Goal: Task Accomplishment & Management: Manage account settings

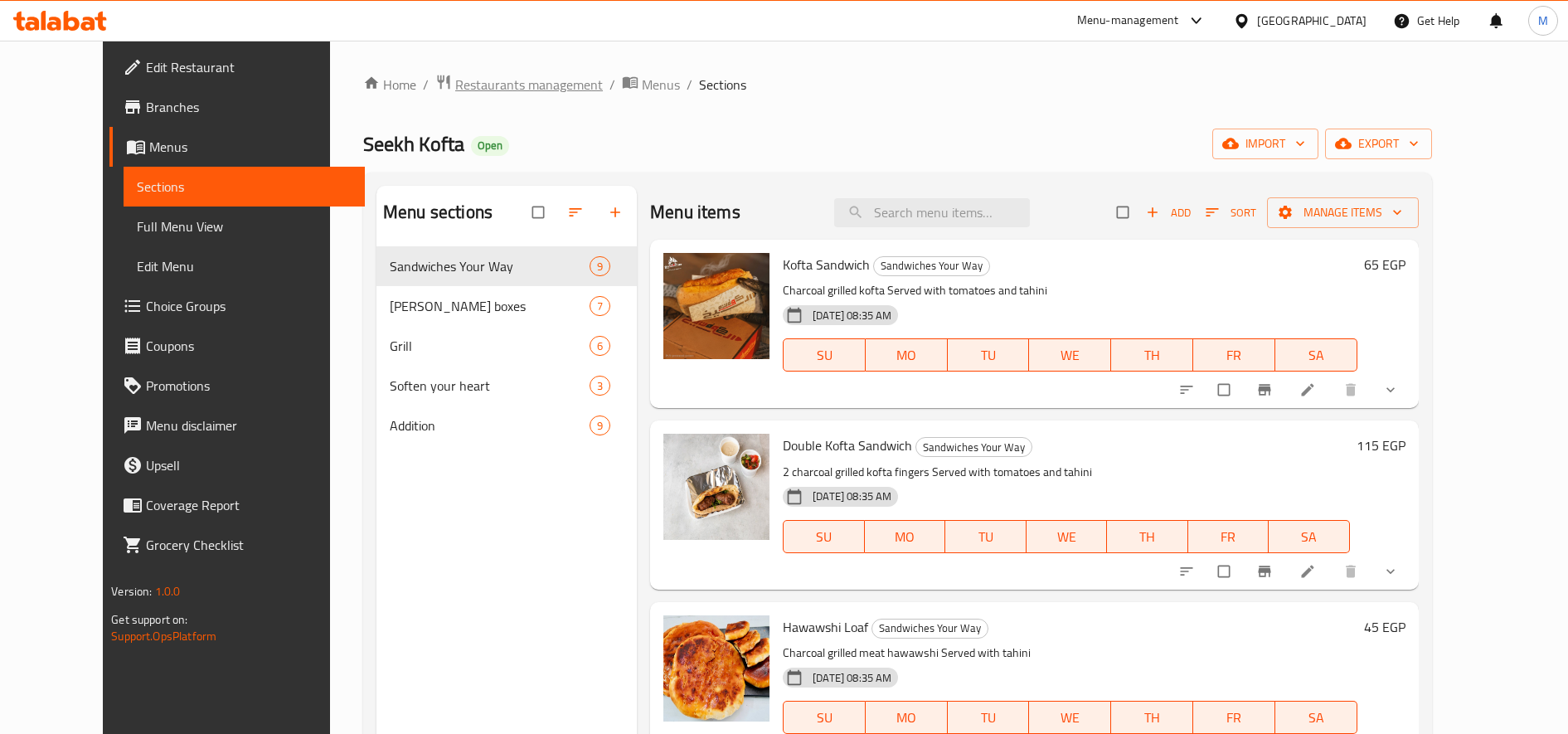
click at [480, 84] on span "Restaurants management" at bounding box center [529, 84] width 147 height 20
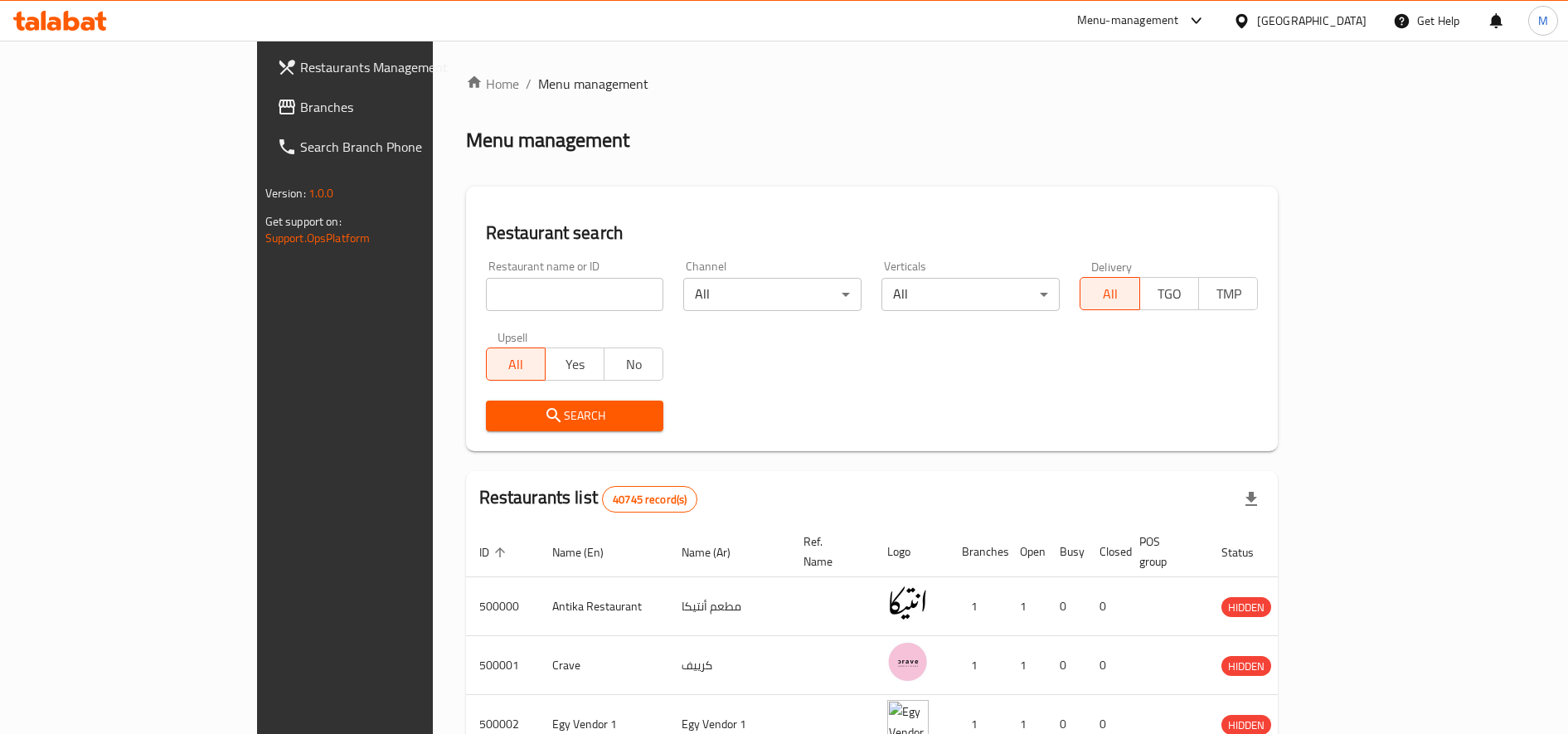
click at [486, 297] on input "search" at bounding box center [575, 294] width 179 height 33
type input "ا"
type input "High Burger"
click at [499, 410] on span "Search" at bounding box center [575, 415] width 152 height 21
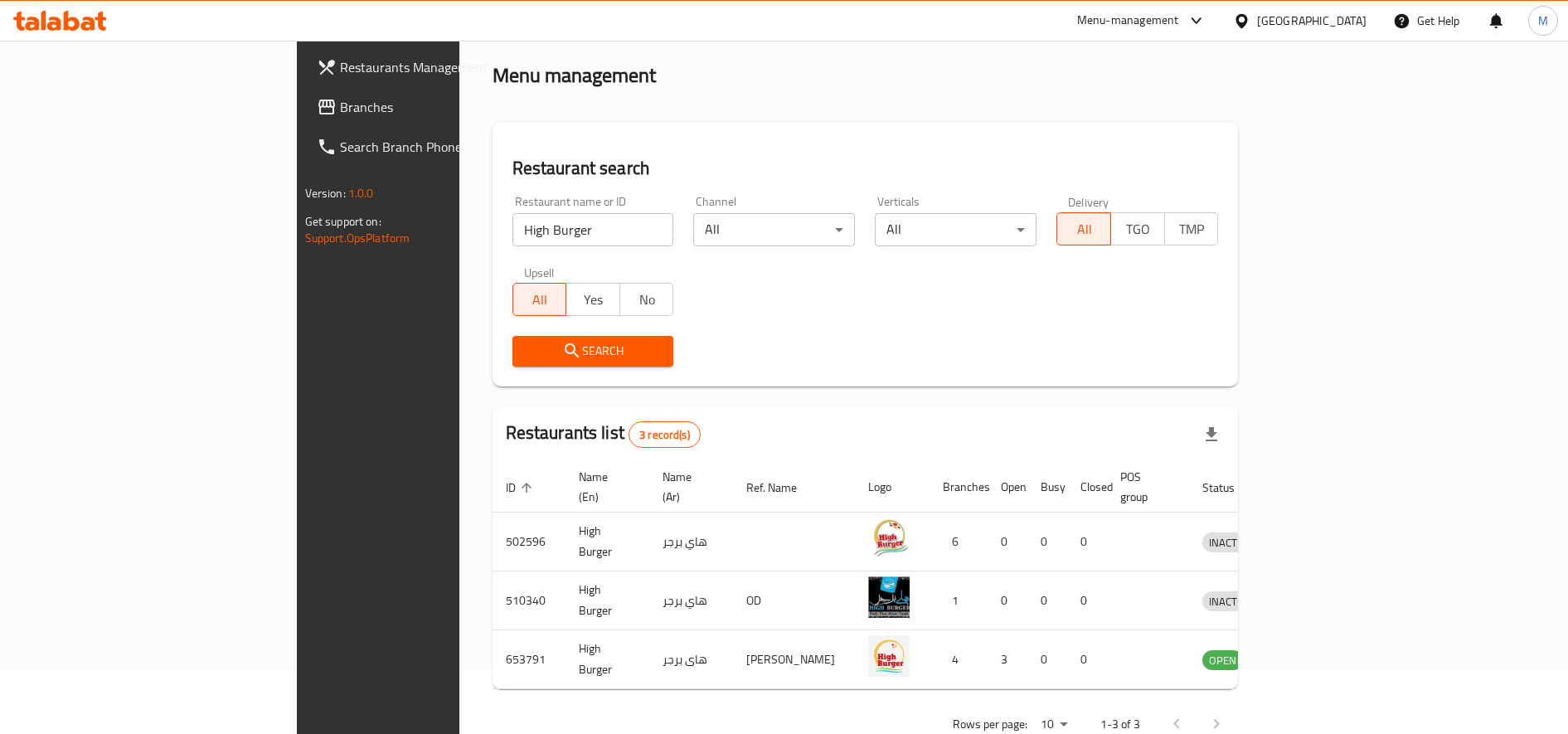
scroll to position [91, 0]
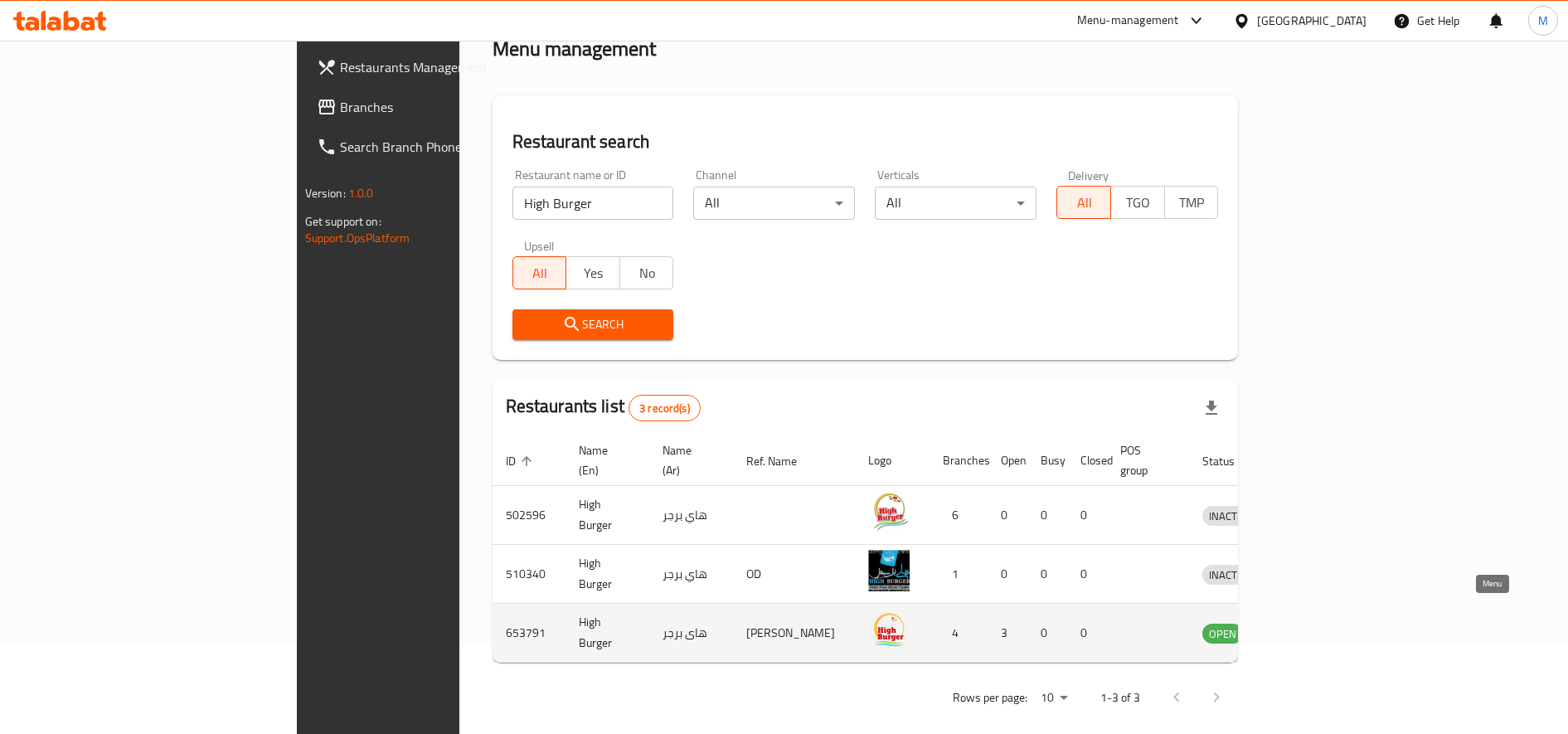
click at [1312, 623] on icon "enhanced table" at bounding box center [1302, 633] width 20 height 20
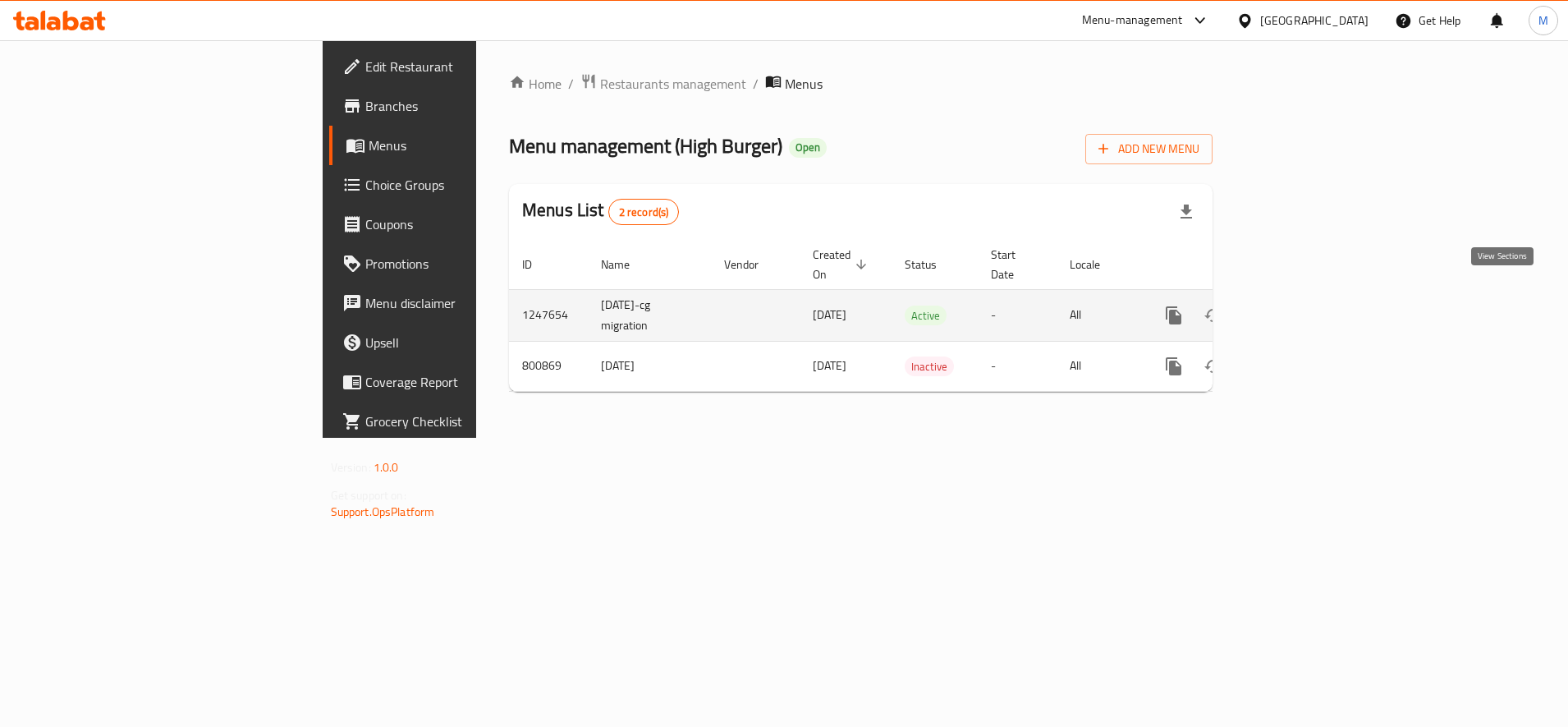
click at [1302, 305] on icon "enhanced table" at bounding box center [1292, 315] width 19 height 19
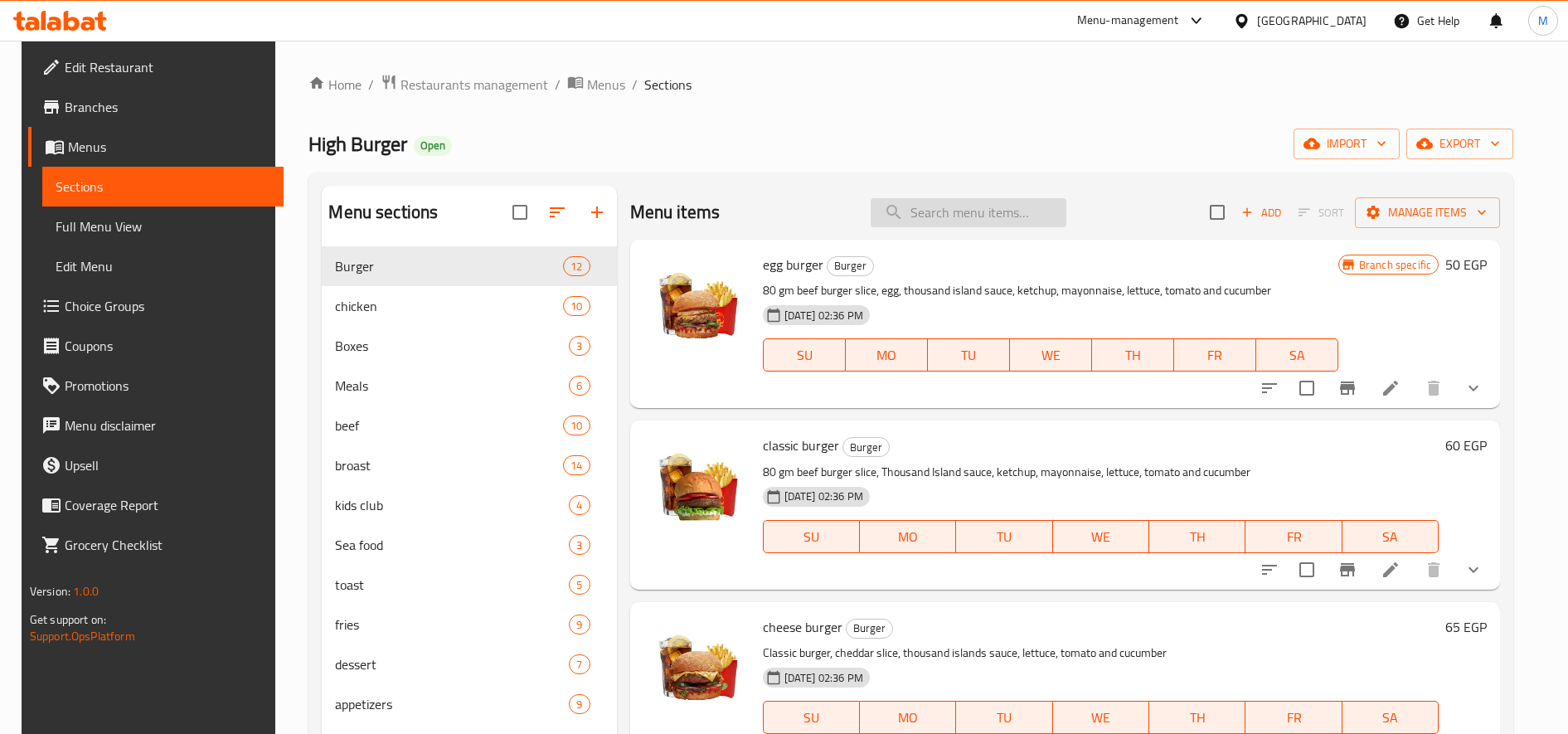
click at [943, 215] on input "search" at bounding box center [967, 213] width 195 height 29
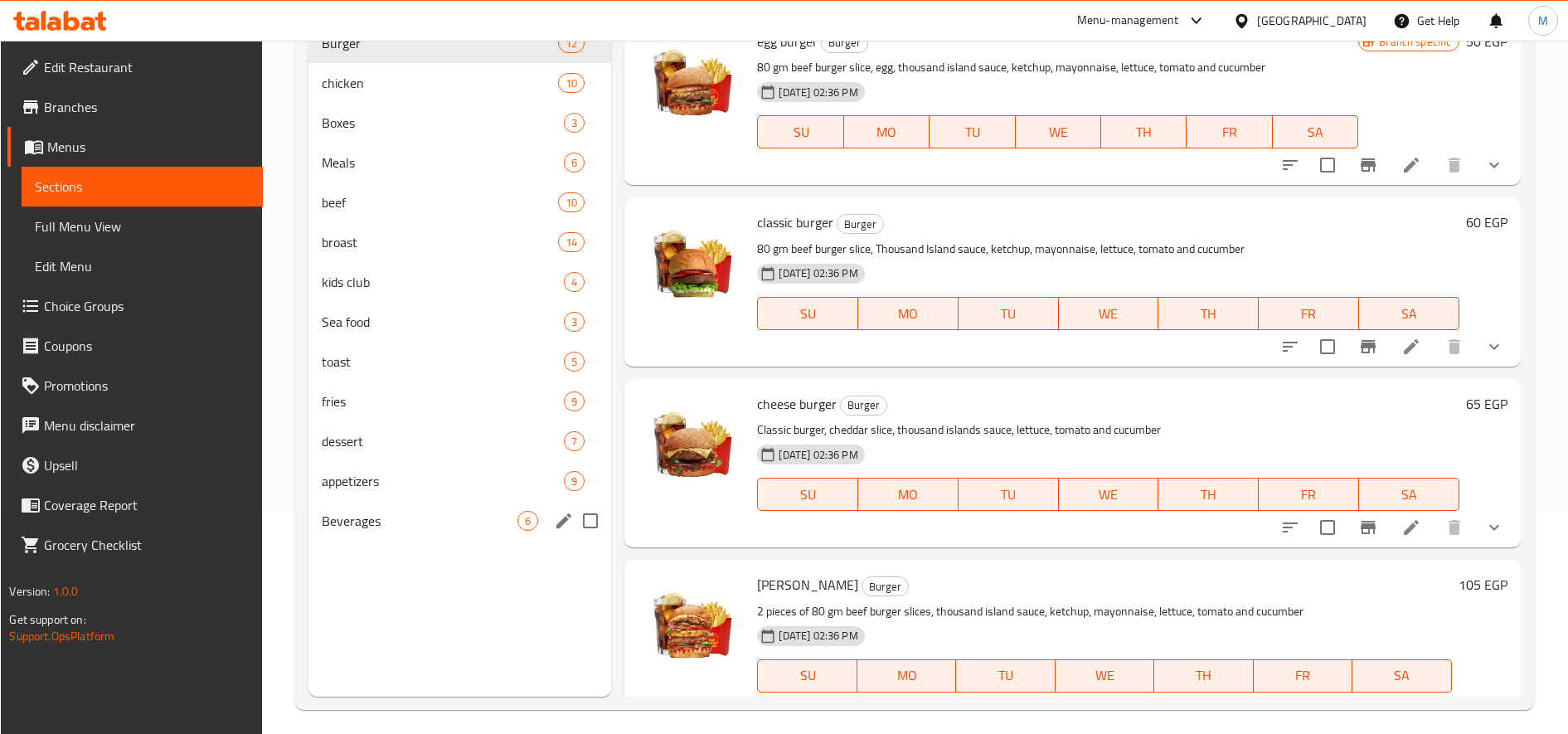
scroll to position [233, 0]
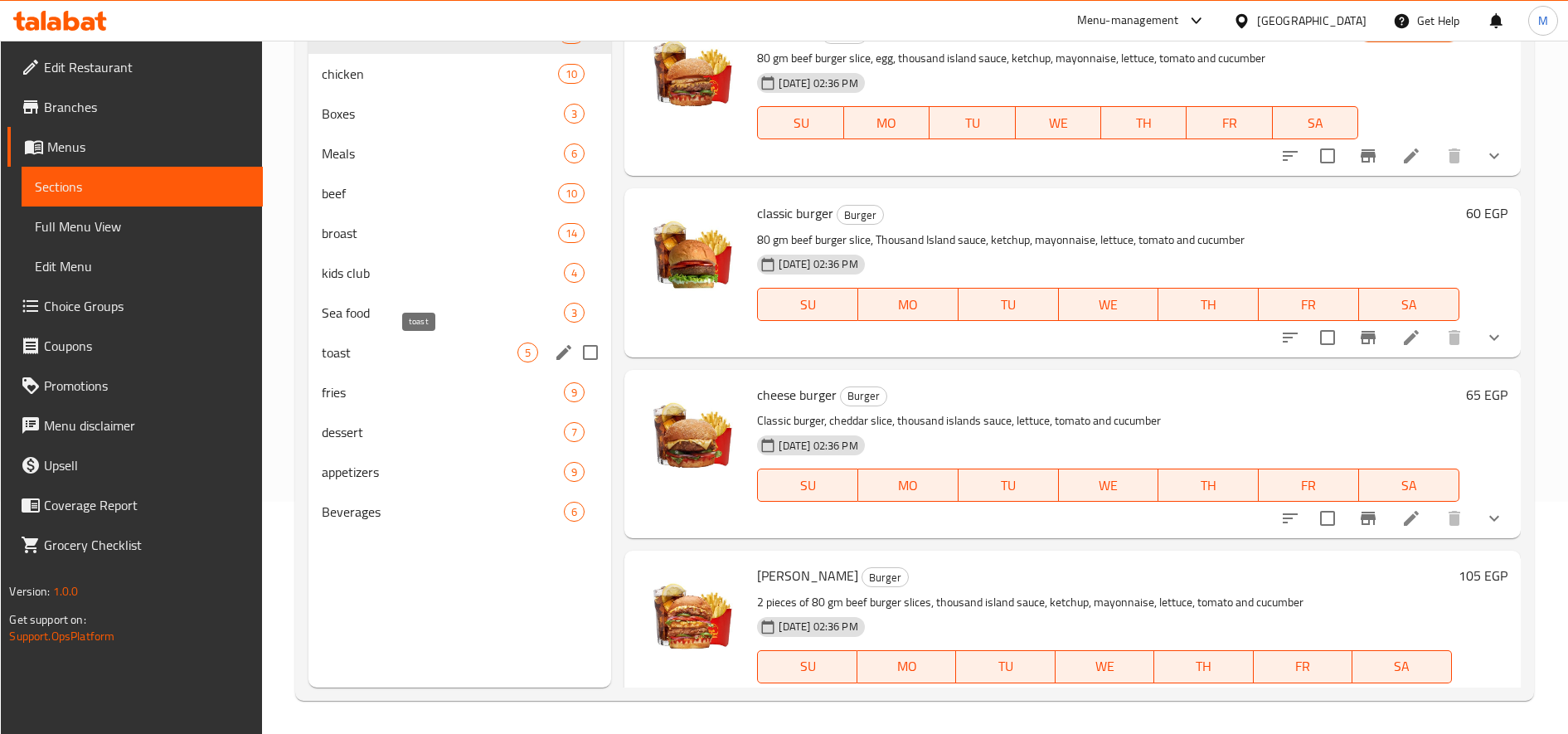
click at [404, 359] on span "toast" at bounding box center [419, 352] width 195 height 20
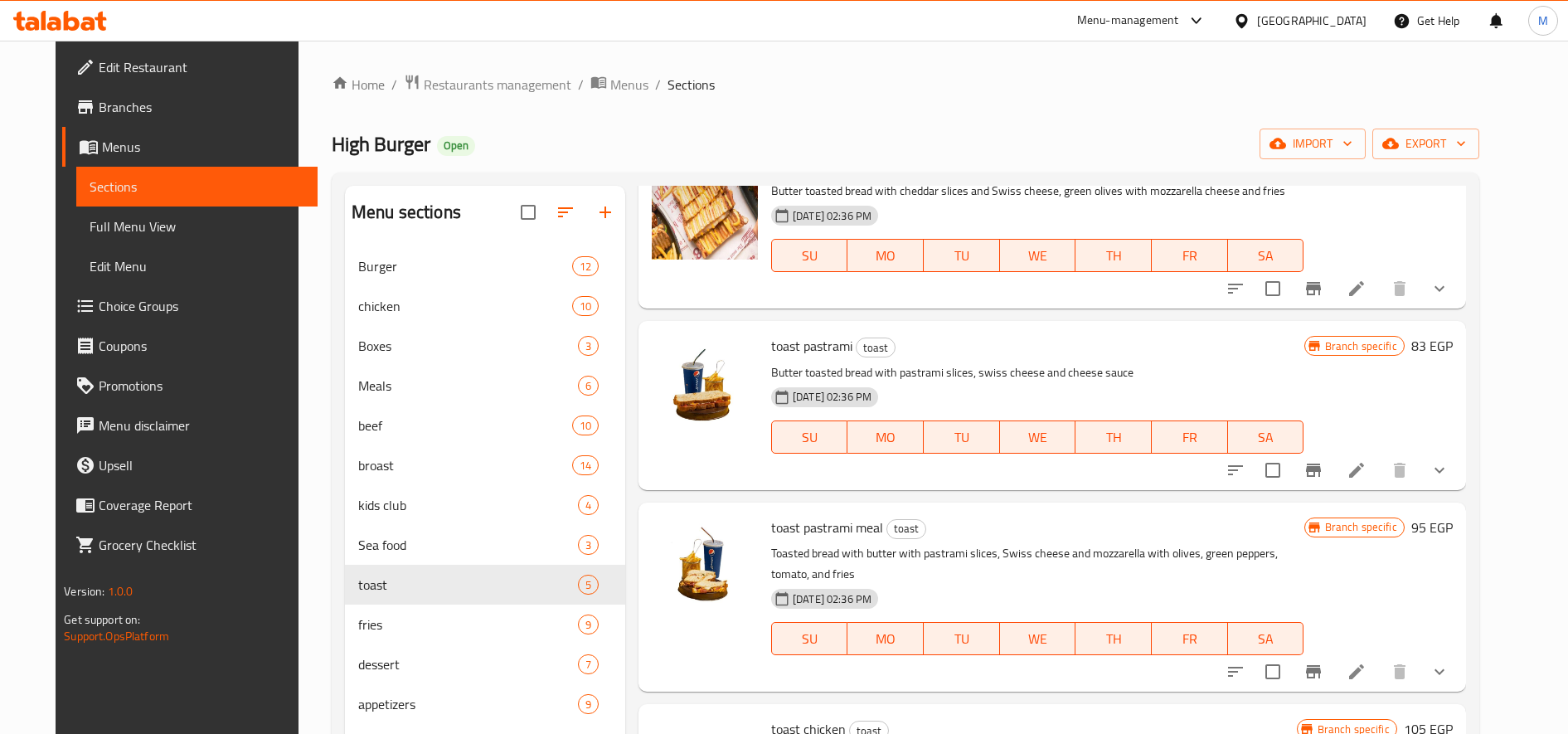
scroll to position [138, 0]
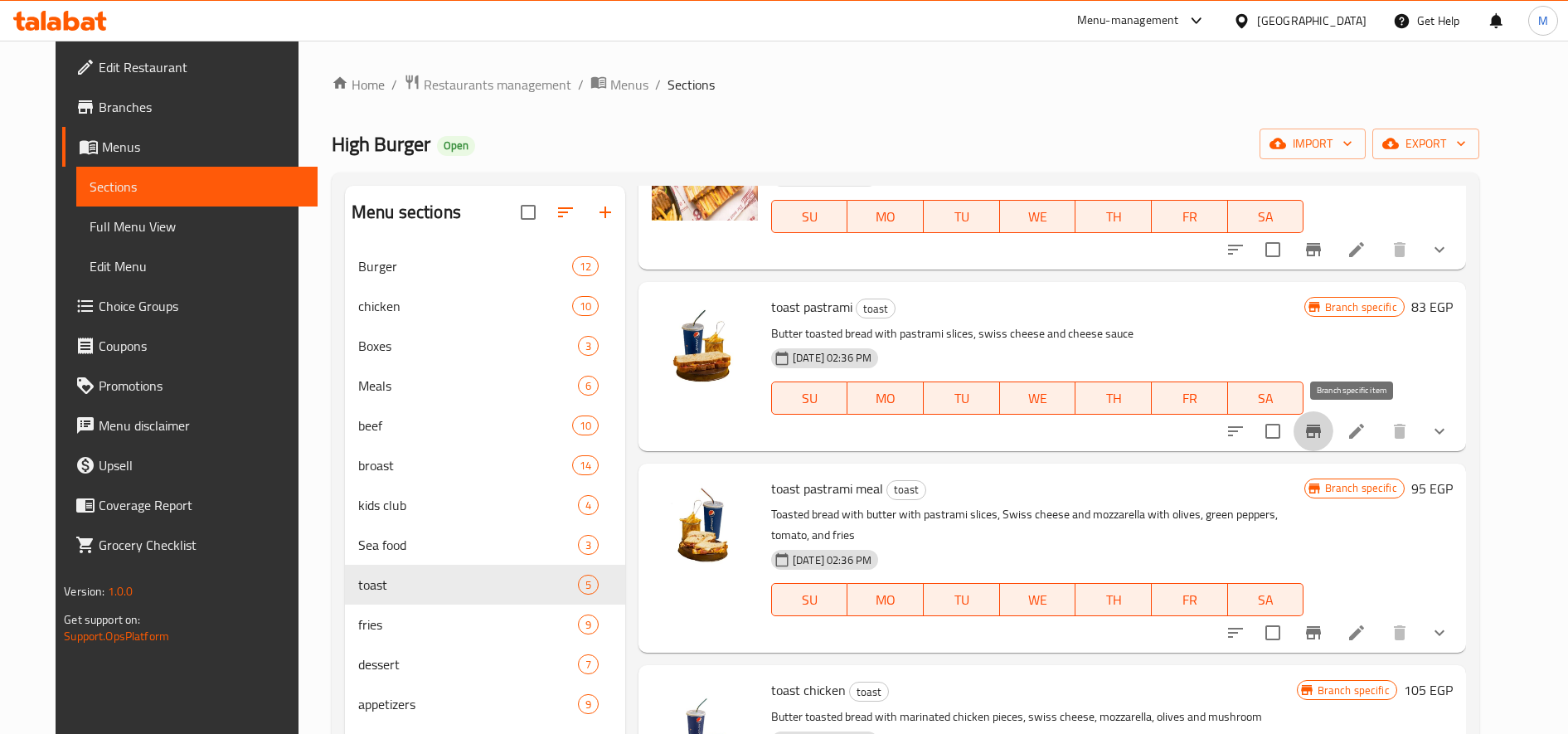
click at [1324, 439] on icon "Branch-specific-item" at bounding box center [1313, 431] width 20 height 20
click at [1449, 427] on icon "show more" at bounding box center [1439, 431] width 20 height 20
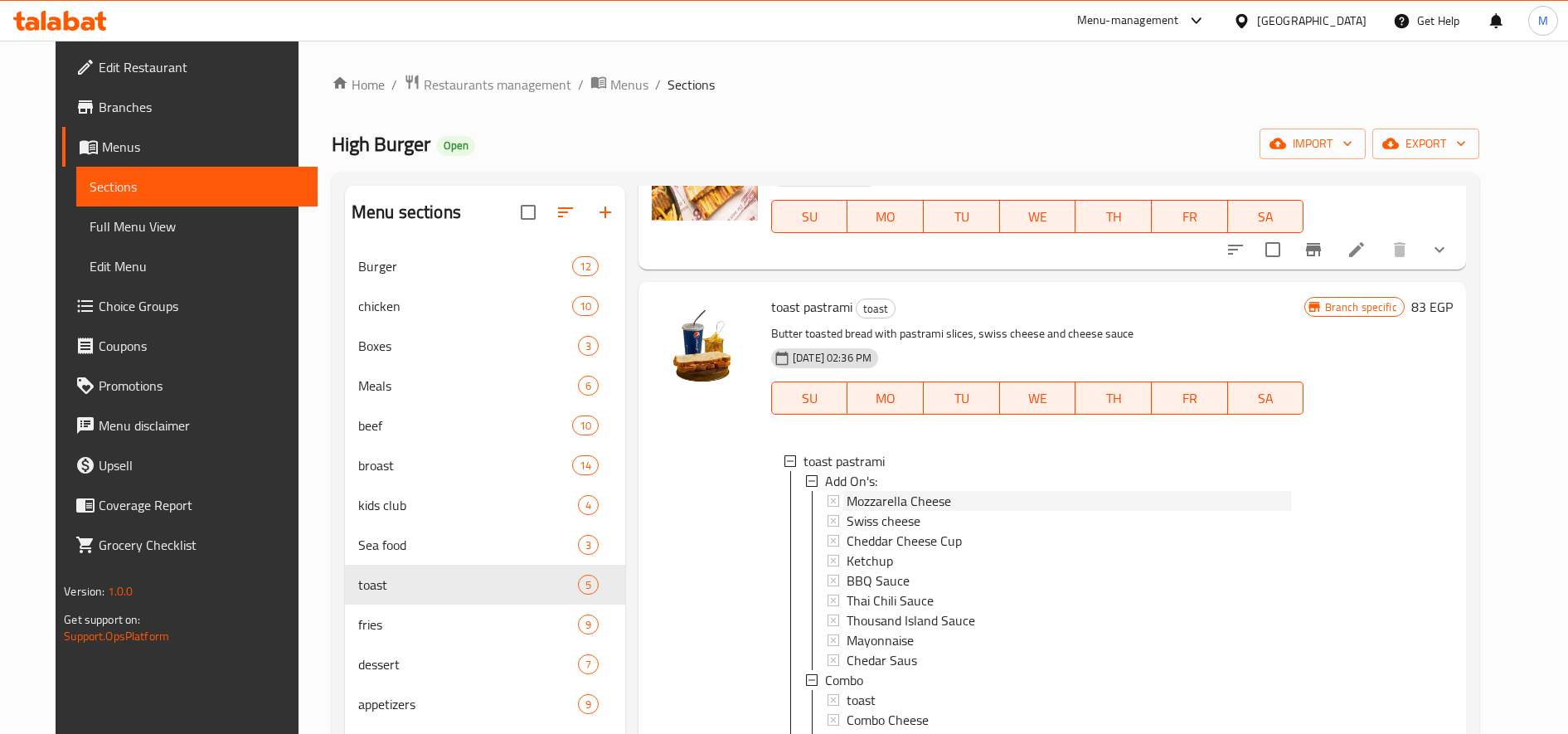
click at [952, 500] on div "Mozzarella Cheese" at bounding box center [1069, 500] width 444 height 20
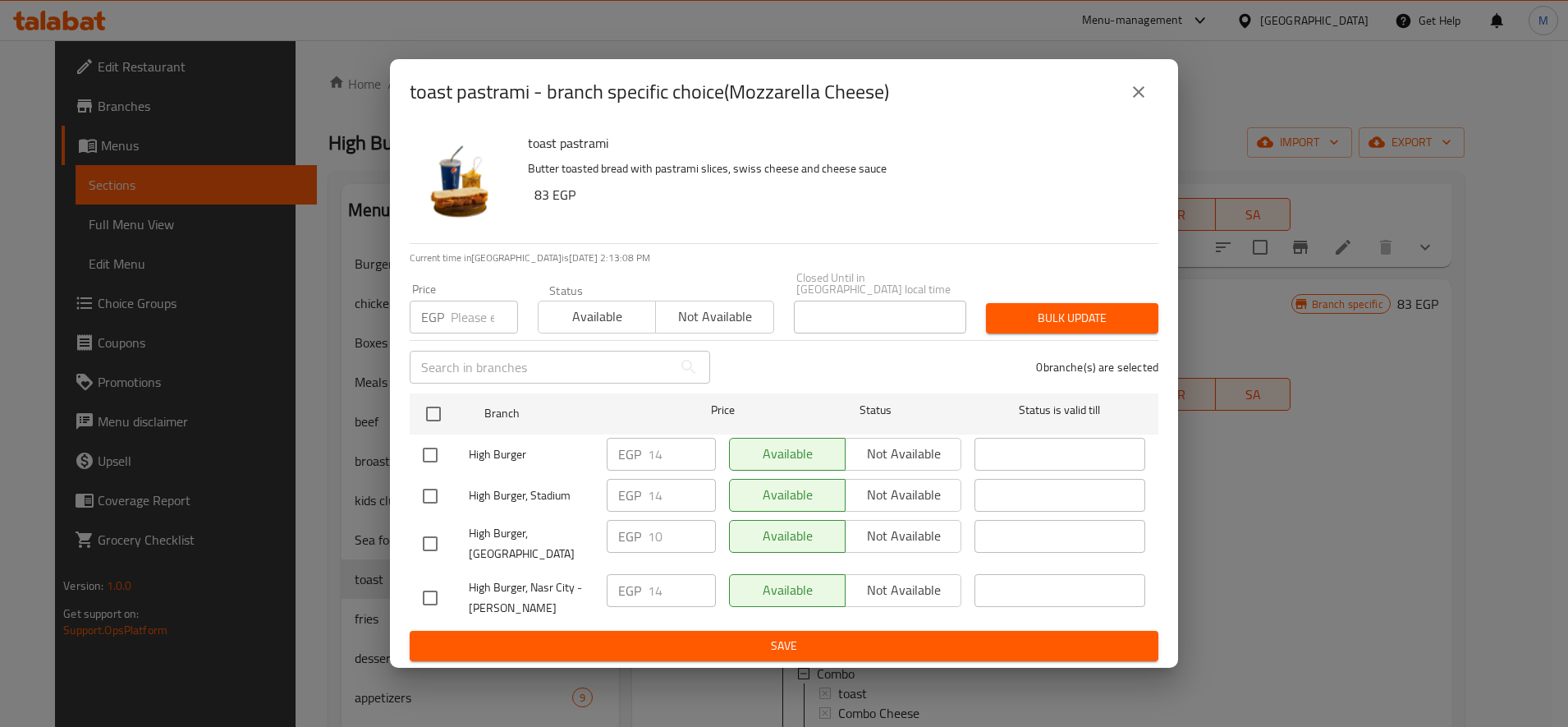
click at [467, 308] on input "number" at bounding box center [484, 317] width 67 height 33
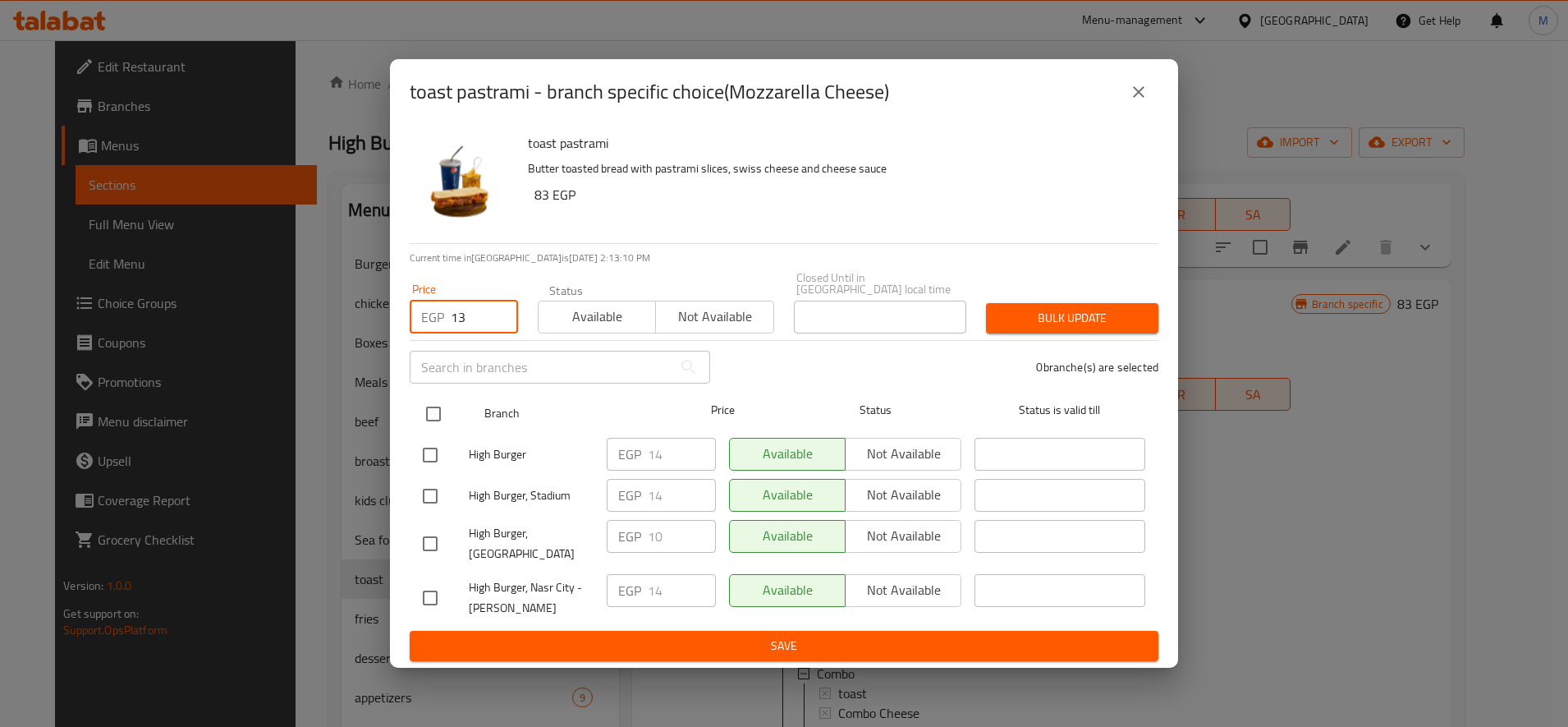
type input "13"
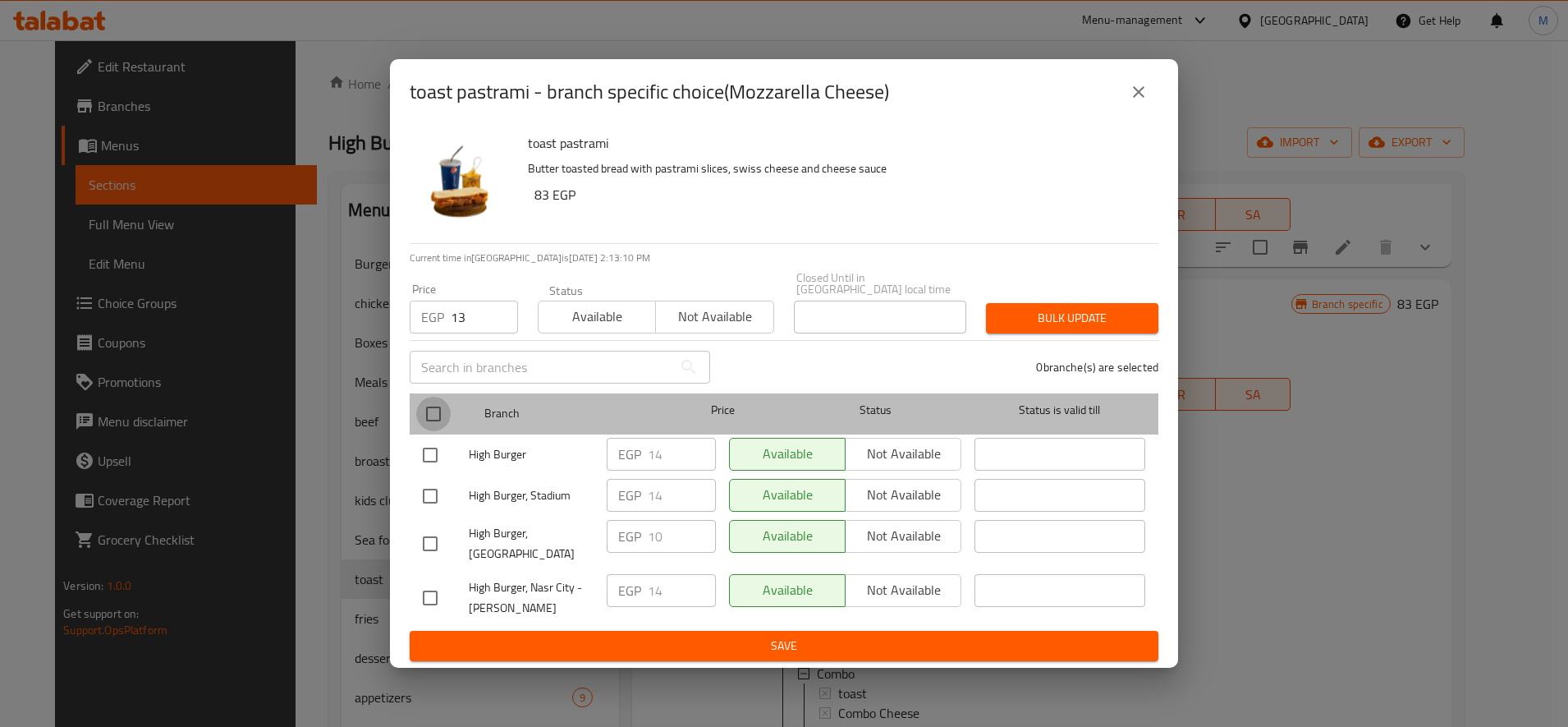
click at [425, 398] on input "checkbox" at bounding box center [432, 413] width 34 height 34
checkbox input "true"
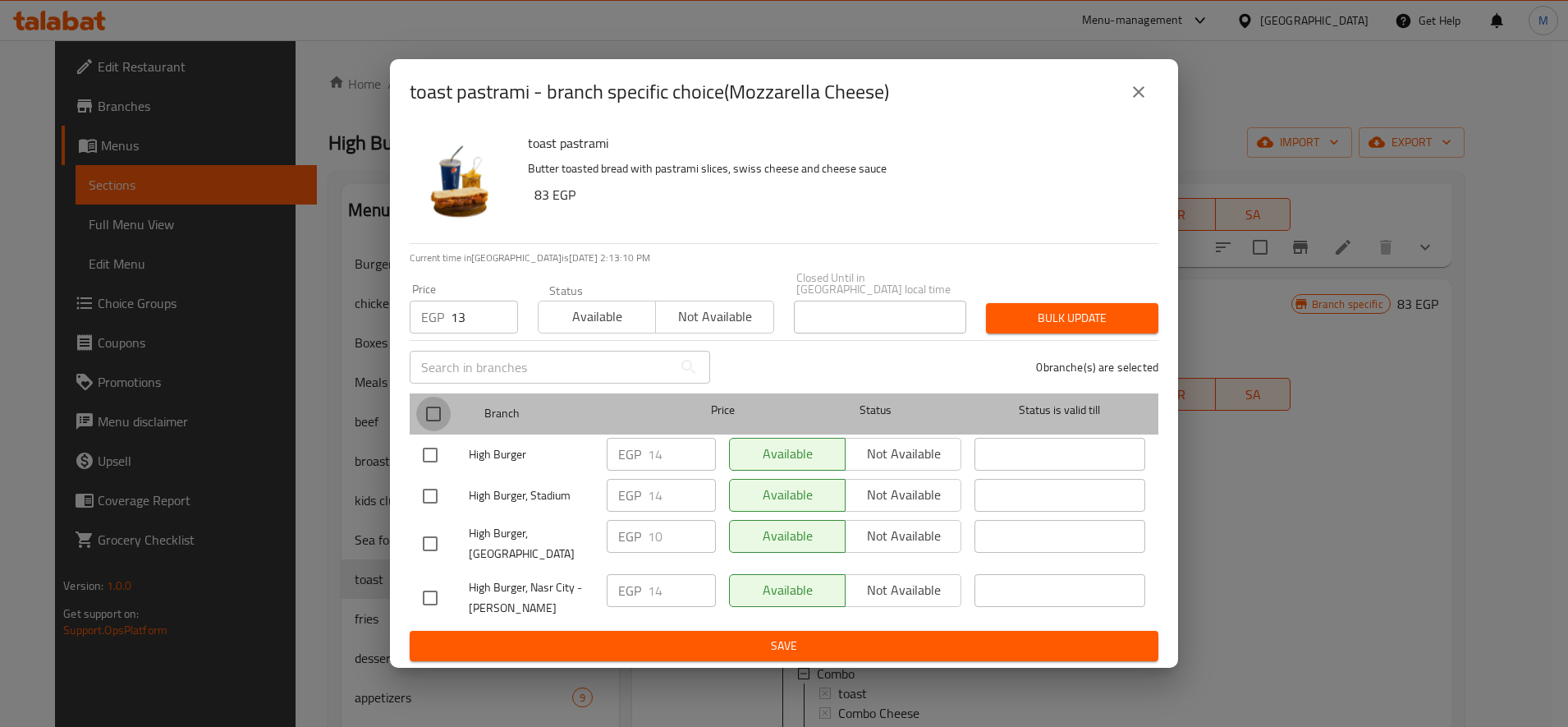
checkbox input "true"
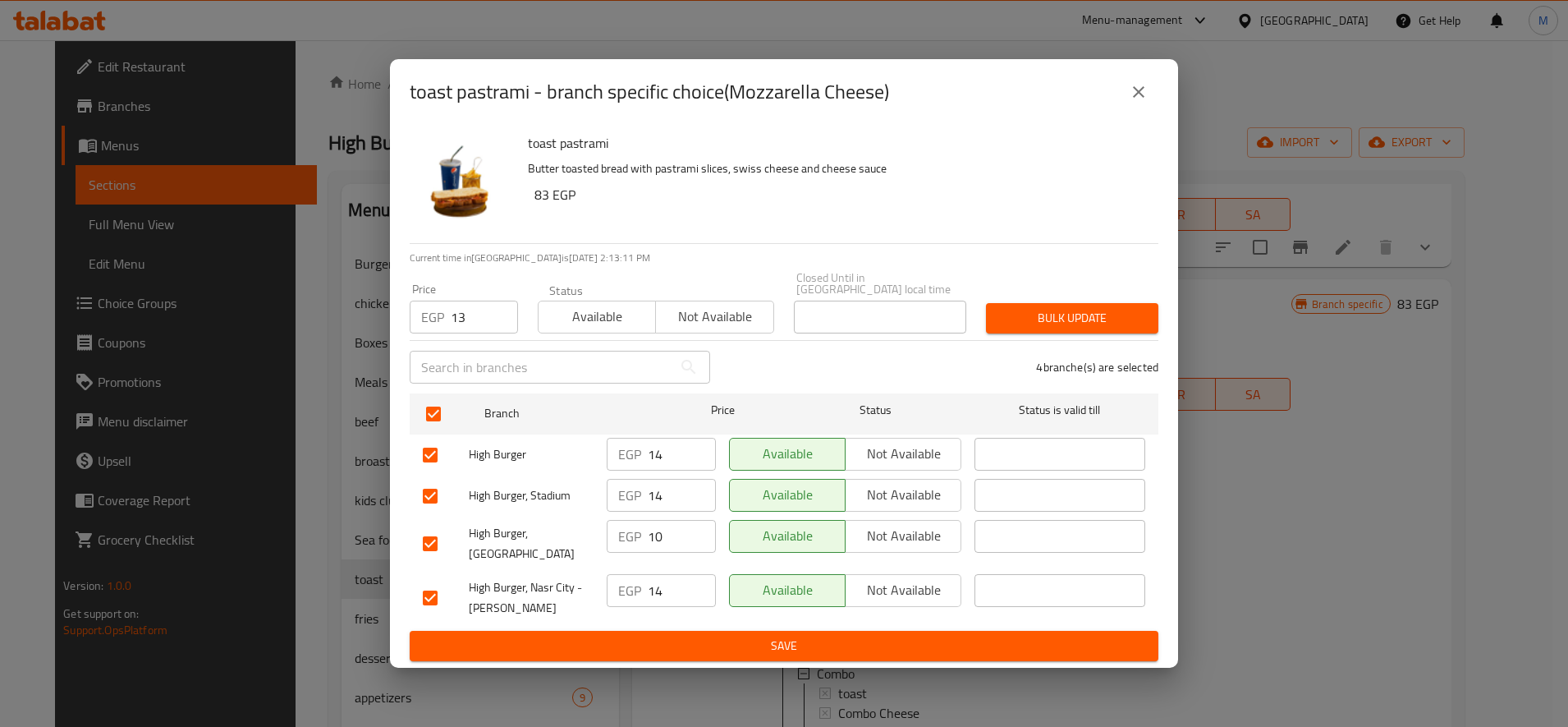
click at [1050, 327] on button "Bulk update" at bounding box center [1072, 318] width 172 height 30
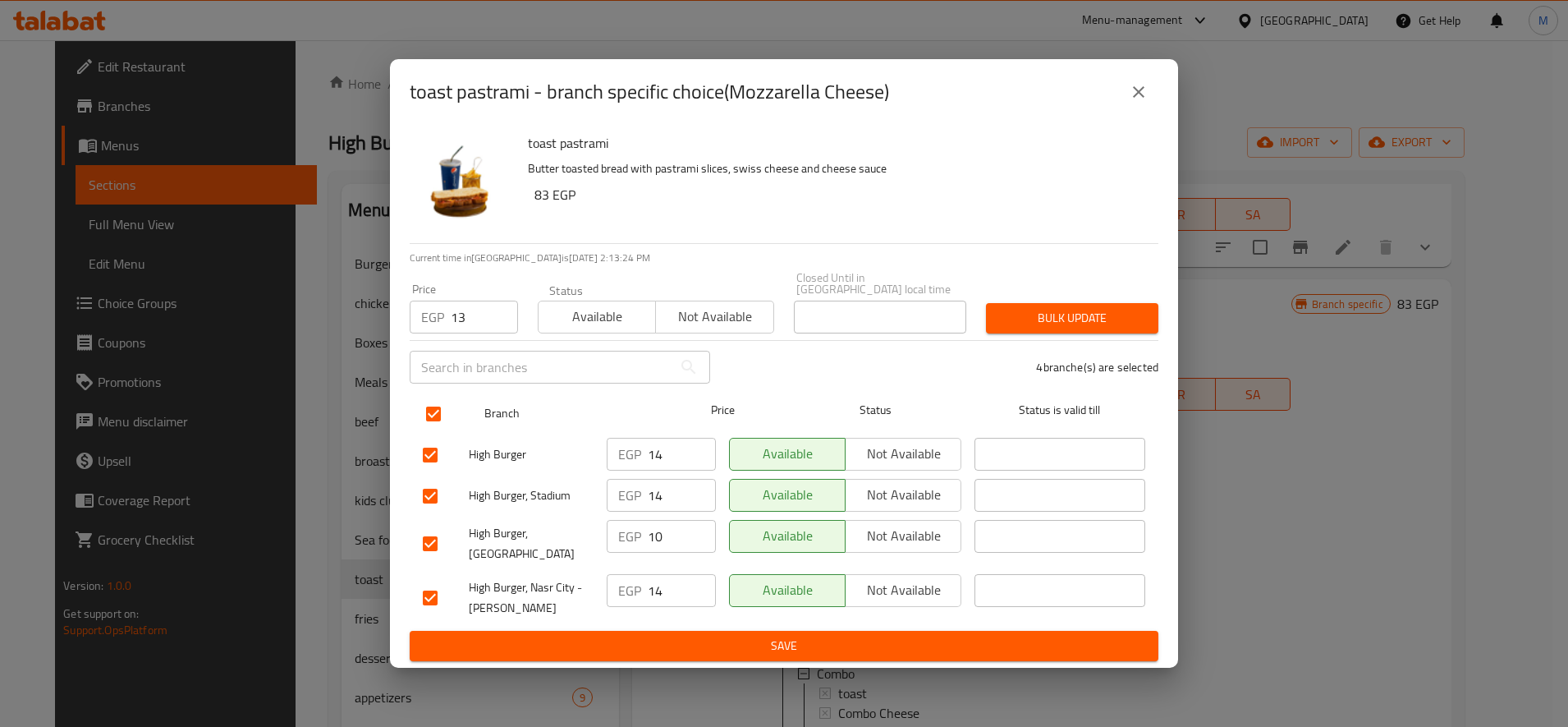
click at [426, 405] on input "checkbox" at bounding box center [432, 413] width 34 height 34
checkbox input "false"
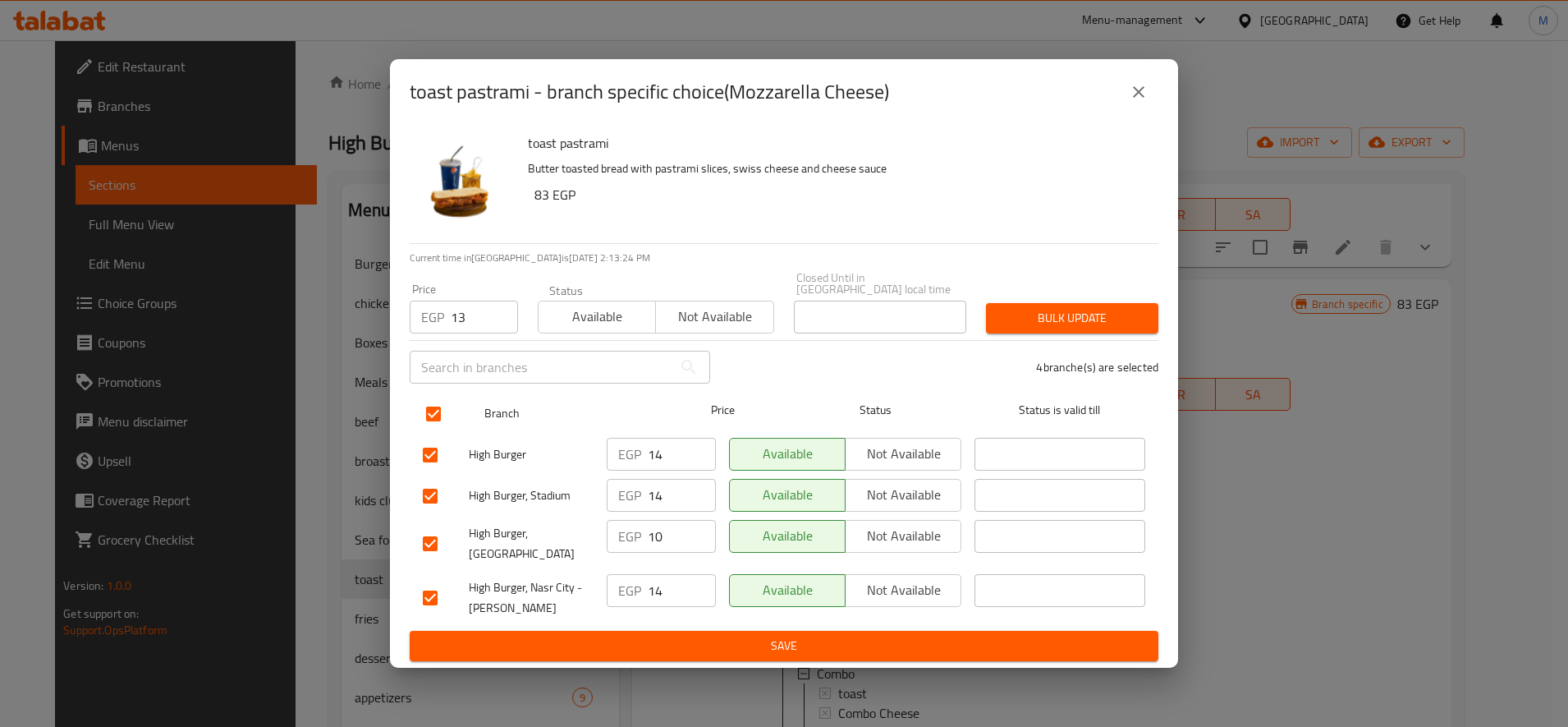
checkbox input "false"
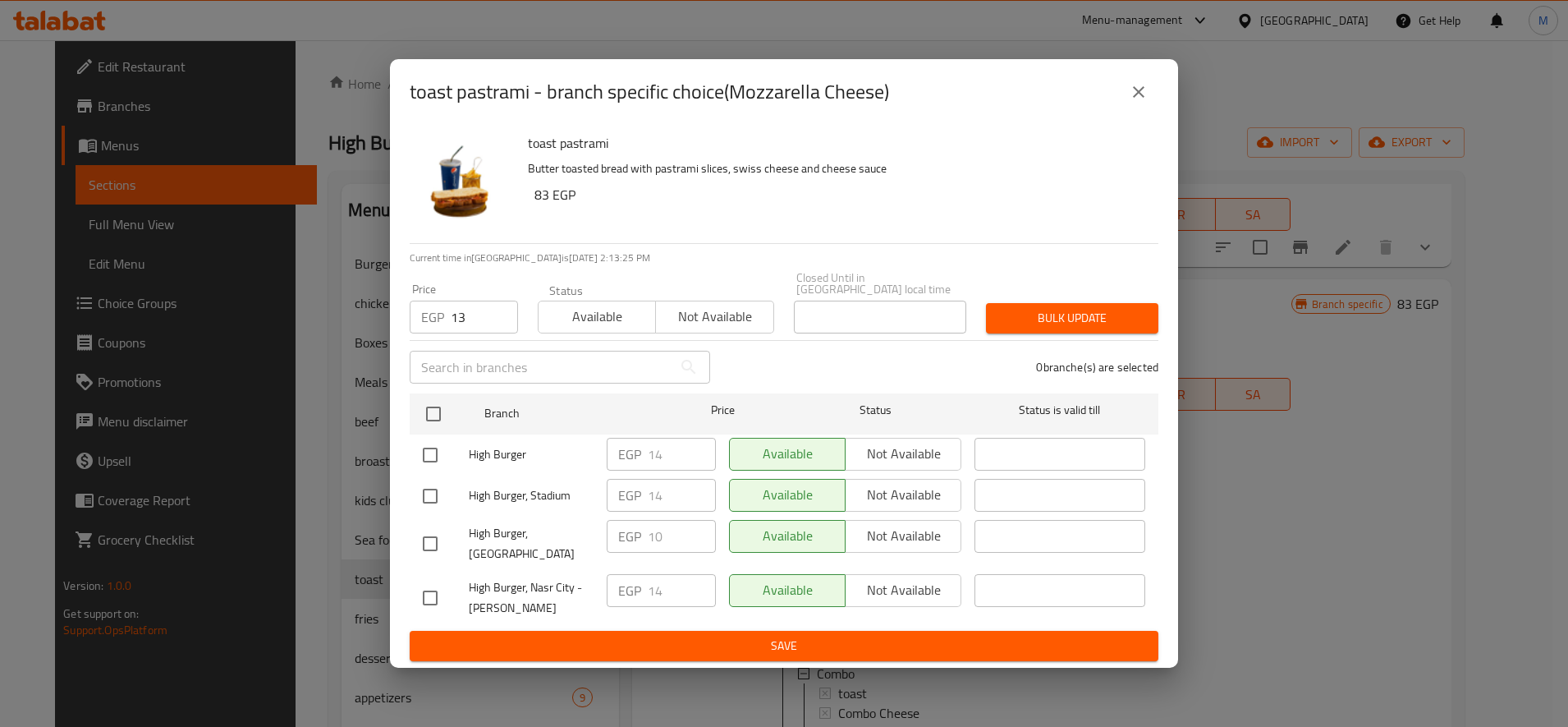
drag, startPoint x: 426, startPoint y: 541, endPoint x: 486, endPoint y: 533, distance: 60.5
click at [428, 542] on input "checkbox" at bounding box center [429, 543] width 34 height 34
checkbox input "true"
click at [661, 528] on input "10" at bounding box center [682, 537] width 68 height 33
type input "13"
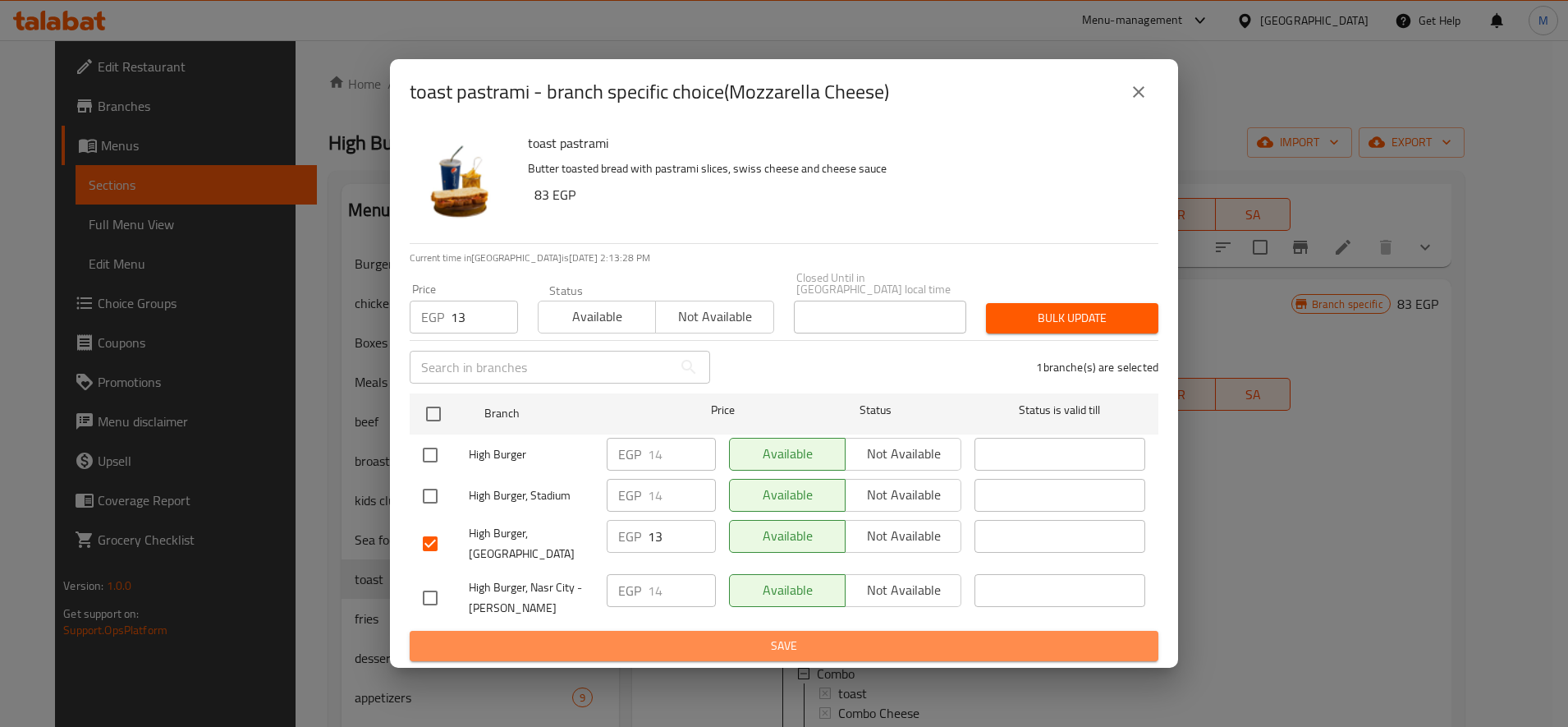
click at [684, 631] on button "Save" at bounding box center [784, 645] width 749 height 30
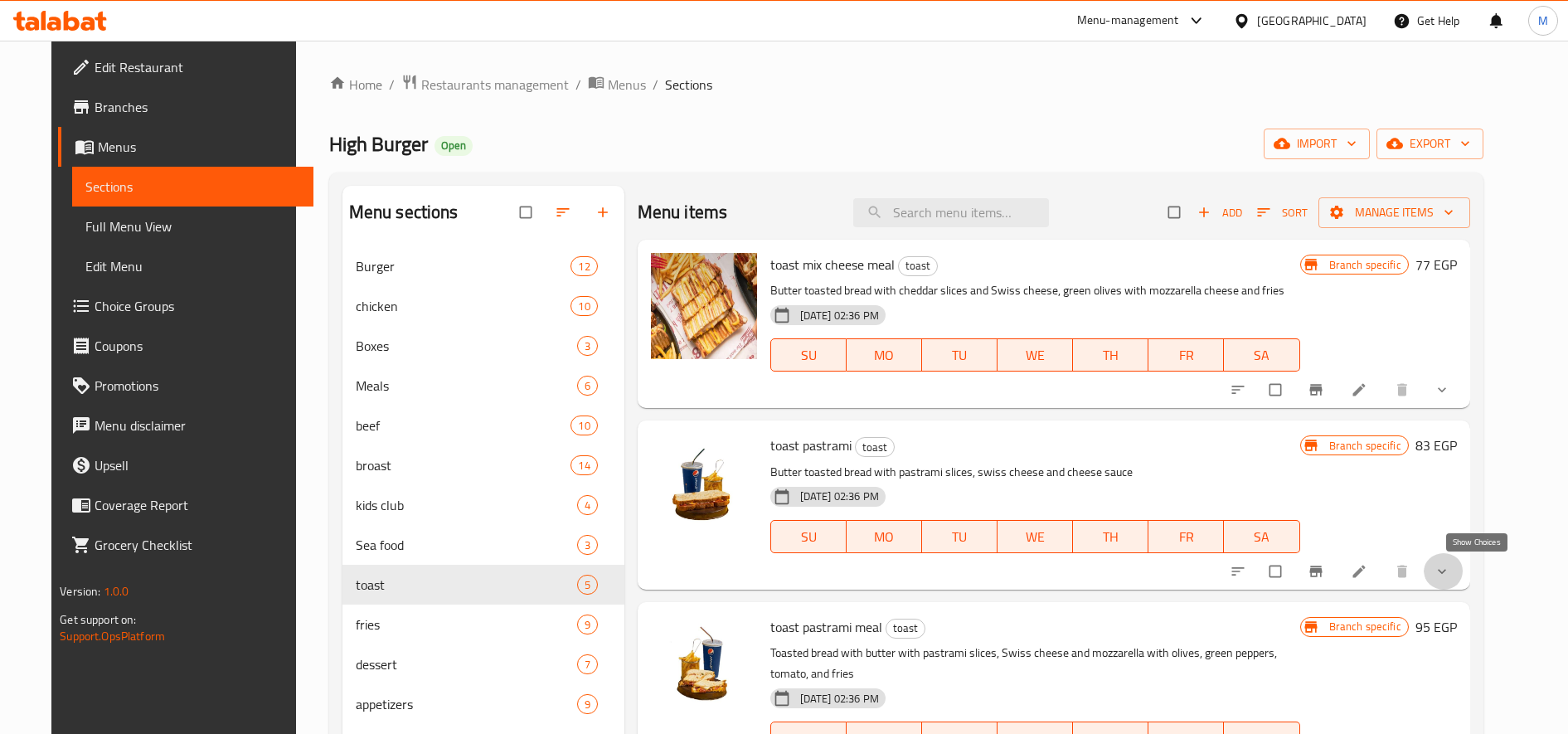
click at [1446, 573] on icon "show more" at bounding box center [1441, 571] width 8 height 5
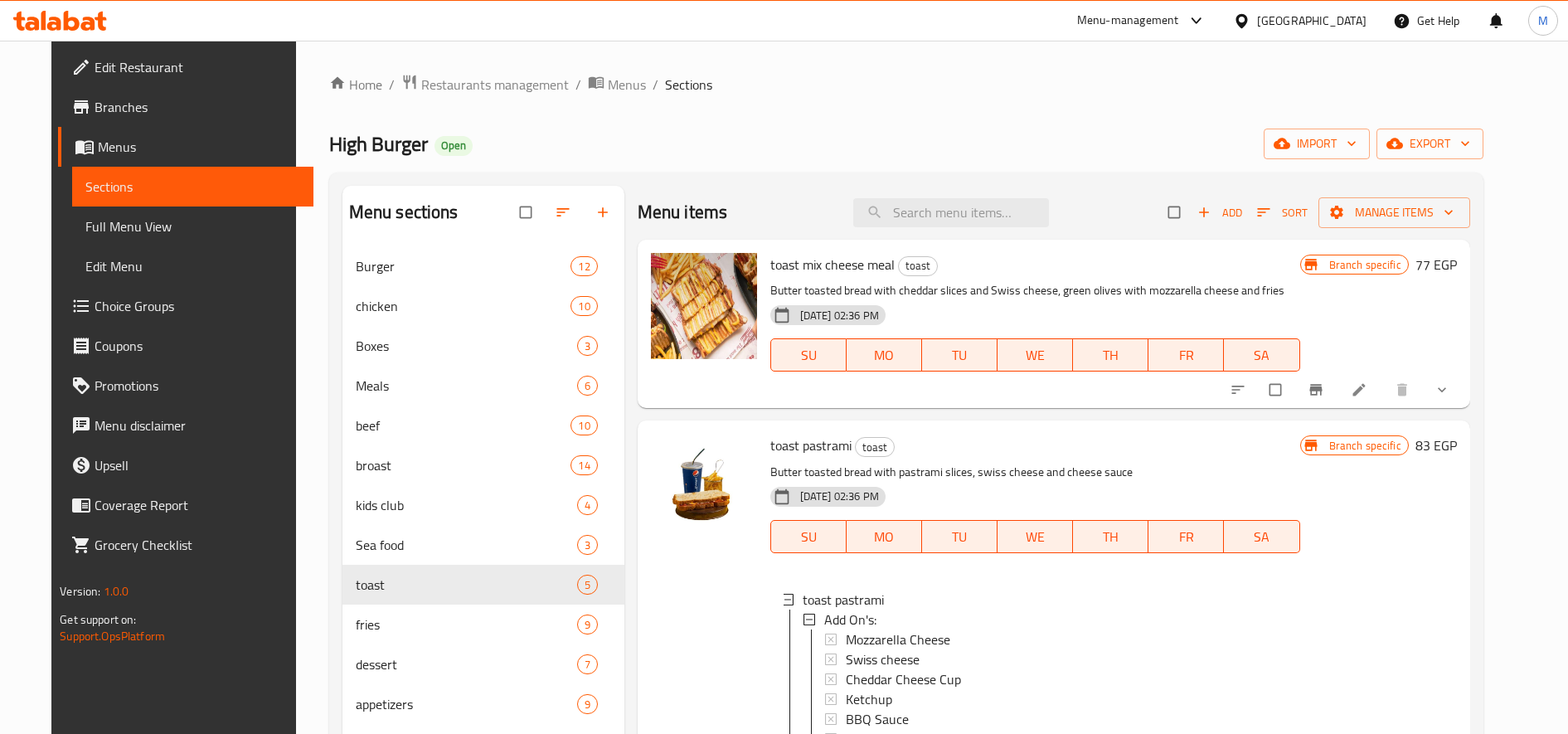
scroll to position [3, 0]
click at [890, 635] on span "Mozzarella Cheese" at bounding box center [898, 637] width 104 height 20
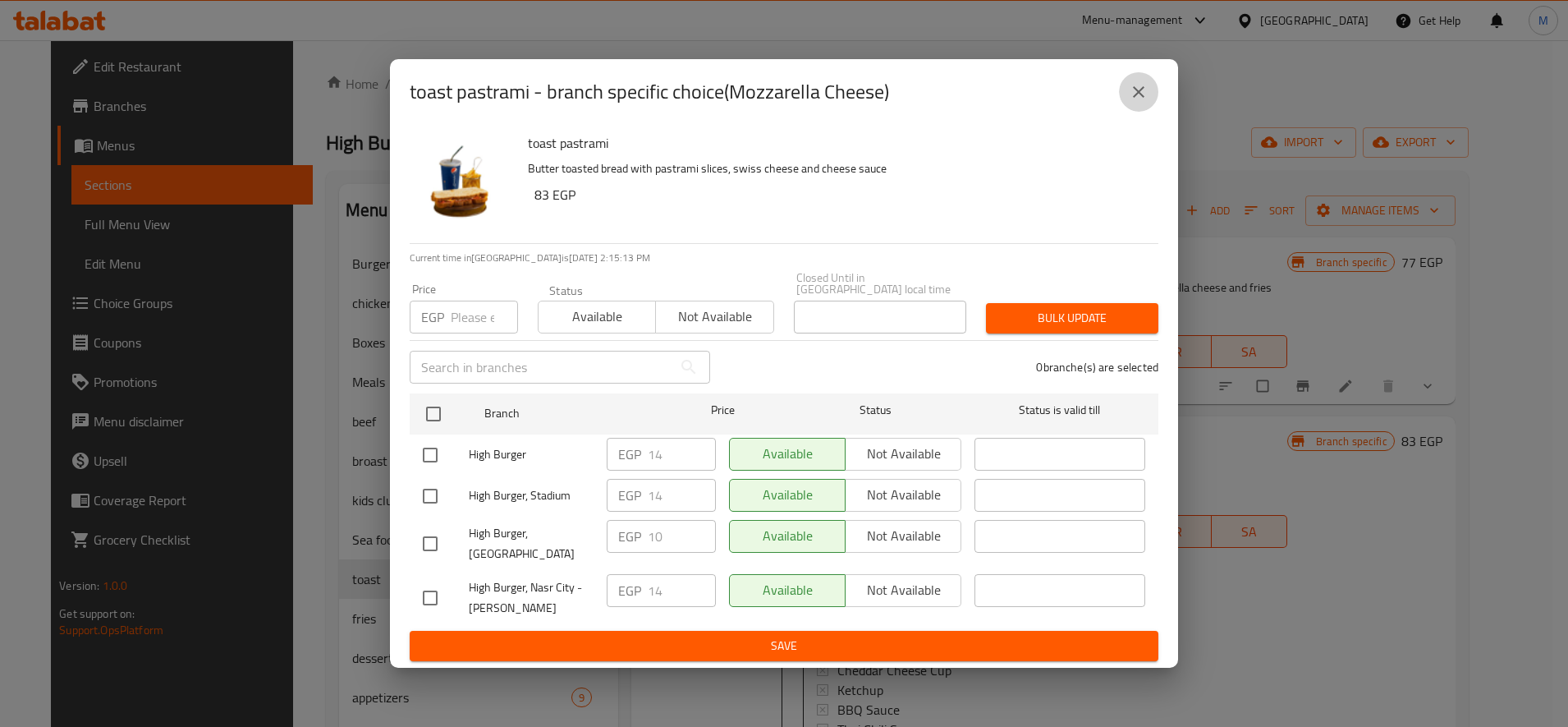
click at [1132, 97] on icon "close" at bounding box center [1139, 92] width 19 height 19
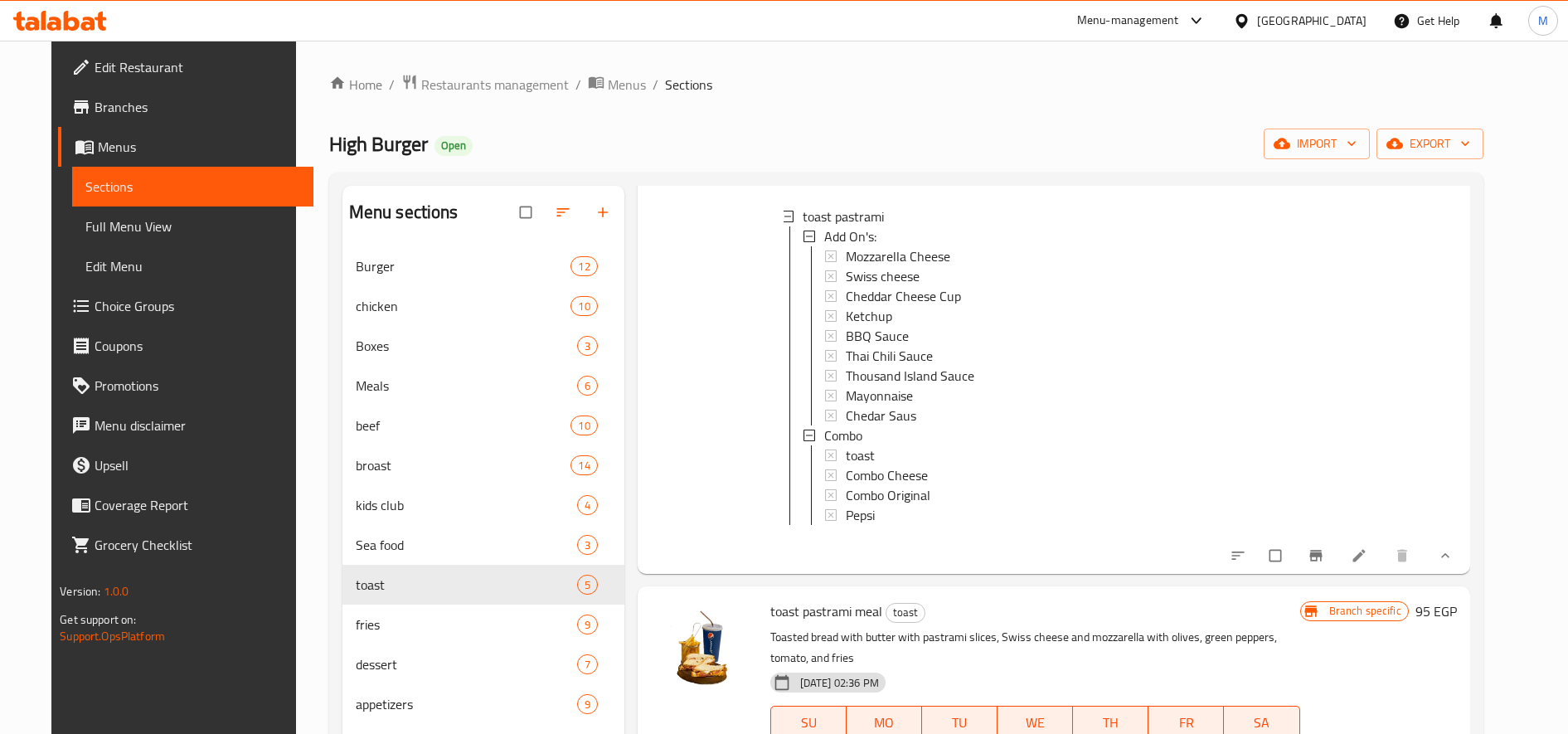
scroll to position [415, 0]
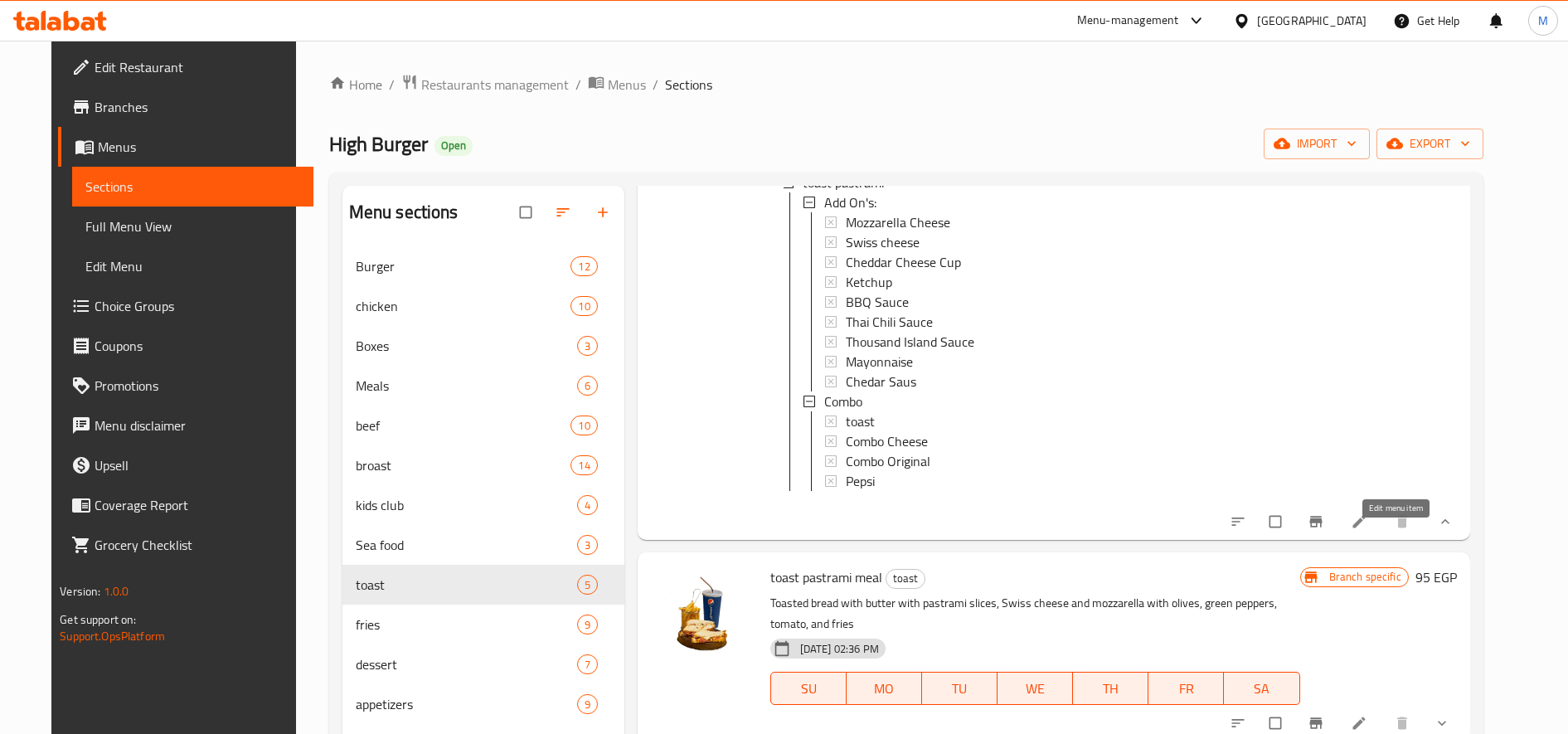
click at [1367, 530] on icon at bounding box center [1359, 521] width 17 height 17
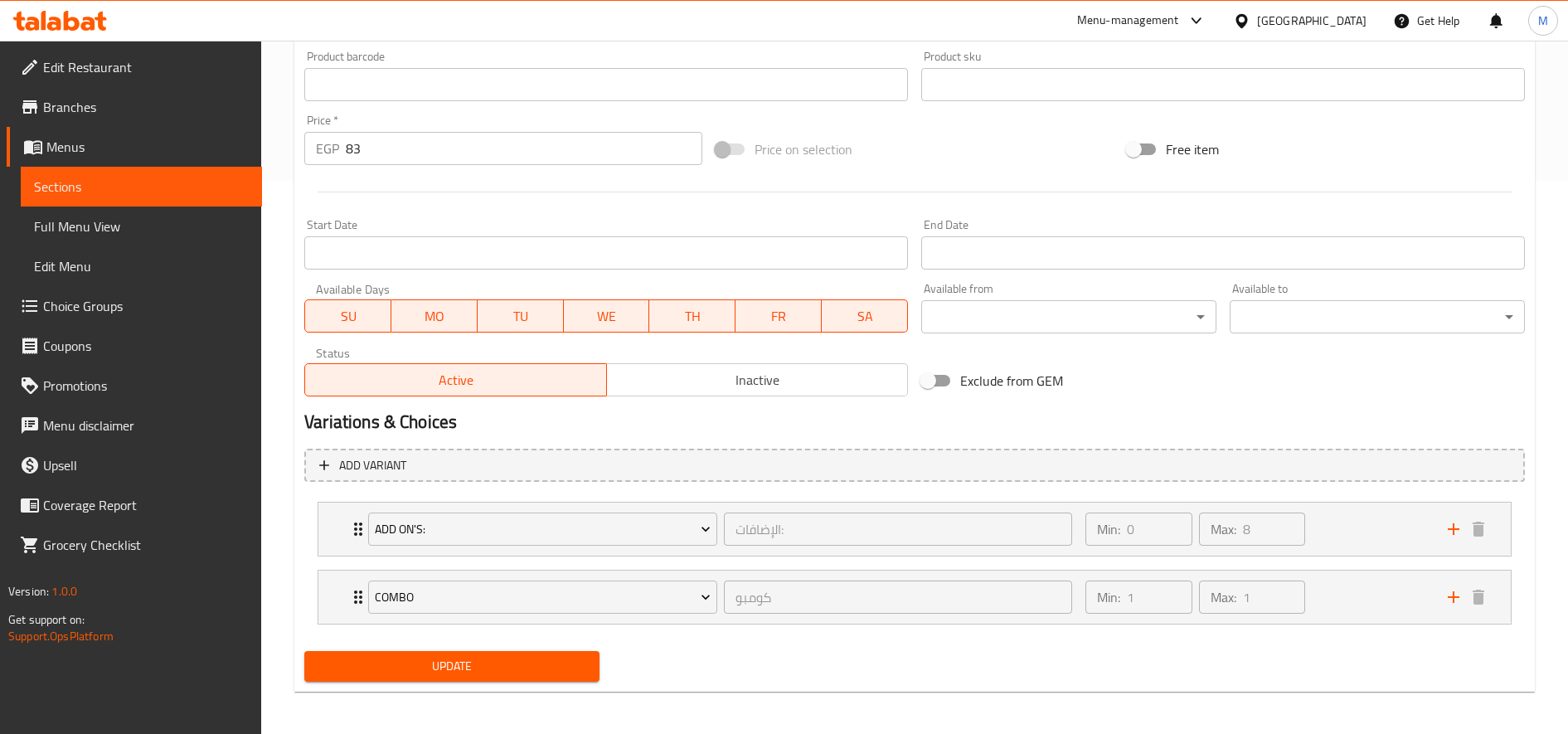
scroll to position [557, 0]
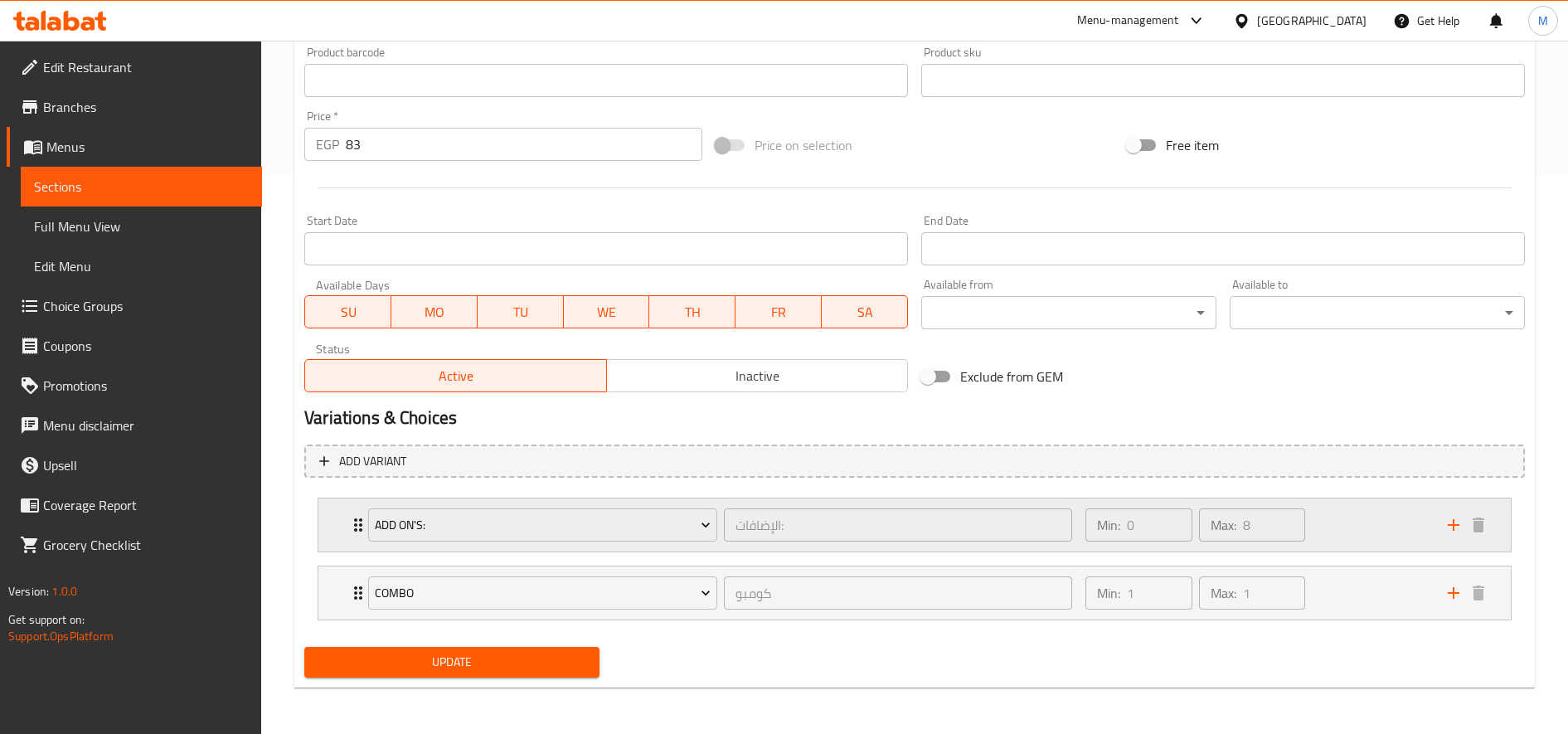
drag, startPoint x: 1339, startPoint y: 537, endPoint x: 1336, endPoint y: 545, distance: 8.5
click at [1339, 539] on div "Min: 0 ​ Max: 8 ​" at bounding box center [1256, 525] width 362 height 53
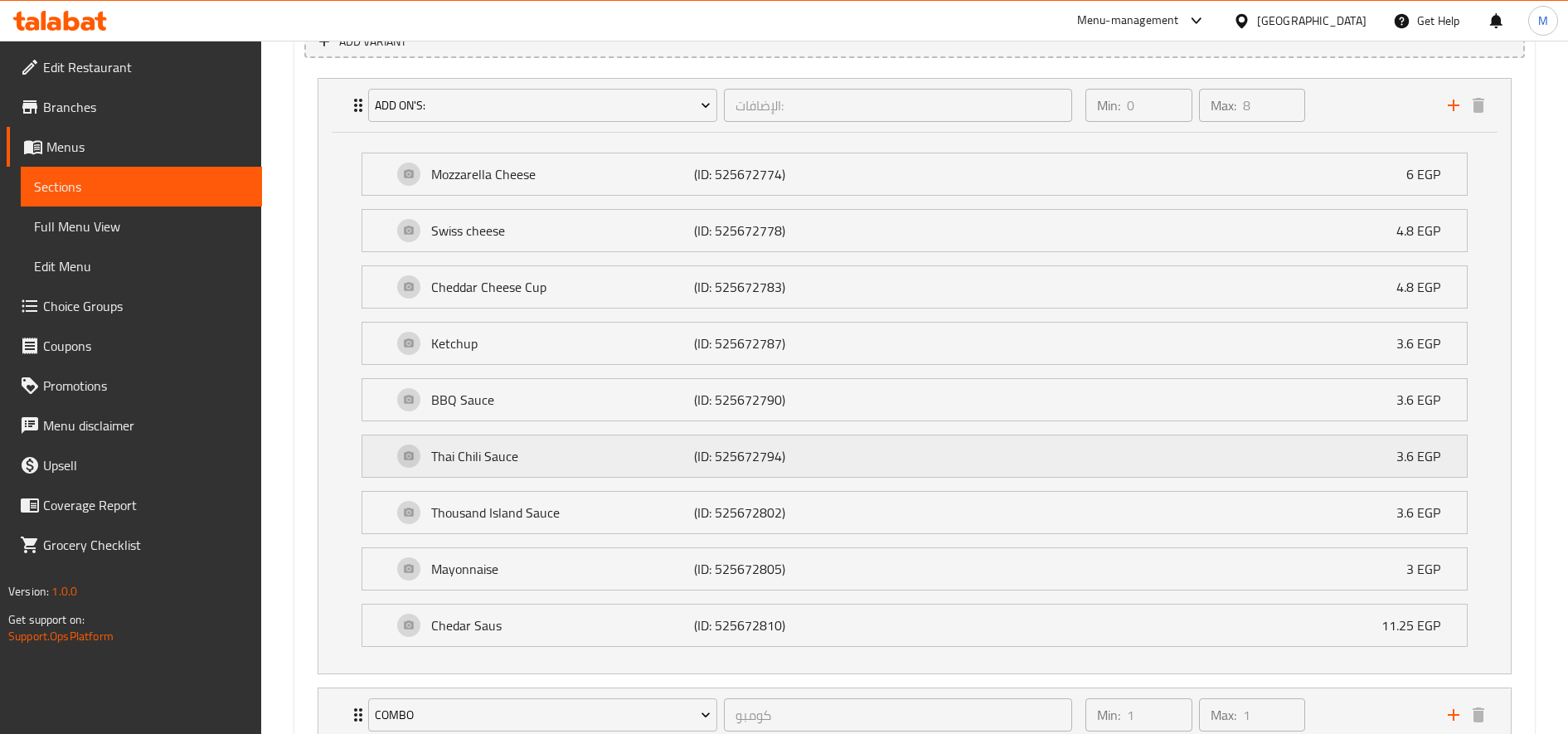
scroll to position [822, 0]
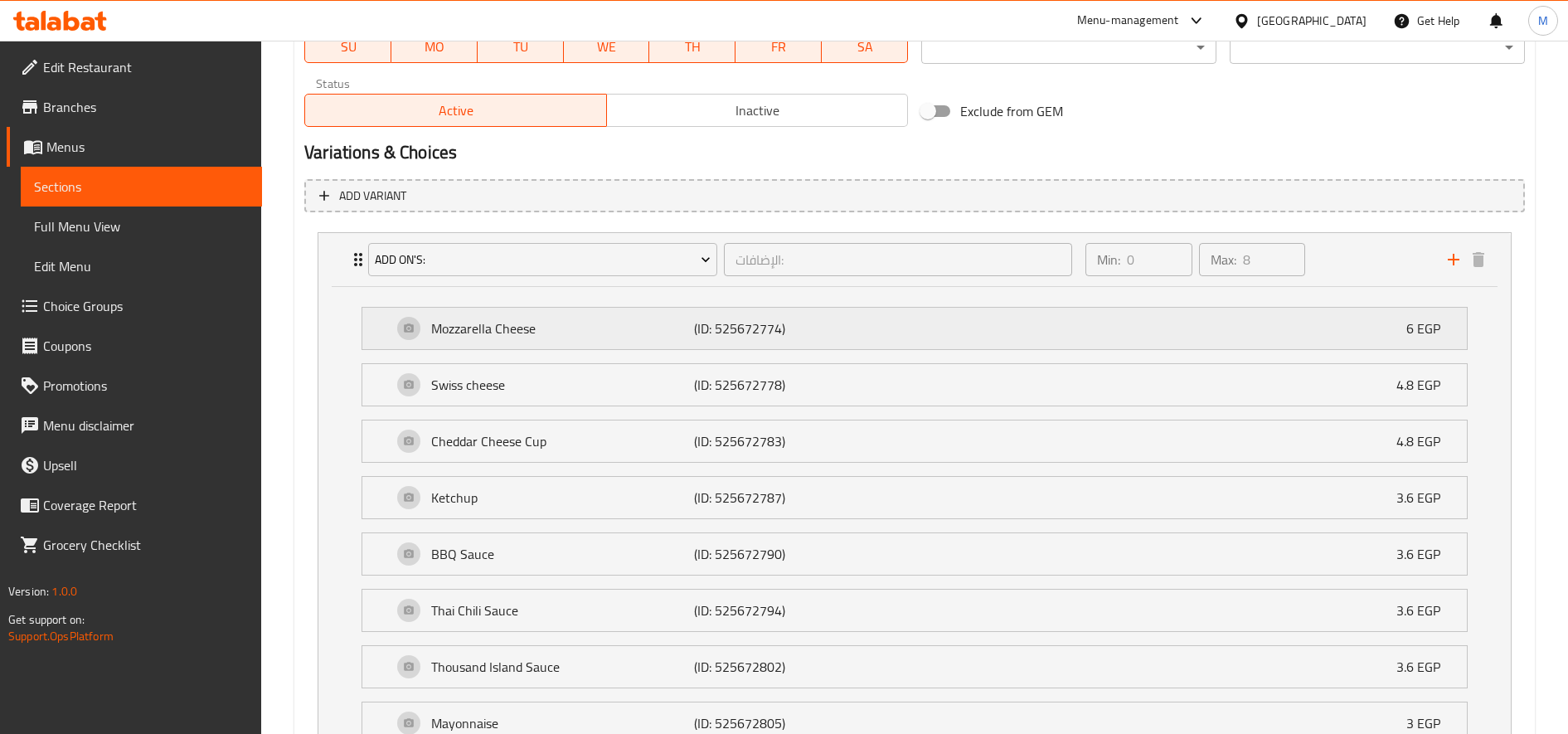
click at [594, 333] on p "Mozzarella Cheese" at bounding box center [562, 328] width 263 height 20
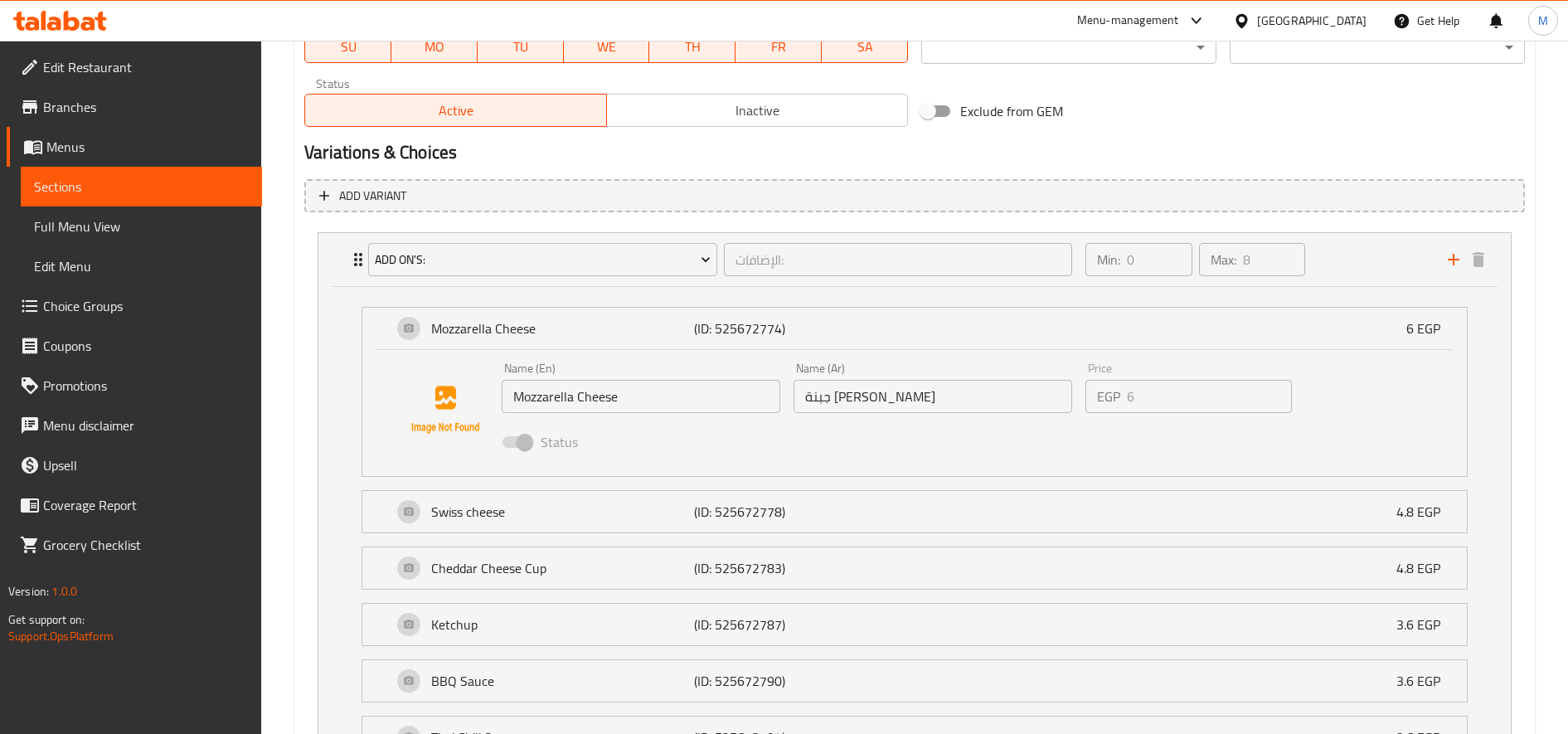
click at [590, 397] on input "Mozzarella Cheese" at bounding box center [641, 396] width 279 height 33
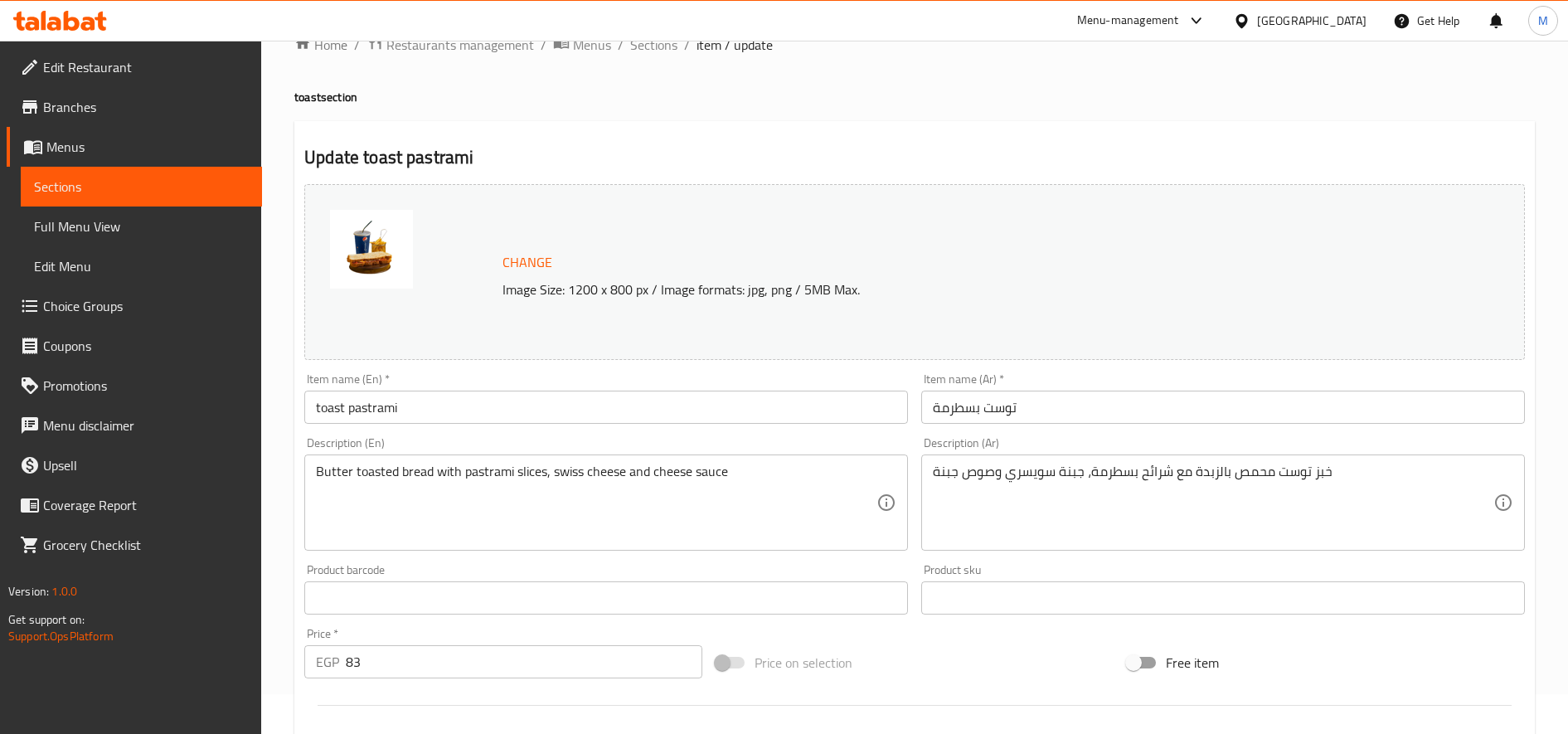
scroll to position [0, 0]
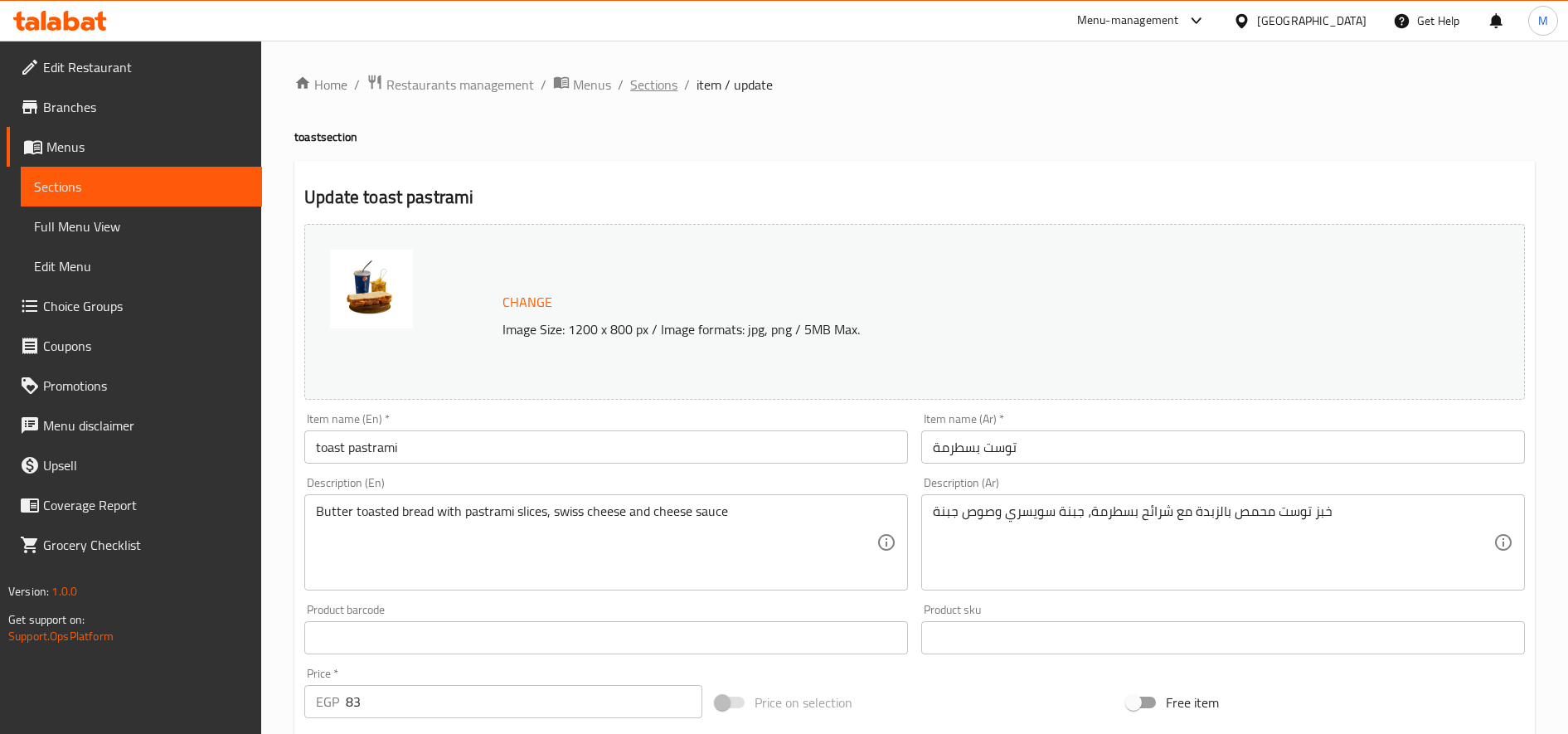
click at [648, 75] on span "Sections" at bounding box center [653, 84] width 47 height 20
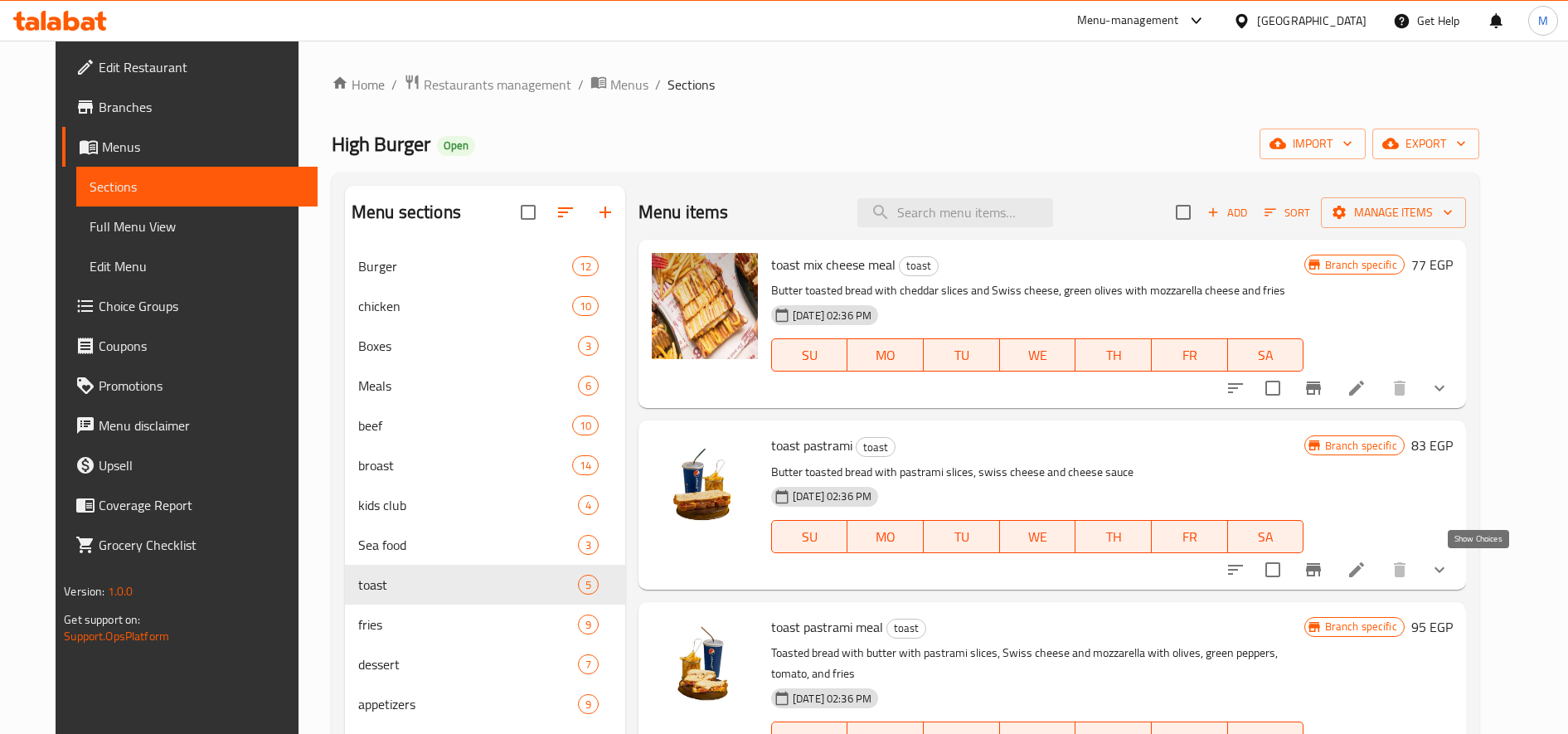
click at [1444, 567] on icon "show more" at bounding box center [1439, 569] width 10 height 6
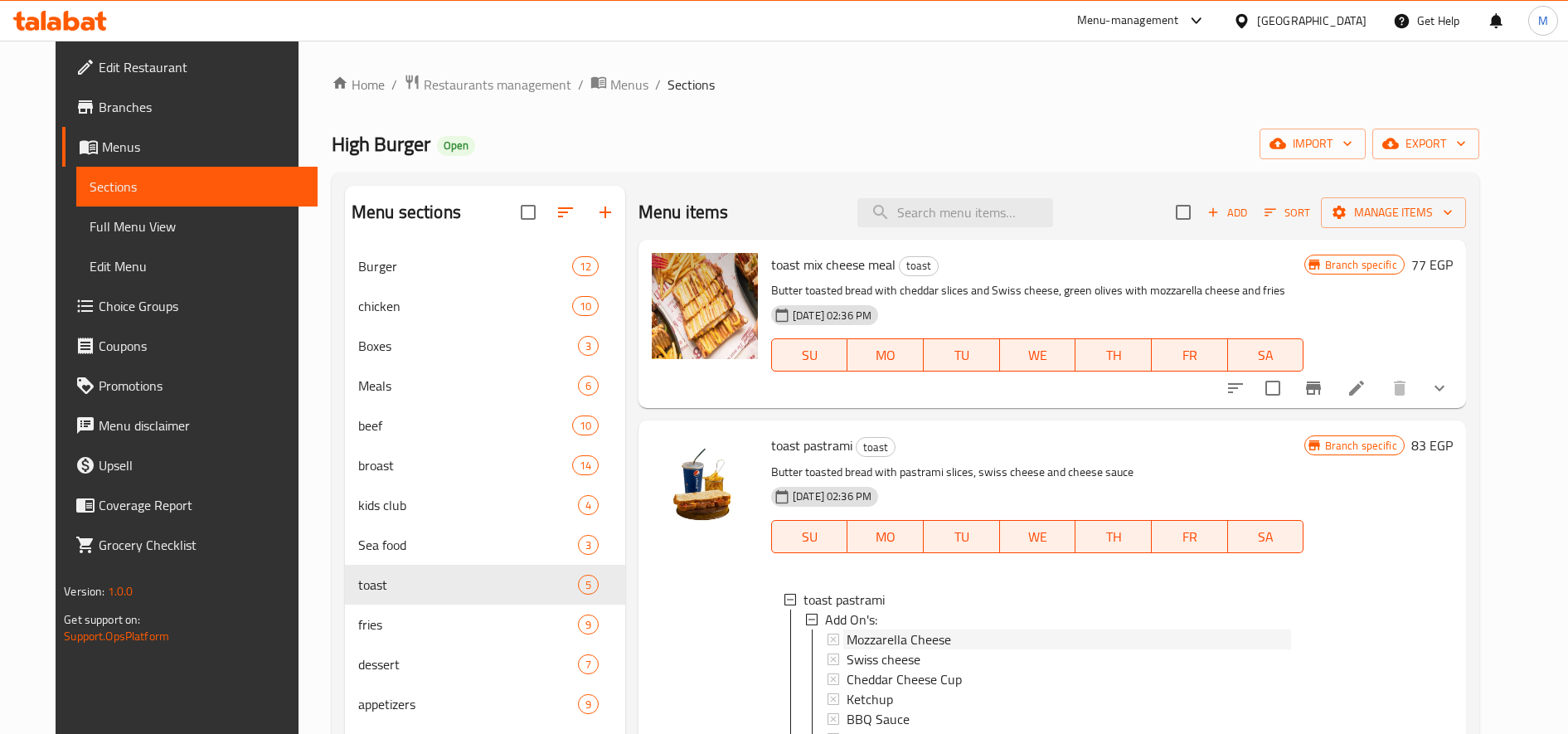
click at [891, 645] on span "Mozzarella Cheese" at bounding box center [899, 639] width 104 height 20
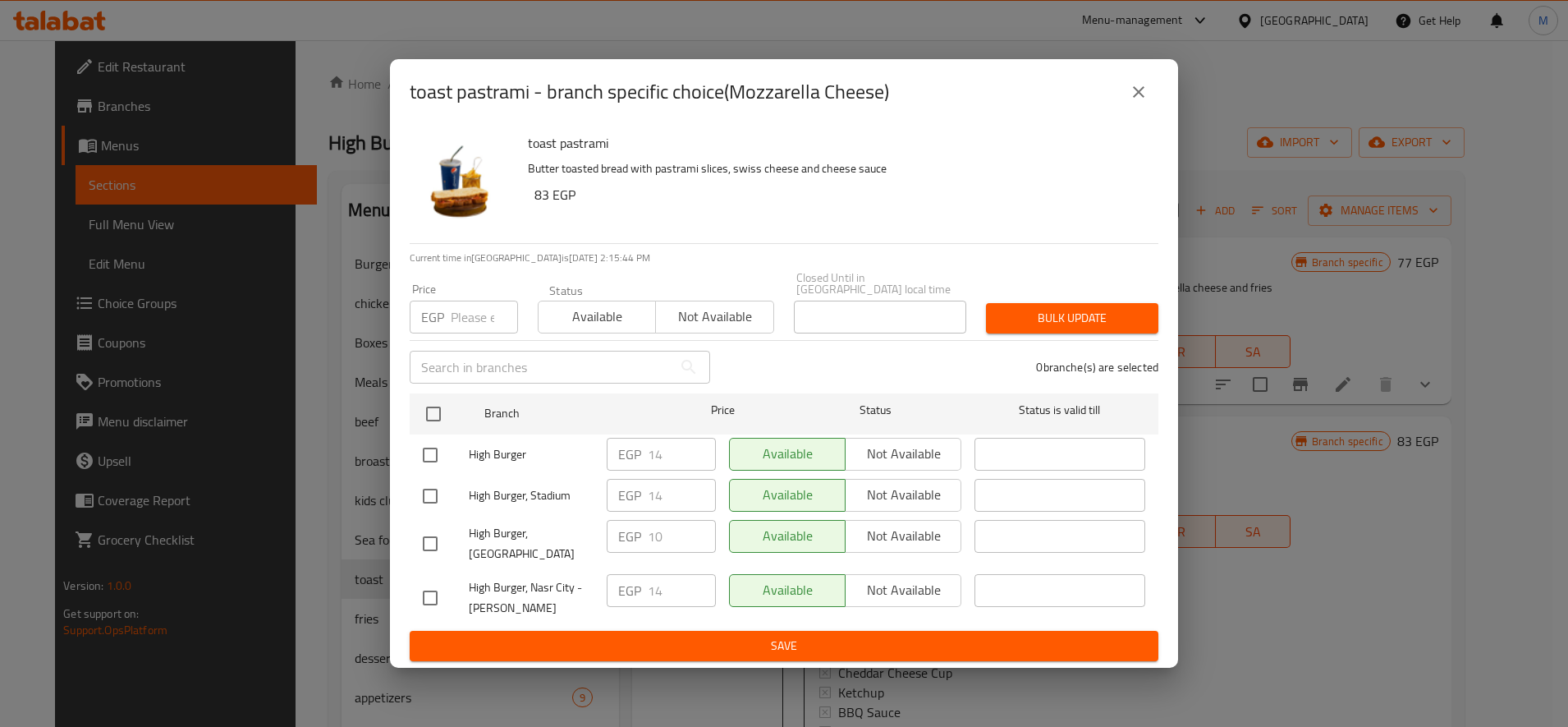
click at [433, 534] on input "checkbox" at bounding box center [429, 543] width 34 height 34
checkbox input "true"
drag, startPoint x: 665, startPoint y: 534, endPoint x: 650, endPoint y: 533, distance: 15.0
click at [650, 533] on input "10" at bounding box center [682, 537] width 68 height 33
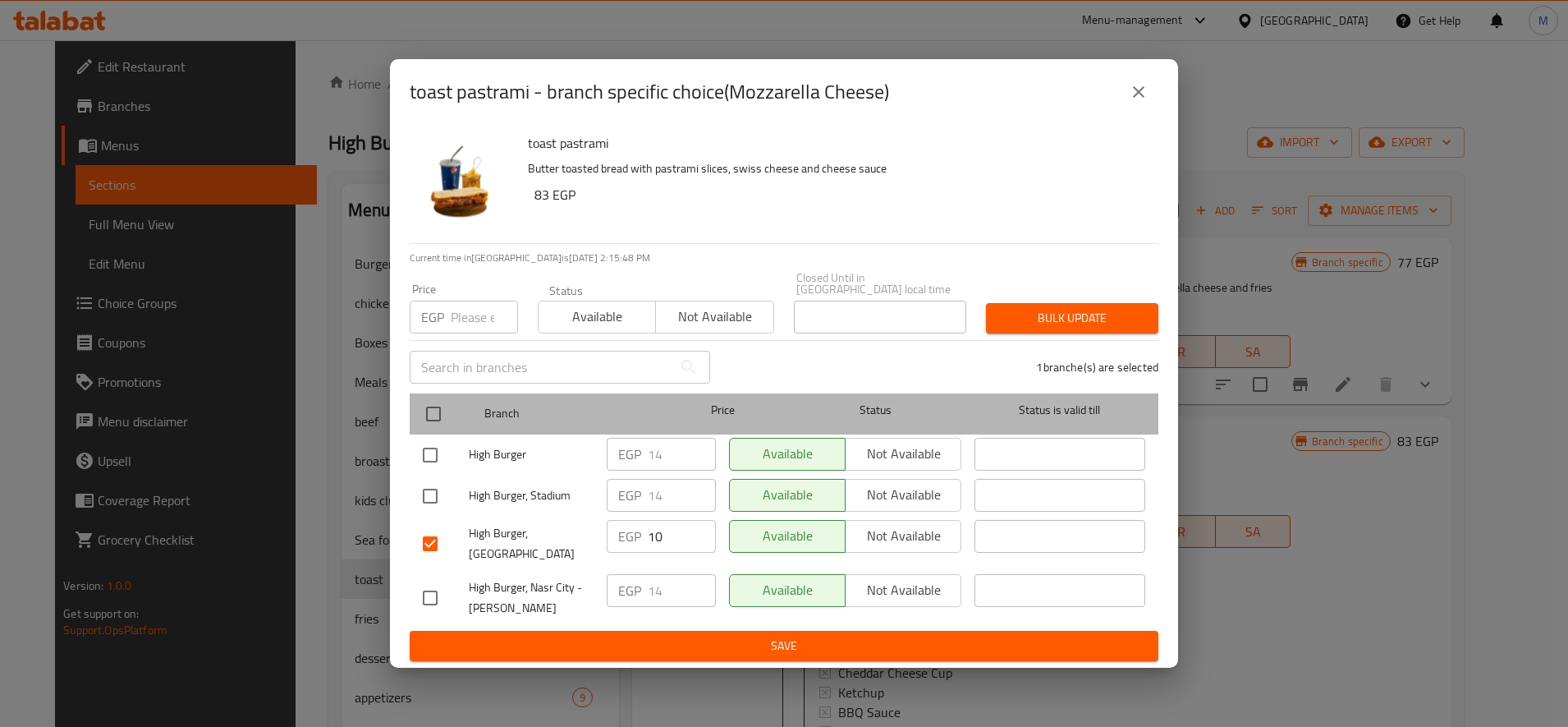
drag, startPoint x: 459, startPoint y: 401, endPoint x: 382, endPoint y: 412, distance: 77.8
click at [448, 403] on div at bounding box center [446, 413] width 61 height 48
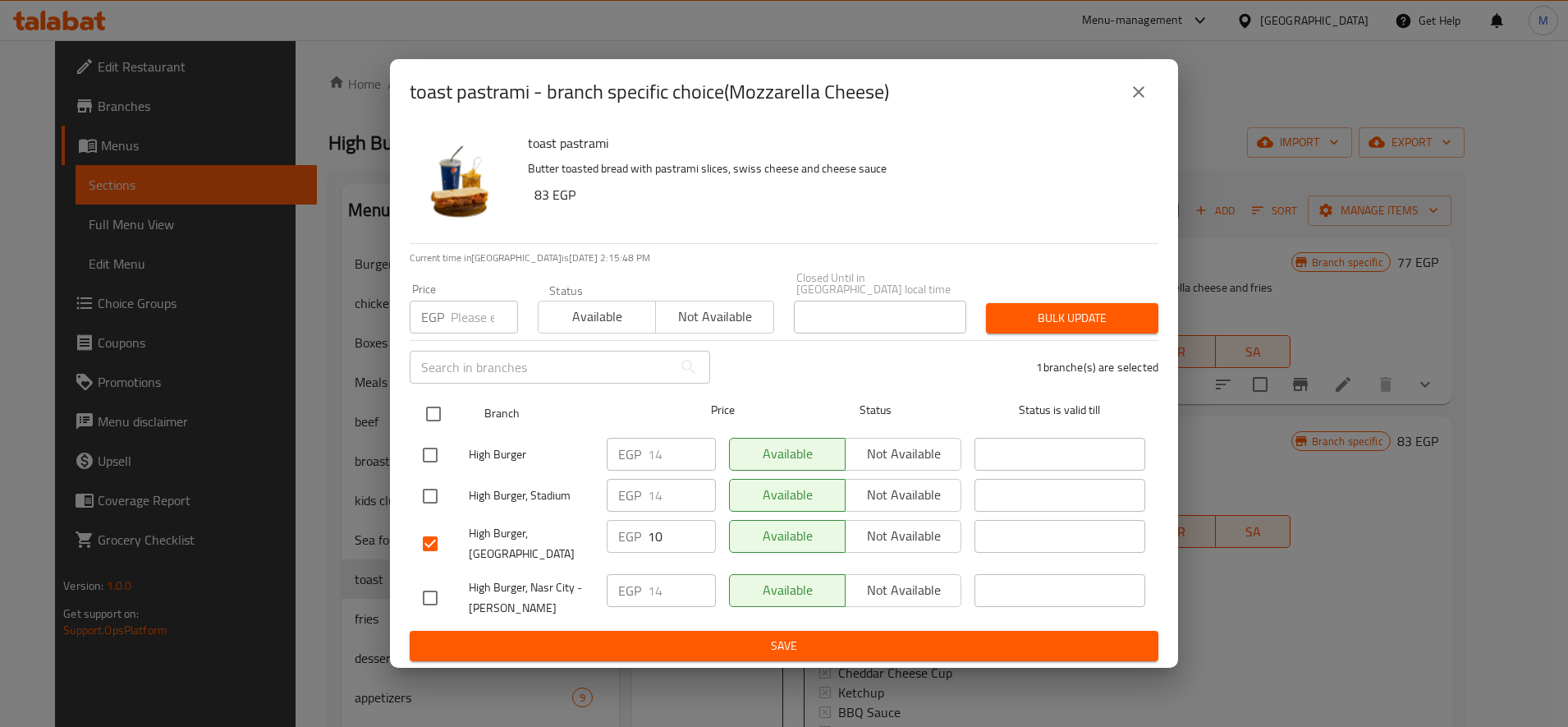
drag, startPoint x: 433, startPoint y: 410, endPoint x: 459, endPoint y: 407, distance: 26.2
click at [439, 410] on input "checkbox" at bounding box center [432, 413] width 34 height 34
checkbox input "true"
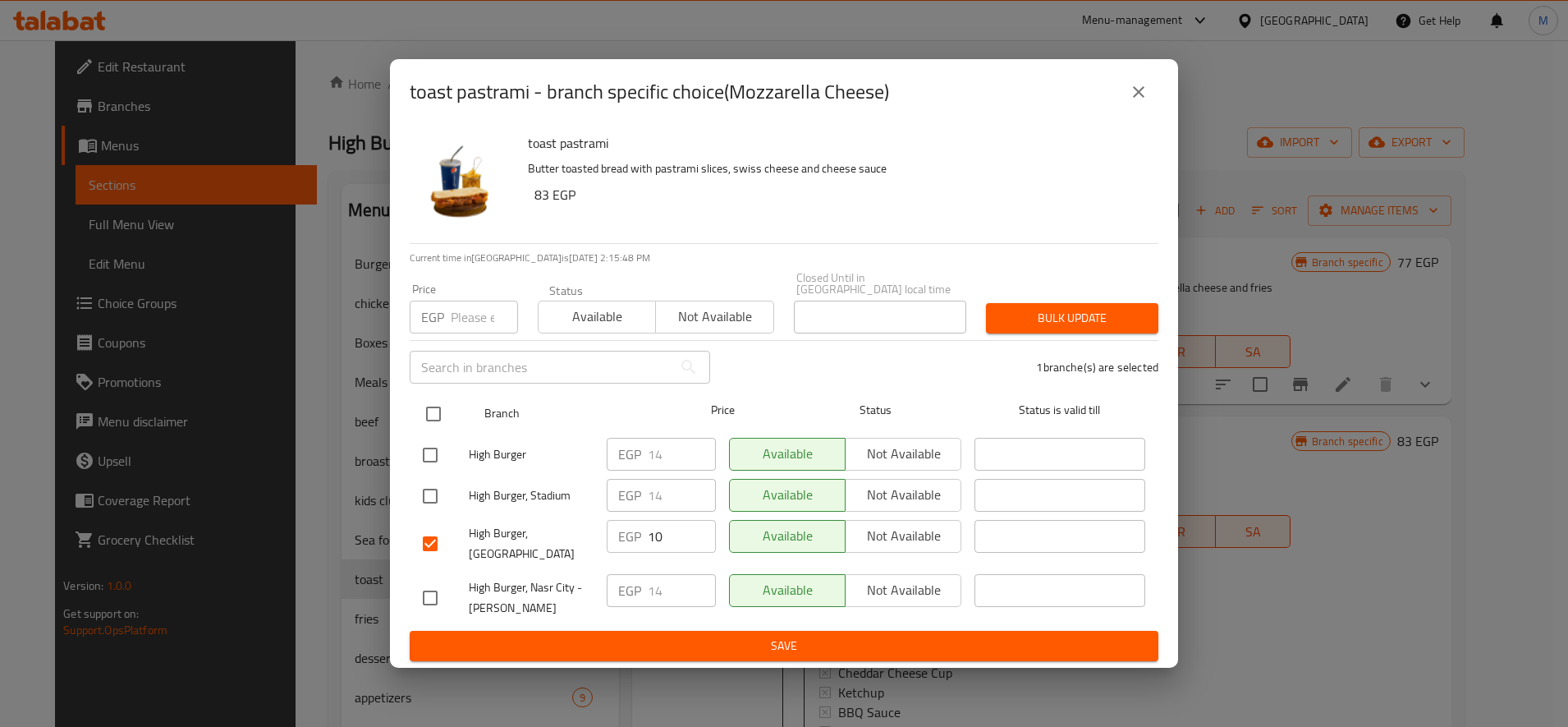
checkbox input "true"
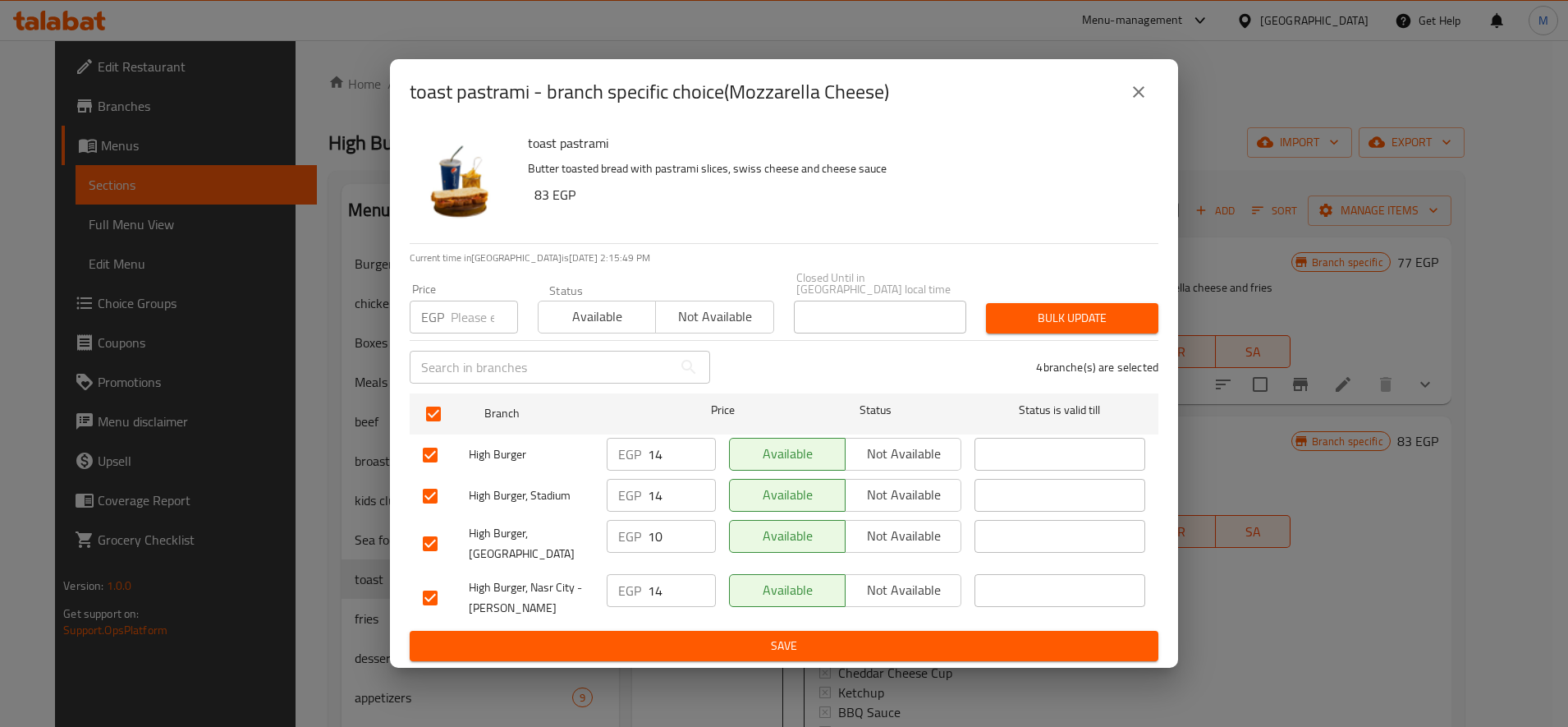
click at [1135, 315] on span "Bulk update" at bounding box center [1072, 318] width 146 height 20
click at [1120, 316] on span "Bulk update" at bounding box center [1072, 318] width 146 height 20
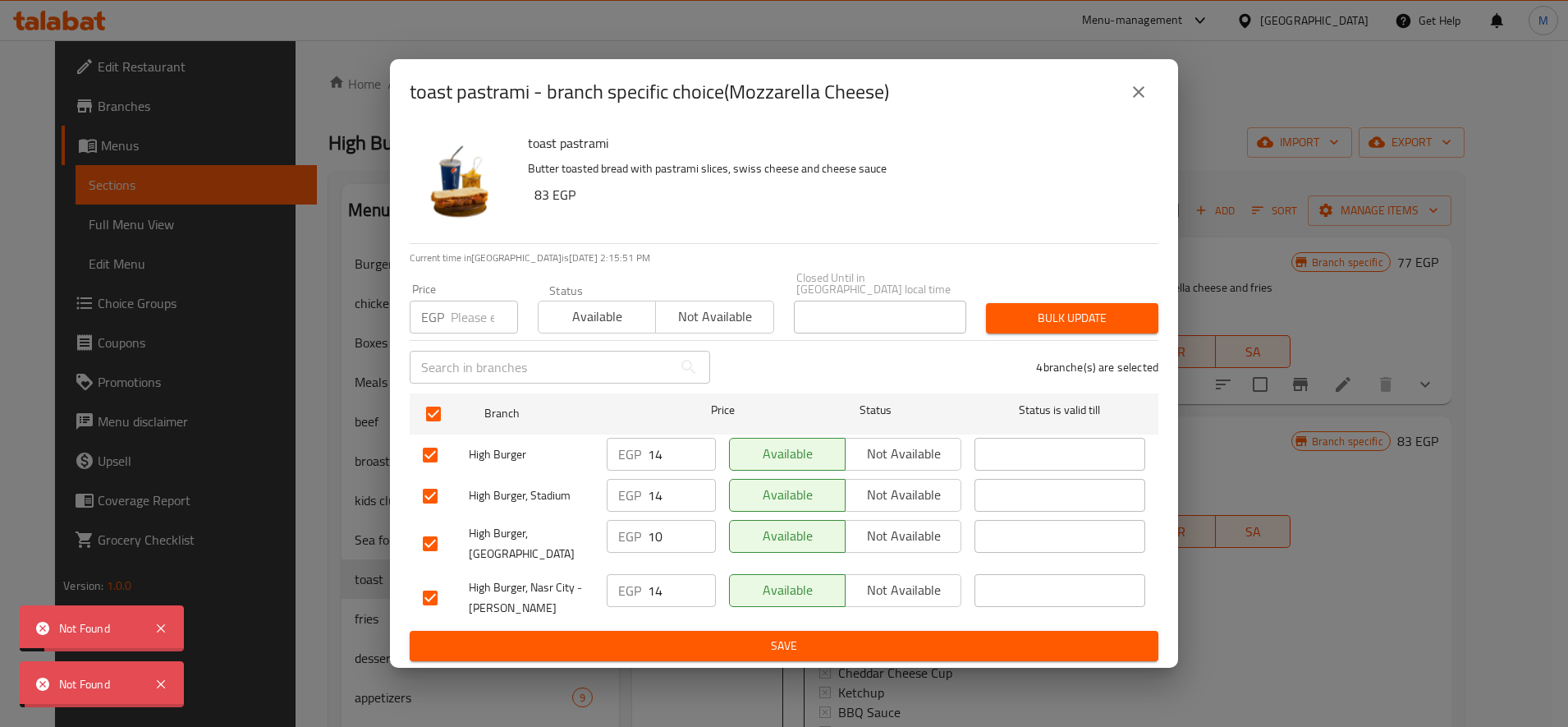
click at [1120, 316] on span "Bulk update" at bounding box center [1072, 318] width 146 height 20
click at [1151, 100] on button "close" at bounding box center [1139, 91] width 40 height 40
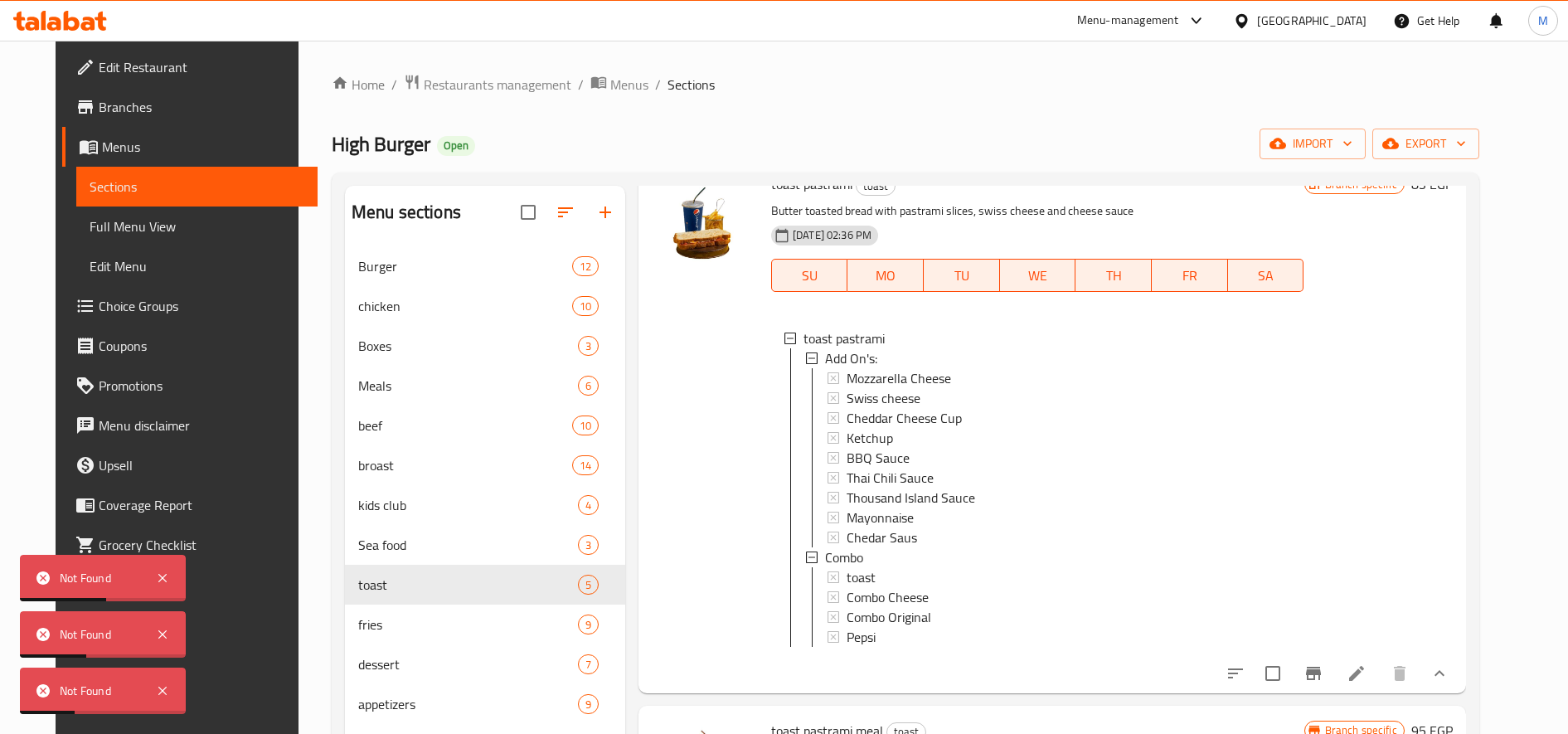
scroll to position [415, 0]
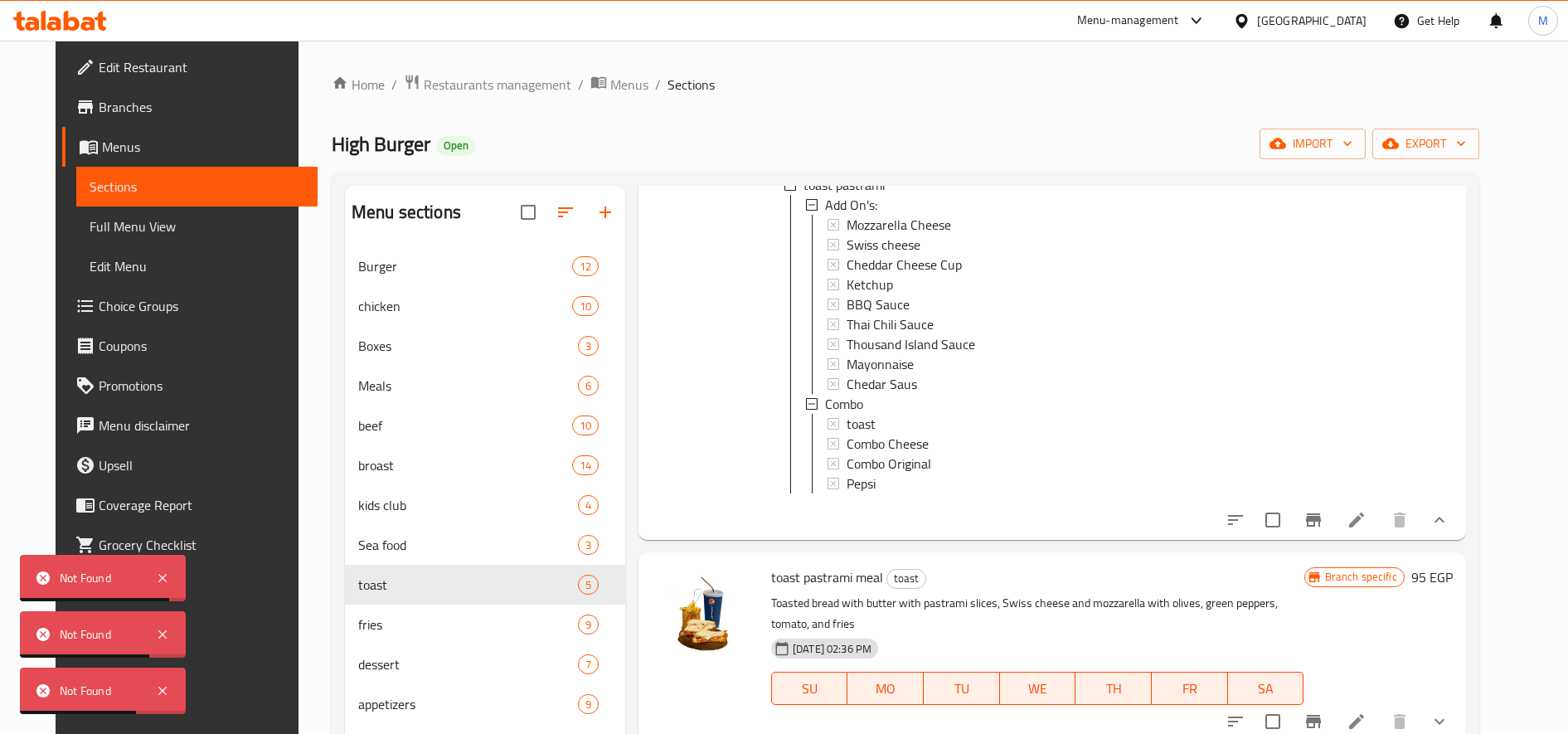
click at [1364, 527] on icon at bounding box center [1356, 519] width 15 height 15
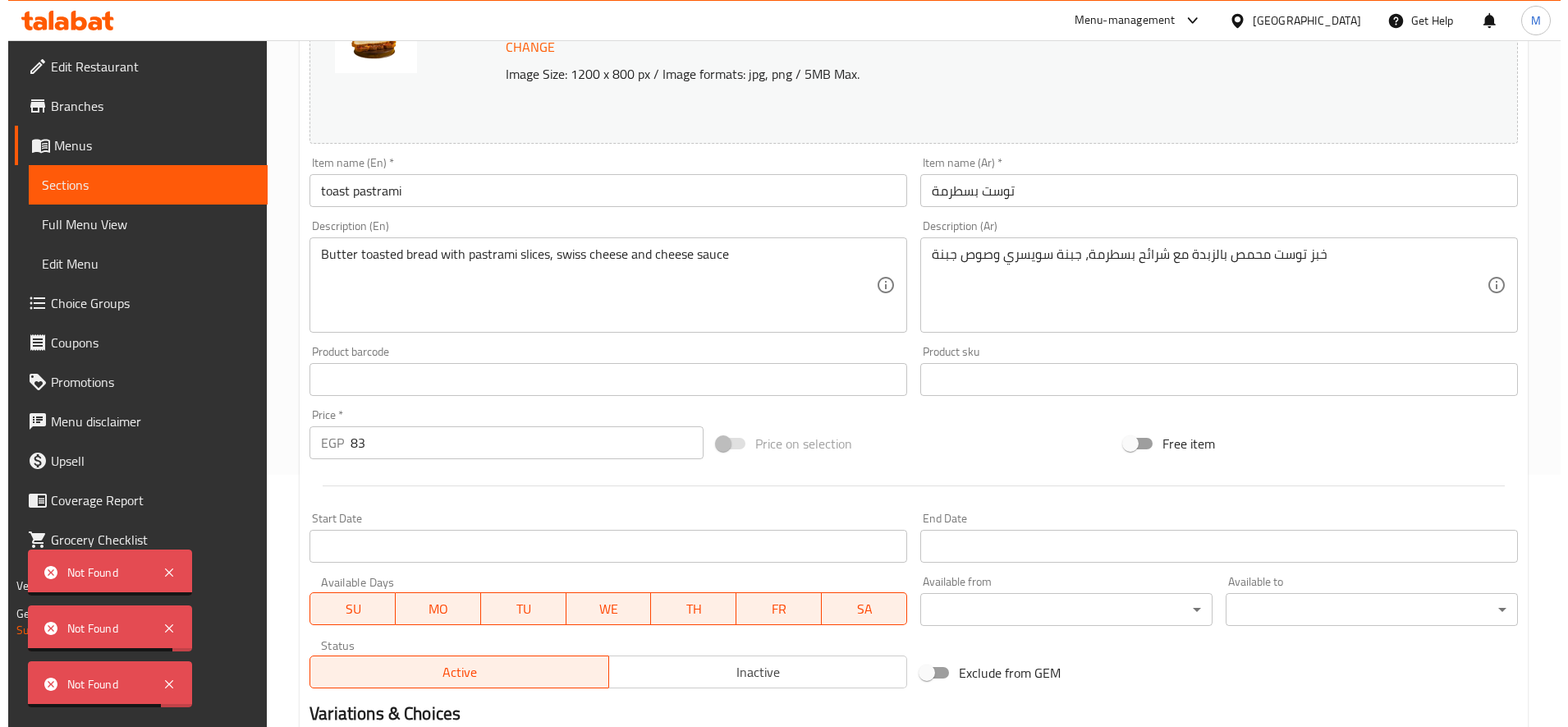
scroll to position [548, 0]
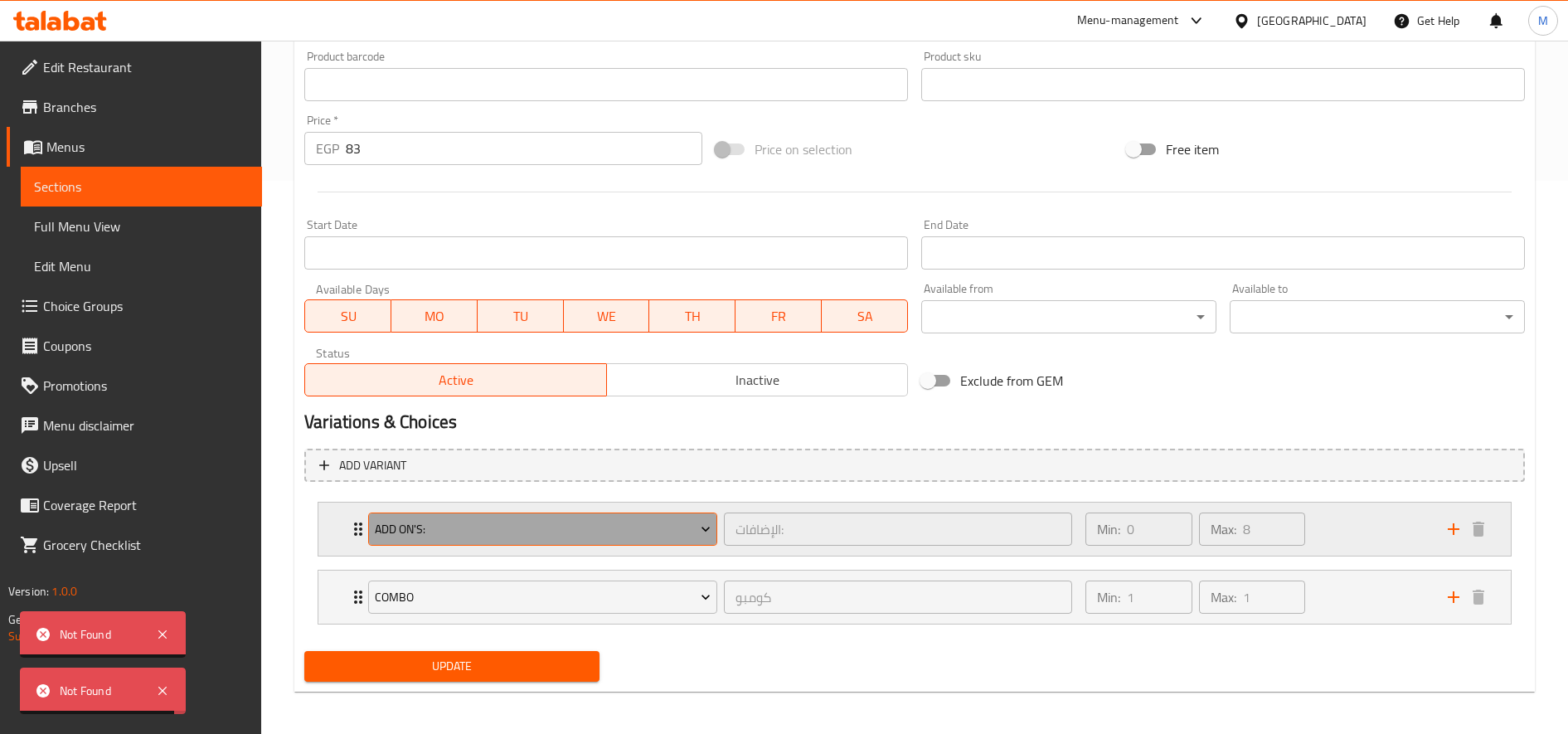
click at [618, 539] on span "Add On's:" at bounding box center [543, 529] width 337 height 21
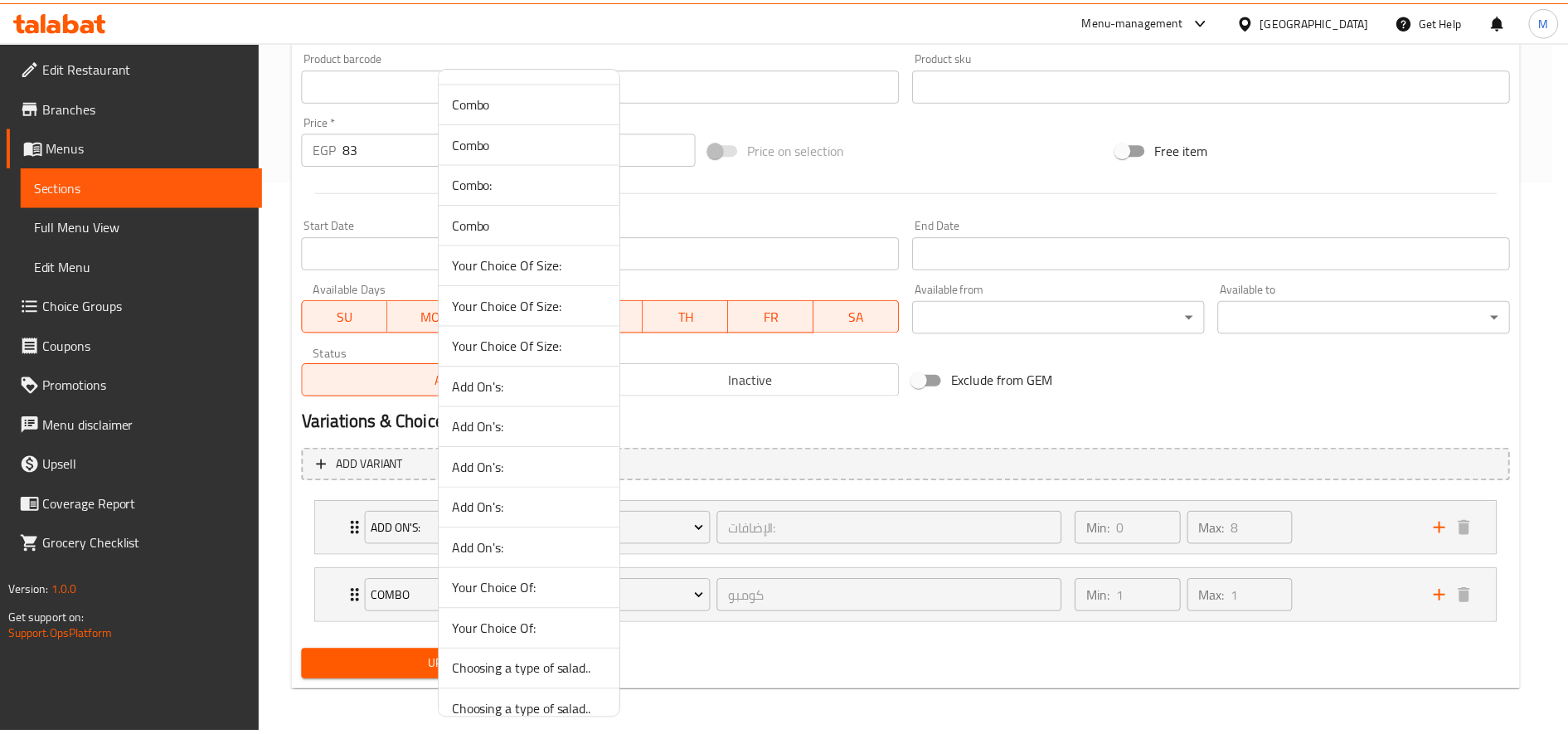
scroll to position [415, 0]
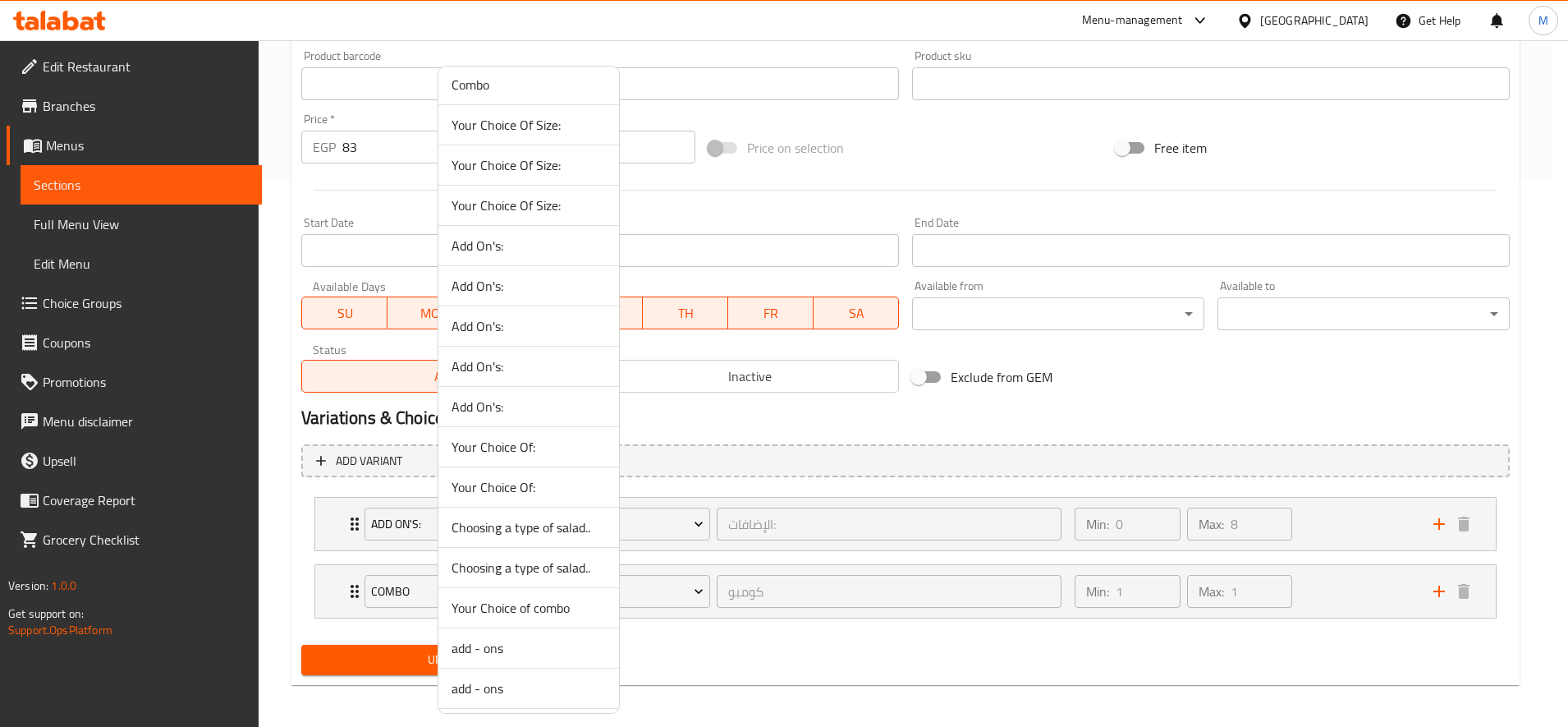
click at [599, 485] on span "Your Choice Of:" at bounding box center [528, 487] width 154 height 19
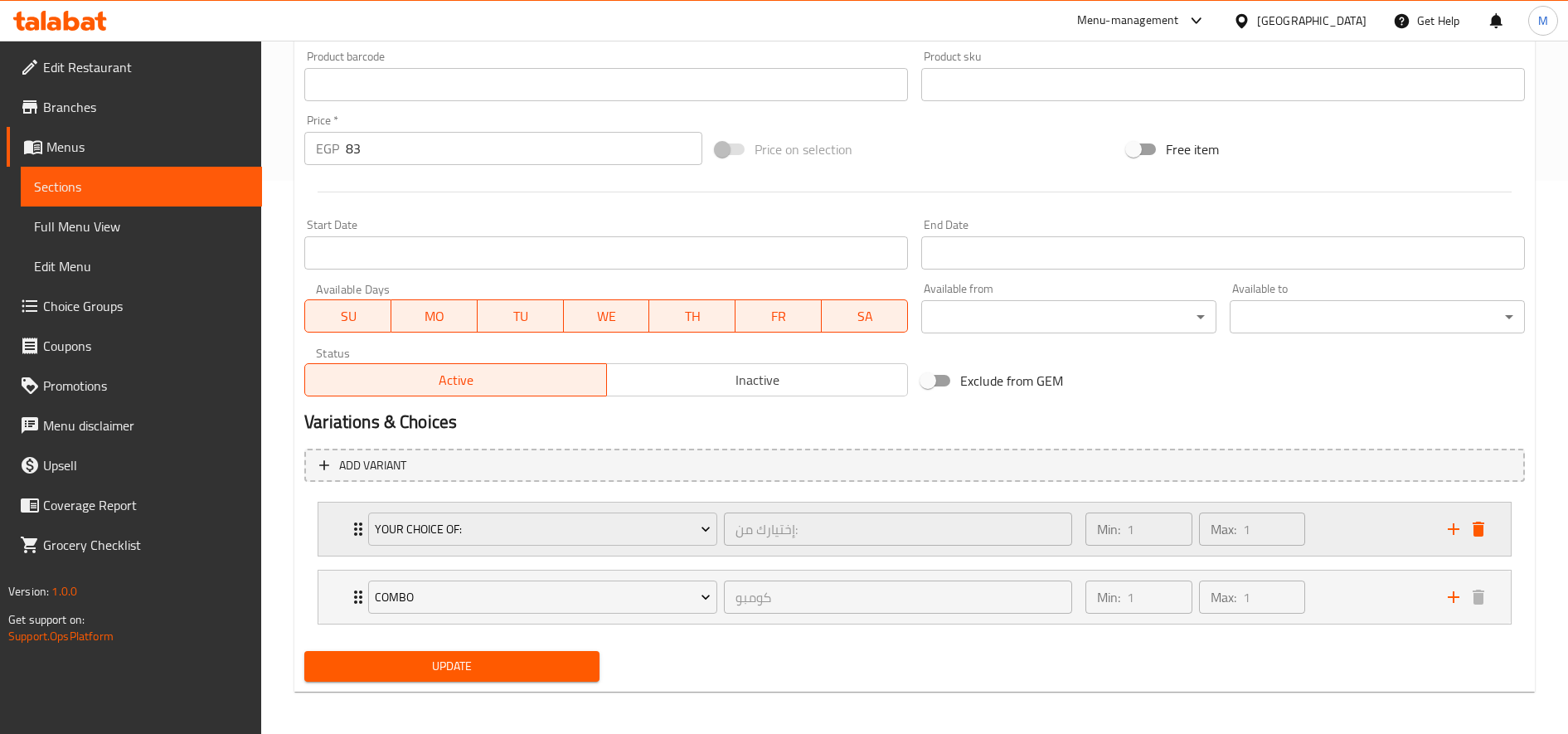
click at [1485, 542] on div "Expand" at bounding box center [1466, 528] width 50 height 25
click at [1475, 532] on icon "delete" at bounding box center [1479, 529] width 12 height 15
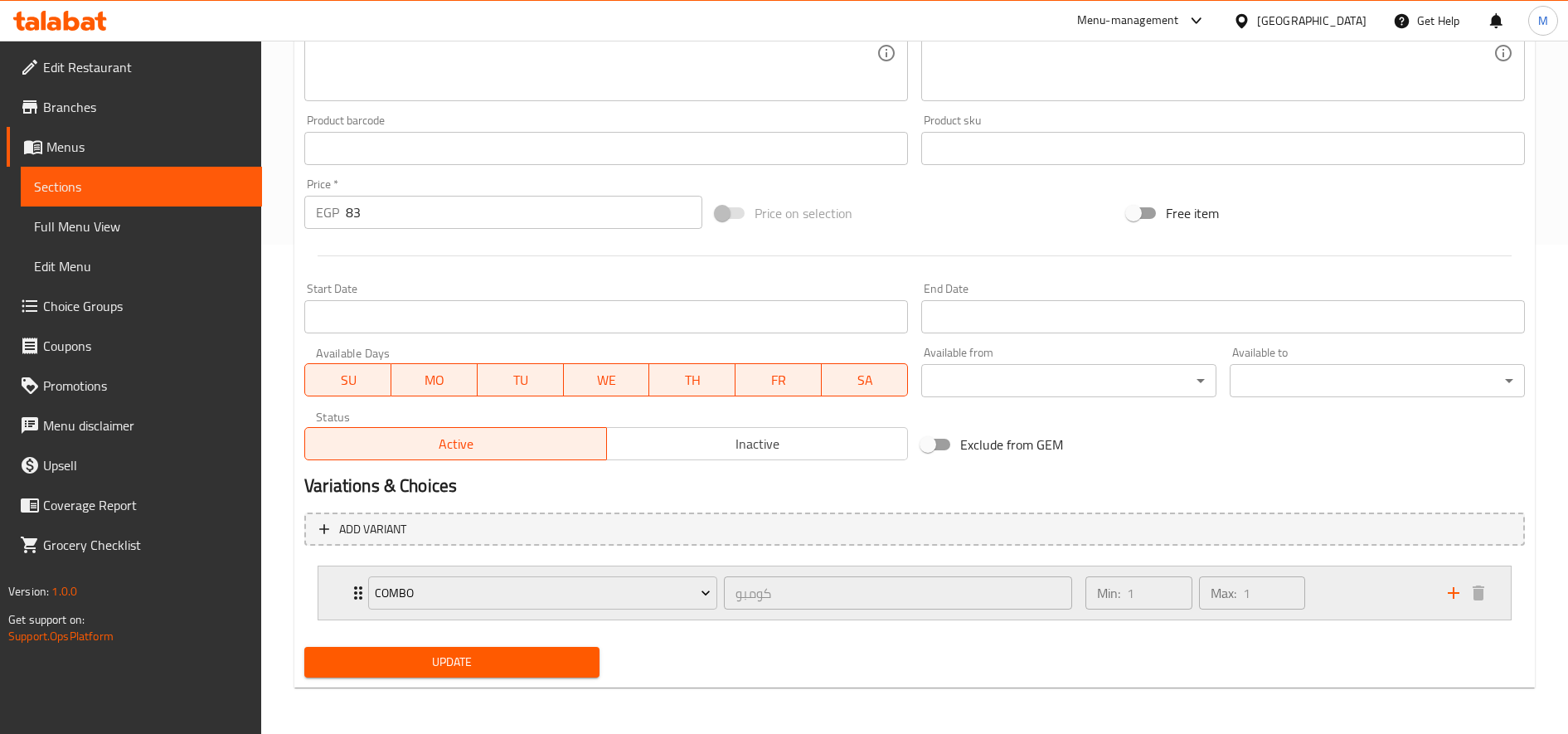
scroll to position [490, 0]
click at [393, 669] on span "Update" at bounding box center [452, 661] width 269 height 21
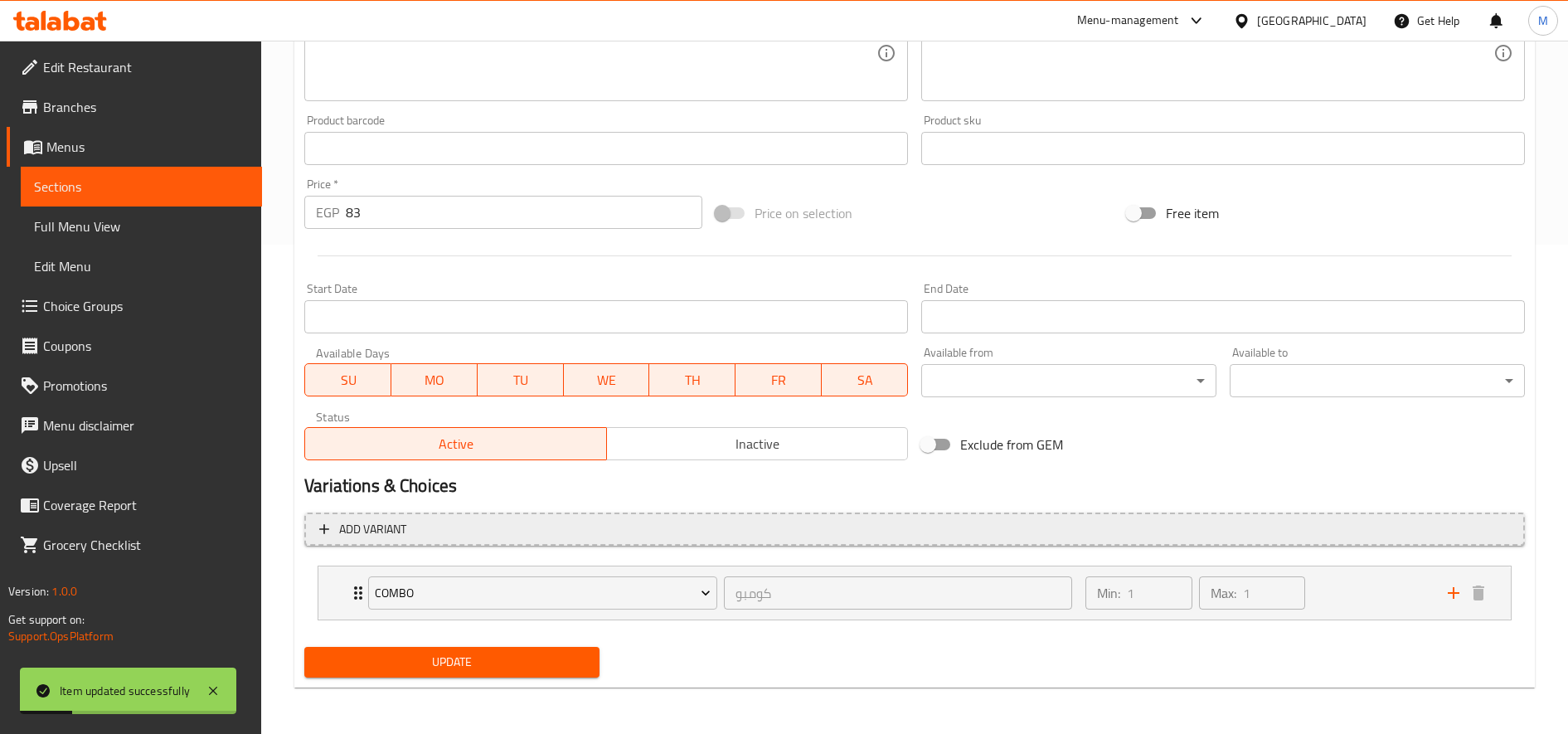
click at [400, 534] on span "Add variant" at bounding box center [373, 529] width 67 height 21
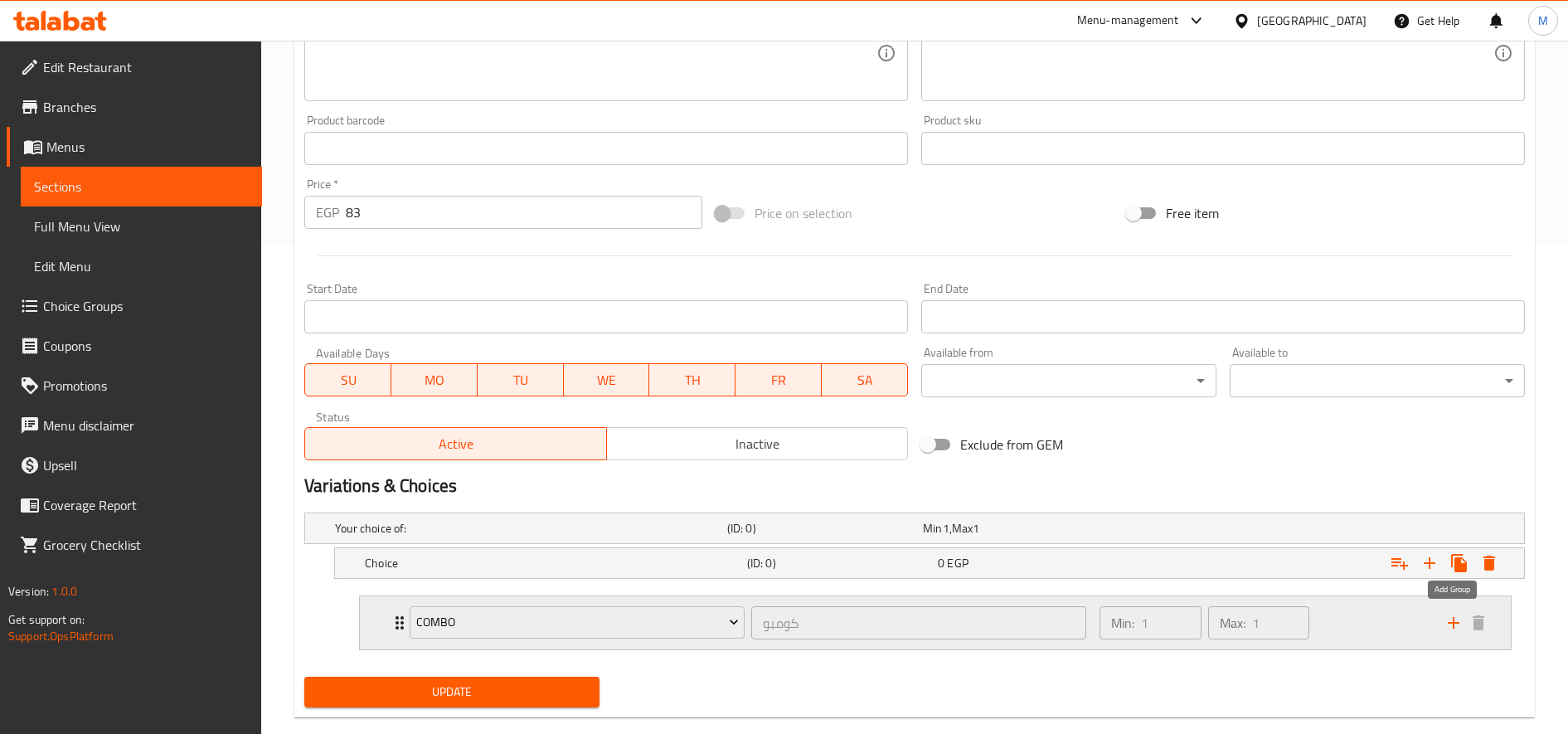
click at [1454, 634] on button "add" at bounding box center [1453, 622] width 25 height 25
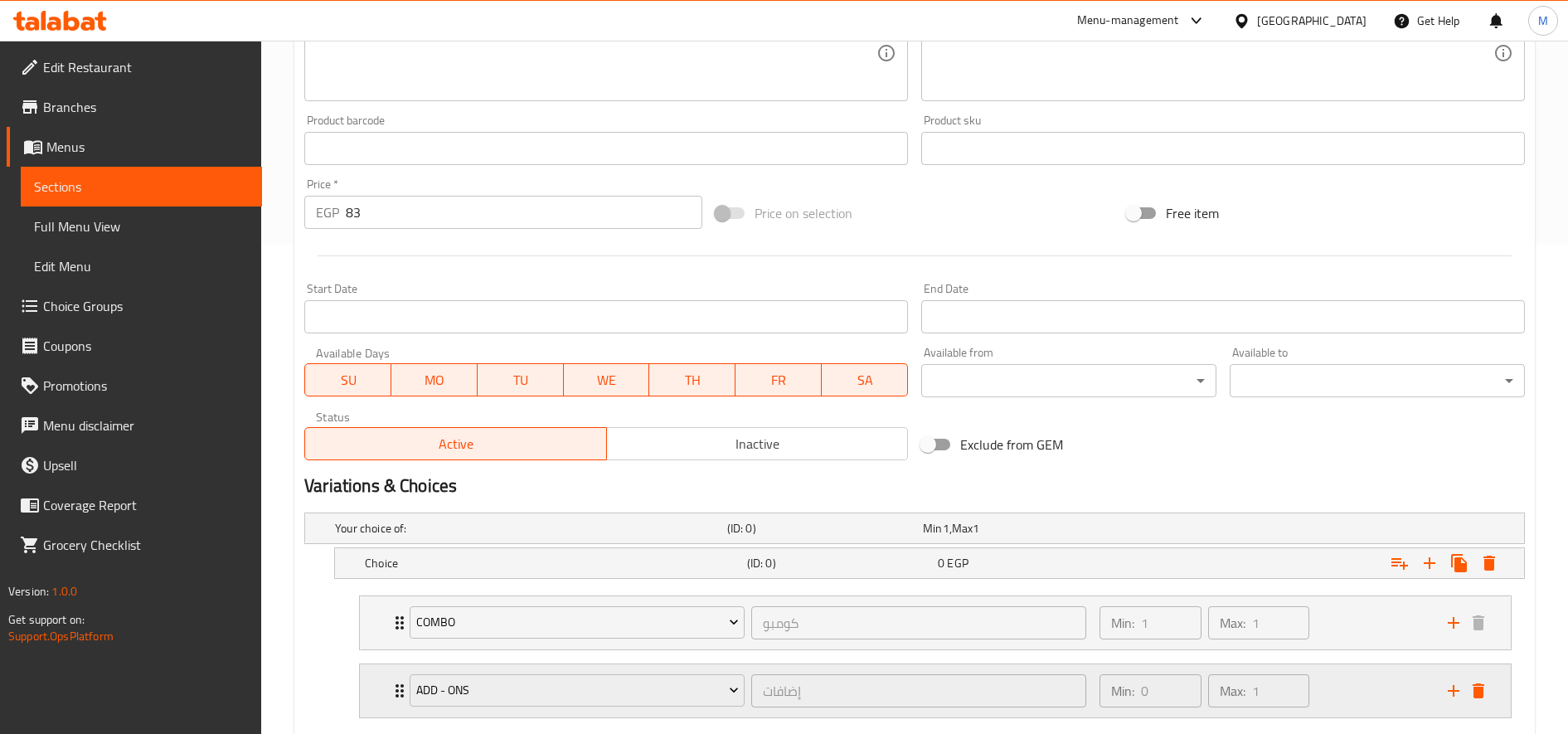
click at [569, 709] on div "Add - Ons" at bounding box center [577, 691] width 341 height 40
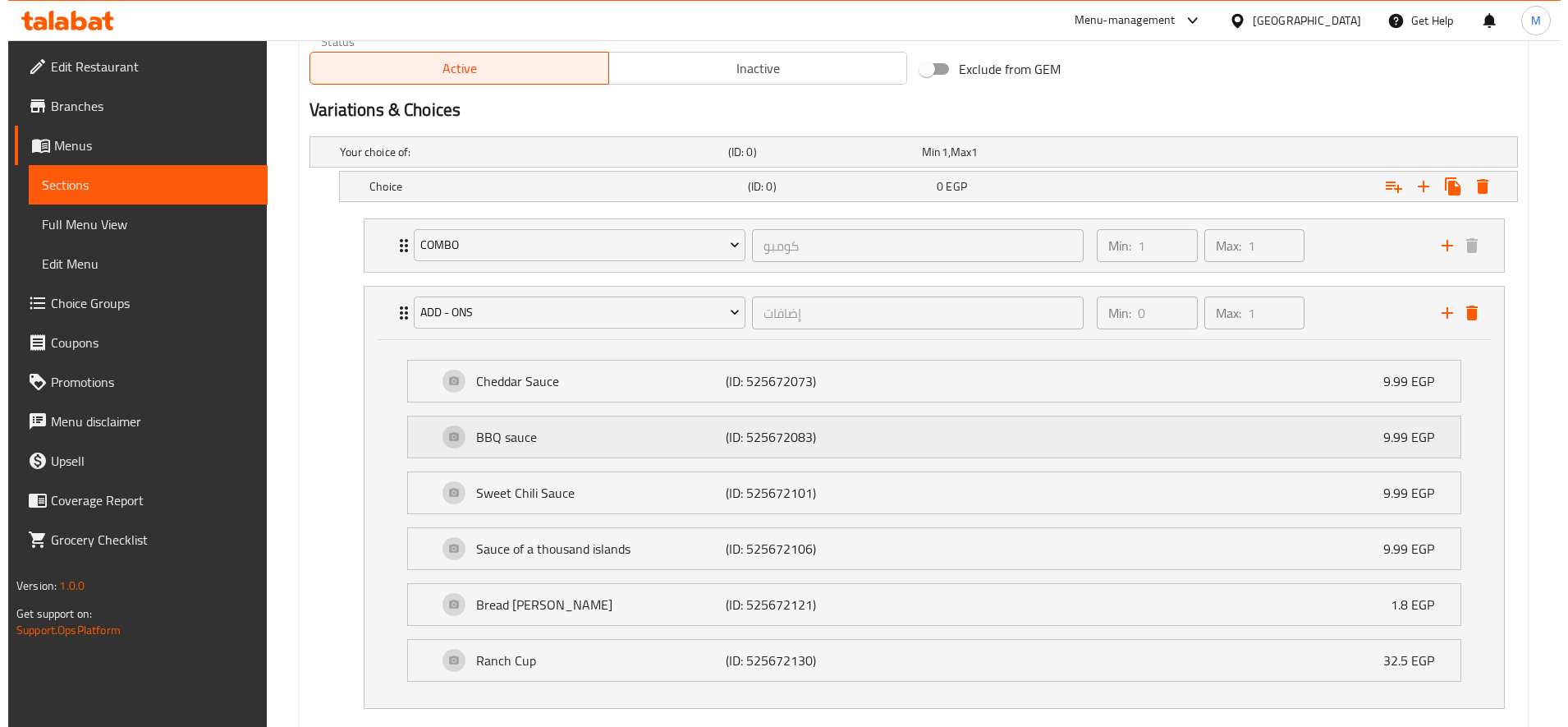
scroll to position [895, 0]
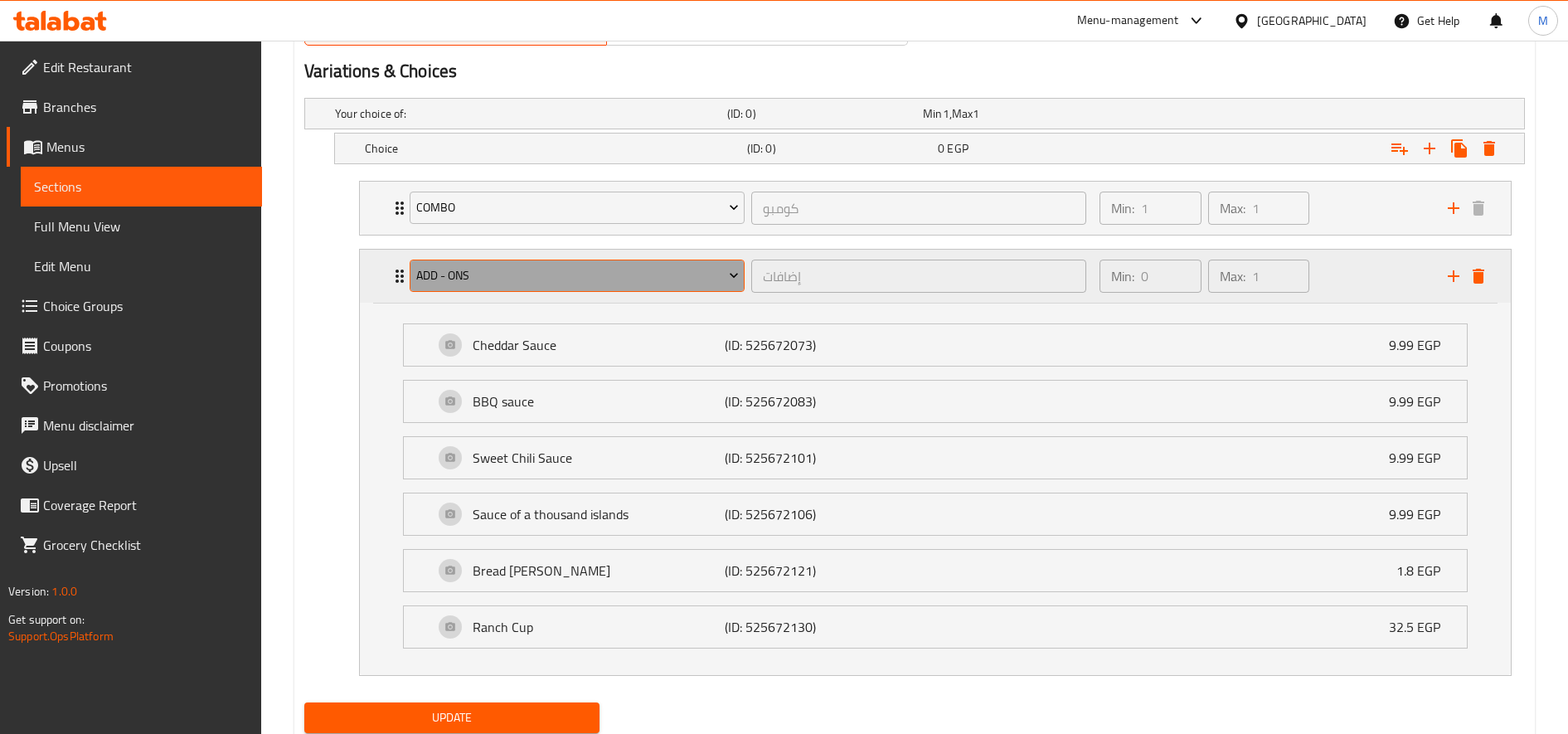
click at [566, 286] on span "Add - Ons" at bounding box center [577, 275] width 323 height 21
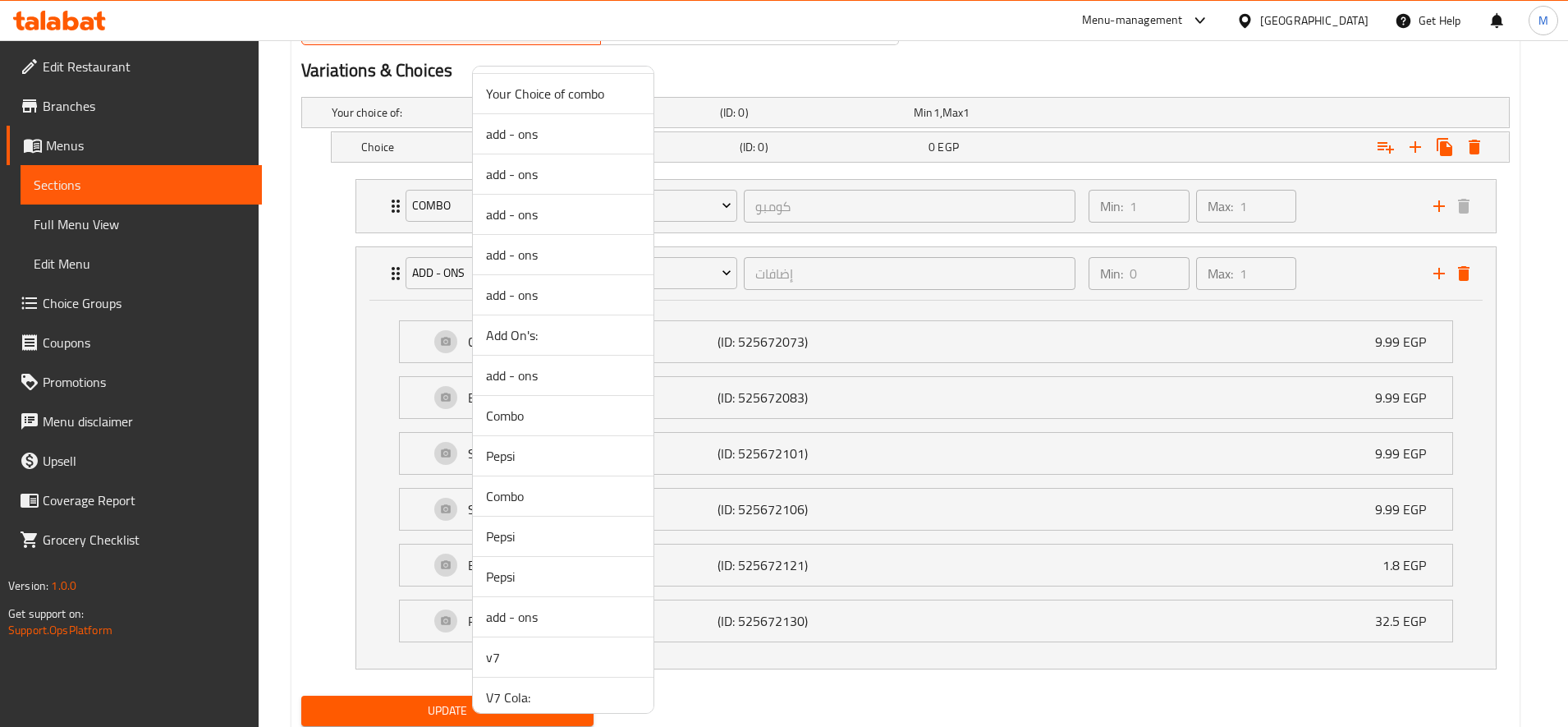
scroll to position [958, 0]
click at [561, 306] on span "Add On's:" at bounding box center [562, 301] width 154 height 19
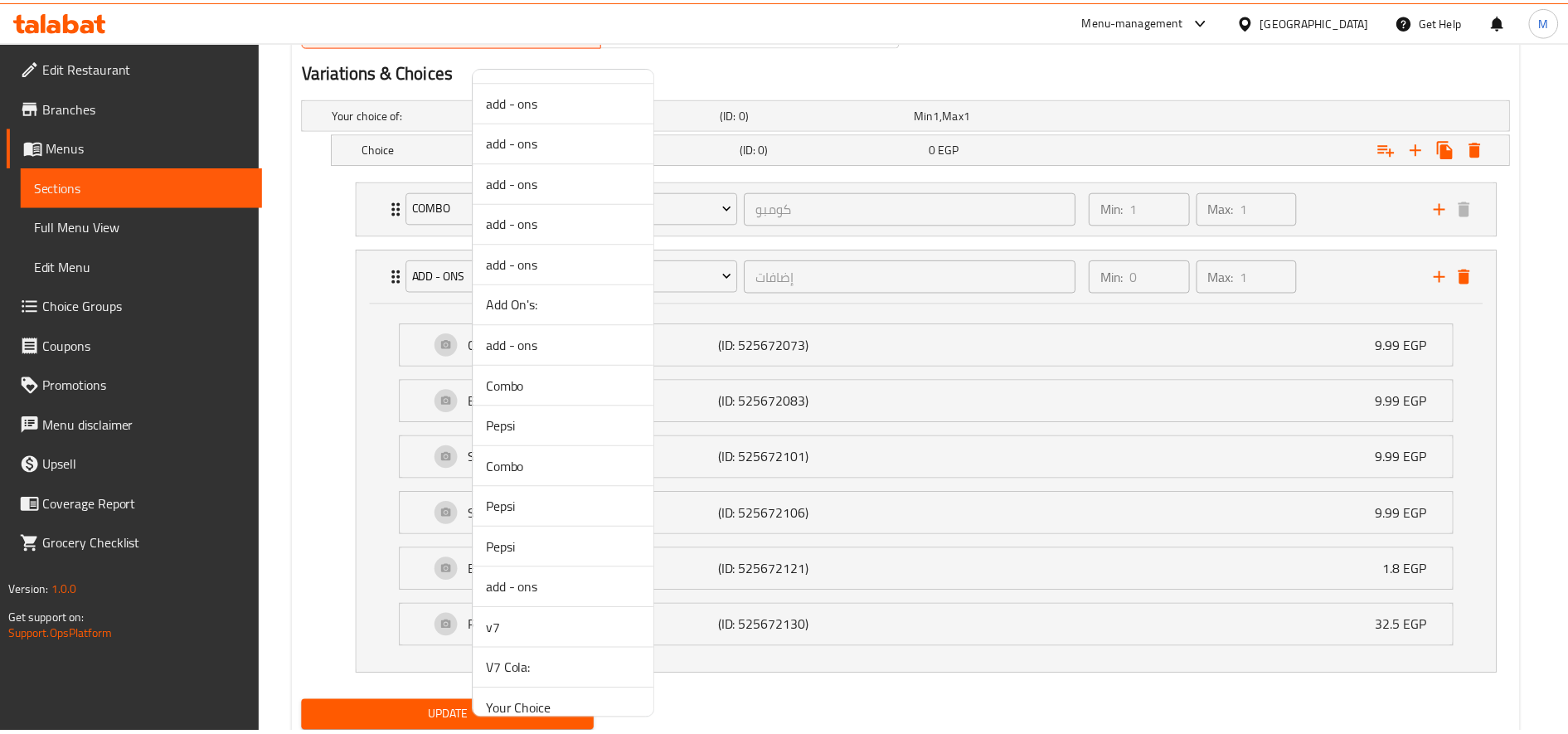
scroll to position [587, 0]
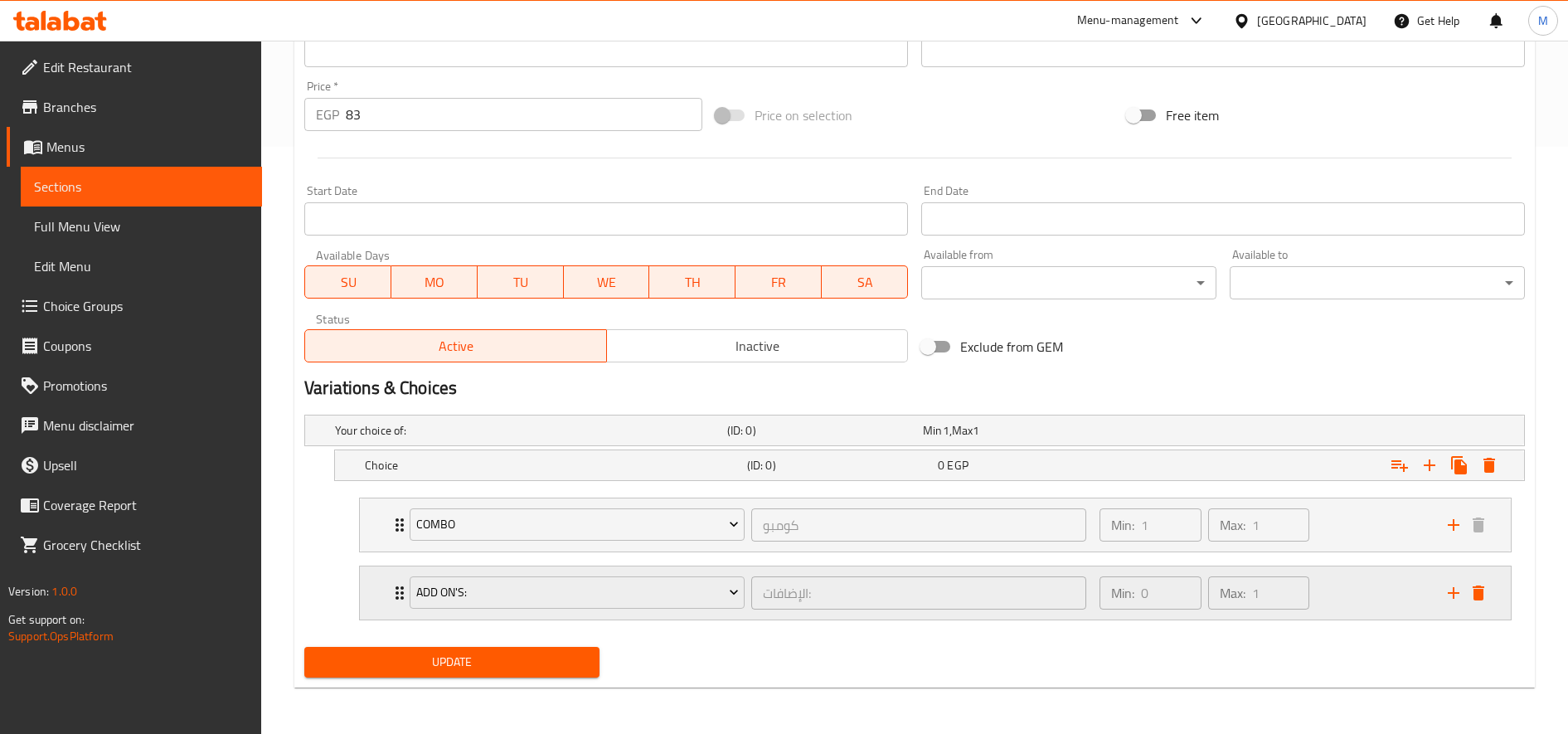
click at [1366, 595] on div "Min: 0 ​ Max: 1 ​" at bounding box center [1263, 593] width 348 height 53
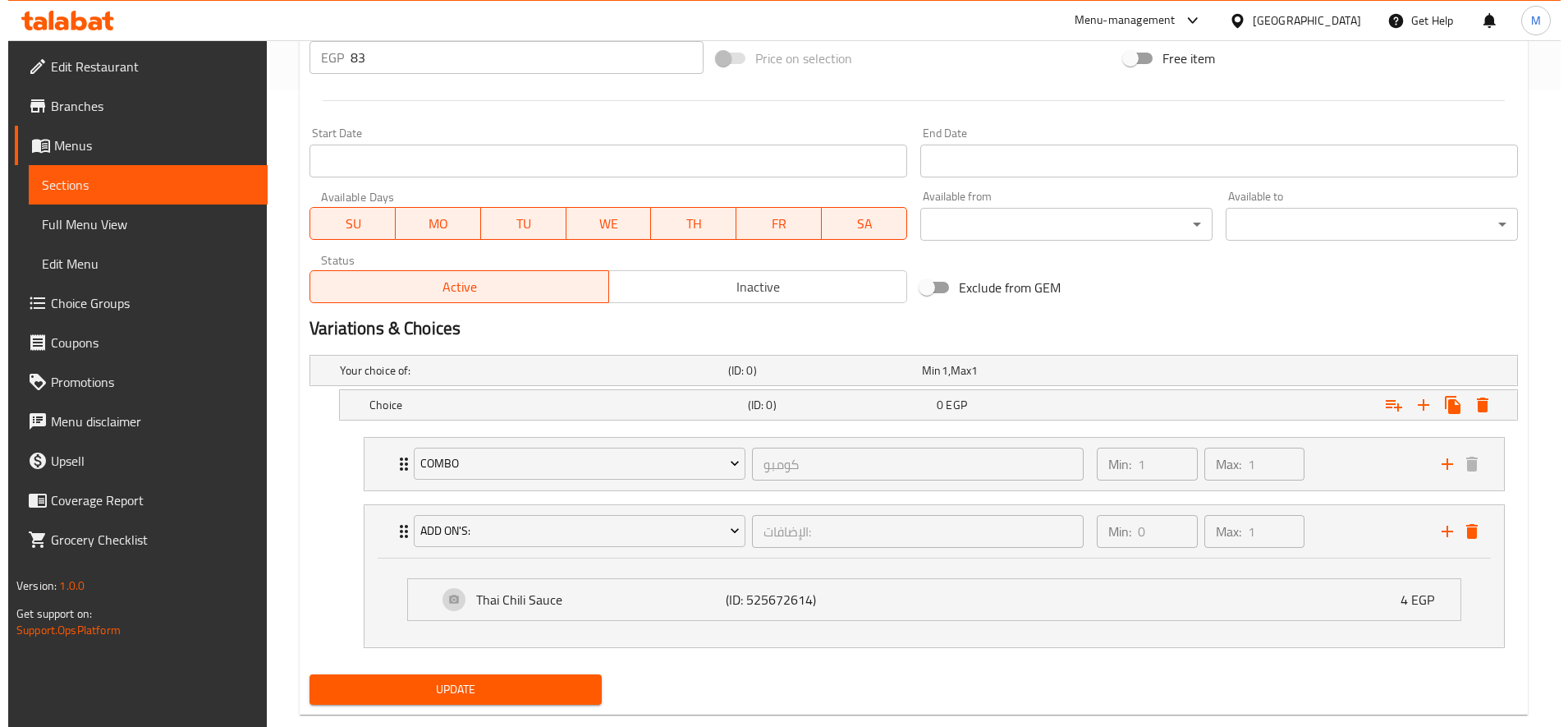
scroll to position [671, 0]
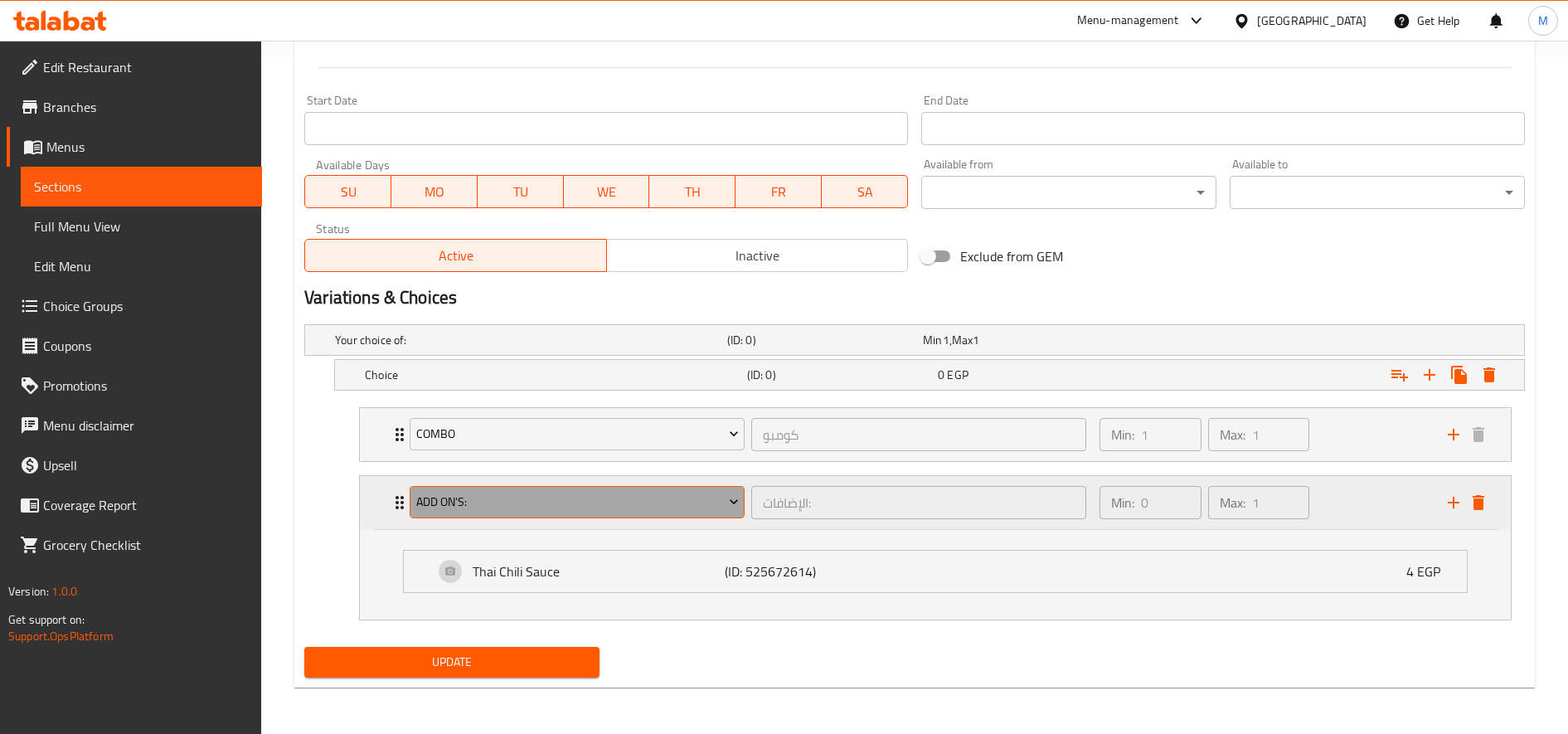
click at [582, 505] on span "Add On's:" at bounding box center [577, 501] width 323 height 21
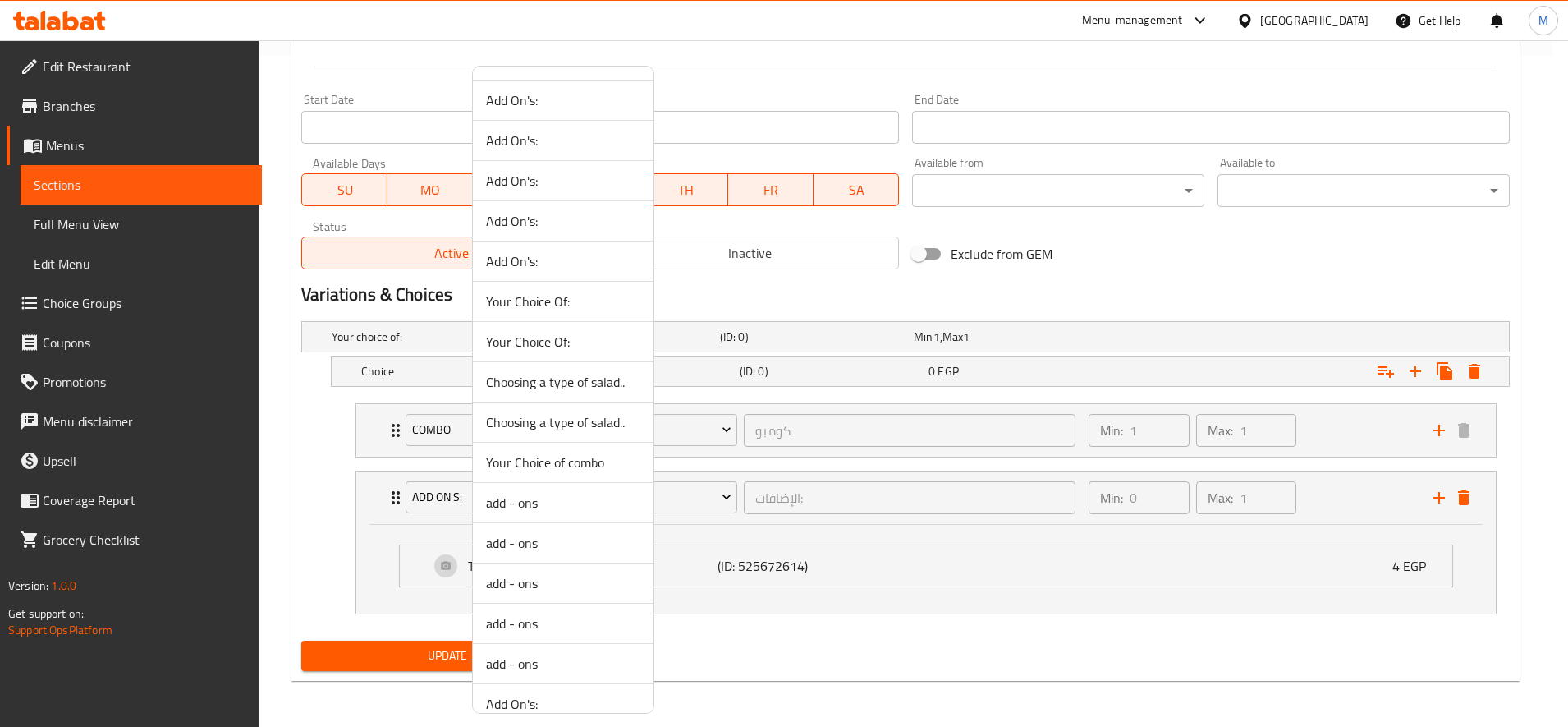
scroll to position [517, 0]
click at [559, 298] on span "Add On's:" at bounding box center [562, 300] width 154 height 19
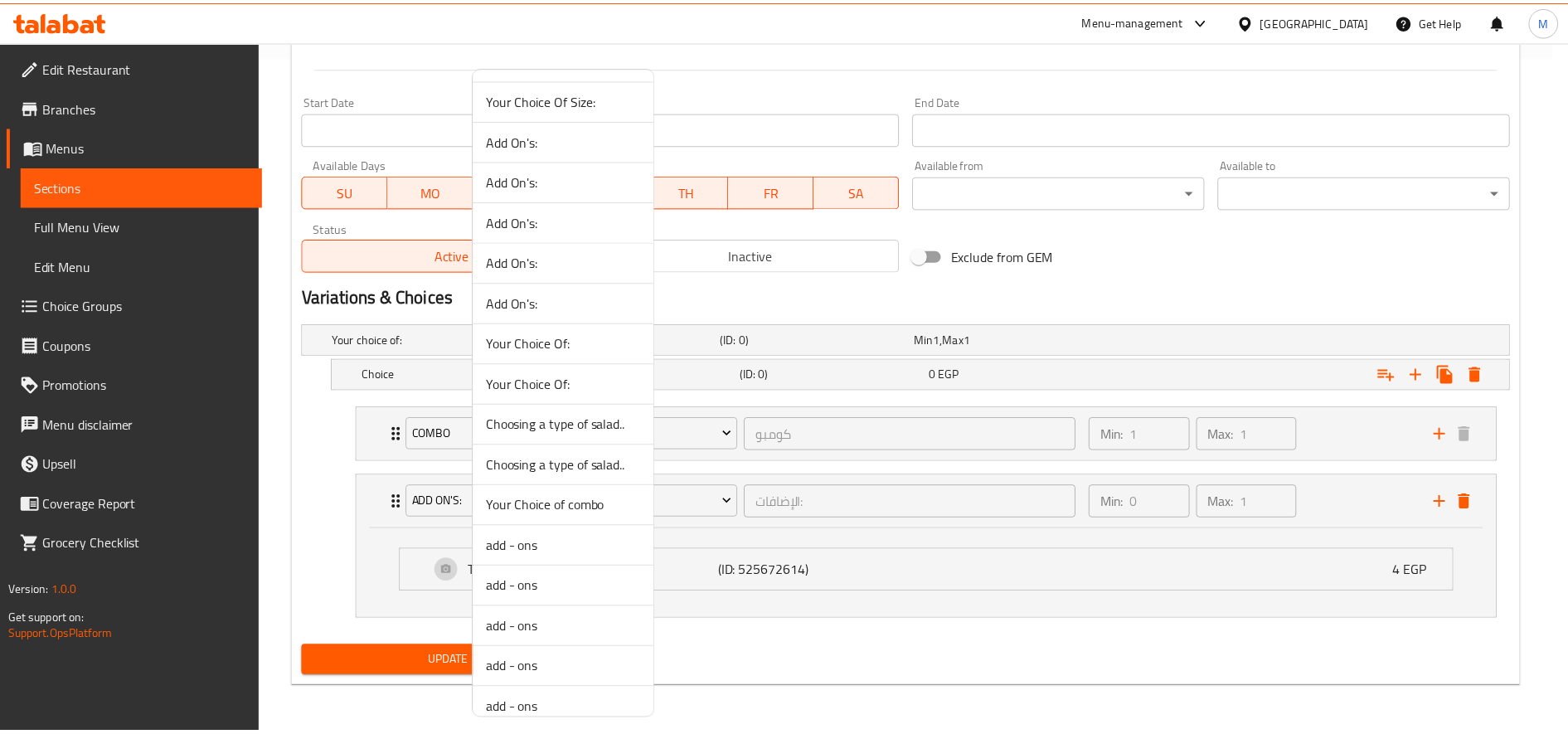
scroll to position [587, 0]
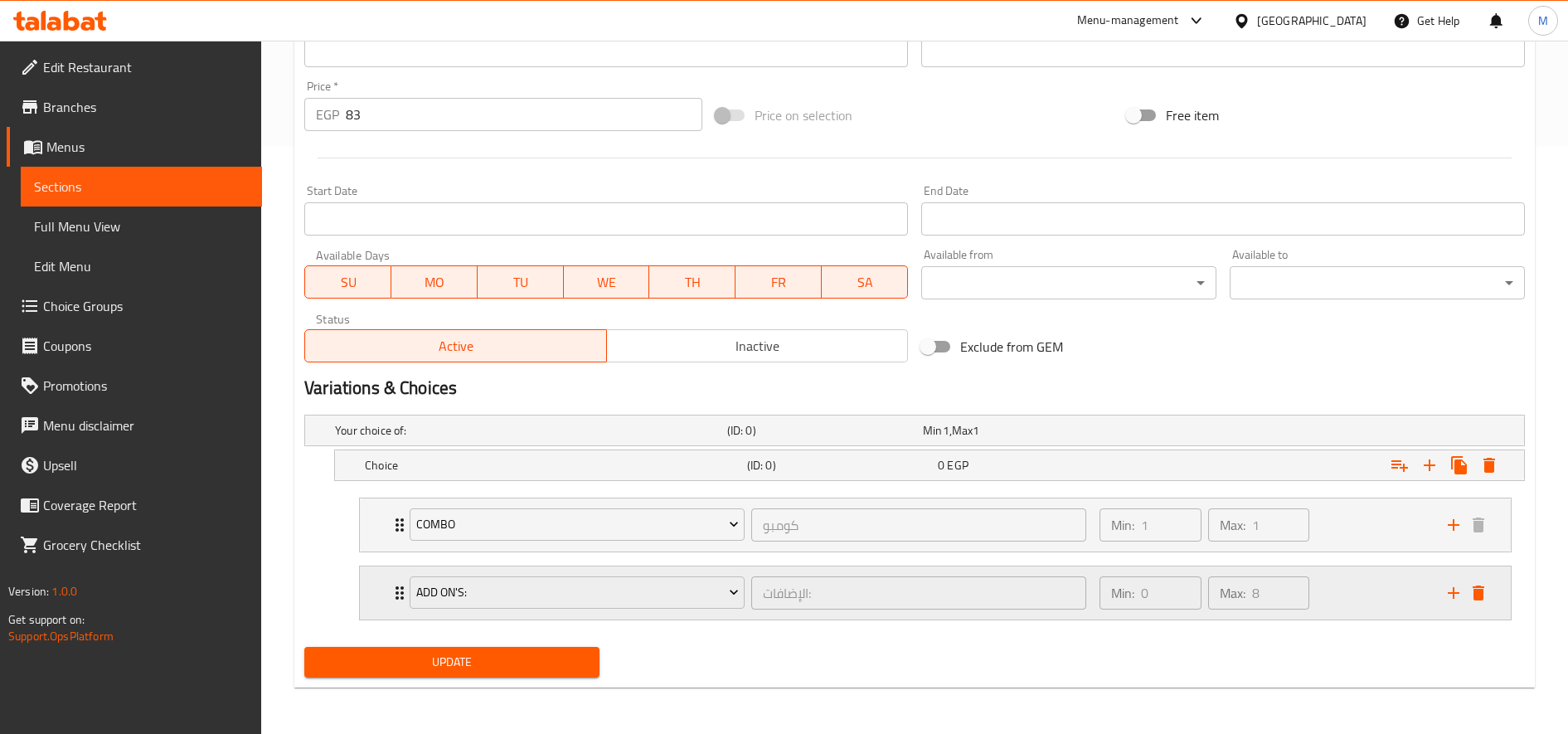
click at [1367, 608] on div "Min: 0 ​ Max: 8 ​" at bounding box center [1263, 593] width 348 height 53
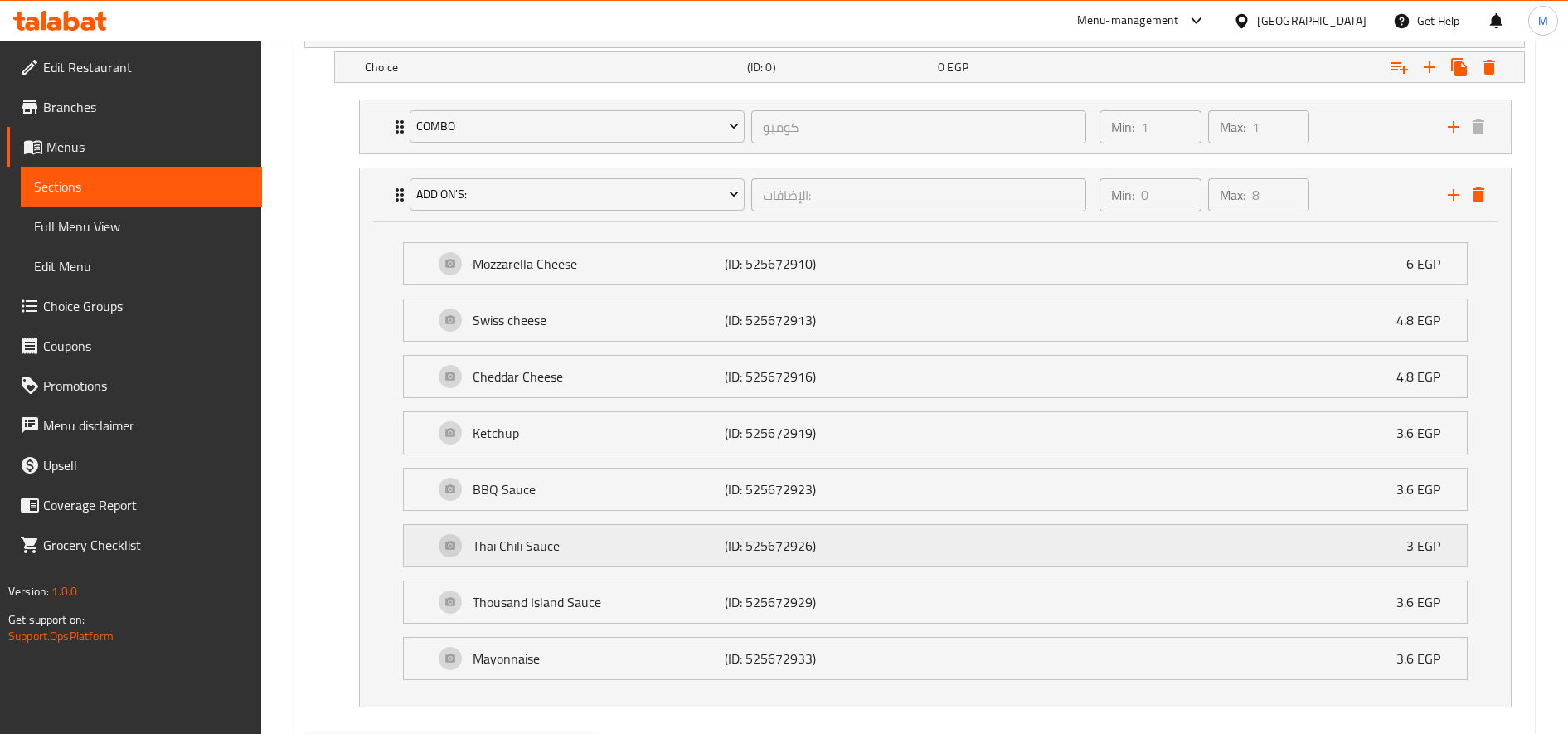
scroll to position [1073, 0]
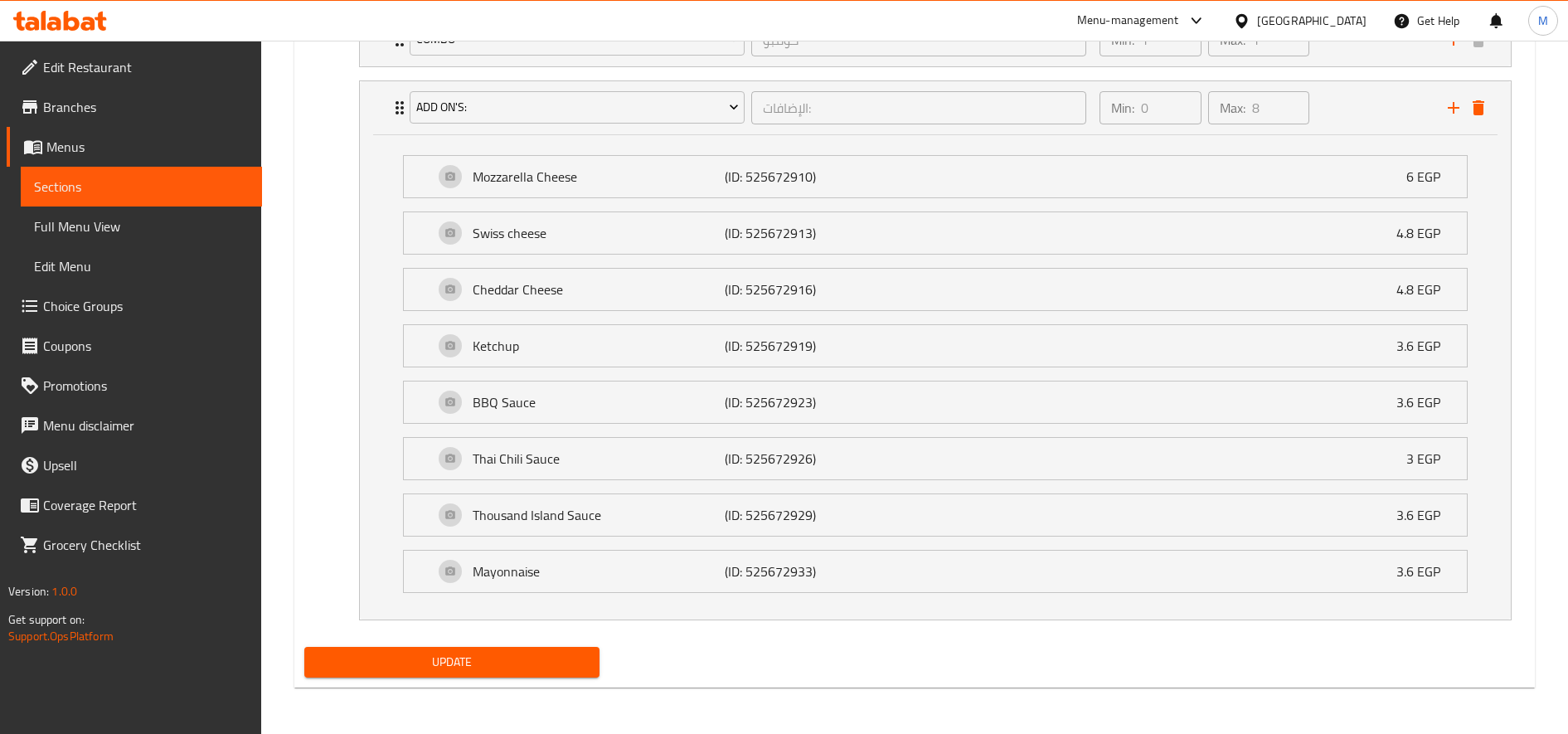
click at [531, 662] on span "Update" at bounding box center [452, 661] width 269 height 21
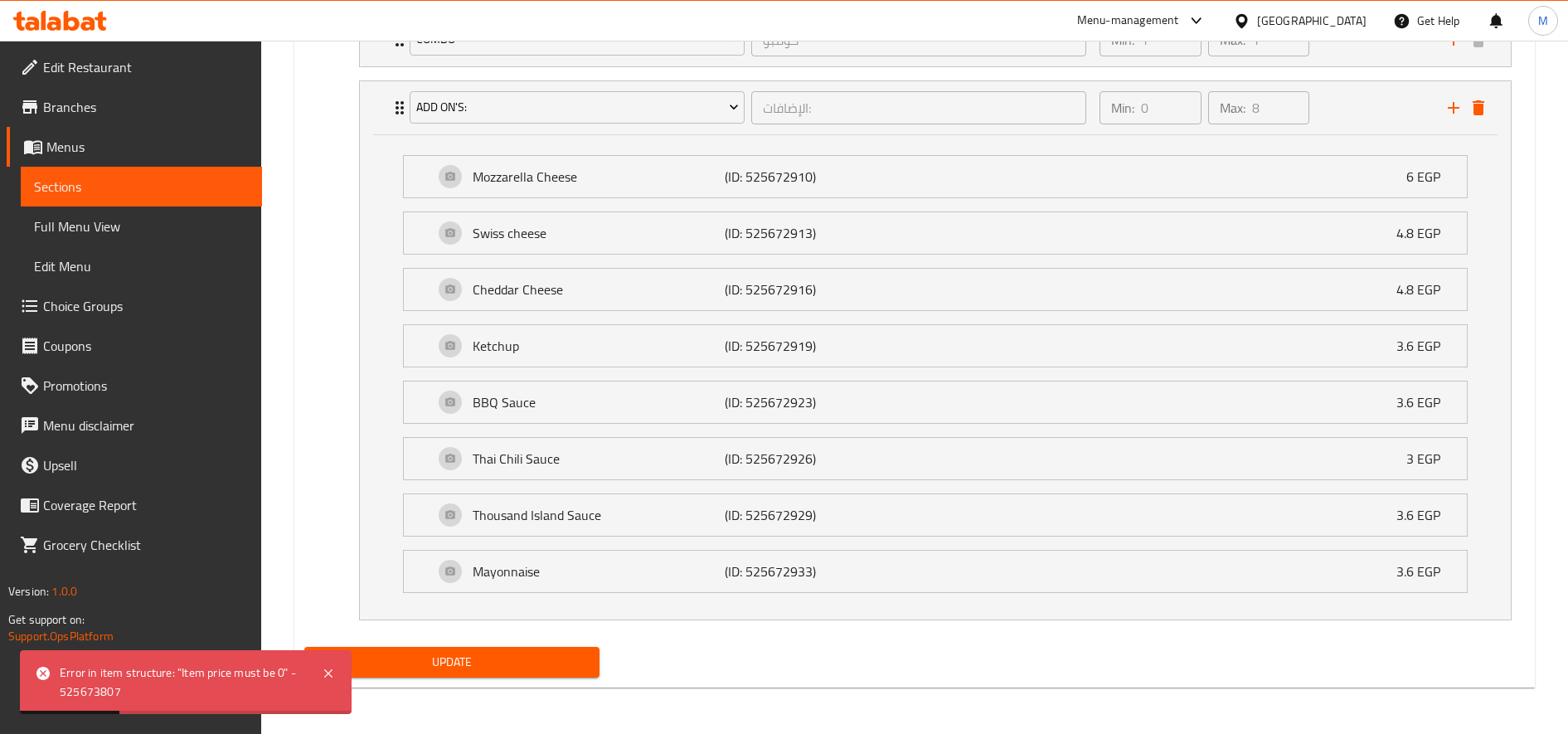
click at [474, 671] on span "Update" at bounding box center [452, 661] width 269 height 21
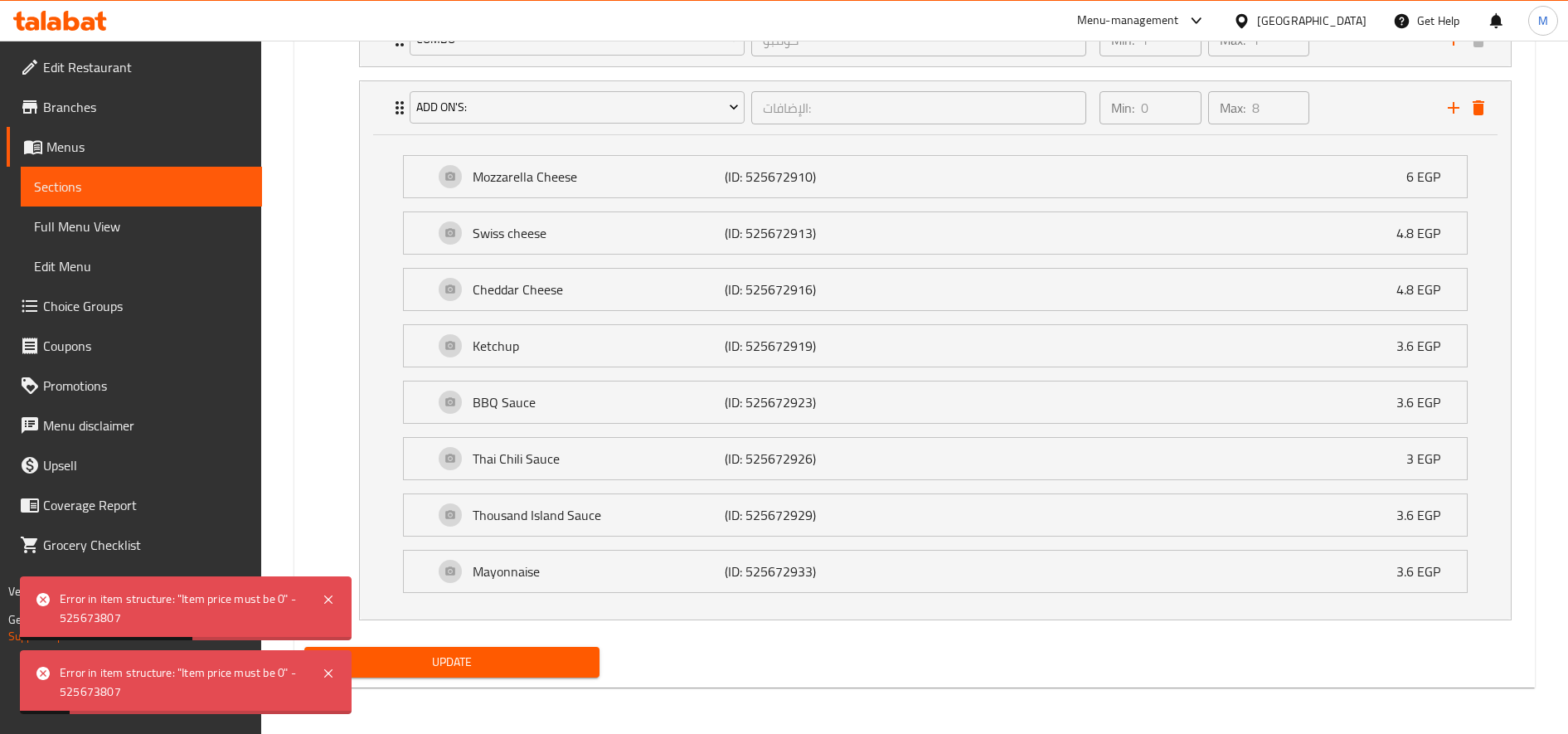
click at [519, 661] on span "Update" at bounding box center [452, 661] width 269 height 21
drag, startPoint x: 485, startPoint y: 679, endPoint x: 505, endPoint y: 664, distance: 25.0
click at [489, 677] on div "Update" at bounding box center [451, 661] width 308 height 44
click at [511, 660] on span "Update" at bounding box center [452, 661] width 269 height 21
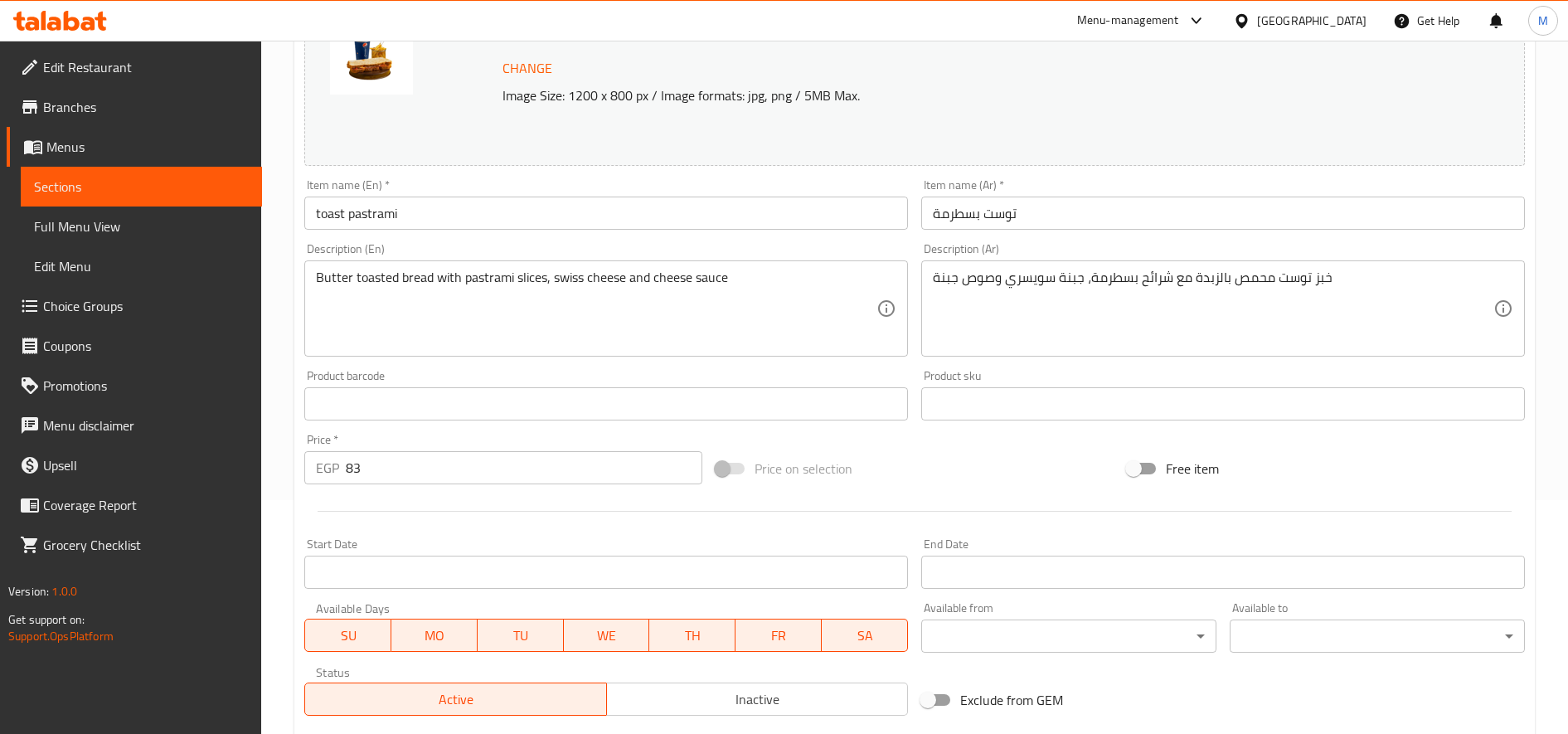
scroll to position [490, 0]
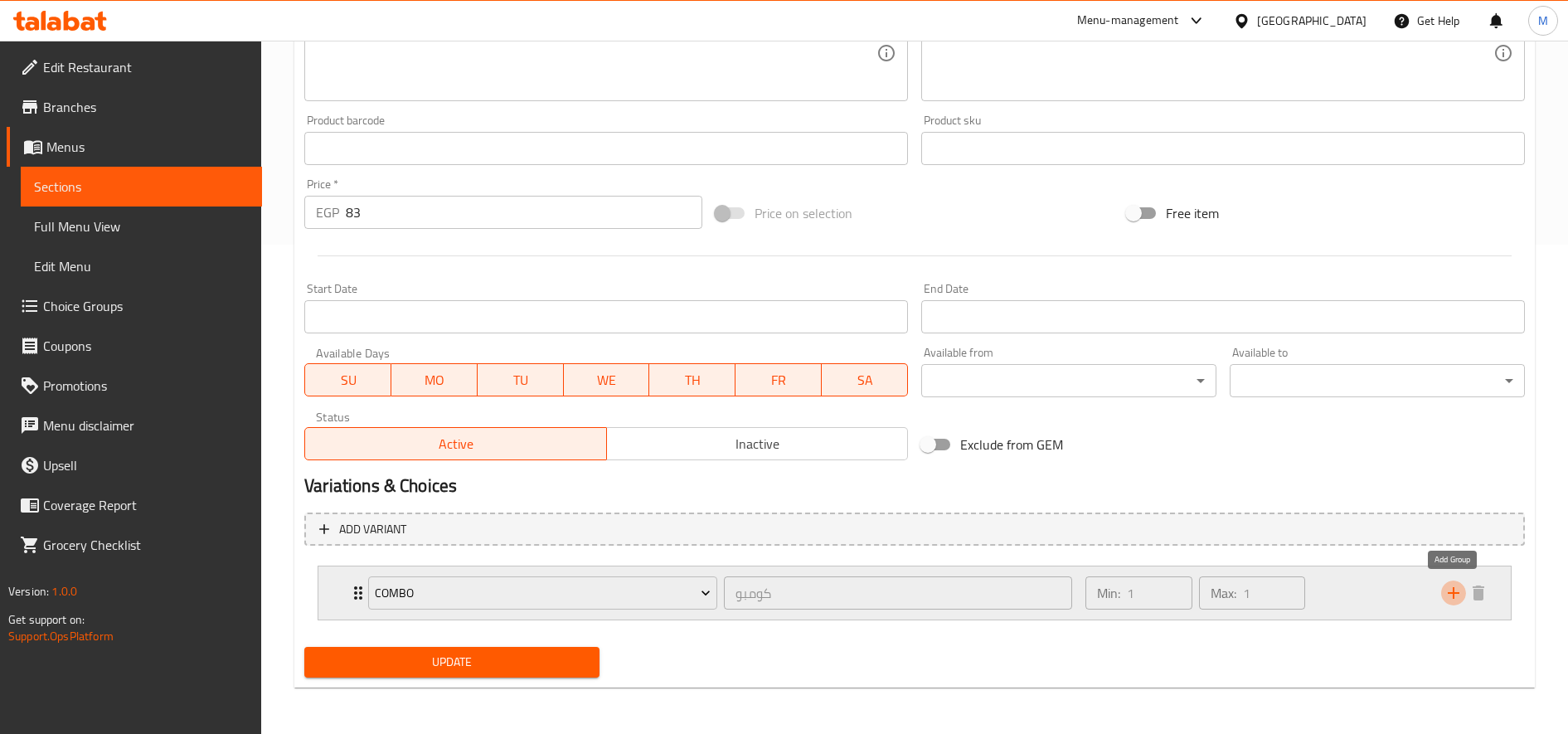
click at [1447, 595] on icon "add" at bounding box center [1453, 593] width 20 height 20
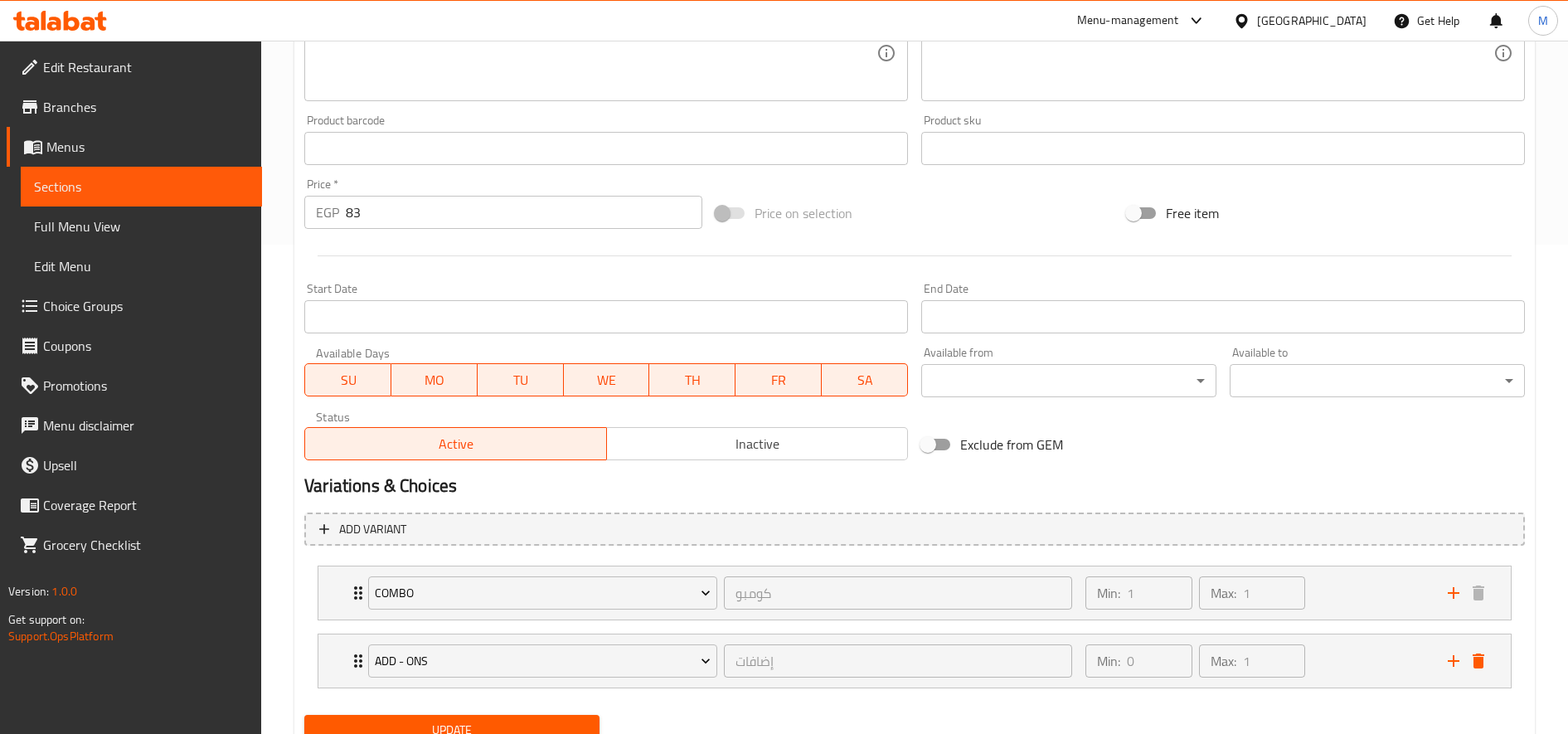
click at [594, 694] on li "Add - Ons إضافات ​ Min: 0 ​ Max: 1 ​ Cheddar Sauce (ID: 525672073) 9.99 EGP Nam…" at bounding box center [915, 660] width 1221 height 68
click at [612, 680] on div "Add - Ons" at bounding box center [543, 660] width 356 height 40
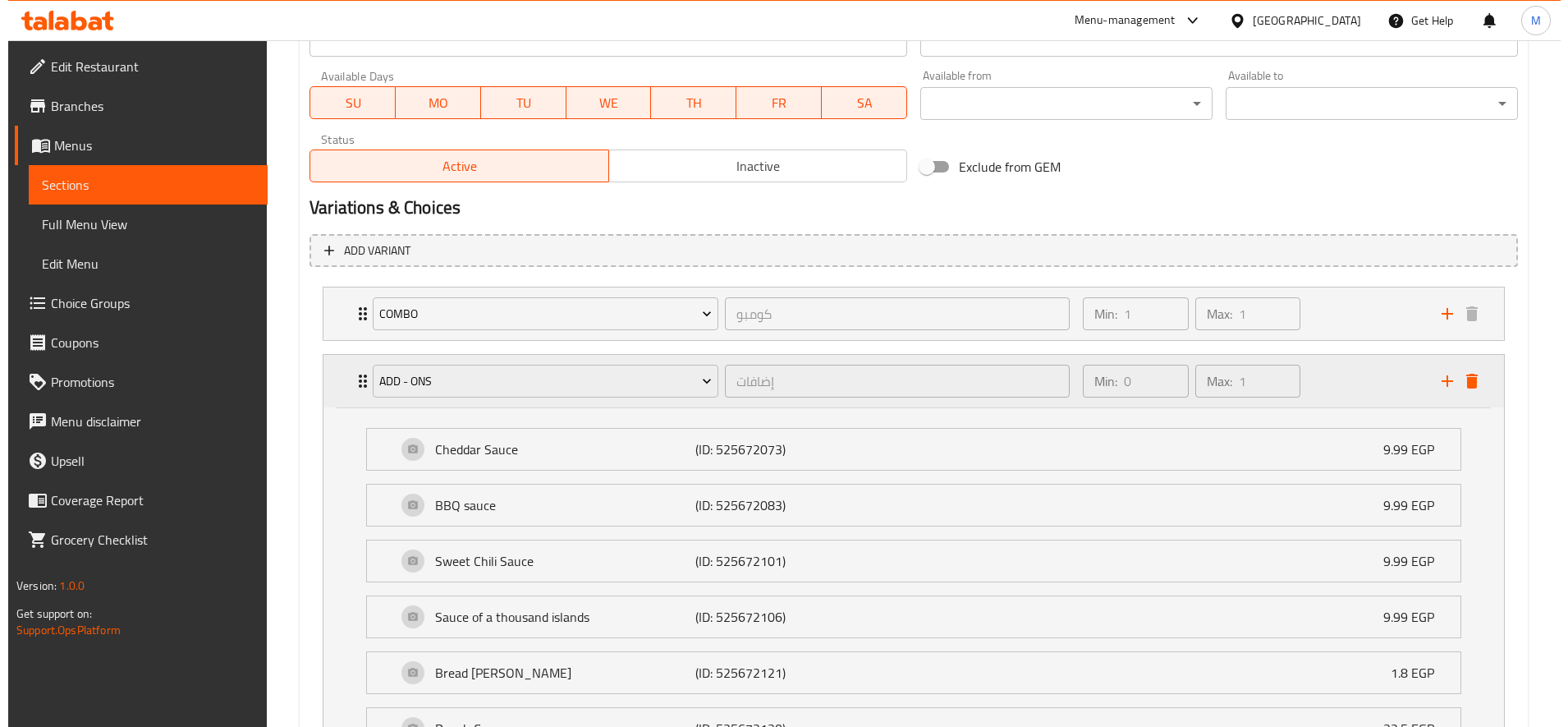
scroll to position [895, 0]
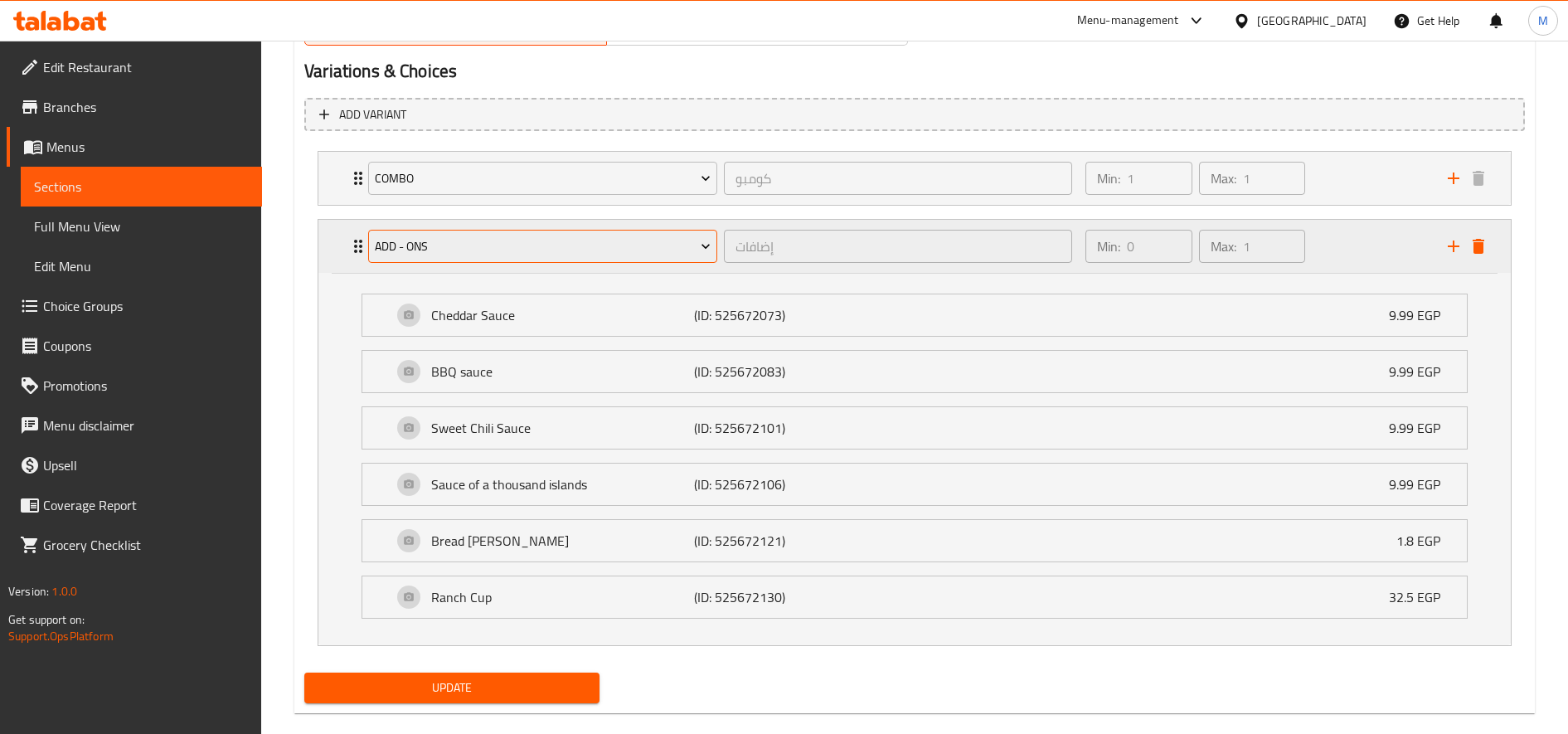
click at [610, 259] on button "Add - Ons" at bounding box center [543, 246] width 349 height 33
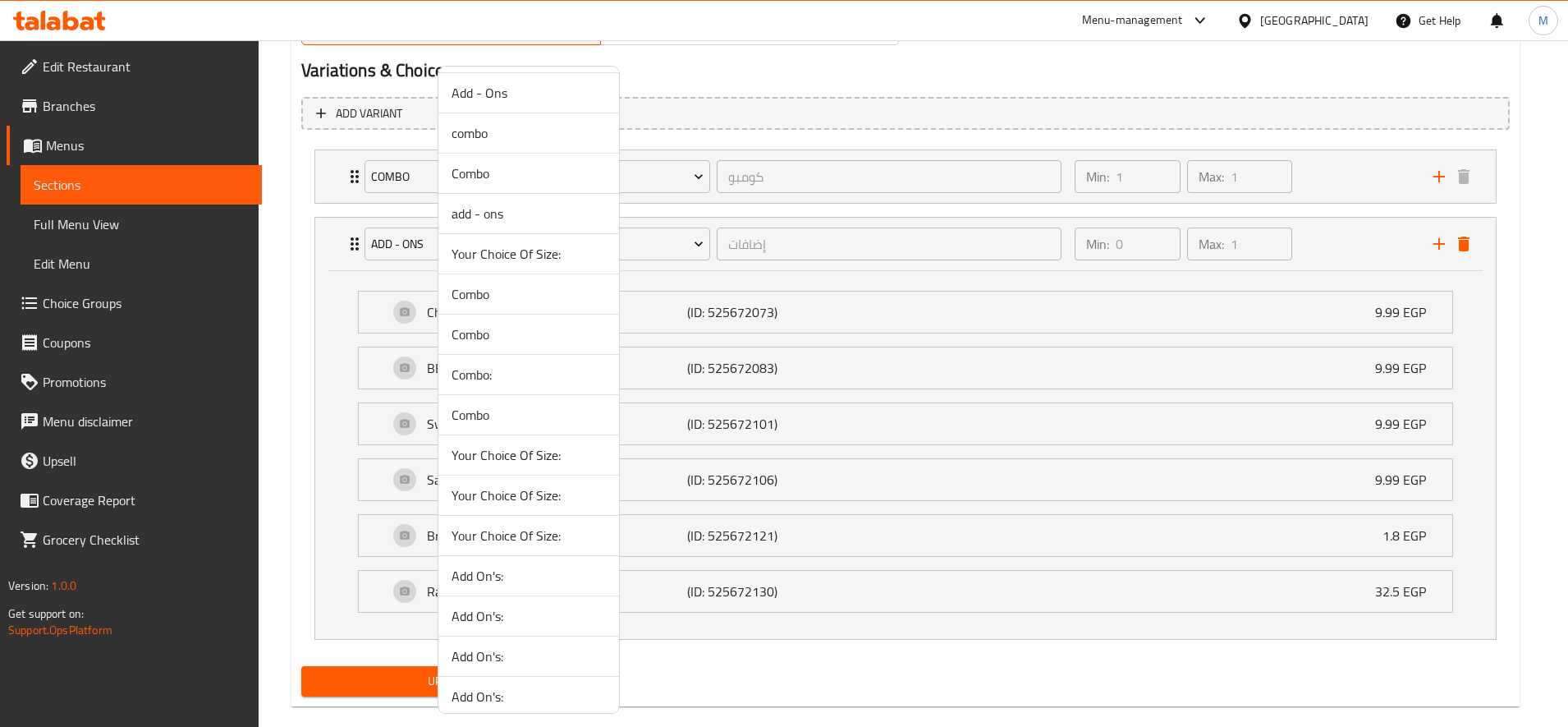
scroll to position [137, 0]
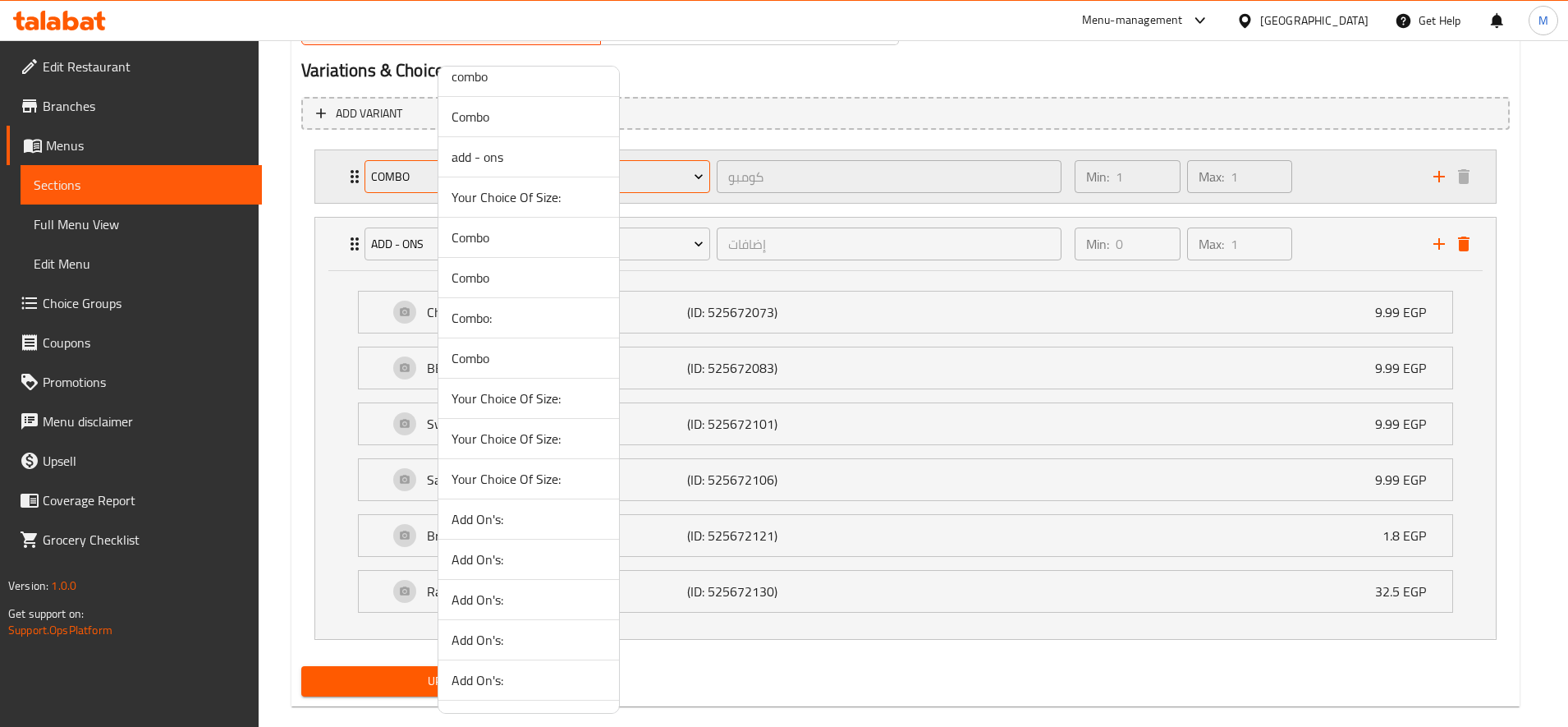
click at [543, 513] on span "Add On's:" at bounding box center [528, 519] width 154 height 19
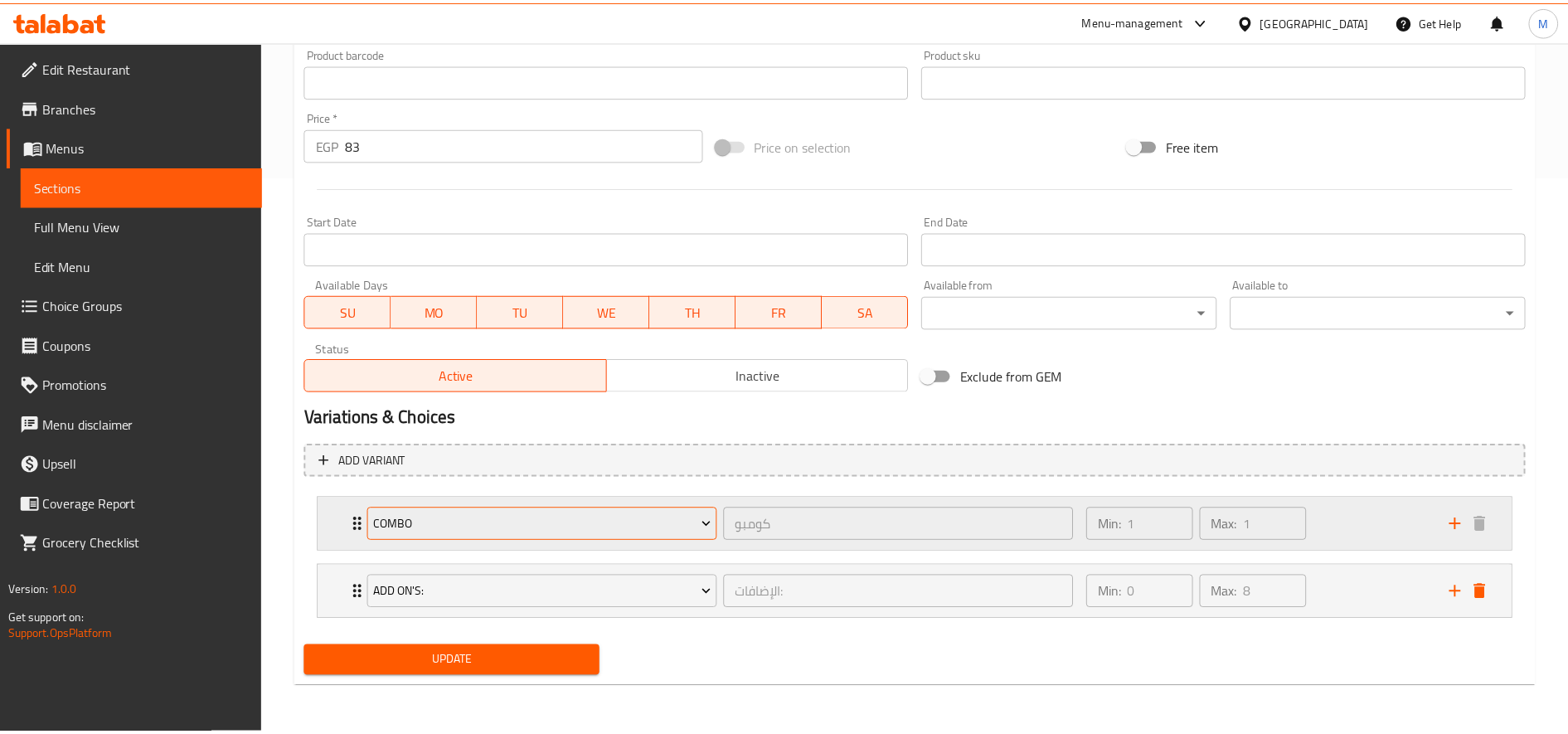
scroll to position [557, 0]
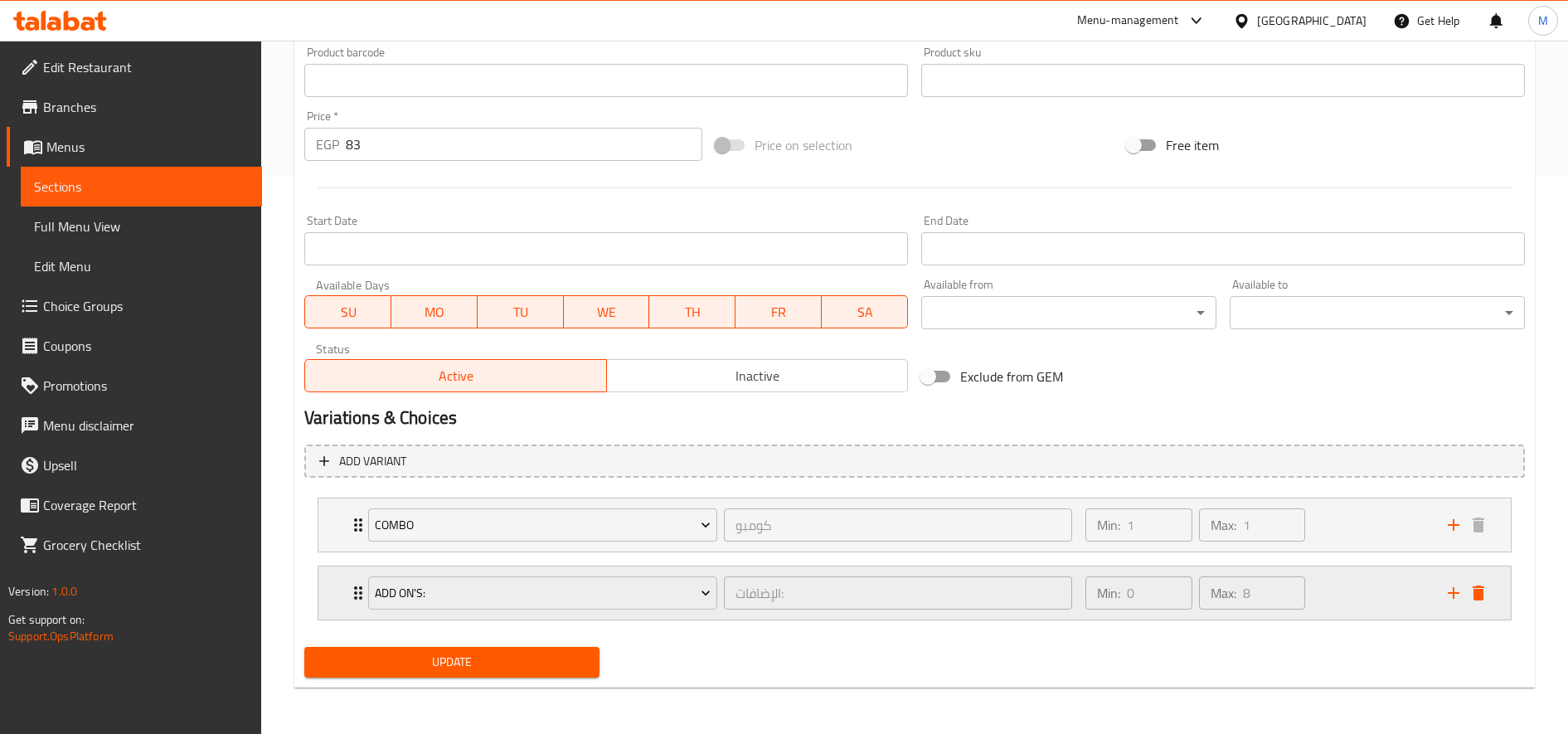
click at [1371, 605] on div "Min: 0 ​ Max: 8 ​" at bounding box center [1256, 593] width 362 height 53
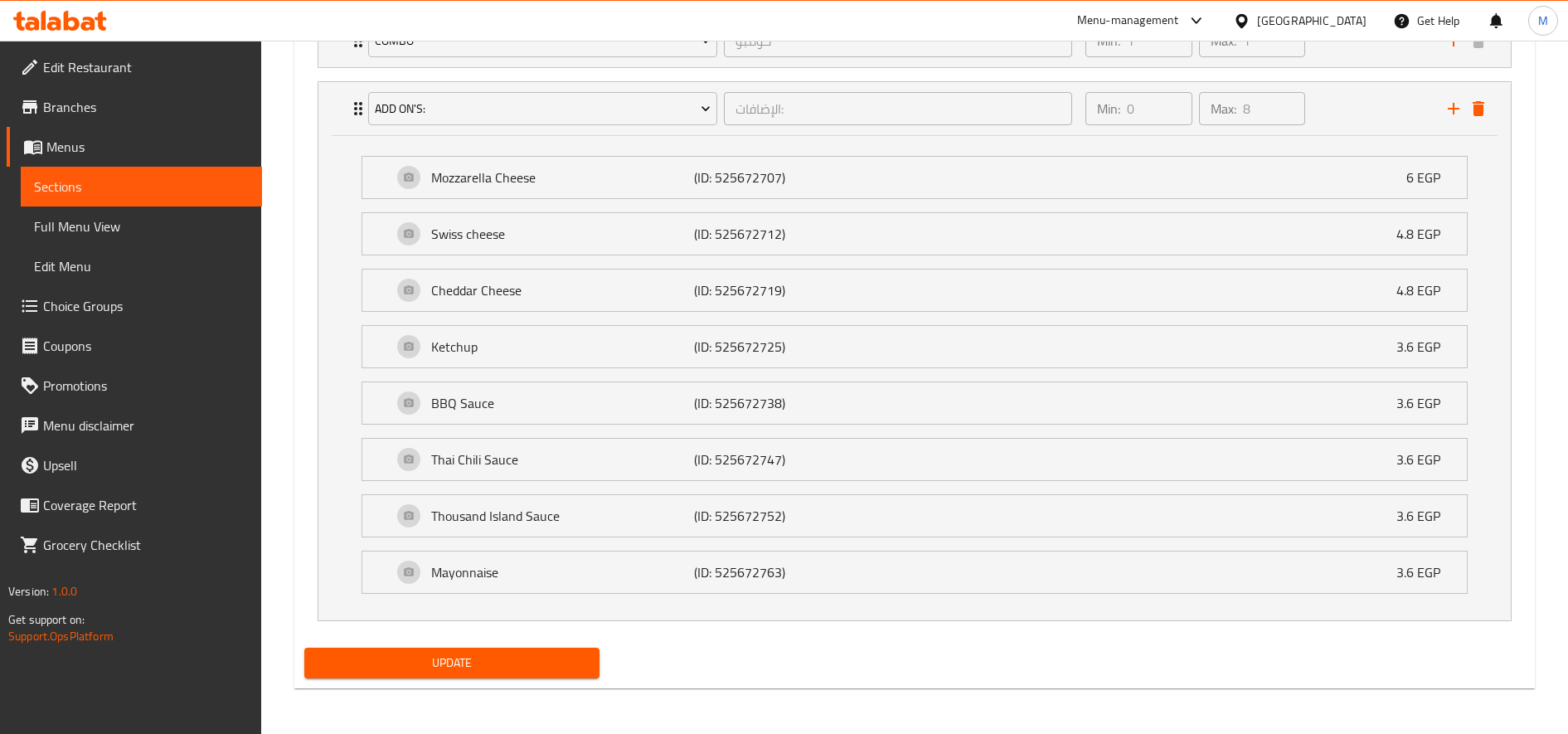
scroll to position [1042, 0]
click at [487, 666] on span "Update" at bounding box center [452, 661] width 269 height 21
click at [482, 659] on span "Update" at bounding box center [452, 661] width 269 height 21
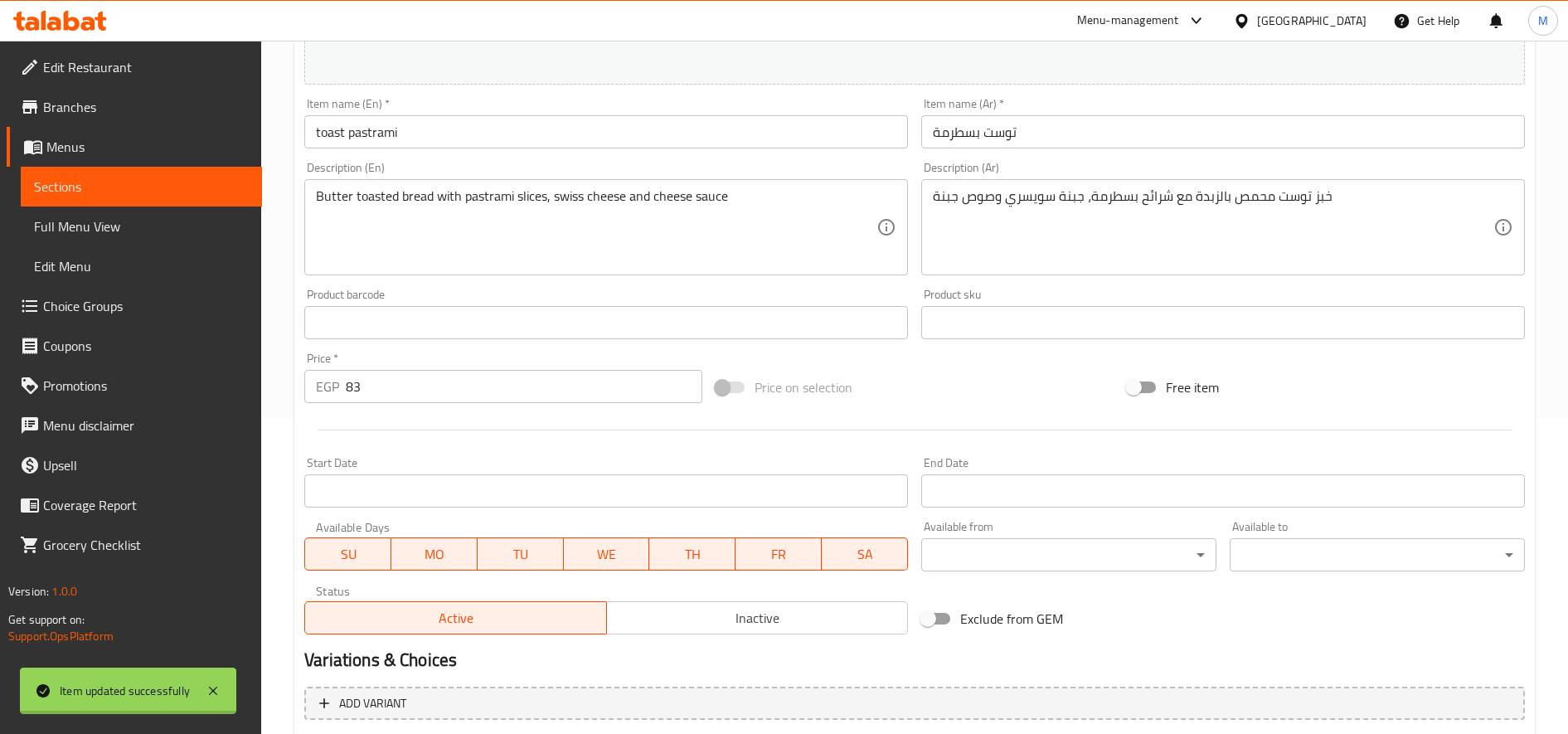
scroll to position [0, 0]
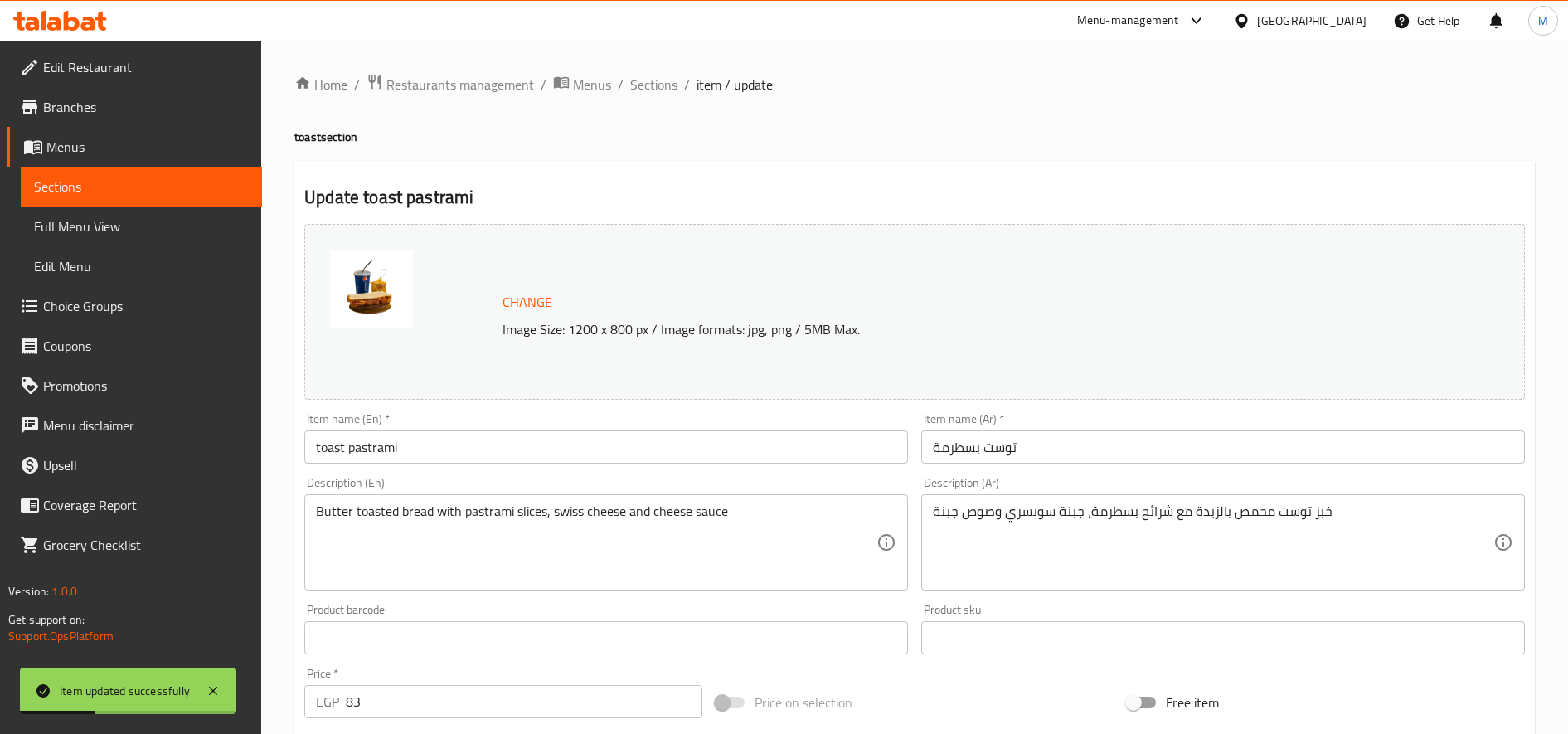
click at [104, 302] on span "Choice Groups" at bounding box center [146, 306] width 206 height 20
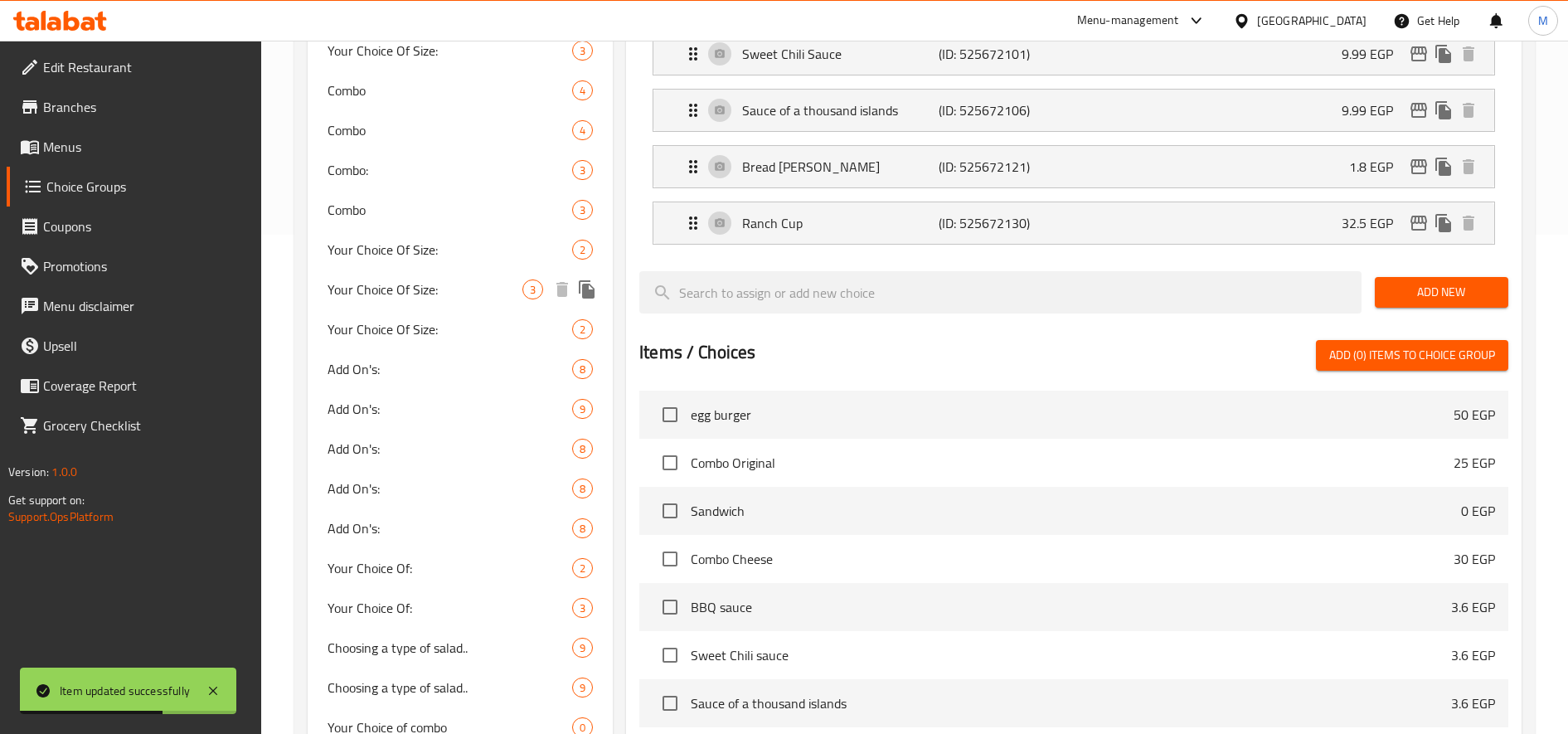
scroll to position [553, 0]
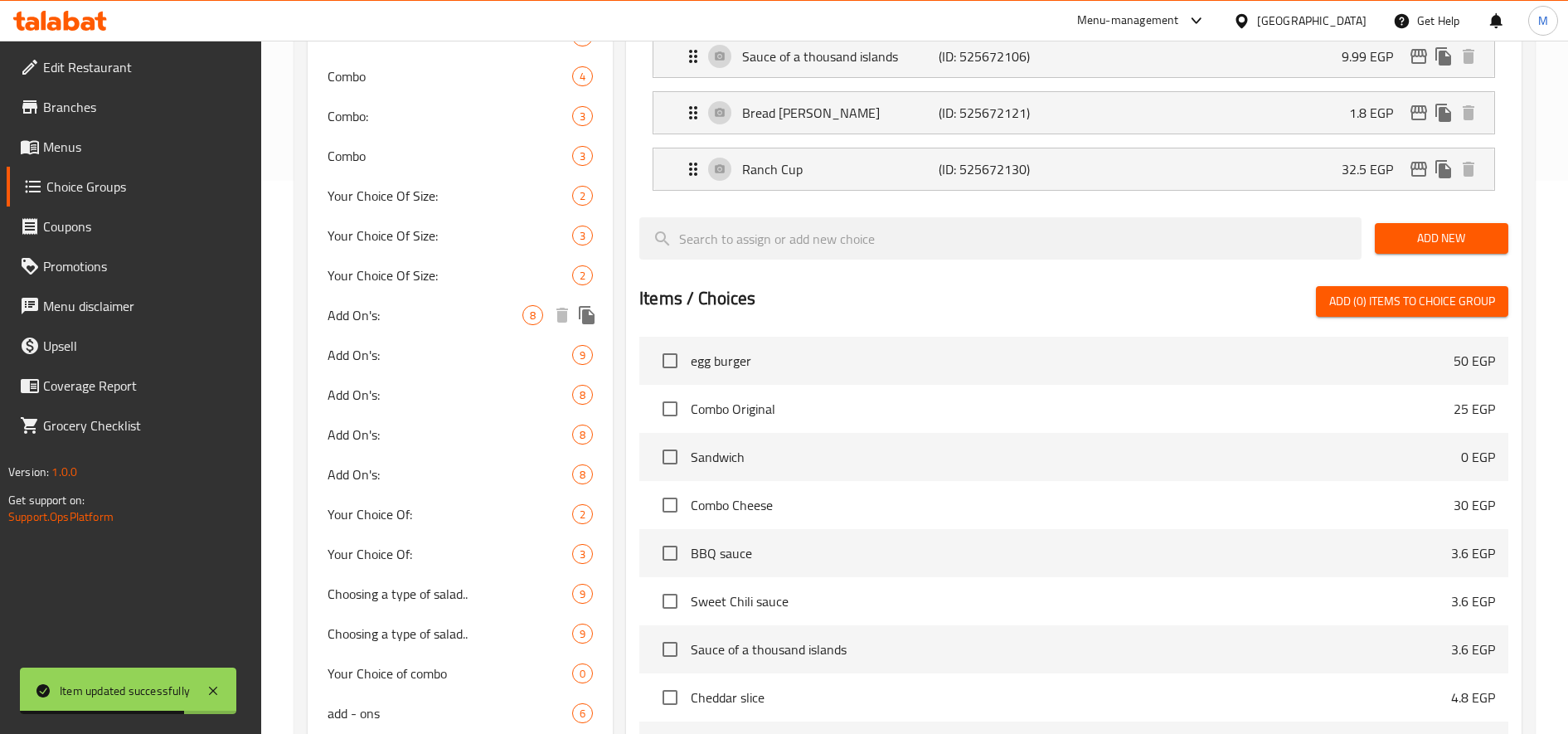
click at [429, 315] on span "Add On's:" at bounding box center [425, 315] width 195 height 20
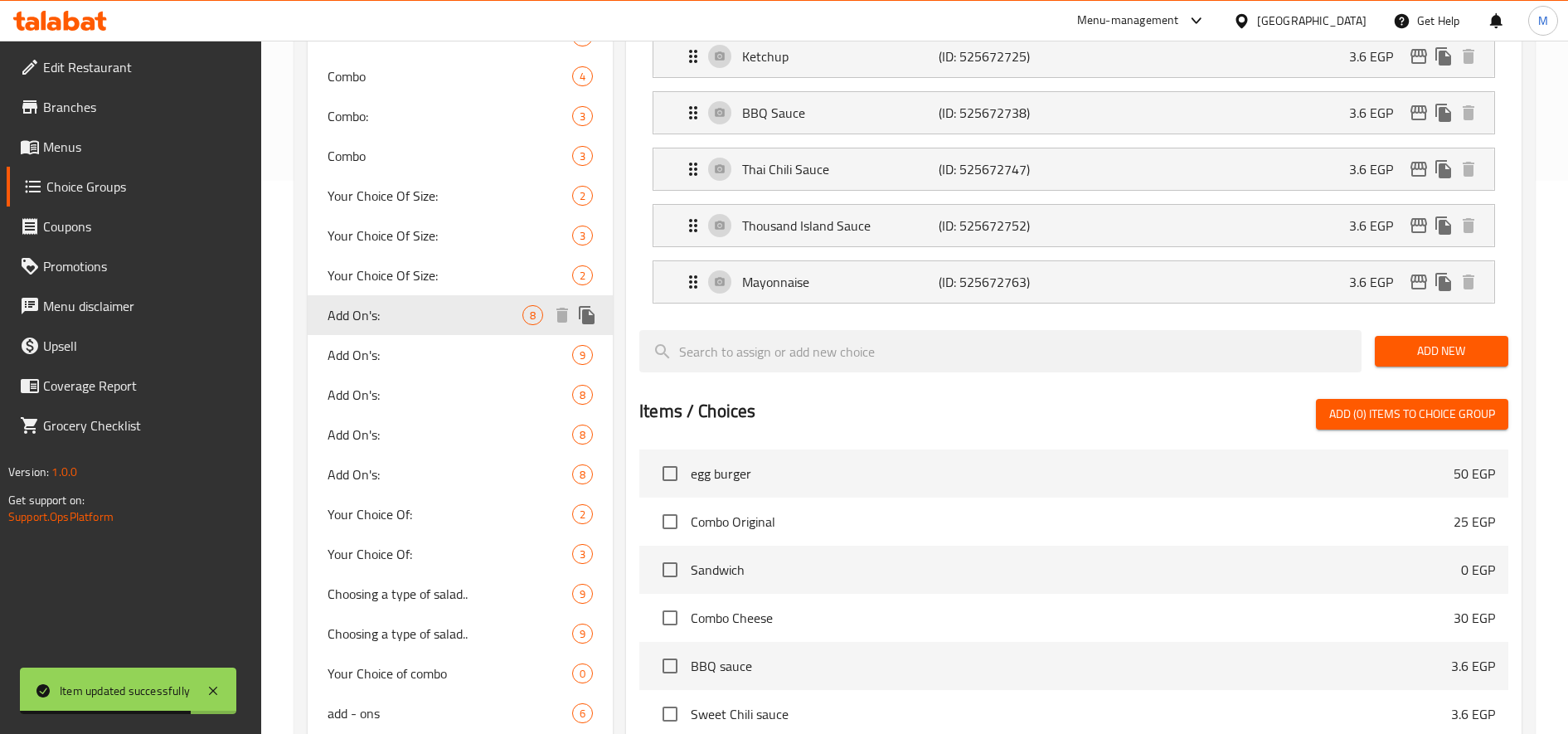
type input "Add On's:"
type input "الإضافات:"
type input "8"
click at [389, 354] on span "Add On's:" at bounding box center [425, 355] width 195 height 20
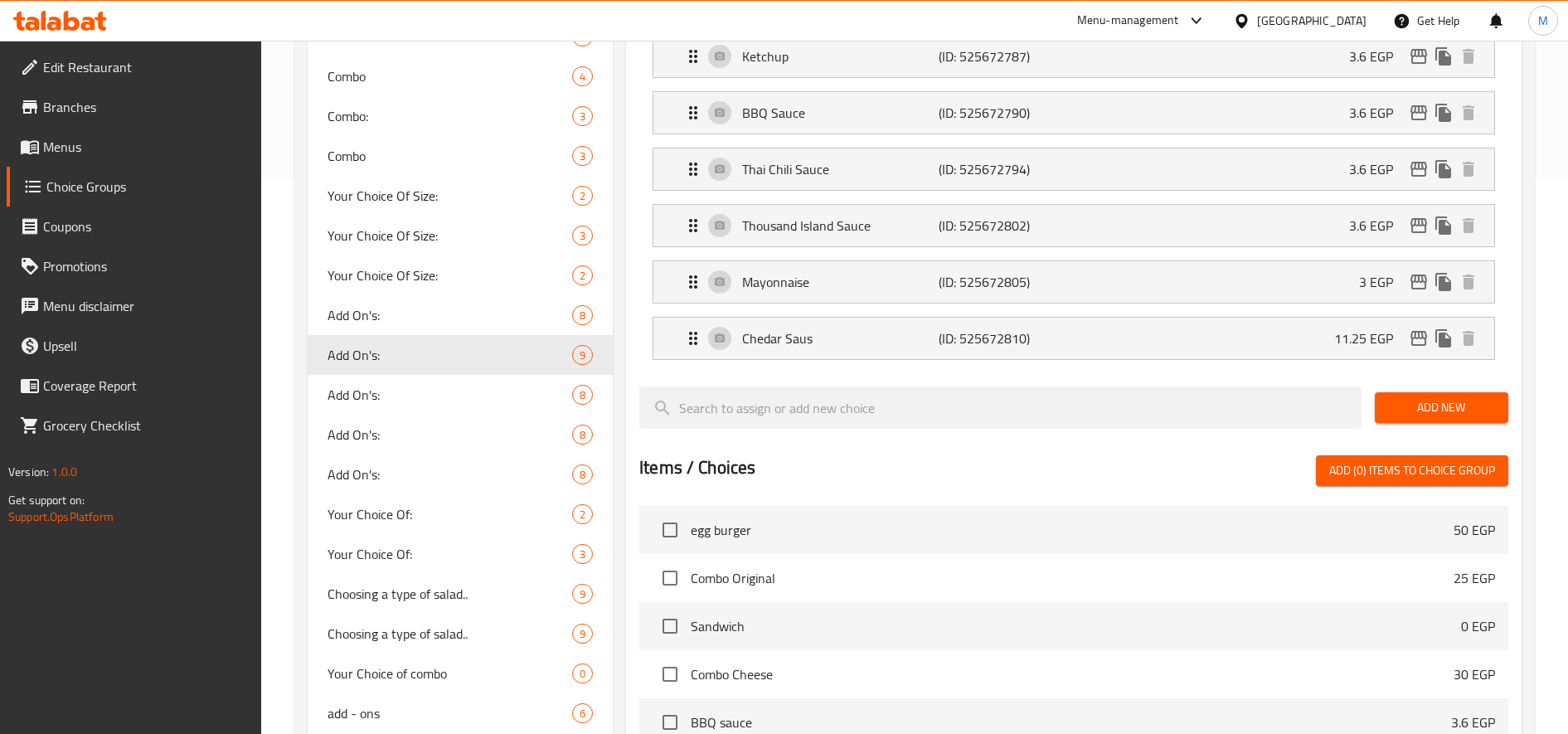
scroll to position [829, 0]
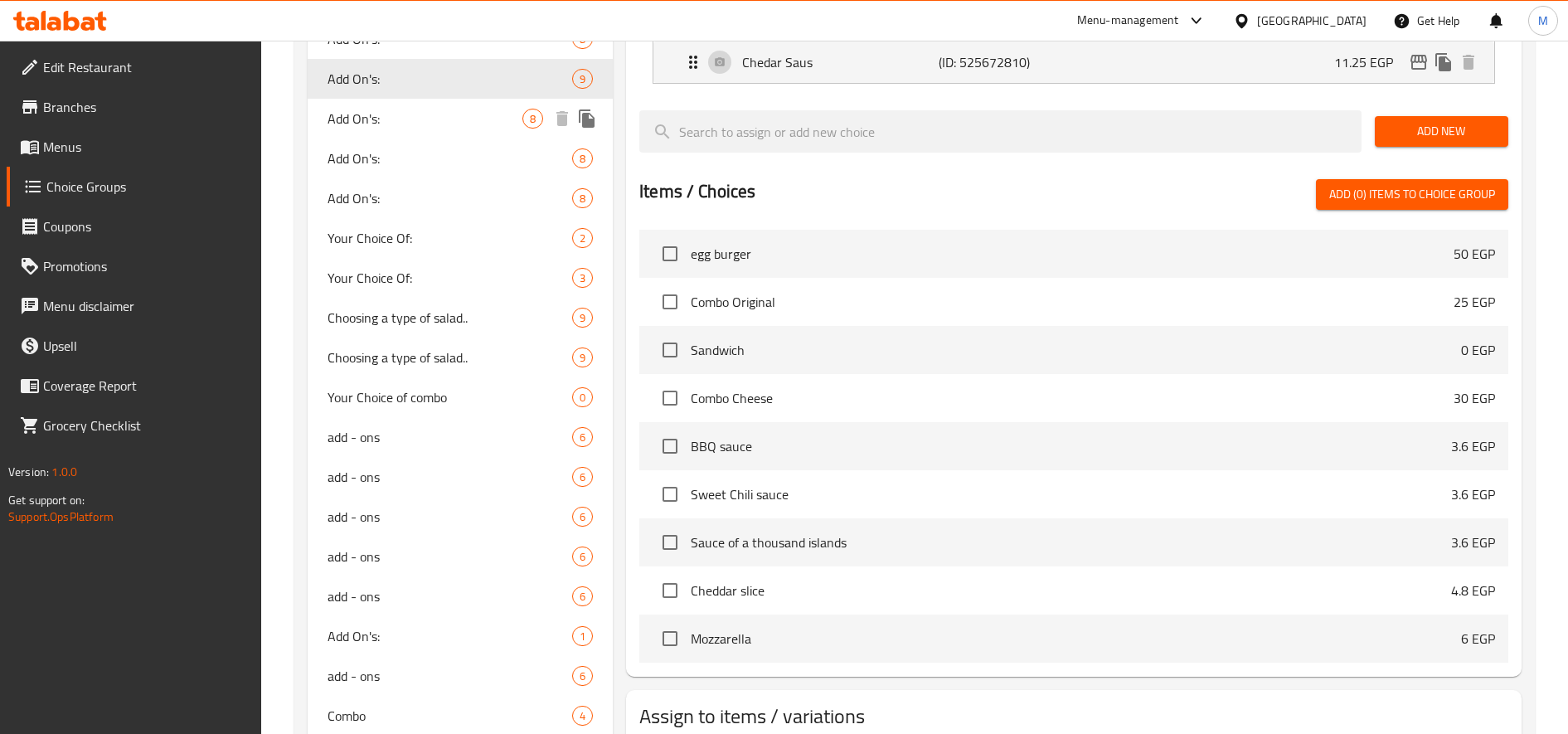
click at [411, 111] on span "Add On's:" at bounding box center [425, 119] width 195 height 20
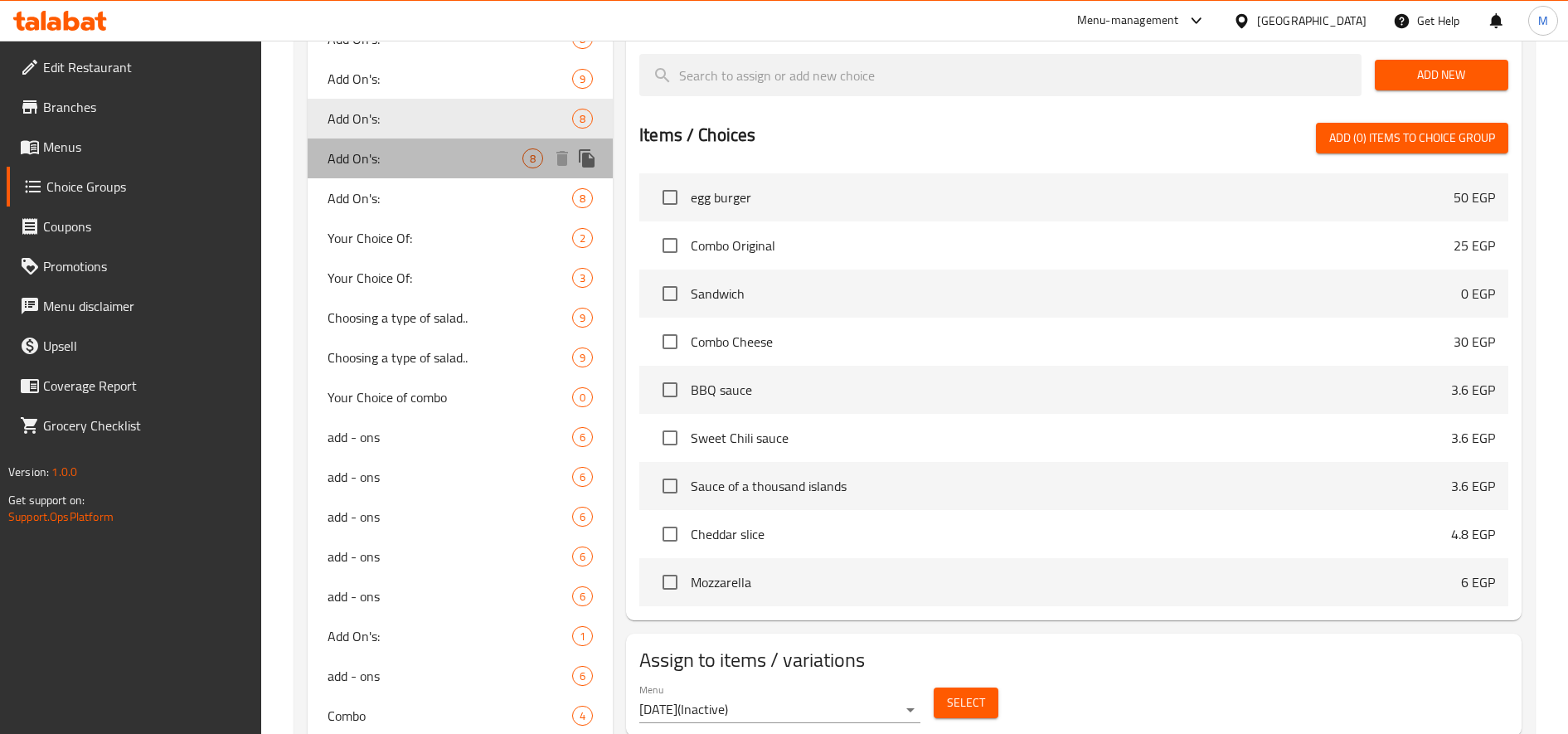
click at [379, 149] on span "Add On's:" at bounding box center [425, 158] width 195 height 20
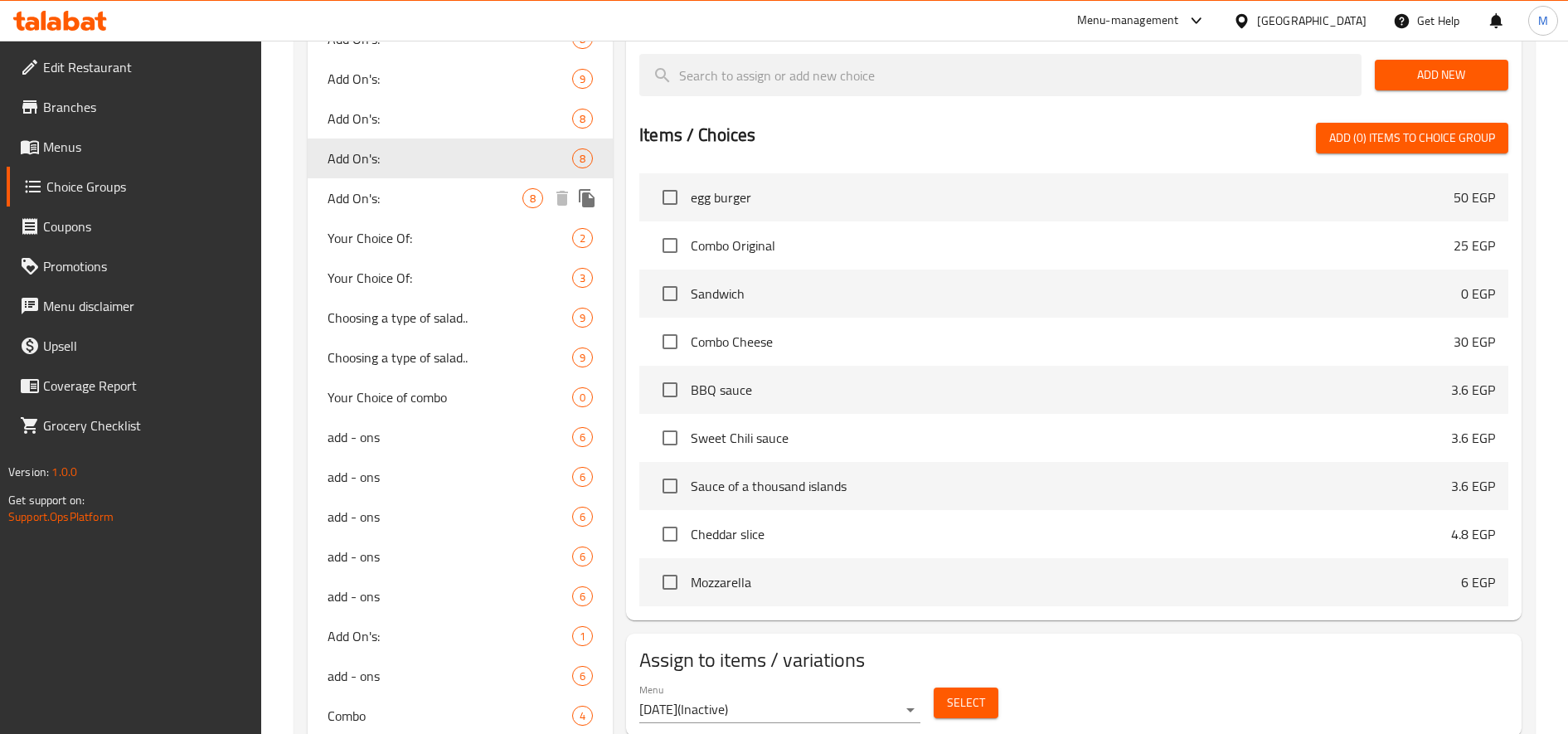
click at [388, 195] on span "Add On's:" at bounding box center [425, 198] width 195 height 20
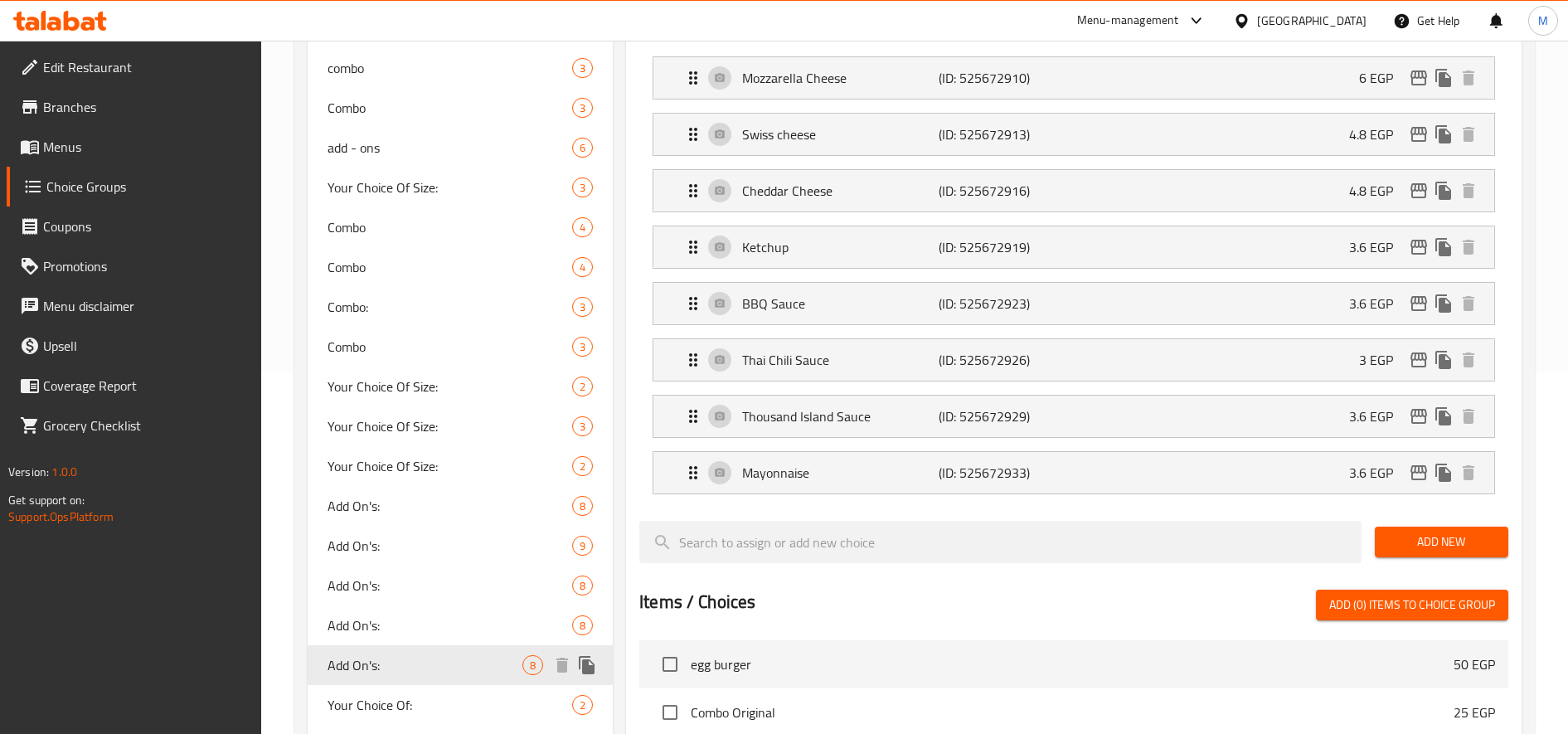
scroll to position [276, 0]
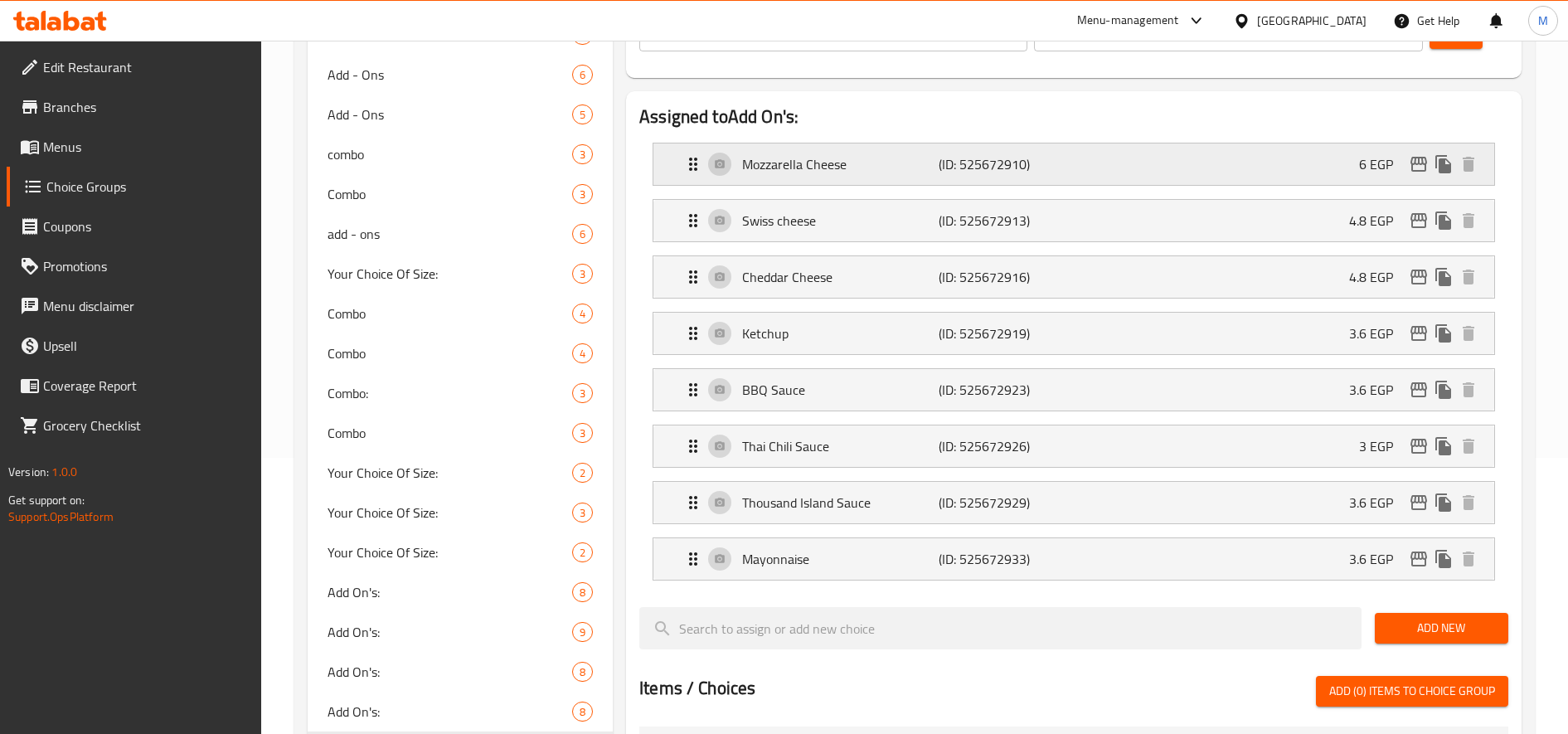
click at [1360, 163] on p "6 EGP" at bounding box center [1383, 164] width 47 height 20
click at [964, 178] on div "Mozzarella Cheese (ID: 525672910) 6 EGP" at bounding box center [1078, 164] width 791 height 41
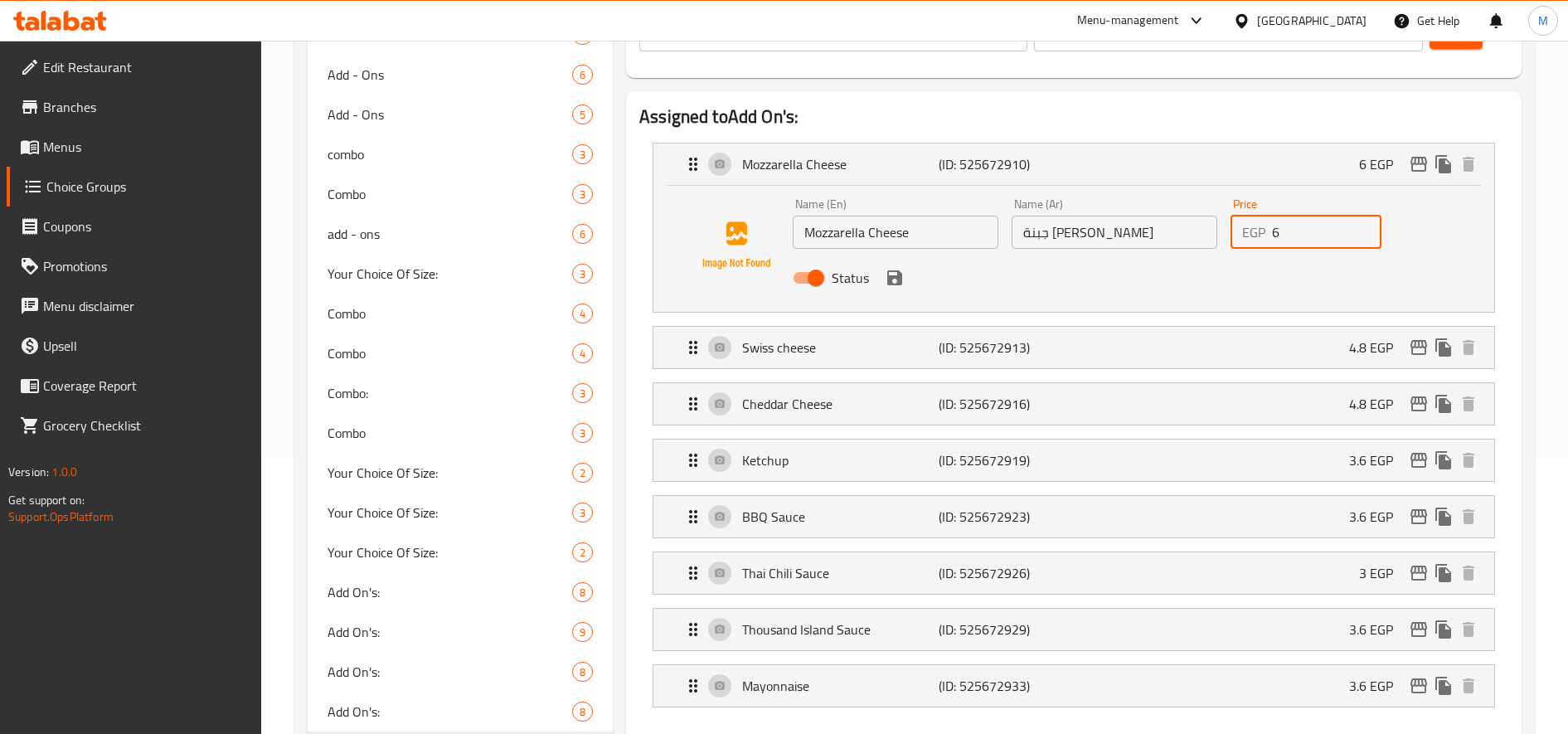
click at [1285, 239] on input "6" at bounding box center [1327, 233] width 110 height 33
click at [1251, 344] on div "Swiss cheese (ID: 525672913) 4.8 EGP" at bounding box center [1078, 347] width 791 height 41
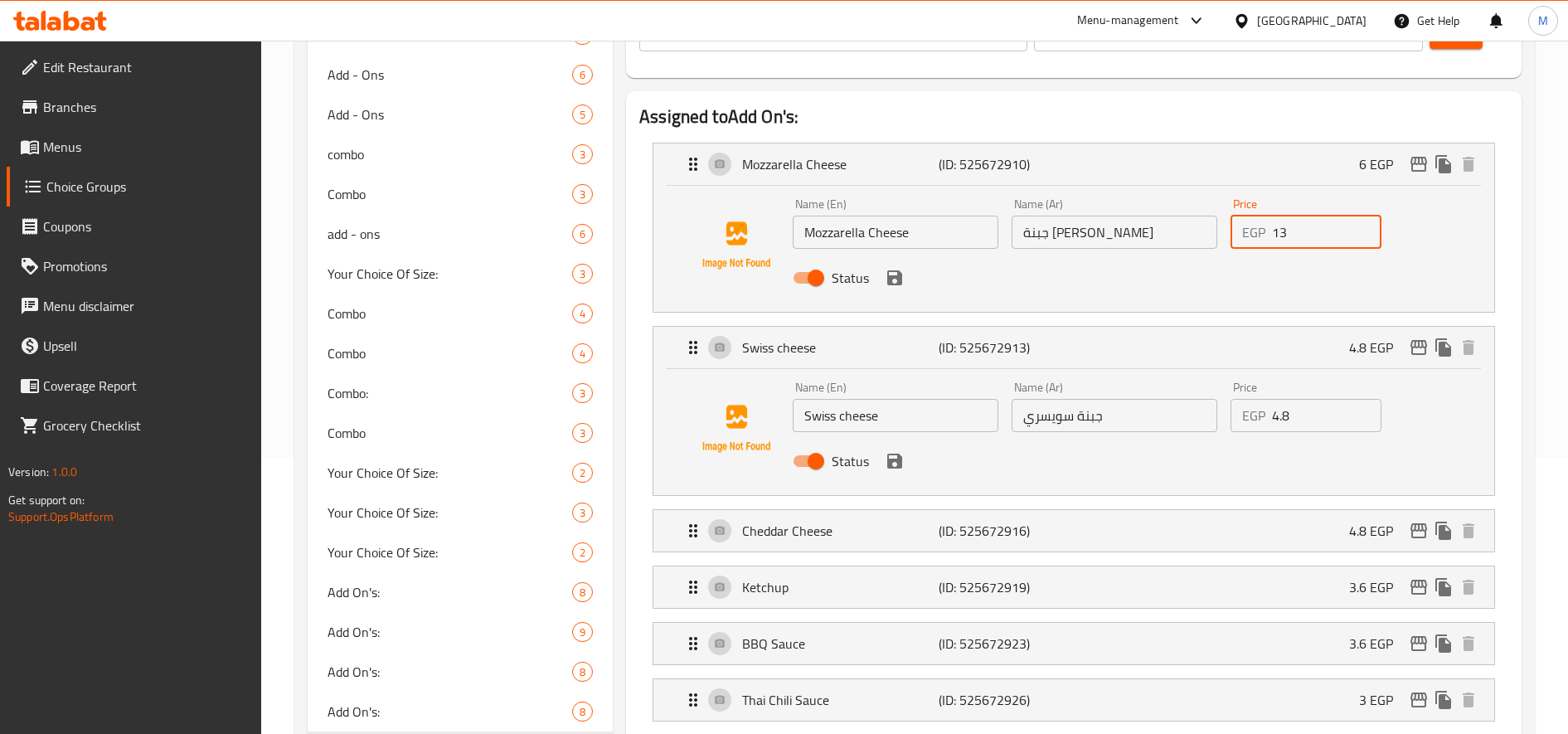
type input "13"
click at [1304, 415] on input "4.8" at bounding box center [1327, 415] width 110 height 33
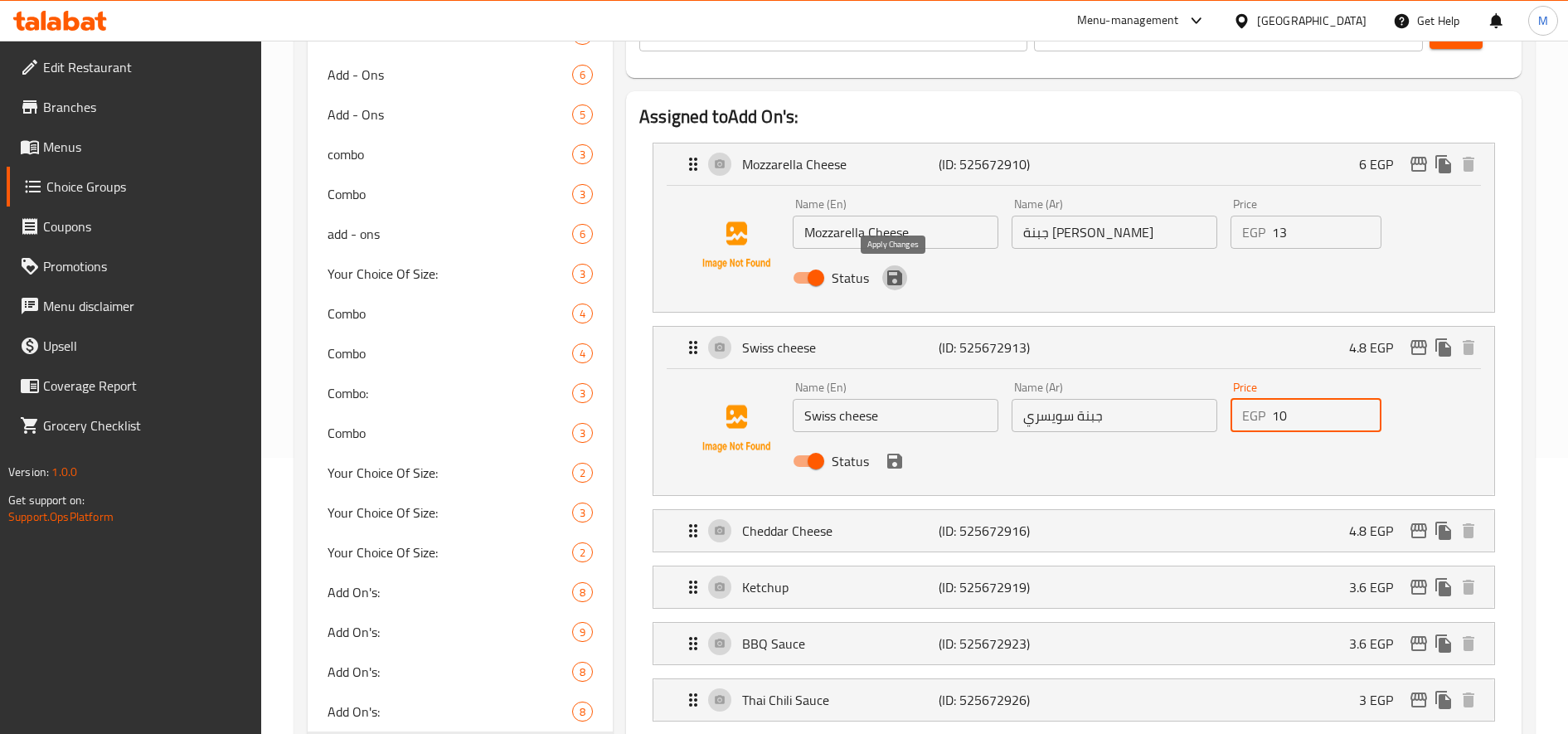
click at [892, 278] on icon "save" at bounding box center [894, 277] width 15 height 15
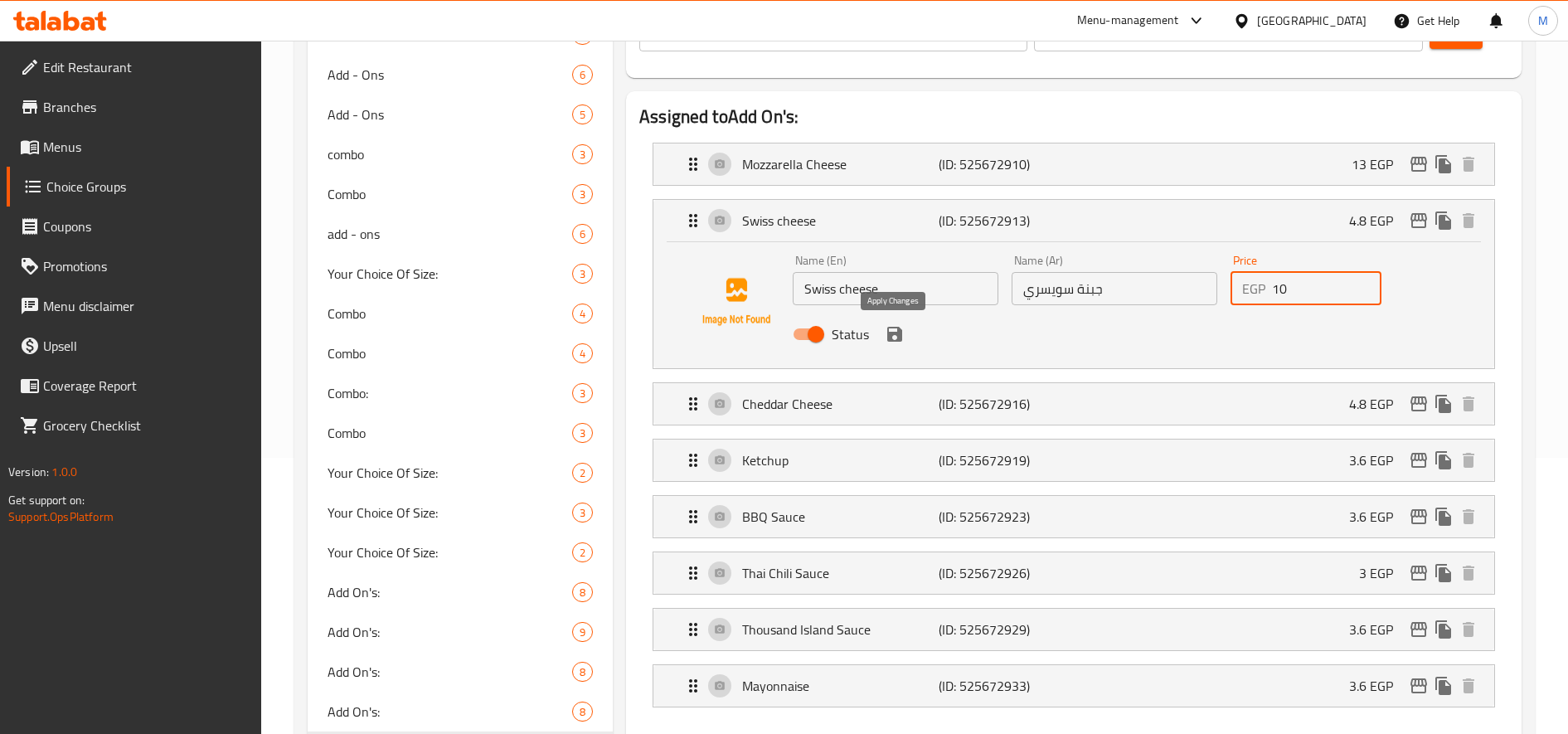
click at [891, 337] on icon "save" at bounding box center [895, 334] width 20 height 20
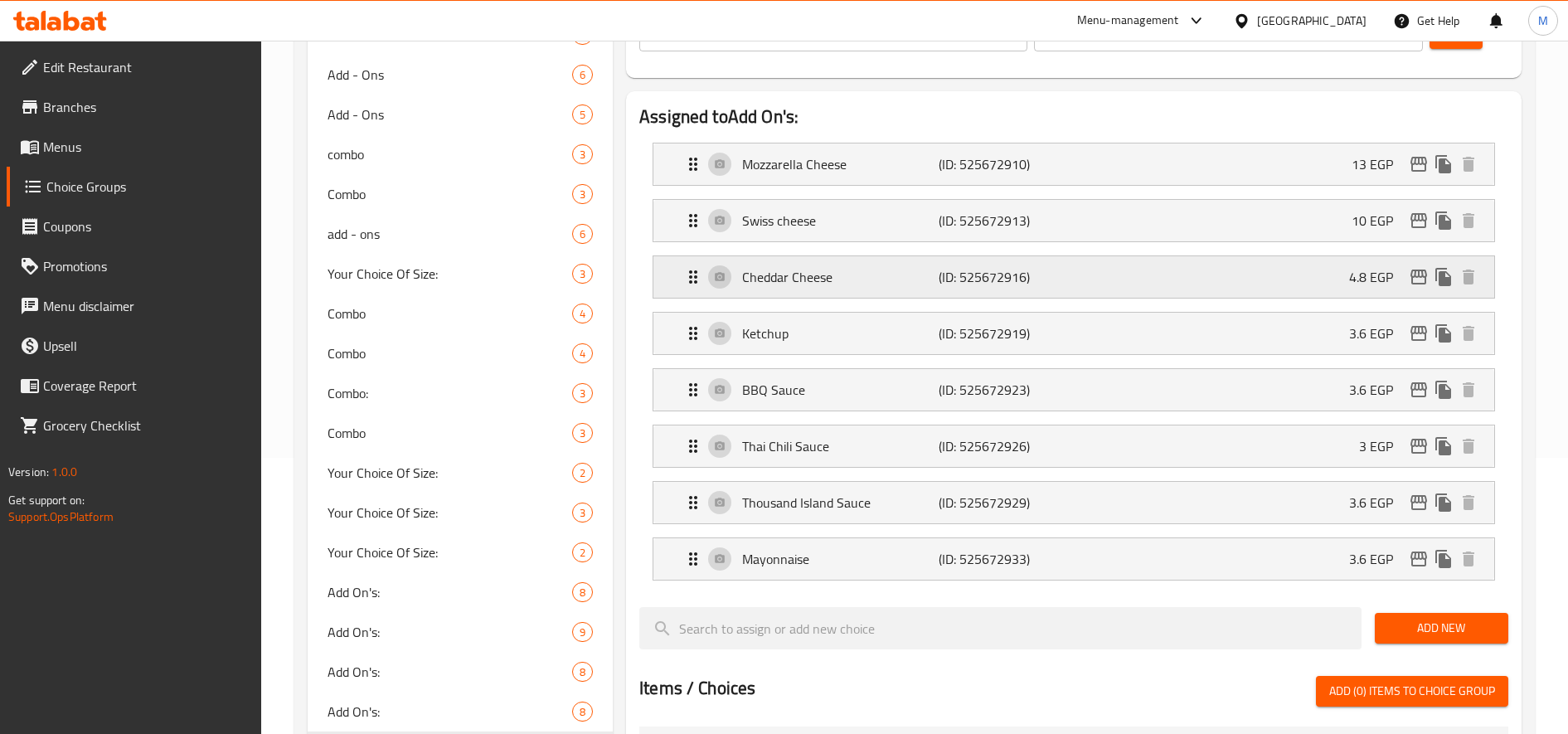
type input "10"
click at [1302, 291] on div "Cheddar Cheese (ID: 525672916) 4.8 EGP" at bounding box center [1078, 277] width 791 height 41
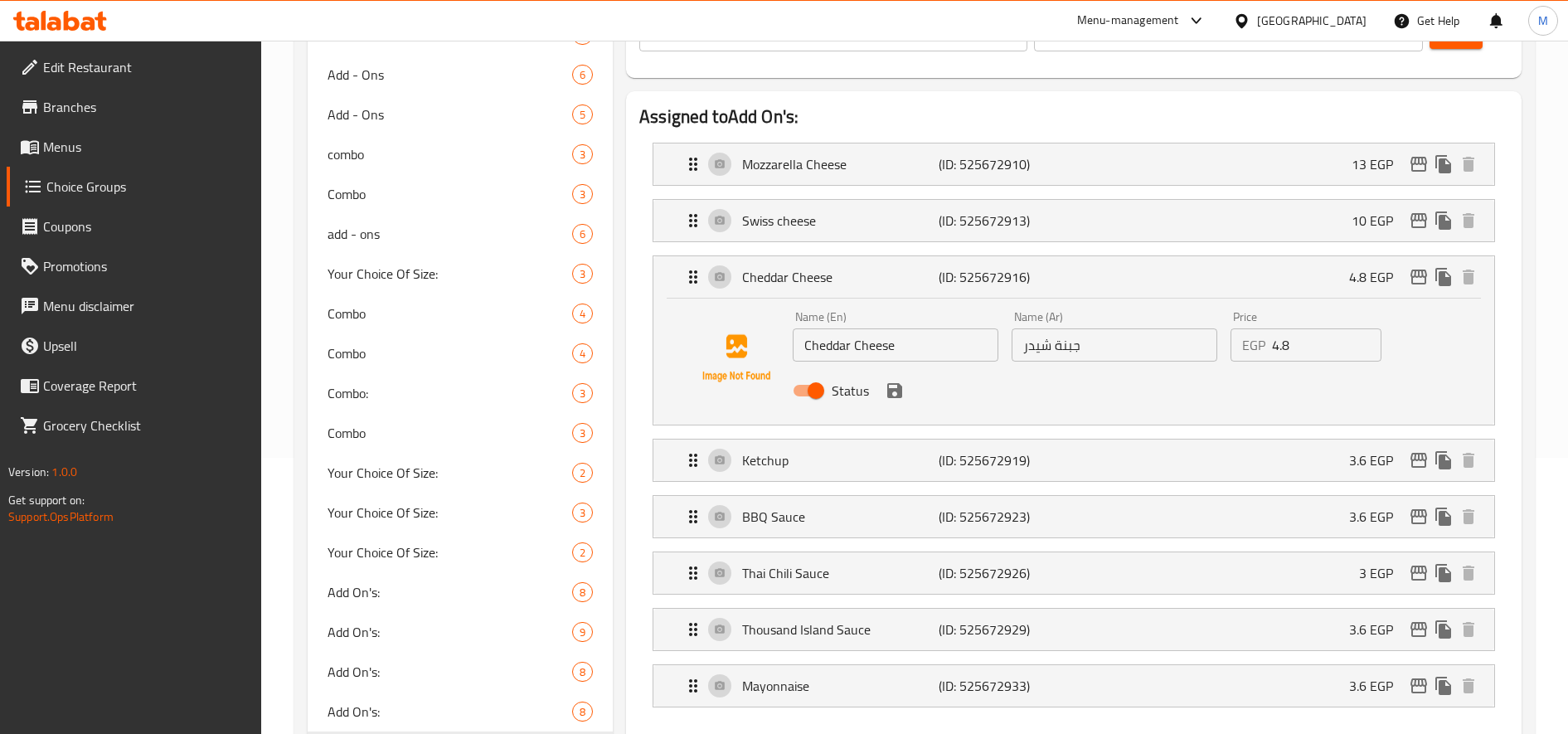
click at [1281, 351] on input "4.8" at bounding box center [1327, 345] width 110 height 33
click at [893, 388] on icon "save" at bounding box center [895, 391] width 20 height 20
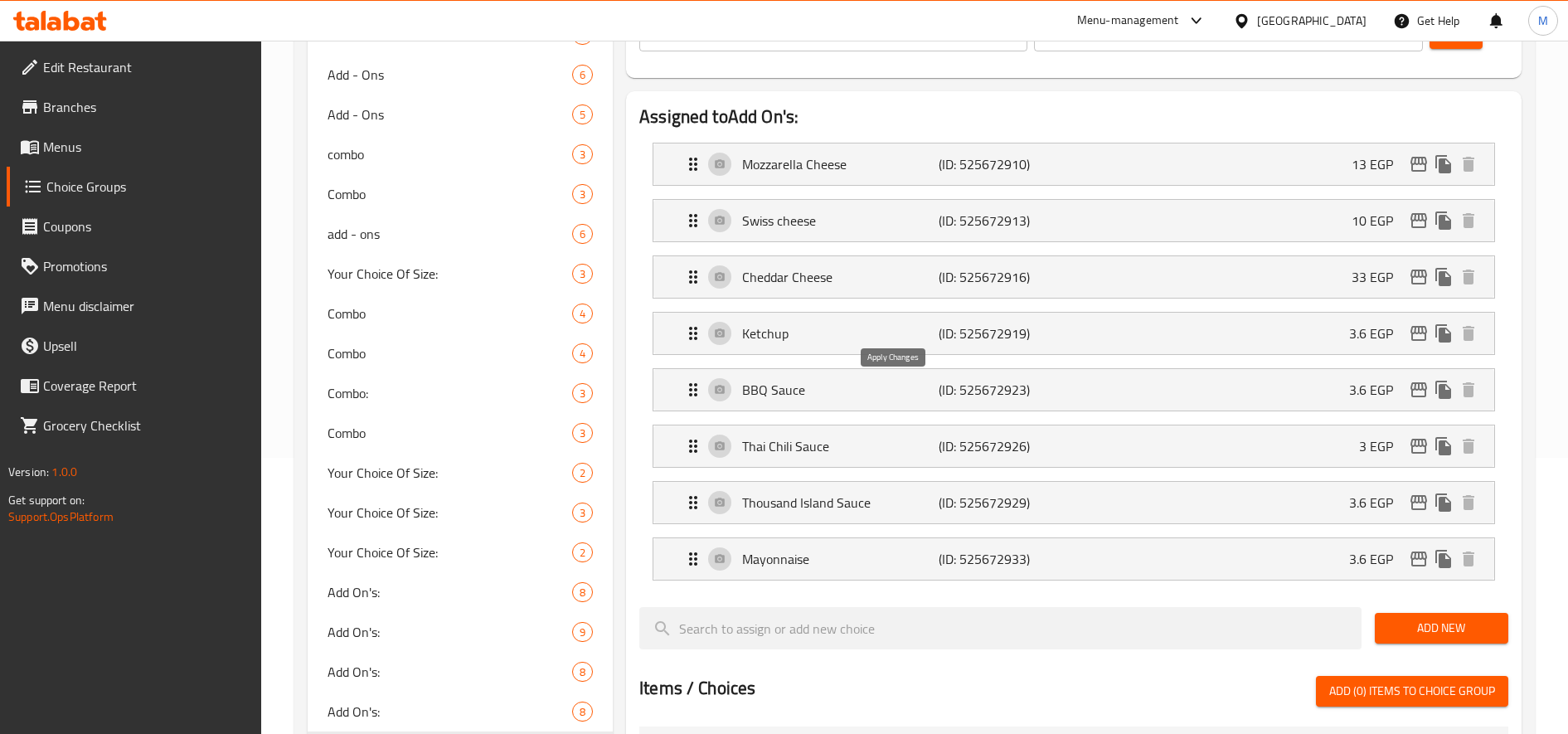
type input "33"
click at [1212, 343] on div "Ketchup (ID: 525672919) 3.6 EGP" at bounding box center [1078, 334] width 791 height 41
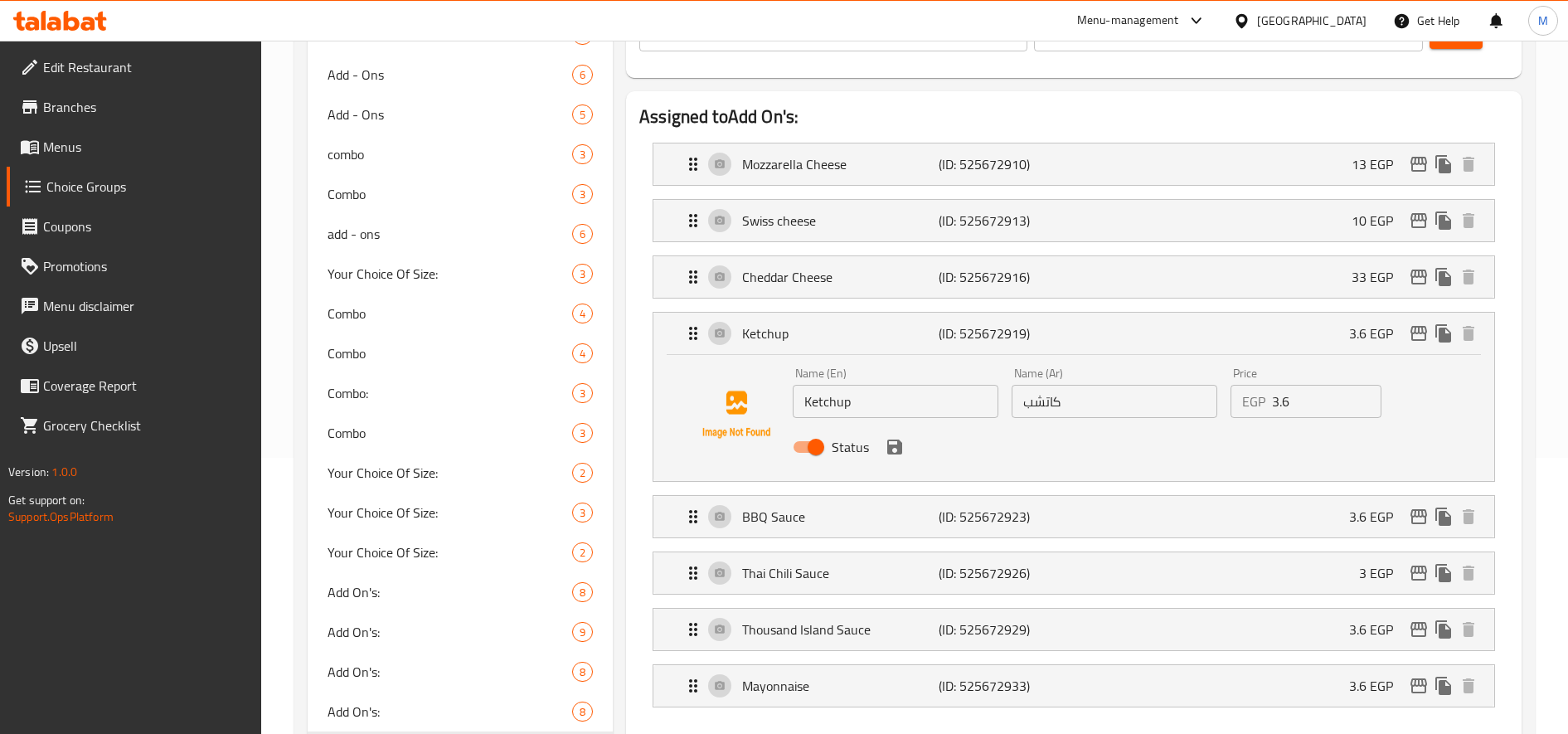
click at [1283, 403] on input "3.6" at bounding box center [1327, 401] width 110 height 33
click at [896, 446] on icon "save" at bounding box center [894, 446] width 15 height 15
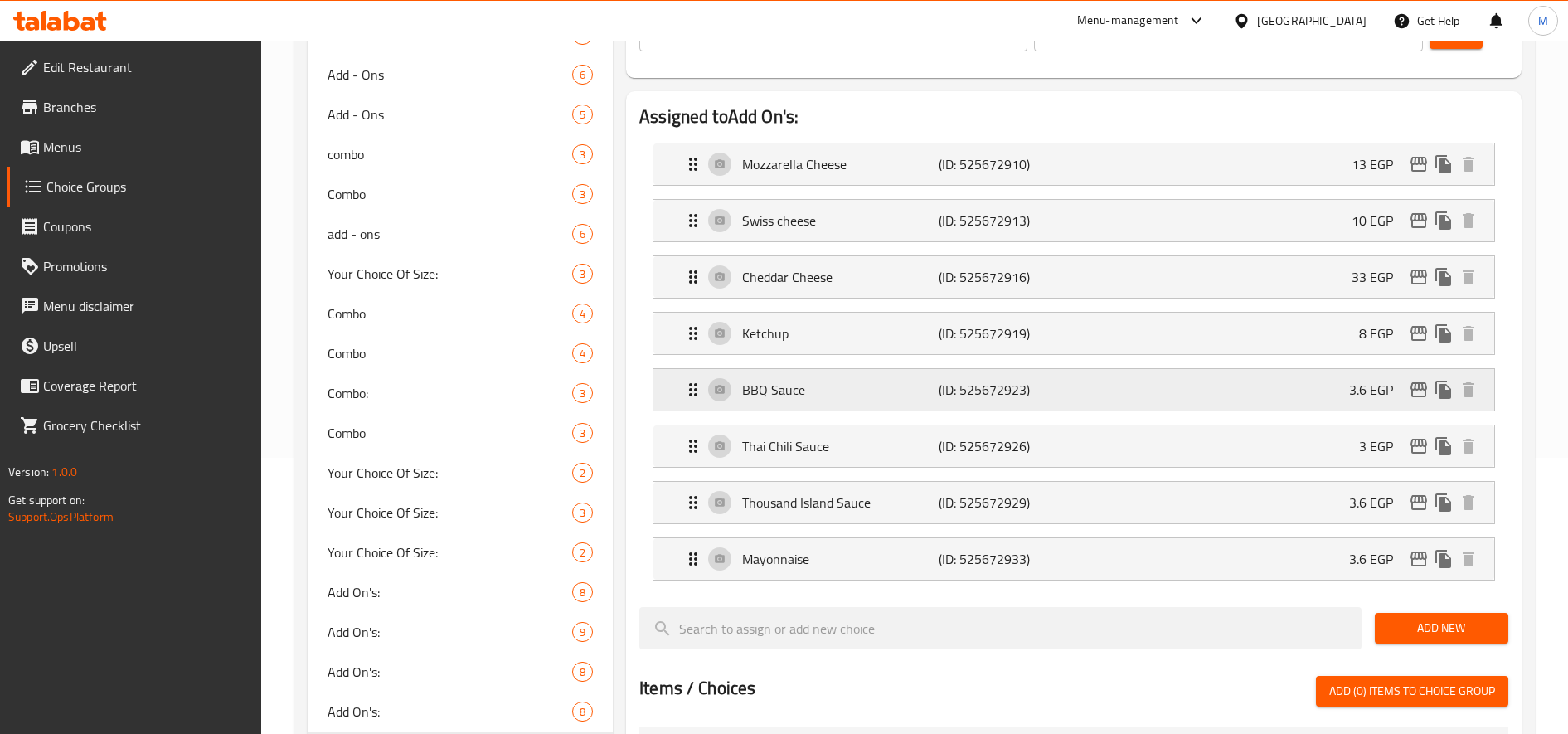
type input "8"
click at [1141, 398] on div "BBQ Sauce (ID: 525672923) 3.6 EGP" at bounding box center [1078, 390] width 791 height 41
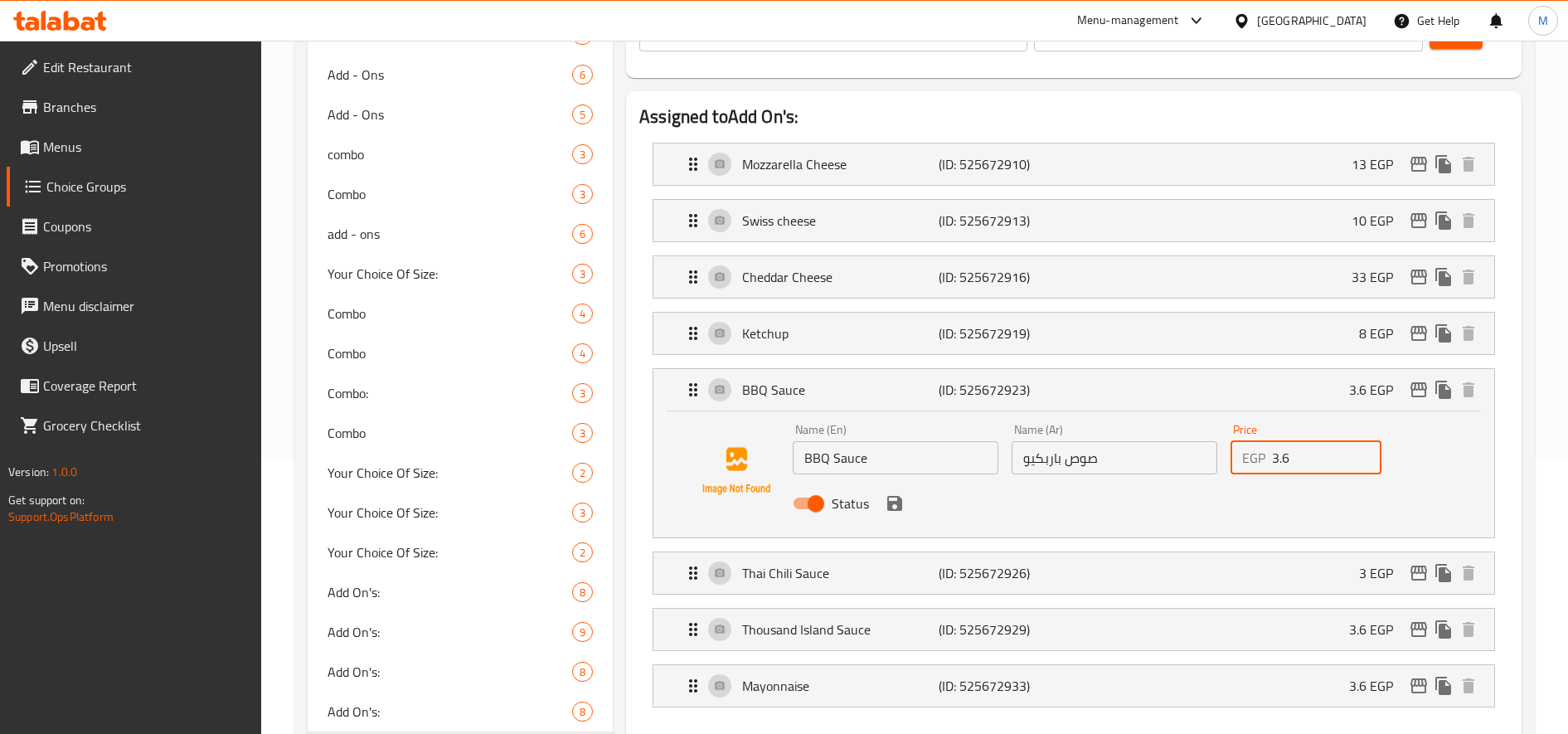
click at [1281, 462] on input "3.6" at bounding box center [1327, 458] width 110 height 33
type input "20"
click at [900, 517] on div "Status" at bounding box center [1114, 503] width 656 height 45
click at [897, 505] on icon "save" at bounding box center [894, 502] width 15 height 15
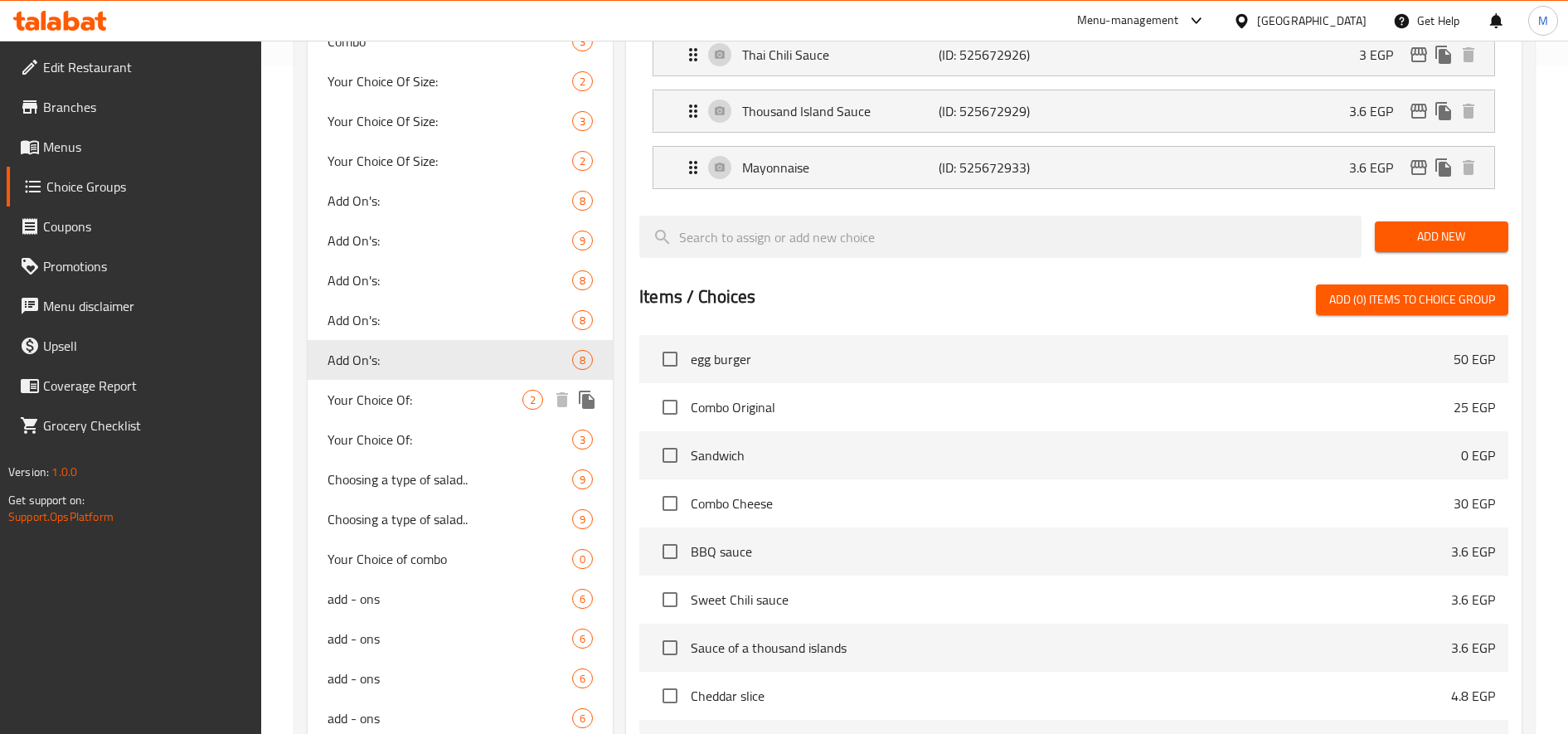
scroll to position [691, 0]
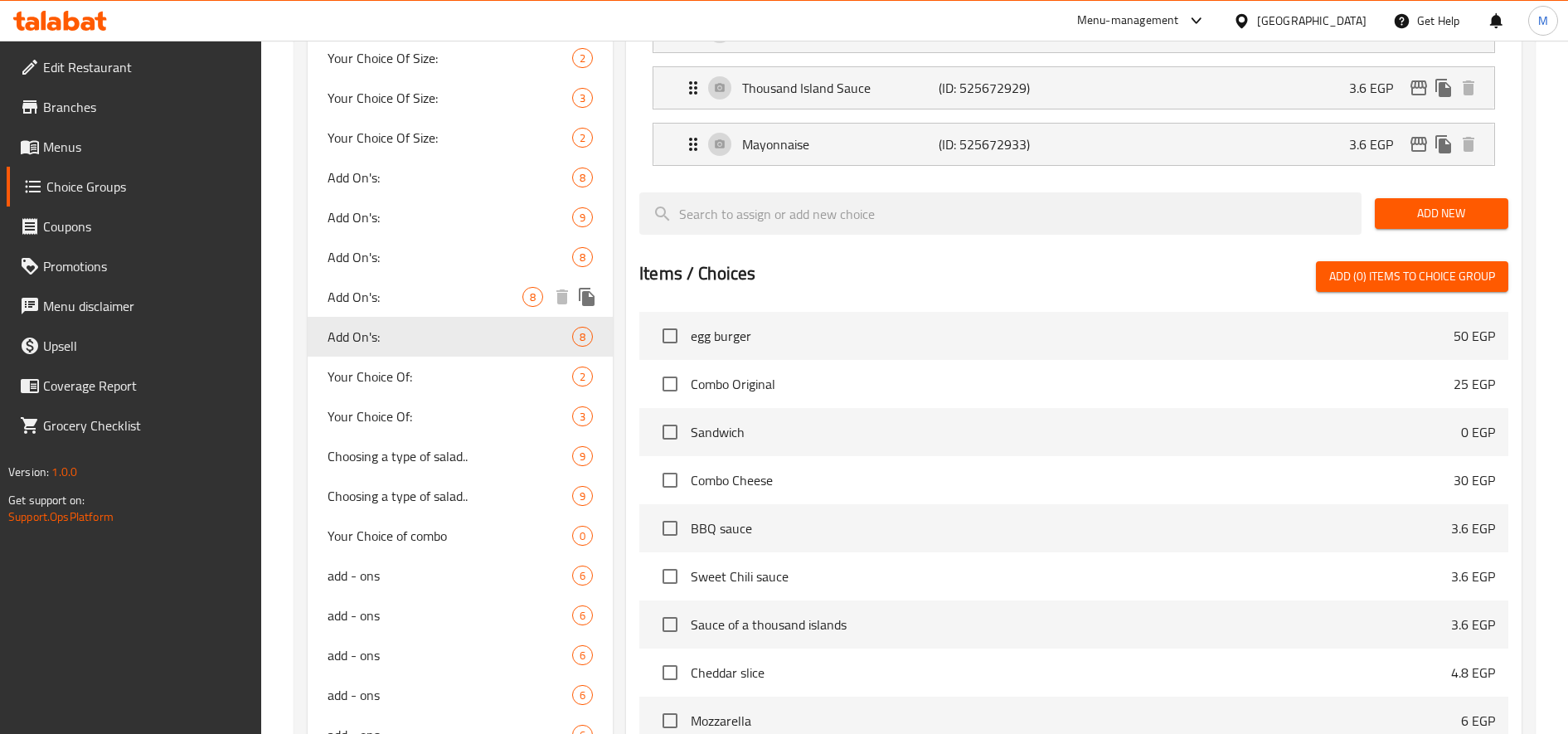
click at [407, 302] on span "Add On's:" at bounding box center [425, 296] width 195 height 20
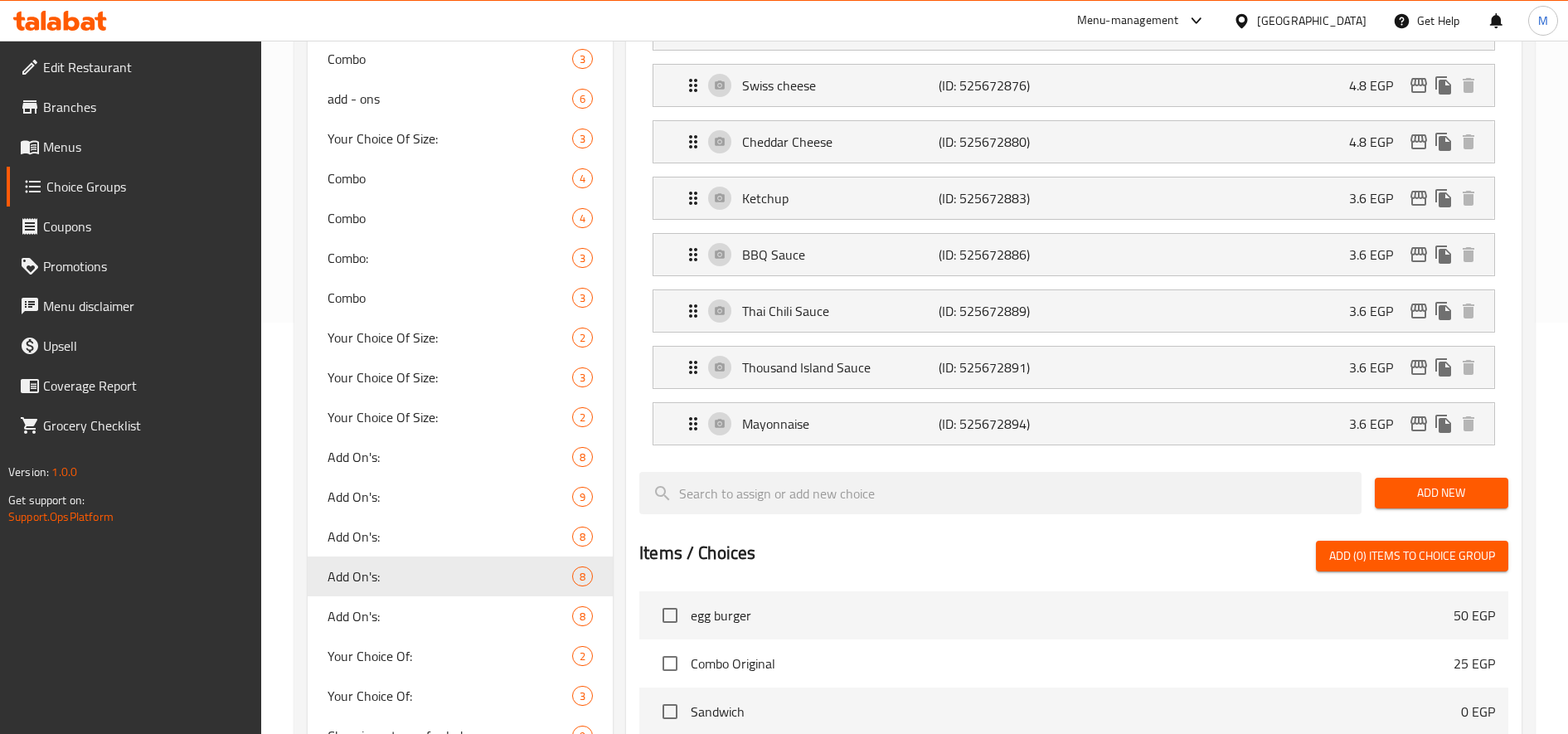
scroll to position [415, 0]
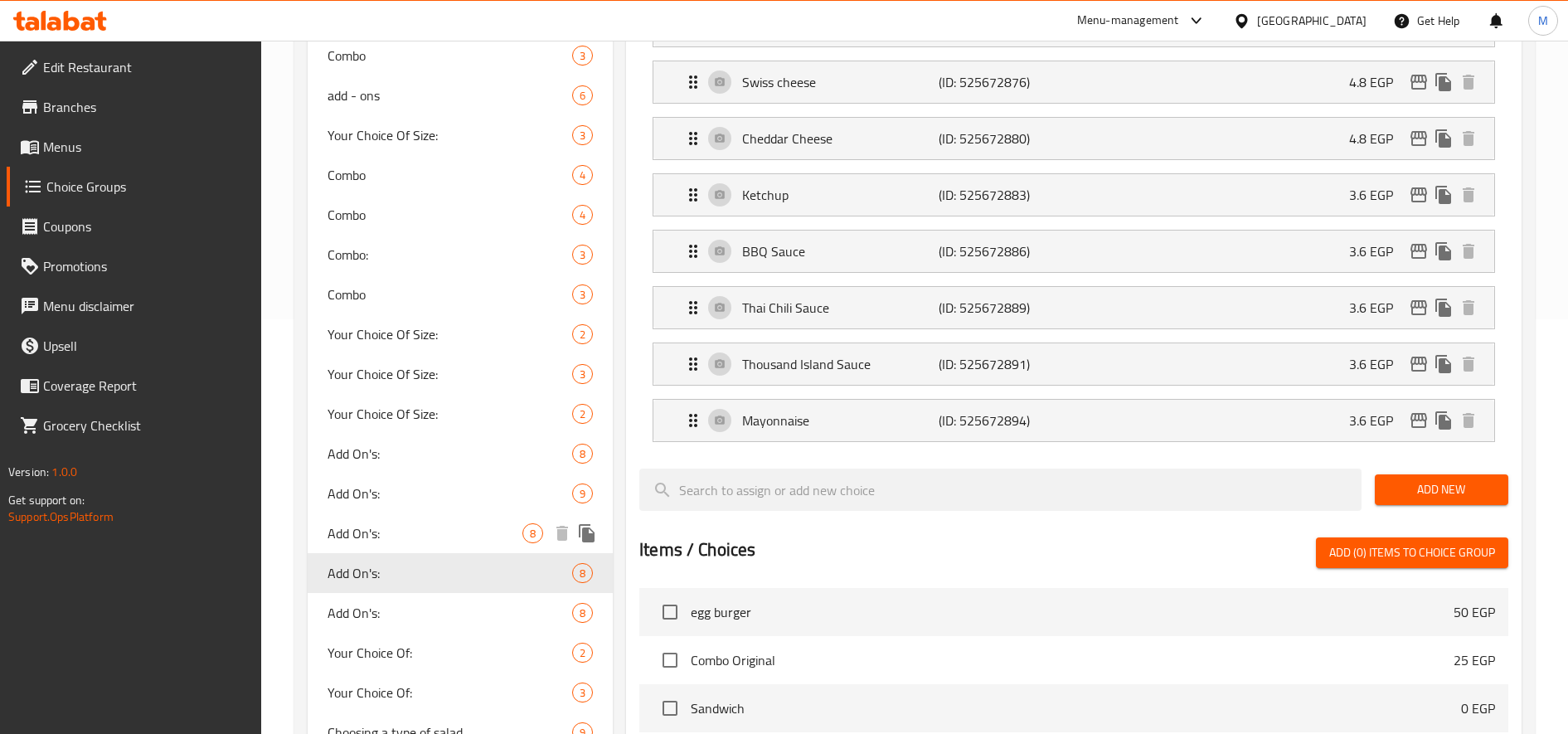
click at [361, 527] on span "Add On's:" at bounding box center [425, 533] width 195 height 20
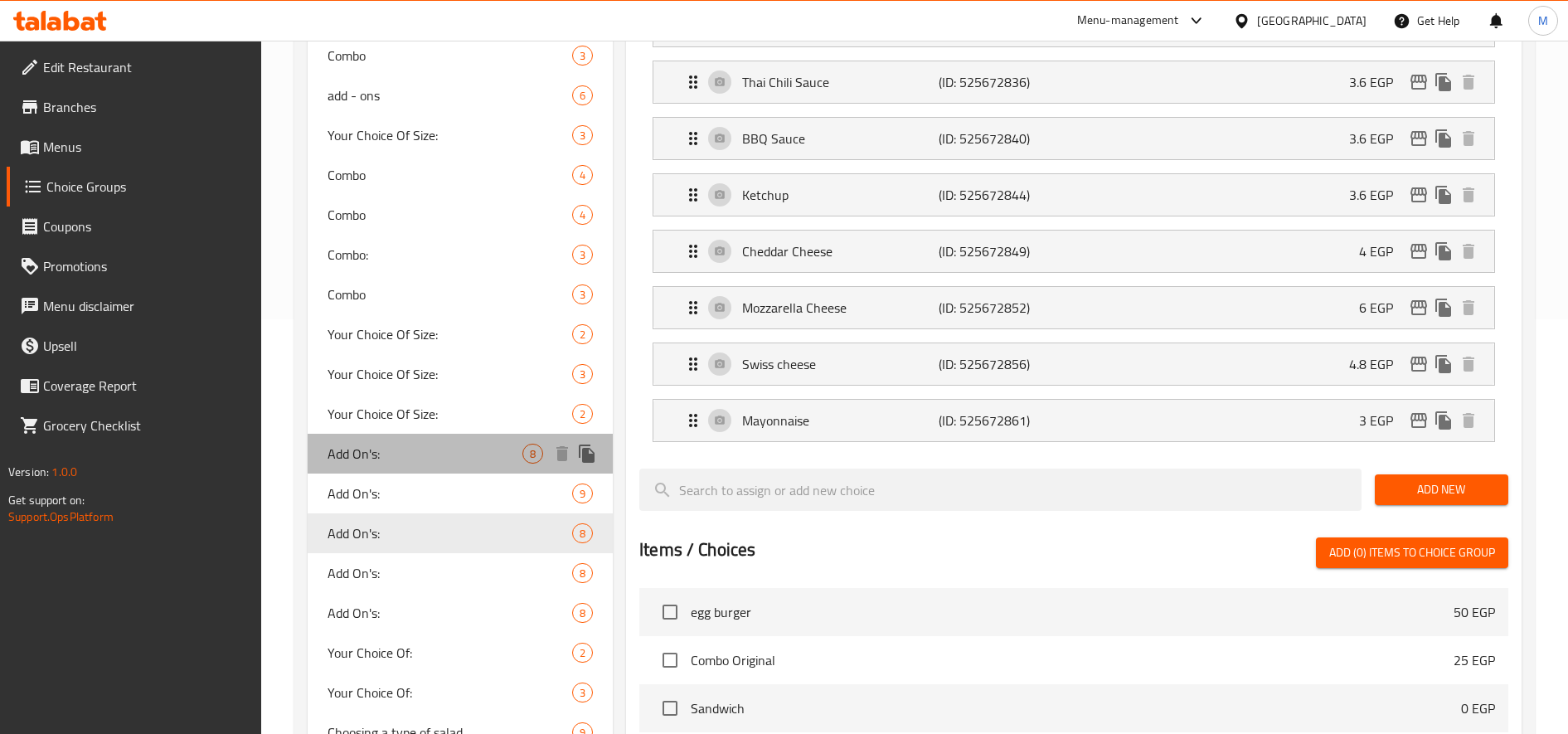
click at [447, 445] on span "Add On's:" at bounding box center [425, 453] width 195 height 20
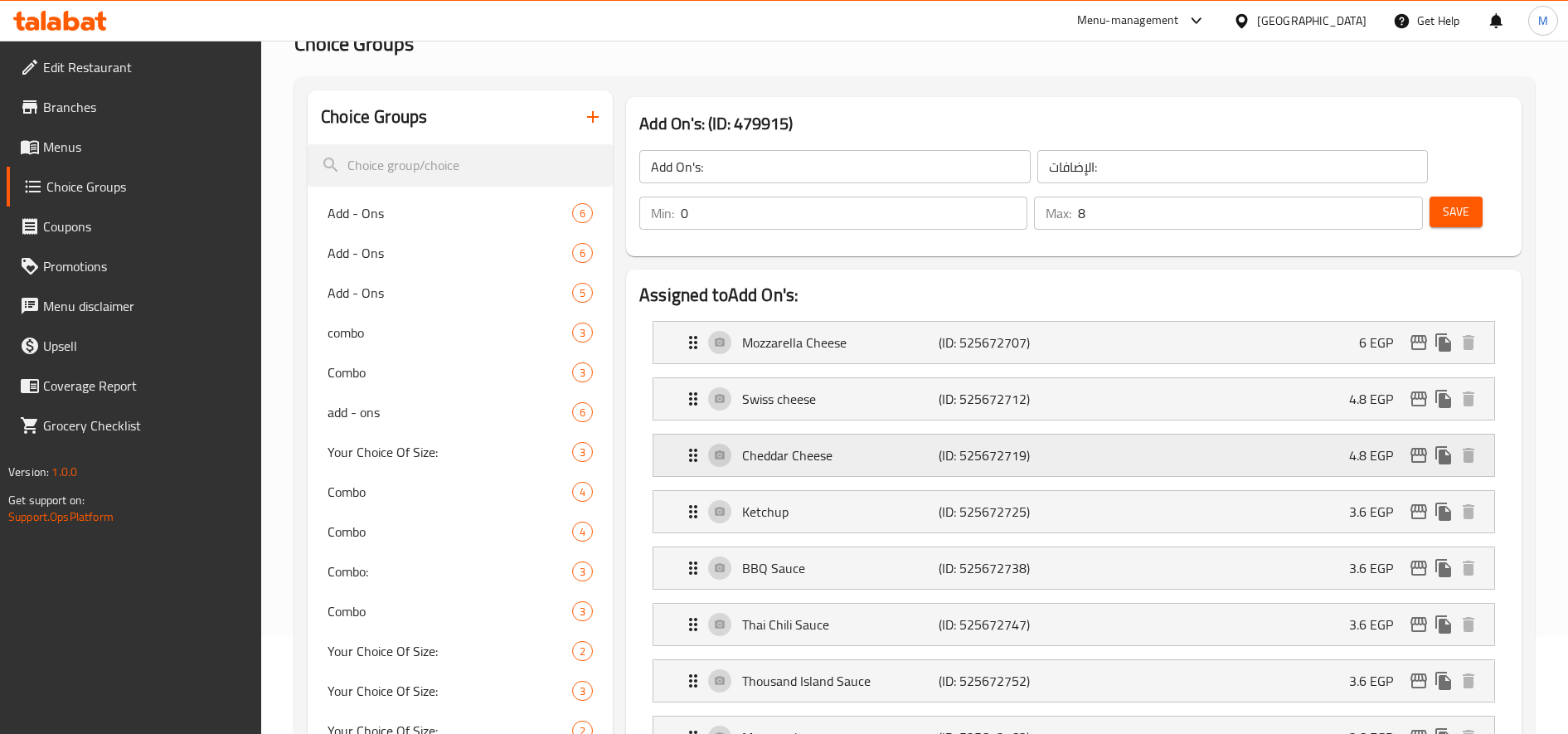
scroll to position [138, 0]
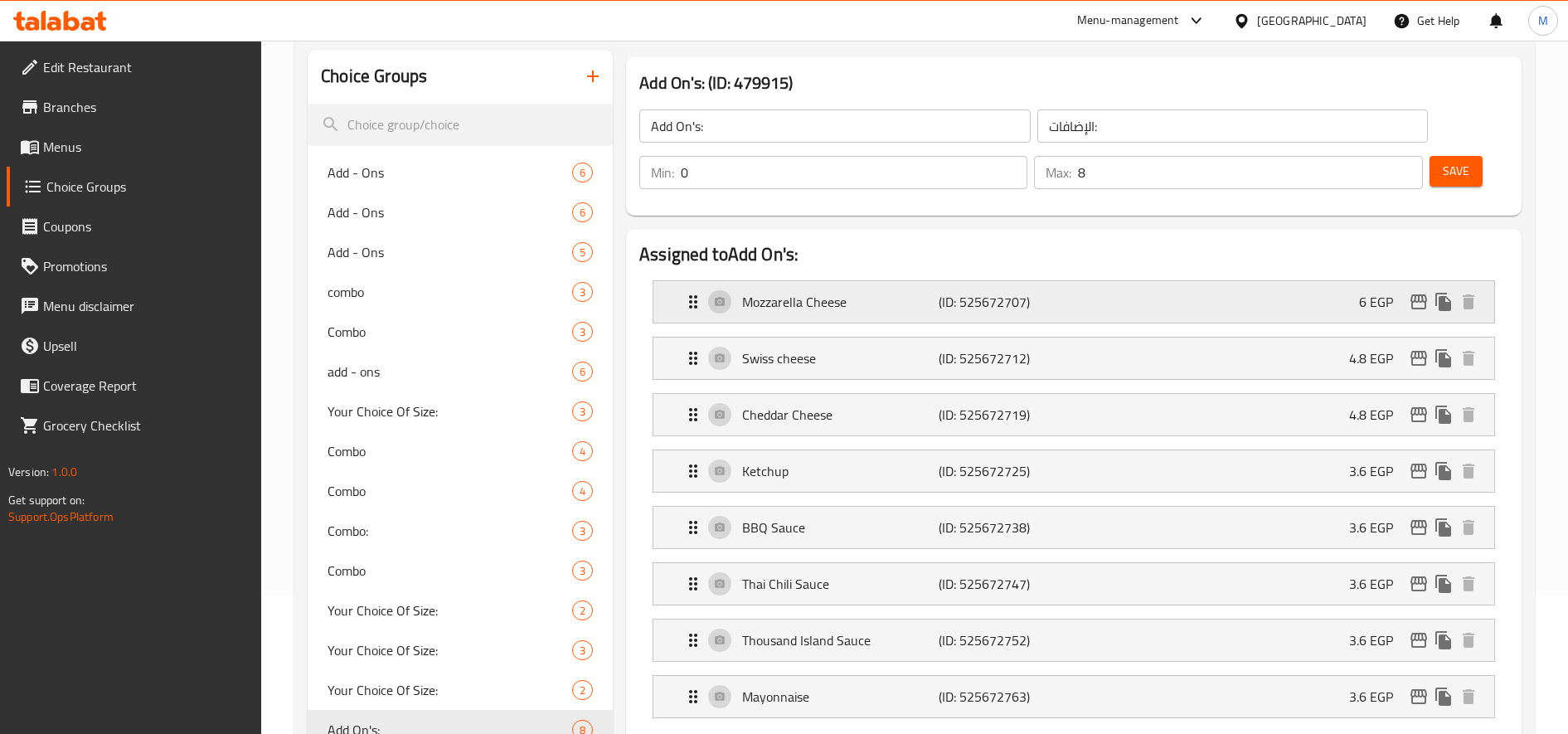
click at [1311, 291] on div "Mozzarella Cheese (ID: 525672707) 6 EGP" at bounding box center [1078, 301] width 791 height 41
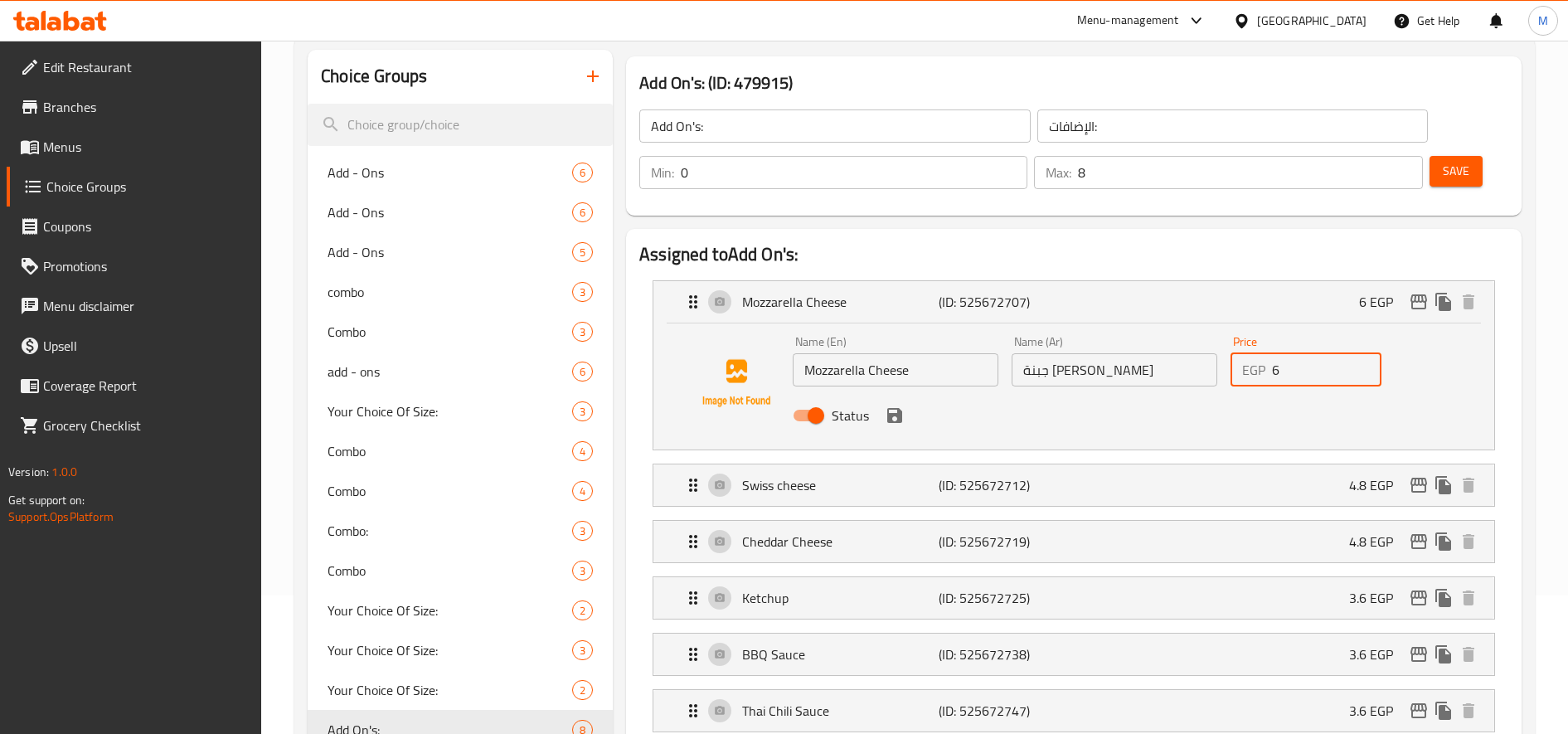
click at [1301, 378] on input "6" at bounding box center [1327, 370] width 110 height 33
click at [888, 417] on icon "save" at bounding box center [894, 415] width 15 height 15
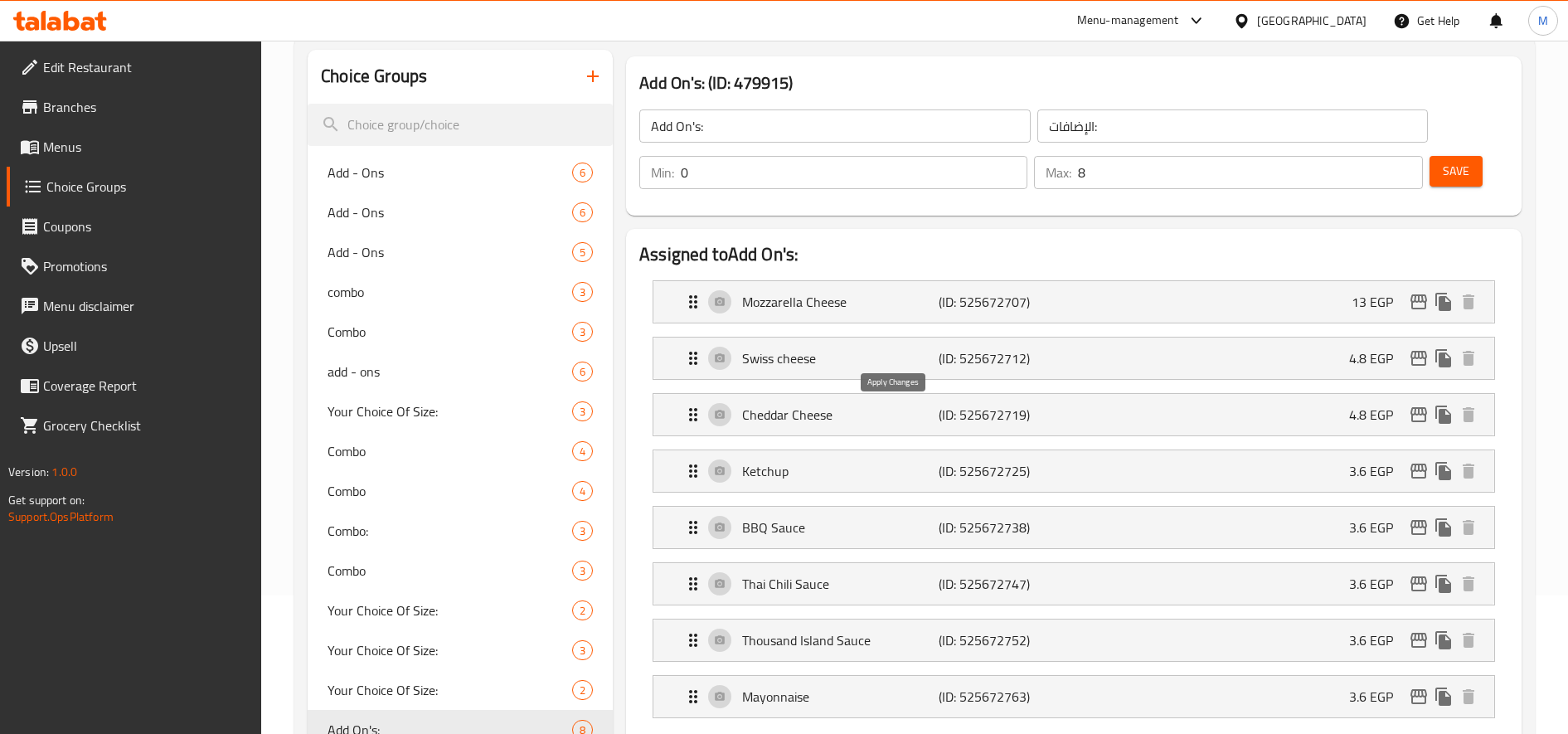
type input "13"
click at [1168, 358] on div "Swiss cheese (ID: 525672712) 4.8 EGP" at bounding box center [1078, 358] width 791 height 41
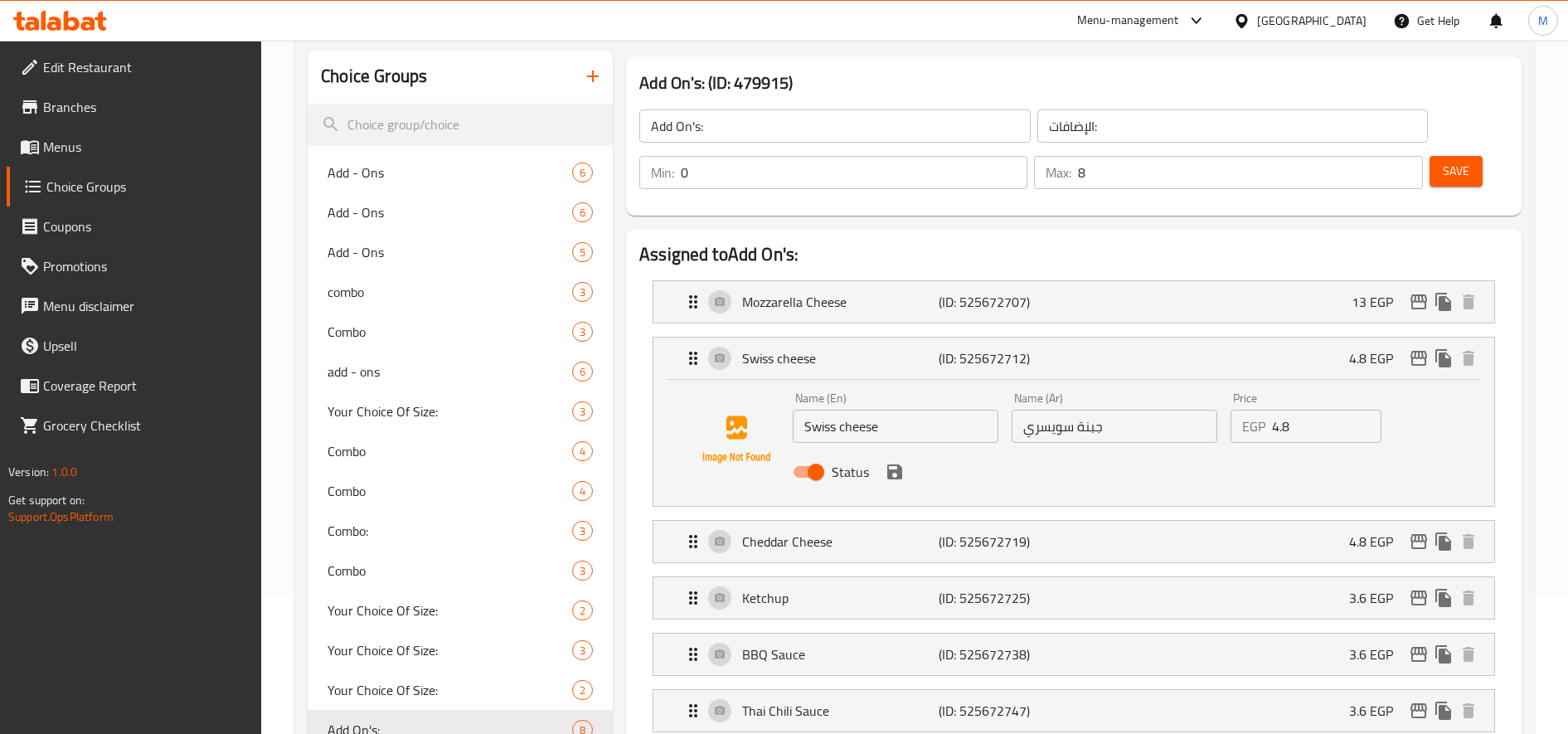
click at [1284, 432] on input "4.8" at bounding box center [1327, 426] width 110 height 33
click at [894, 479] on icon "save" at bounding box center [894, 471] width 15 height 15
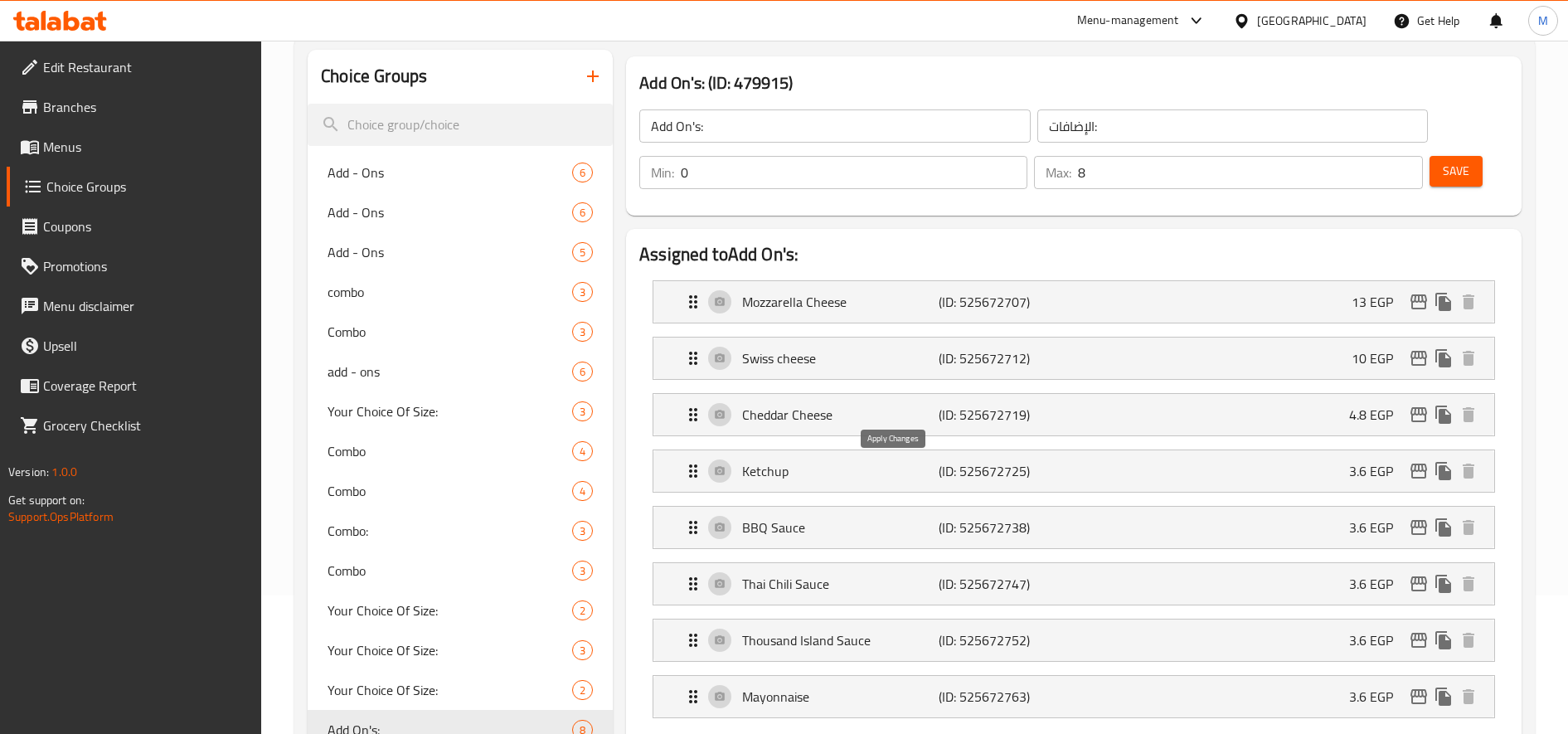
type input "10"
click at [1186, 405] on div "Cheddar Cheese (ID: 525672719) 4.8 EGP" at bounding box center [1078, 414] width 791 height 41
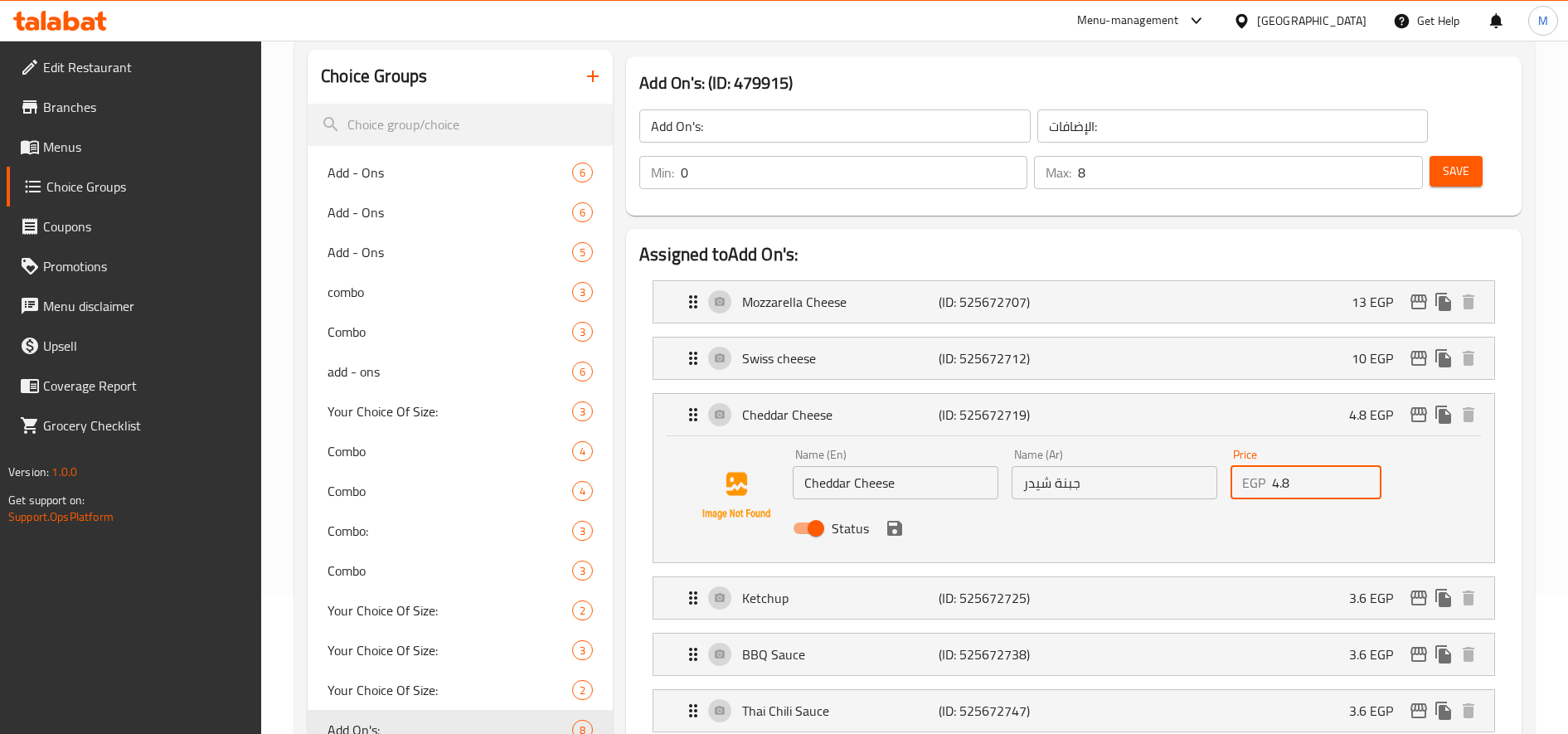
click at [1282, 476] on input "4.8" at bounding box center [1327, 483] width 110 height 33
click at [894, 529] on icon "save" at bounding box center [895, 528] width 20 height 20
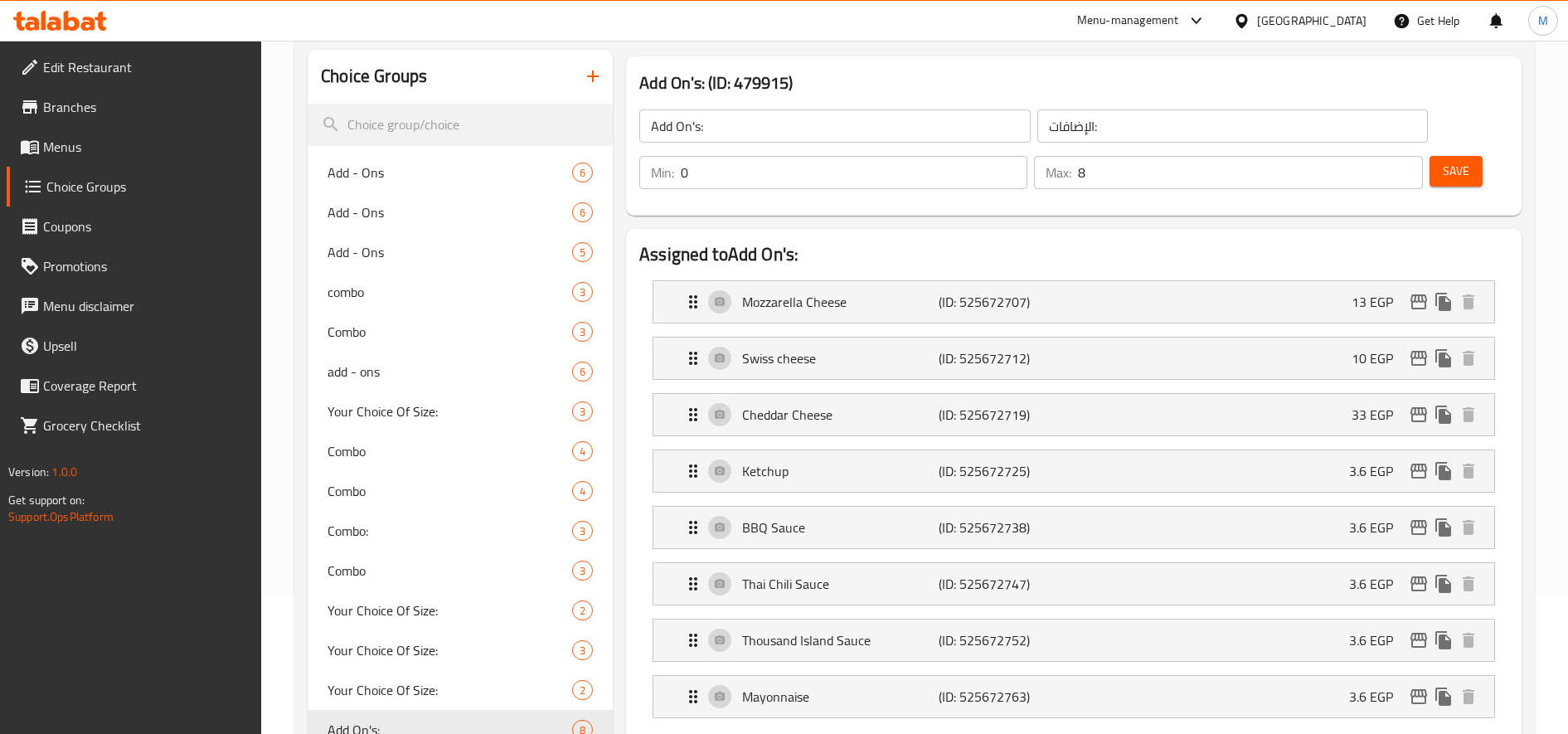
type input "33"
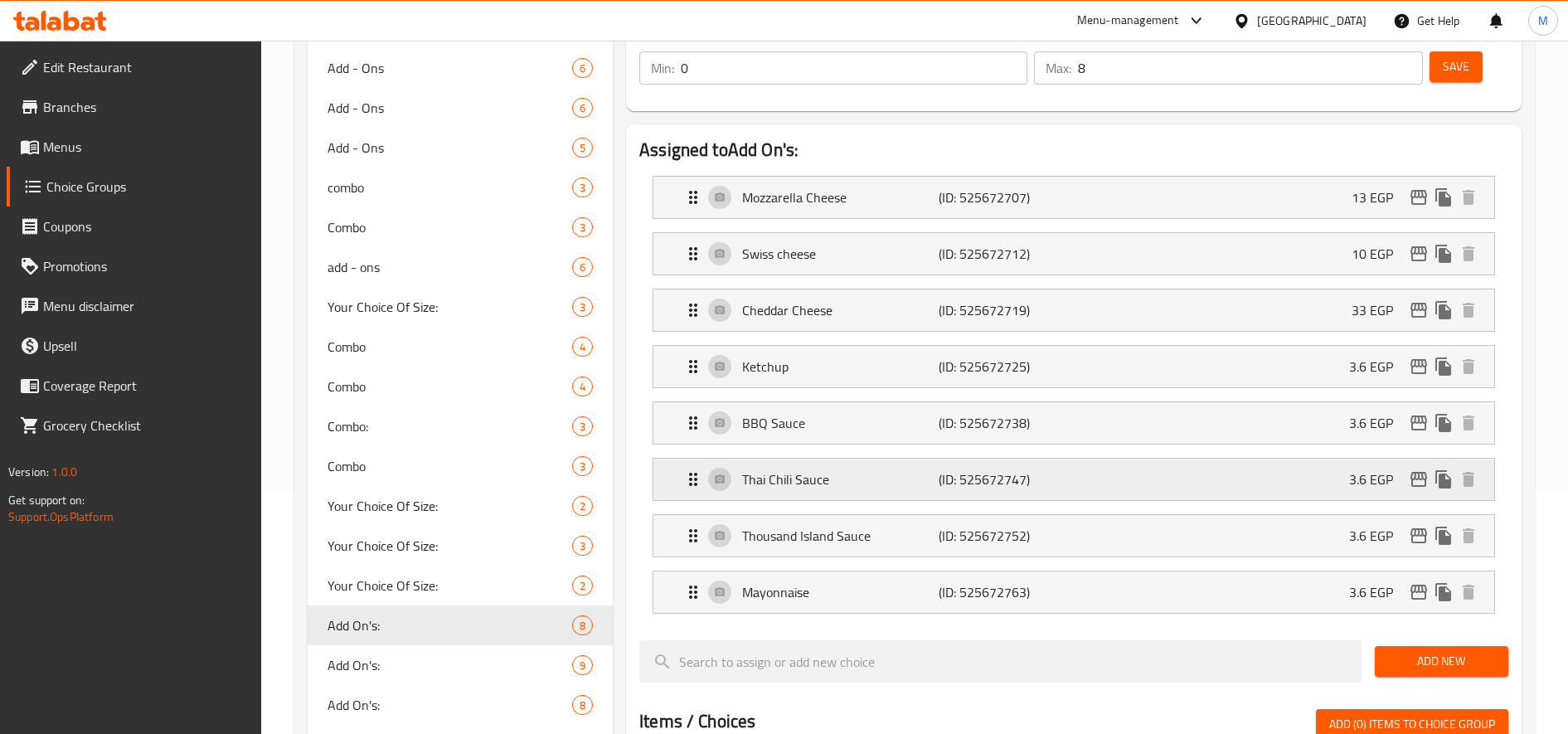
scroll to position [276, 0]
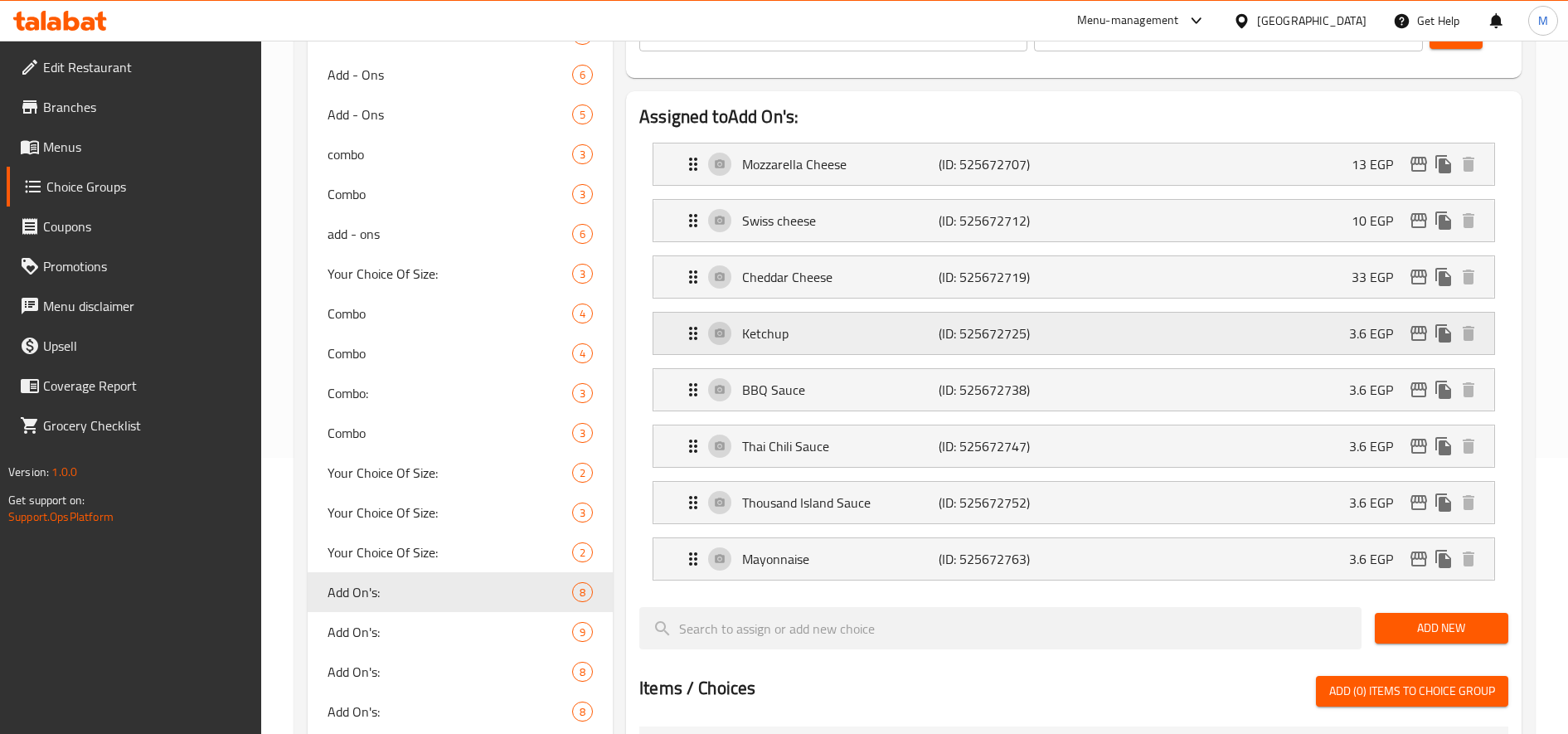
click at [1298, 329] on div "Ketchup (ID: 525672725) 3.6 EGP" at bounding box center [1078, 334] width 791 height 41
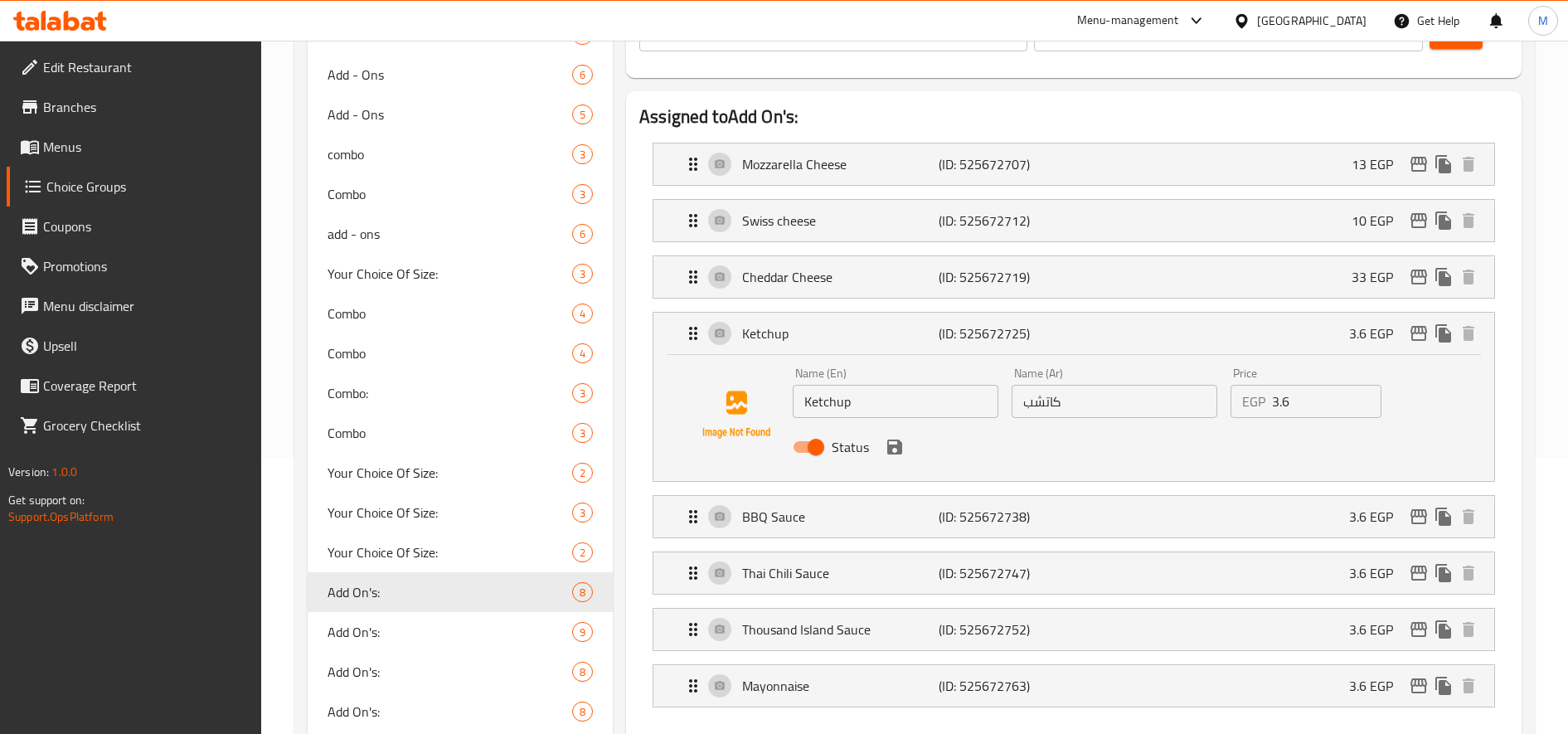
click at [1276, 404] on input "3.6" at bounding box center [1327, 401] width 110 height 33
click at [900, 460] on div "Status" at bounding box center [1114, 447] width 656 height 45
click at [897, 452] on icon "save" at bounding box center [894, 446] width 15 height 15
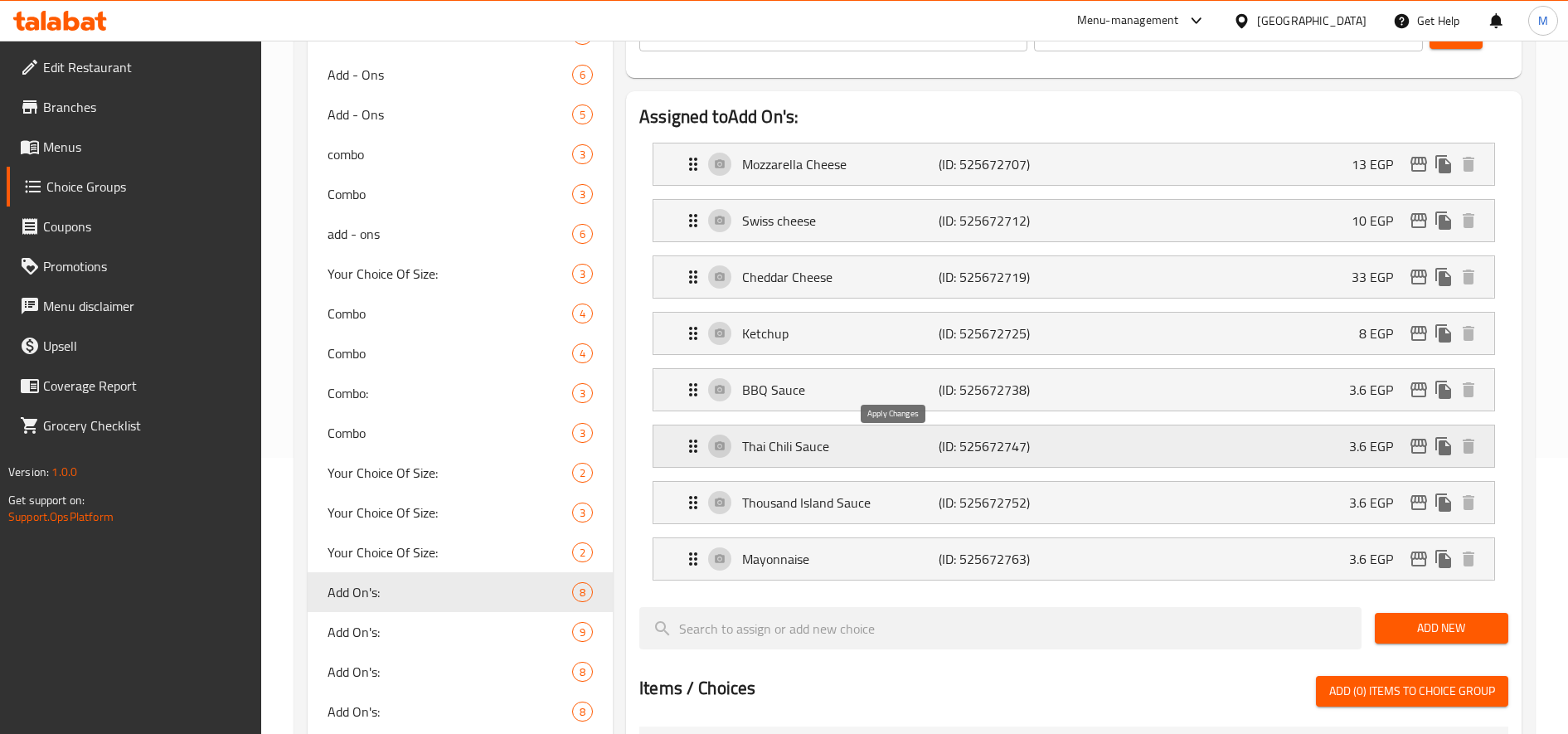
type input "8"
click at [1274, 377] on div "BBQ Sauce (ID: 525672738) 3.6 EGP" at bounding box center [1078, 390] width 791 height 41
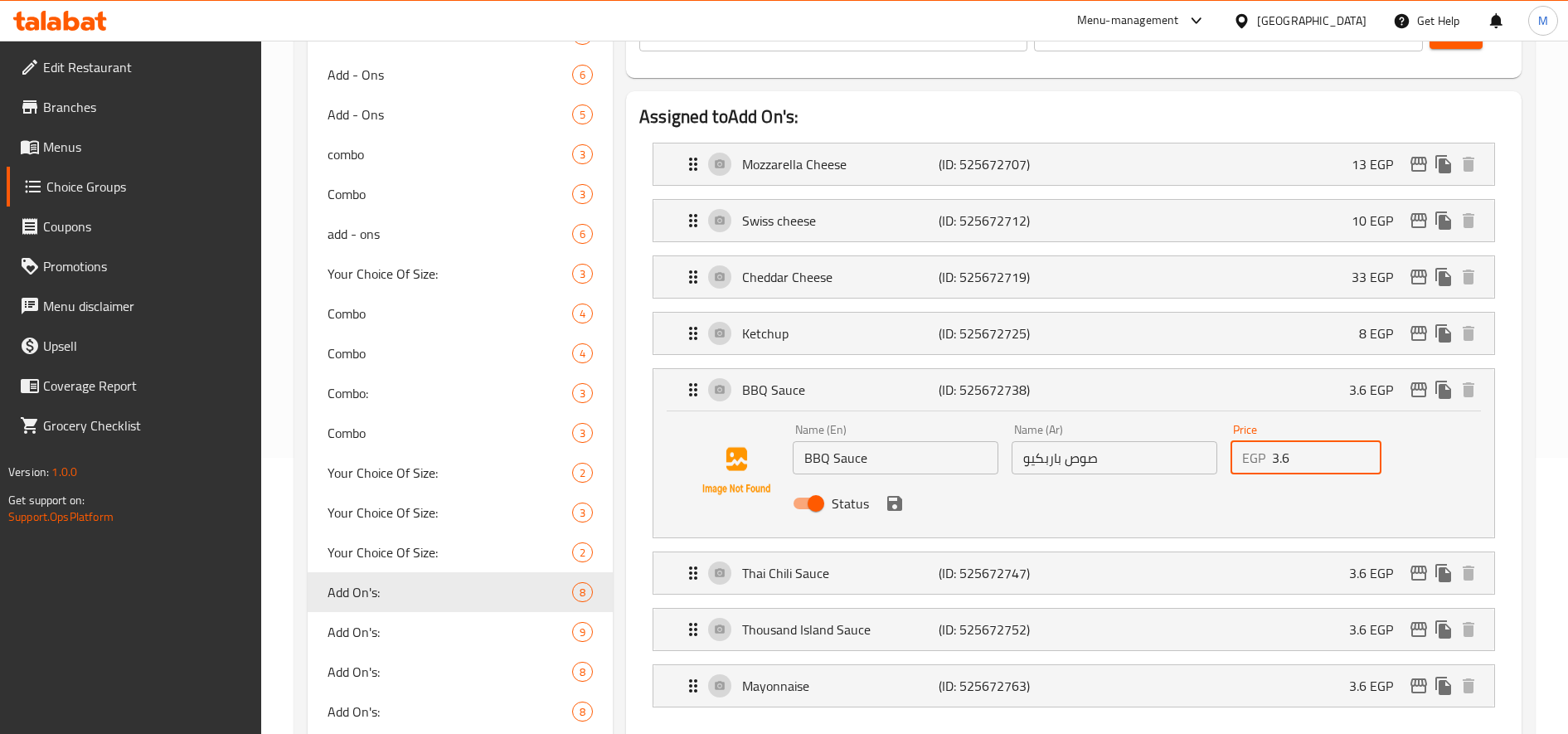
click at [1280, 458] on input "3.6" at bounding box center [1327, 458] width 110 height 33
click at [1297, 454] on input "9" at bounding box center [1327, 458] width 110 height 33
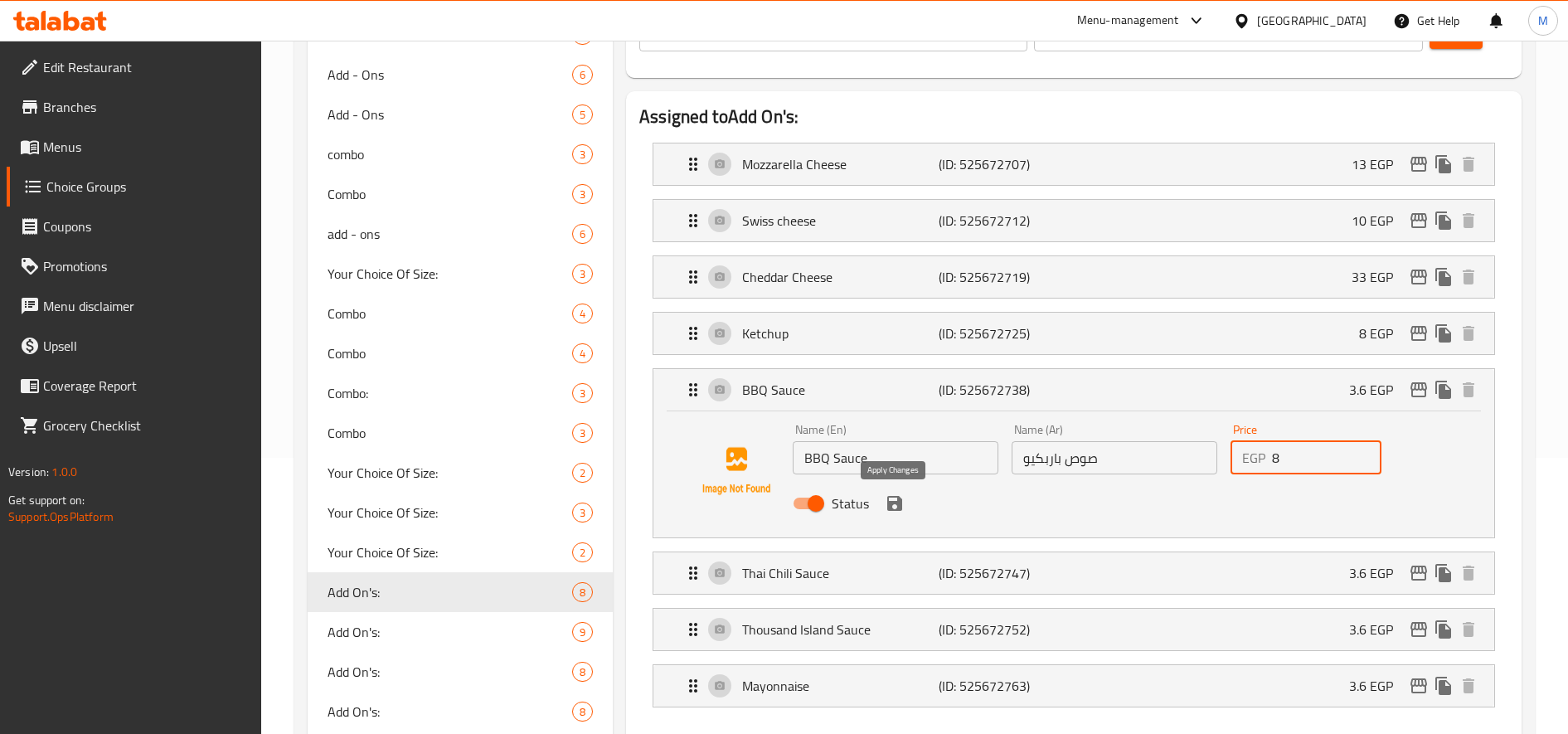
click at [896, 510] on icon "save" at bounding box center [894, 502] width 15 height 15
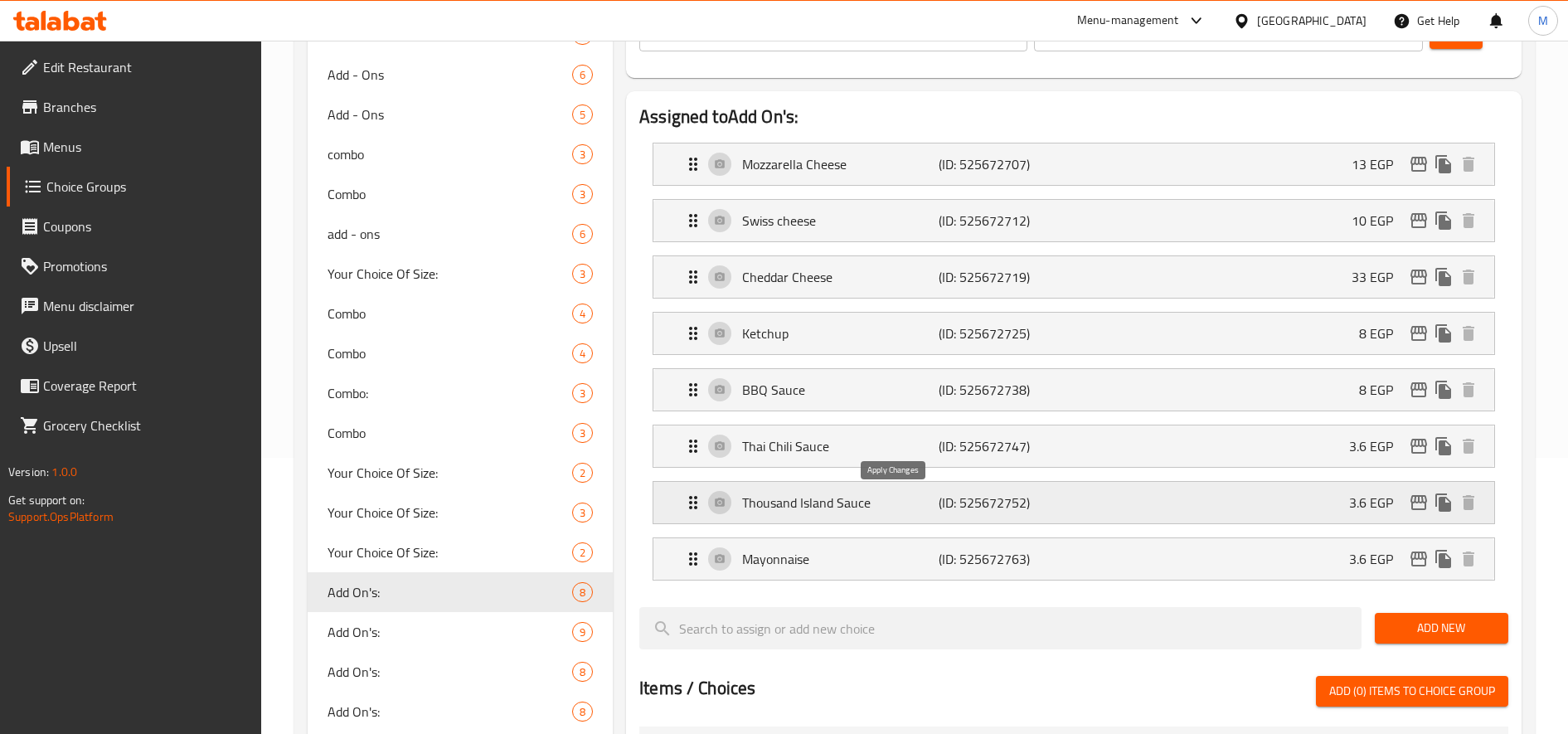
type input "8"
click at [1299, 444] on div "Thai Chili Sauce (ID: 525672747) 3.6 EGP" at bounding box center [1078, 446] width 791 height 41
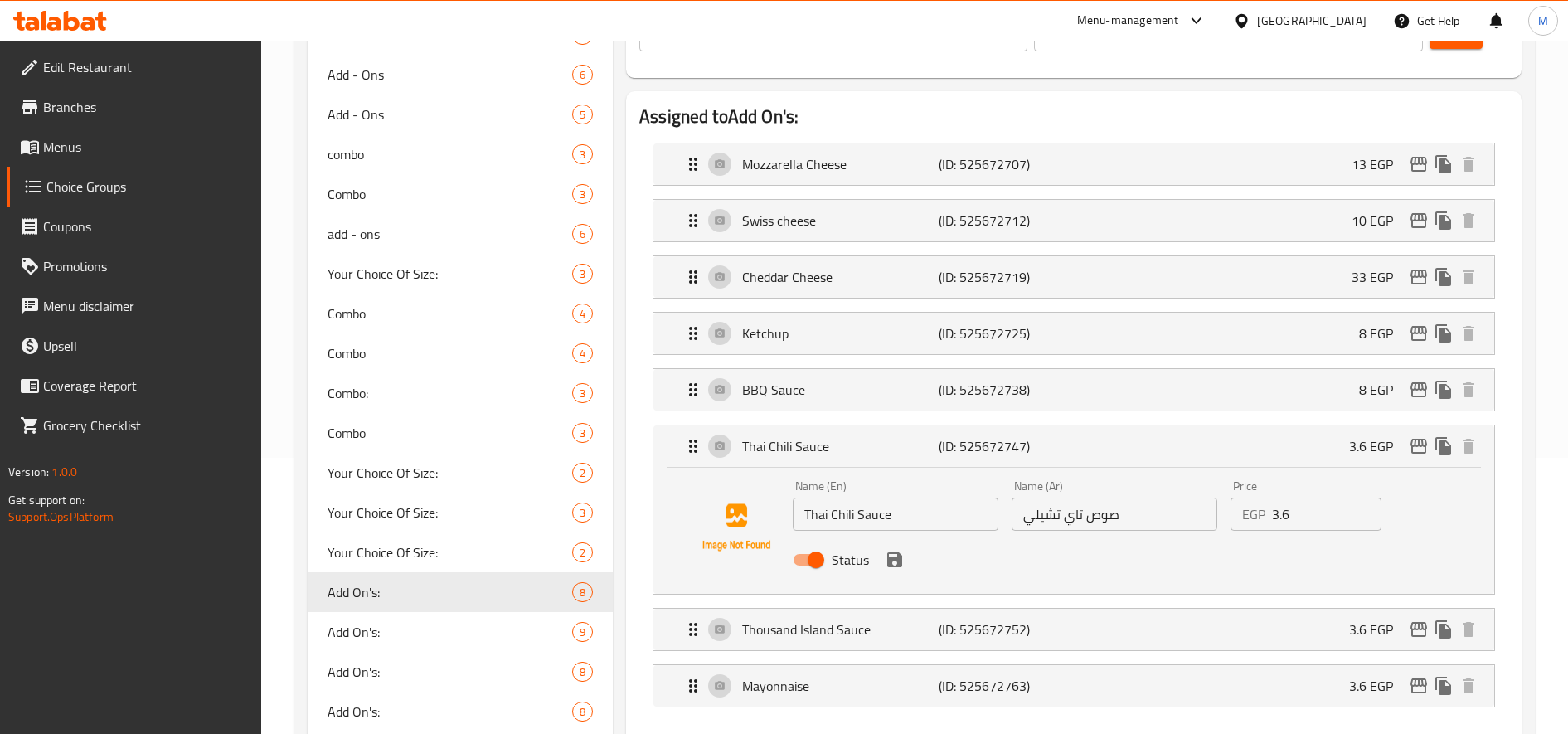
click at [1286, 516] on input "3.6" at bounding box center [1327, 514] width 110 height 33
drag, startPoint x: 891, startPoint y: 563, endPoint x: 958, endPoint y: 559, distance: 67.1
click at [892, 563] on icon "save" at bounding box center [895, 559] width 20 height 20
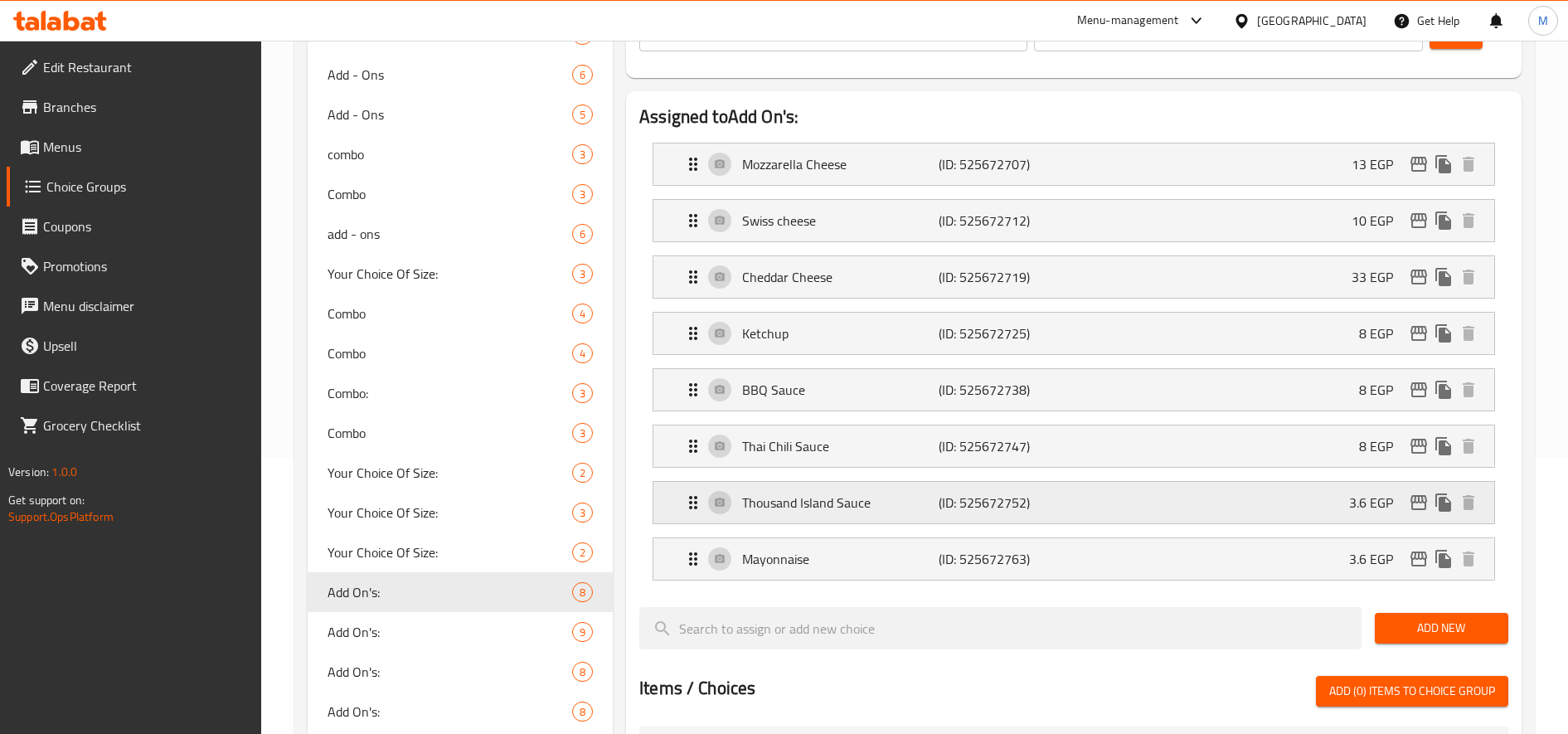
type input "8"
click at [1193, 511] on div "Thousand Island Sauce (ID: 525672752) 3.6 EGP" at bounding box center [1078, 502] width 791 height 41
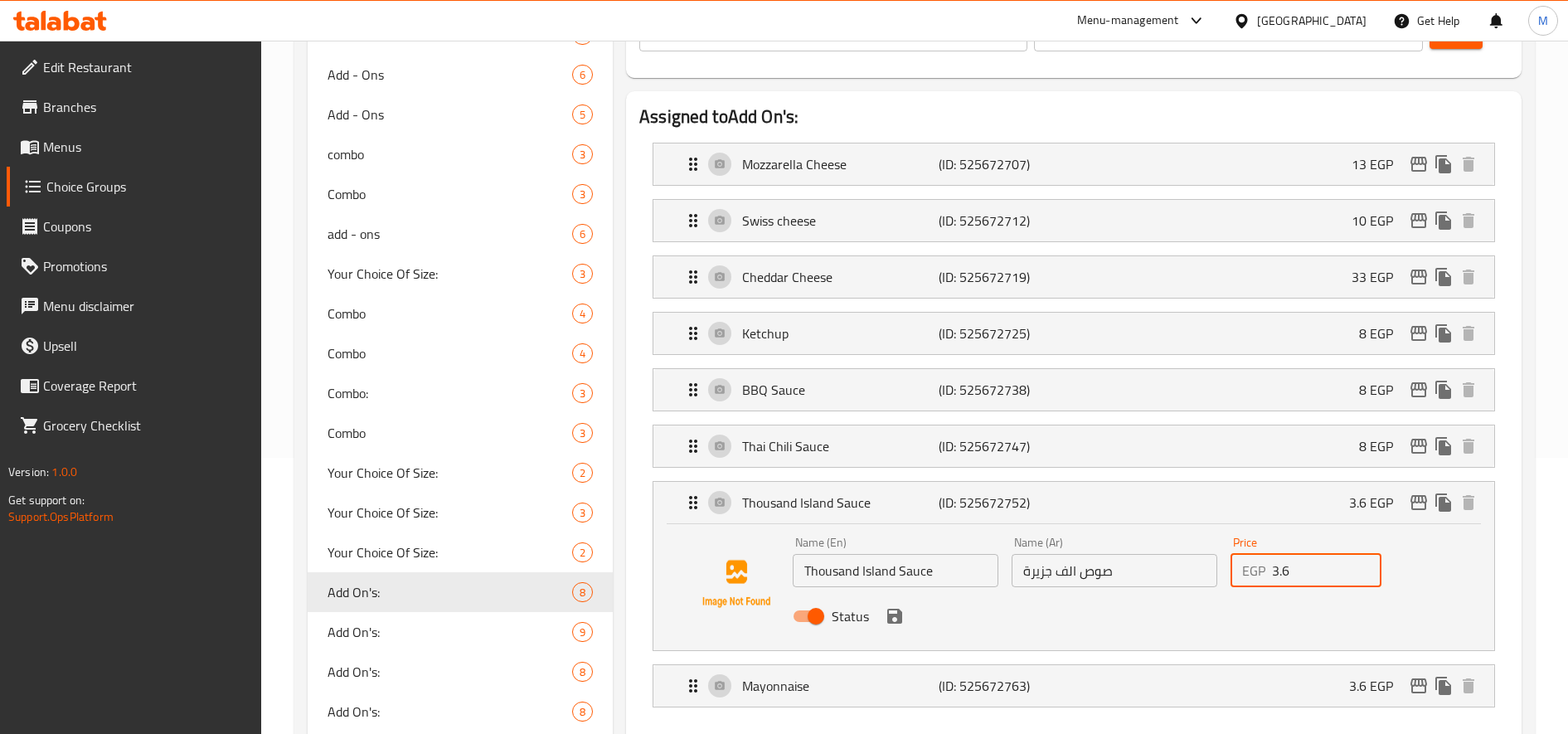
click at [1278, 566] on input "3.6" at bounding box center [1327, 570] width 110 height 33
click at [890, 611] on icon "save" at bounding box center [895, 616] width 20 height 20
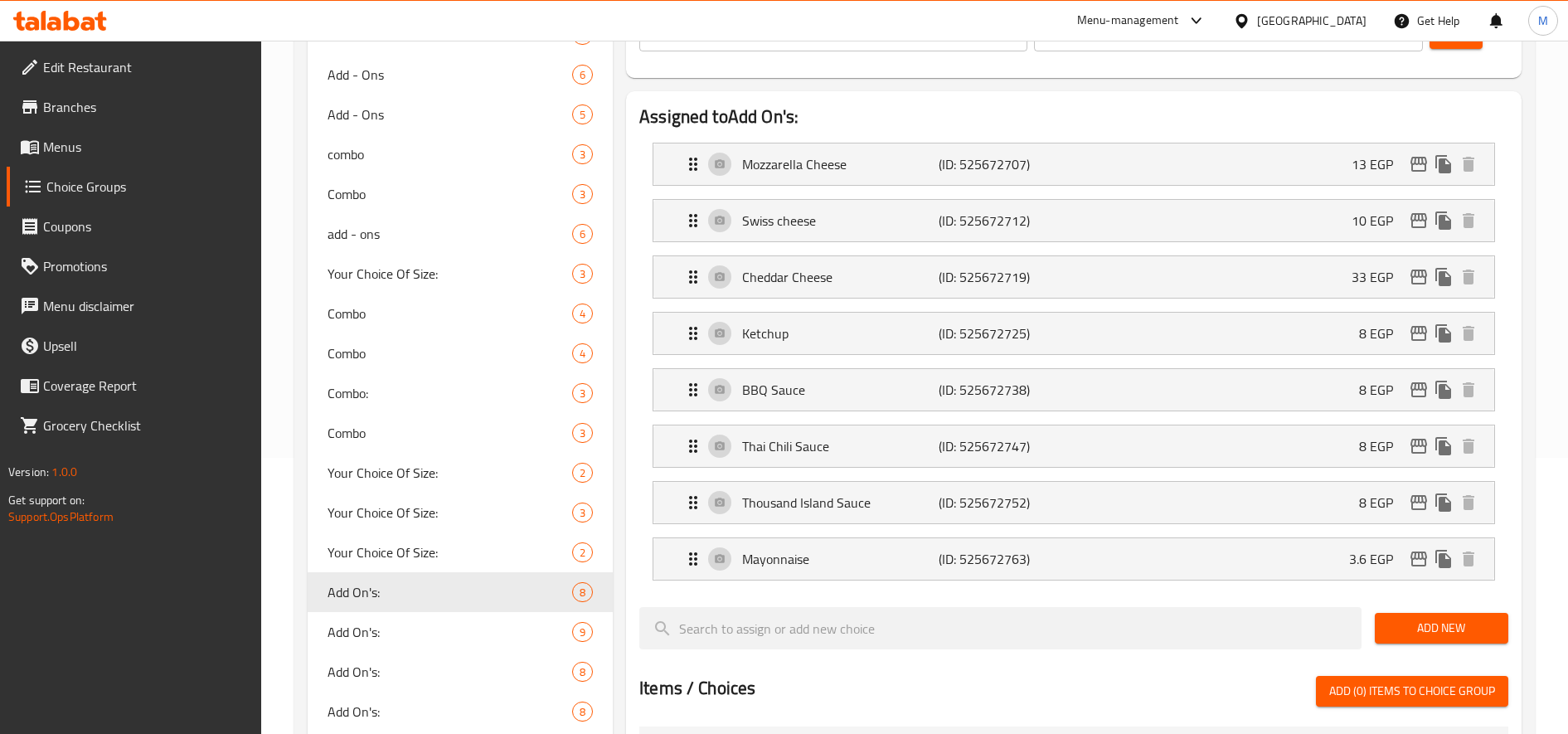
type input "8"
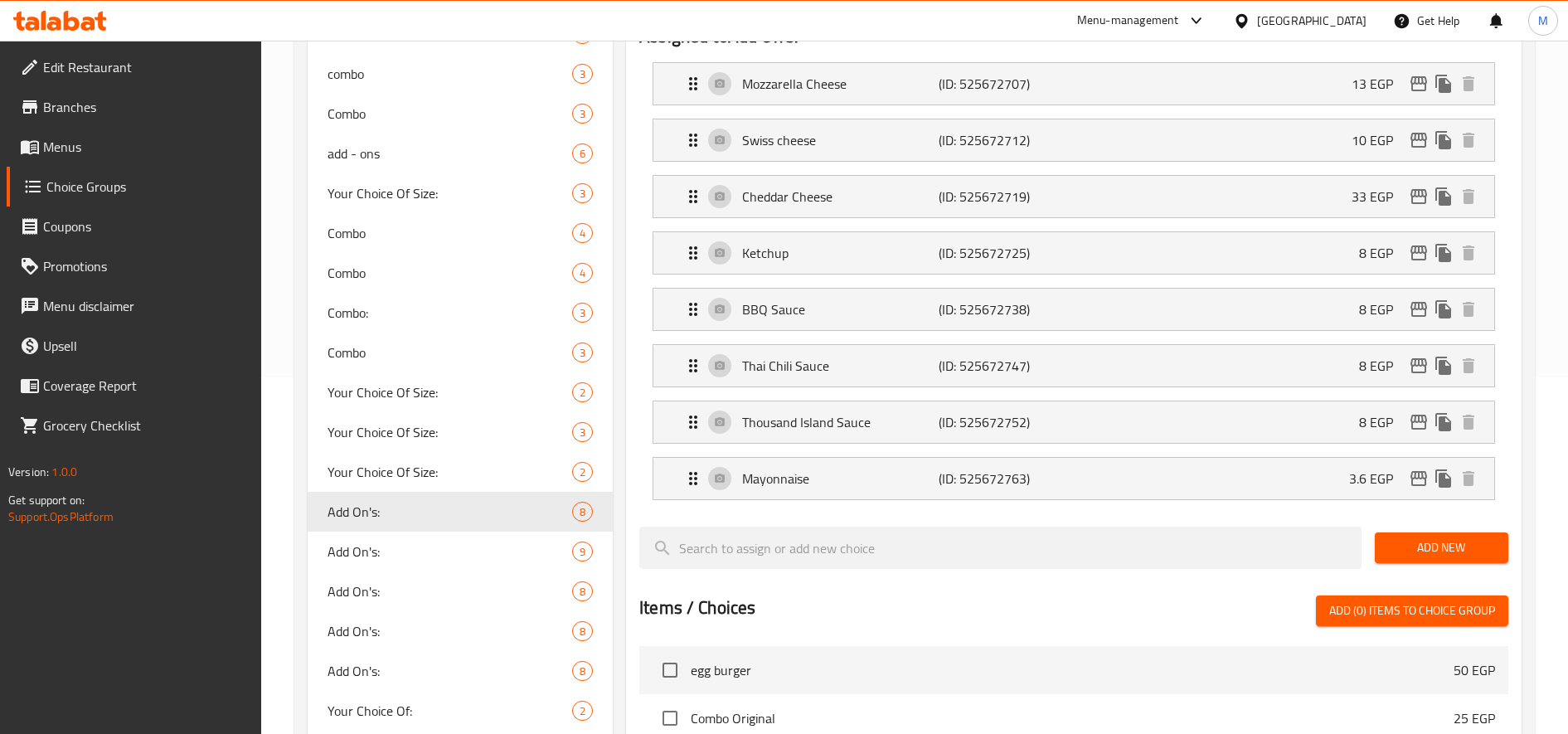
scroll to position [415, 0]
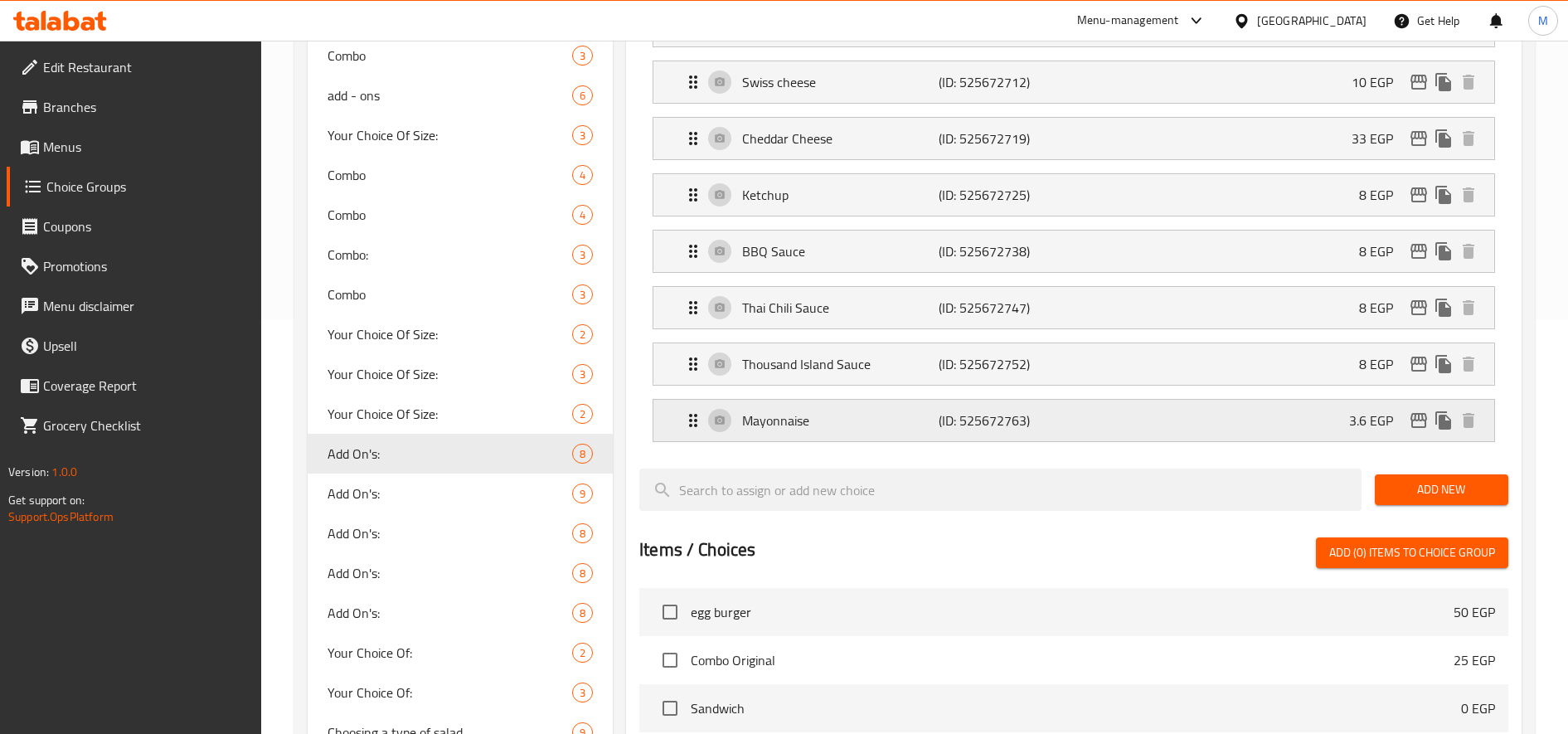
click at [1151, 430] on div "Mayonnaise (ID: 525672763) 3.6 EGP" at bounding box center [1078, 420] width 791 height 41
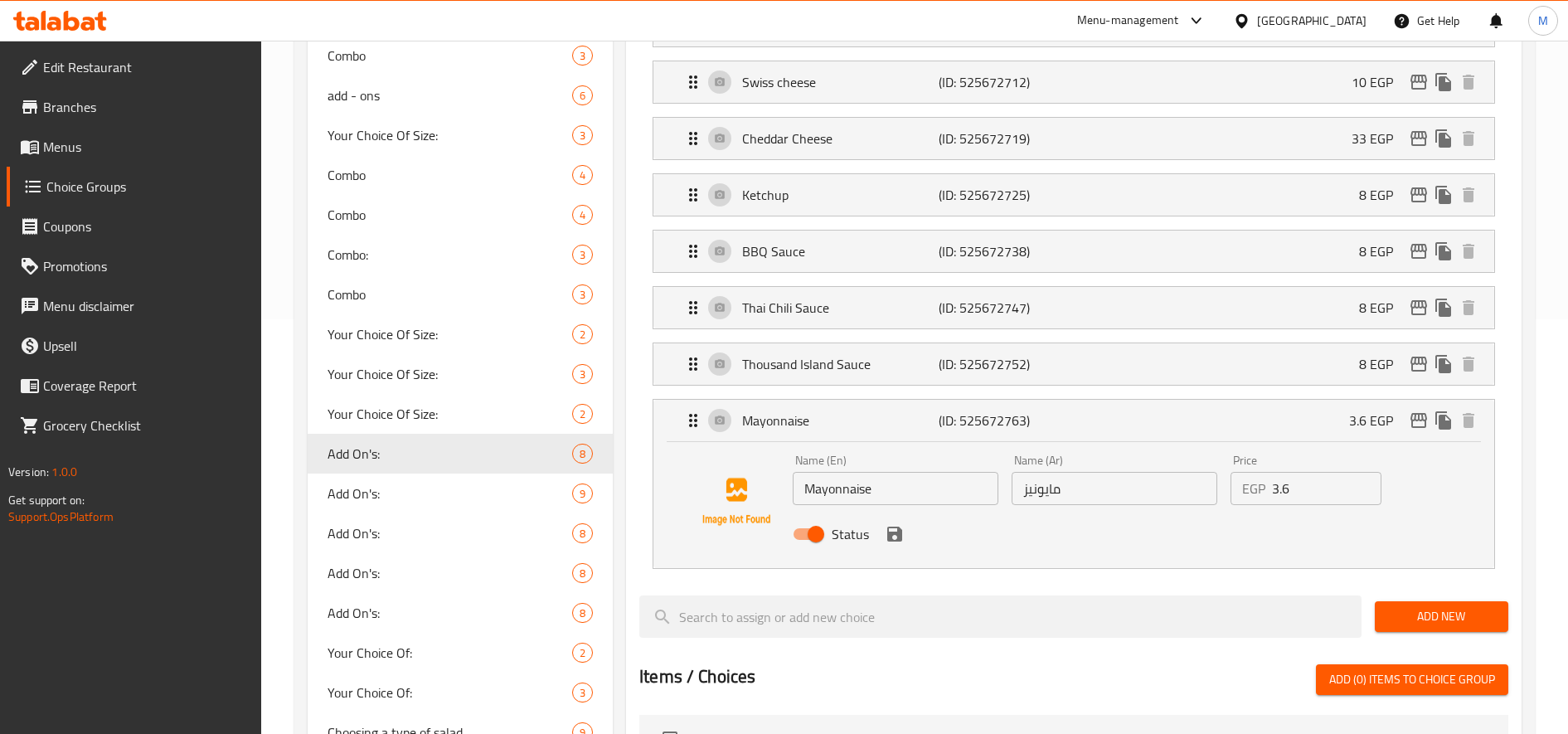
click at [1281, 486] on input "3.6" at bounding box center [1327, 489] width 110 height 33
click at [890, 529] on icon "save" at bounding box center [895, 534] width 20 height 20
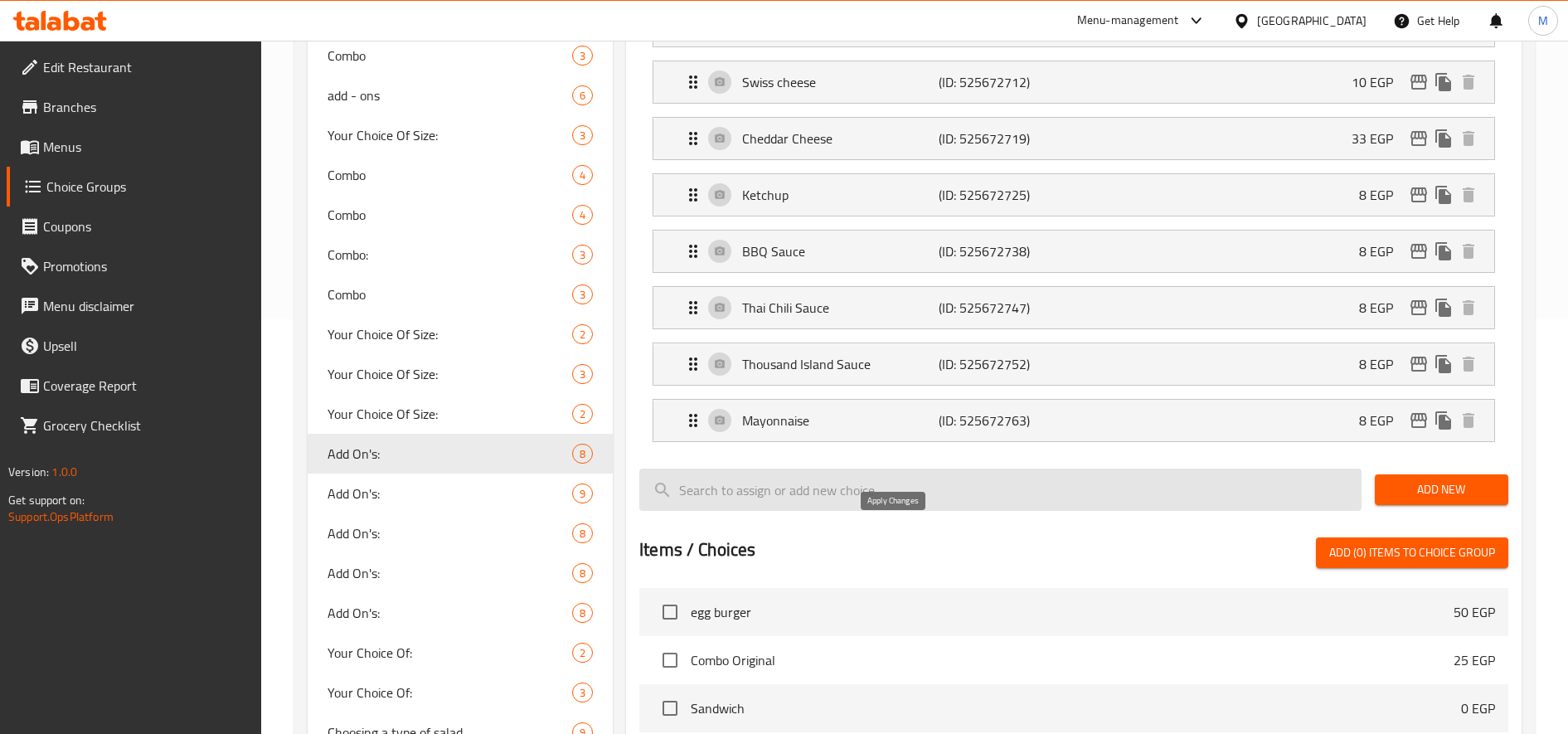
type input "8"
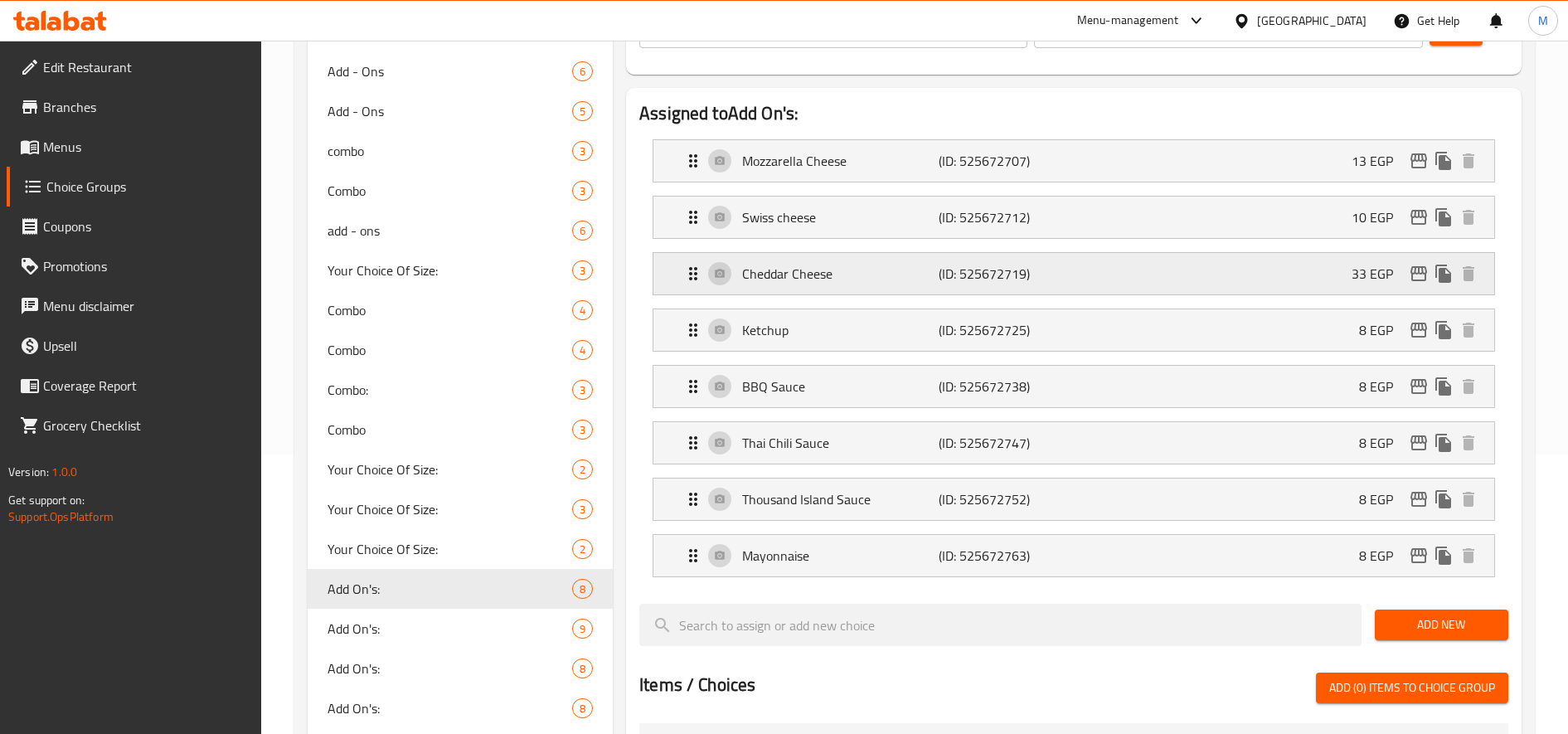
scroll to position [138, 0]
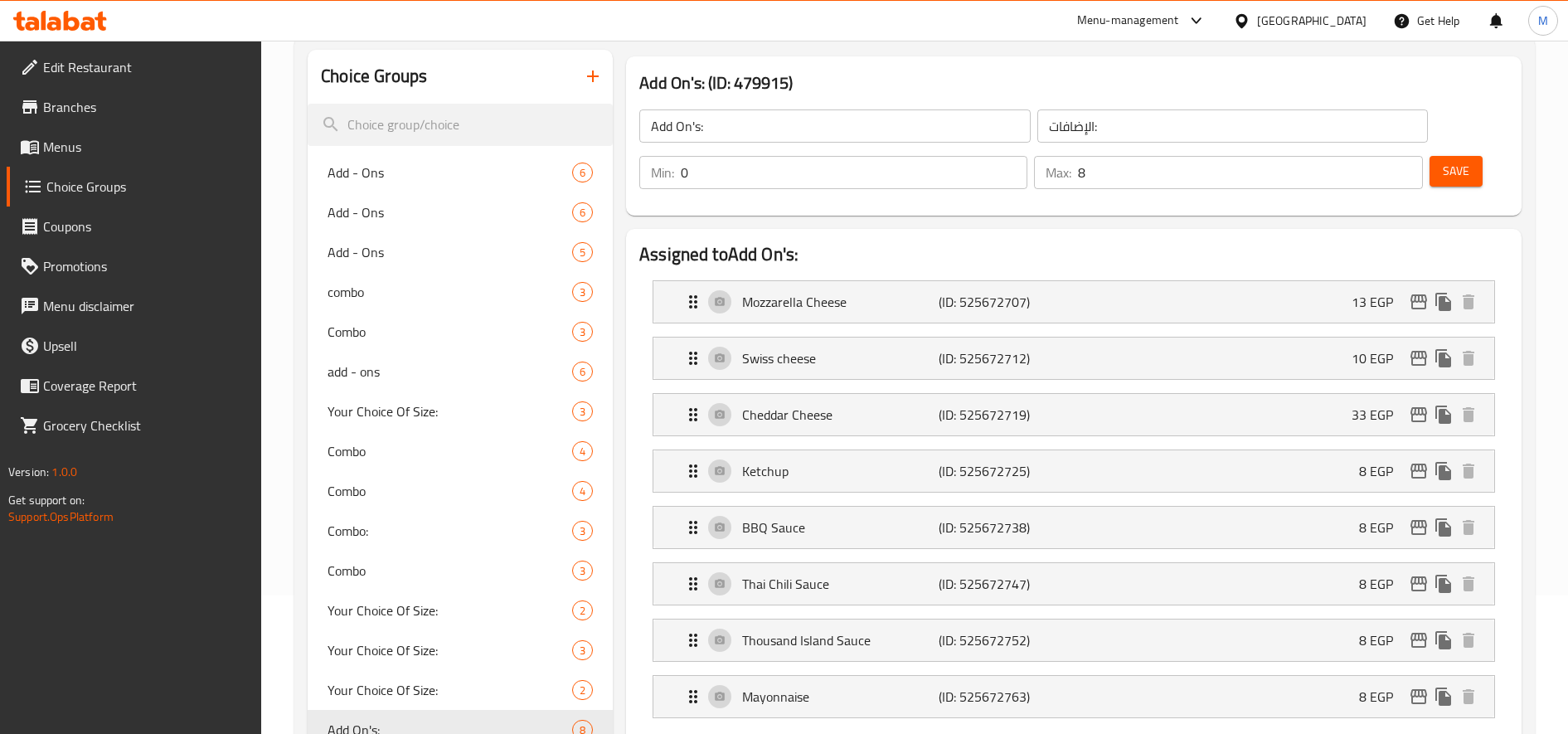
click at [1449, 162] on span "Save" at bounding box center [1455, 171] width 26 height 21
drag, startPoint x: 90, startPoint y: 144, endPoint x: 420, endPoint y: 169, distance: 330.9
click at [90, 144] on span "Menus" at bounding box center [146, 146] width 206 height 20
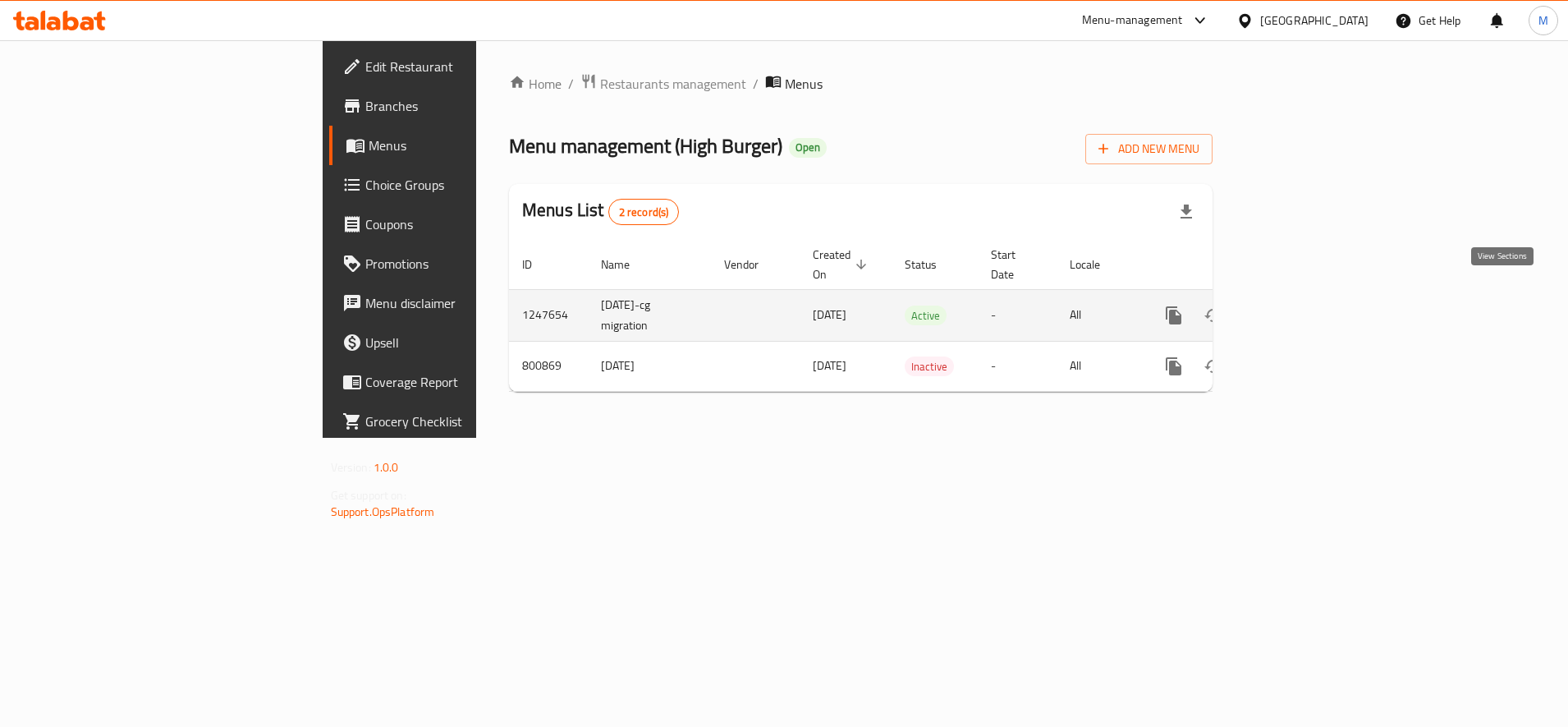
click at [1312, 295] on link "enhanced table" at bounding box center [1292, 315] width 40 height 40
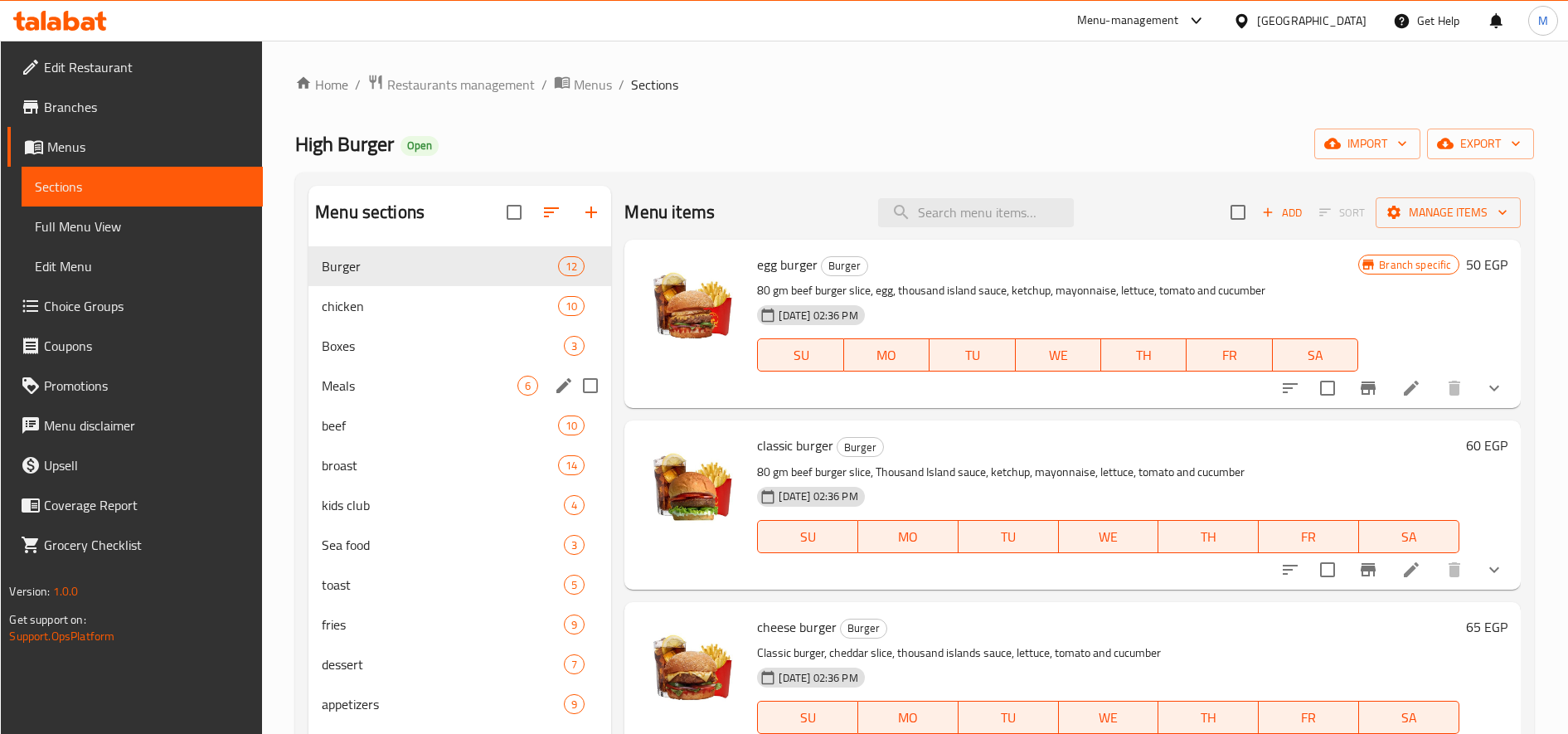
scroll to position [233, 0]
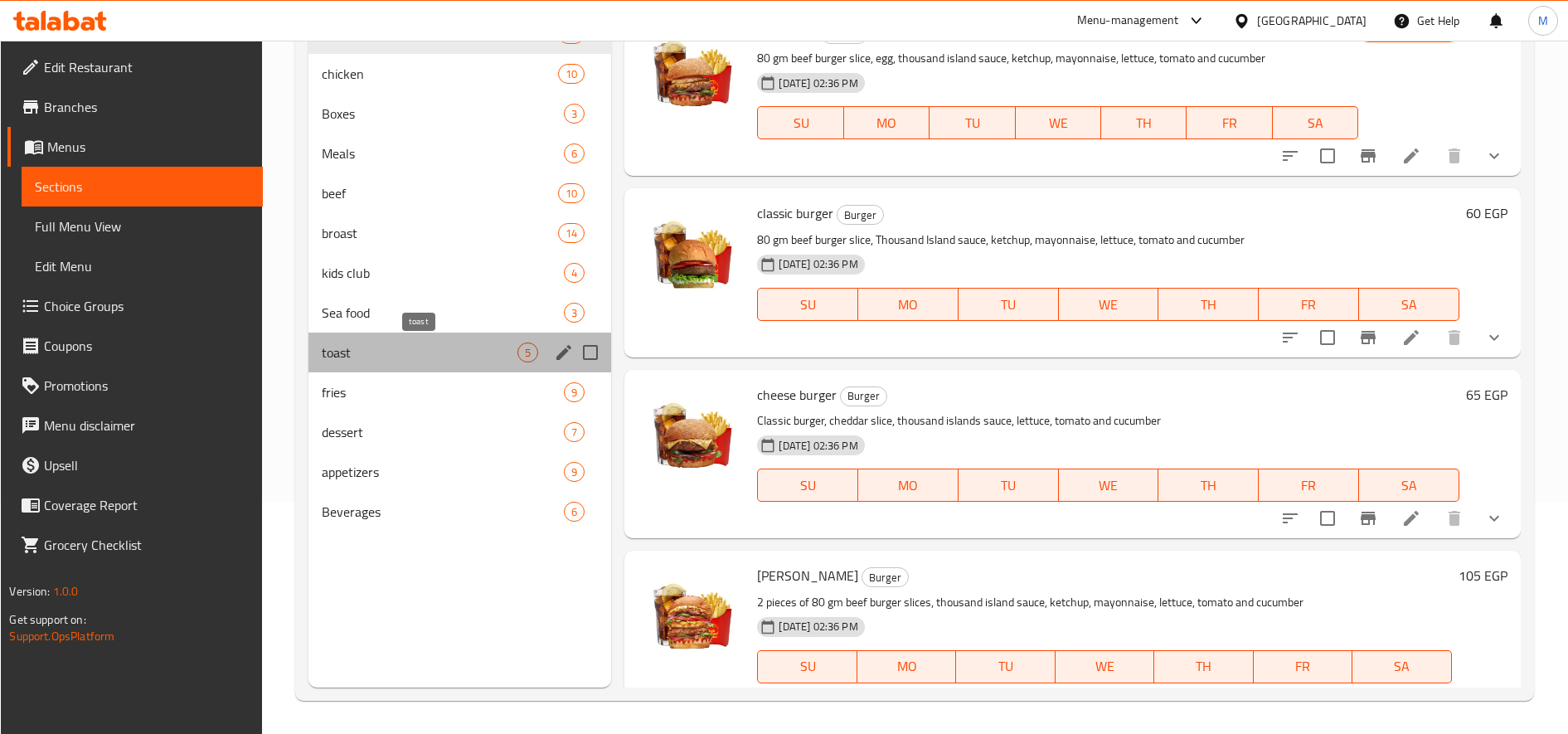
click at [355, 356] on span "toast" at bounding box center [419, 352] width 195 height 20
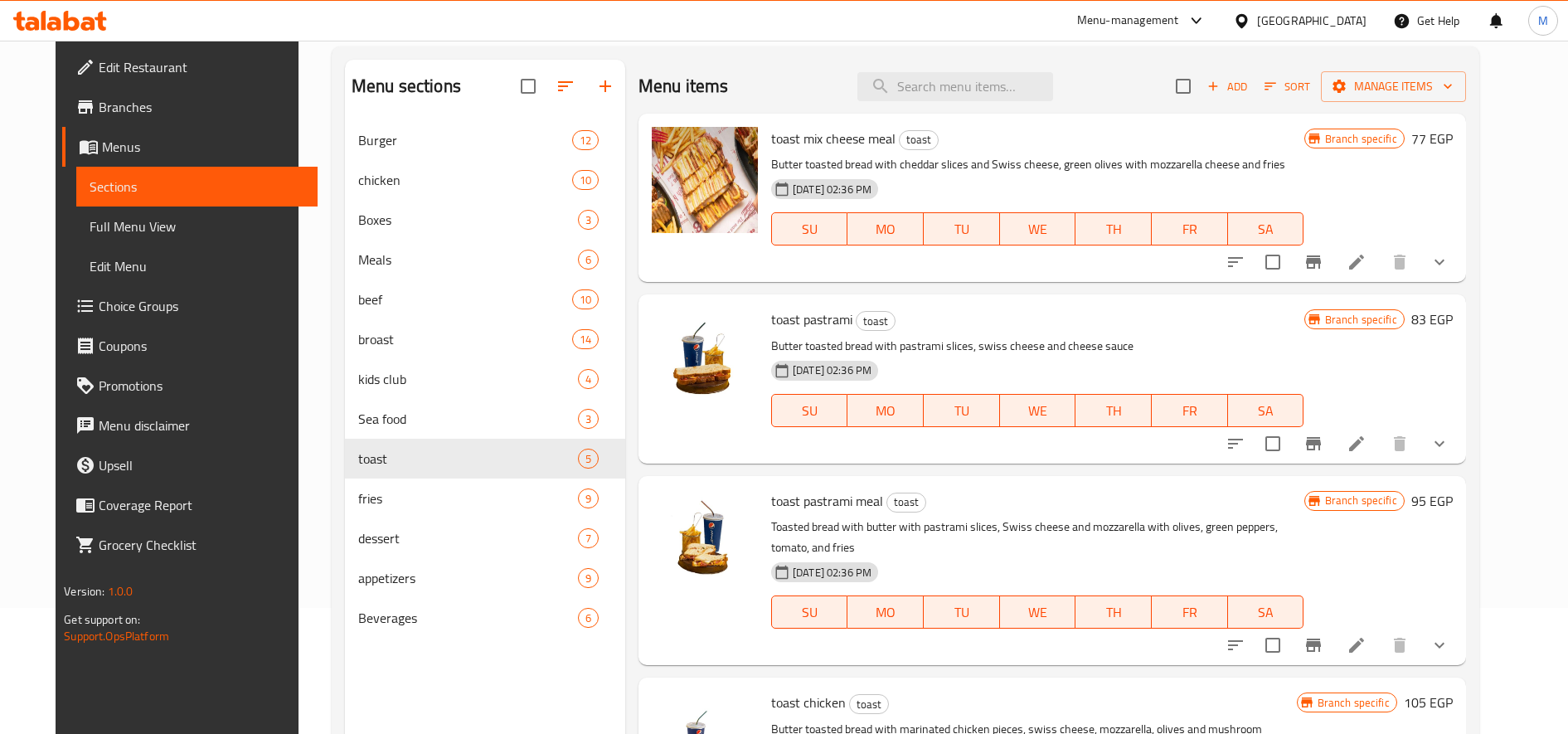
scroll to position [93, 0]
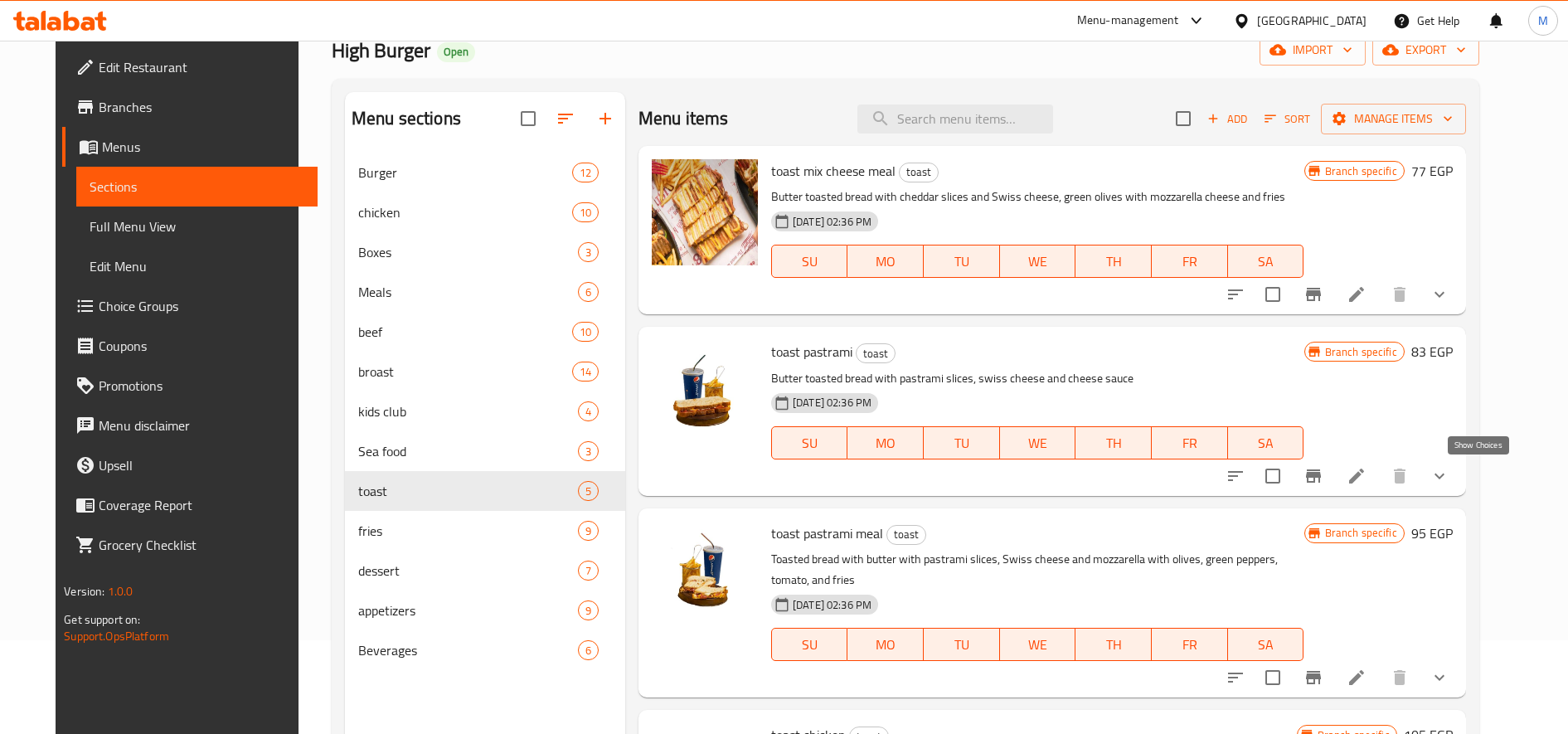
click at [1449, 484] on icon "show more" at bounding box center [1439, 476] width 20 height 20
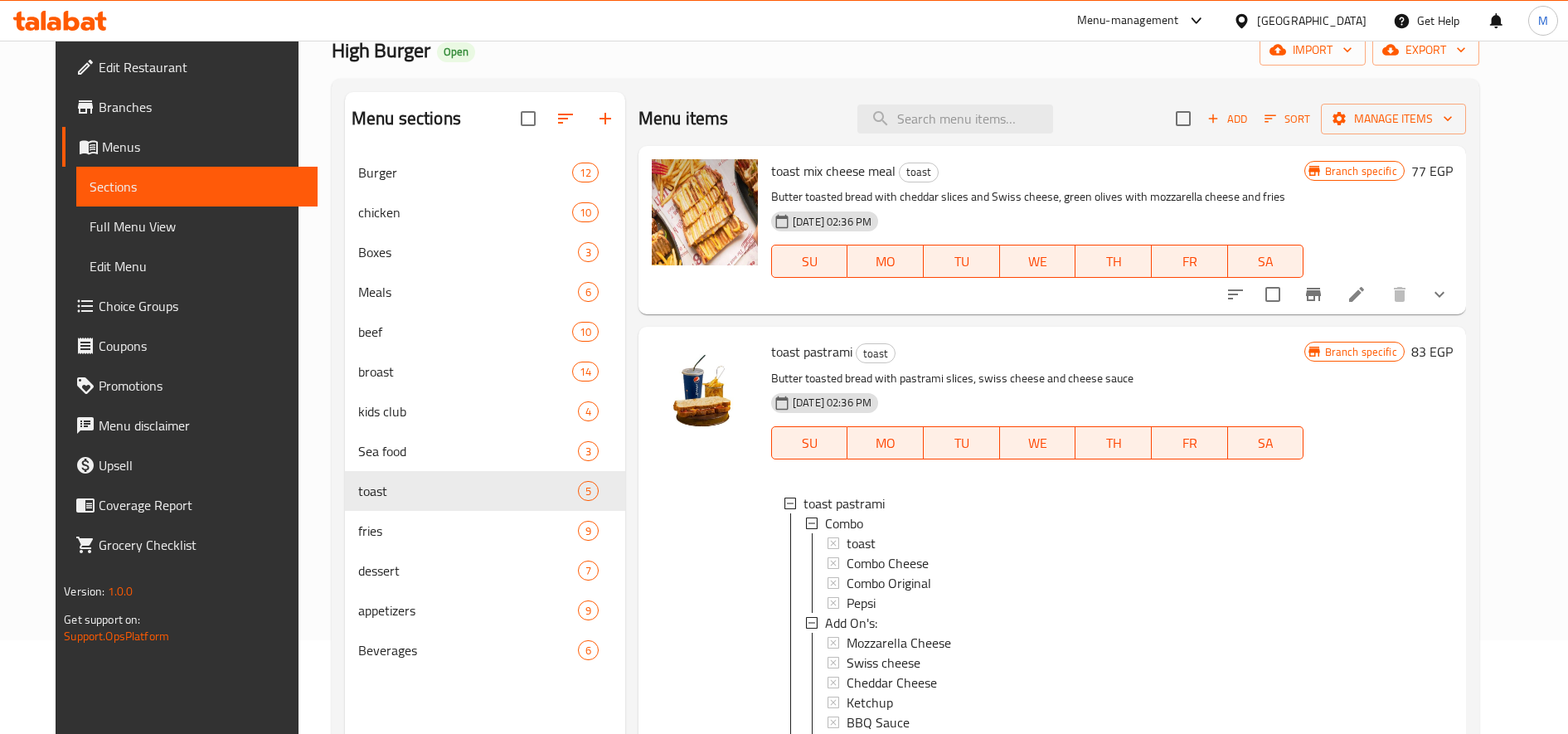
scroll to position [276, 0]
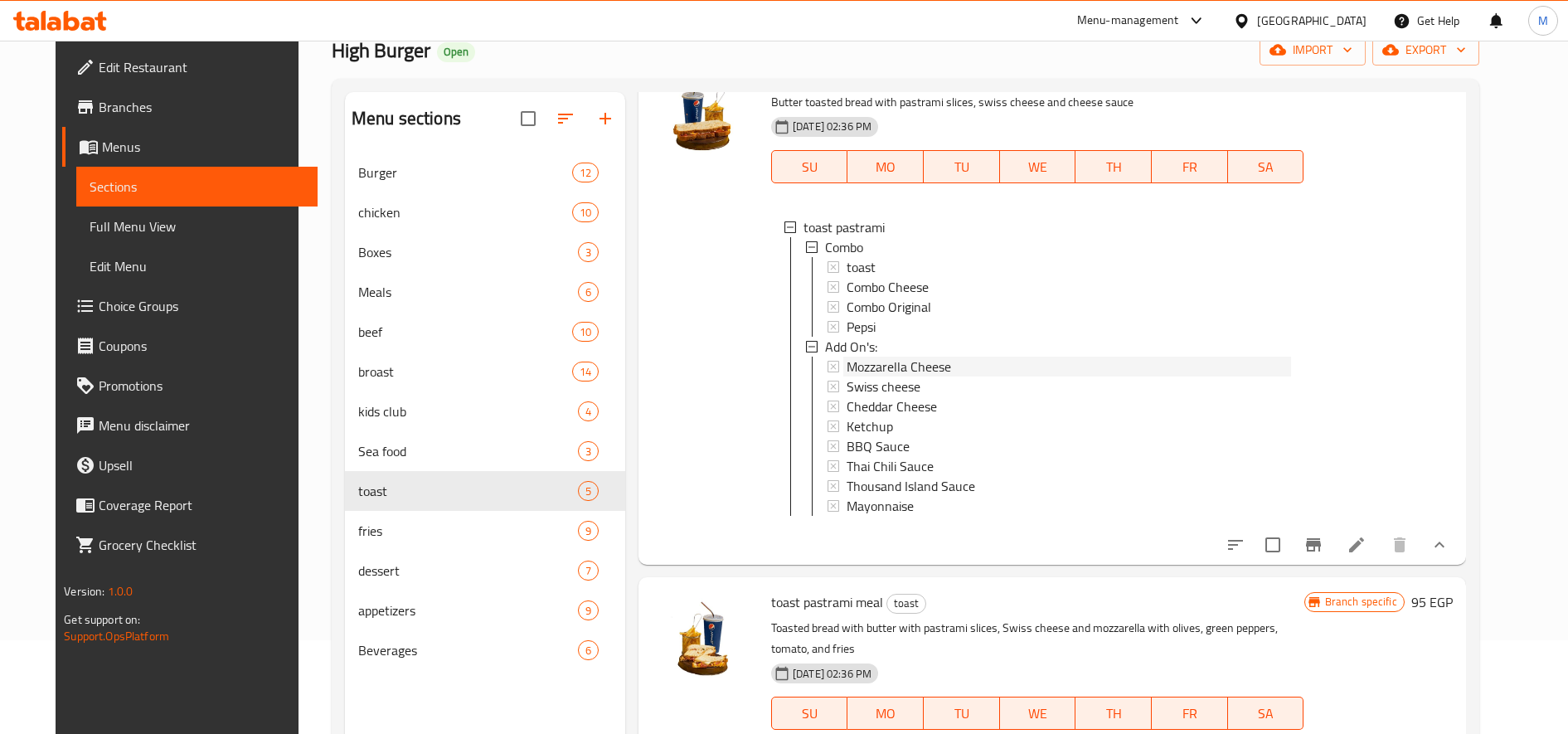
click at [889, 360] on span "Mozzarella Cheese" at bounding box center [899, 366] width 104 height 20
click at [887, 388] on span "Swiss cheese" at bounding box center [883, 387] width 74 height 20
click at [886, 404] on span "Cheddar Cheese" at bounding box center [892, 406] width 90 height 20
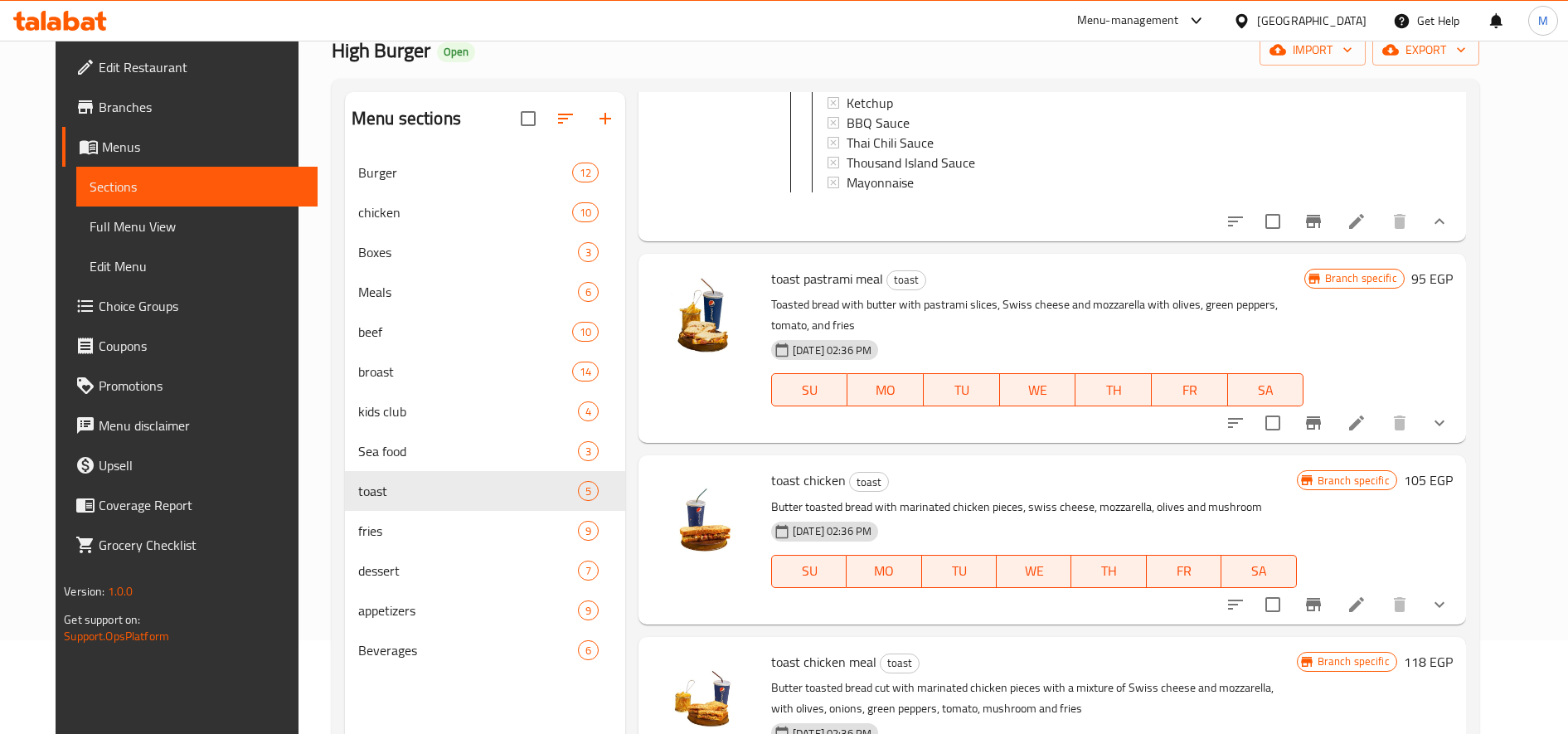
scroll to position [615, 0]
click at [1449, 420] on icon "show more" at bounding box center [1439, 423] width 20 height 20
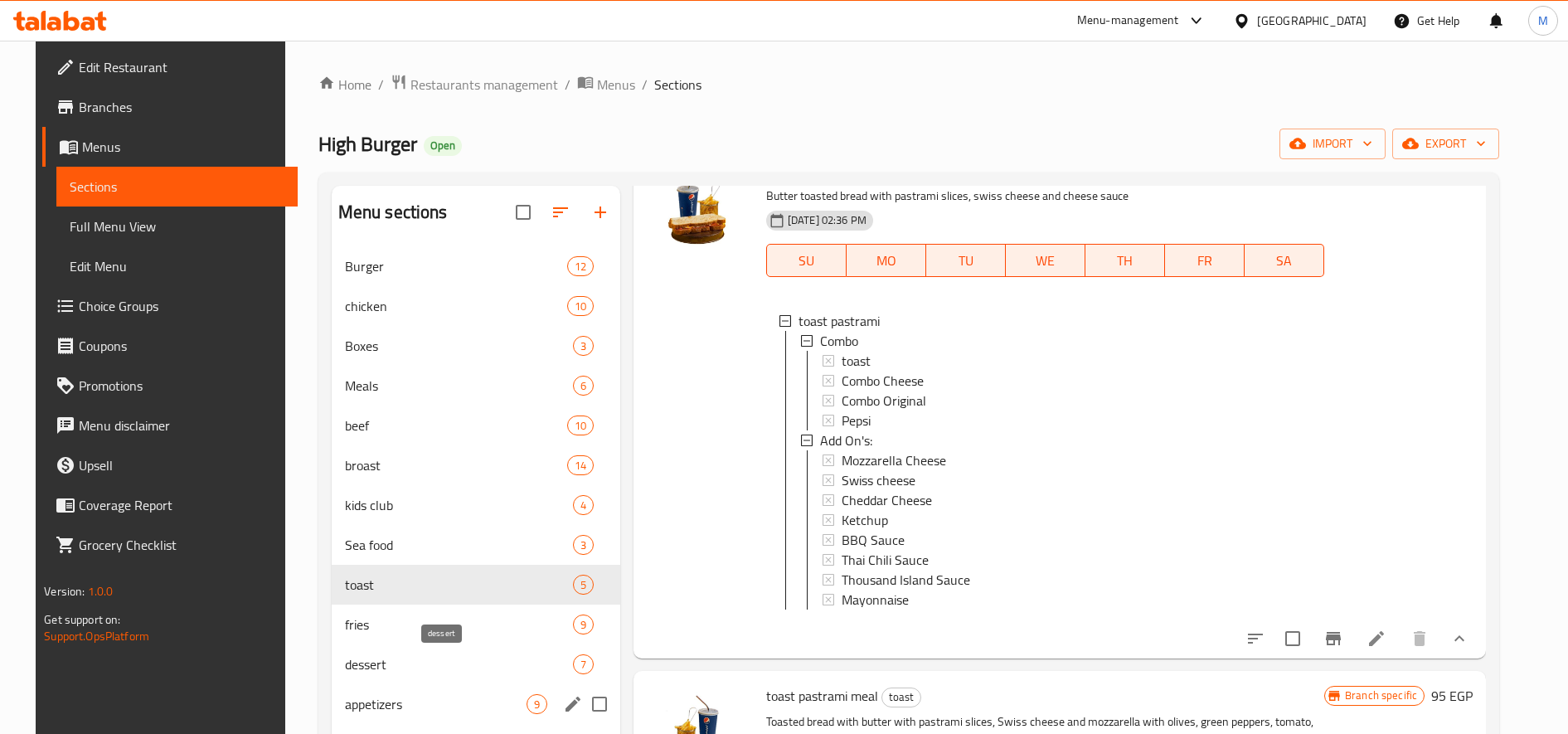
scroll to position [233, 0]
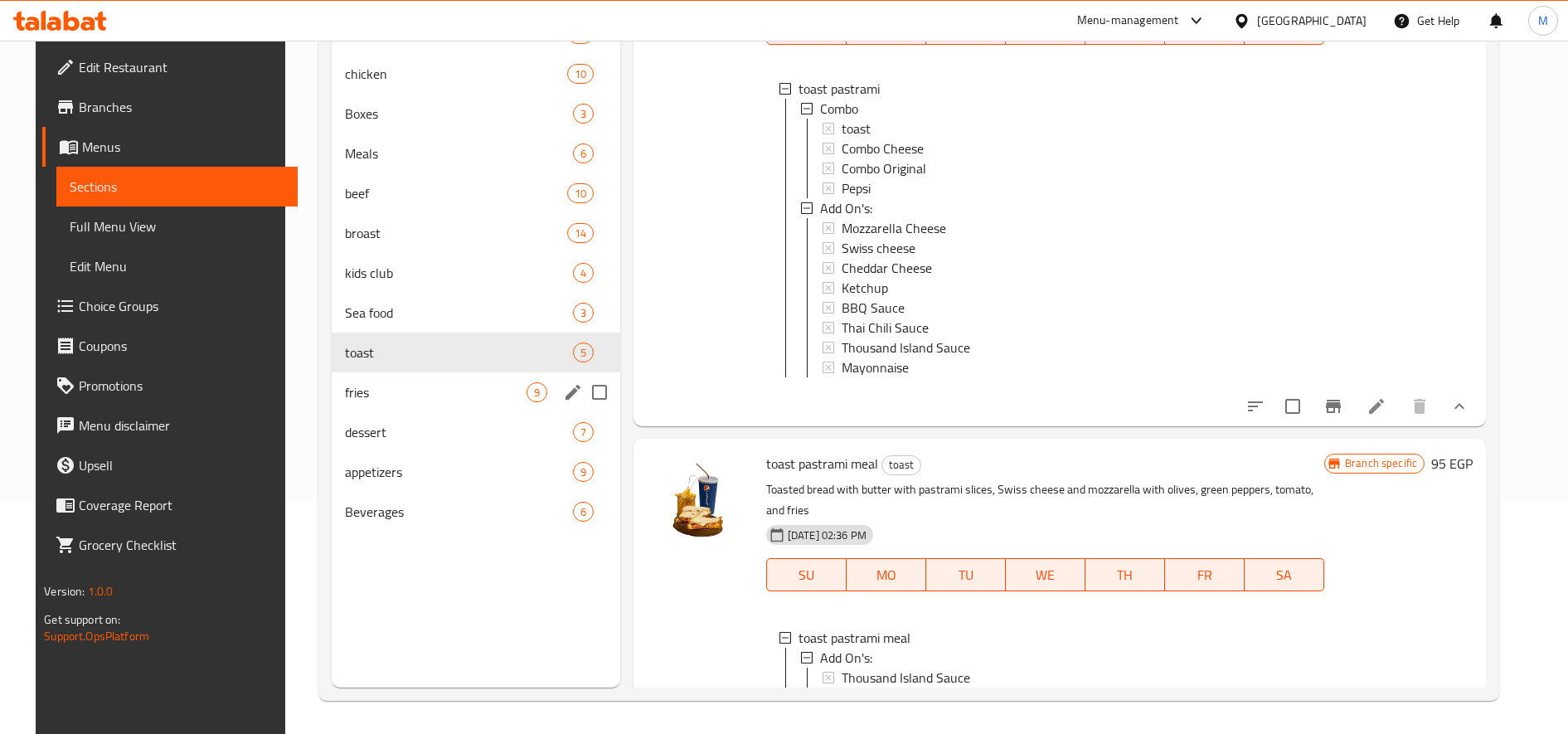
click at [368, 404] on div "fries 9" at bounding box center [476, 392] width 288 height 40
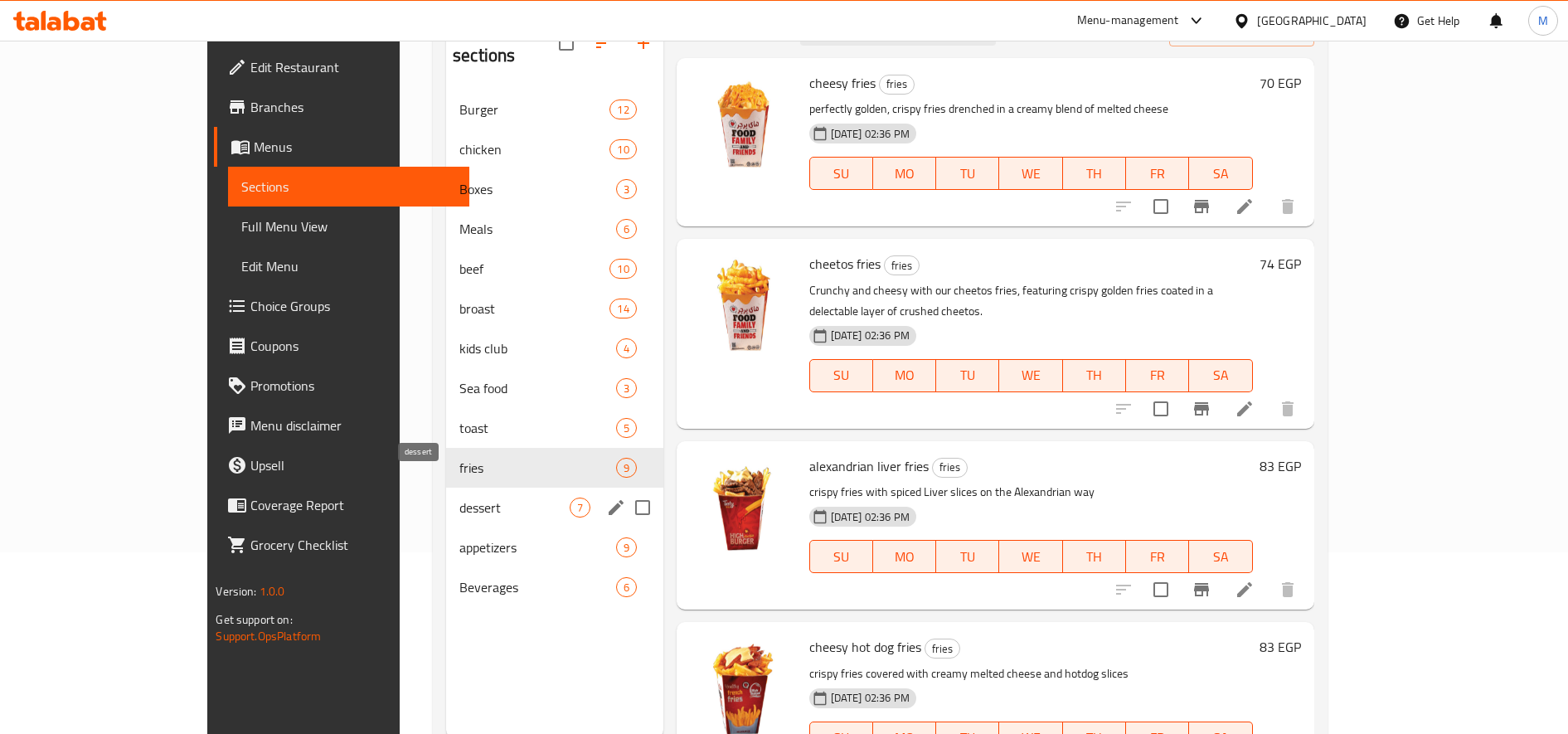
scroll to position [233, 0]
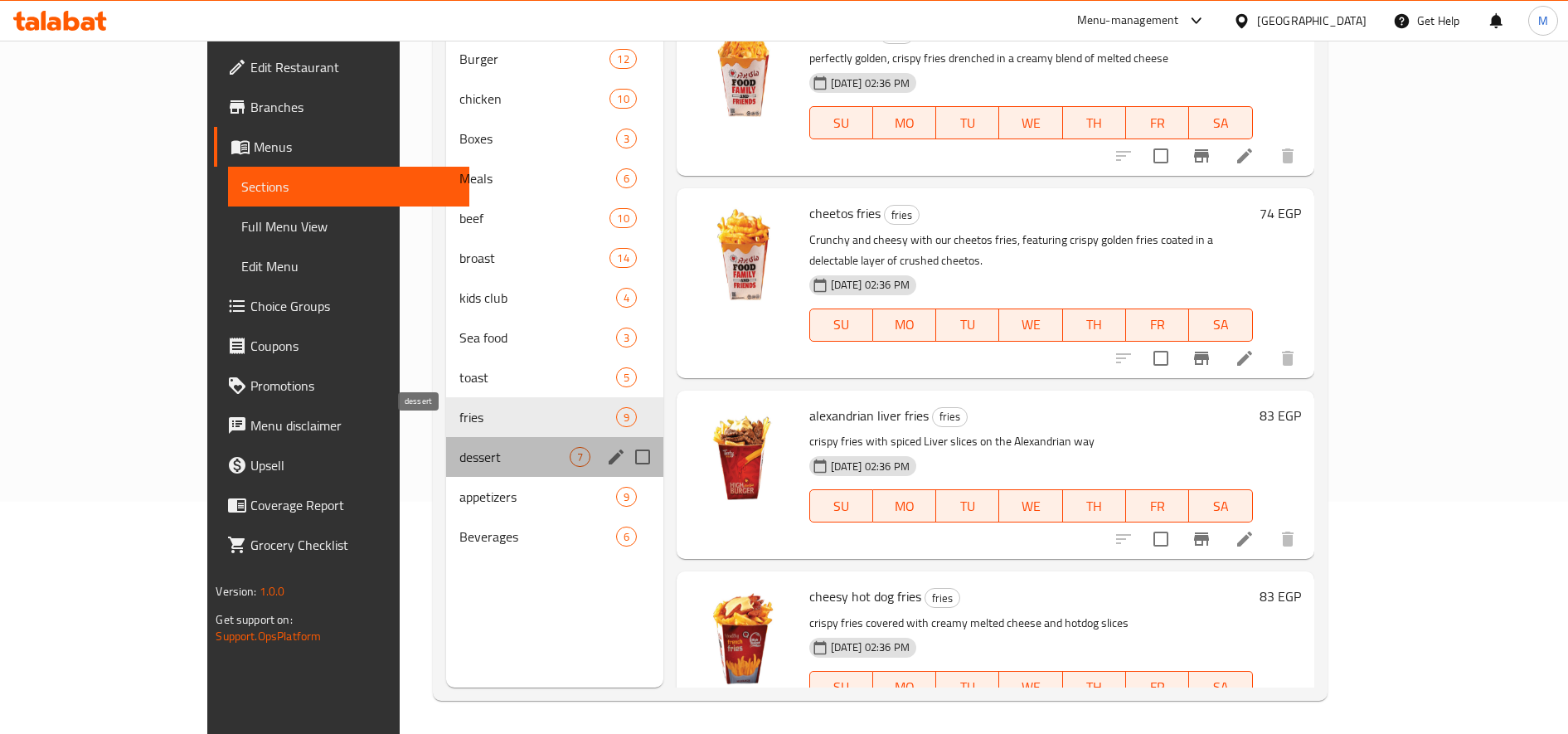
click at [459, 446] on span "dessert" at bounding box center [514, 456] width 110 height 20
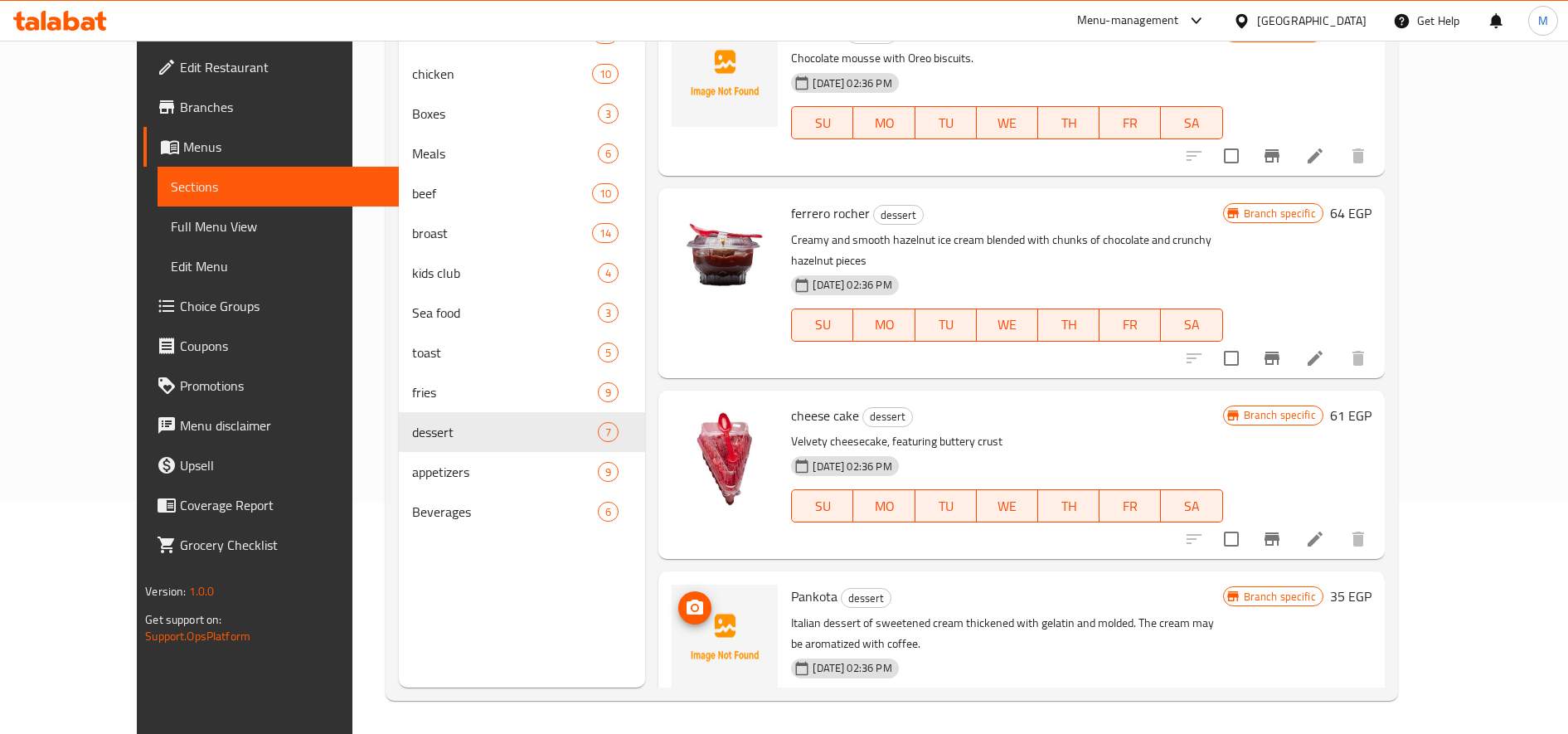
click at [671, 592] on img at bounding box center [724, 638] width 106 height 106
click at [687, 600] on icon "upload picture" at bounding box center [695, 606] width 17 height 15
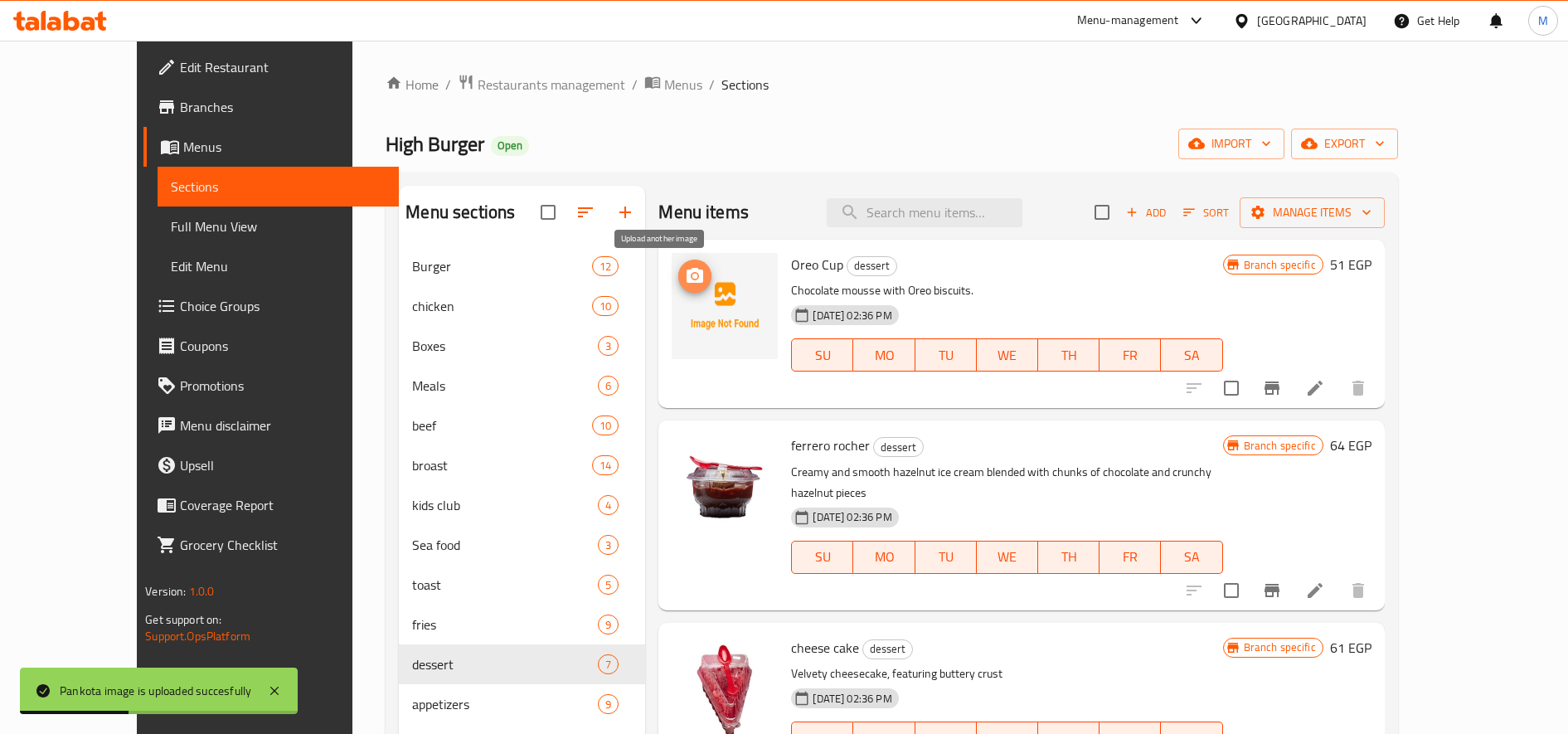
click at [687, 279] on icon "upload picture" at bounding box center [695, 275] width 17 height 15
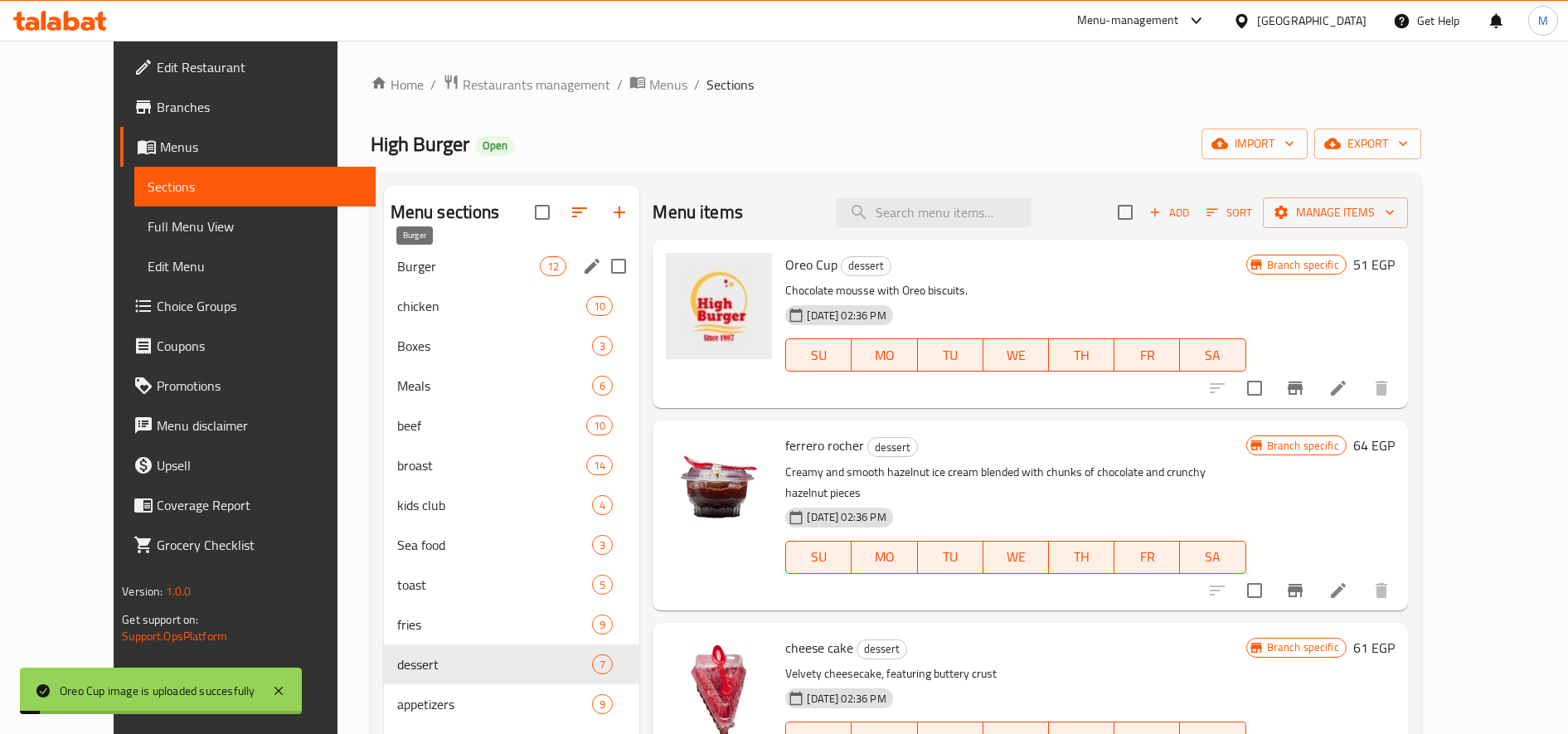
drag, startPoint x: 368, startPoint y: 265, endPoint x: 514, endPoint y: 312, distance: 153.4
click at [397, 265] on span "Burger" at bounding box center [468, 266] width 142 height 20
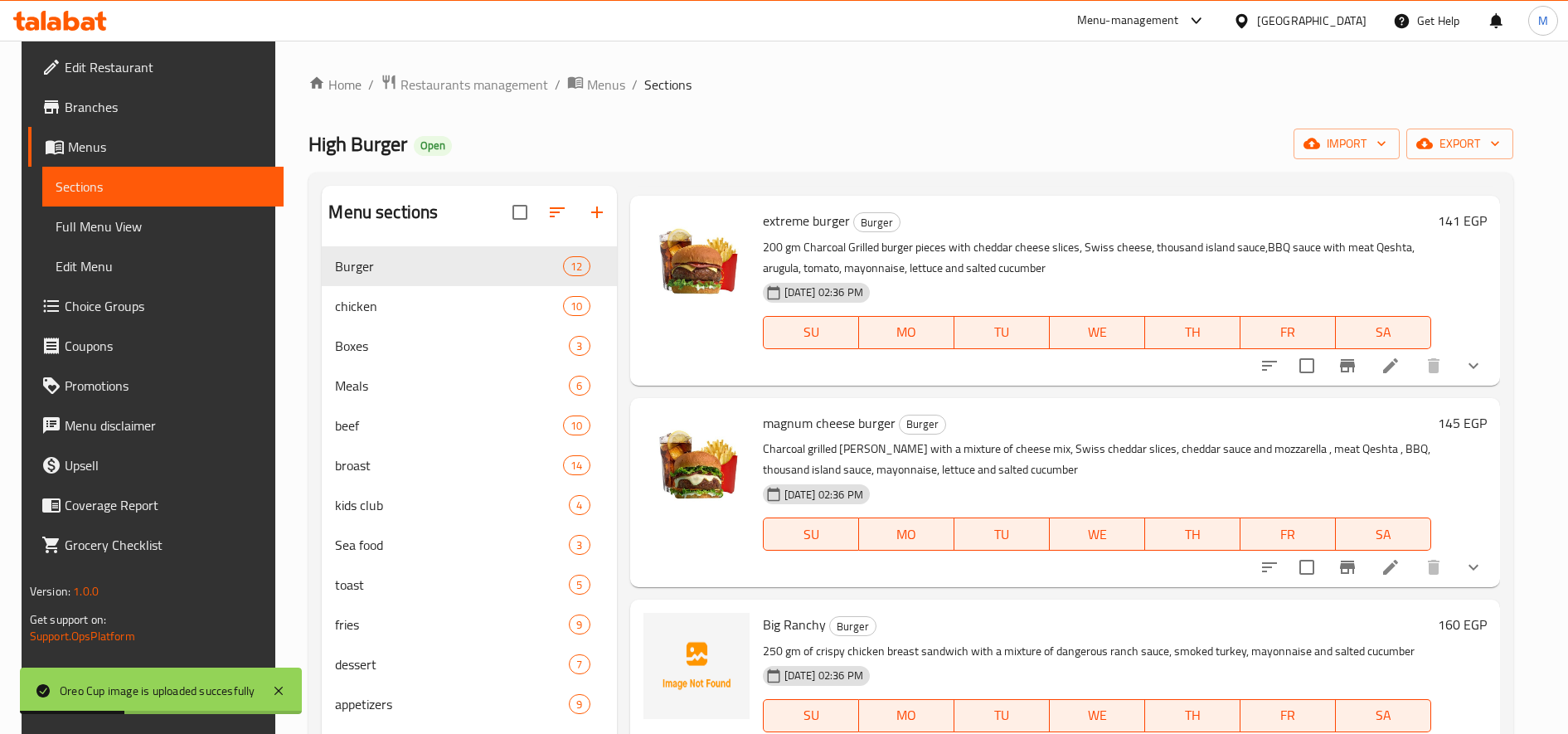
scroll to position [1244, 0]
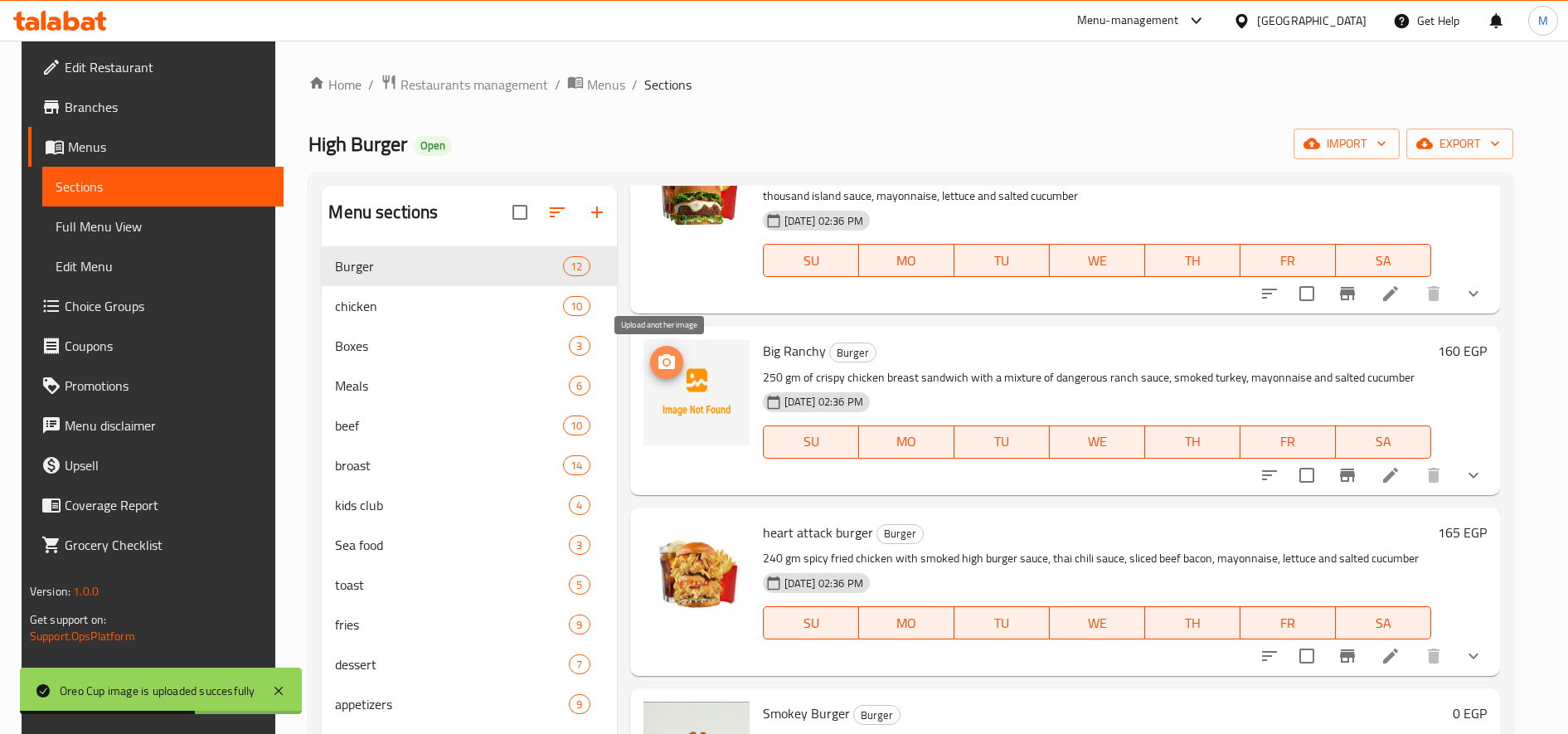
click at [671, 369] on icon "upload picture" at bounding box center [666, 362] width 20 height 20
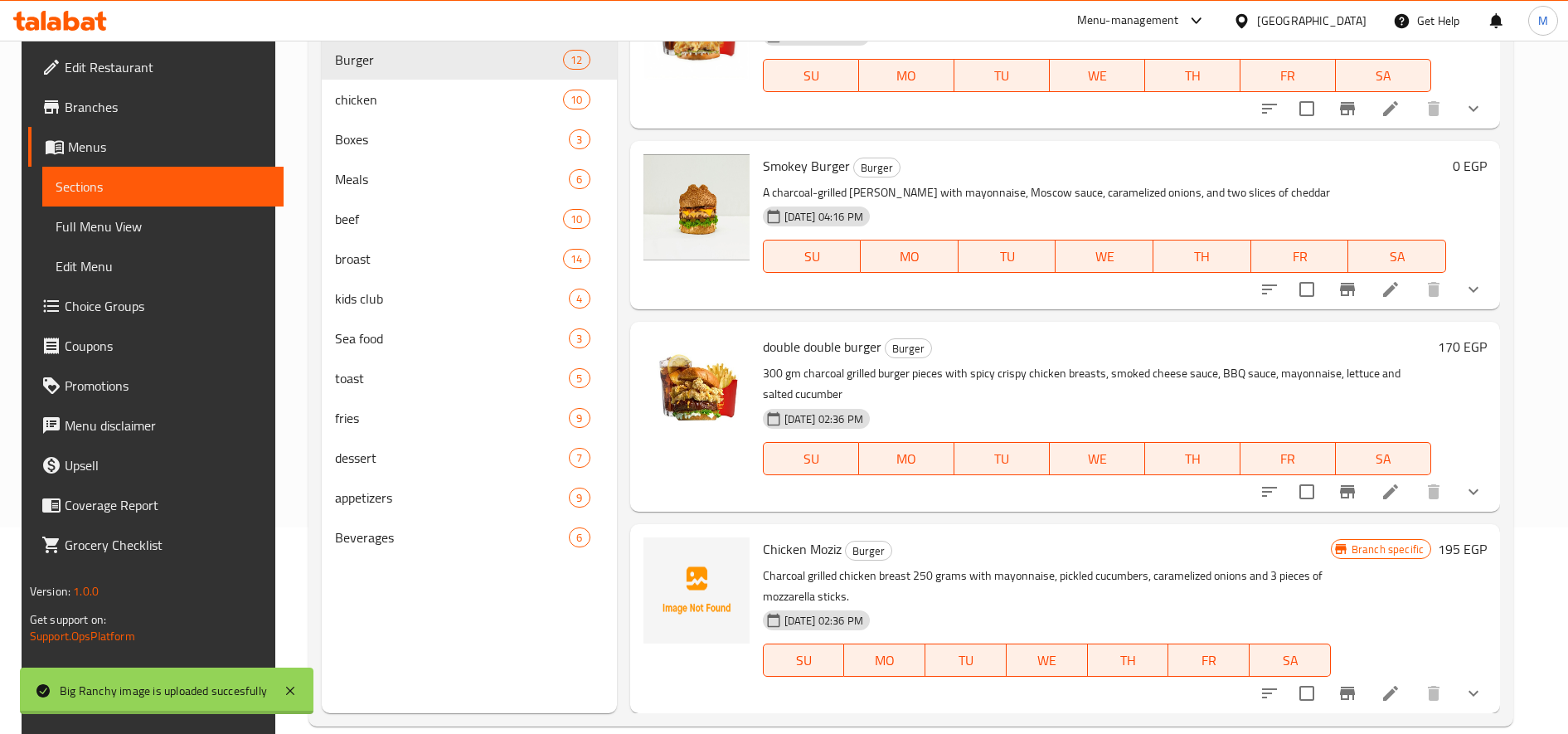
scroll to position [233, 0]
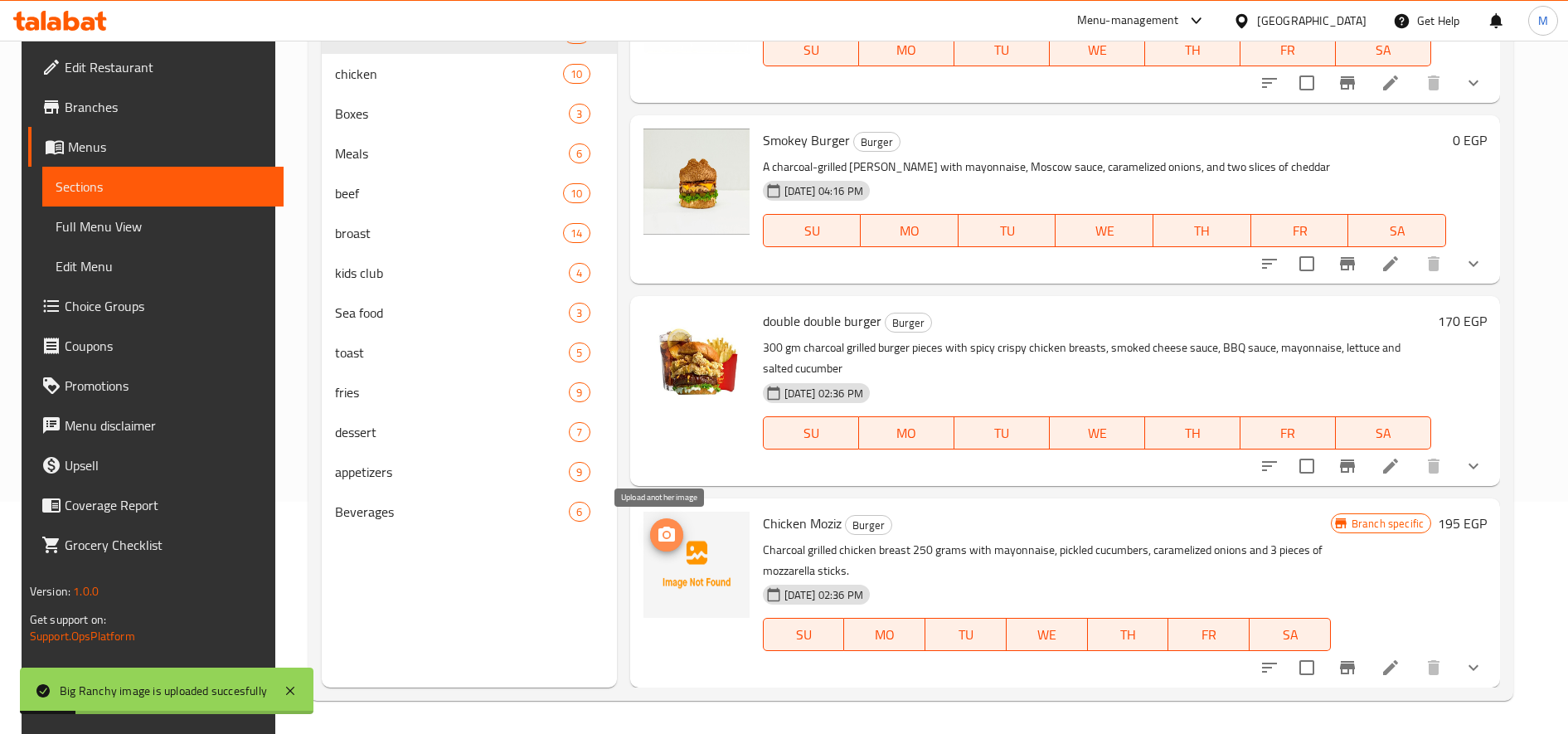
click at [658, 540] on icon "upload picture" at bounding box center [666, 534] width 17 height 15
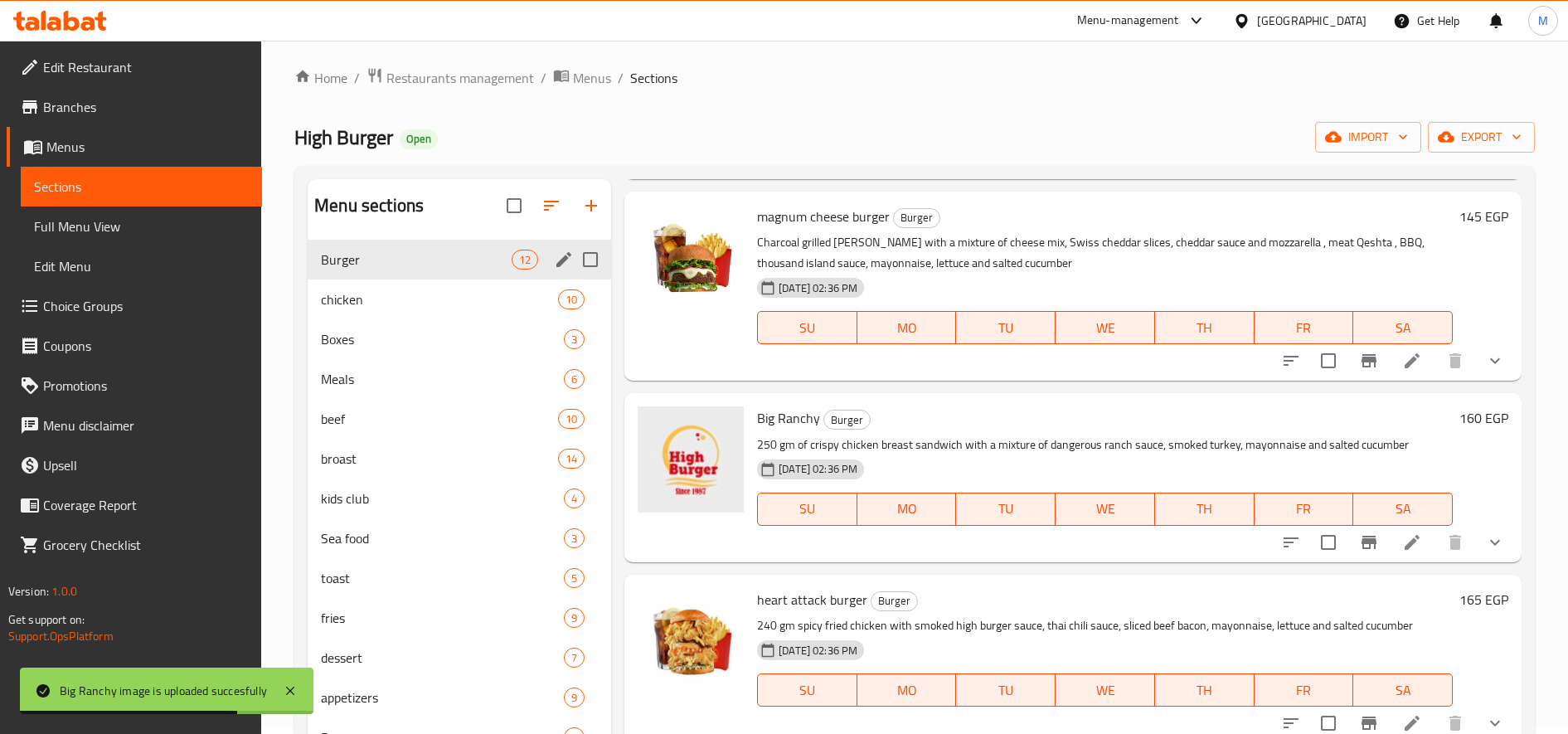
scroll to position [0, 0]
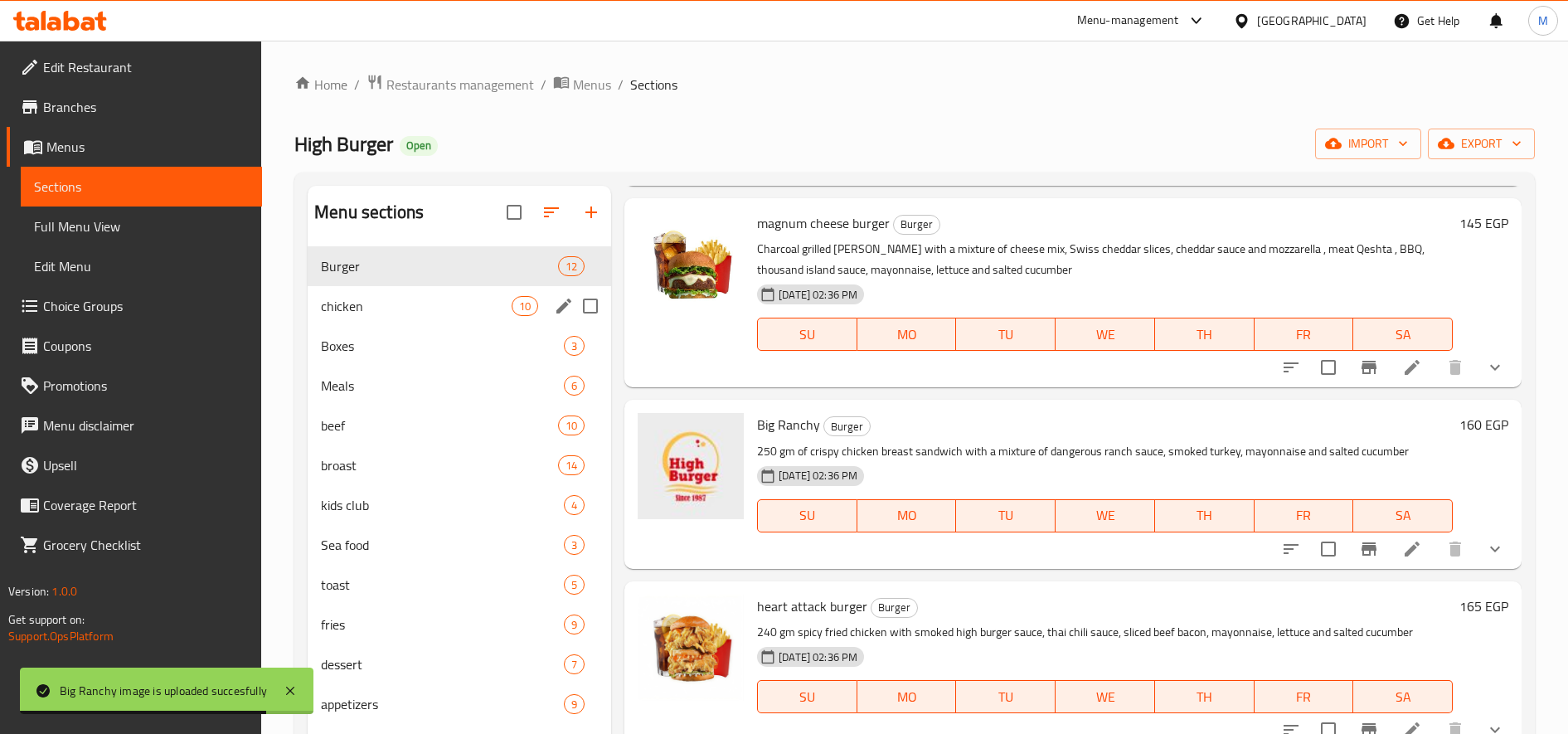
drag, startPoint x: 356, startPoint y: 310, endPoint x: 445, endPoint y: 316, distance: 89.2
click at [356, 310] on span "chicken" at bounding box center [416, 306] width 190 height 20
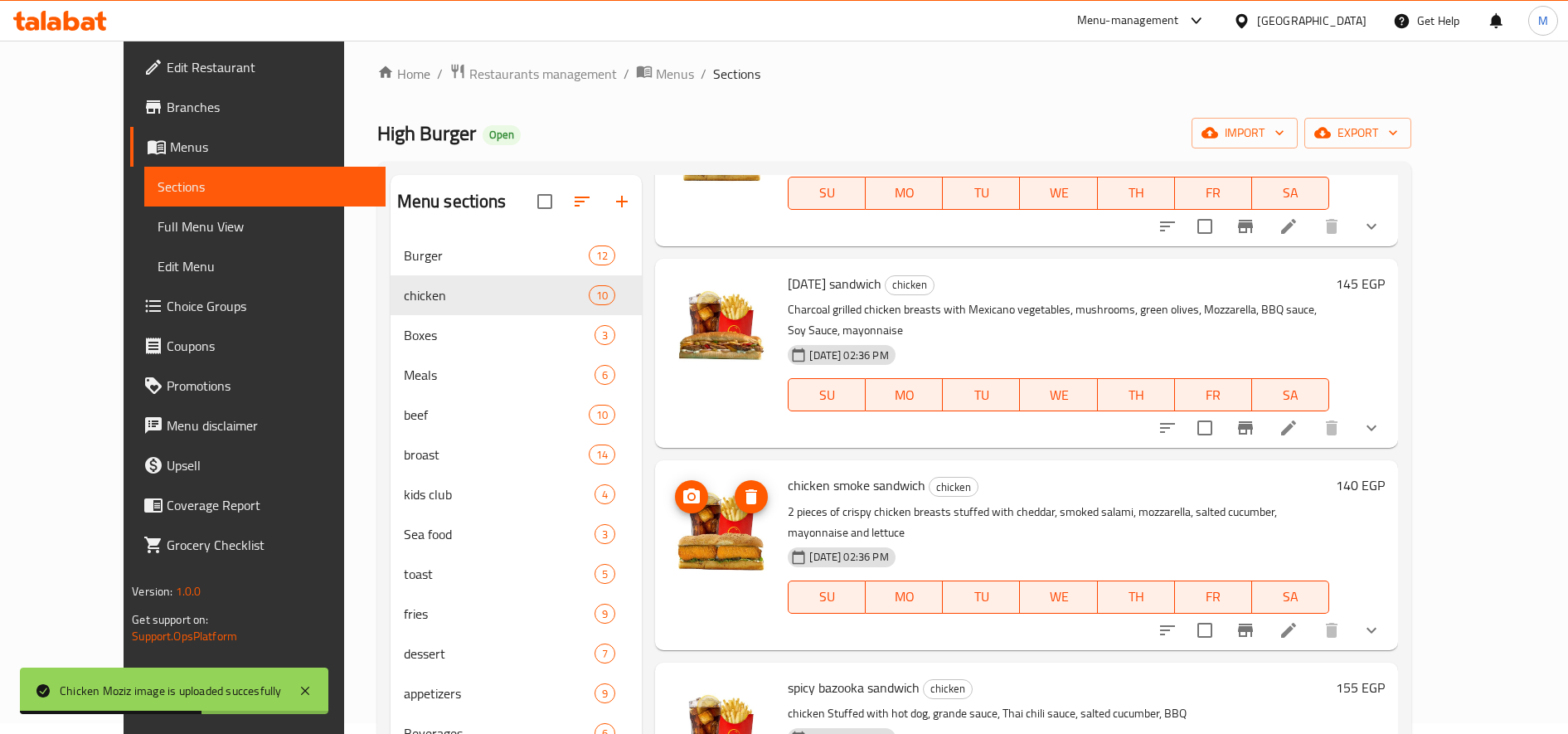
scroll to position [233, 0]
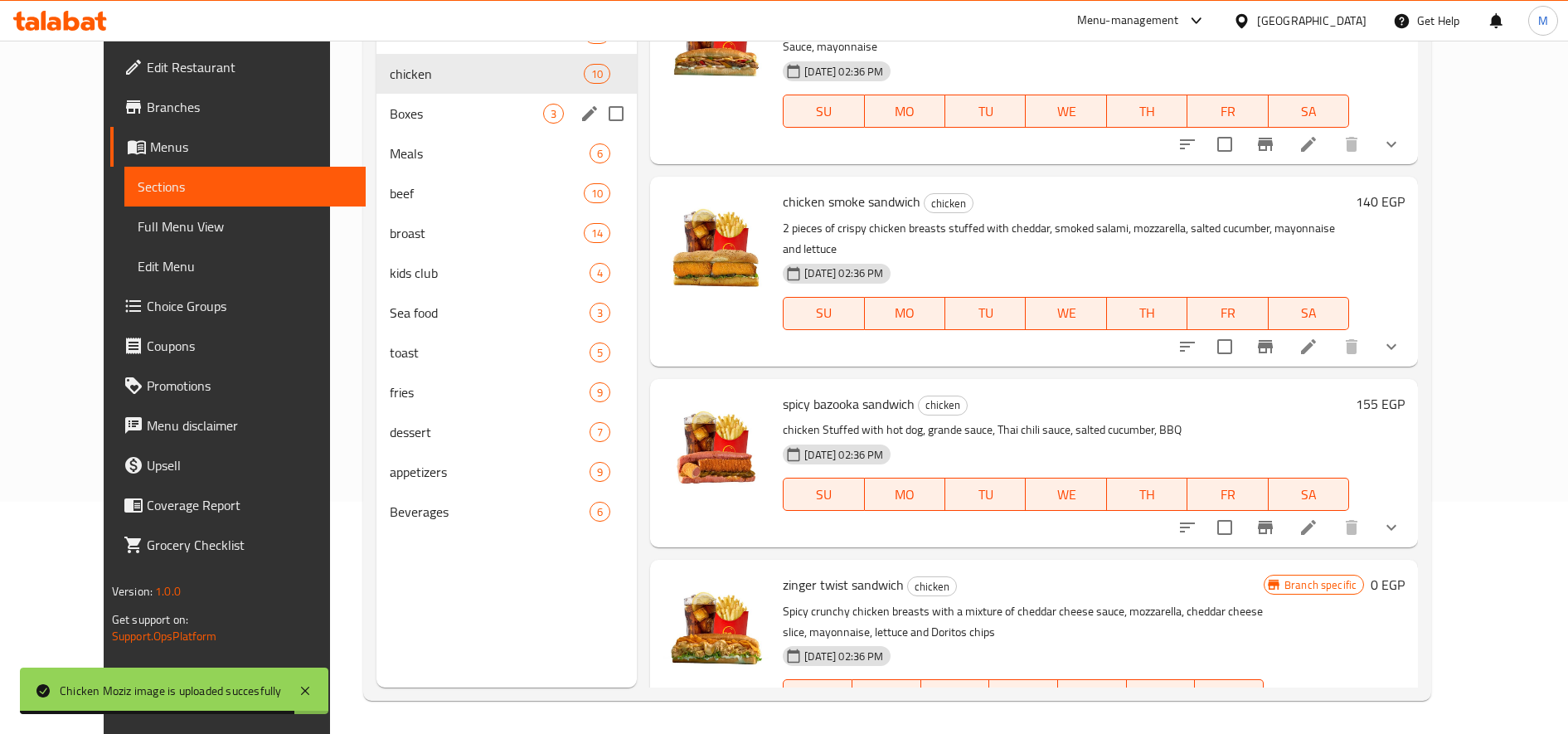
click at [390, 106] on span "Boxes" at bounding box center [466, 114] width 153 height 20
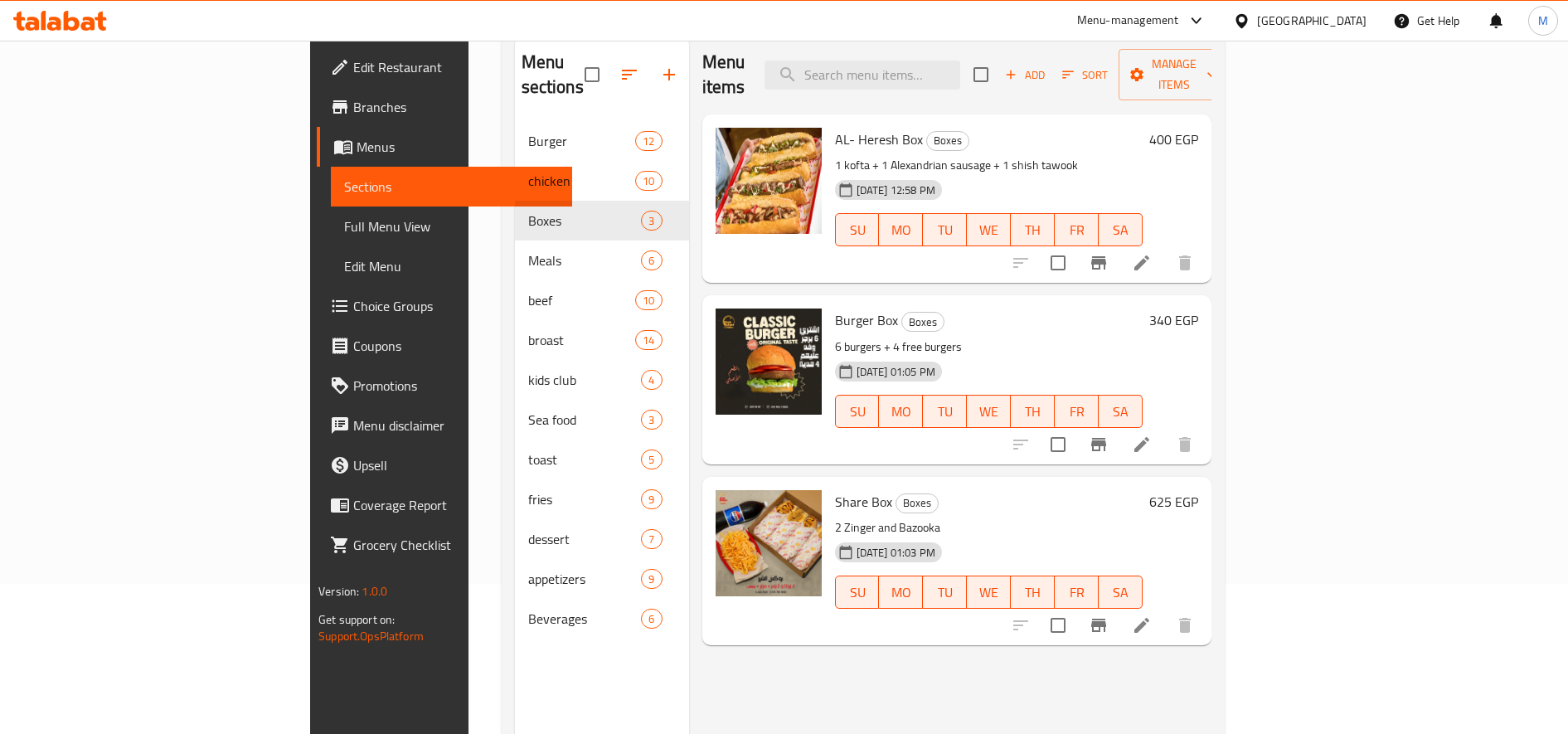
scroll to position [233, 0]
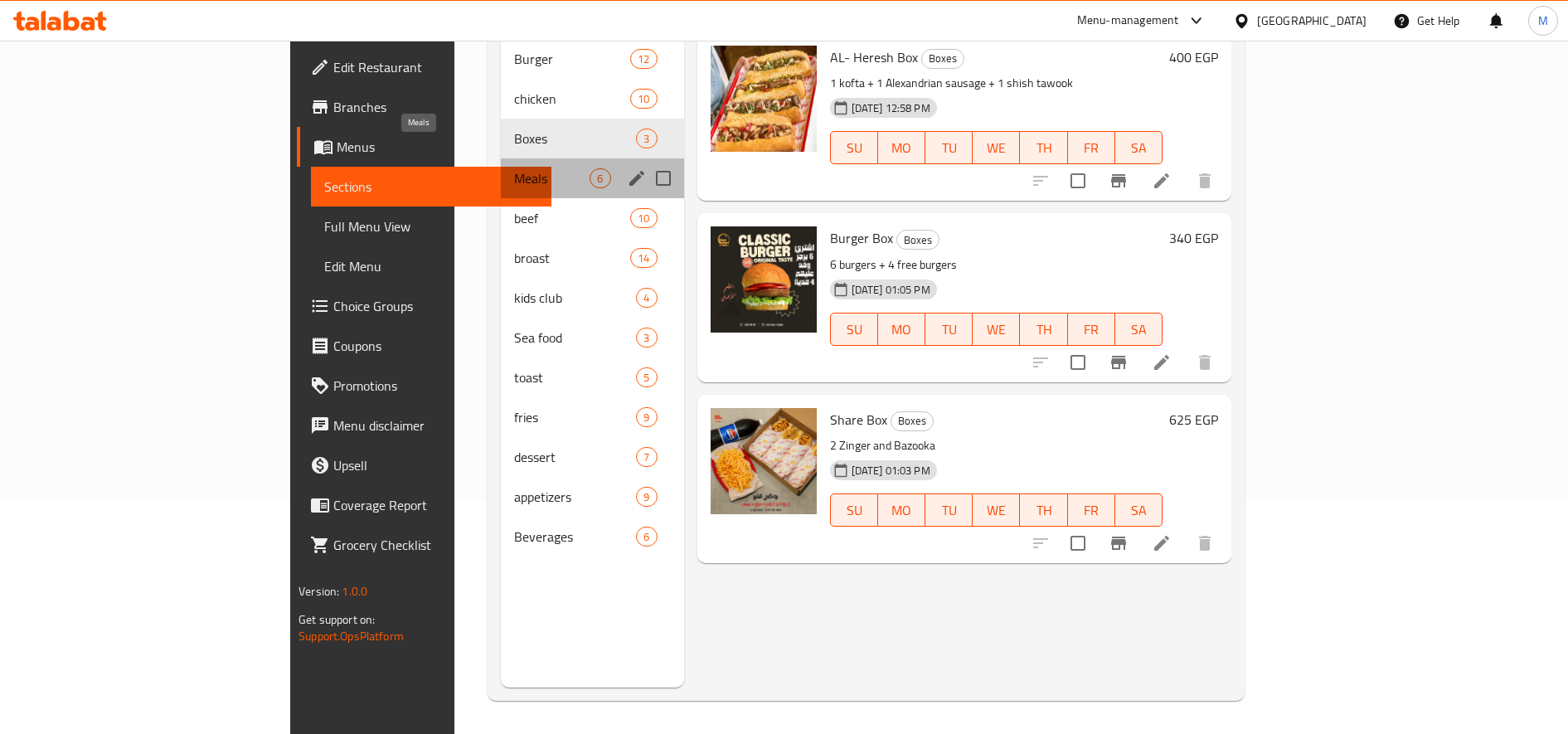
click at [514, 169] on span "Meals" at bounding box center [551, 179] width 76 height 20
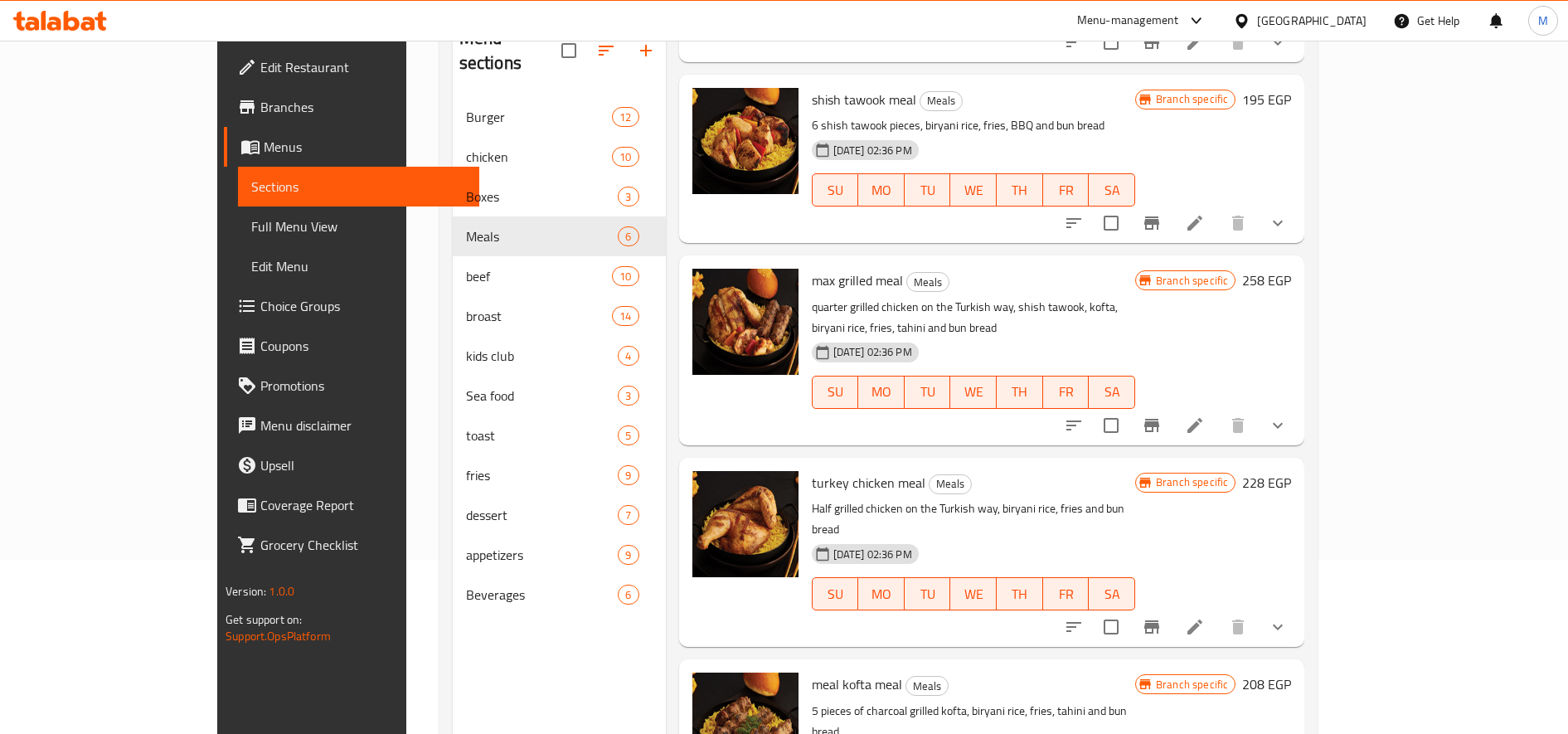
scroll to position [233, 0]
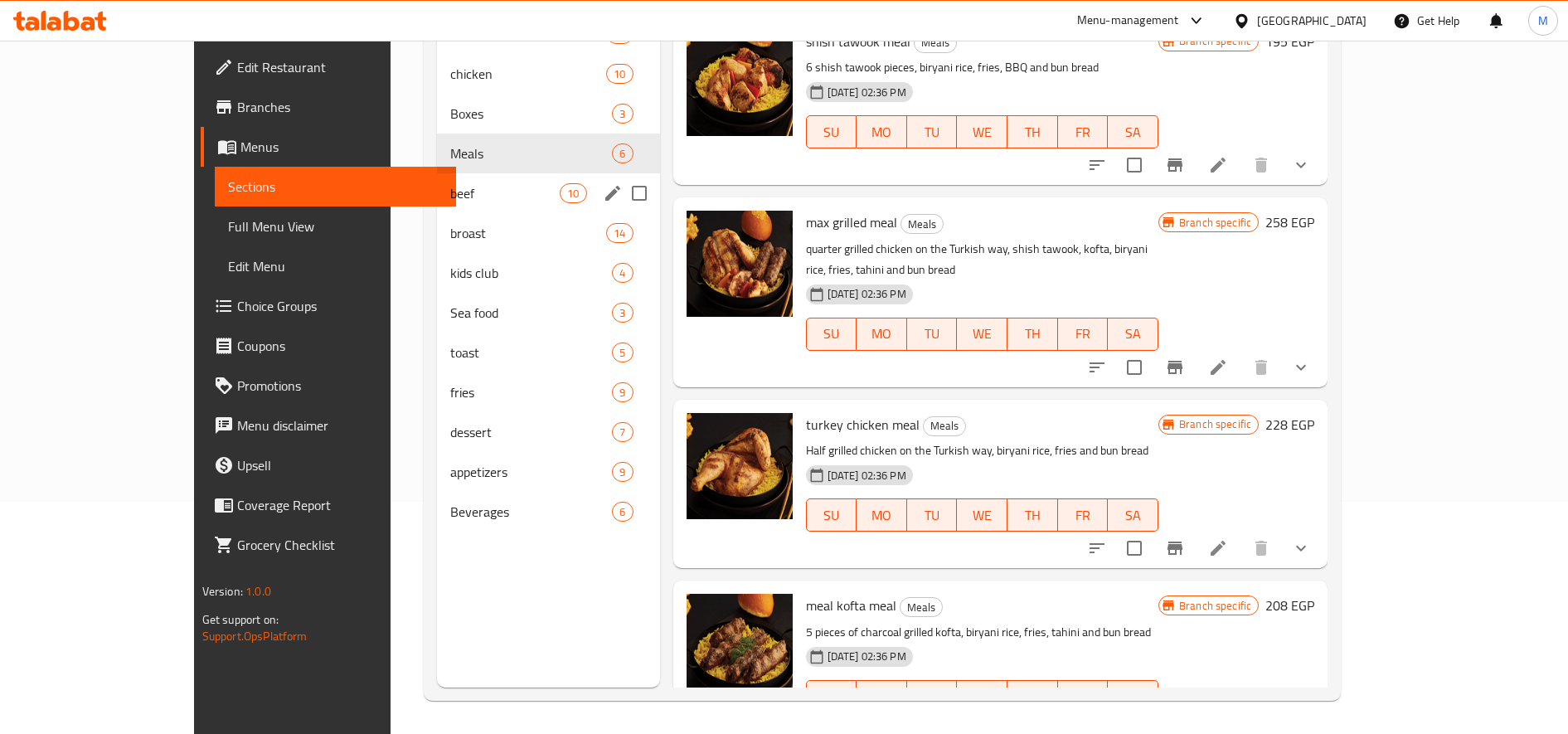
click at [437, 180] on div "beef 10" at bounding box center [548, 193] width 223 height 40
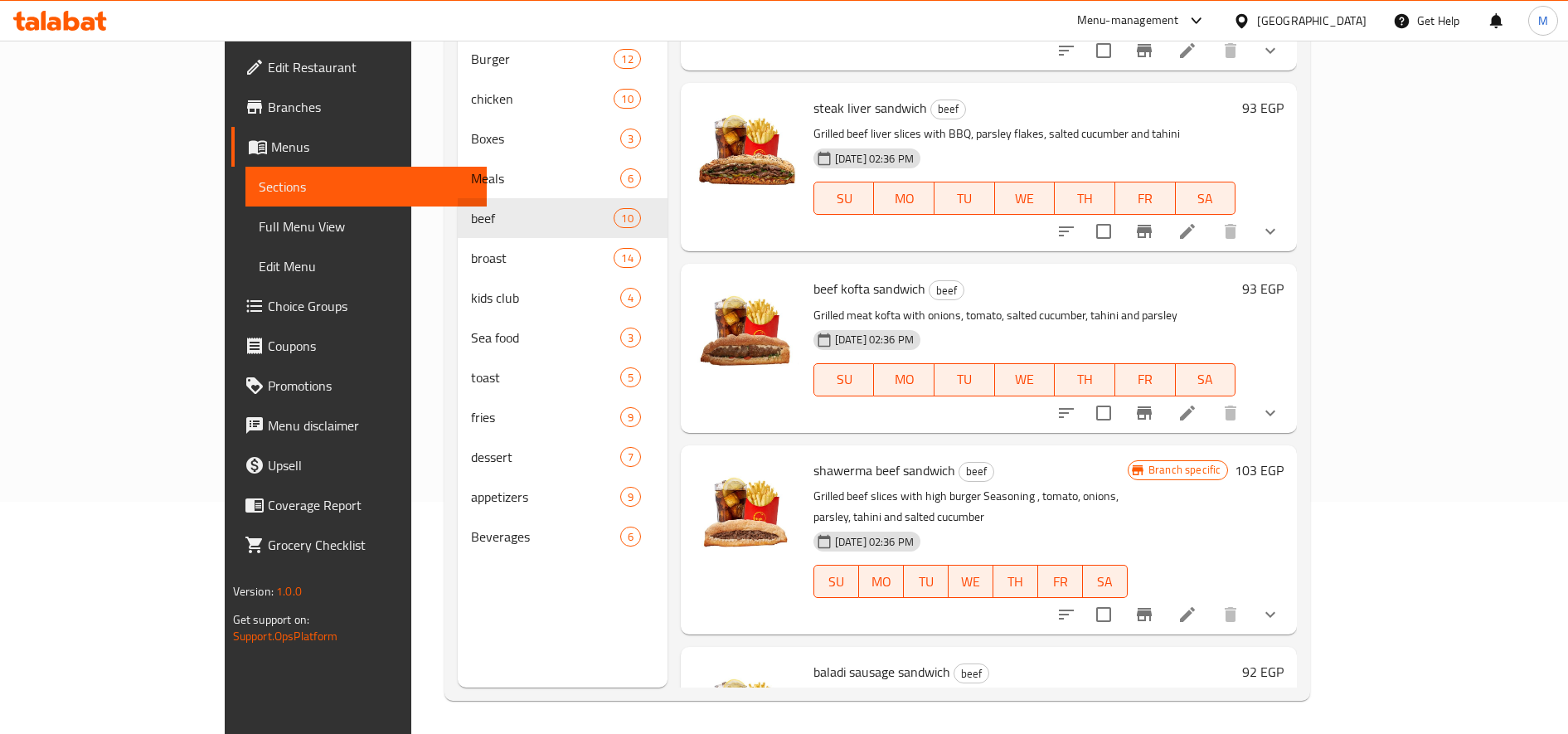
scroll to position [1120, 0]
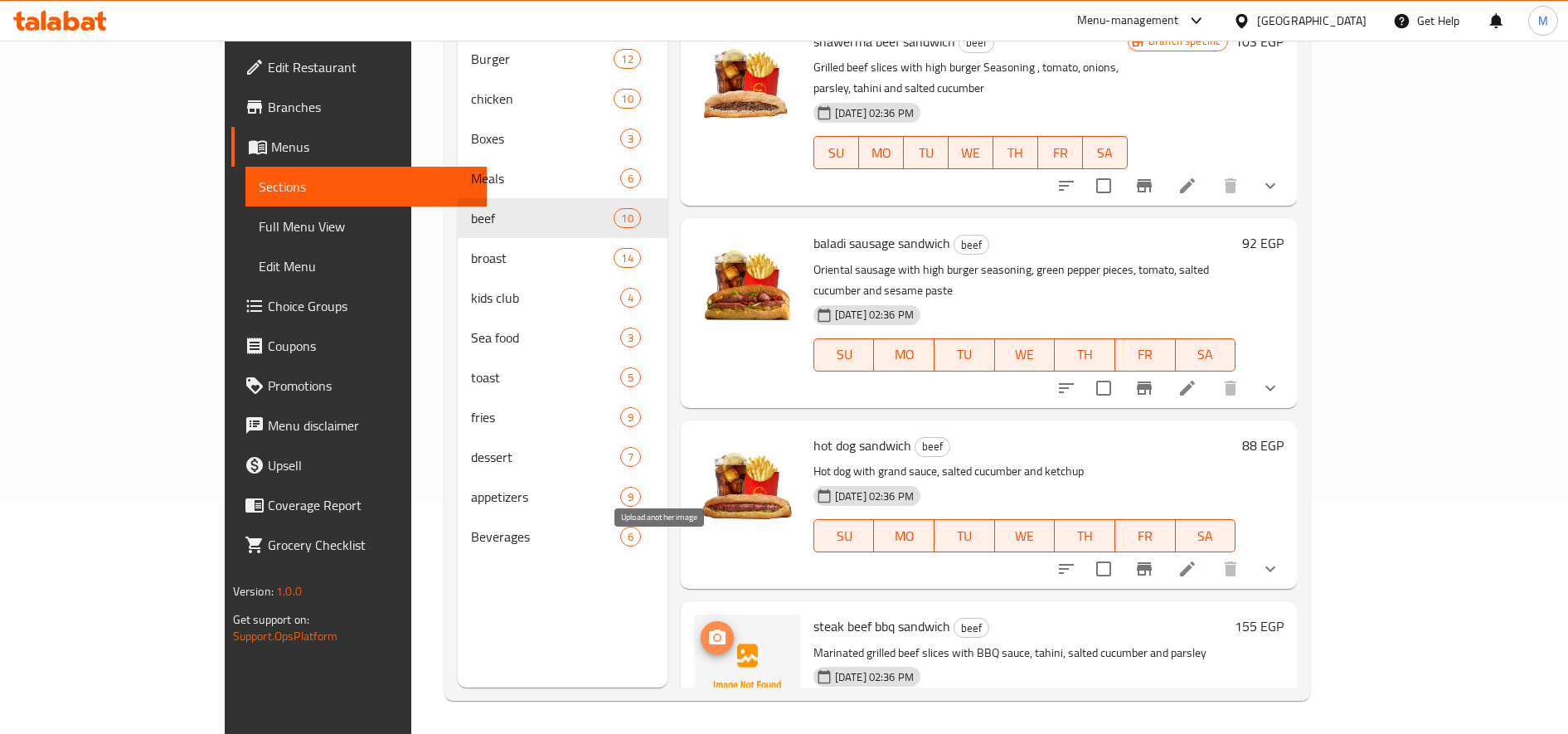
click at [714, 635] on circle "upload picture" at bounding box center [716, 637] width 5 height 5
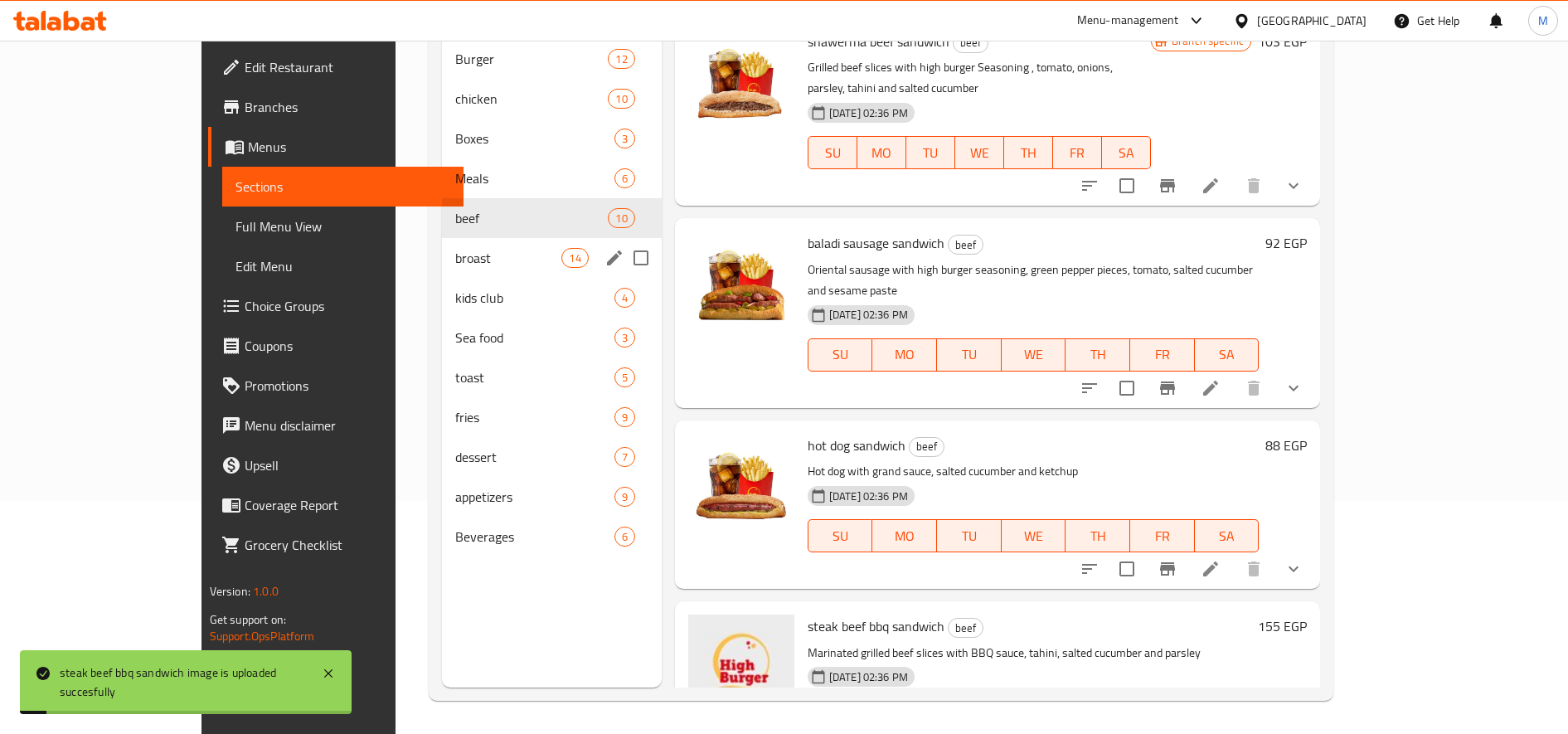
click at [442, 250] on div "broast 14" at bounding box center [551, 258] width 220 height 40
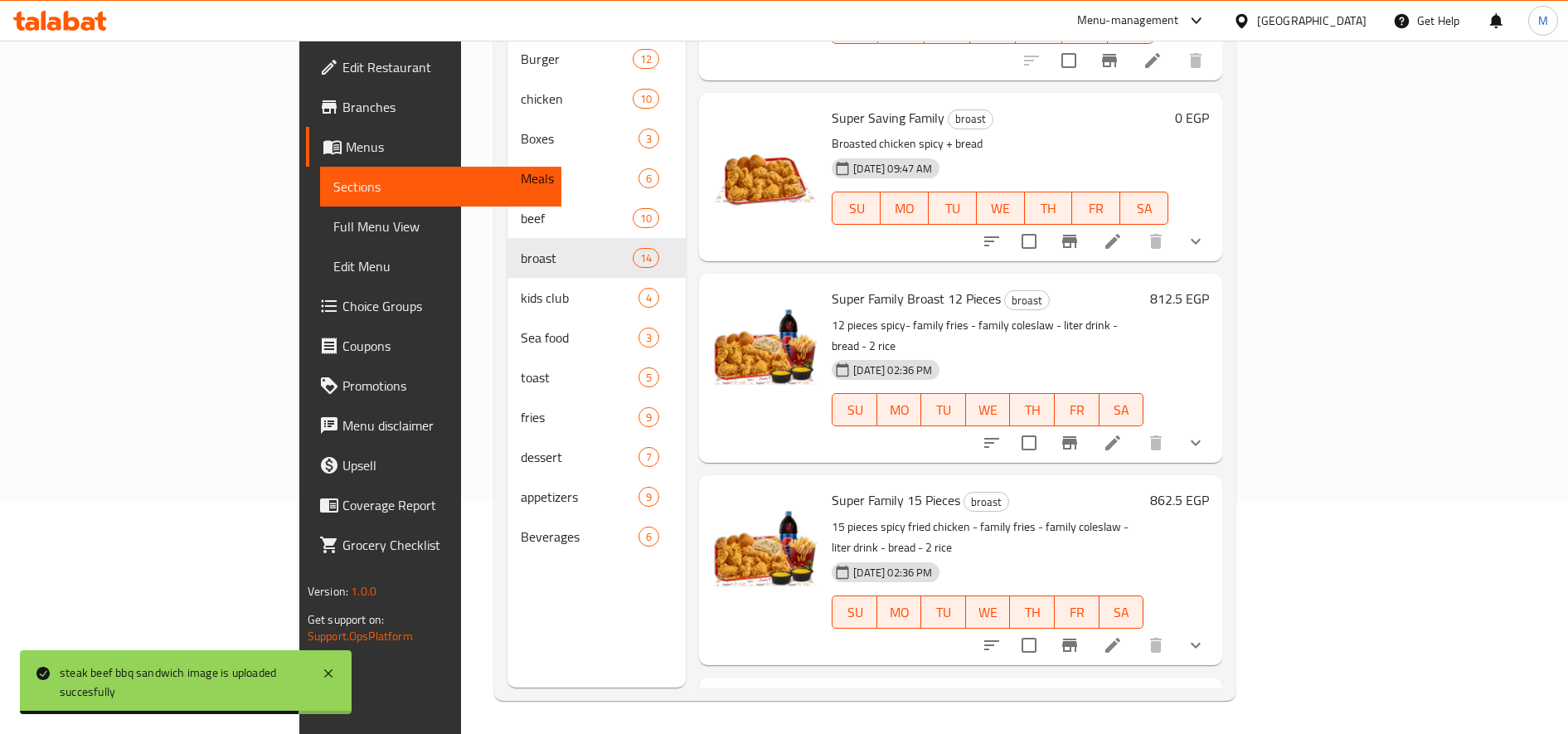
scroll to position [1843, 0]
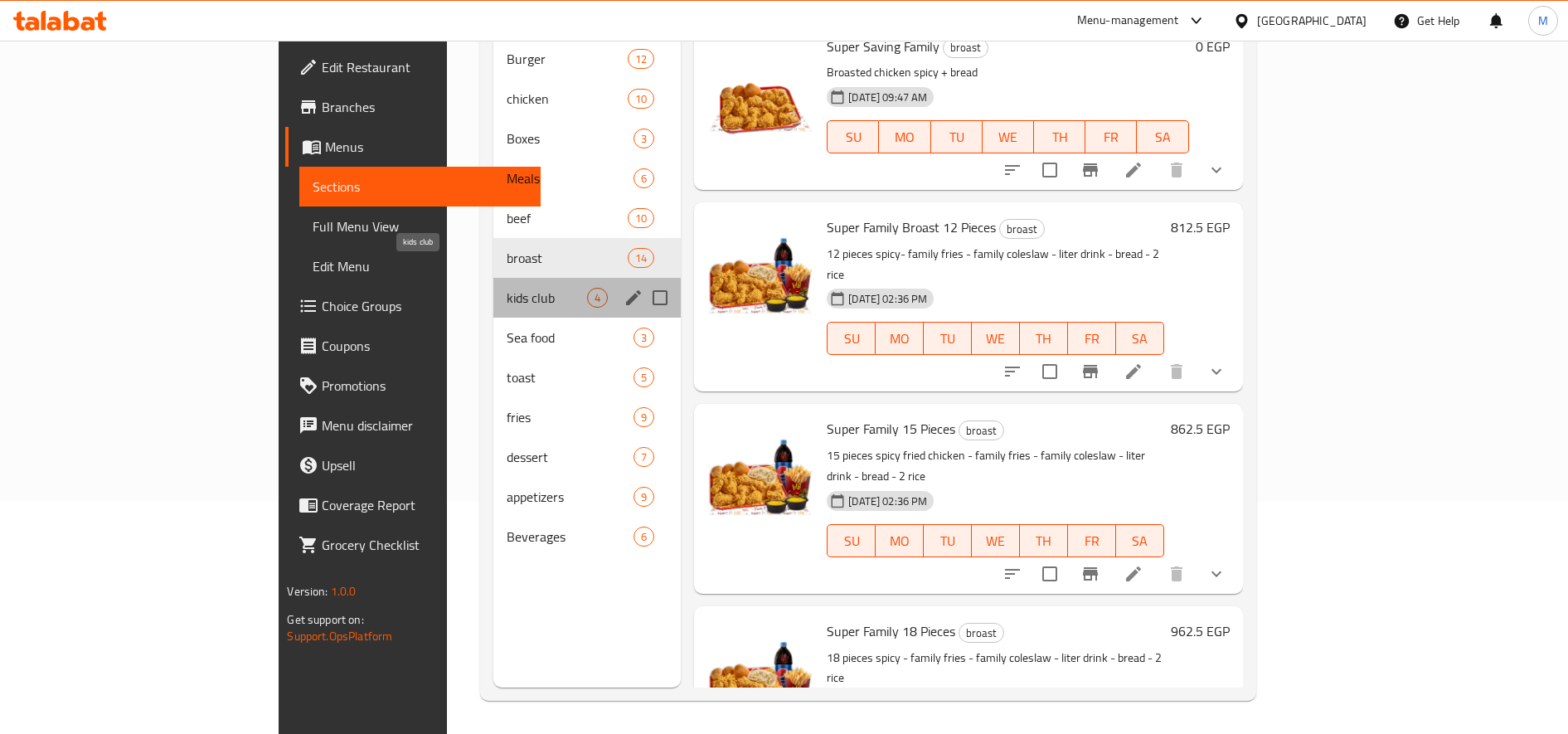
drag, startPoint x: 343, startPoint y: 273, endPoint x: 431, endPoint y: 277, distance: 88.1
click at [506, 288] on span "kids club" at bounding box center [547, 297] width 80 height 20
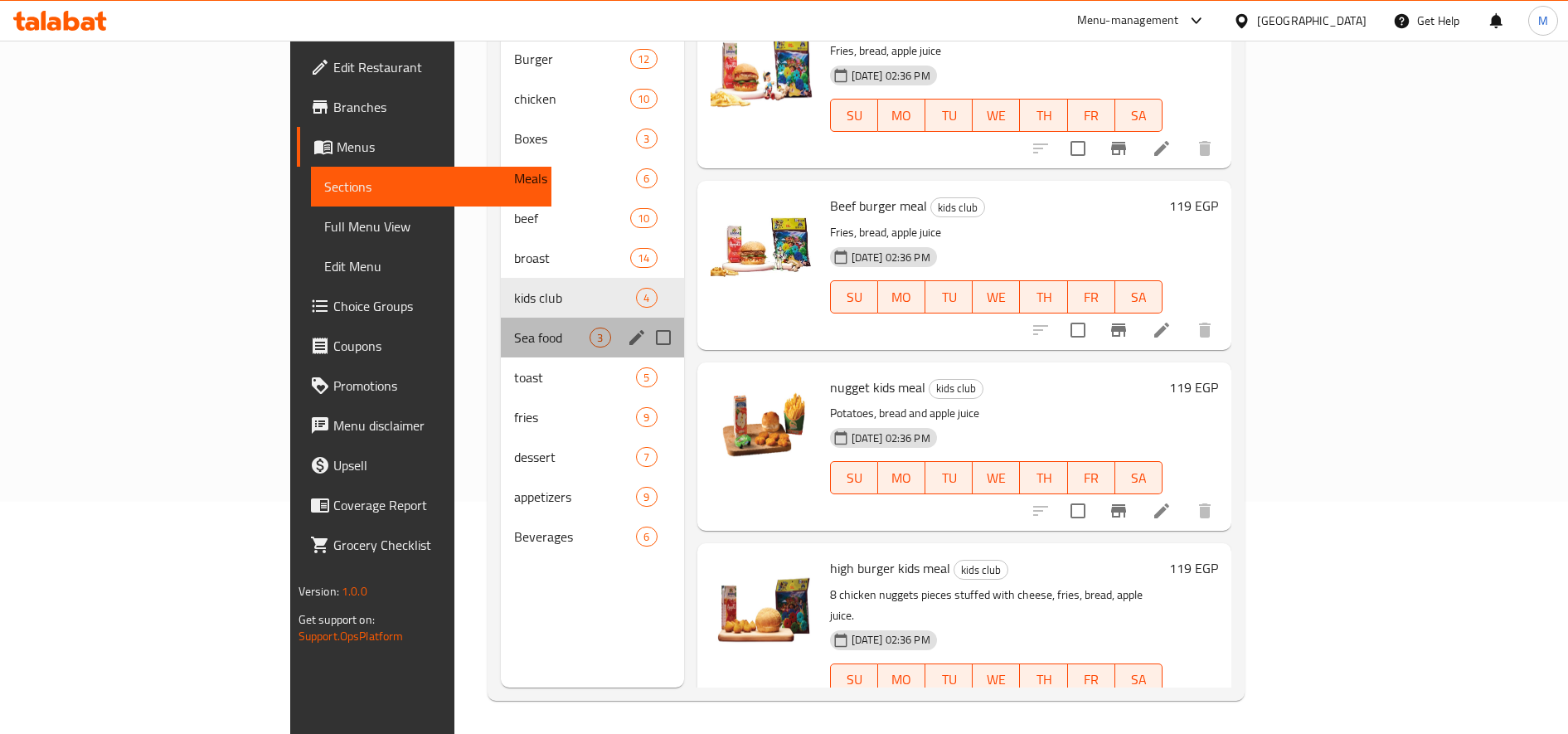
click at [500, 328] on div "Sea food 3" at bounding box center [592, 338] width 183 height 40
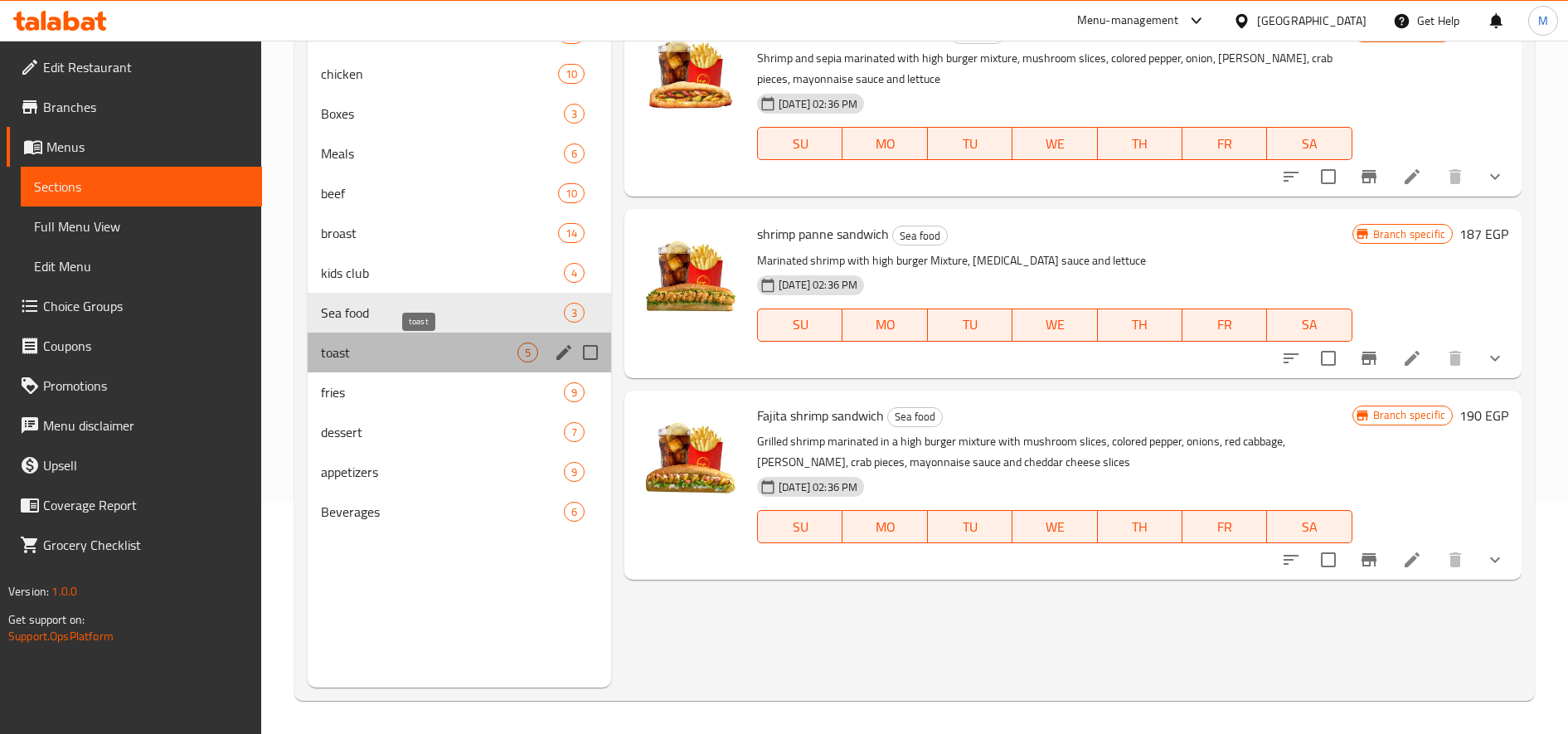
click at [354, 349] on span "toast" at bounding box center [419, 352] width 196 height 20
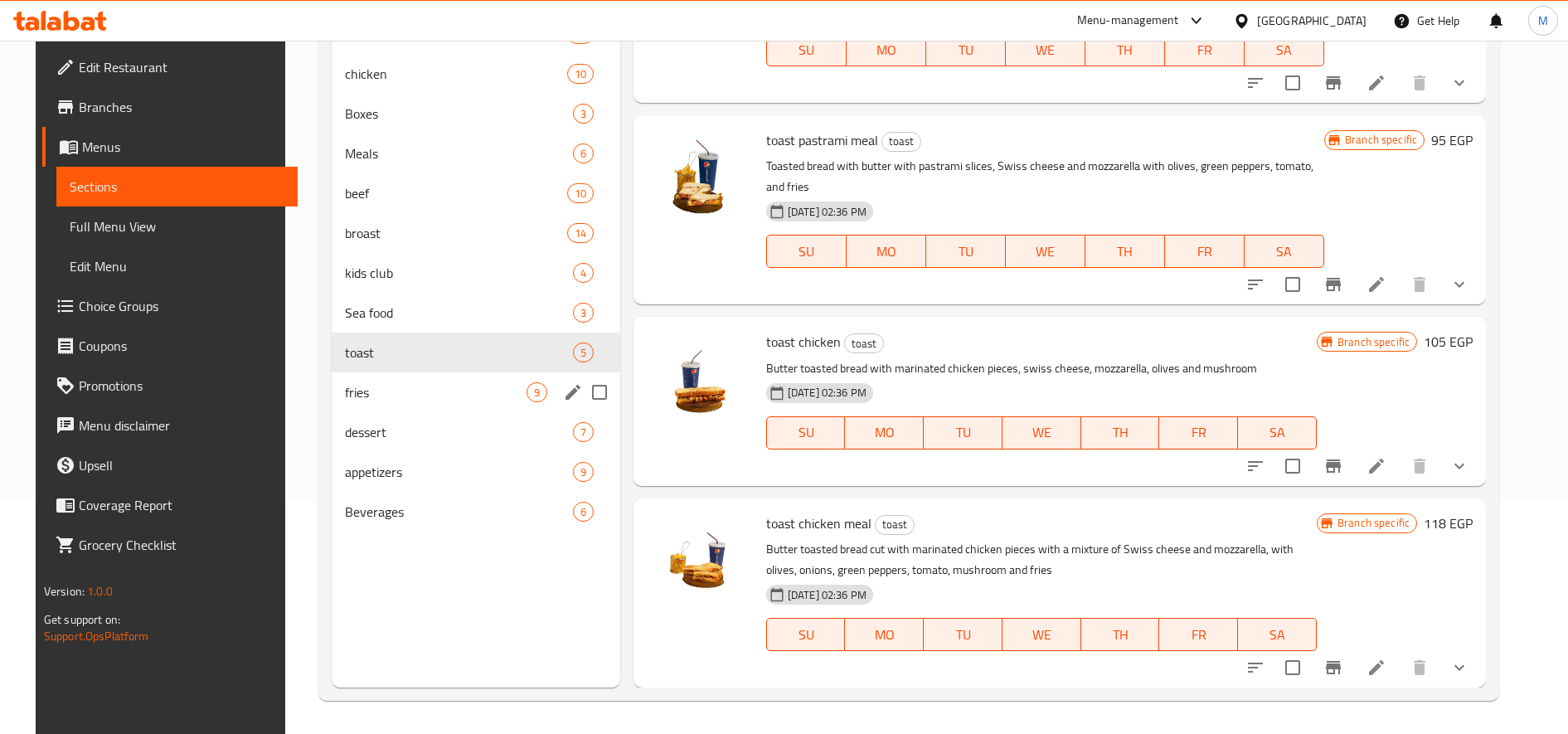
click at [352, 385] on span "fries" at bounding box center [436, 393] width 182 height 20
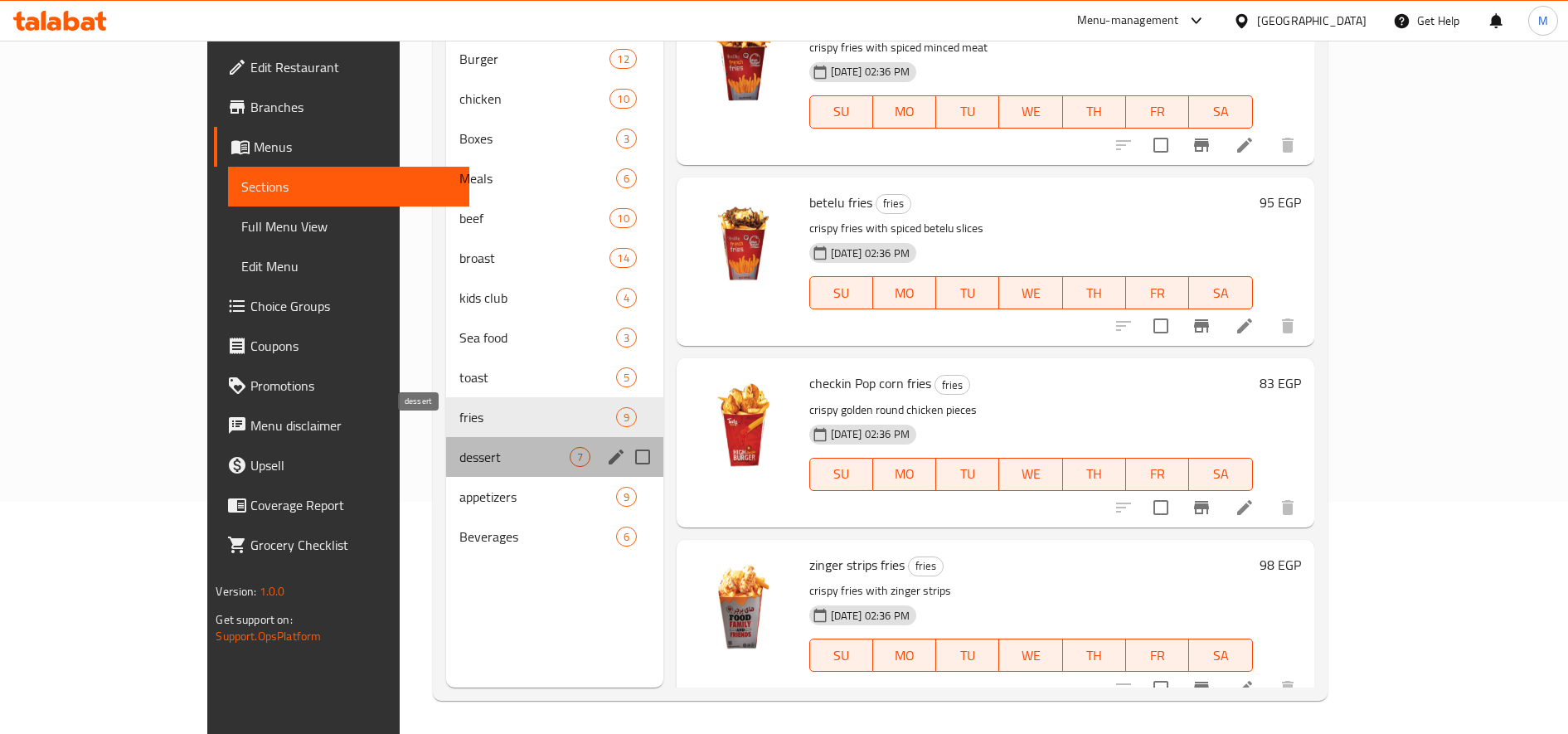
click at [459, 446] on span "dessert" at bounding box center [514, 456] width 110 height 20
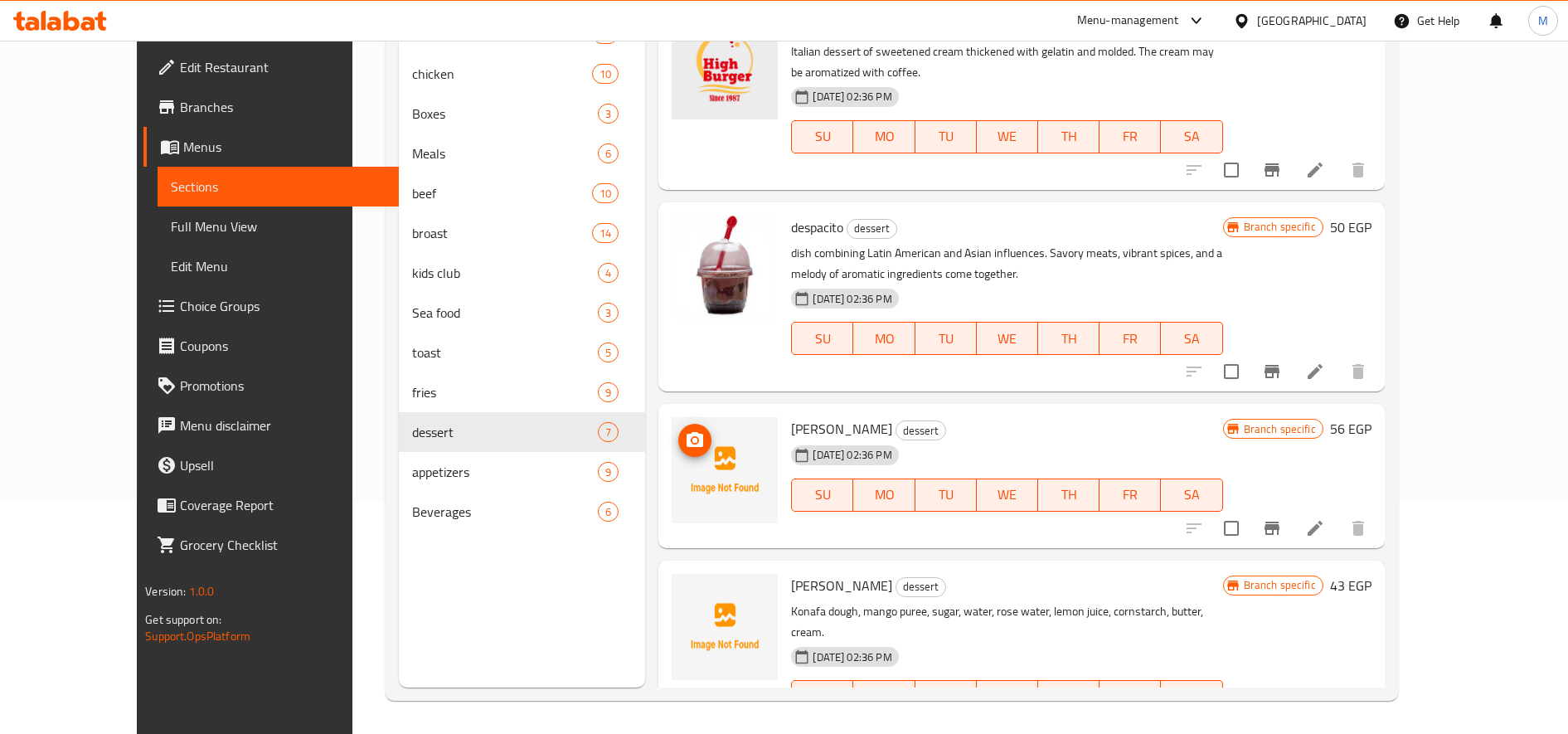
click at [685, 431] on icon "upload picture" at bounding box center [695, 441] width 20 height 20
click at [687, 589] on icon "upload picture" at bounding box center [695, 596] width 17 height 15
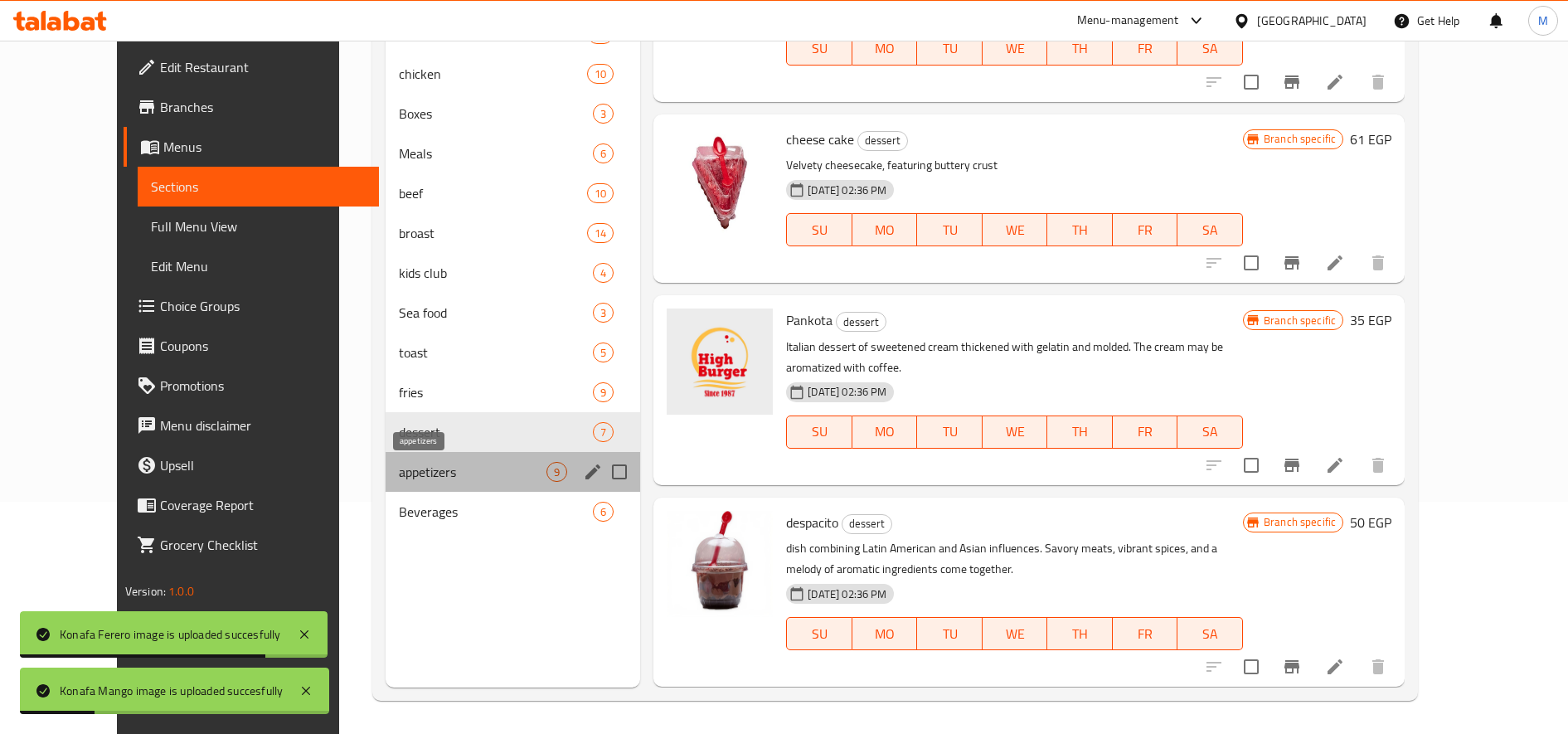
click at [425, 471] on span "appetizers" at bounding box center [472, 472] width 147 height 20
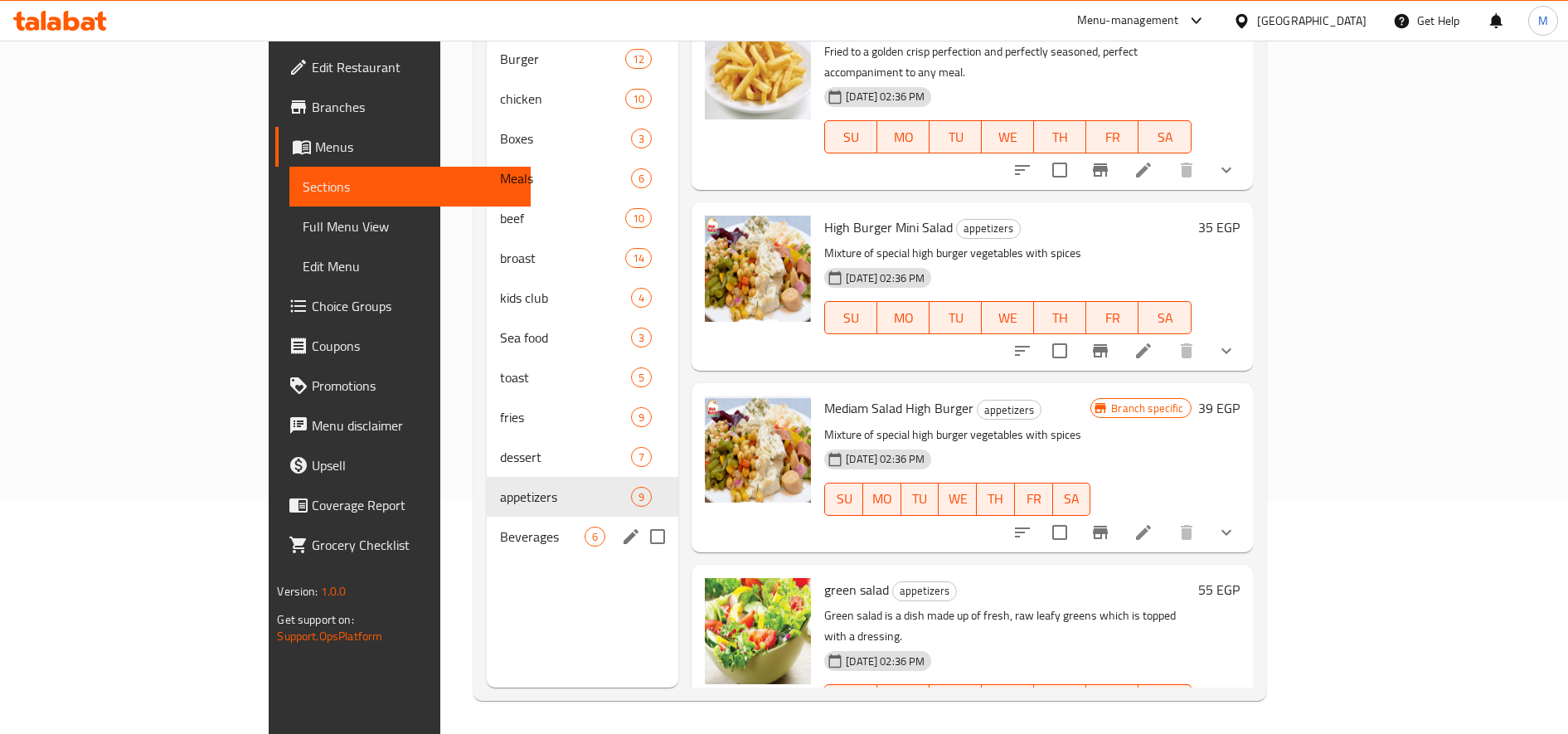
click at [487, 523] on div "Beverages 6" at bounding box center [582, 536] width 191 height 40
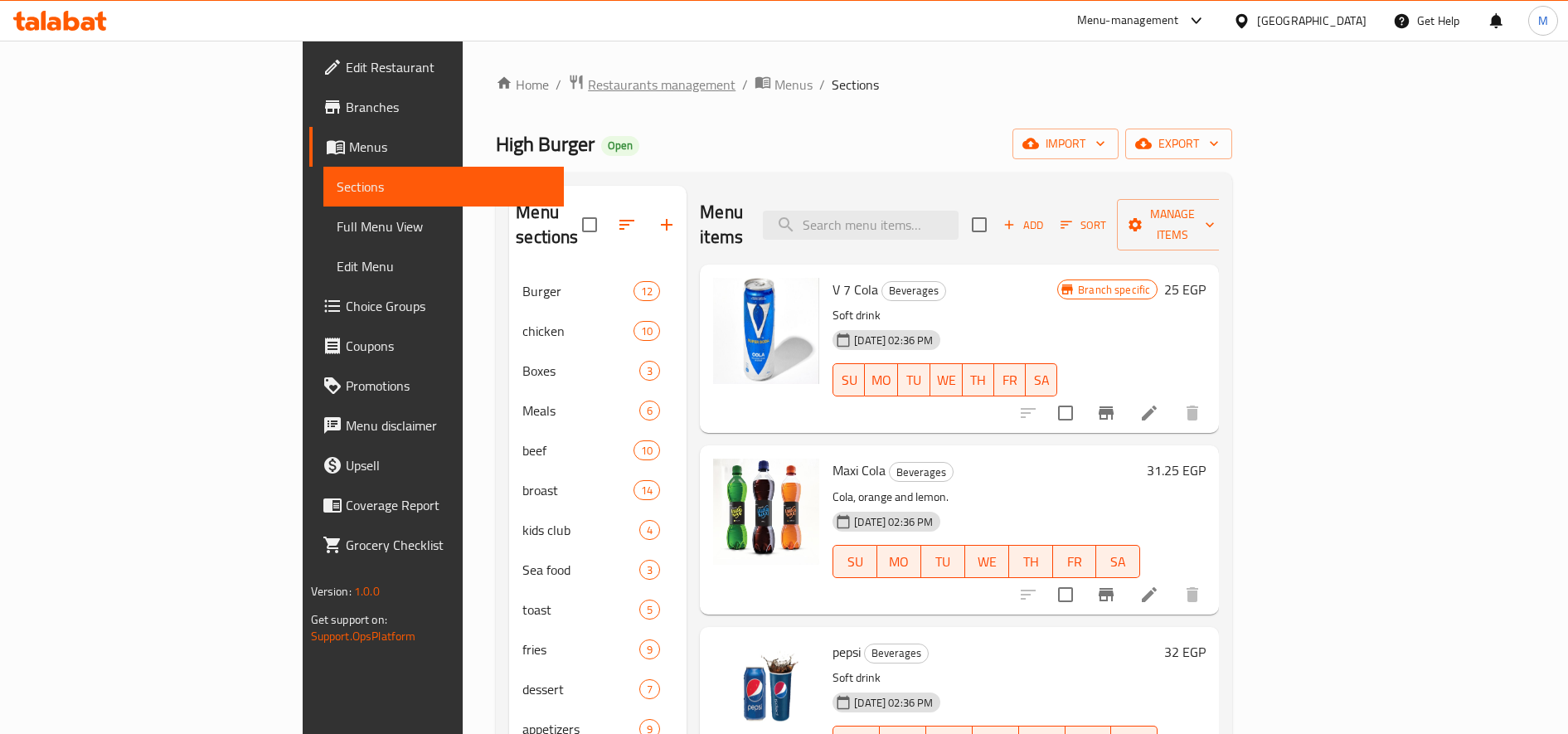
click at [588, 80] on span "Restaurants management" at bounding box center [661, 84] width 147 height 20
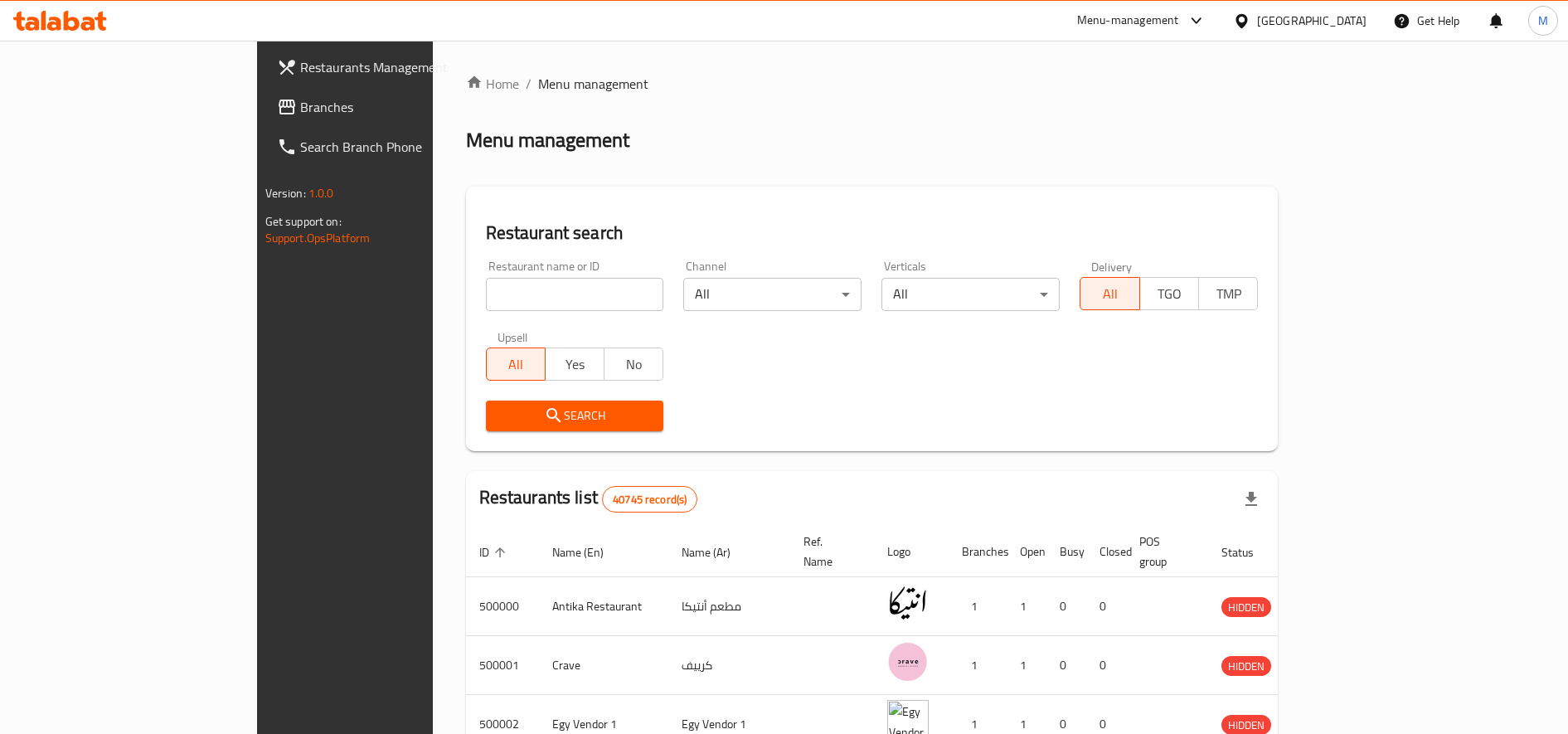
click at [498, 288] on input "search" at bounding box center [575, 294] width 179 height 33
type input "high burger"
click at [486, 404] on button "Search" at bounding box center [575, 415] width 179 height 30
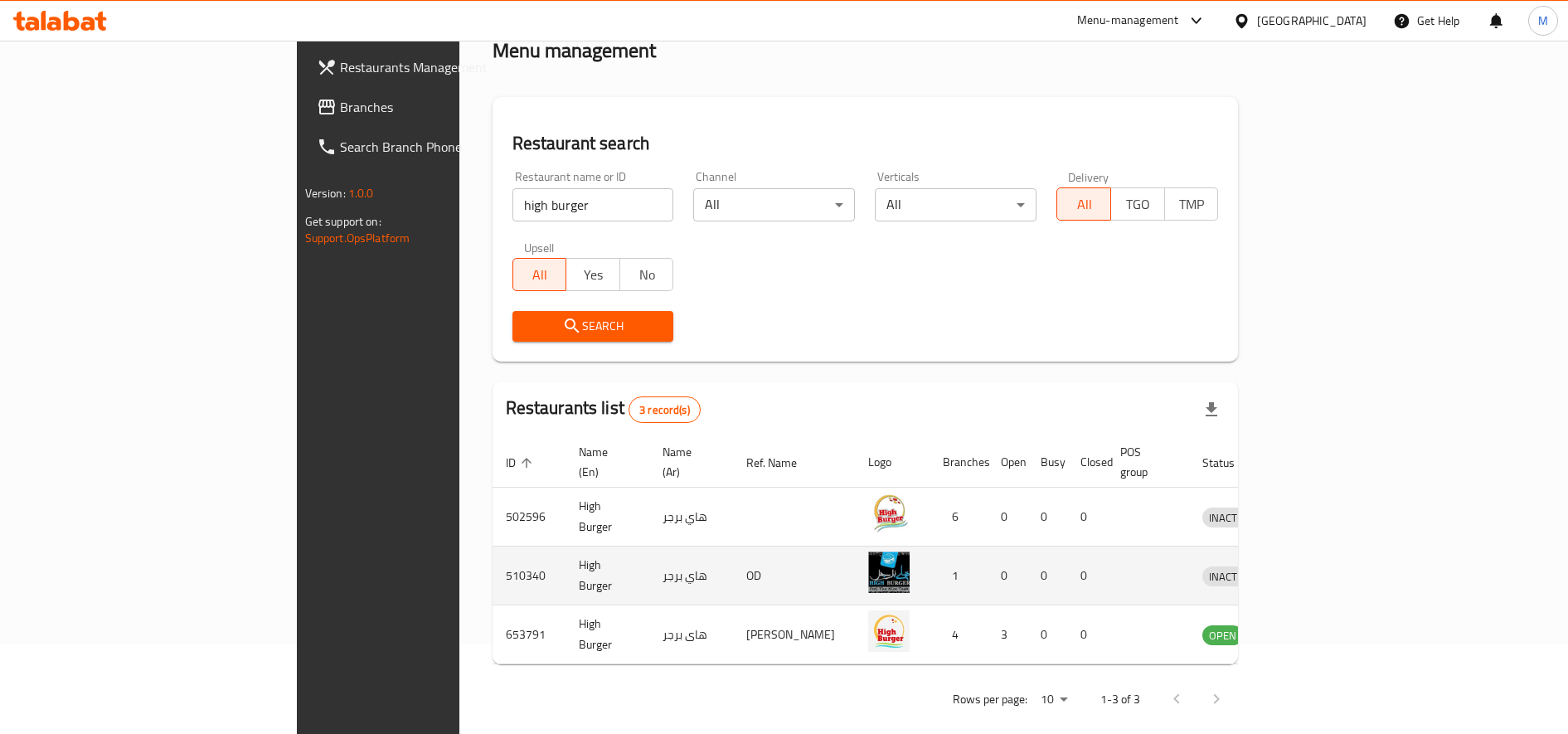
scroll to position [91, 0]
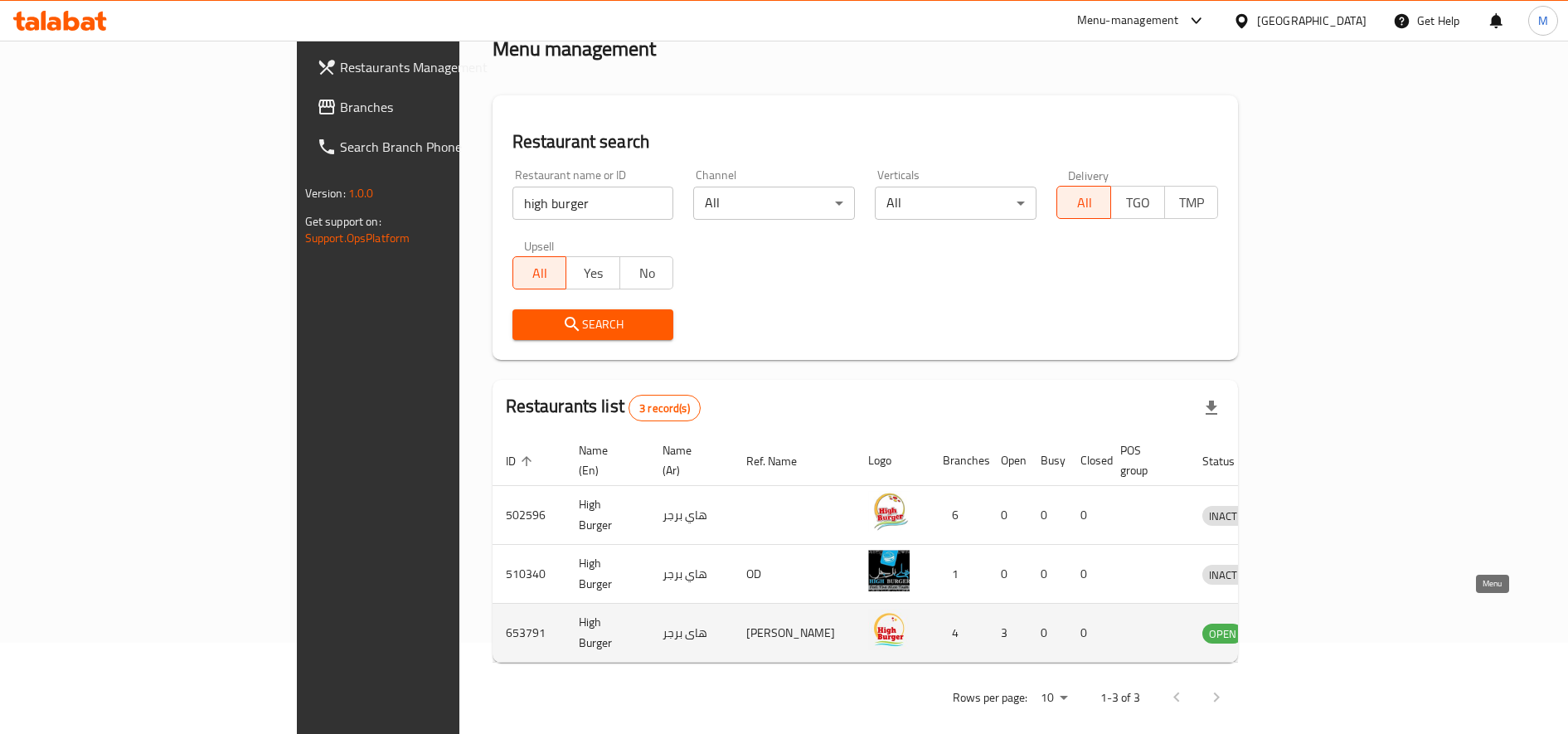
click at [1312, 623] on icon "enhanced table" at bounding box center [1302, 633] width 20 height 20
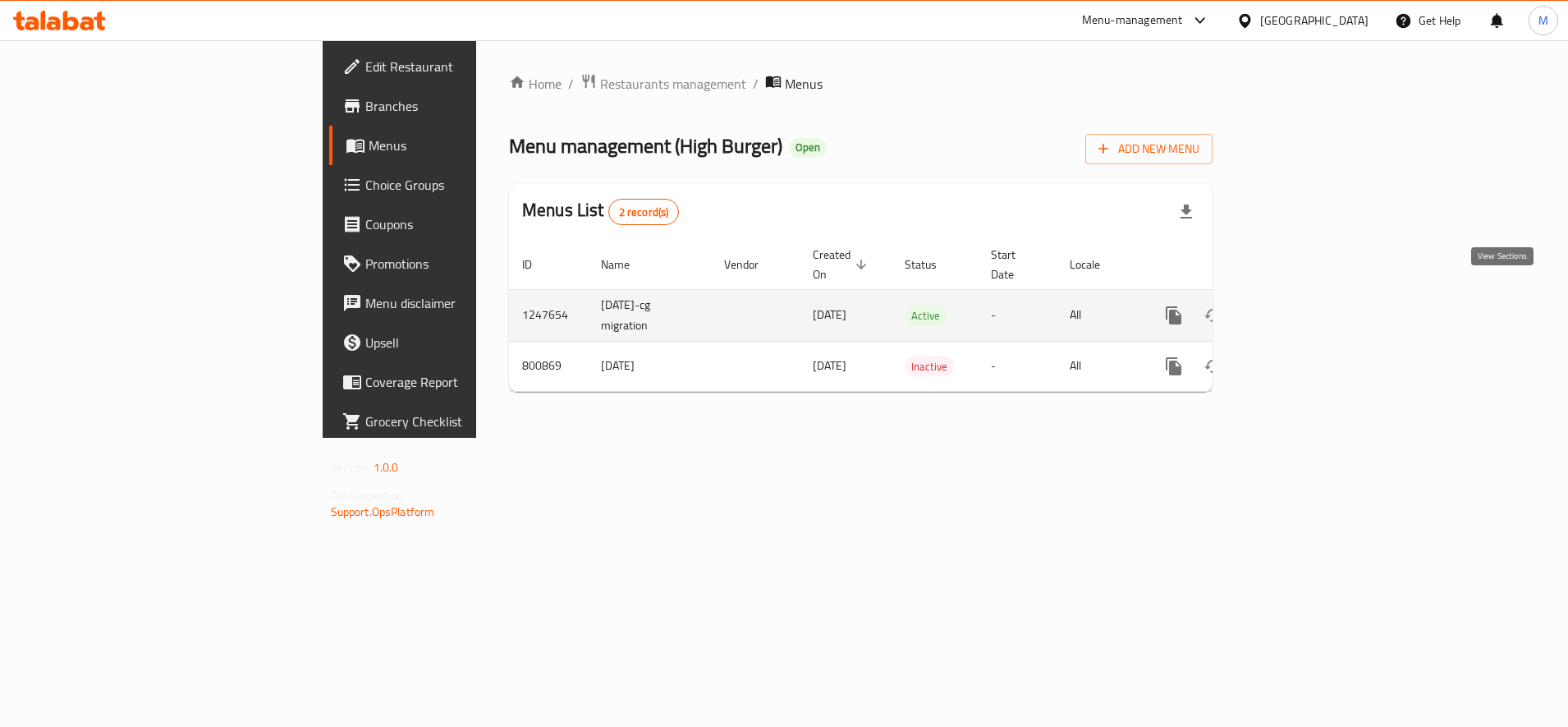
click at [1312, 298] on link "enhanced table" at bounding box center [1292, 315] width 40 height 40
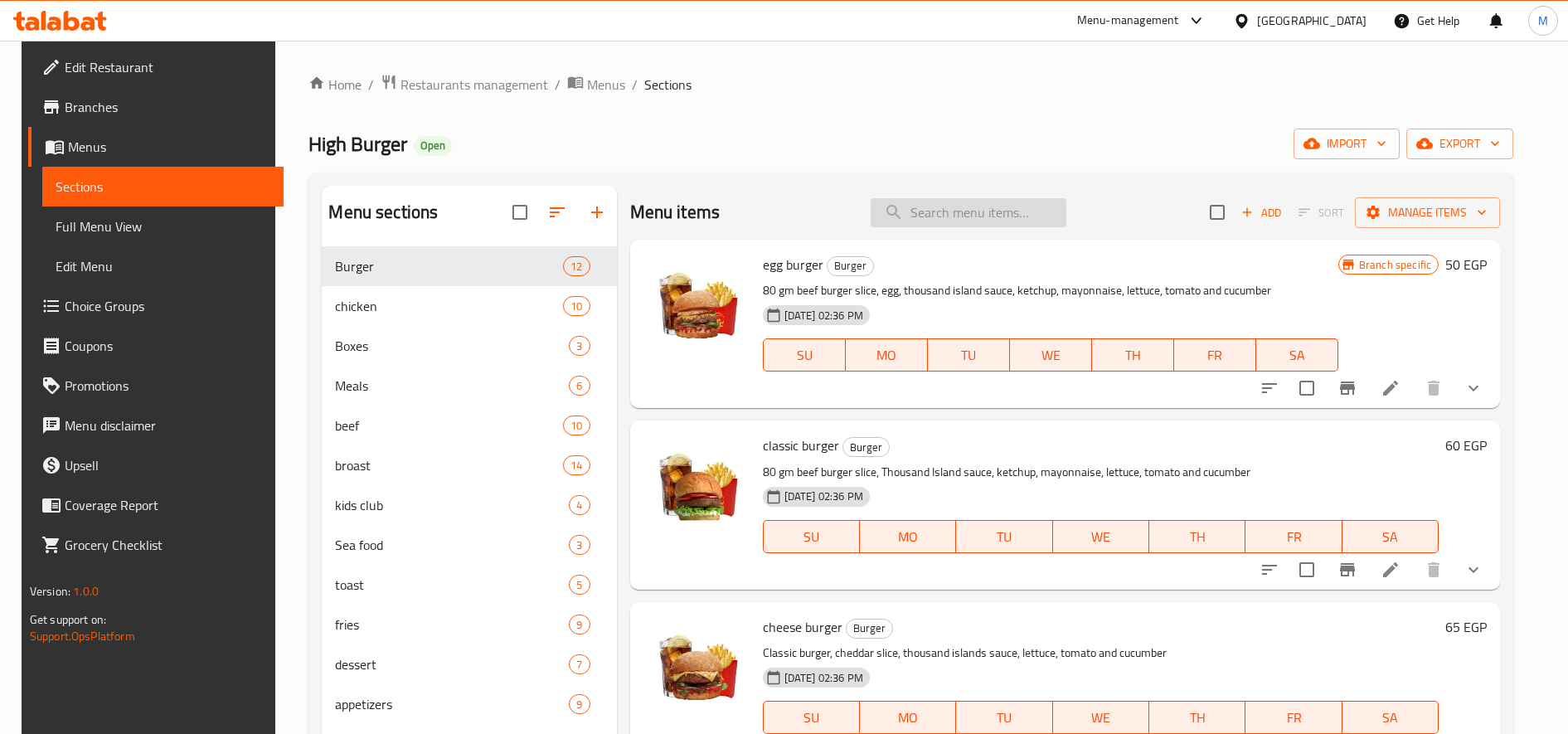
click at [983, 212] on input "search" at bounding box center [967, 213] width 195 height 29
type input "H"
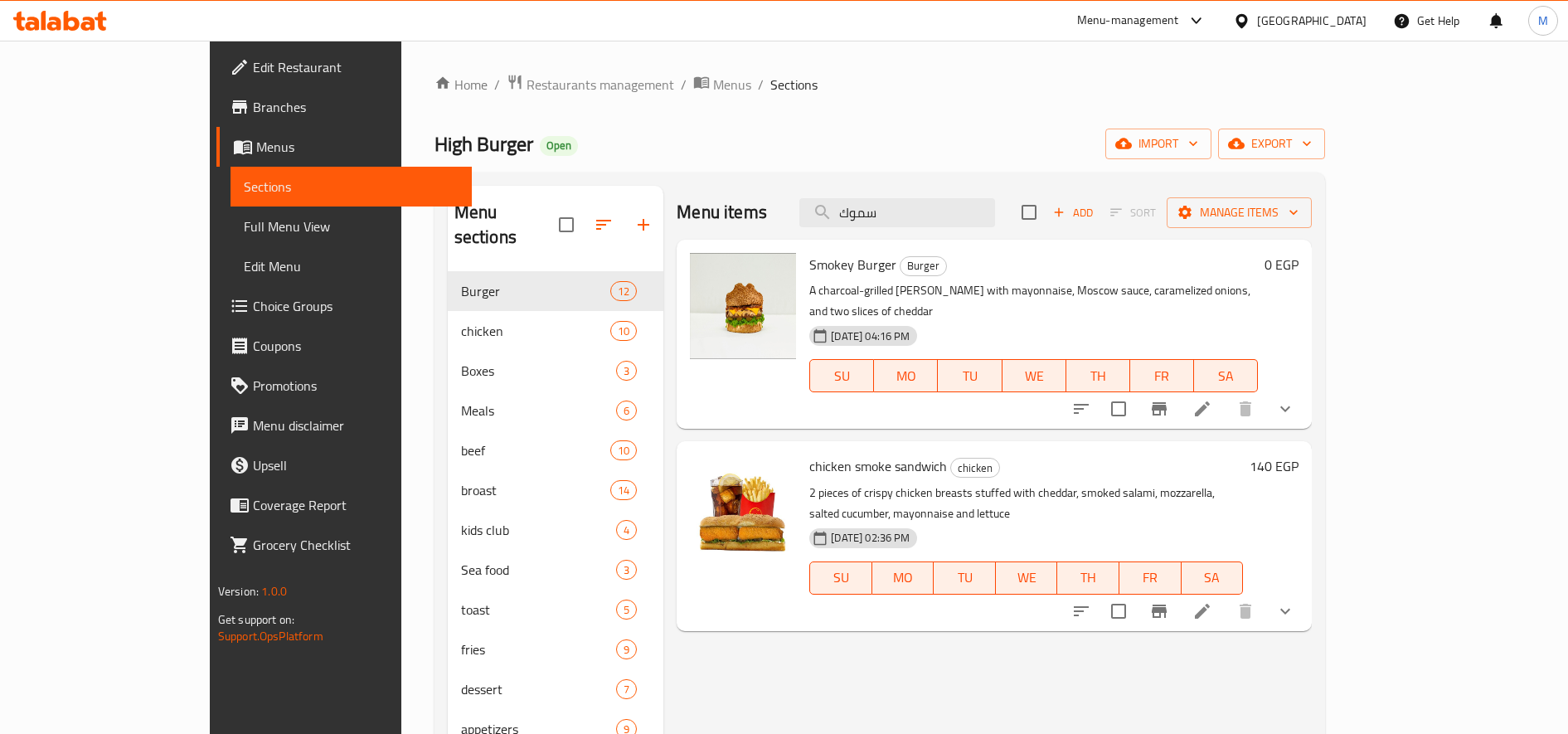
type input "سموك"
click at [1298, 454] on h6 "140 EGP" at bounding box center [1274, 466] width 49 height 24
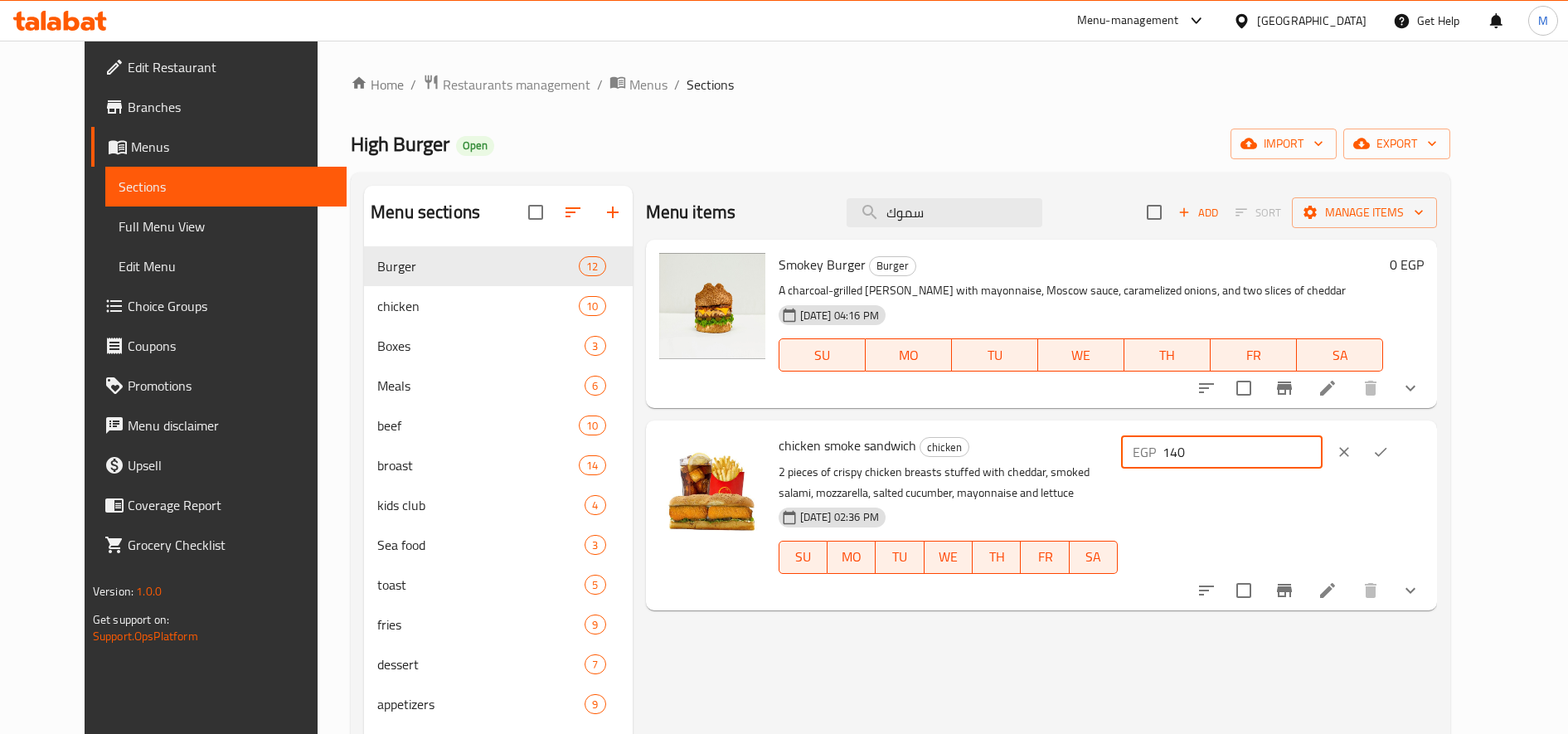
click at [1297, 451] on input "140" at bounding box center [1242, 452] width 160 height 33
type input "147"
click at [1399, 449] on button "ok" at bounding box center [1380, 451] width 36 height 36
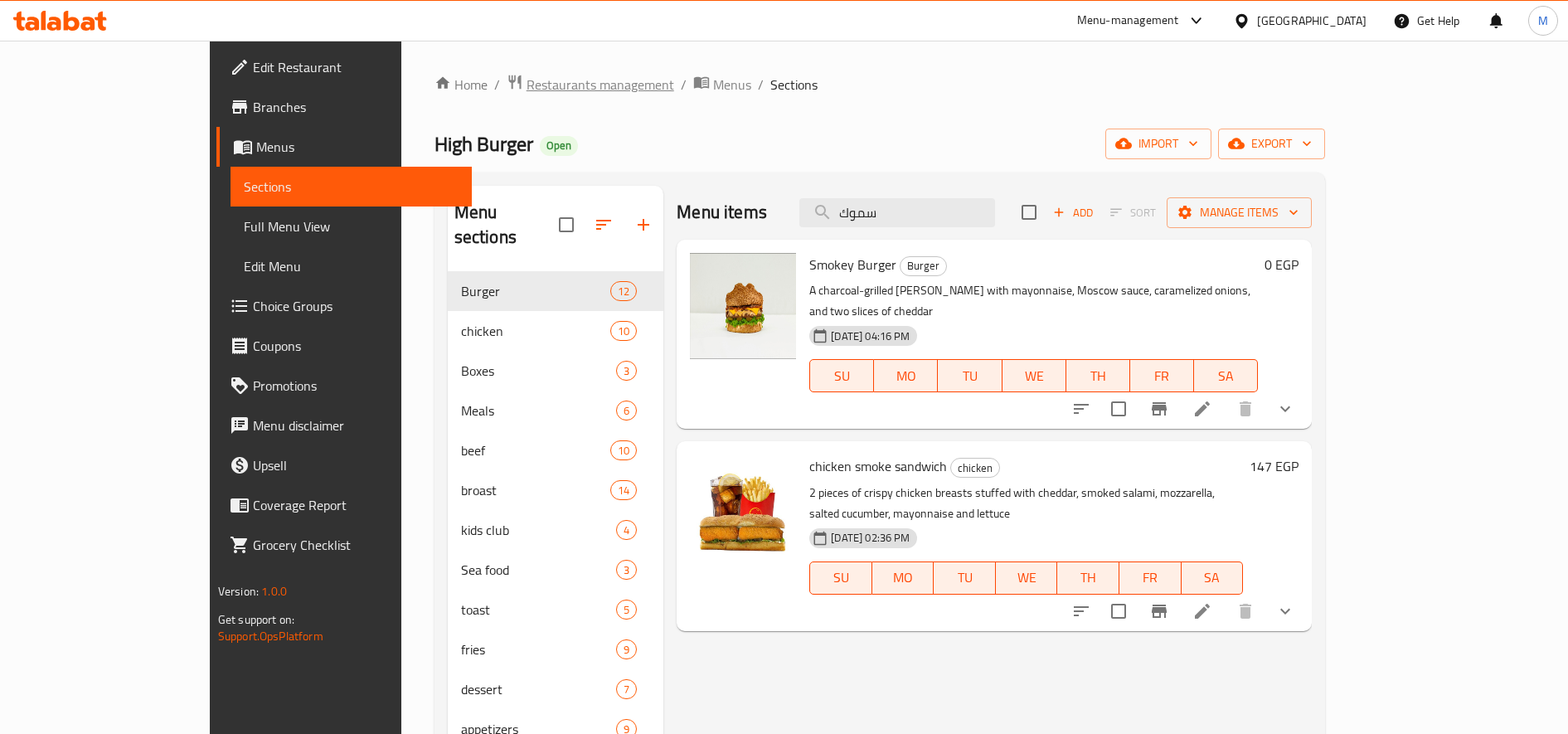
click at [527, 78] on span "Restaurants management" at bounding box center [601, 84] width 147 height 20
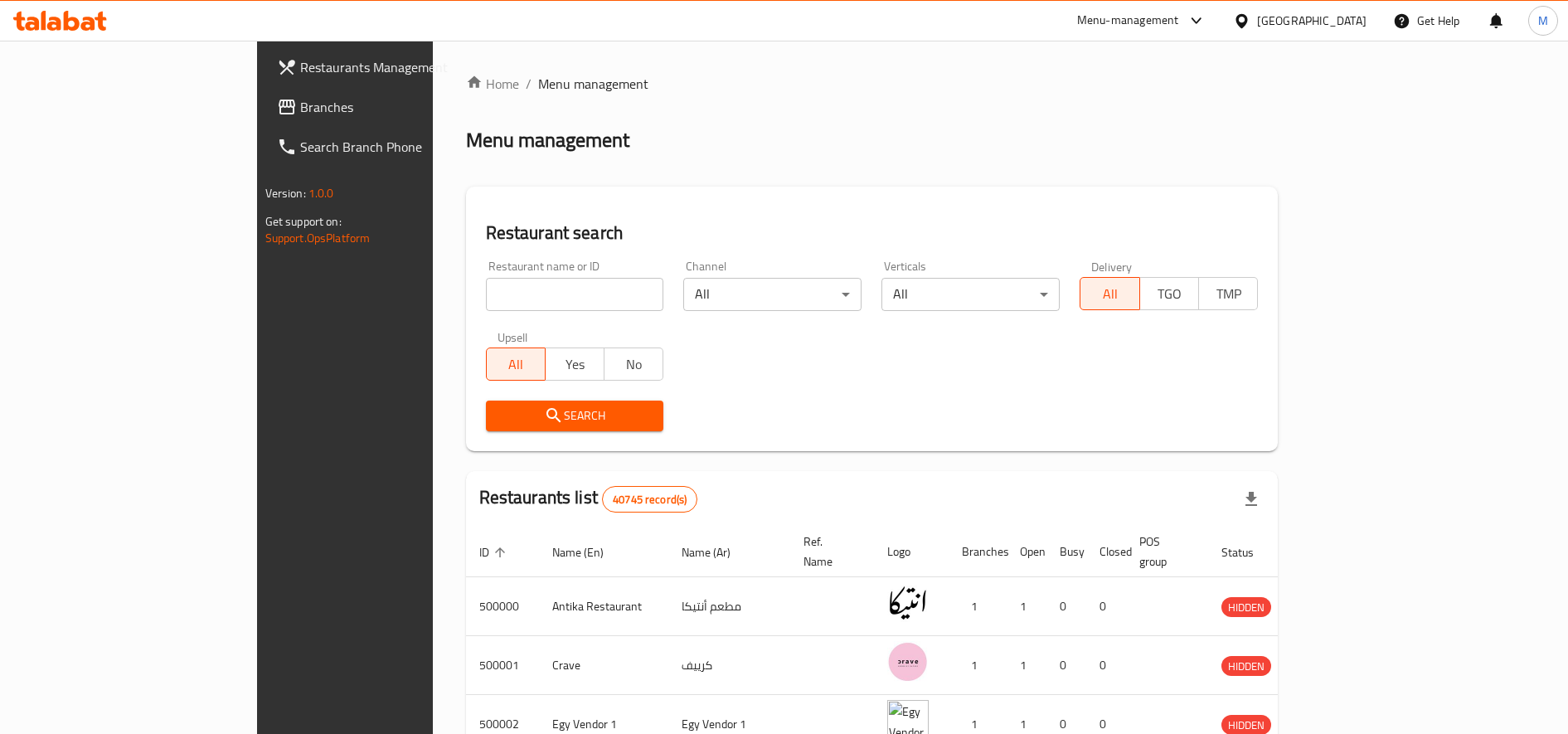
click at [486, 302] on input "search" at bounding box center [575, 294] width 179 height 33
paste input "645143"
type input "645143"
click button "Search" at bounding box center [575, 415] width 179 height 30
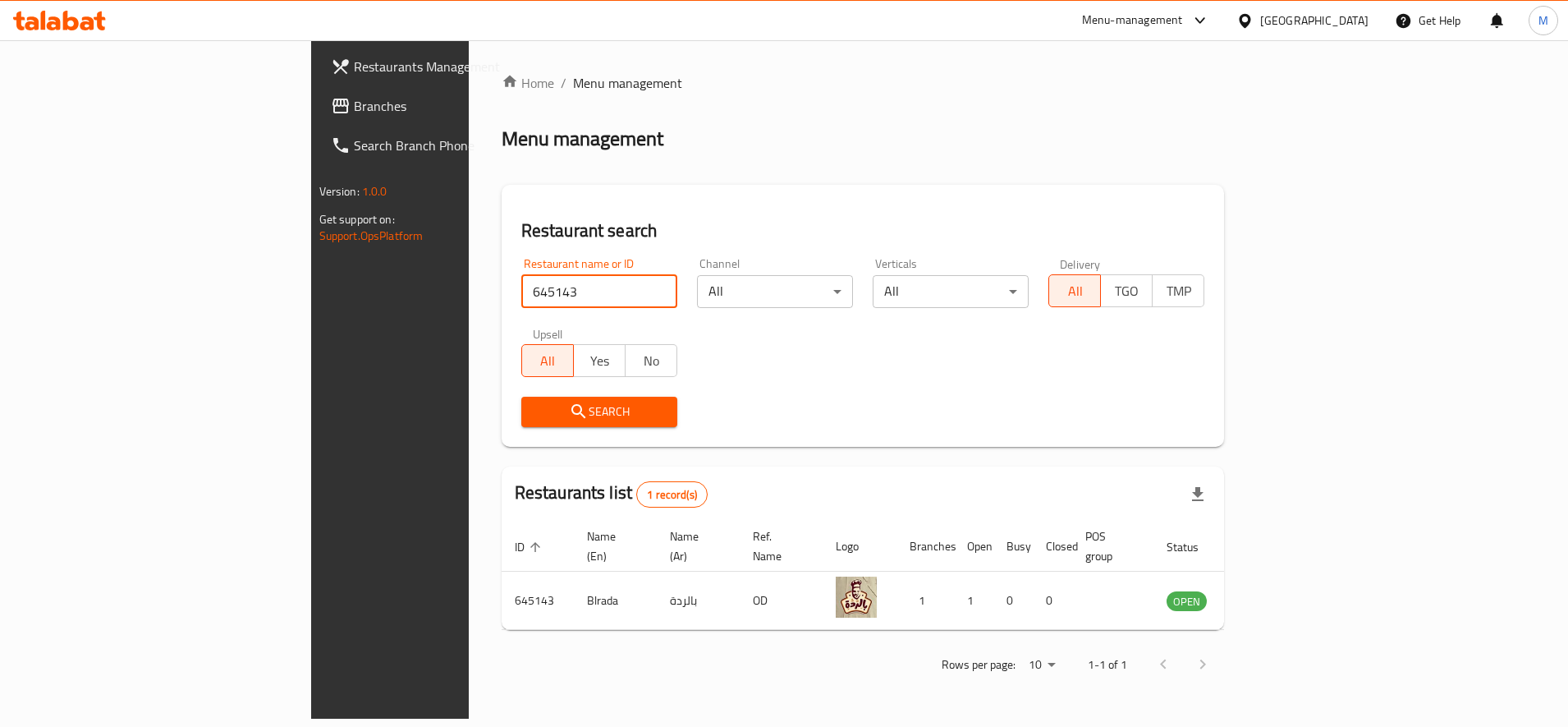
click at [513, 426] on div "Home / Menu management Menu management Restaurant search Restaurant name or ID …" at bounding box center [863, 379] width 723 height 612
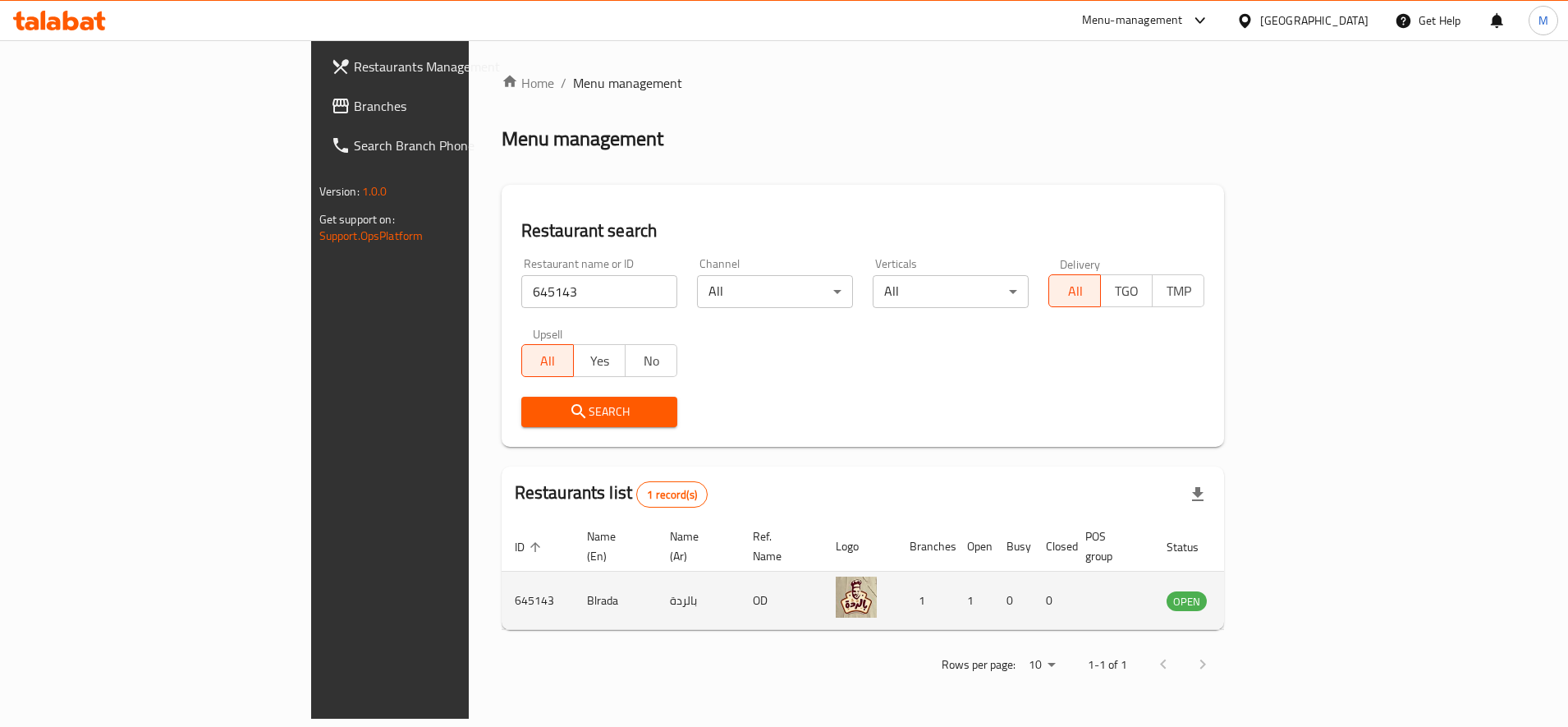
click at [1273, 591] on icon "enhanced table" at bounding box center [1263, 601] width 19 height 19
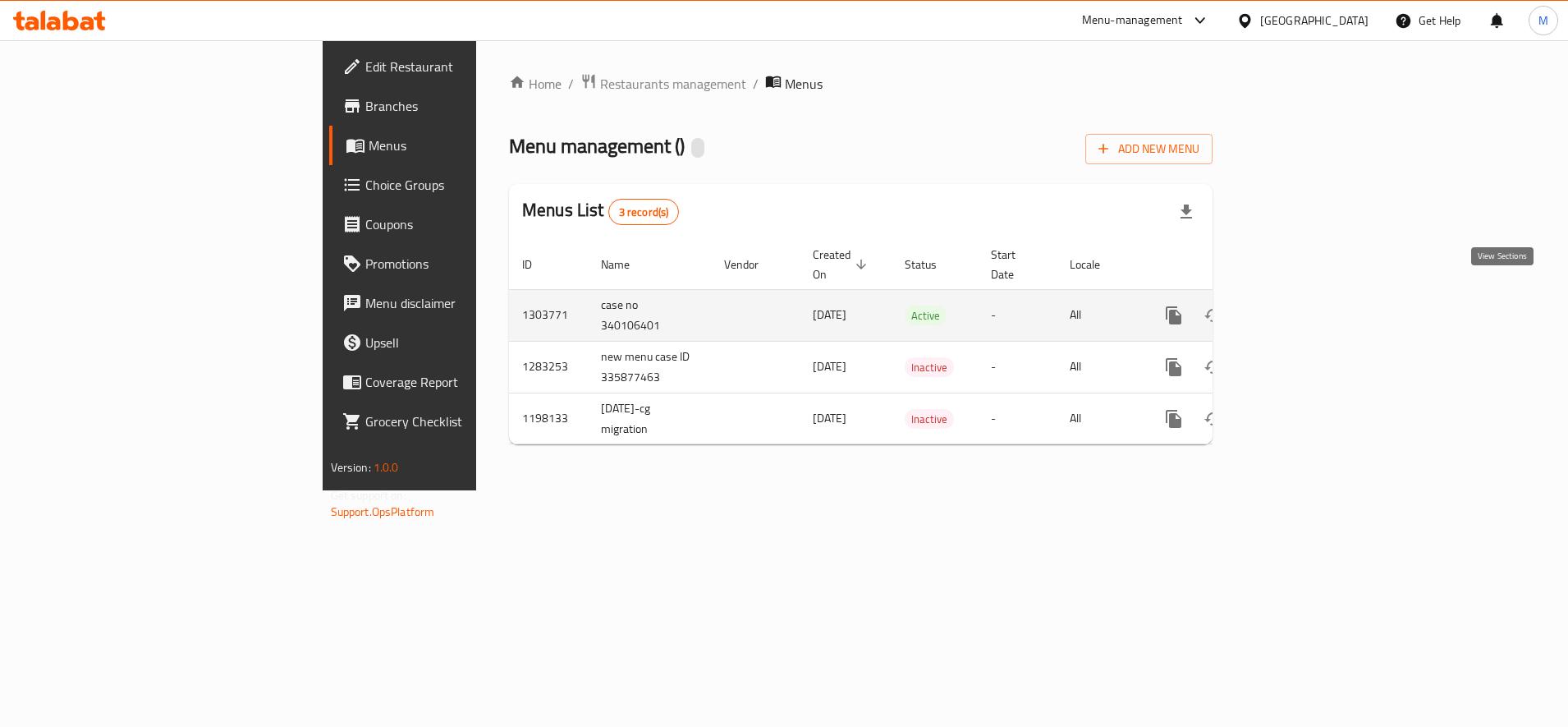
click at [1312, 307] on link "enhanced table" at bounding box center [1292, 315] width 40 height 40
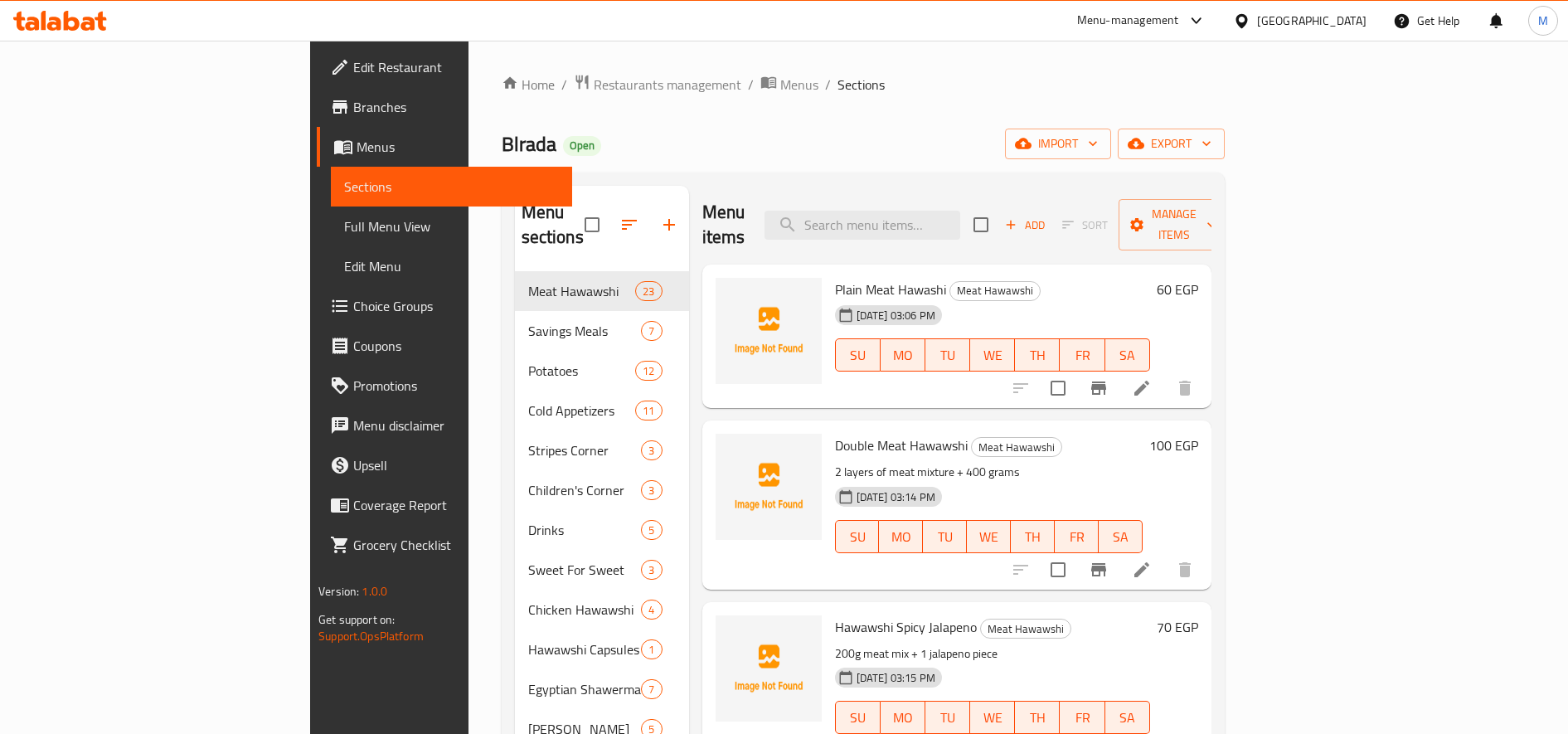
click at [1198, 278] on h6 "60 EGP" at bounding box center [1177, 289] width 41 height 24
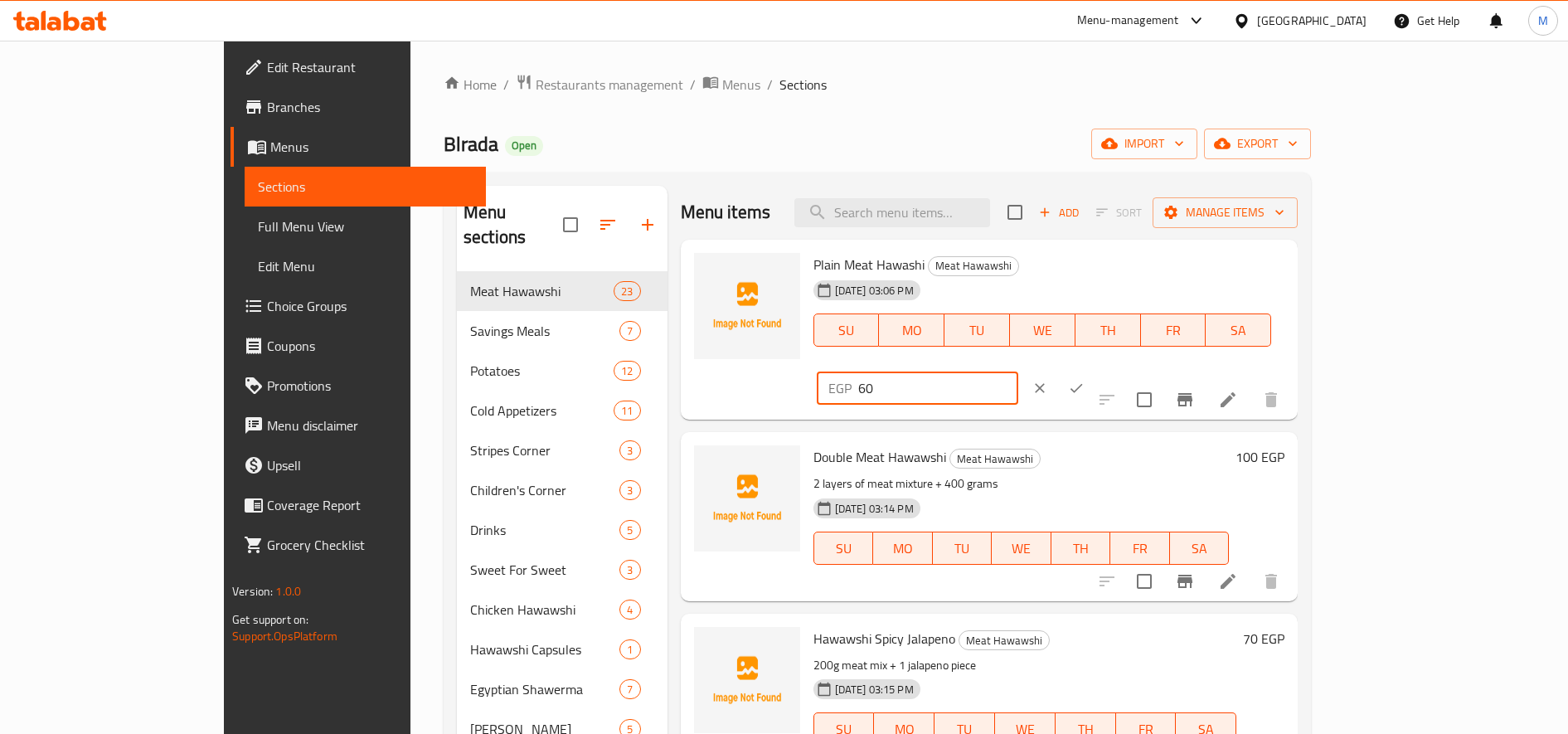
click at [1019, 372] on div "EGP 60 ​" at bounding box center [916, 389] width 201 height 33
type input "70"
click at [1084, 380] on icon "ok" at bounding box center [1075, 388] width 17 height 17
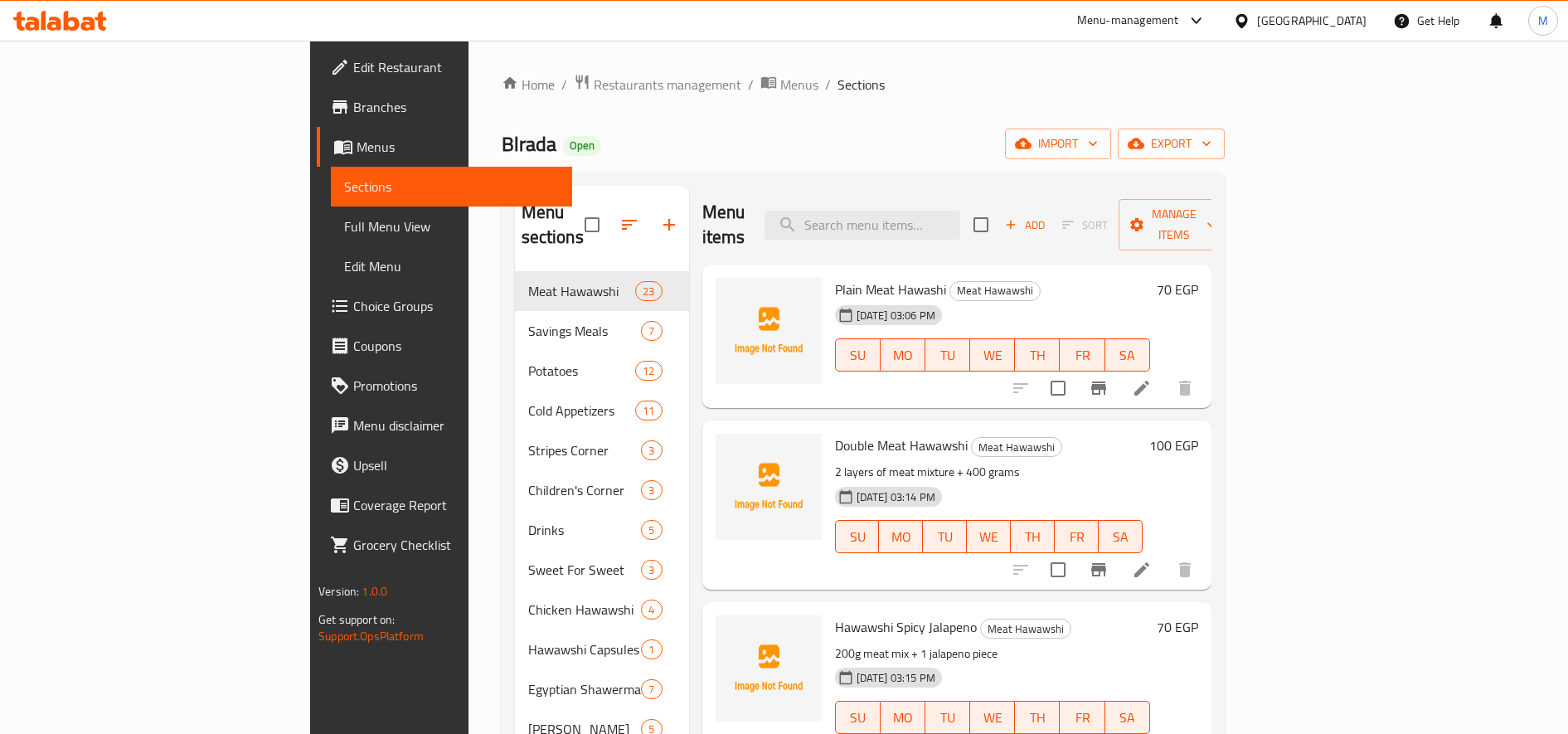
click at [1198, 434] on h6 "100 EGP" at bounding box center [1174, 446] width 49 height 24
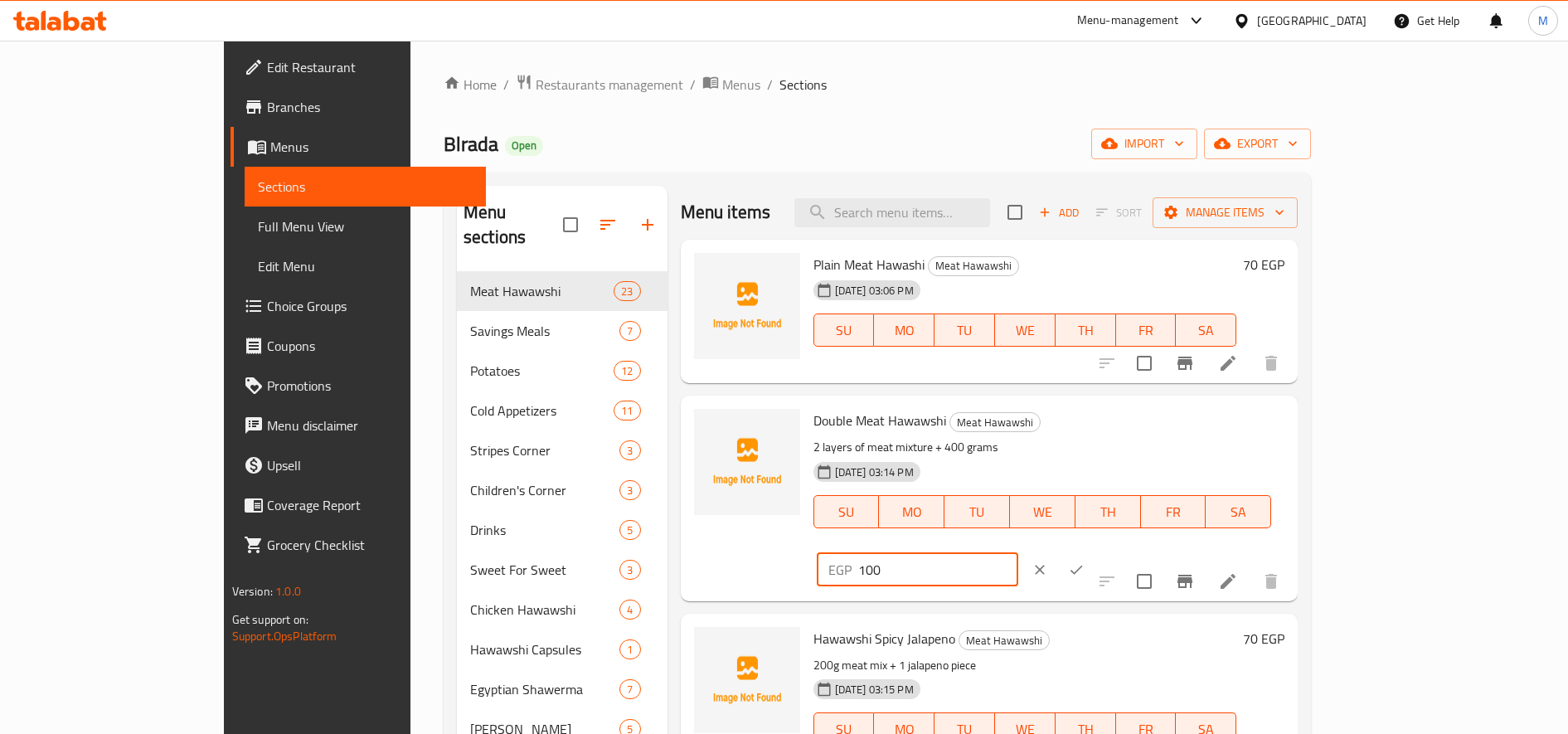
drag, startPoint x: 1276, startPoint y: 431, endPoint x: 1286, endPoint y: 429, distance: 10.2
click at [1019, 553] on input "100" at bounding box center [938, 570] width 160 height 33
type input "115"
click at [1083, 565] on icon "ok" at bounding box center [1076, 569] width 13 height 9
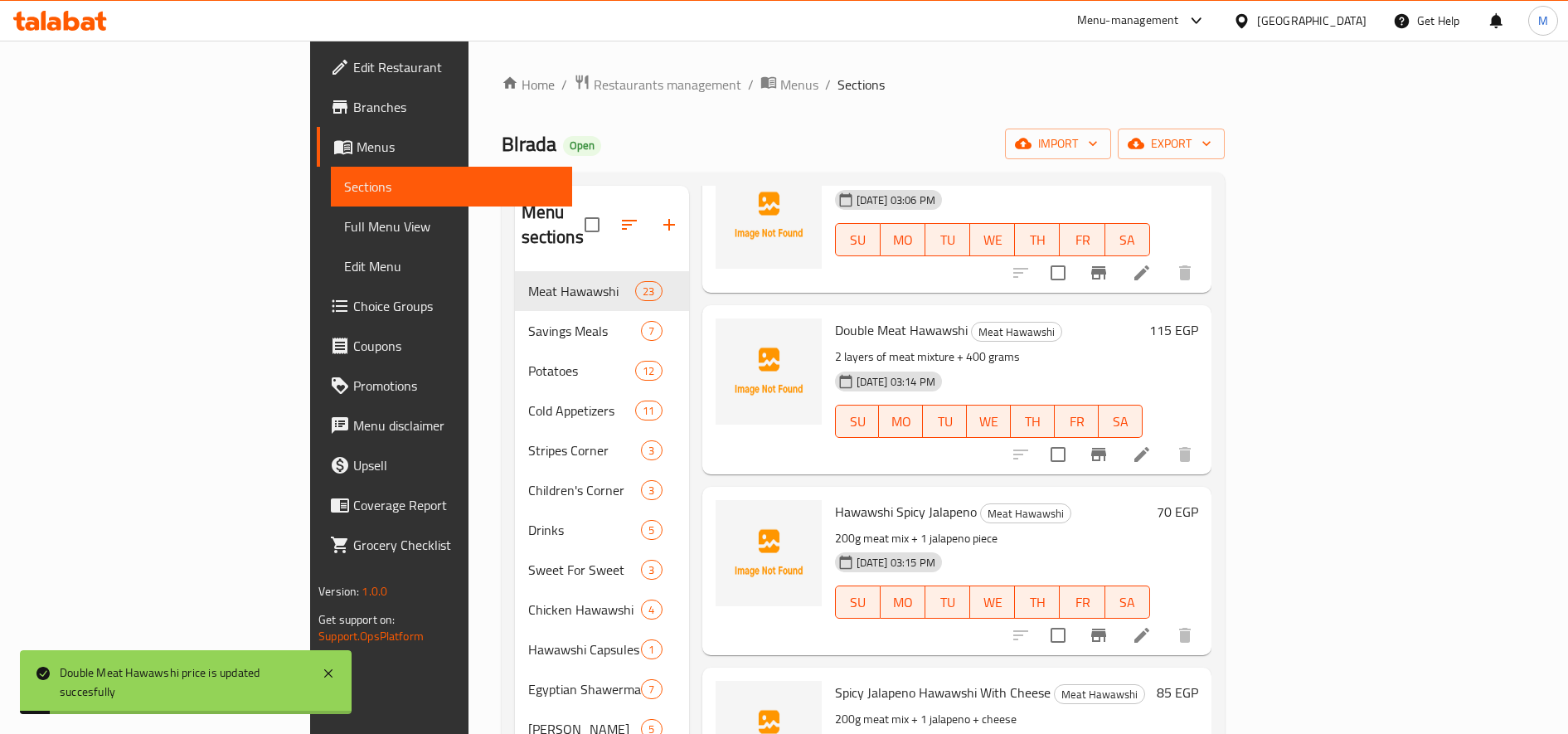
scroll to position [138, 0]
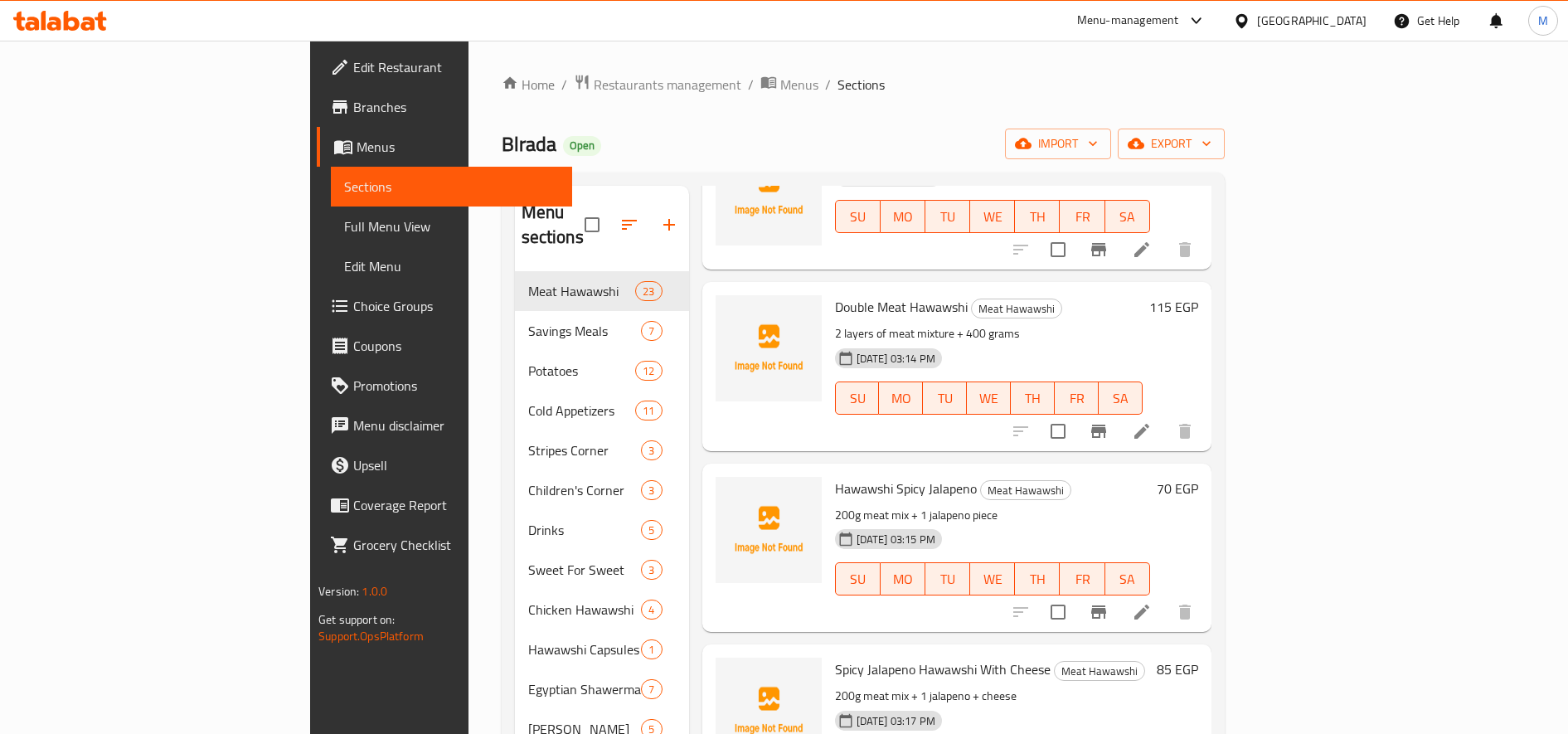
click at [1198, 477] on h6 "70 EGP" at bounding box center [1177, 489] width 41 height 24
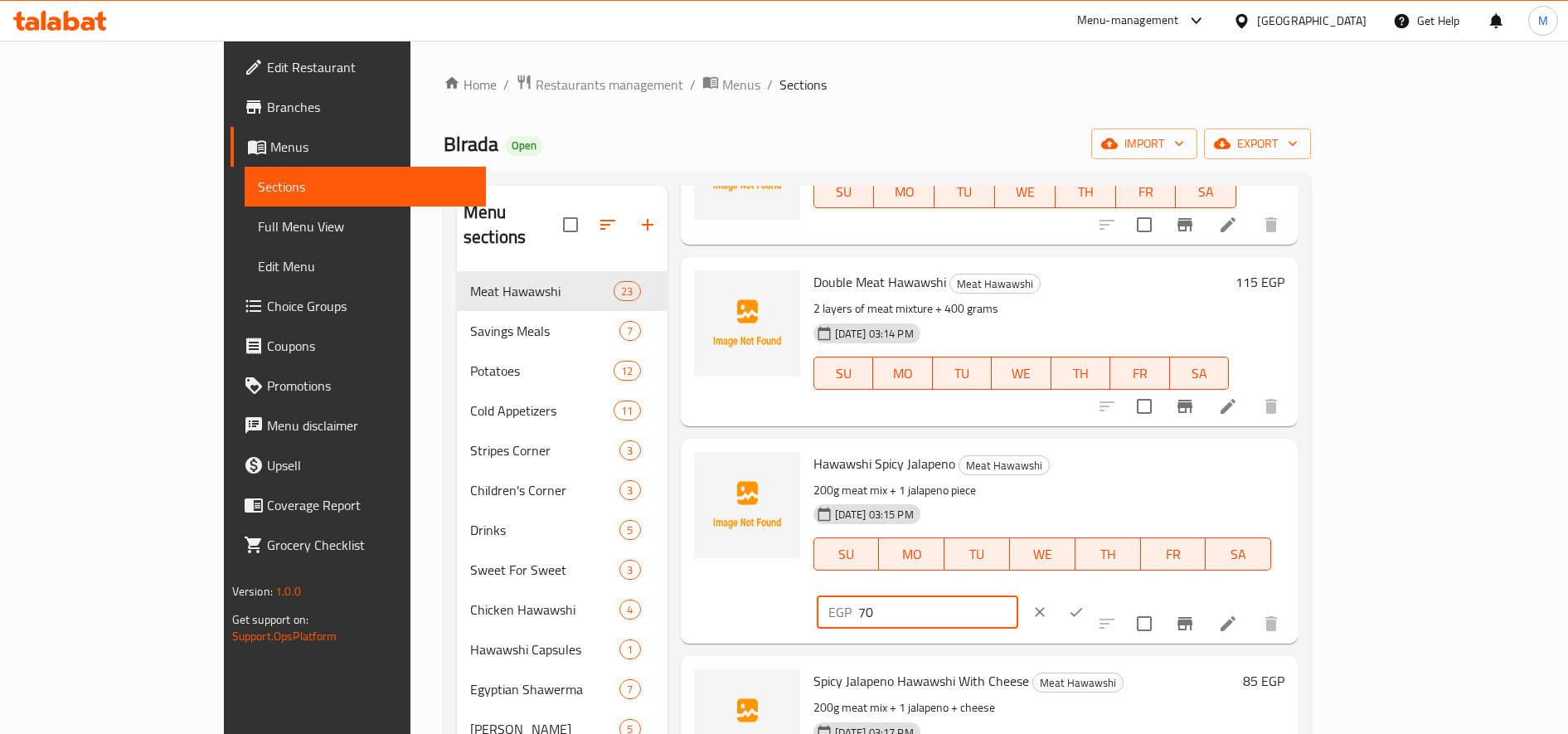
drag, startPoint x: 1276, startPoint y: 470, endPoint x: 1266, endPoint y: 470, distance: 10.0
click at [1019, 596] on input "70" at bounding box center [938, 612] width 160 height 33
type input "80"
click at [1084, 603] on icon "ok" at bounding box center [1075, 611] width 17 height 17
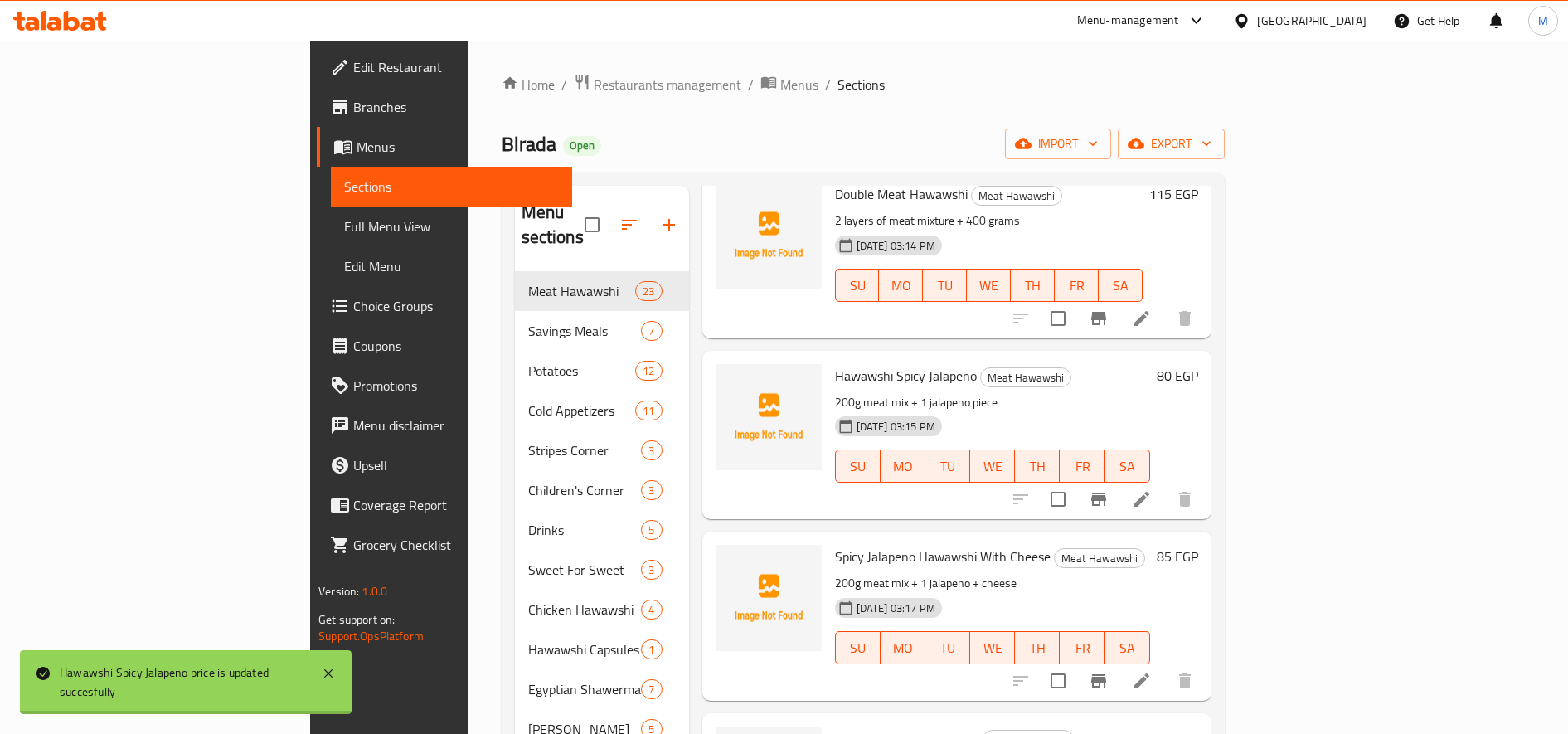
scroll to position [415, 0]
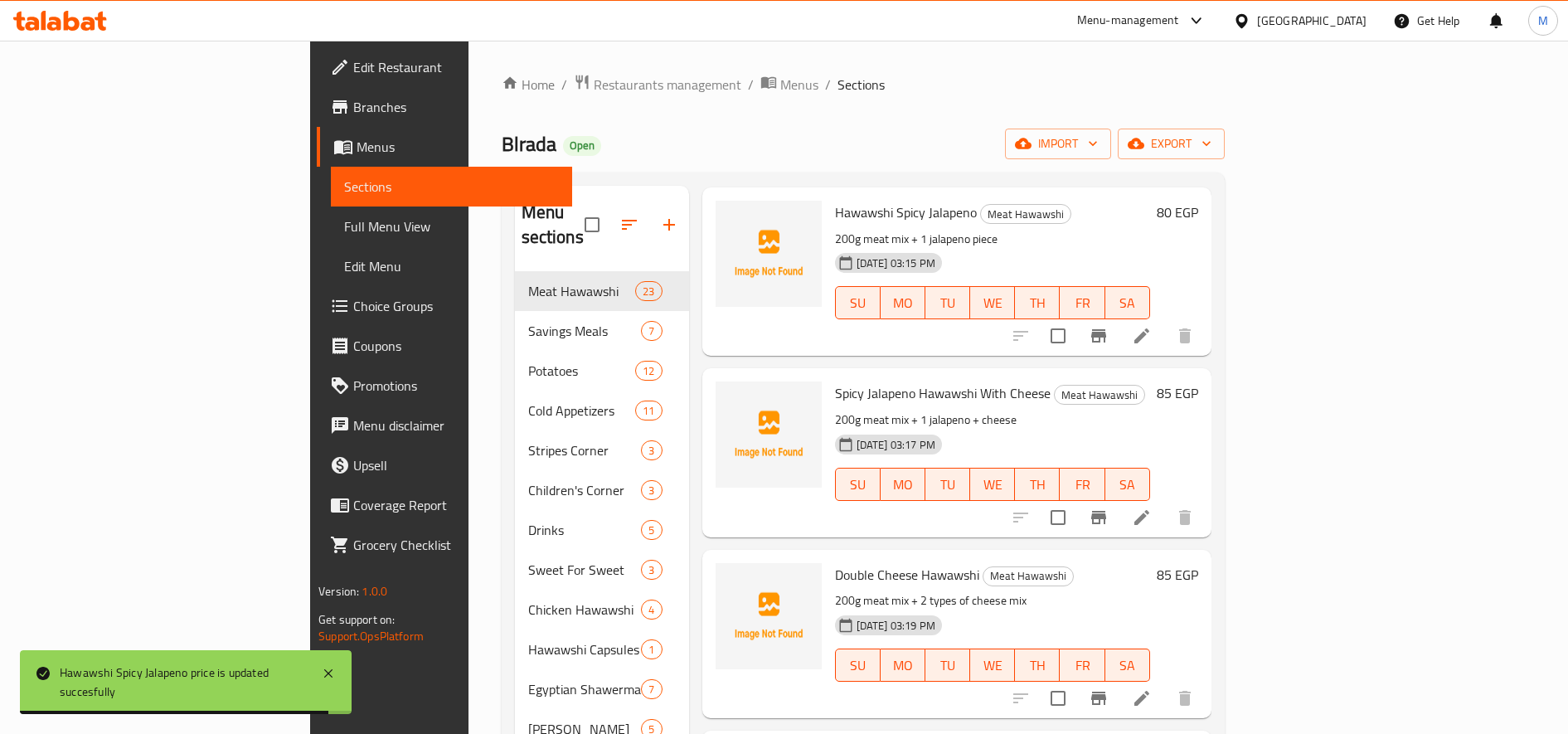
click at [1198, 382] on h6 "85 EGP" at bounding box center [1177, 393] width 41 height 24
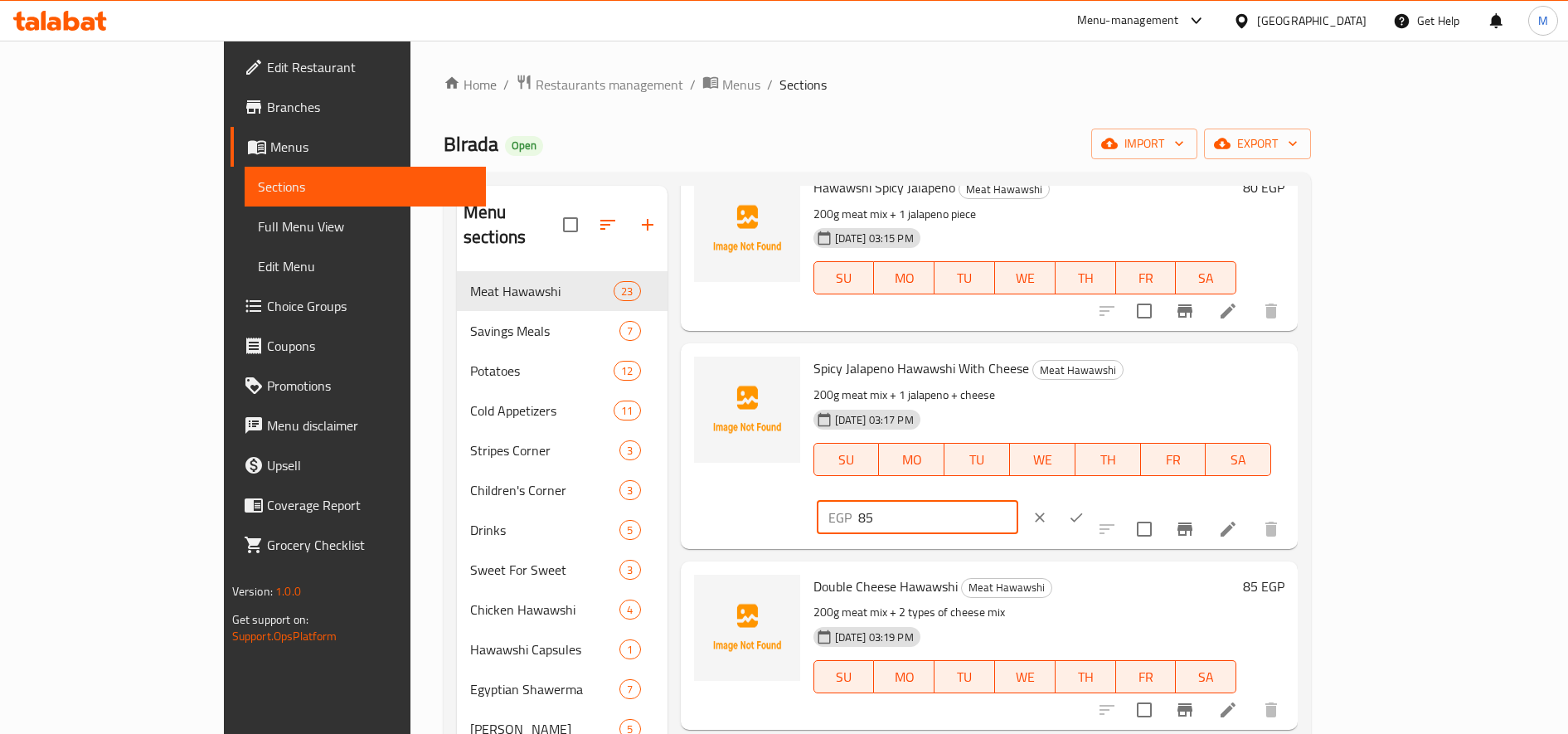
click at [1019, 500] on input "85" at bounding box center [938, 517] width 160 height 33
type input "100"
click at [1094, 499] on button "ok" at bounding box center [1075, 517] width 36 height 36
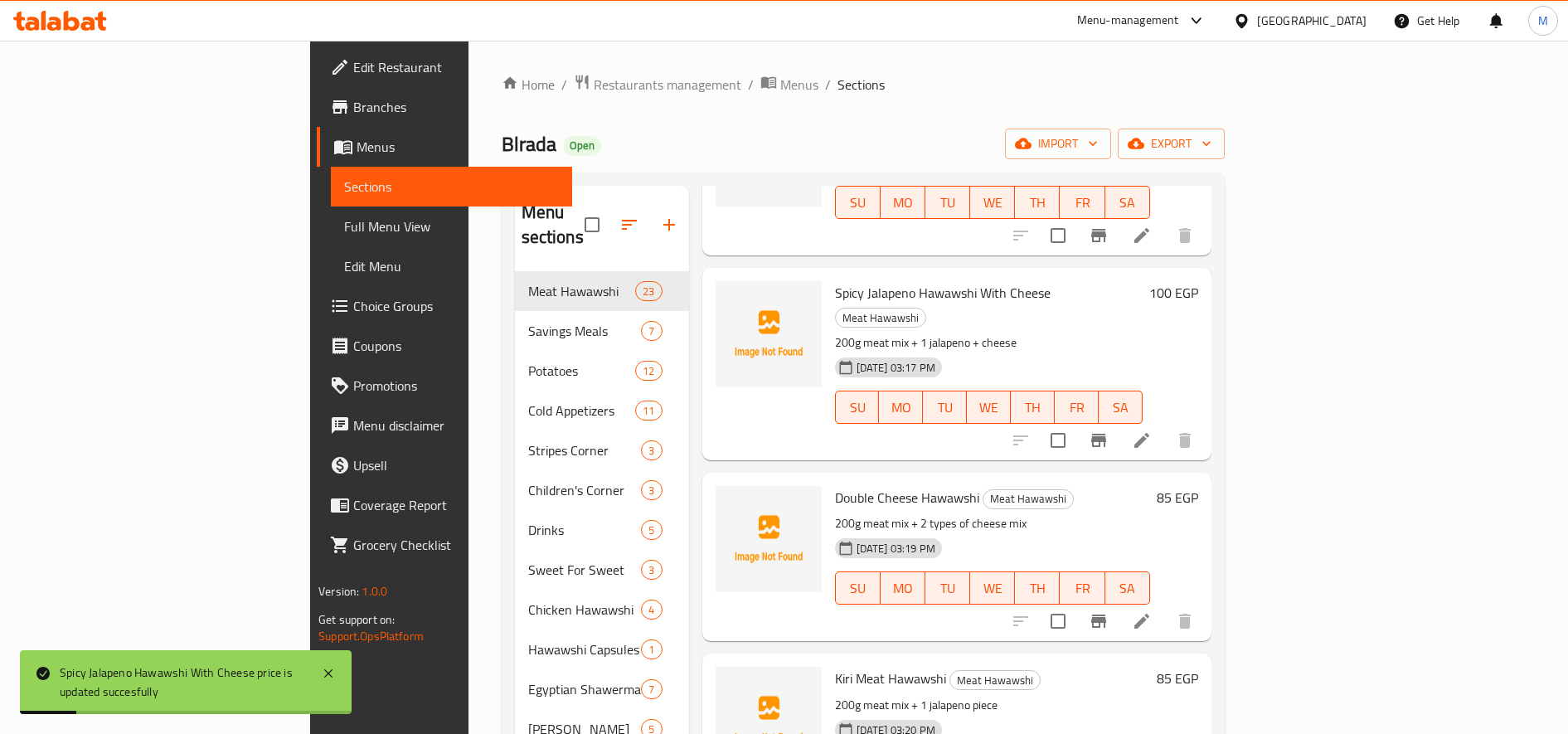
scroll to position [553, 0]
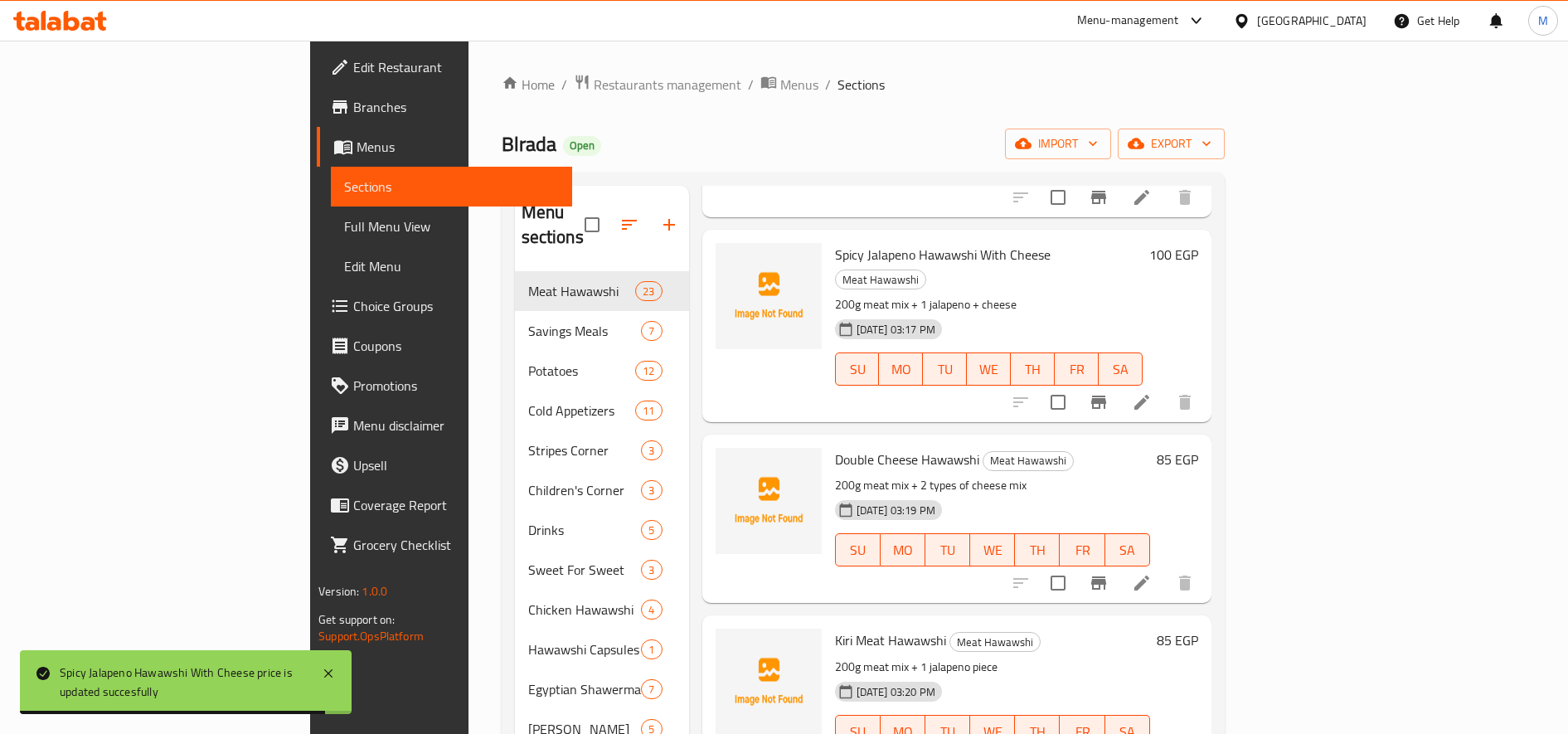
click at [1198, 447] on h6 "85 EGP" at bounding box center [1177, 459] width 41 height 24
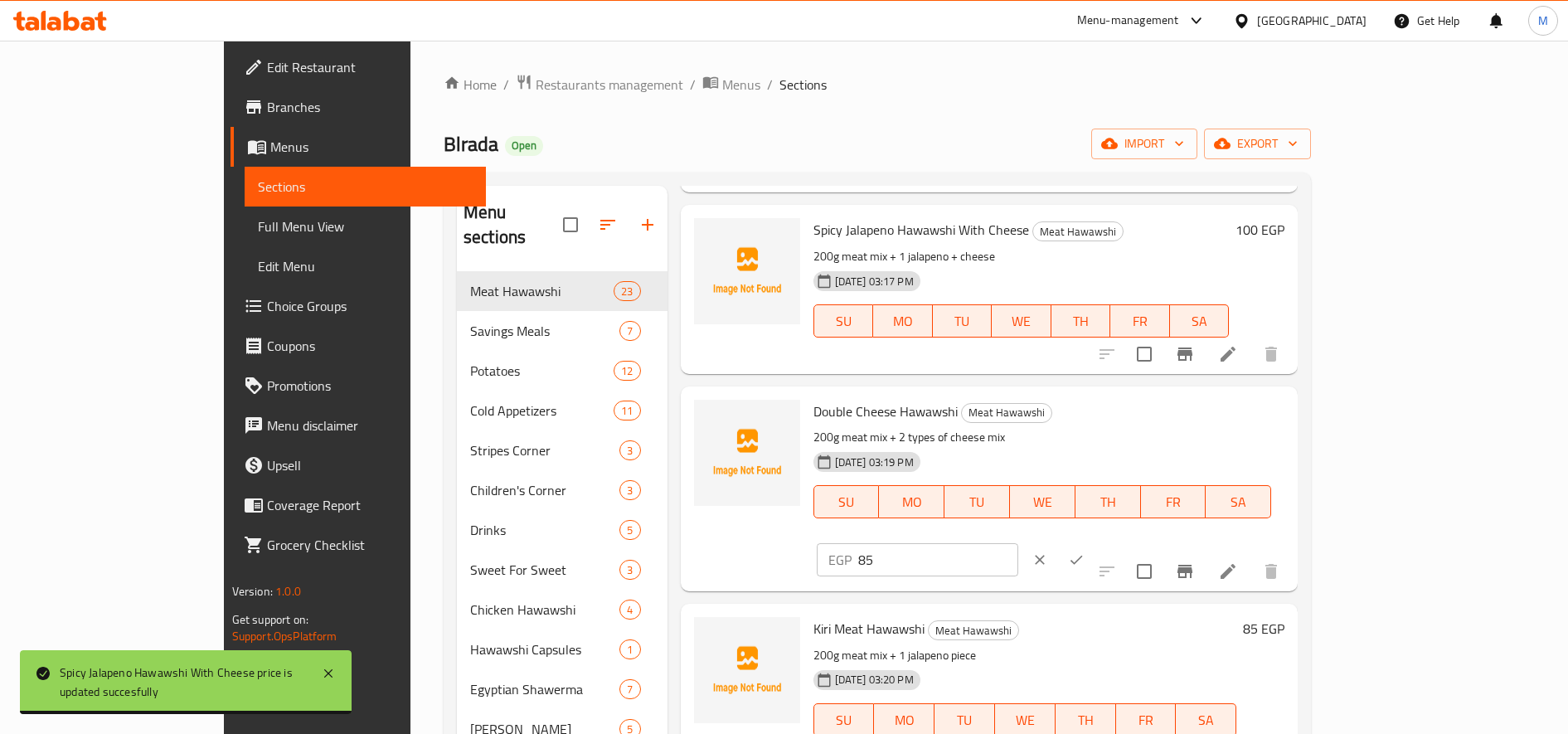
click at [1019, 543] on input "85" at bounding box center [938, 559] width 160 height 33
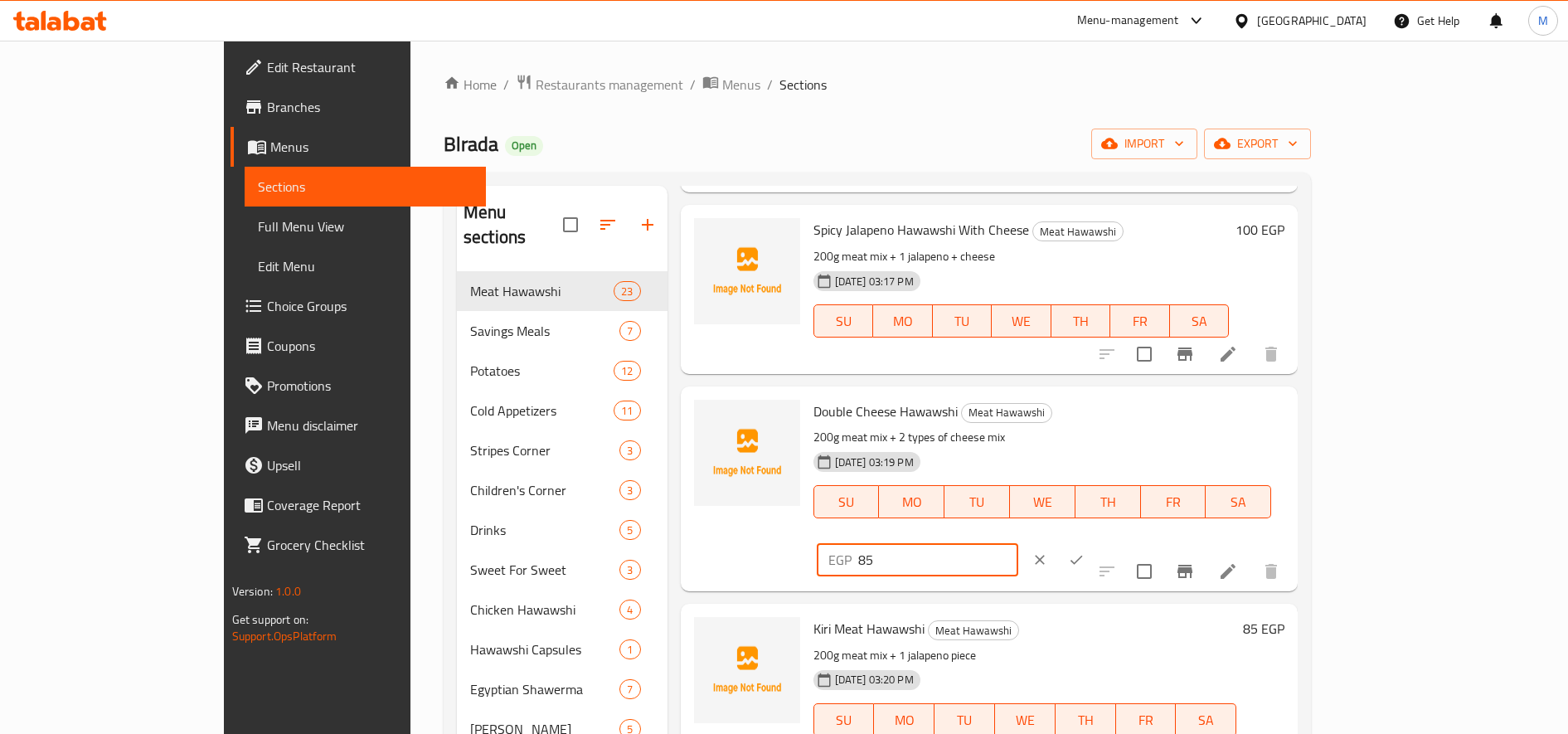
click at [1019, 543] on input "85" at bounding box center [938, 559] width 160 height 33
type input "100"
click at [1084, 551] on icon "ok" at bounding box center [1075, 559] width 17 height 17
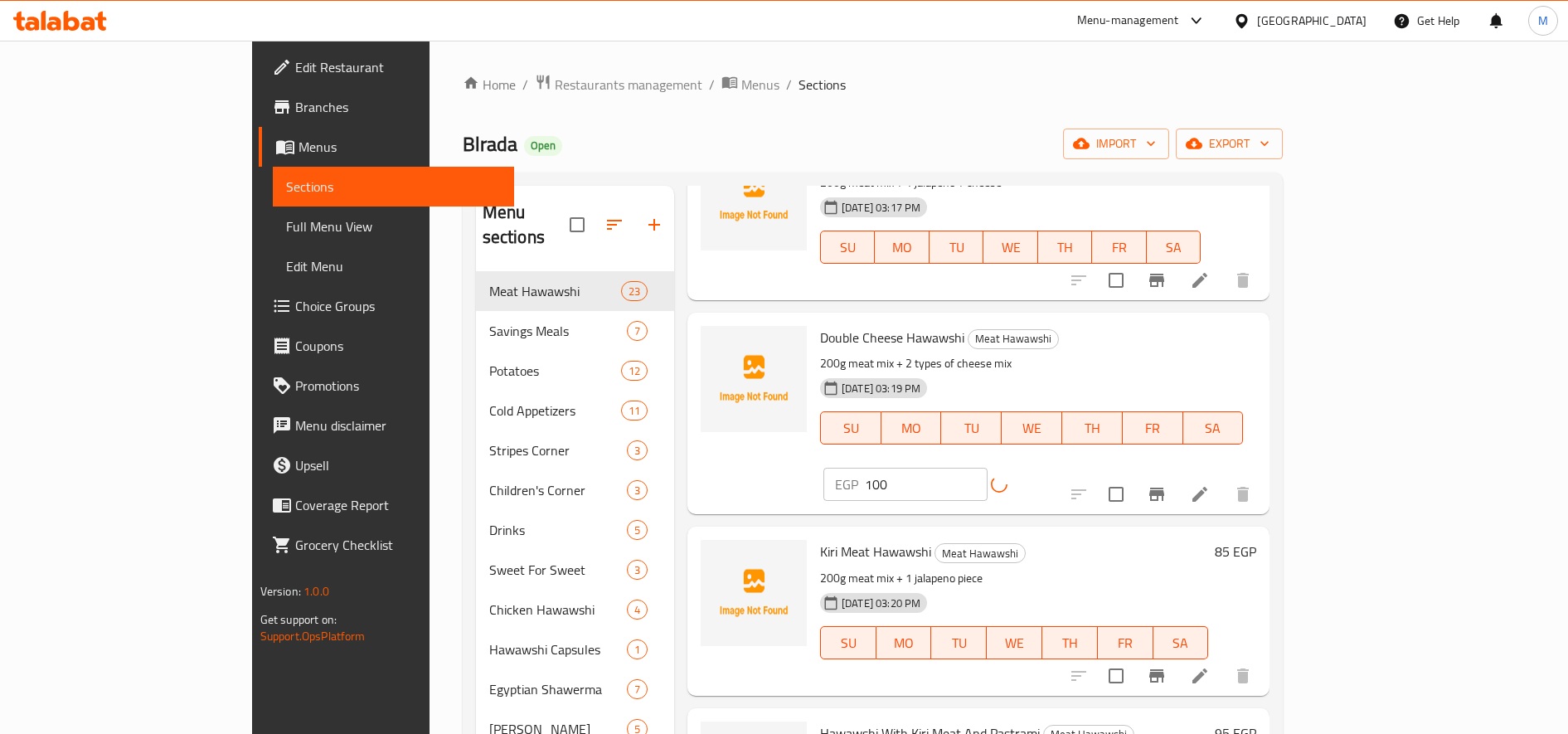
scroll to position [691, 0]
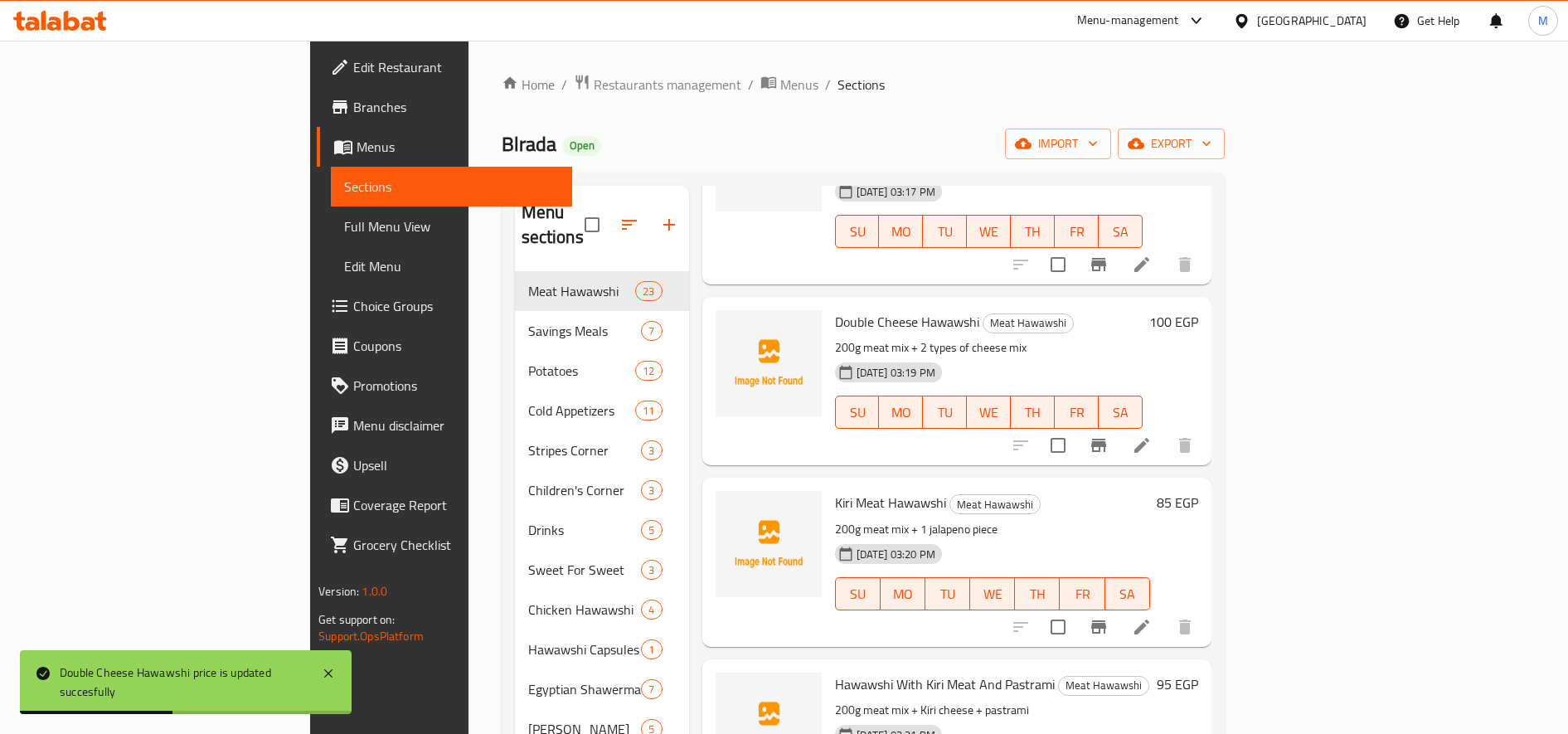
click at [1198, 310] on h6 "100 EGP" at bounding box center [1174, 322] width 49 height 24
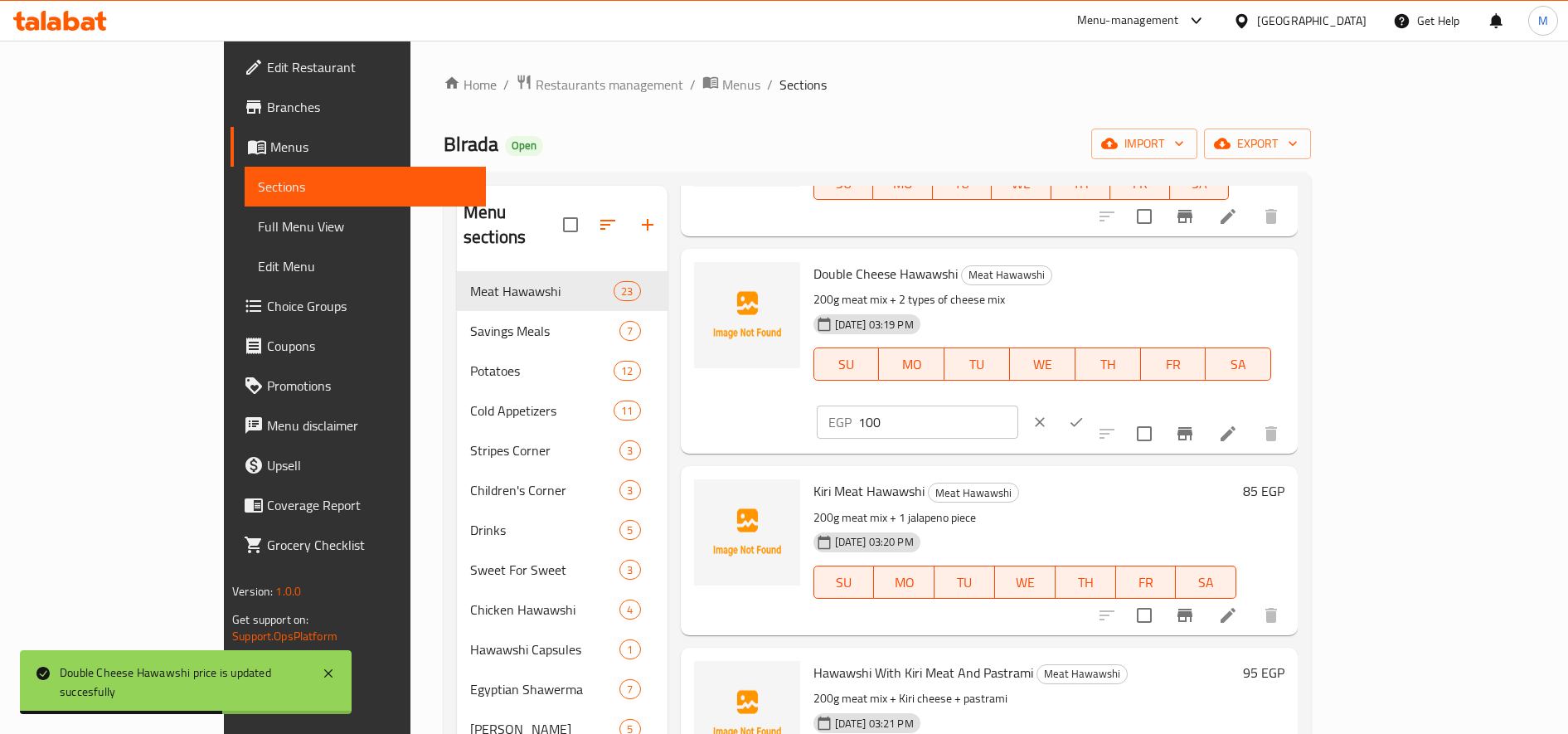
click at [1019, 405] on input "100" at bounding box center [938, 422] width 160 height 33
click at [1284, 479] on h6 "85 EGP" at bounding box center [1264, 491] width 41 height 24
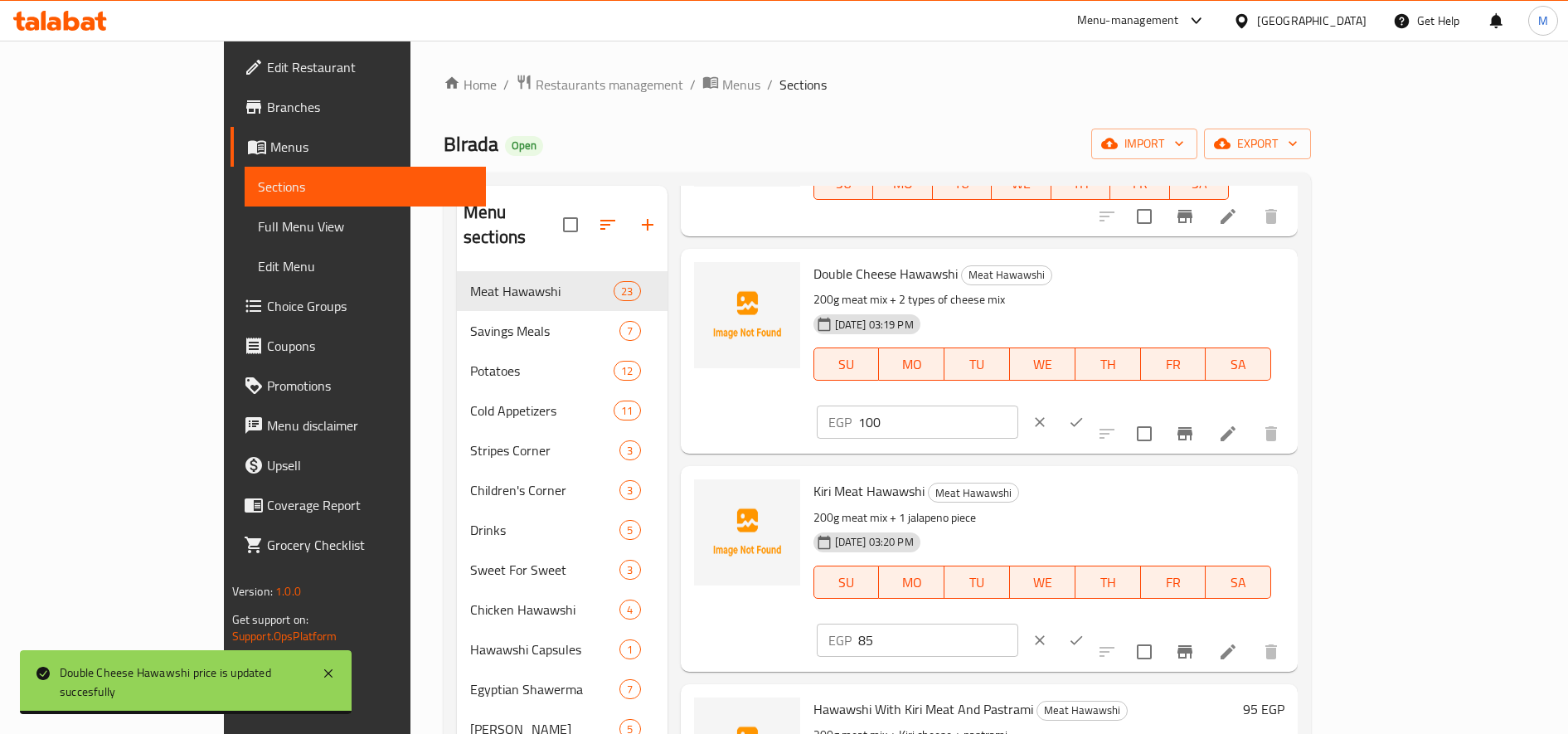
click at [1019, 623] on input "85" at bounding box center [938, 640] width 160 height 33
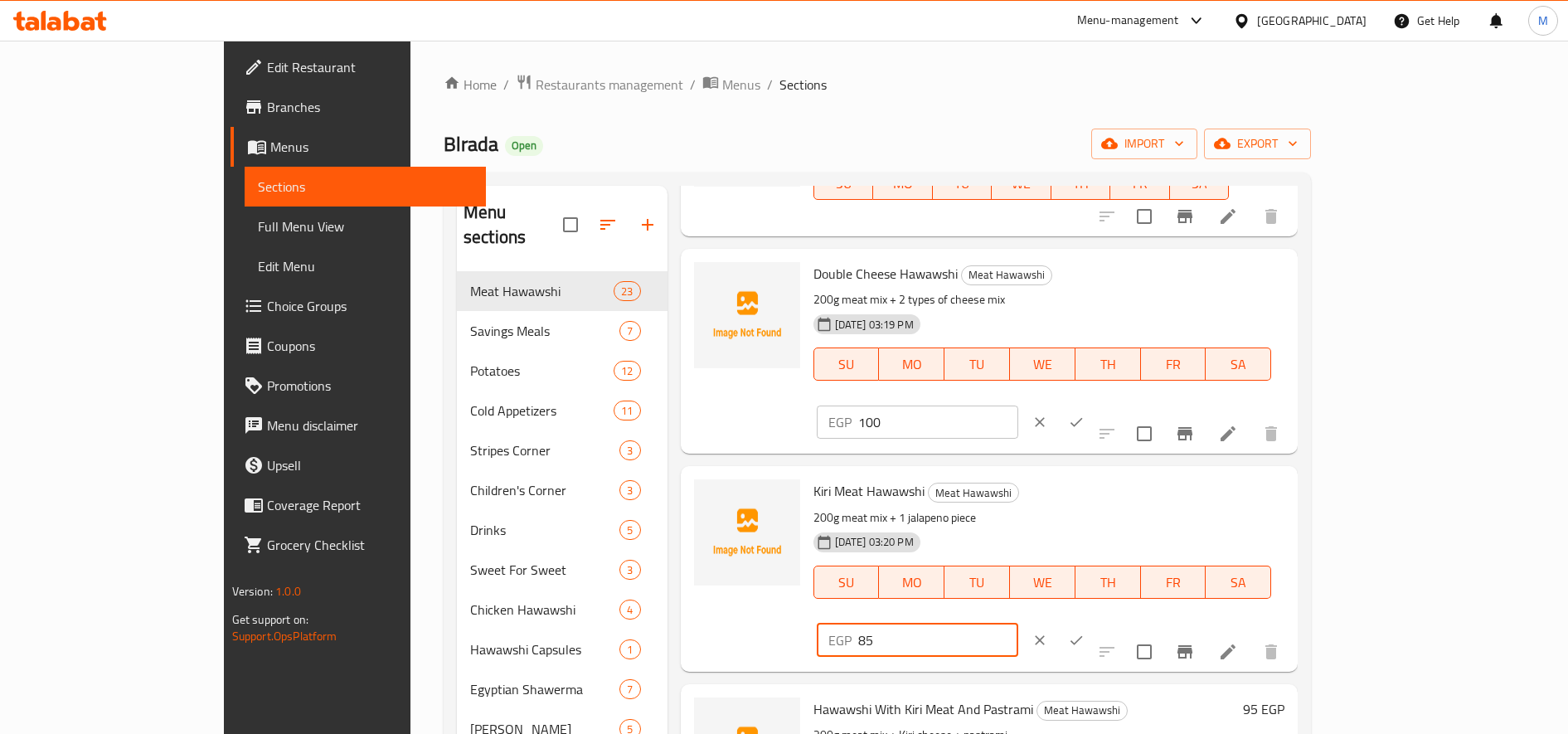
click at [1019, 623] on input "85" at bounding box center [938, 640] width 160 height 33
paste input "100"
type input "100"
click at [1084, 632] on icon "ok" at bounding box center [1075, 640] width 17 height 17
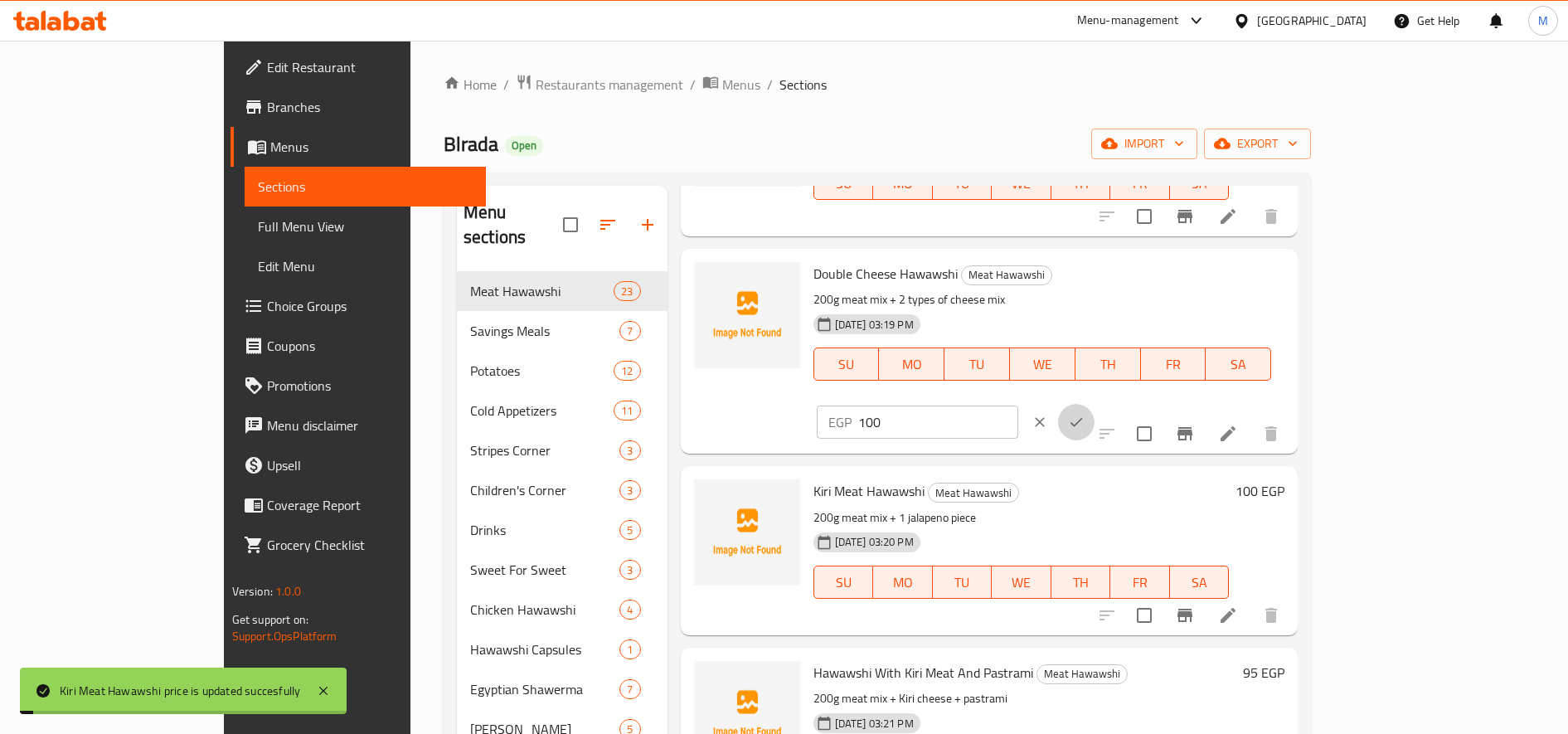
click at [1084, 414] on icon "ok" at bounding box center [1075, 422] width 17 height 17
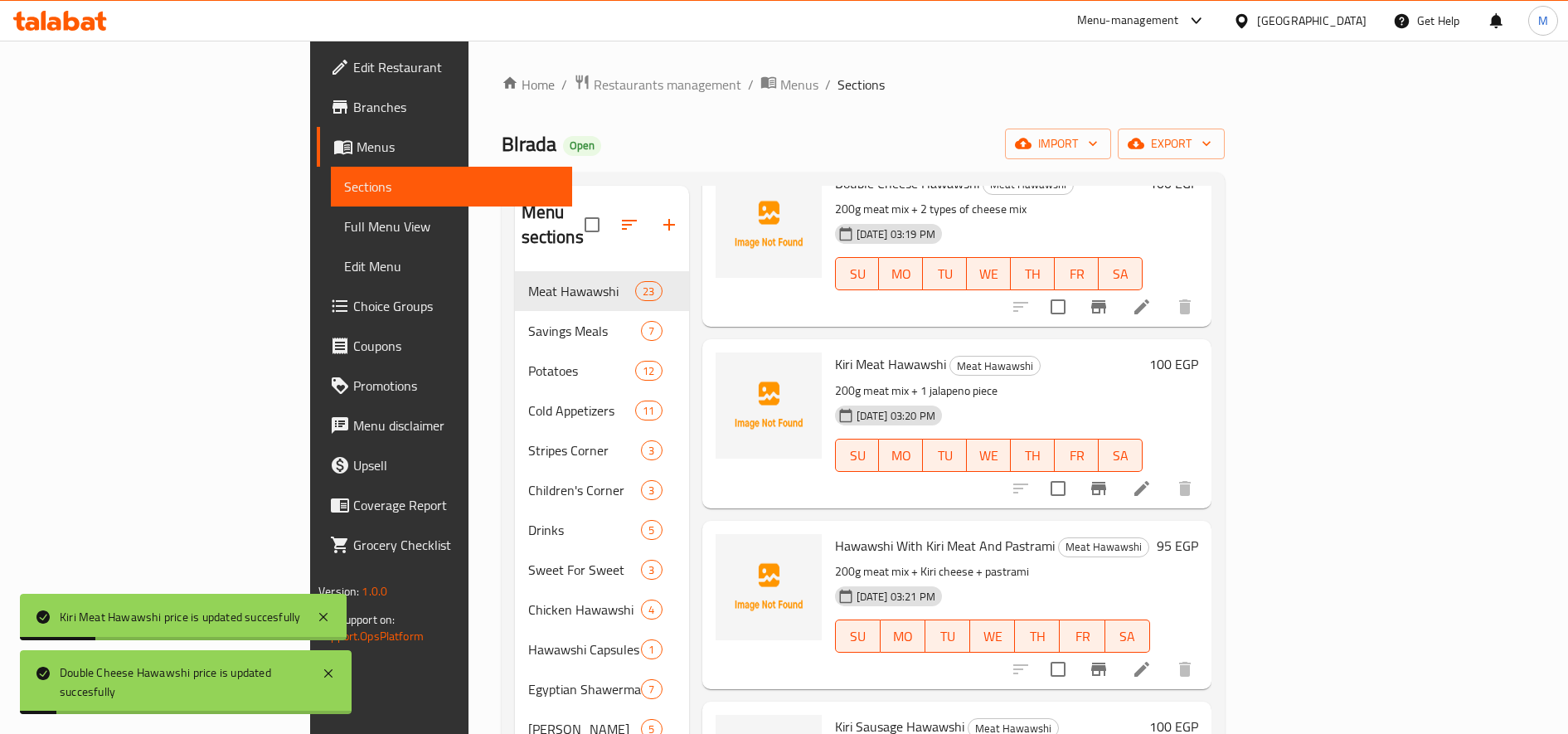
scroll to position [968, 0]
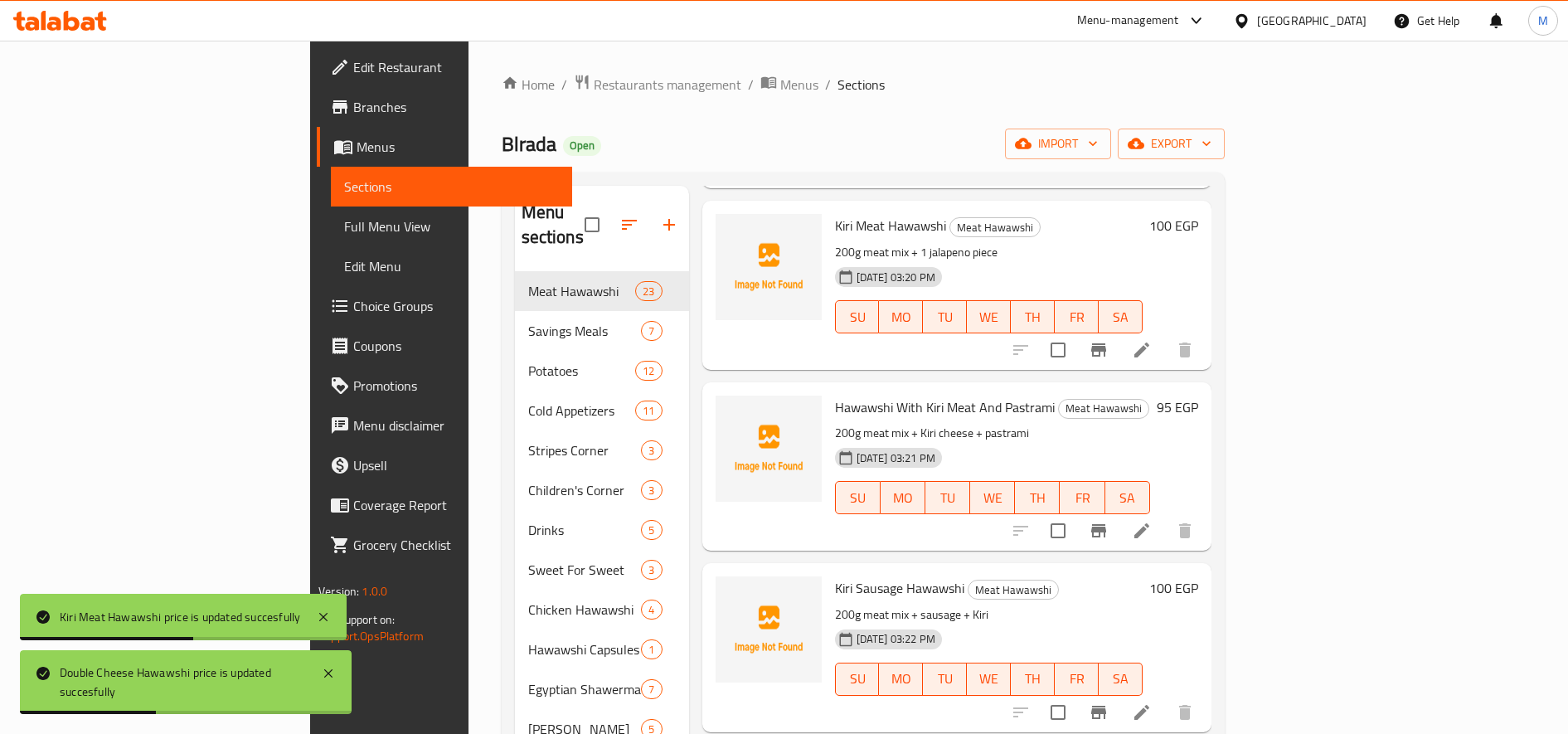
click at [1198, 395] on h6 "95 EGP" at bounding box center [1177, 407] width 41 height 24
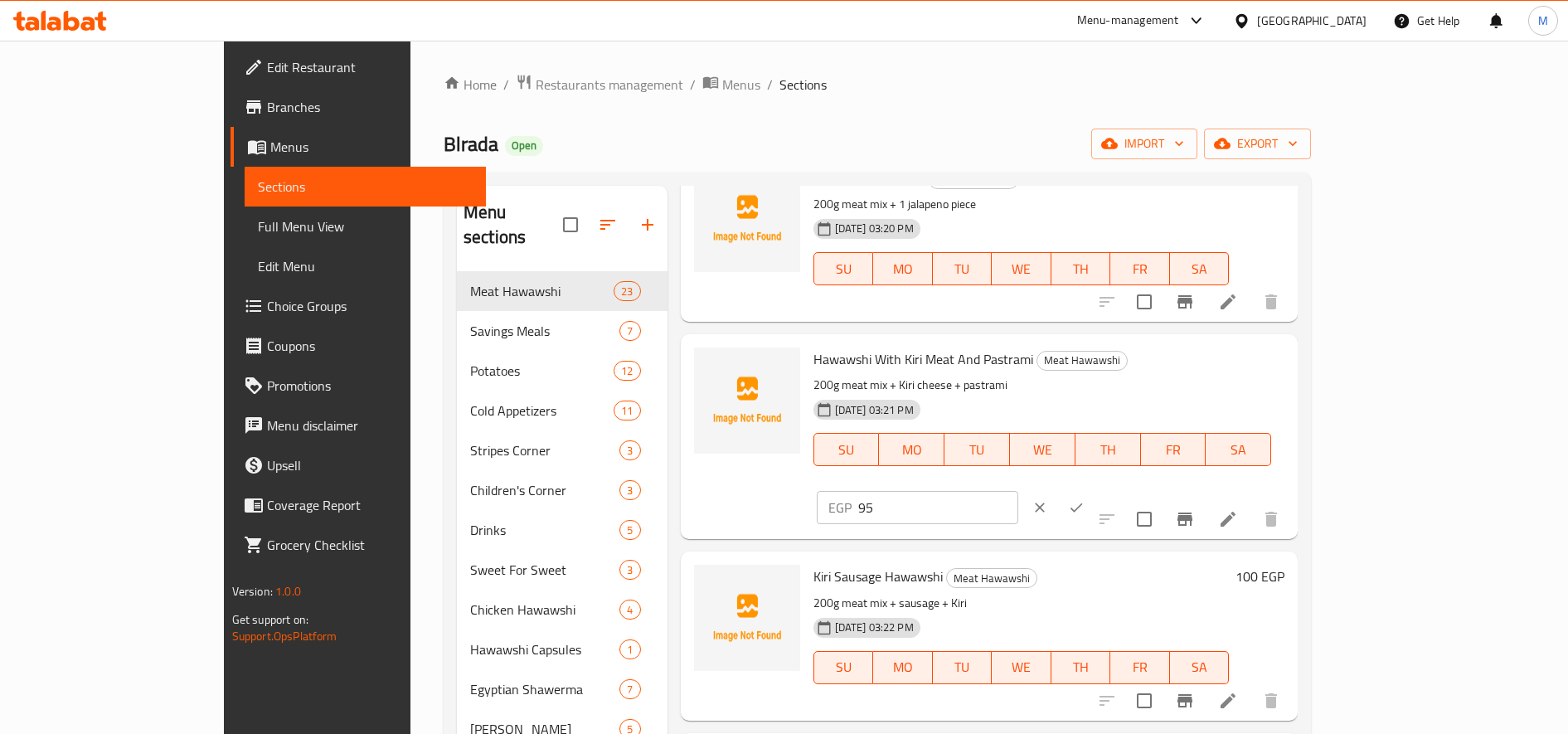
click at [1019, 491] on input "95" at bounding box center [938, 507] width 160 height 33
type input "110"
click at [1084, 499] on icon "ok" at bounding box center [1075, 507] width 17 height 17
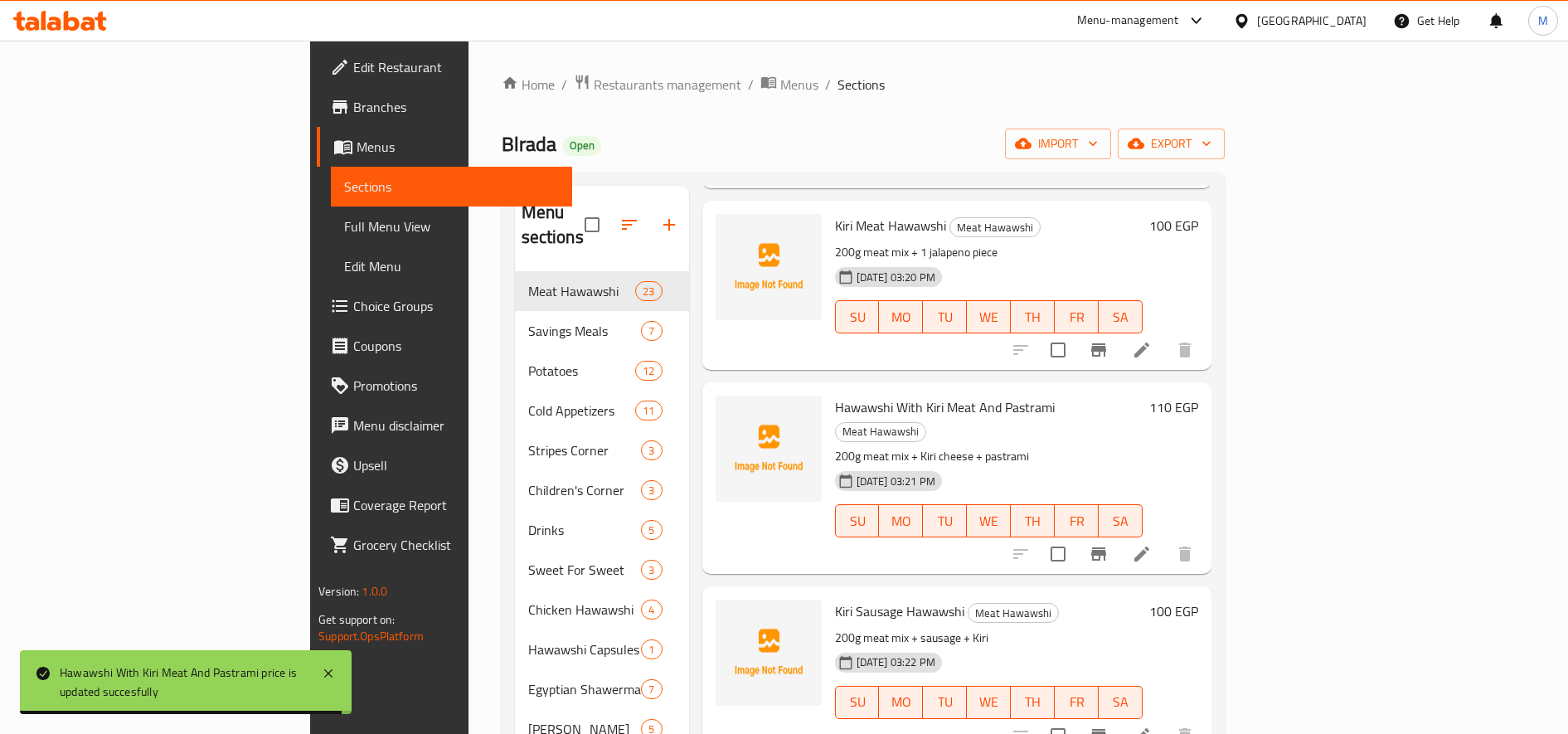
click at [1198, 600] on h6 "100 EGP" at bounding box center [1174, 611] width 49 height 24
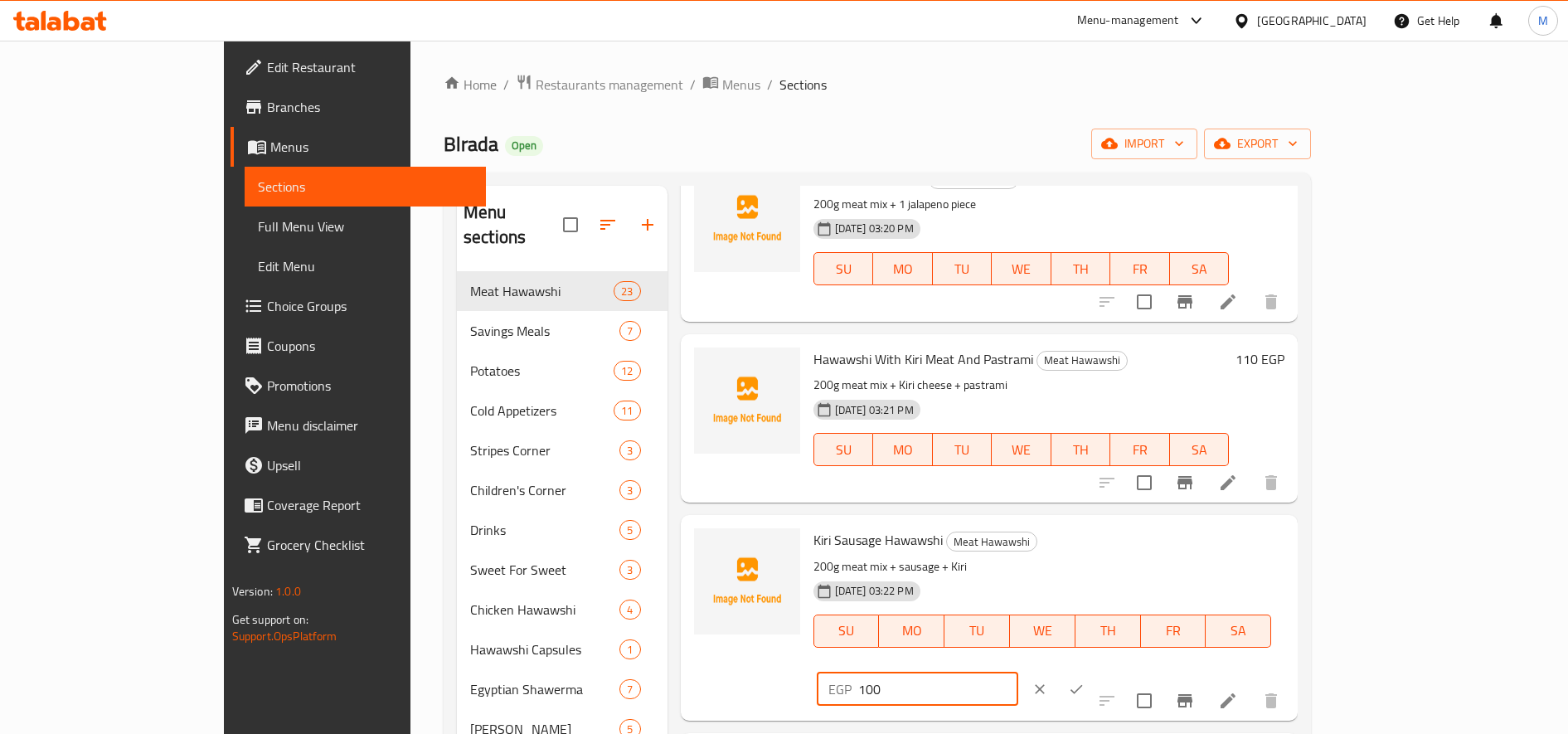
drag, startPoint x: 1276, startPoint y: 549, endPoint x: 1299, endPoint y: 549, distance: 23.0
click at [1019, 672] on input "100" at bounding box center [938, 689] width 160 height 33
type input "115"
click at [1094, 671] on button "ok" at bounding box center [1075, 689] width 36 height 36
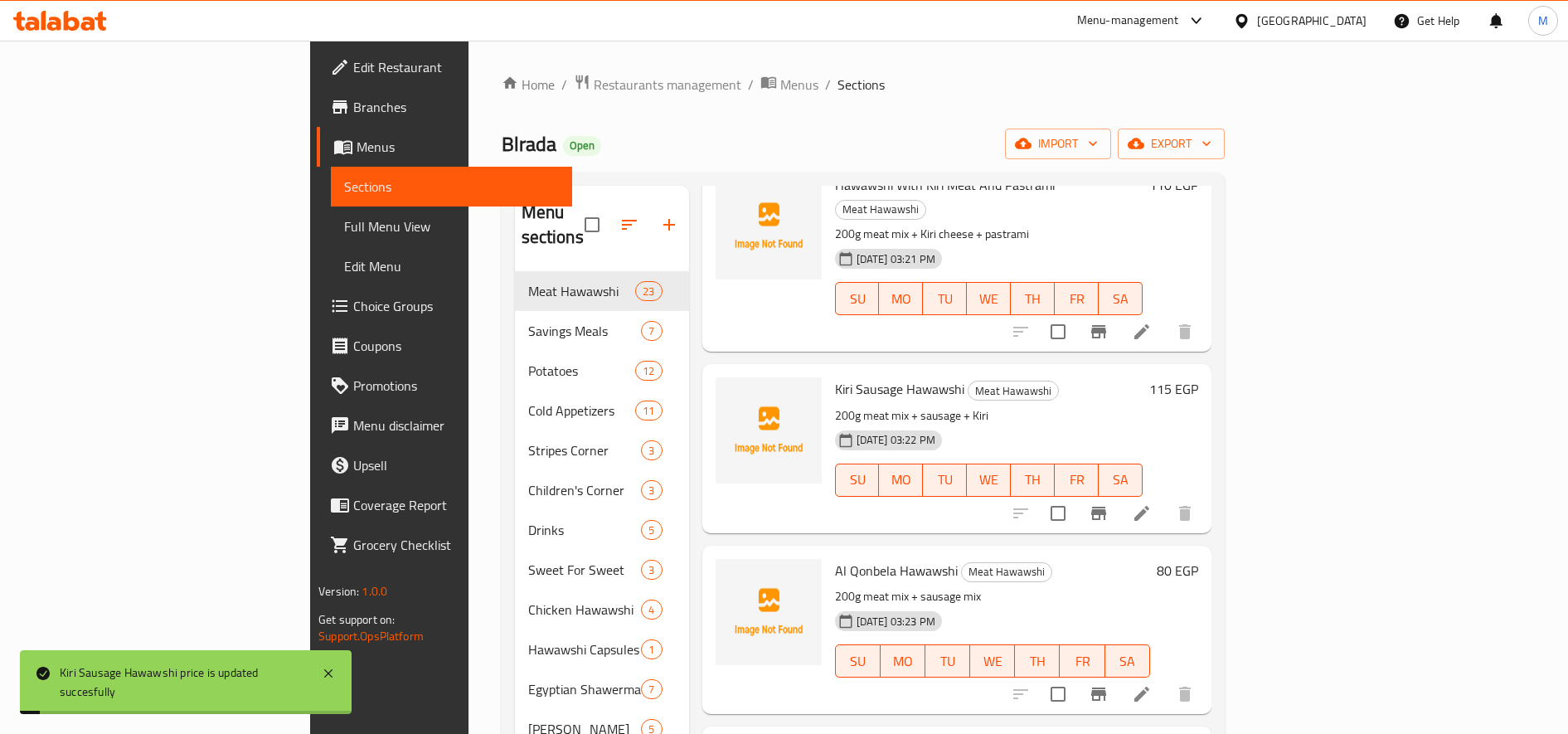
scroll to position [1244, 0]
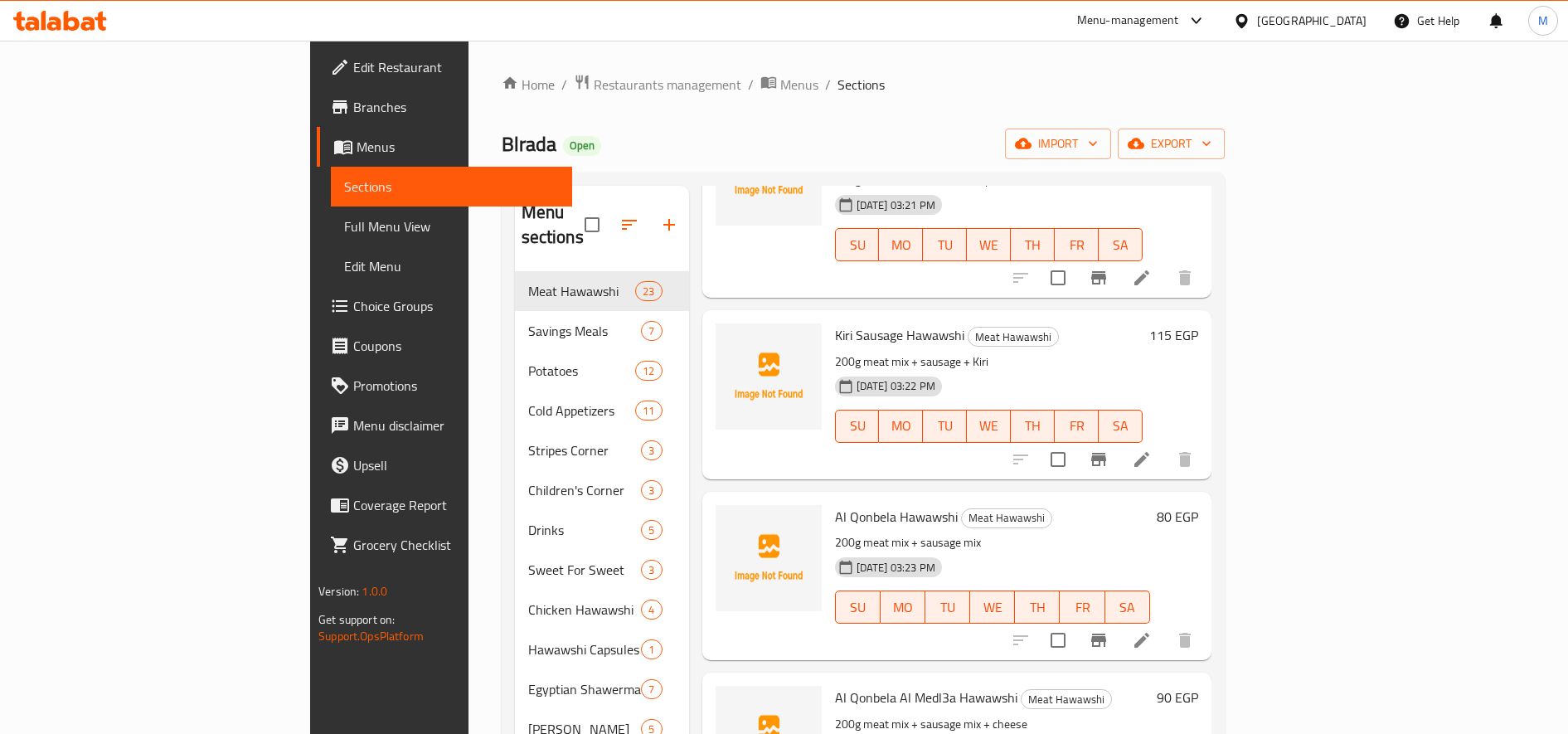
click at [1198, 505] on h6 "80 EGP" at bounding box center [1177, 517] width 41 height 24
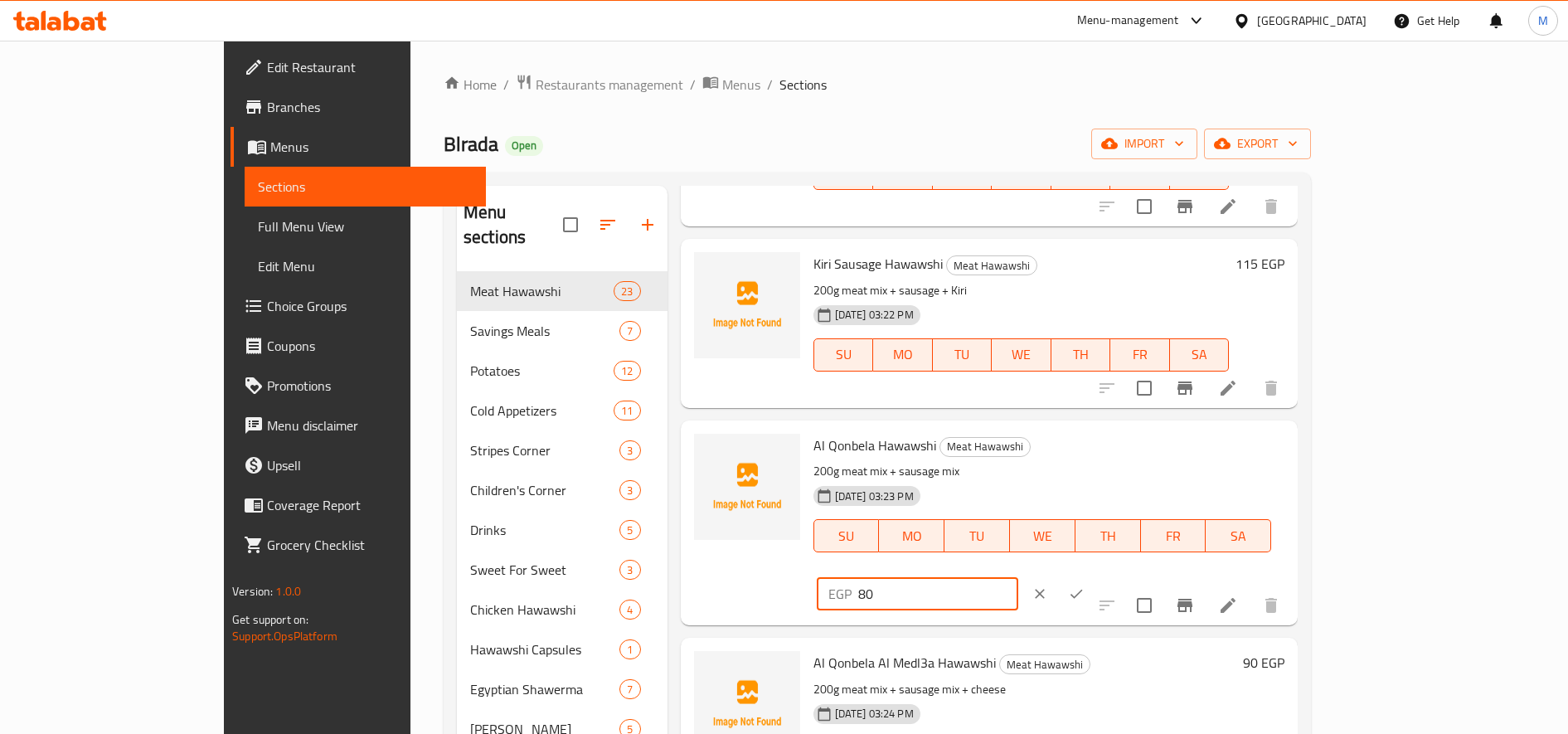
click at [1019, 577] on input "80" at bounding box center [938, 594] width 160 height 33
type input "90"
click at [1084, 586] on icon "ok" at bounding box center [1075, 594] width 17 height 17
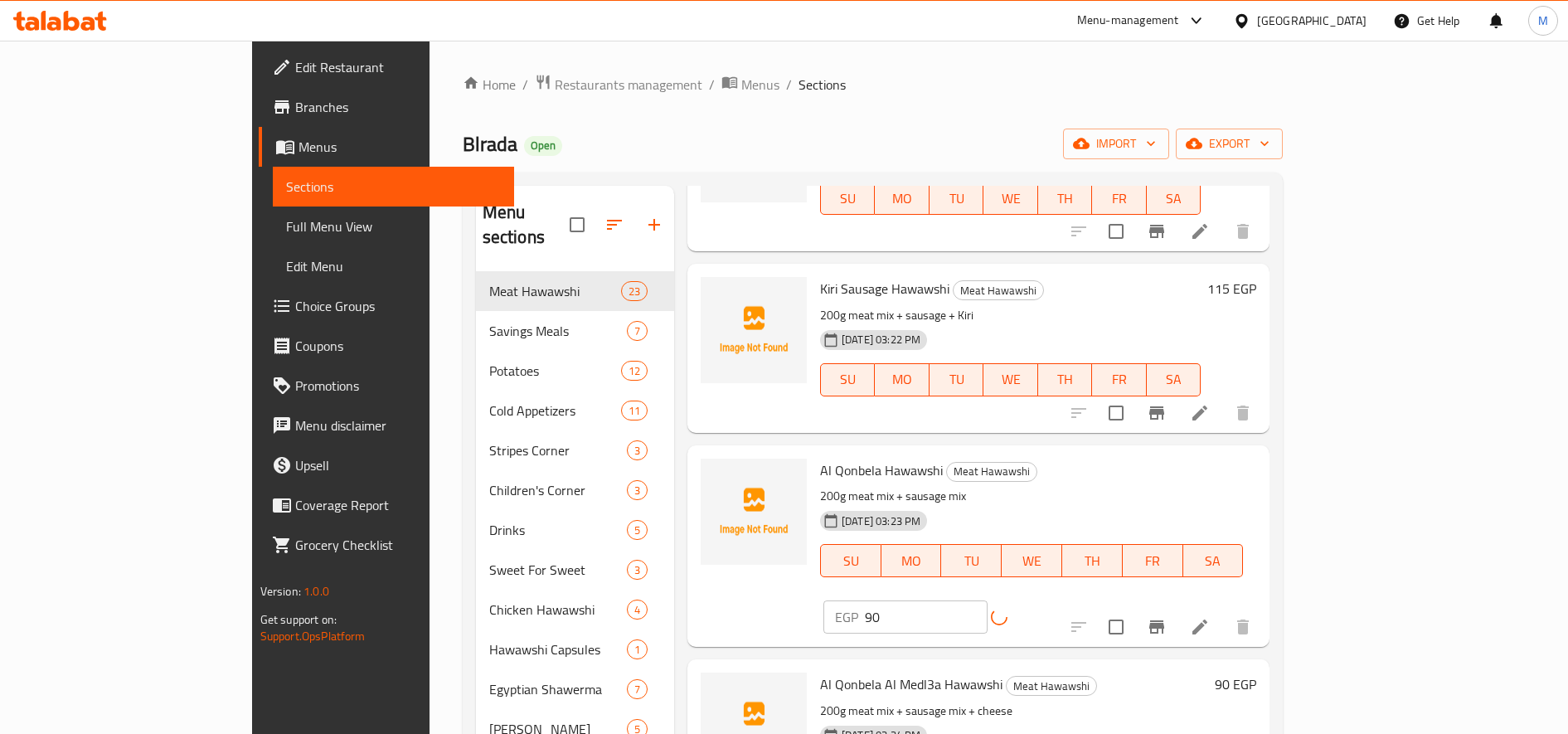
scroll to position [1383, 0]
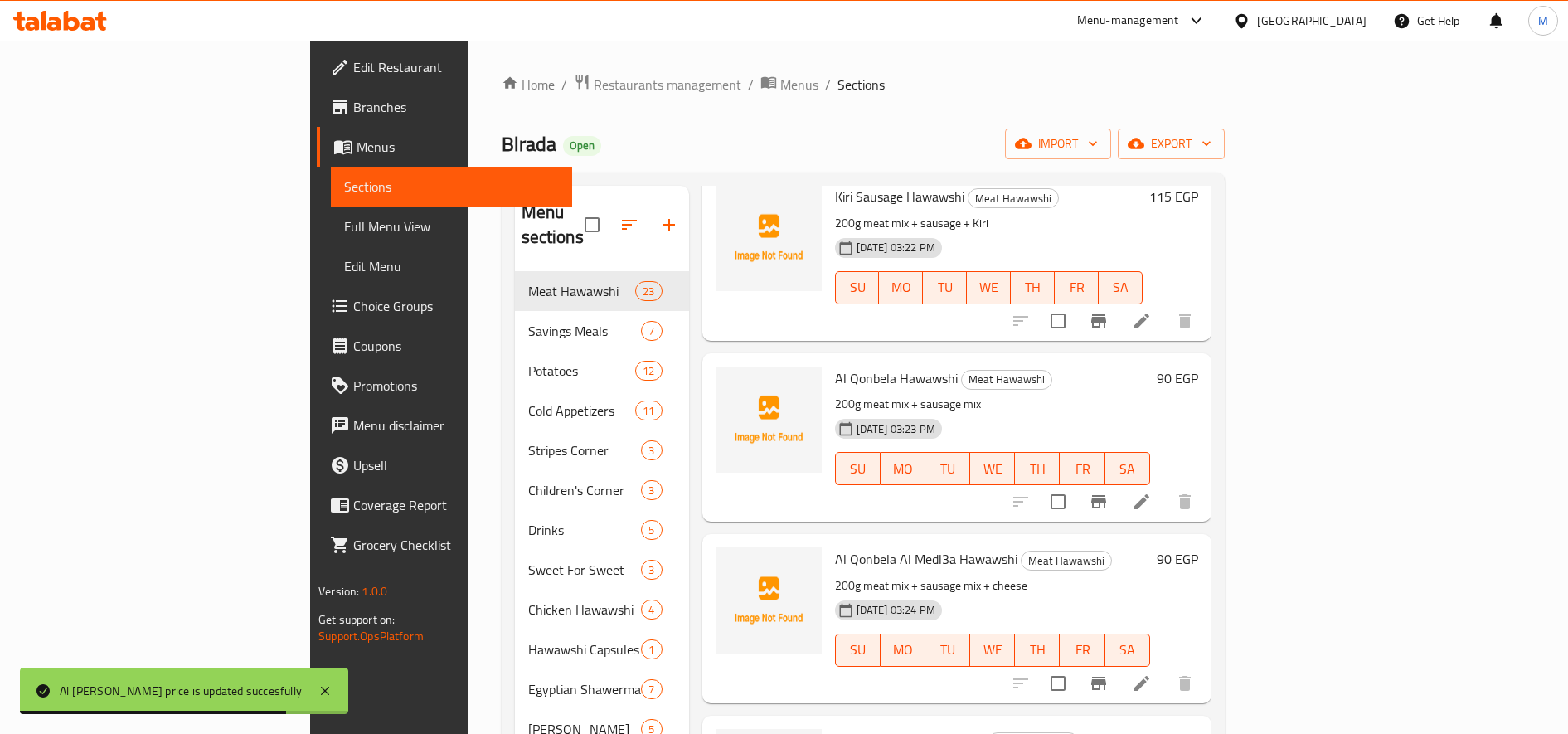
click at [1198, 548] on h6 "90 EGP" at bounding box center [1177, 559] width 41 height 24
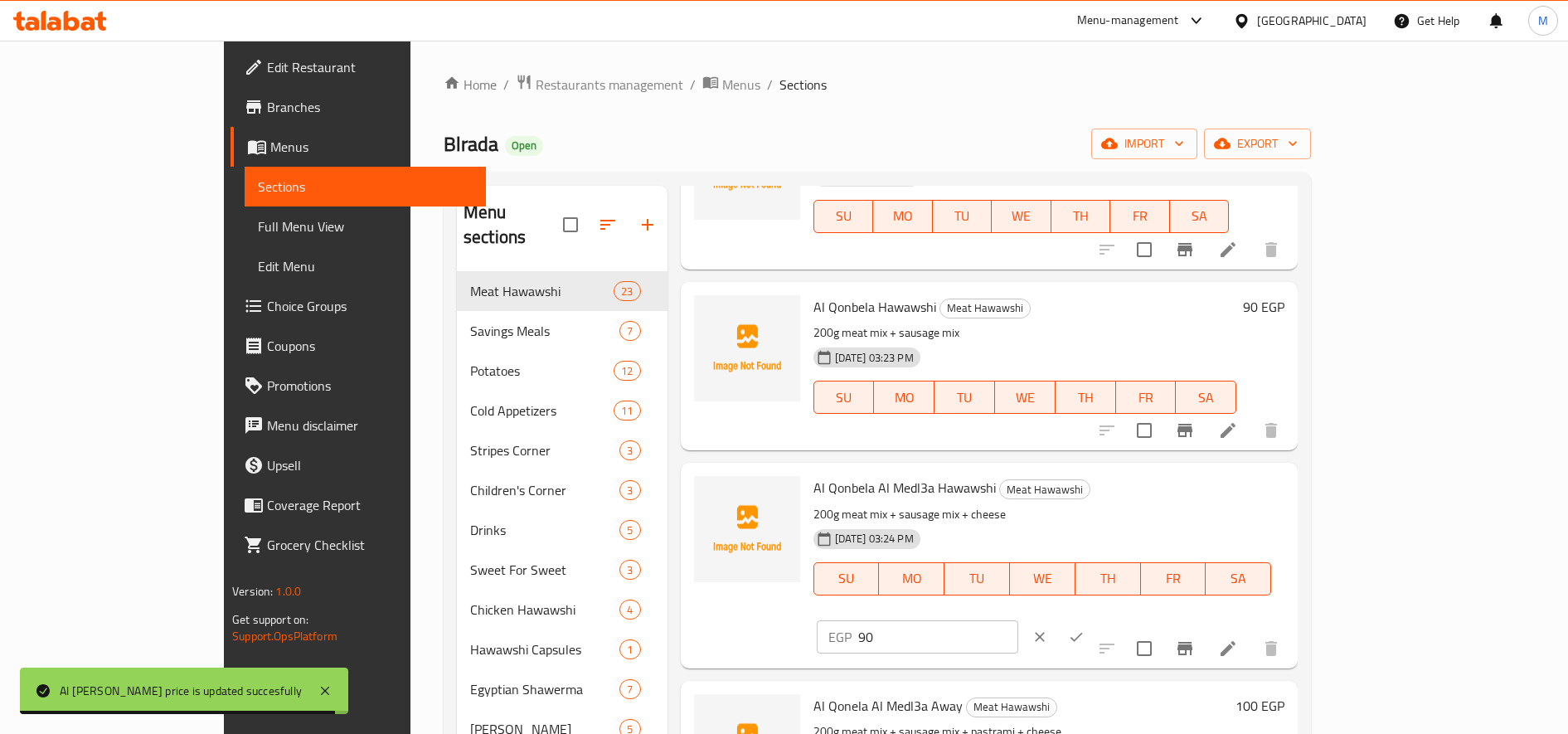
click at [1019, 620] on input "90" at bounding box center [938, 637] width 160 height 33
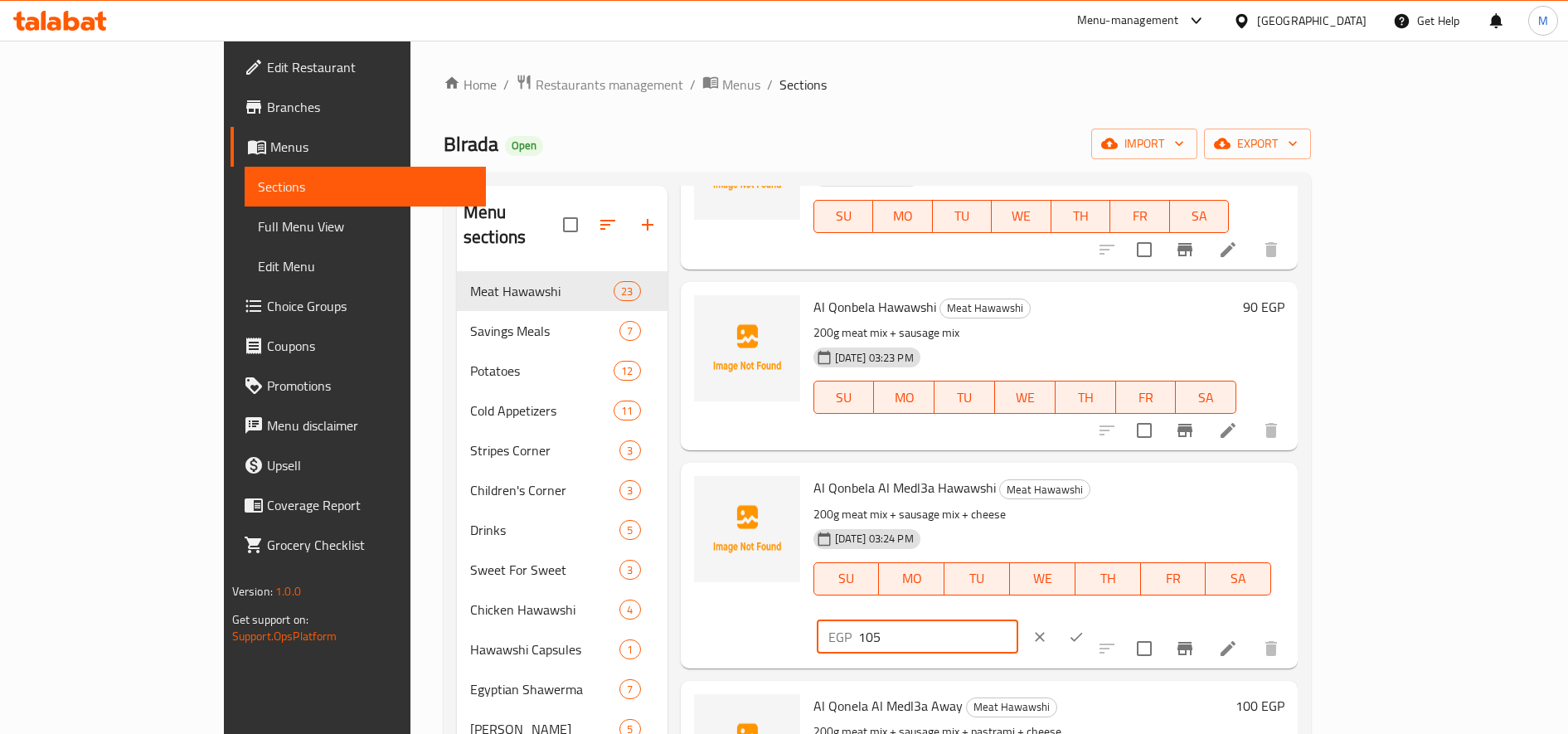
type input "105"
click at [1084, 629] on icon "ok" at bounding box center [1075, 637] width 17 height 17
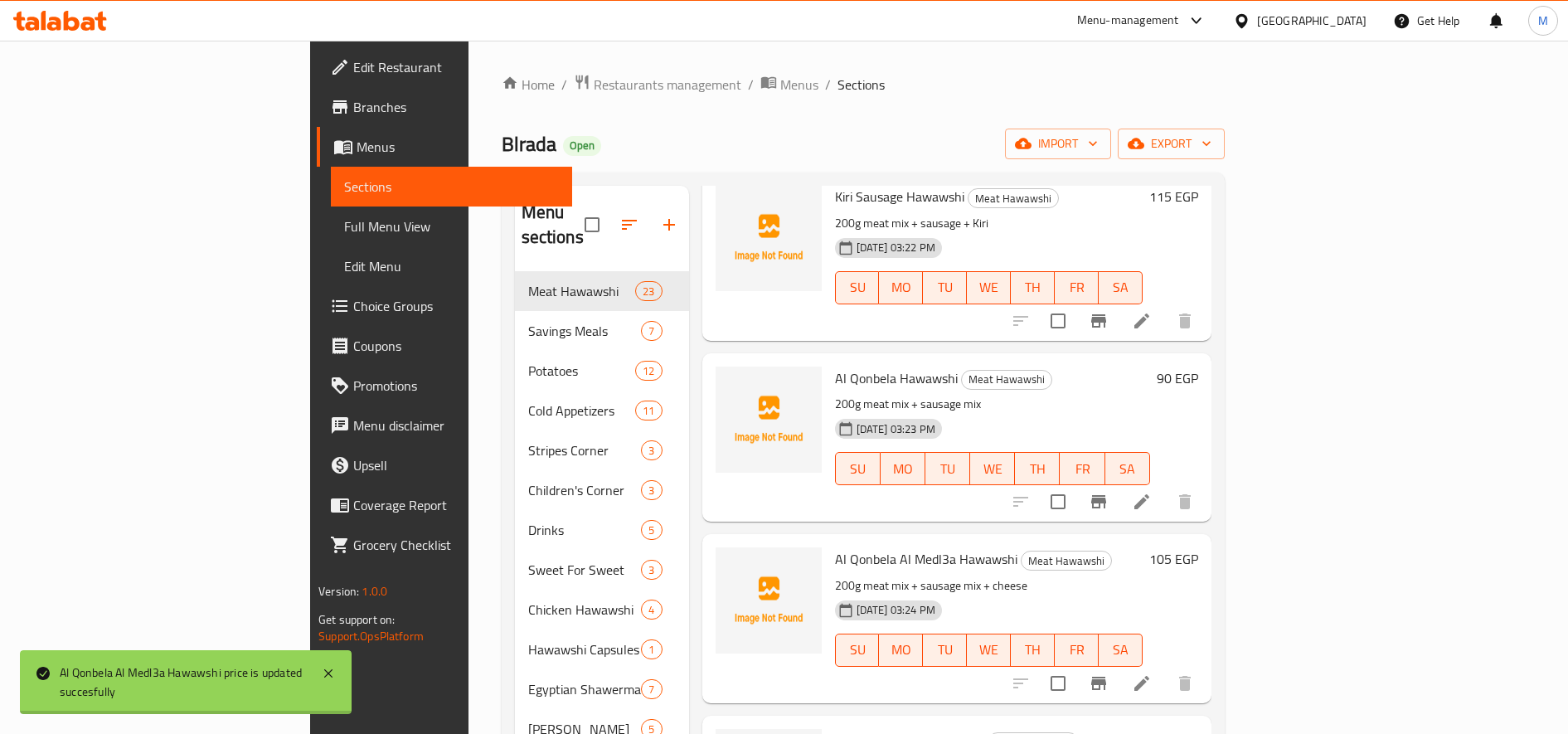
scroll to position [1520, 0]
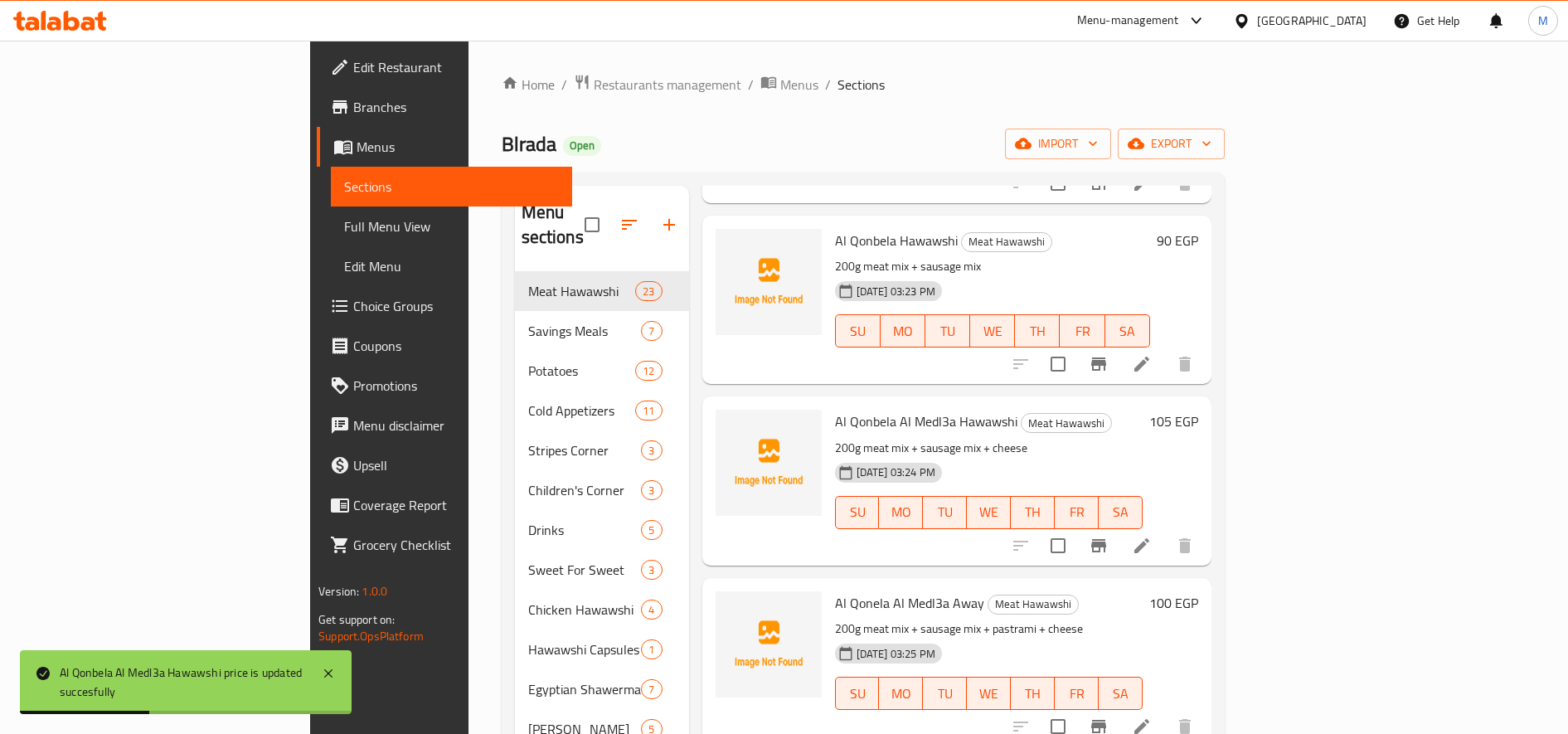
click at [1198, 592] on h6 "100 EGP" at bounding box center [1174, 603] width 49 height 24
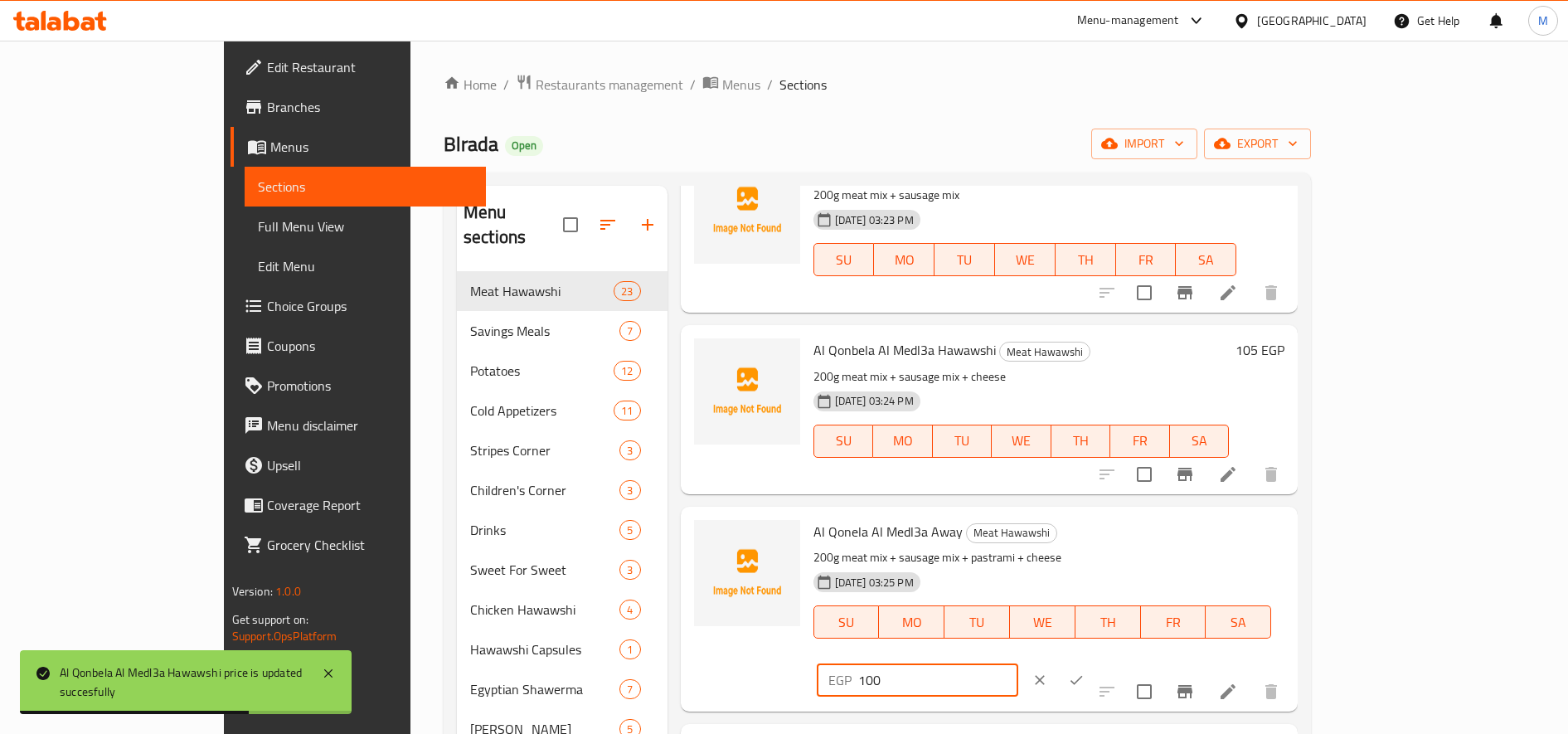
drag, startPoint x: 1275, startPoint y: 543, endPoint x: 1308, endPoint y: 543, distance: 33.0
click at [1019, 663] on input "100" at bounding box center [938, 680] width 160 height 33
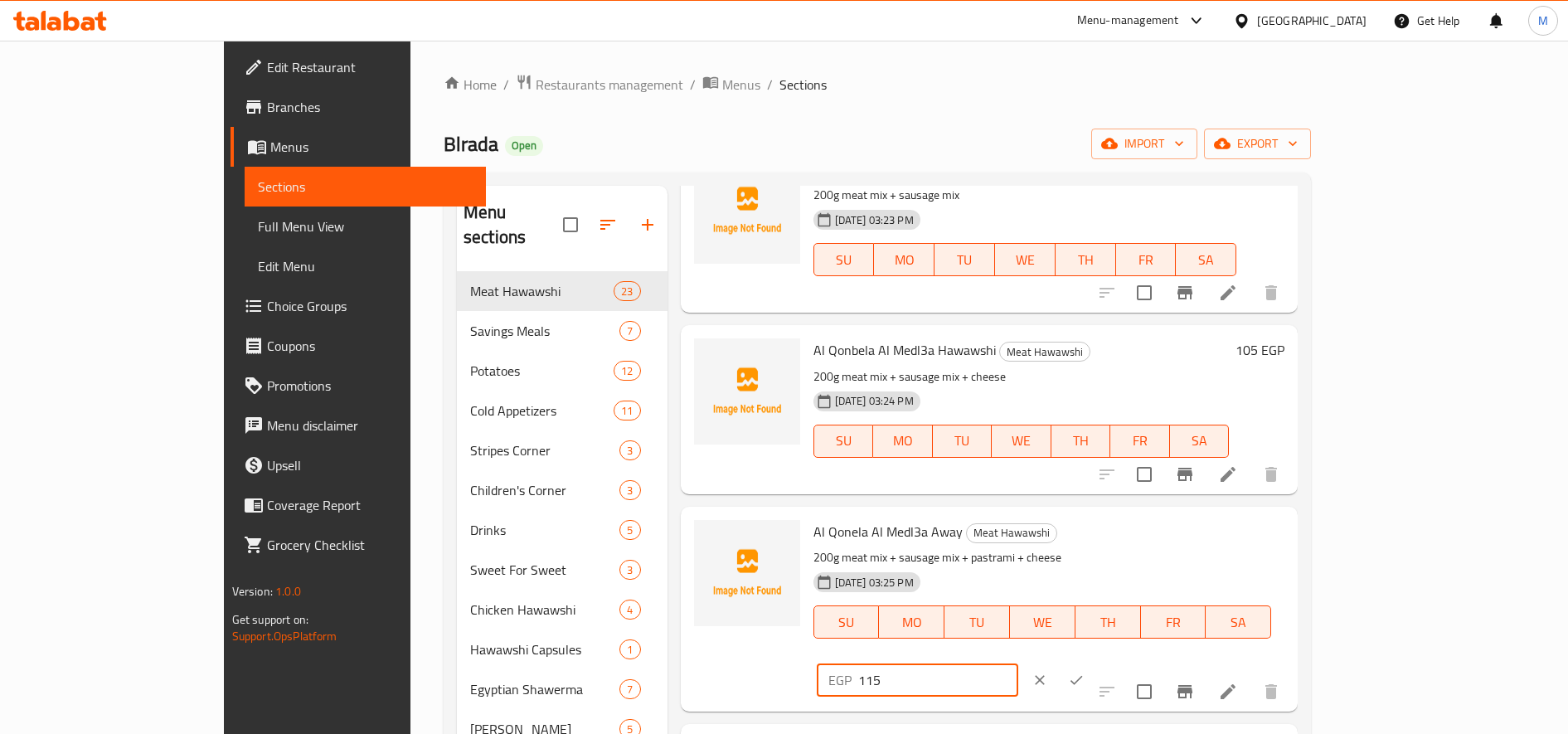
type input "115"
click at [1084, 671] on icon "ok" at bounding box center [1075, 679] width 17 height 17
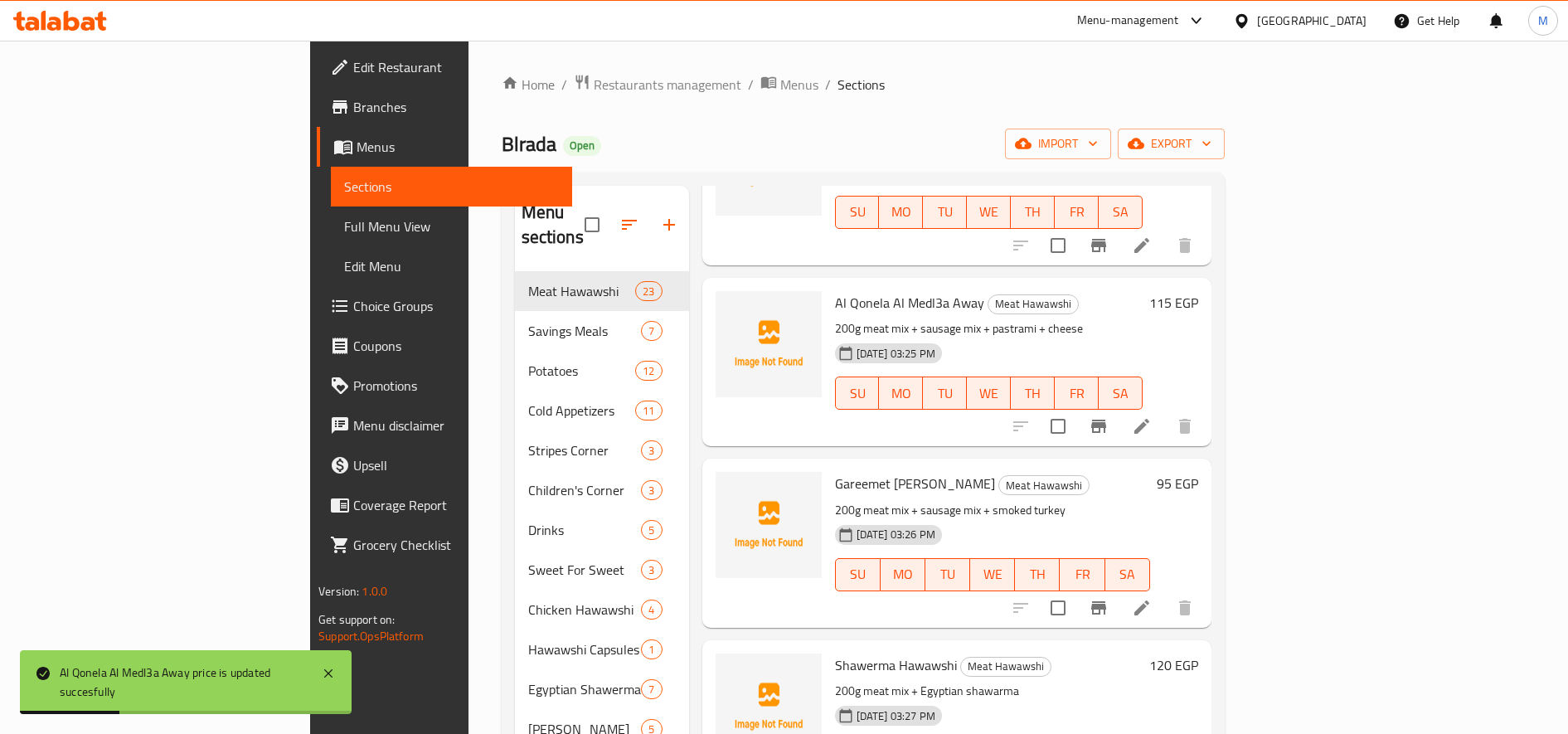
scroll to position [1797, 0]
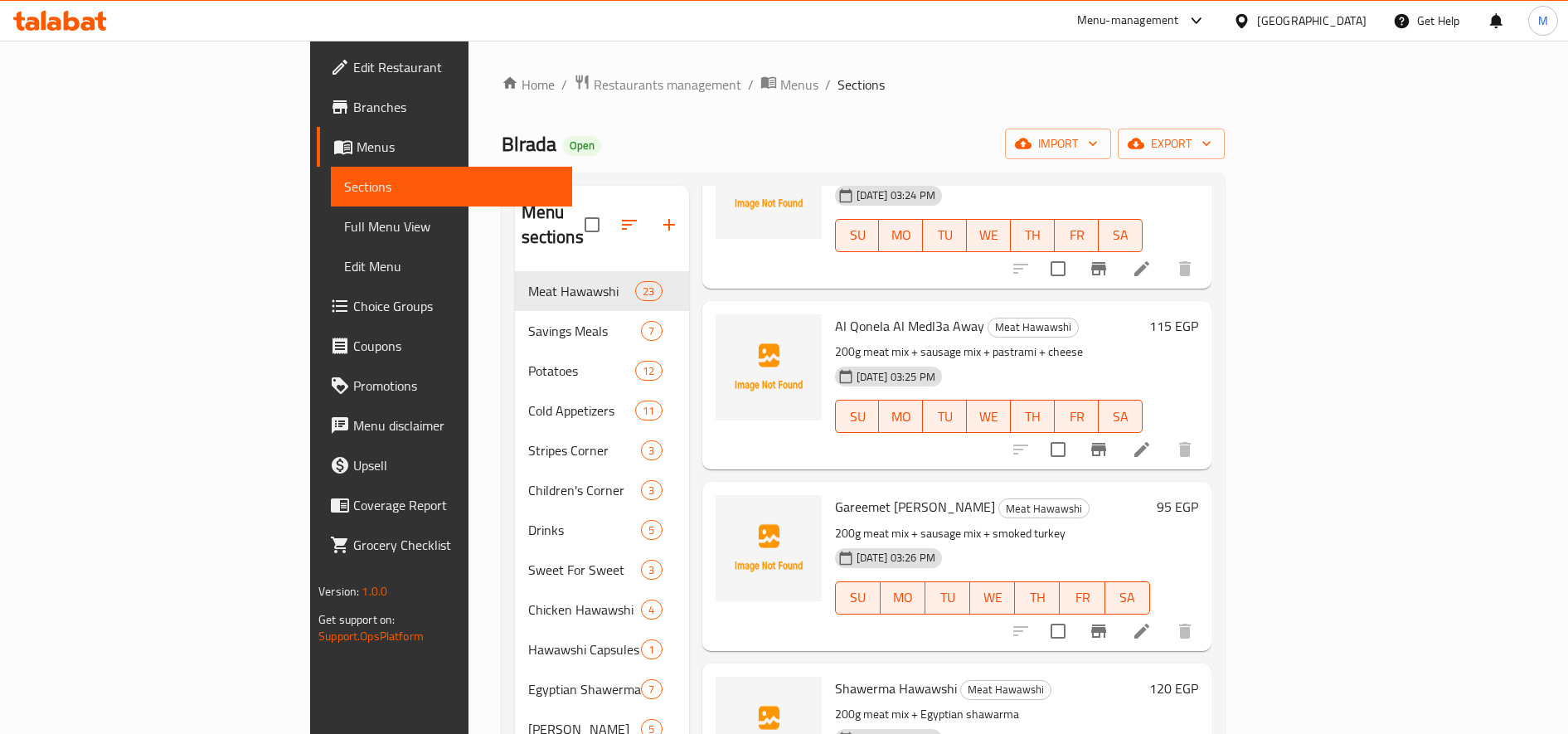
click at [1198, 495] on h6 "95 EGP" at bounding box center [1177, 506] width 41 height 24
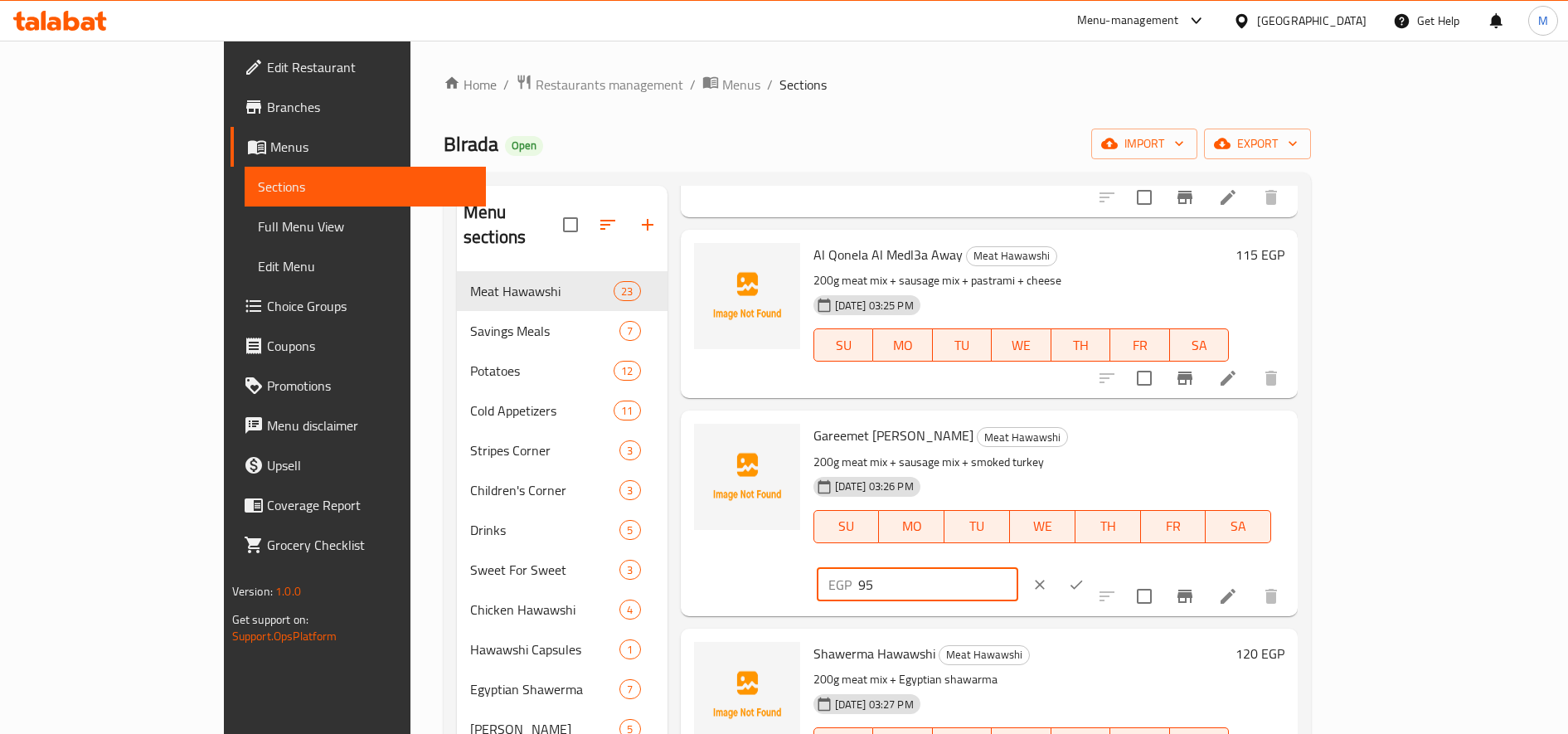
click at [1019, 568] on input "95" at bounding box center [938, 585] width 160 height 33
type input "110"
click at [1084, 576] on icon "ok" at bounding box center [1075, 584] width 17 height 17
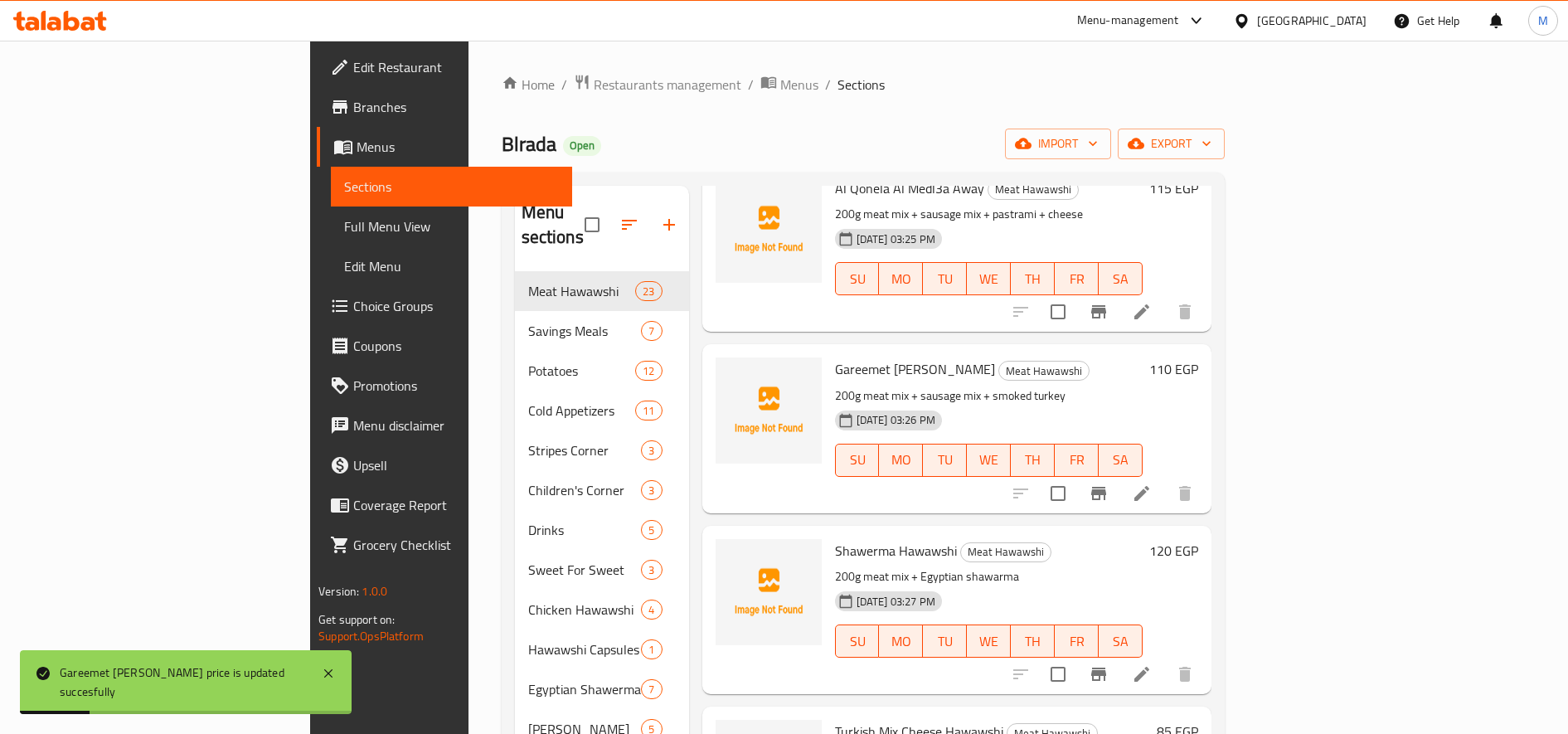
scroll to position [2073, 0]
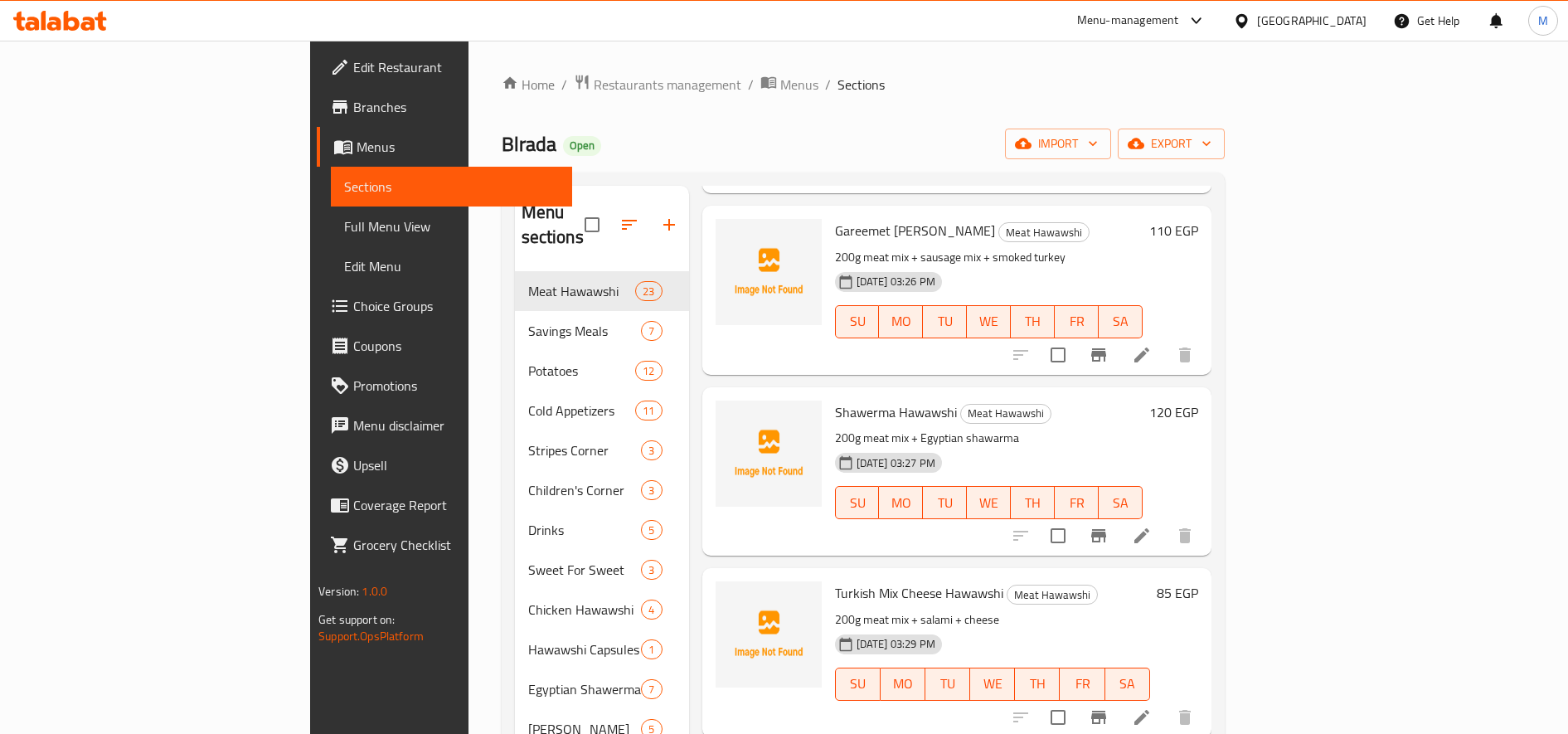
click at [1198, 400] on h6 "120 EGP" at bounding box center [1174, 412] width 49 height 24
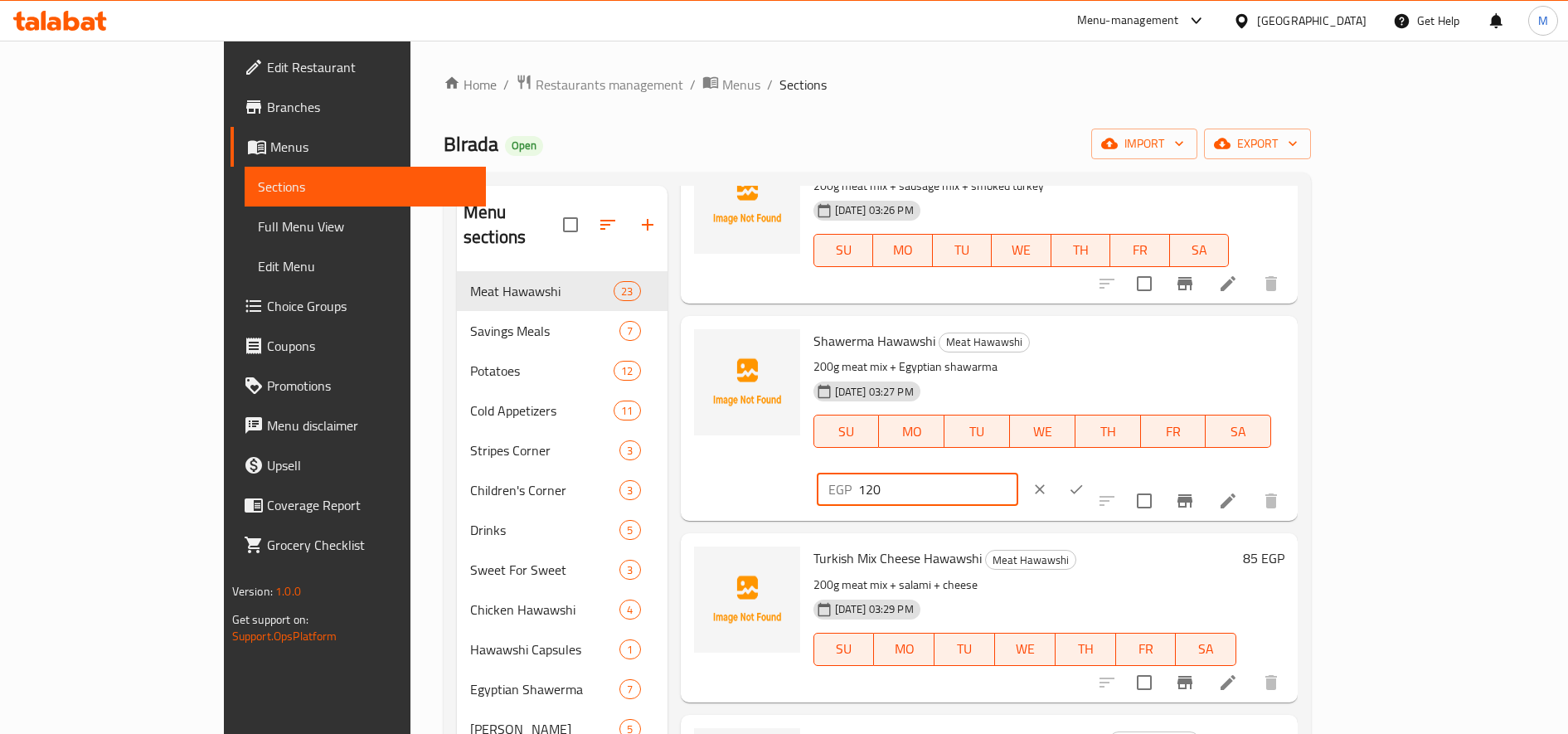
click at [1019, 473] on input "120" at bounding box center [938, 490] width 160 height 33
type input "140"
click at [1084, 481] on icon "ok" at bounding box center [1075, 489] width 17 height 17
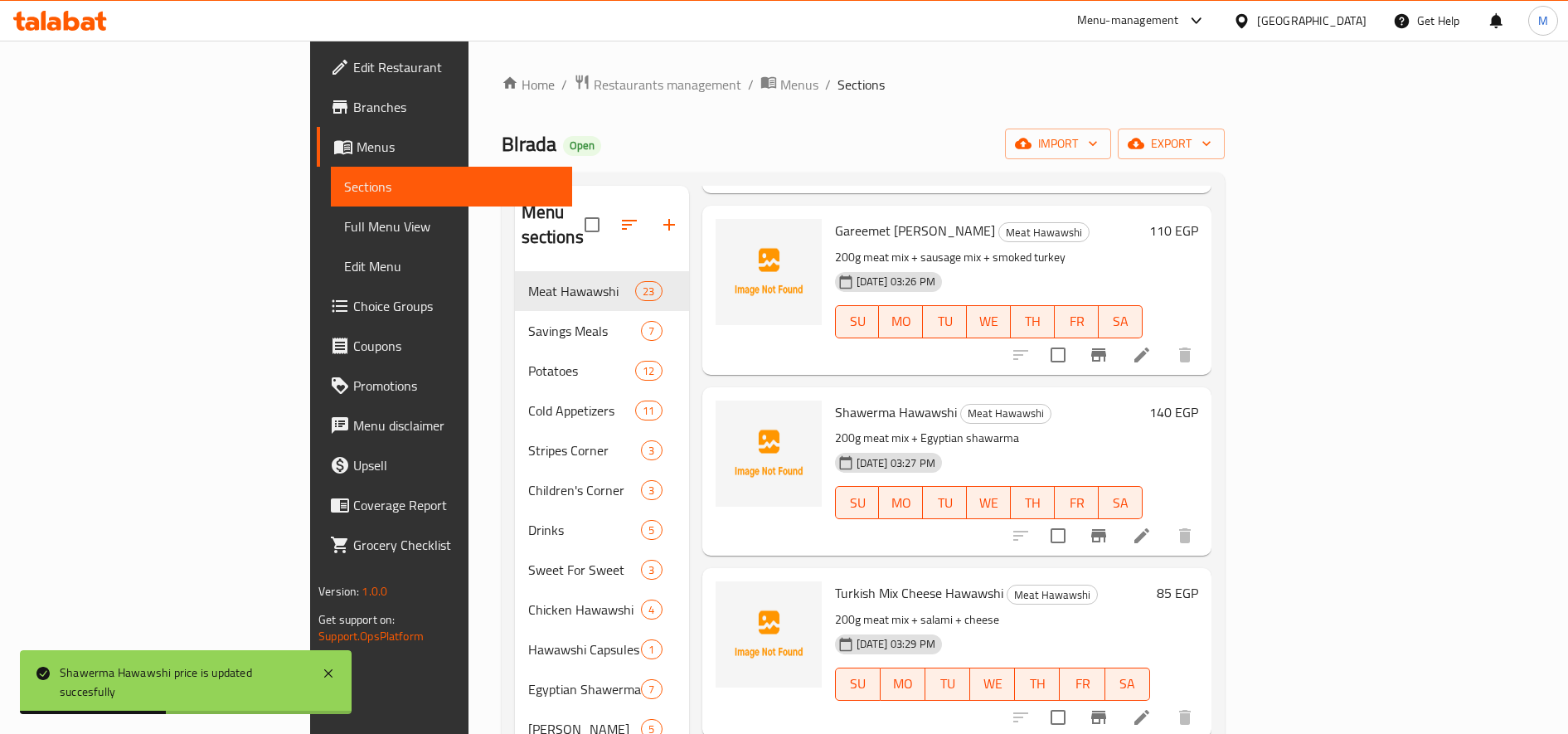
click at [1198, 581] on h6 "85 EGP" at bounding box center [1177, 593] width 41 height 24
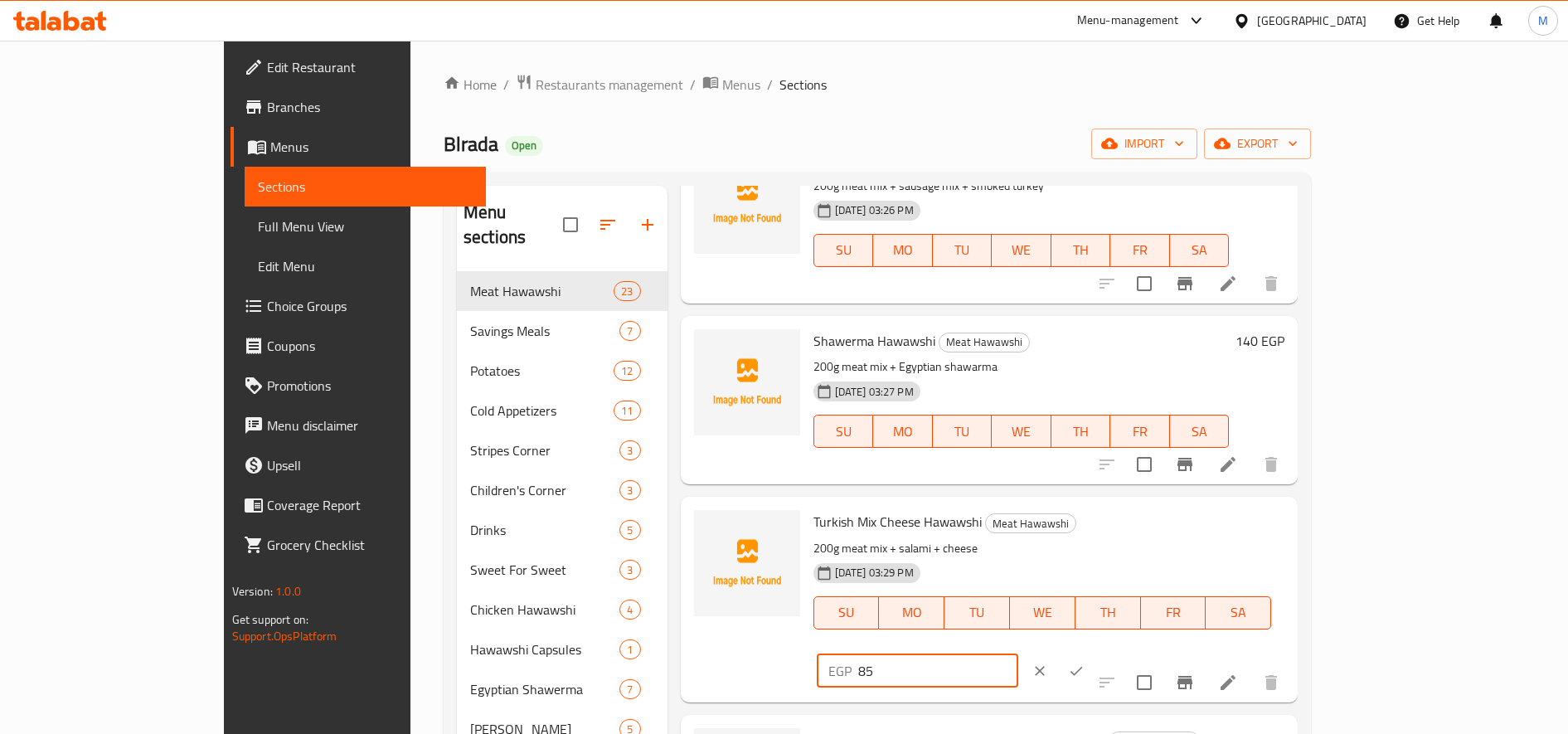
click at [1019, 655] on input "85" at bounding box center [938, 671] width 160 height 33
type input "100"
click at [1084, 662] on icon "ok" at bounding box center [1075, 670] width 17 height 17
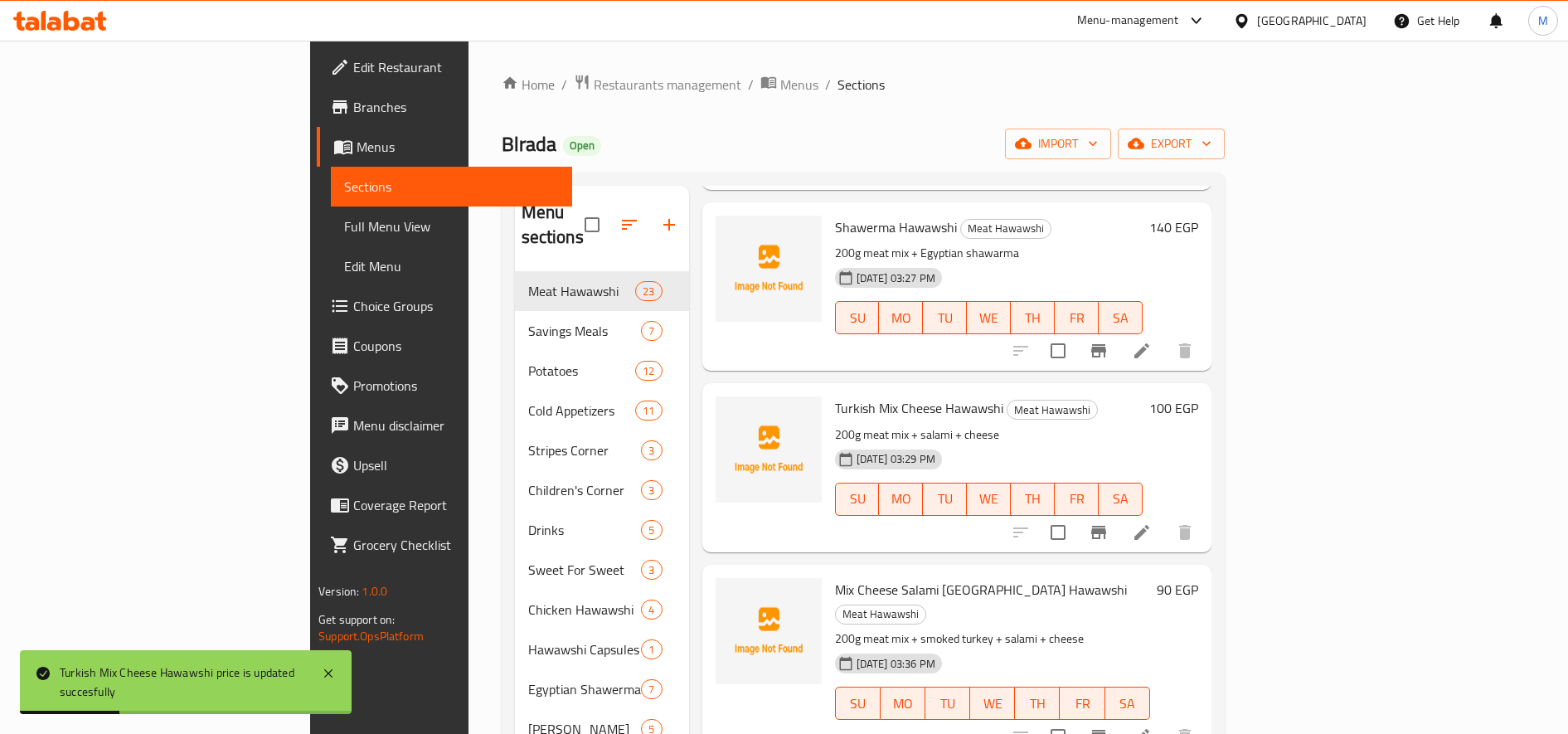
scroll to position [2349, 0]
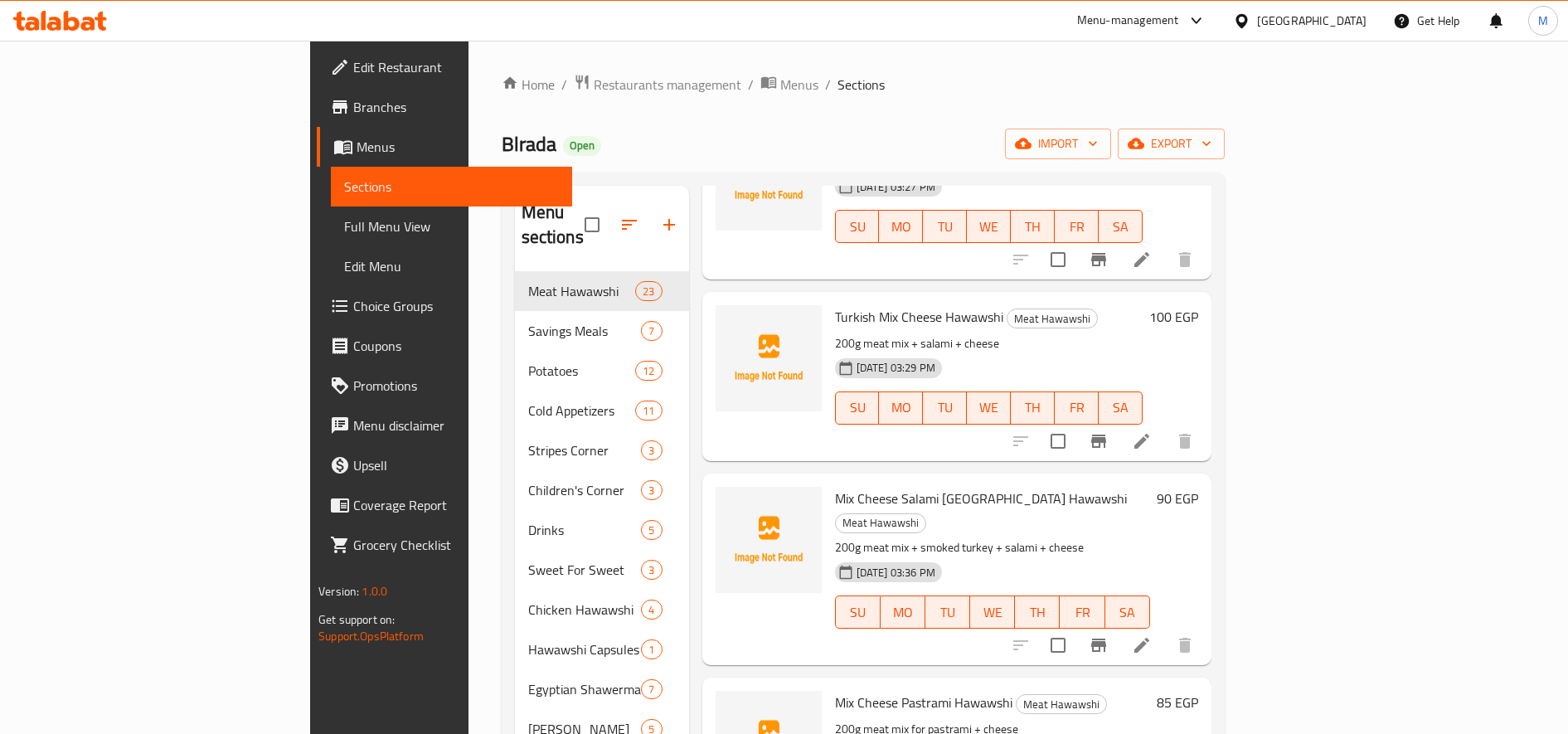
click at [1198, 487] on h6 "90 EGP" at bounding box center [1177, 498] width 41 height 24
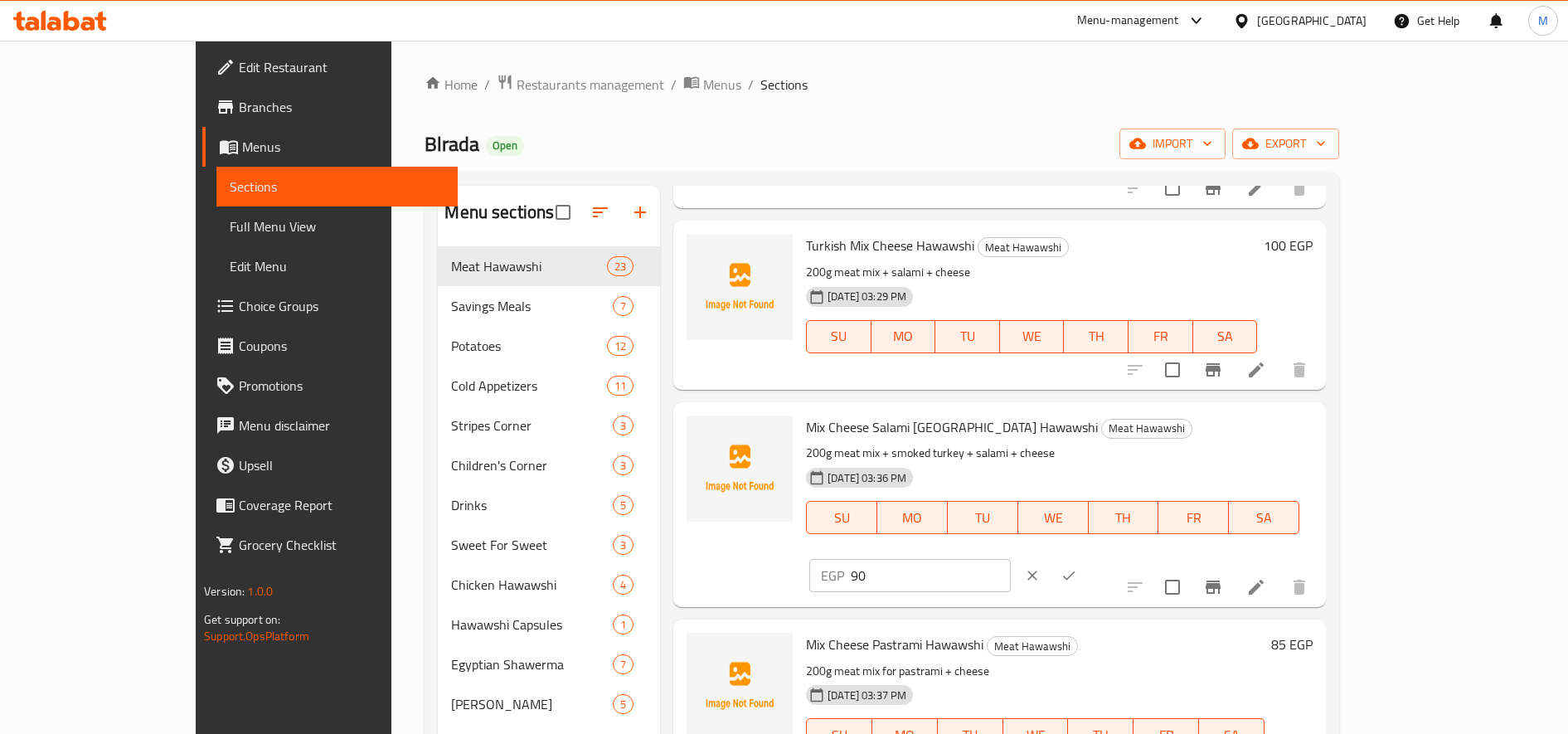
click at [1011, 559] on input "90" at bounding box center [930, 576] width 160 height 33
type input "105"
click at [1087, 557] on button "ok" at bounding box center [1069, 575] width 36 height 36
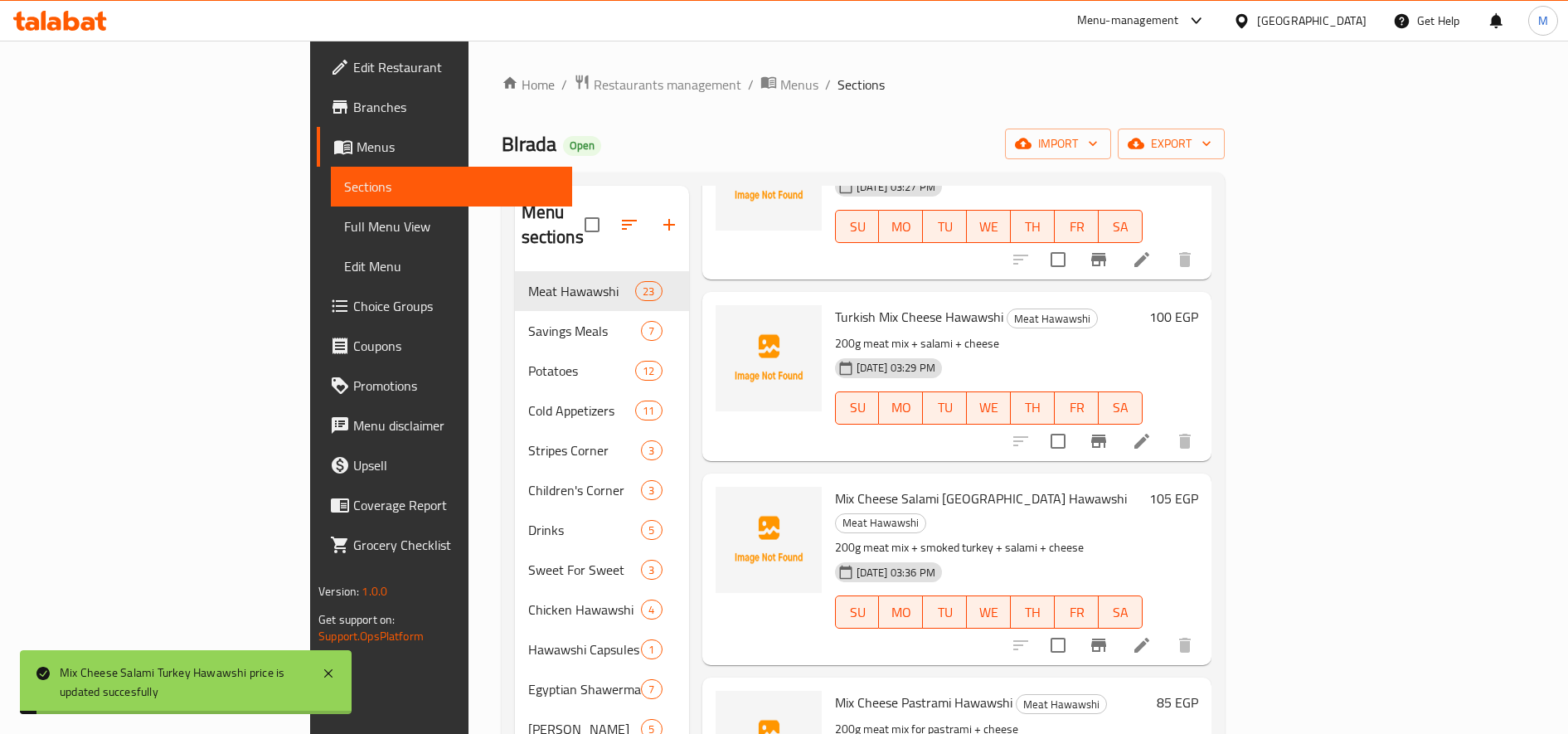
scroll to position [2488, 0]
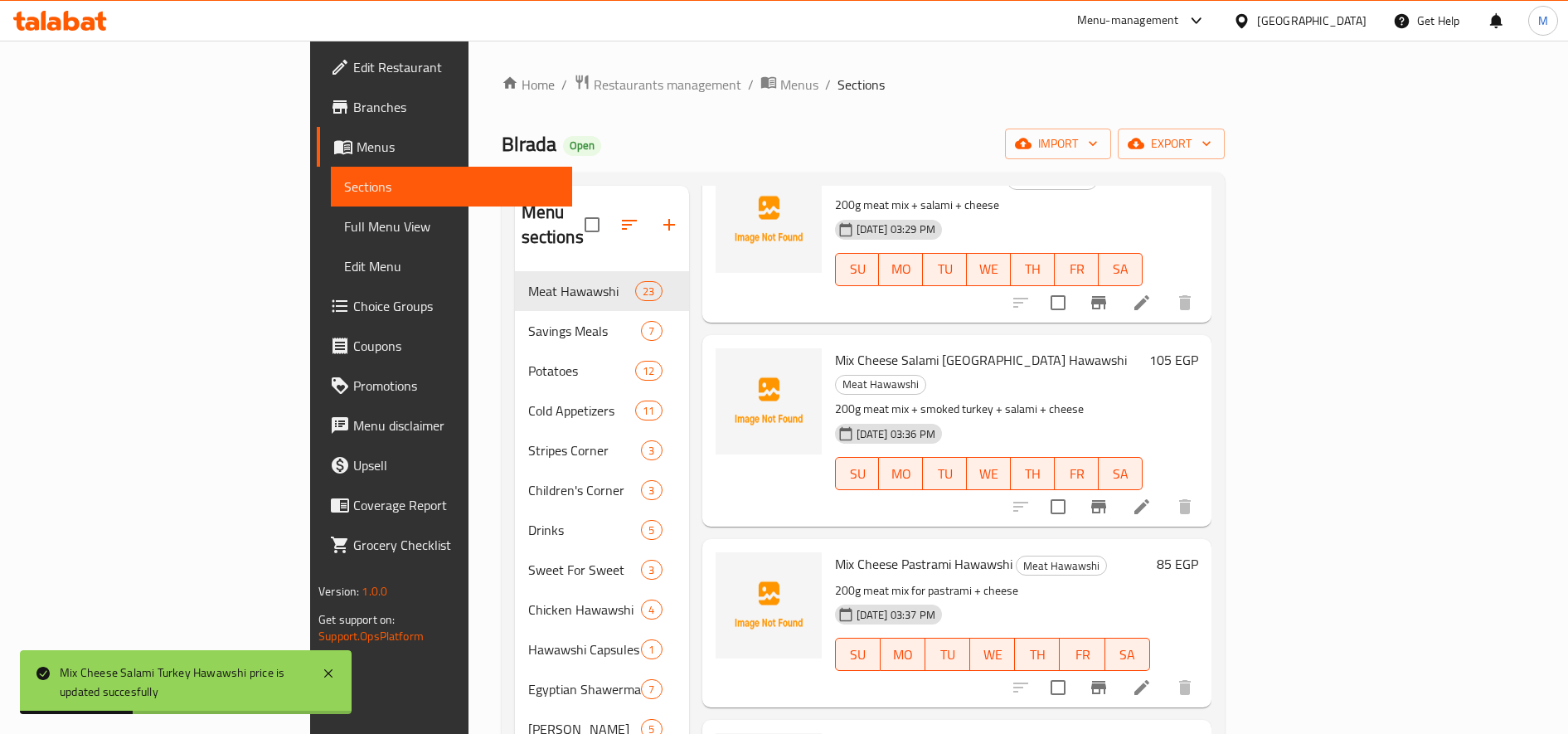
click at [1198, 552] on h6 "85 EGP" at bounding box center [1177, 564] width 41 height 24
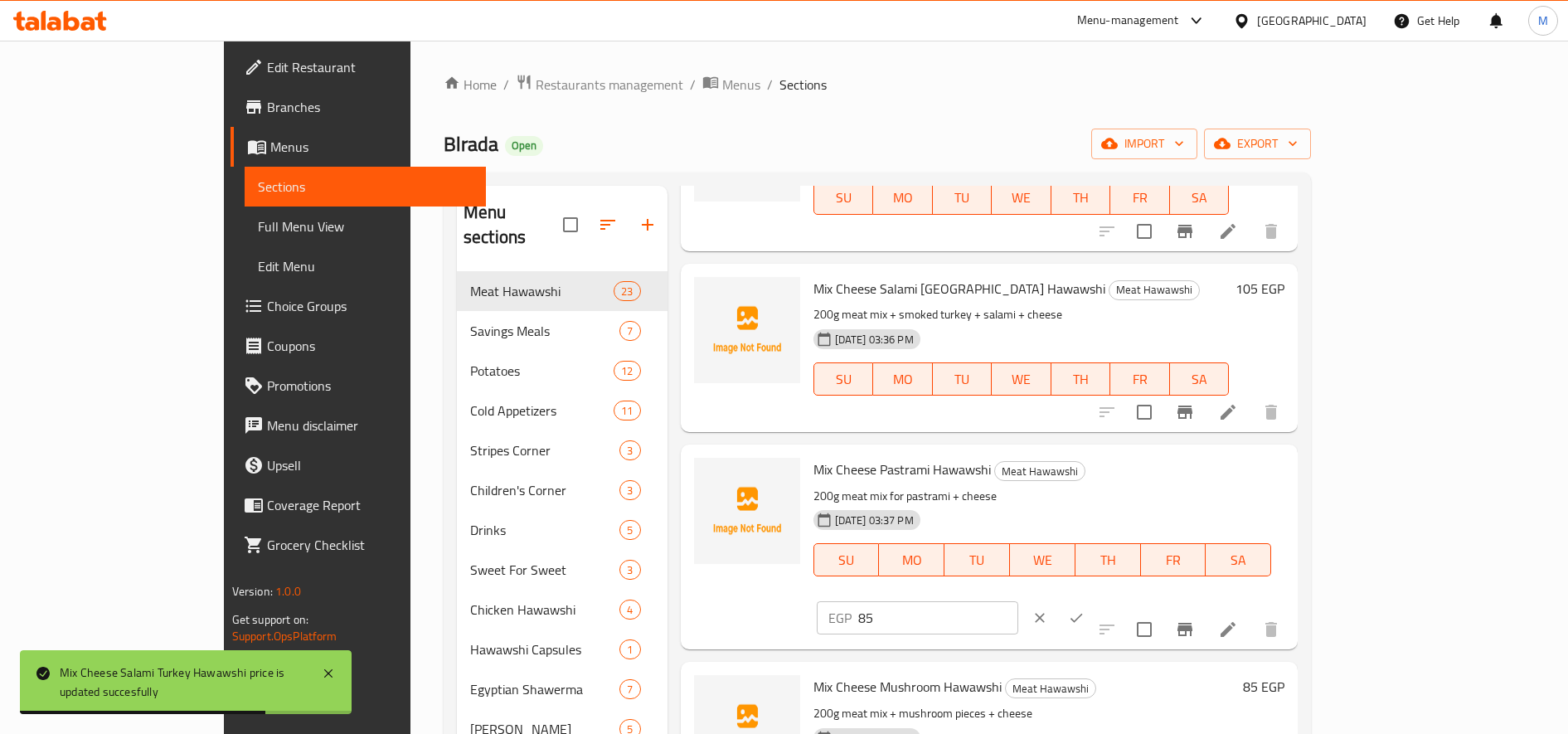
click at [1019, 602] on input "85" at bounding box center [938, 618] width 160 height 33
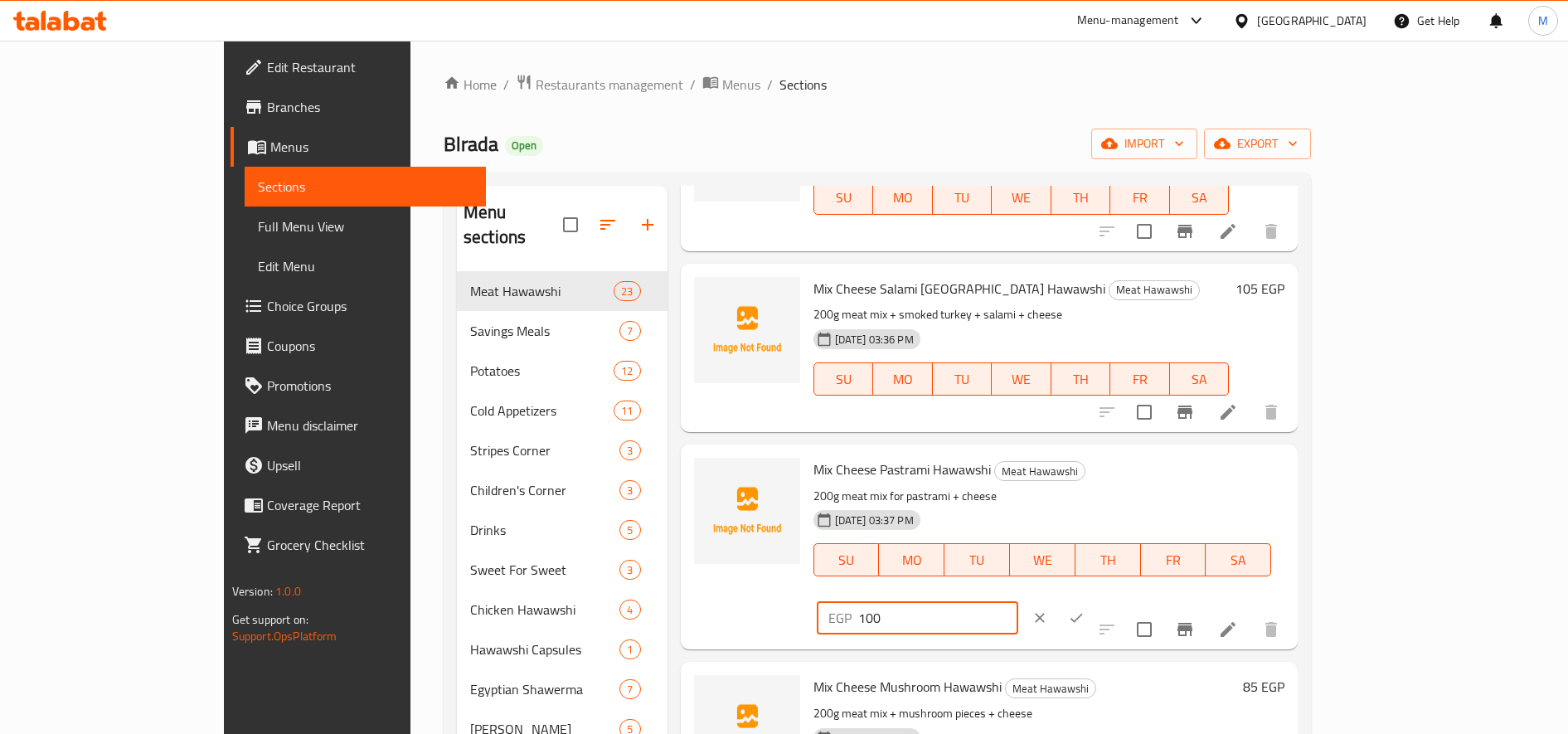
type input "100"
click at [1094, 600] on button "ok" at bounding box center [1075, 617] width 36 height 36
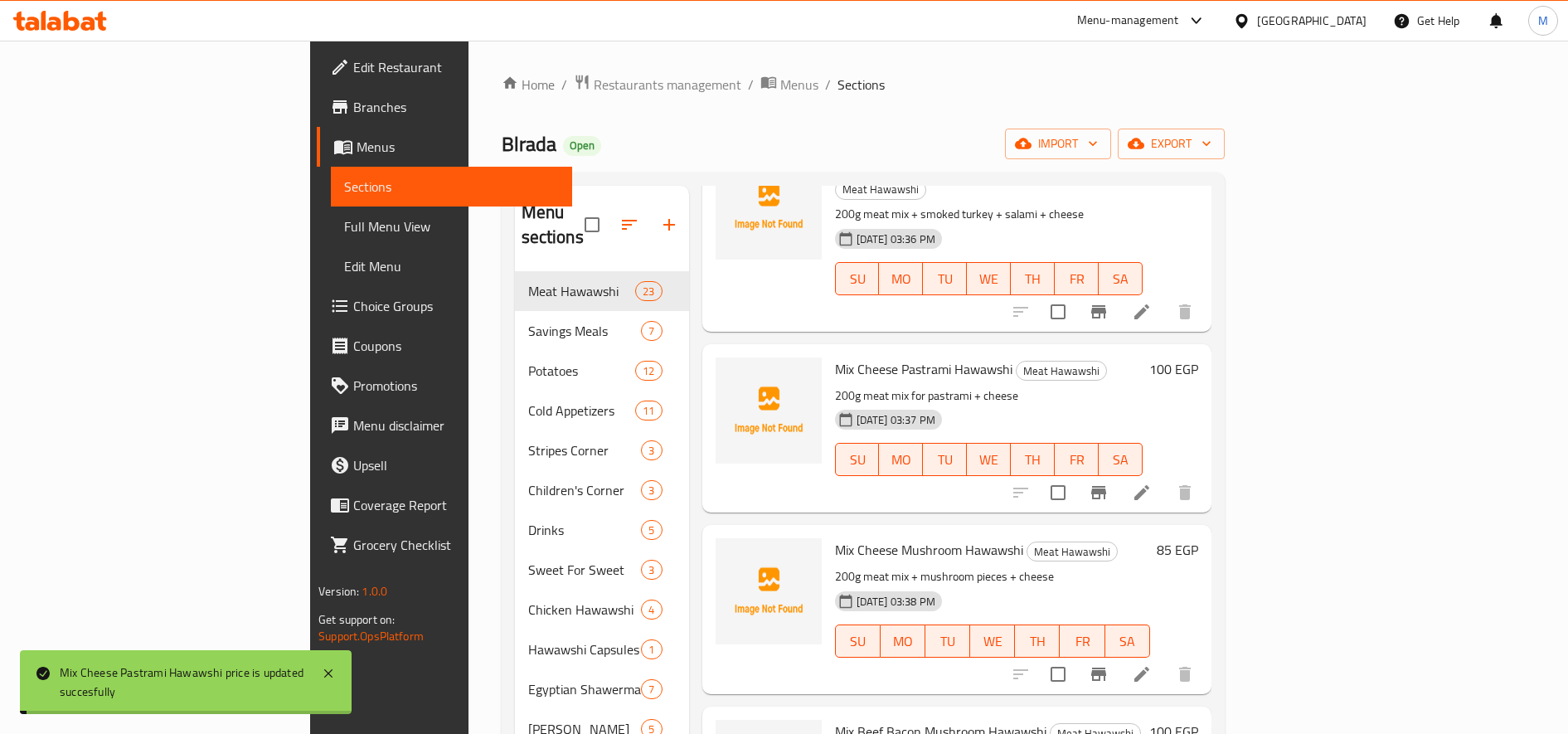
scroll to position [2763, 0]
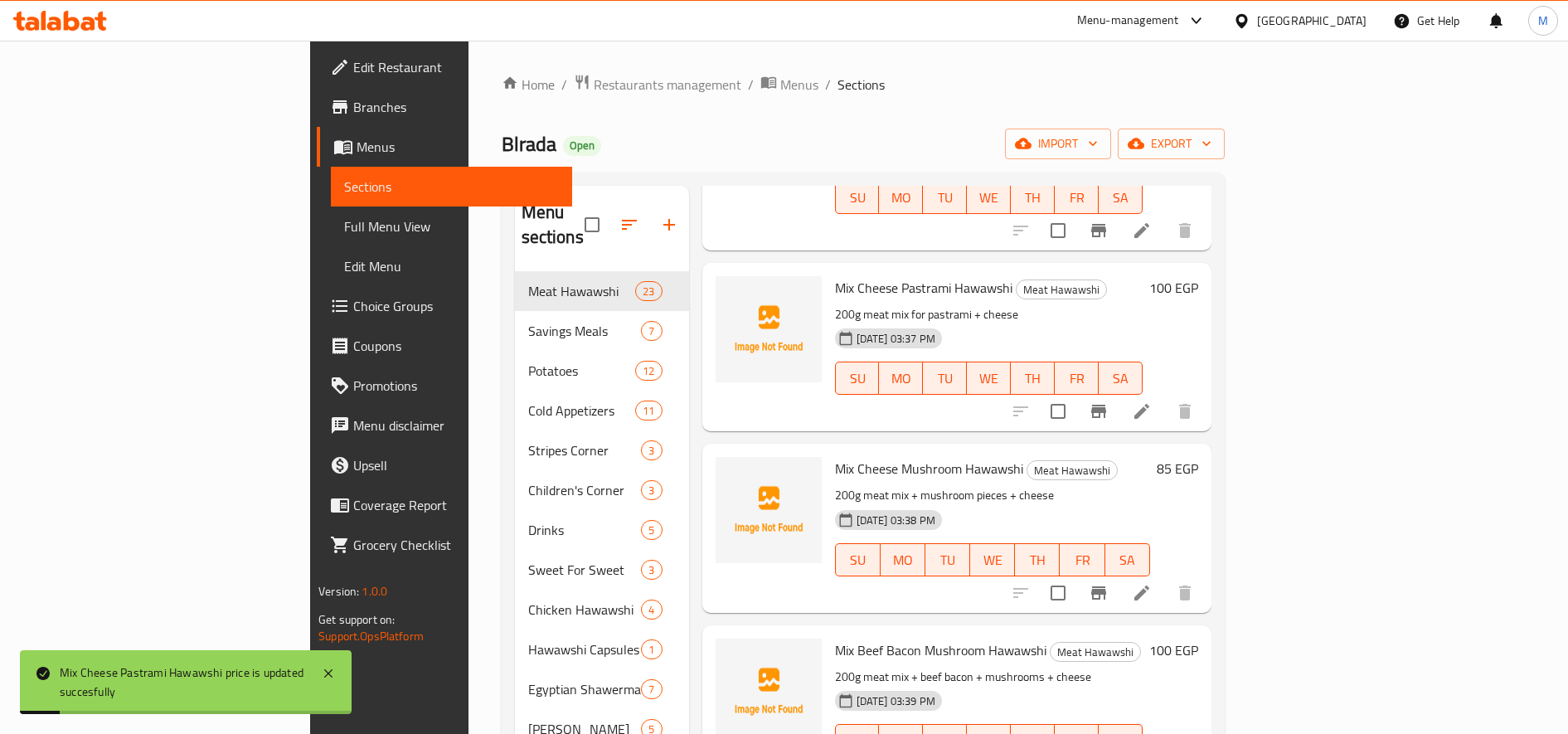
click at [1198, 457] on h6 "85 EGP" at bounding box center [1177, 469] width 41 height 24
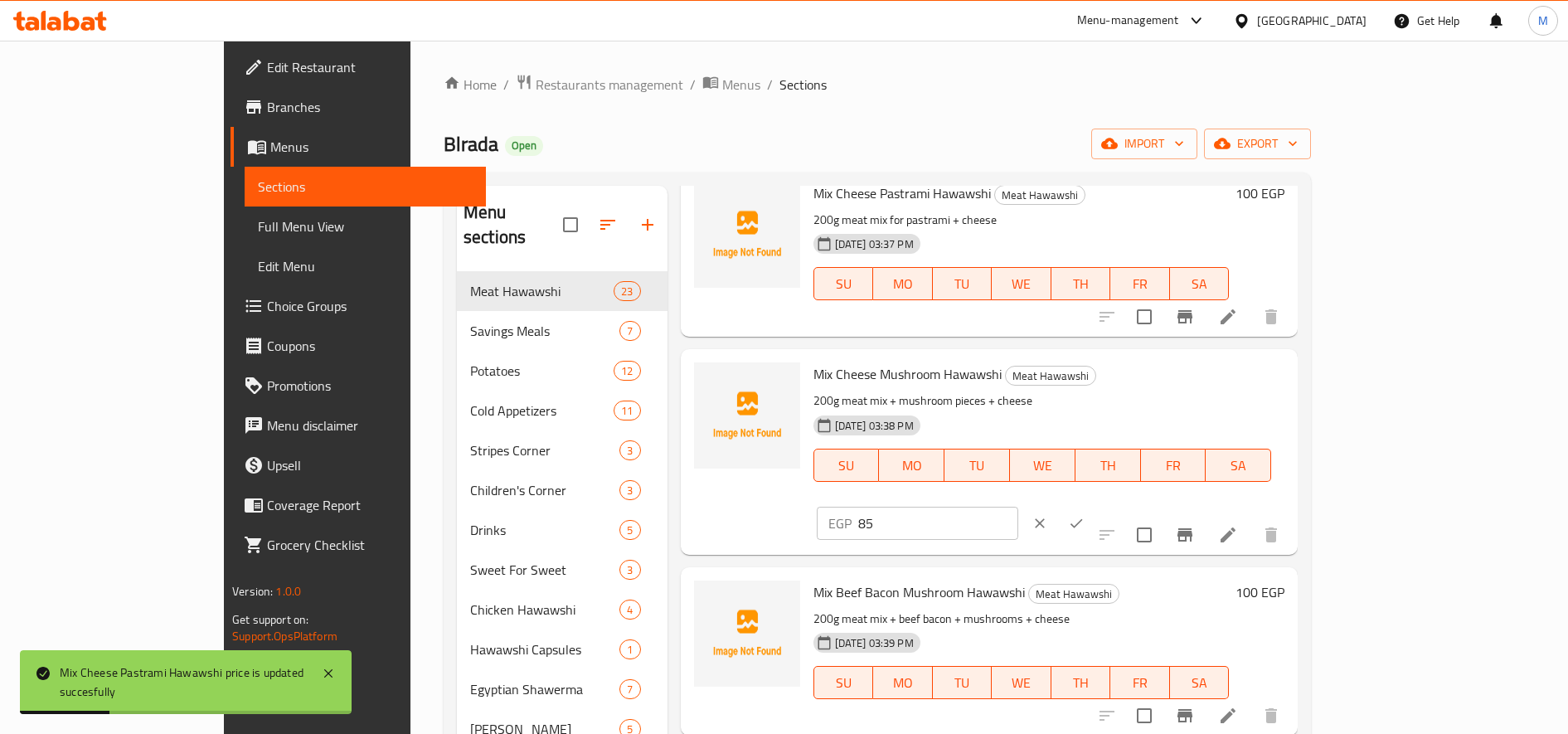
click at [852, 513] on p "EGP" at bounding box center [840, 523] width 24 height 20
drag, startPoint x: 1253, startPoint y: 388, endPoint x: 1271, endPoint y: 382, distance: 19.0
click at [1019, 506] on input "85" at bounding box center [938, 523] width 160 height 33
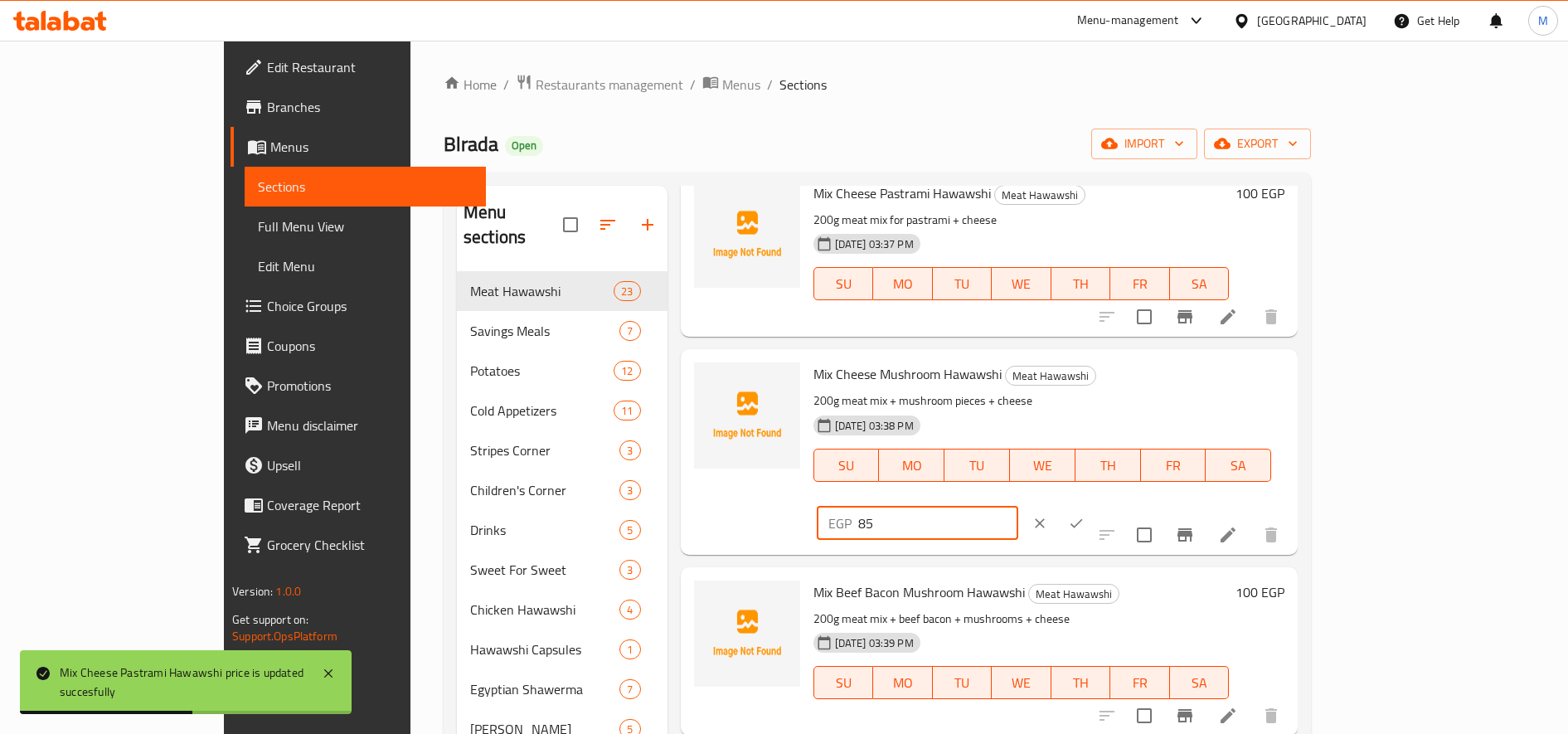
click at [1019, 506] on input "85" at bounding box center [938, 523] width 160 height 33
type input "100"
click at [1094, 505] on button "ok" at bounding box center [1075, 523] width 36 height 36
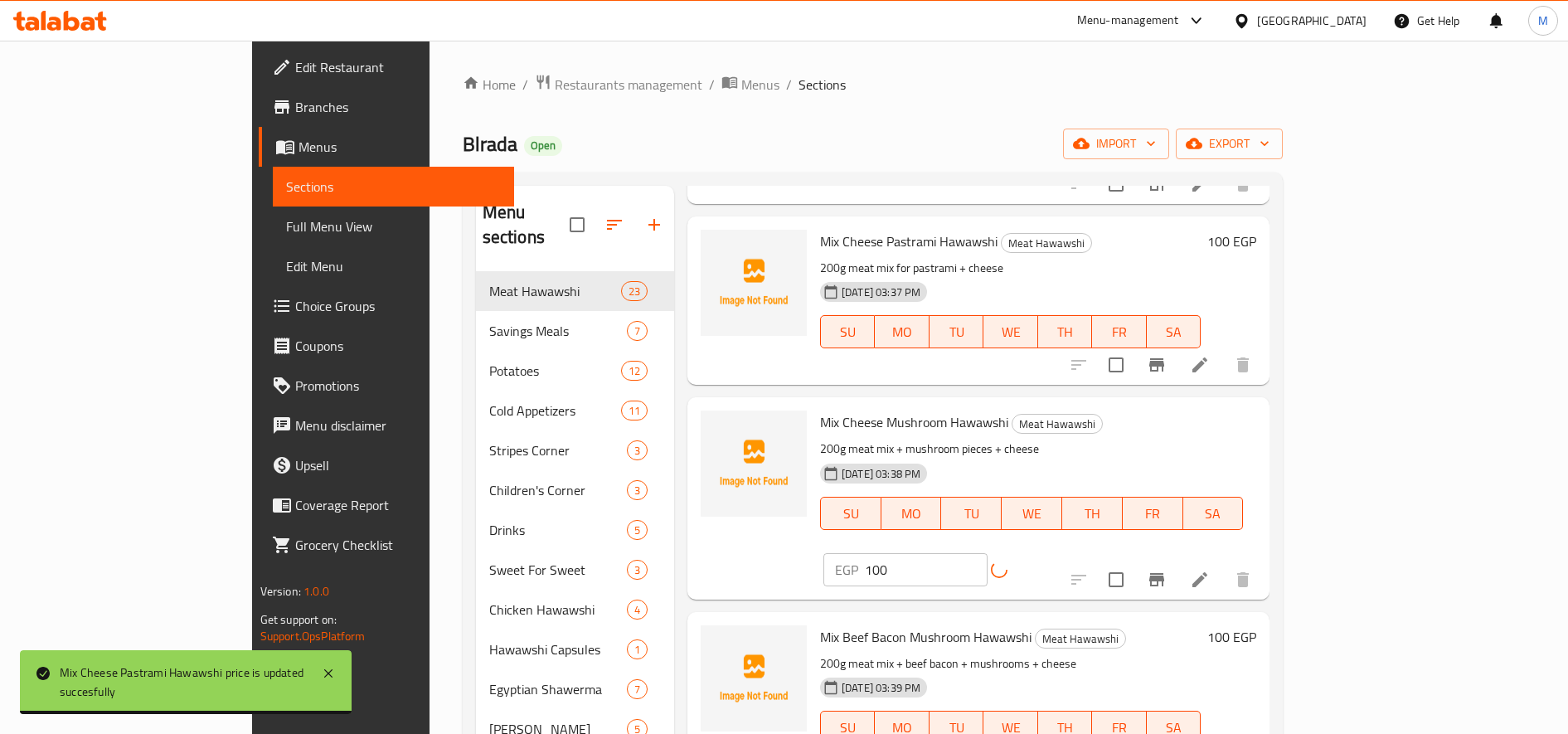
click at [1070, 553] on div "EGP 100 ​" at bounding box center [946, 570] width 246 height 33
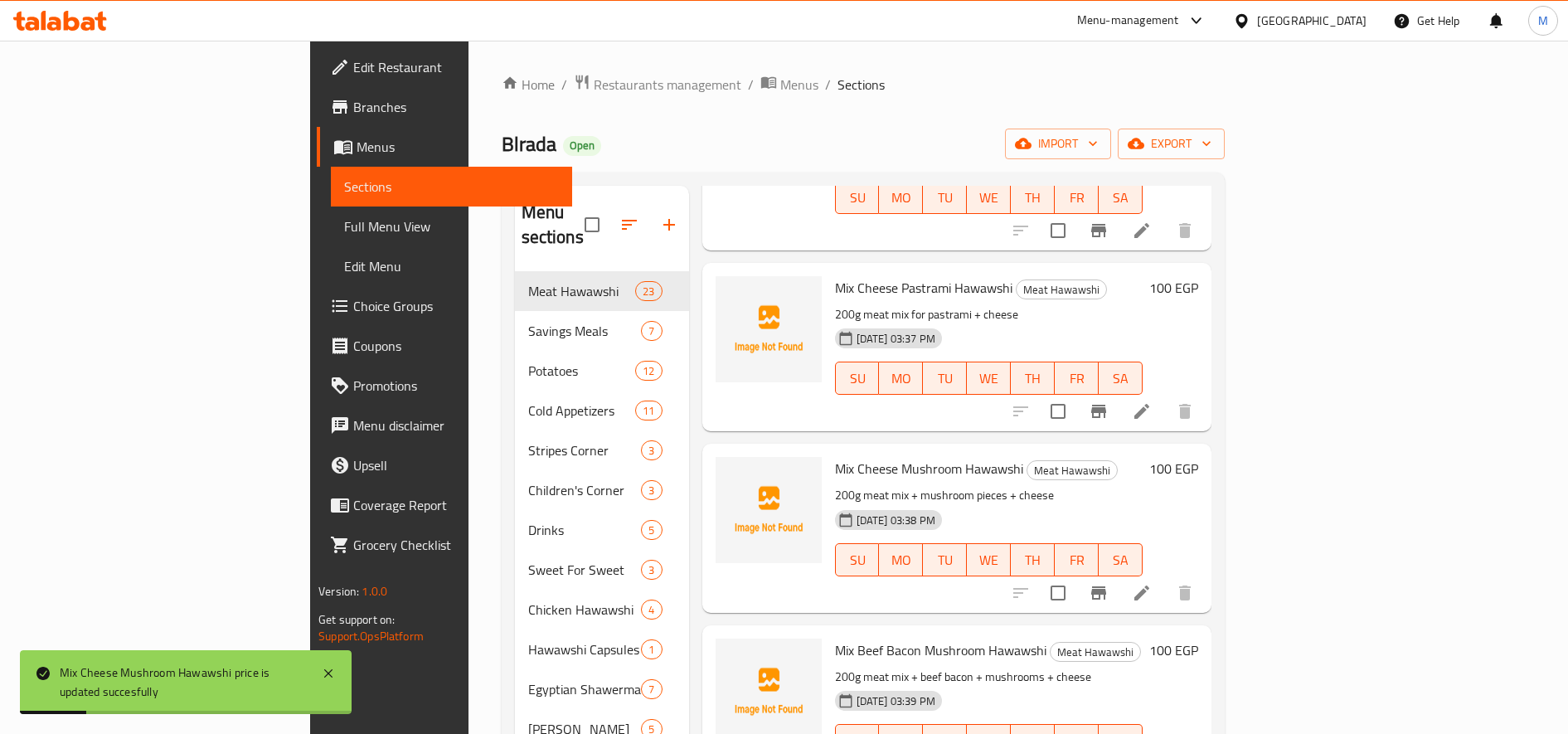
click at [1198, 639] on h6 "100 EGP" at bounding box center [1174, 651] width 49 height 24
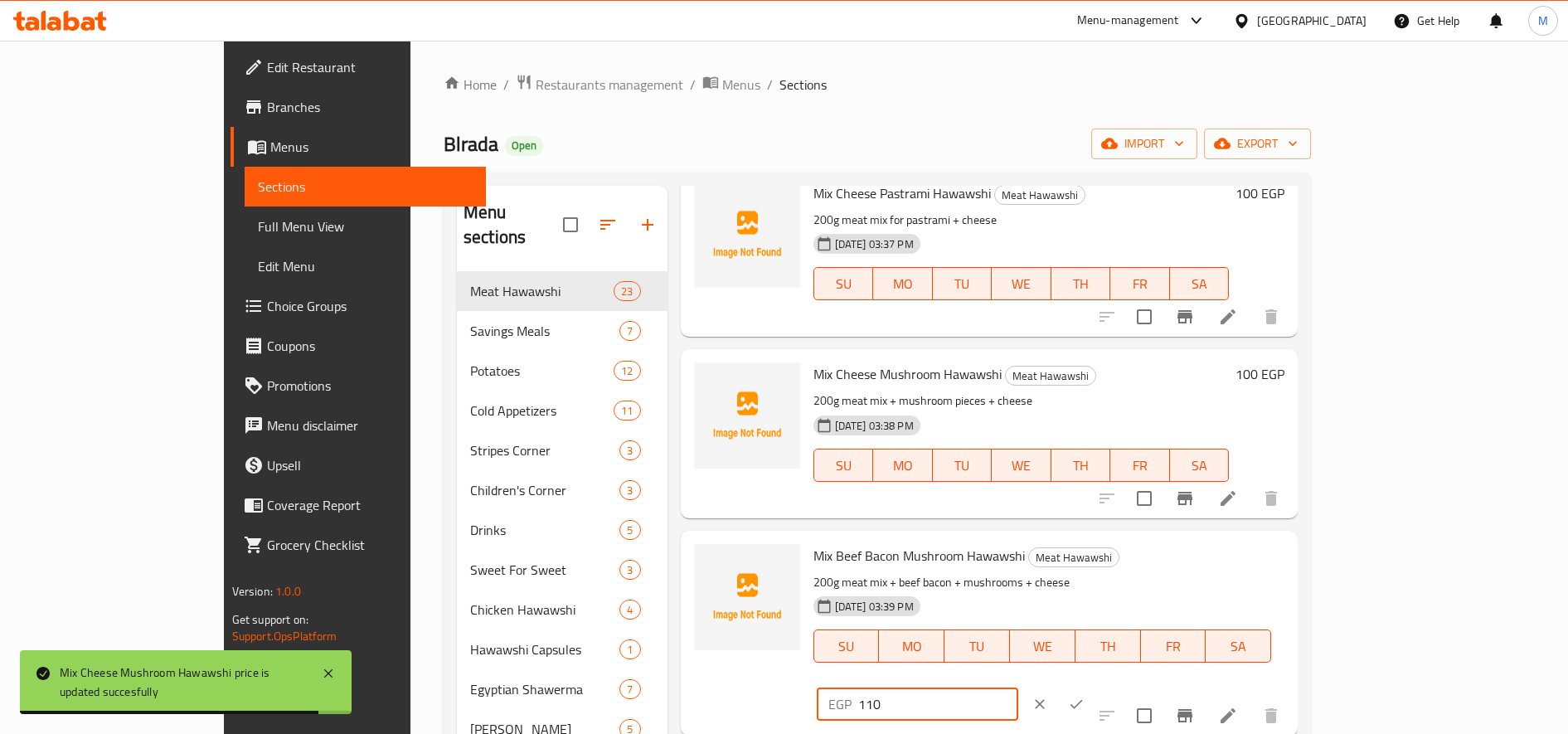
drag, startPoint x: 1276, startPoint y: 563, endPoint x: 1284, endPoint y: 564, distance: 8.1
click at [1019, 688] on input "110" at bounding box center [938, 705] width 160 height 33
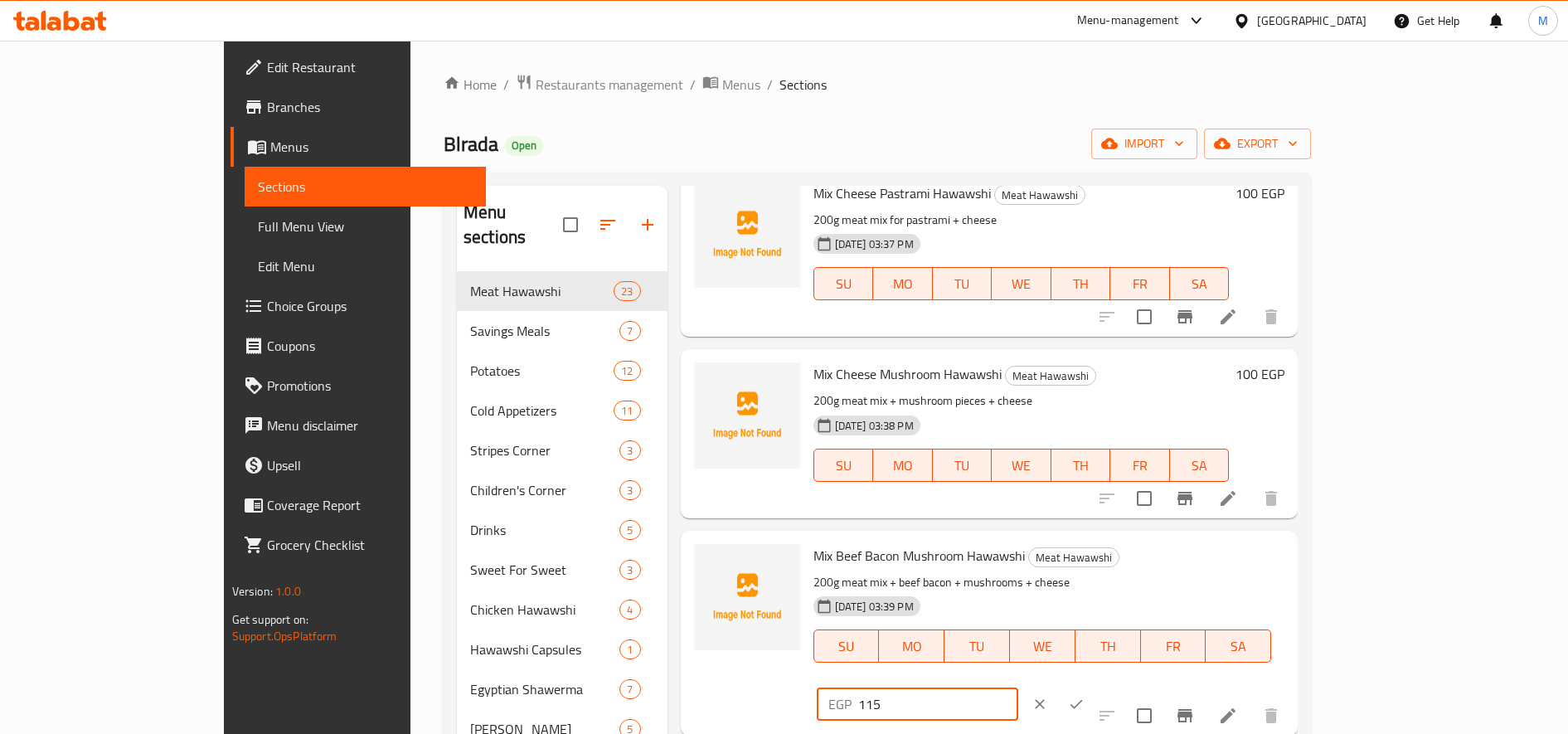
type input "115"
click at [1083, 700] on icon "ok" at bounding box center [1076, 704] width 13 height 9
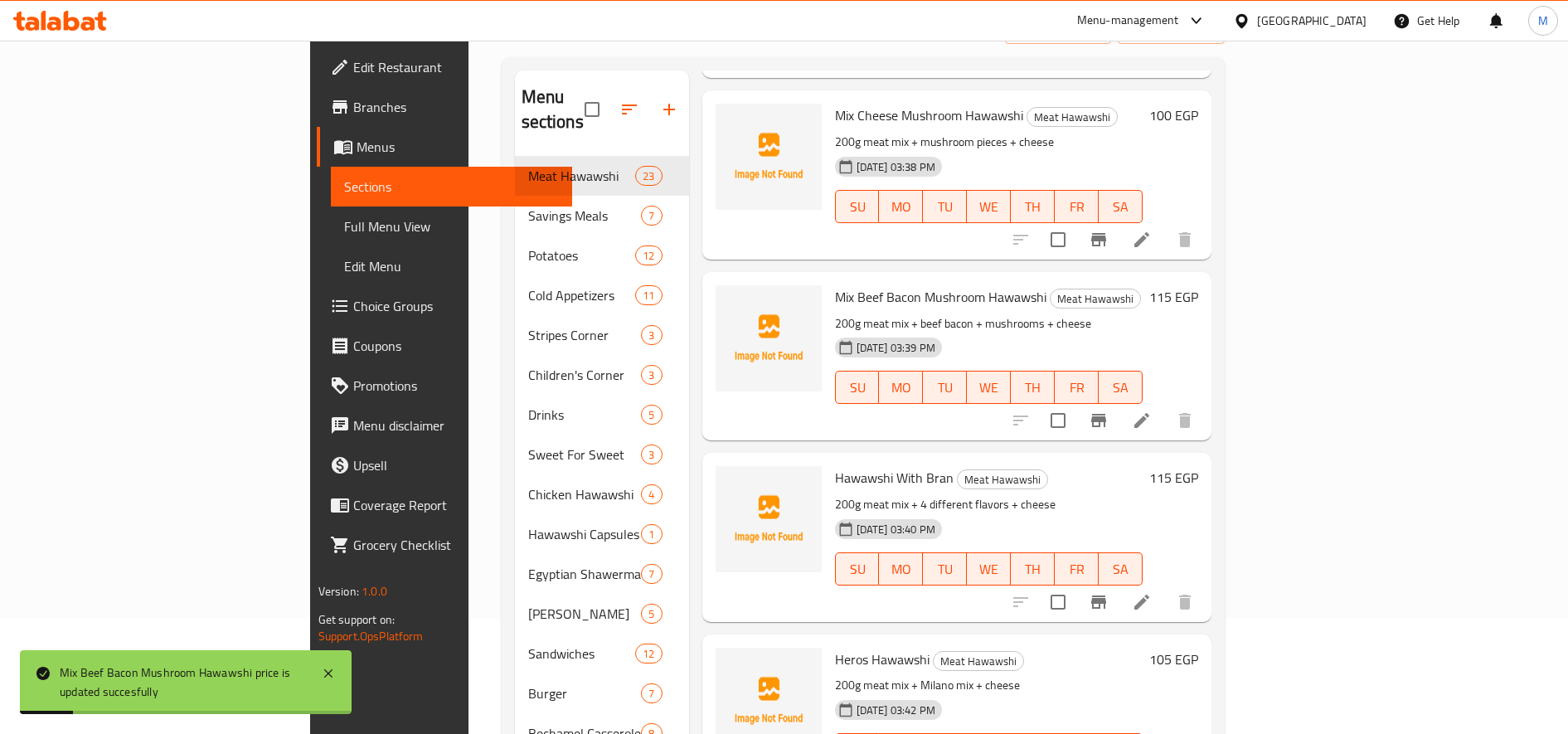
scroll to position [138, 0]
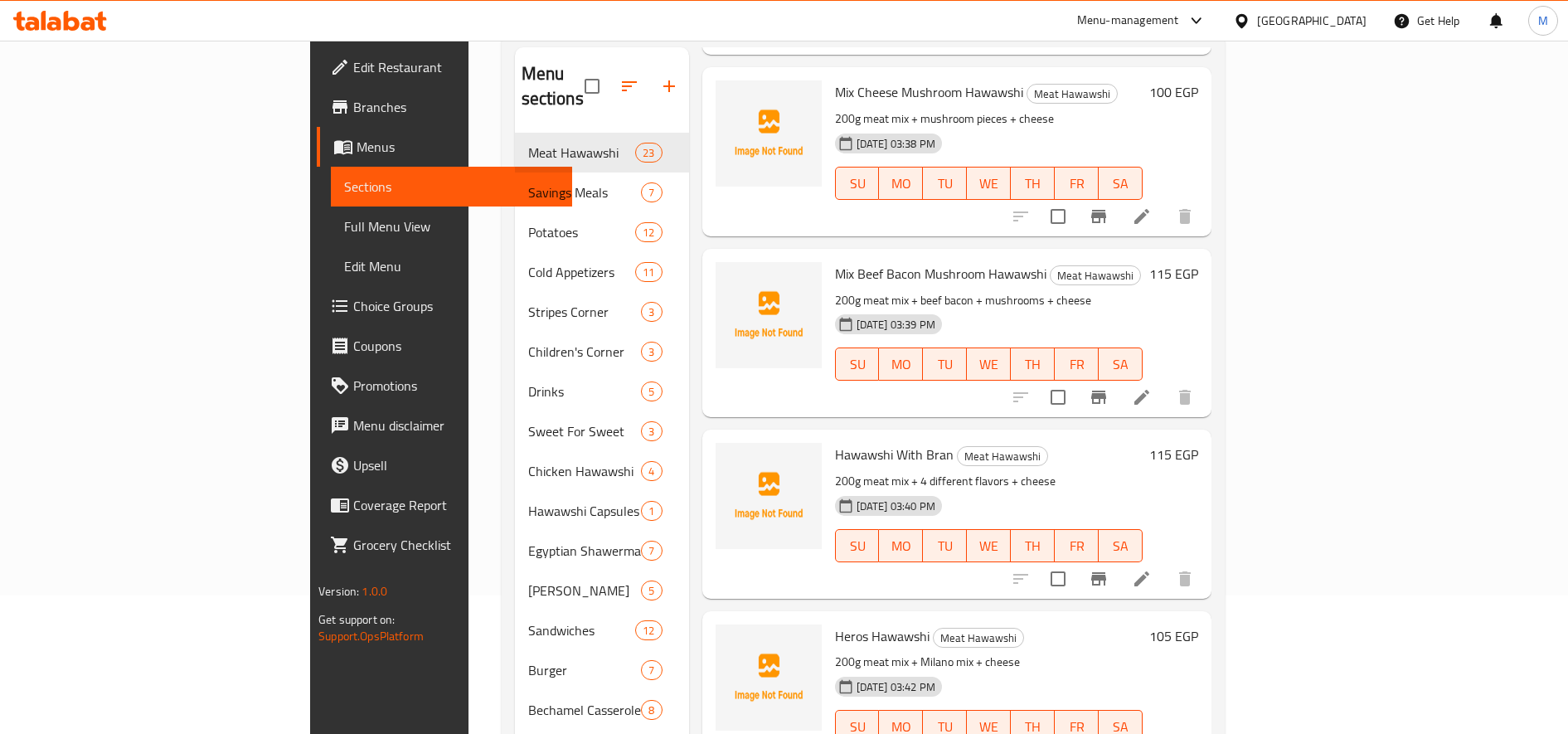
click at [1198, 262] on h6 "115 EGP" at bounding box center [1174, 274] width 49 height 24
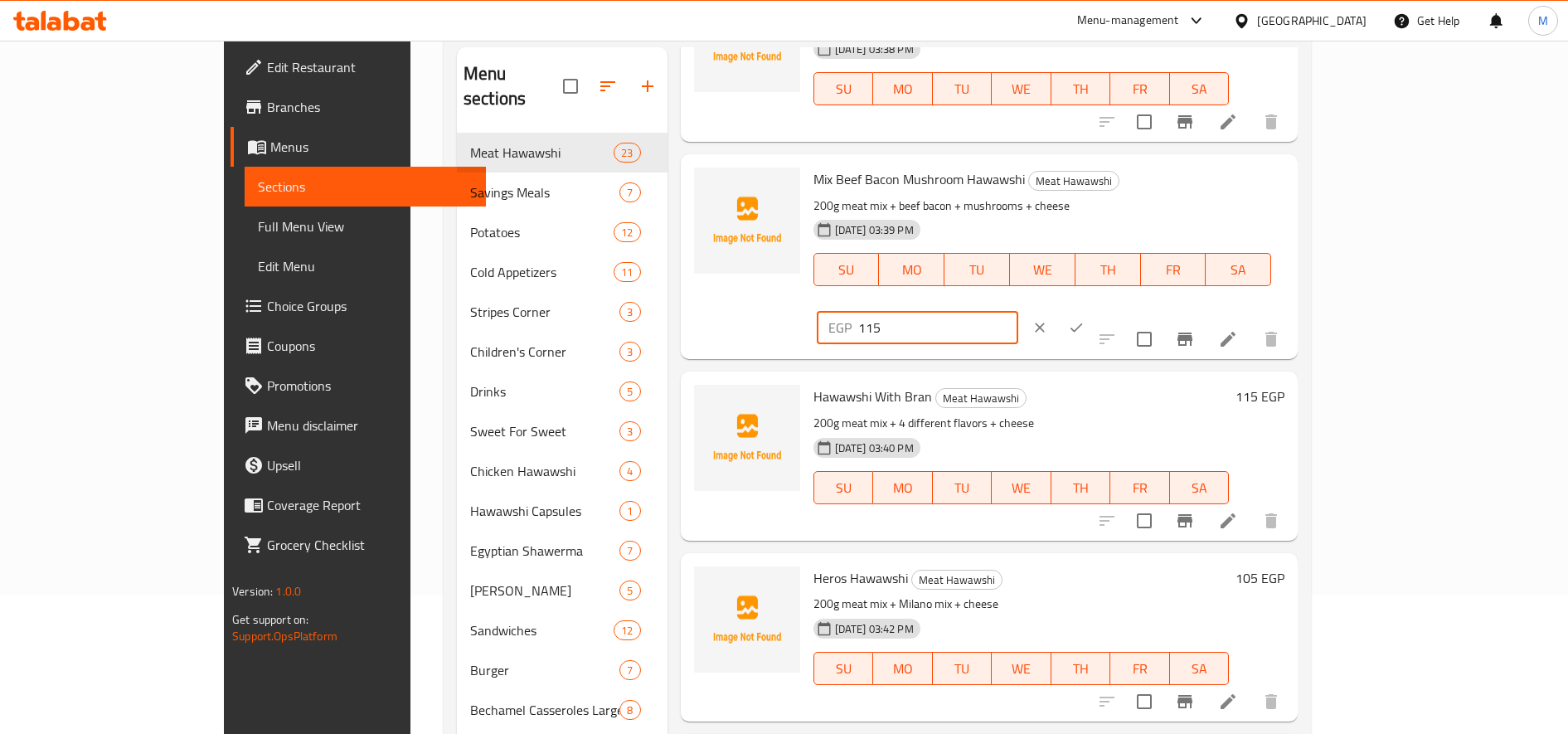
click at [1019, 311] on input "115" at bounding box center [938, 328] width 160 height 33
click at [1019, 311] on input "135" at bounding box center [938, 328] width 160 height 33
type input "135"
click at [1084, 319] on icon "ok" at bounding box center [1075, 327] width 17 height 17
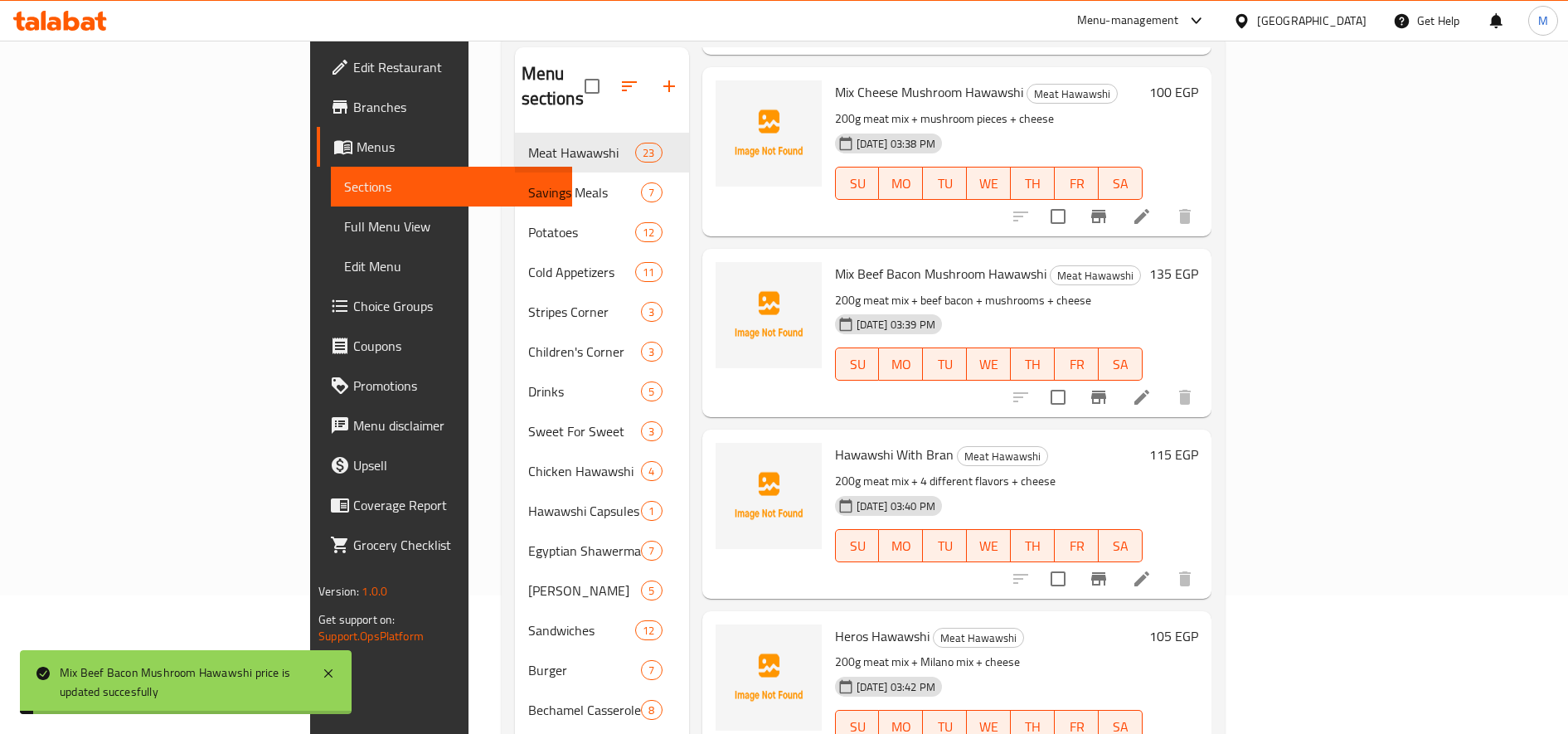
click at [1198, 443] on h6 "115 EGP" at bounding box center [1174, 454] width 49 height 24
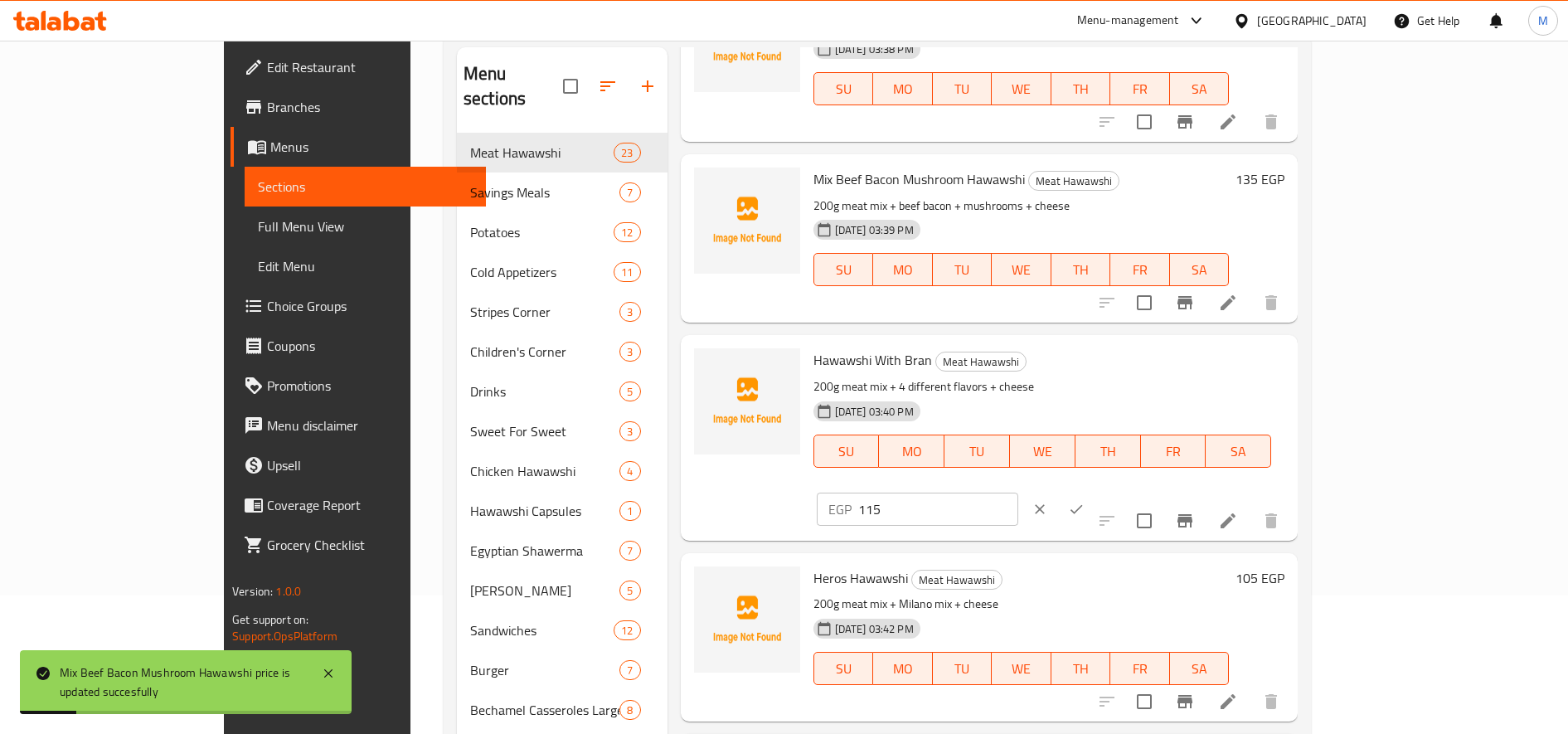
click at [1019, 493] on input "115" at bounding box center [938, 509] width 160 height 33
paste input "3"
type input "135"
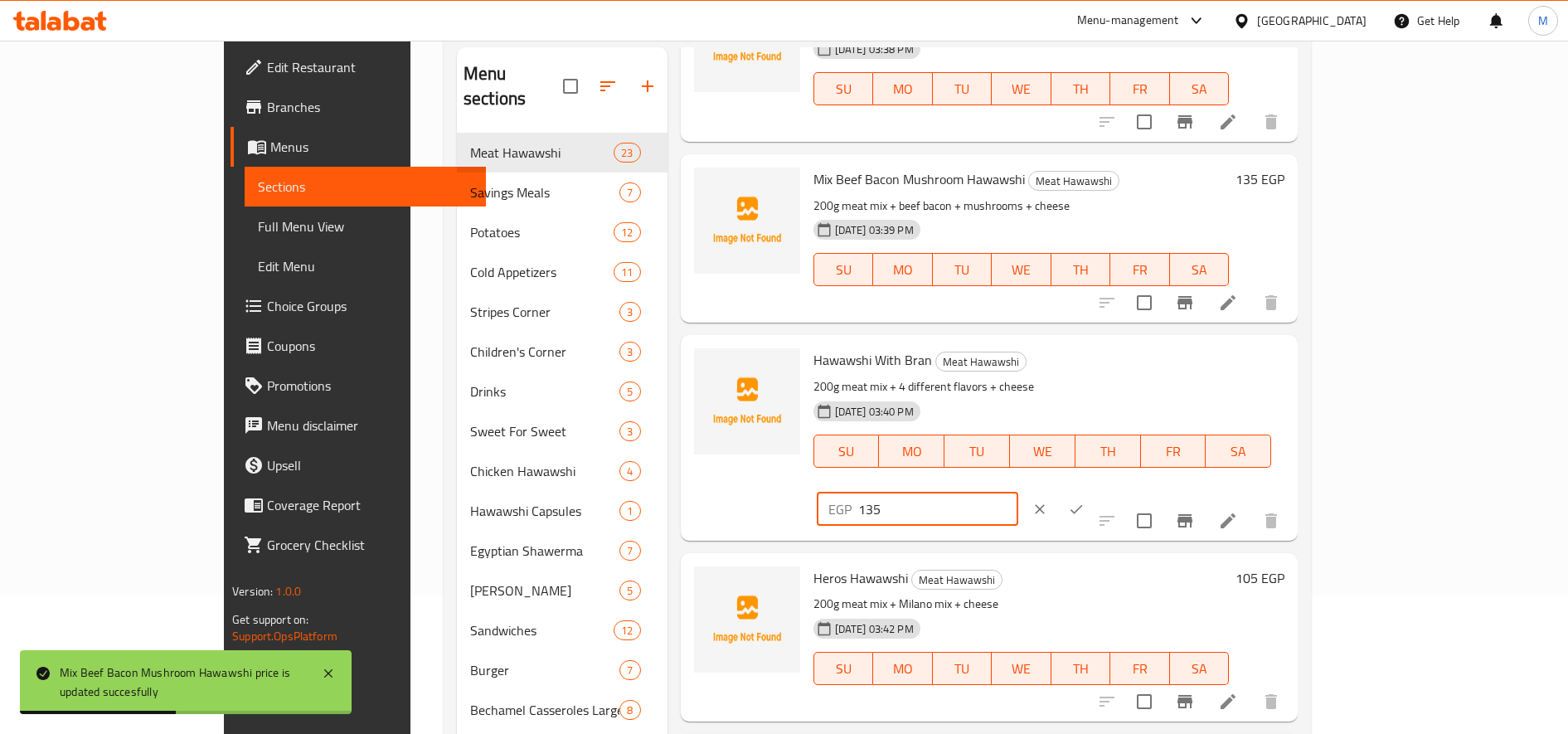
click at [1084, 500] on icon "ok" at bounding box center [1075, 508] width 17 height 17
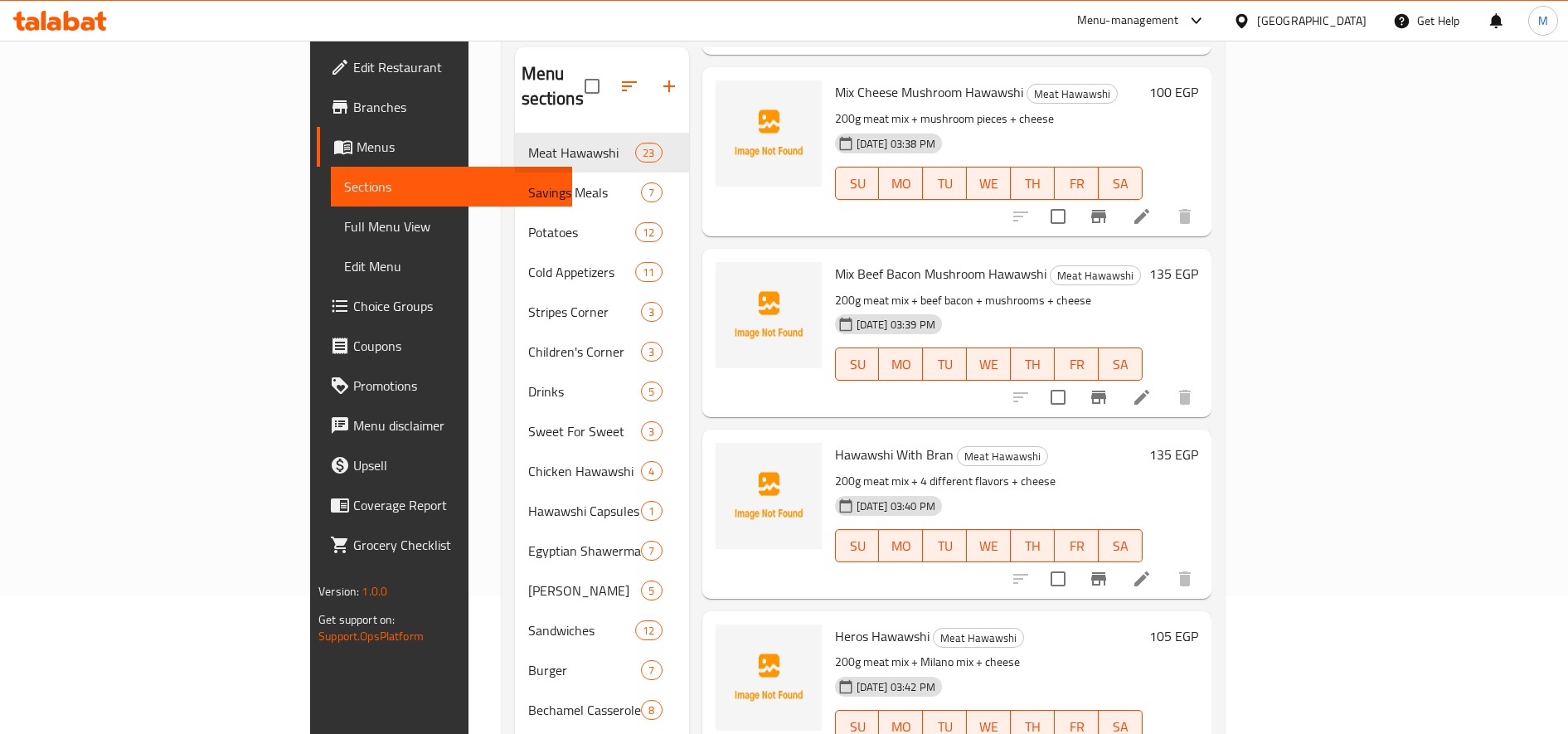
click at [1198, 624] on h6 "105 EGP" at bounding box center [1174, 636] width 49 height 24
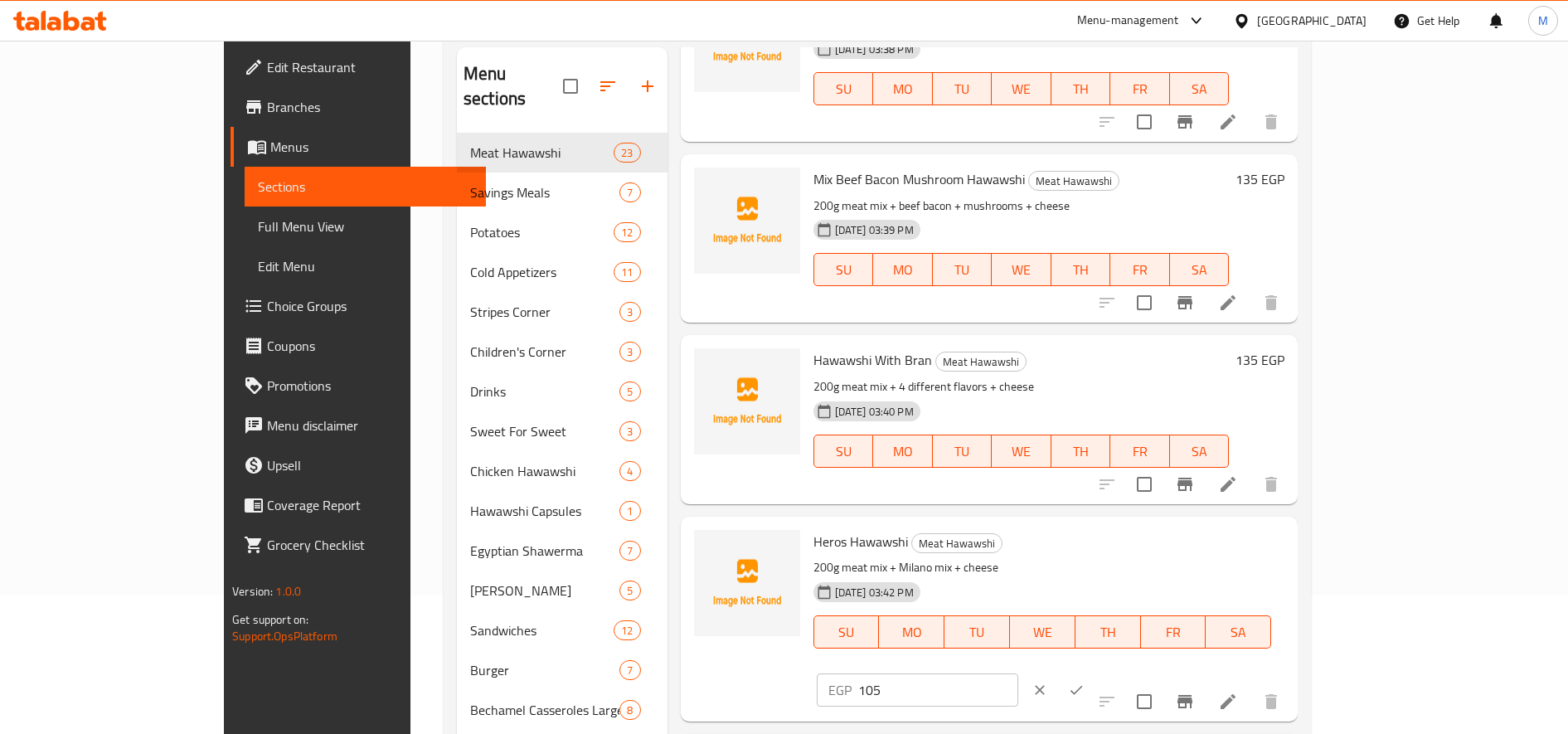
click at [1019, 673] on input "105" at bounding box center [938, 690] width 160 height 33
type input "120"
click at [1094, 671] on button "ok" at bounding box center [1075, 689] width 36 height 36
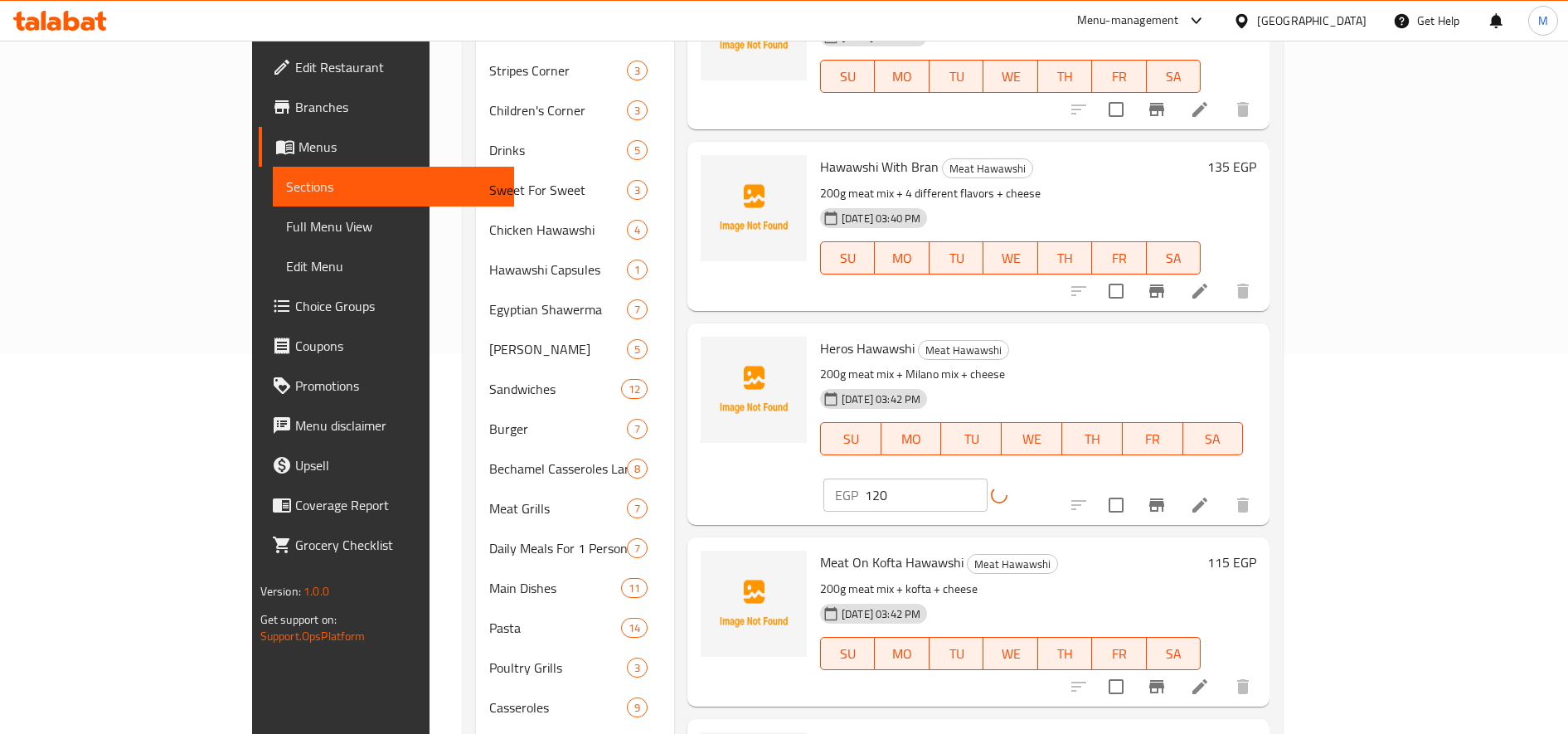
scroll to position [415, 0]
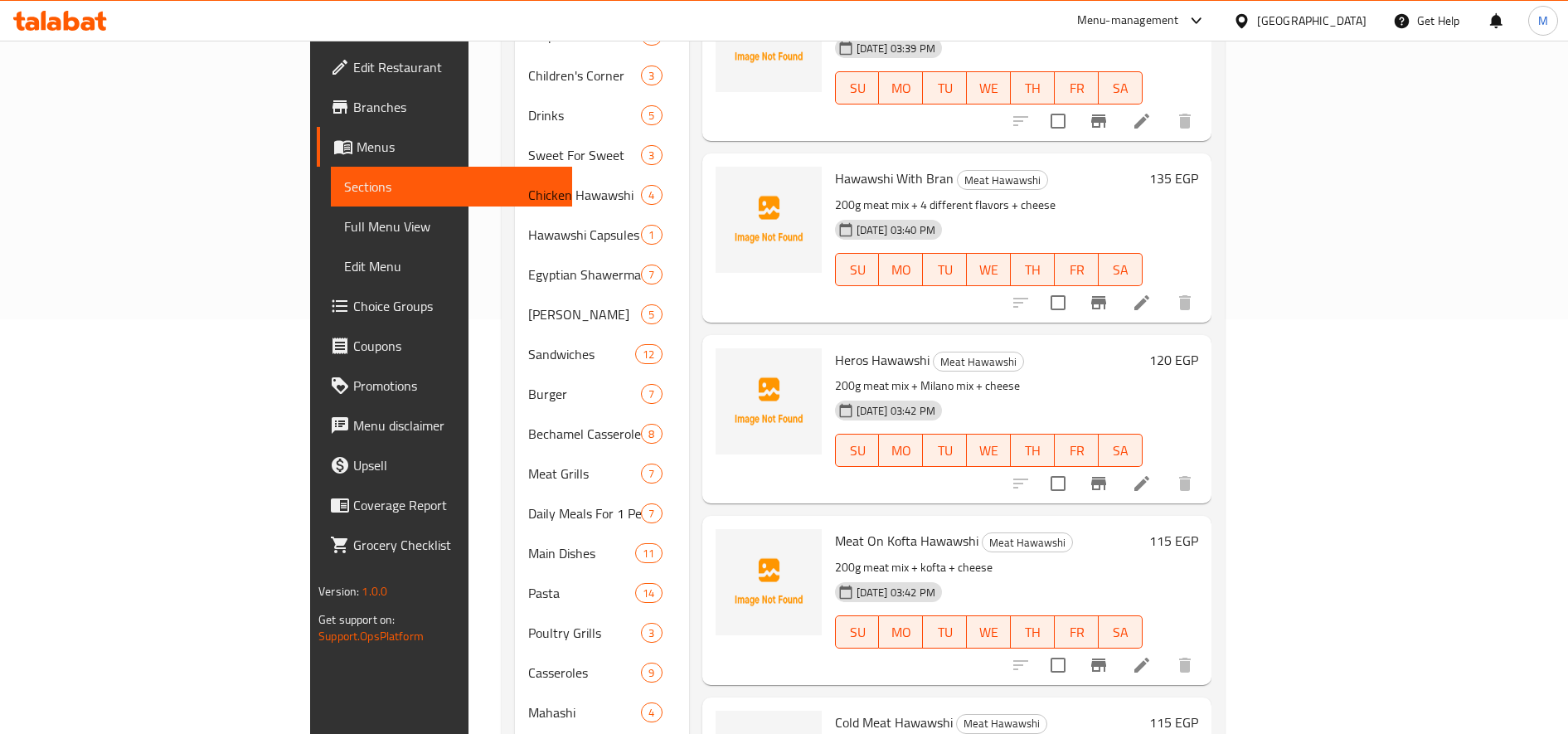
click at [1198, 529] on h6 "115 EGP" at bounding box center [1174, 541] width 49 height 24
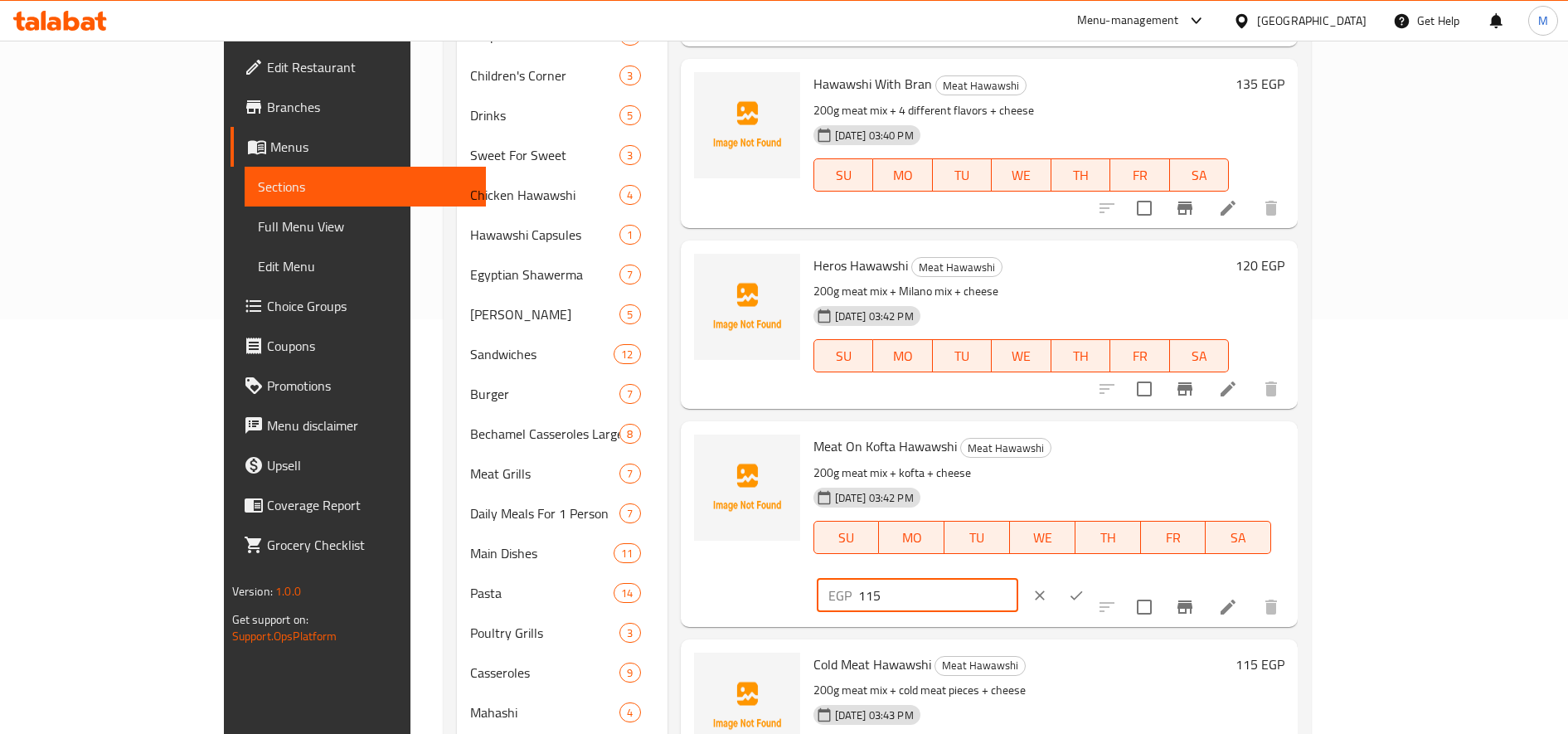
click at [1019, 579] on input "115" at bounding box center [938, 596] width 160 height 33
type input "135"
click at [1084, 587] on icon "ok" at bounding box center [1075, 595] width 17 height 17
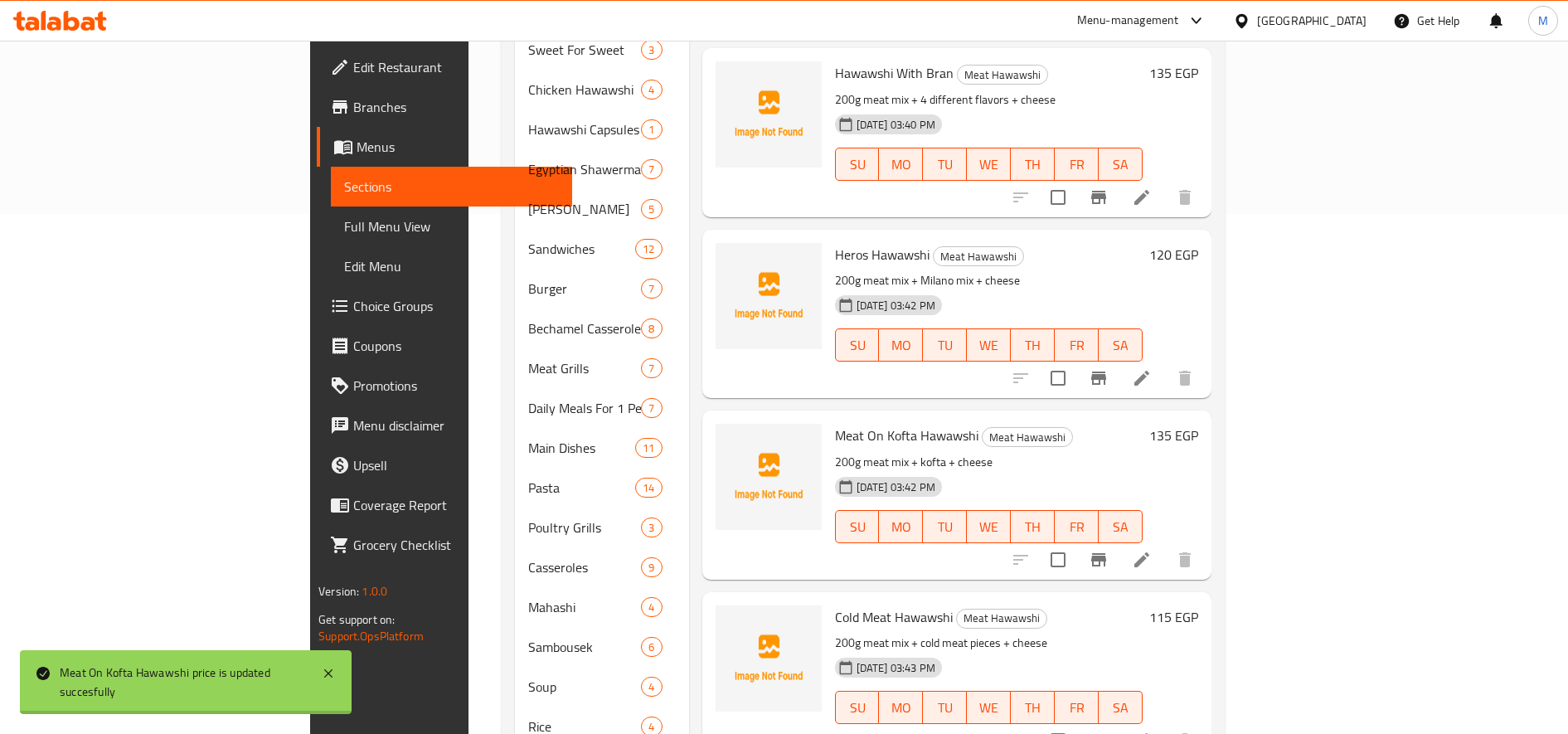
scroll to position [553, 0]
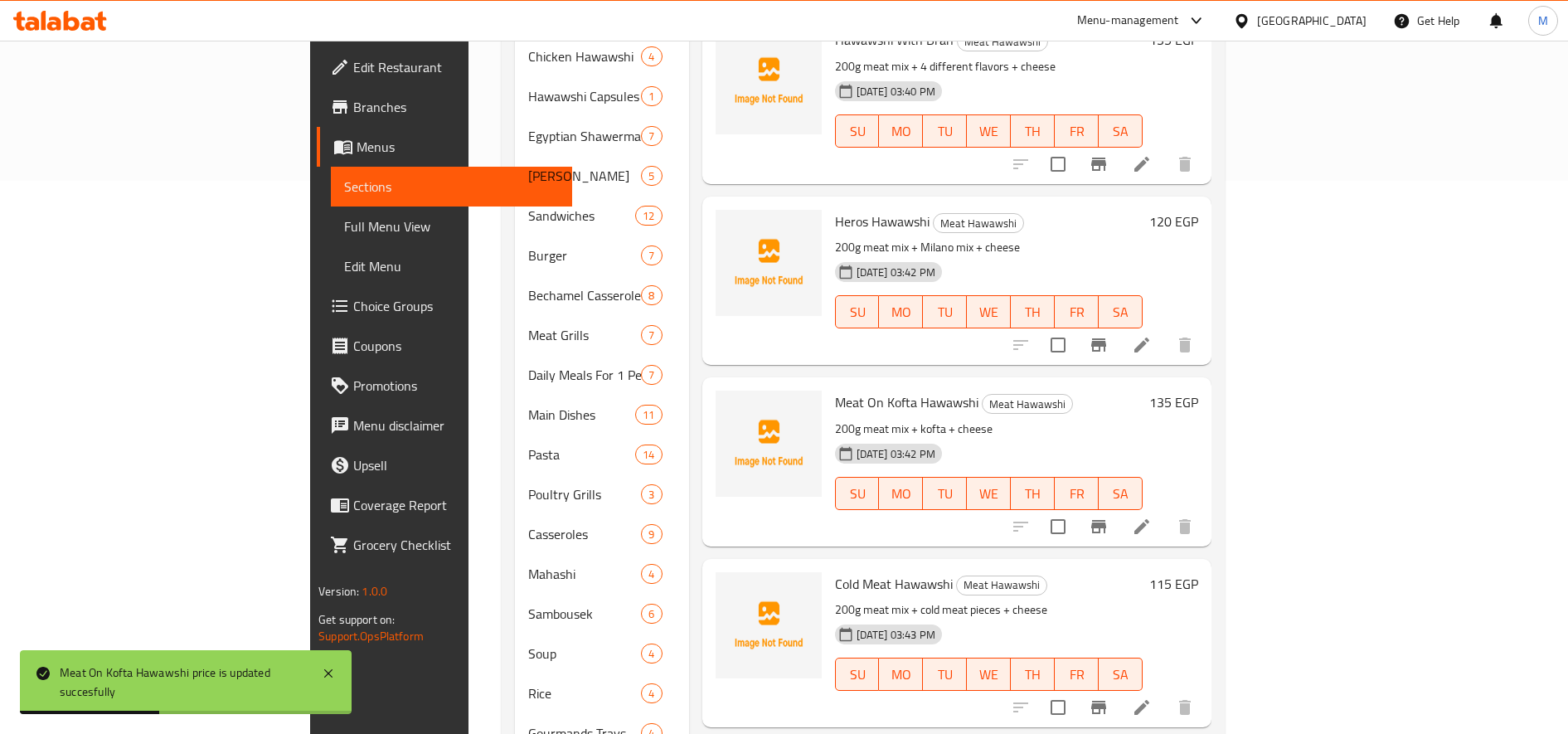
click at [1198, 572] on h6 "115 EGP" at bounding box center [1174, 584] width 49 height 24
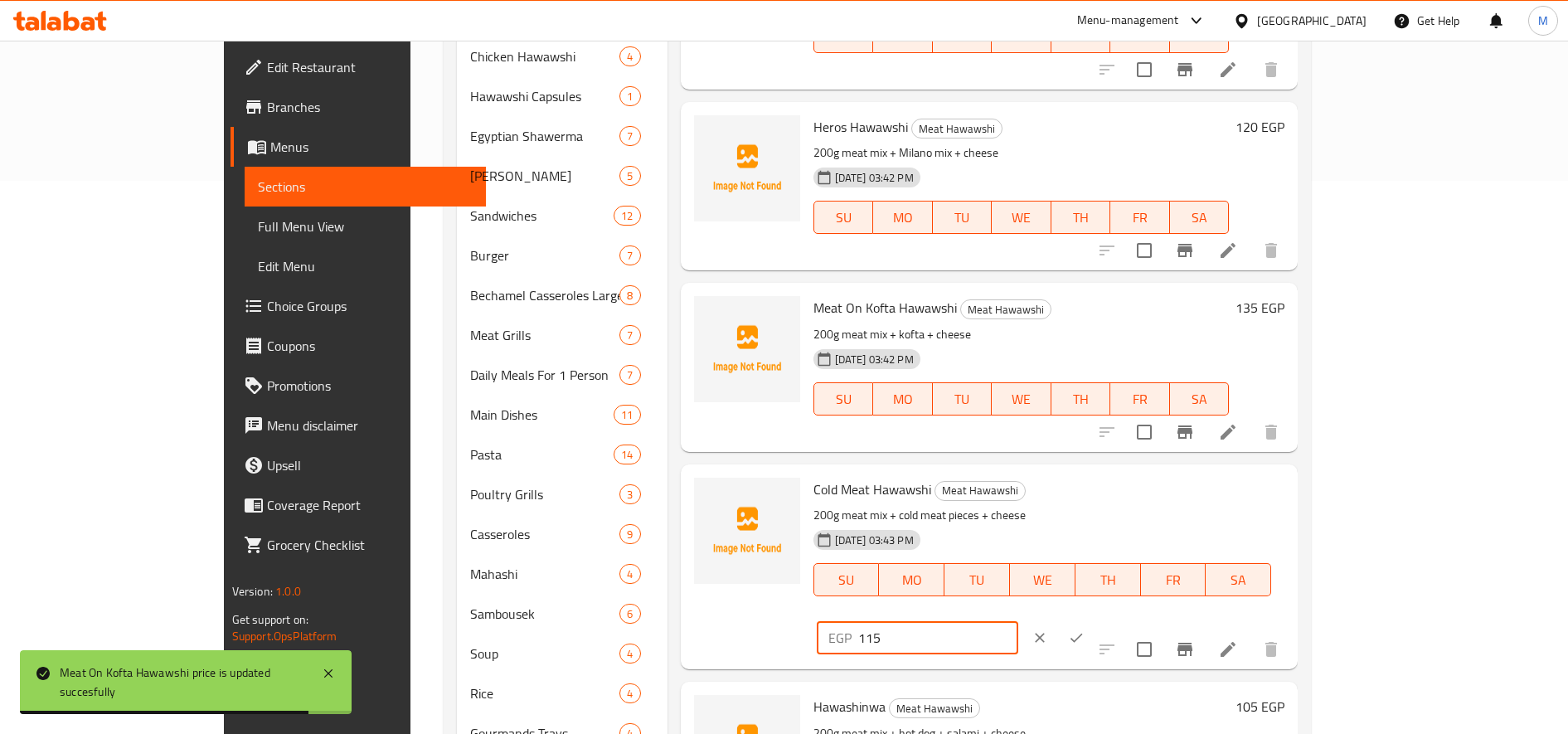
click at [1019, 621] on input "115" at bounding box center [938, 638] width 160 height 33
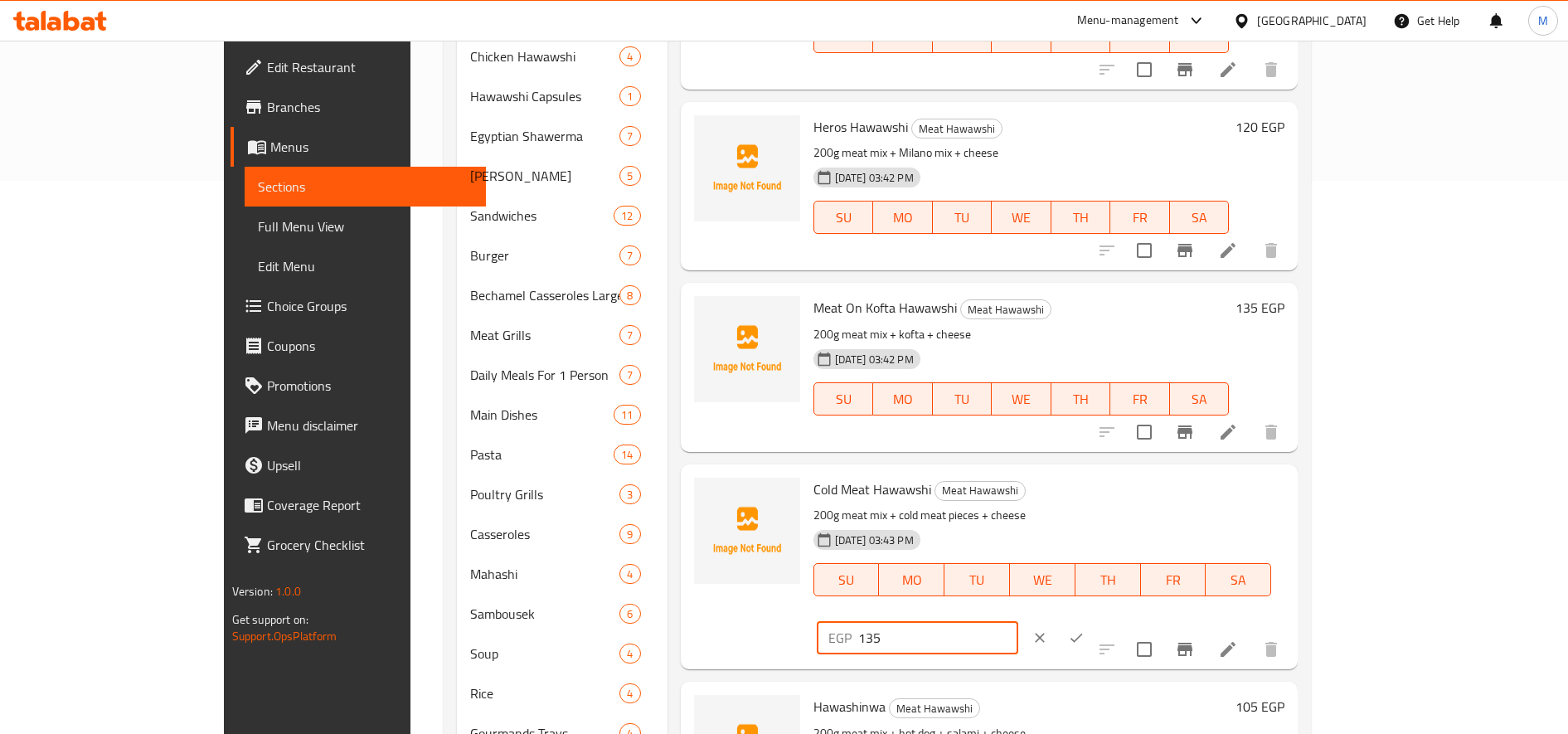
type input "135"
click at [1084, 629] on icon "ok" at bounding box center [1075, 637] width 17 height 17
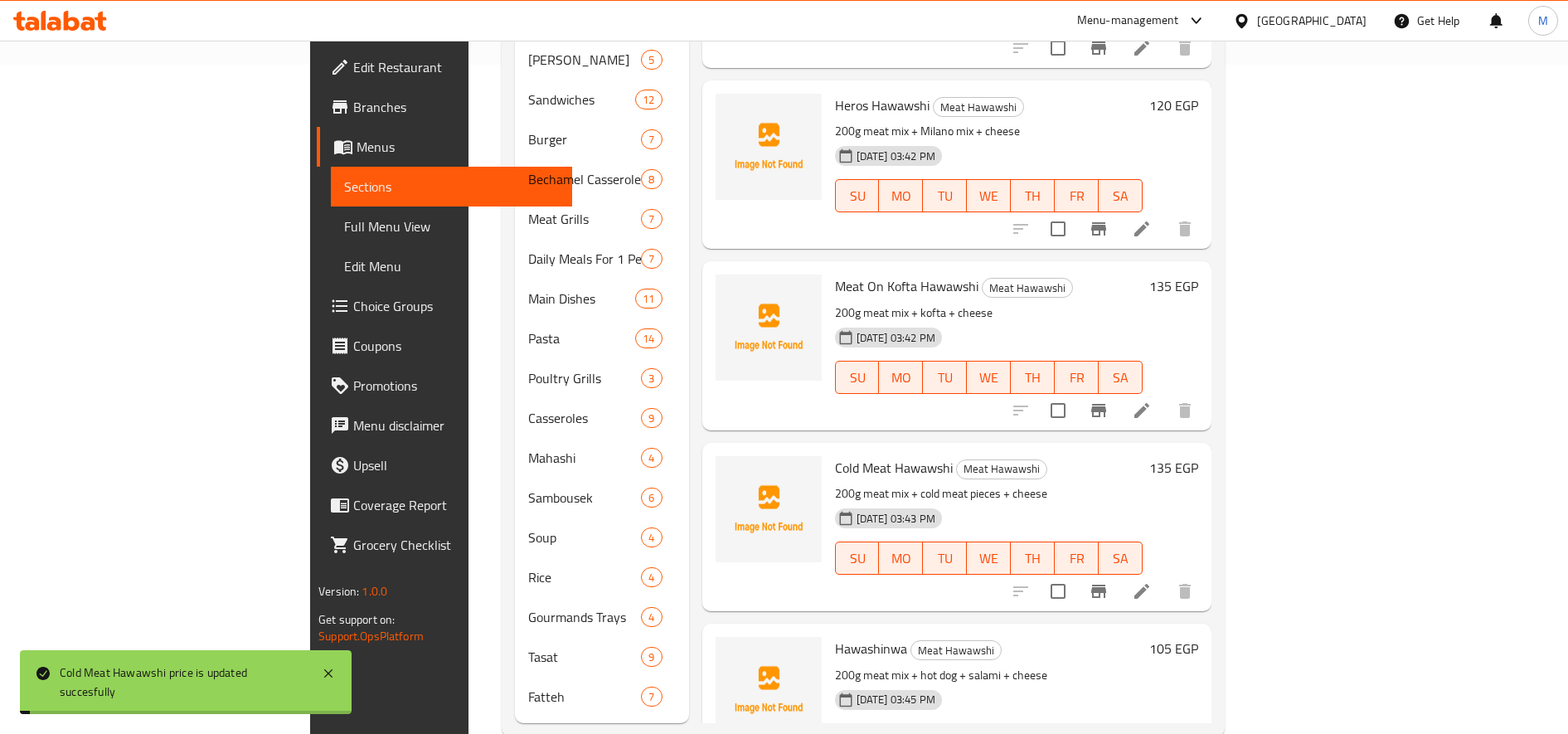
scroll to position [680, 0]
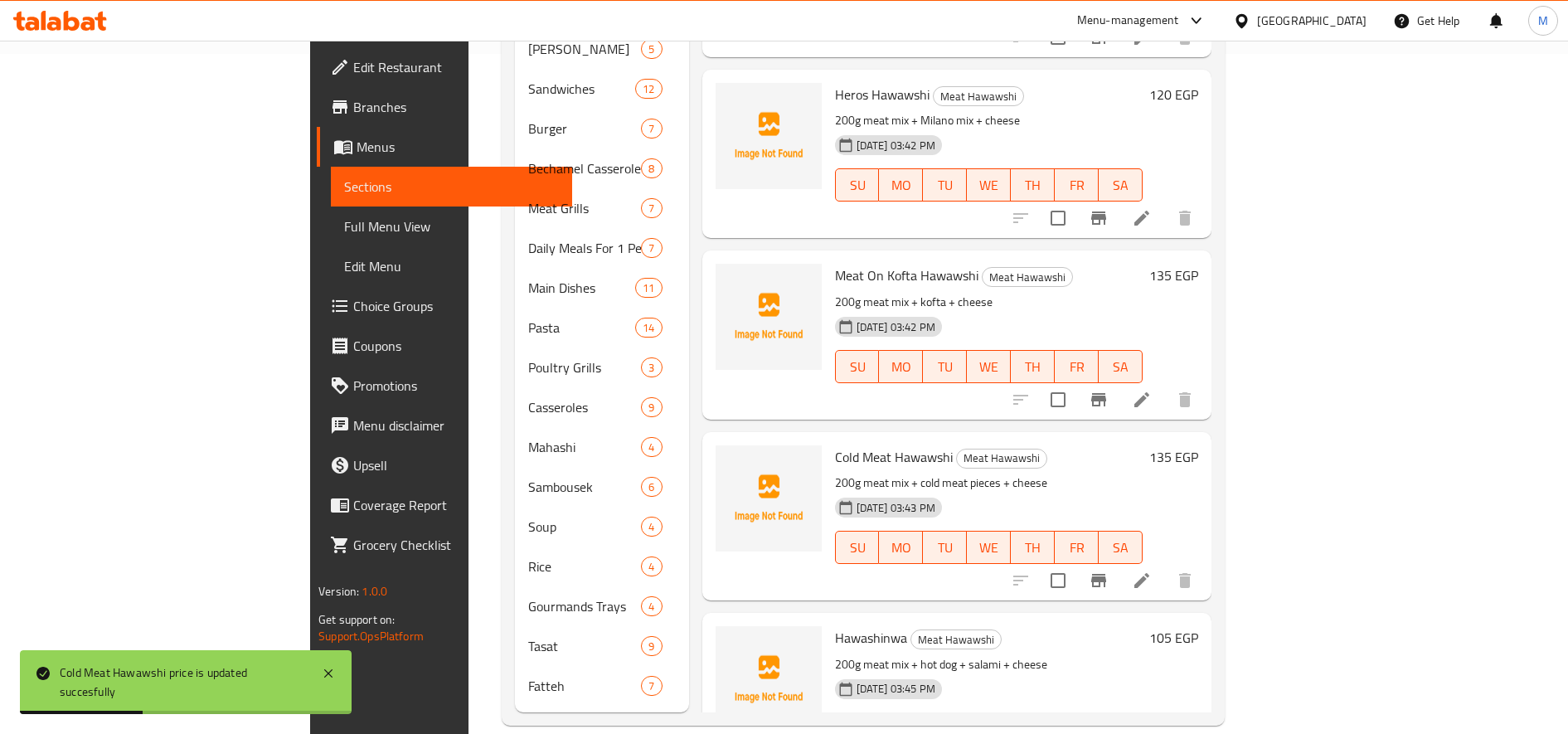
click at [1198, 626] on h6 "105 EGP" at bounding box center [1174, 638] width 49 height 24
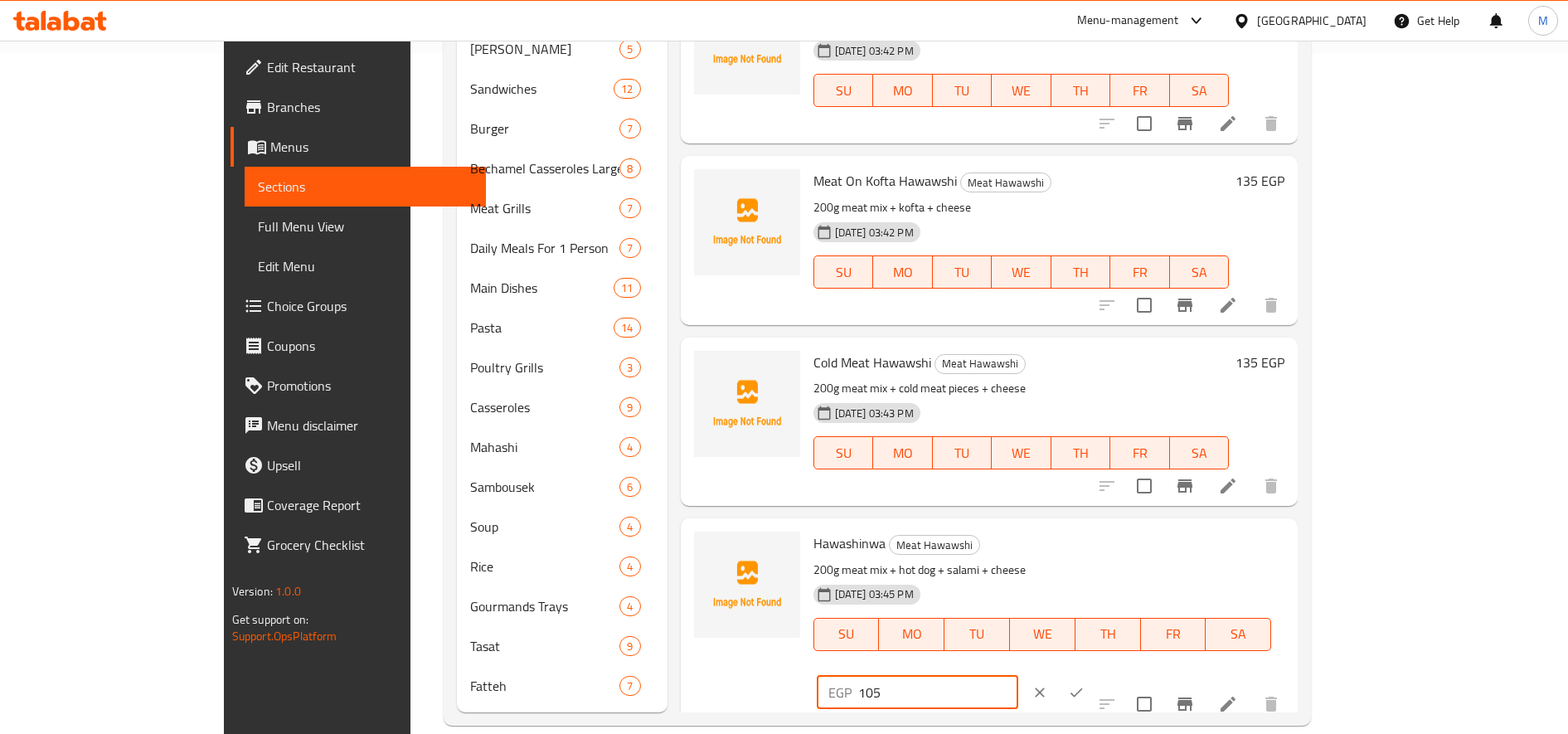
drag, startPoint x: 1272, startPoint y: 551, endPoint x: 1303, endPoint y: 551, distance: 31.0
click at [1019, 676] on input "105" at bounding box center [938, 693] width 160 height 33
type input "120"
click at [1084, 684] on icon "ok" at bounding box center [1075, 692] width 17 height 17
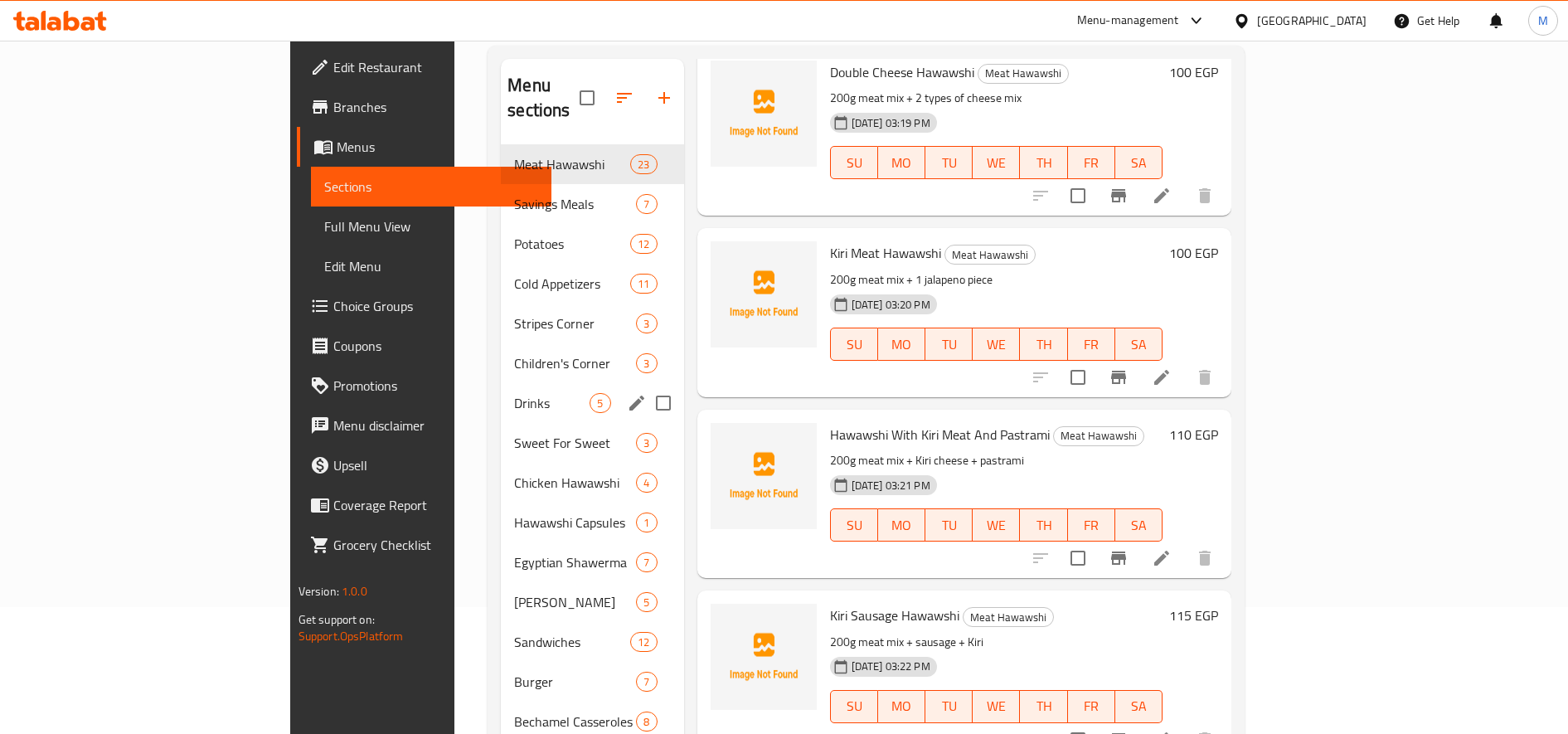
scroll to position [0, 0]
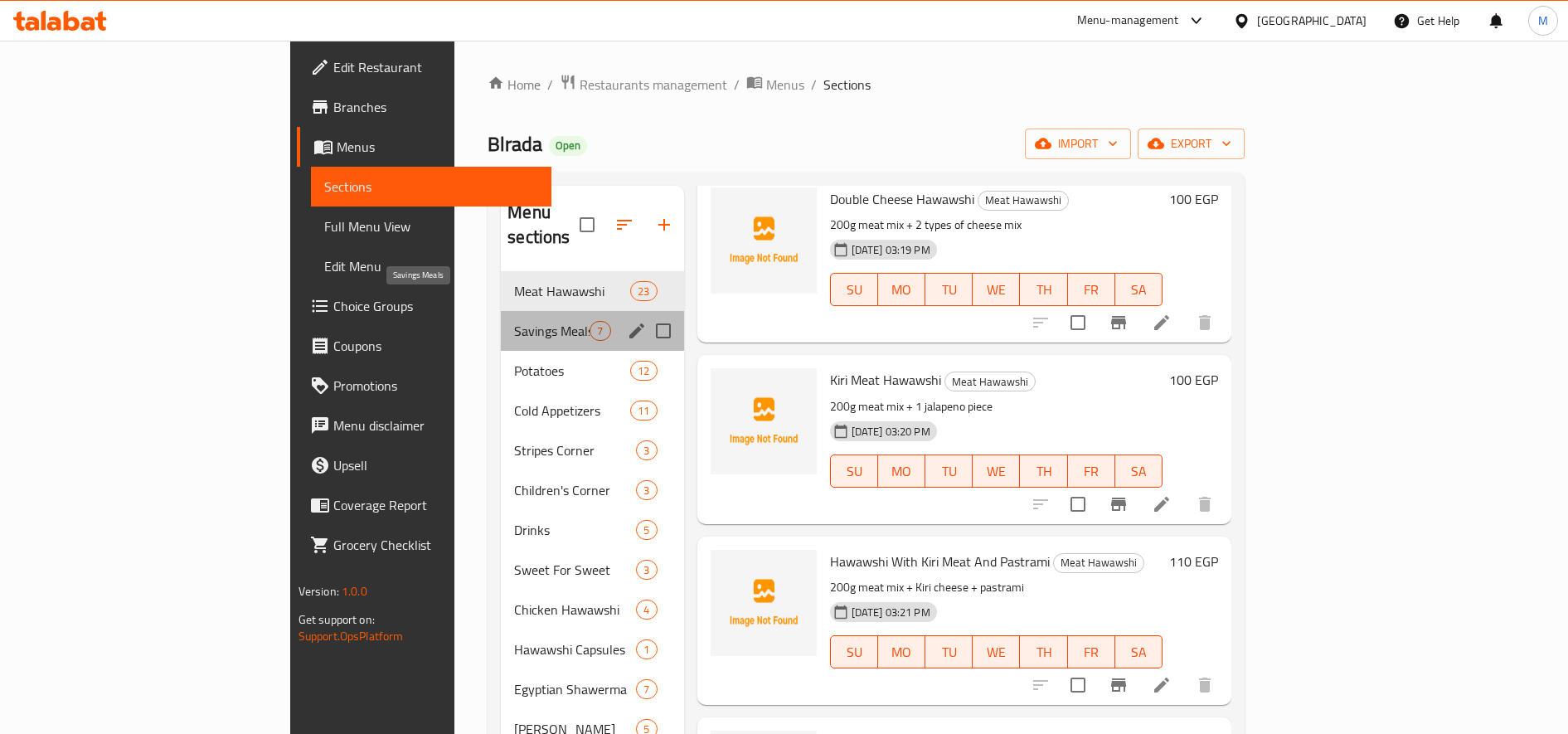
click at [514, 321] on span "Savings Meals" at bounding box center [551, 331] width 76 height 20
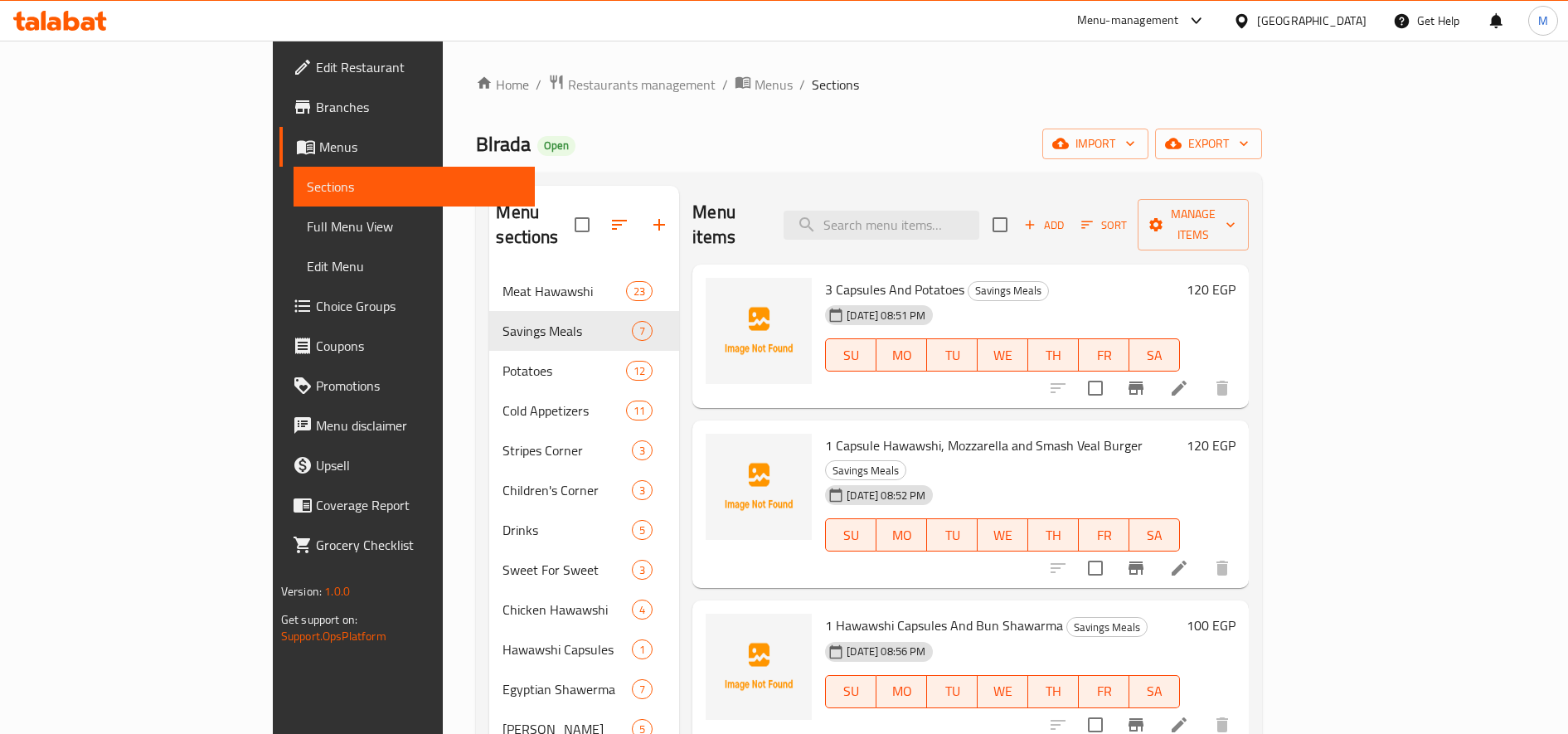
click at [1235, 278] on h6 "120 EGP" at bounding box center [1211, 289] width 49 height 24
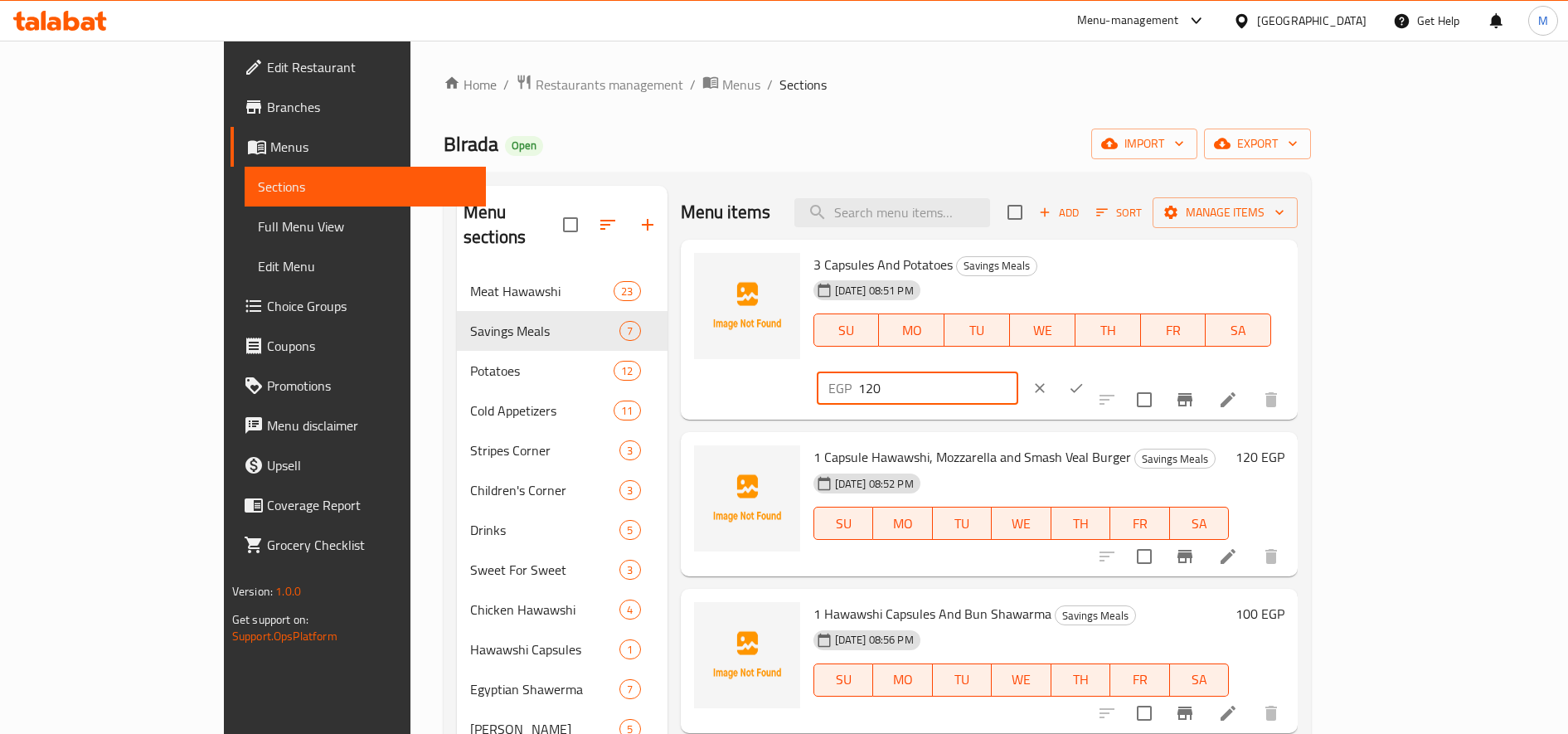
click at [1019, 372] on input "120" at bounding box center [938, 389] width 160 height 33
type input "140"
click at [1084, 380] on icon "ok" at bounding box center [1075, 388] width 17 height 17
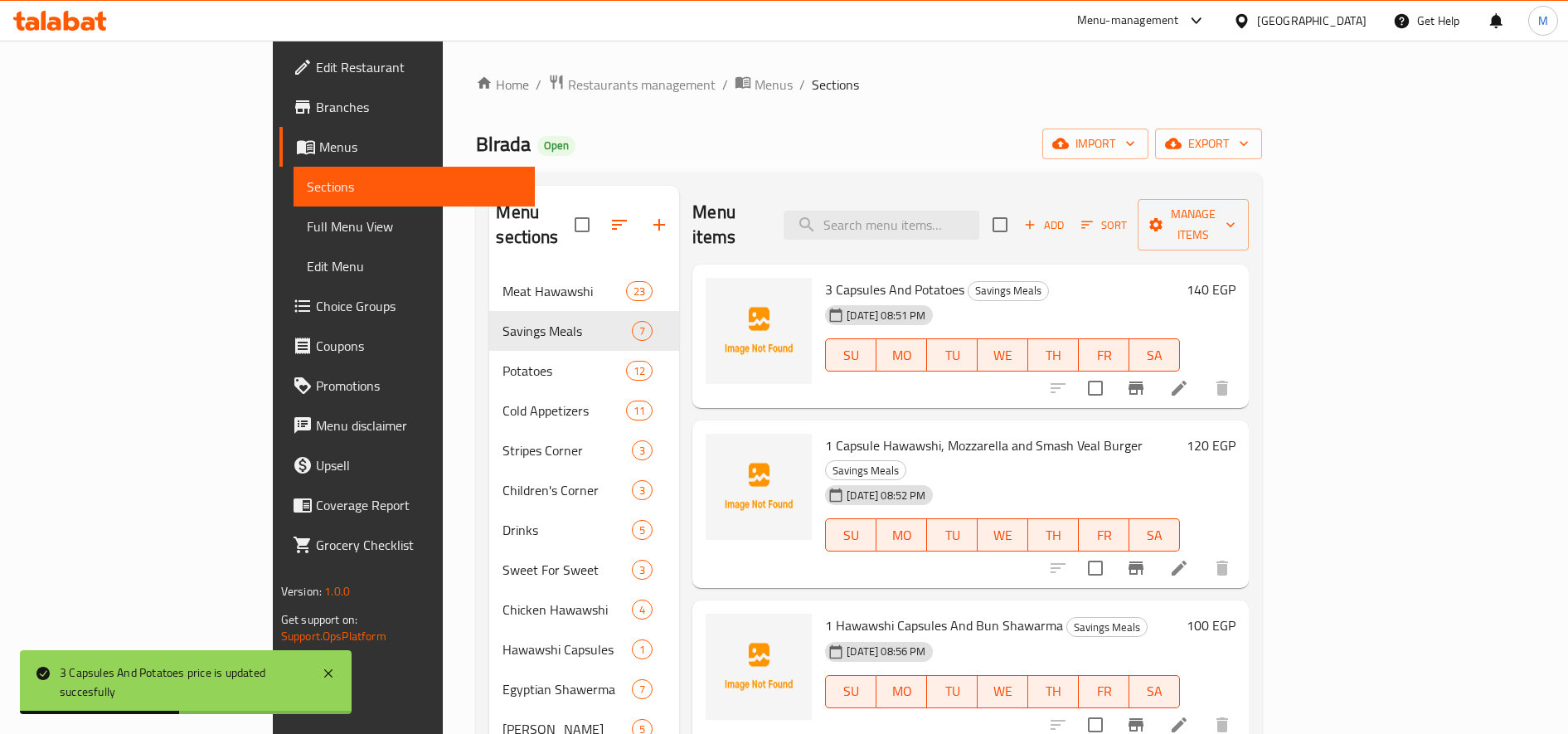
click at [1235, 434] on h6 "120 EGP" at bounding box center [1211, 446] width 49 height 24
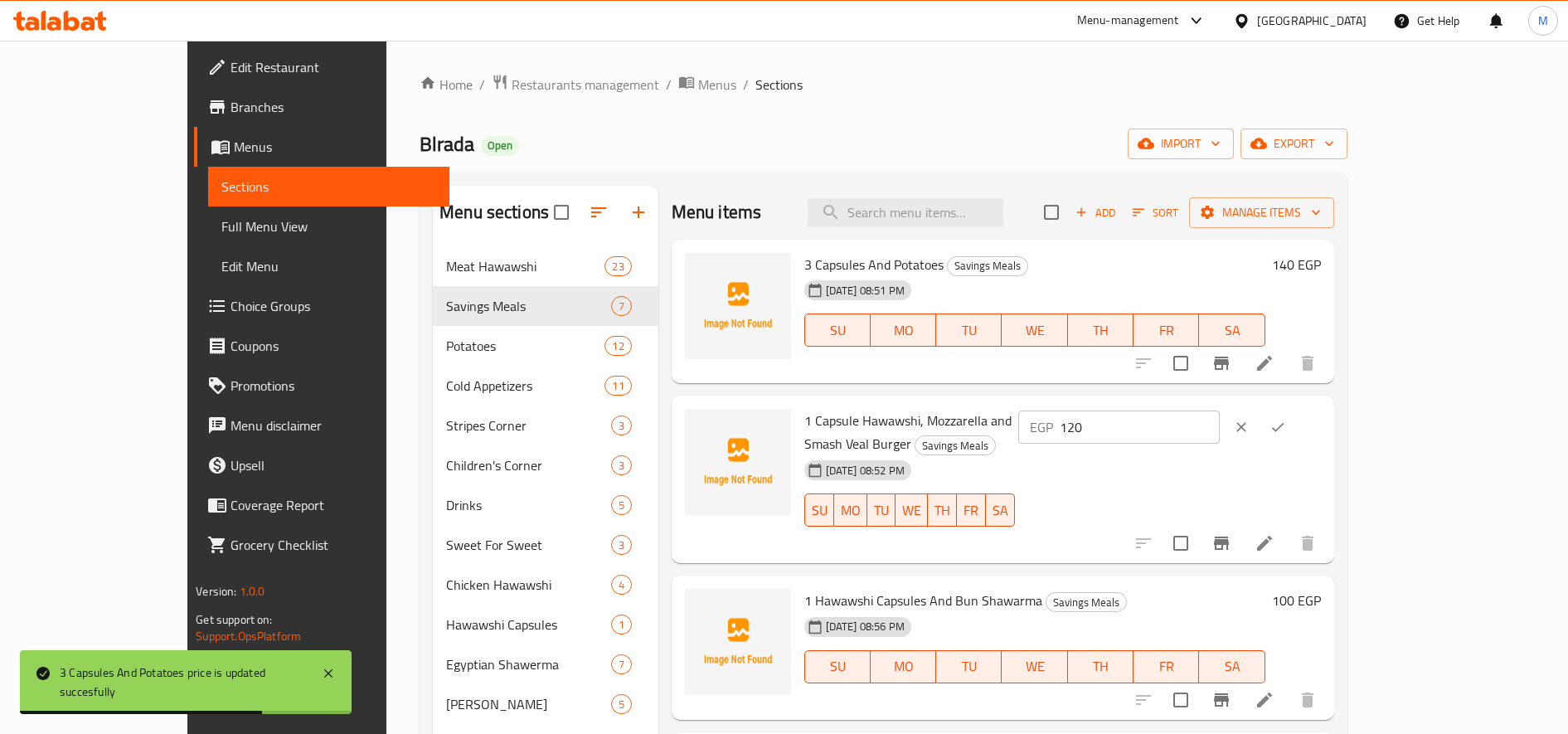
click at [1321, 263] on h6 "140 EGP" at bounding box center [1296, 265] width 49 height 24
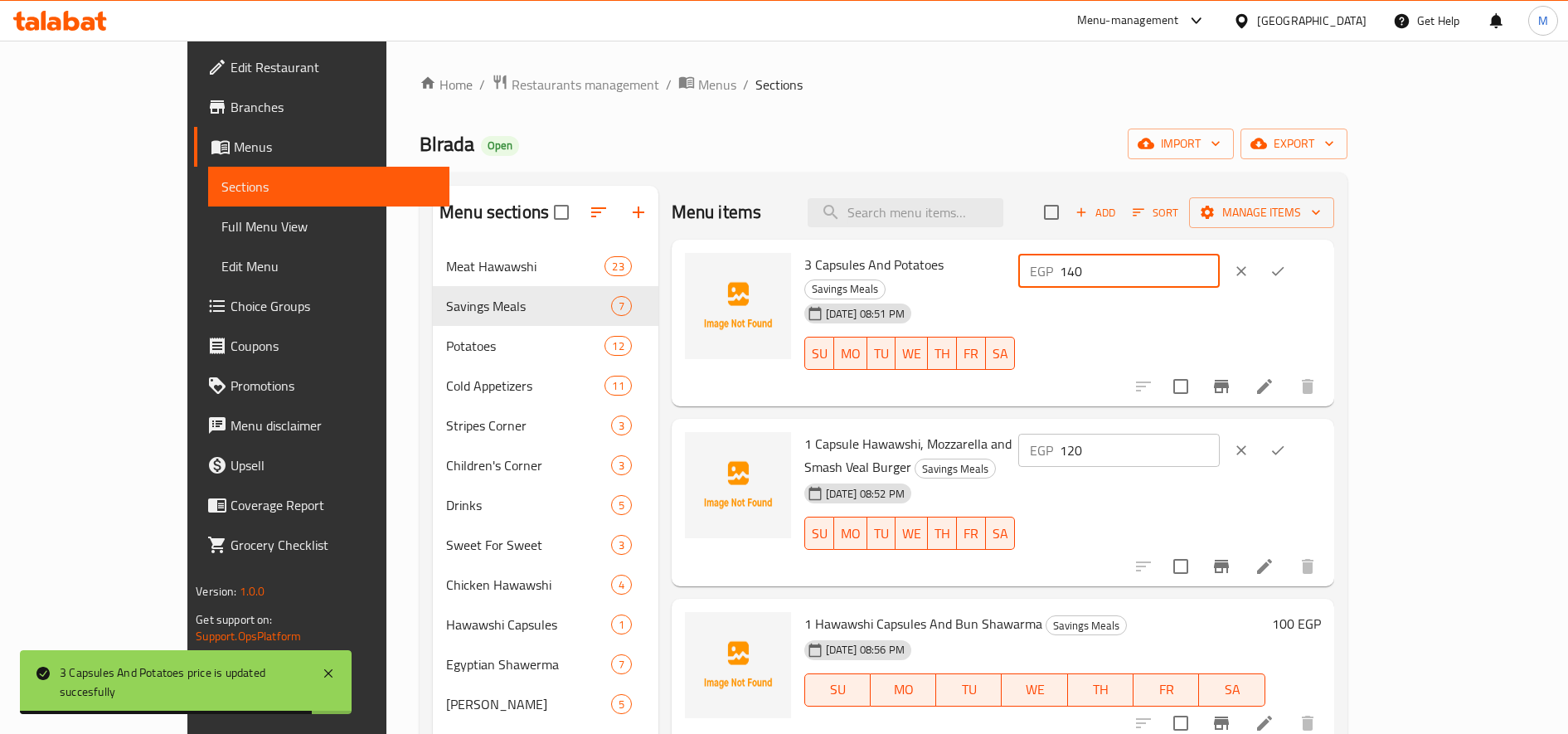
click at [1220, 279] on input "140" at bounding box center [1139, 271] width 160 height 33
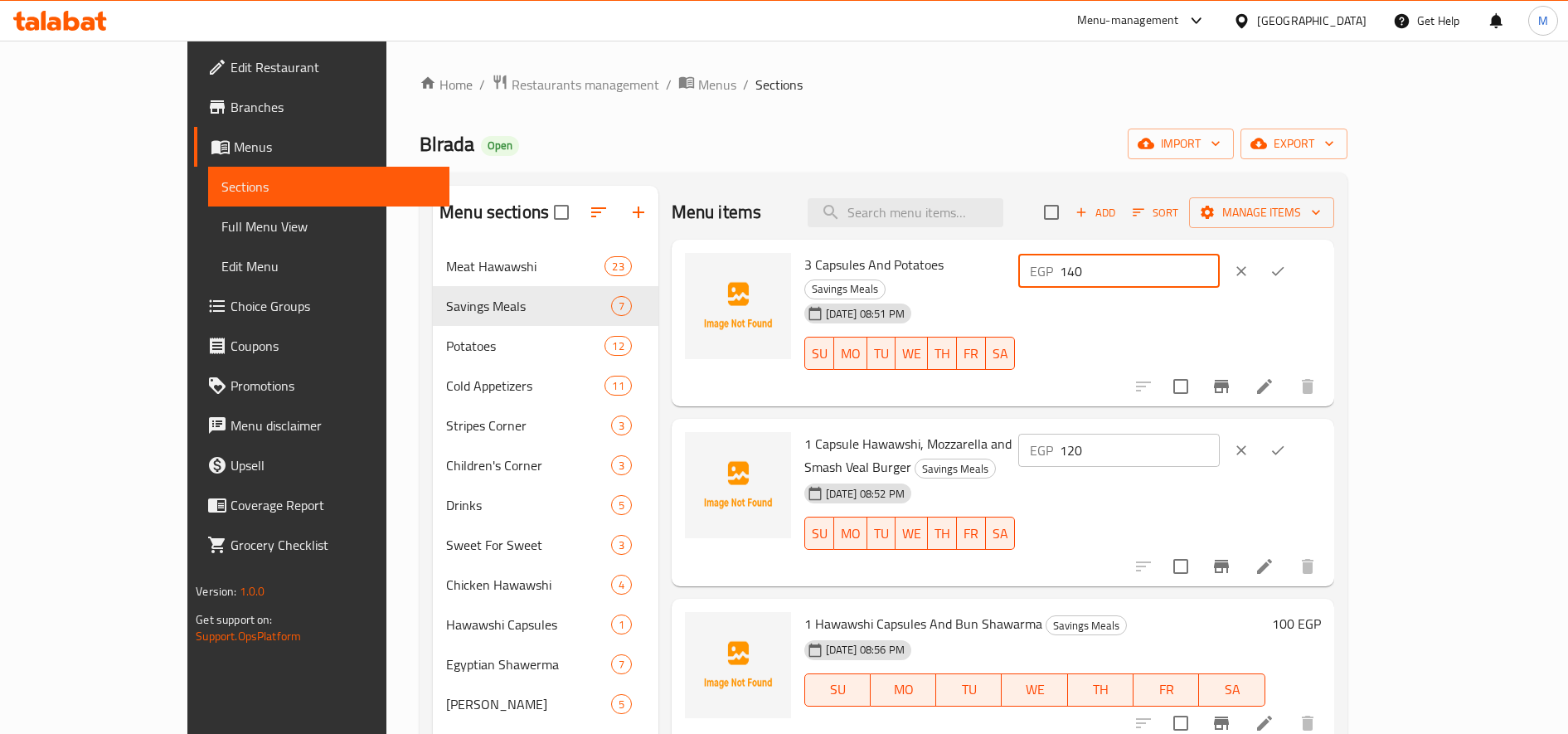
click at [1249, 275] on icon "clear" at bounding box center [1241, 271] width 17 height 17
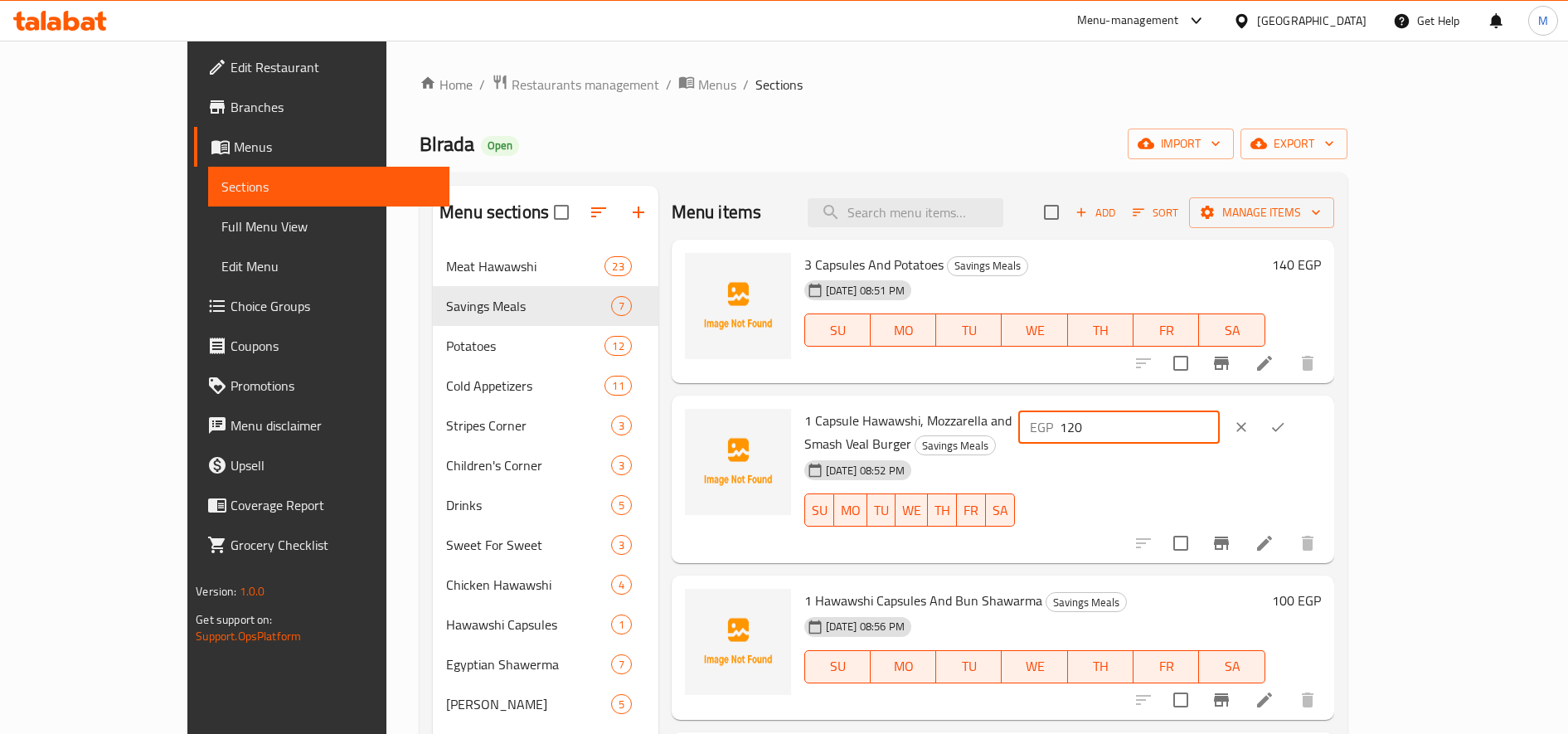
click at [1220, 418] on input "120" at bounding box center [1139, 427] width 160 height 33
paste input "4"
type input "140"
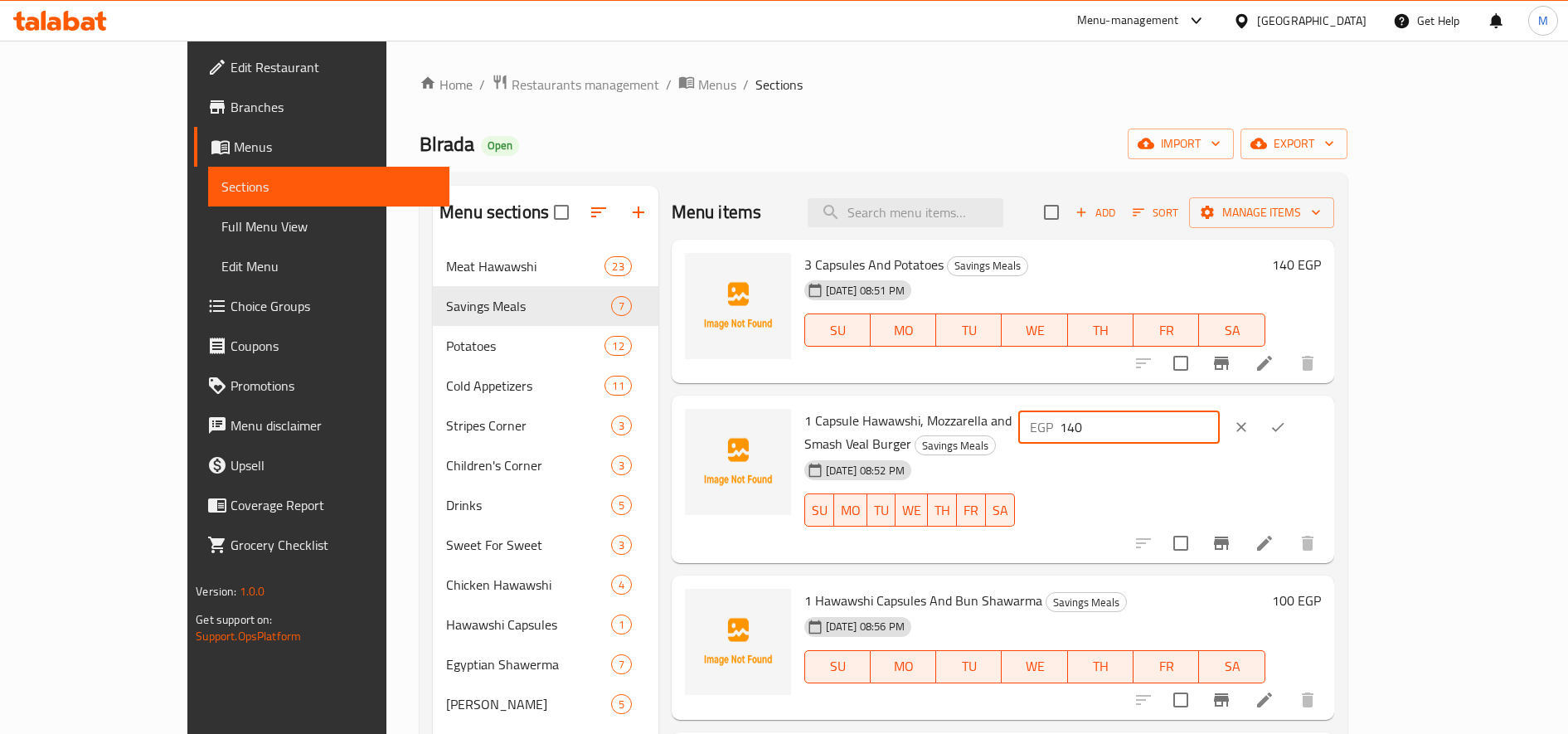
click at [1286, 428] on icon "ok" at bounding box center [1278, 427] width 17 height 17
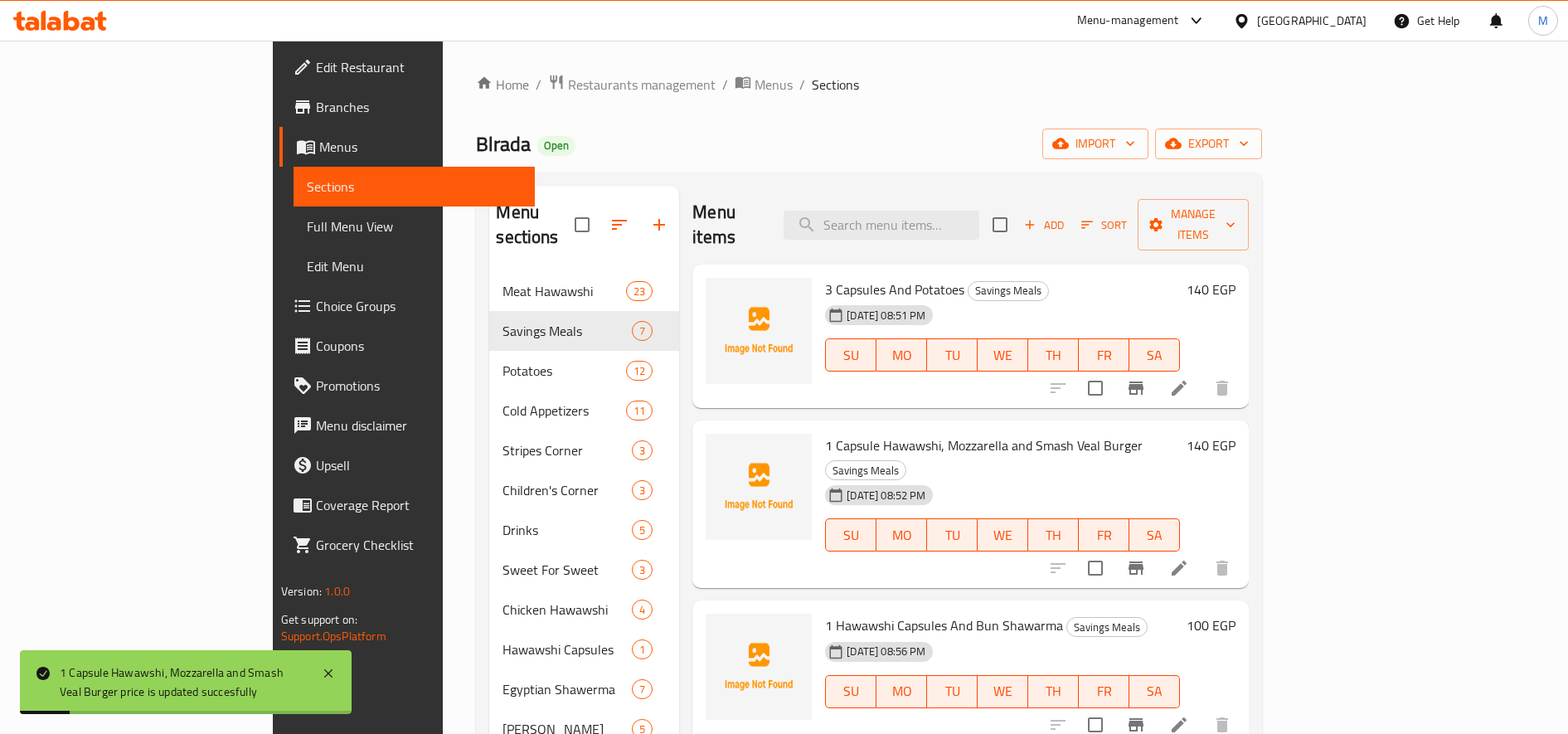
click at [1235, 613] on h6 "100 EGP" at bounding box center [1211, 625] width 49 height 24
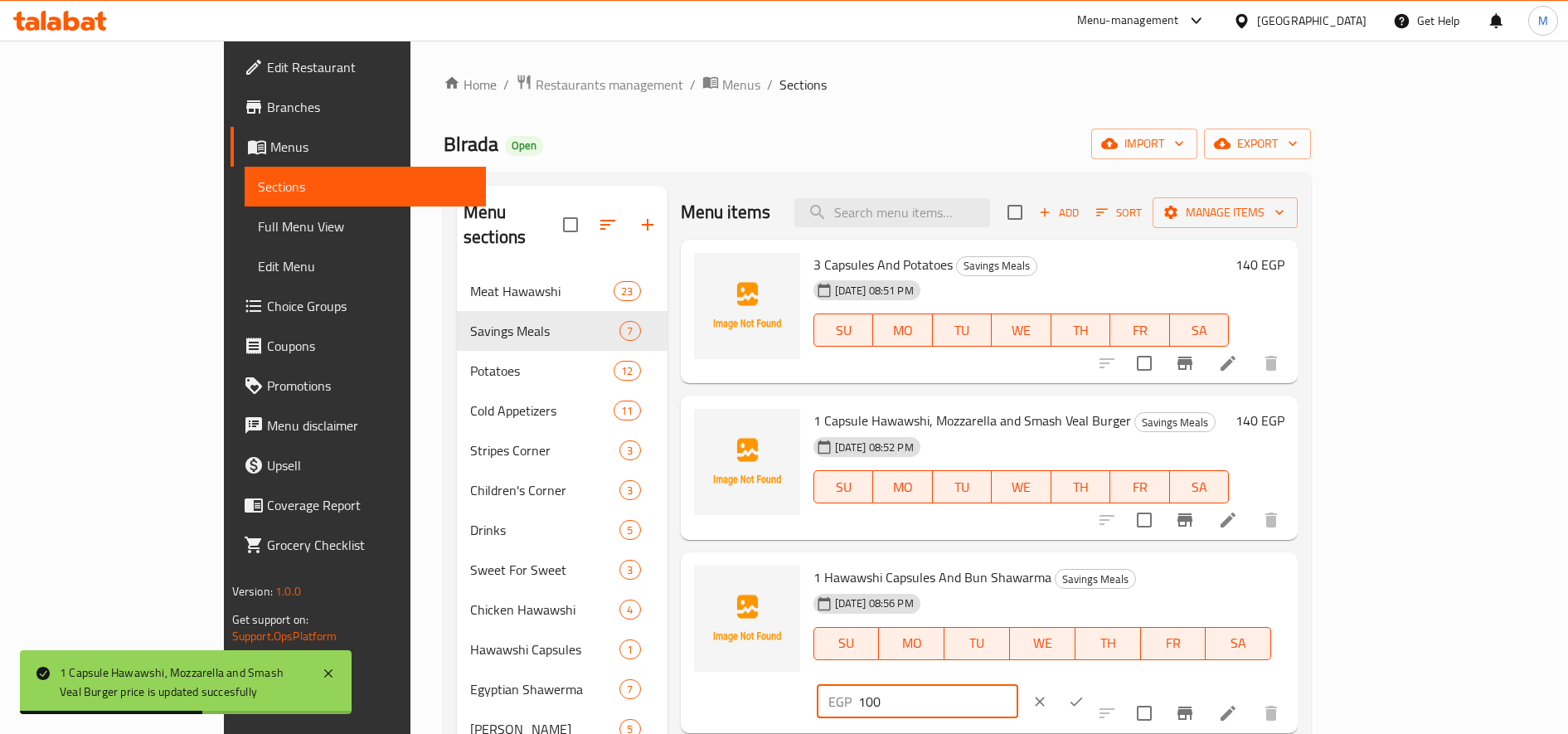
drag, startPoint x: 1291, startPoint y: 585, endPoint x: 1303, endPoint y: 588, distance: 12.4
click at [1019, 685] on input "100" at bounding box center [938, 702] width 160 height 33
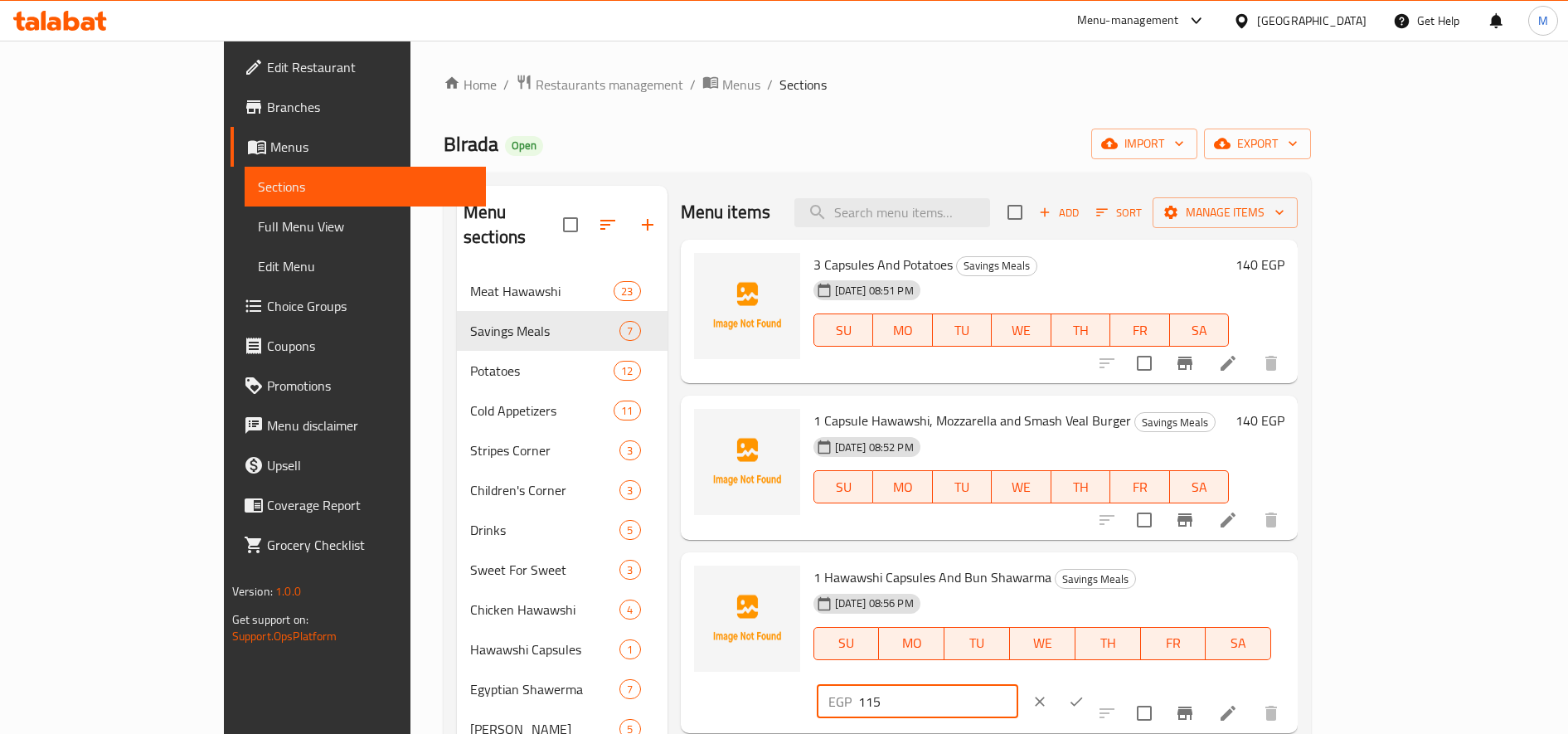
type input "115"
click at [1094, 683] on button "ok" at bounding box center [1075, 701] width 36 height 36
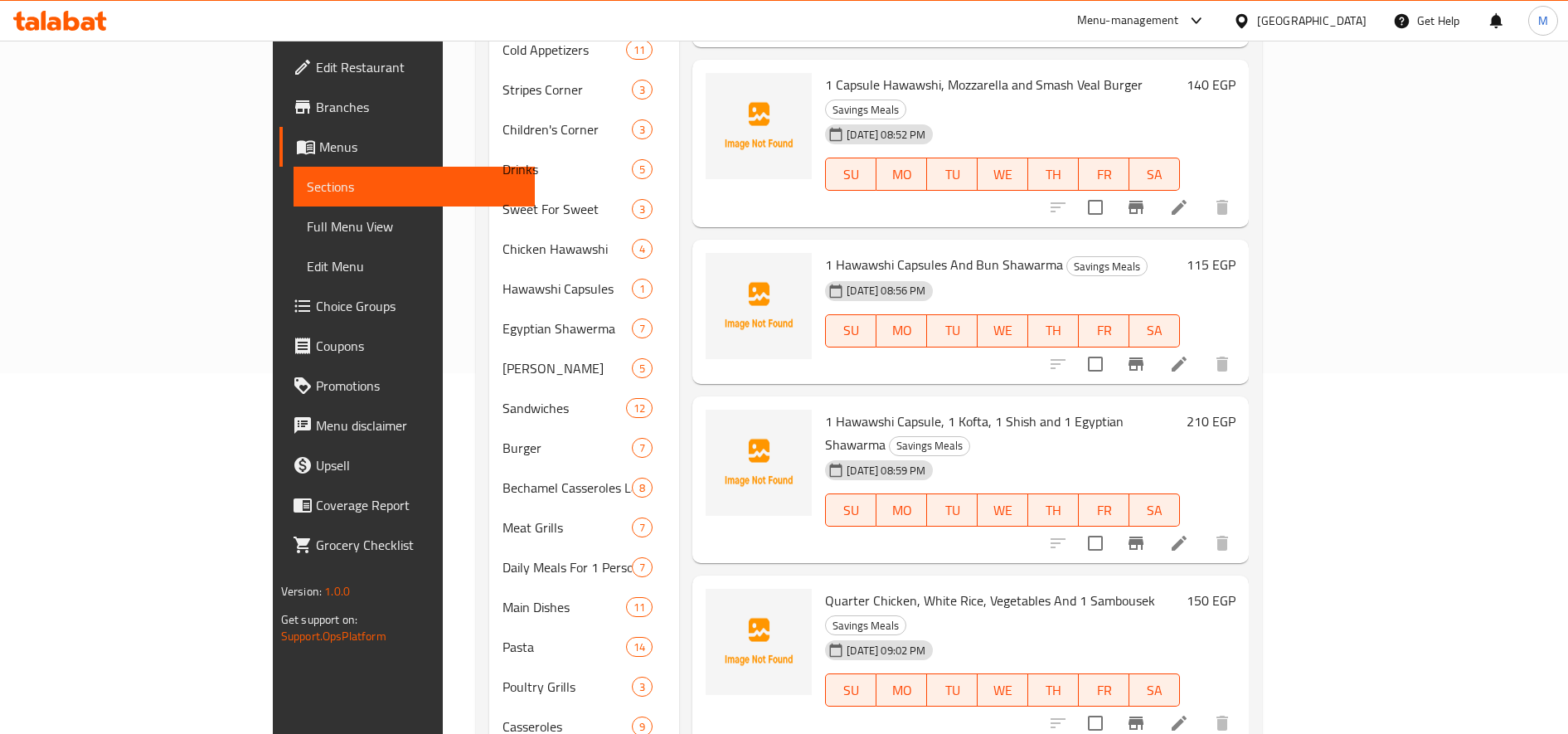
scroll to position [415, 0]
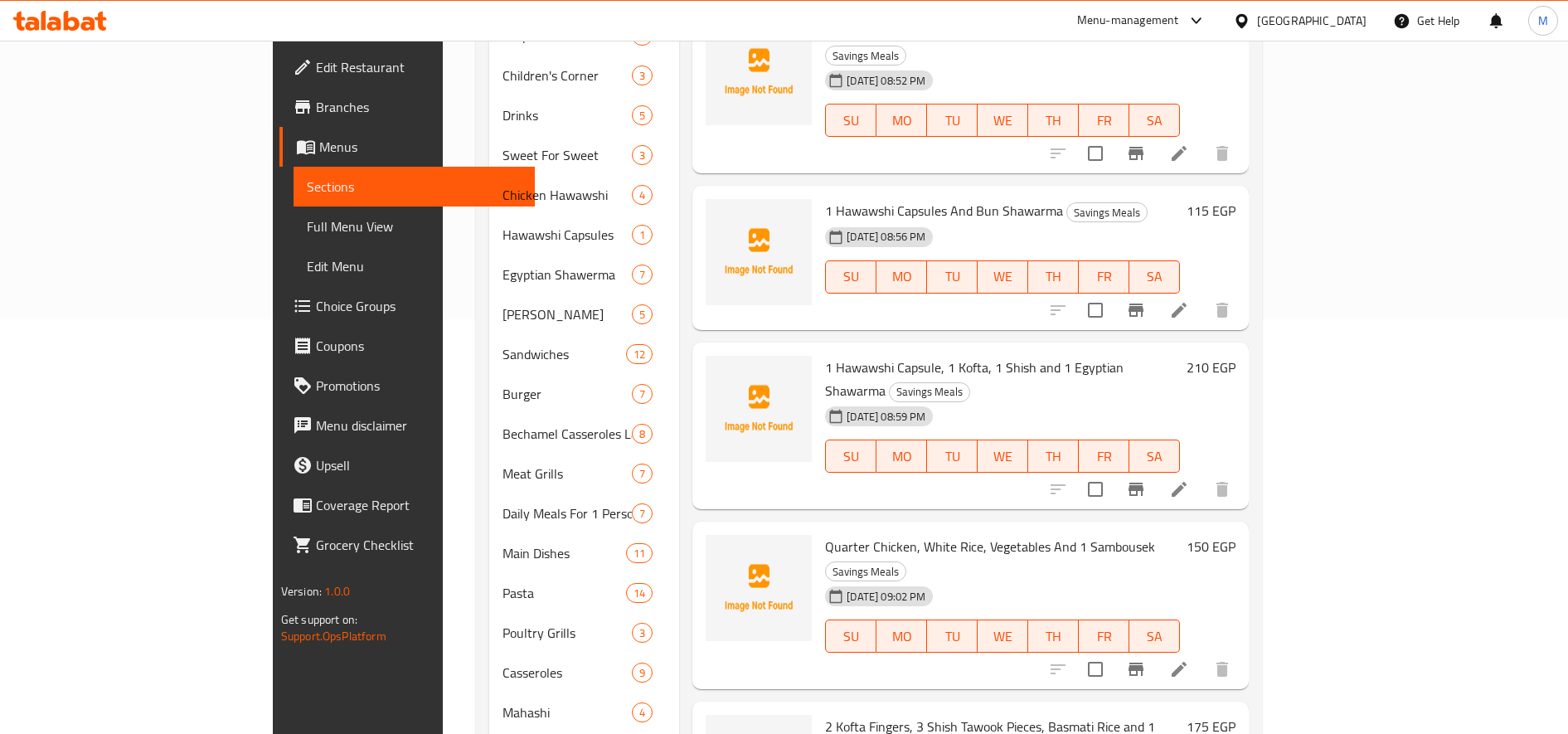
click at [1235, 356] on h6 "210 EGP" at bounding box center [1211, 368] width 49 height 24
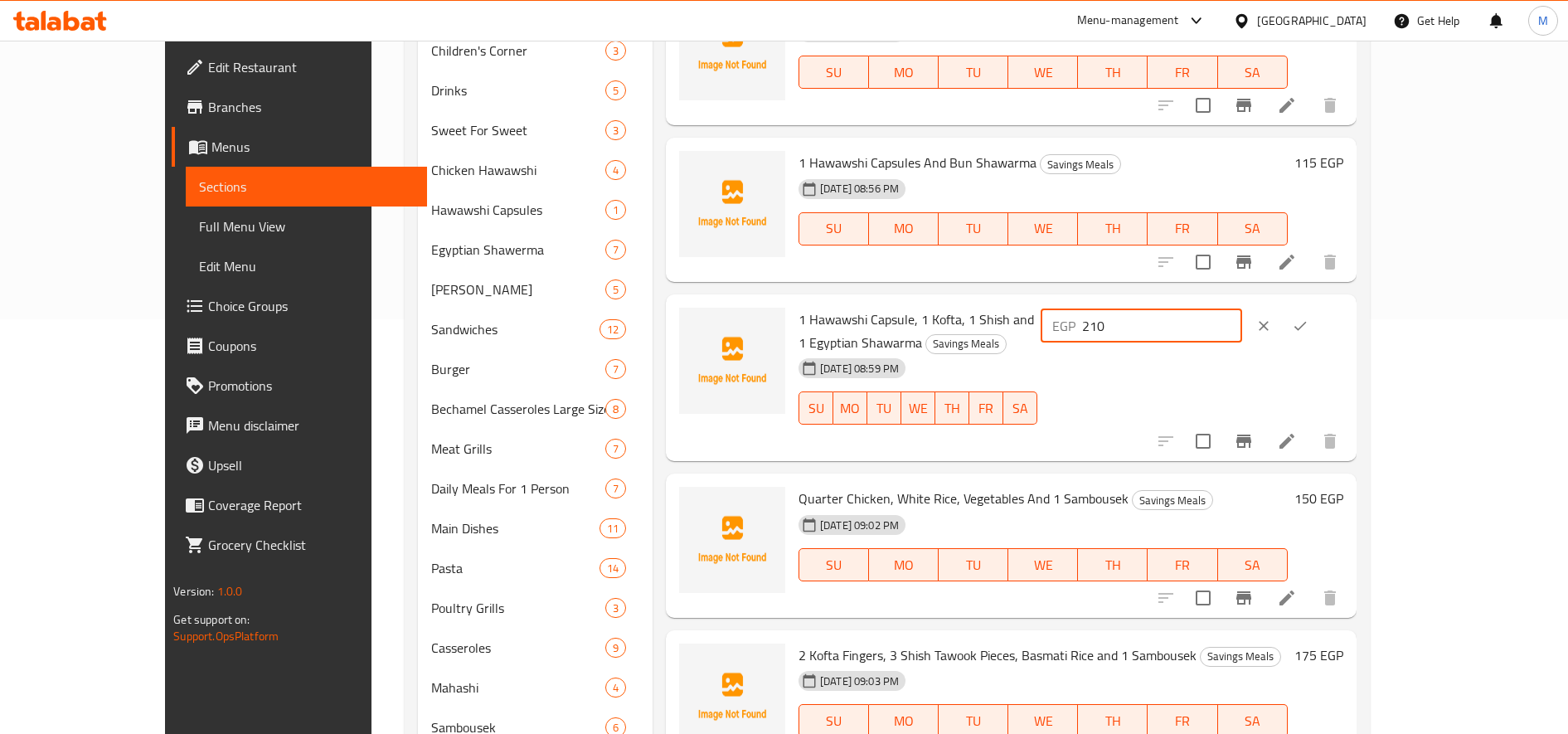
click at [1242, 322] on input "210" at bounding box center [1162, 326] width 160 height 33
click at [1242, 318] on input "240" at bounding box center [1162, 326] width 160 height 33
type input "245"
click at [1308, 319] on icon "ok" at bounding box center [1300, 326] width 17 height 17
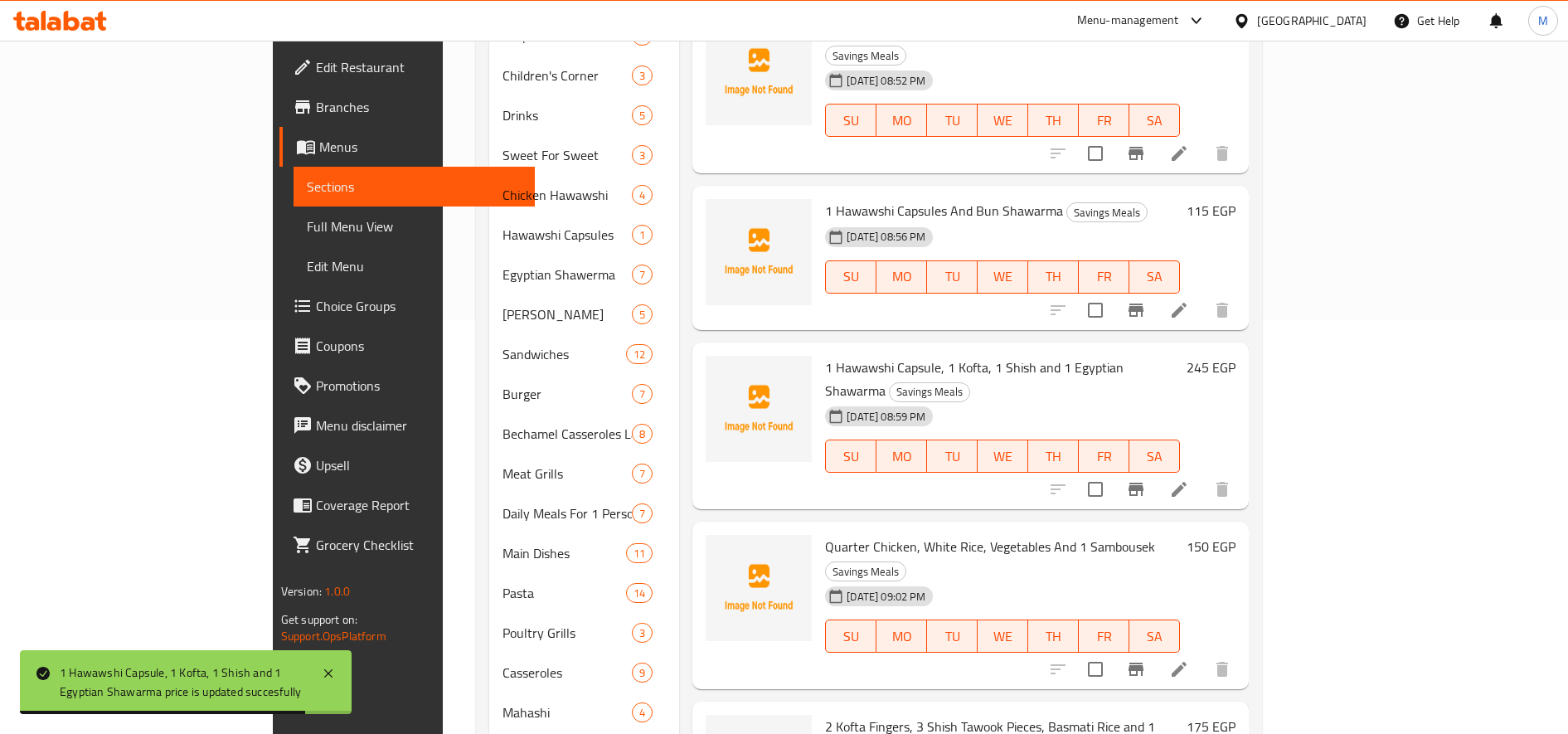
click at [1235, 535] on h6 "150 EGP" at bounding box center [1211, 547] width 49 height 24
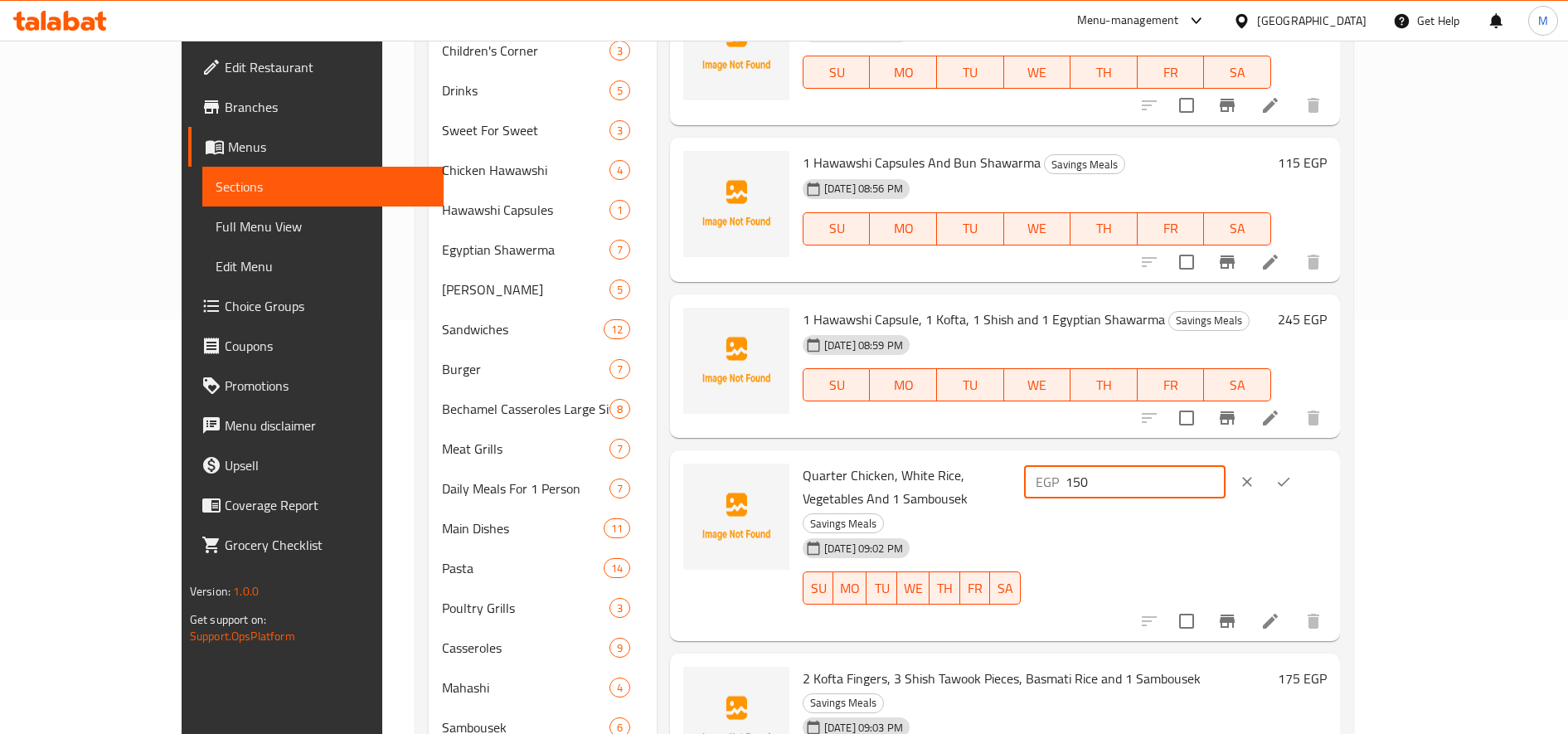
click at [1226, 486] on input "150" at bounding box center [1145, 482] width 160 height 33
type input "170"
drag, startPoint x: 1490, startPoint y: 474, endPoint x: 1482, endPoint y: 484, distance: 12.8
click at [1302, 474] on button "ok" at bounding box center [1283, 481] width 36 height 36
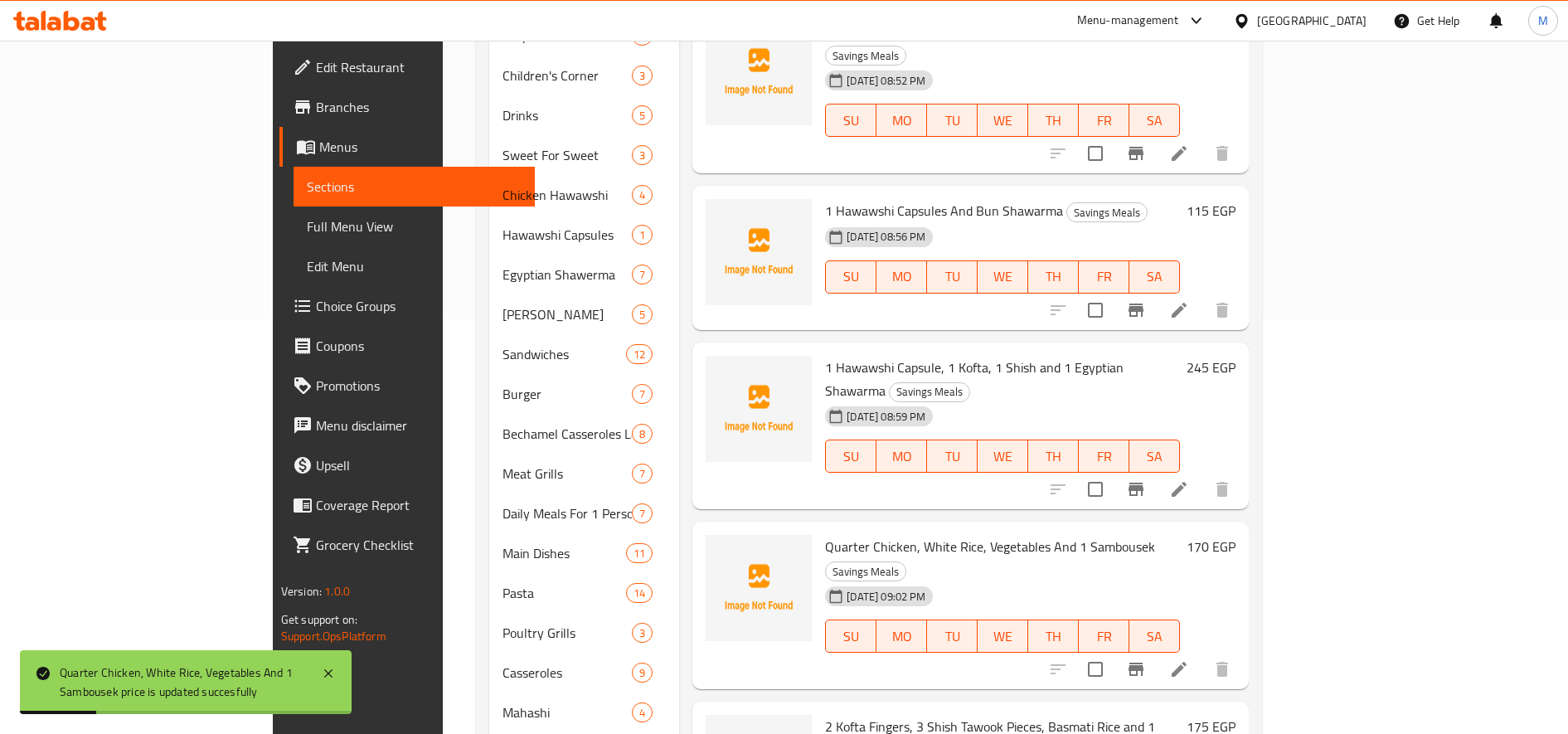
click at [1235, 714] on h6 "175 EGP" at bounding box center [1211, 726] width 49 height 24
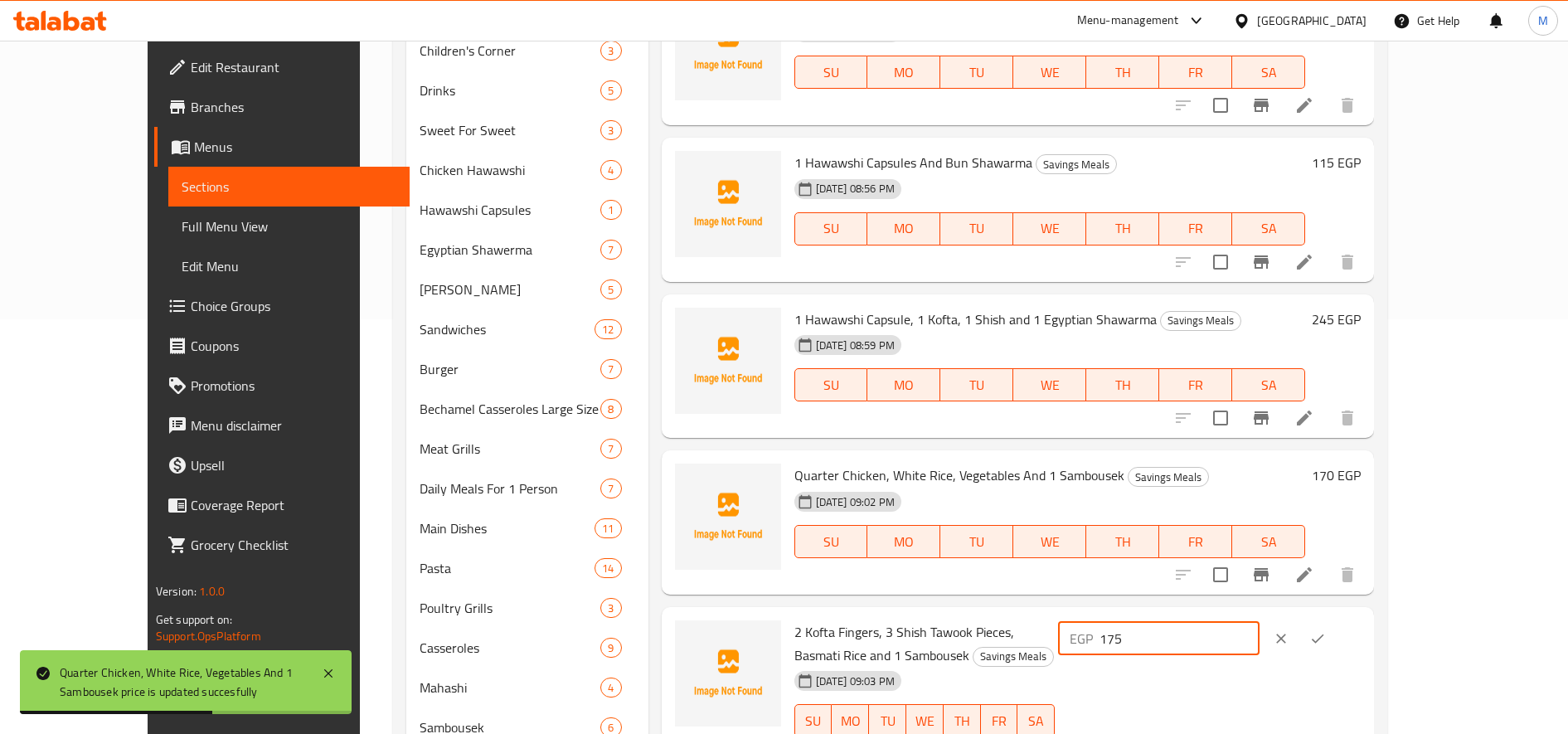
click at [1260, 644] on input "175" at bounding box center [1179, 639] width 160 height 33
type input "195"
click at [1335, 640] on button "ok" at bounding box center [1317, 638] width 36 height 36
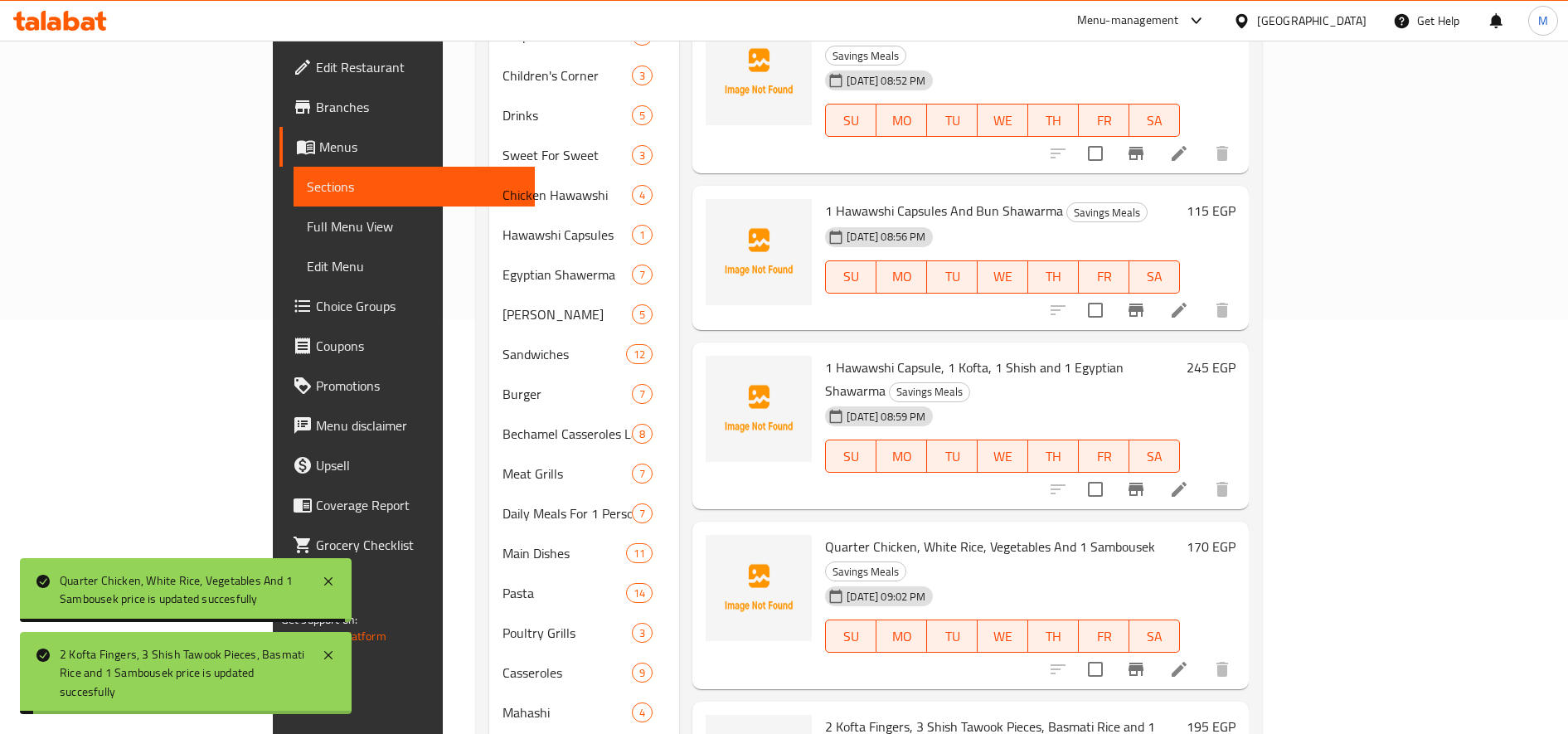
scroll to position [680, 0]
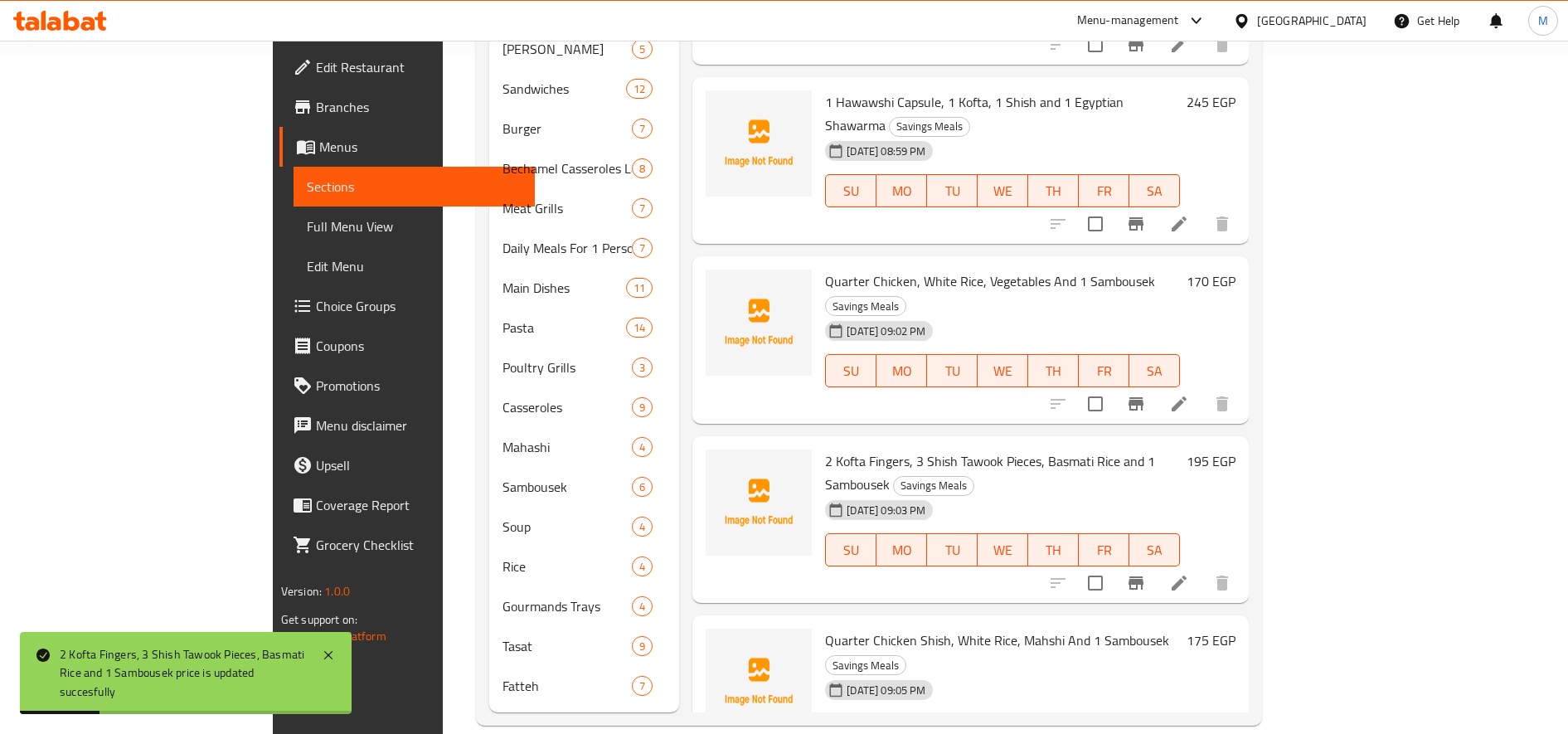
click at [1235, 629] on h6 "175 EGP" at bounding box center [1211, 641] width 49 height 24
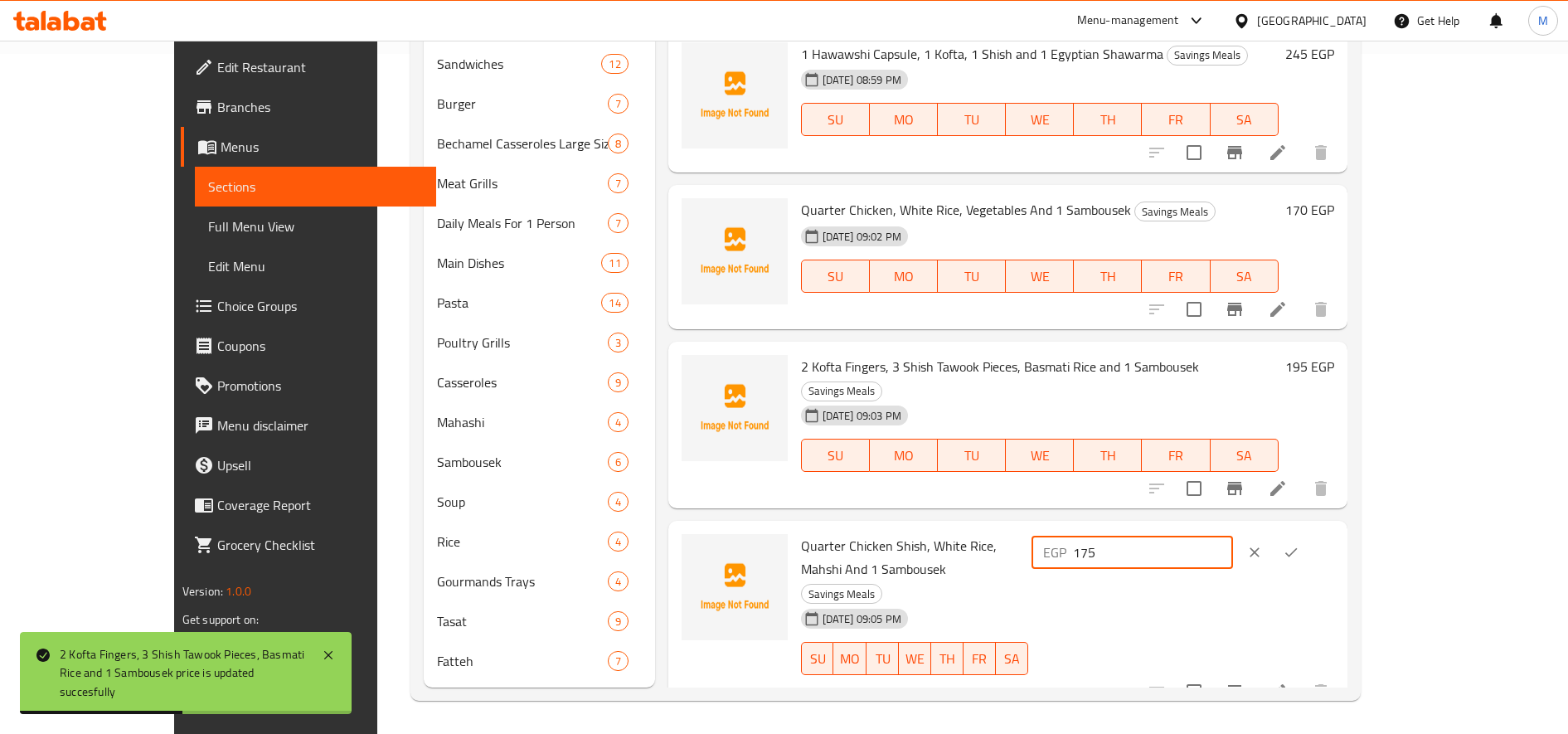
click at [1233, 536] on input "175" at bounding box center [1152, 552] width 160 height 33
type input "195"
click at [1297, 549] on icon "ok" at bounding box center [1291, 552] width 13 height 9
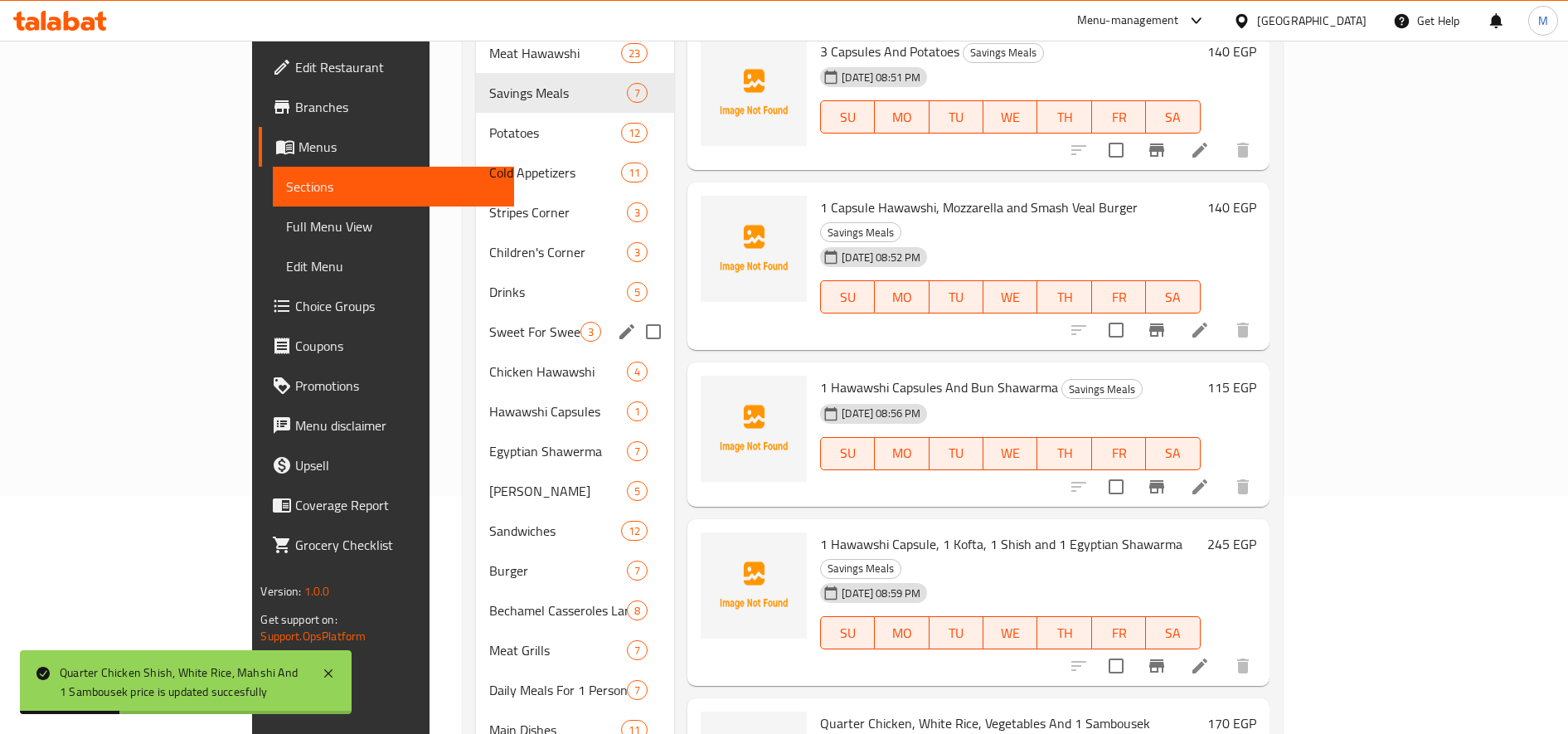
scroll to position [127, 0]
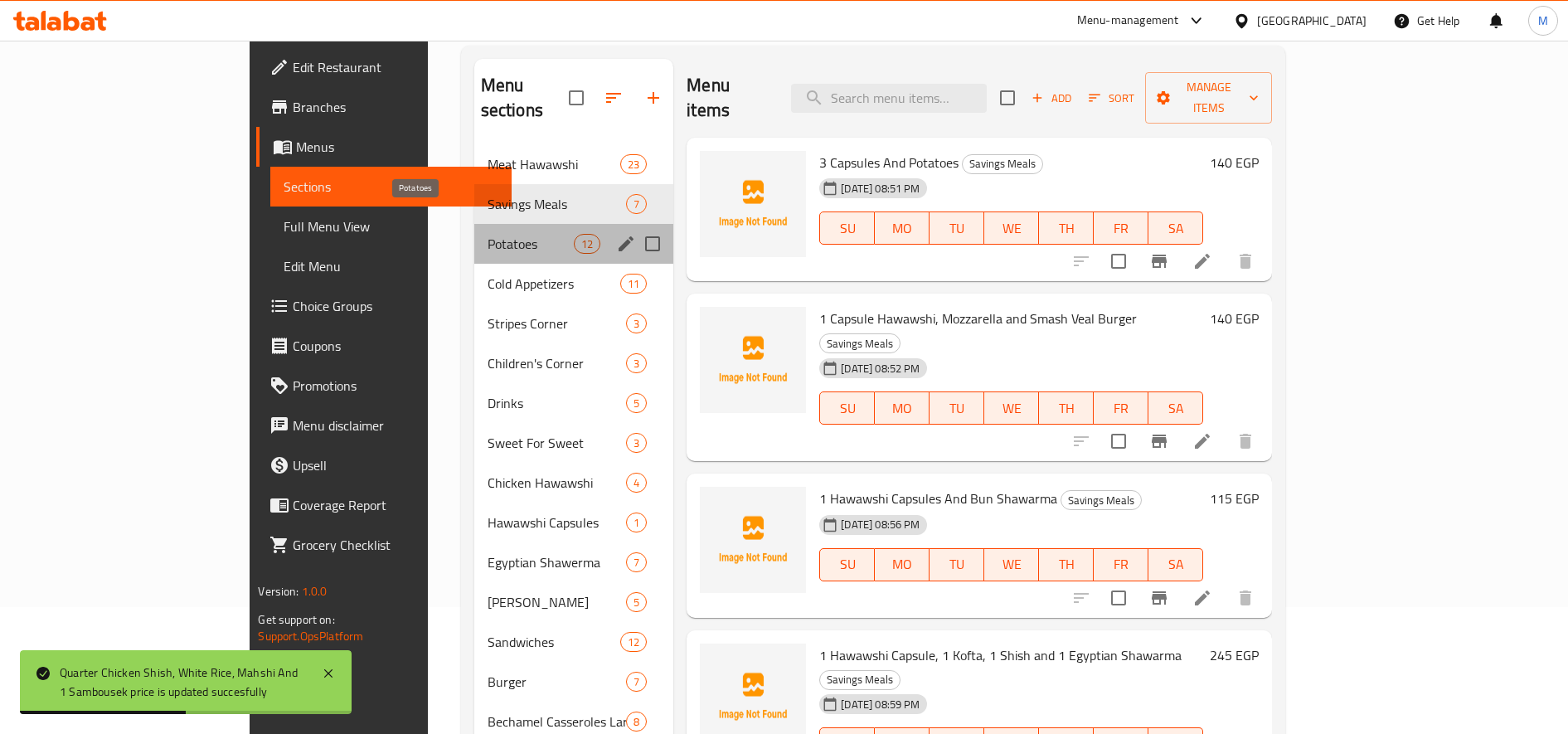
click at [488, 234] on span "Potatoes" at bounding box center [531, 243] width 86 height 20
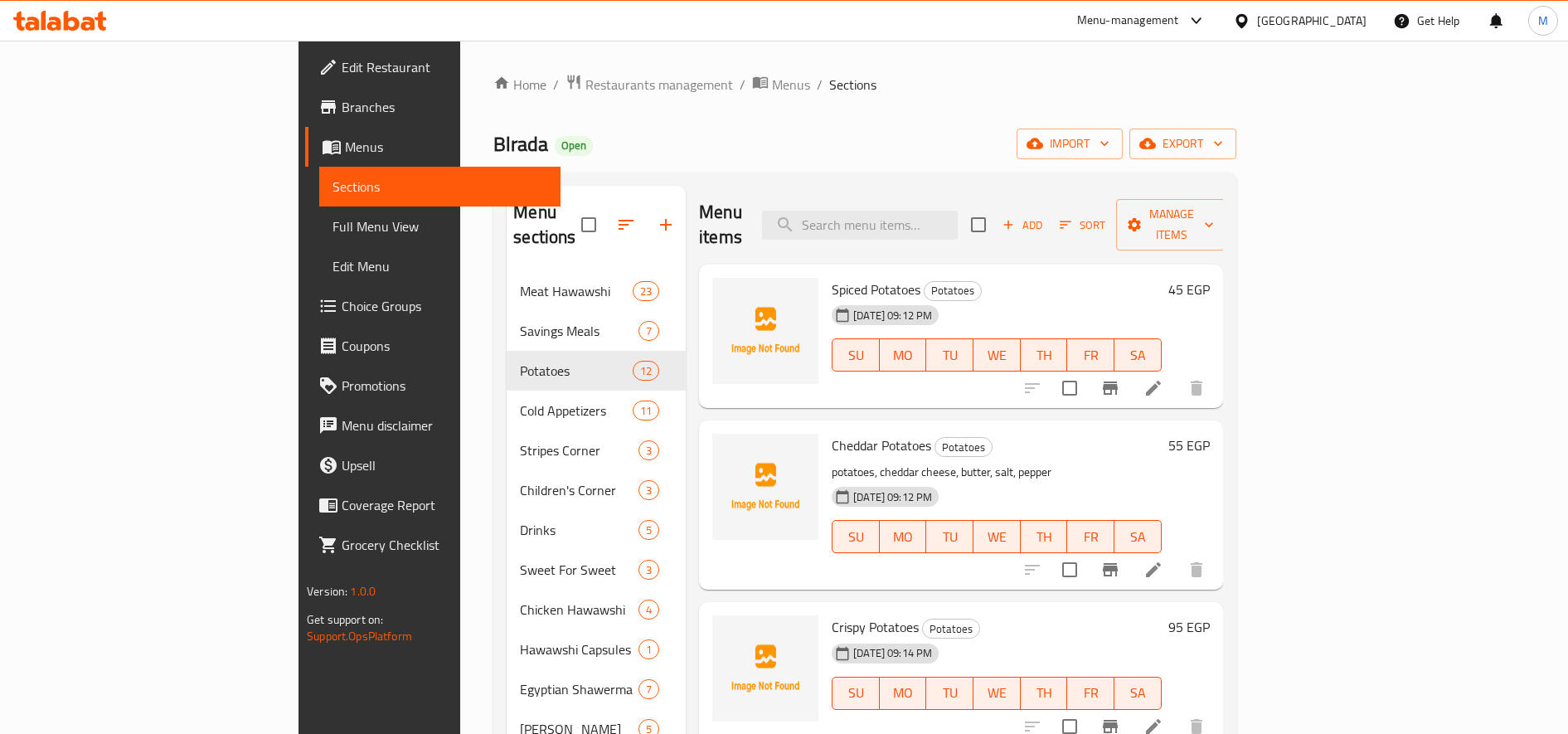
click at [1210, 278] on div "45 EGP" at bounding box center [1185, 289] width 48 height 24
click at [1210, 278] on h6 "45 EGP" at bounding box center [1189, 289] width 41 height 24
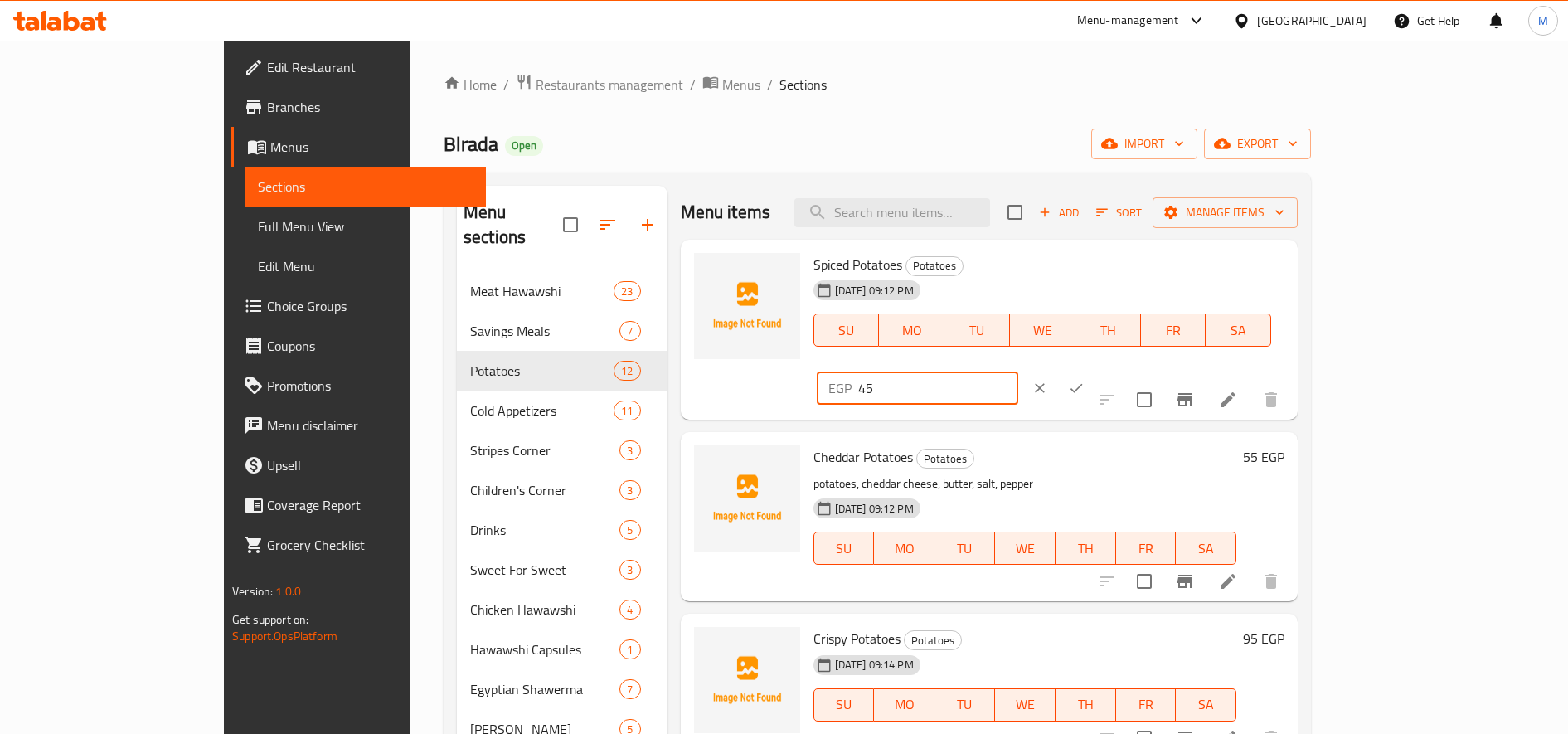
click at [1019, 372] on input "45" at bounding box center [938, 389] width 160 height 33
type input "50"
click at [1094, 370] on button "ok" at bounding box center [1075, 388] width 36 height 36
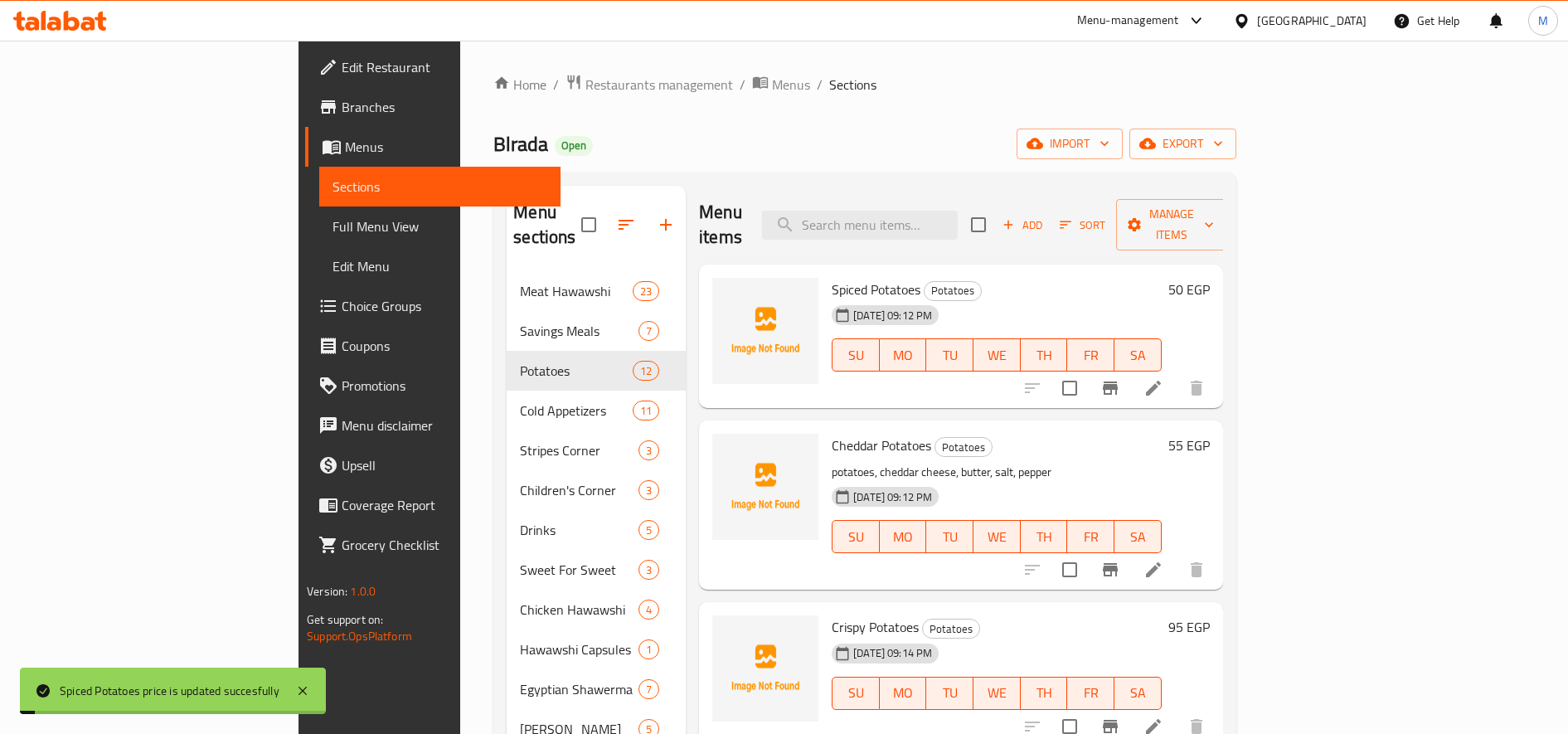
click at [1210, 434] on h6 "55 EGP" at bounding box center [1189, 446] width 41 height 24
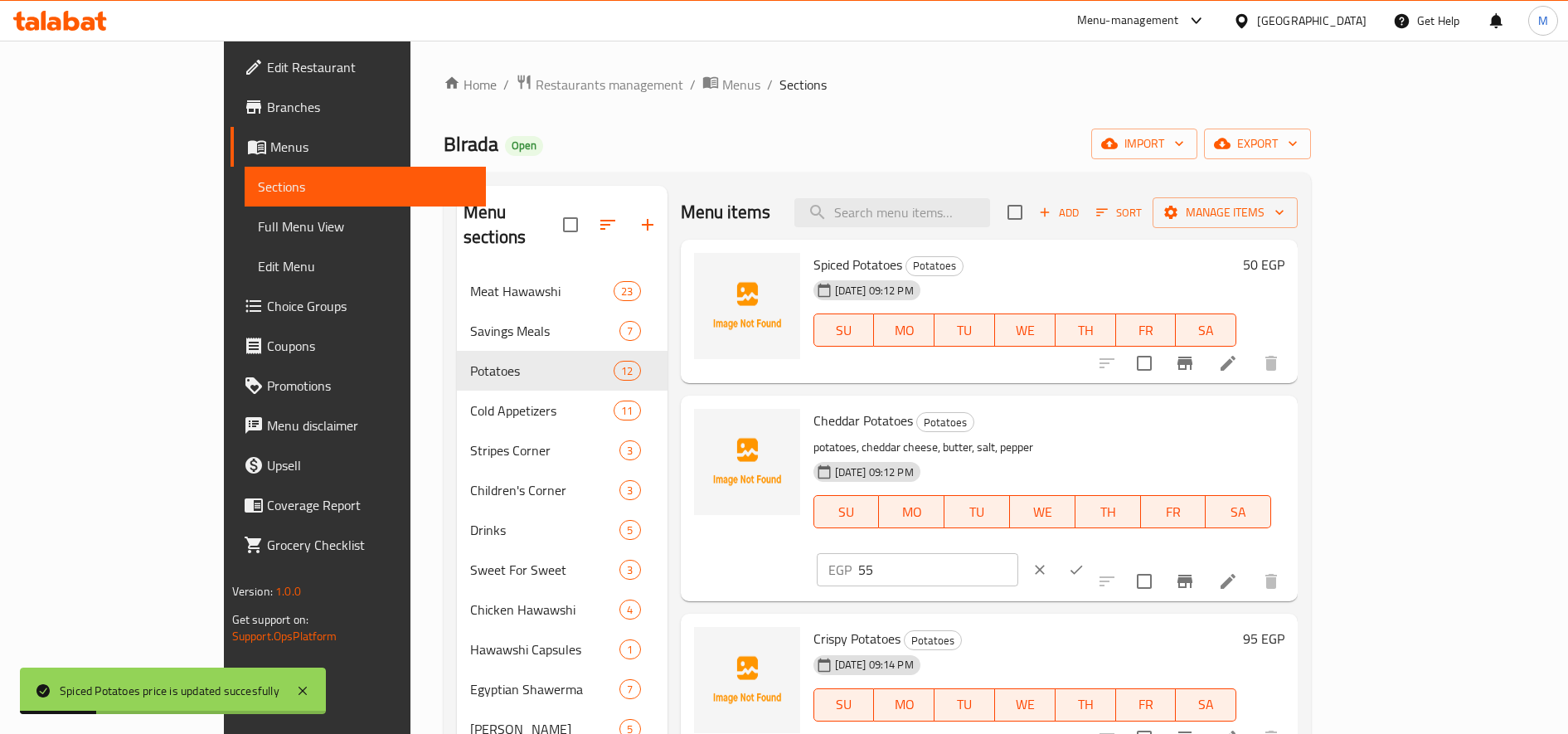
click at [1019, 553] on input "55" at bounding box center [938, 570] width 160 height 33
type input "60"
click at [1094, 551] on button "ok" at bounding box center [1075, 569] width 36 height 36
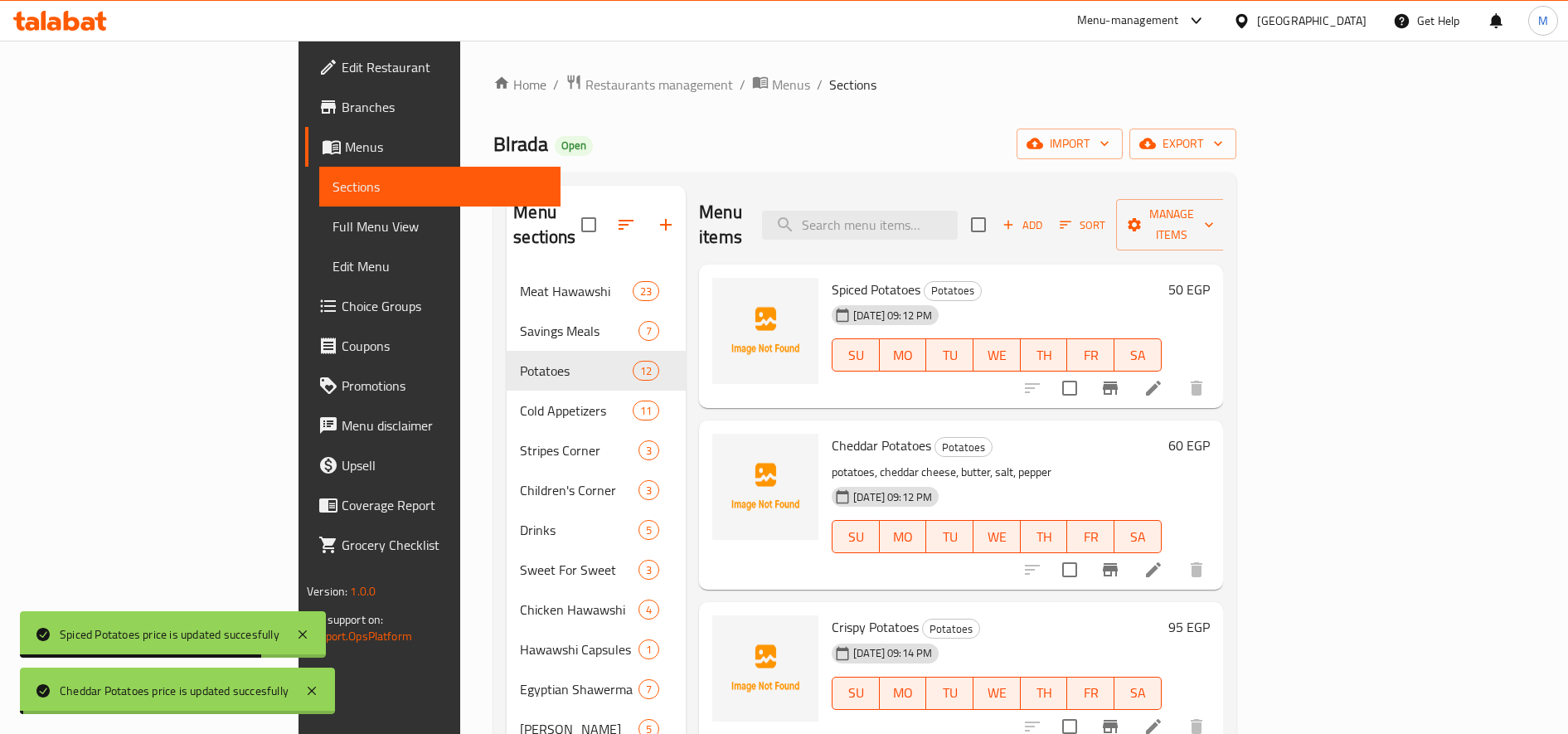
scroll to position [138, 0]
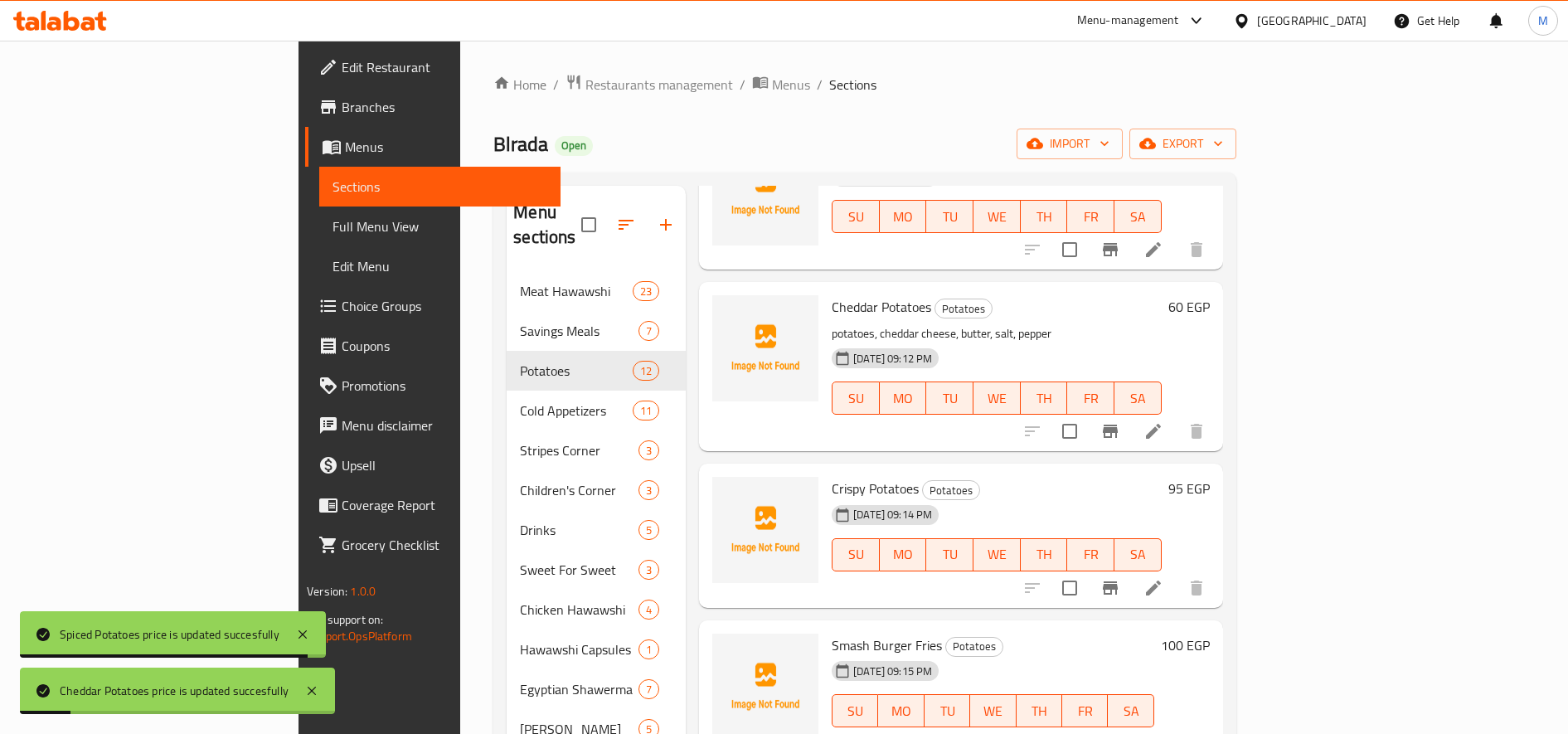
click at [1210, 477] on h6 "95 EGP" at bounding box center [1189, 489] width 41 height 24
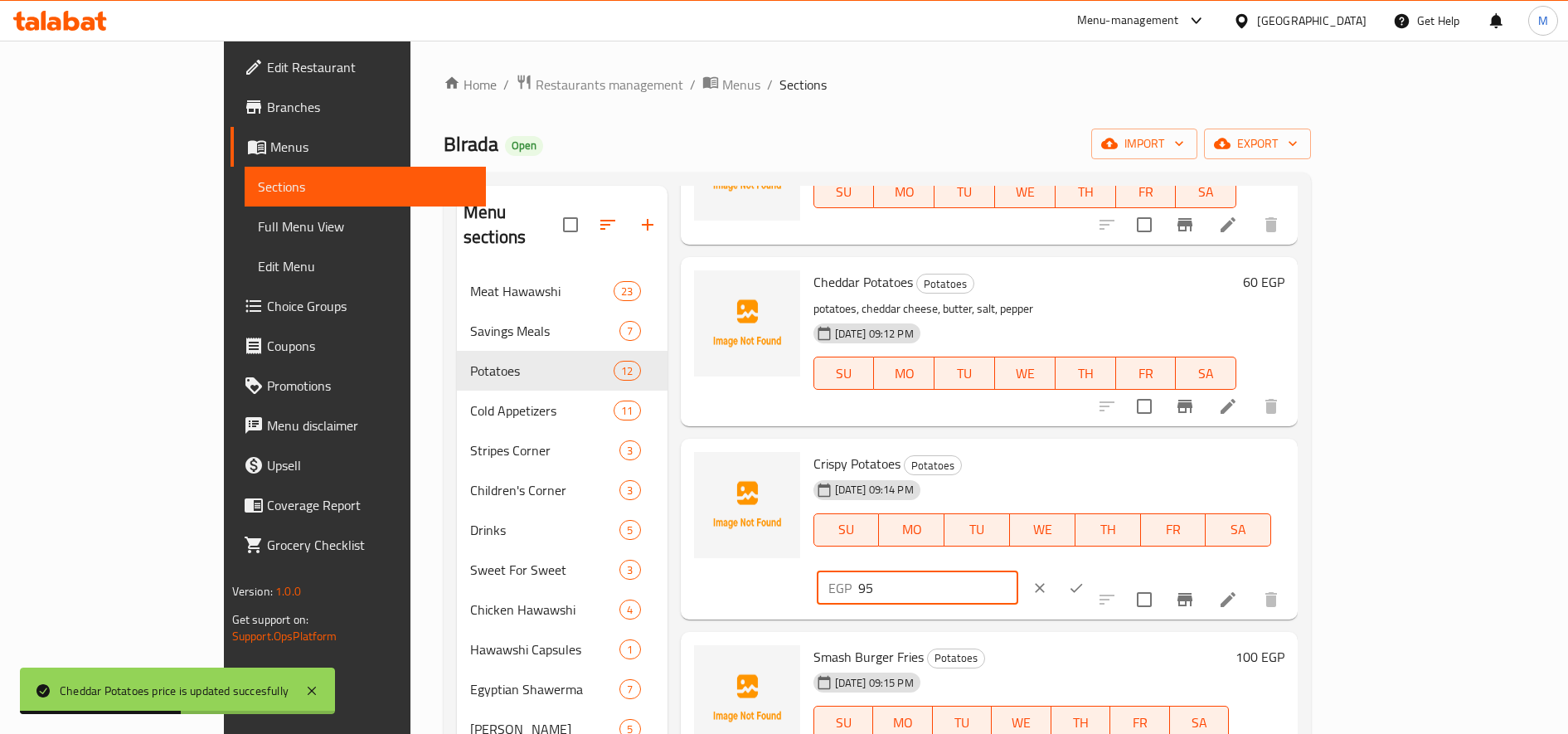
click at [1019, 571] on input "95" at bounding box center [938, 588] width 160 height 33
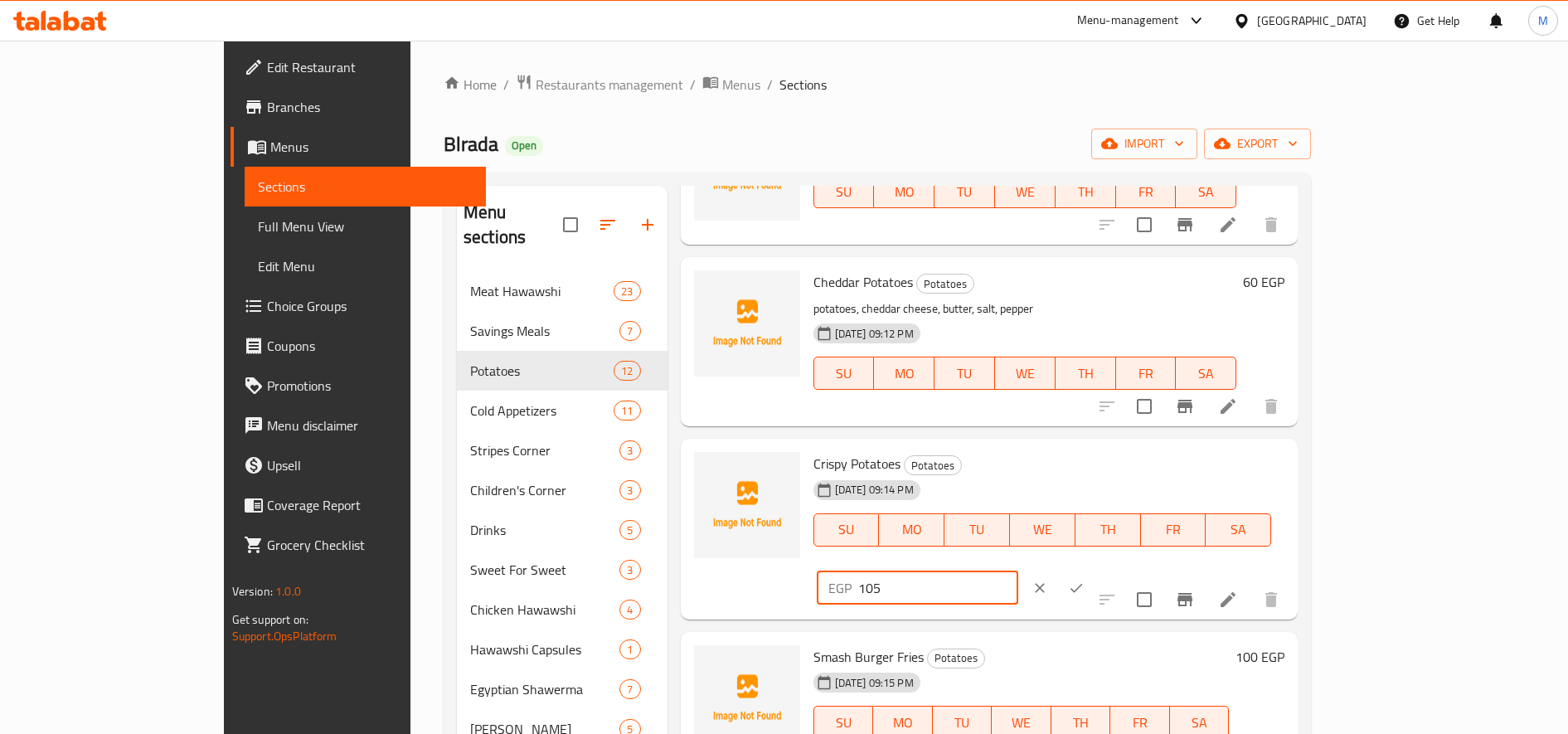
type input "105"
click at [1084, 580] on icon "ok" at bounding box center [1075, 588] width 17 height 17
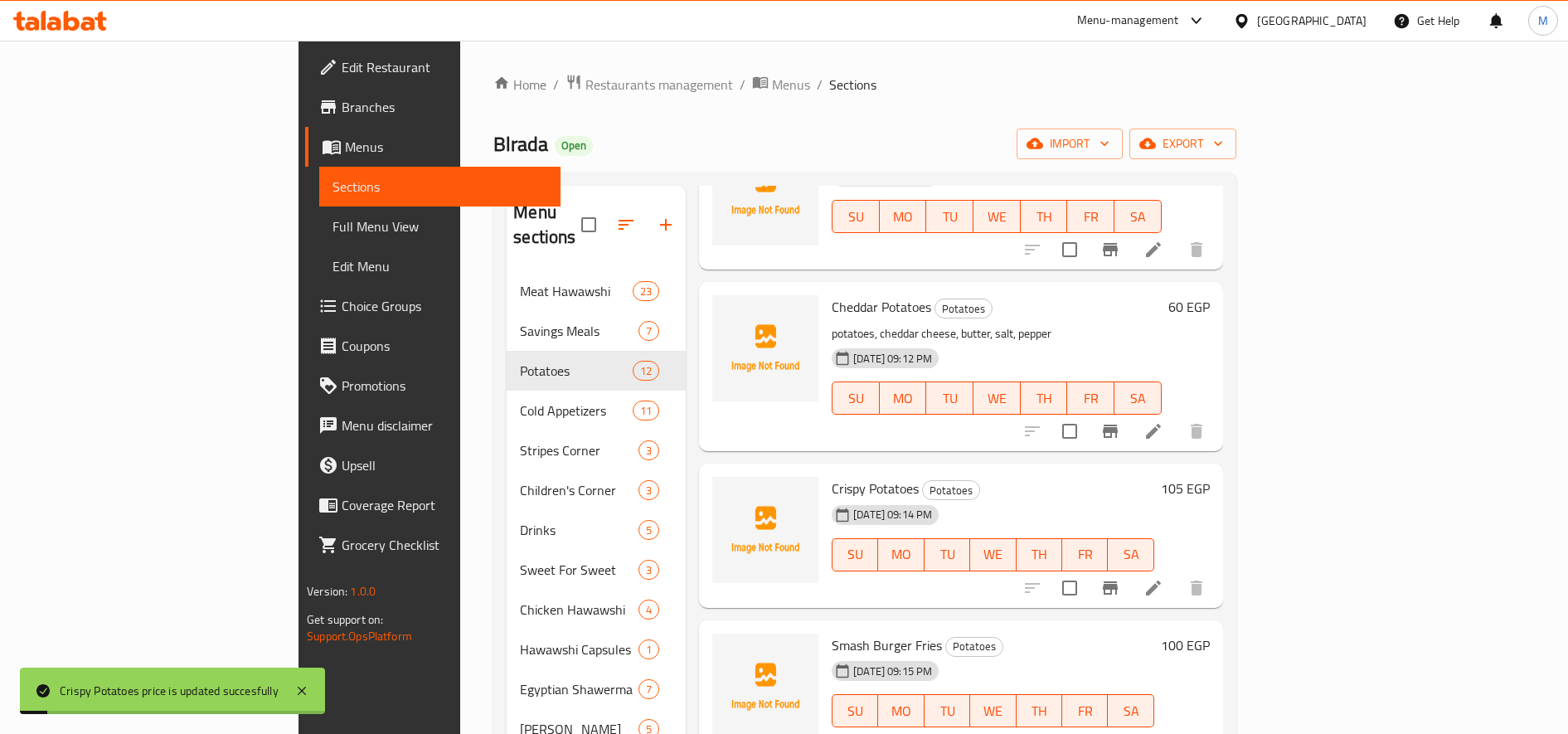
click at [1210, 634] on h6 "100 EGP" at bounding box center [1185, 646] width 49 height 24
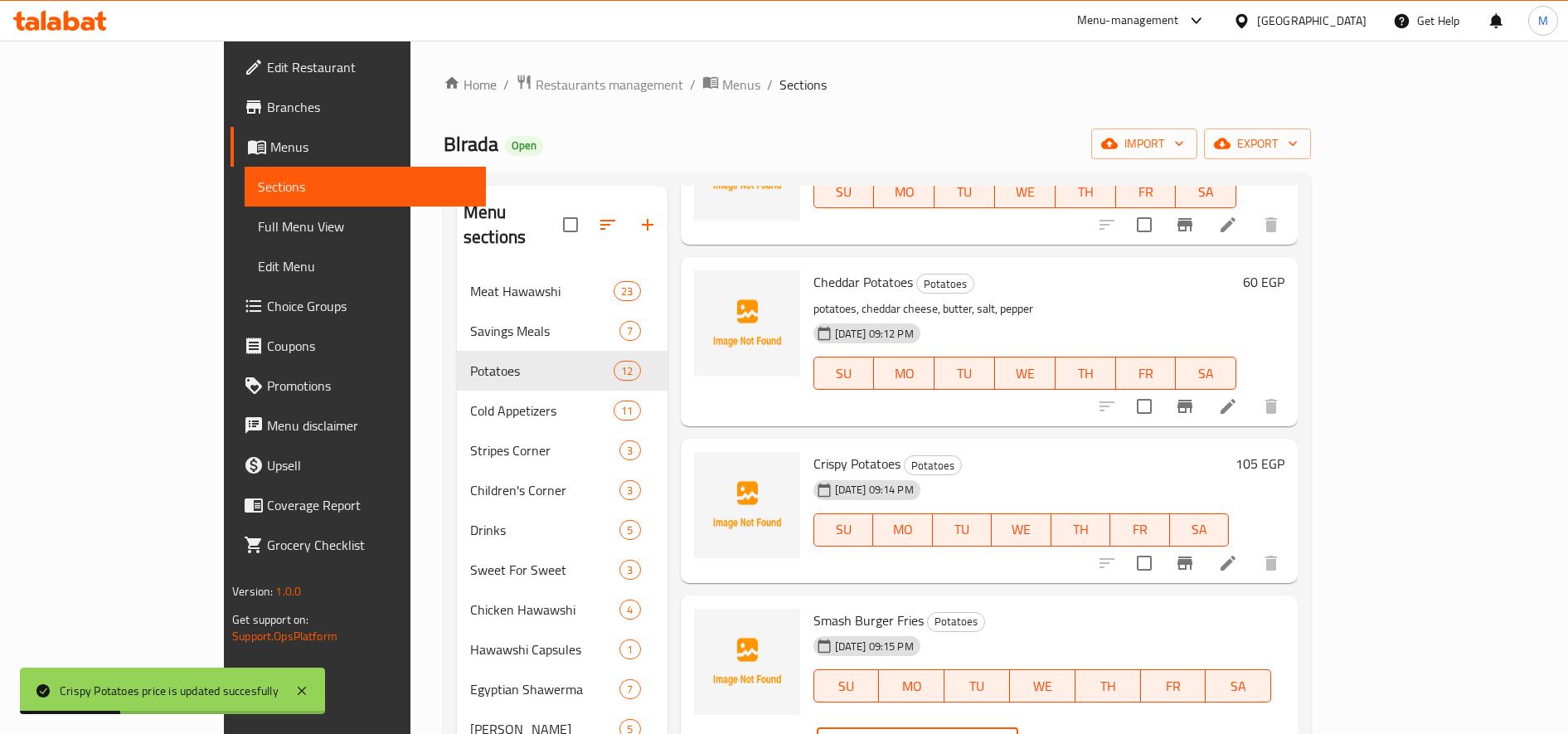
drag, startPoint x: 1283, startPoint y: 634, endPoint x: 1295, endPoint y: 634, distance: 12.0
click at [1019, 727] on input "100" at bounding box center [938, 744] width 160 height 33
type input "115"
click at [1084, 733] on icon "ok" at bounding box center [1075, 744] width 17 height 17
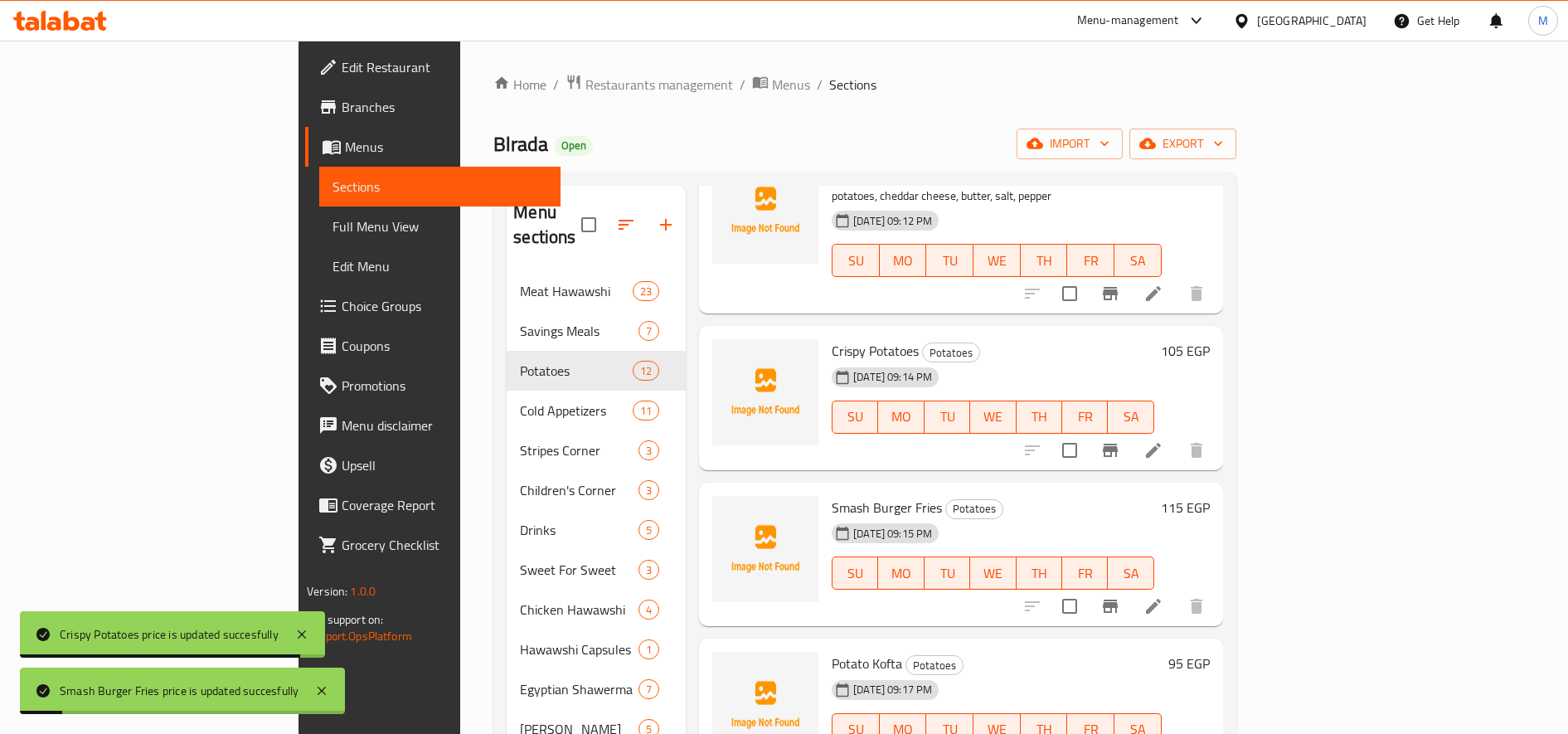
scroll to position [415, 0]
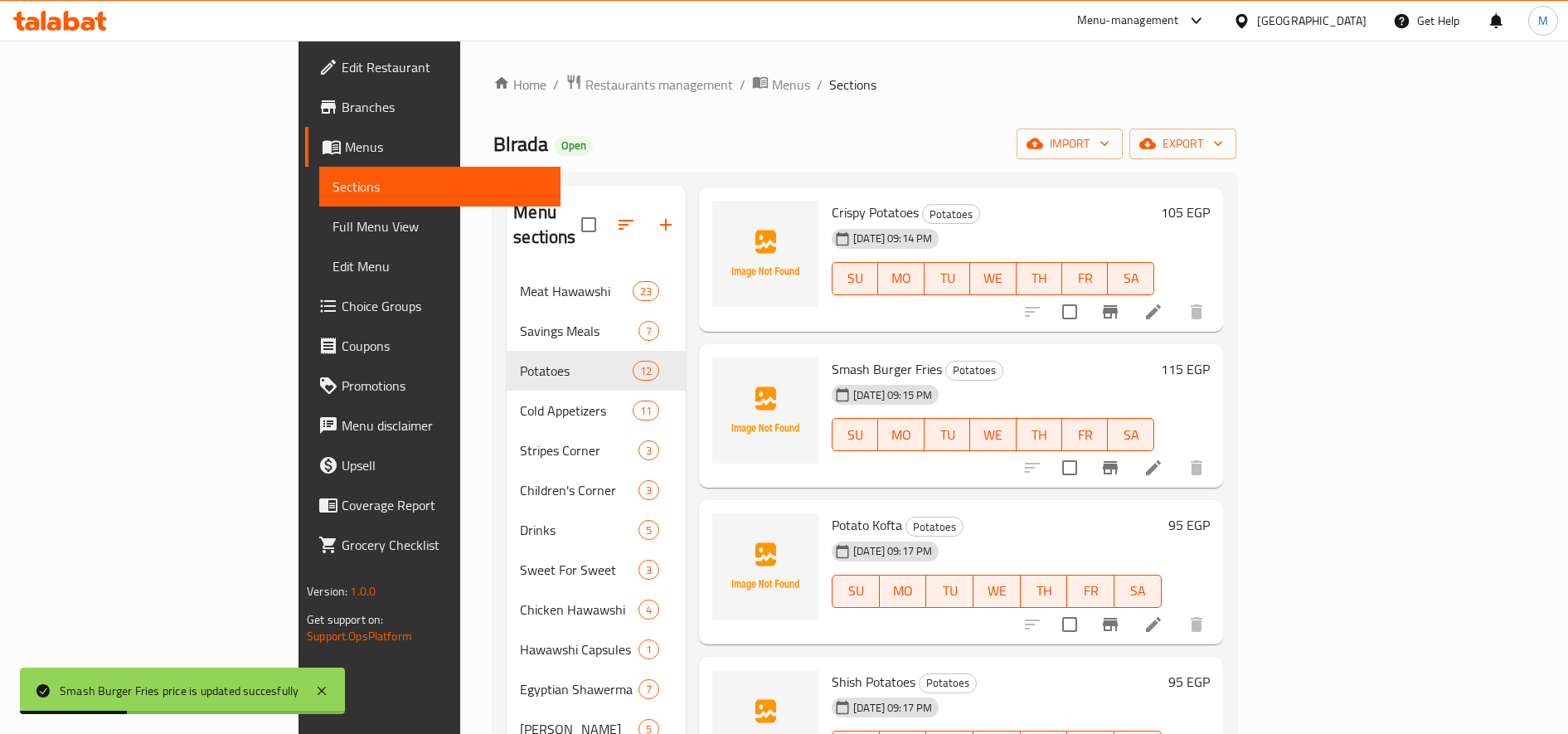
click at [1210, 513] on h6 "95 EGP" at bounding box center [1189, 525] width 41 height 24
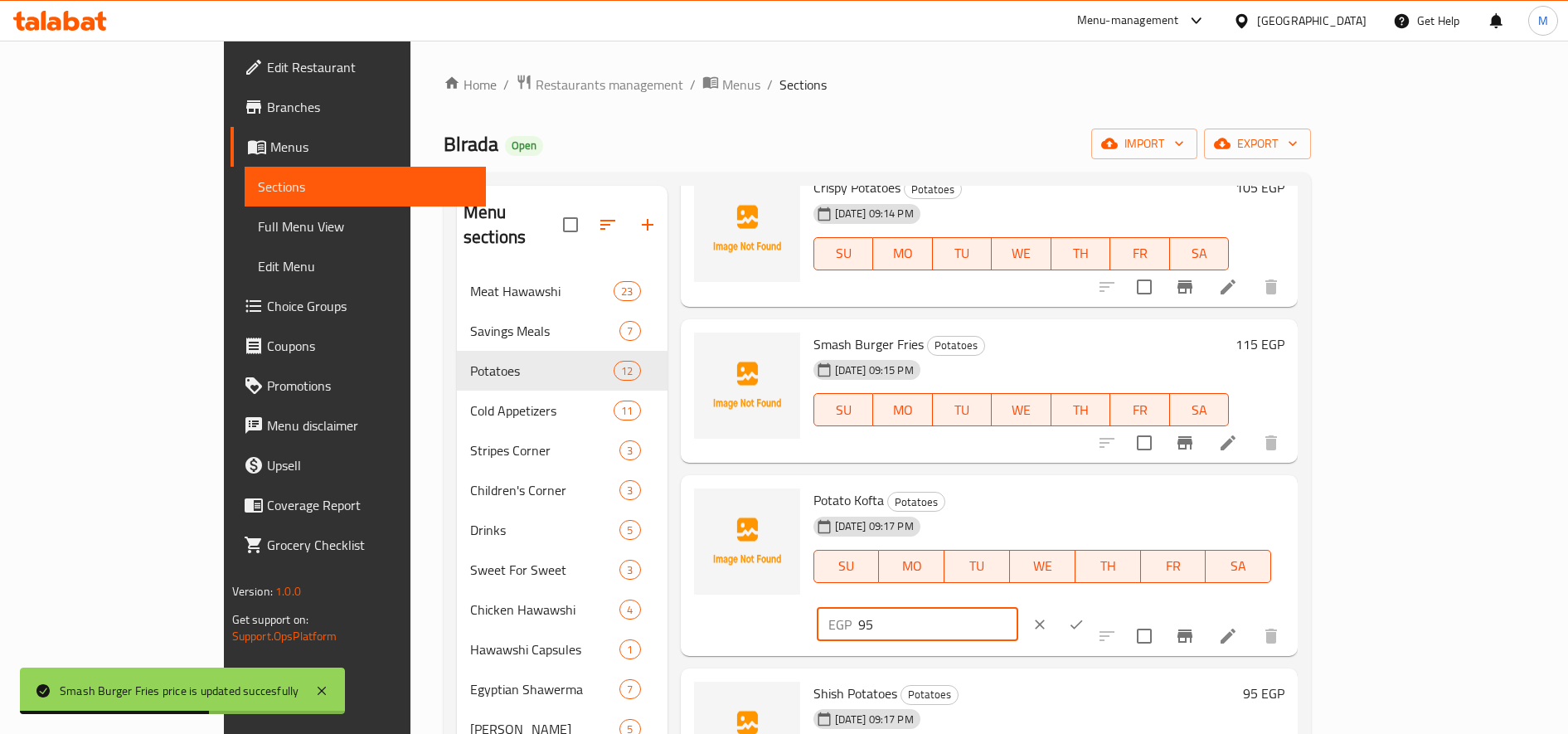
click at [1019, 607] on input "95" at bounding box center [938, 624] width 160 height 33
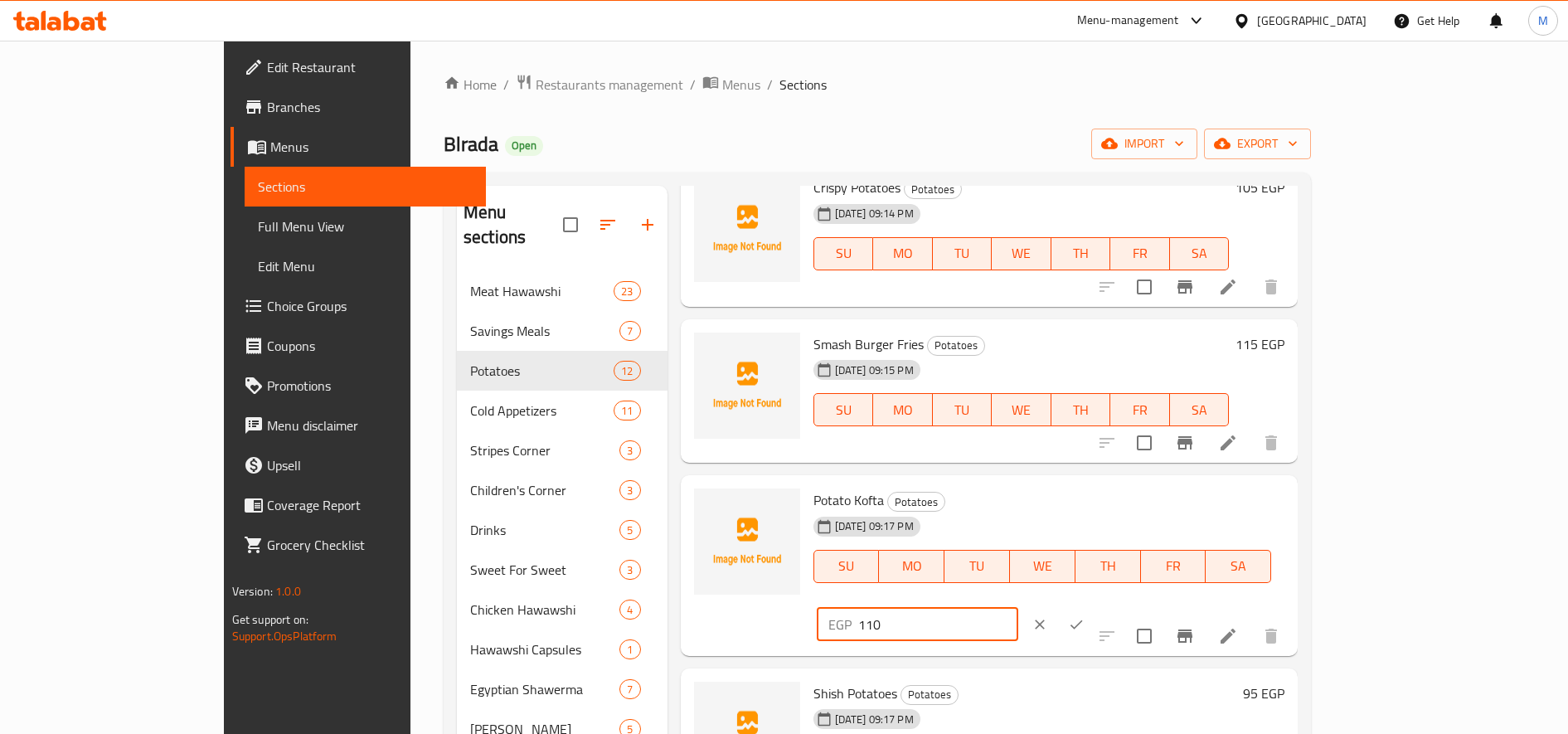
type input "110"
click at [1084, 616] on icon "ok" at bounding box center [1075, 624] width 17 height 17
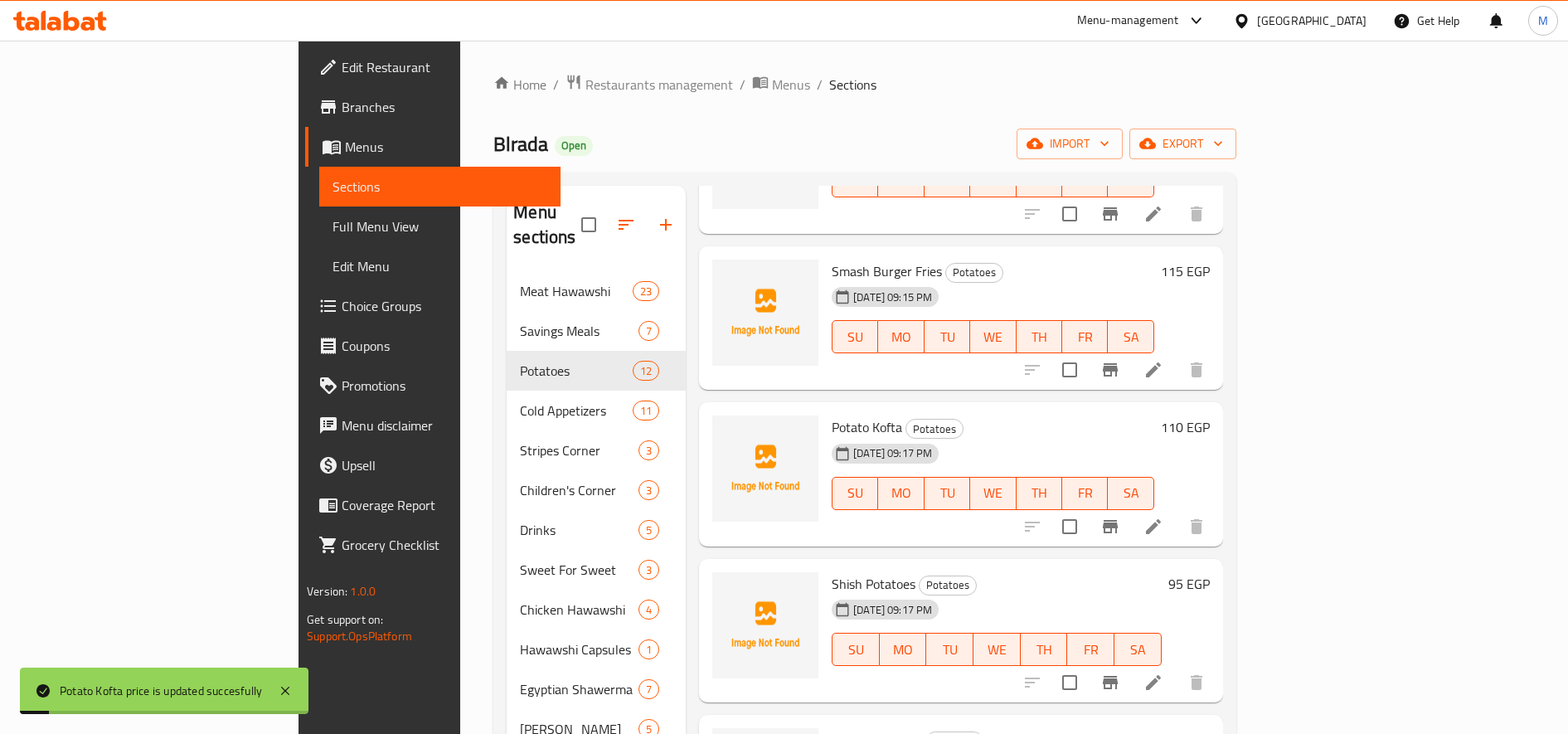
scroll to position [553, 0]
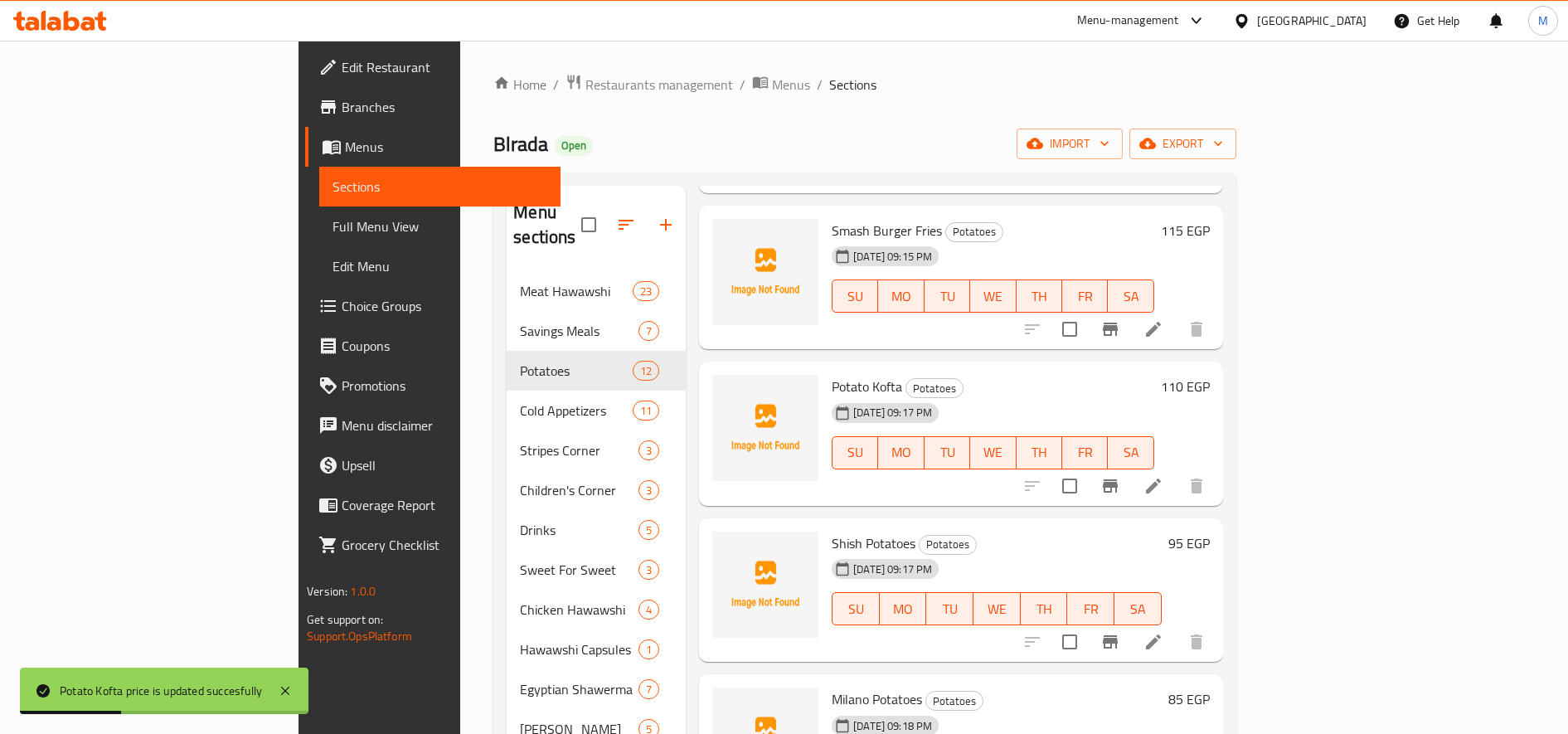
click at [1210, 532] on h6 "95 EGP" at bounding box center [1189, 544] width 41 height 24
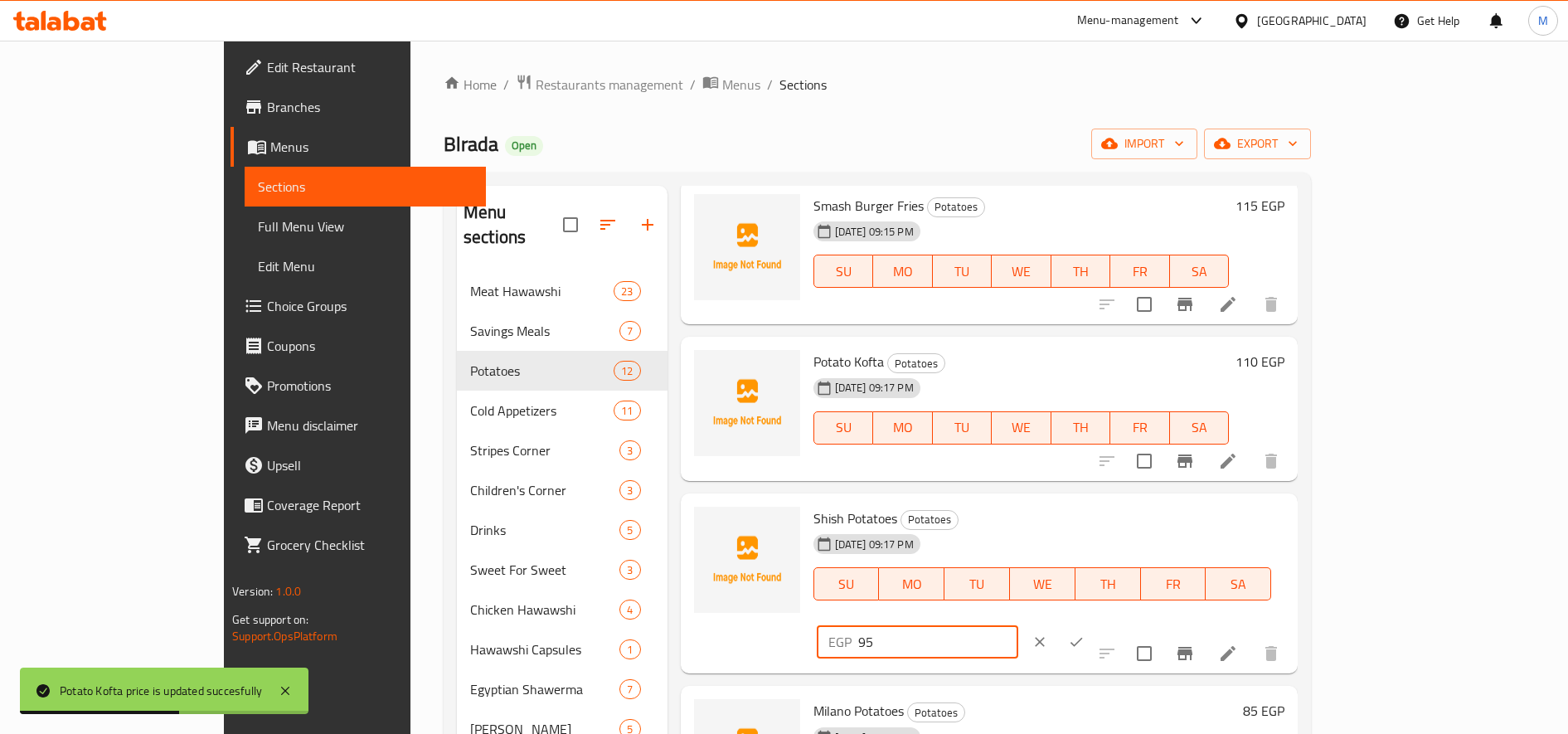
click at [1019, 625] on input "95" at bounding box center [938, 642] width 160 height 33
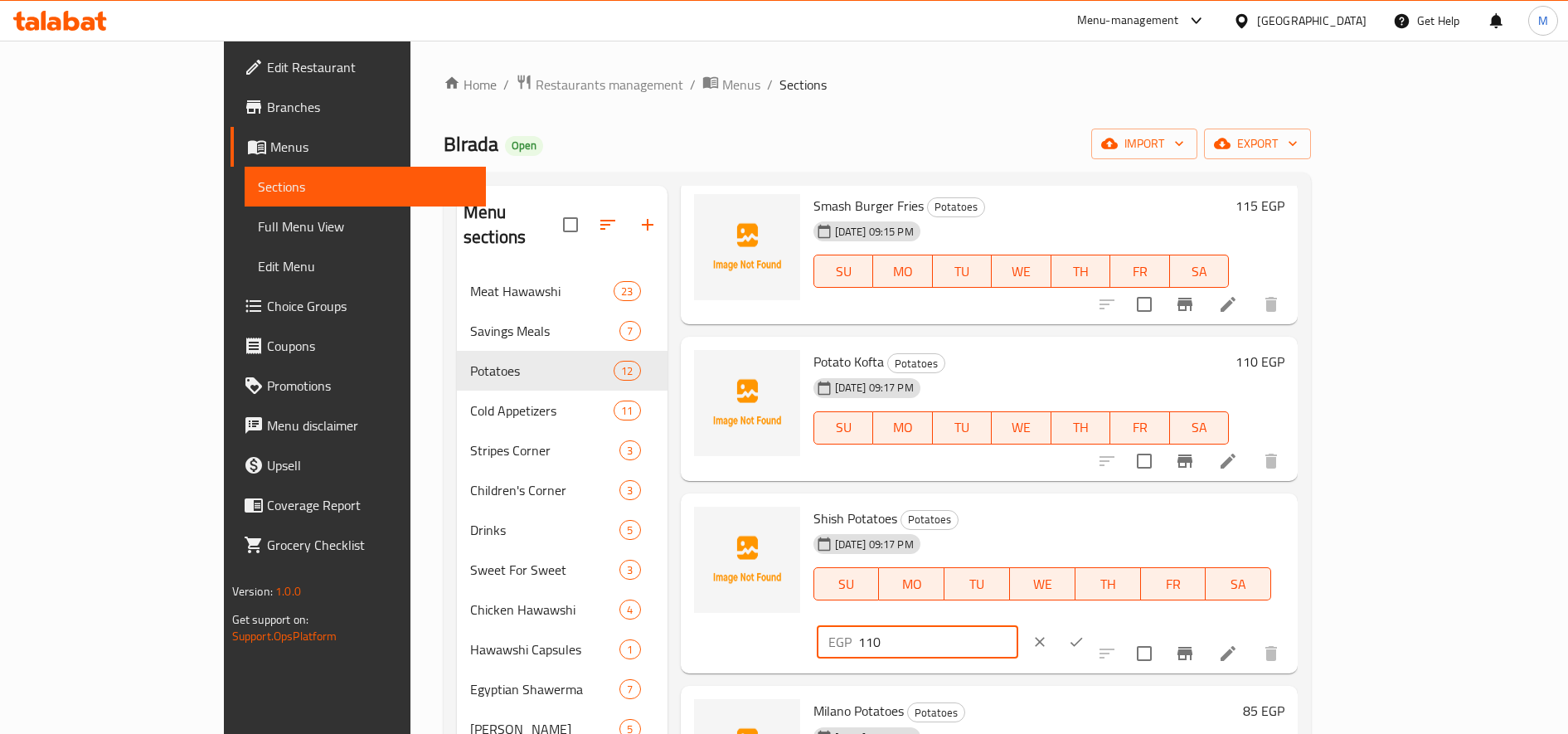
click at [1019, 625] on input "110" at bounding box center [938, 642] width 160 height 33
type input "110"
click at [1084, 634] on icon "ok" at bounding box center [1075, 642] width 17 height 17
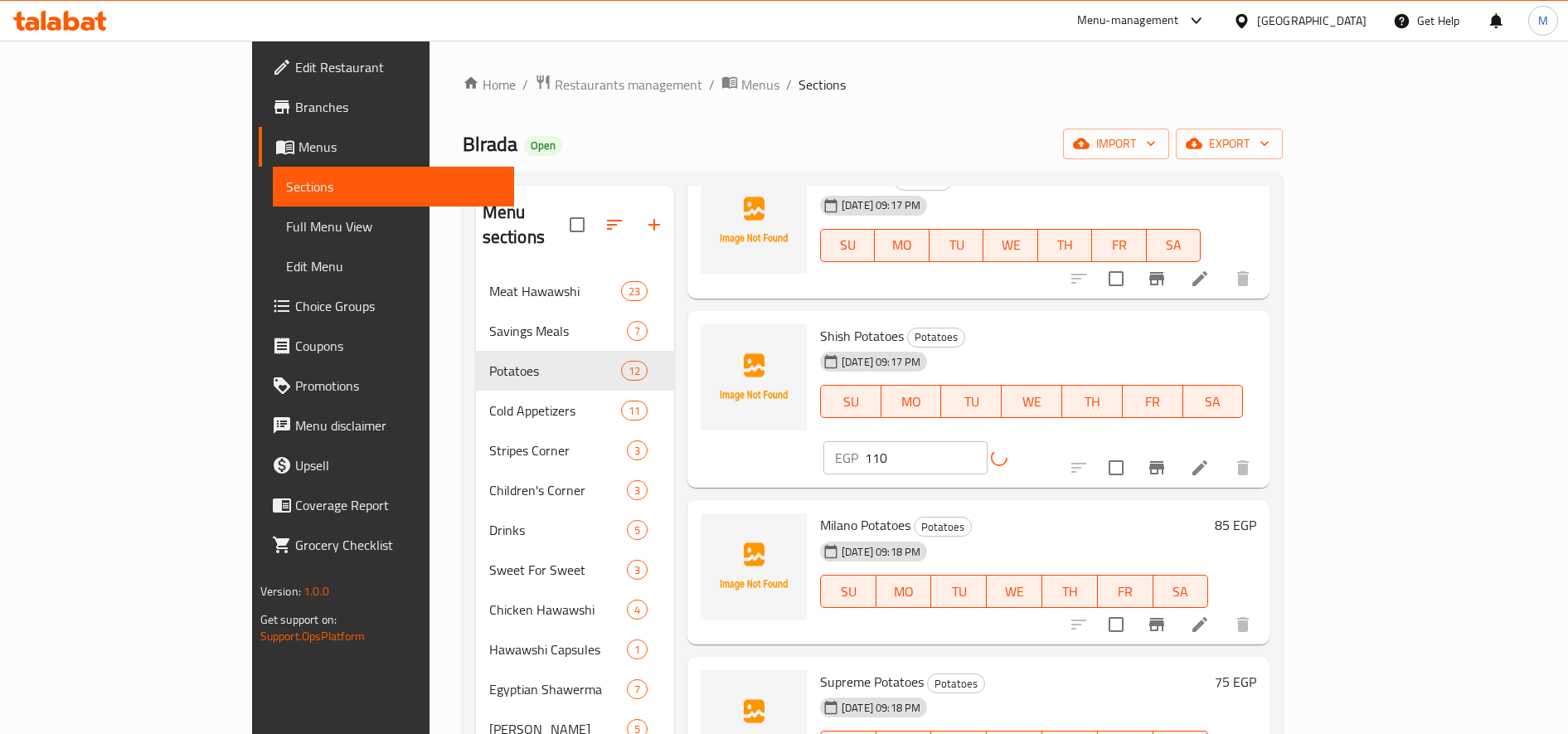
scroll to position [761, 0]
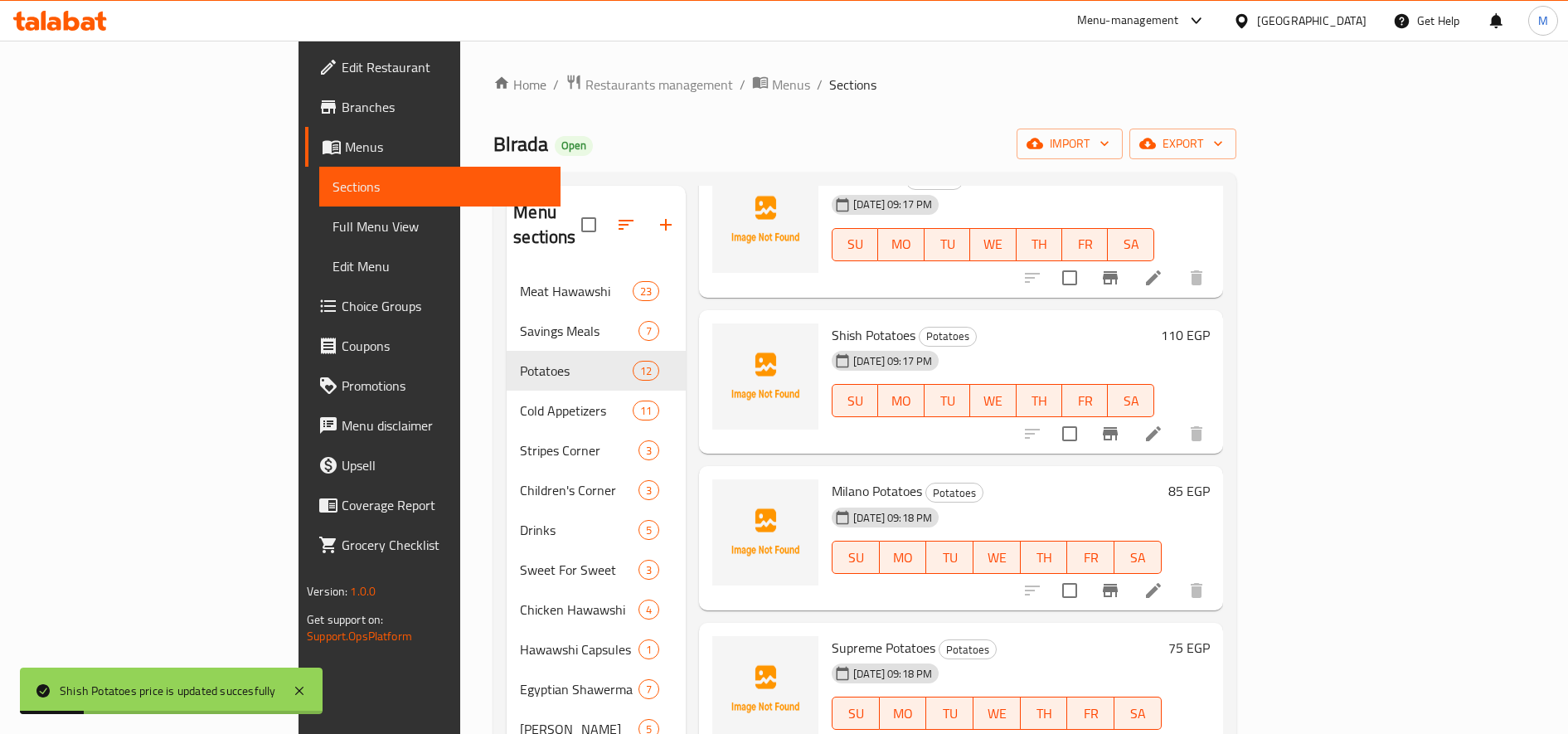
click at [1210, 479] on h6 "85 EGP" at bounding box center [1189, 491] width 41 height 24
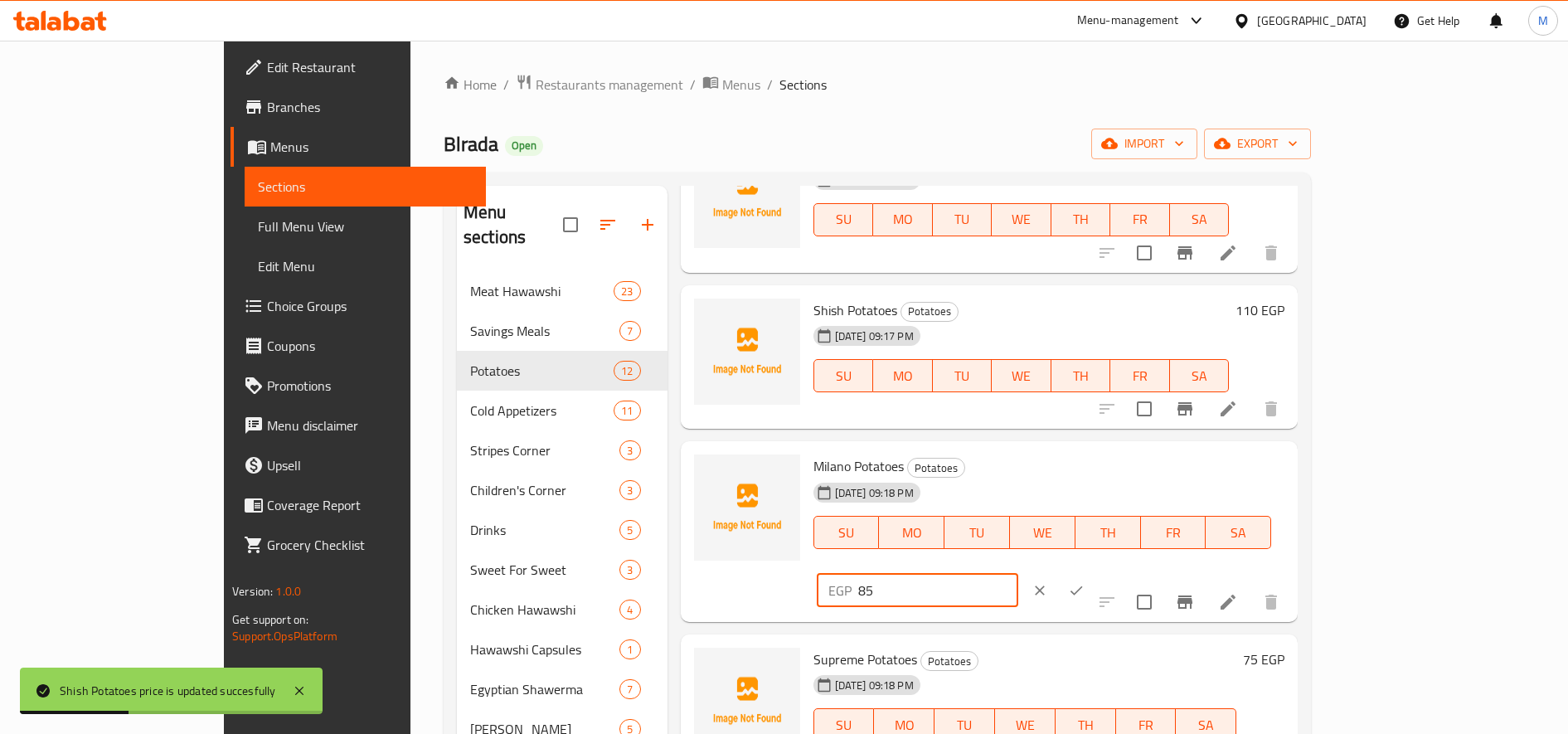
click at [1019, 574] on input "85" at bounding box center [938, 591] width 160 height 33
type input "100"
click at [1084, 582] on icon "ok" at bounding box center [1075, 590] width 17 height 17
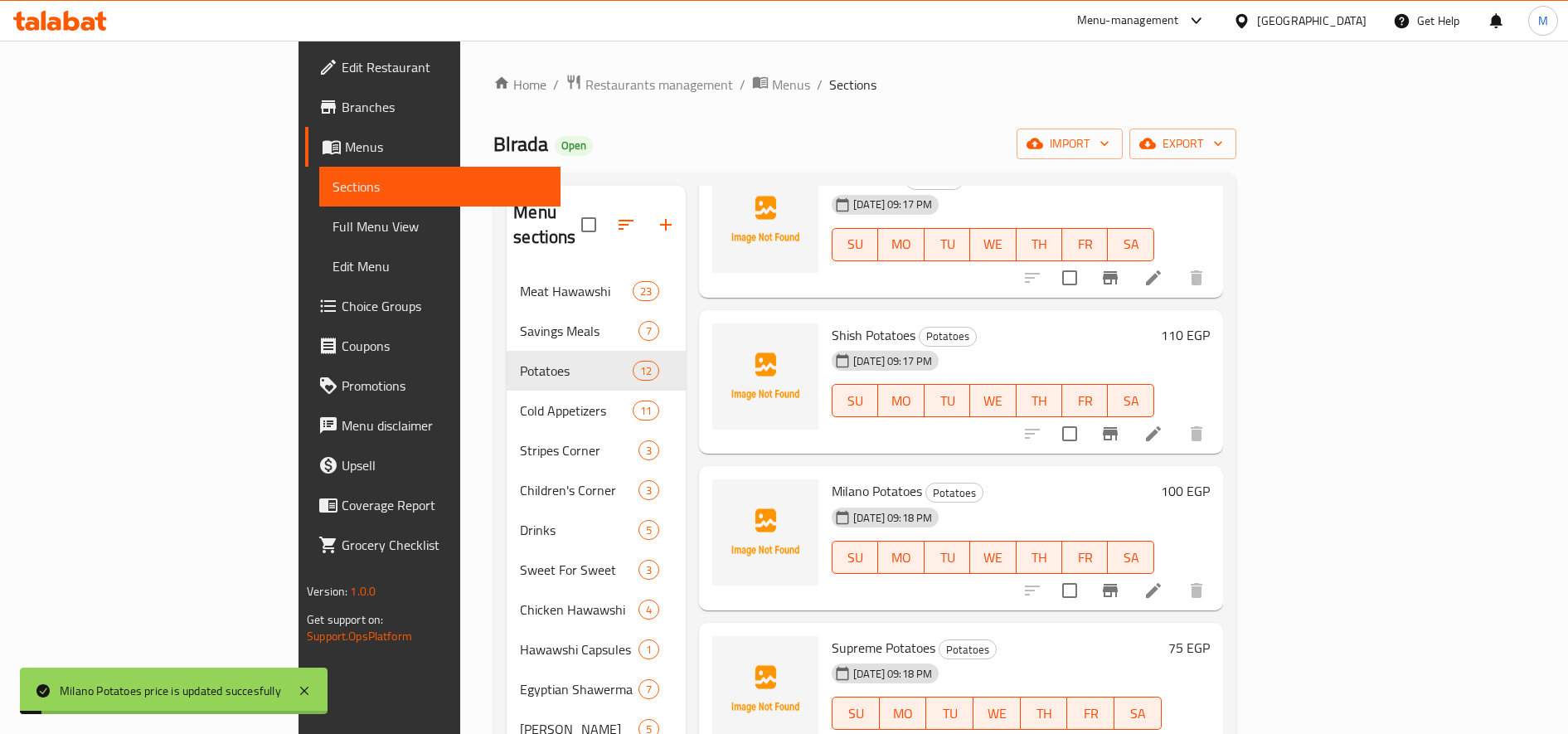
click at [1210, 636] on h6 "75 EGP" at bounding box center [1189, 648] width 41 height 24
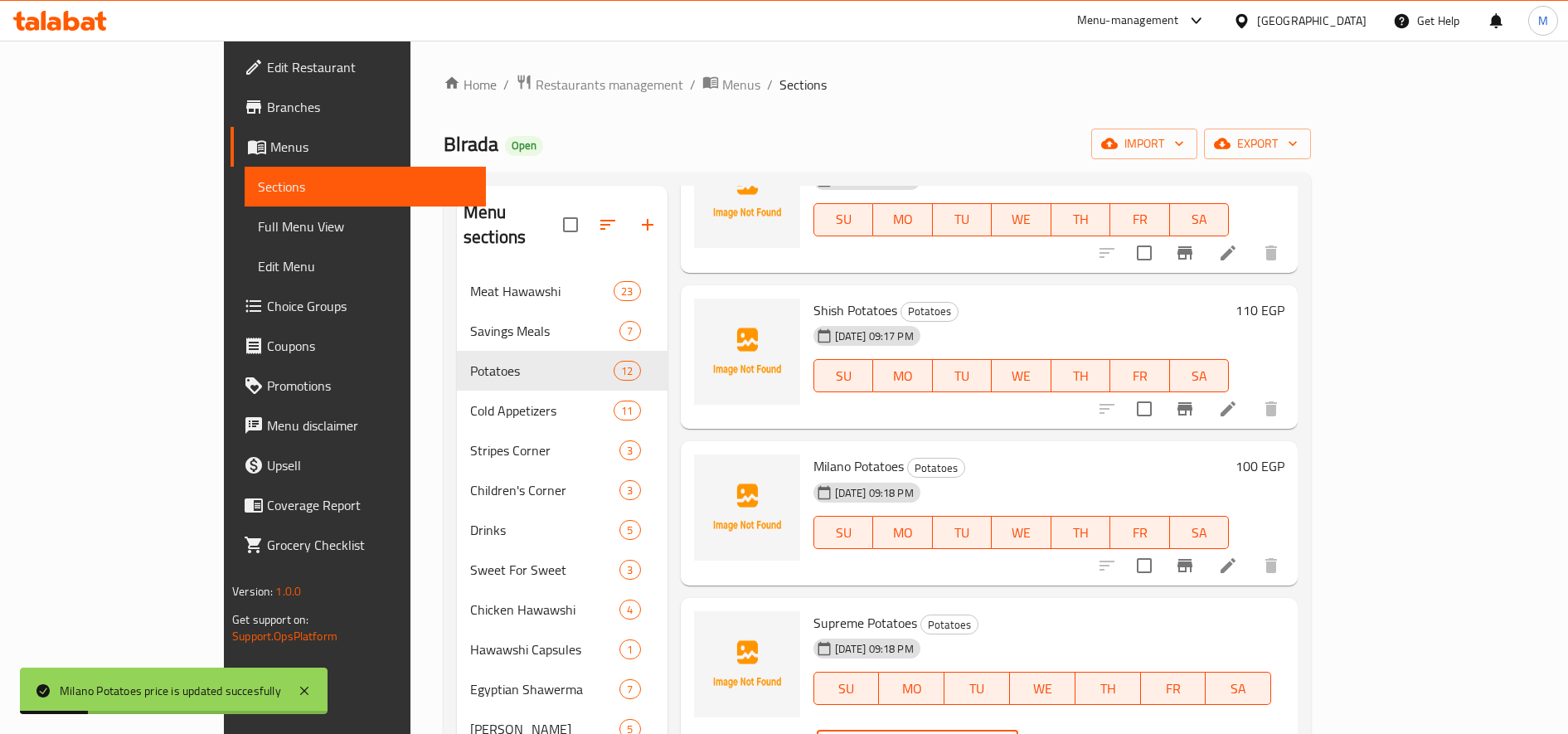
click at [1019, 730] on input "75" at bounding box center [938, 747] width 160 height 33
type input "85"
drag, startPoint x: 1495, startPoint y: 623, endPoint x: 1469, endPoint y: 625, distance: 26.1
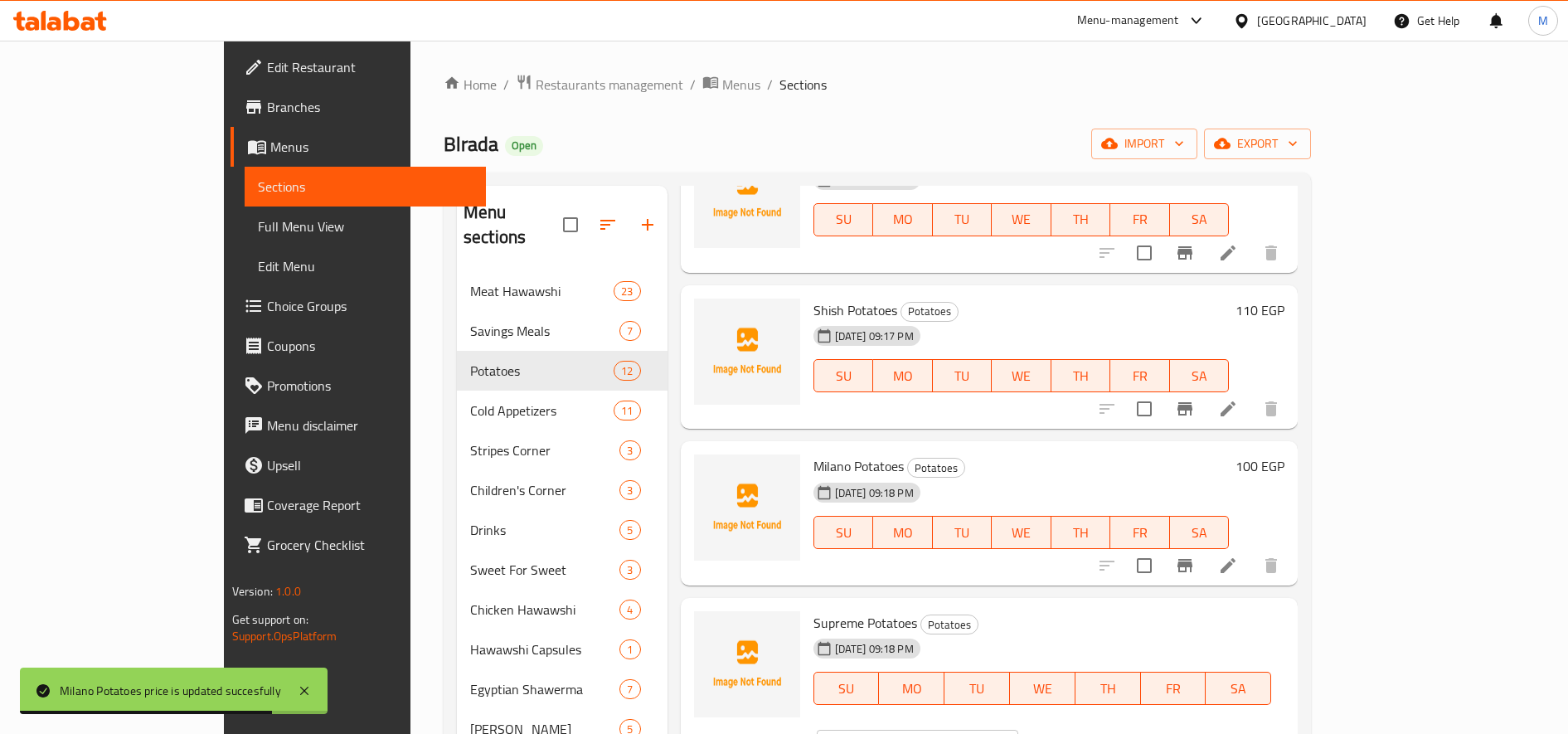
click at [1292, 624] on div "Supreme Potatoes Potatoes 01-08-2025 09:18 PM SU MO TU WE TH FR SA EGP 85 ​" at bounding box center [1049, 688] width 485 height 168
click at [1084, 733] on icon "ok" at bounding box center [1075, 746] width 17 height 17
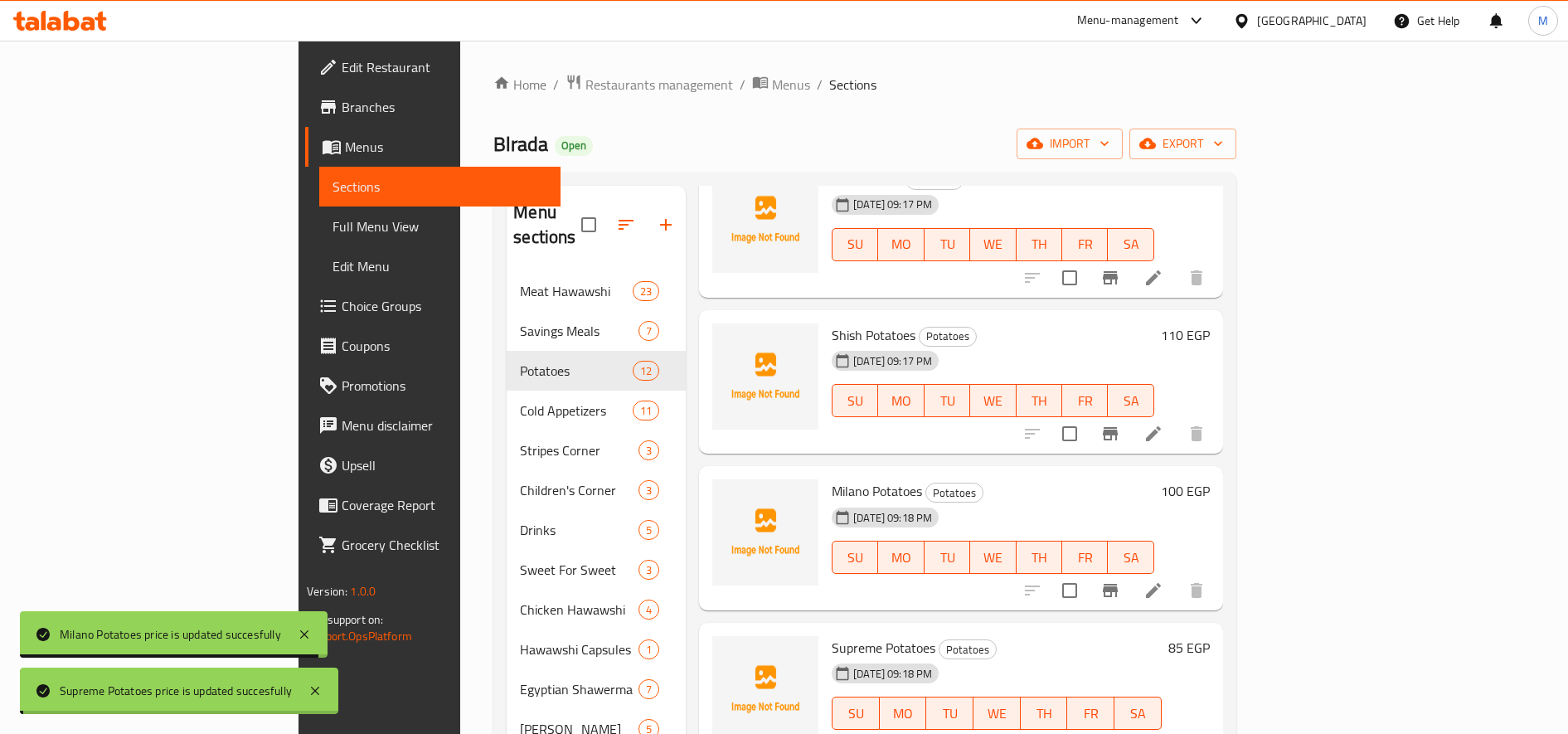
scroll to position [415, 0]
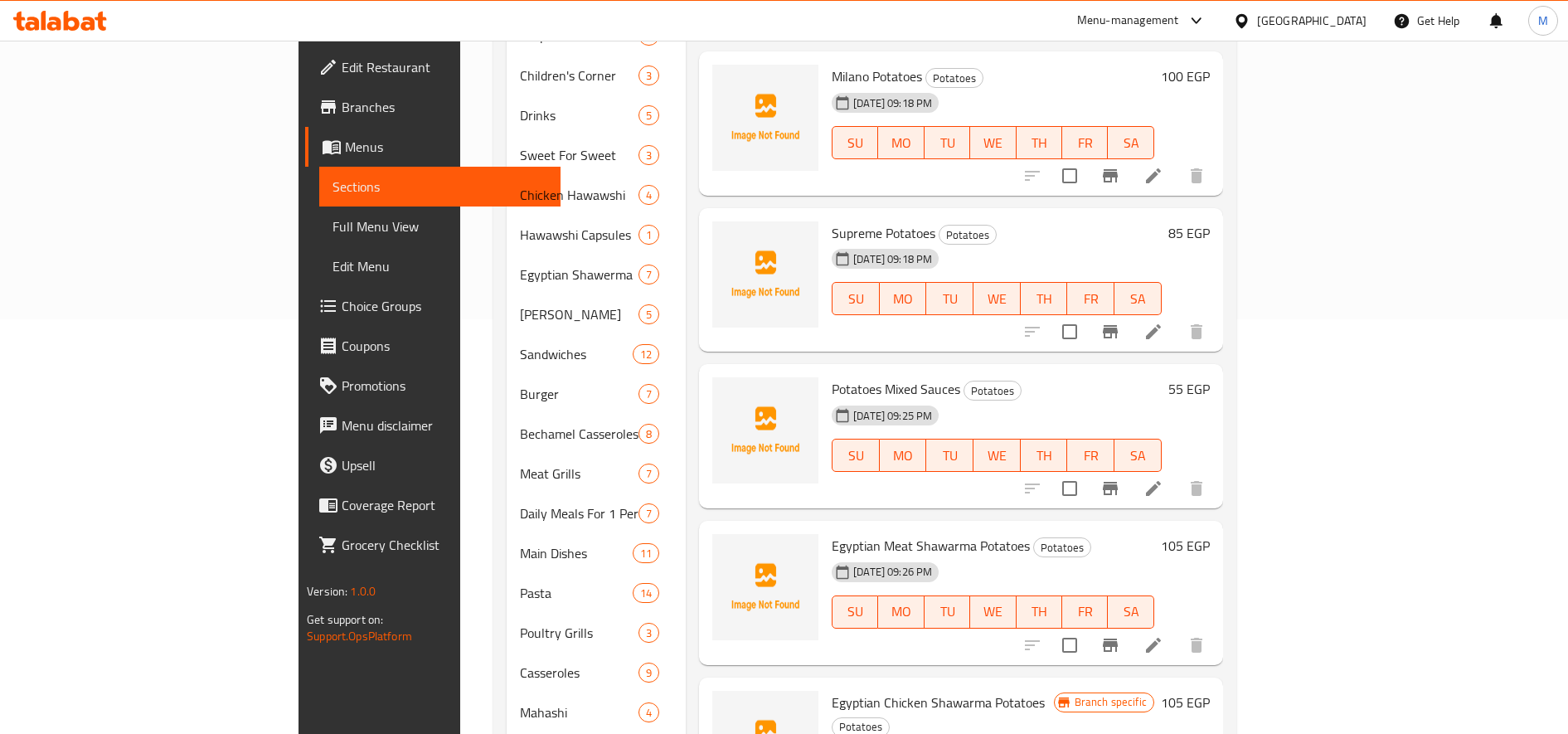
click at [1210, 534] on h6 "105 EGP" at bounding box center [1185, 546] width 49 height 24
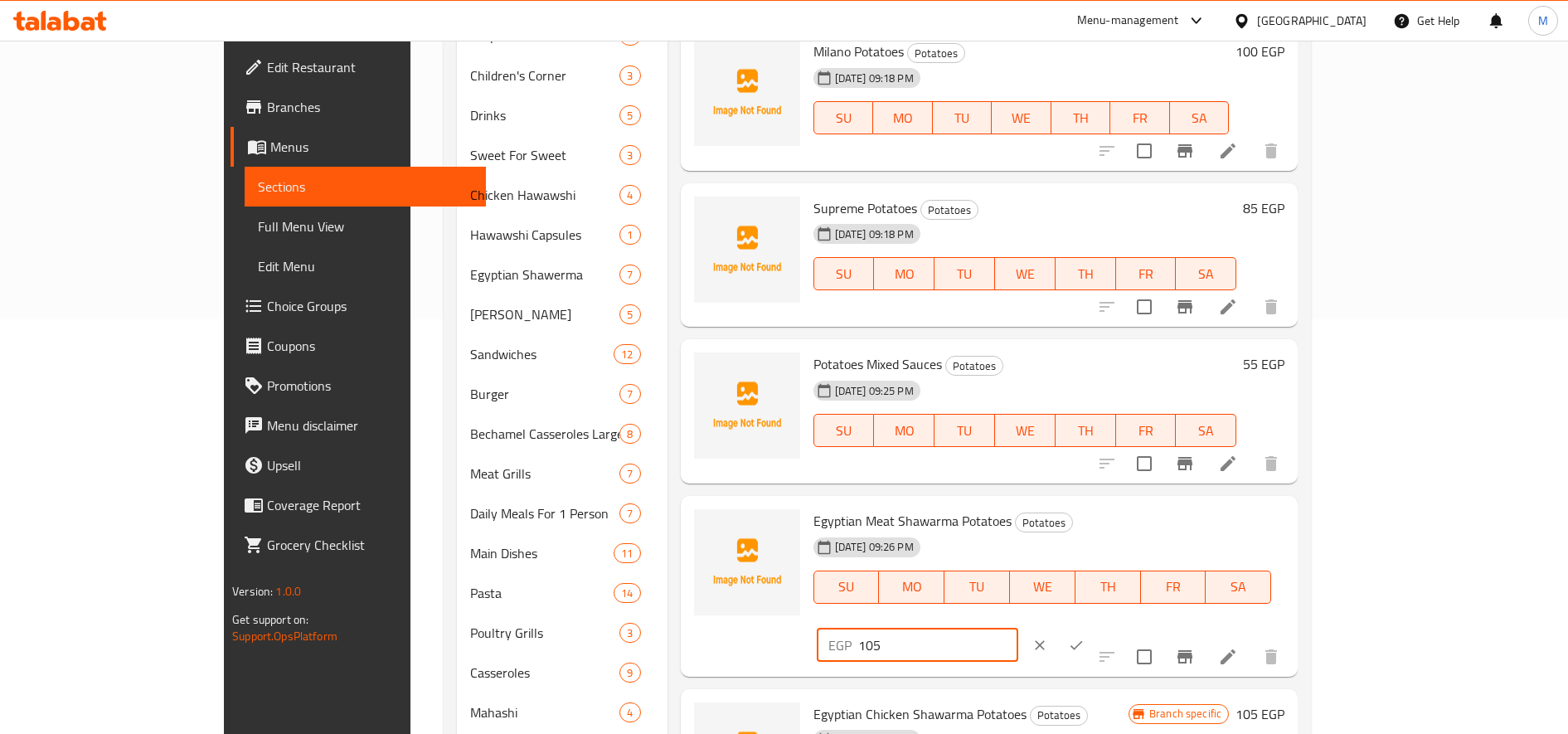
drag, startPoint x: 1275, startPoint y: 522, endPoint x: 1295, endPoint y: 528, distance: 20.9
click at [1019, 629] on input "105" at bounding box center [938, 646] width 160 height 33
type input "120"
click at [1084, 637] on icon "ok" at bounding box center [1075, 645] width 17 height 17
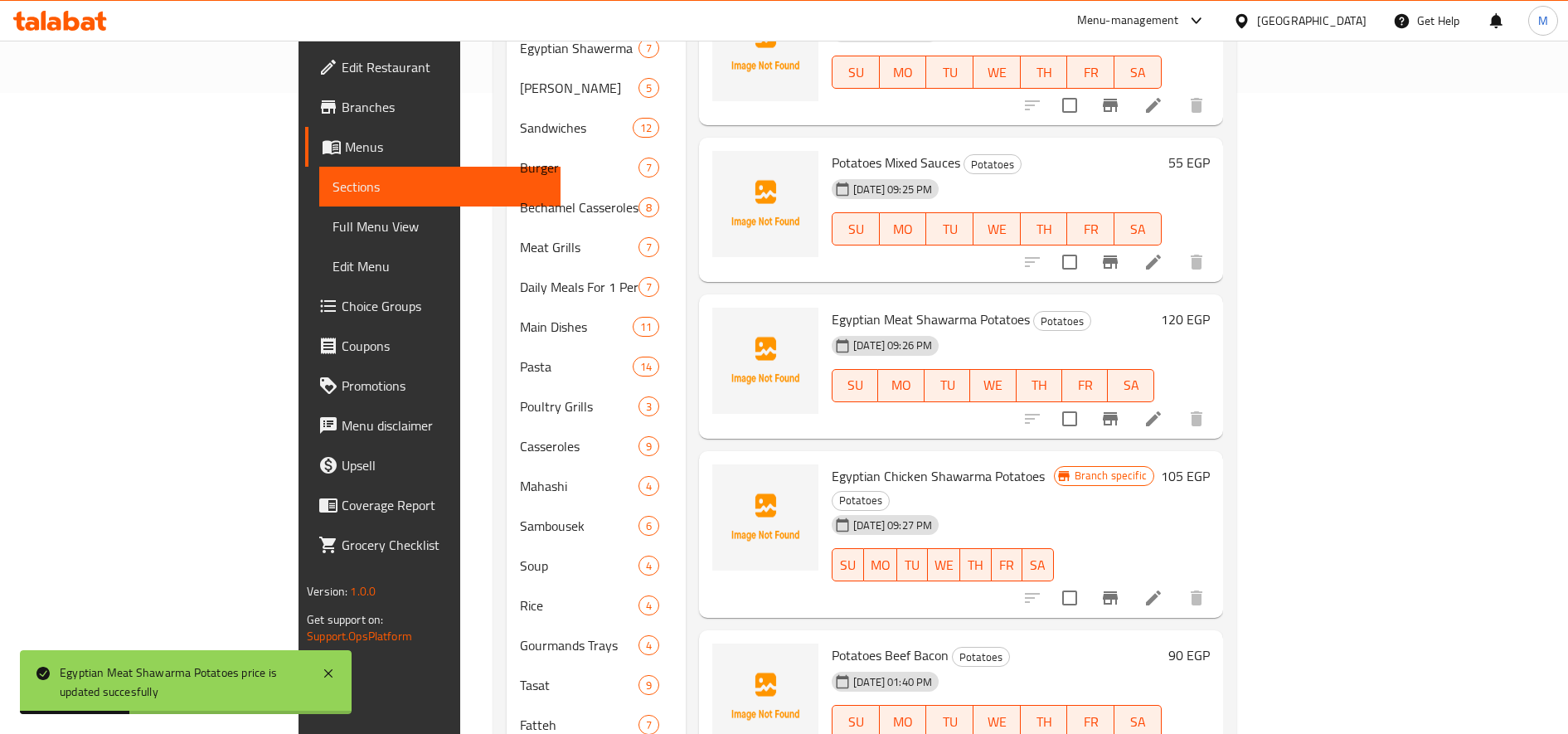
scroll to position [680, 0]
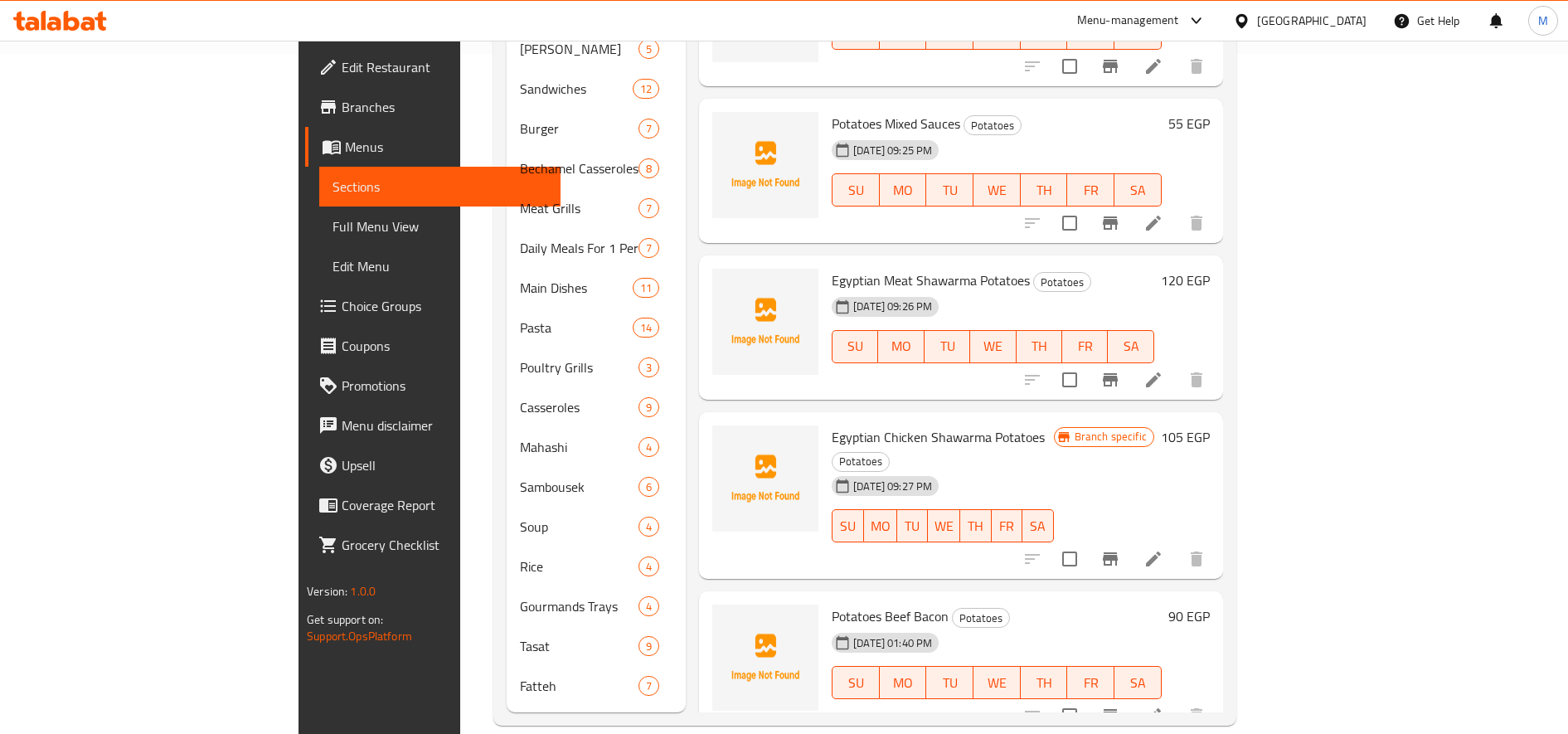
click at [1130, 539] on button "Branch-specific-item" at bounding box center [1110, 558] width 40 height 40
click at [1210, 425] on h6 "105 EGP" at bounding box center [1185, 437] width 49 height 24
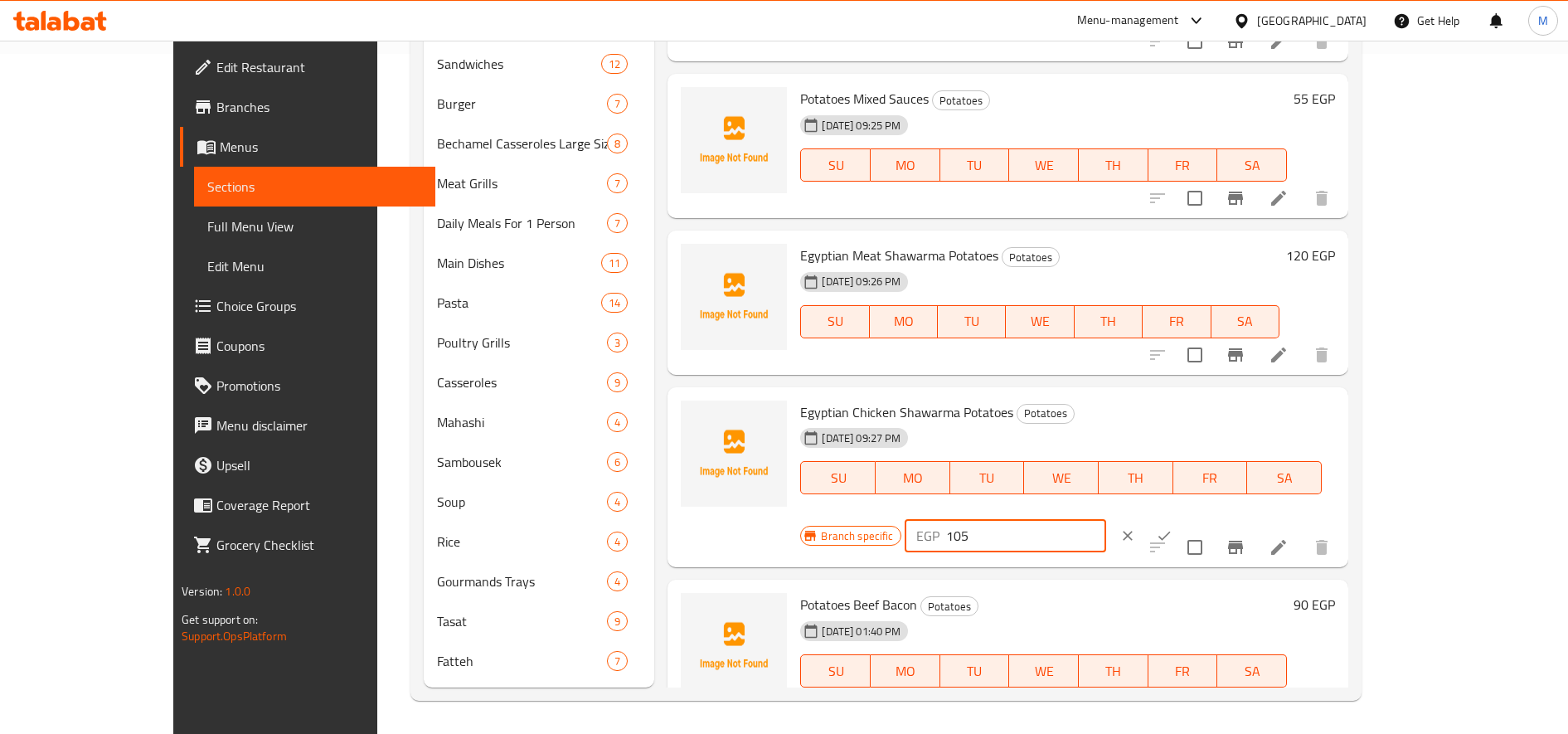
drag, startPoint x: 1276, startPoint y: 416, endPoint x: 1306, endPoint y: 416, distance: 30.0
click at [1106, 519] on input "105" at bounding box center [1025, 536] width 160 height 33
type input "120"
click at [1182, 517] on button "ok" at bounding box center [1164, 535] width 36 height 36
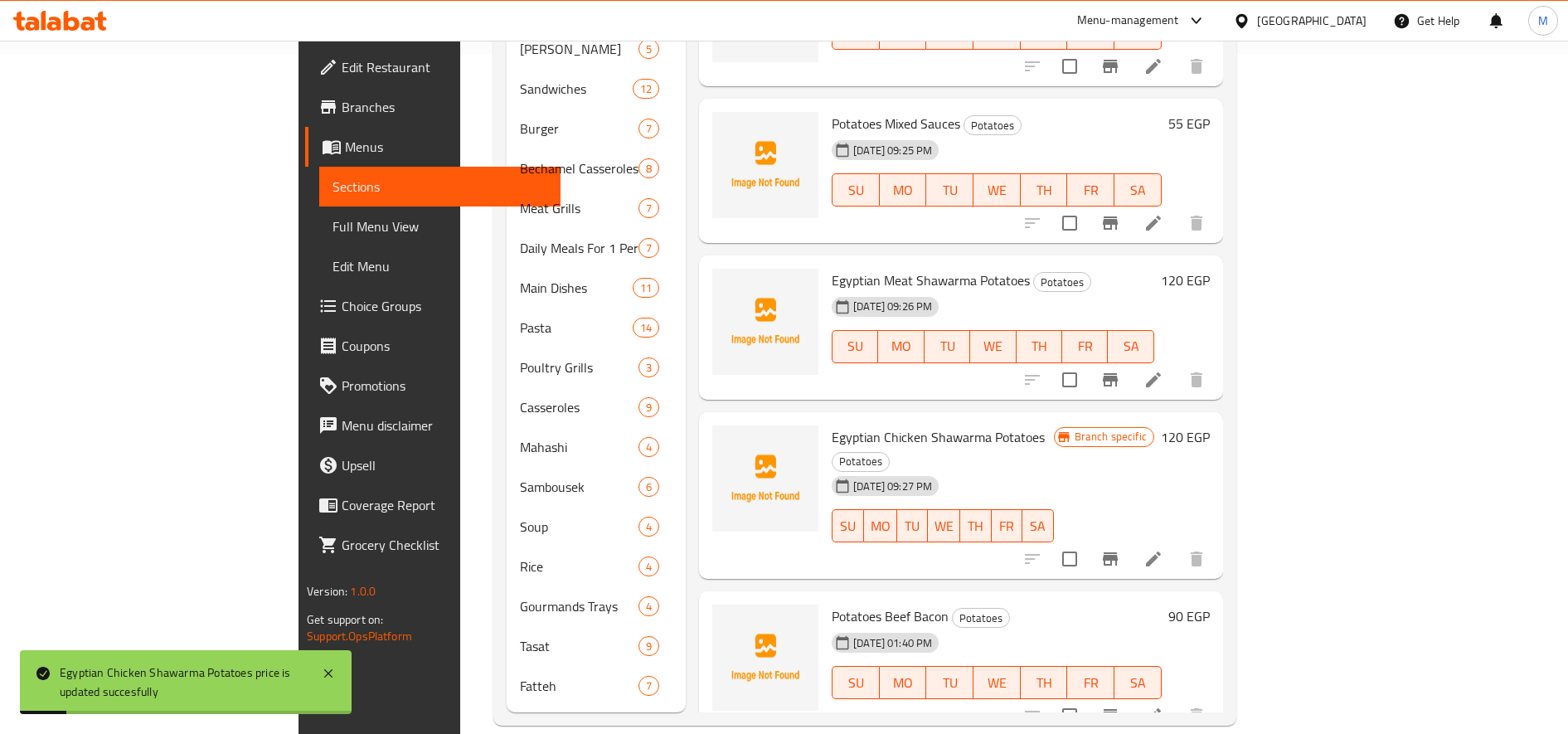
click at [1210, 604] on h6 "90 EGP" at bounding box center [1189, 616] width 41 height 24
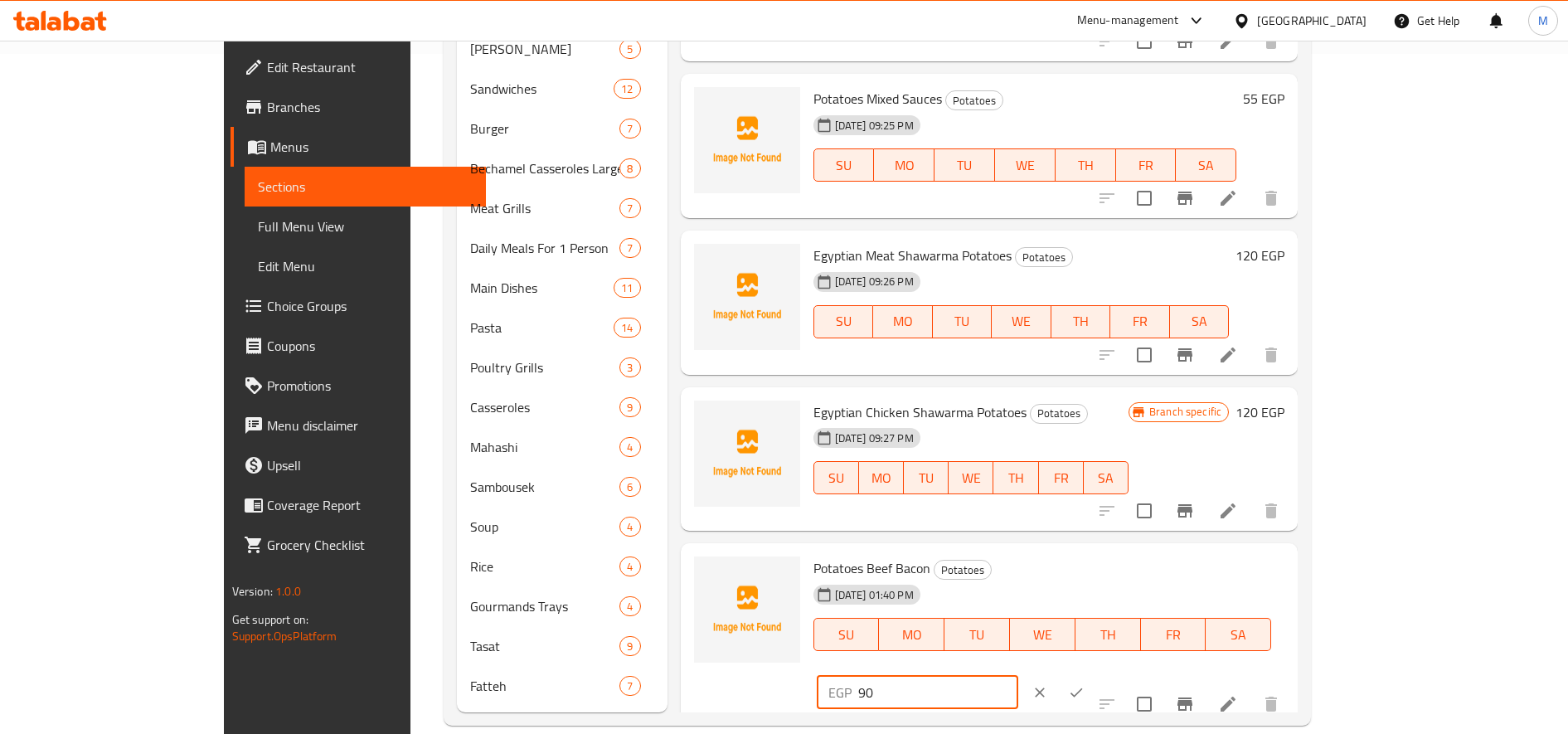
click at [1019, 676] on input "90" at bounding box center [938, 693] width 160 height 33
type input "105"
click at [1094, 674] on button "ok" at bounding box center [1075, 692] width 36 height 36
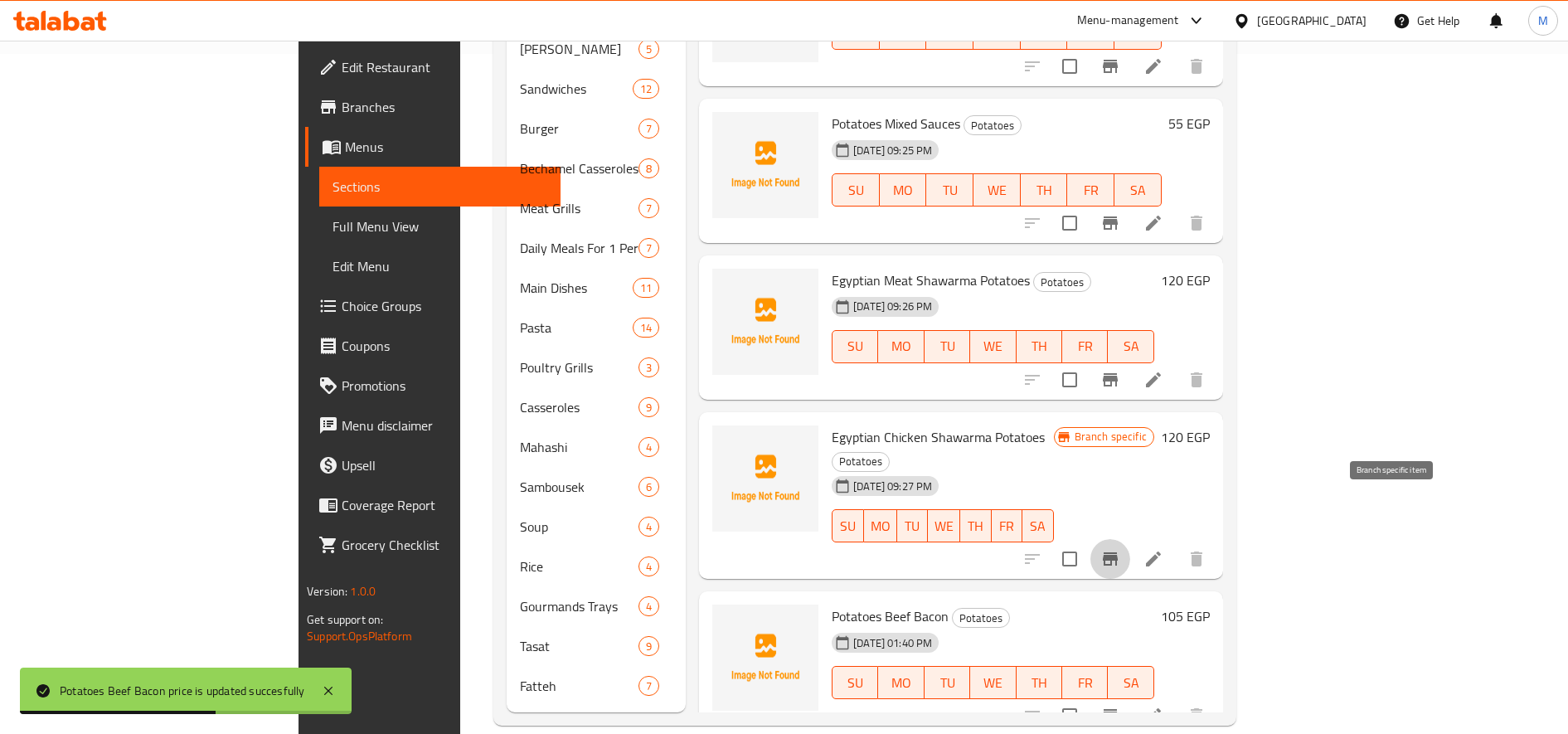
click at [1121, 549] on icon "Branch-specific-item" at bounding box center [1110, 558] width 20 height 20
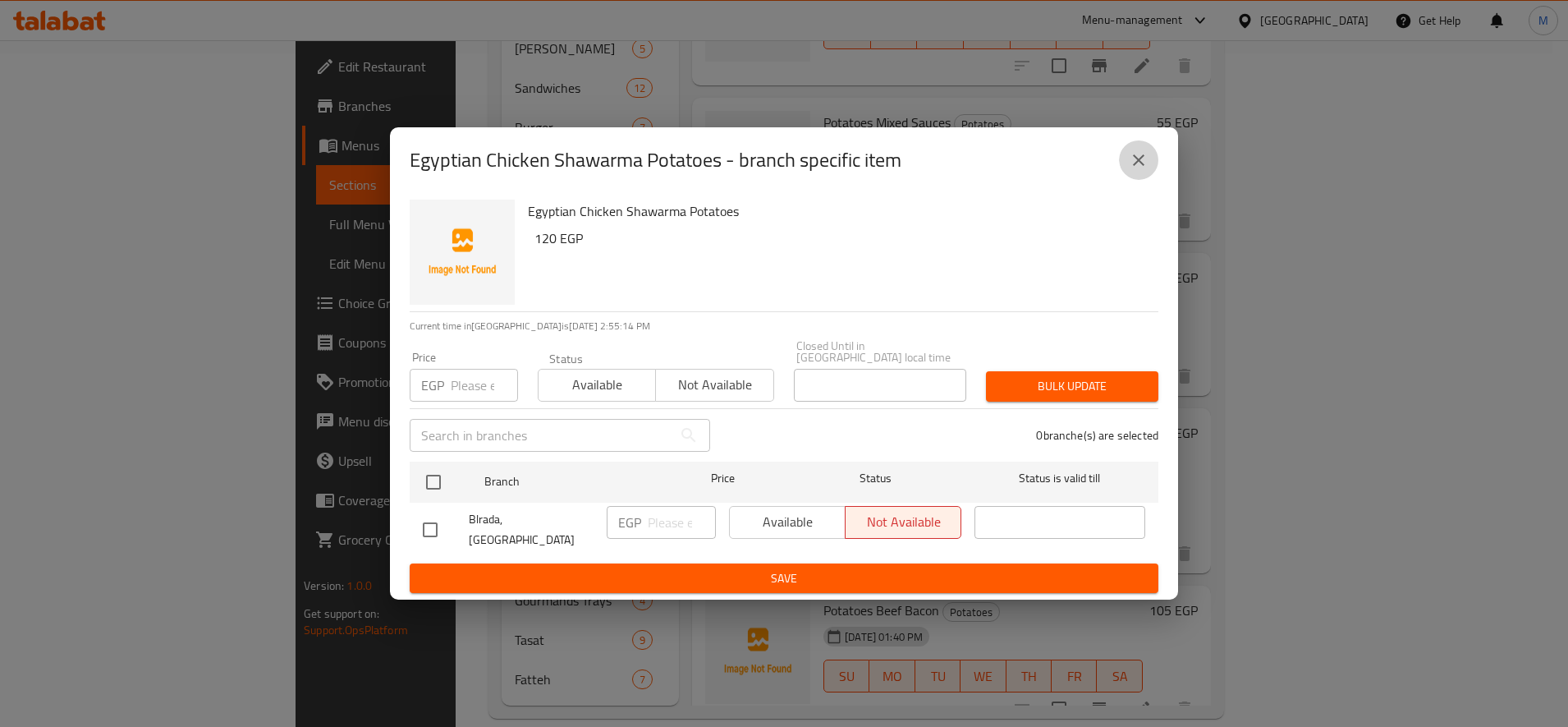
click at [1148, 176] on button "close" at bounding box center [1139, 159] width 40 height 40
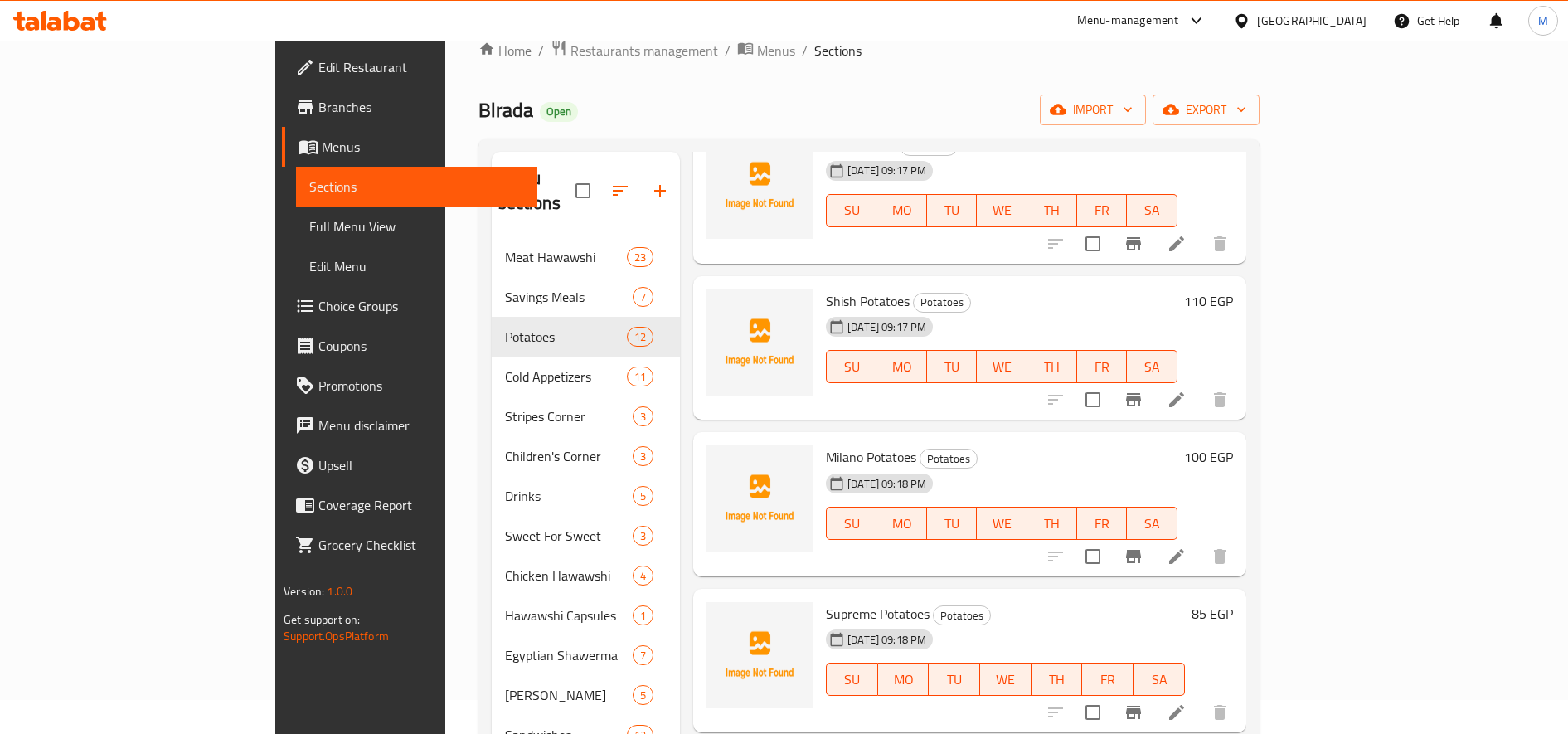
scroll to position [0, 0]
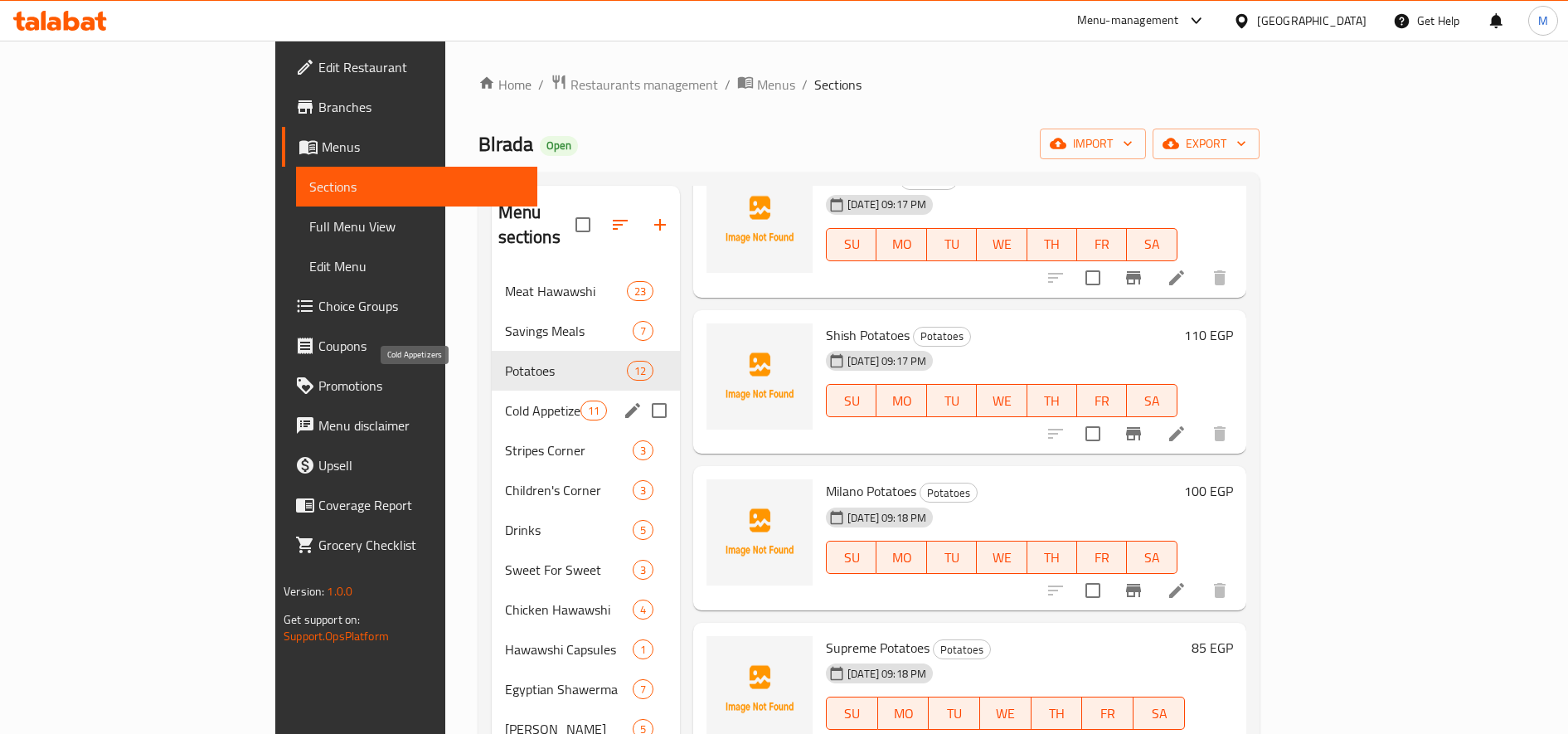
click at [505, 400] on span "Cold Appetizers" at bounding box center [543, 410] width 76 height 20
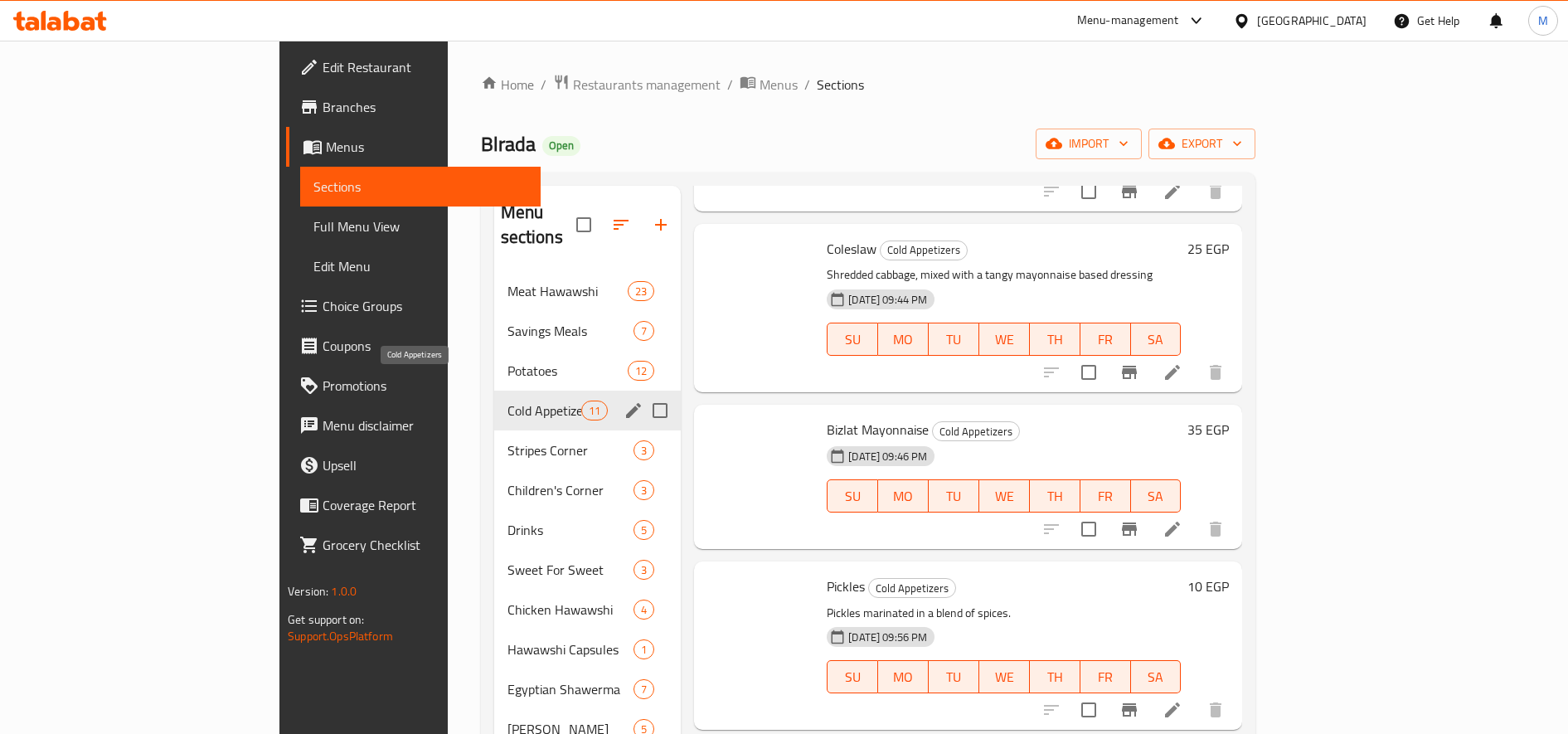
scroll to position [754, 0]
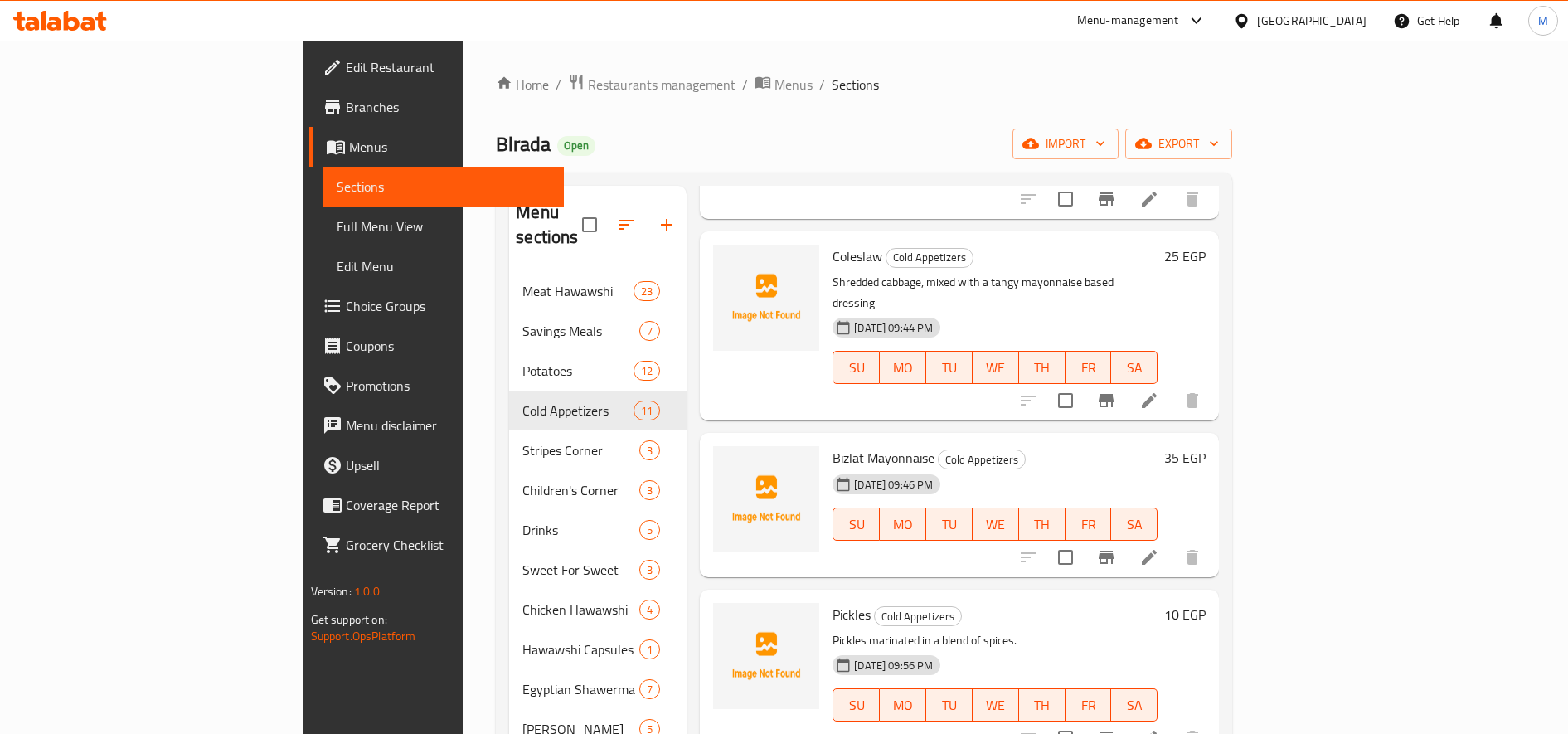
click at [1206, 244] on h6 "25 EGP" at bounding box center [1184, 256] width 41 height 24
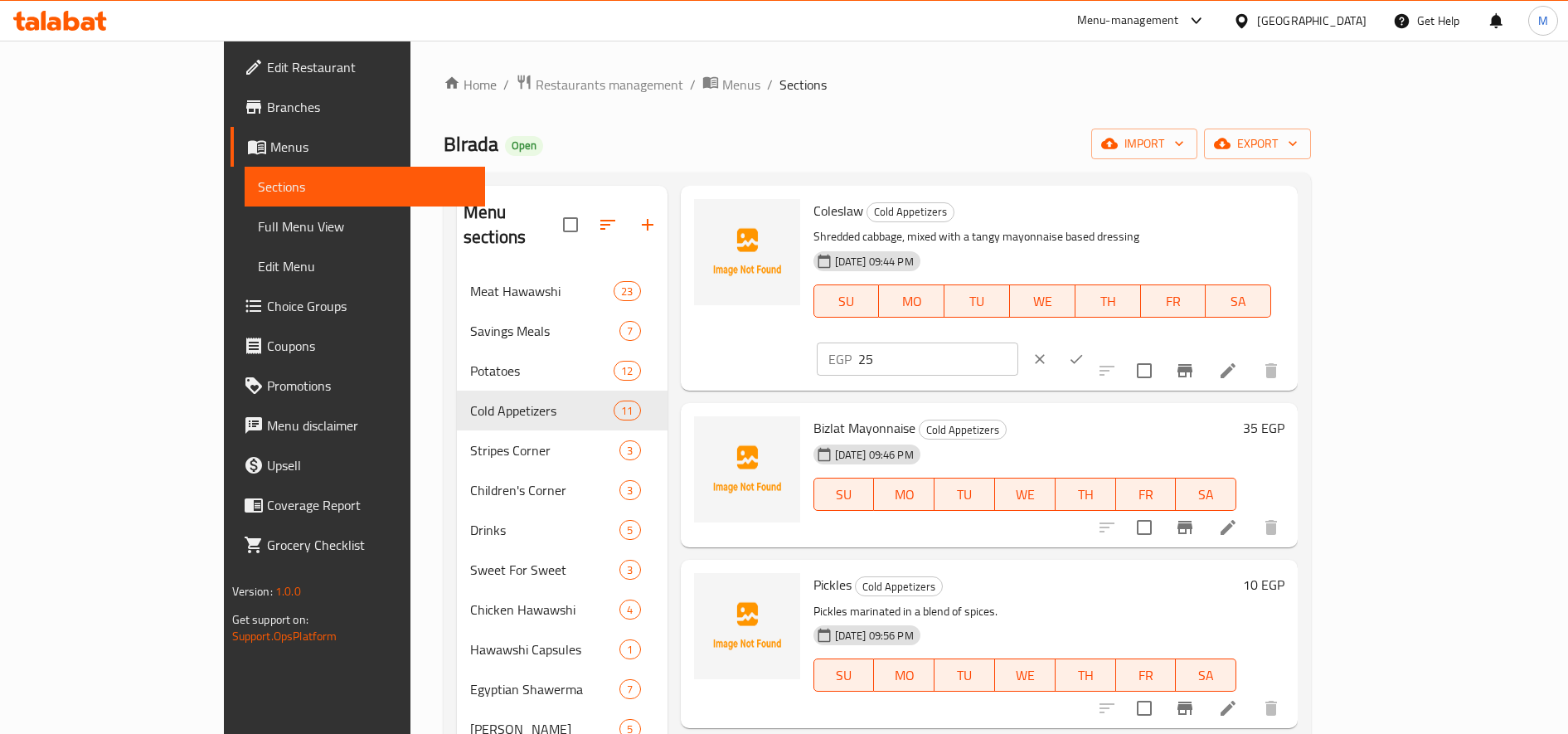
click at [1019, 342] on input "25" at bounding box center [938, 359] width 160 height 33
type input "30"
click at [1094, 341] on button "ok" at bounding box center [1075, 358] width 36 height 36
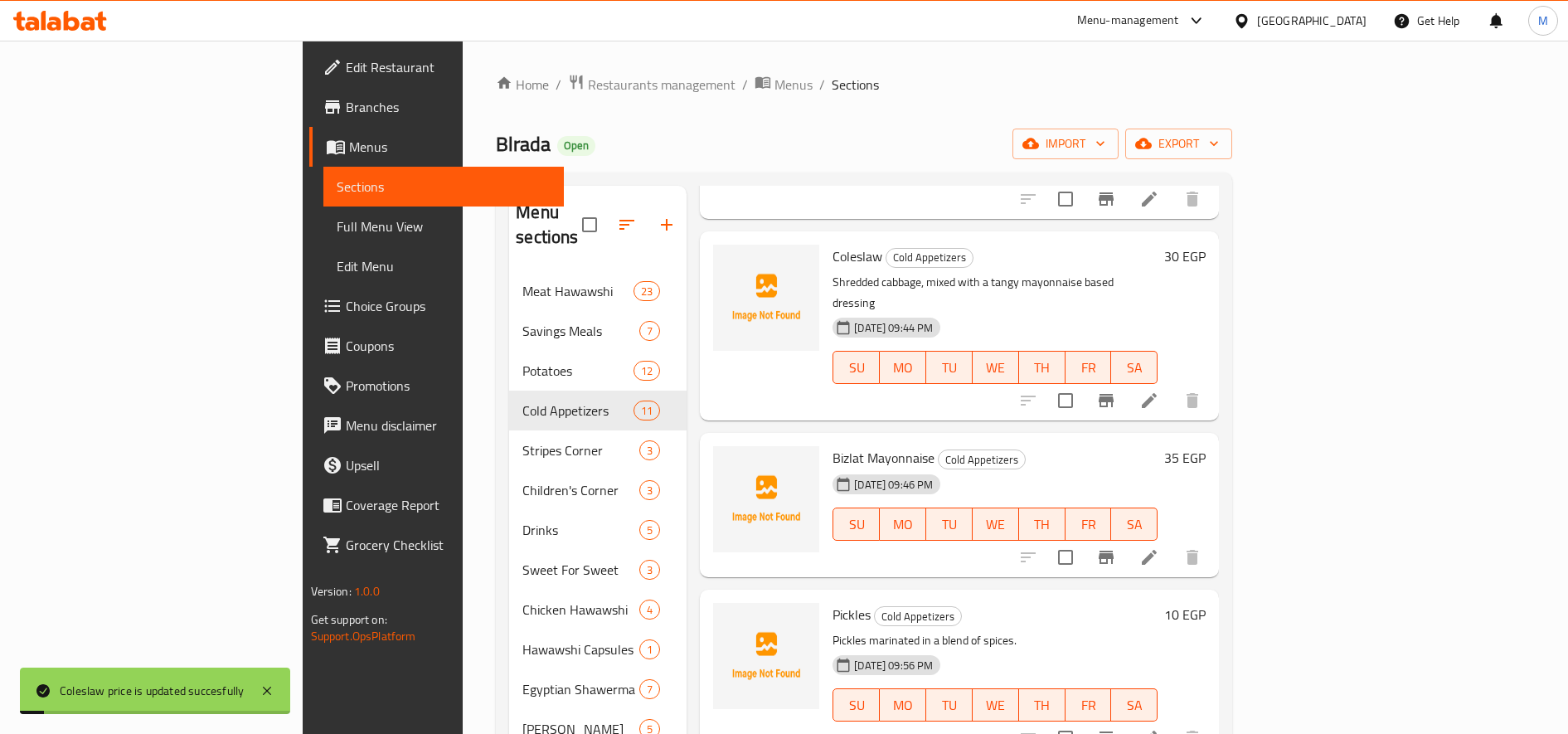
click at [1206, 446] on div "35 EGP" at bounding box center [1181, 458] width 48 height 24
click at [1206, 446] on h6 "35 EGP" at bounding box center [1184, 458] width 41 height 24
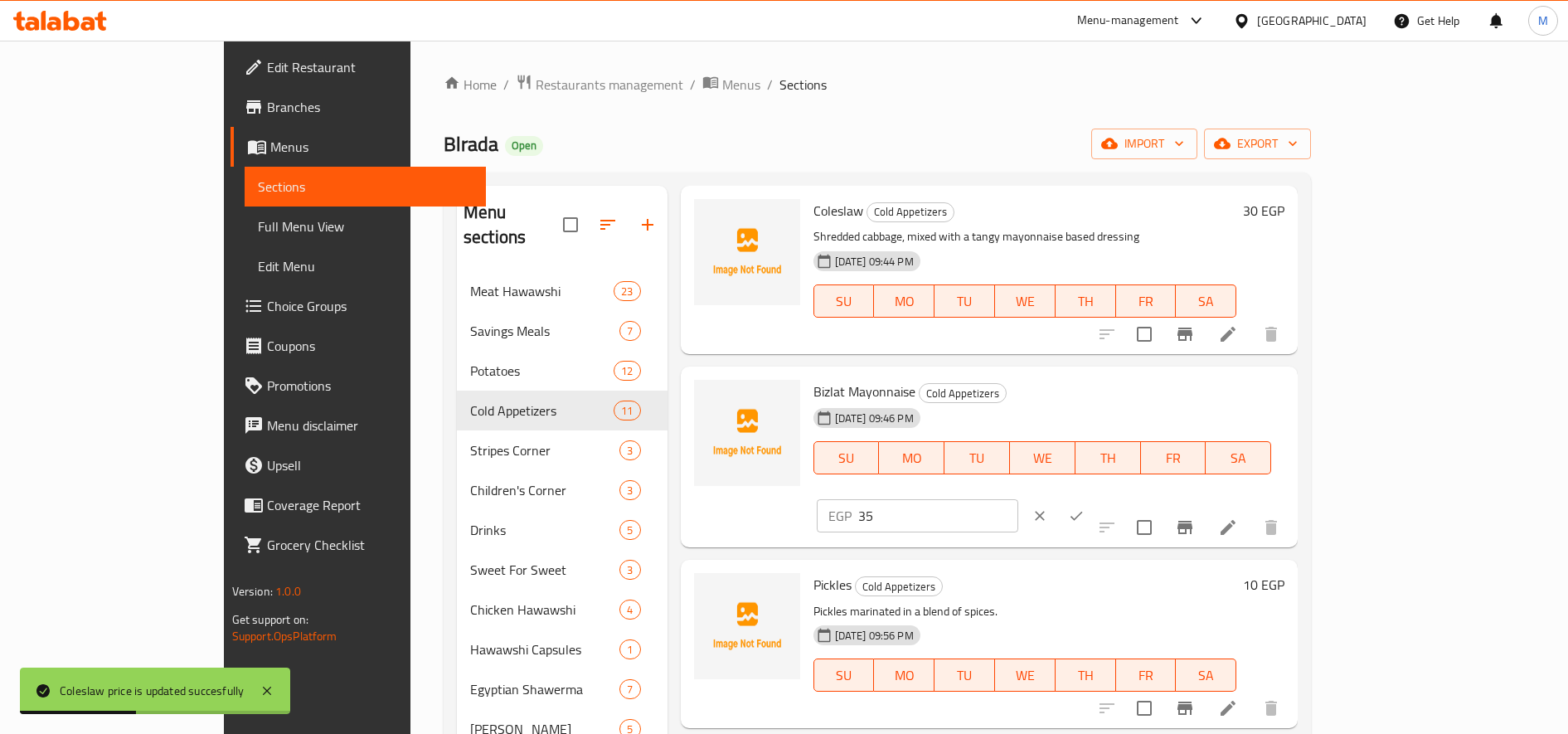
click at [1019, 499] on input "35" at bounding box center [938, 516] width 160 height 33
type input "40"
click at [1083, 511] on icon "ok" at bounding box center [1076, 515] width 13 height 9
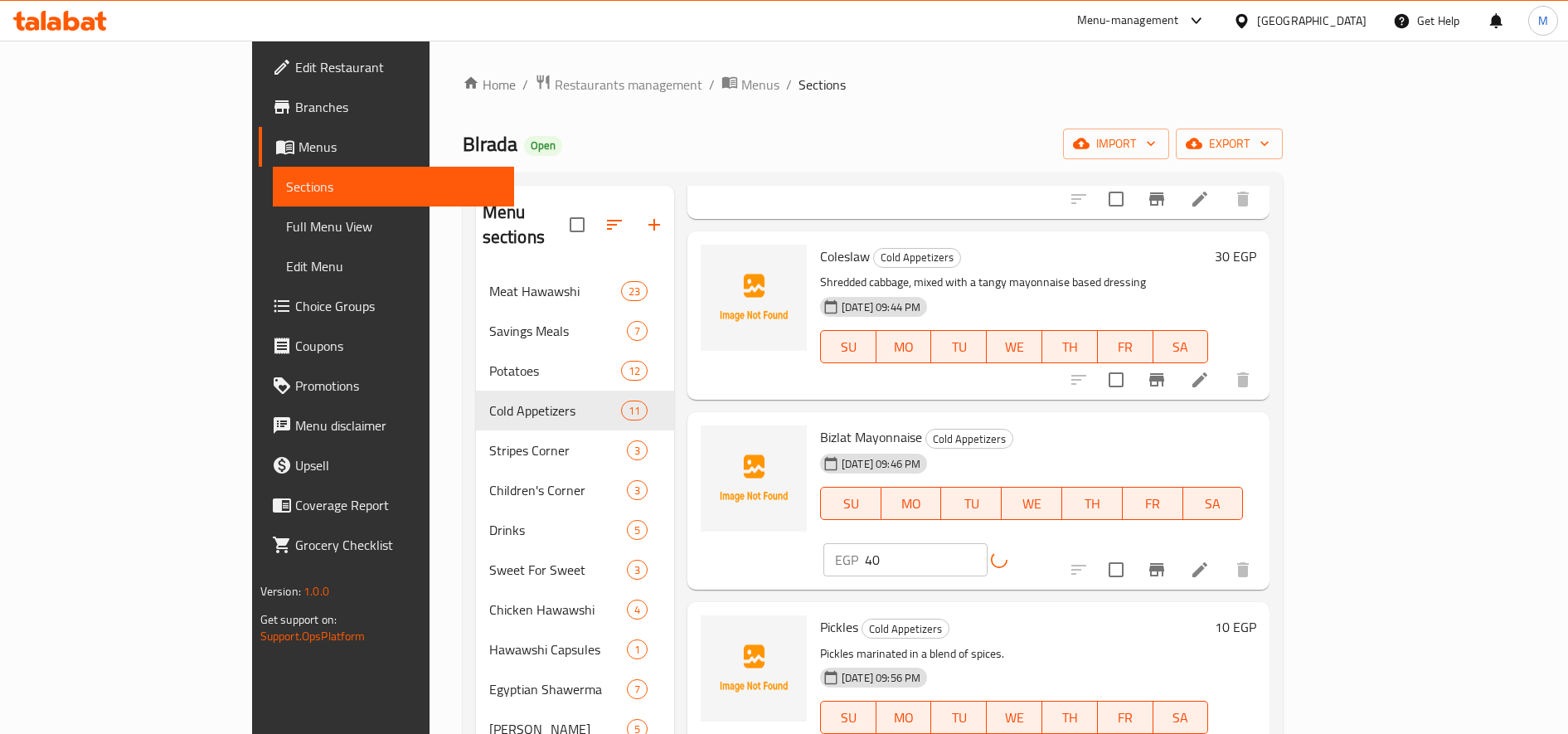
click at [1256, 615] on h6 "10 EGP" at bounding box center [1235, 627] width 41 height 24
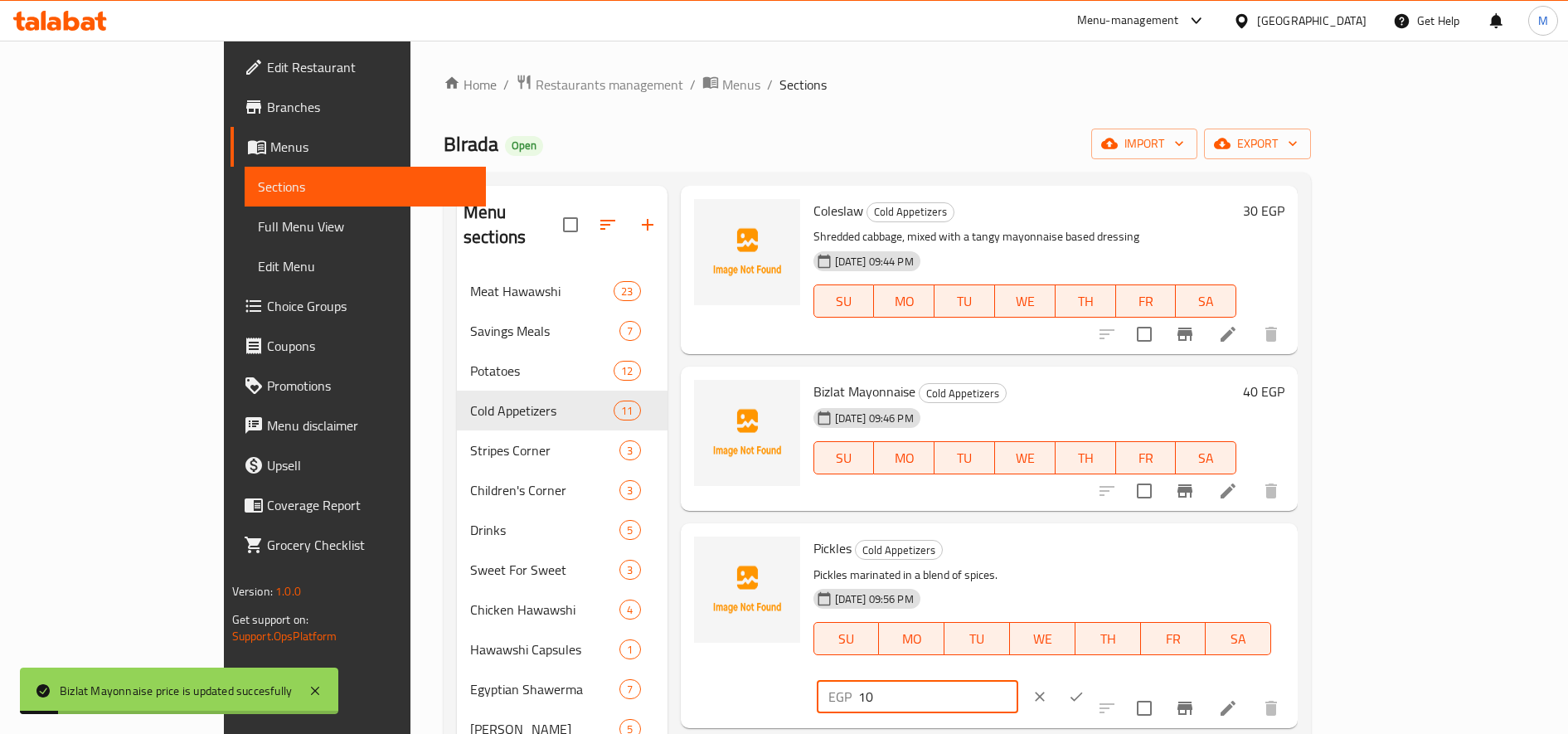
click at [1019, 680] on input "10" at bounding box center [938, 697] width 160 height 33
click at [1084, 688] on icon "ok" at bounding box center [1075, 696] width 17 height 17
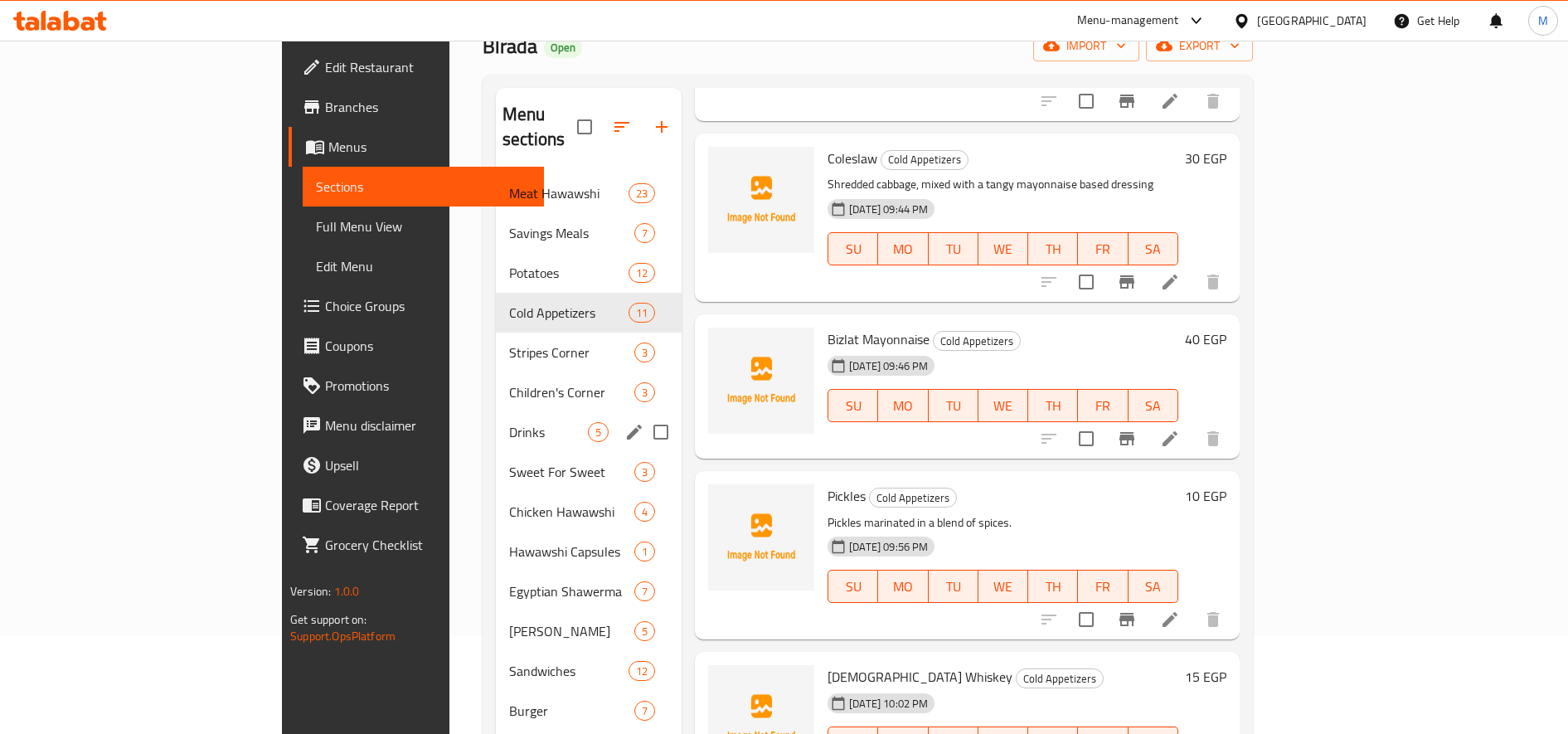
scroll to position [138, 0]
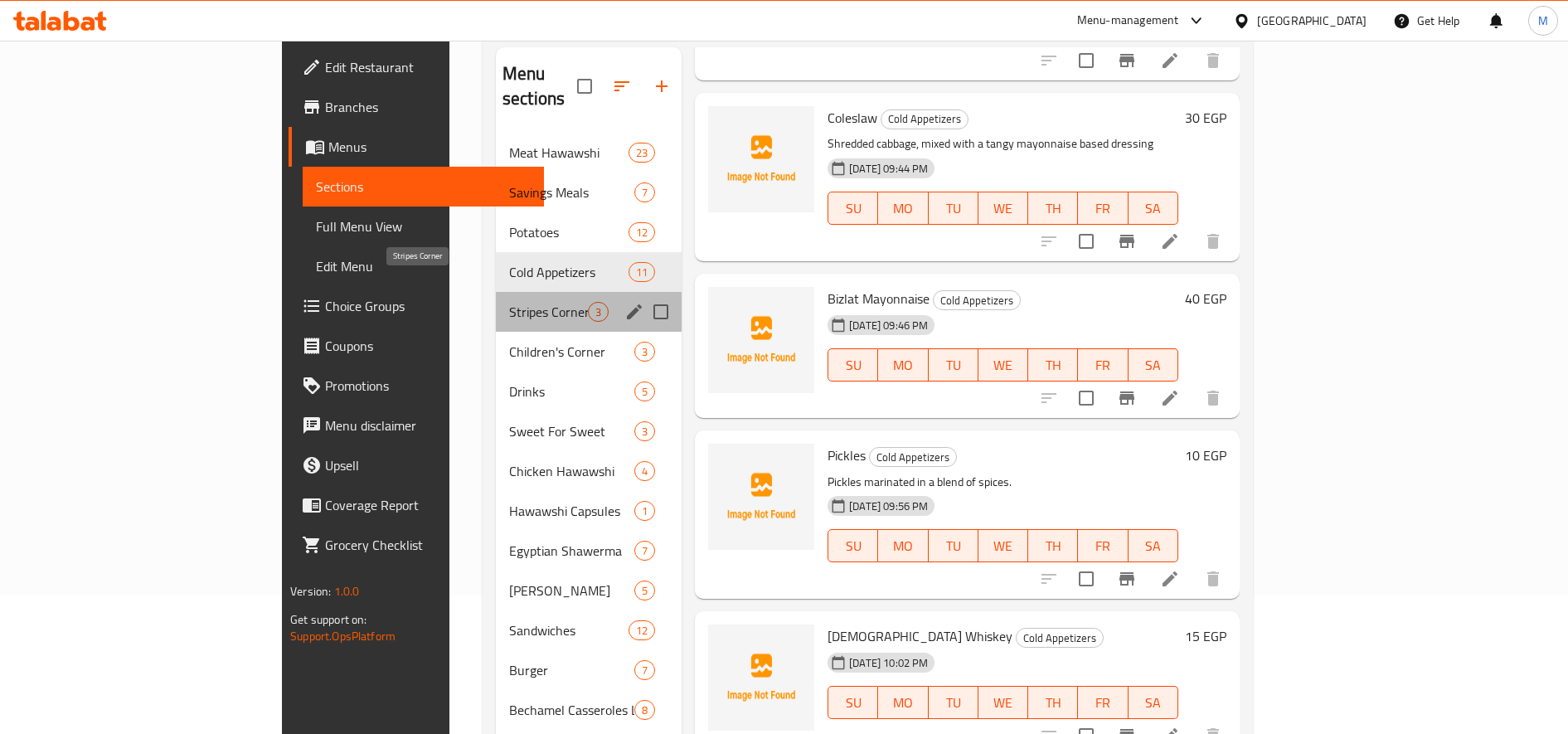
drag, startPoint x: 372, startPoint y: 291, endPoint x: 393, endPoint y: 290, distance: 21.0
click at [509, 302] on span "Stripes Corner" at bounding box center [549, 312] width 78 height 20
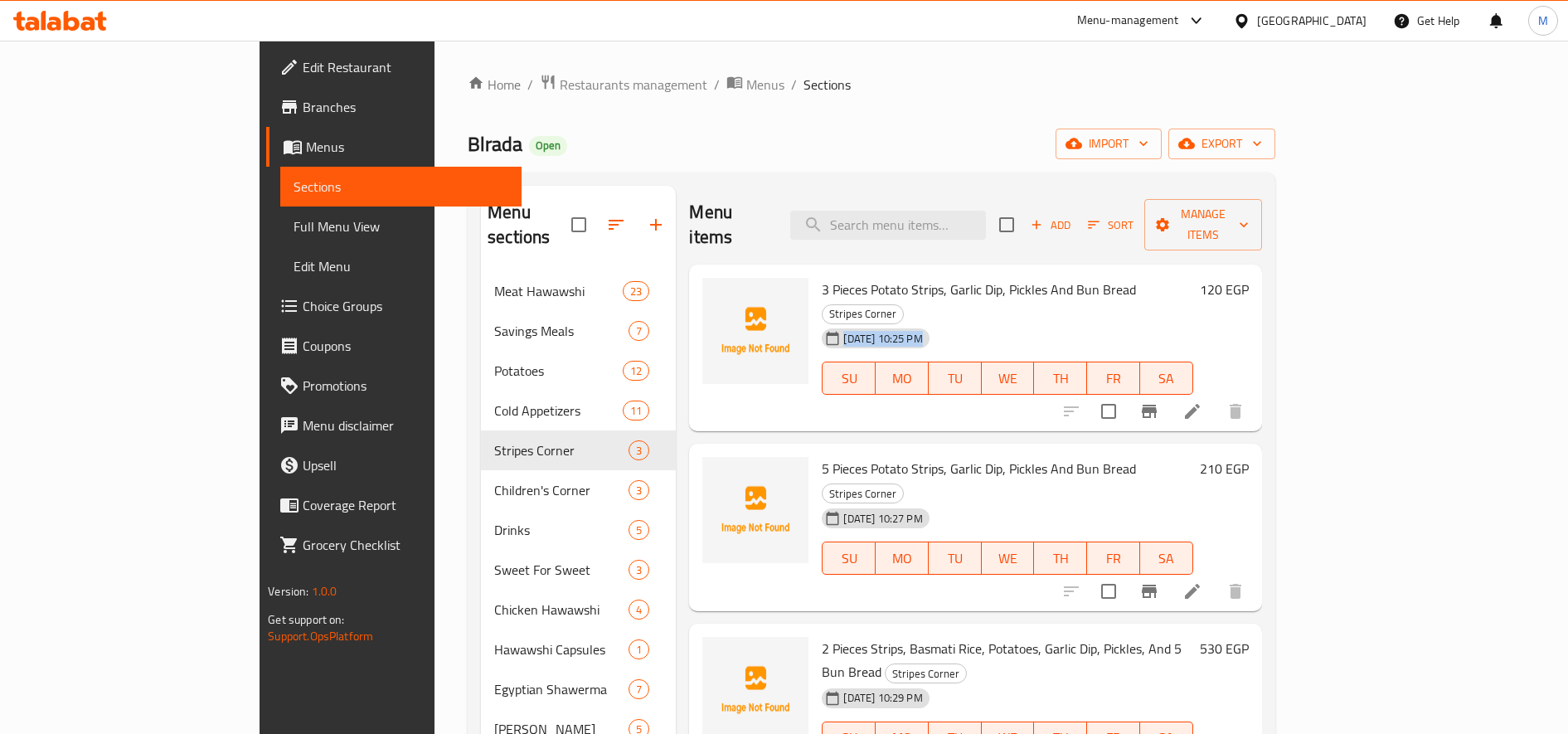
drag, startPoint x: 1451, startPoint y: 259, endPoint x: 1460, endPoint y: 259, distance: 9.0
click at [1255, 271] on div "3 Pieces Potato Strips, Garlic Dip, Pickles And Bun Bread Stripes Corner 01-08-…" at bounding box center [1035, 347] width 440 height 154
click at [1249, 278] on h6 "120 EGP" at bounding box center [1225, 289] width 49 height 24
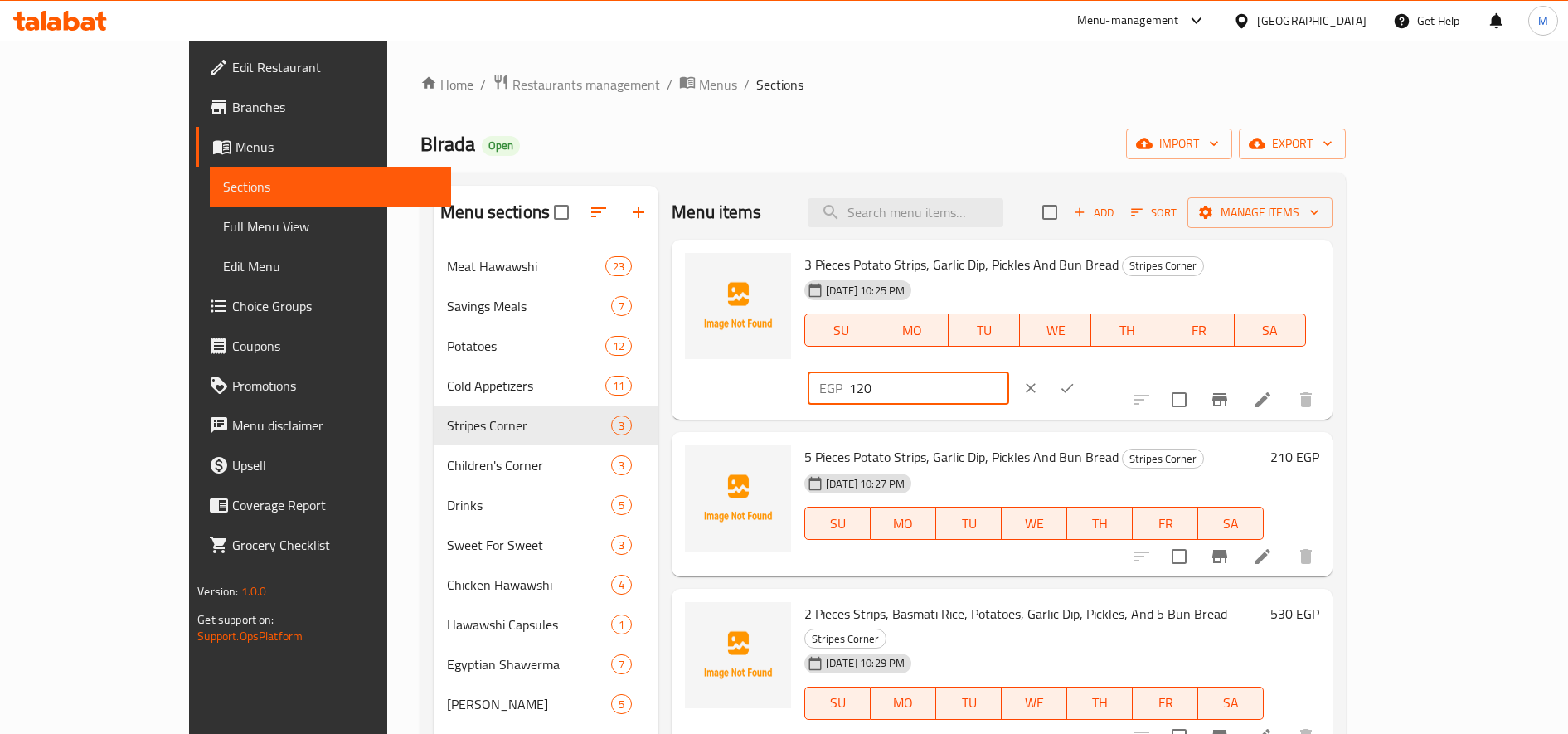
click at [1009, 372] on input "120" at bounding box center [928, 389] width 160 height 33
type input "140"
click at [1075, 380] on icon "ok" at bounding box center [1067, 388] width 17 height 17
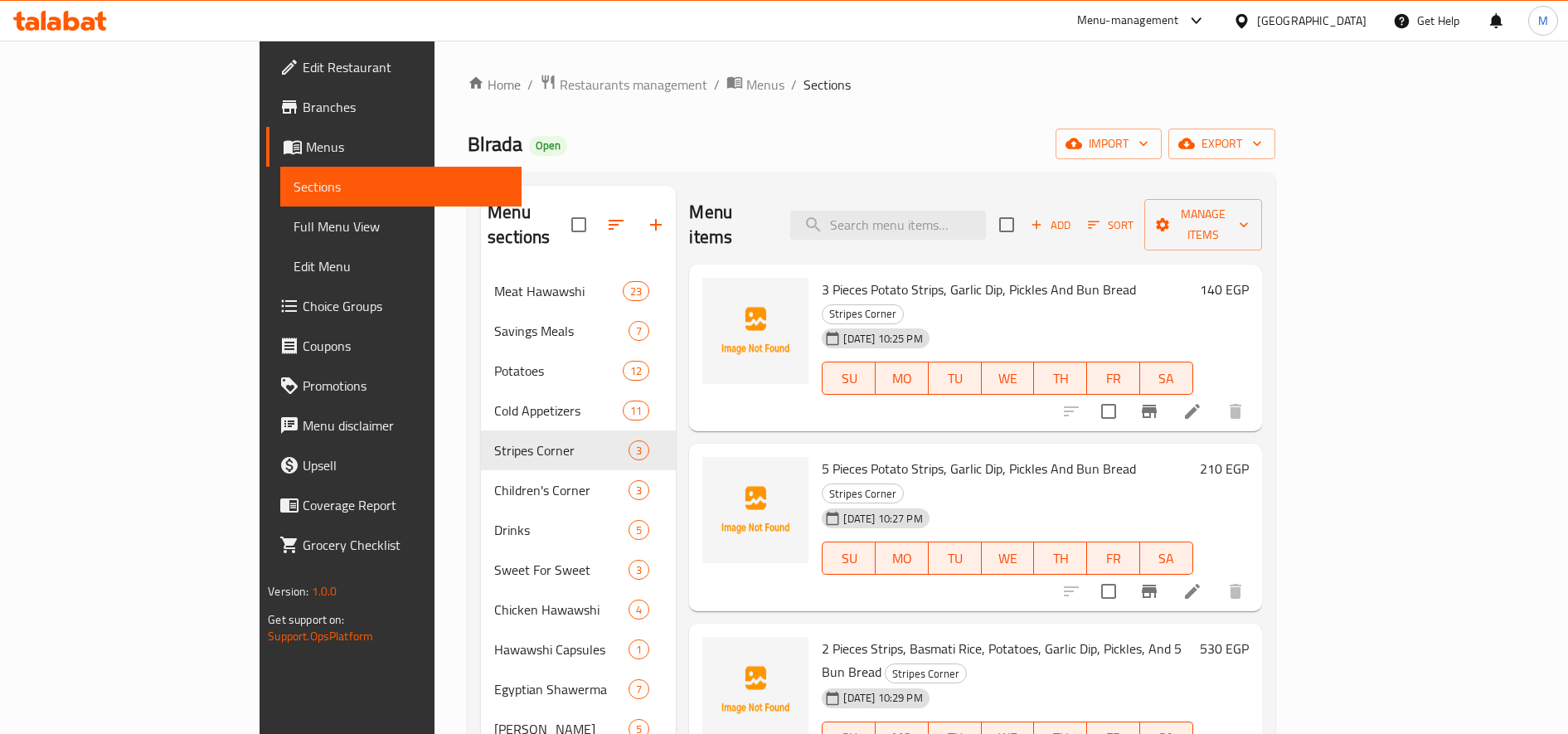
click at [1249, 457] on h6 "210 EGP" at bounding box center [1225, 469] width 49 height 24
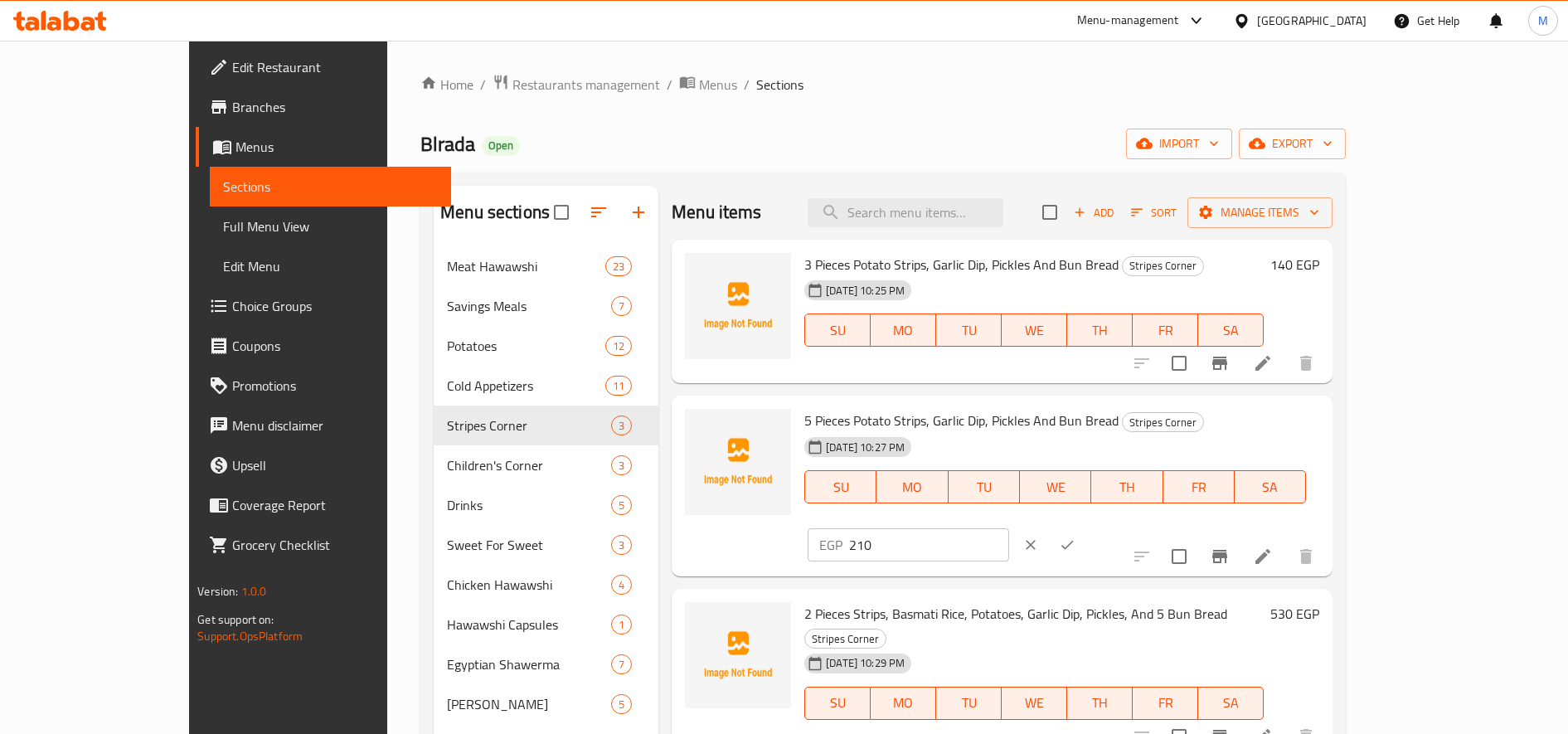
click at [1009, 528] on input "210" at bounding box center [928, 545] width 160 height 33
type input "245"
click at [1075, 537] on icon "ok" at bounding box center [1067, 545] width 17 height 17
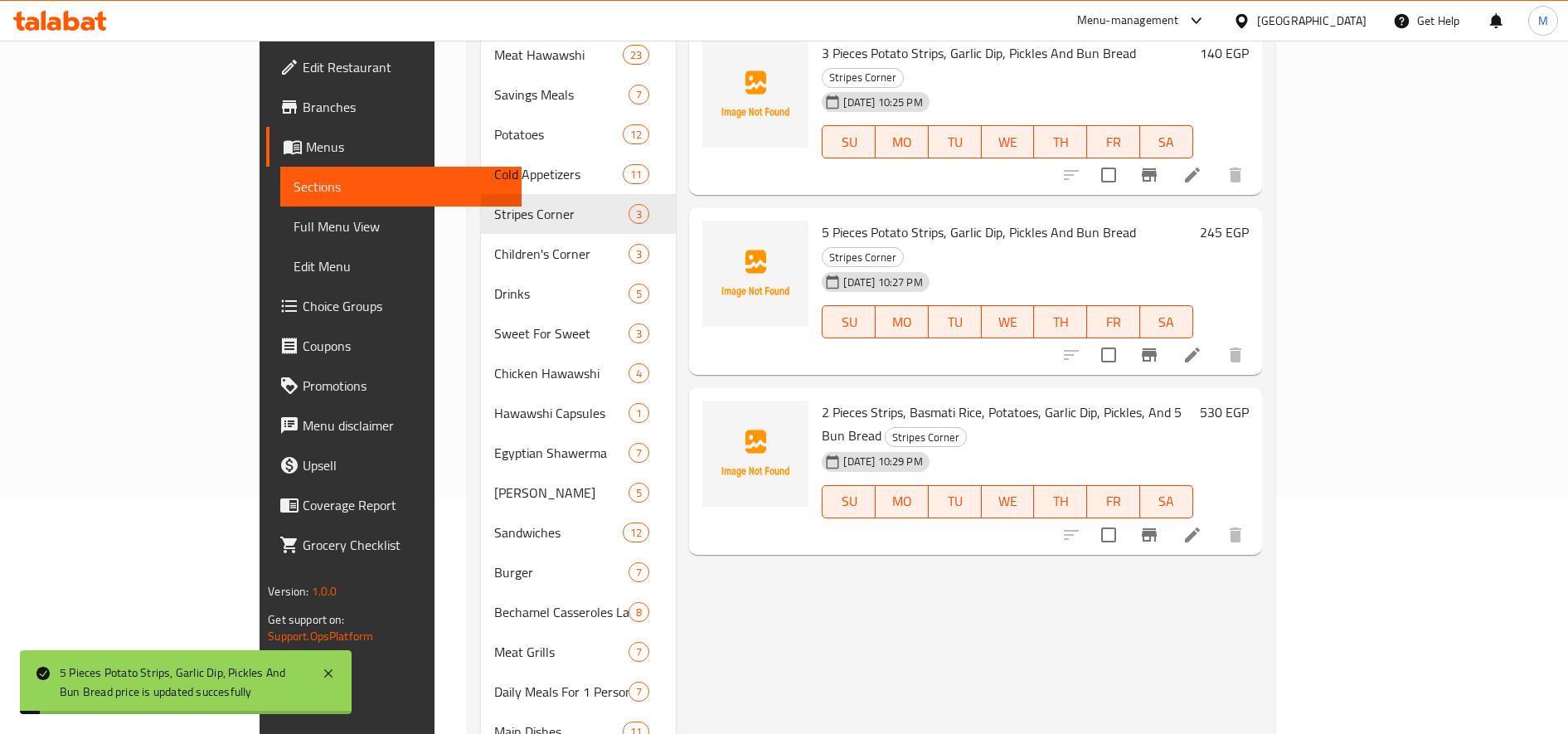
scroll to position [276, 0]
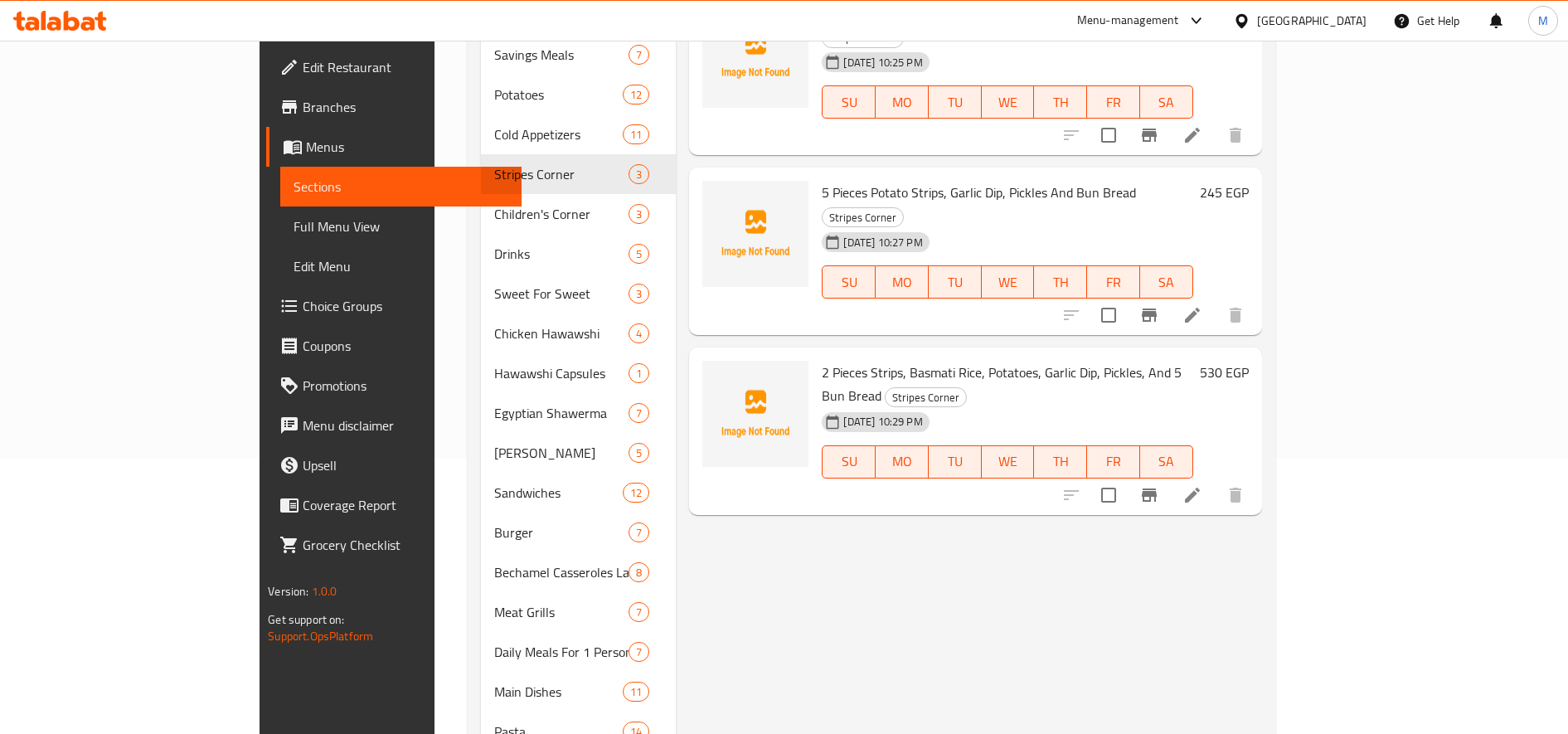
click at [1249, 361] on h6 "530 EGP" at bounding box center [1225, 373] width 49 height 24
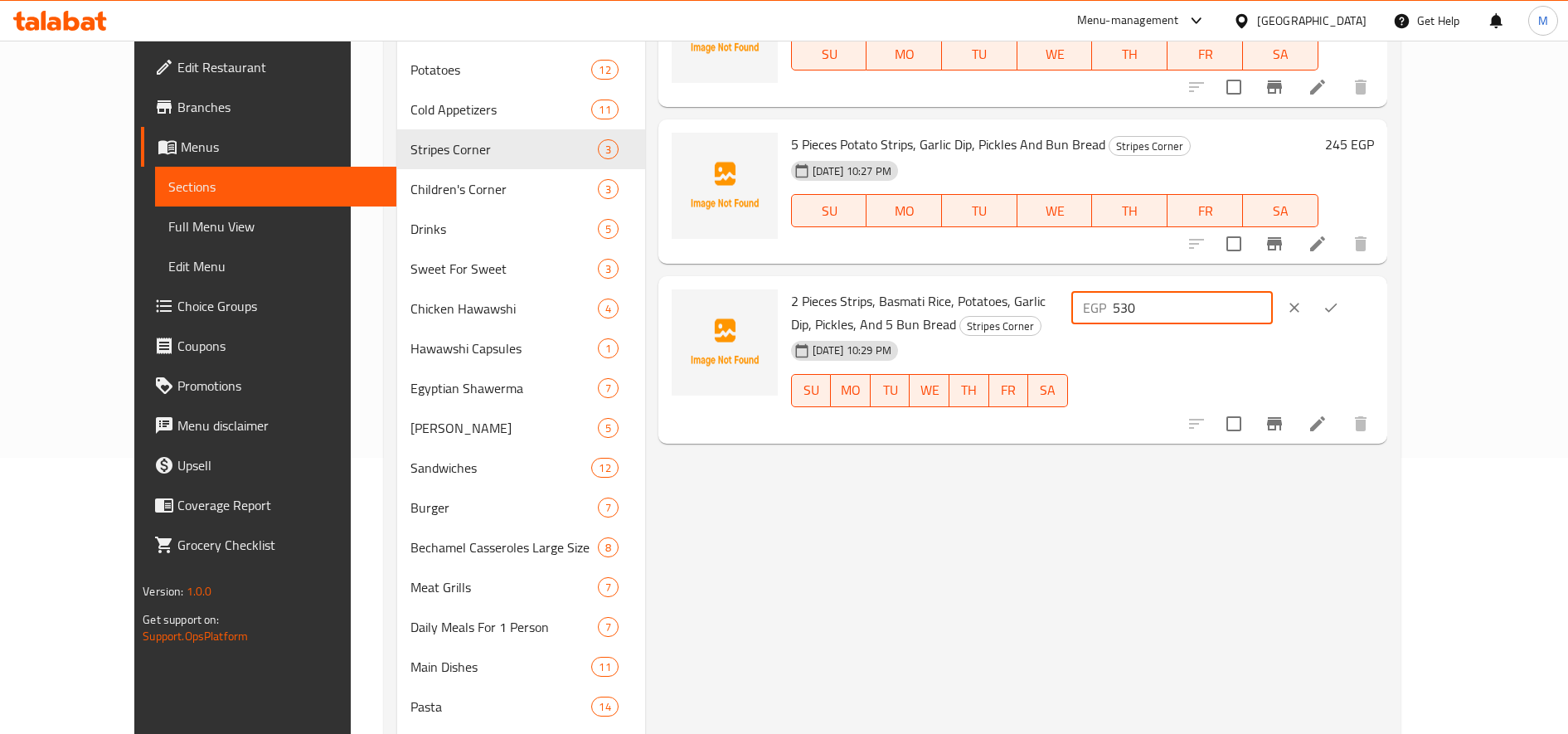
click at [1273, 308] on input "530" at bounding box center [1192, 308] width 160 height 33
drag, startPoint x: 1295, startPoint y: 308, endPoint x: 1278, endPoint y: 308, distance: 17.0
click at [1273, 308] on div "EGP 530 ​" at bounding box center [1172, 308] width 201 height 33
type input "620"
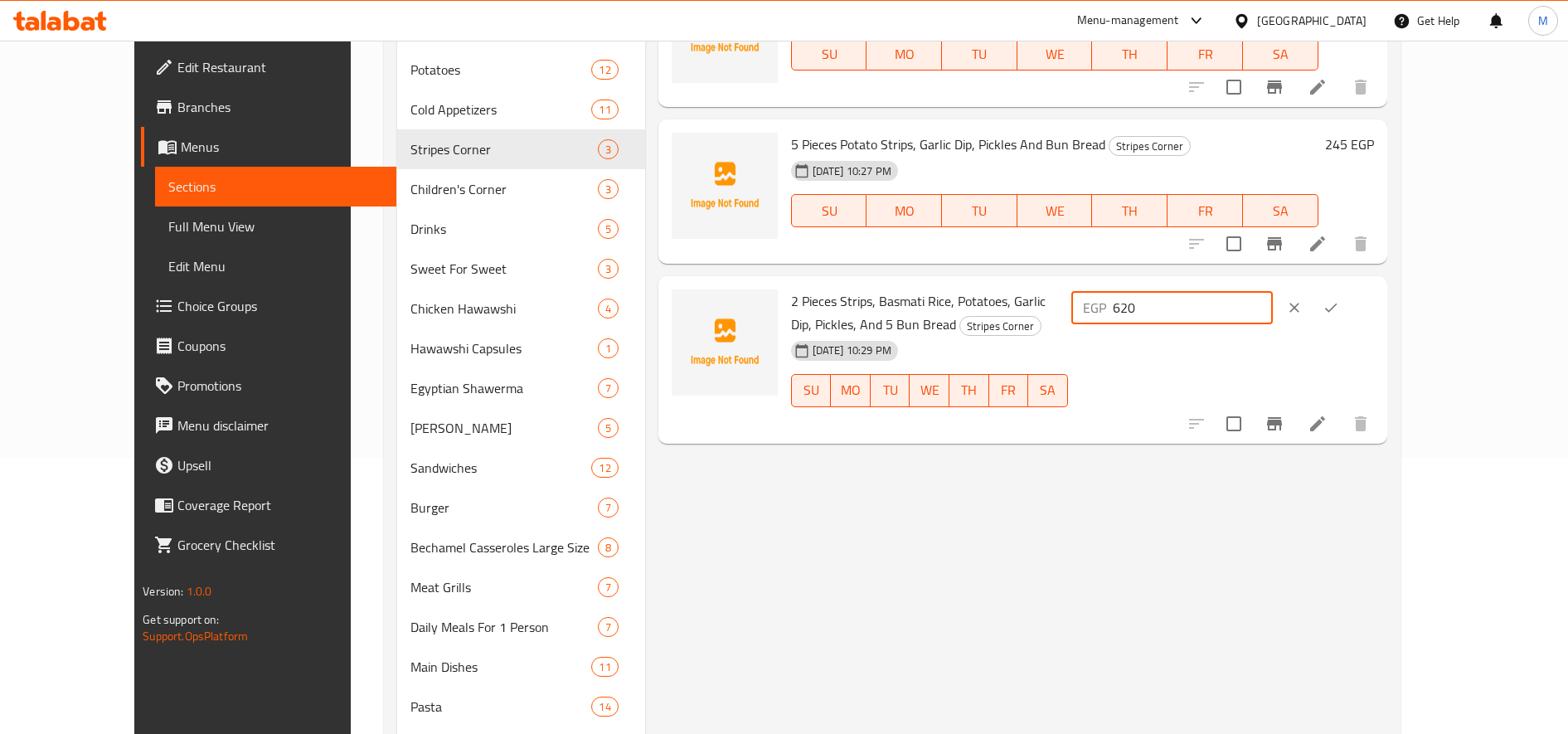
click at [1349, 309] on button "ok" at bounding box center [1331, 307] width 36 height 36
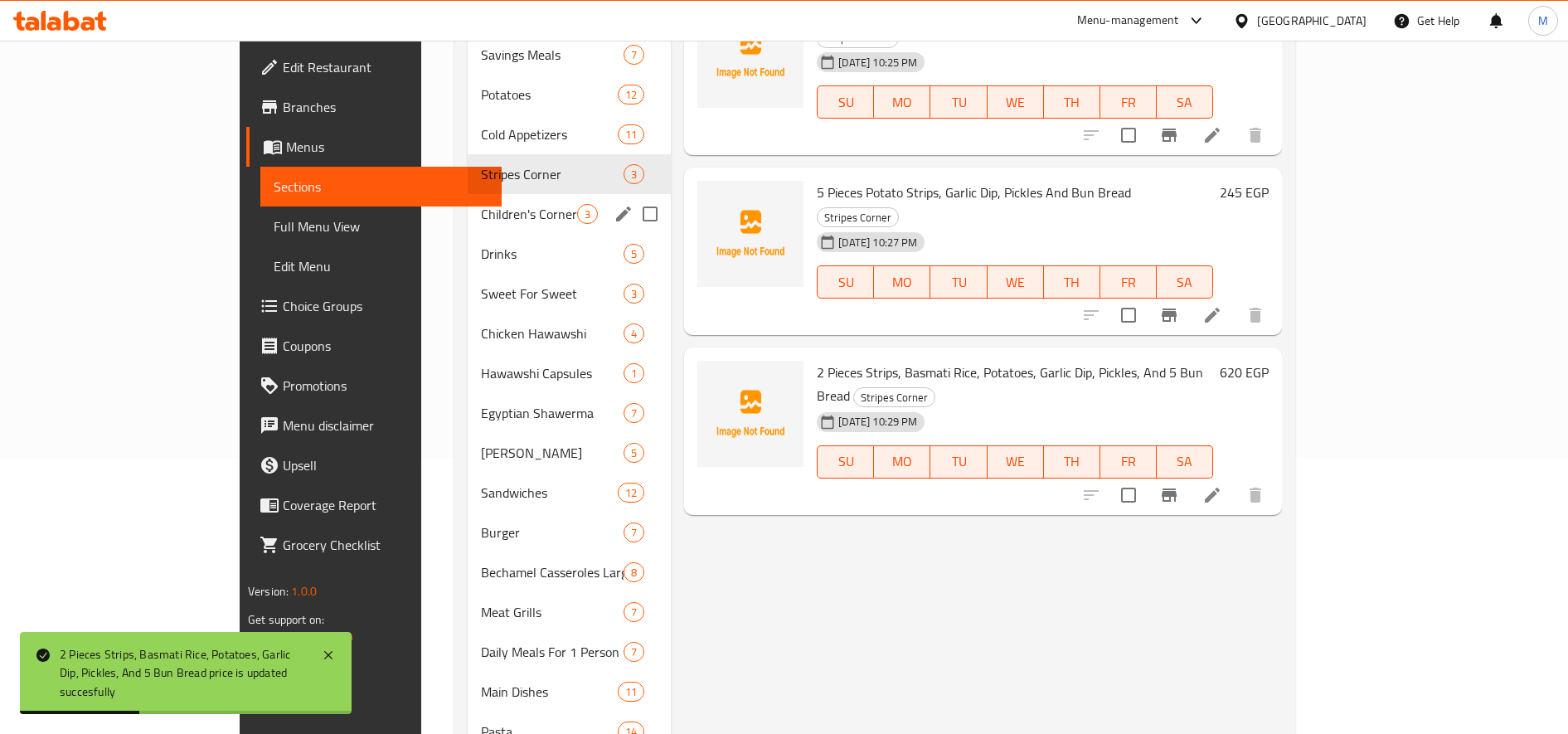
click at [468, 194] on div "Children's Corner 3" at bounding box center [570, 214] width 204 height 40
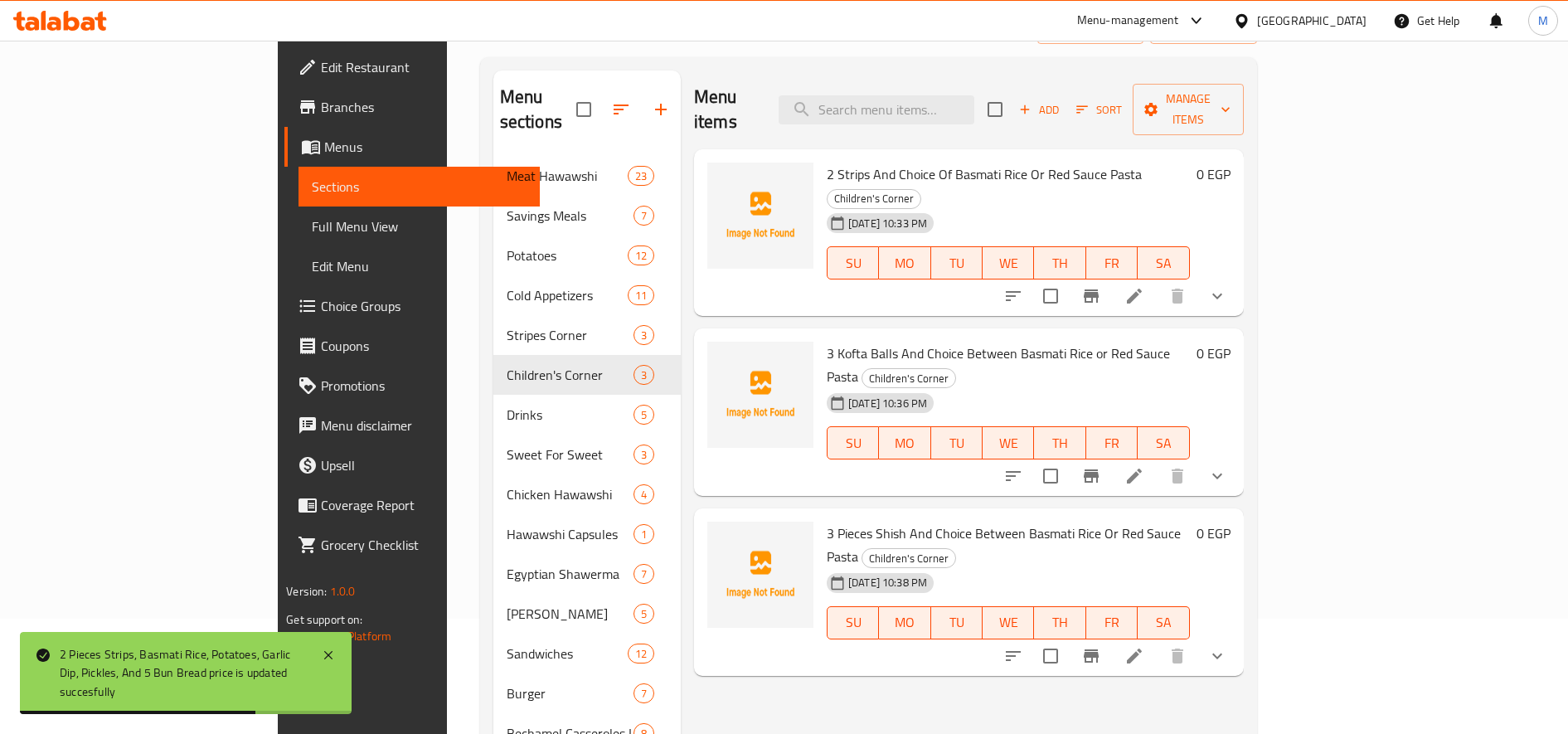
scroll to position [138, 0]
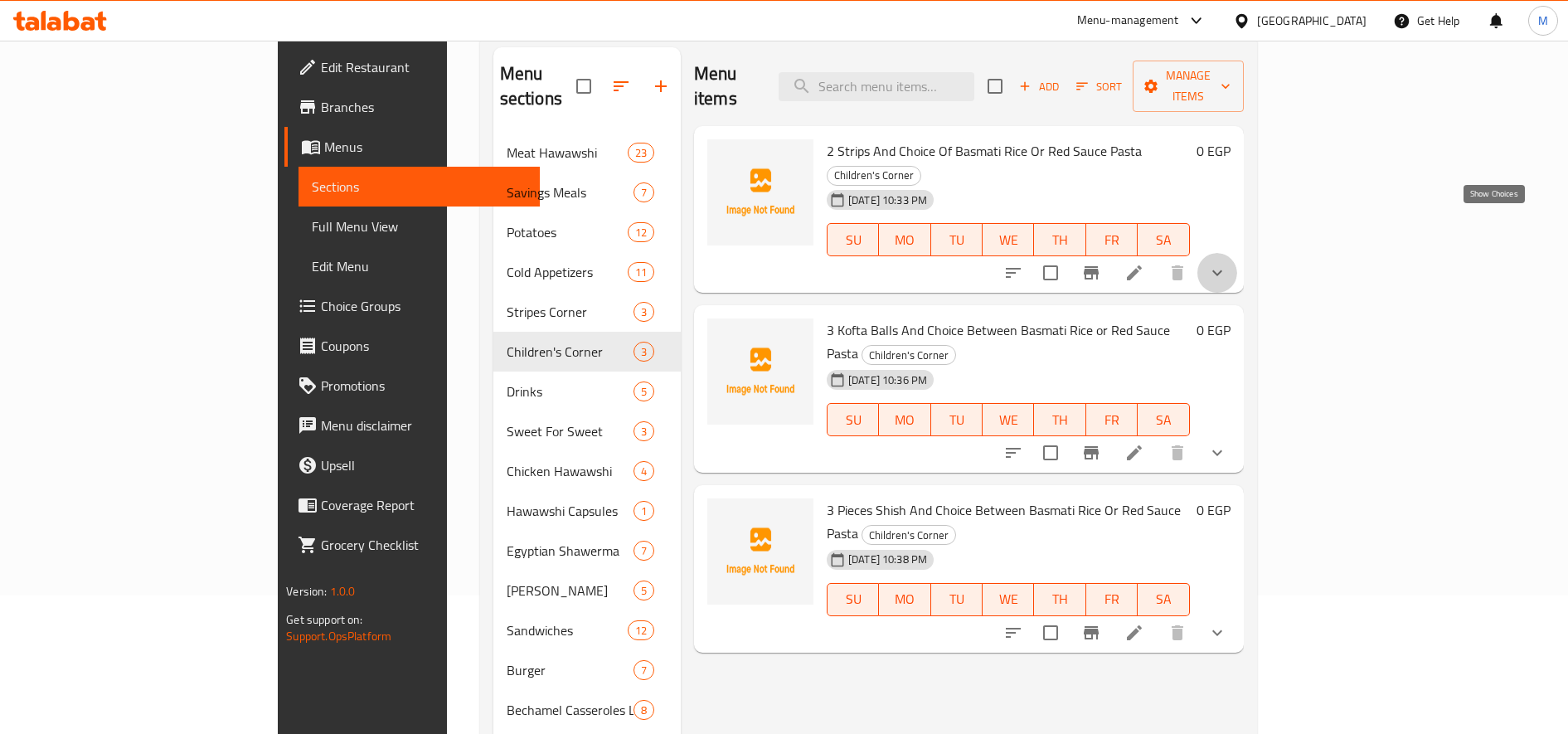
click at [1228, 263] on icon "show more" at bounding box center [1217, 273] width 20 height 20
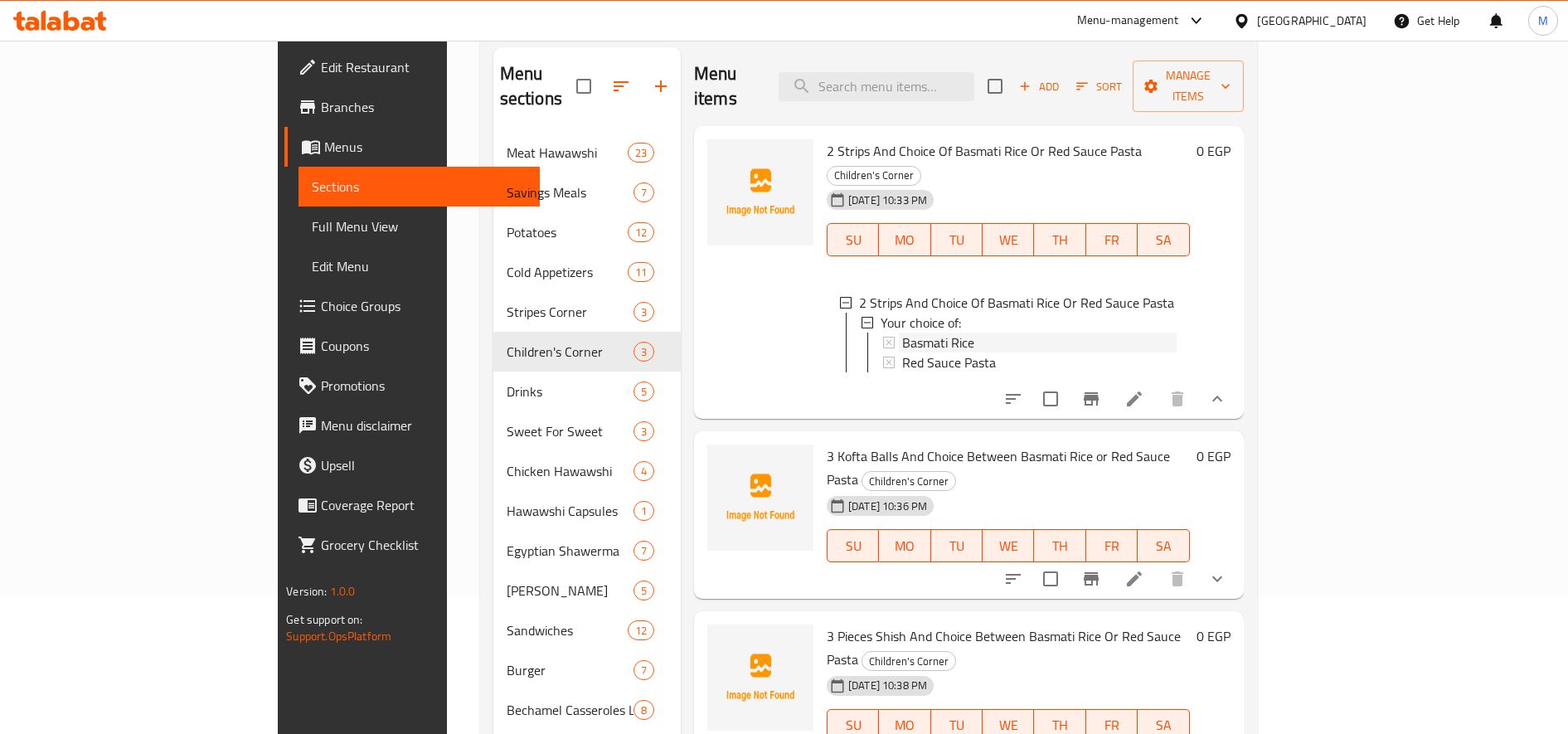
click at [1024, 333] on div "Basmati Rice" at bounding box center [1039, 342] width 275 height 20
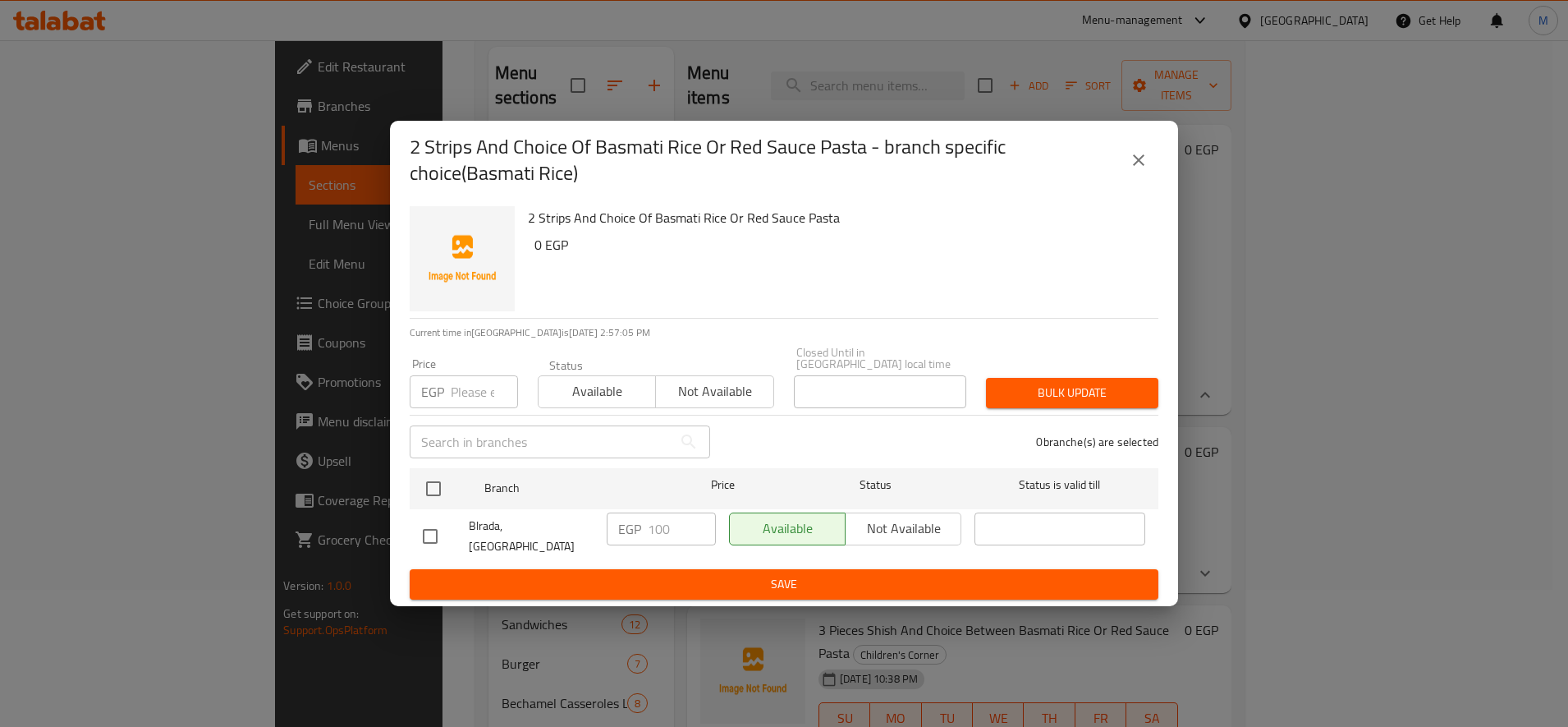
click at [1131, 170] on icon "close" at bounding box center [1139, 160] width 19 height 19
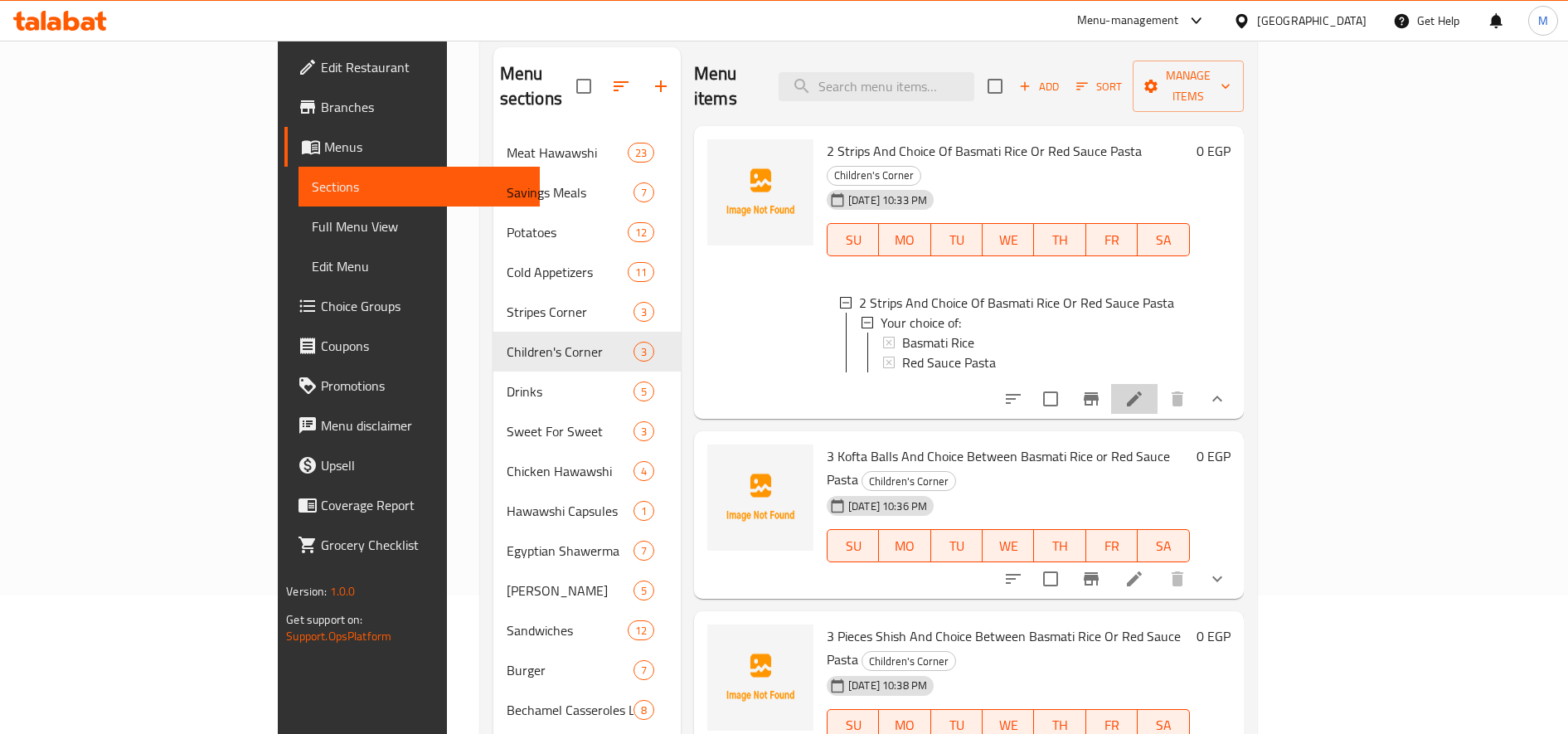
click at [1158, 384] on li at bounding box center [1133, 398] width 46 height 29
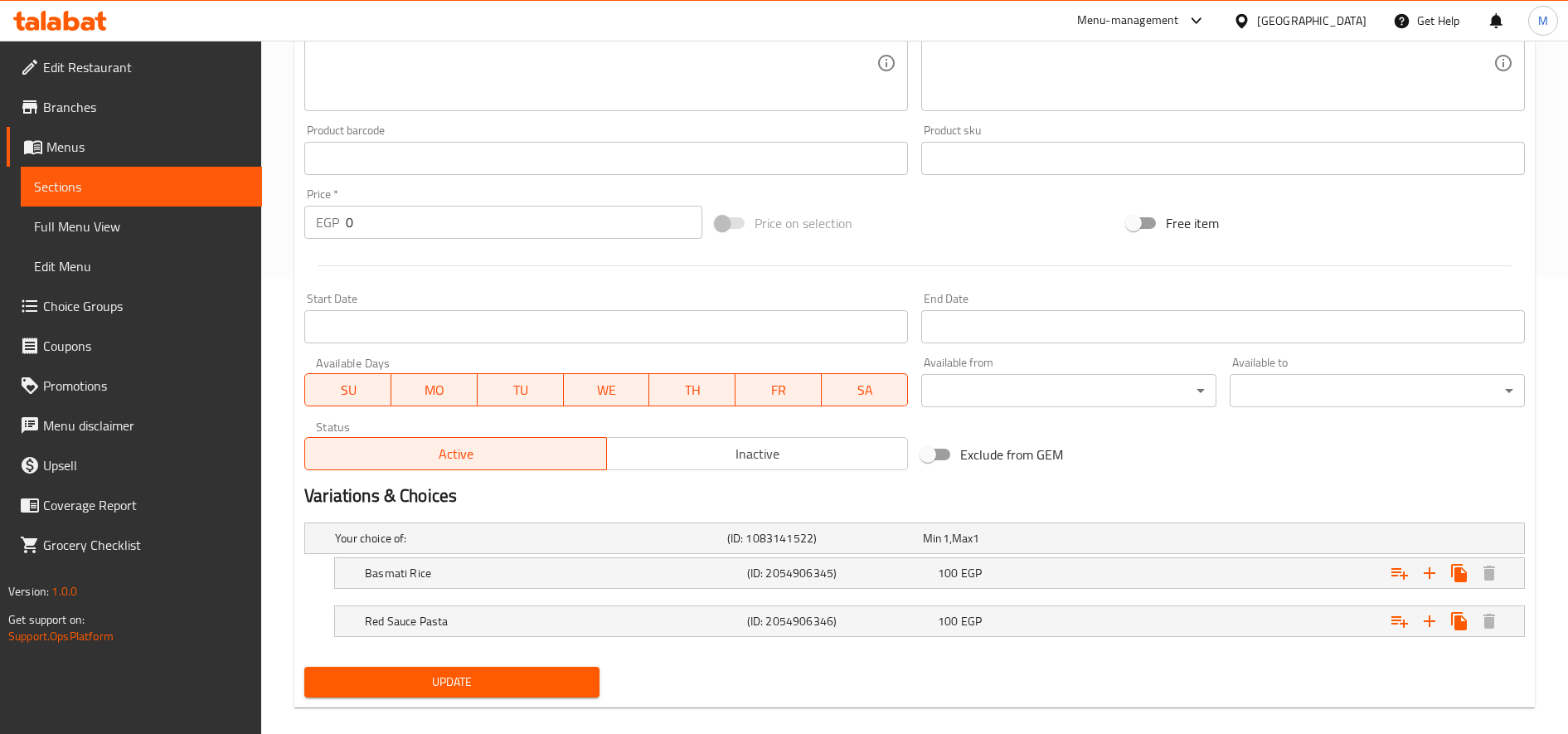
scroll to position [475, 0]
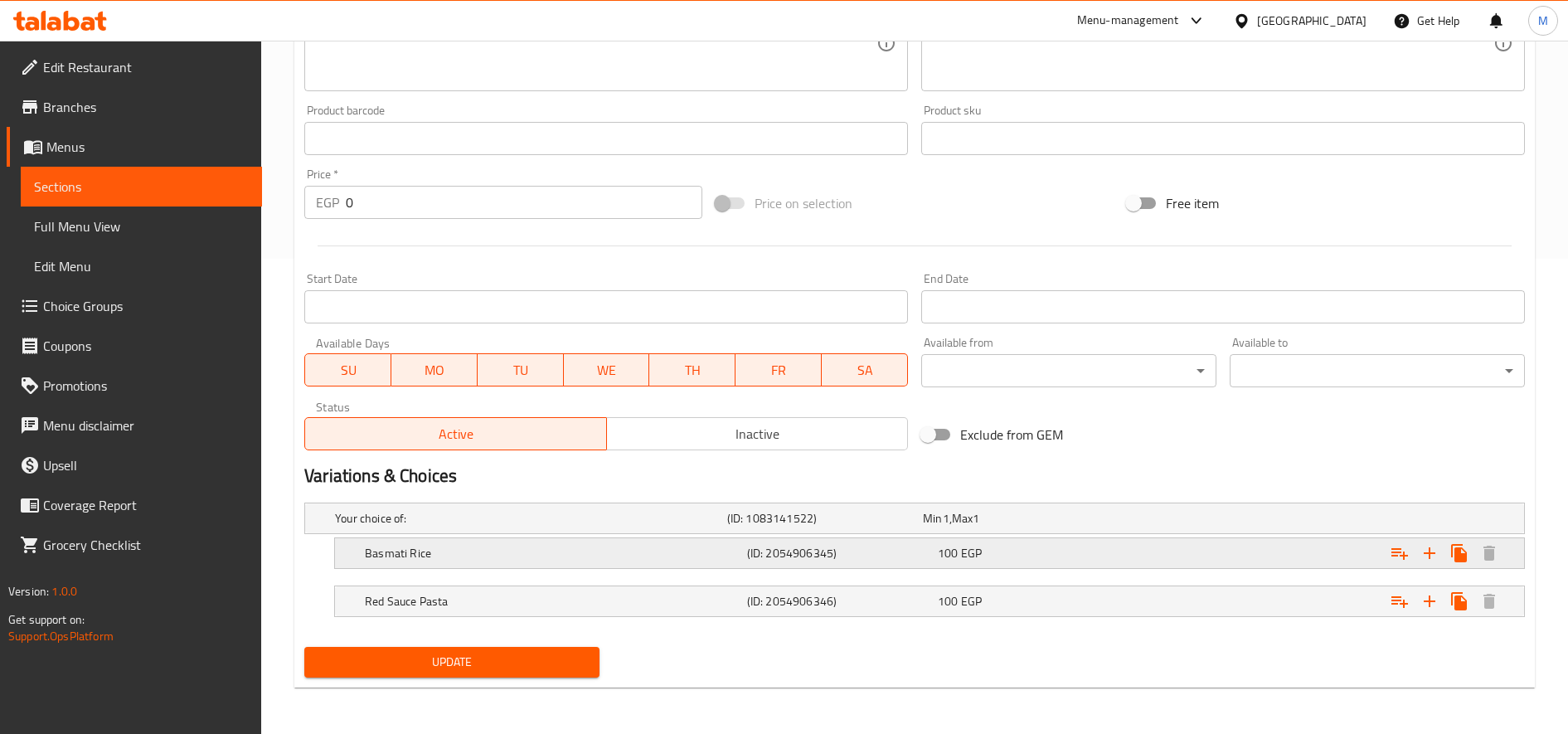
click at [760, 527] on h5 "(ID: 2054906345)" at bounding box center [821, 518] width 189 height 17
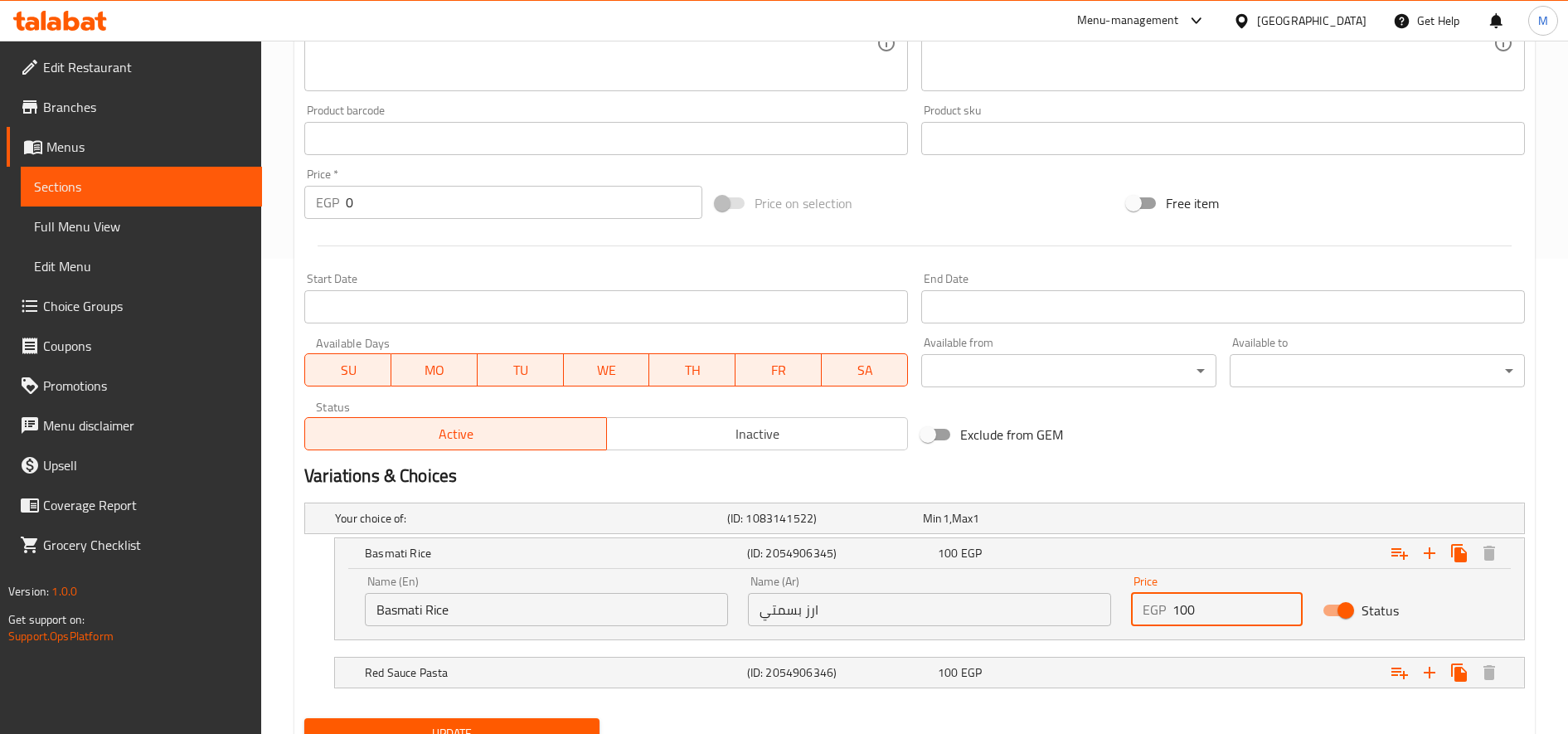
drag, startPoint x: 1179, startPoint y: 612, endPoint x: 1197, endPoint y: 611, distance: 18.0
click at [1197, 611] on input "100" at bounding box center [1237, 609] width 131 height 33
click at [1178, 608] on input "115" at bounding box center [1237, 609] width 131 height 33
type input "115"
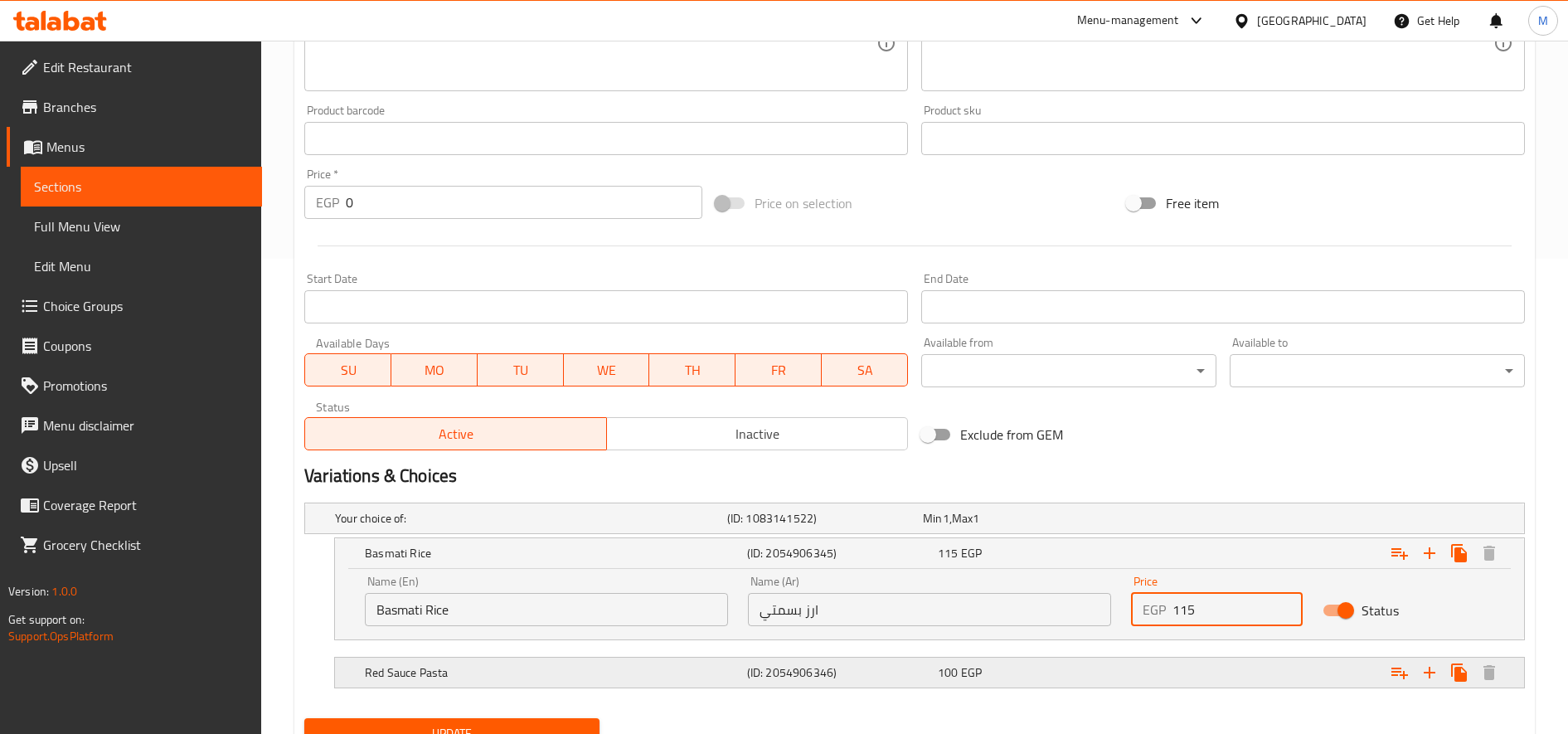
click at [1150, 522] on div "Expand" at bounding box center [1312, 518] width 392 height 7
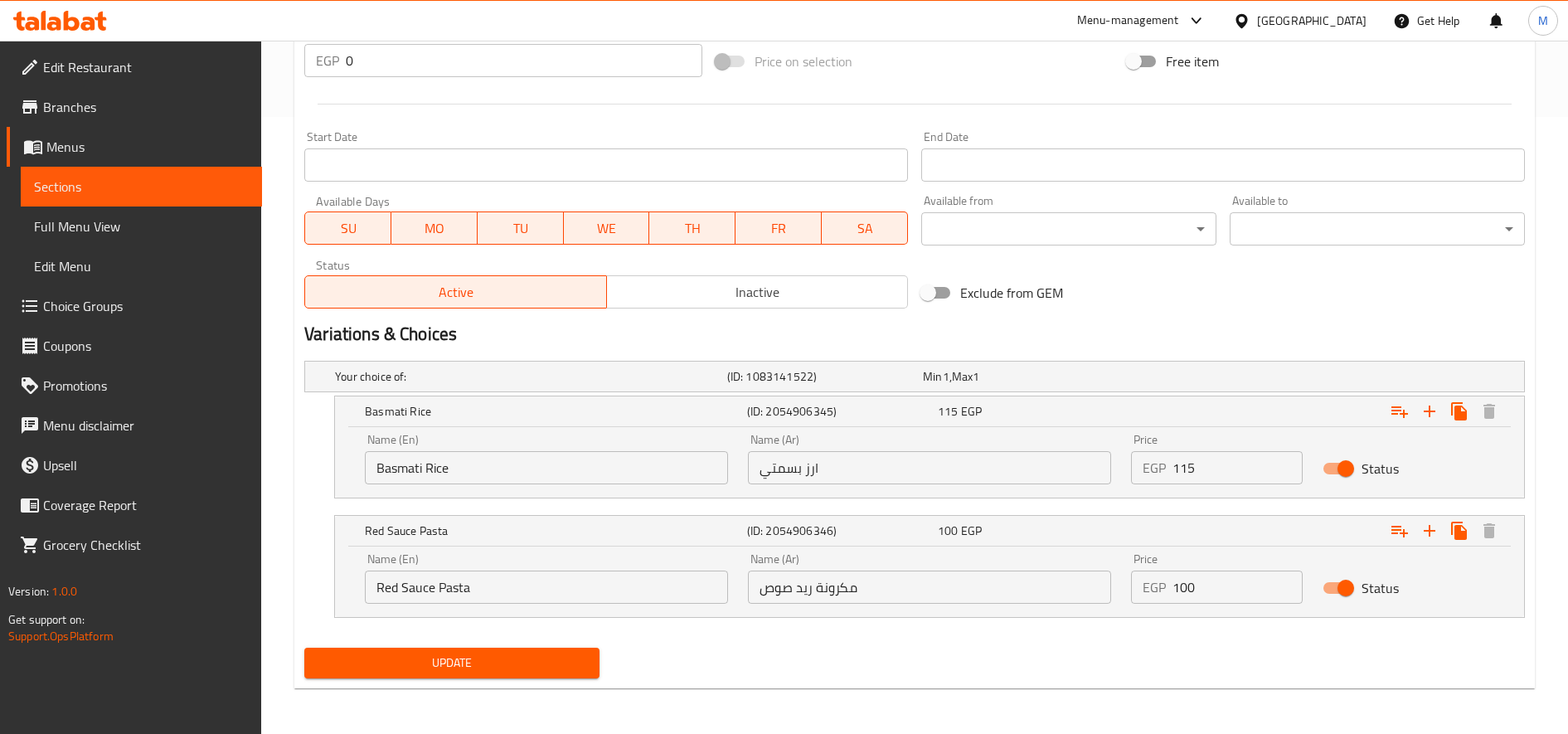
scroll to position [618, 0]
click at [1179, 595] on input "100" at bounding box center [1237, 587] width 131 height 33
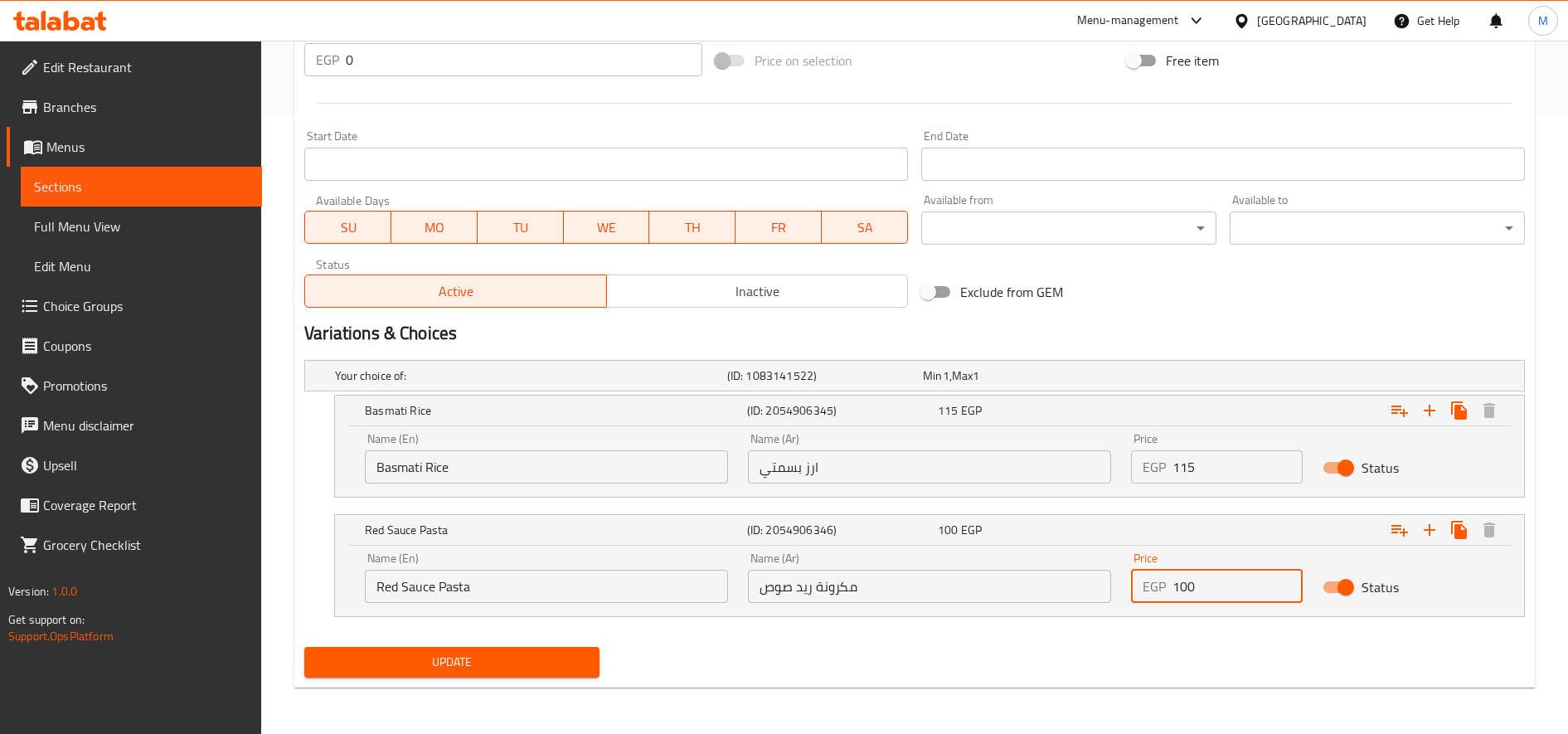
click at [1179, 595] on input "100" at bounding box center [1237, 587] width 131 height 33
paste input "15"
type input "115"
click at [556, 658] on span "Update" at bounding box center [452, 661] width 269 height 21
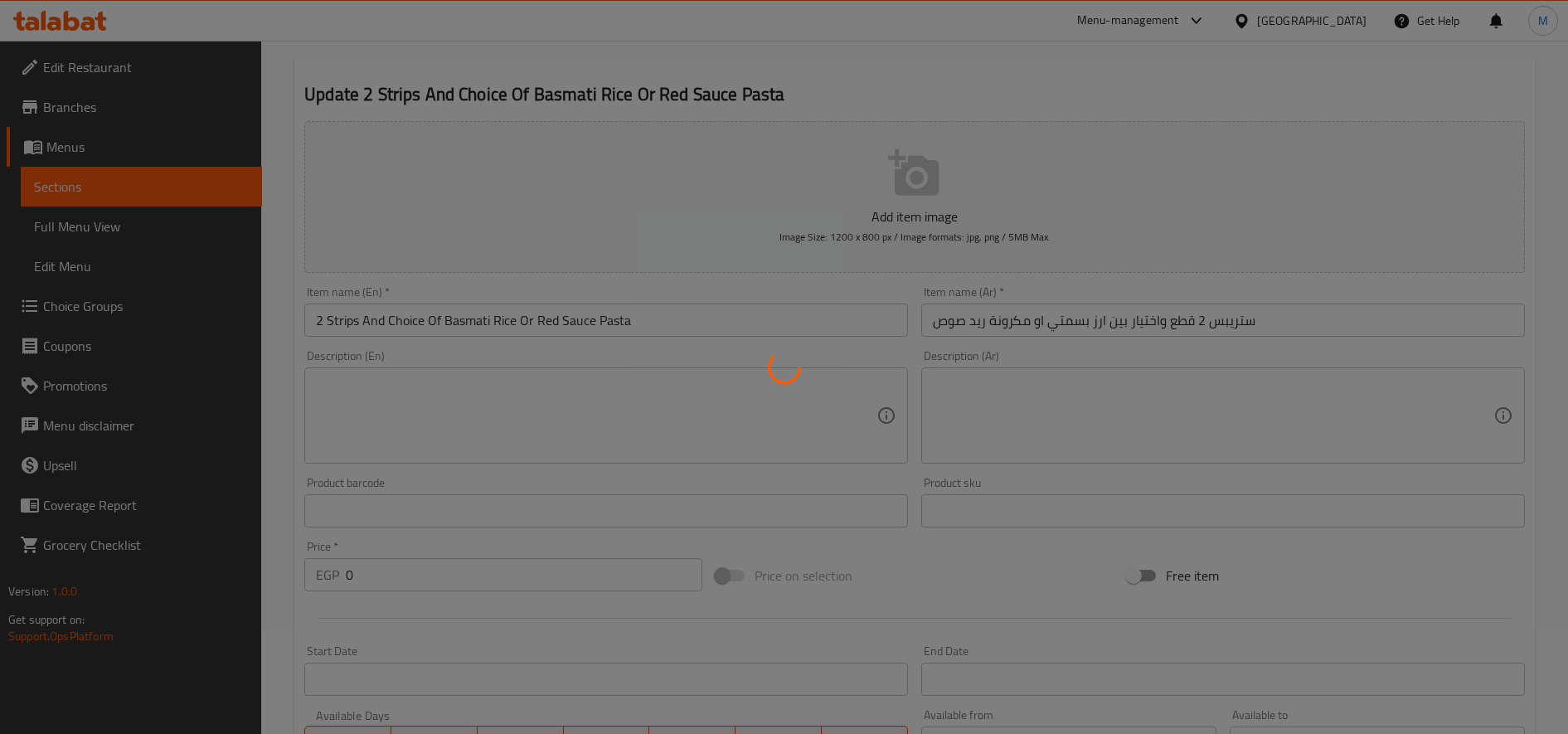
scroll to position [0, 0]
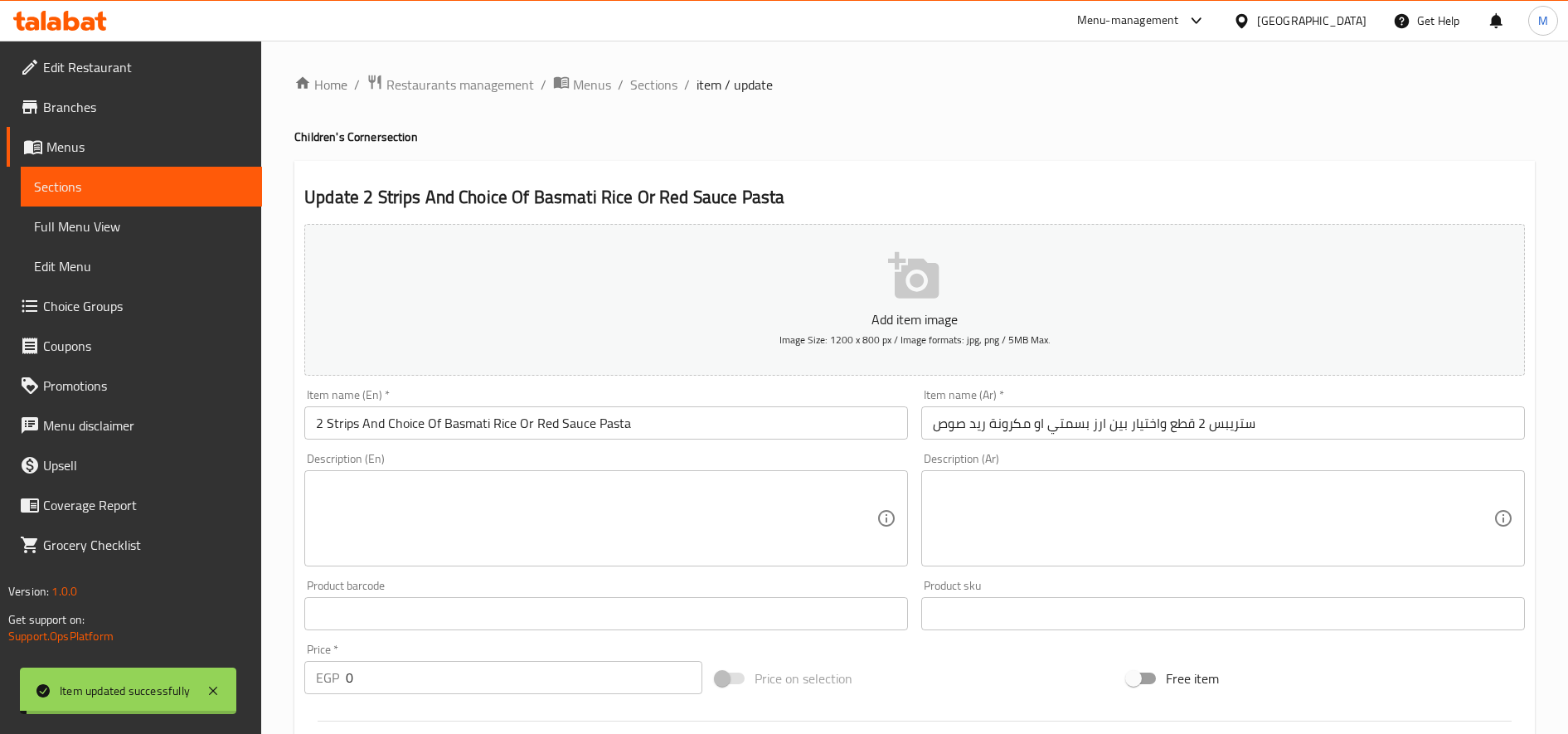
click at [645, 97] on div "Home / Restaurants management / Menus / Sections / item / update Children's Cor…" at bounding box center [915, 696] width 1240 height 1244
drag, startPoint x: 651, startPoint y: 89, endPoint x: 758, endPoint y: 121, distance: 111.7
click at [651, 89] on span "Sections" at bounding box center [653, 84] width 47 height 20
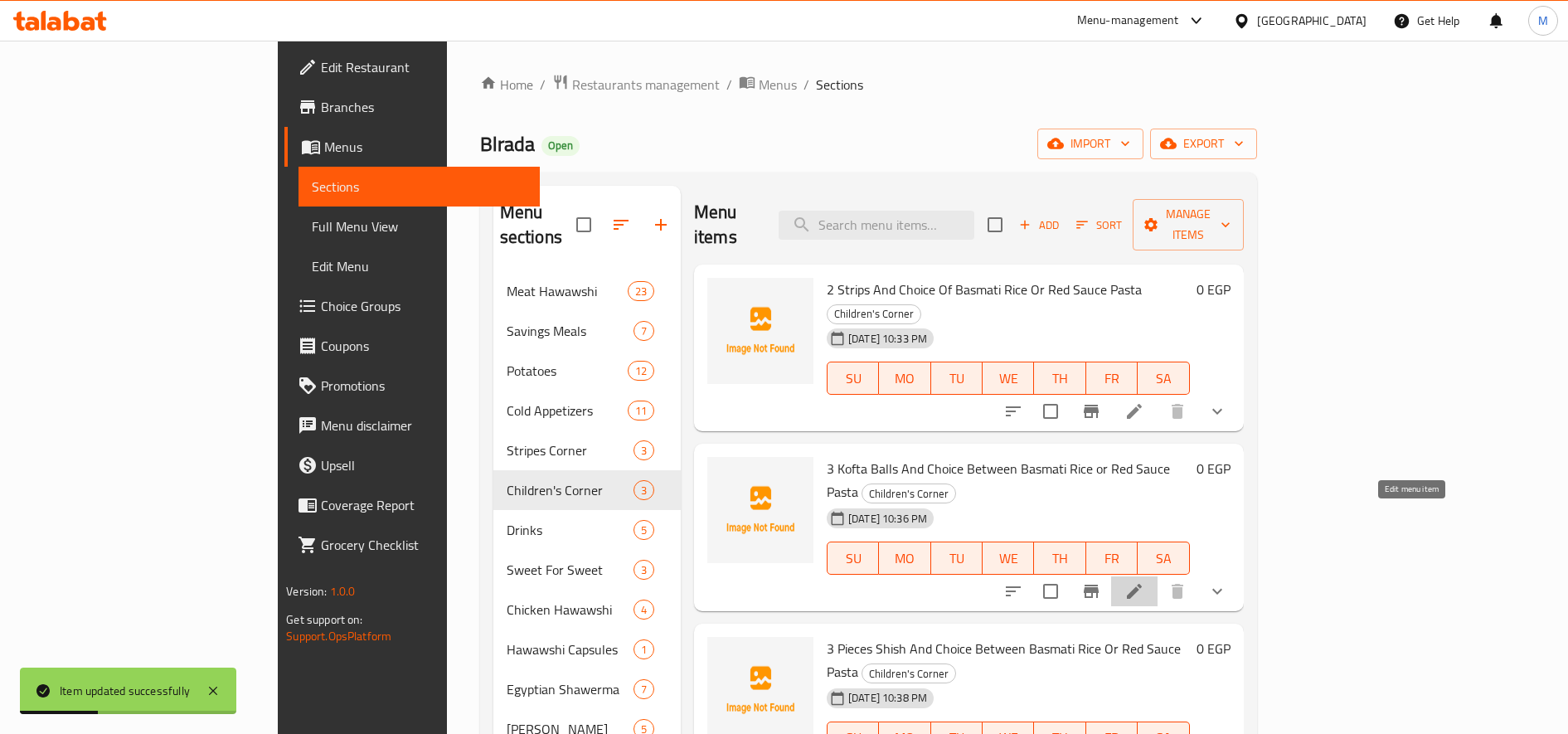
click at [1144, 581] on icon at bounding box center [1134, 591] width 20 height 20
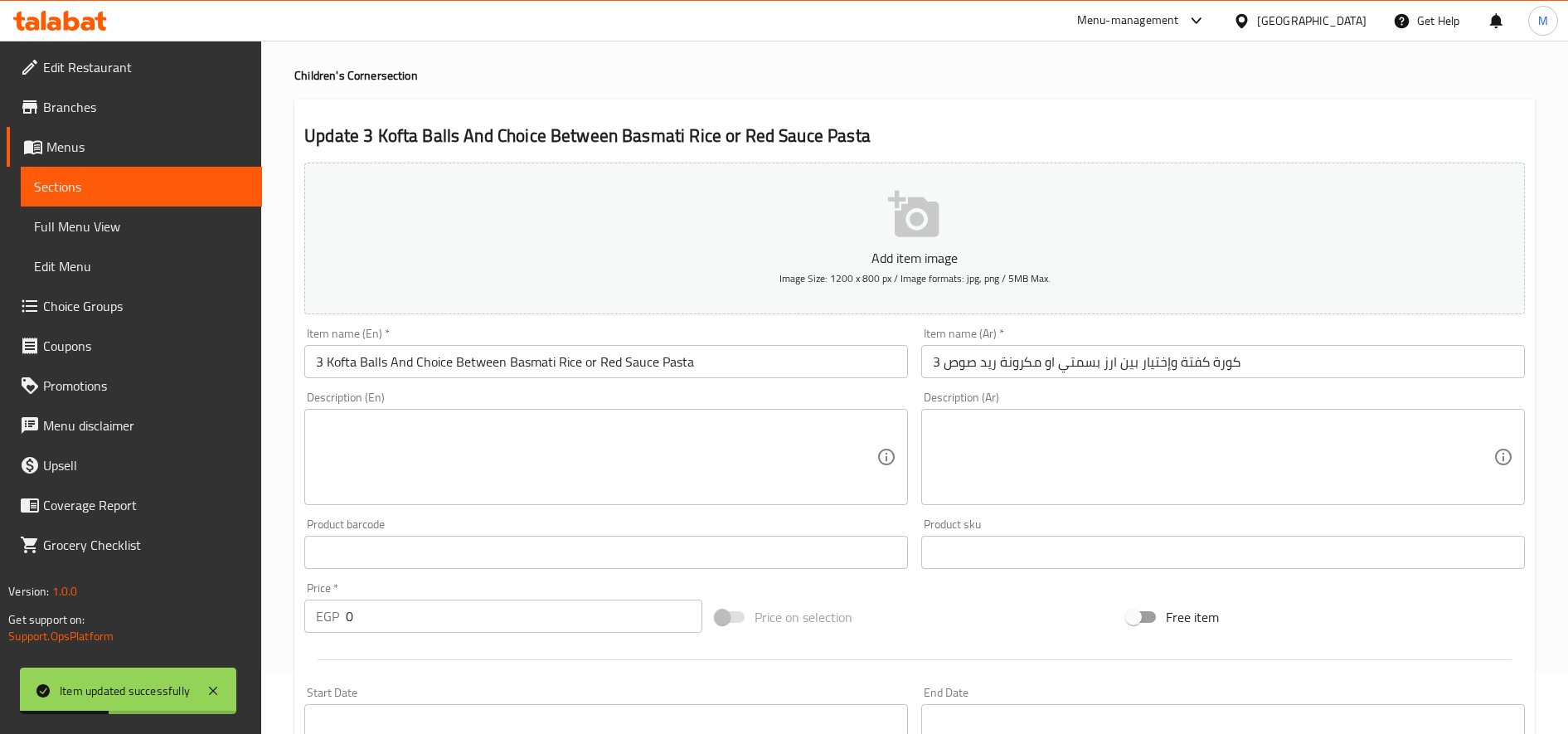
scroll to position [465, 0]
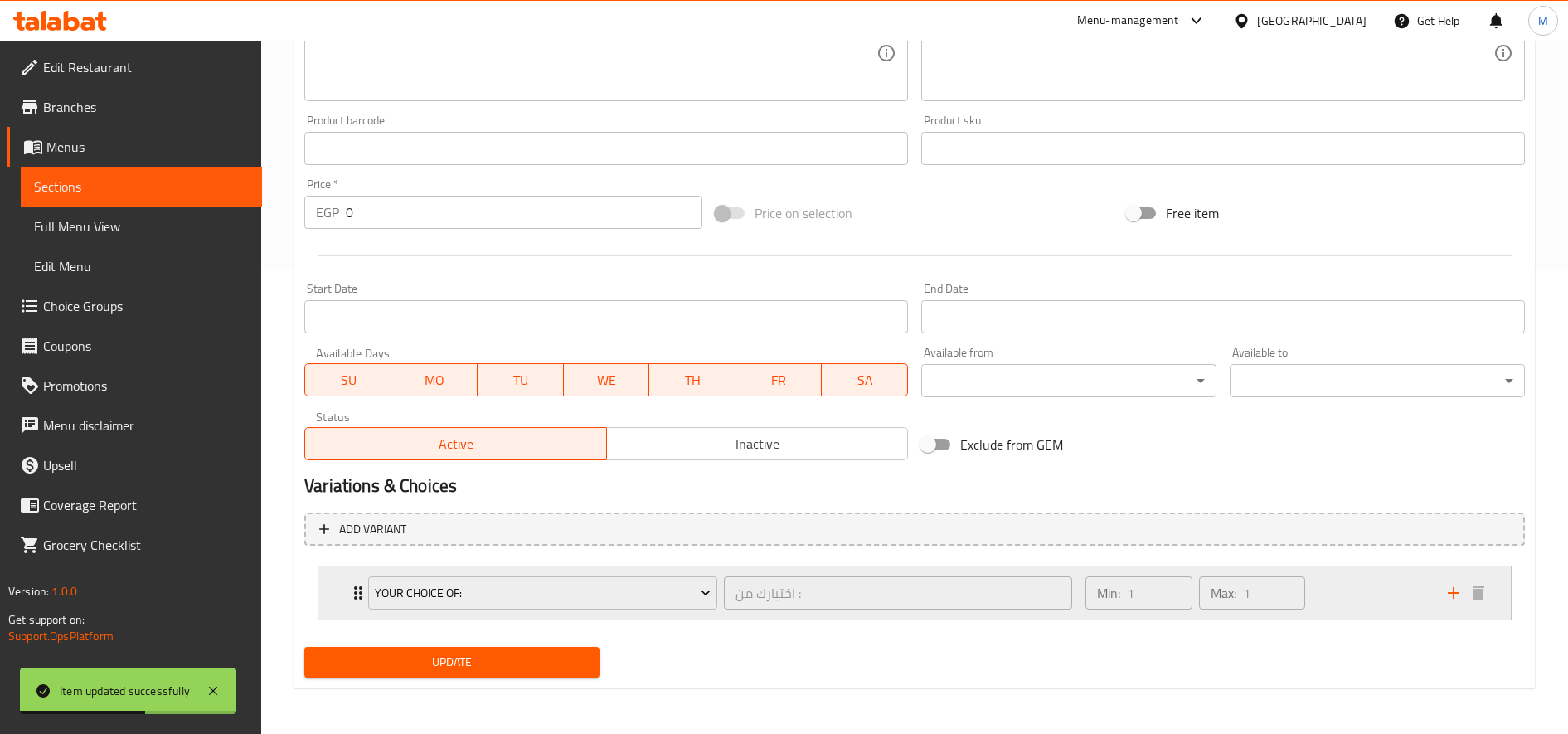
click at [1404, 608] on div "Min: 1 ​ Max: 1 ​" at bounding box center [1256, 593] width 362 height 53
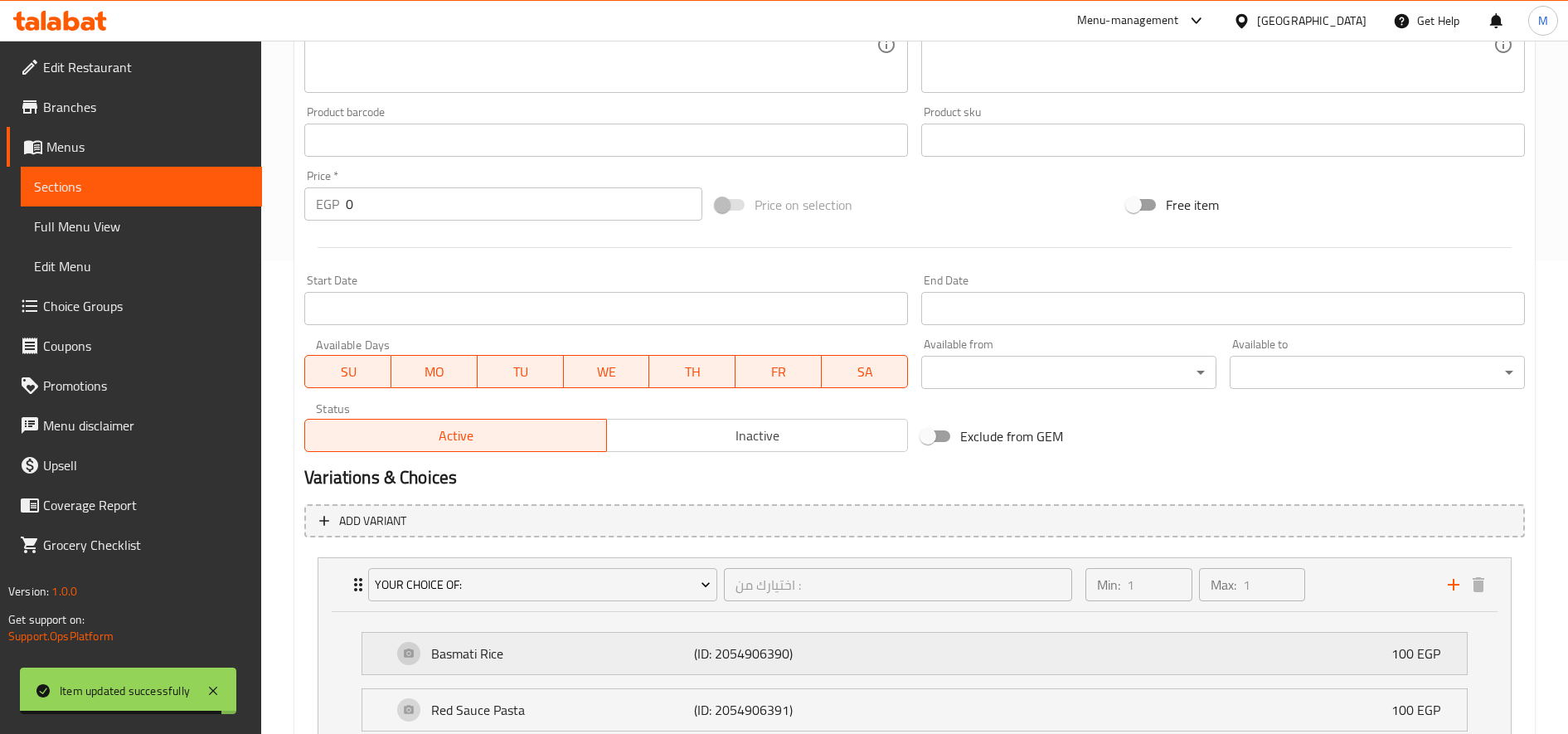
scroll to position [612, 0]
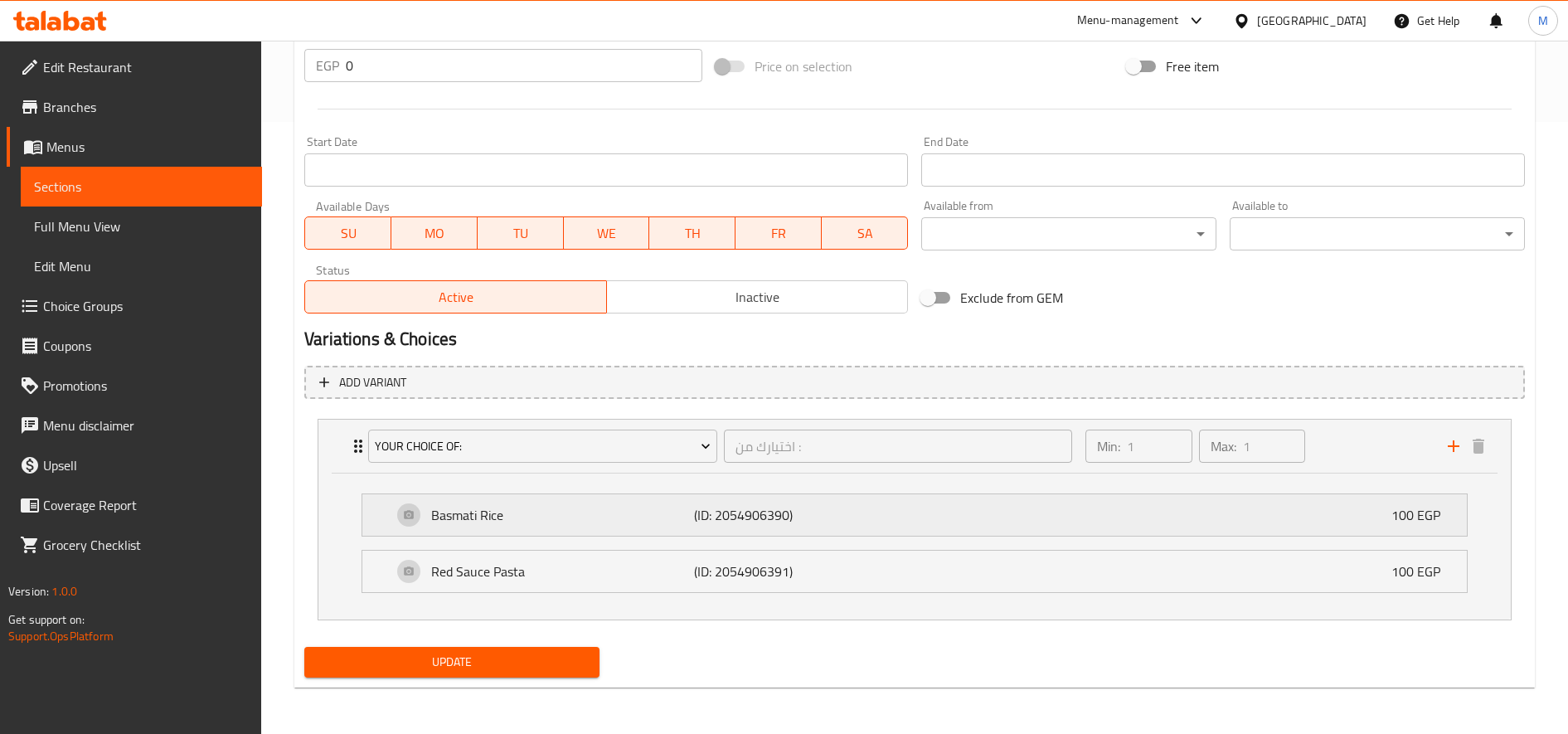
click at [1147, 520] on div "Basmati Rice (ID: 2054906390) 100 EGP" at bounding box center [919, 515] width 1055 height 41
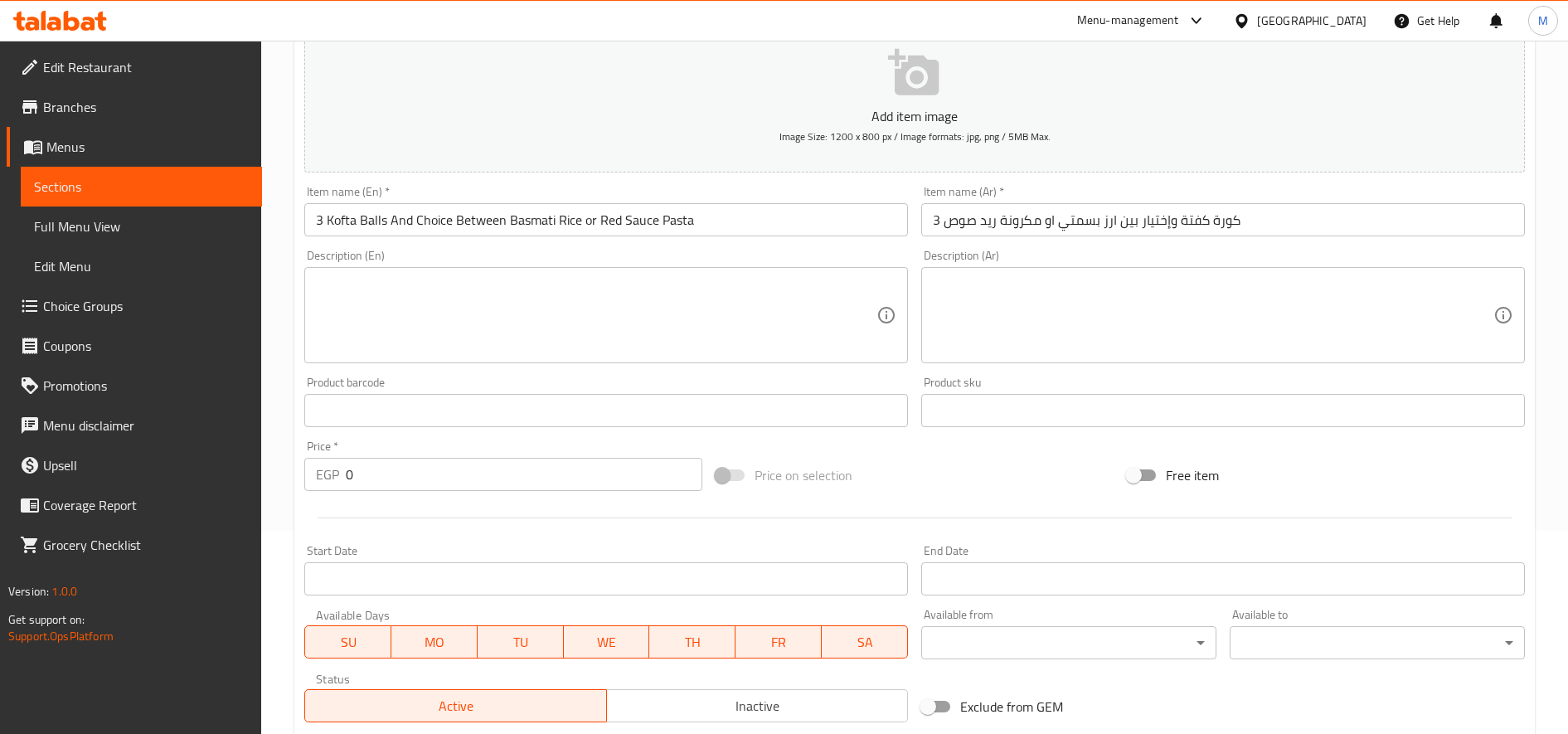
scroll to position [0, 0]
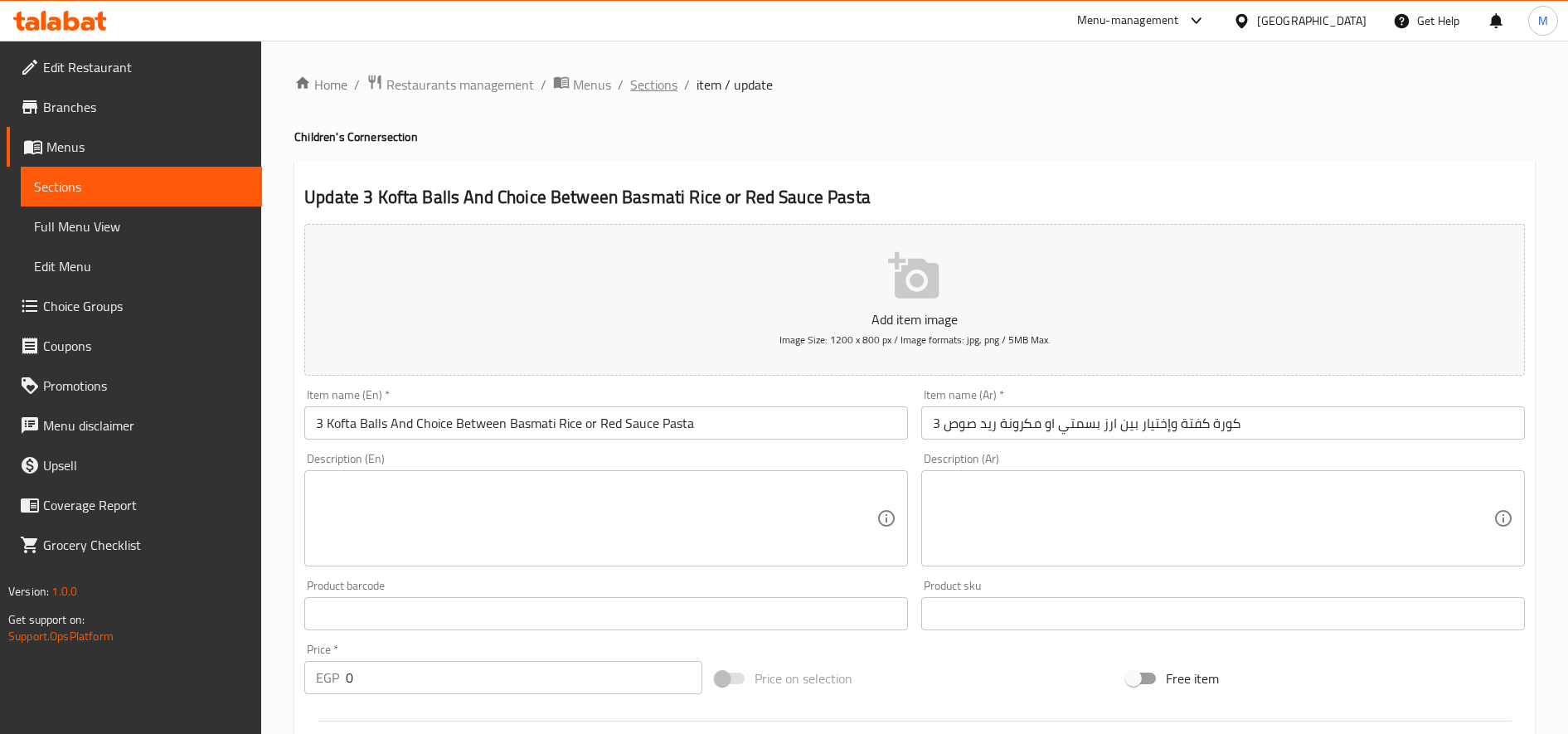
click at [658, 90] on span "Sections" at bounding box center [653, 84] width 47 height 20
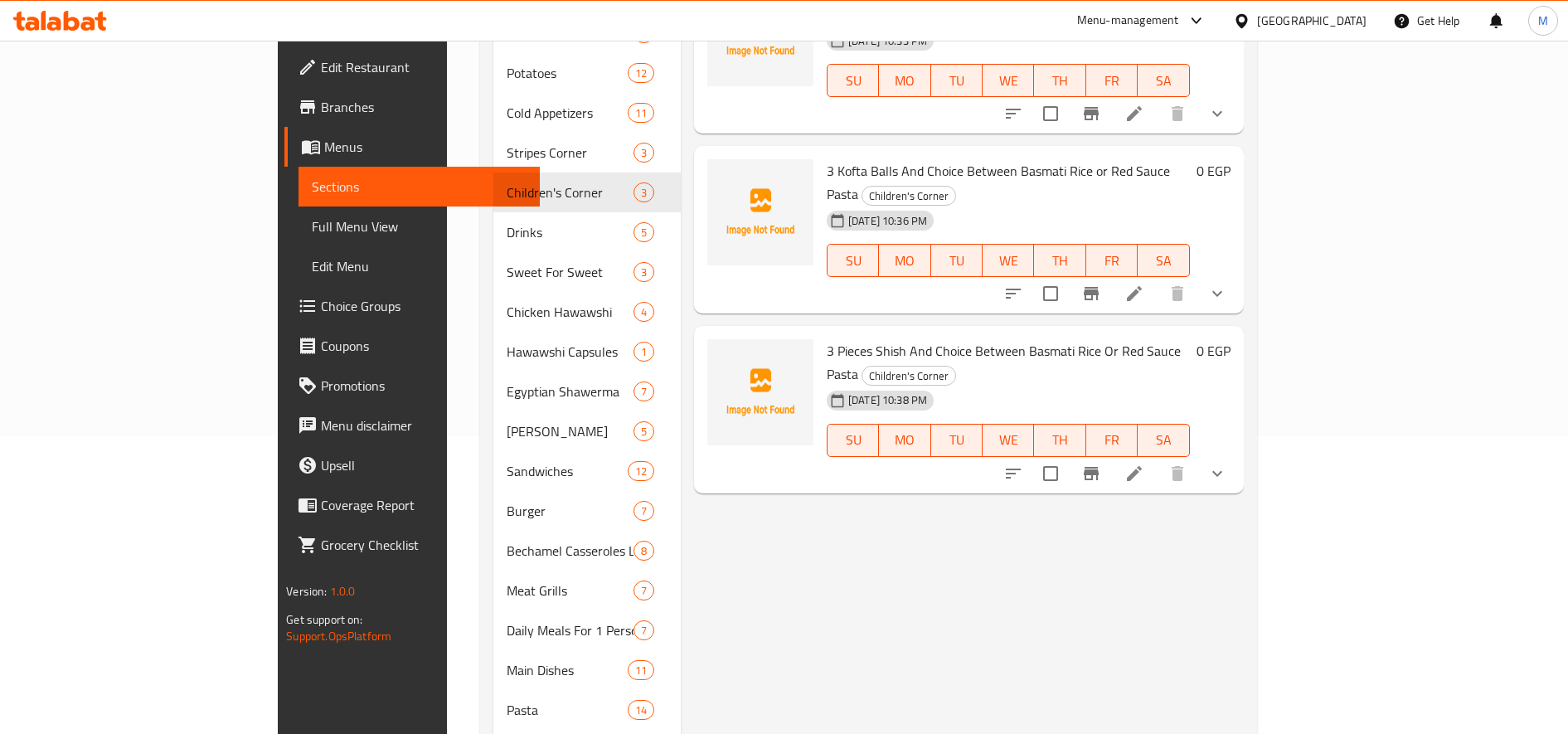
scroll to position [415, 0]
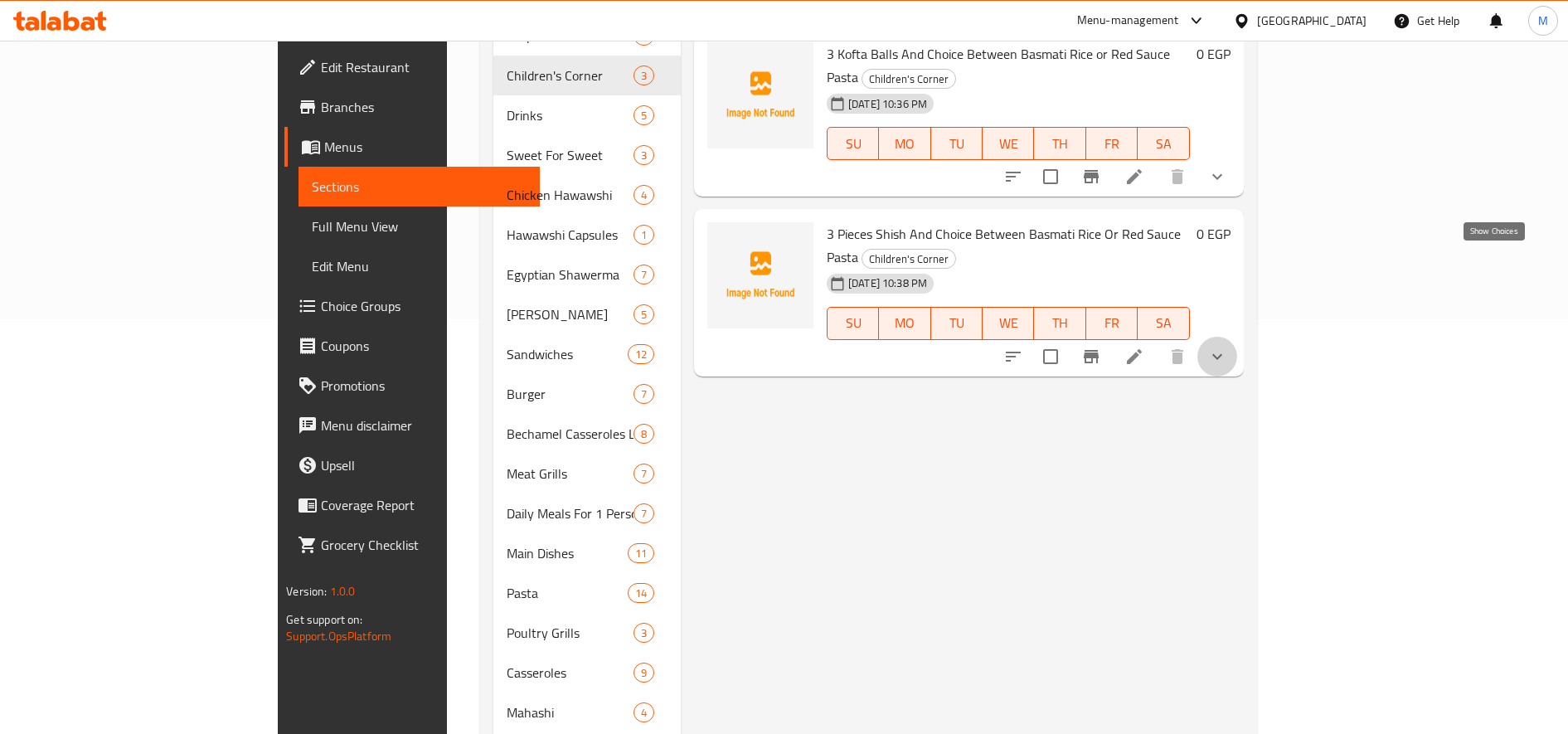
click at [1223, 353] on icon "show more" at bounding box center [1217, 356] width 10 height 6
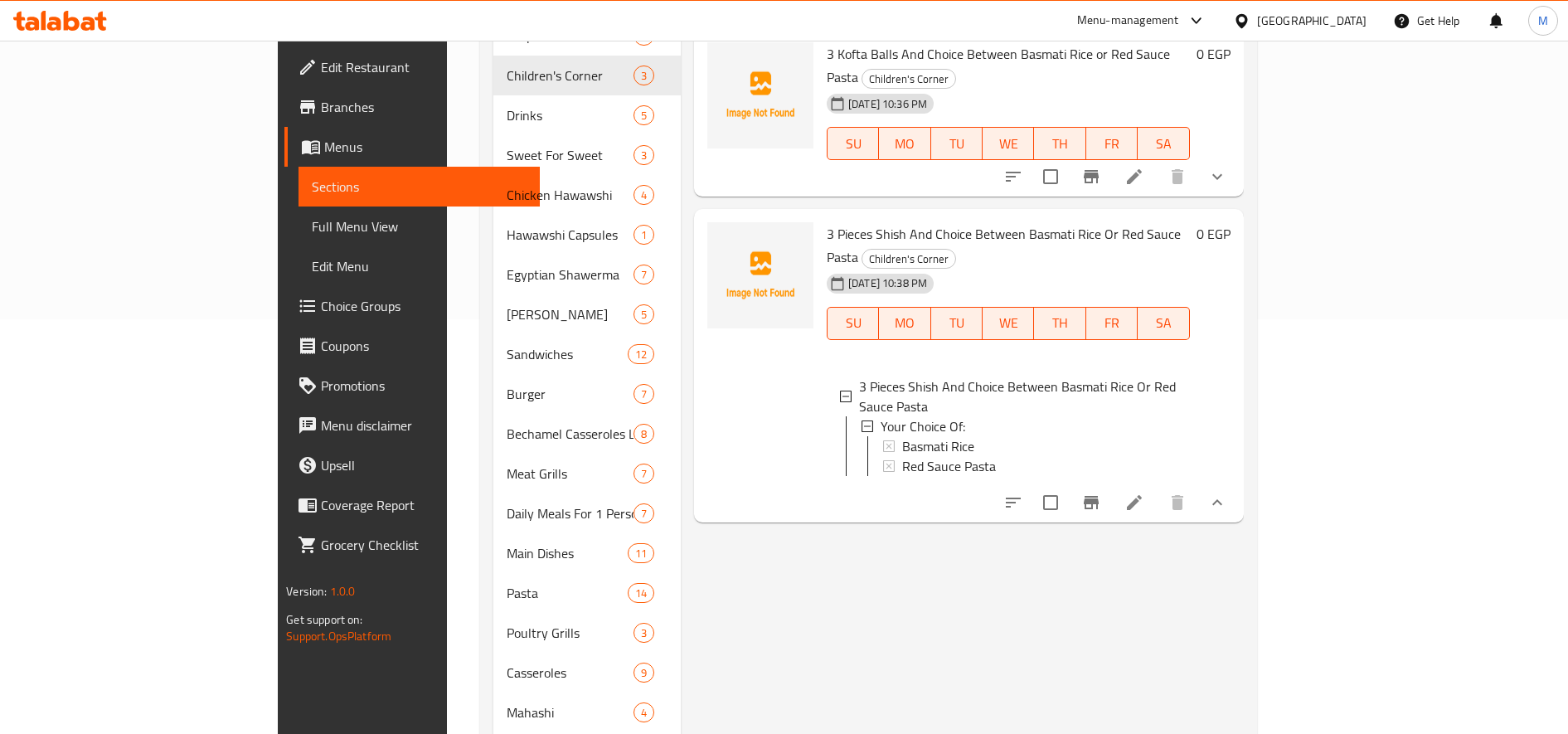
click at [1142, 495] on icon at bounding box center [1133, 501] width 15 height 15
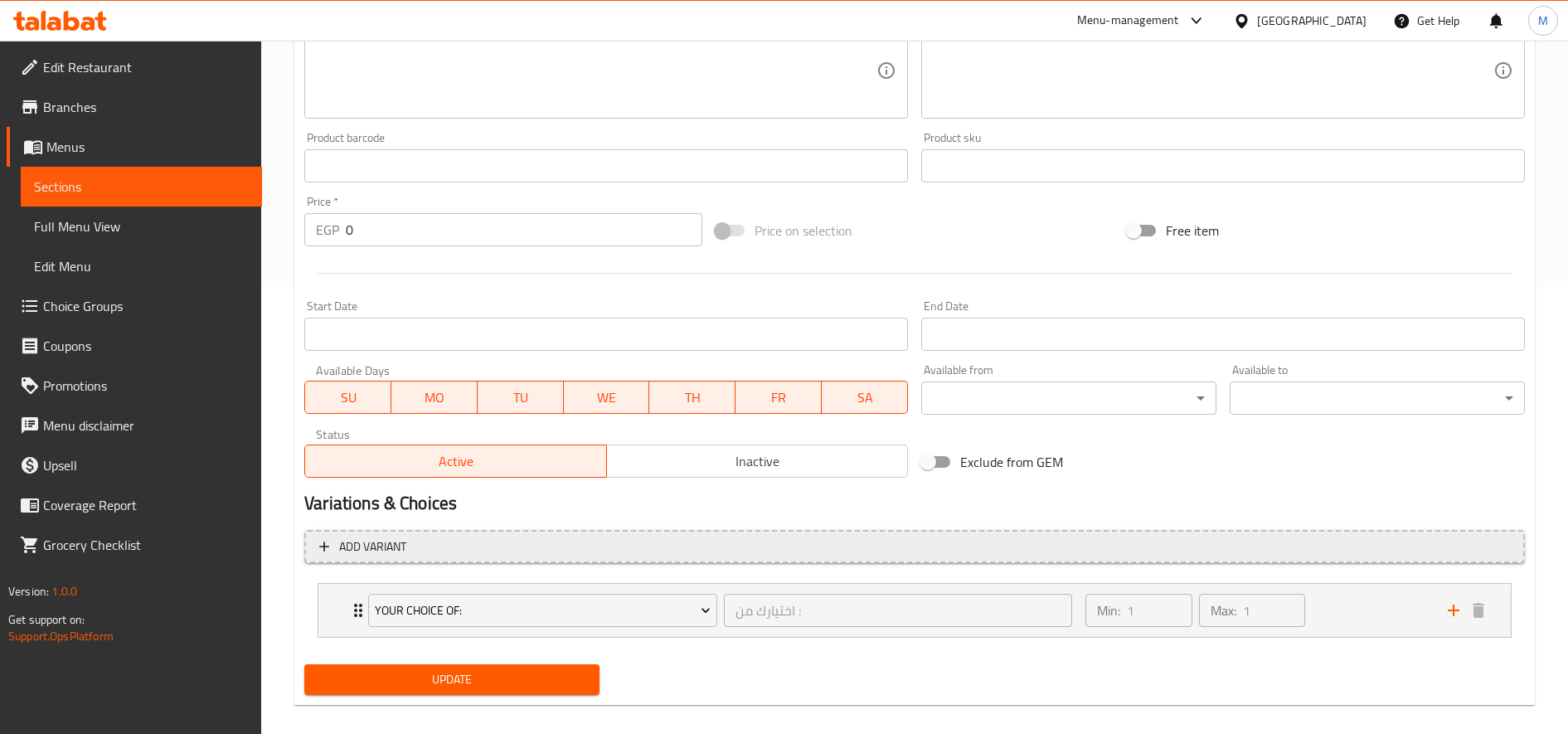
scroll to position [465, 0]
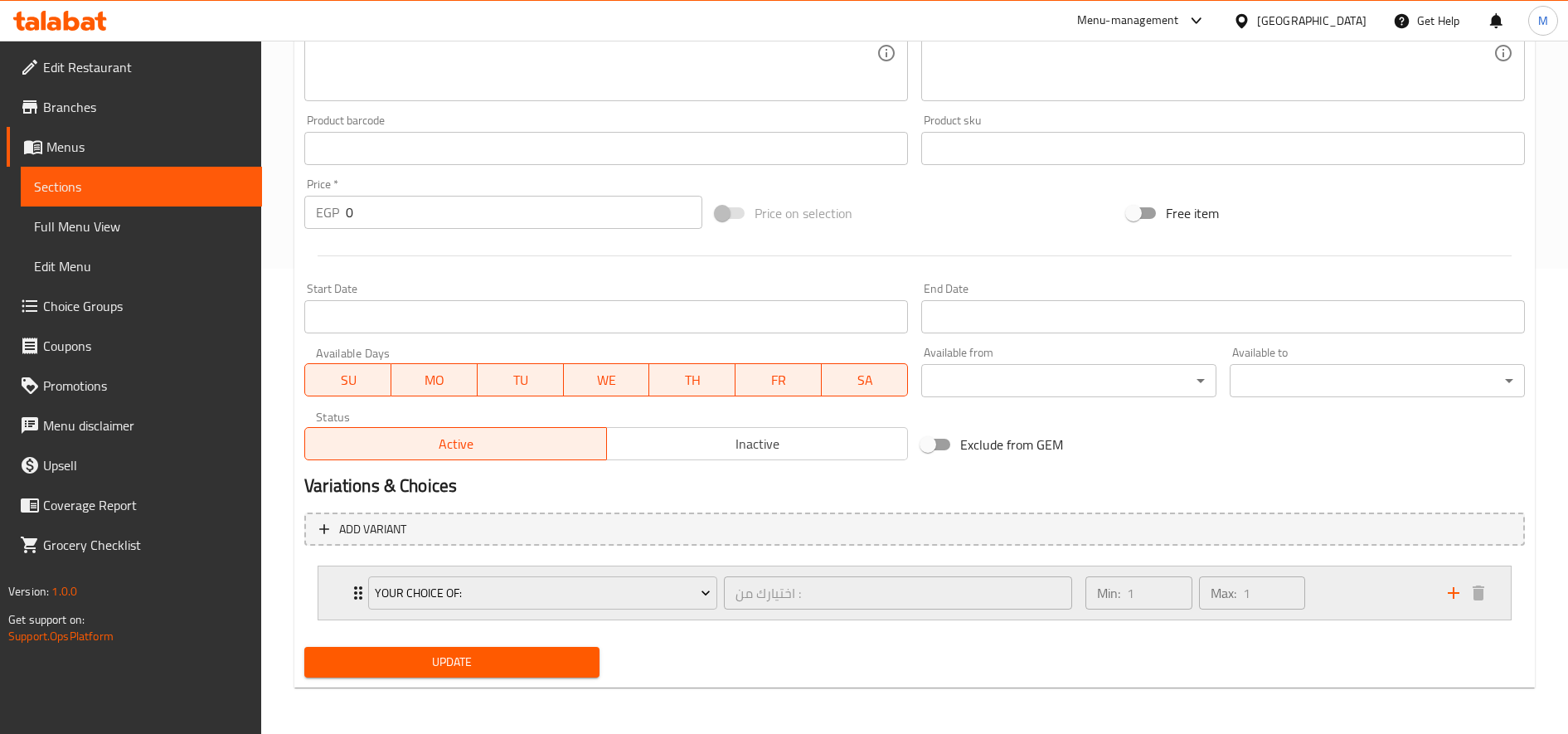
click at [1367, 597] on div "Min: 1 ​ Max: 1 ​" at bounding box center [1256, 593] width 362 height 53
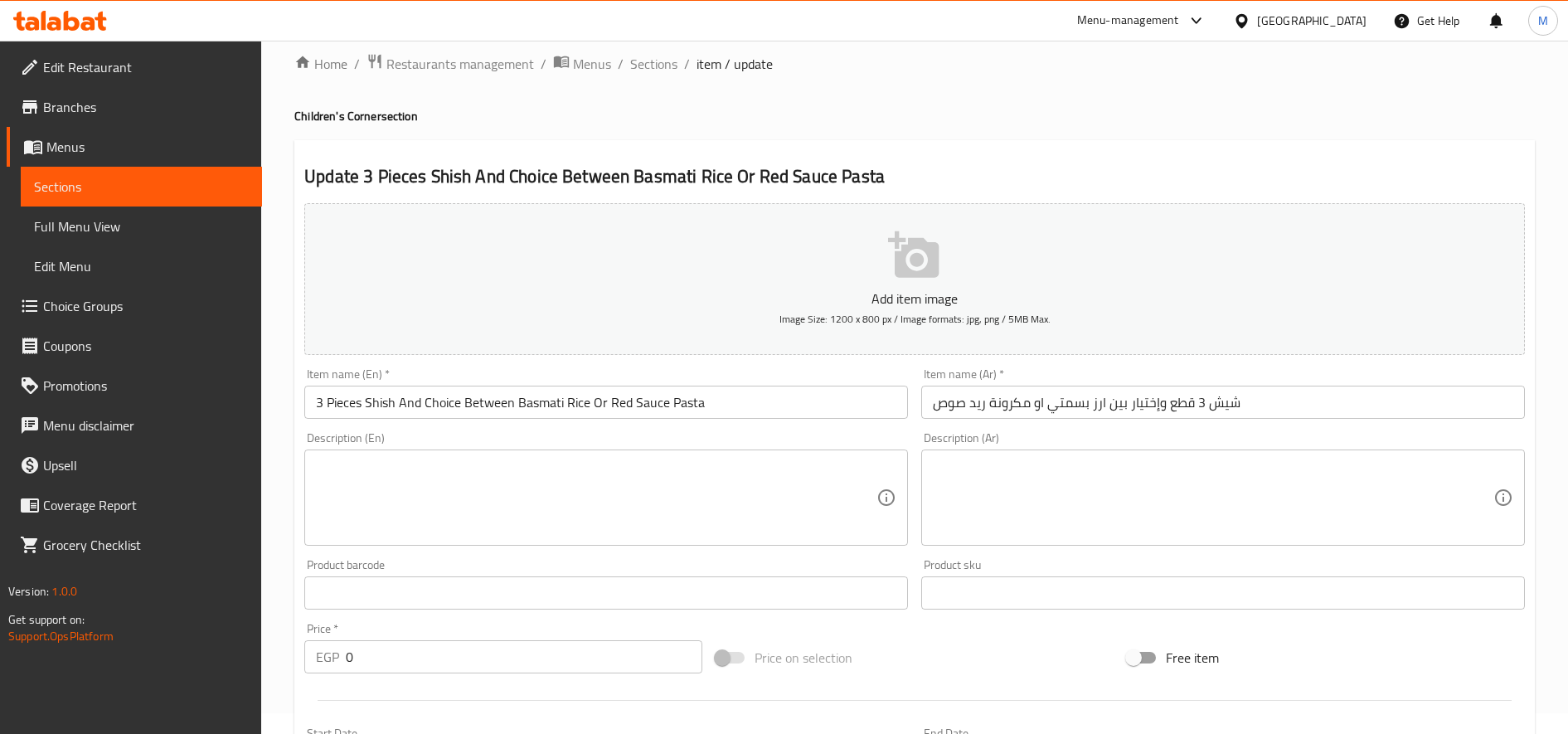
scroll to position [0, 0]
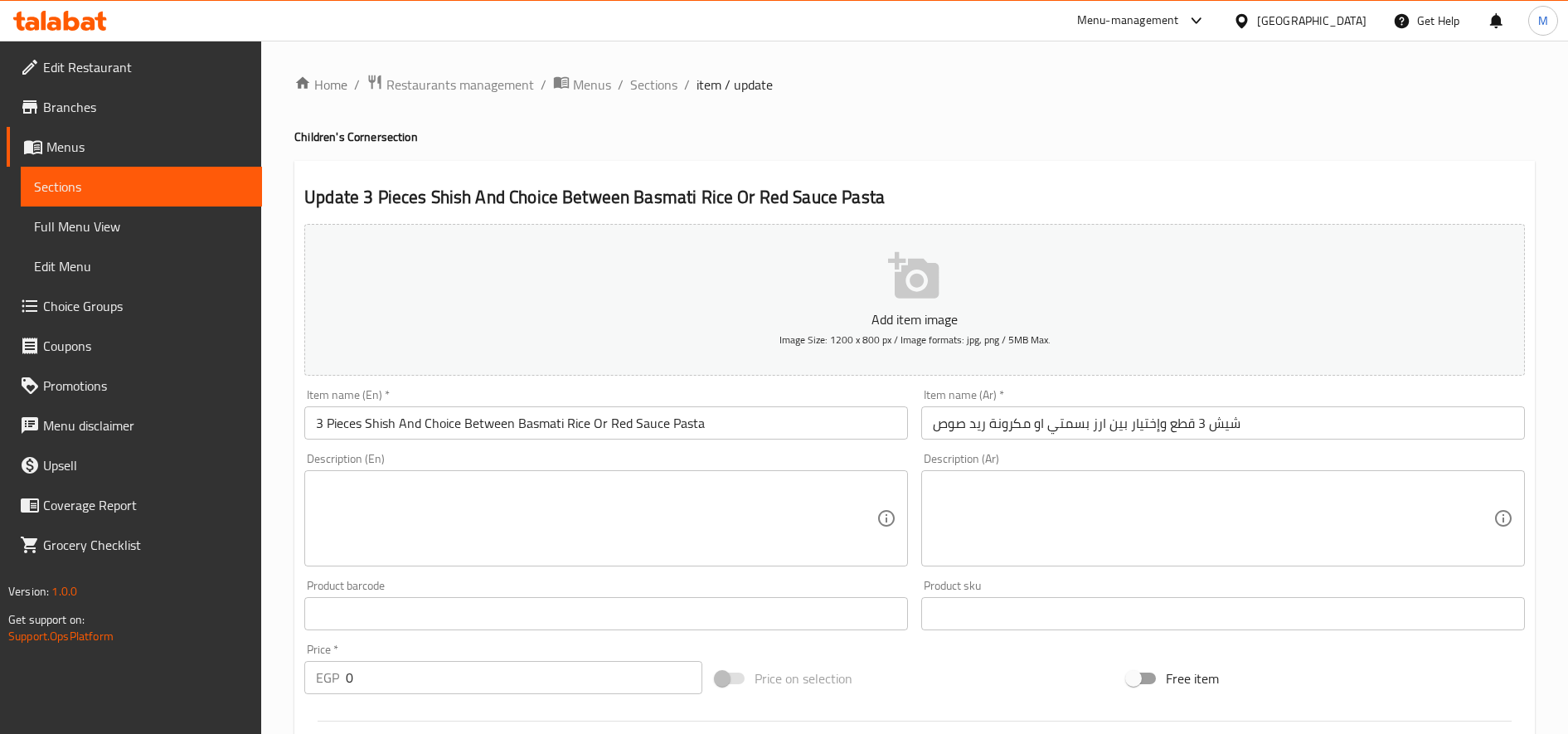
click at [641, 70] on div "Home / Restaurants management / Menus / Sections / item / update Children's Cor…" at bounding box center [915, 693] width 1307 height 1305
click at [643, 77] on span "Sections" at bounding box center [653, 84] width 47 height 20
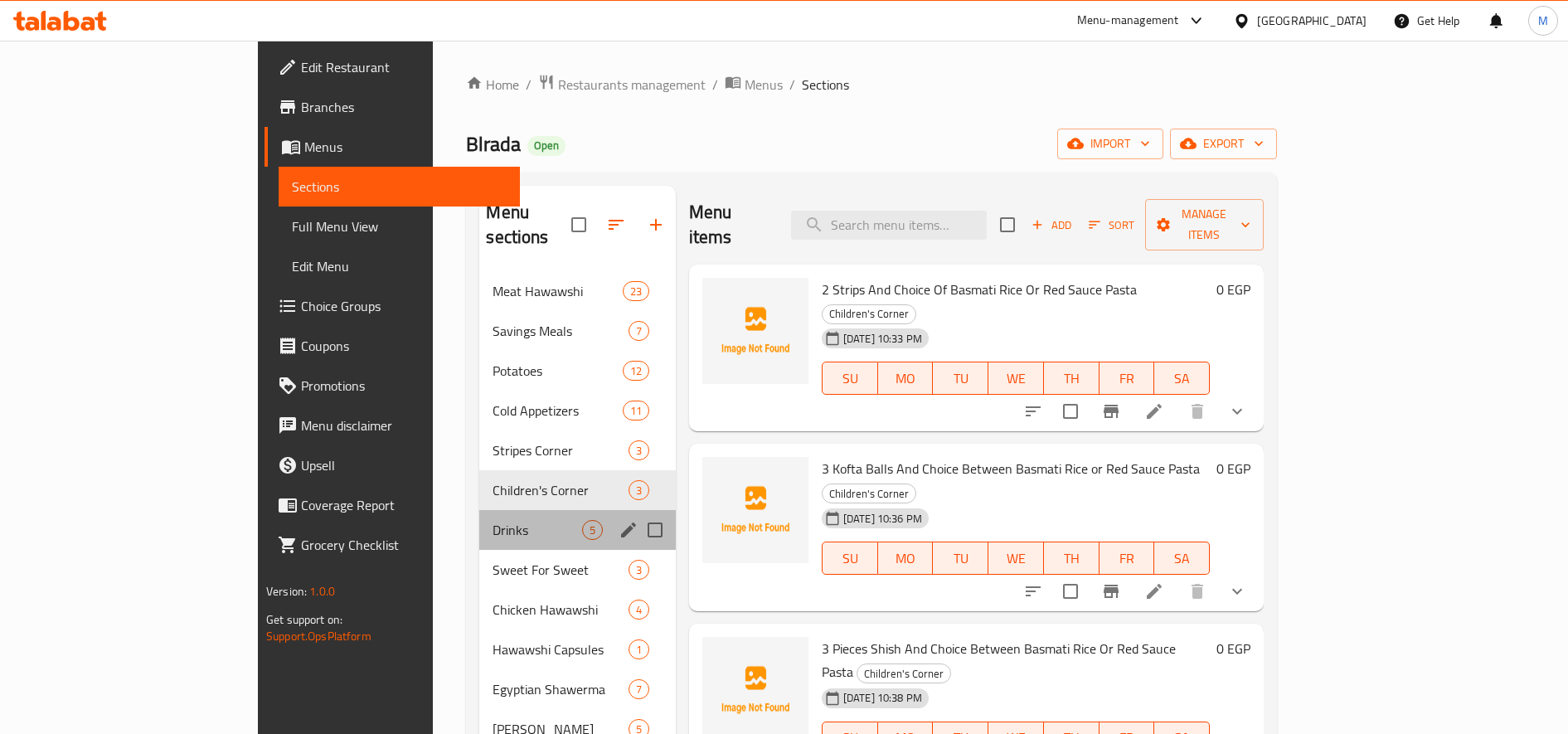
click at [479, 510] on div "Drinks 5" at bounding box center [576, 530] width 195 height 40
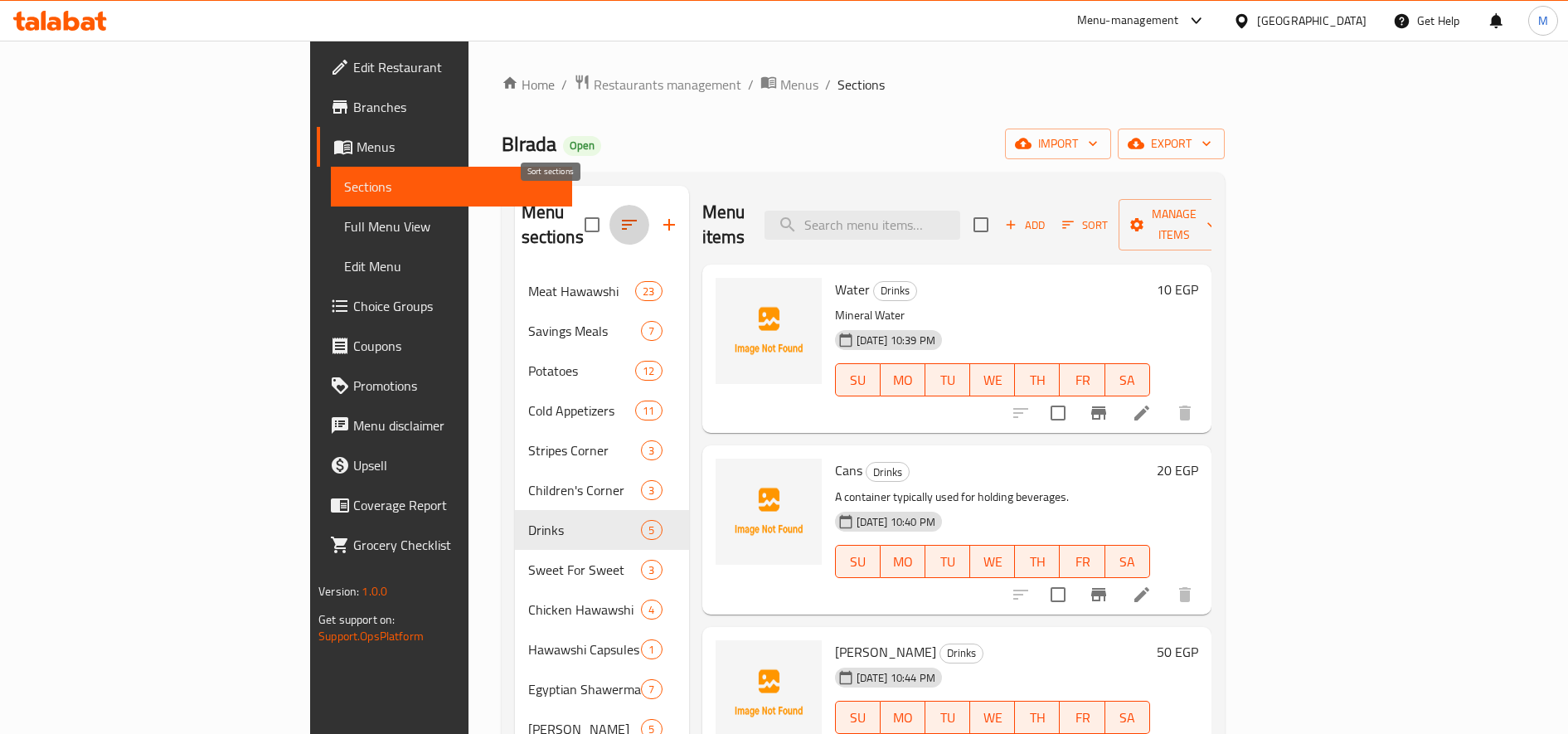
click at [609, 205] on button "button" at bounding box center [629, 225] width 40 height 40
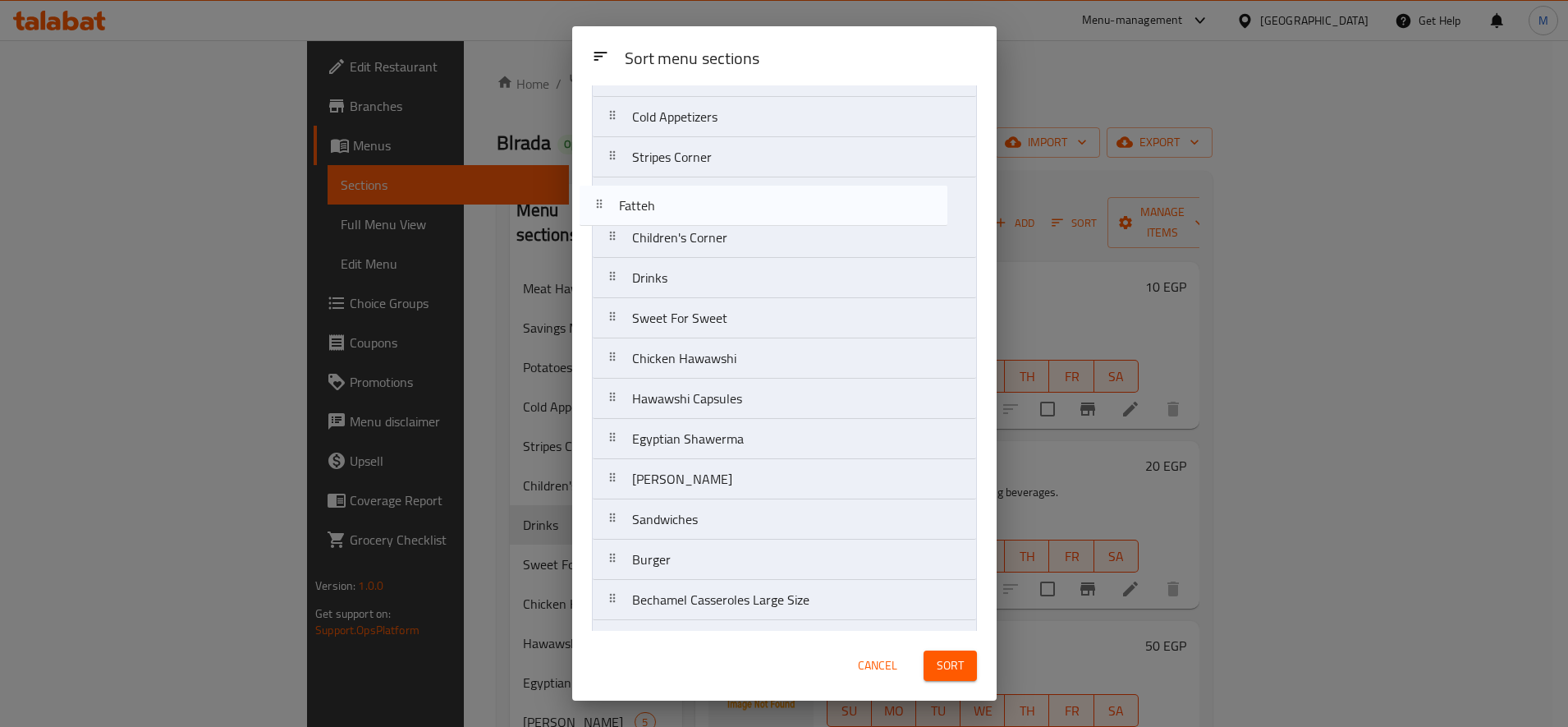
scroll to position [146, 0]
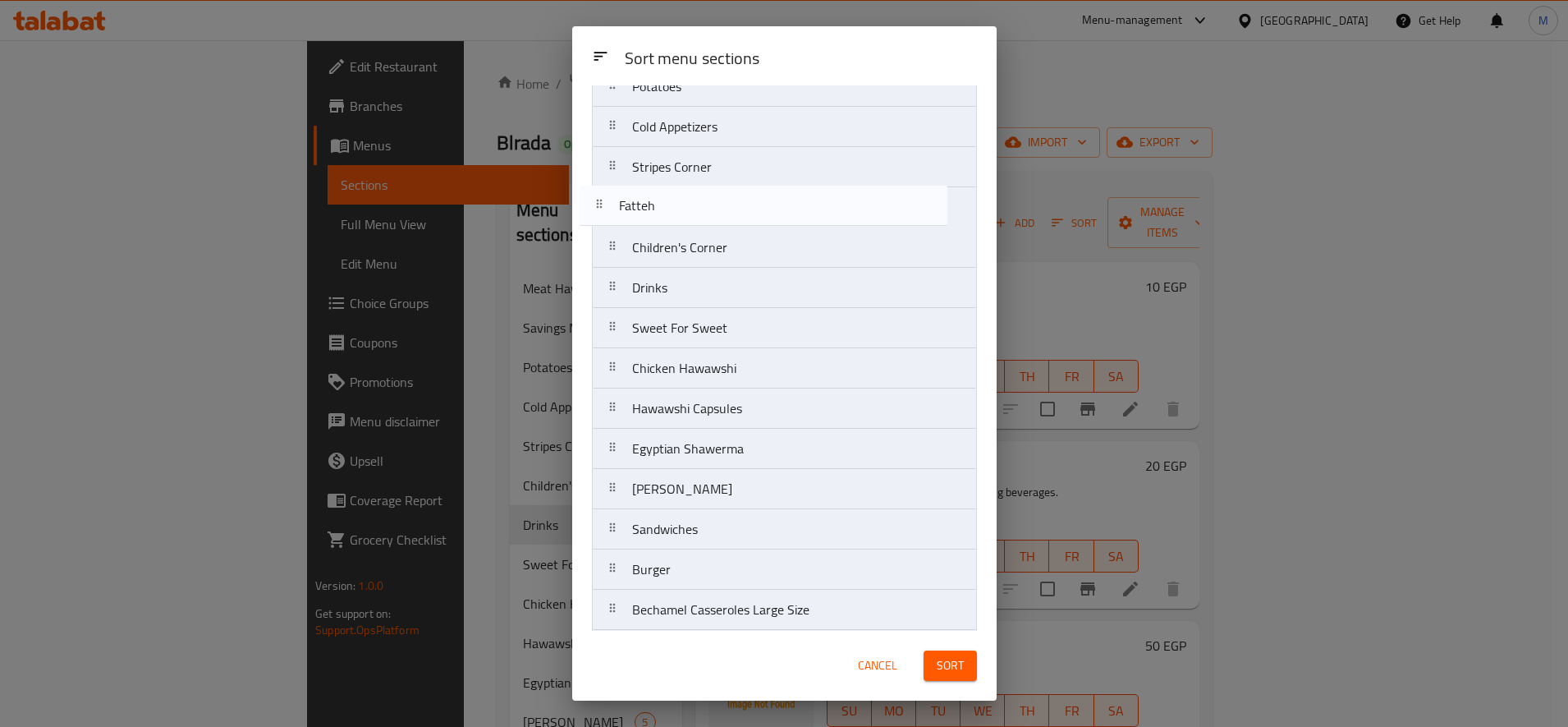
drag, startPoint x: 617, startPoint y: 604, endPoint x: 602, endPoint y: 194, distance: 410.3
click at [602, 194] on nav "Meat Hawawshi Savings Meals Potatoes Cold Appetizers Stripes Corner Children's …" at bounding box center [784, 549] width 385 height 1128
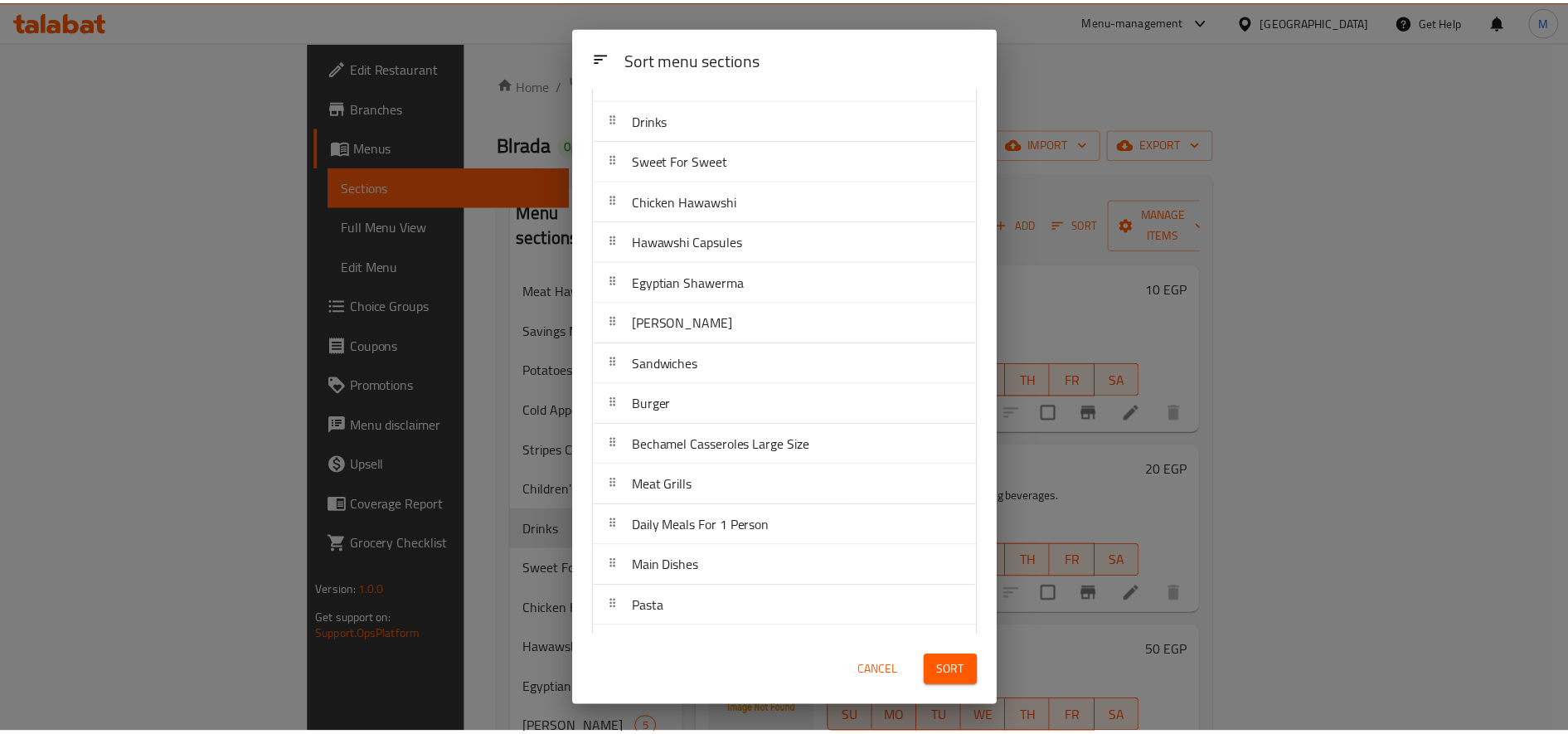
scroll to position [643, 0]
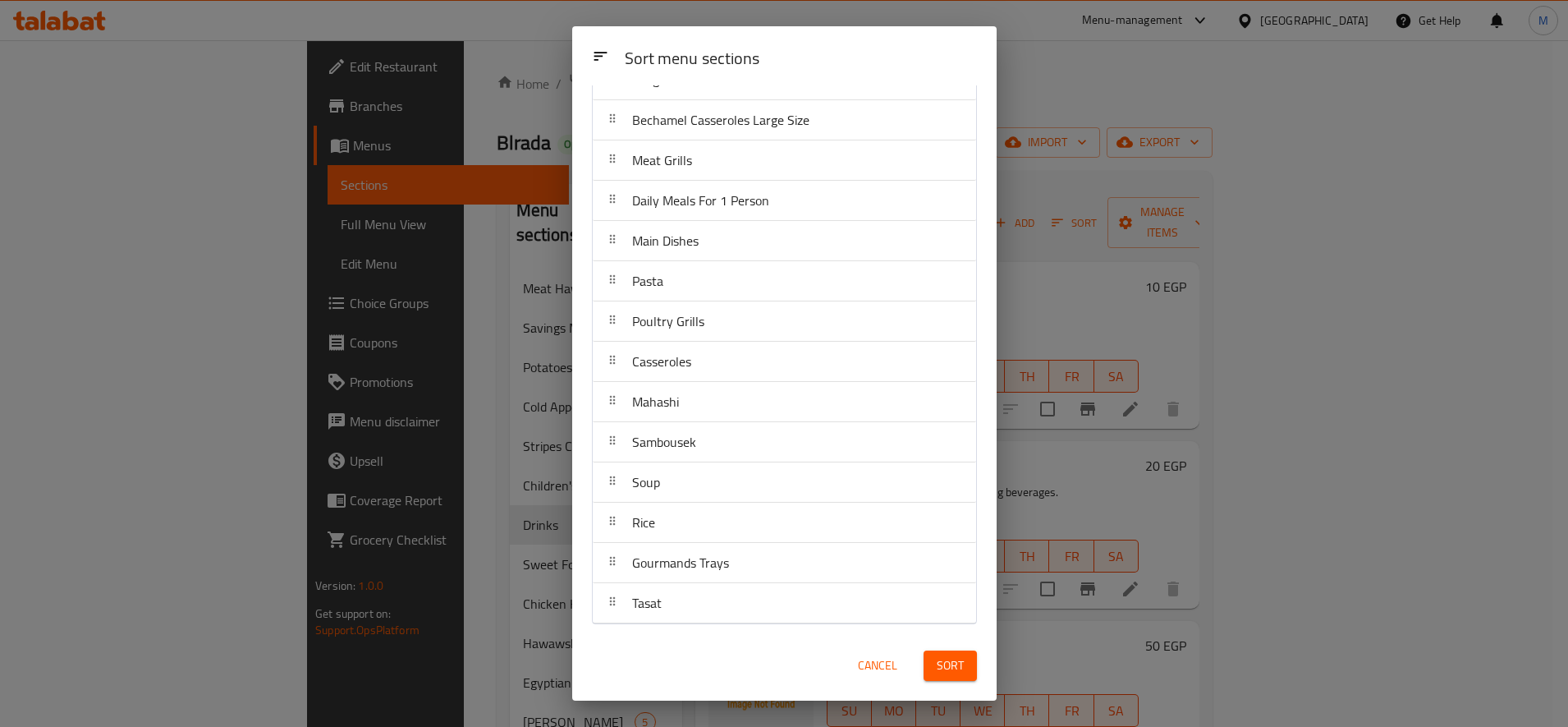
click at [968, 678] on button "Sort" at bounding box center [950, 665] width 53 height 30
click at [963, 671] on div at bounding box center [950, 666] width 72 height 46
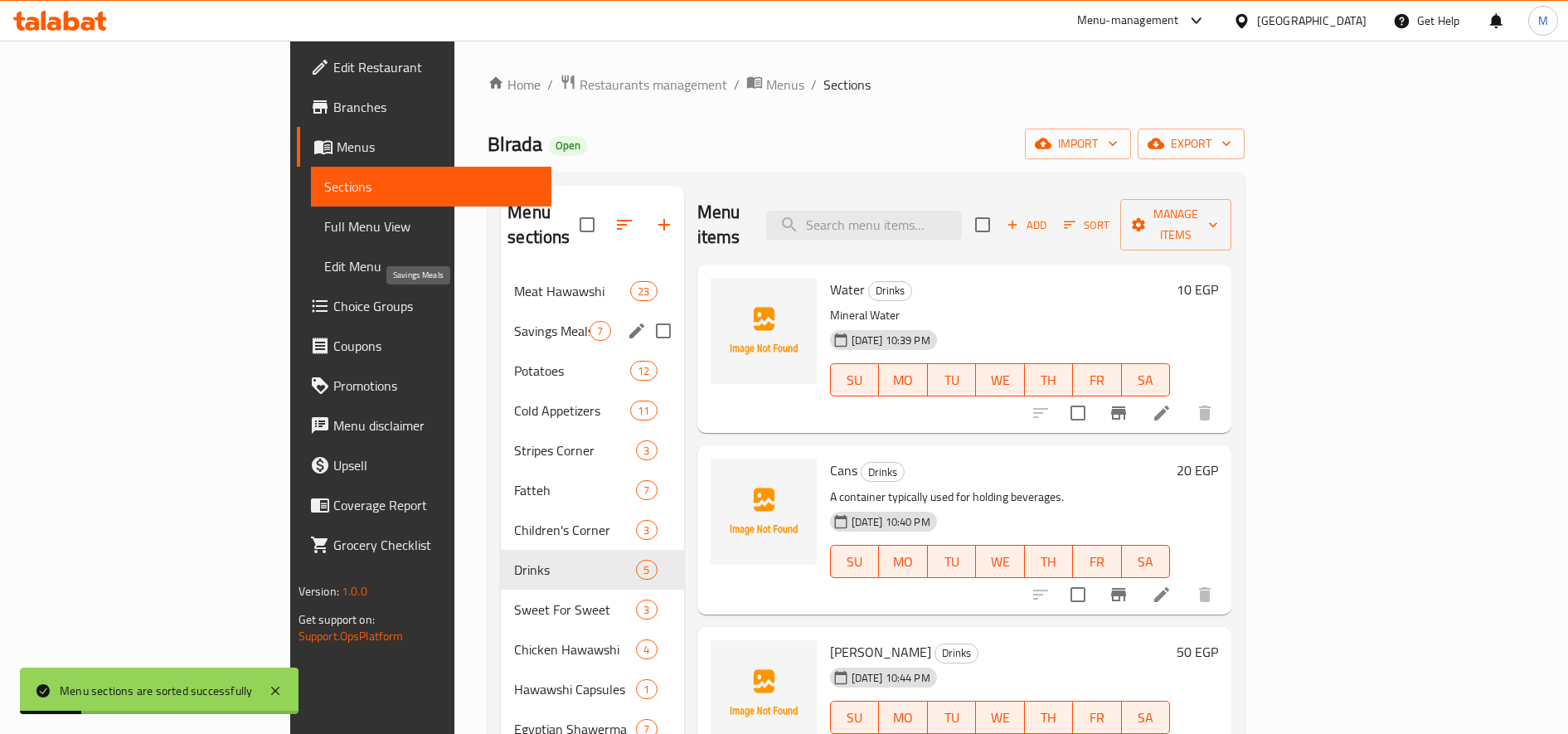
click at [514, 321] on span "Savings Meals" at bounding box center [551, 331] width 76 height 20
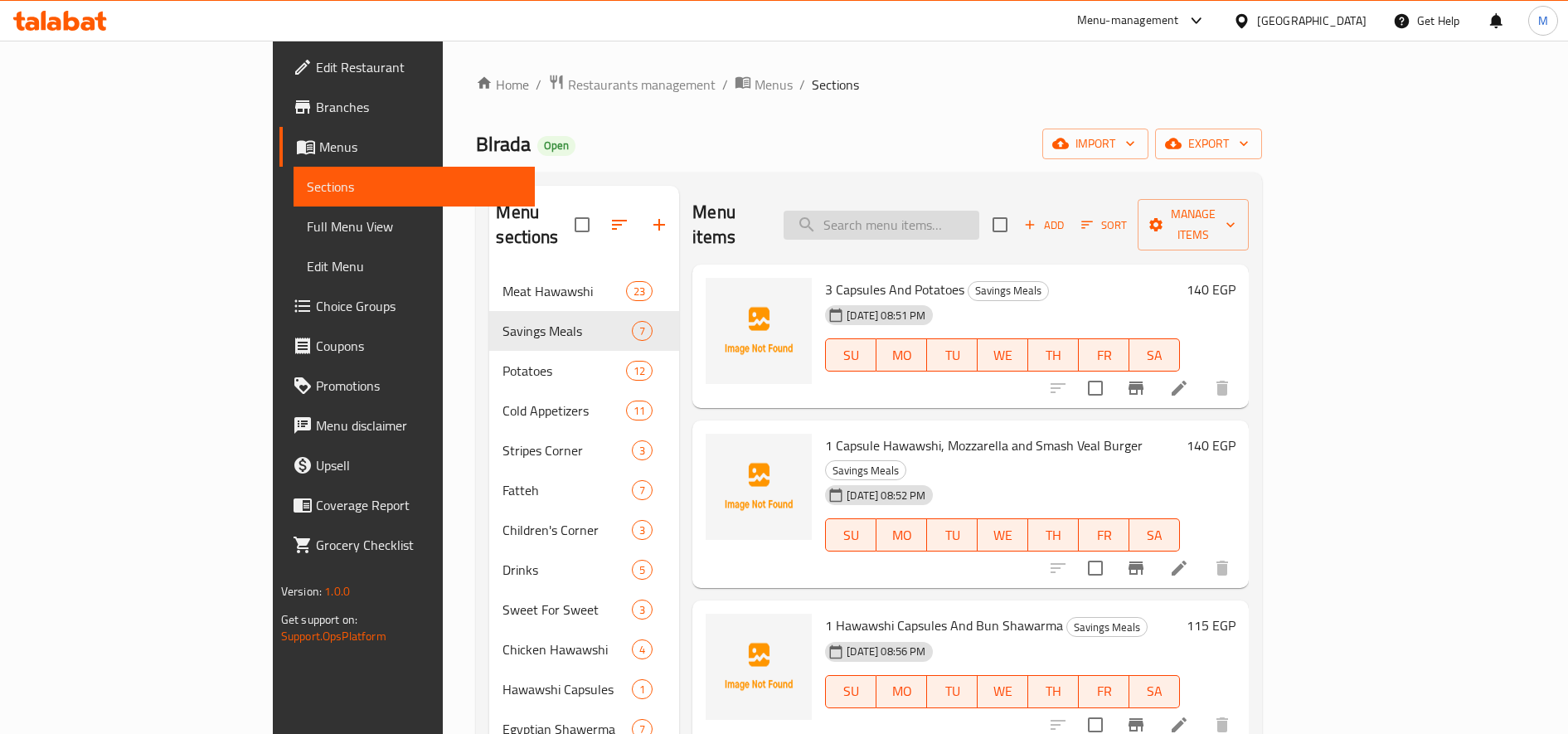
click at [979, 220] on input "search" at bounding box center [881, 226] width 195 height 29
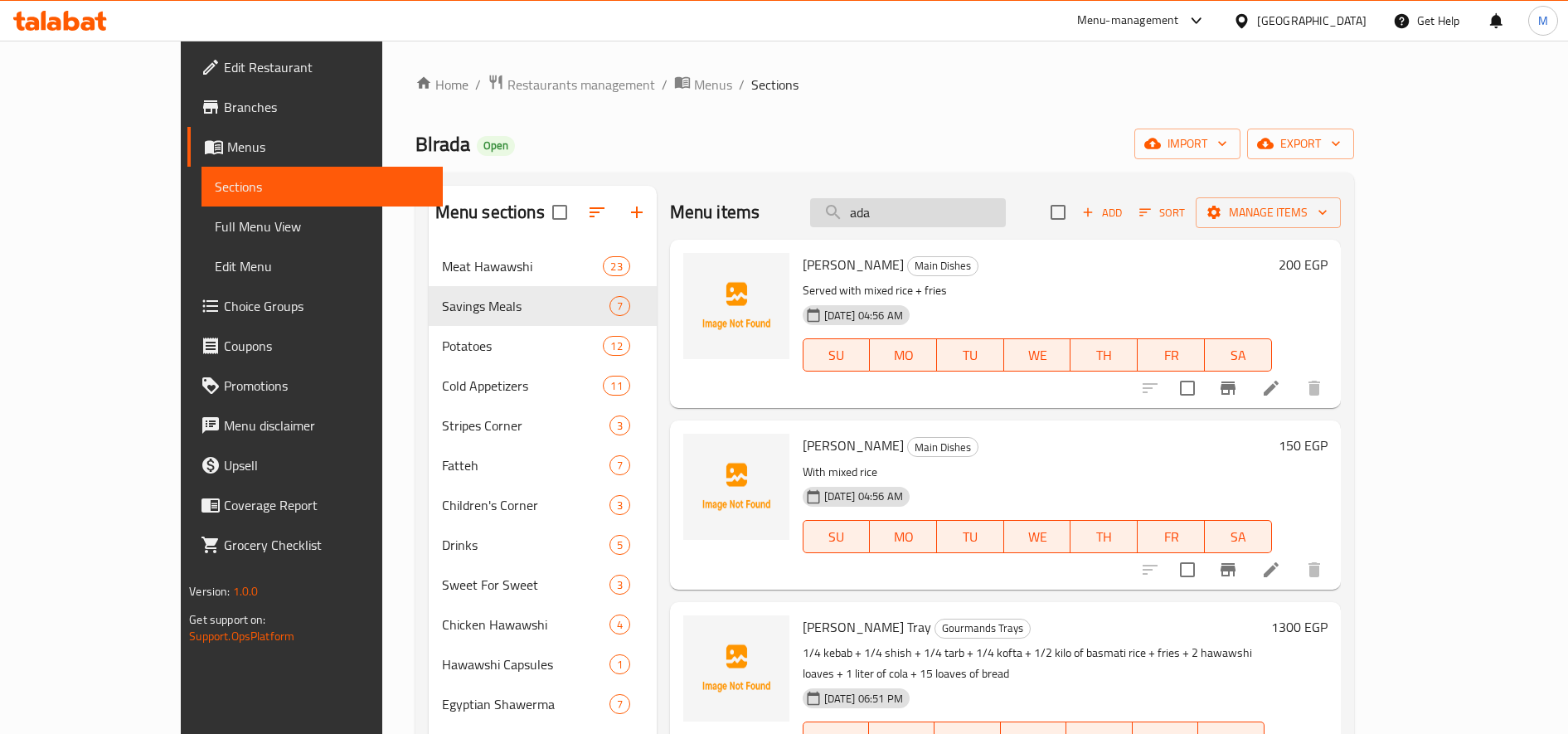
click at [969, 219] on input "ada" at bounding box center [908, 213] width 195 height 29
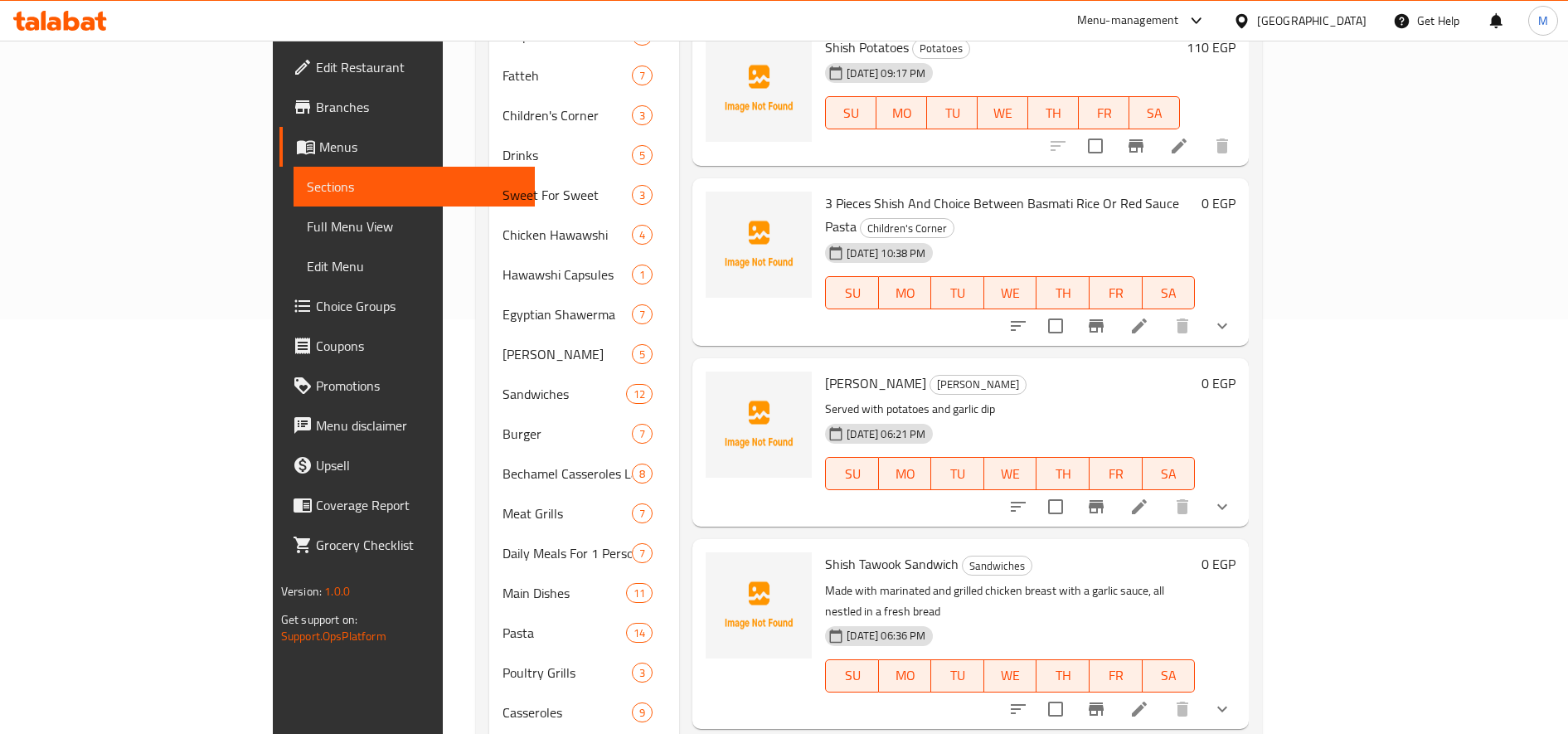
scroll to position [553, 0]
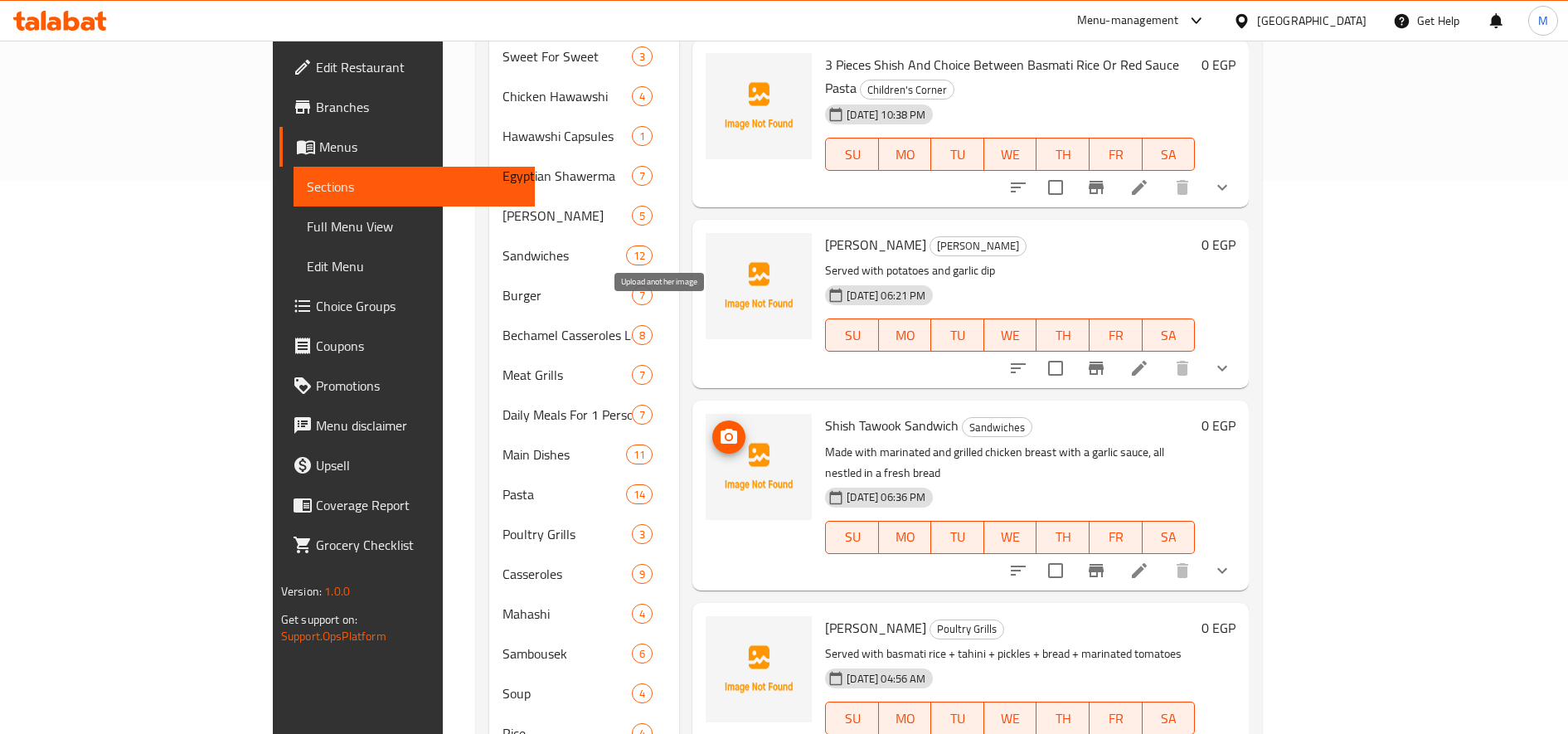
type input "شيش"
click at [720, 429] on icon "upload picture" at bounding box center [728, 436] width 17 height 15
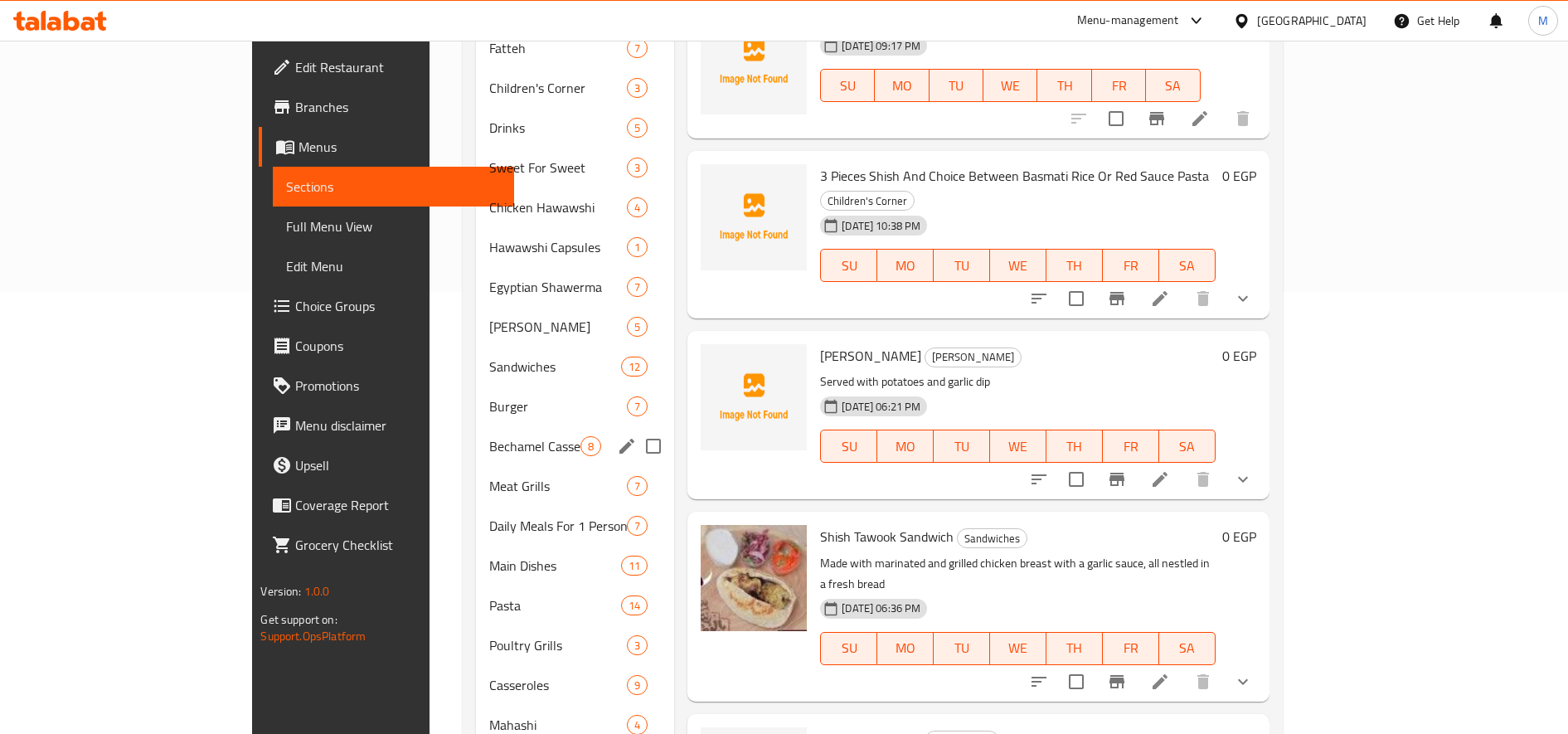
scroll to position [0, 0]
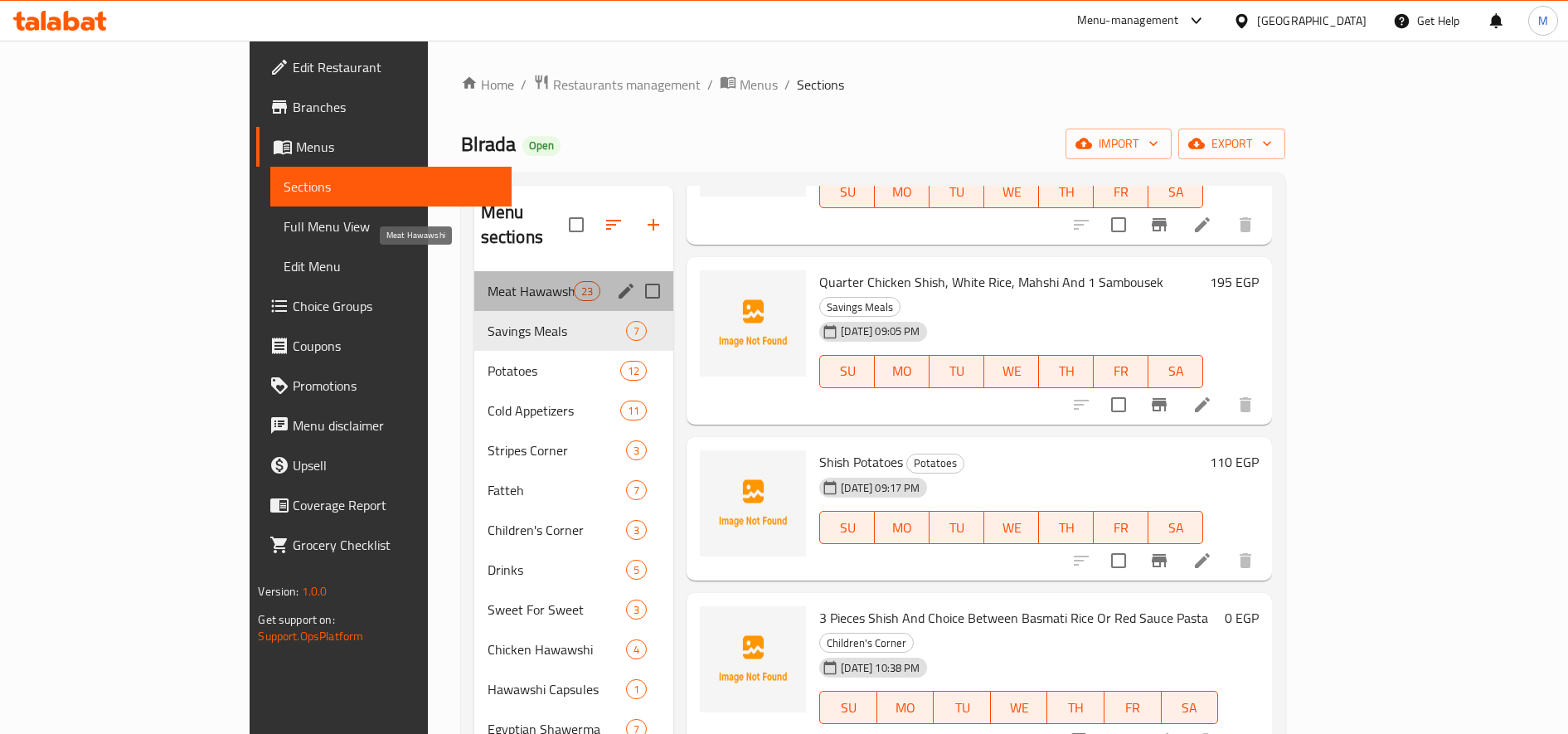
drag, startPoint x: 390, startPoint y: 269, endPoint x: 398, endPoint y: 263, distance: 10.0
click at [488, 281] on span "Meat Hawawshi" at bounding box center [531, 290] width 86 height 20
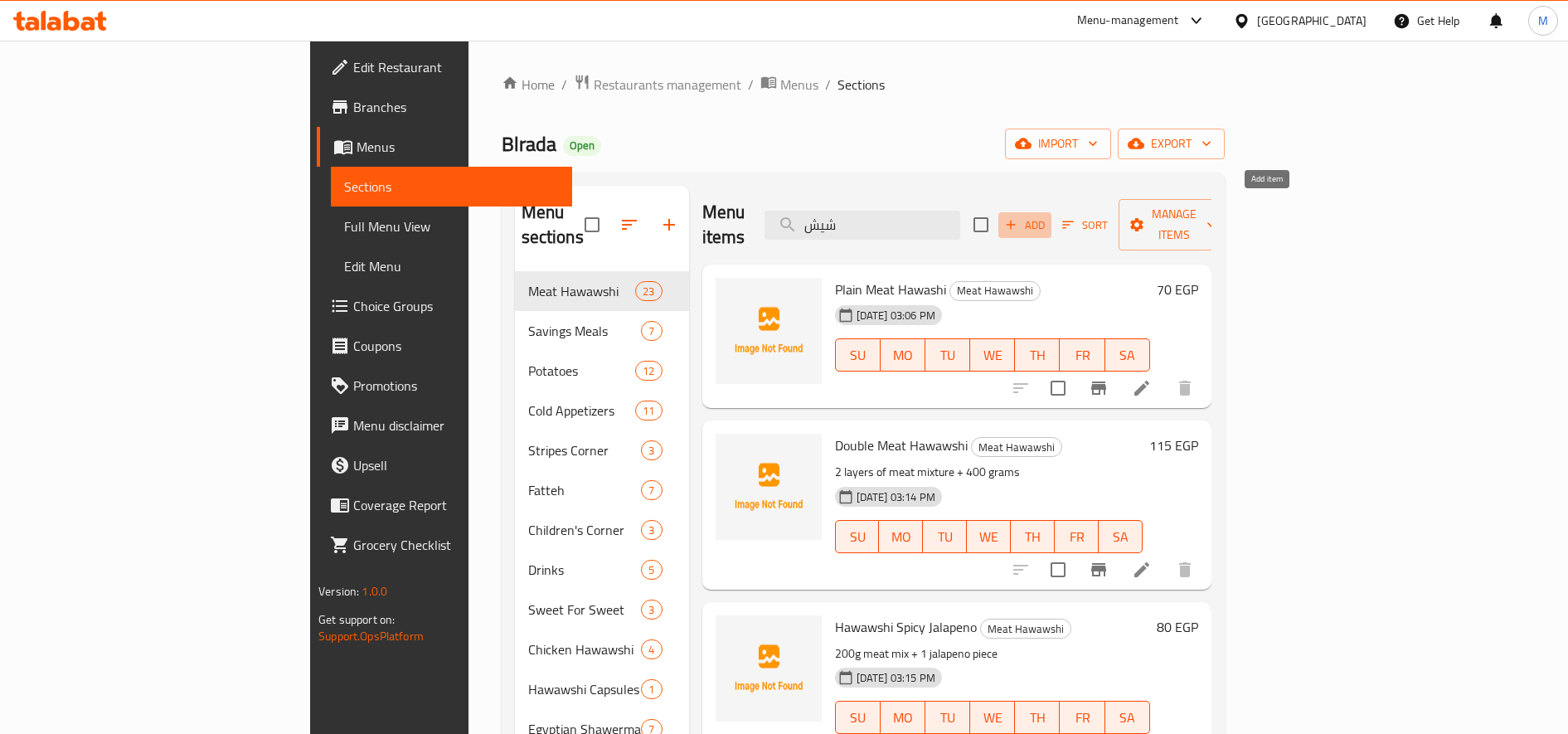
click at [1047, 219] on span "Add" at bounding box center [1025, 225] width 45 height 19
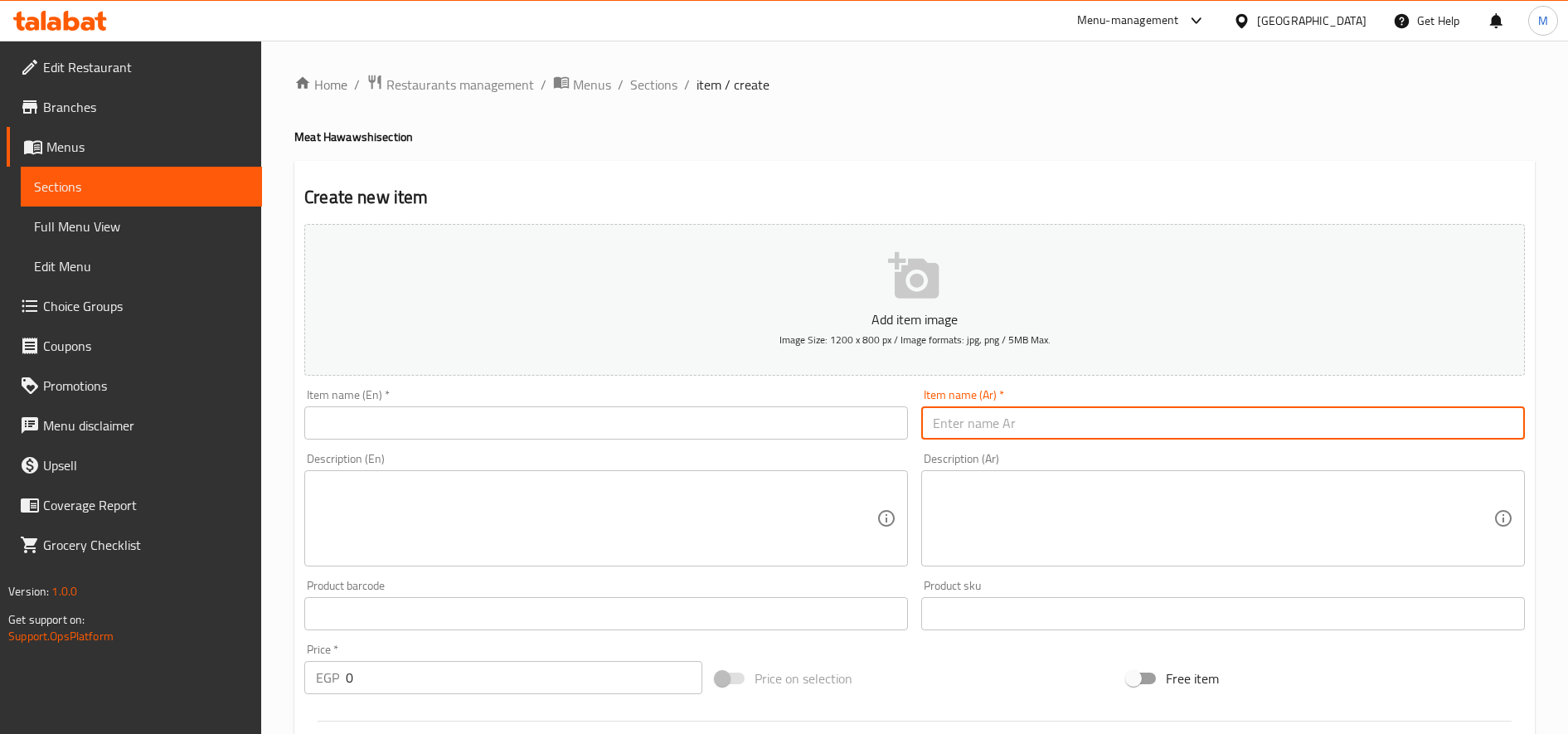
click at [1131, 425] on input "text" at bounding box center [1223, 423] width 603 height 33
type input "p"
type input "حواوشى حمزه"
click at [1205, 521] on textarea at bounding box center [1213, 518] width 560 height 79
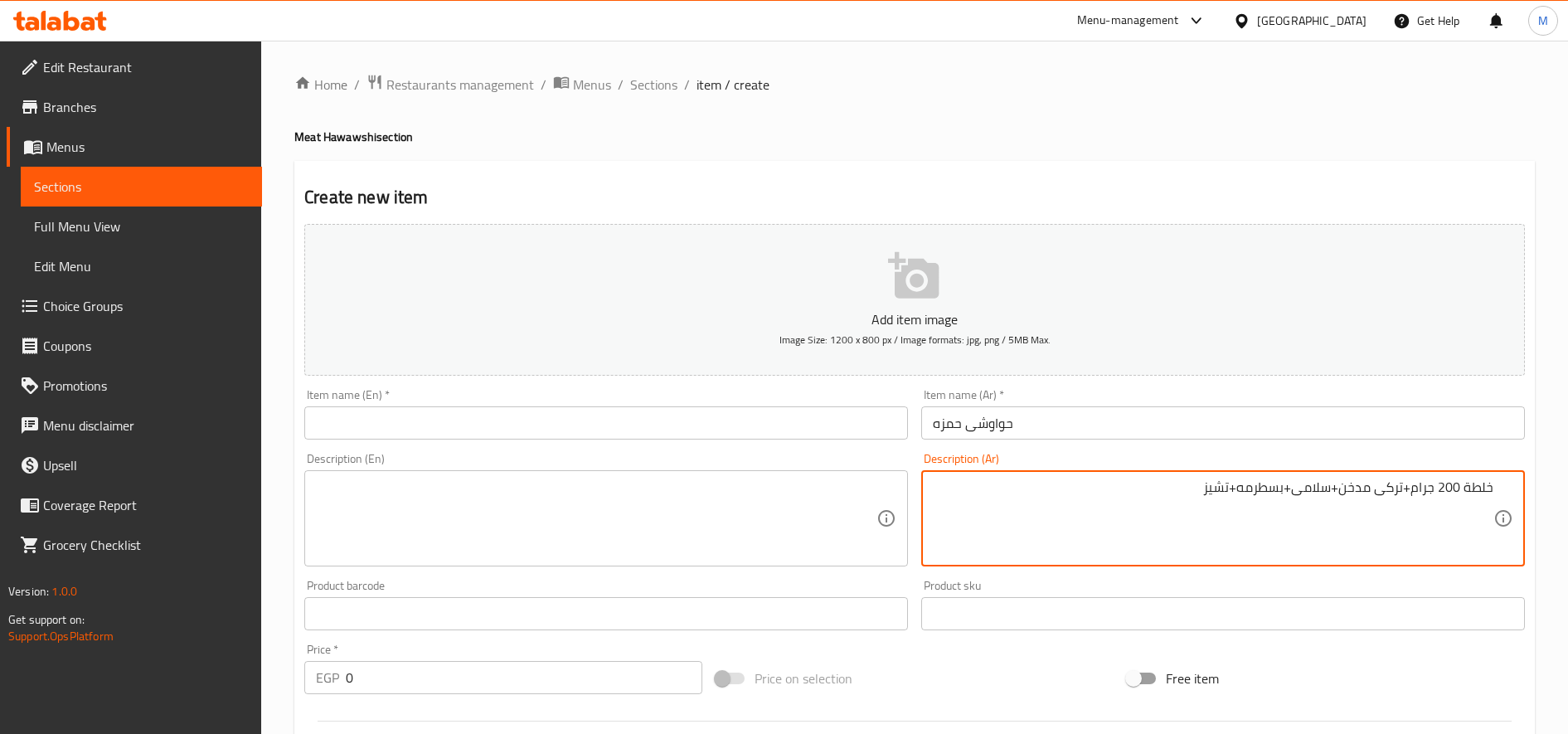
type textarea "خلطة 200 جرام+تركى مدخن+سلامى+بسطرمه+تشيز"
click at [979, 424] on input "حواوشى حمزه" at bounding box center [1223, 423] width 603 height 33
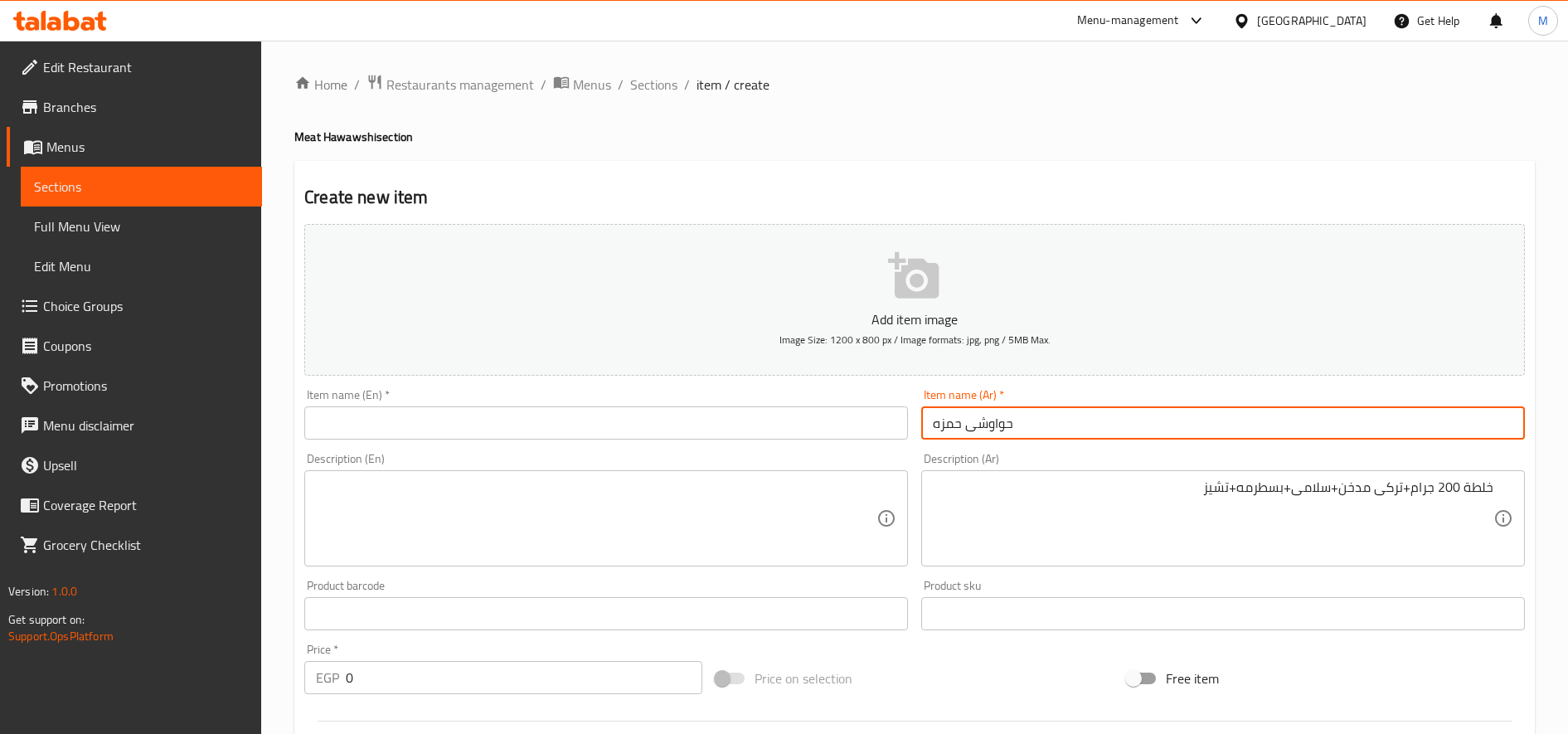
click at [979, 424] on input "حواوشى حمزه" at bounding box center [1223, 423] width 603 height 33
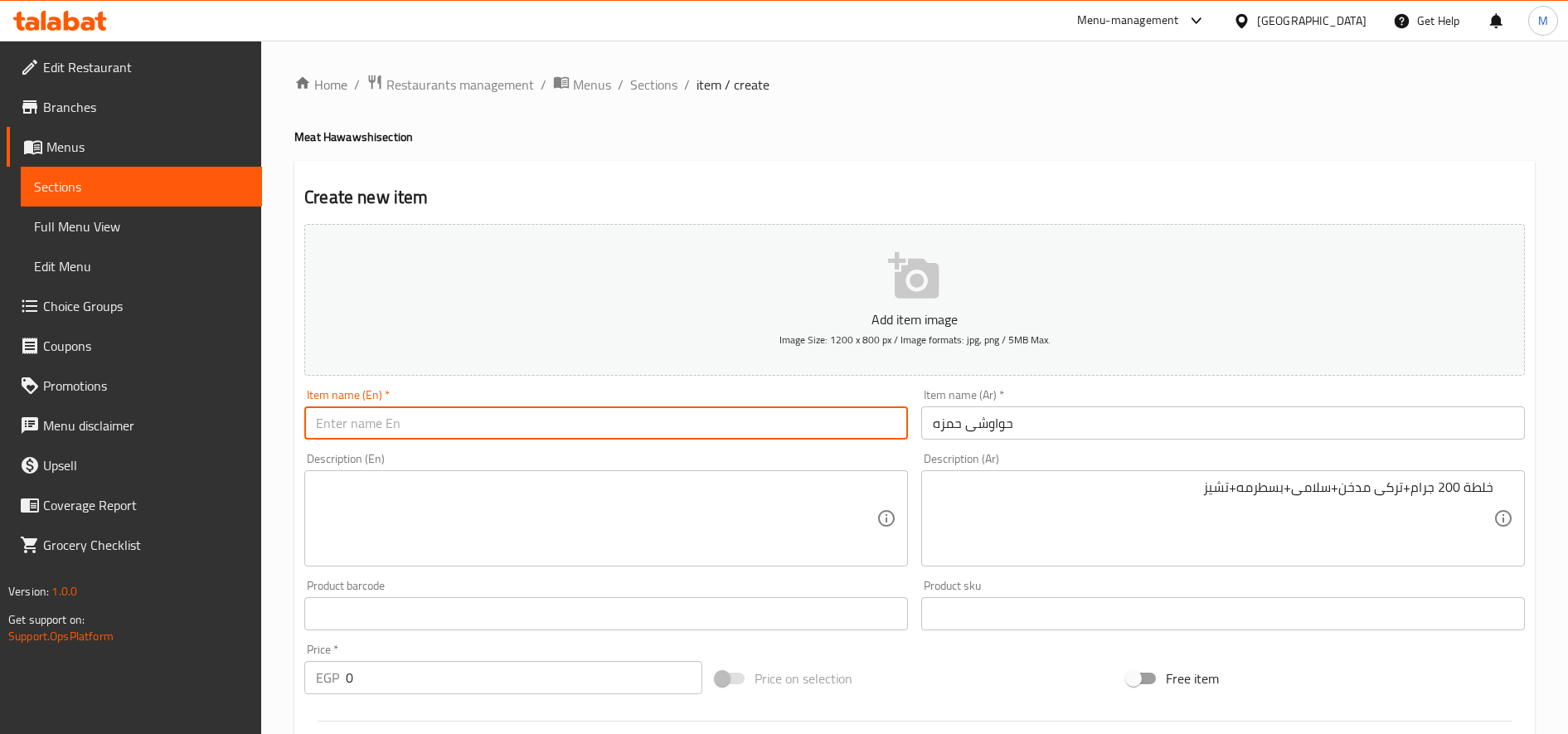
click at [538, 425] on input "text" at bounding box center [605, 423] width 603 height 33
paste input "Hamza's Hawawshi"
type input "Hamza's Hawawshi"
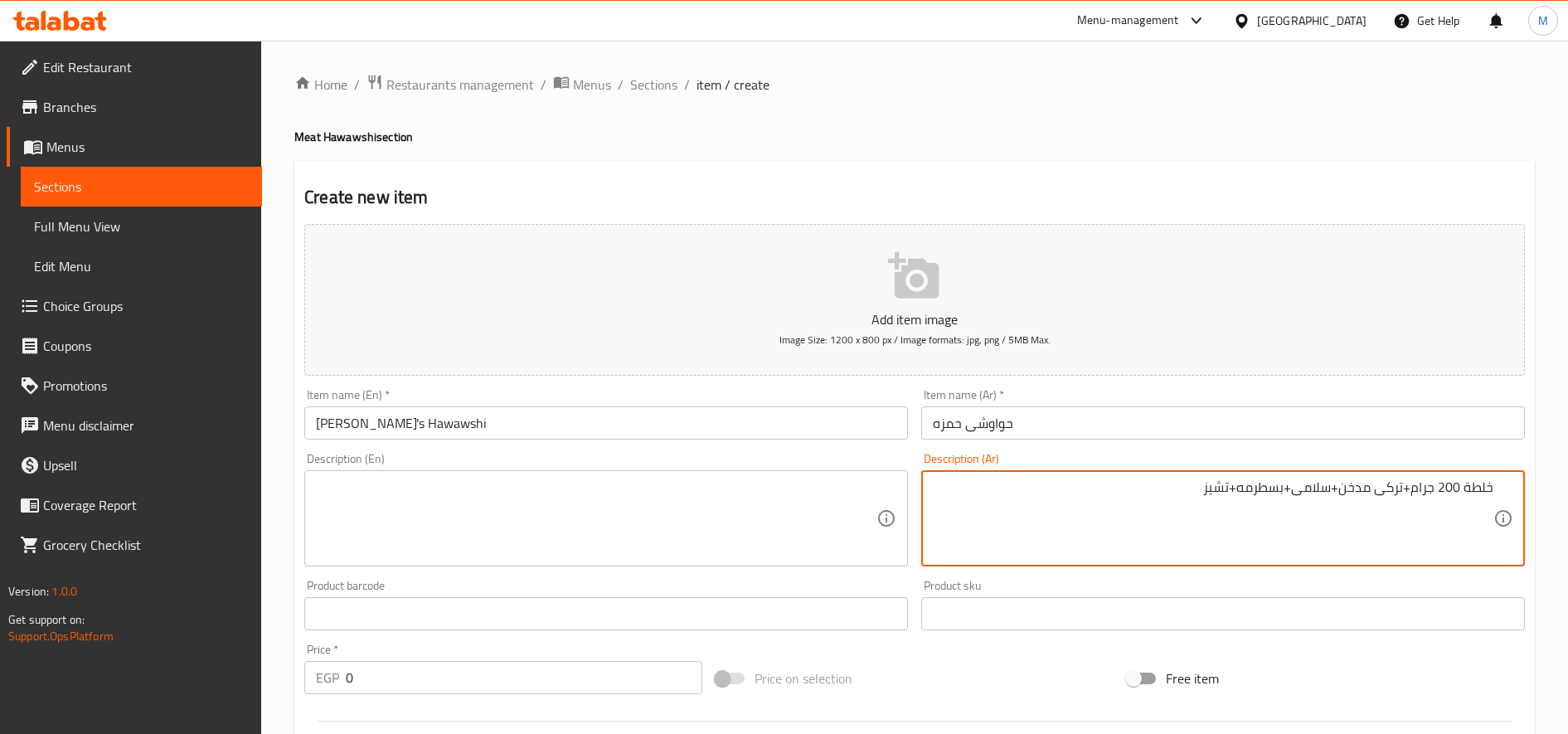
click at [1264, 491] on textarea "خلطة 200 جرام+تركى مدخن+سلامى+بسطرمه+تشيز" at bounding box center [1213, 518] width 560 height 79
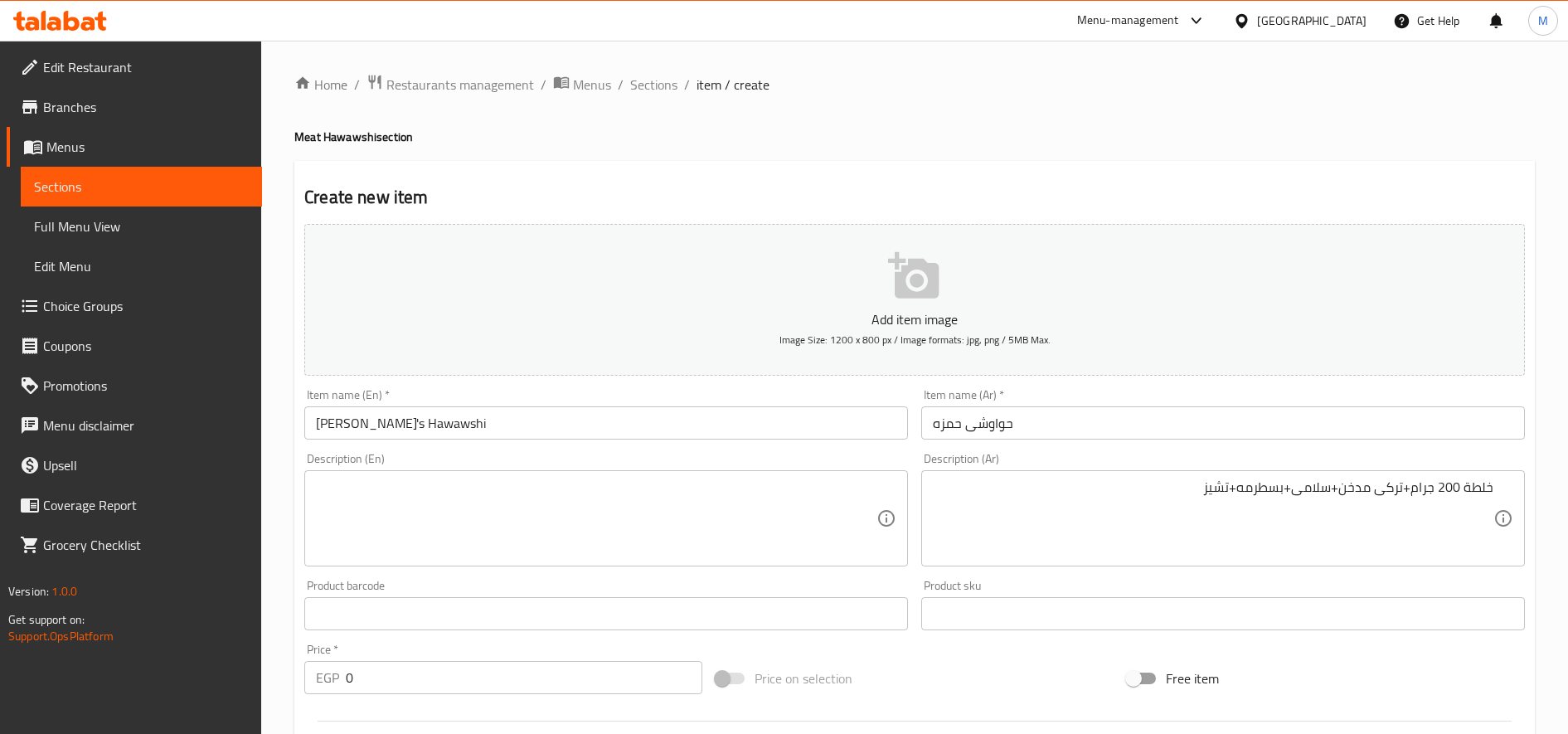
click at [383, 515] on textarea at bounding box center [596, 518] width 560 height 79
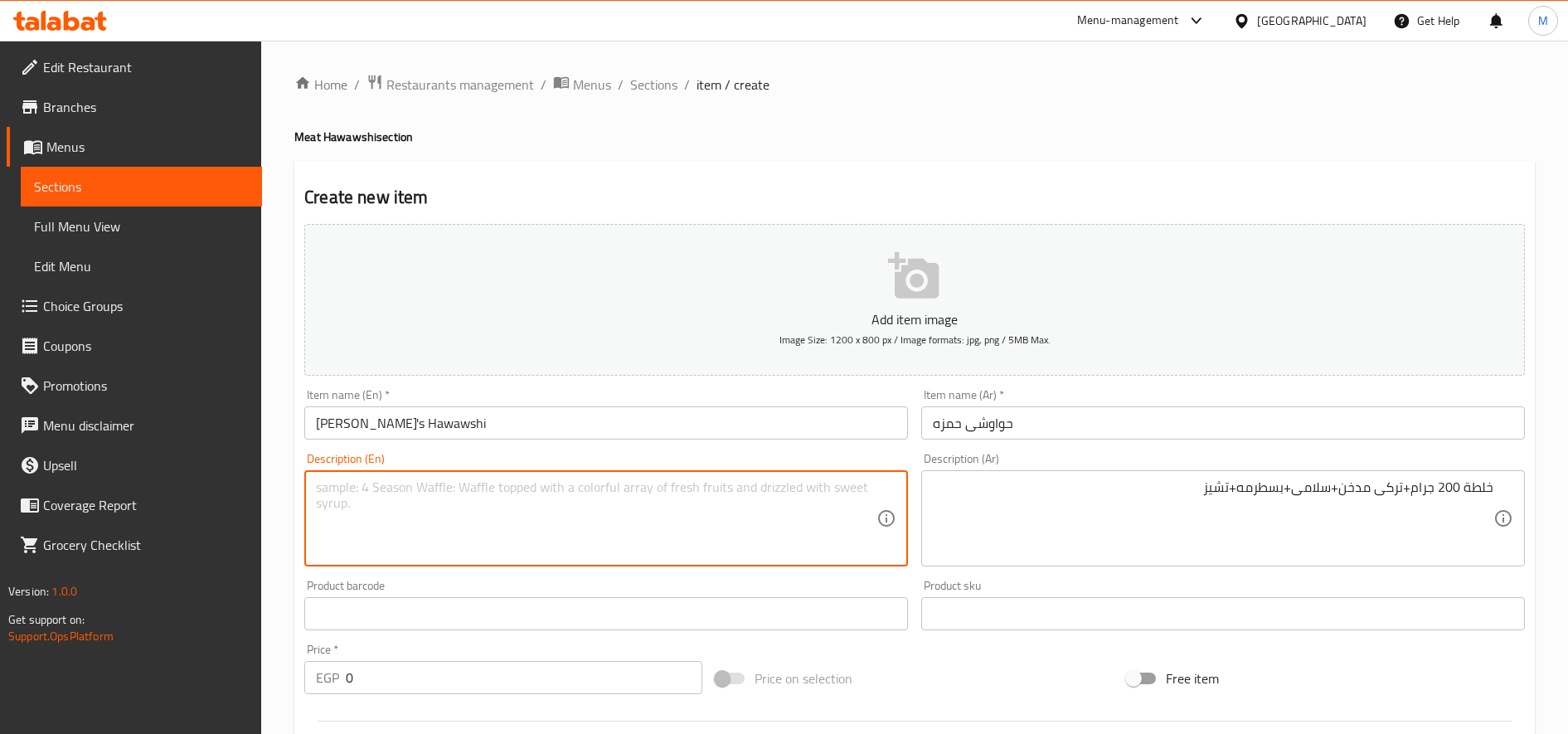
paste textarea "200g mix + smoked turkey + salami + pastrami + cheese"
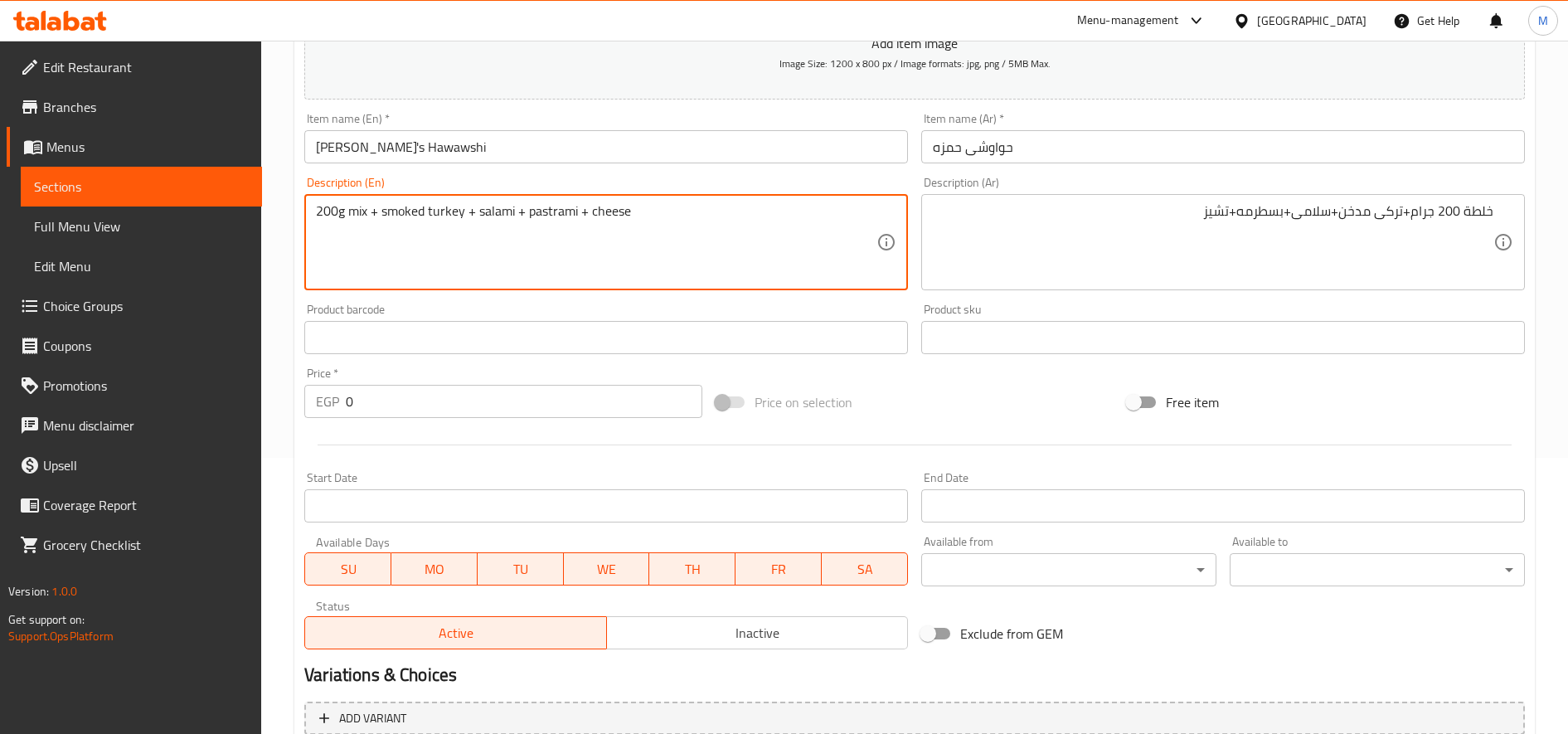
scroll to position [415, 0]
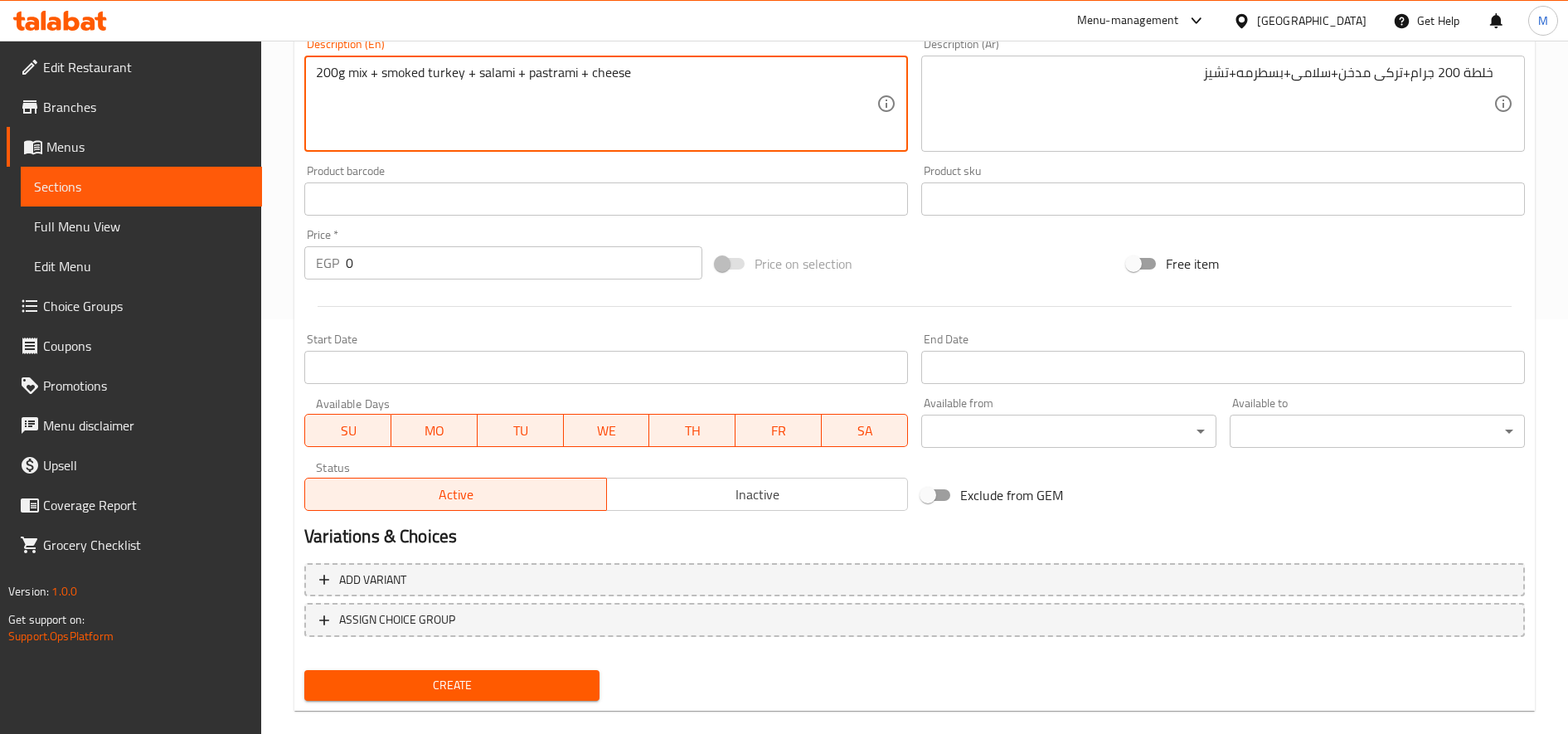
type textarea "200g mix + smoked turkey + salami + pastrami + cheese"
click at [436, 265] on input "0" at bounding box center [523, 263] width 356 height 33
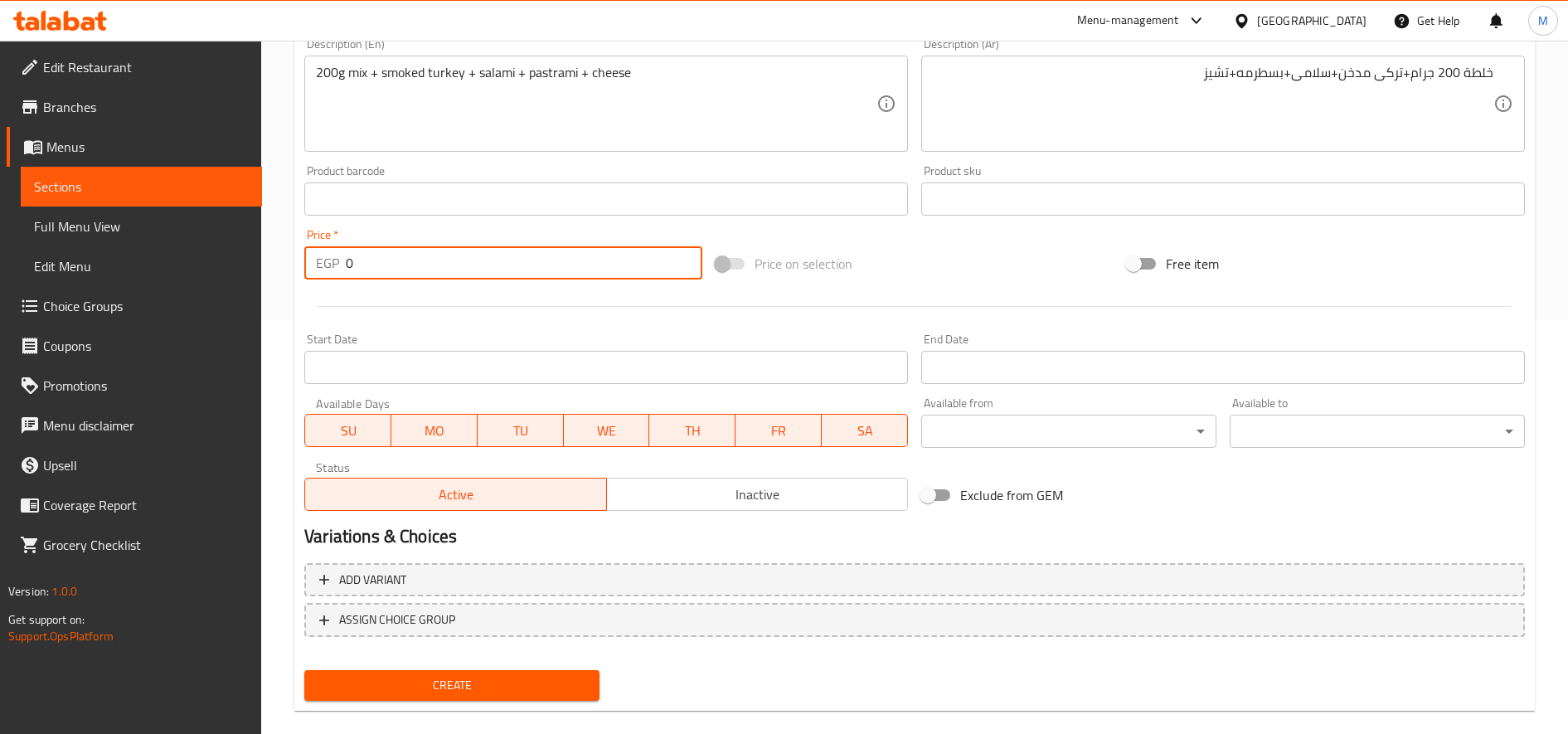
click at [436, 265] on input "0" at bounding box center [523, 263] width 356 height 33
type input "115"
click at [304, 670] on button "Create" at bounding box center [451, 685] width 295 height 30
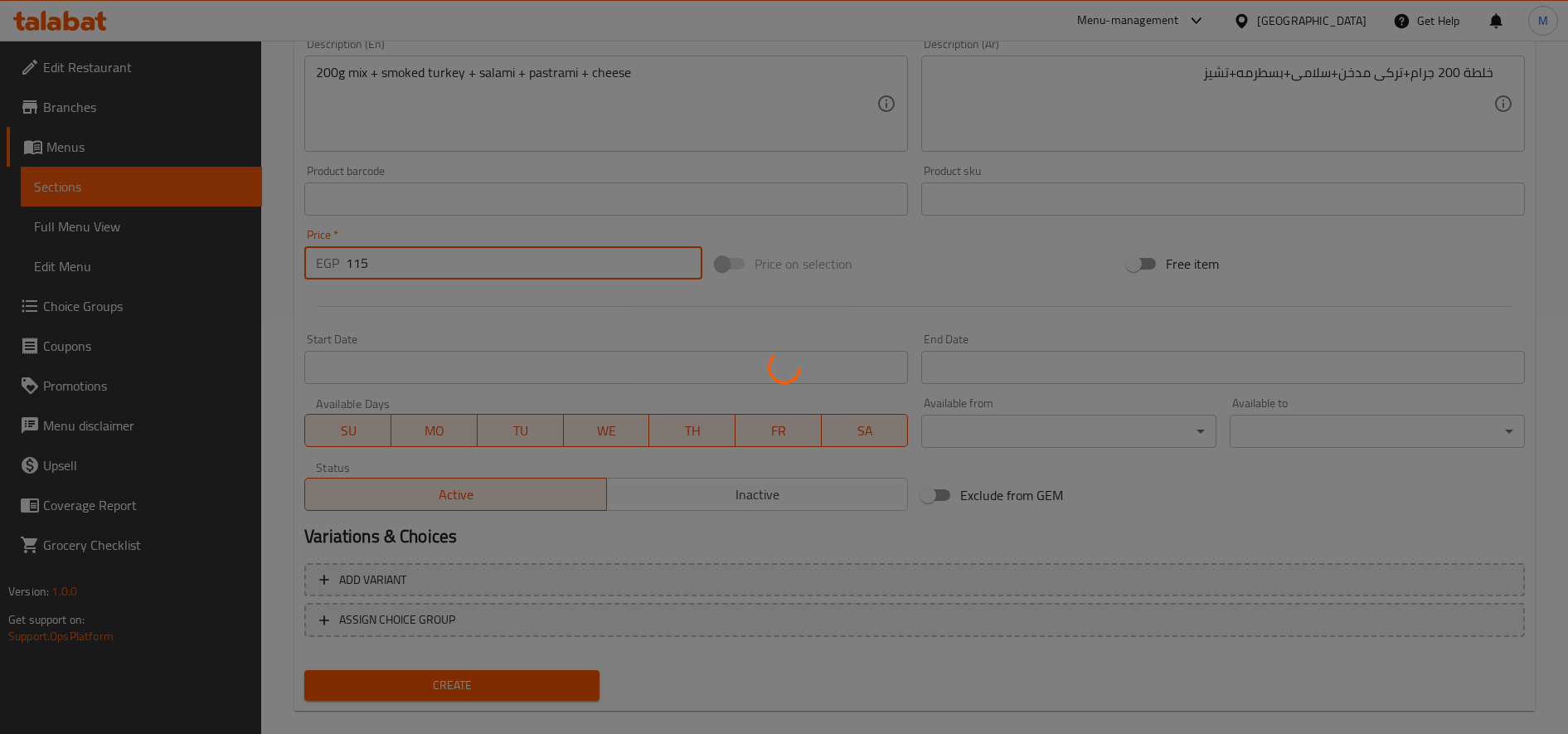
type input "0"
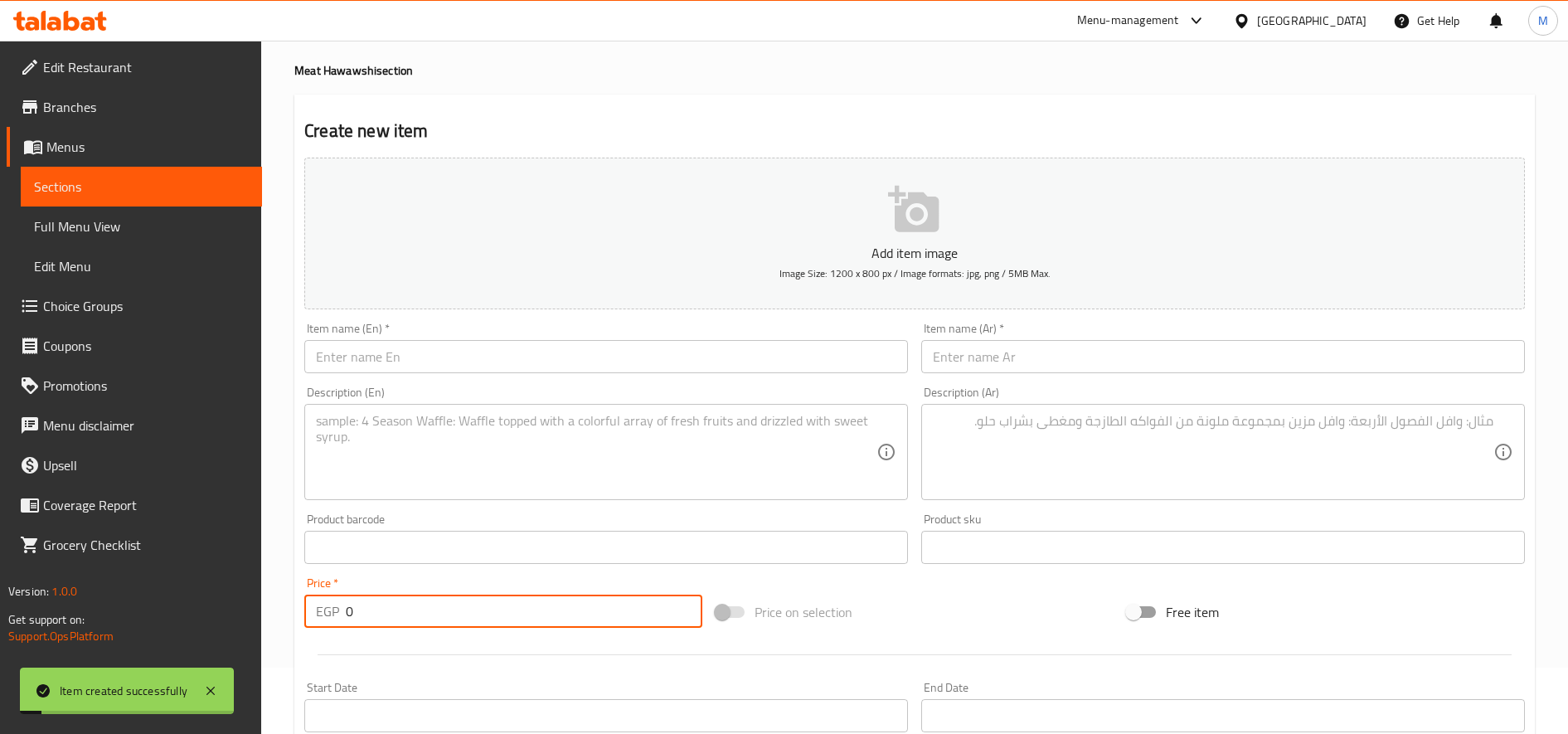
scroll to position [0, 0]
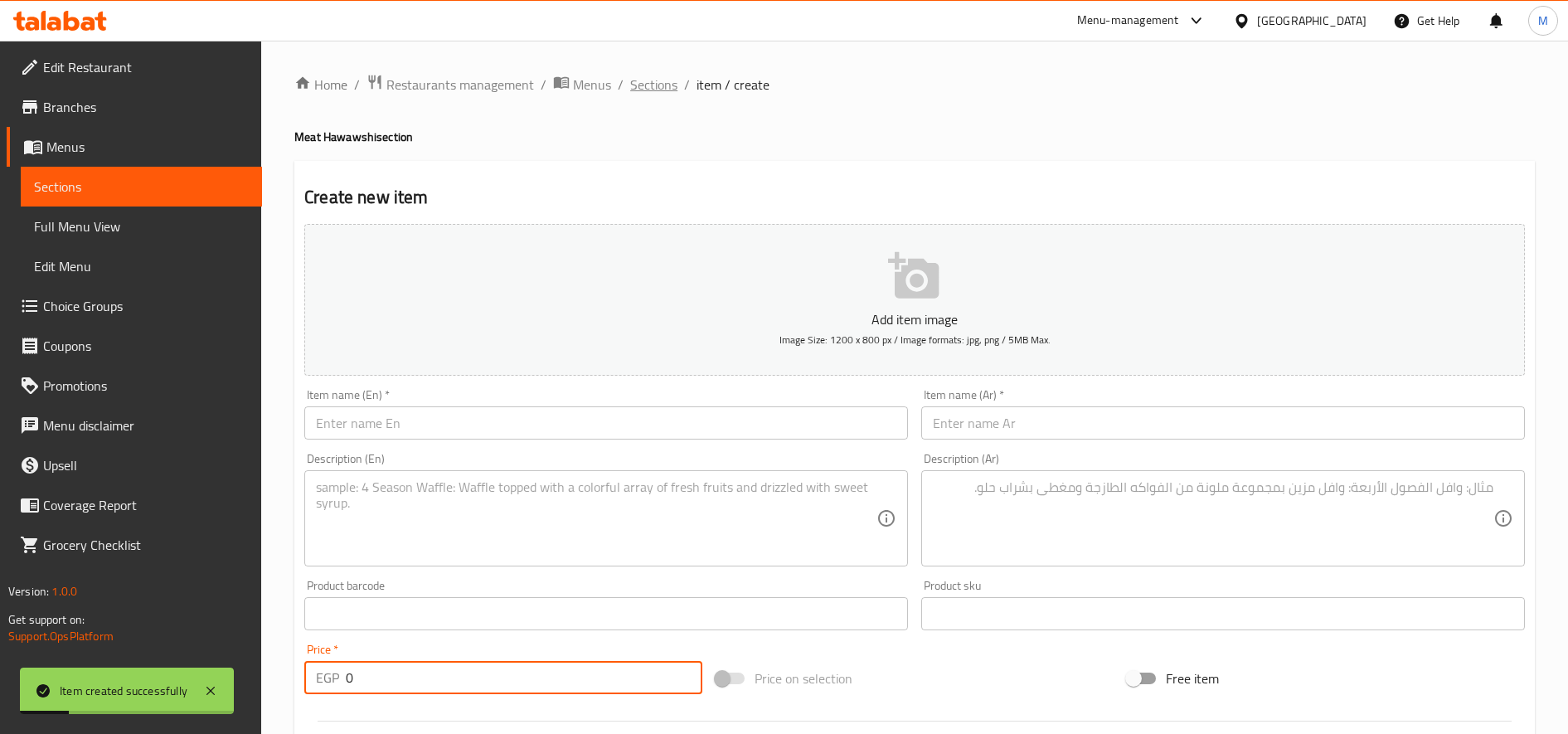
click at [670, 78] on span "Sections" at bounding box center [653, 84] width 47 height 20
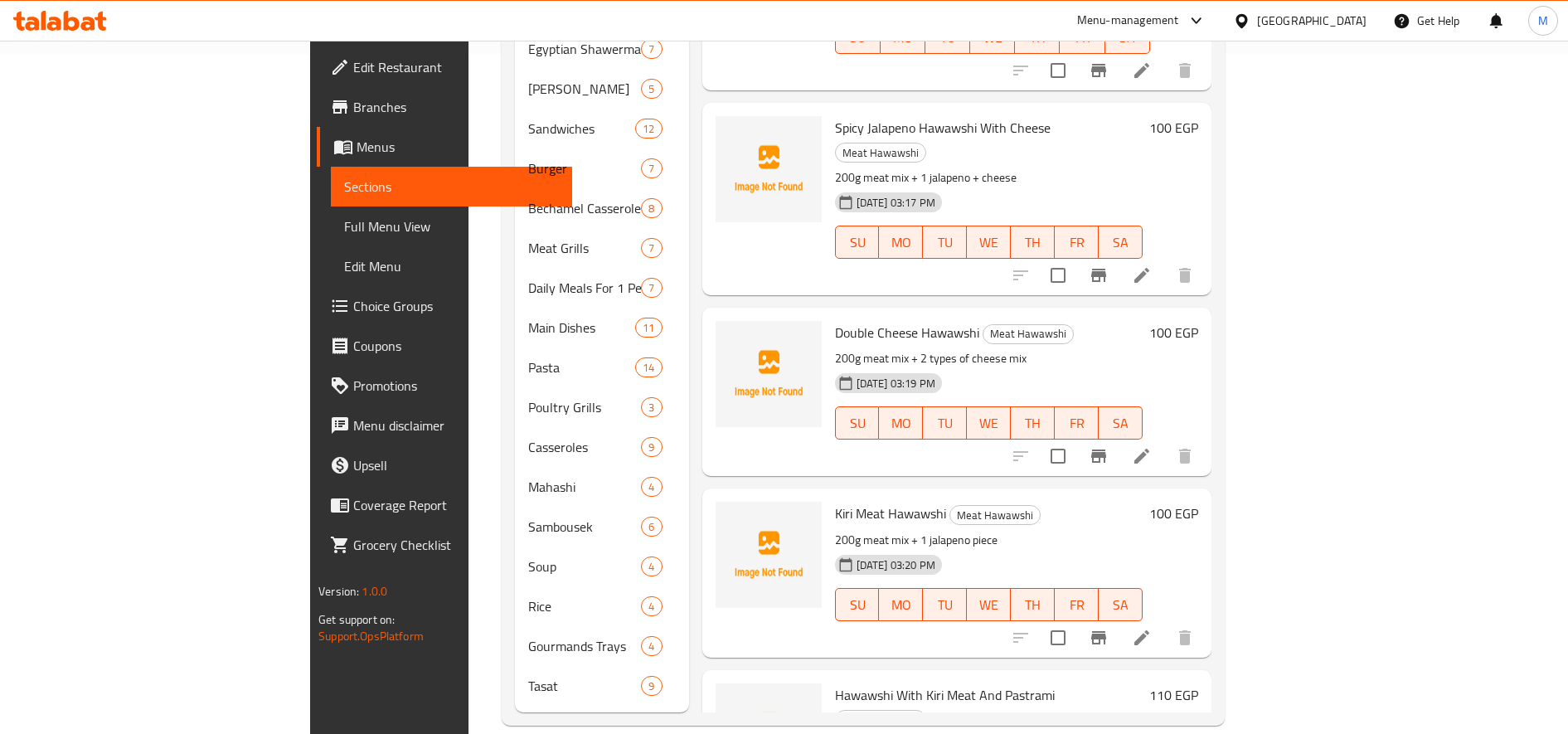
scroll to position [3182, 0]
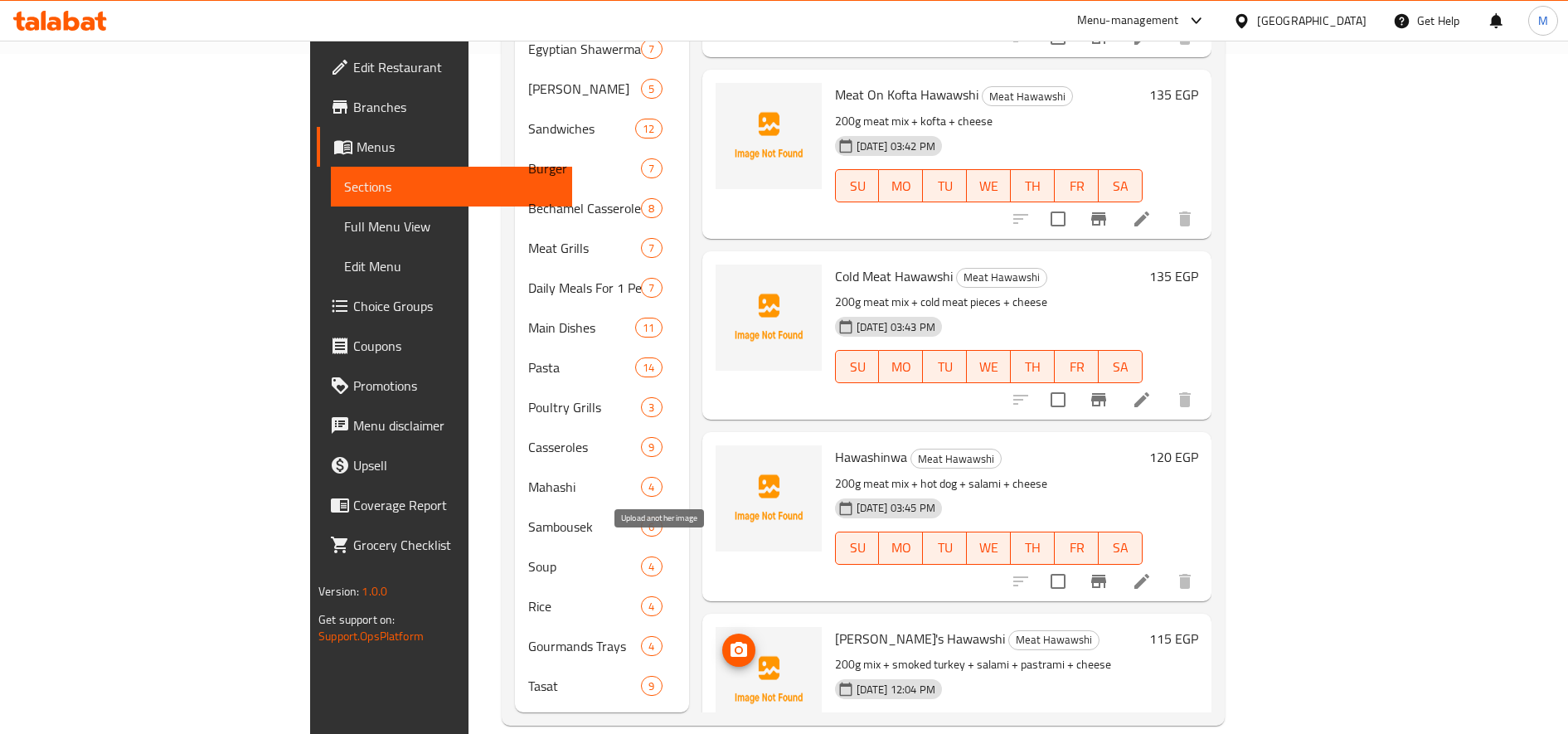
click at [729, 640] on icon "upload picture" at bounding box center [739, 650] width 20 height 20
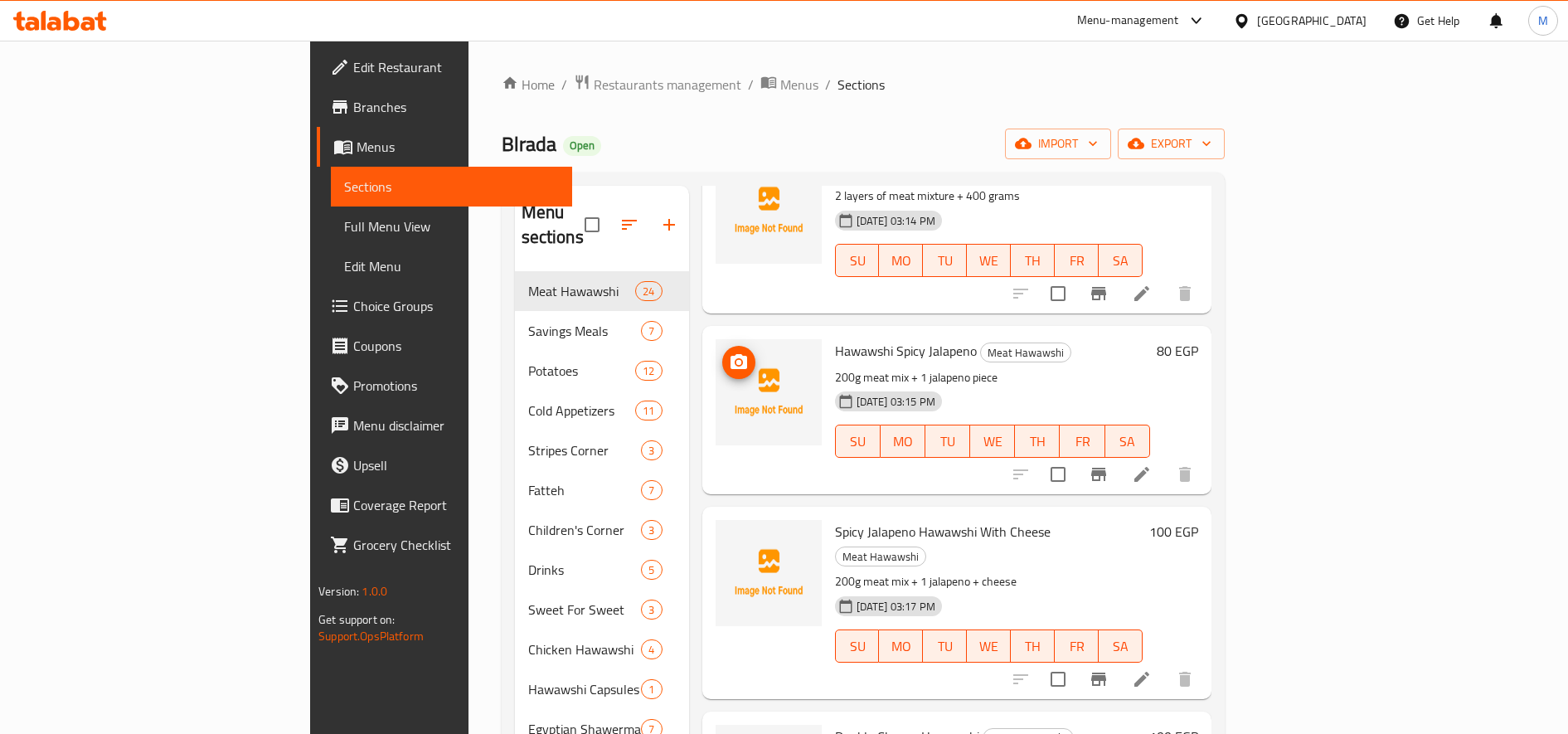
scroll to position [415, 0]
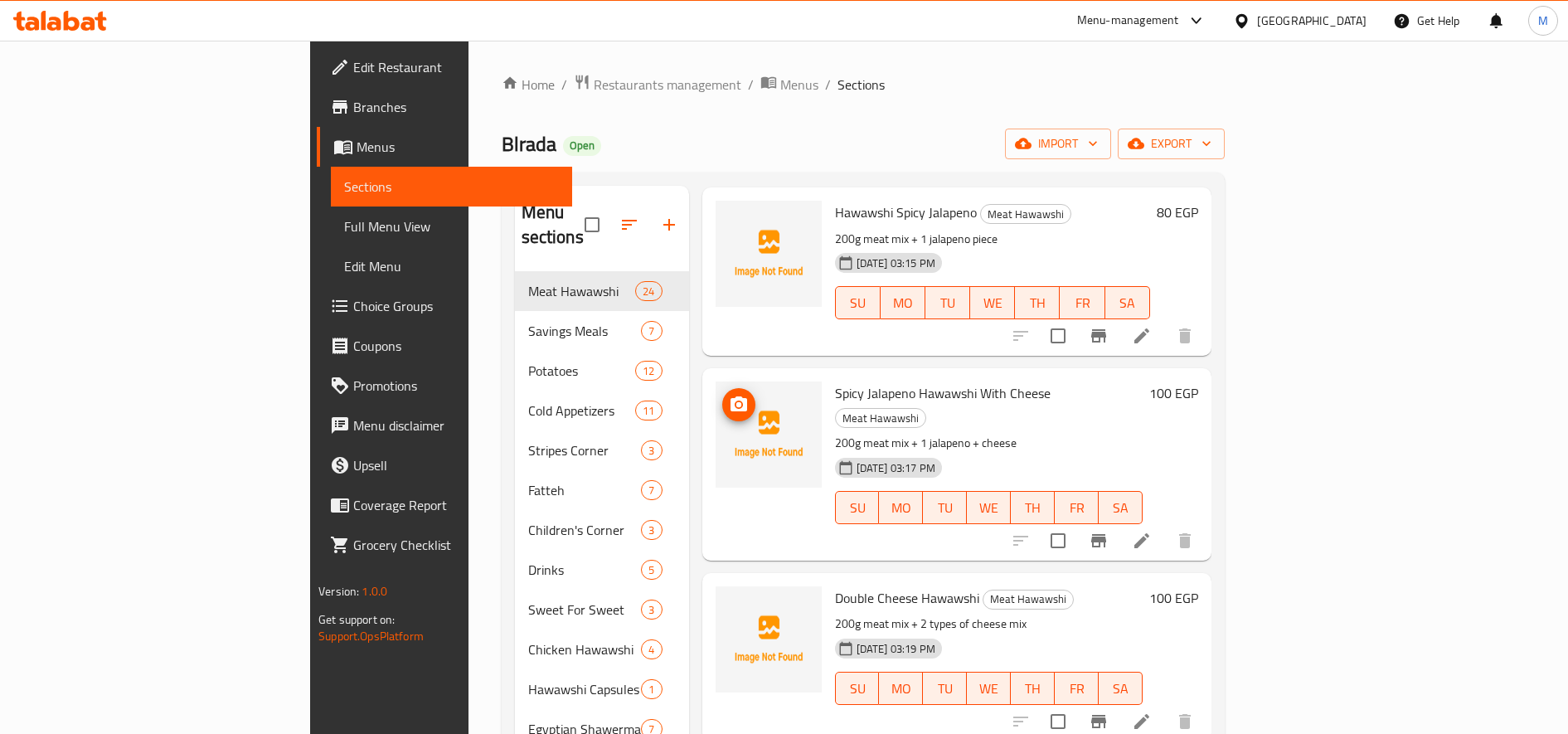
click at [729, 394] on icon "upload picture" at bounding box center [739, 404] width 20 height 20
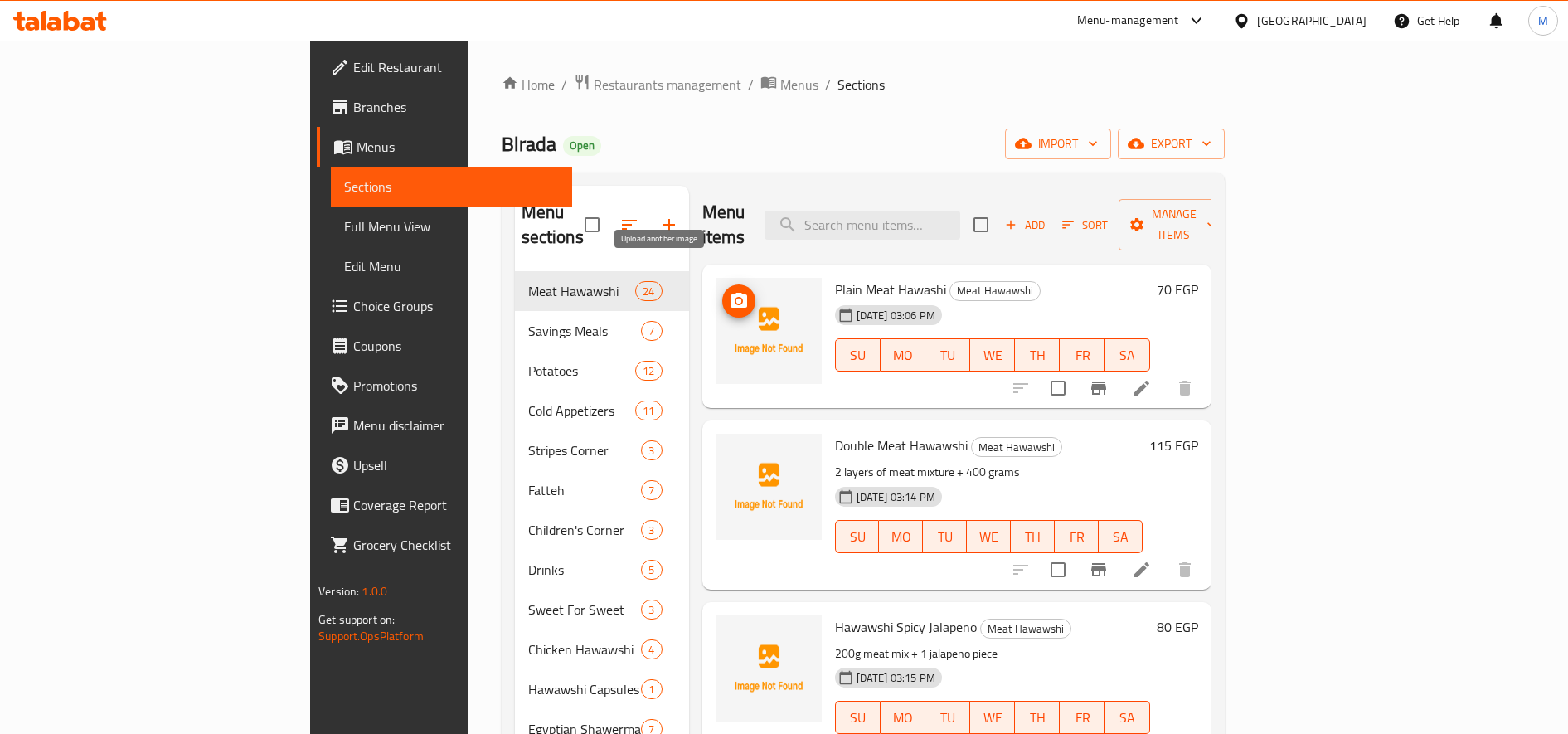
click at [722, 291] on span "upload picture" at bounding box center [739, 301] width 33 height 20
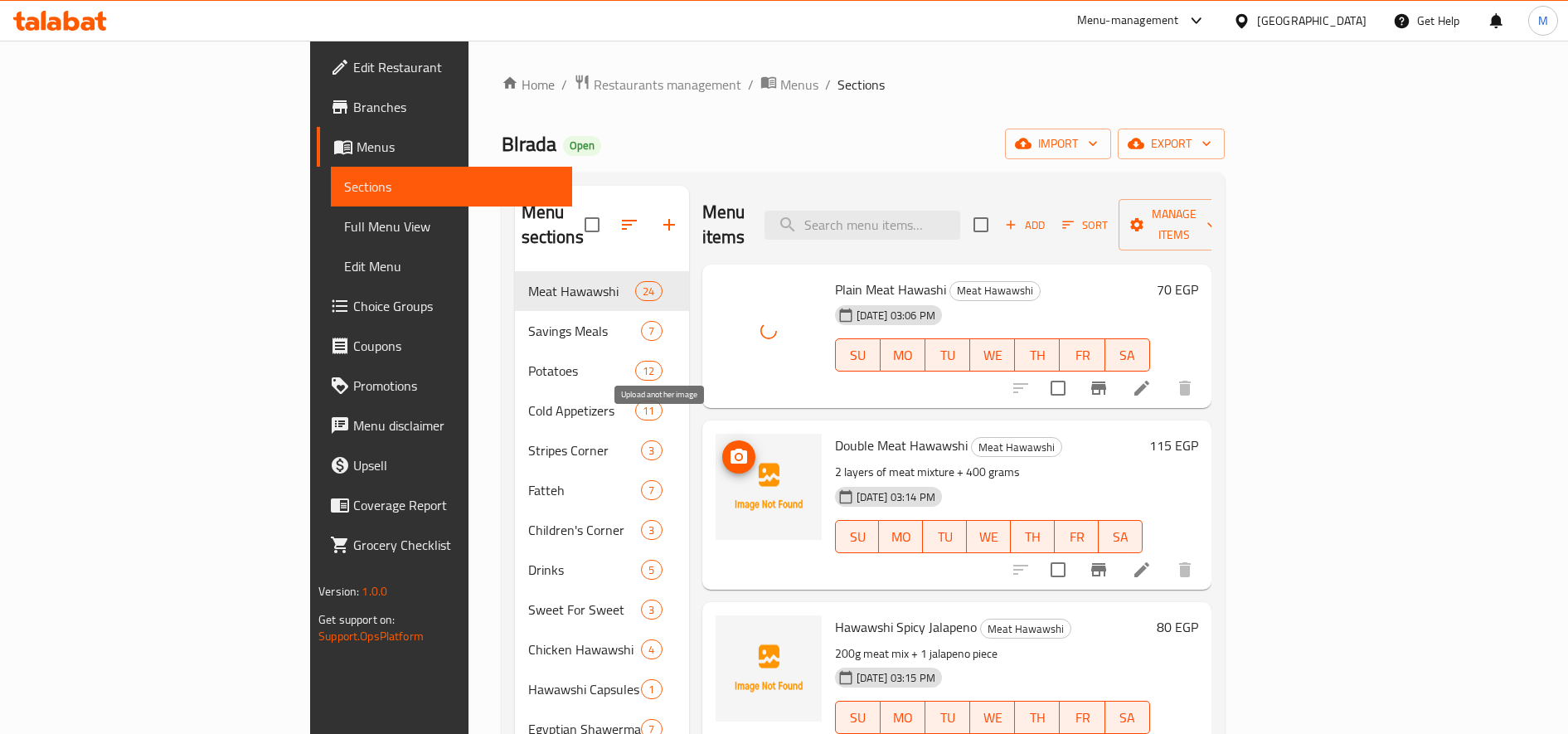
click at [729, 446] on icon "upload picture" at bounding box center [739, 456] width 20 height 20
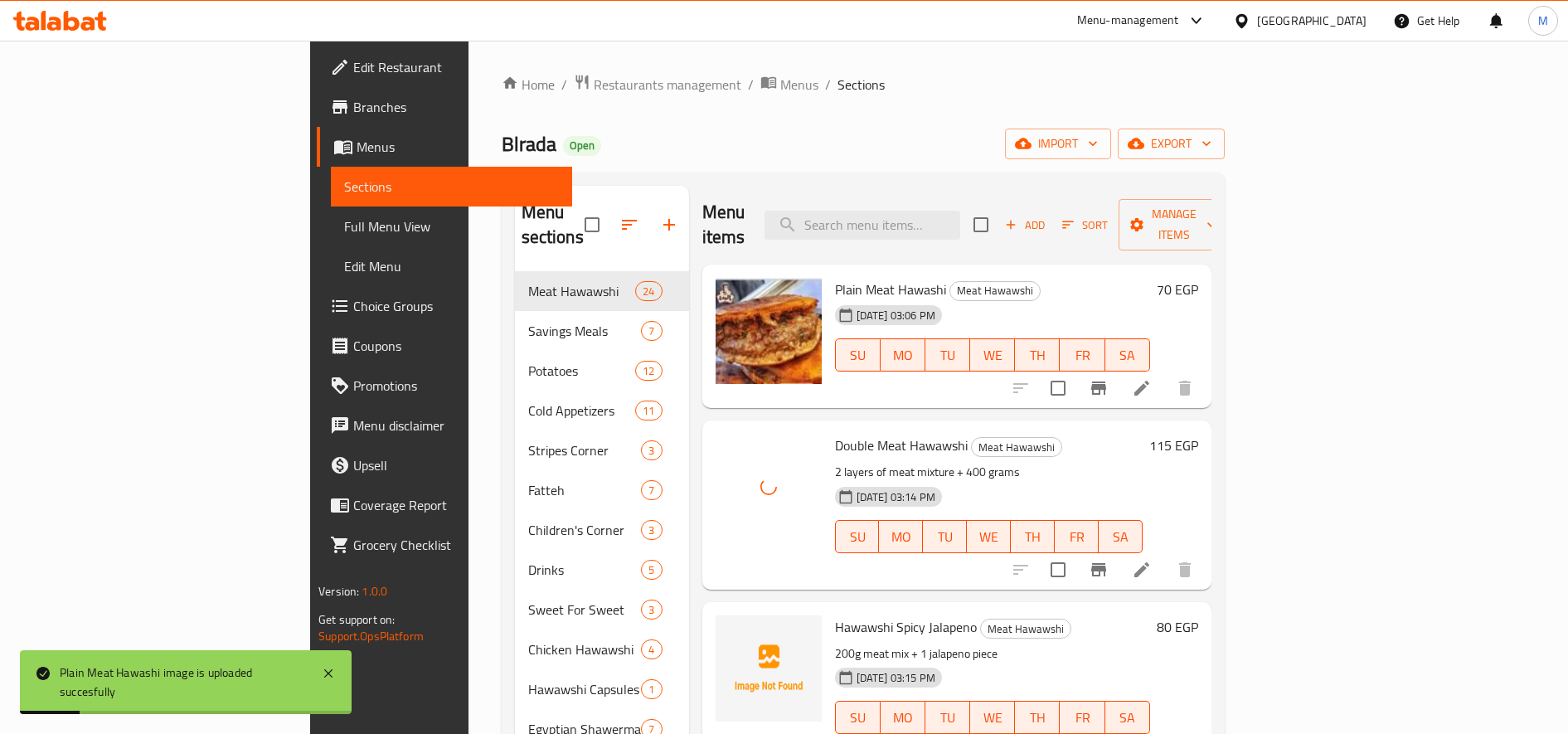
scroll to position [138, 0]
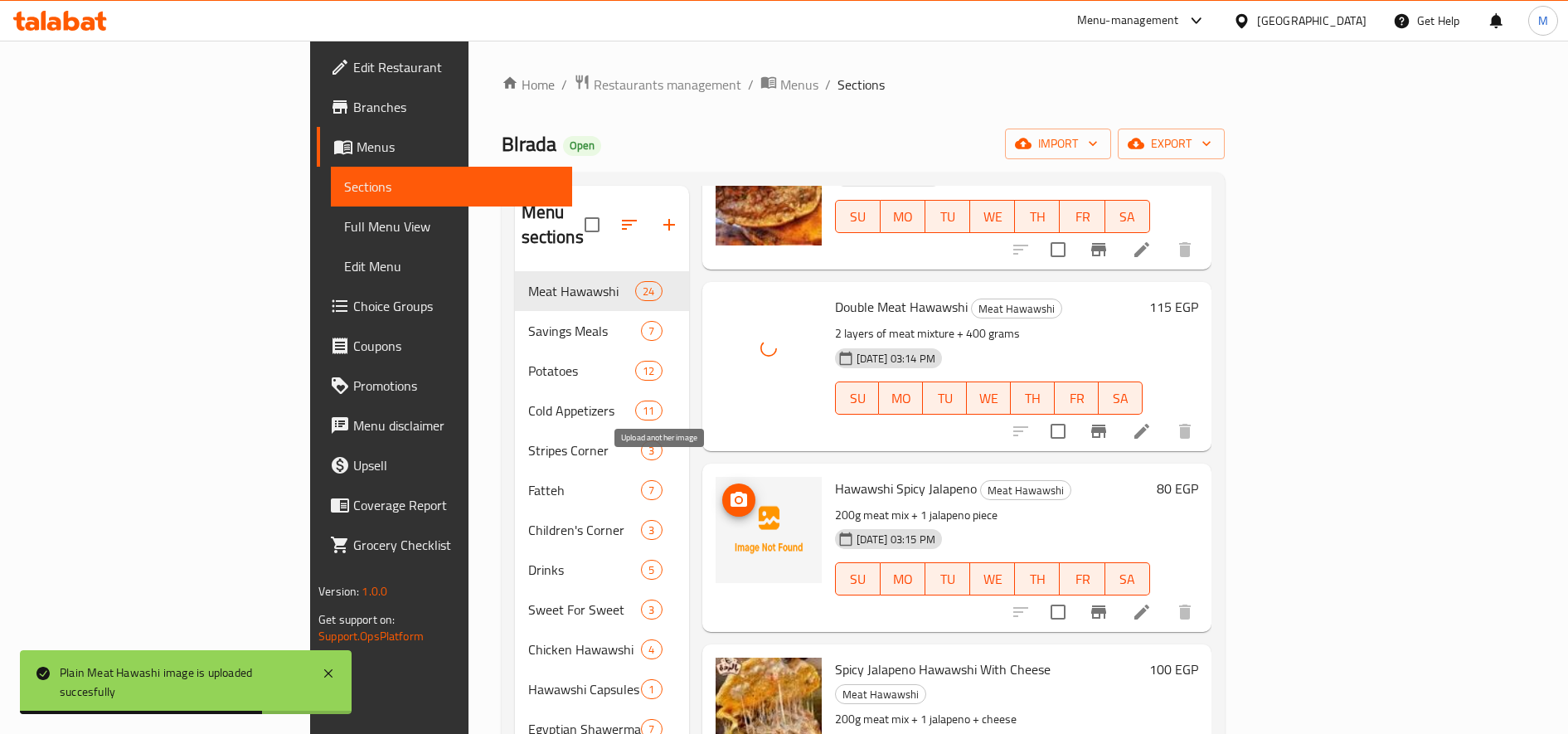
click at [729, 490] on icon "upload picture" at bounding box center [739, 499] width 20 height 20
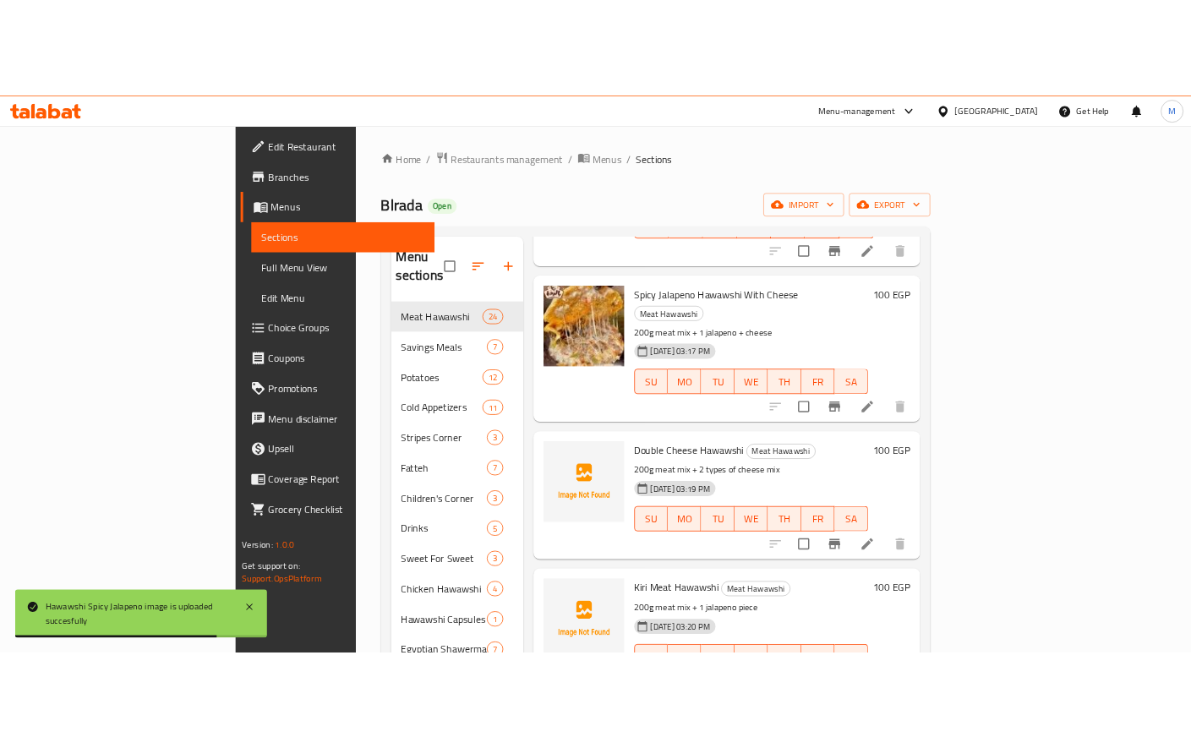
scroll to position [564, 0]
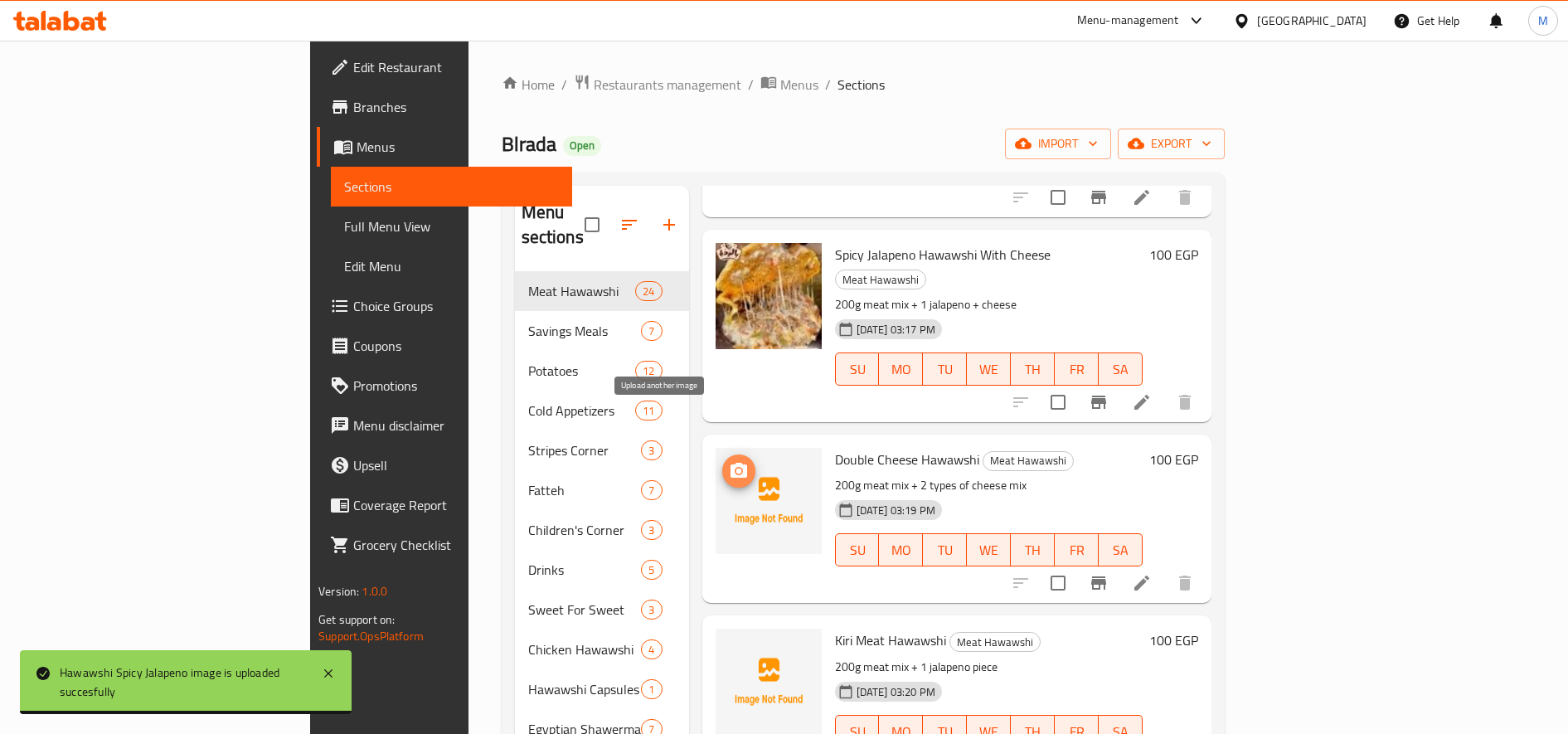
click at [722, 461] on span "upload picture" at bounding box center [739, 471] width 33 height 20
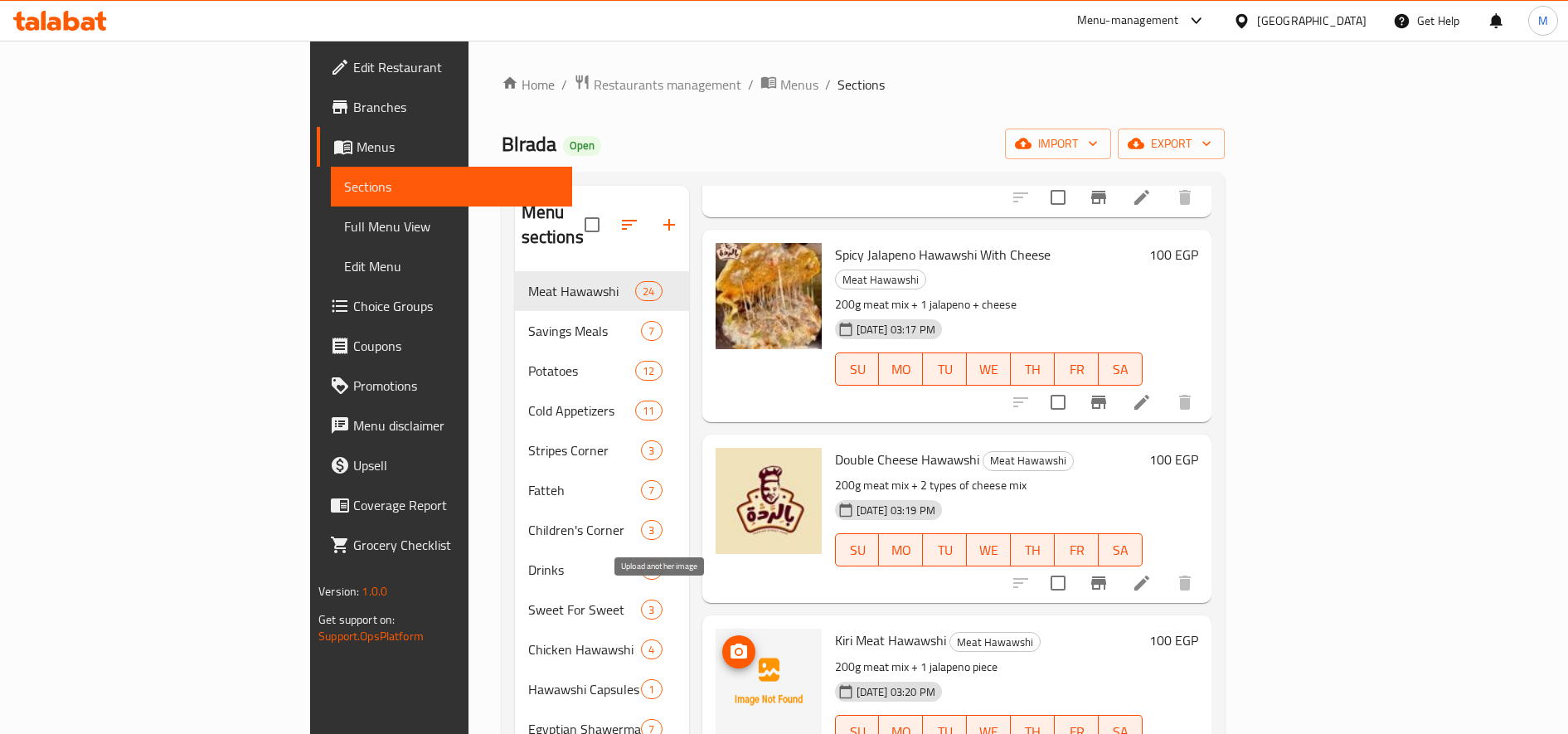
click at [730, 644] on icon "upload picture" at bounding box center [738, 651] width 17 height 15
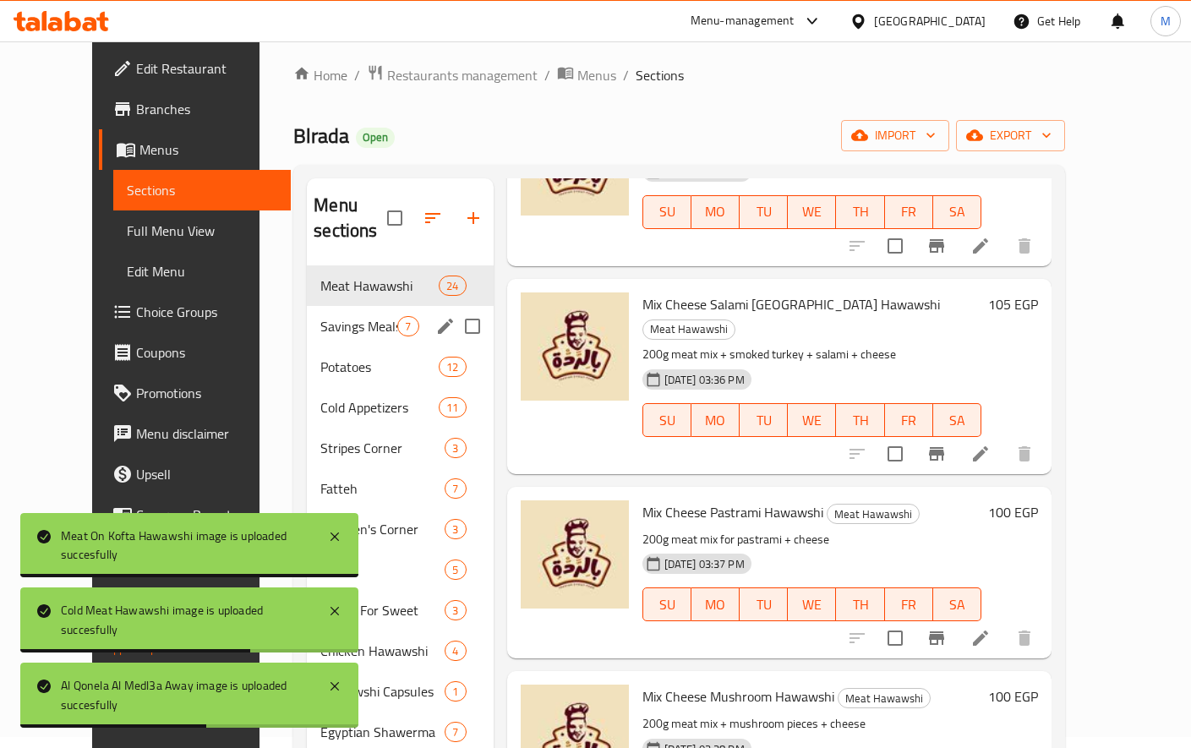
scroll to position [0, 0]
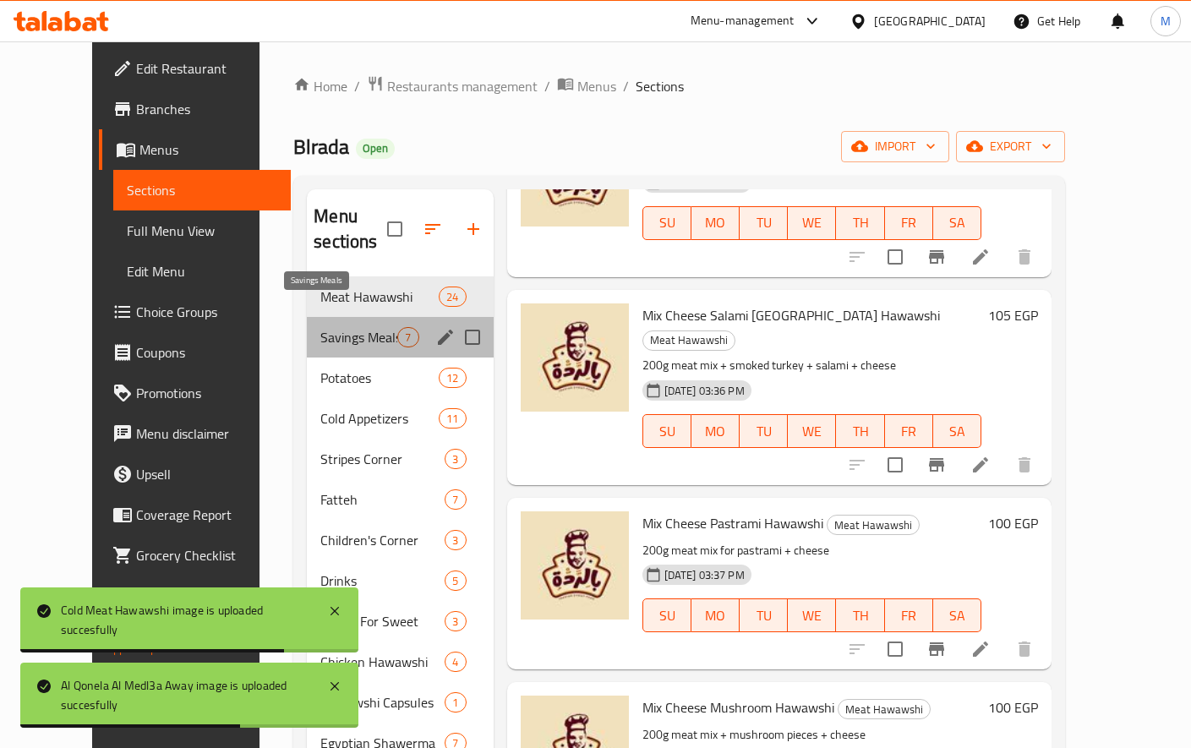
drag, startPoint x: 288, startPoint y: 318, endPoint x: 362, endPoint y: 379, distance: 96.0
click at [320, 327] on span "Savings Meals" at bounding box center [358, 337] width 77 height 20
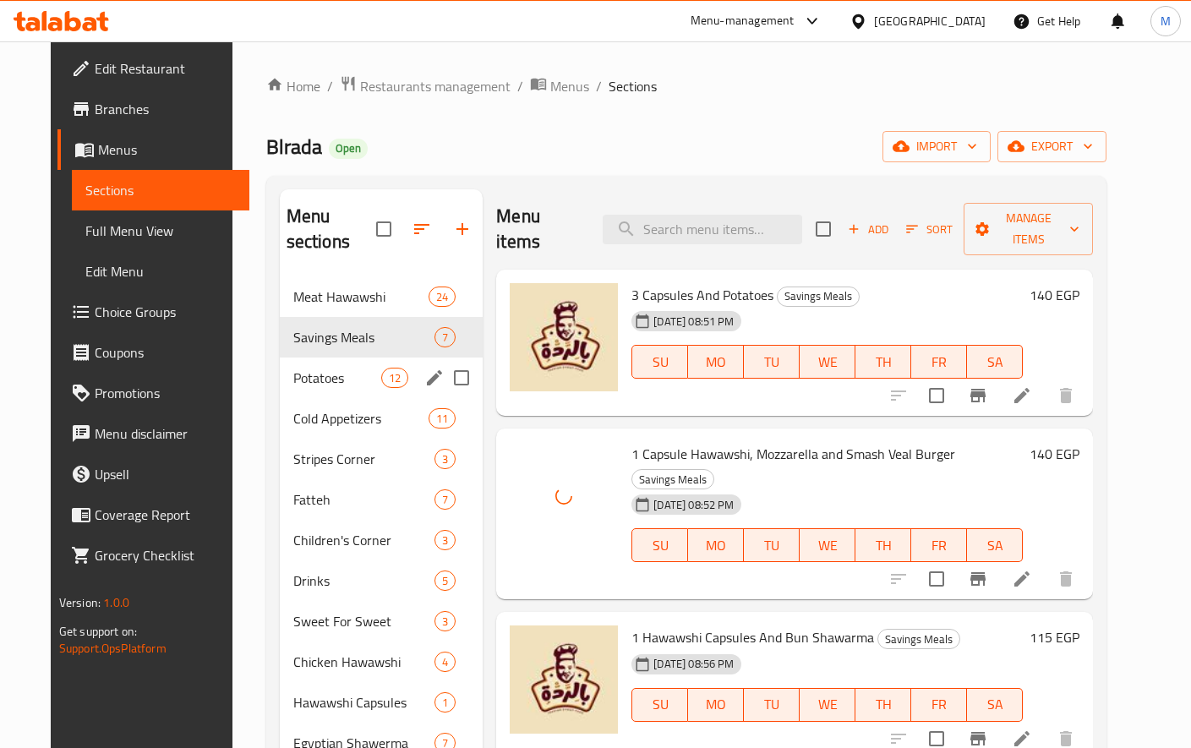
click at [301, 366] on div "Potatoes 12" at bounding box center [382, 377] width 204 height 41
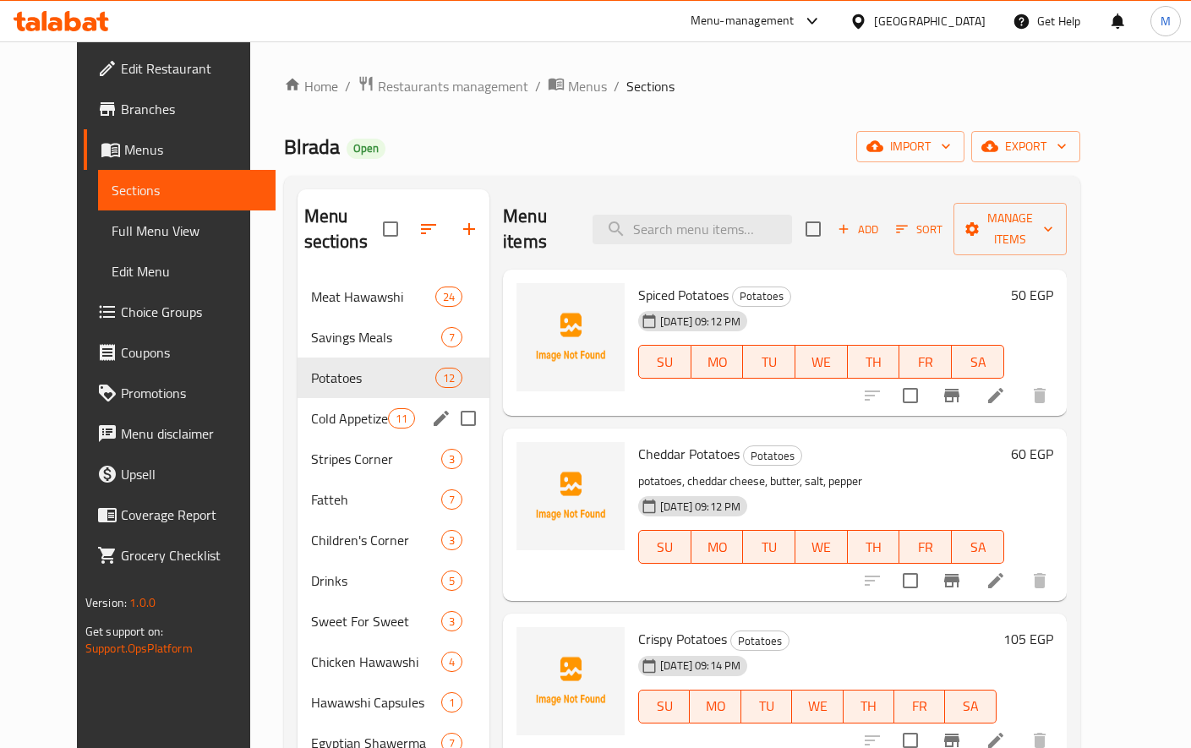
click at [311, 408] on span "Cold Appetizers" at bounding box center [349, 418] width 77 height 20
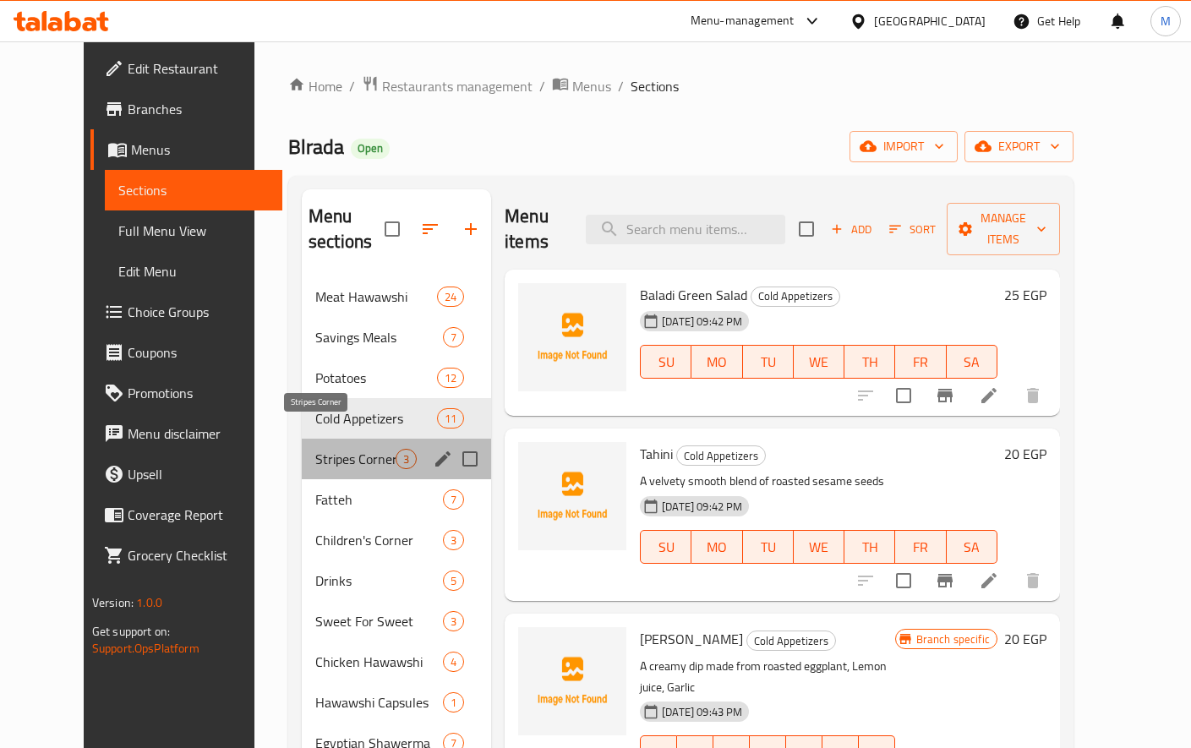
click at [315, 449] on span "Stripes Corner" at bounding box center [355, 459] width 80 height 20
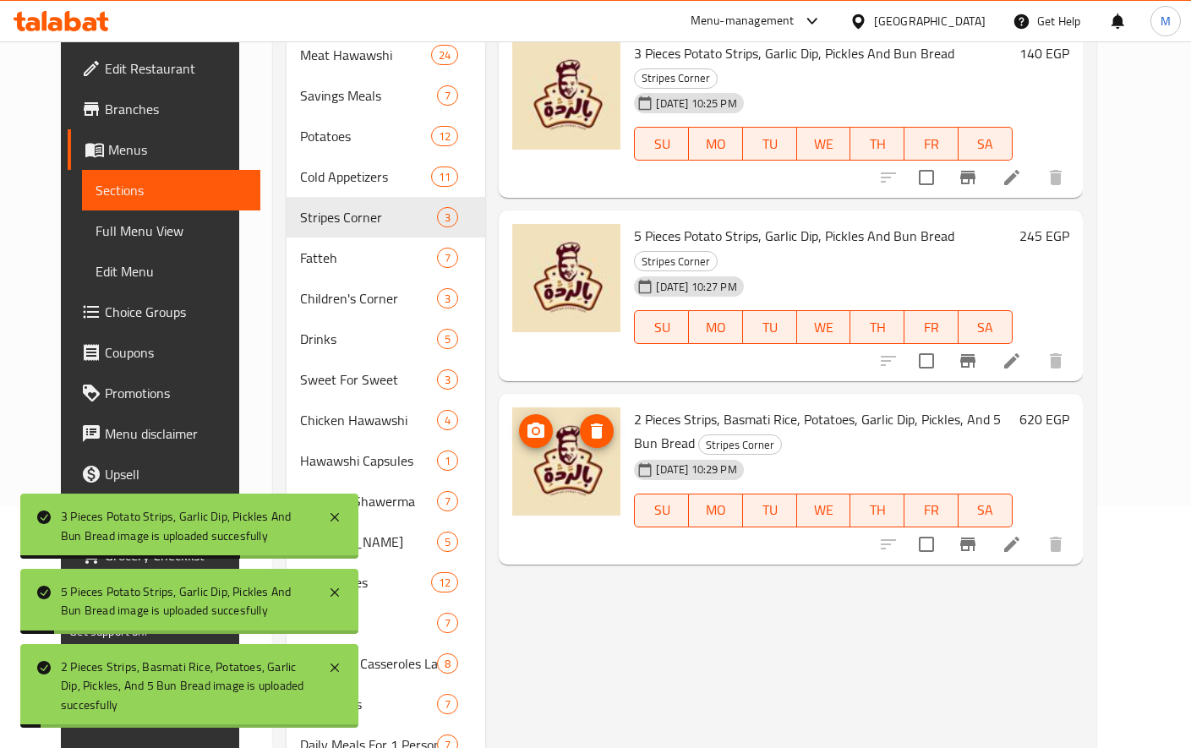
scroll to position [281, 0]
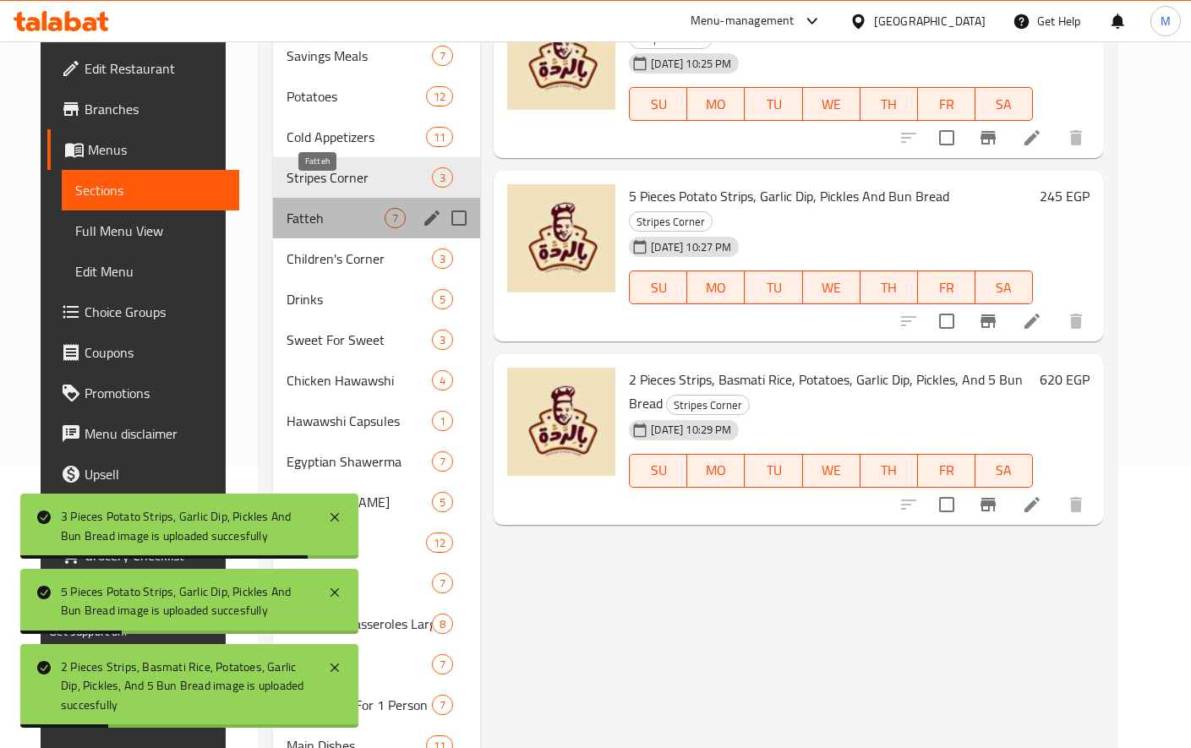
click at [306, 208] on span "Fatteh" at bounding box center [335, 218] width 98 height 20
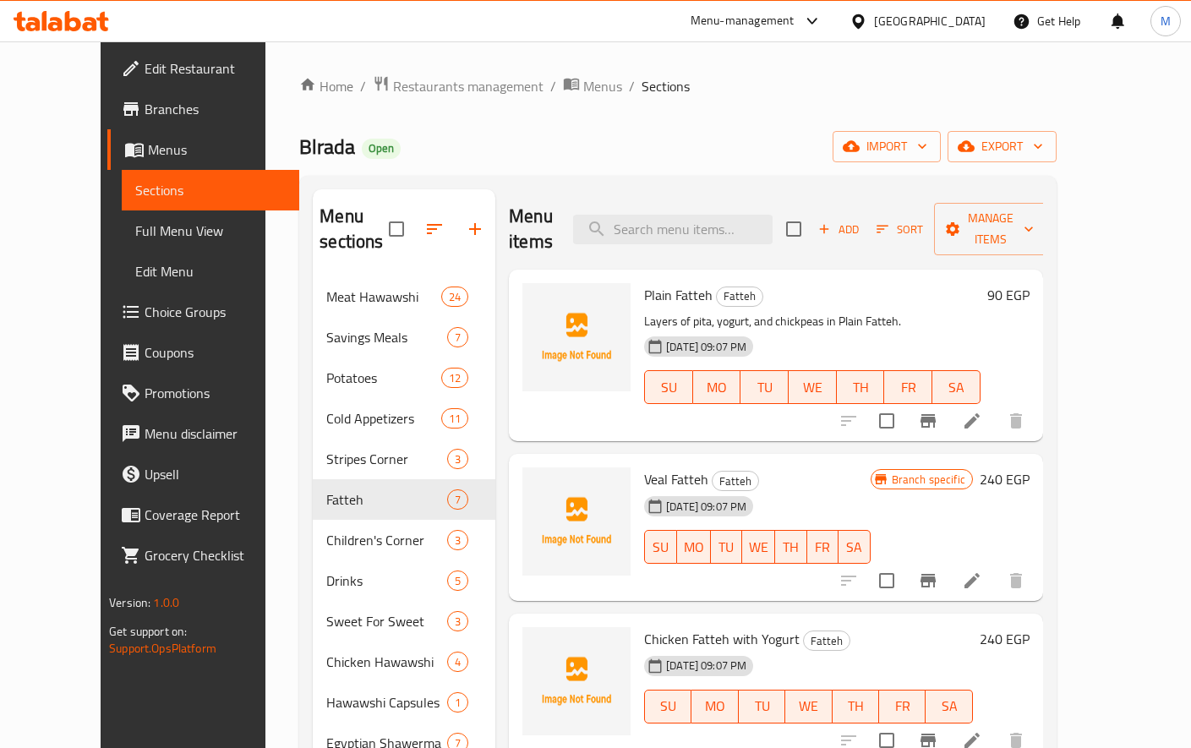
click at [1029, 283] on h6 "90 EGP" at bounding box center [1008, 295] width 42 height 24
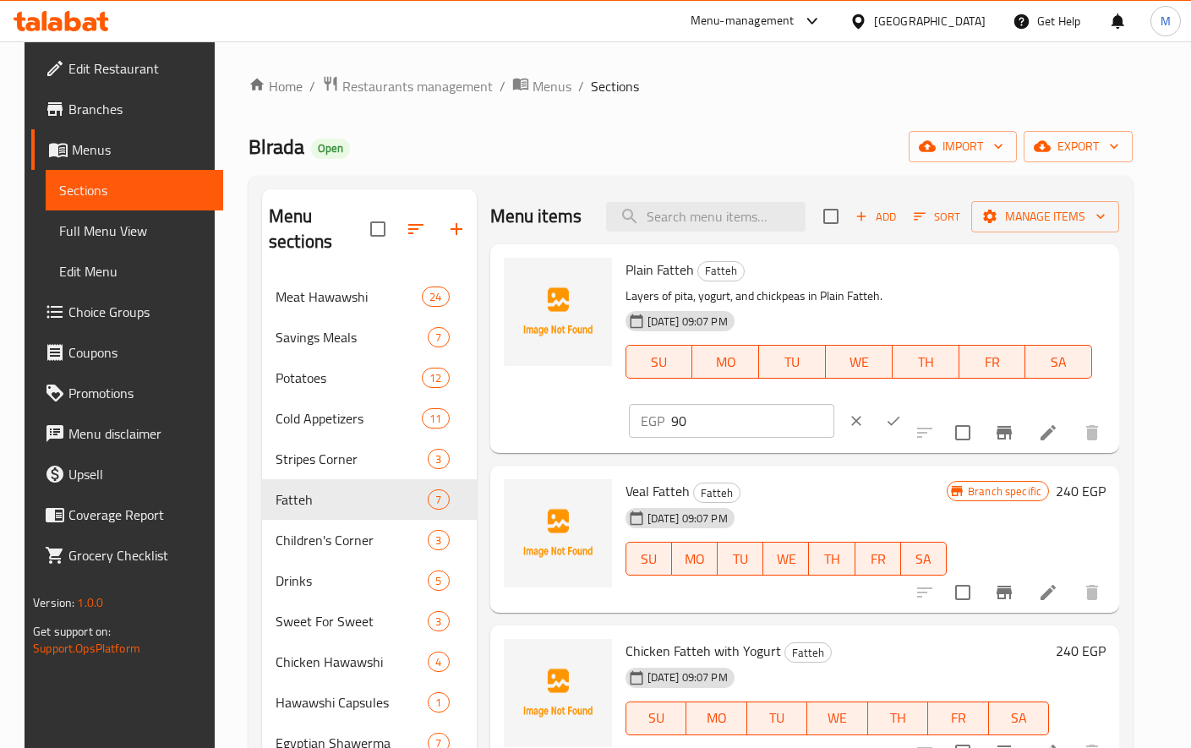
click at [834, 404] on input "90" at bounding box center [752, 421] width 163 height 34
type input "105"
click at [912, 402] on button "ok" at bounding box center [893, 420] width 37 height 37
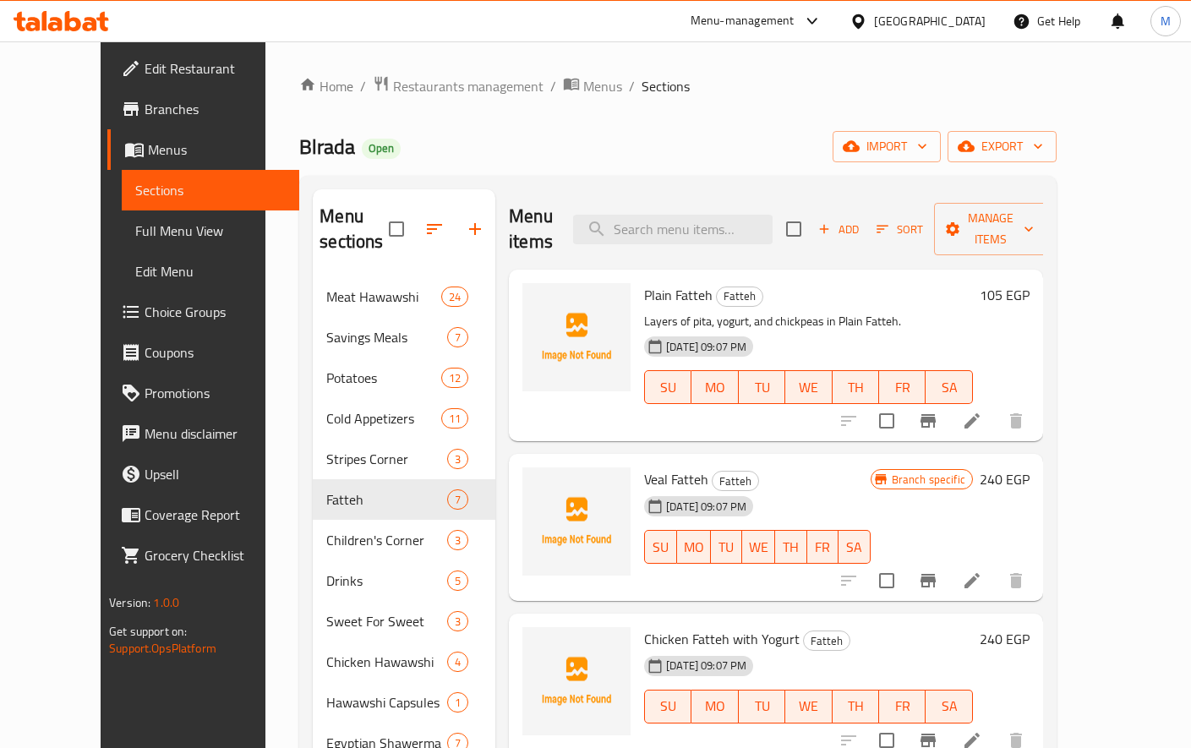
click at [1029, 467] on h6 "240 EGP" at bounding box center [1004, 479] width 50 height 24
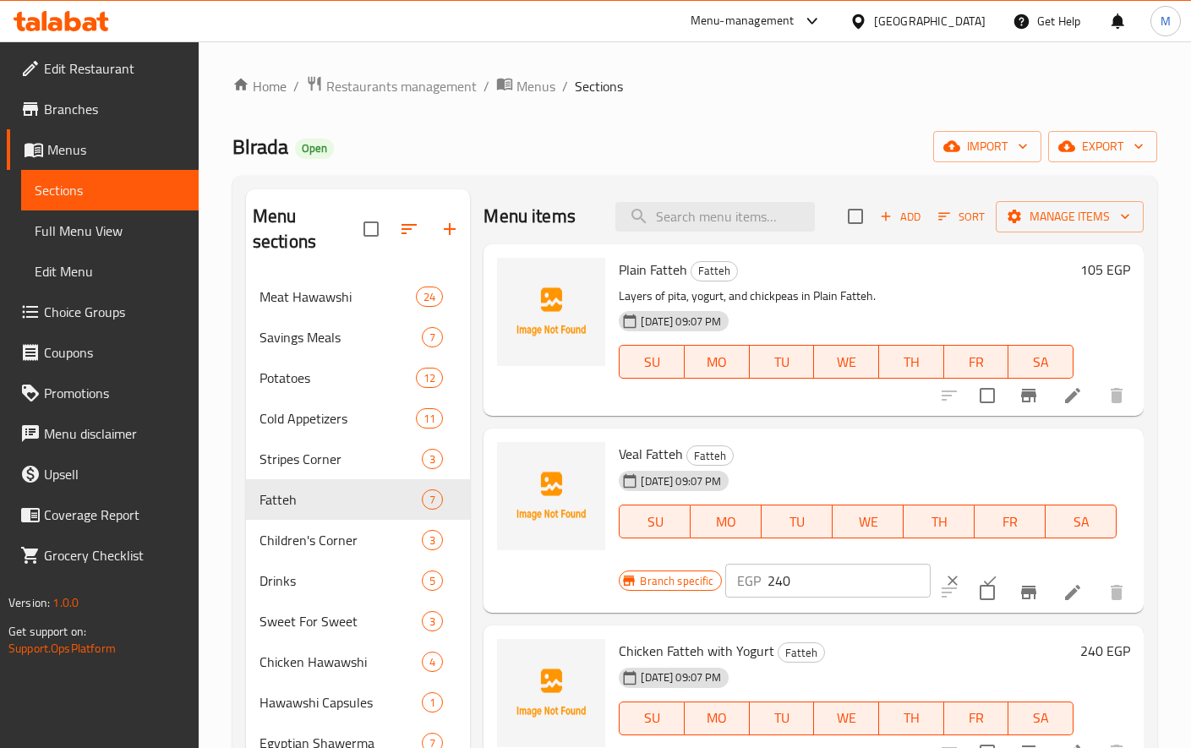
click at [944, 580] on icon "clear" at bounding box center [952, 580] width 17 height 17
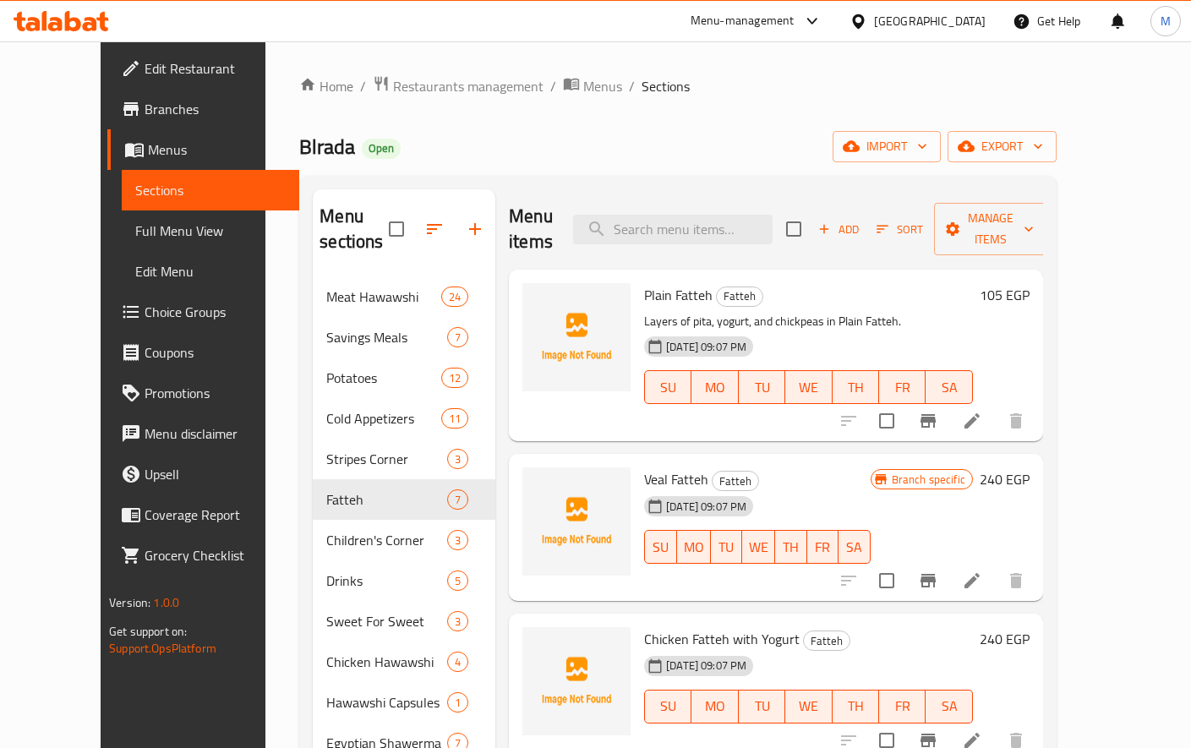
click at [1029, 467] on h6 "240 EGP" at bounding box center [1004, 479] width 50 height 24
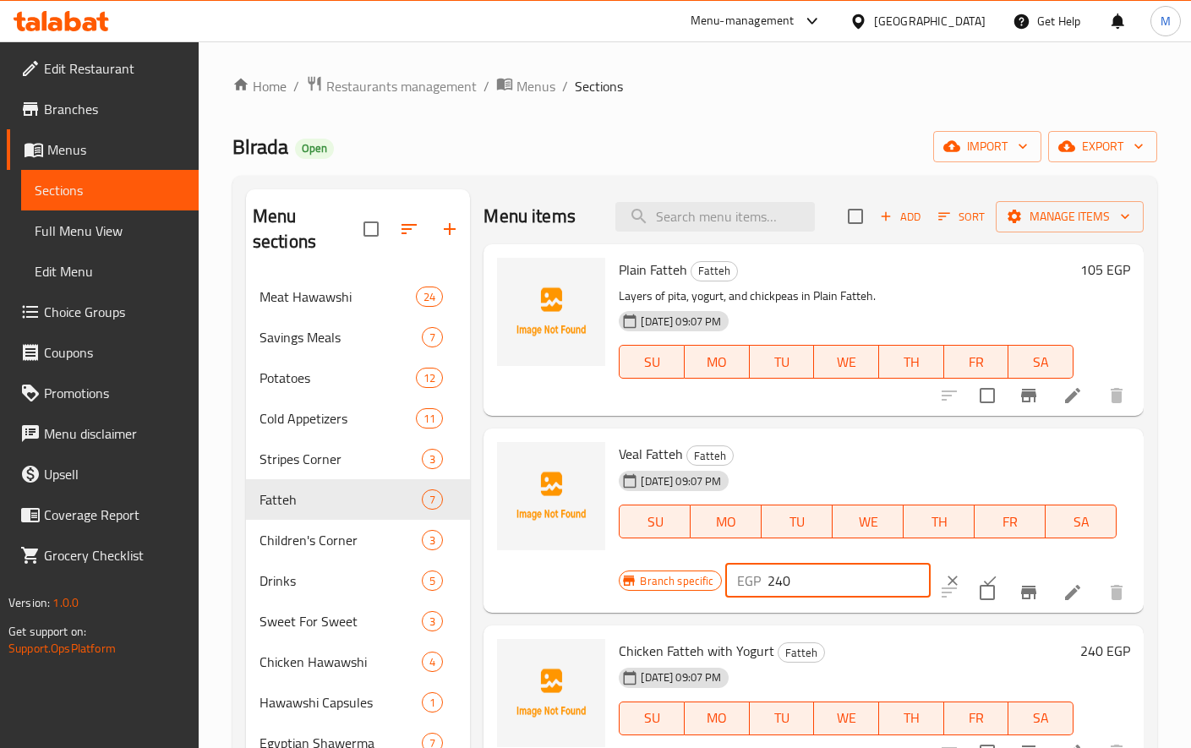
click at [809, 582] on input "240" at bounding box center [848, 581] width 163 height 34
type input "280"
click at [969, 578] on input "checkbox" at bounding box center [986, 592] width 35 height 35
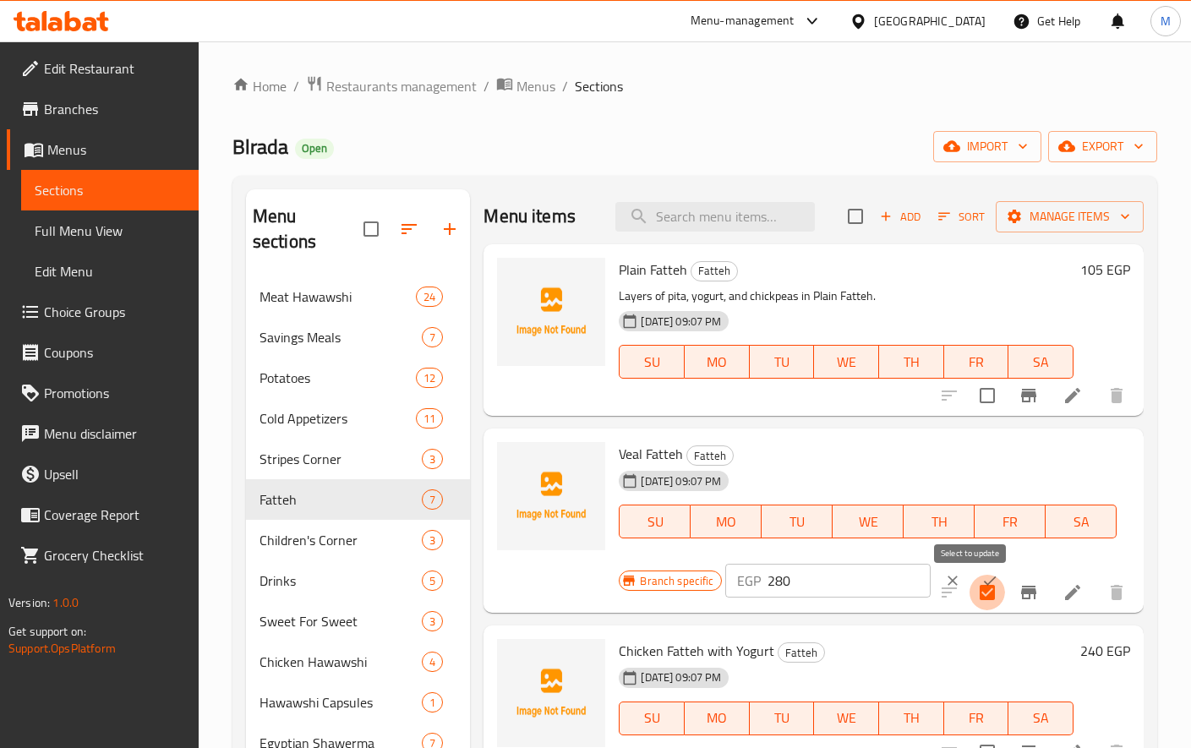
click at [977, 589] on input "checkbox" at bounding box center [986, 592] width 35 height 35
click at [969, 581] on input "checkbox" at bounding box center [986, 592] width 35 height 35
click at [975, 589] on input "checkbox" at bounding box center [986, 592] width 35 height 35
click at [969, 580] on input "checkbox" at bounding box center [986, 592] width 35 height 35
checkbox input "true"
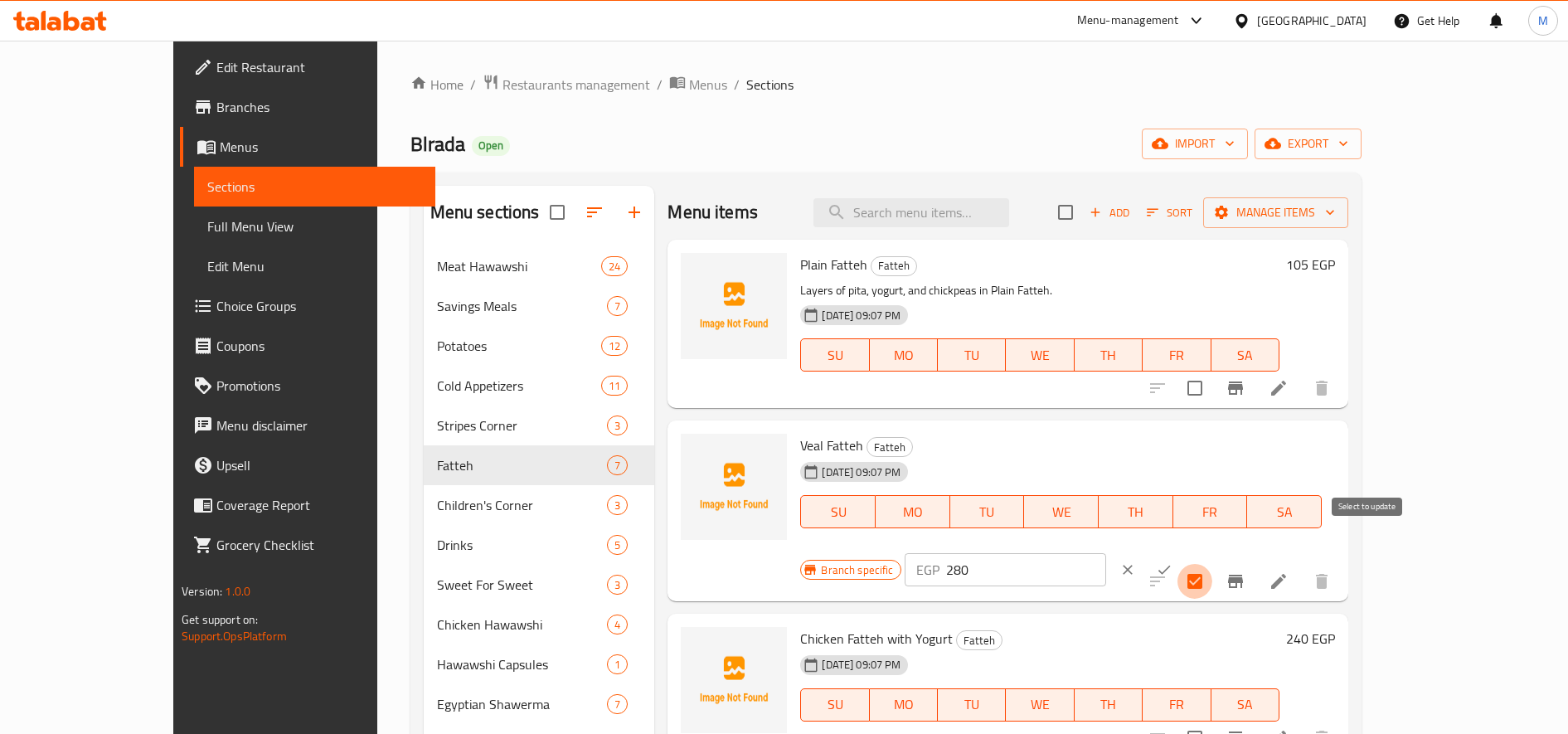
click at [1168, 564] on input "checkbox" at bounding box center [1194, 581] width 34 height 34
checkbox input "false"
click at [1168, 561] on icon "ok" at bounding box center [1164, 569] width 17 height 17
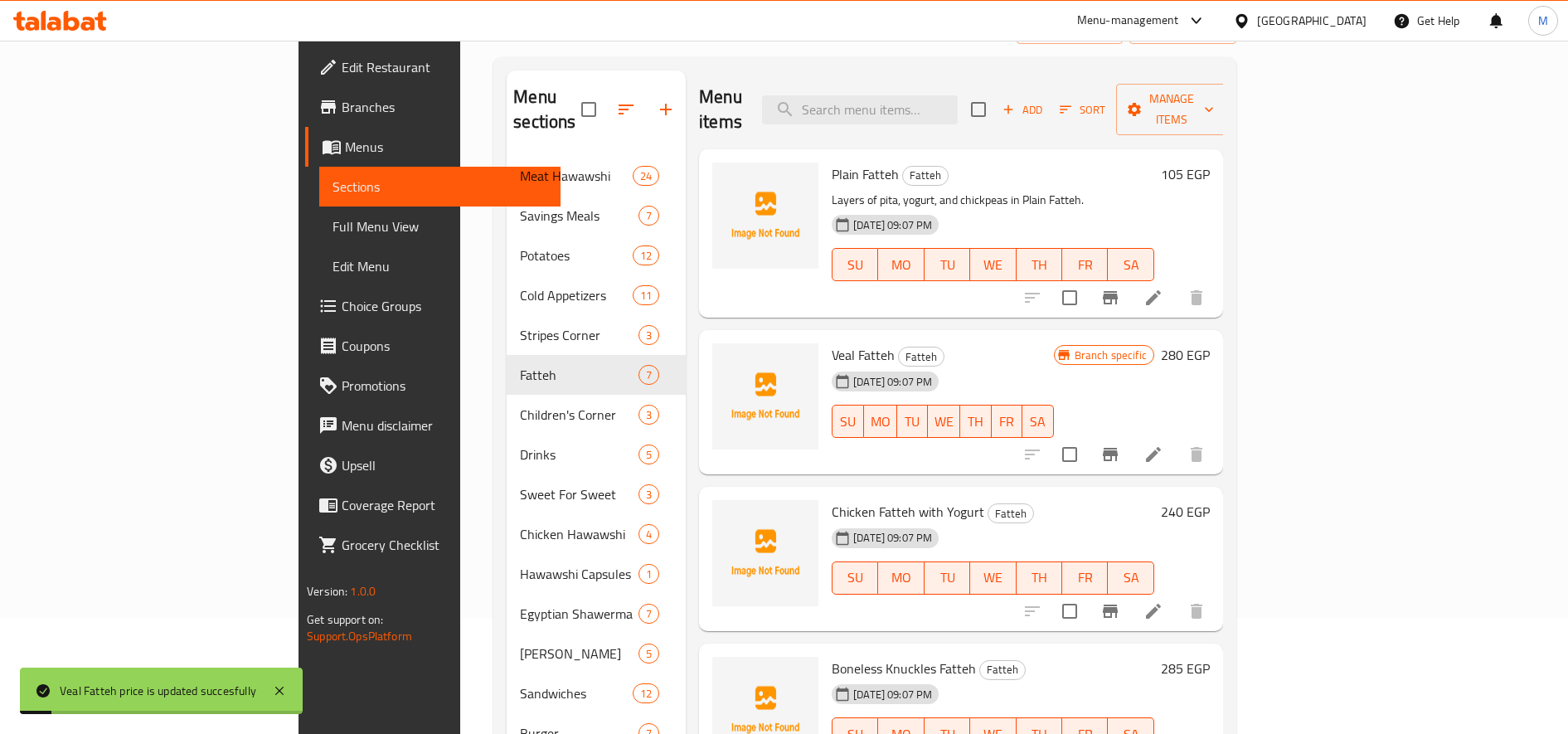
scroll to position [138, 0]
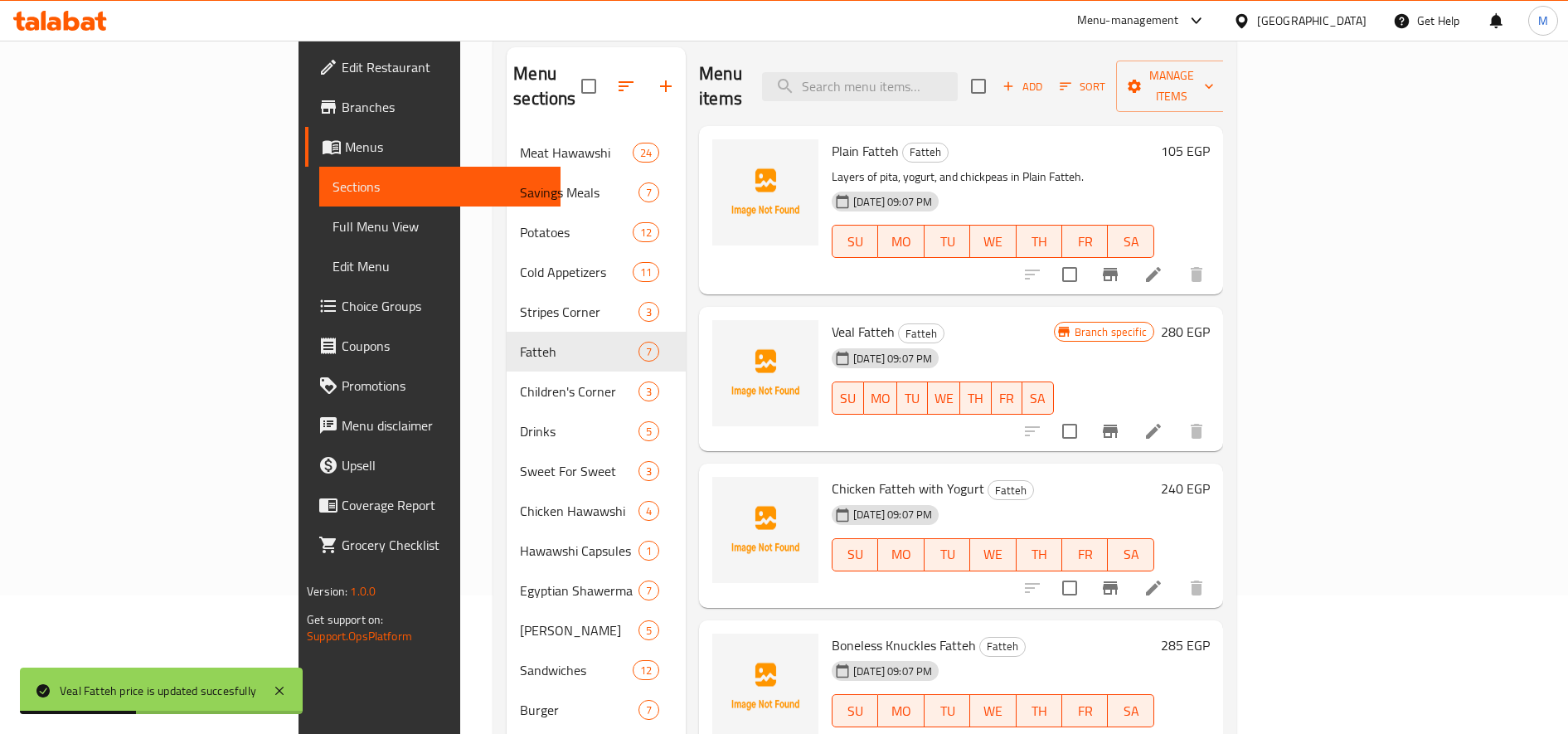
click at [1168, 477] on h6 "240 EGP" at bounding box center [1185, 489] width 49 height 24
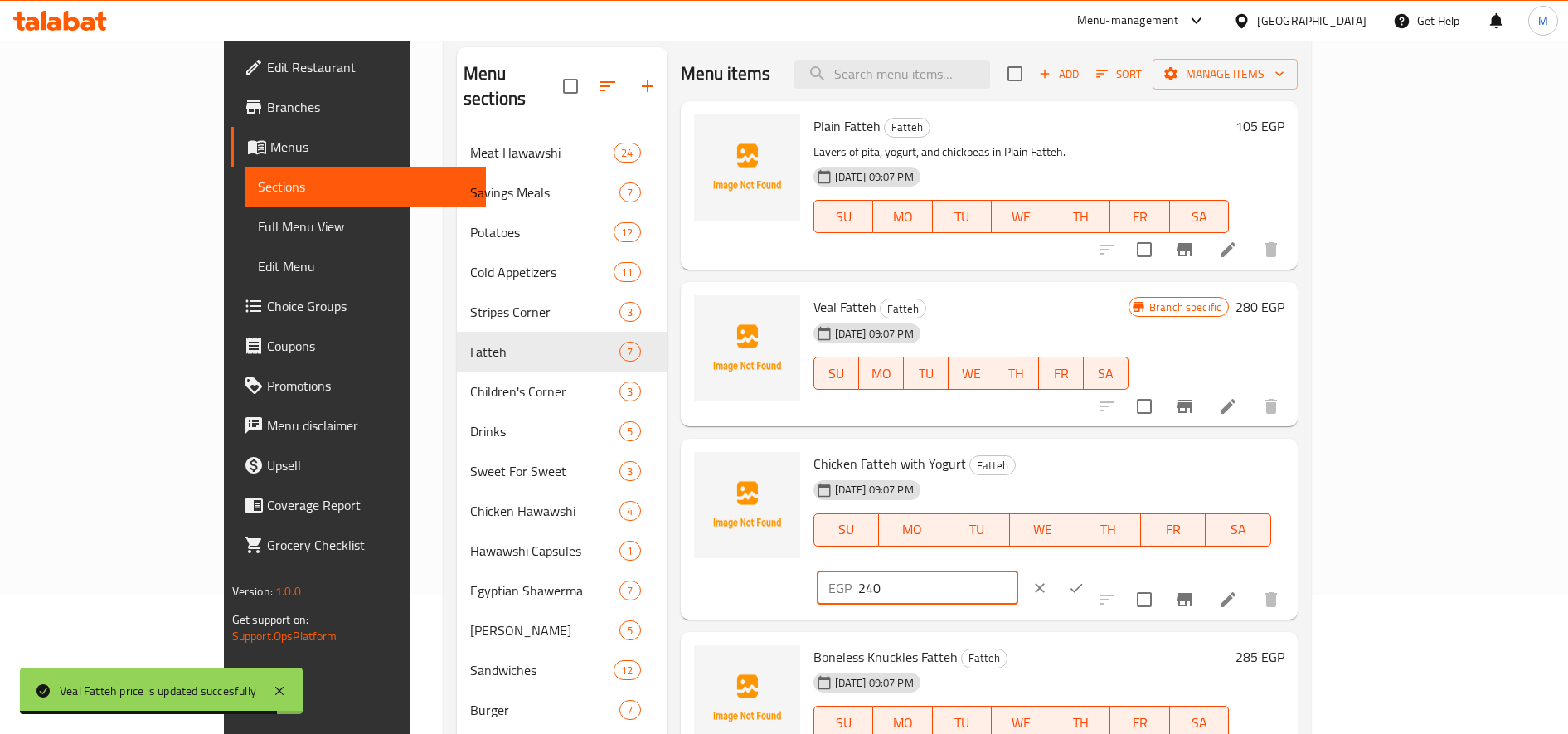
drag, startPoint x: 1293, startPoint y: 472, endPoint x: 1285, endPoint y: 473, distance: 8.1
click at [1019, 571] on input "240" at bounding box center [938, 588] width 160 height 33
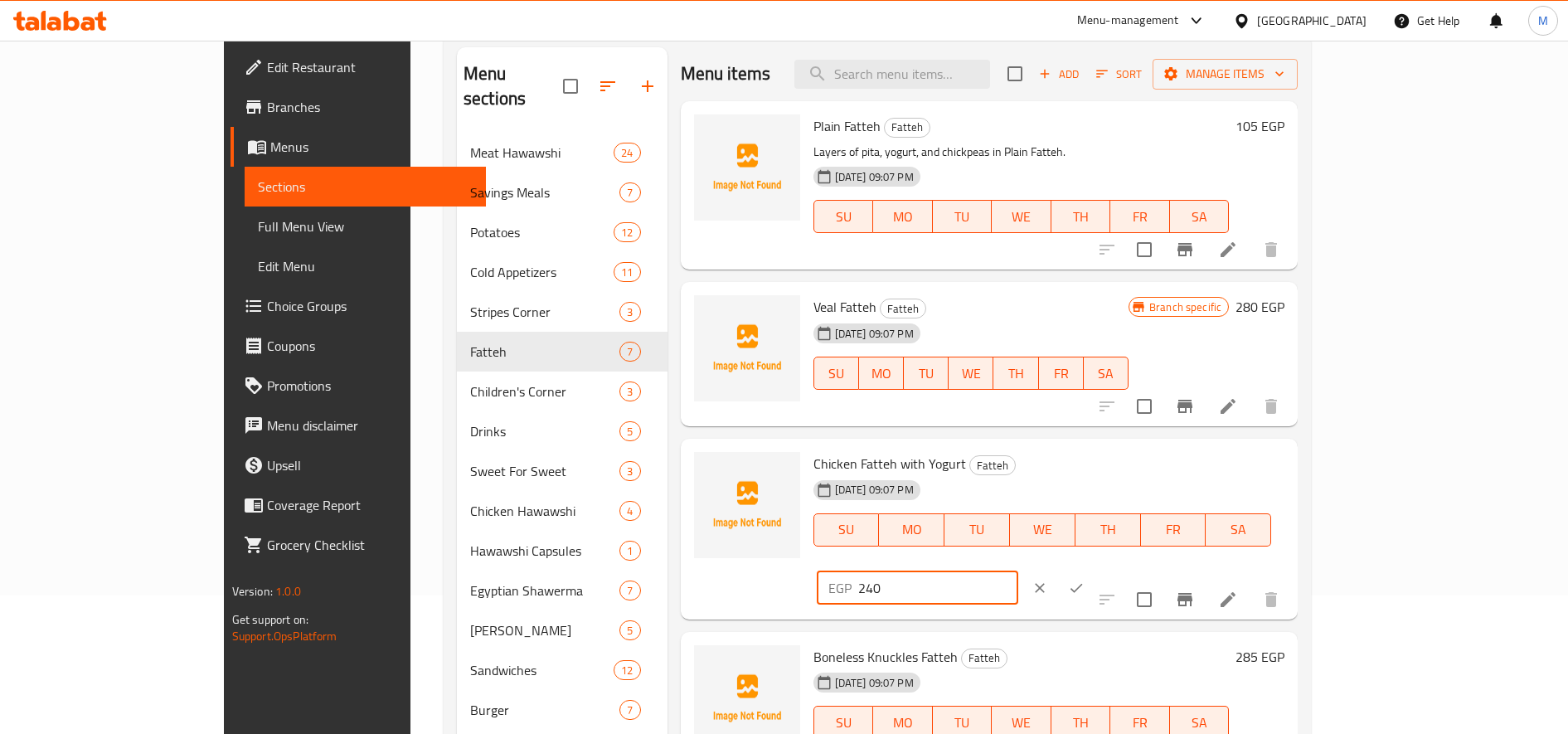
click at [1019, 571] on input "240" at bounding box center [938, 588] width 160 height 33
drag, startPoint x: 1303, startPoint y: 470, endPoint x: 1291, endPoint y: 475, distance: 13.0
click at [1019, 571] on input "240" at bounding box center [938, 588] width 160 height 33
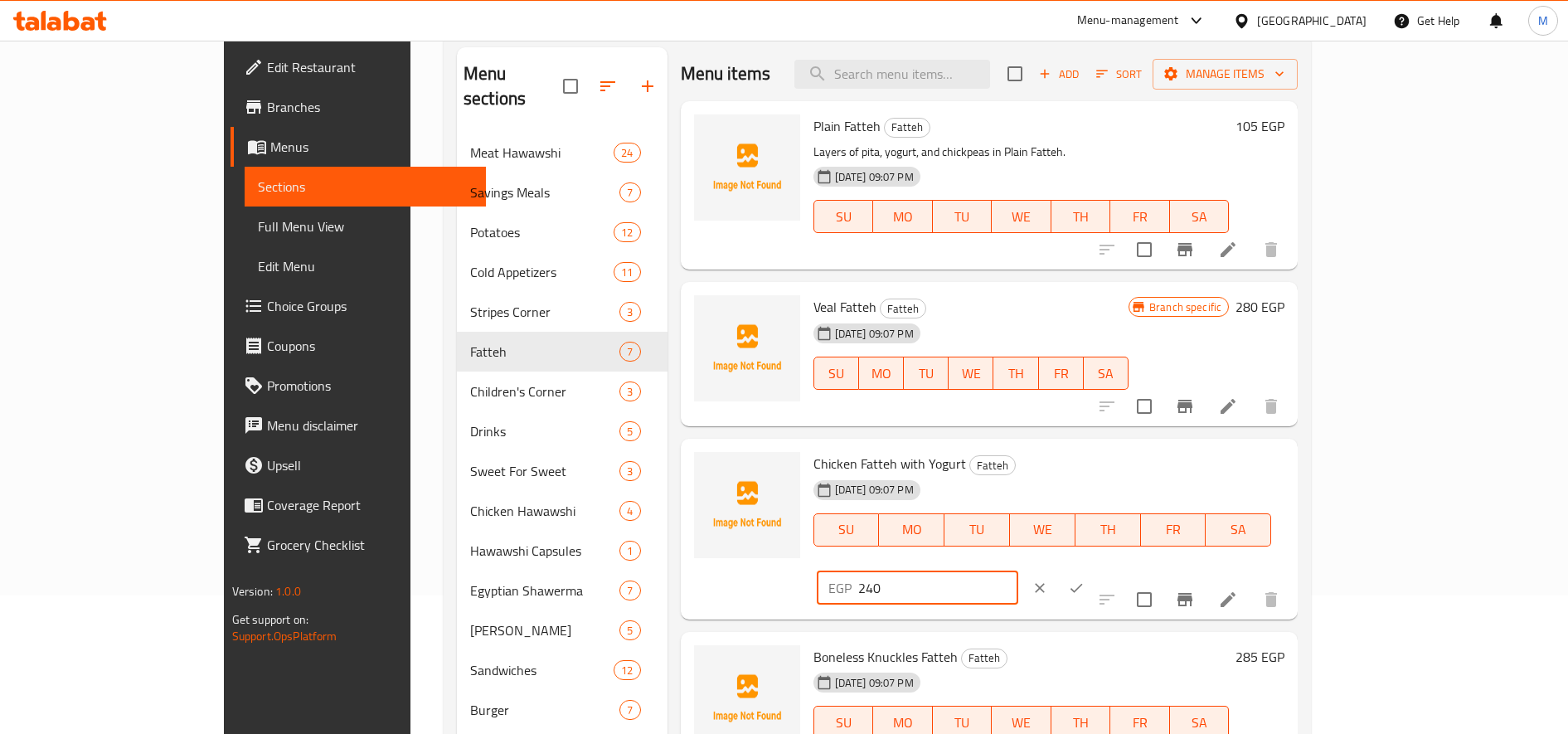
click at [1019, 571] on input "240" at bounding box center [938, 588] width 160 height 33
type input "280"
click at [1084, 580] on icon "ok" at bounding box center [1075, 588] width 17 height 17
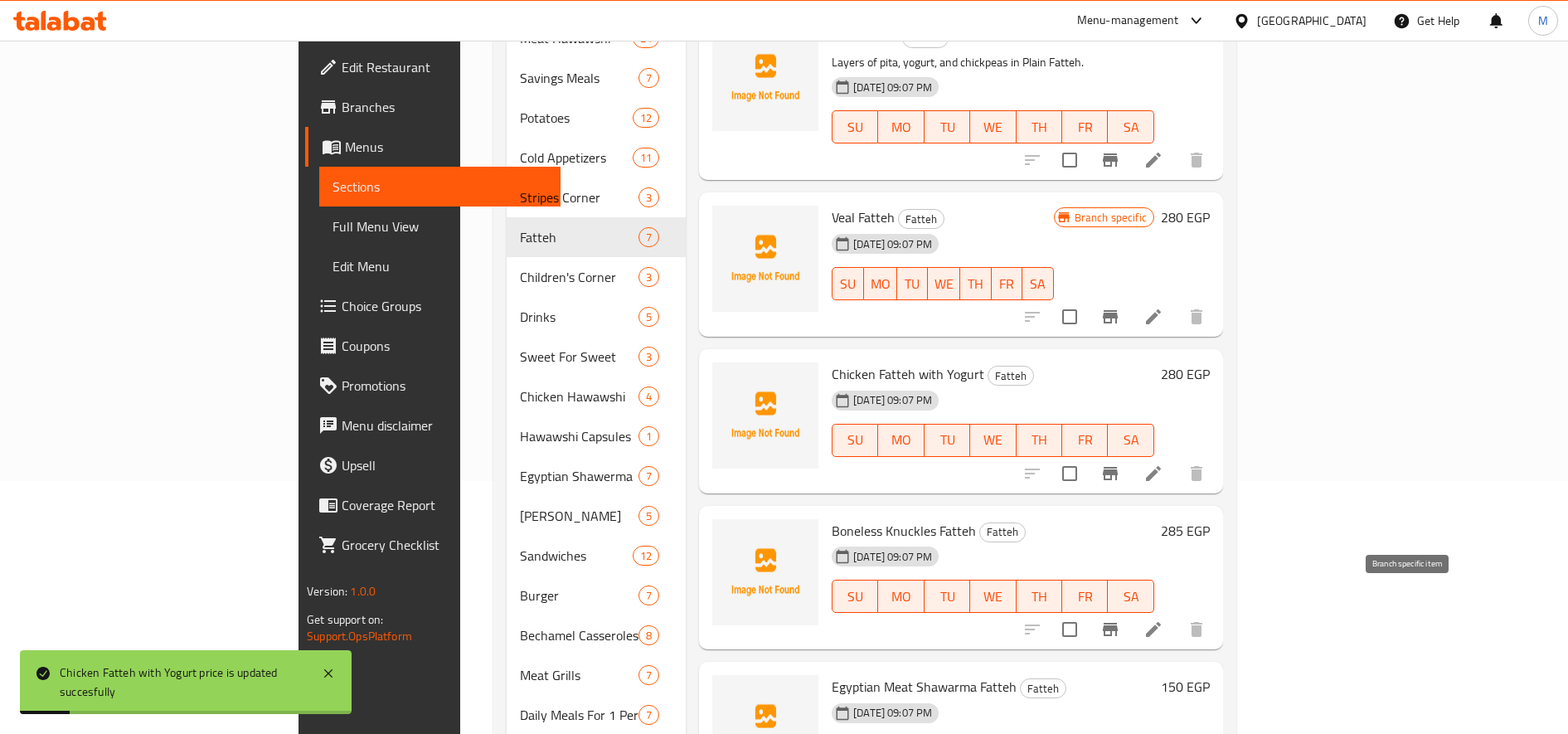
scroll to position [276, 0]
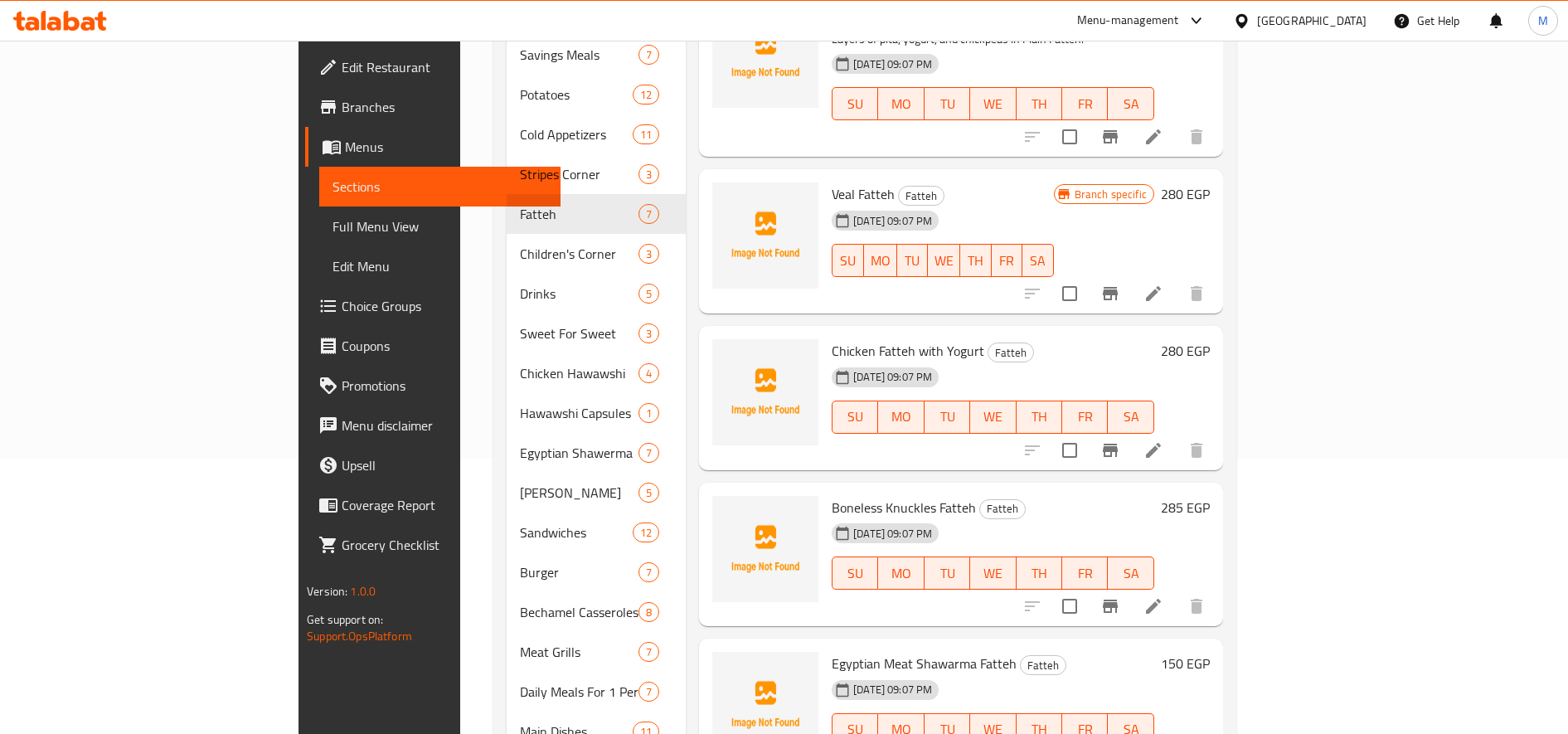
click at [1168, 496] on h6 "285 EGP" at bounding box center [1185, 507] width 49 height 24
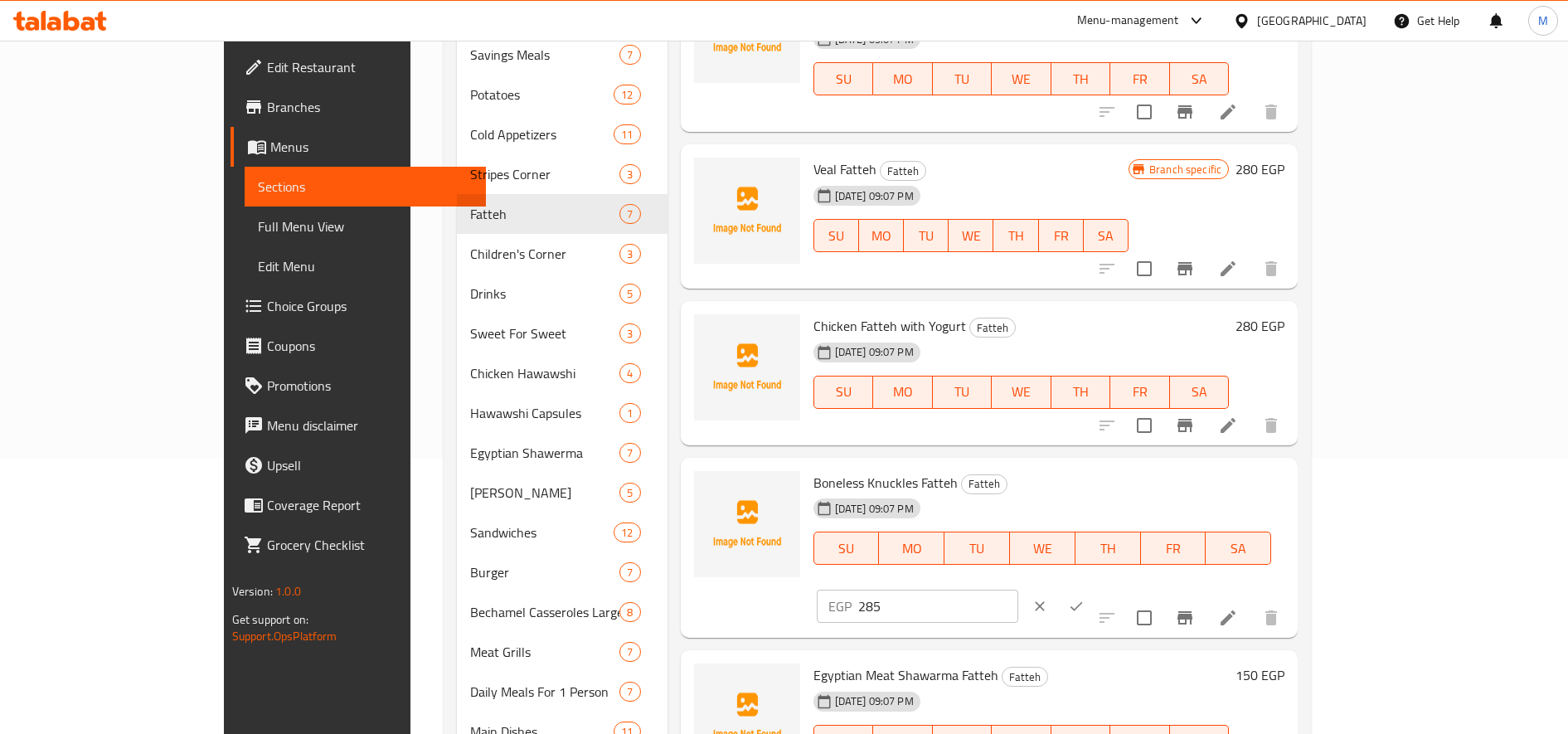
click at [1019, 590] on input "285" at bounding box center [938, 606] width 160 height 33
type input "335"
click at [1084, 598] on icon "ok" at bounding box center [1075, 605] width 17 height 17
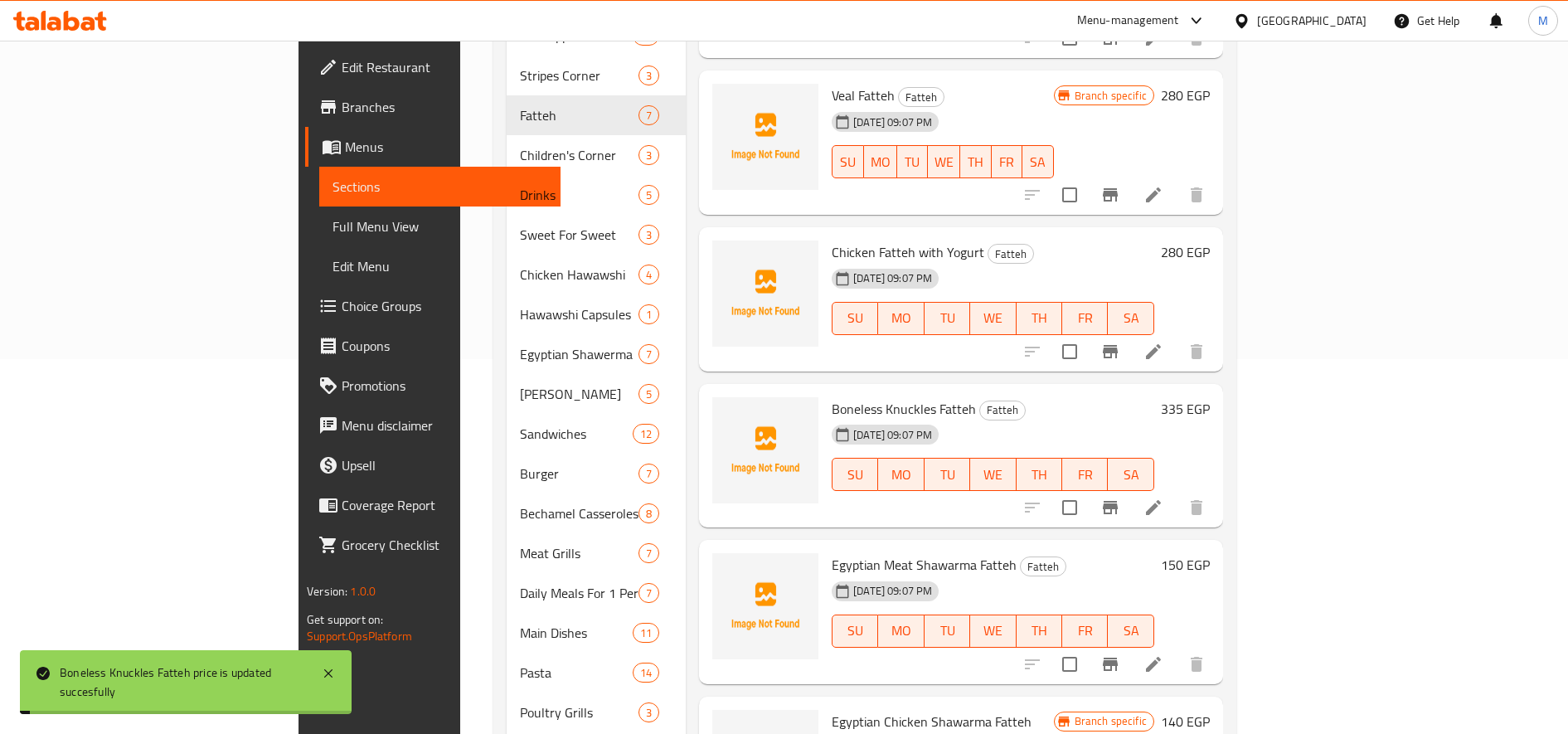
scroll to position [415, 0]
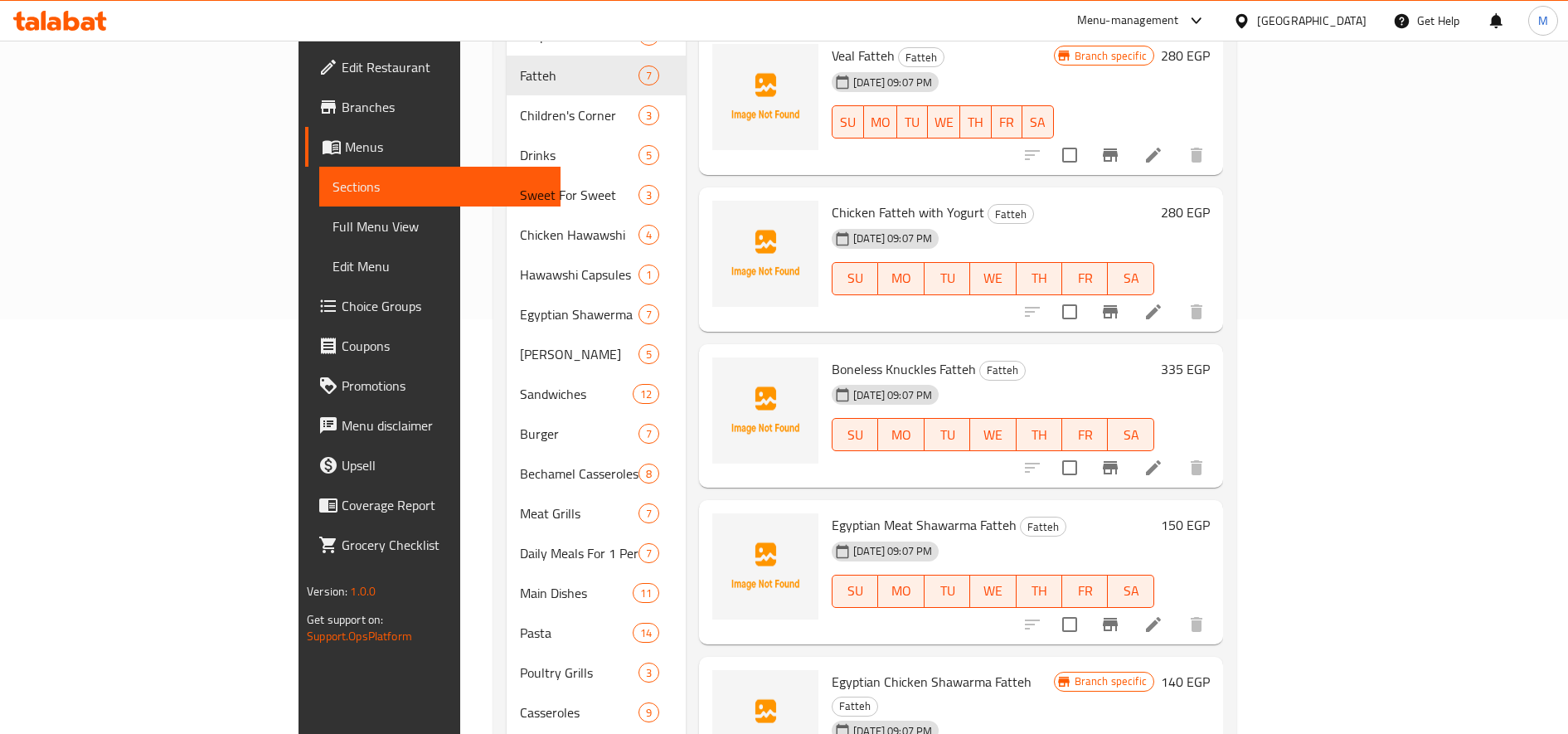
click at [1168, 513] on h6 "150 EGP" at bounding box center [1185, 525] width 49 height 24
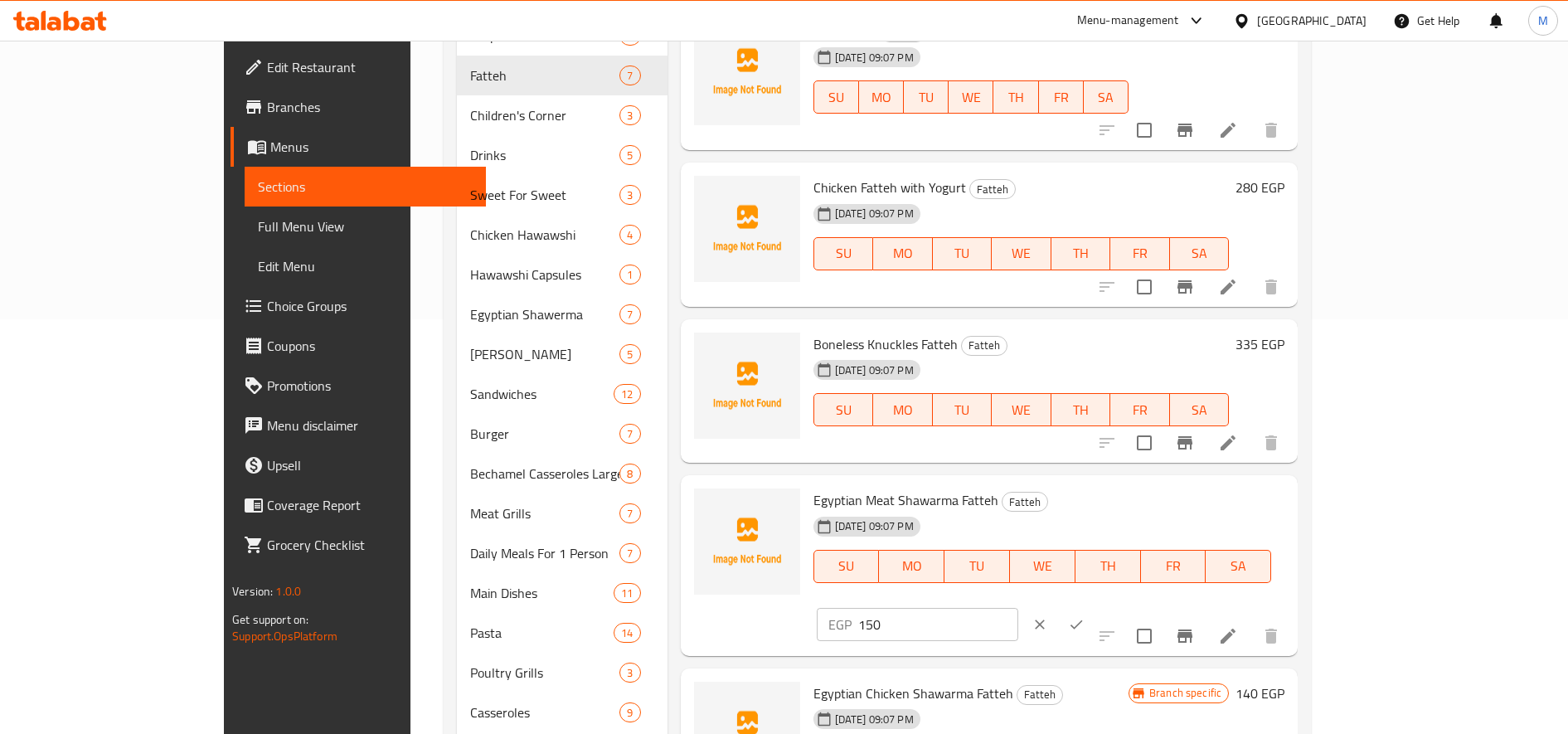
click at [1019, 607] on input "150" at bounding box center [938, 624] width 160 height 33
type input "120"
click at [1084, 616] on icon "ok" at bounding box center [1075, 624] width 17 height 17
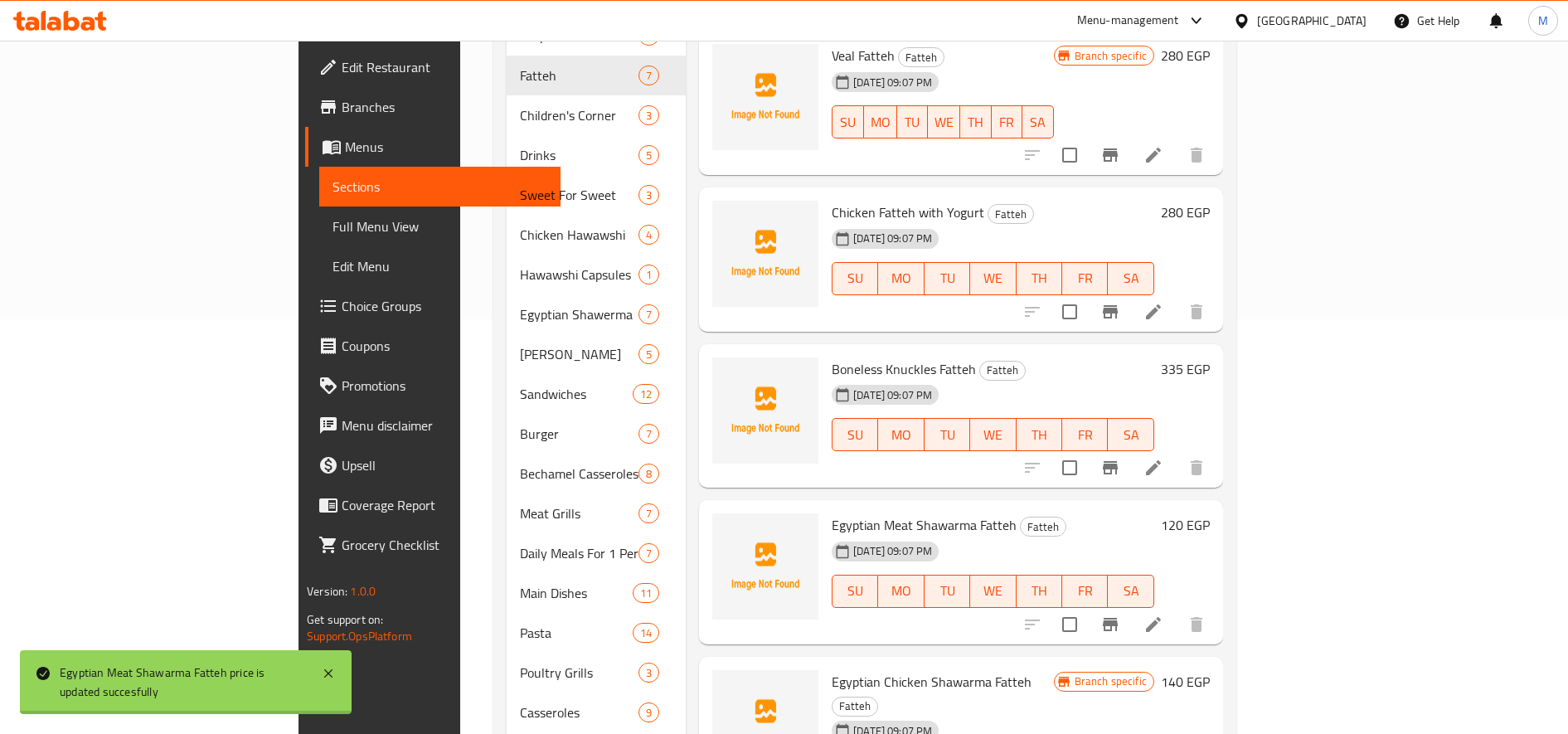
scroll to position [553, 0]
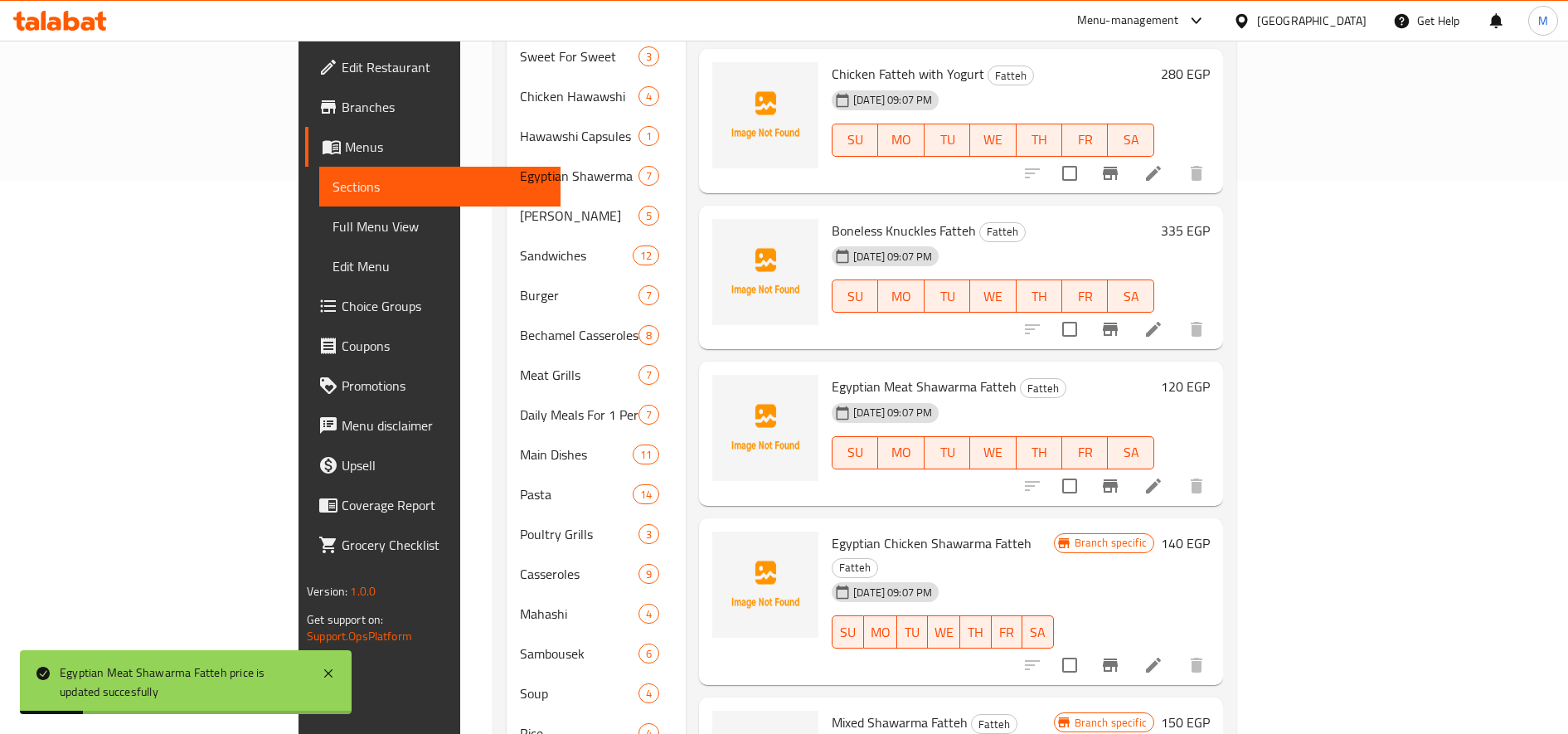
click at [1168, 532] on h6 "140 EGP" at bounding box center [1185, 544] width 49 height 24
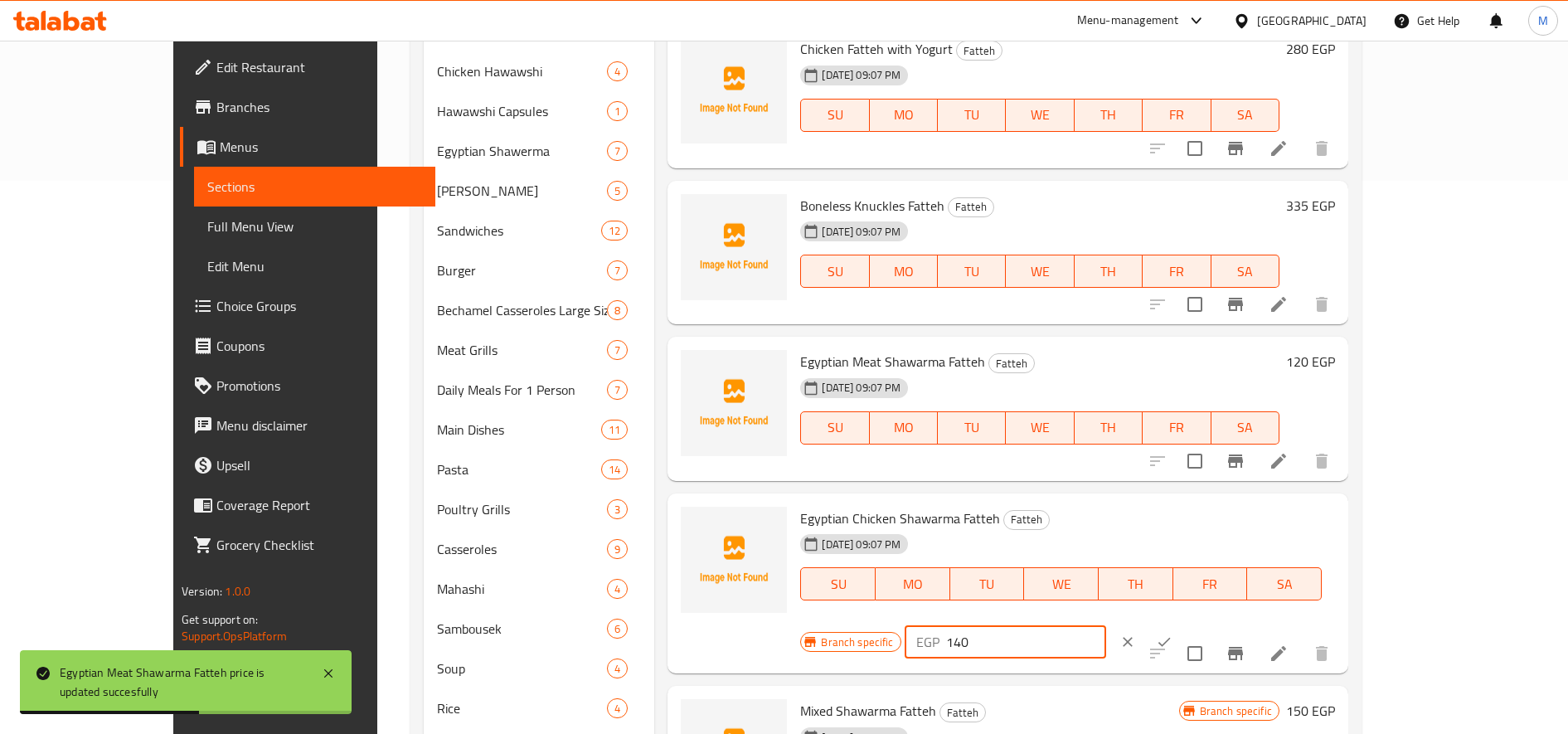
drag, startPoint x: 1286, startPoint y: 526, endPoint x: 1295, endPoint y: 525, distance: 9.1
click at [1106, 625] on input "140" at bounding box center [1025, 642] width 160 height 33
type input "120"
click at [1168, 634] on icon "ok" at bounding box center [1164, 642] width 17 height 17
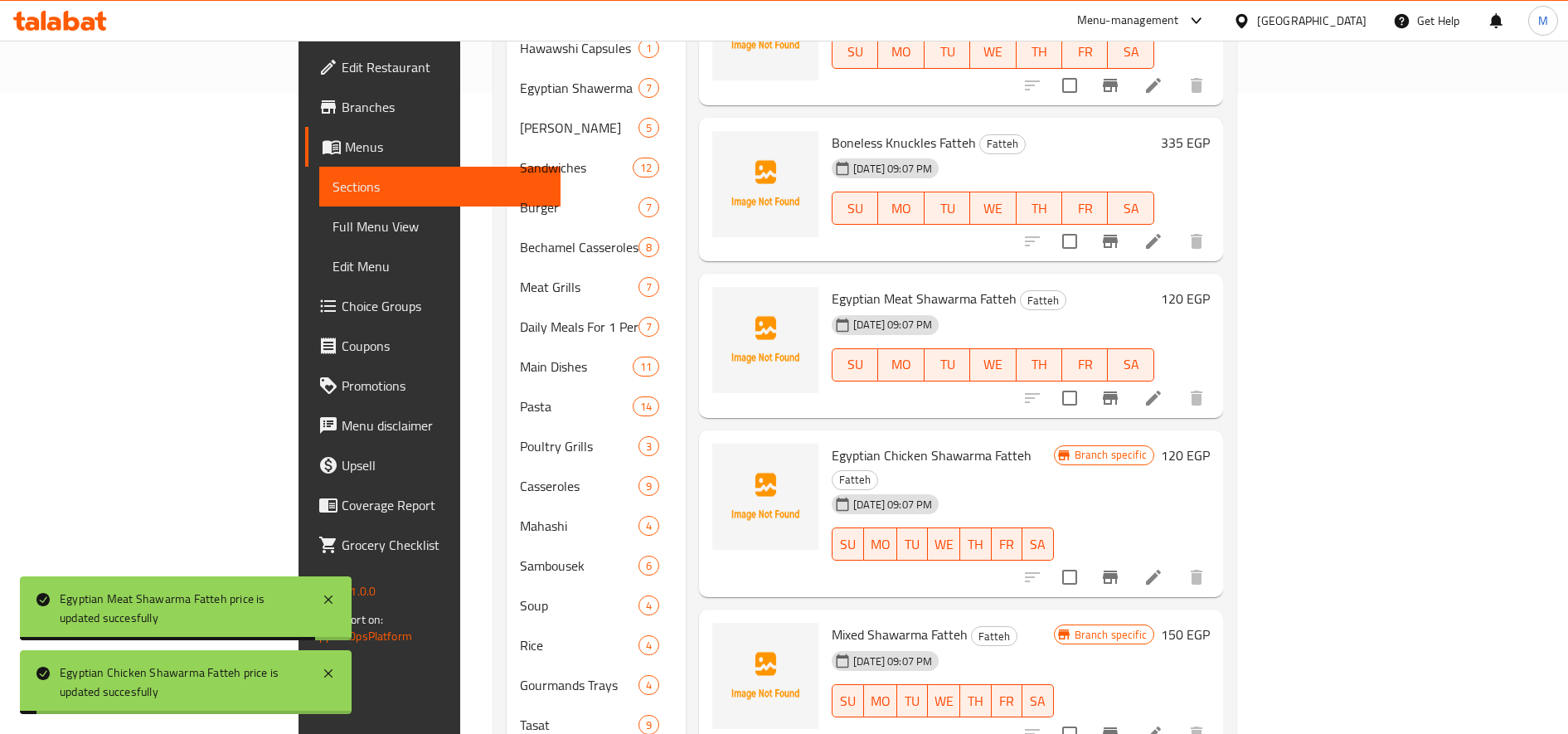
scroll to position [680, 0]
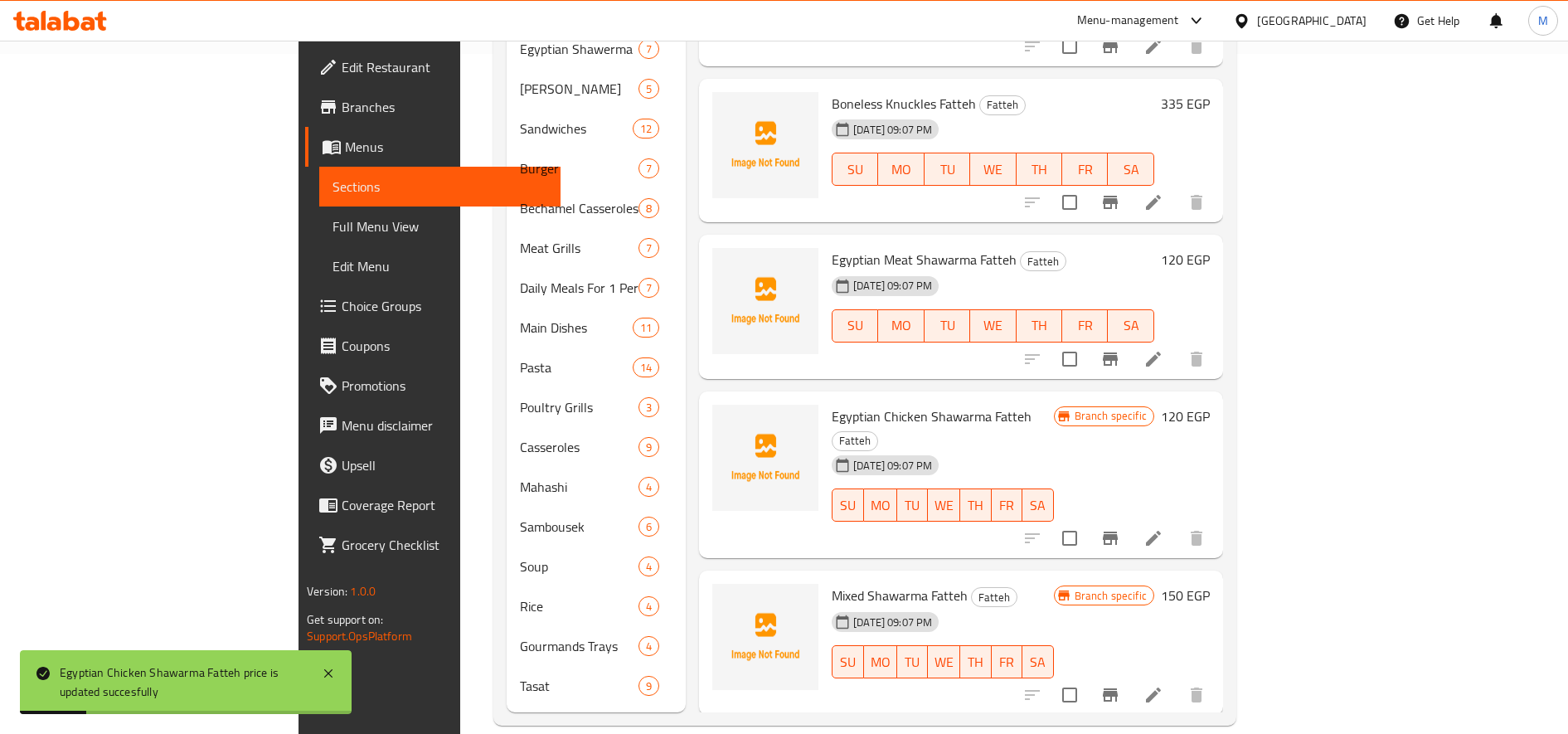
click at [1168, 584] on h6 "150 EGP" at bounding box center [1185, 596] width 49 height 24
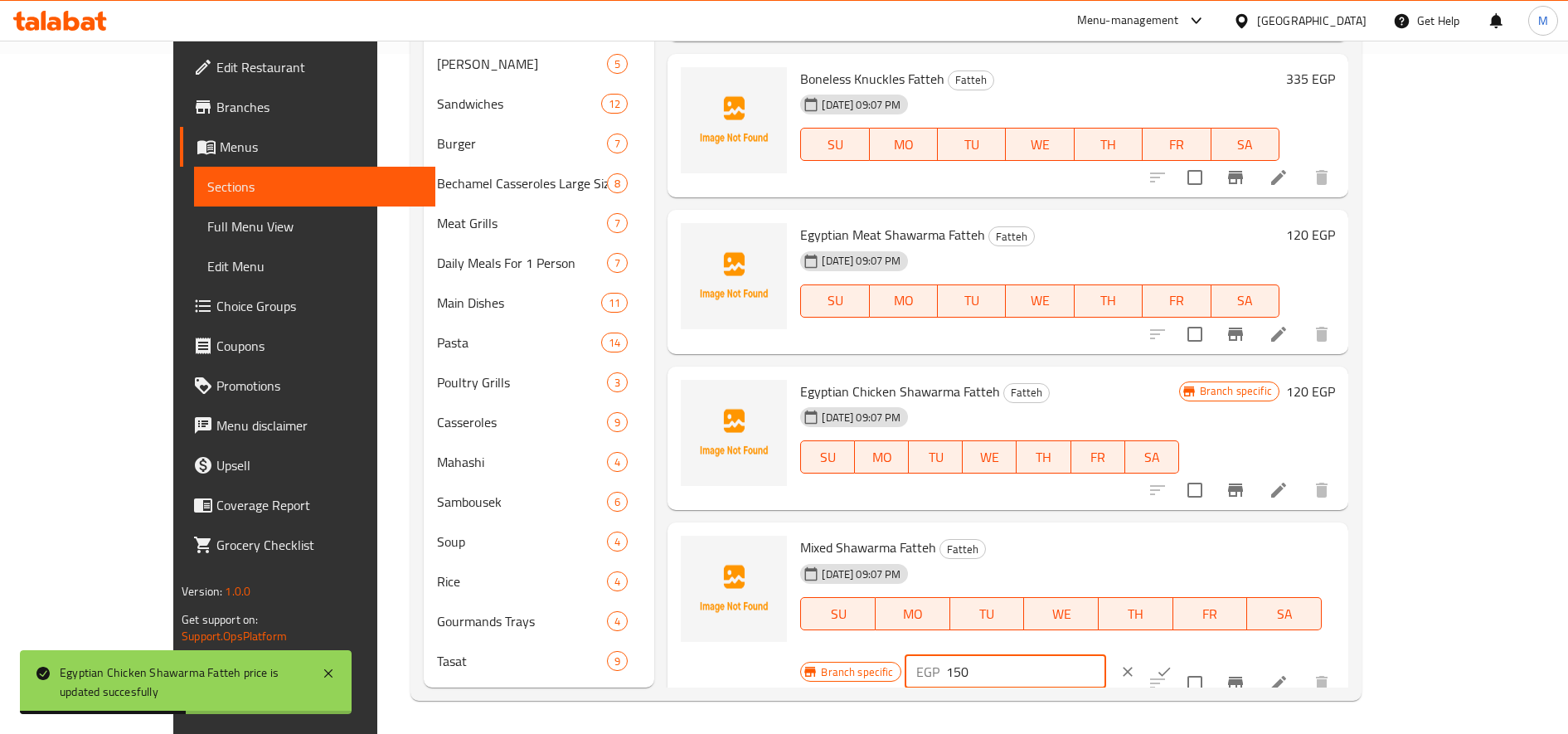
click at [1106, 655] on input "150" at bounding box center [1025, 672] width 160 height 33
type input "120"
click at [1168, 654] on button "ok" at bounding box center [1164, 671] width 36 height 36
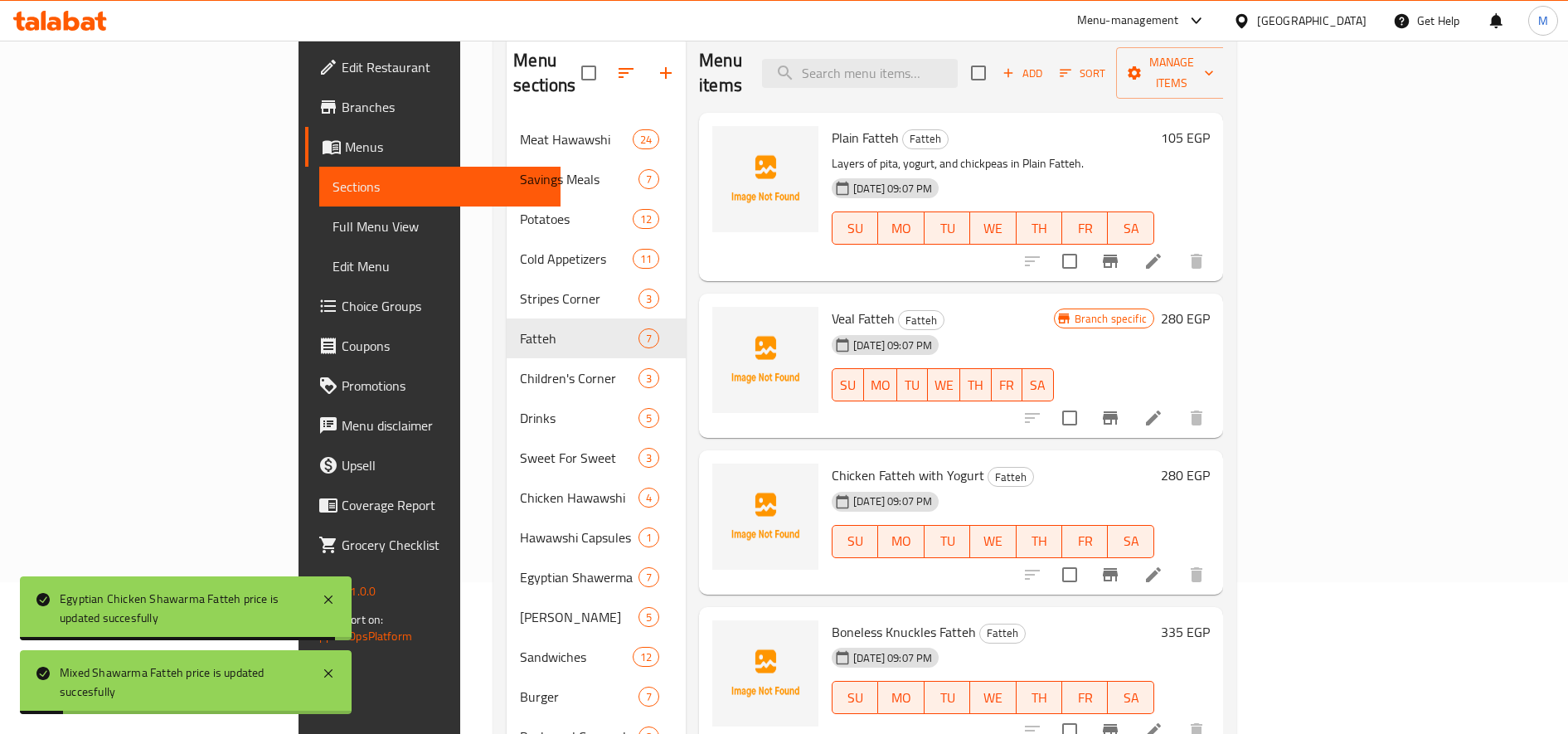
scroll to position [127, 0]
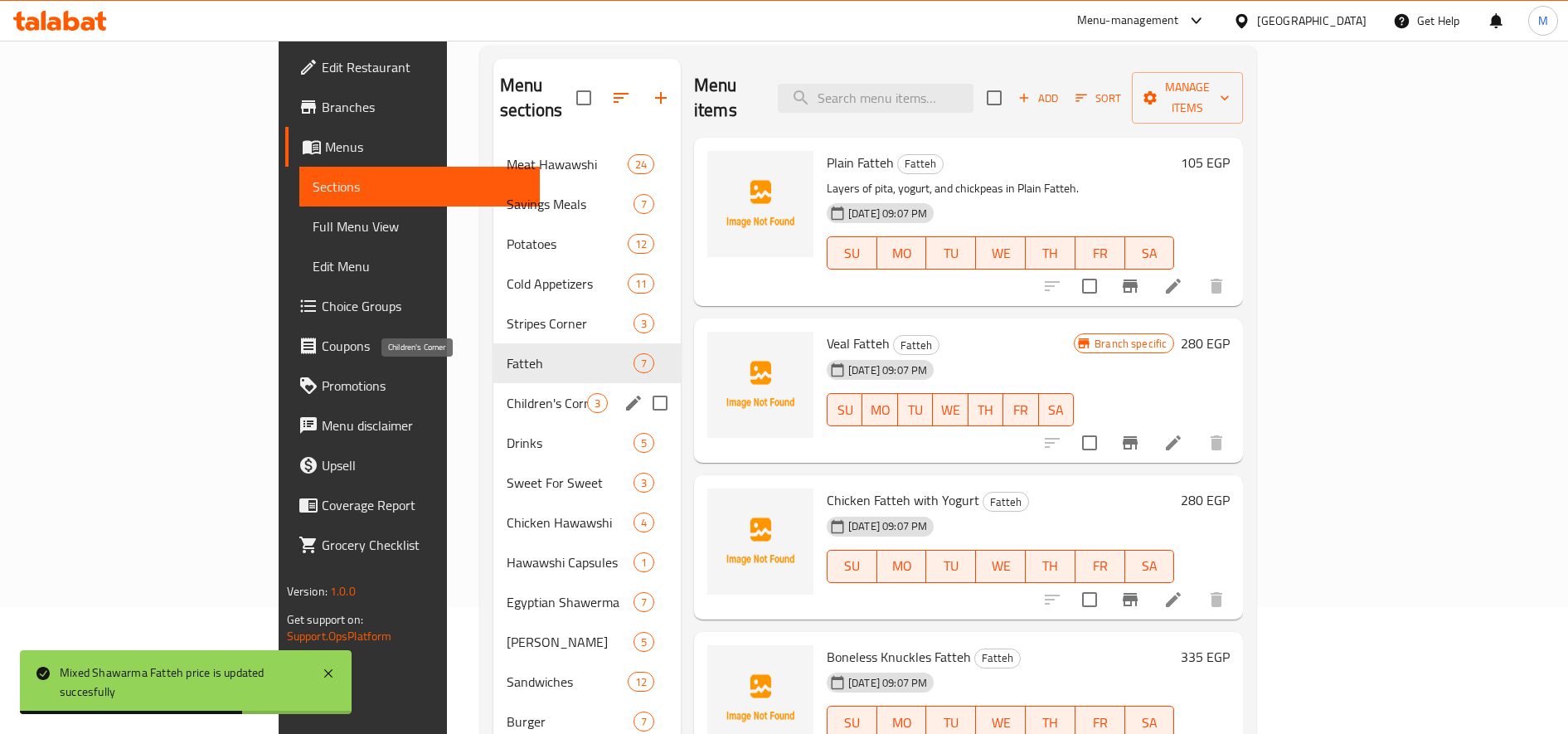
click at [506, 393] on span "Children's Corner" at bounding box center [547, 403] width 80 height 20
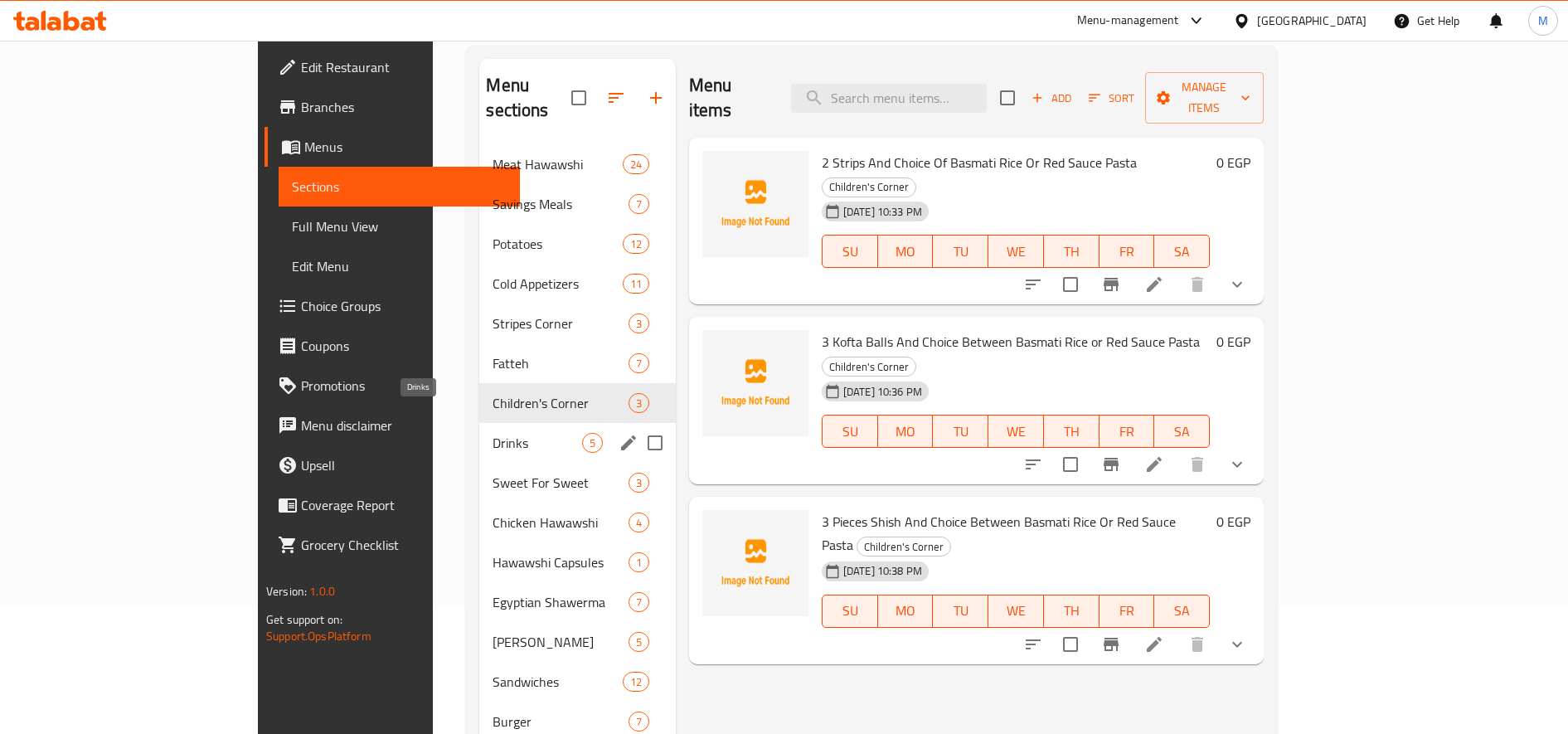
click at [493, 433] on span "Drinks" at bounding box center [537, 443] width 88 height 20
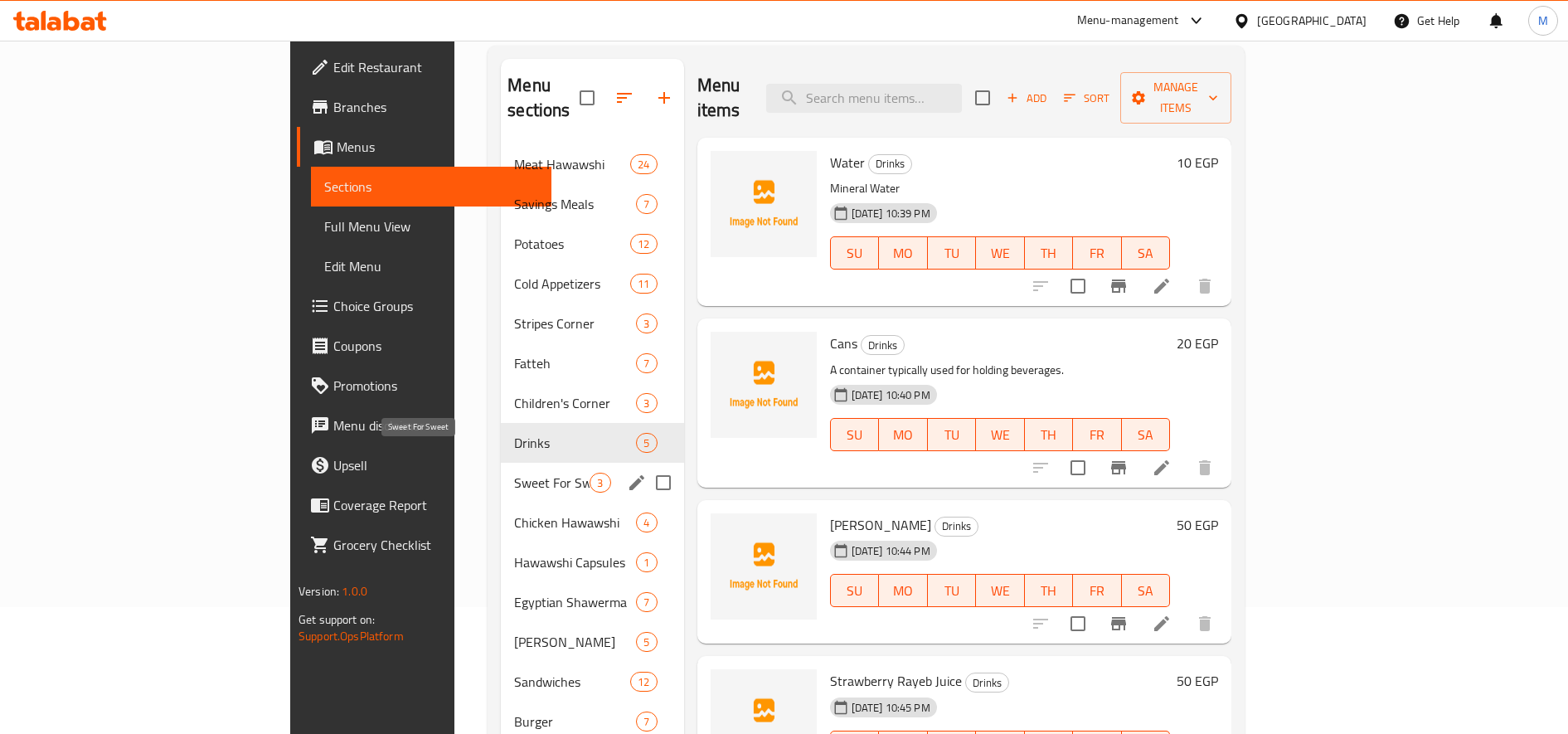
click at [514, 473] on span "Sweet For Sweet" at bounding box center [551, 483] width 76 height 20
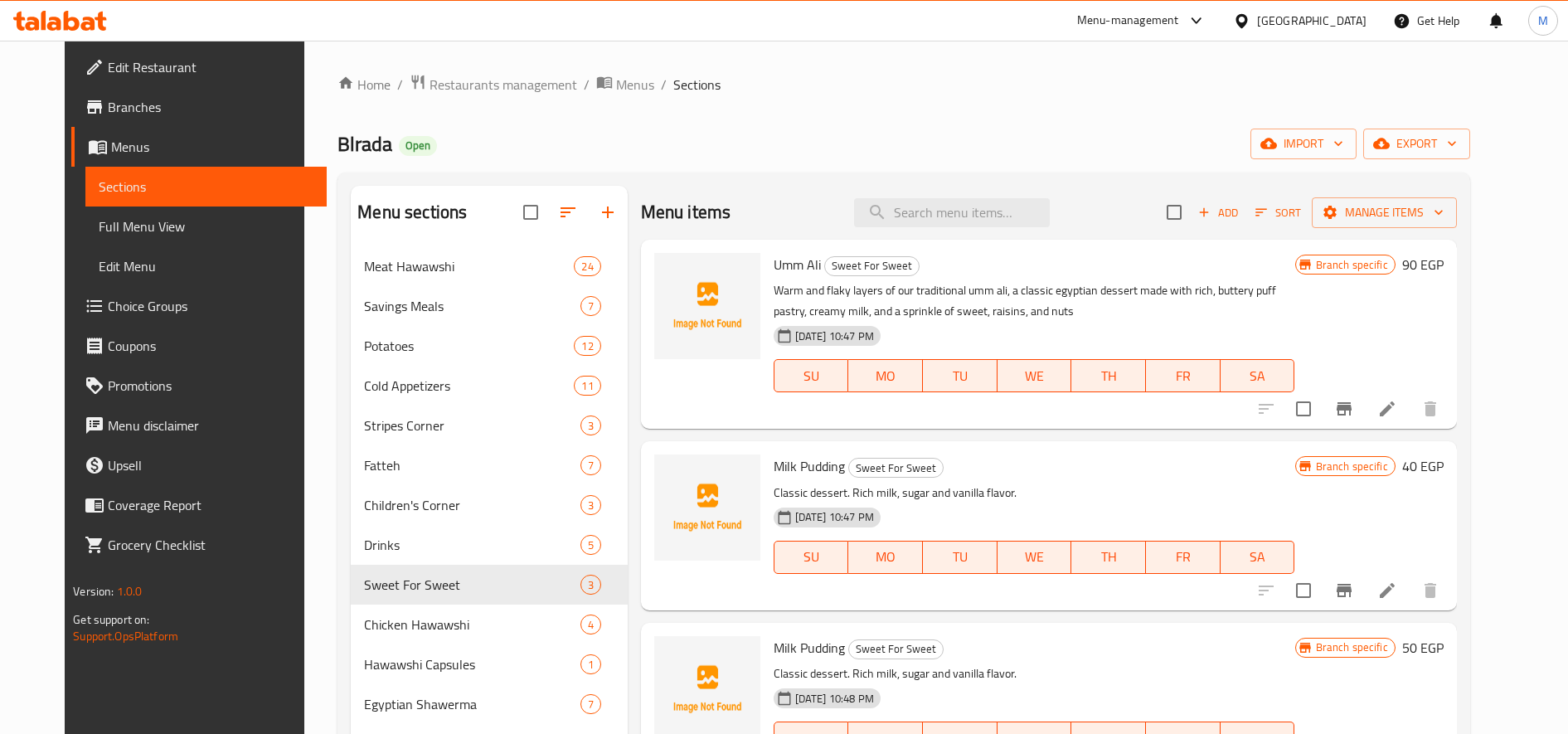
click at [1168, 265] on h6 "90 EGP" at bounding box center [1423, 265] width 41 height 24
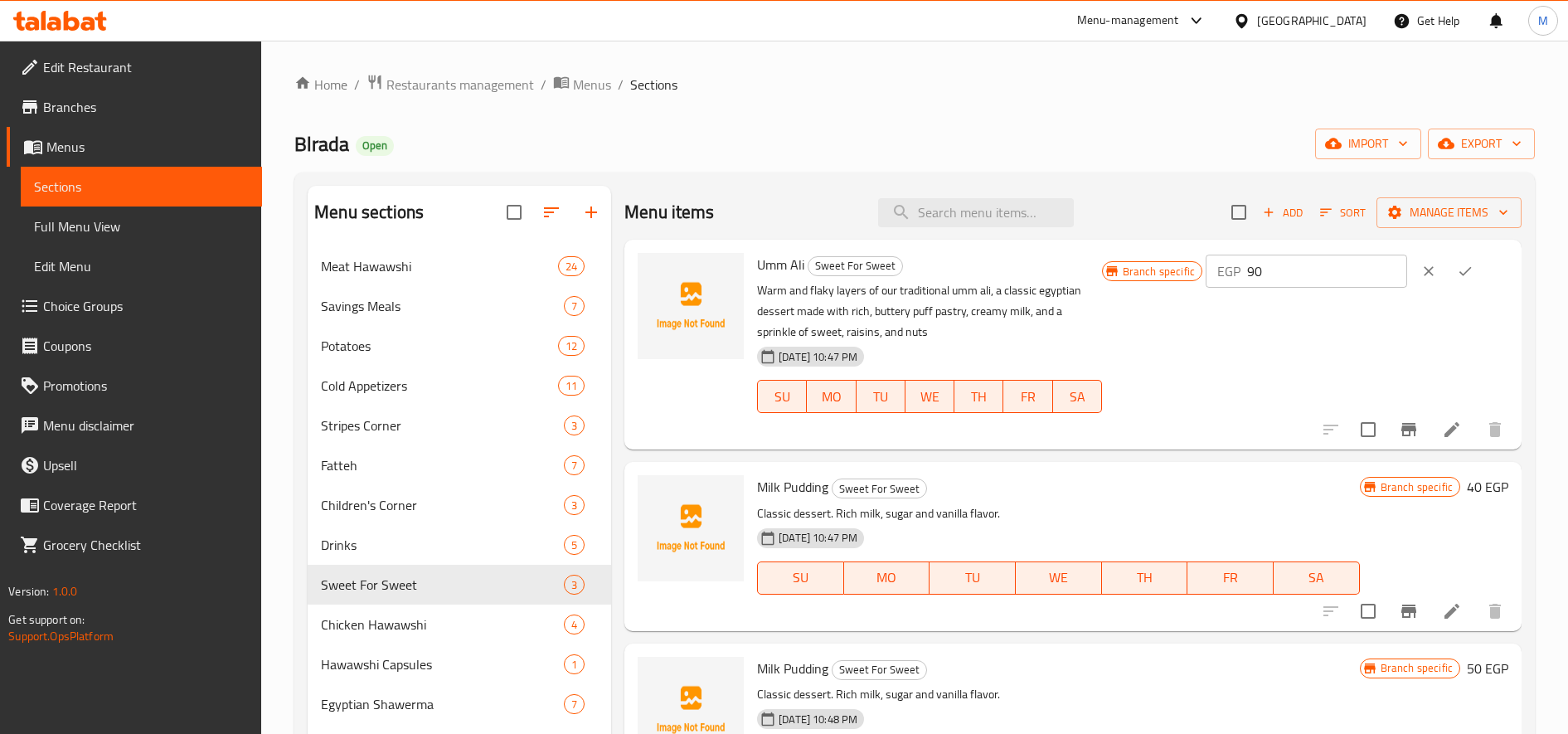
click at [1168, 272] on input "90" at bounding box center [1327, 271] width 160 height 33
type input "105"
click at [1168, 264] on button "ok" at bounding box center [1465, 271] width 36 height 36
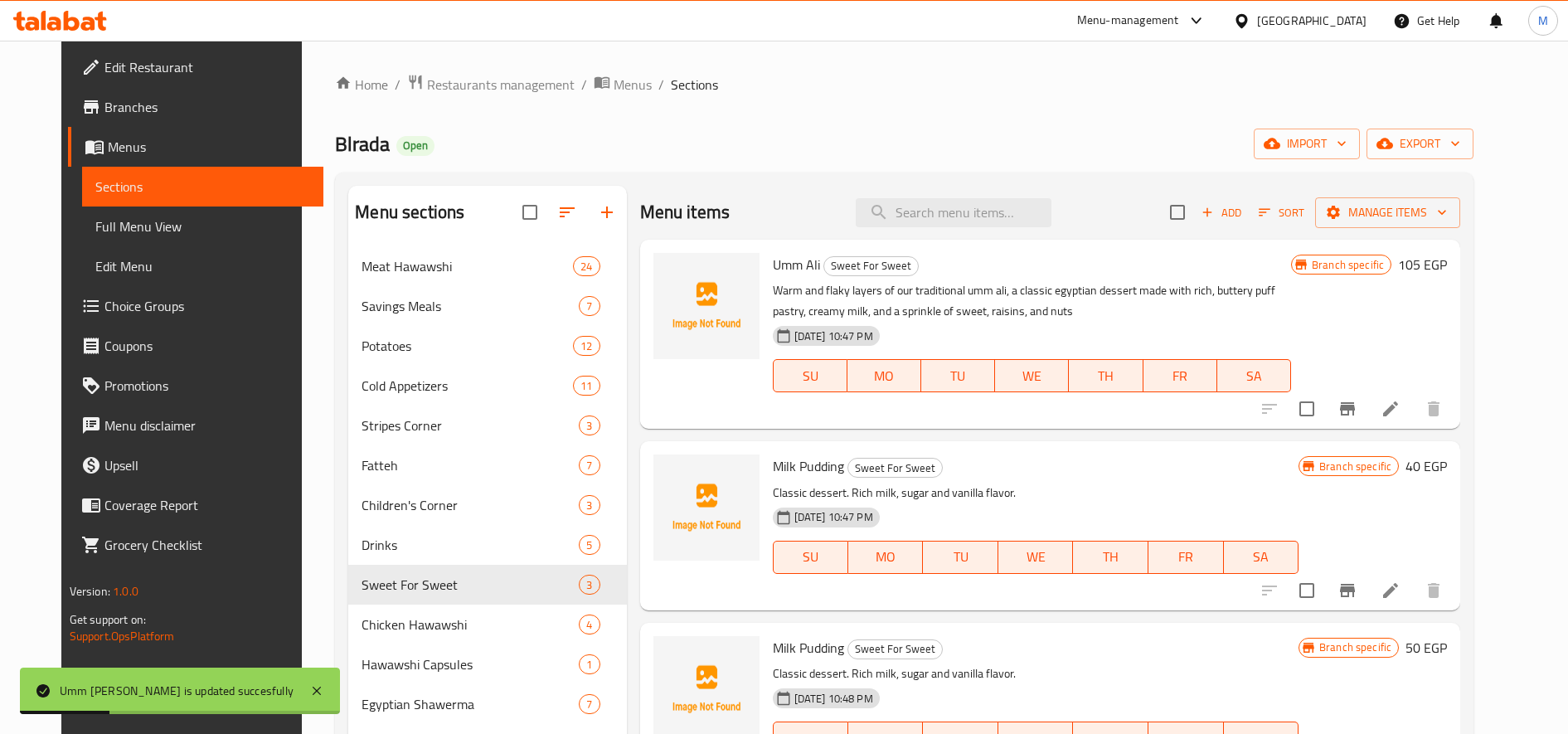
click at [1168, 464] on h6 "40 EGP" at bounding box center [1426, 466] width 41 height 24
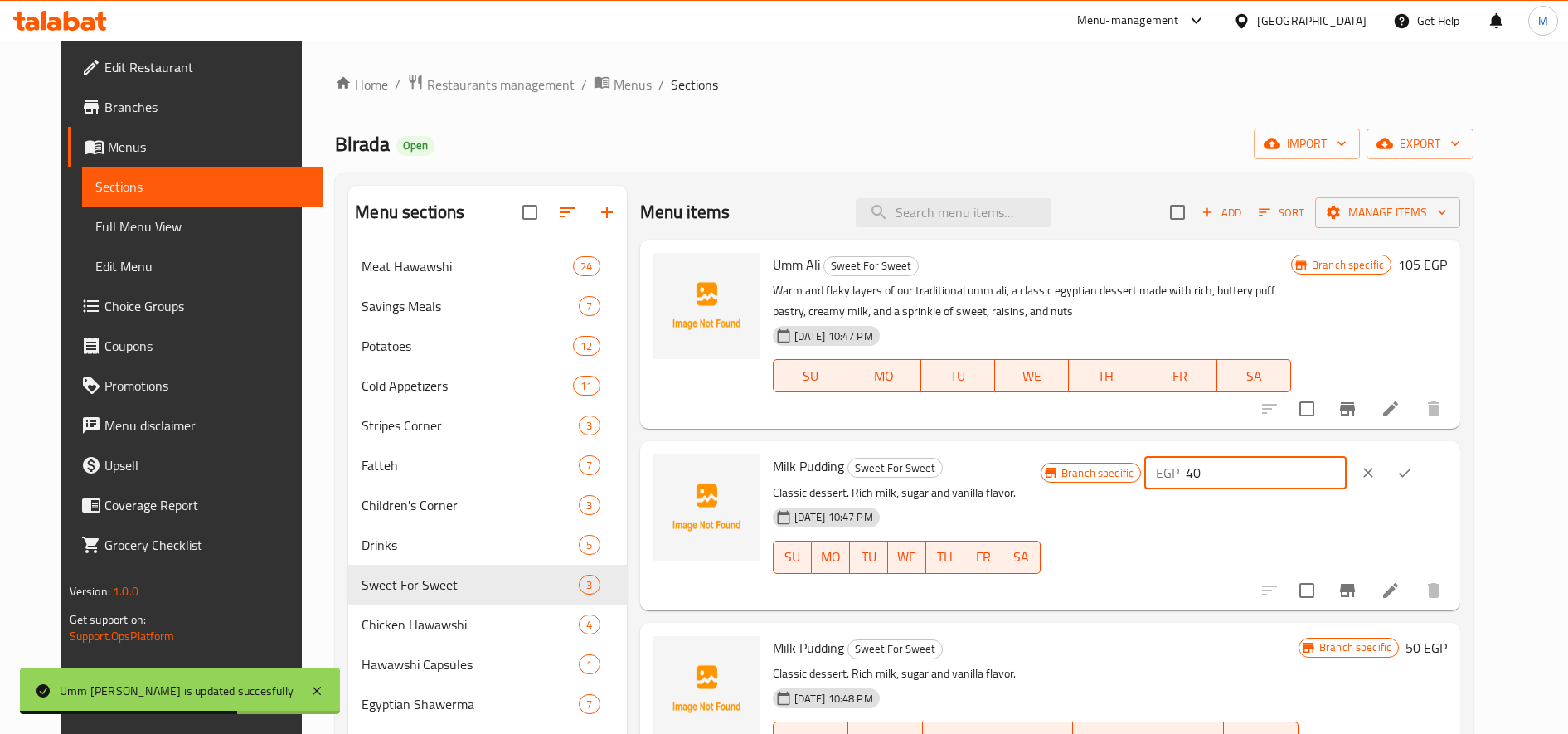
click at [1168, 480] on input "40" at bounding box center [1265, 473] width 160 height 33
type input "45"
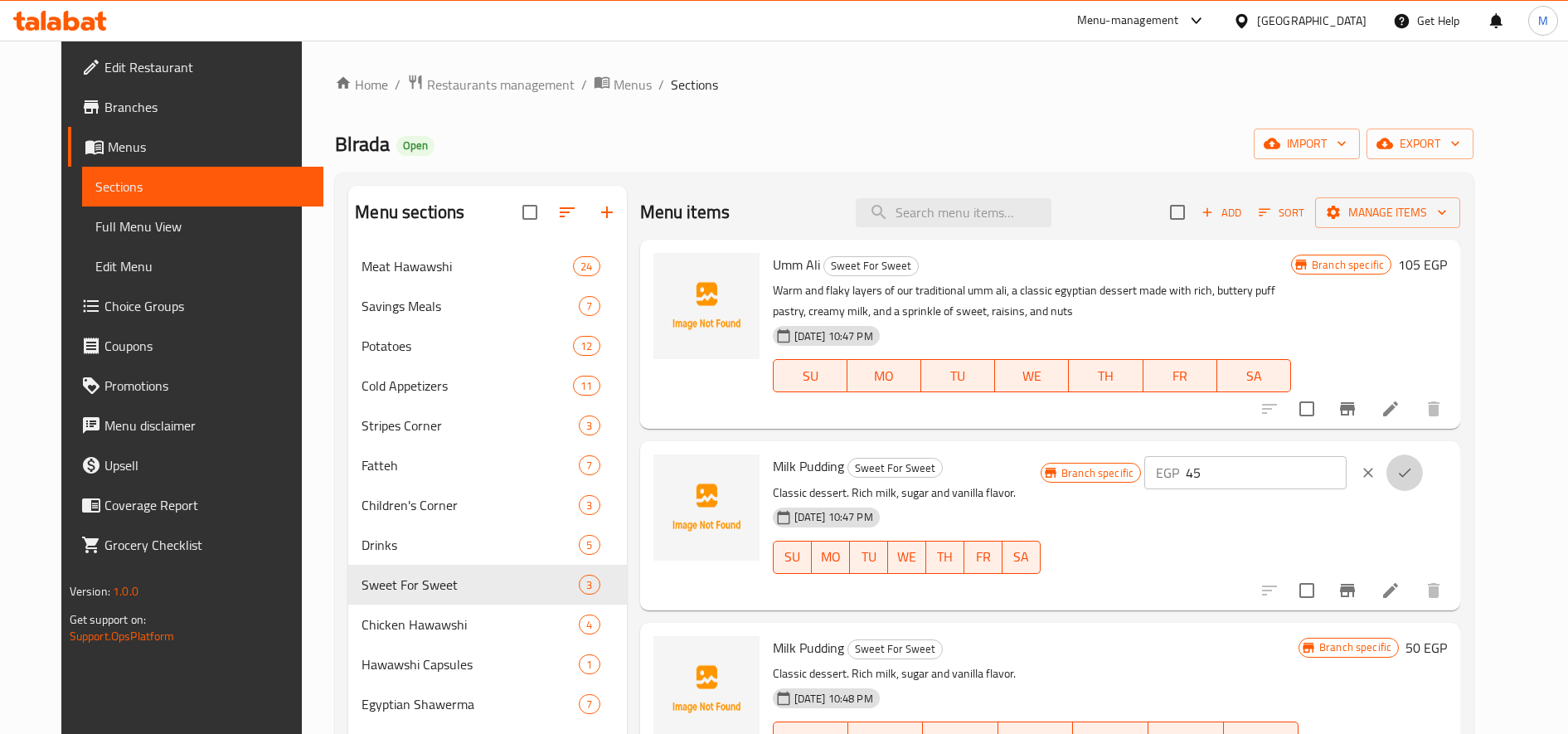
click at [1168, 472] on icon "ok" at bounding box center [1404, 472] width 13 height 9
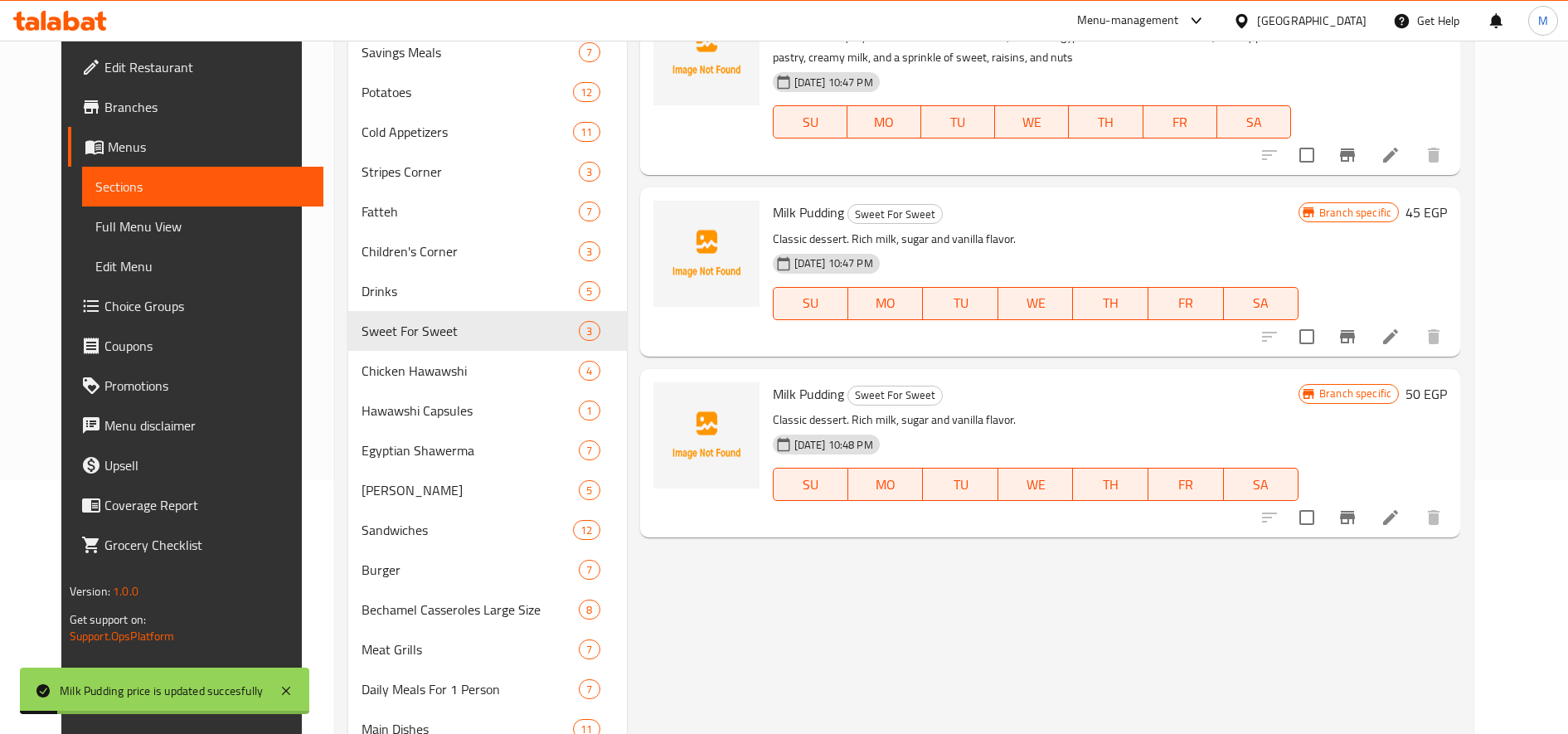
scroll to position [276, 0]
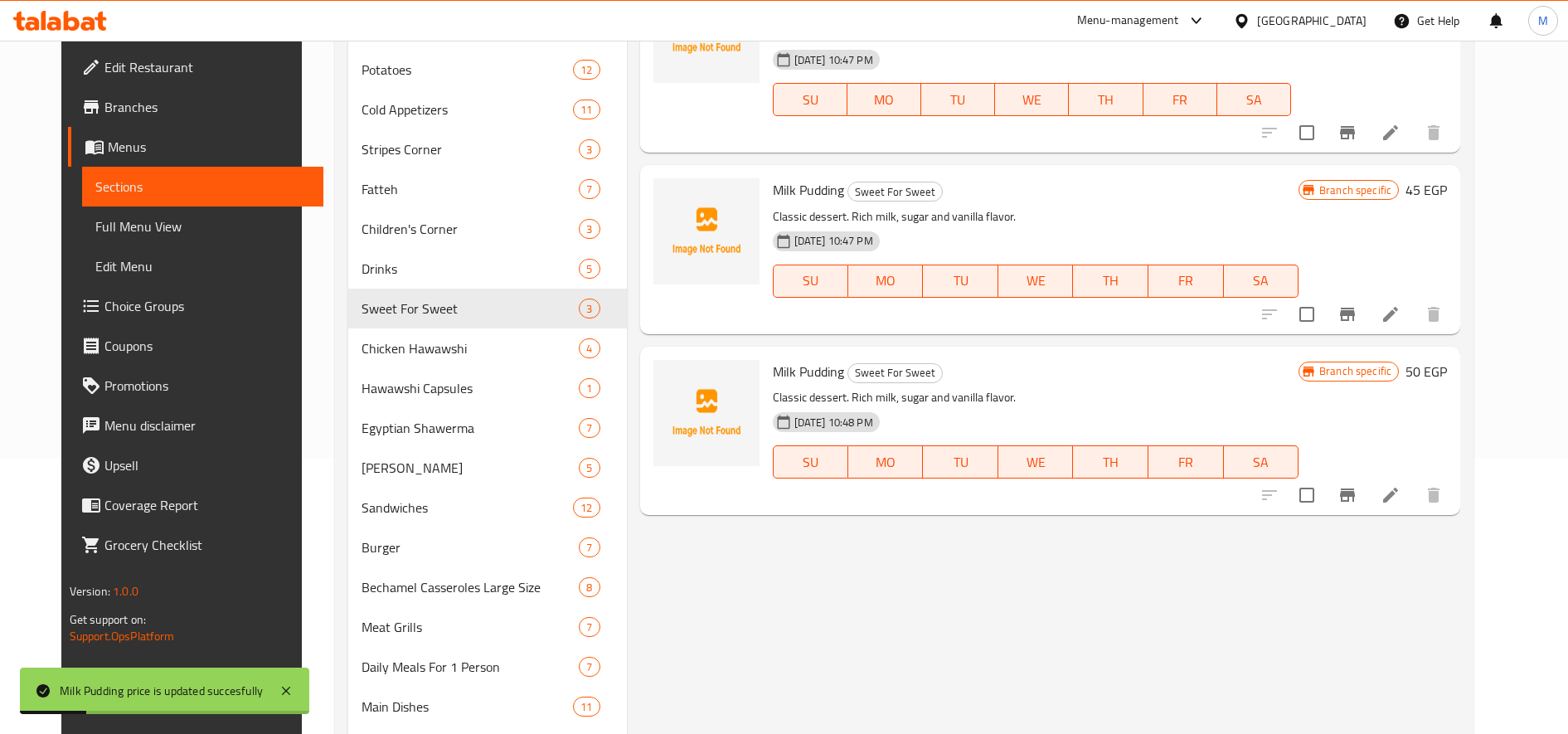
click at [1168, 365] on h6 "50 EGP" at bounding box center [1426, 372] width 41 height 24
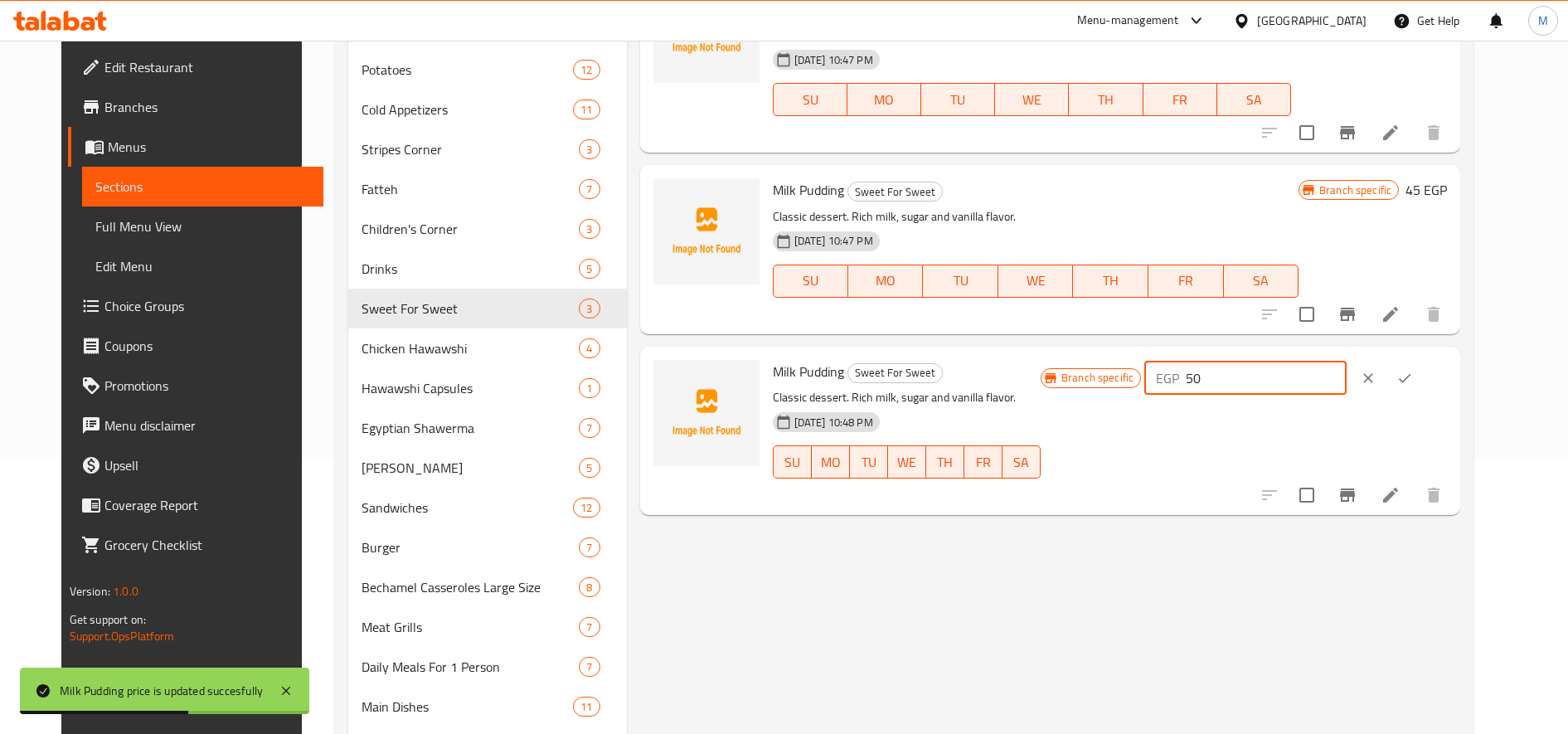
drag, startPoint x: 1328, startPoint y: 381, endPoint x: 1290, endPoint y: 383, distance: 38.1
click at [1168, 383] on input "50" at bounding box center [1265, 378] width 160 height 33
type input "55"
click at [1168, 377] on button "ok" at bounding box center [1404, 378] width 36 height 36
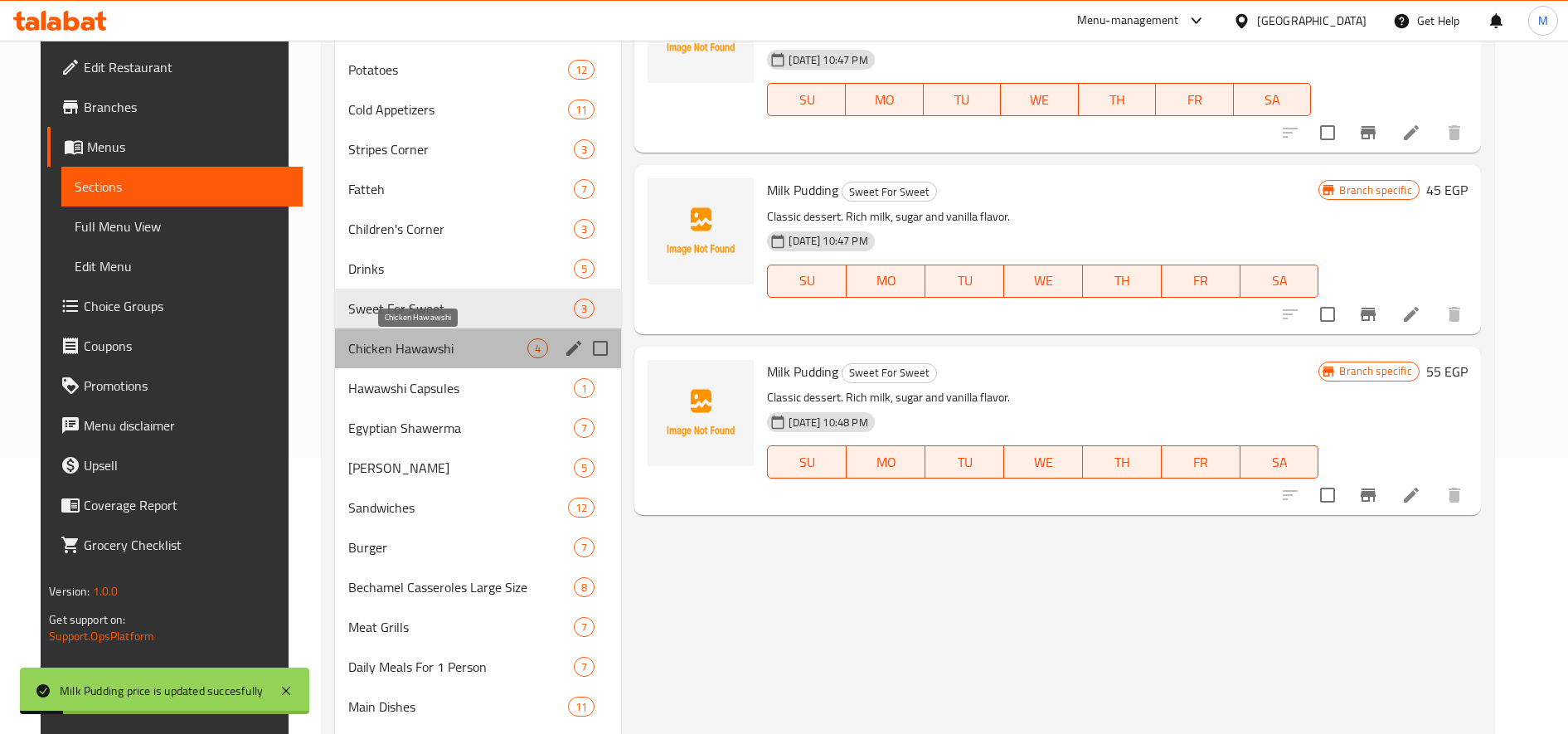
click at [348, 356] on span "Chicken Hawawshi" at bounding box center [438, 348] width 180 height 20
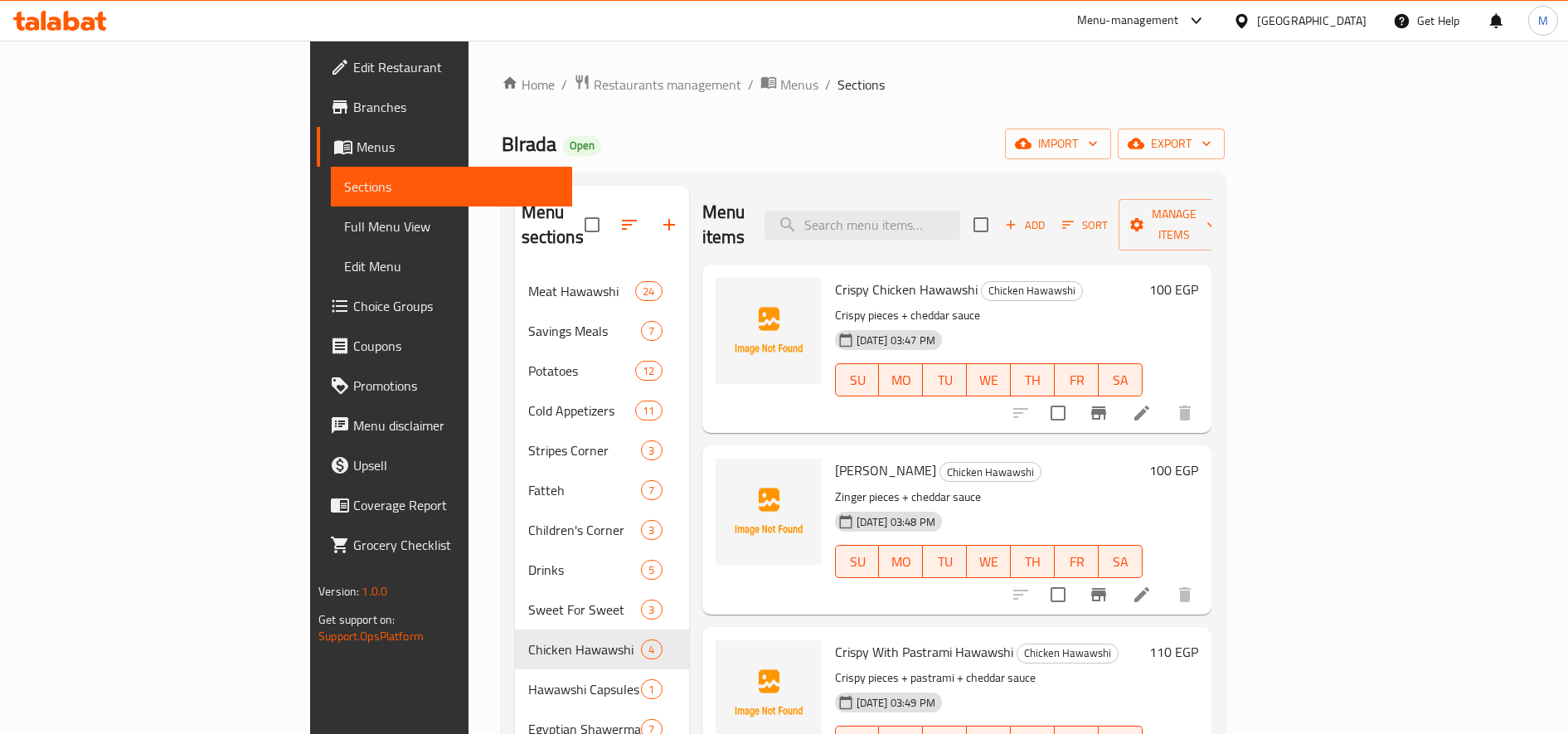
click at [1168, 278] on h6 "100 EGP" at bounding box center [1174, 289] width 49 height 24
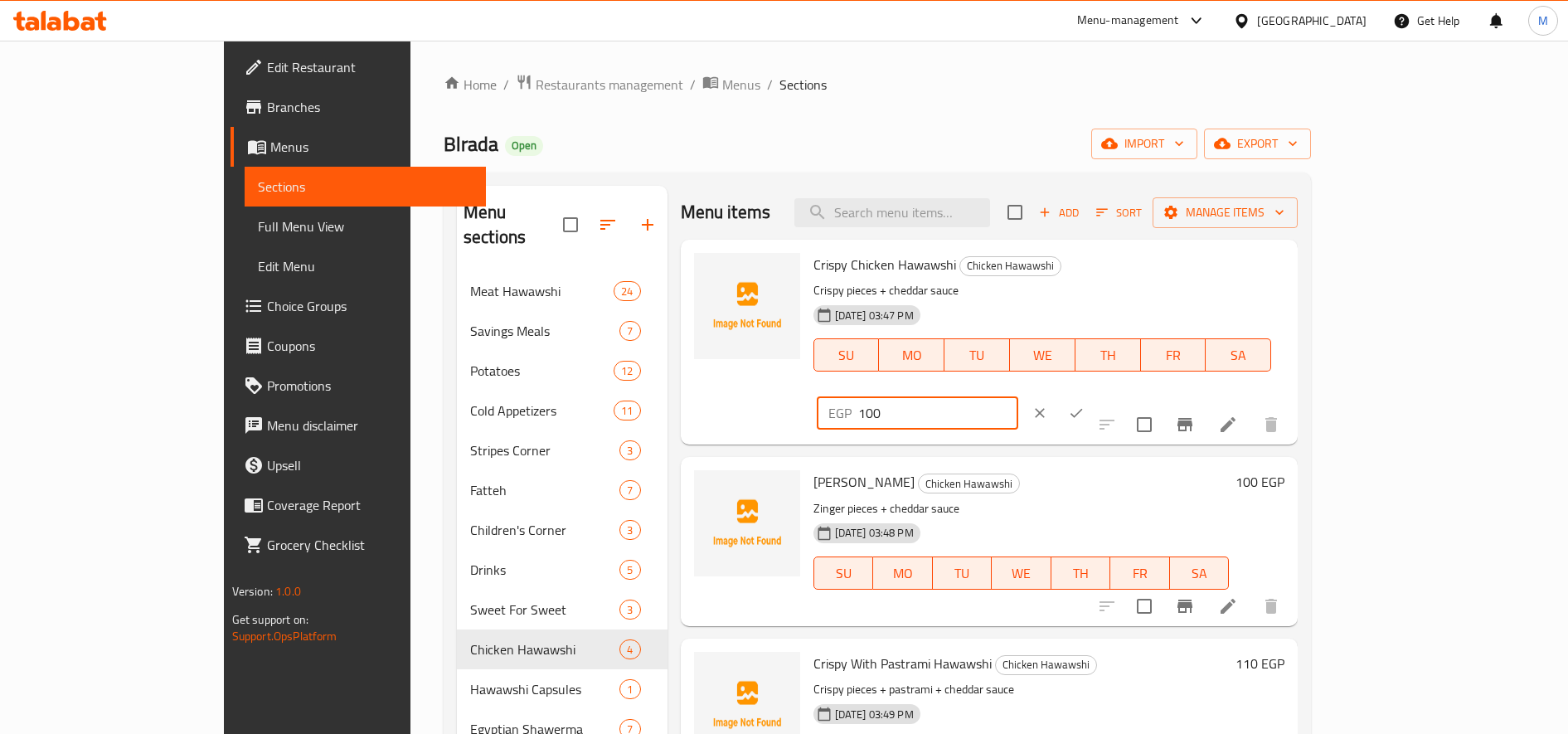
drag, startPoint x: 1289, startPoint y: 270, endPoint x: 1303, endPoint y: 270, distance: 14.0
click at [1019, 396] on input "100" at bounding box center [938, 413] width 160 height 33
click at [1019, 396] on input "115" at bounding box center [938, 413] width 160 height 33
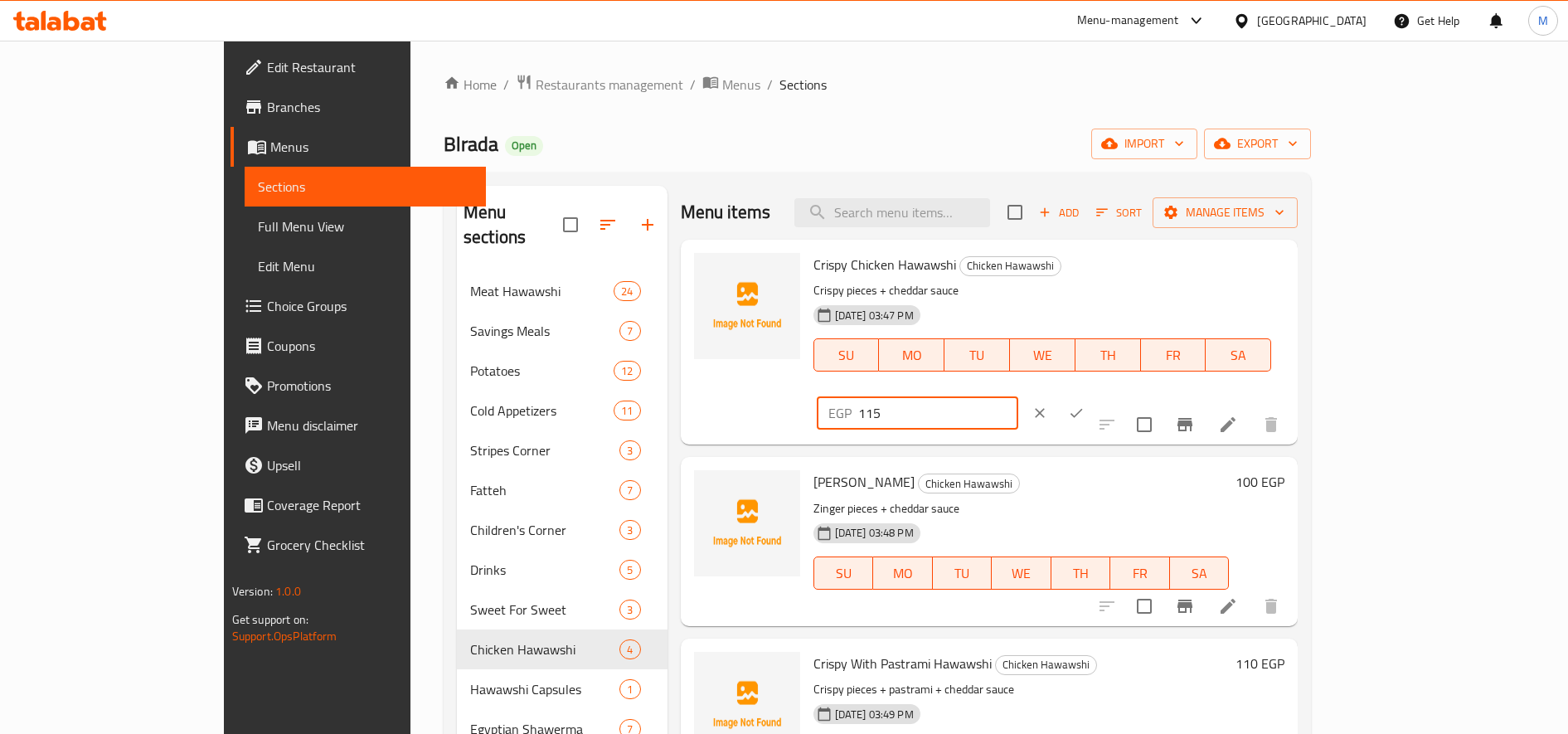
type input "115"
click at [1094, 394] on button "ok" at bounding box center [1075, 412] width 36 height 36
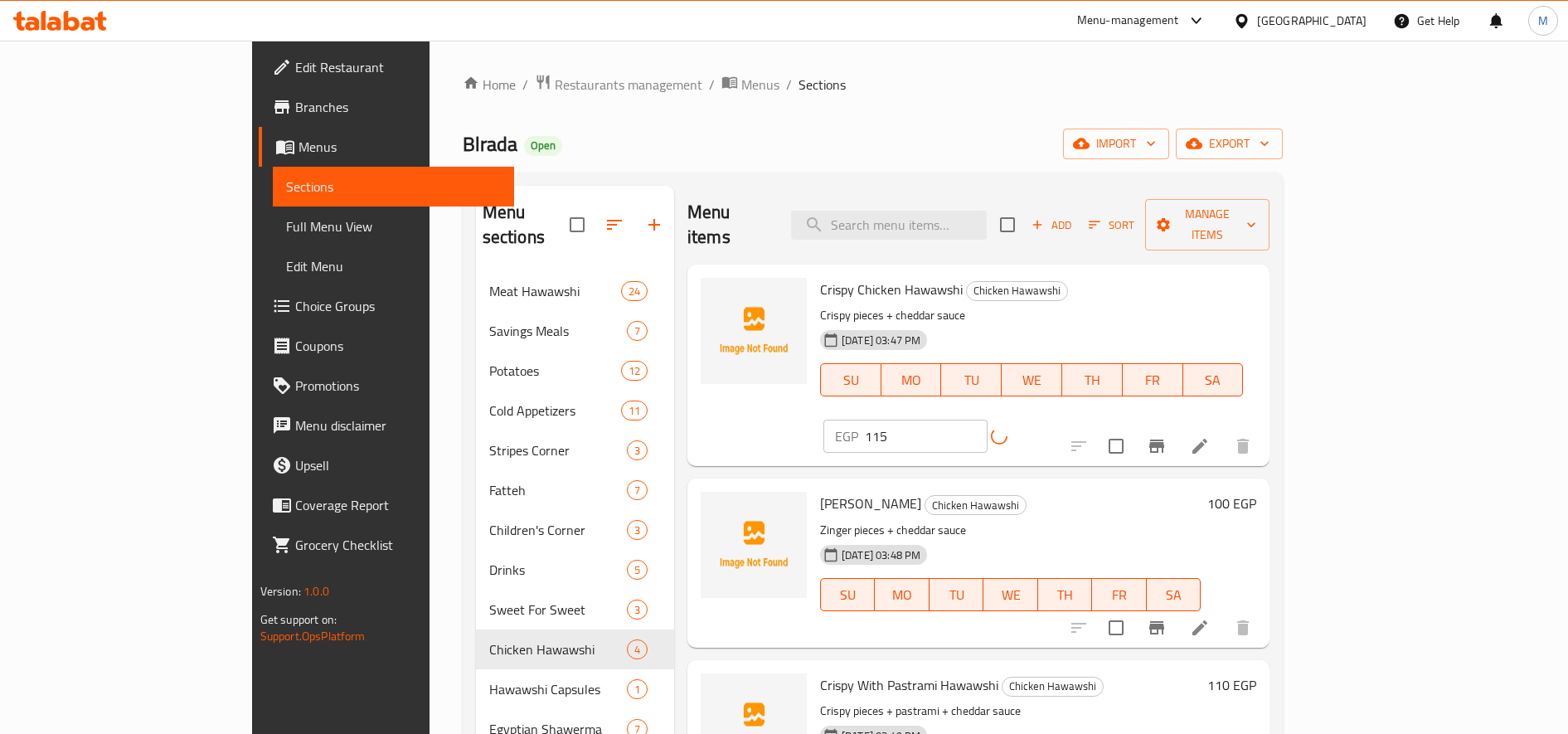
click at [1168, 492] on h6 "100 EGP" at bounding box center [1231, 503] width 49 height 24
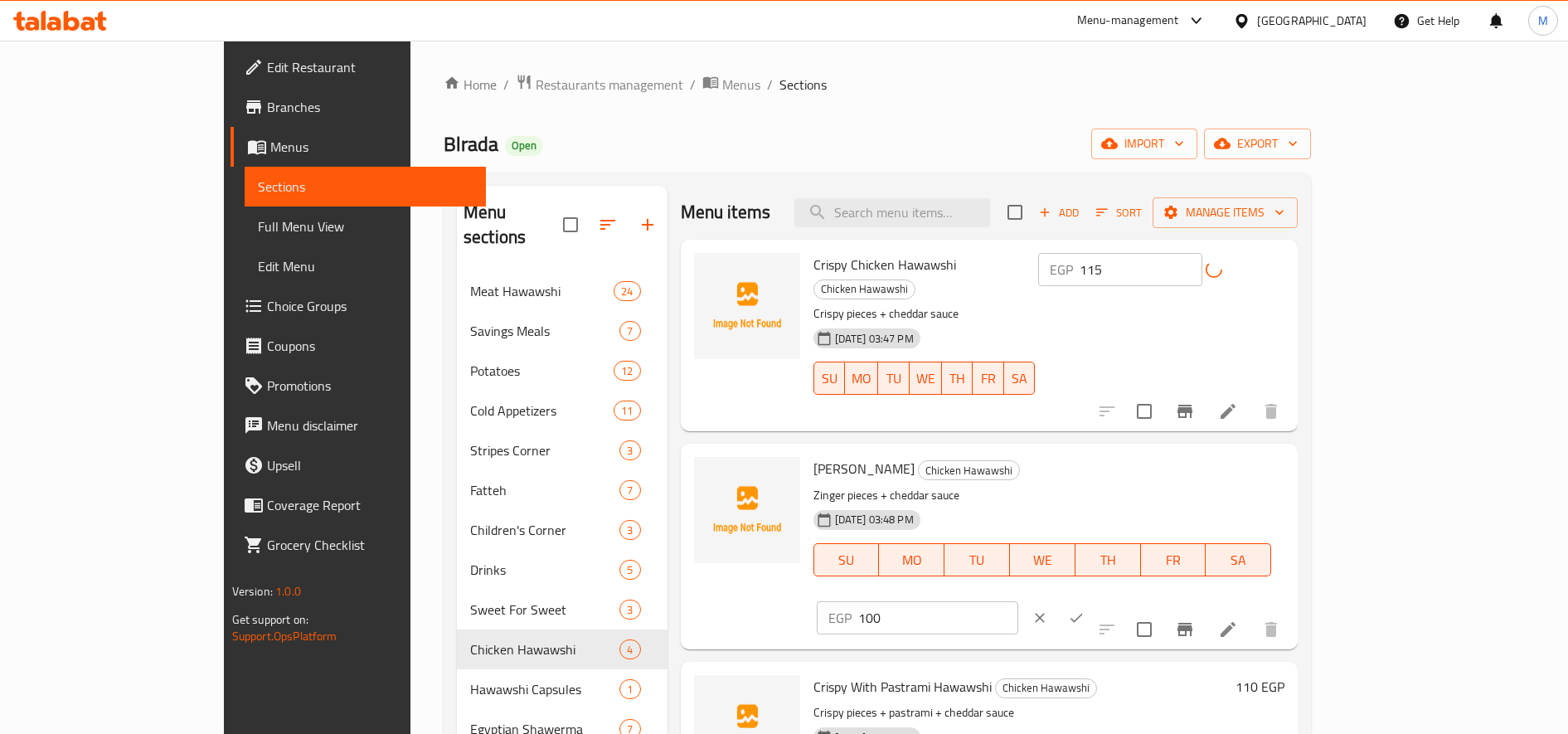
click at [1019, 602] on input "100" at bounding box center [938, 618] width 160 height 33
paste input "15"
type input "115"
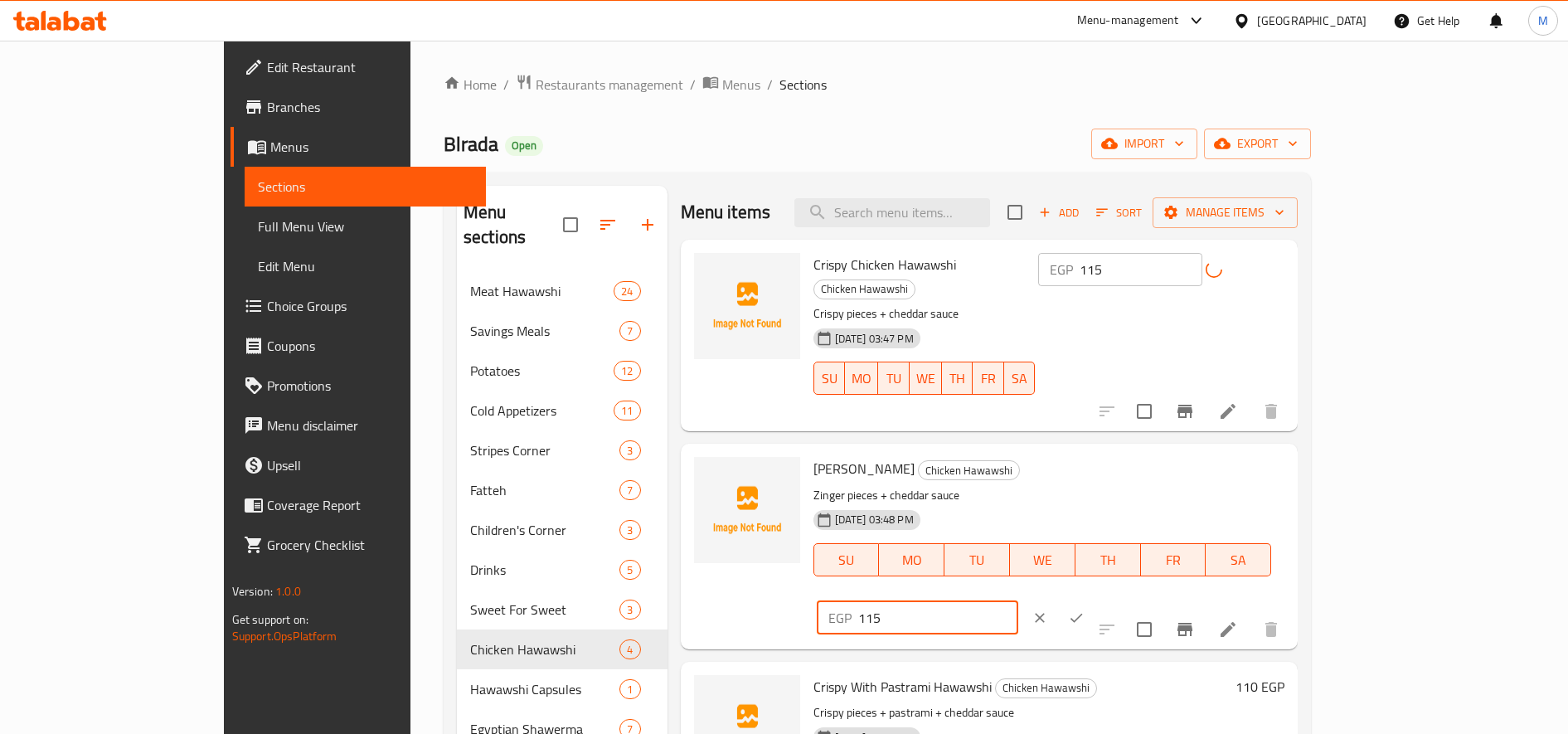
click at [1094, 600] on button "ok" at bounding box center [1075, 617] width 36 height 36
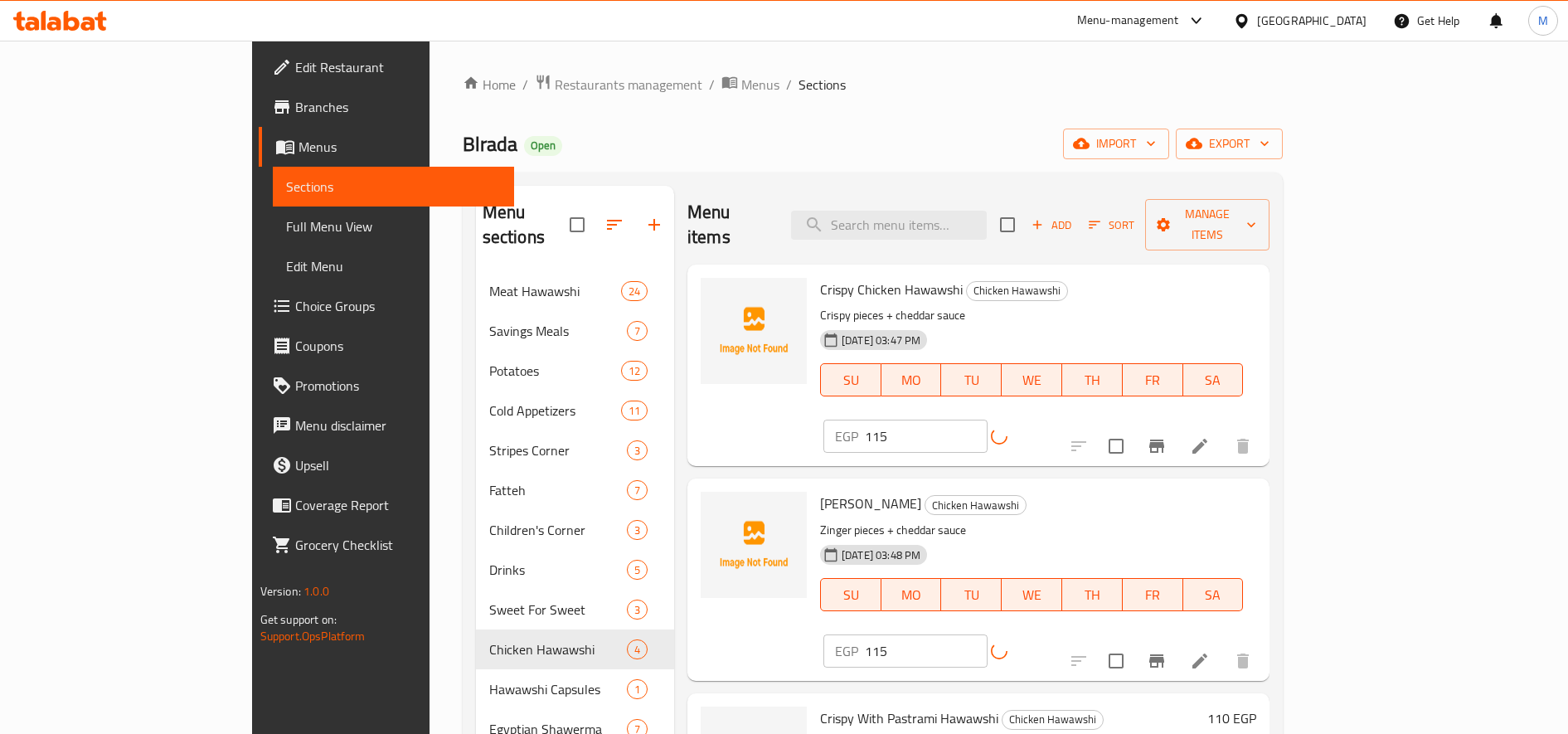
click at [1168, 707] on h6 "110 EGP" at bounding box center [1231, 718] width 49 height 24
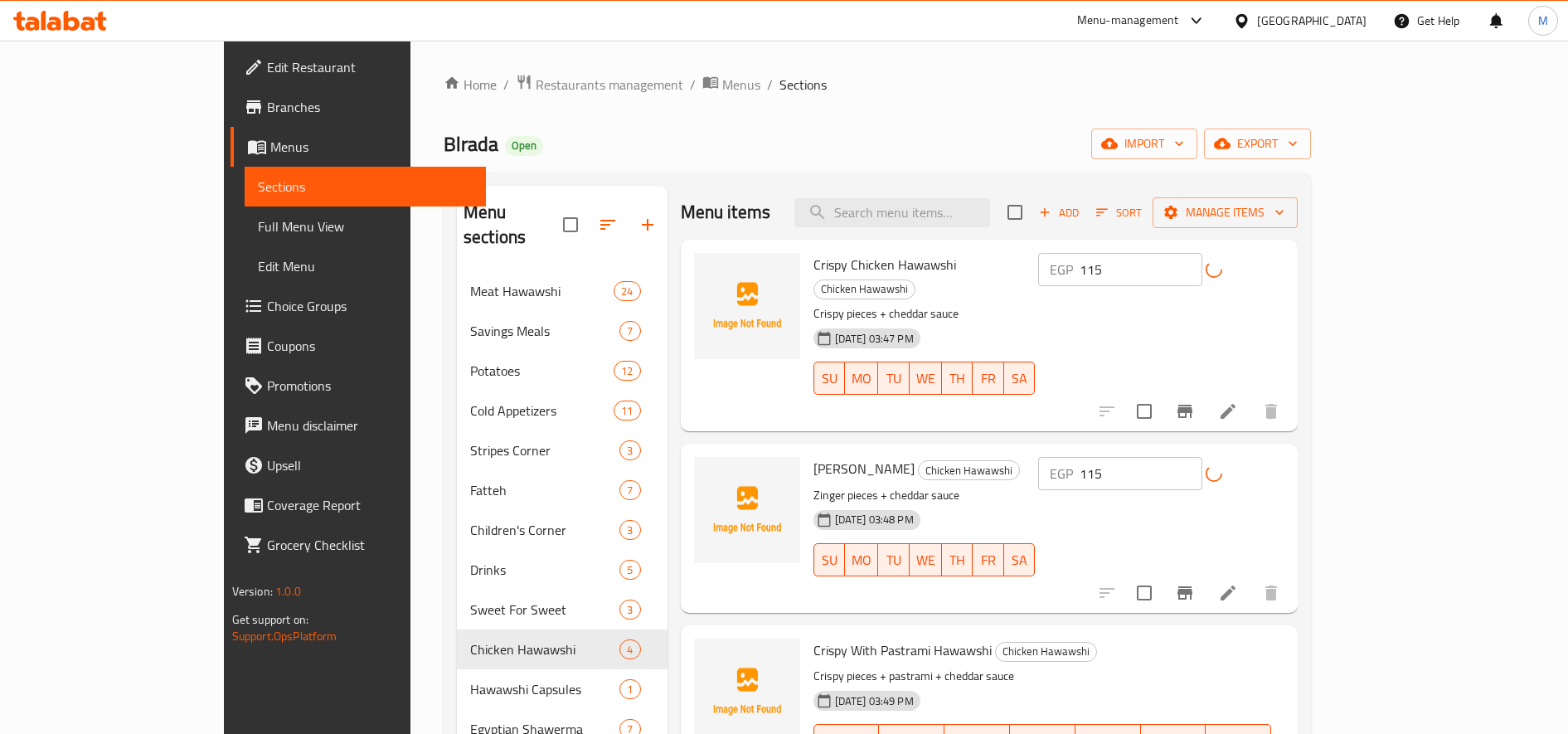
drag, startPoint x: 1288, startPoint y: 637, endPoint x: 1304, endPoint y: 638, distance: 16.0
type input "125"
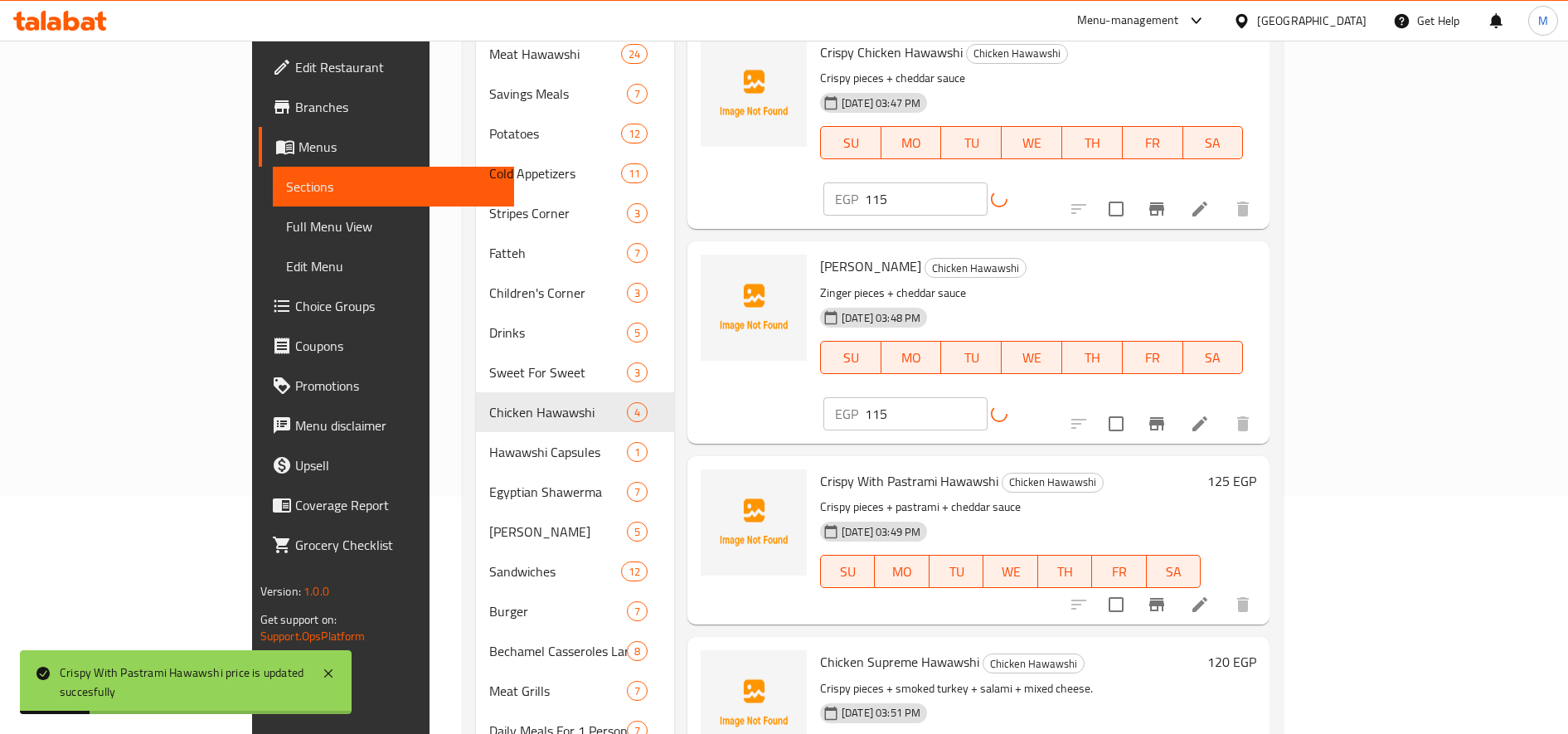
scroll to position [276, 0]
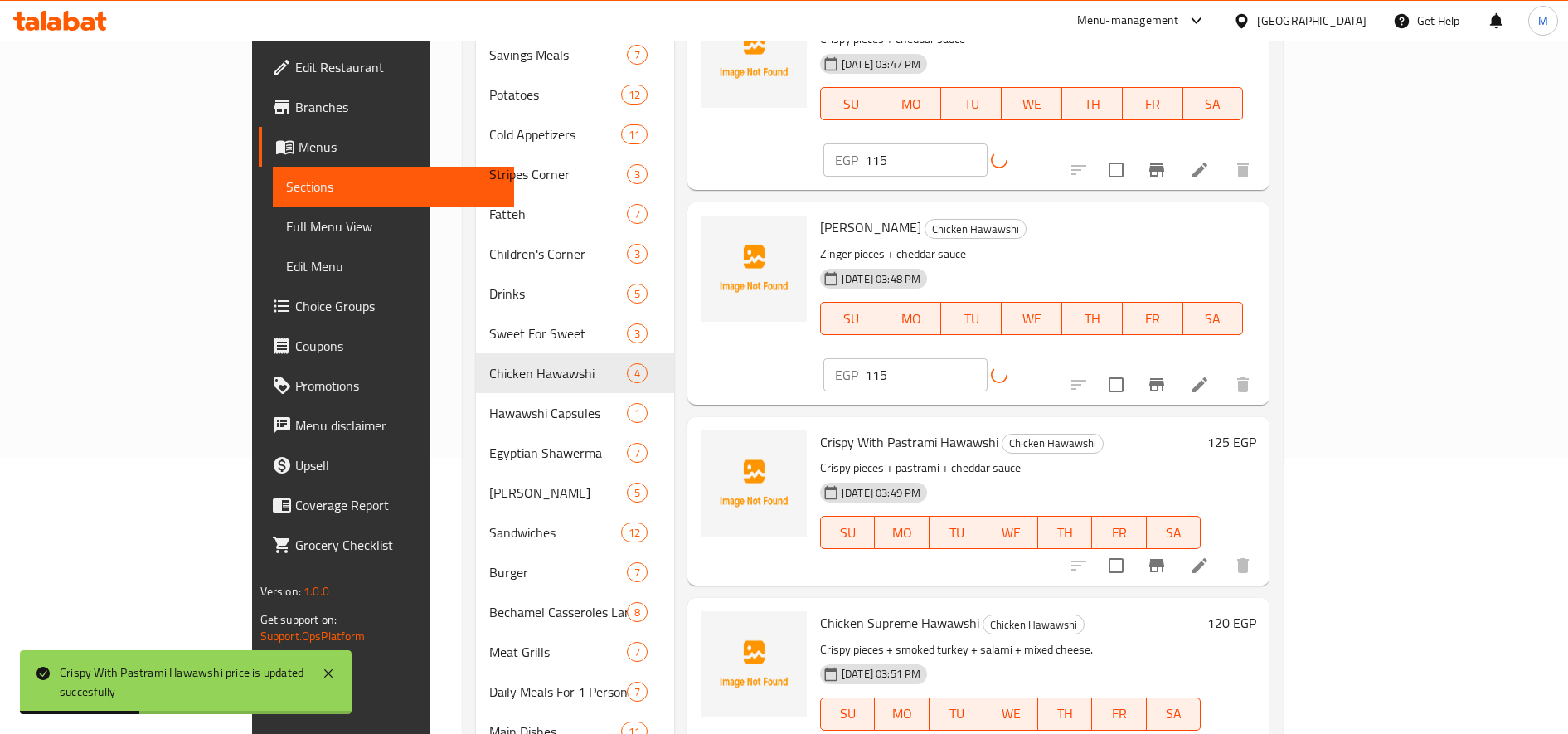
click at [1168, 611] on h6 "120 EGP" at bounding box center [1231, 623] width 49 height 24
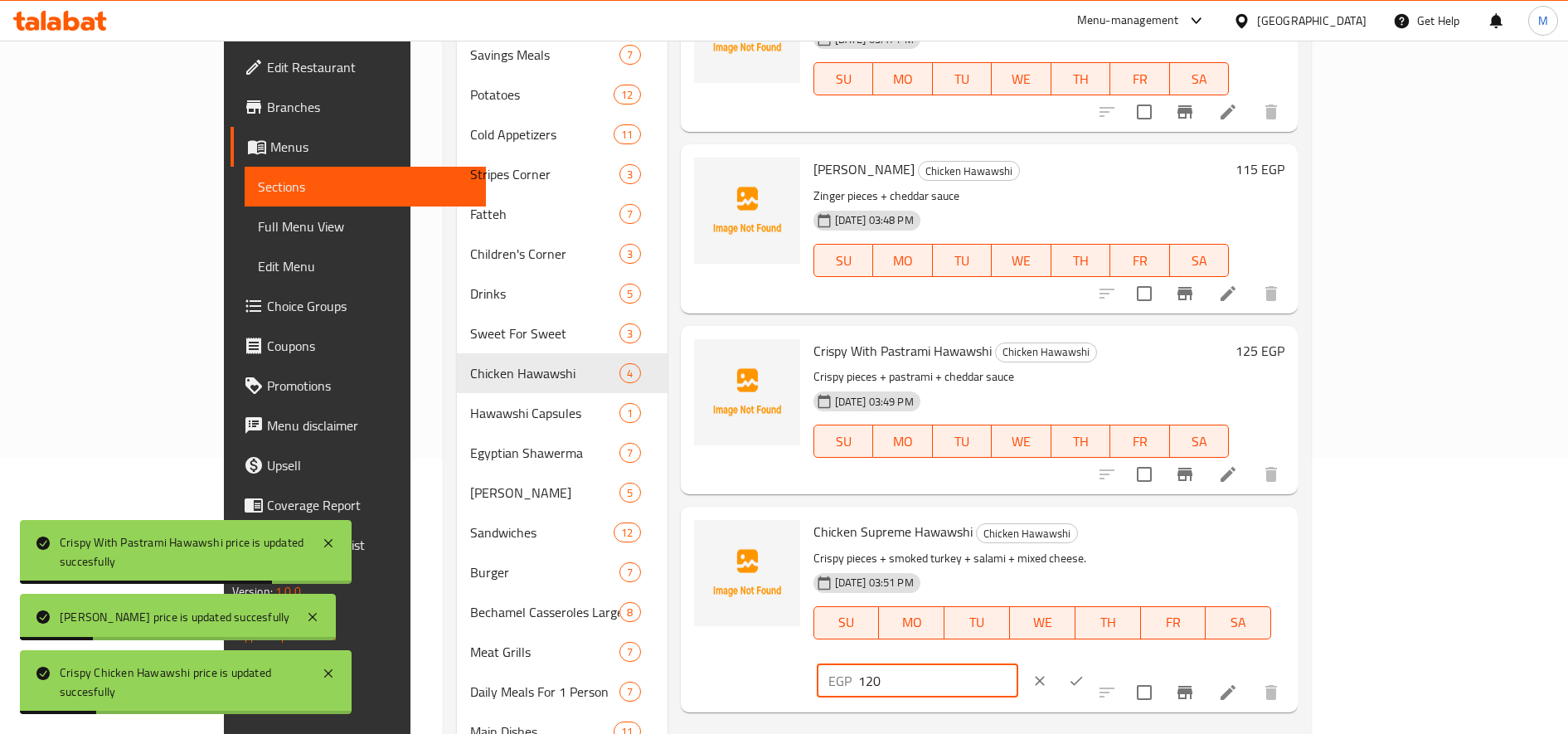
click at [1019, 664] on input "120" at bounding box center [938, 681] width 160 height 33
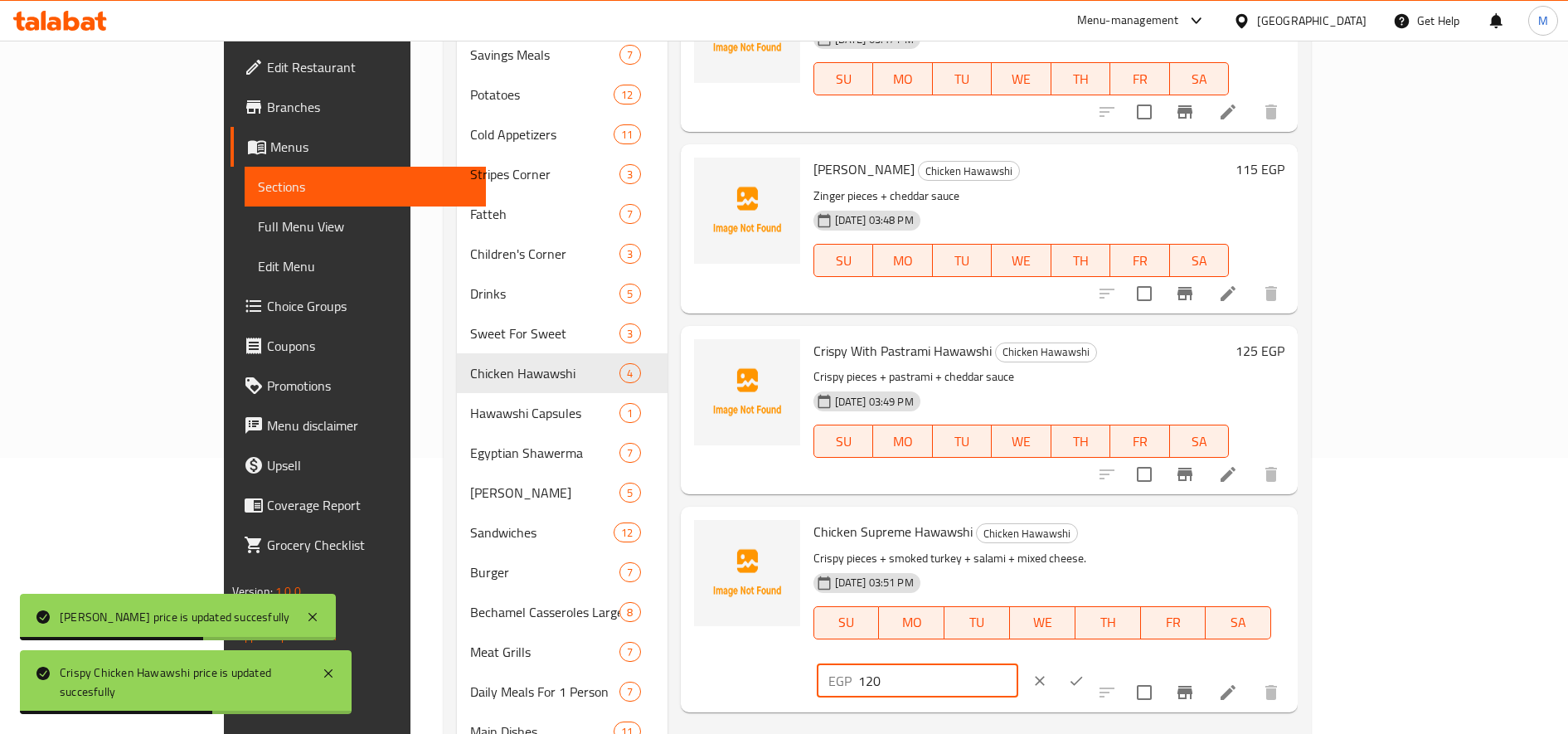
drag, startPoint x: 1289, startPoint y: 542, endPoint x: 1308, endPoint y: 542, distance: 19.0
click at [1019, 664] on input "120" at bounding box center [938, 681] width 160 height 33
type input "135"
click at [1094, 662] on button "ok" at bounding box center [1075, 680] width 36 height 36
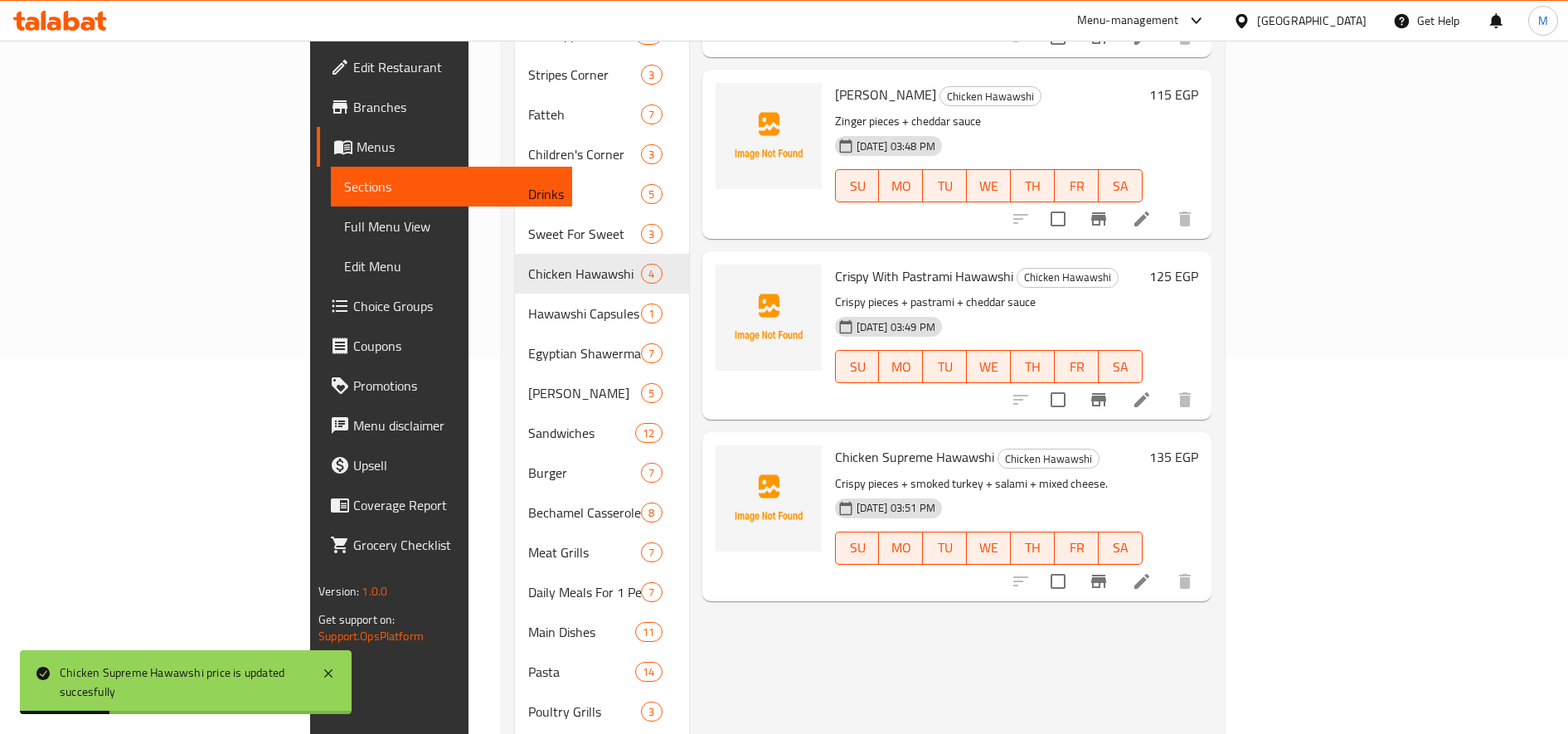
scroll to position [415, 0]
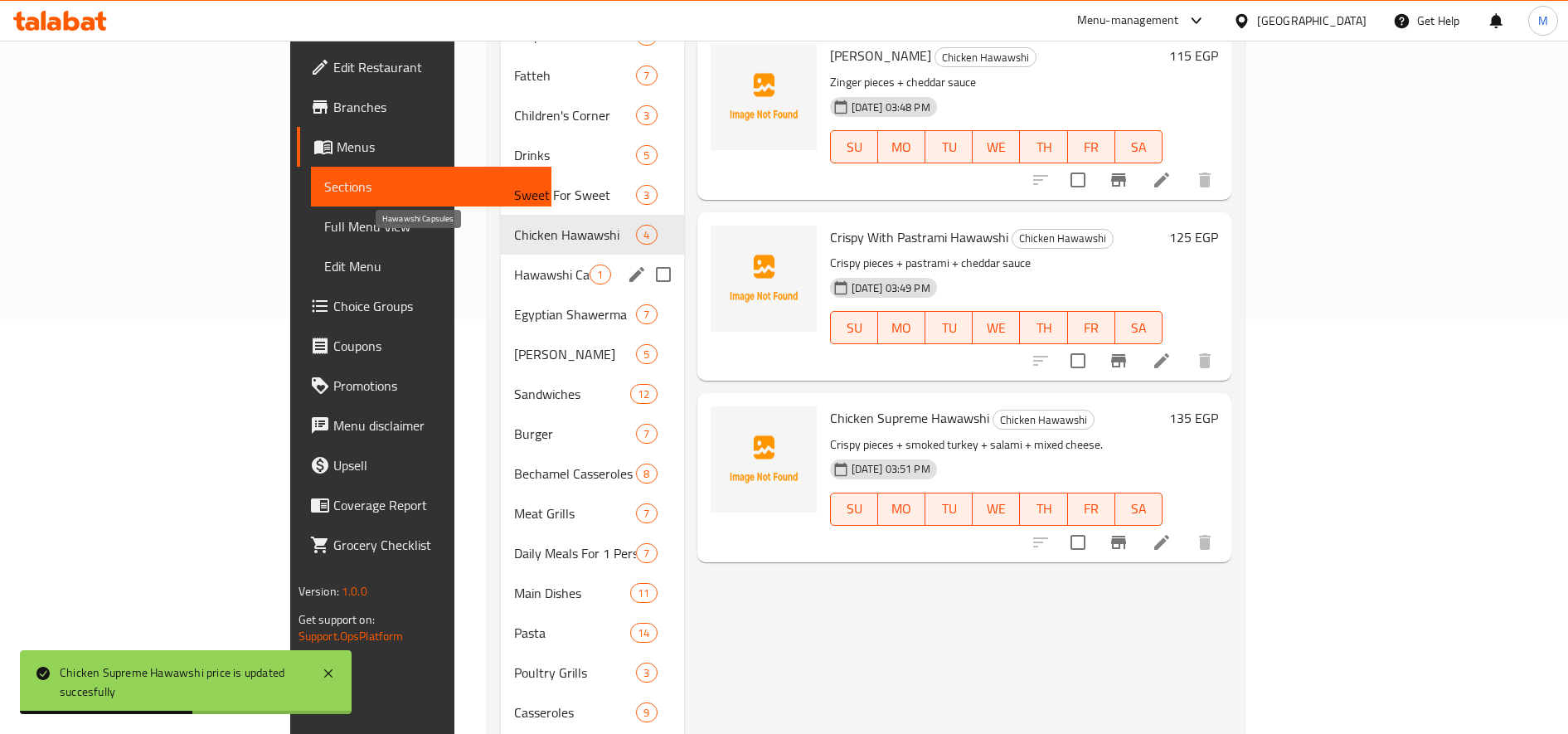
click at [514, 265] on span "Hawawshi Capsules" at bounding box center [551, 275] width 76 height 20
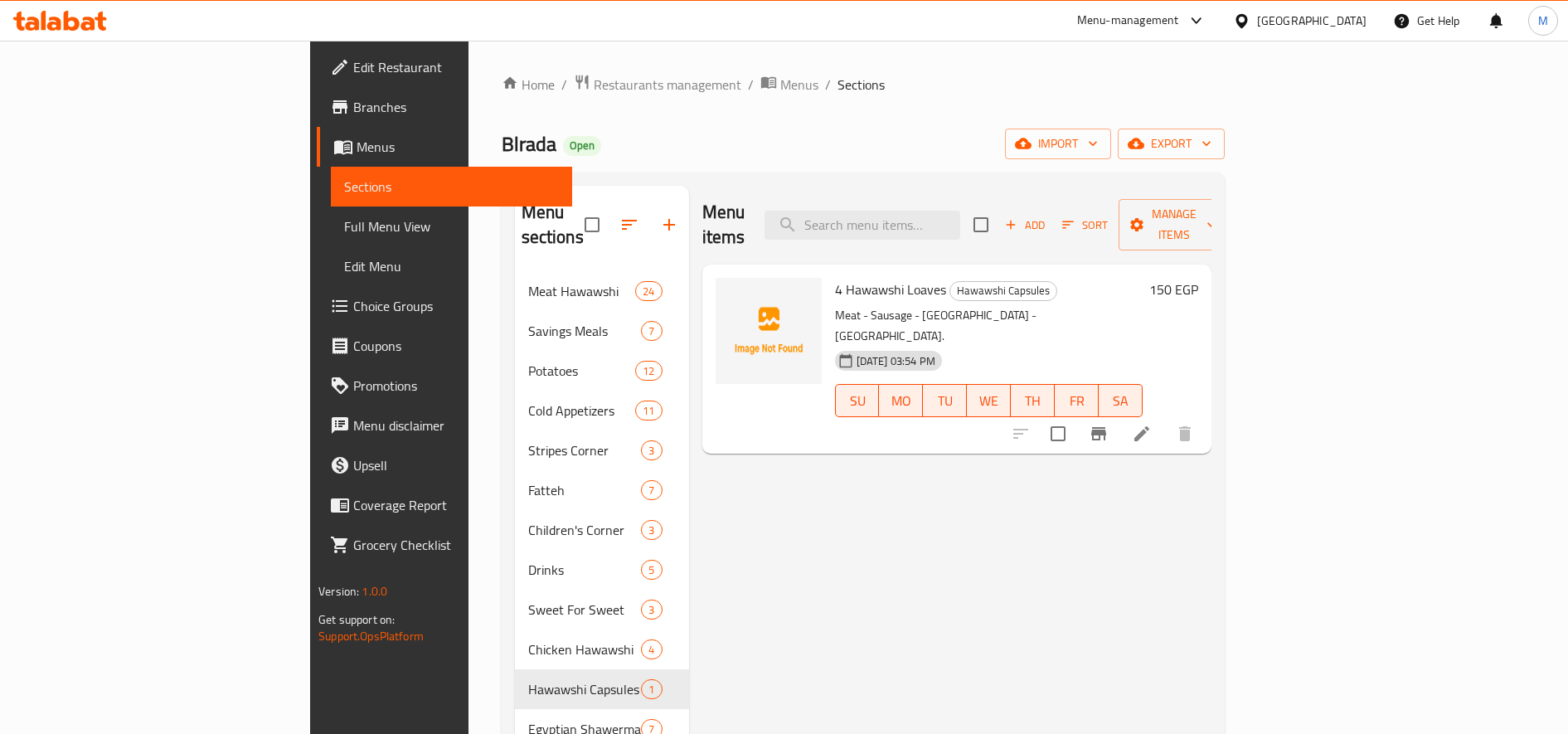
click at [1168, 278] on h6 "150 EGP" at bounding box center [1174, 289] width 49 height 24
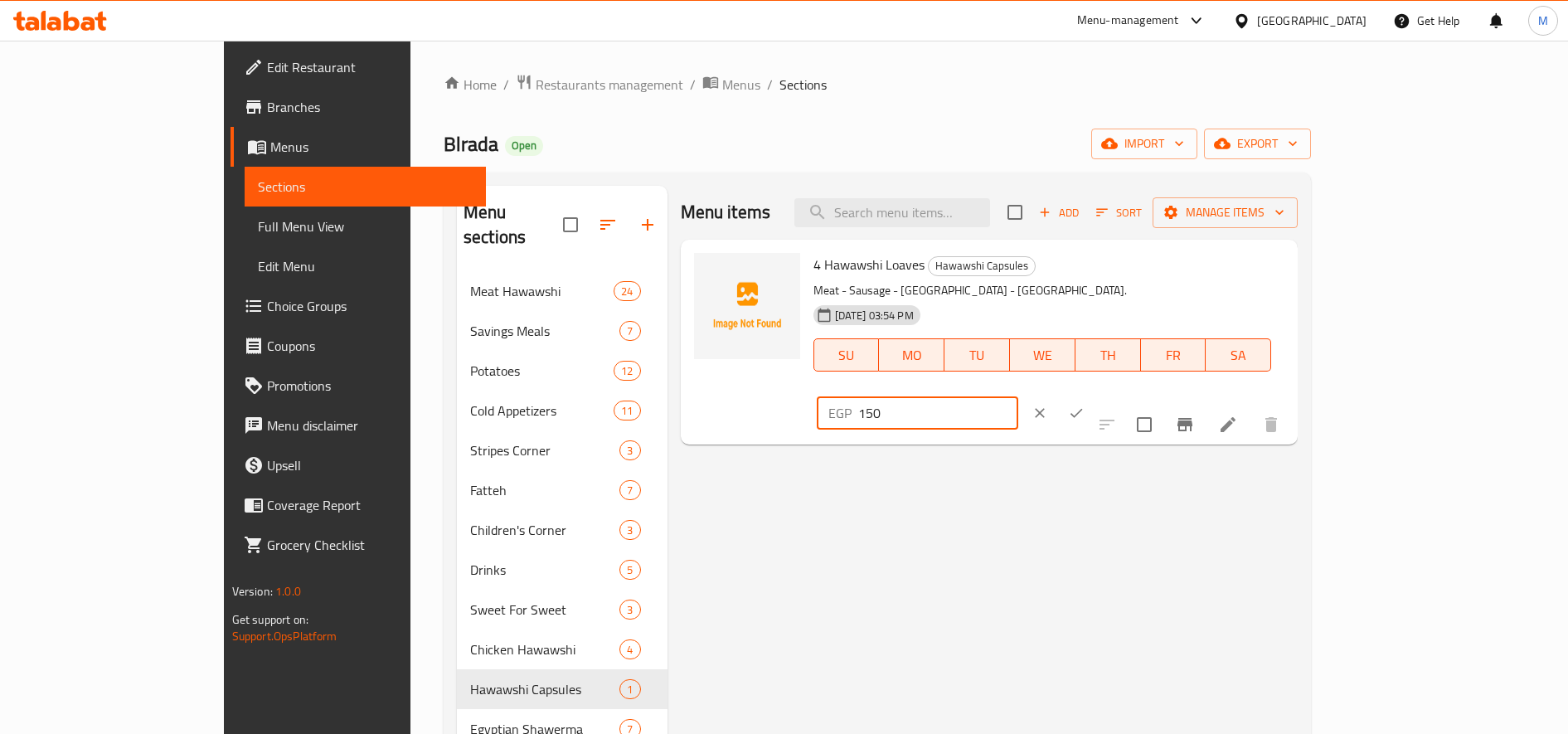
click at [1019, 396] on input "150" at bounding box center [938, 413] width 160 height 33
type input "120"
click at [1084, 404] on icon "ok" at bounding box center [1075, 412] width 17 height 17
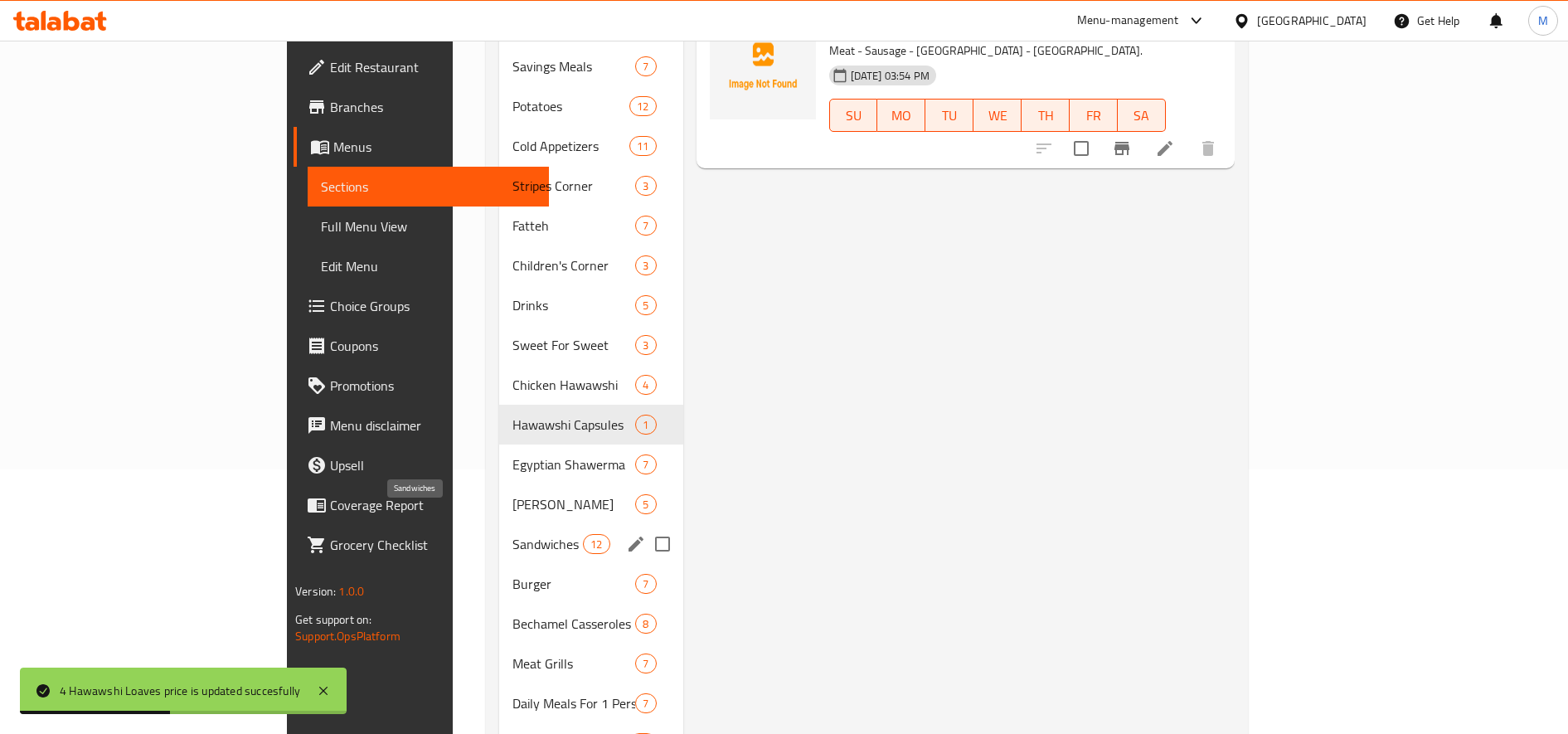
scroll to position [276, 0]
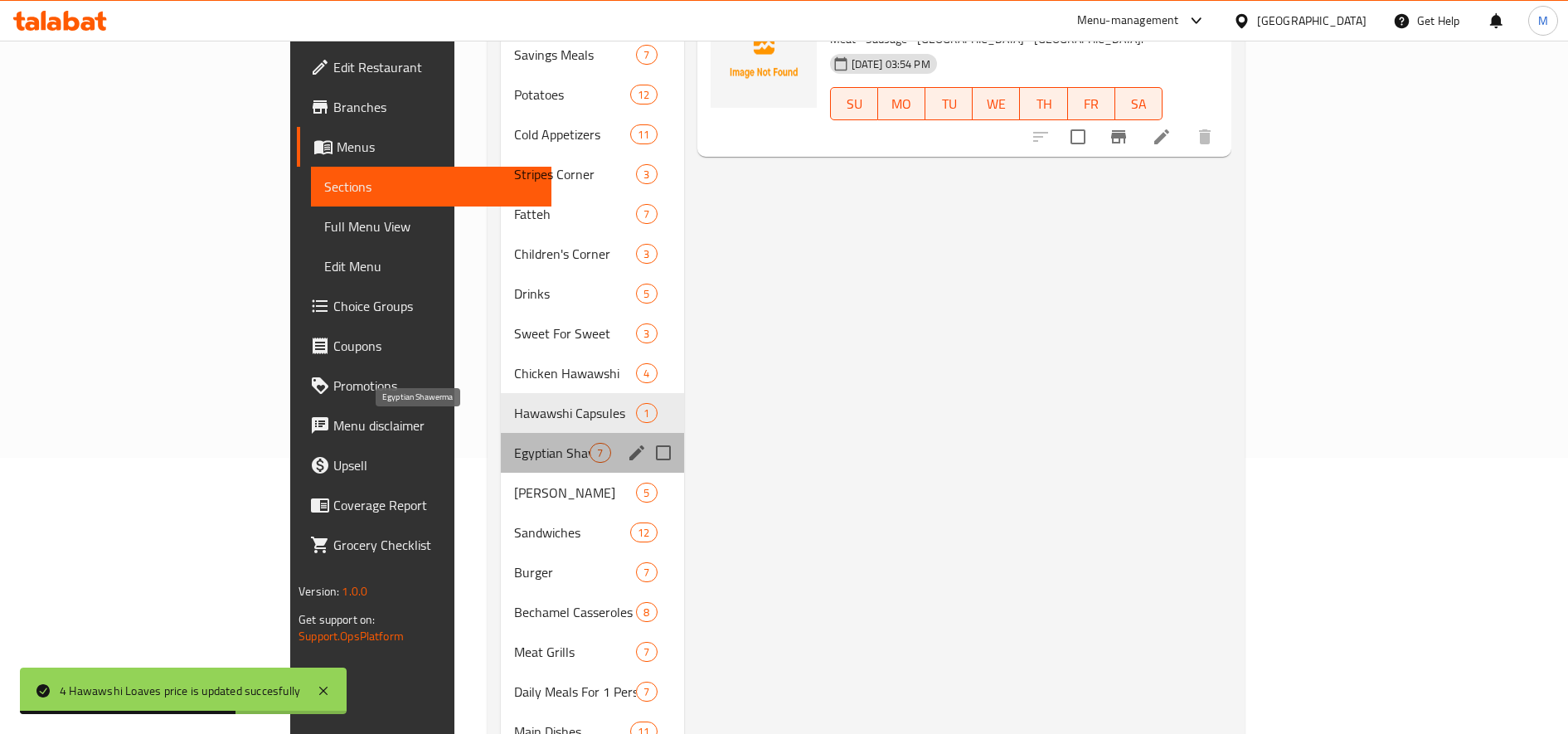
click at [514, 443] on span "Egyptian Shawerma" at bounding box center [551, 452] width 76 height 20
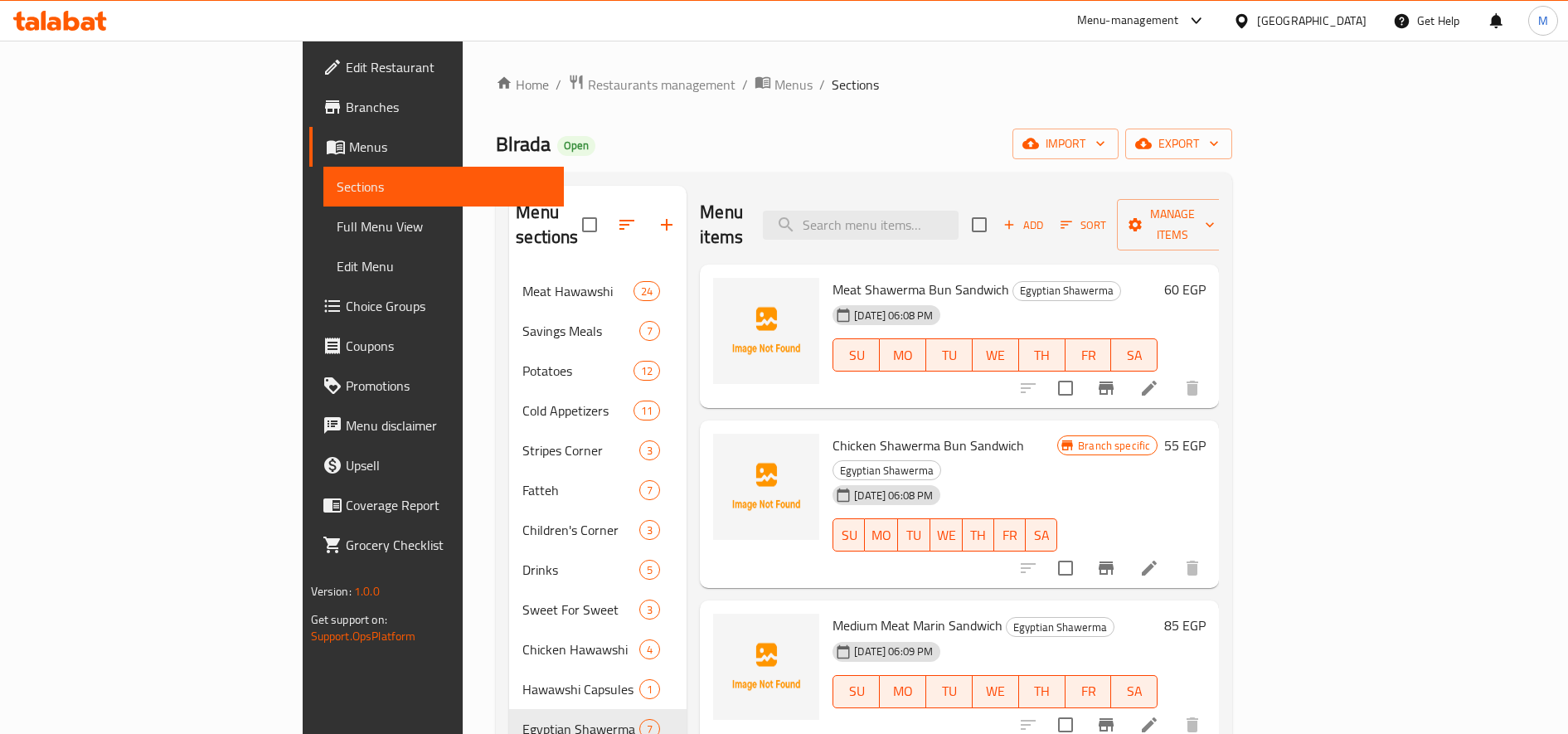
click at [1168, 278] on h6 "60 EGP" at bounding box center [1184, 289] width 41 height 24
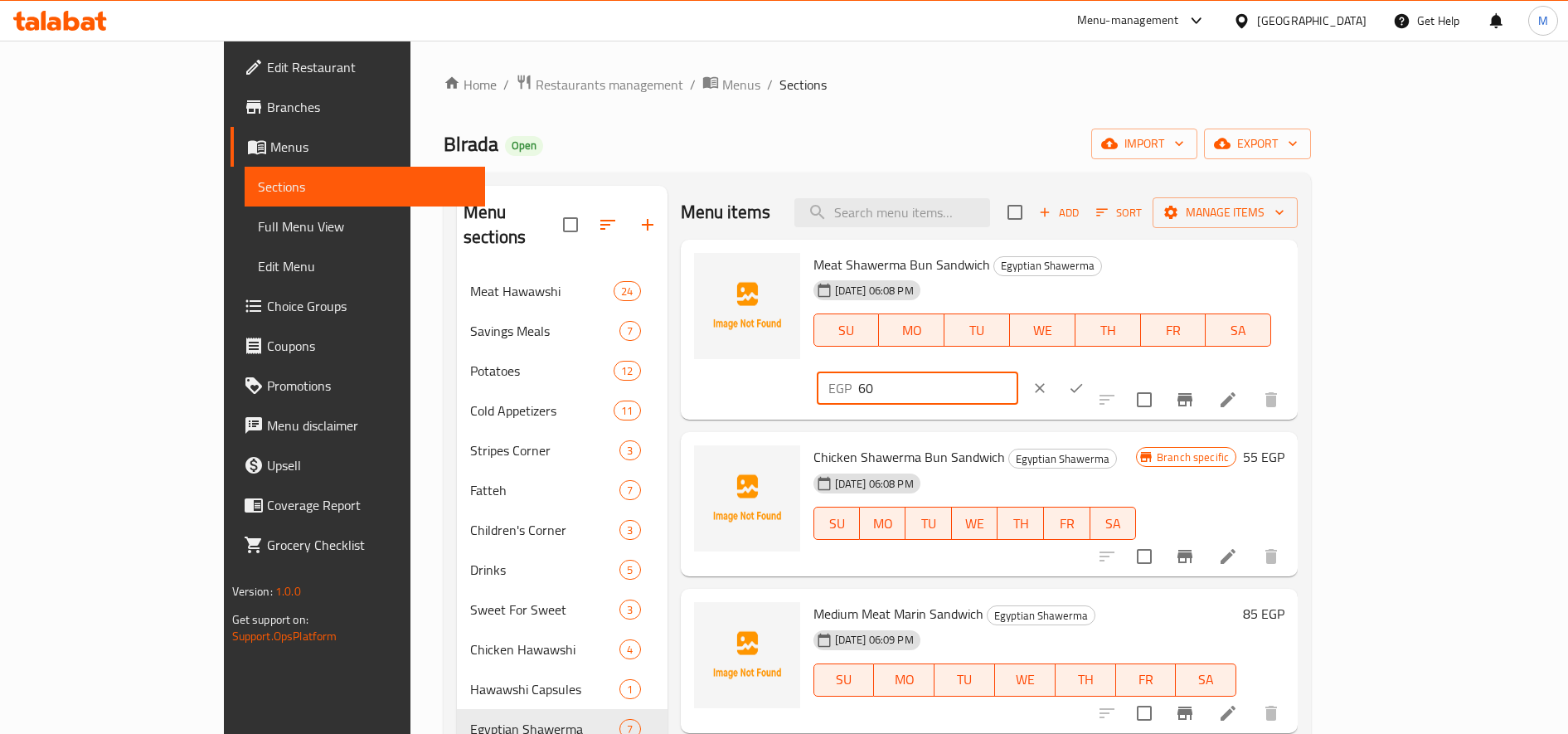
click at [1019, 372] on input "60" at bounding box center [938, 389] width 160 height 33
drag, startPoint x: 1308, startPoint y: 272, endPoint x: 1291, endPoint y: 273, distance: 17.0
click at [1019, 372] on input "60" at bounding box center [938, 389] width 160 height 33
type input "65"
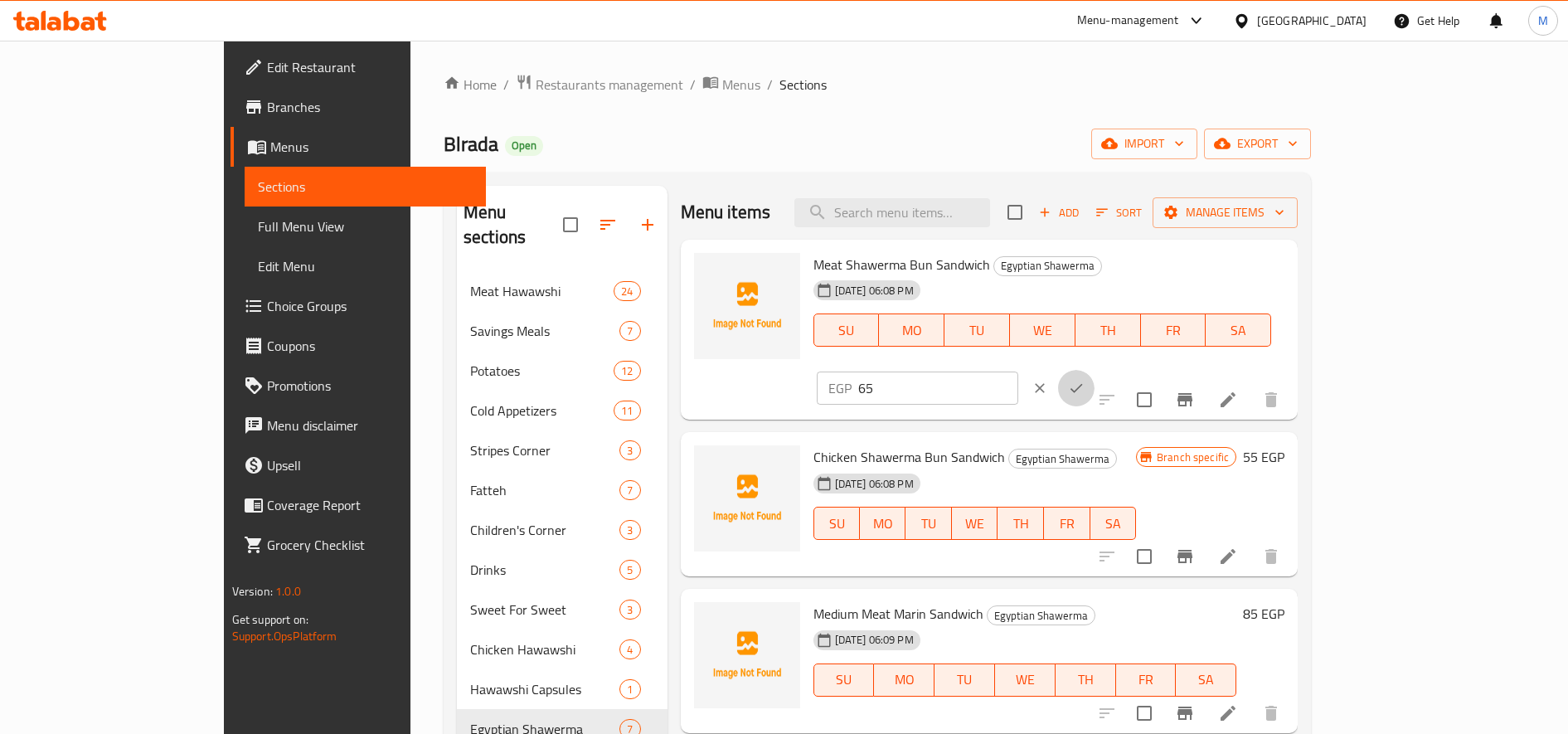
click at [1094, 370] on button "ok" at bounding box center [1075, 388] width 36 height 36
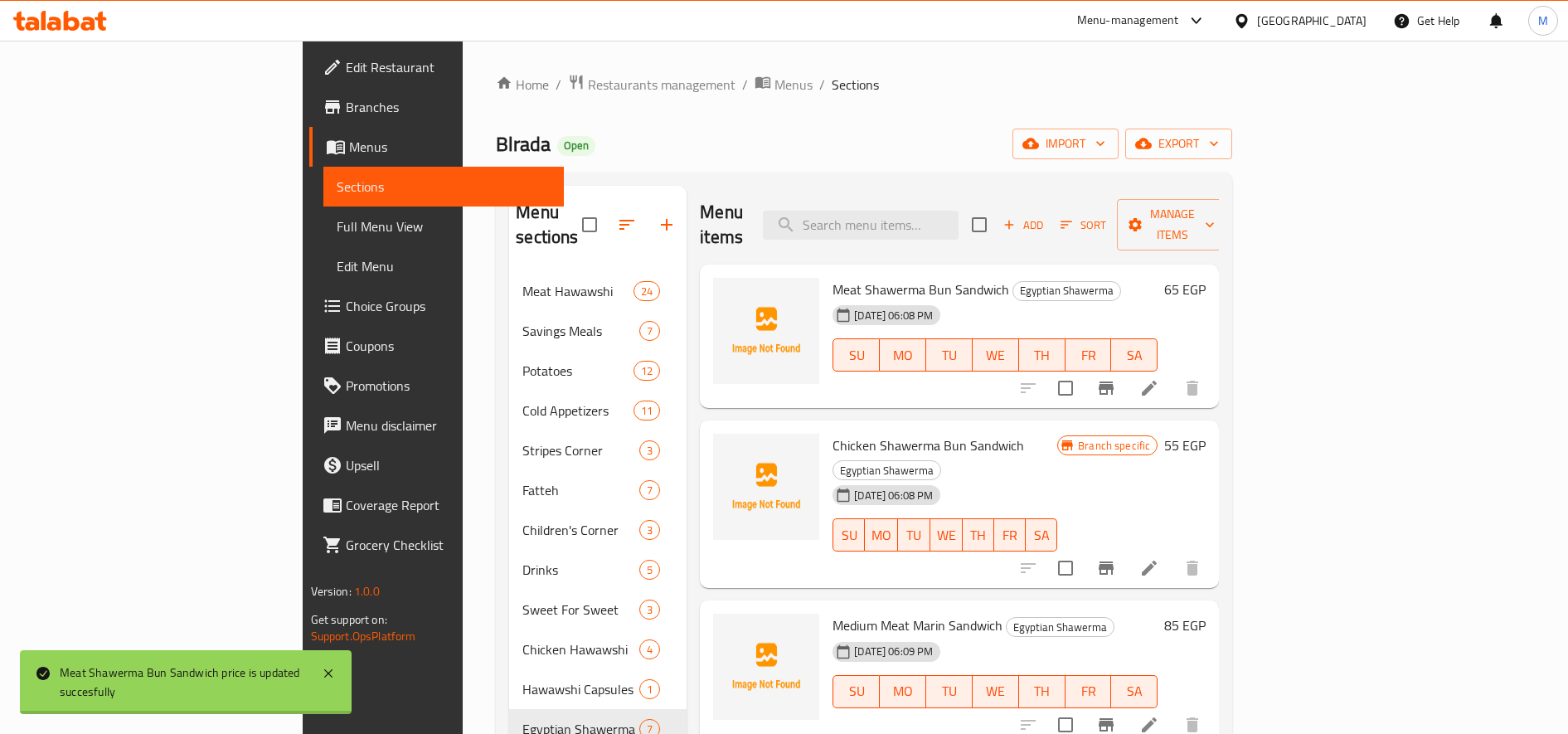
click at [1168, 434] on h6 "55 EGP" at bounding box center [1184, 446] width 41 height 24
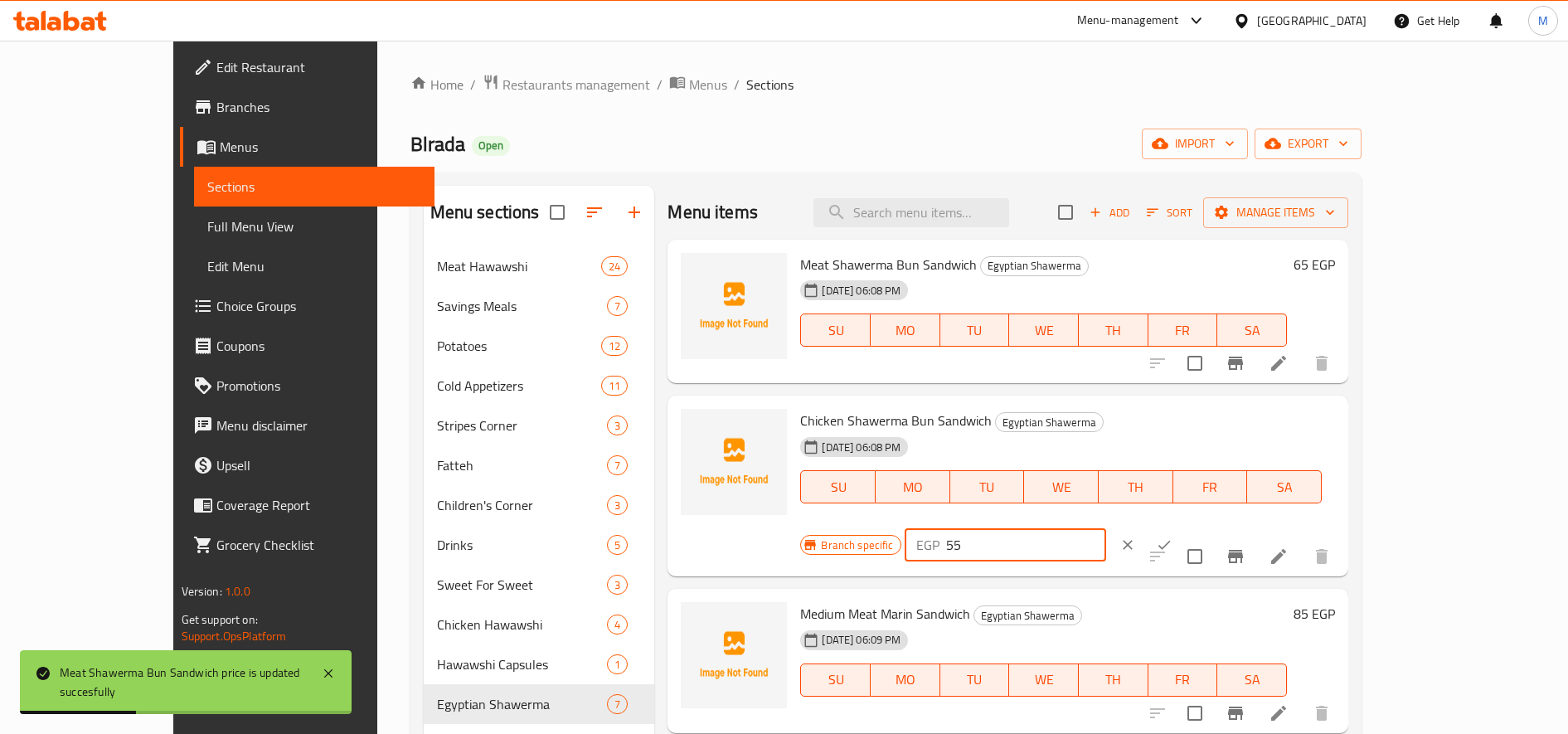
click at [1106, 528] on input "55" at bounding box center [1025, 545] width 160 height 33
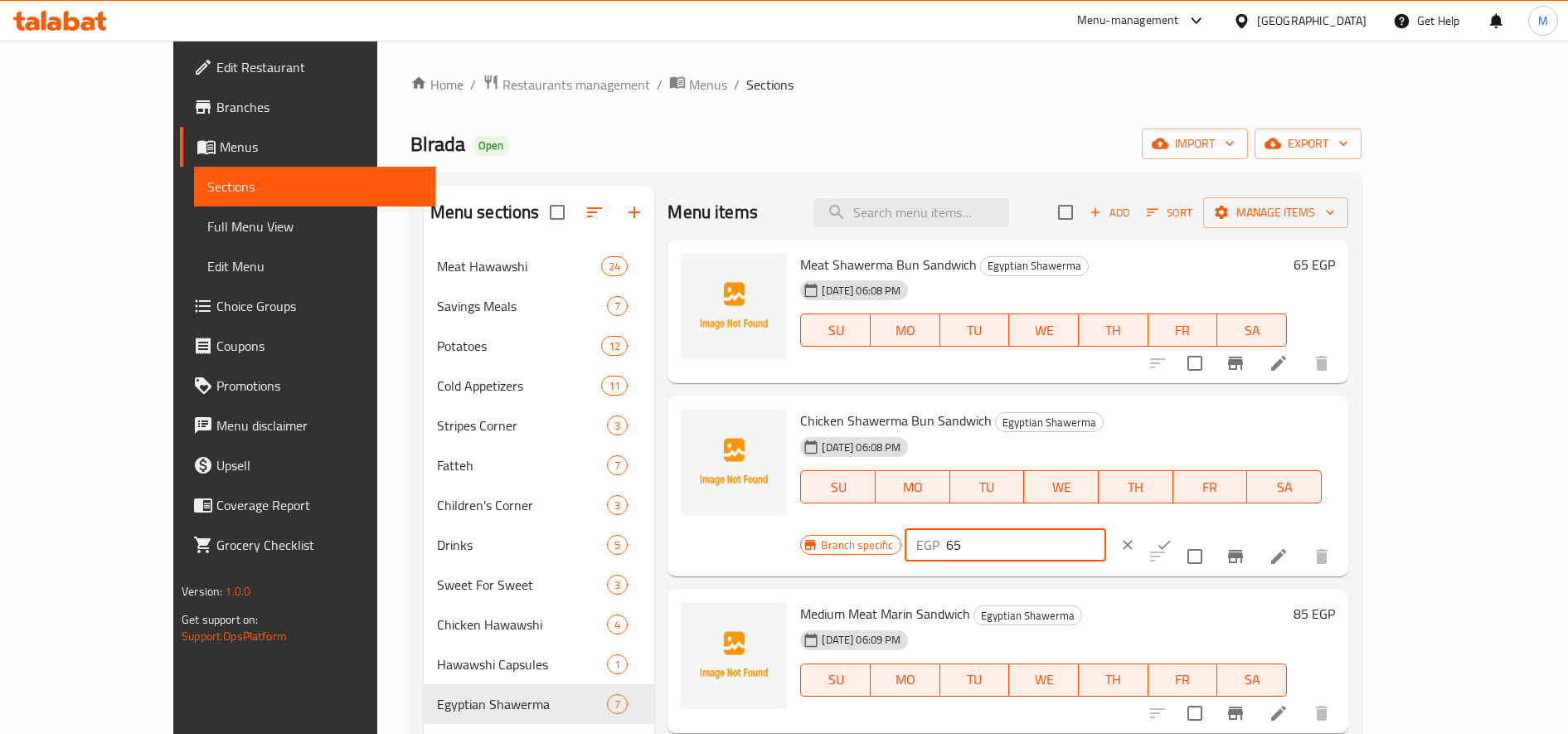
type input "65"
click at [1168, 537] on icon "ok" at bounding box center [1164, 545] width 17 height 17
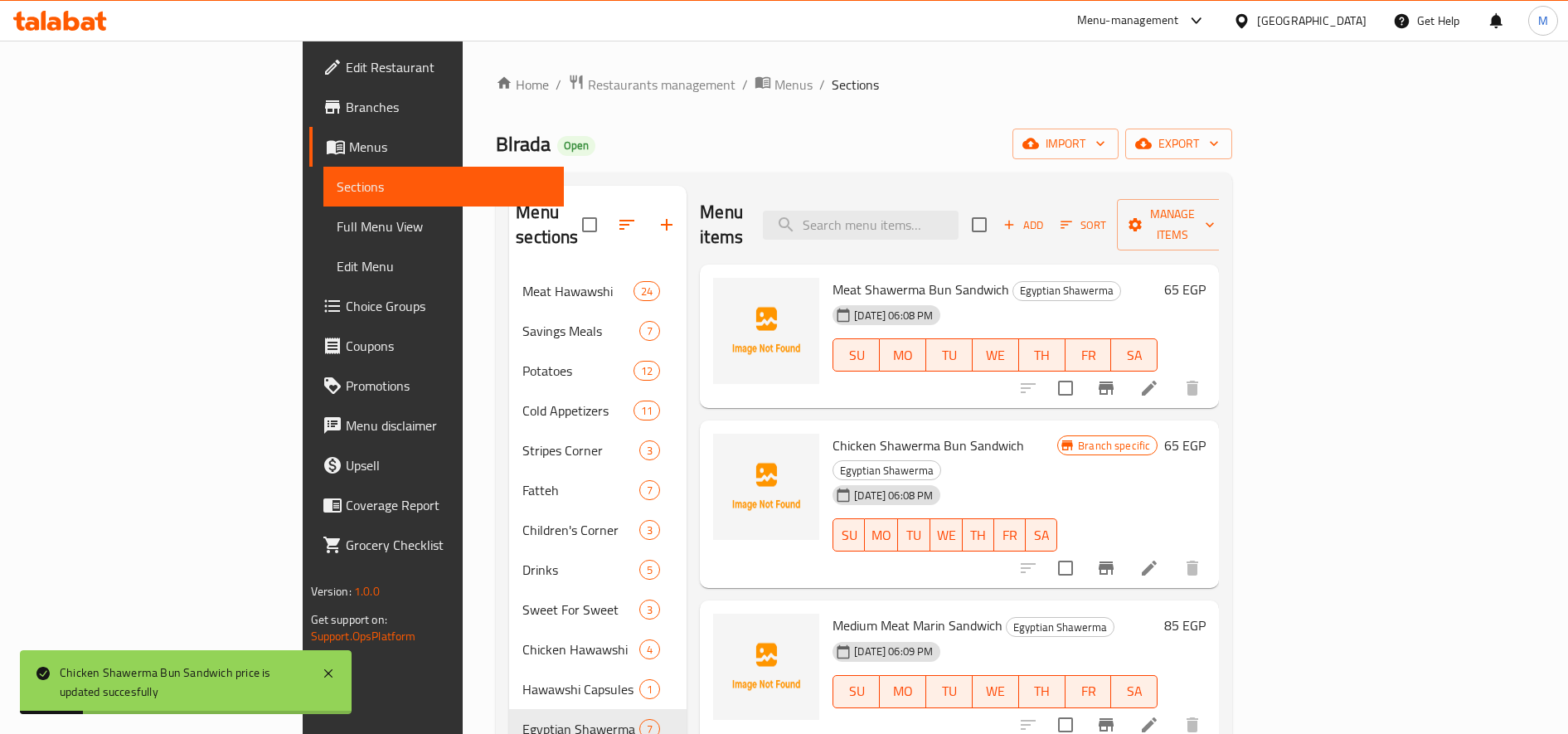
scroll to position [138, 0]
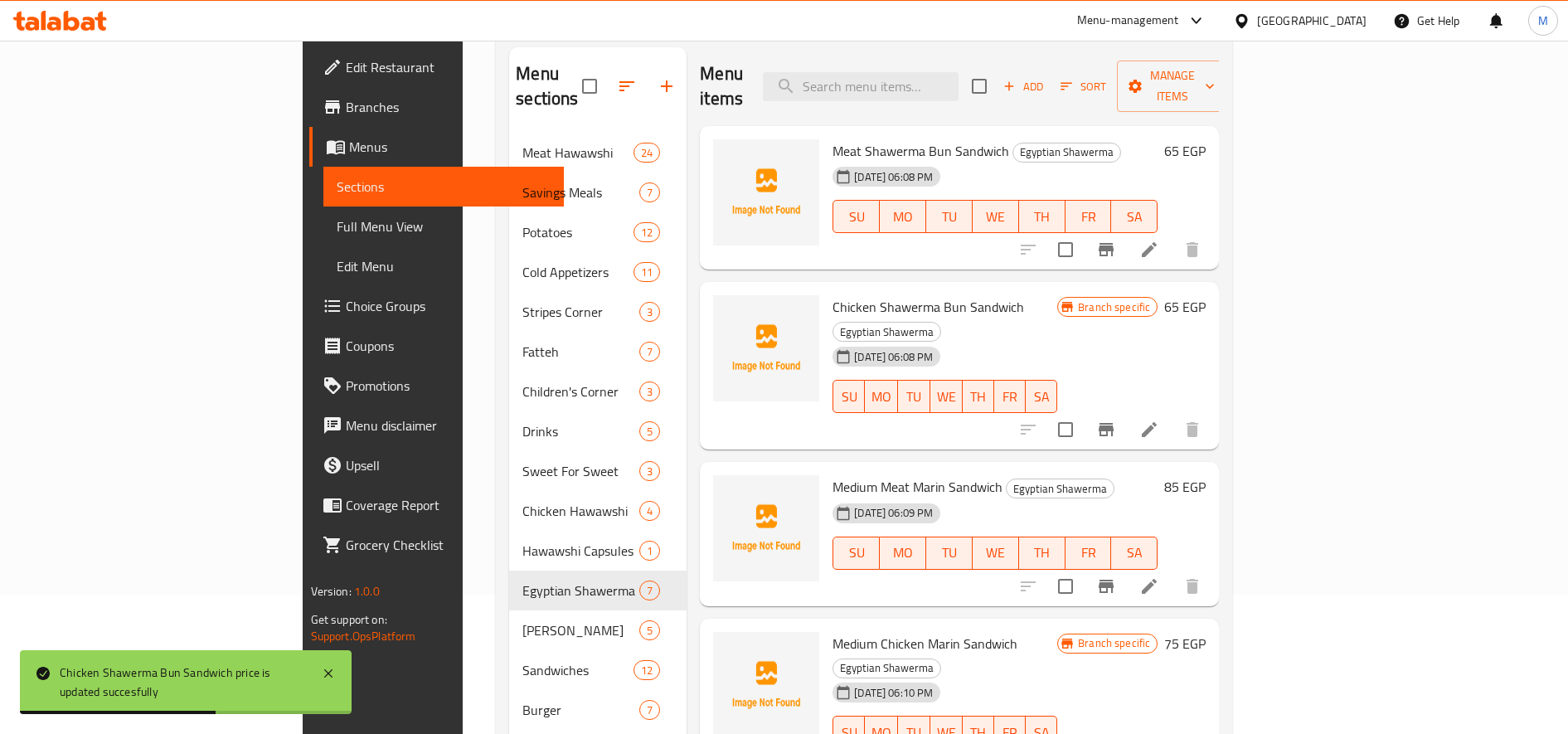
click at [1168, 475] on h6 "85 EGP" at bounding box center [1184, 487] width 41 height 24
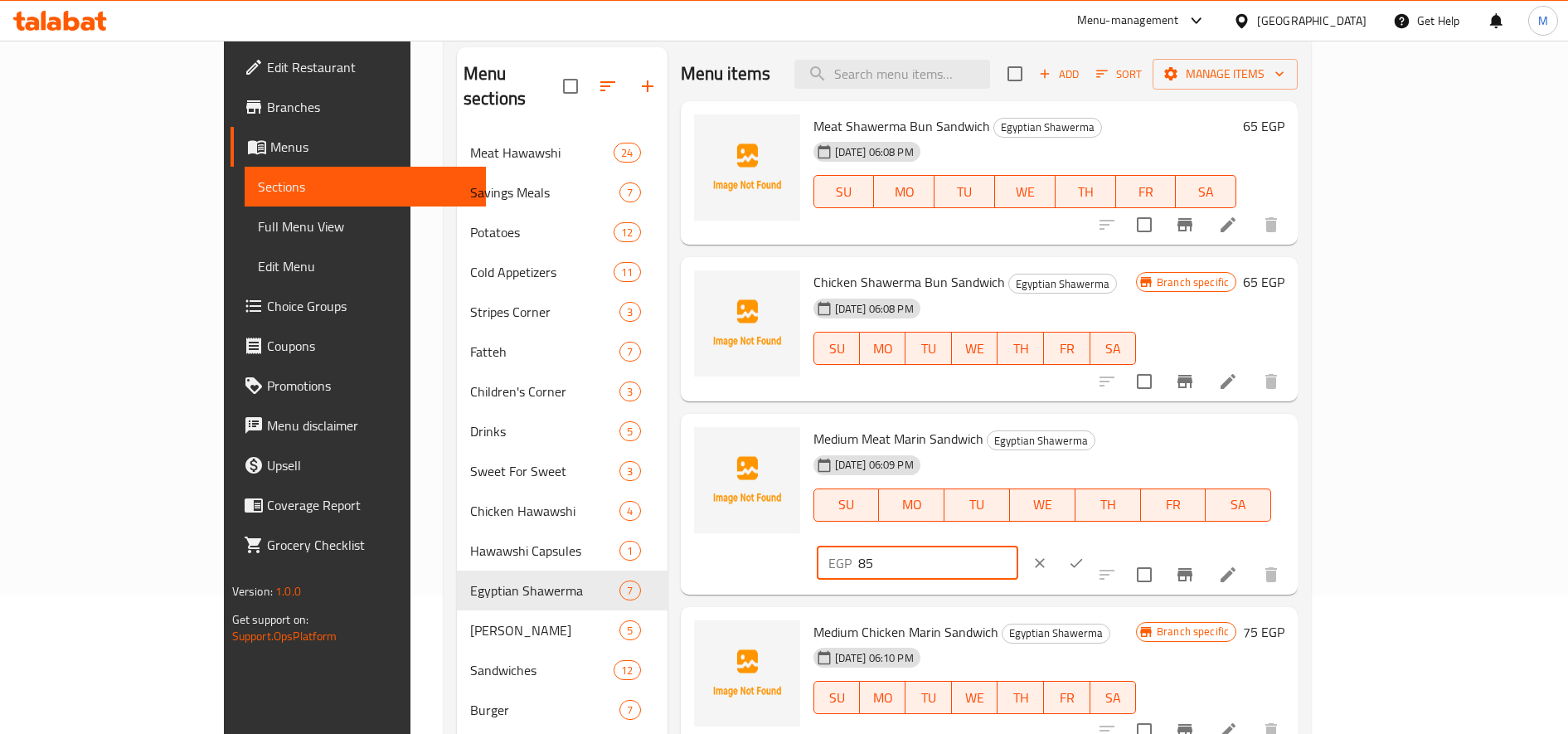
click at [1019, 547] on input "85" at bounding box center [938, 563] width 160 height 33
type input "95"
drag, startPoint x: 1480, startPoint y: 445, endPoint x: 1482, endPoint y: 468, distance: 23.1
click at [1084, 554] on icon "ok" at bounding box center [1075, 562] width 17 height 17
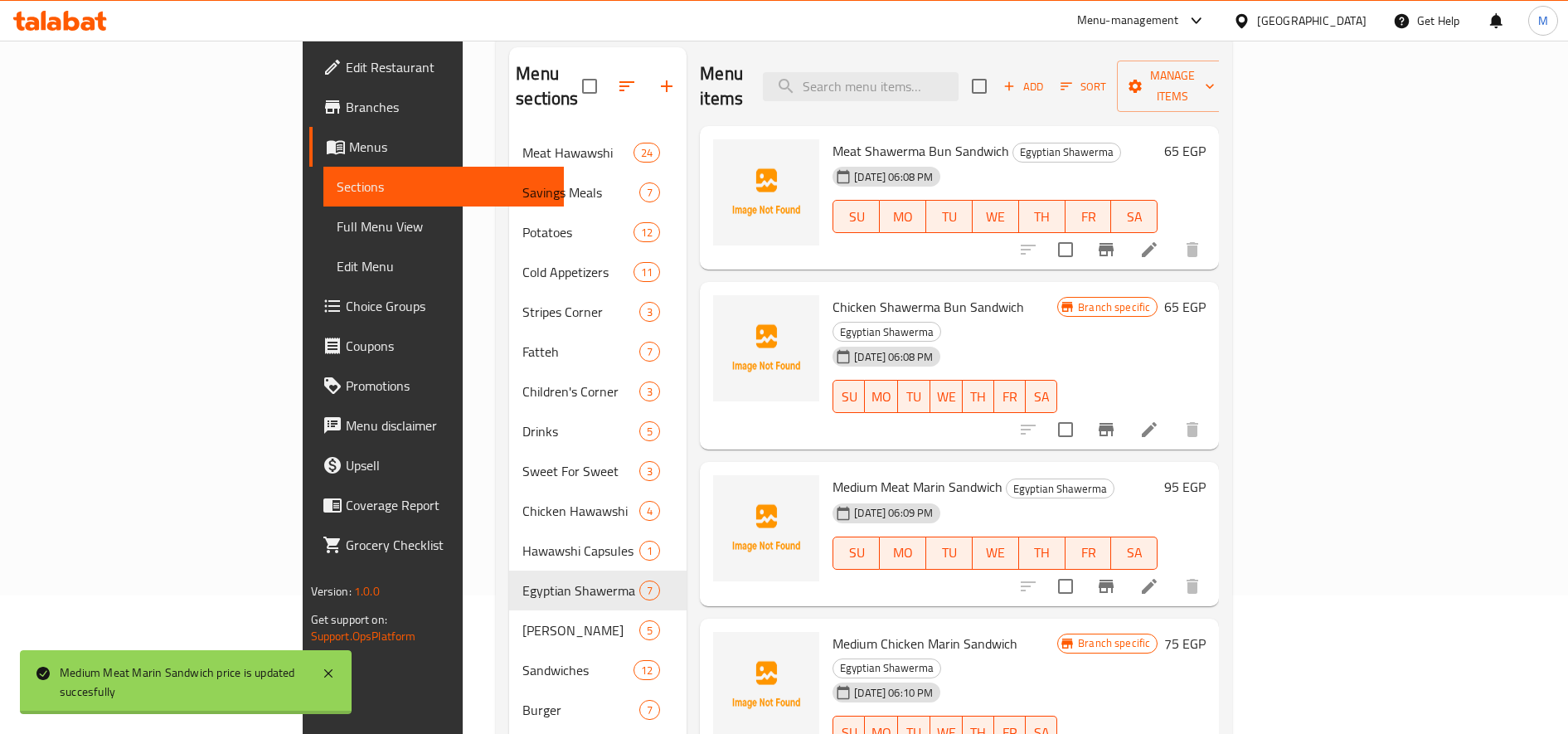
click at [1168, 632] on h6 "75 EGP" at bounding box center [1184, 644] width 41 height 24
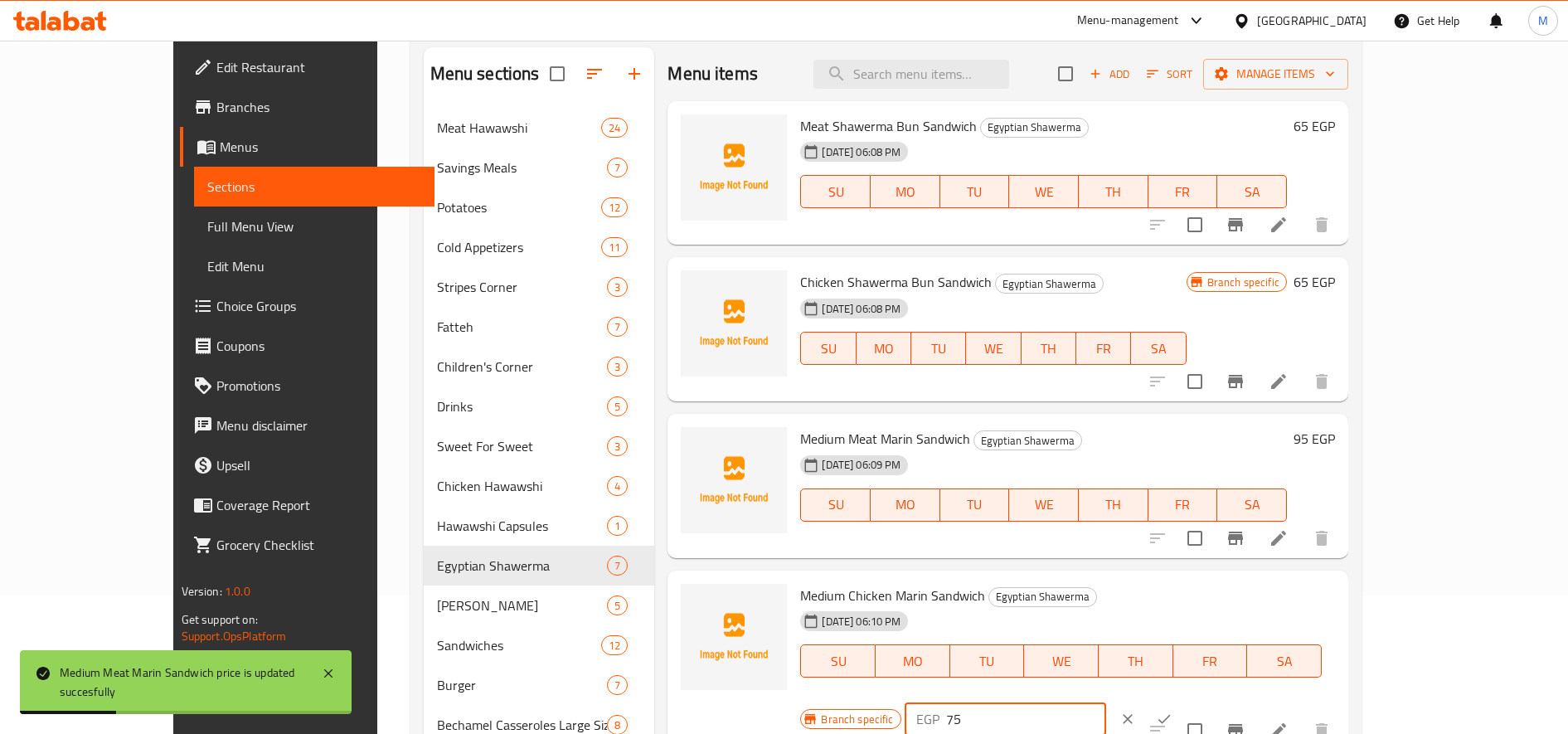
drag, startPoint x: 1290, startPoint y: 608, endPoint x: 1281, endPoint y: 606, distance: 9.2
click at [1106, 703] on input "75" at bounding box center [1025, 719] width 160 height 33
type input "85"
click at [1168, 714] on icon "ok" at bounding box center [1165, 718] width 13 height 9
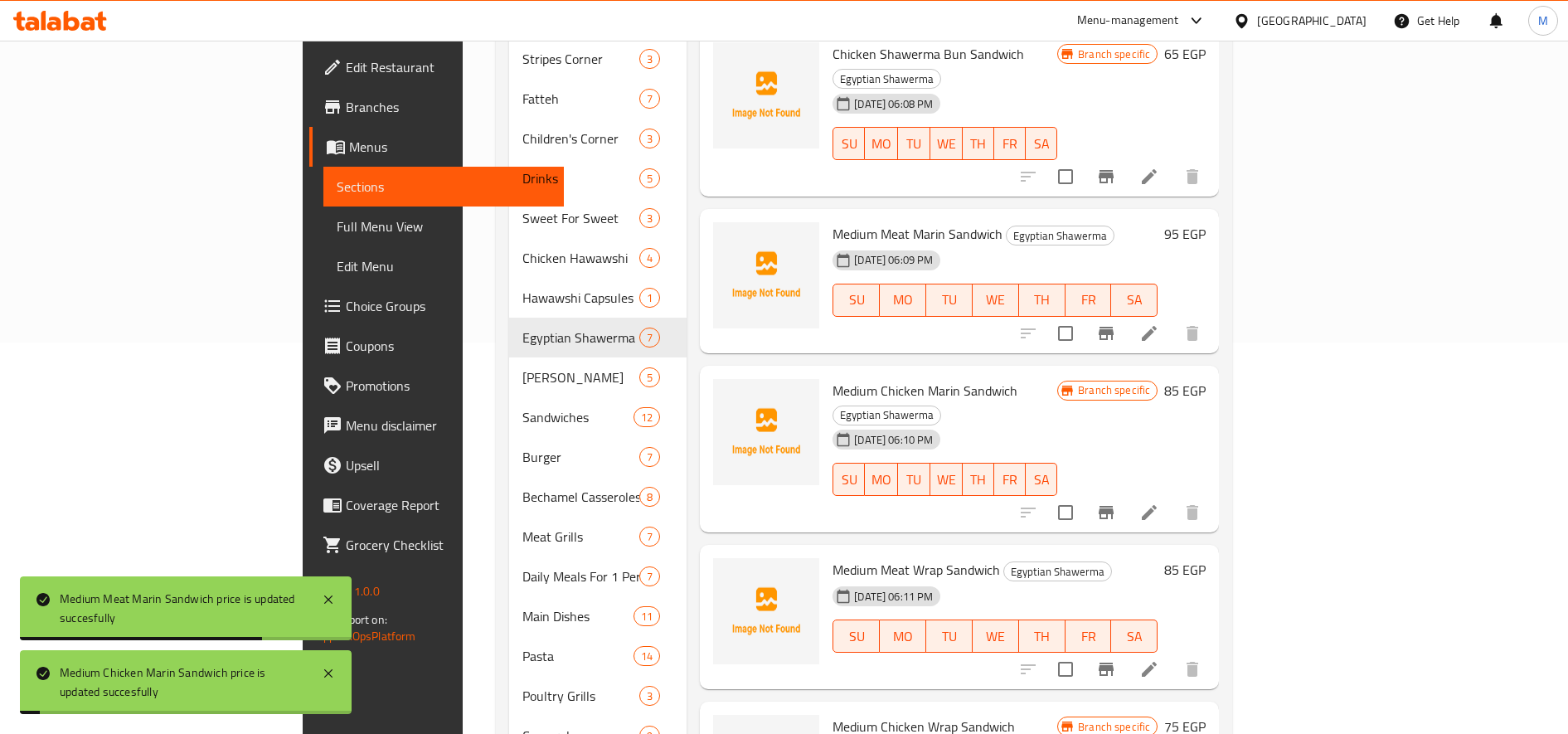
scroll to position [415, 0]
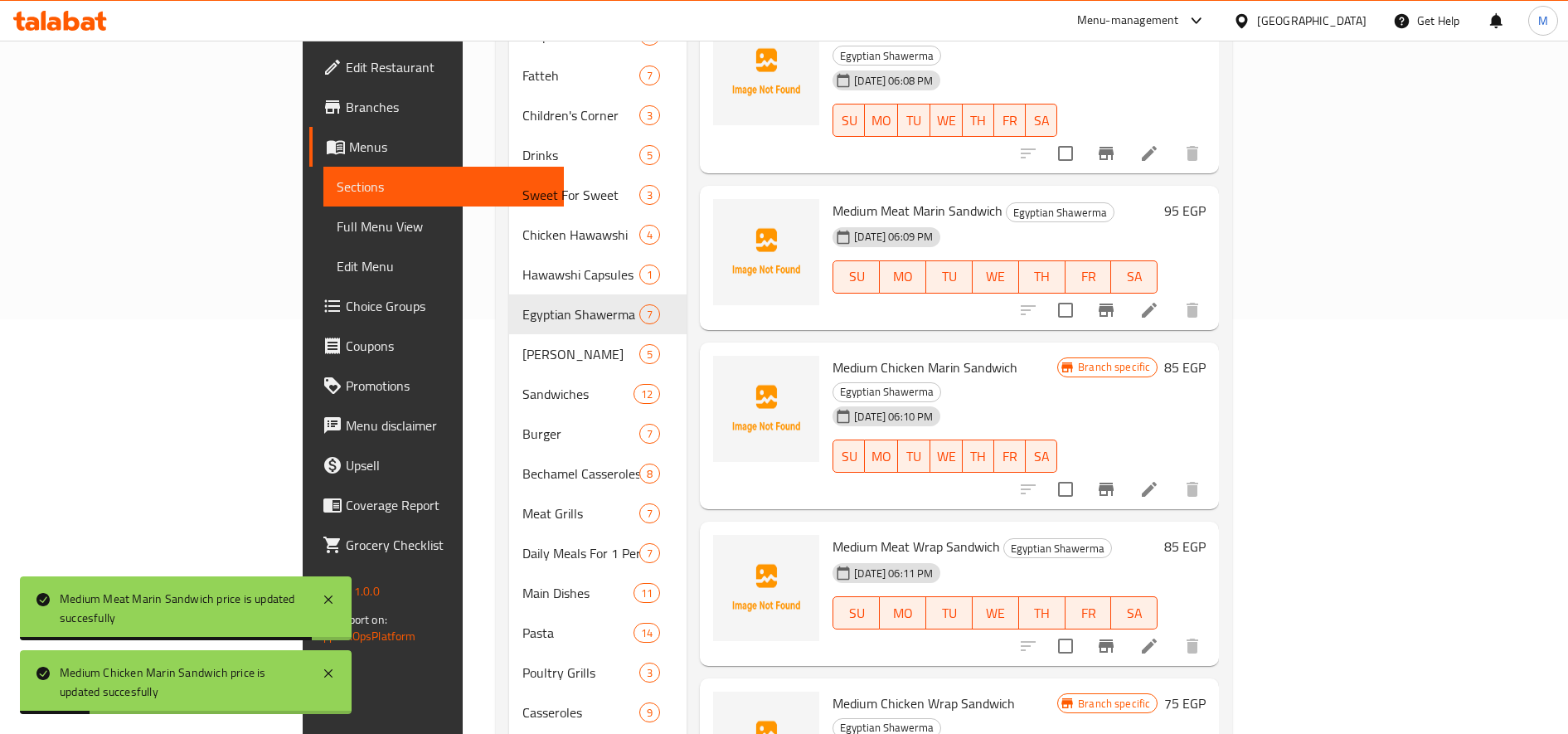
click at [1168, 535] on h6 "85 EGP" at bounding box center [1184, 547] width 41 height 24
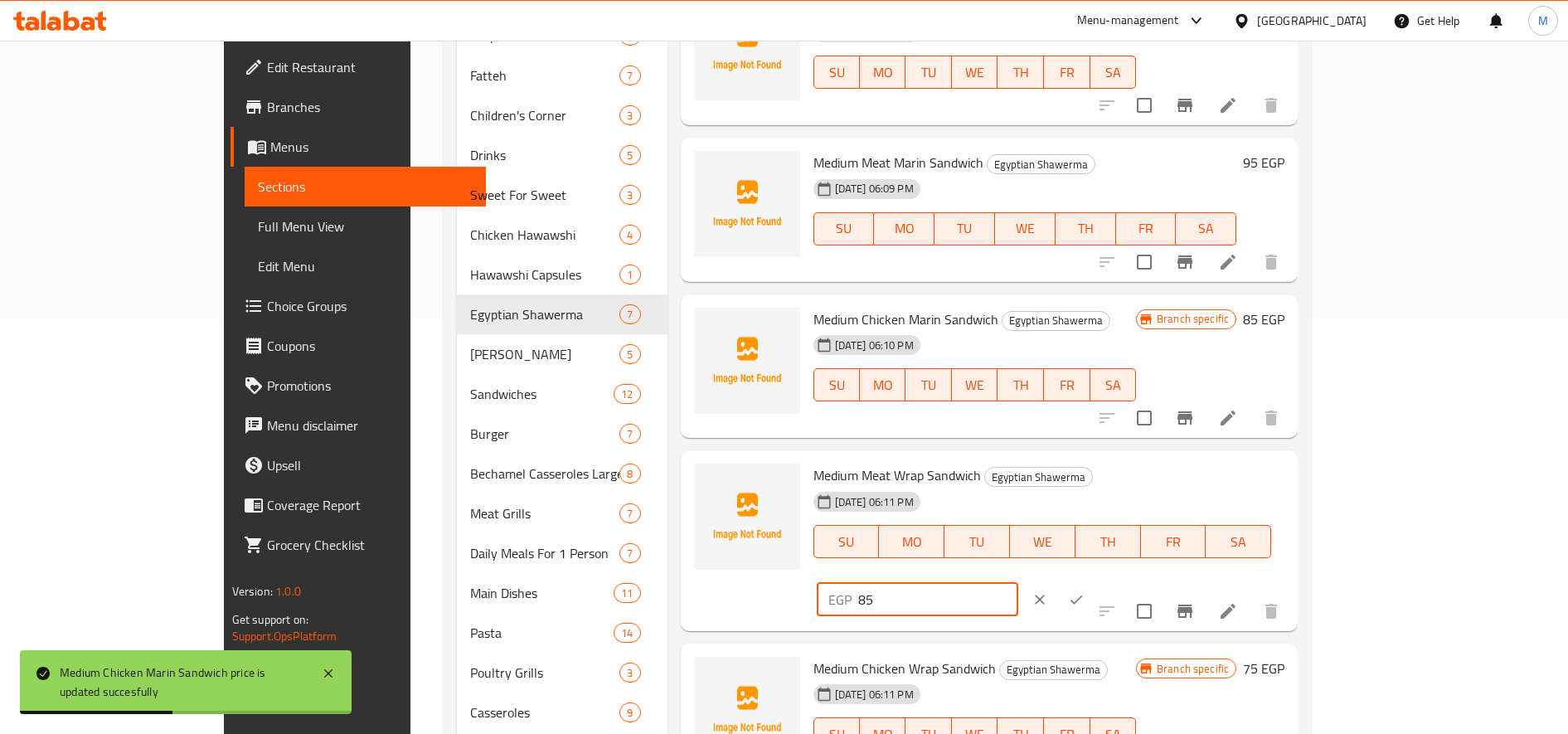
drag, startPoint x: 1290, startPoint y: 489, endPoint x: 1281, endPoint y: 490, distance: 9.1
click at [1019, 583] on div "EGP 85 ​" at bounding box center [916, 600] width 201 height 33
type input "95"
click at [1084, 592] on icon "ok" at bounding box center [1075, 600] width 17 height 17
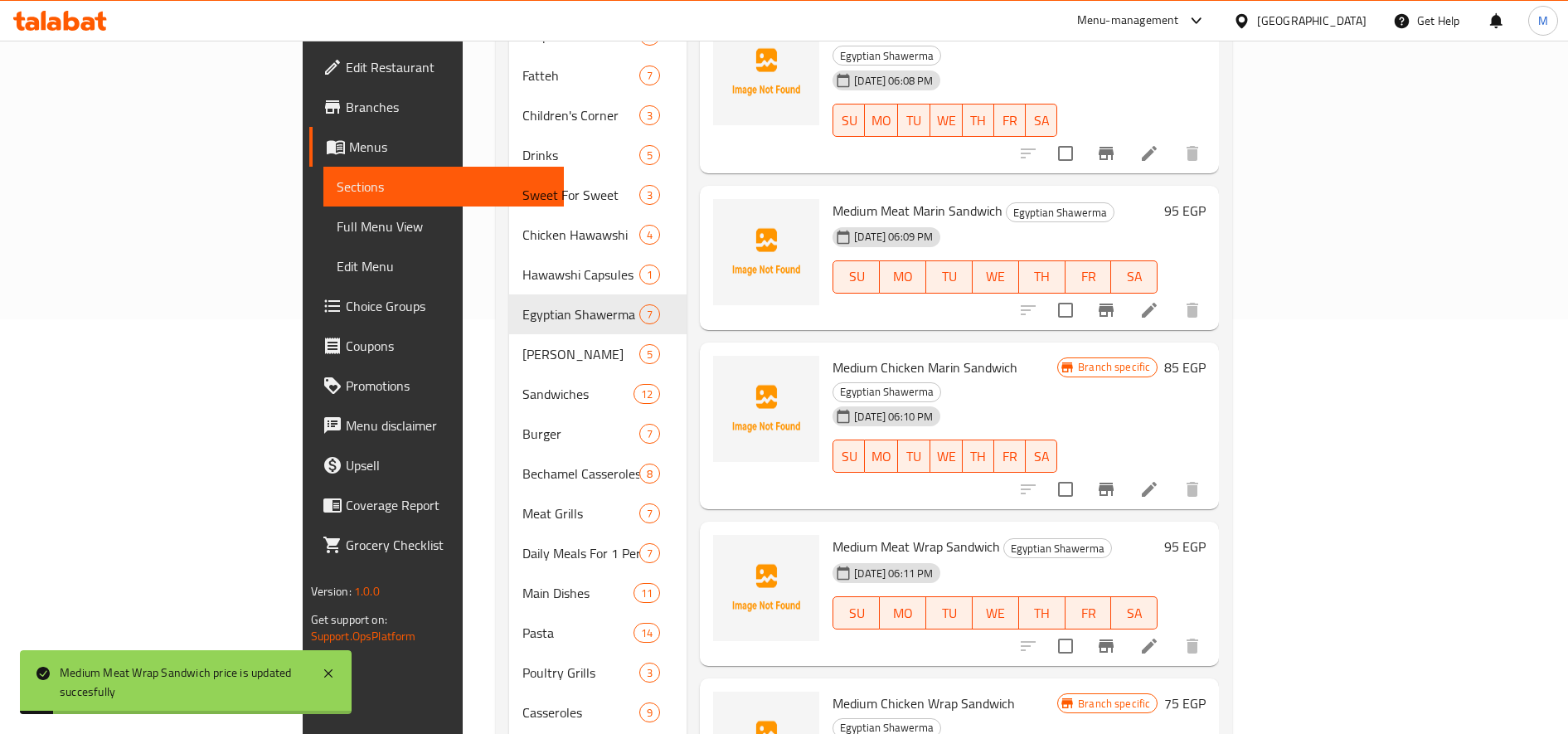
click at [1168, 692] on h6 "75 EGP" at bounding box center [1184, 704] width 41 height 24
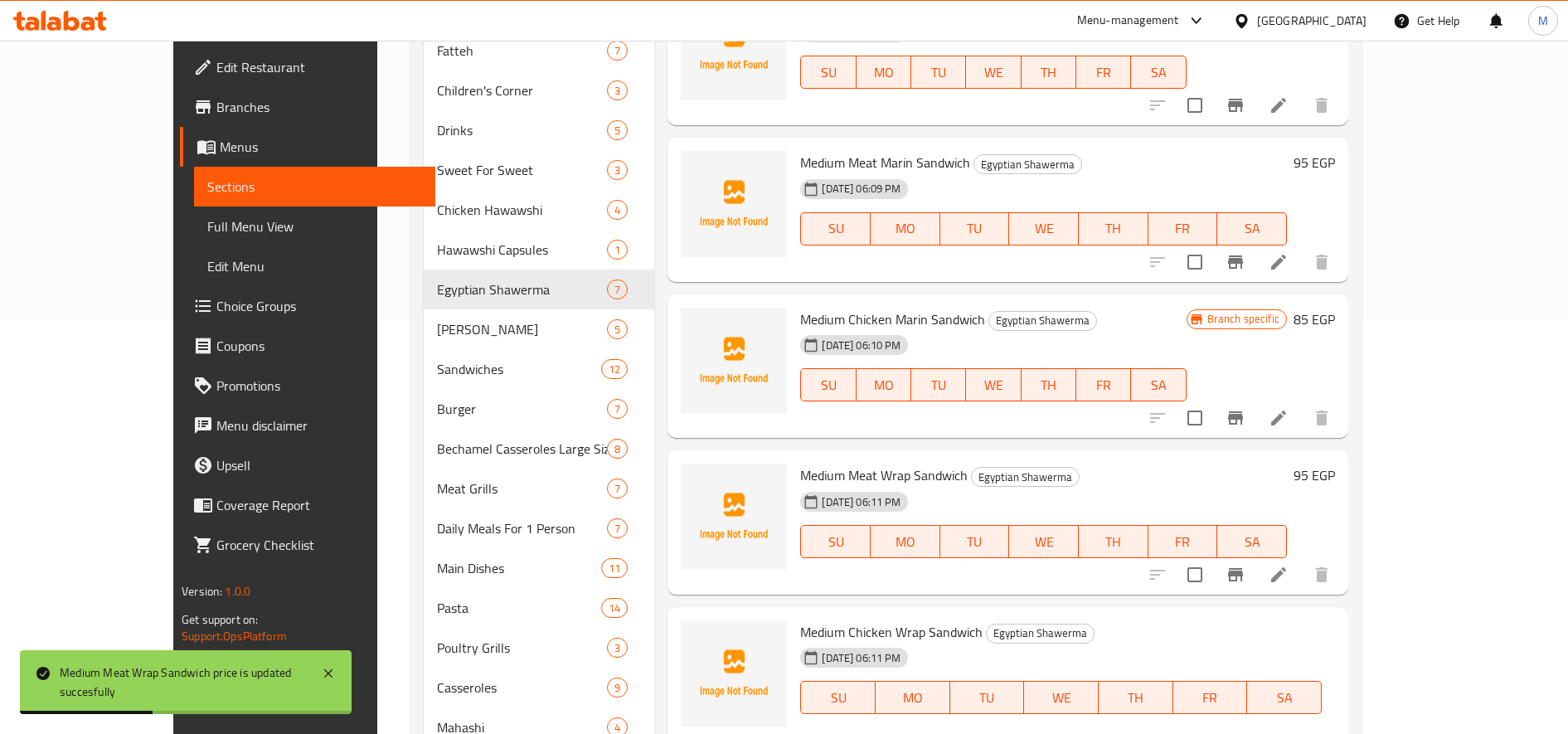
type input "85"
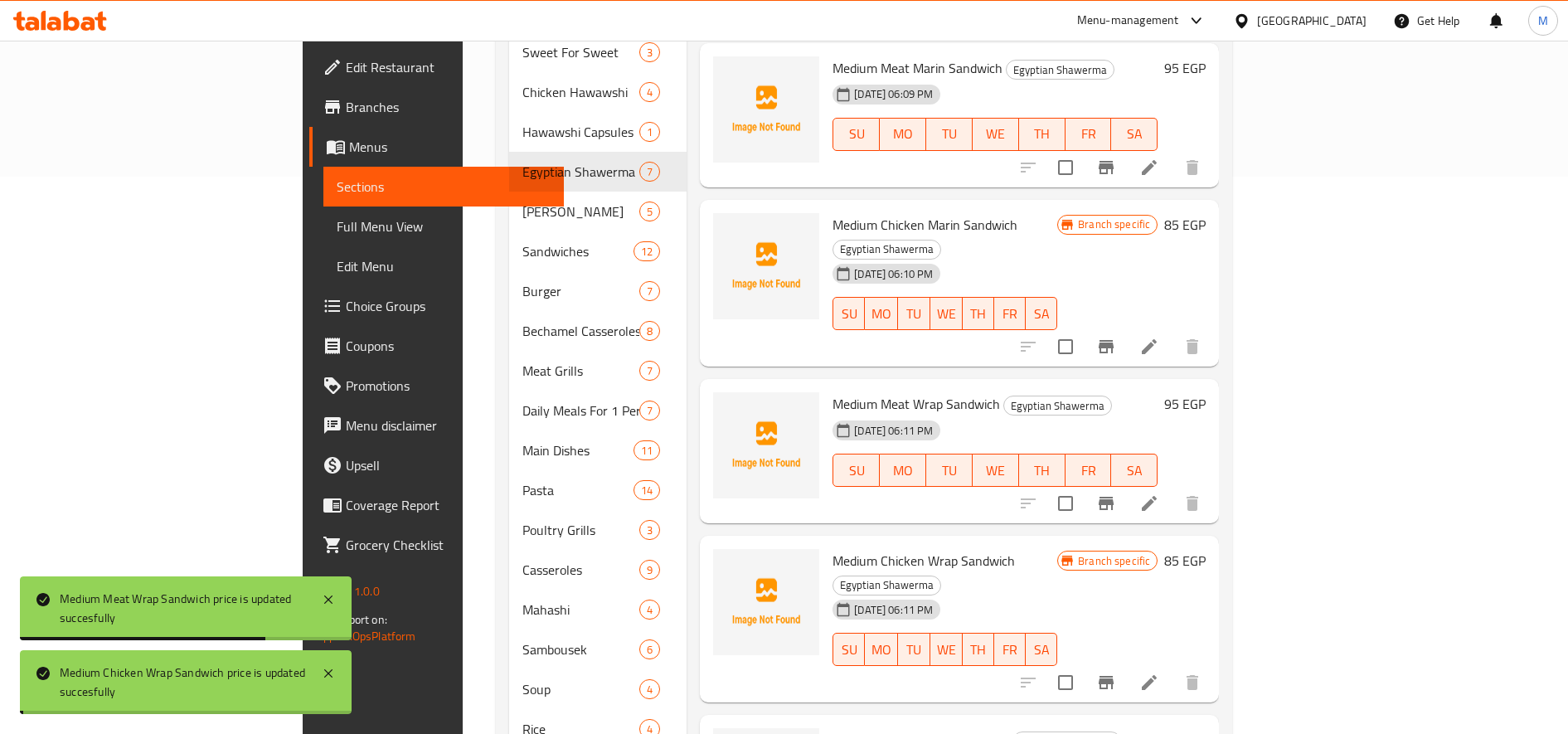
scroll to position [680, 0]
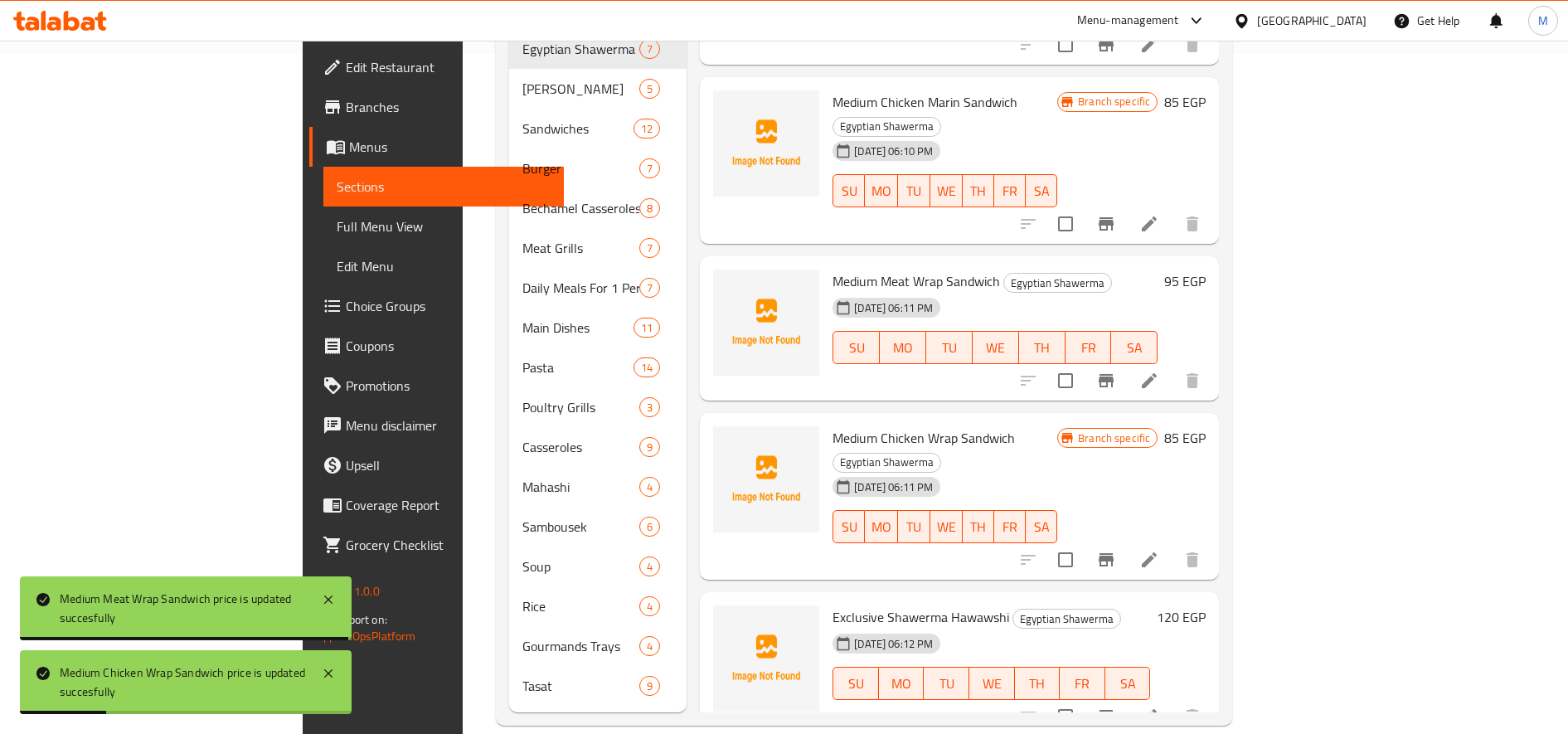
click at [1168, 605] on h6 "120 EGP" at bounding box center [1181, 617] width 49 height 24
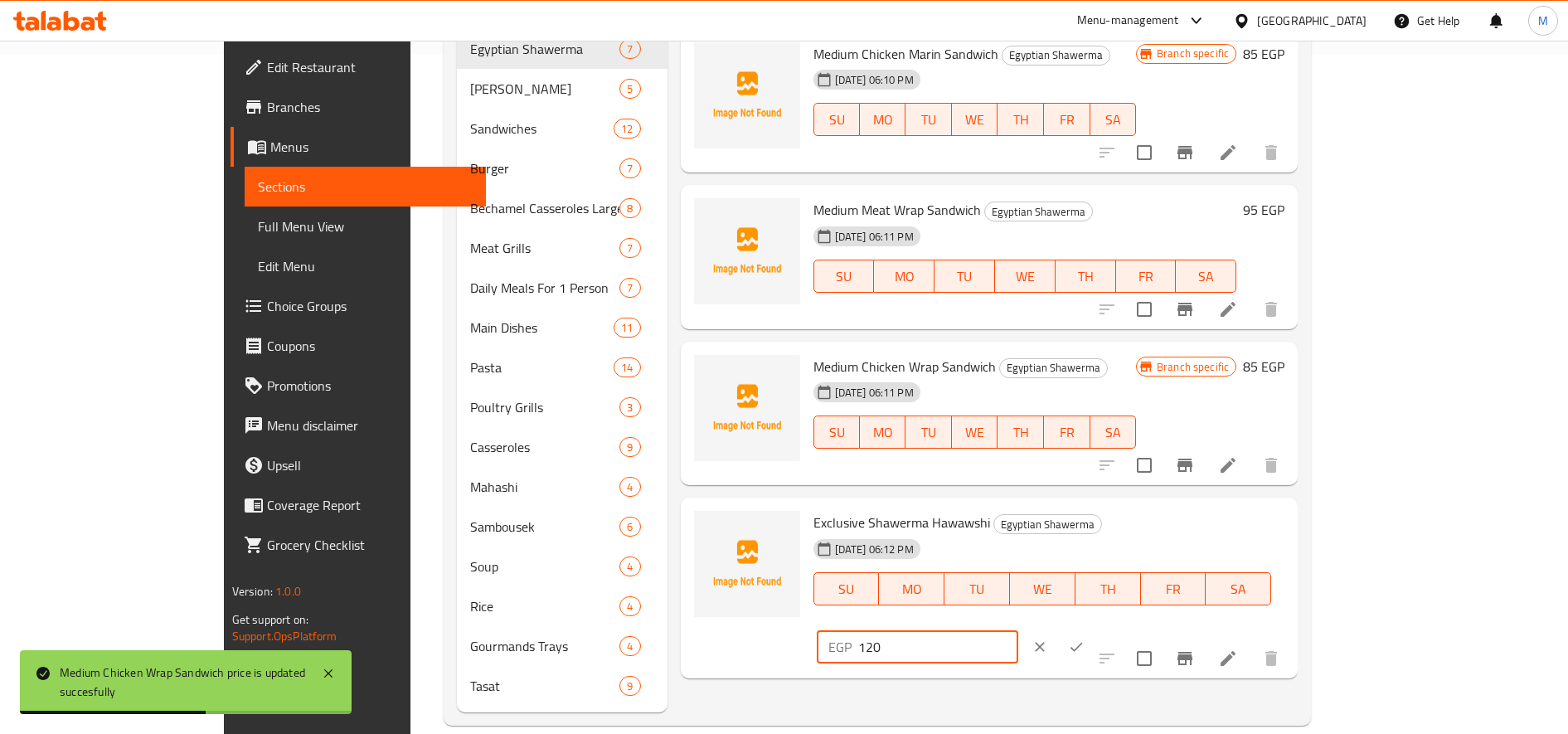
drag, startPoint x: 1298, startPoint y: 533, endPoint x: 1289, endPoint y: 535, distance: 9.2
click at [1019, 630] on input "120" at bounding box center [938, 647] width 160 height 33
type input "140"
click at [1084, 639] on icon "ok" at bounding box center [1075, 647] width 17 height 17
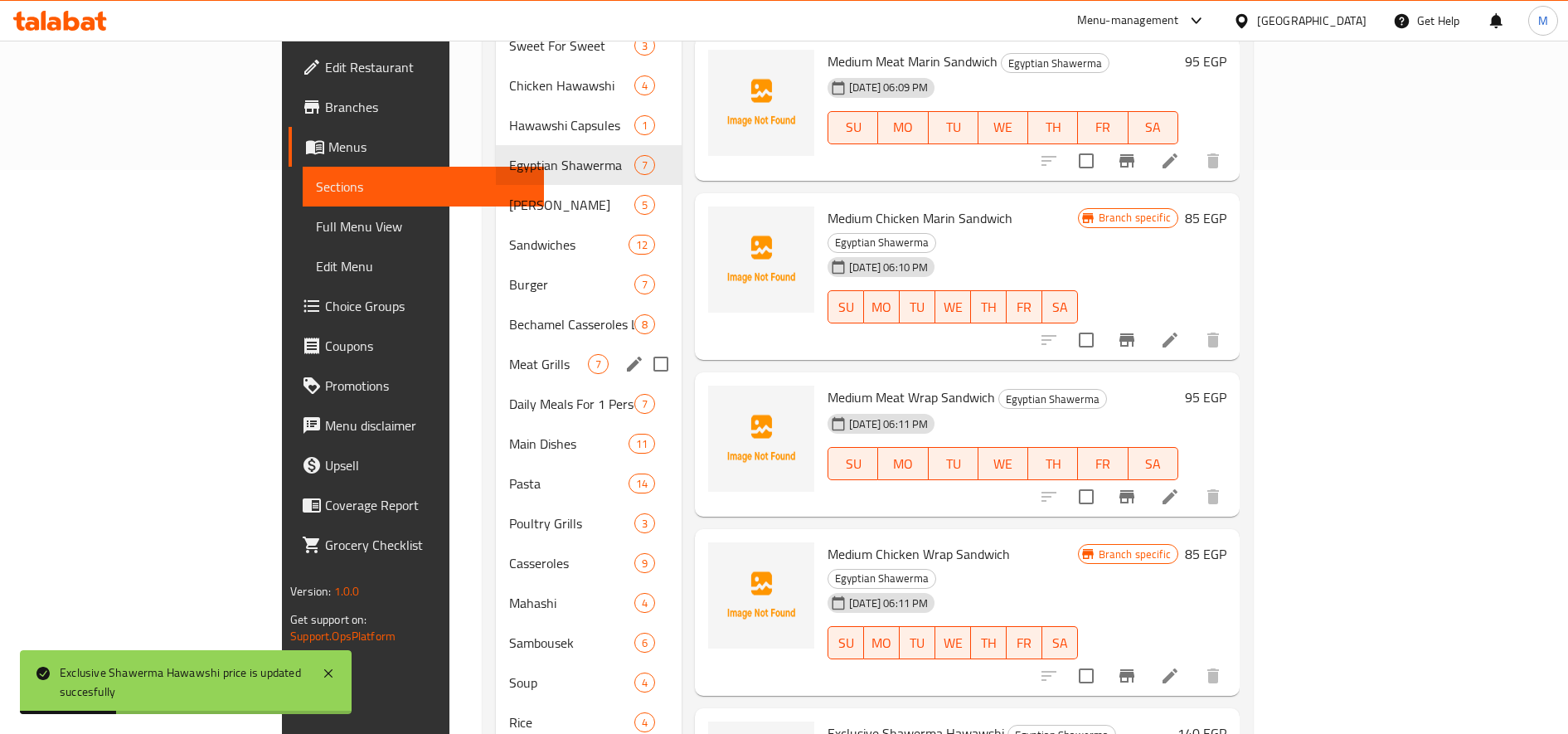
scroll to position [542, 0]
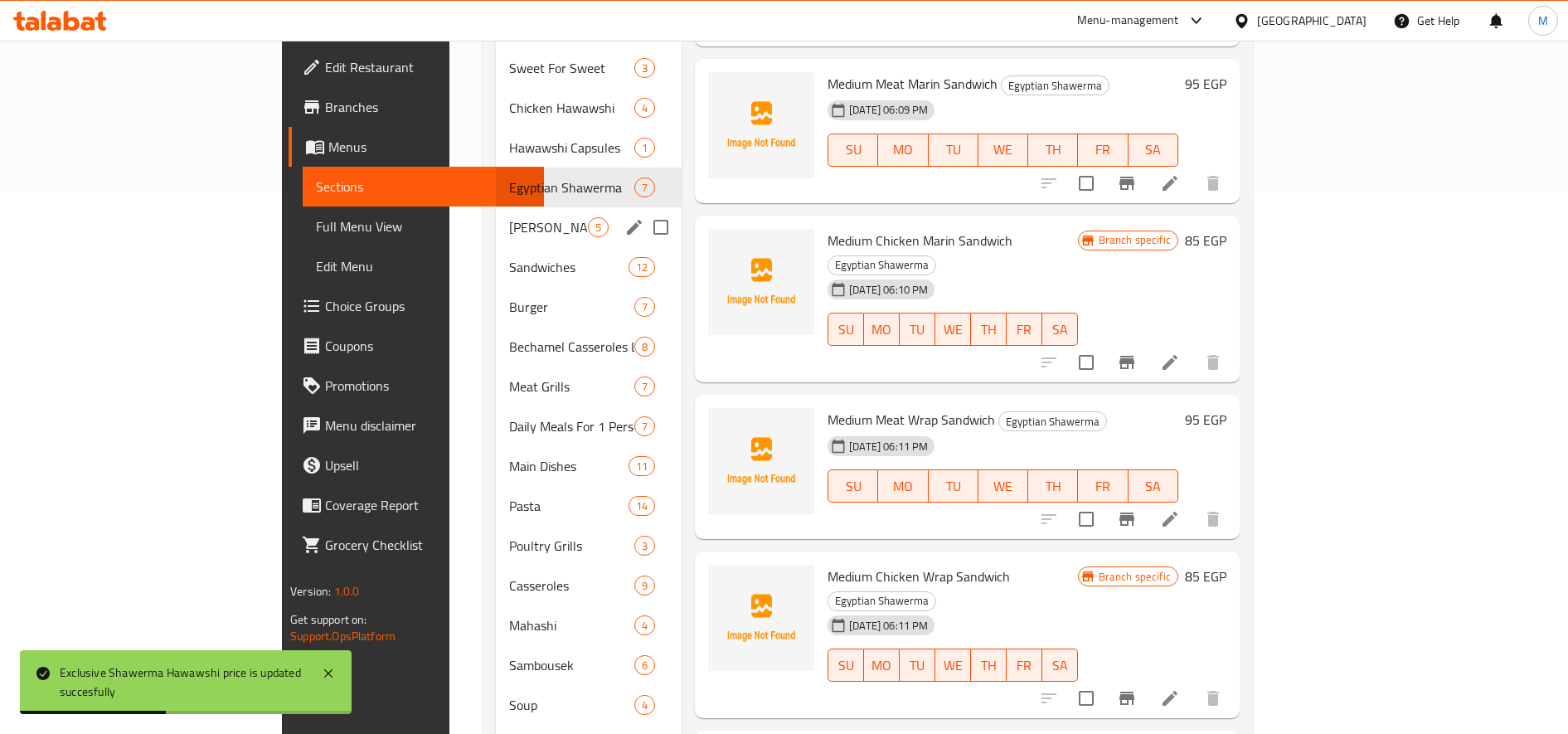
click at [509, 217] on span "Maria Corner" at bounding box center [549, 227] width 78 height 20
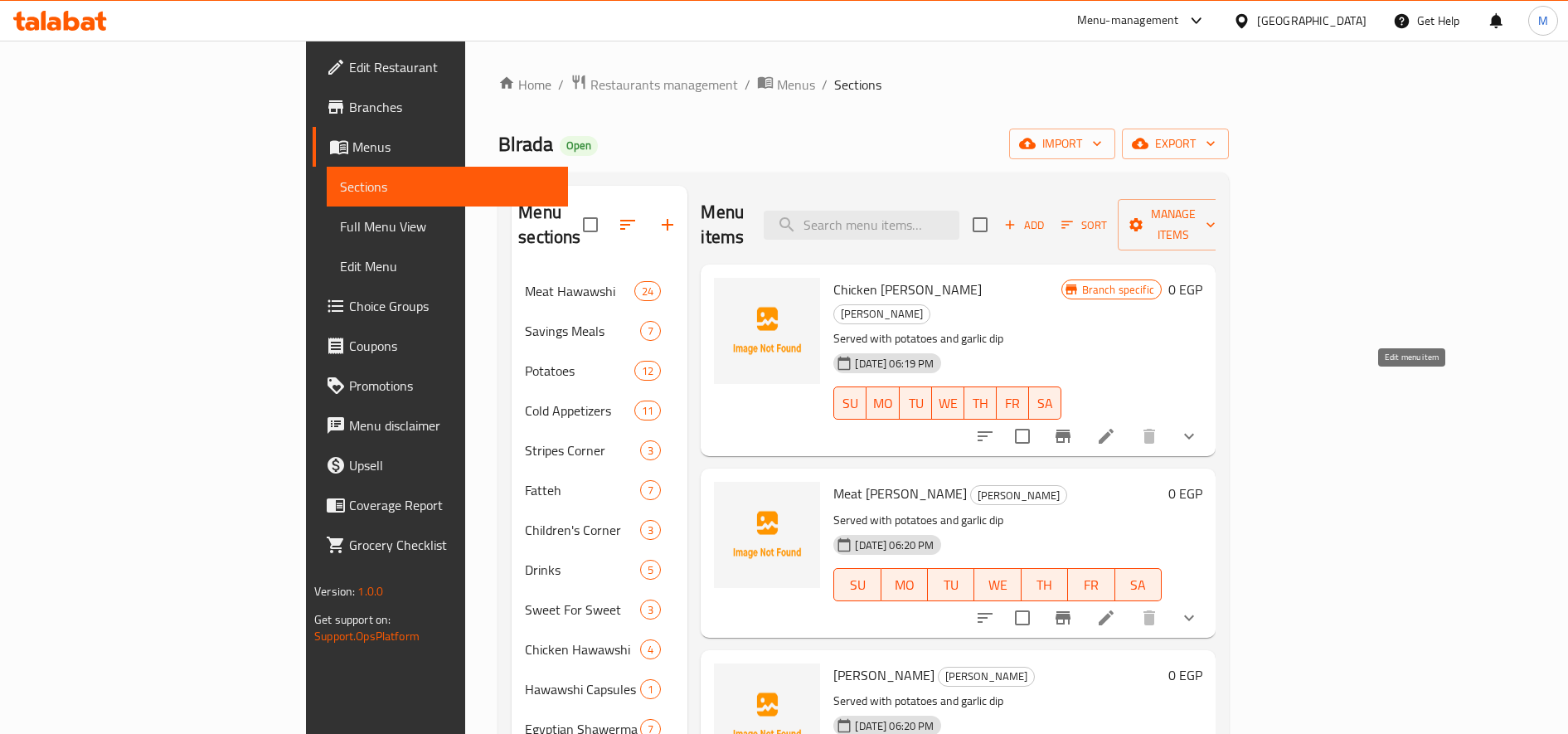
click at [1129, 421] on li at bounding box center [1106, 436] width 46 height 29
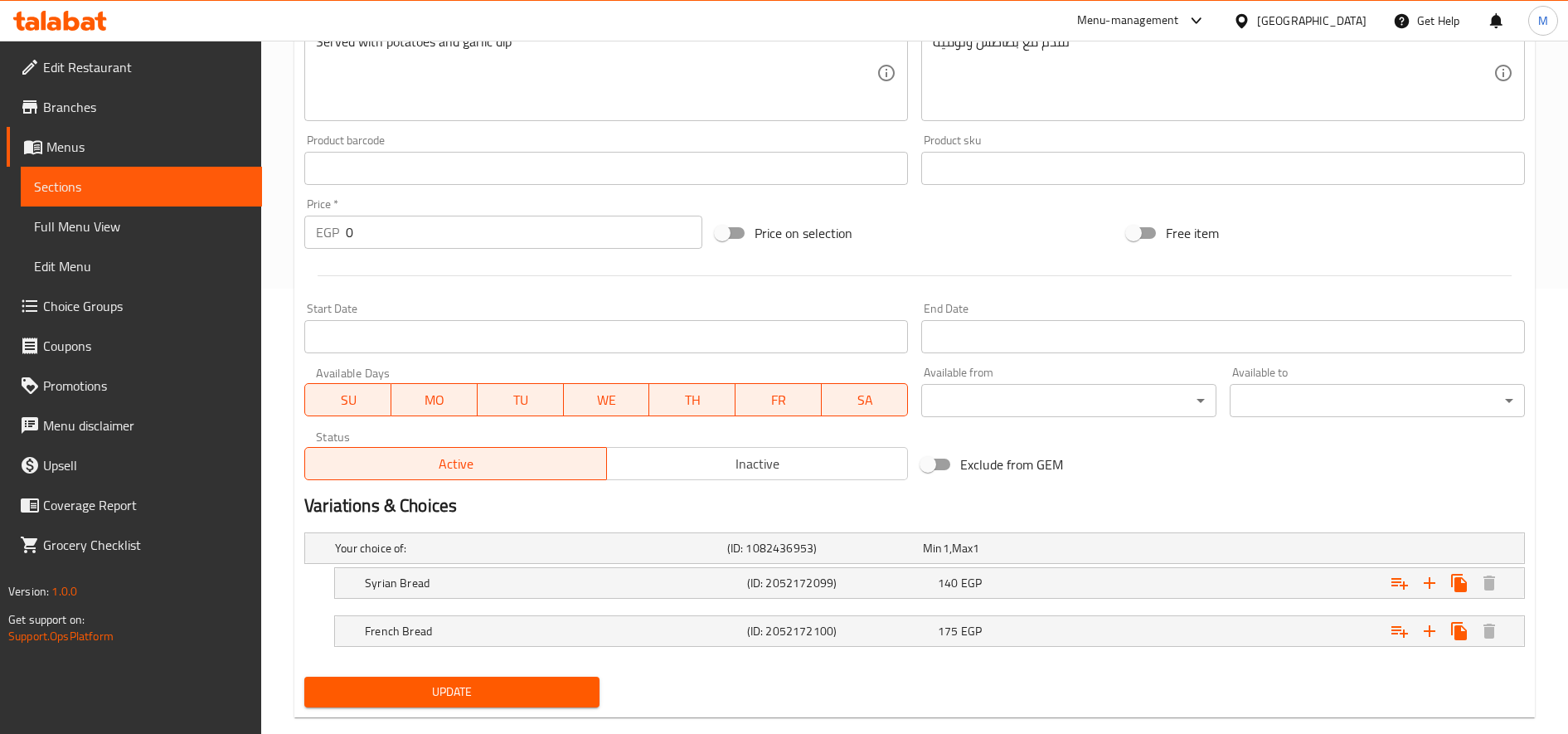
scroll to position [475, 0]
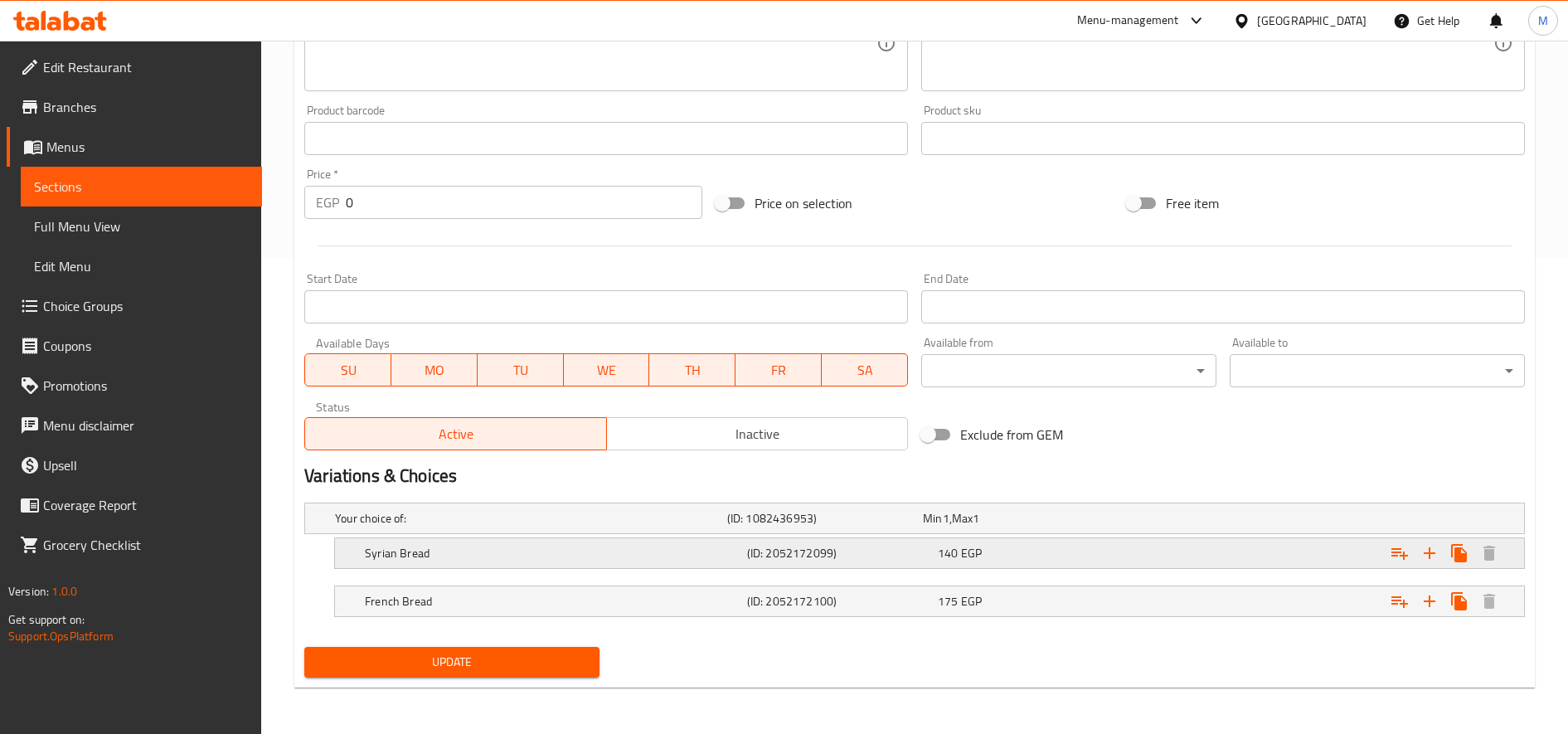
click at [1159, 522] on div "Expand" at bounding box center [1312, 518] width 392 height 7
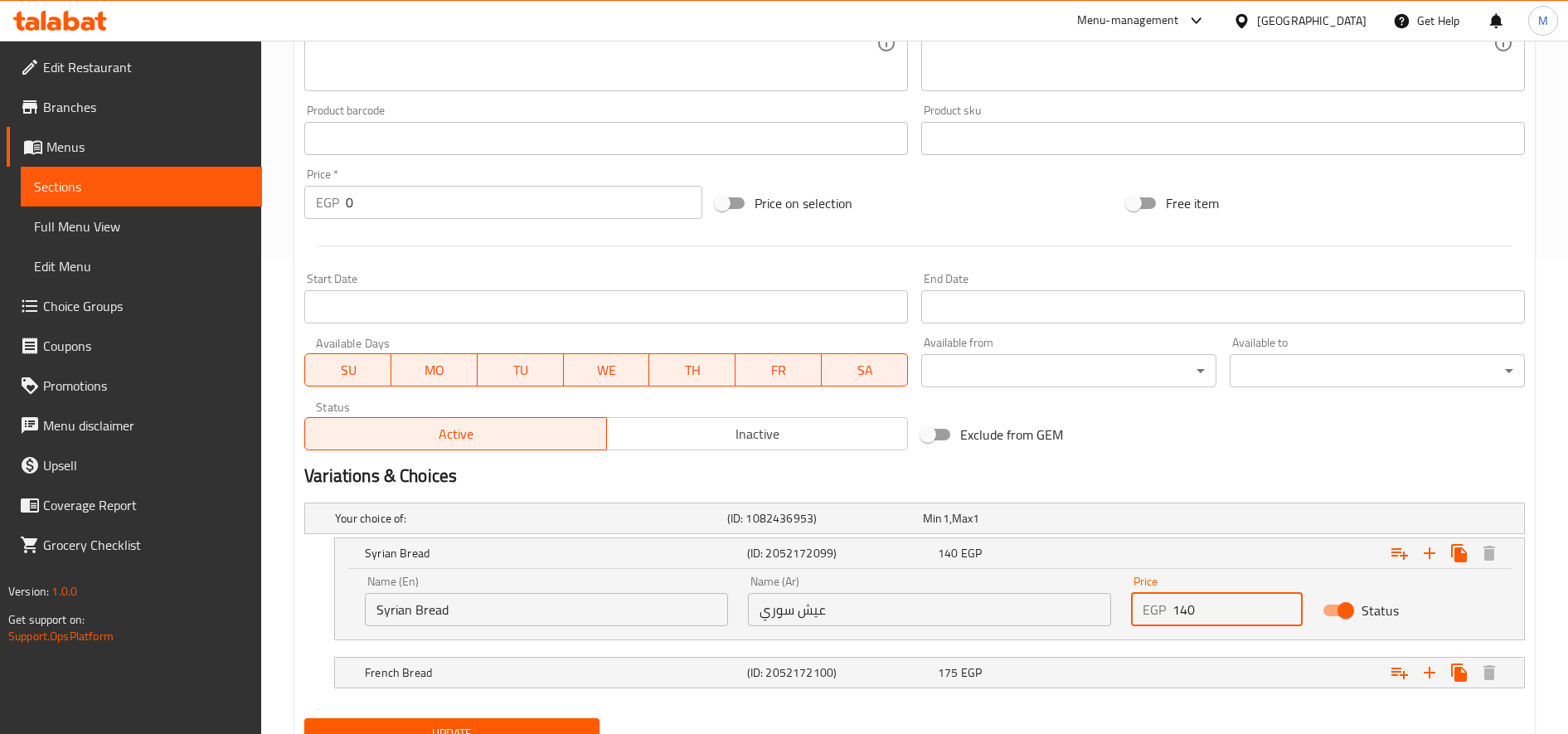
drag, startPoint x: 1184, startPoint y: 607, endPoint x: 1278, endPoint y: 393, distance: 233.7
click at [1168, 393] on div "Add item image Image Size: 1200 x 800 px / Image formats: jpg, png / 5MB Max. I…" at bounding box center [914, 248] width 1233 height 1013
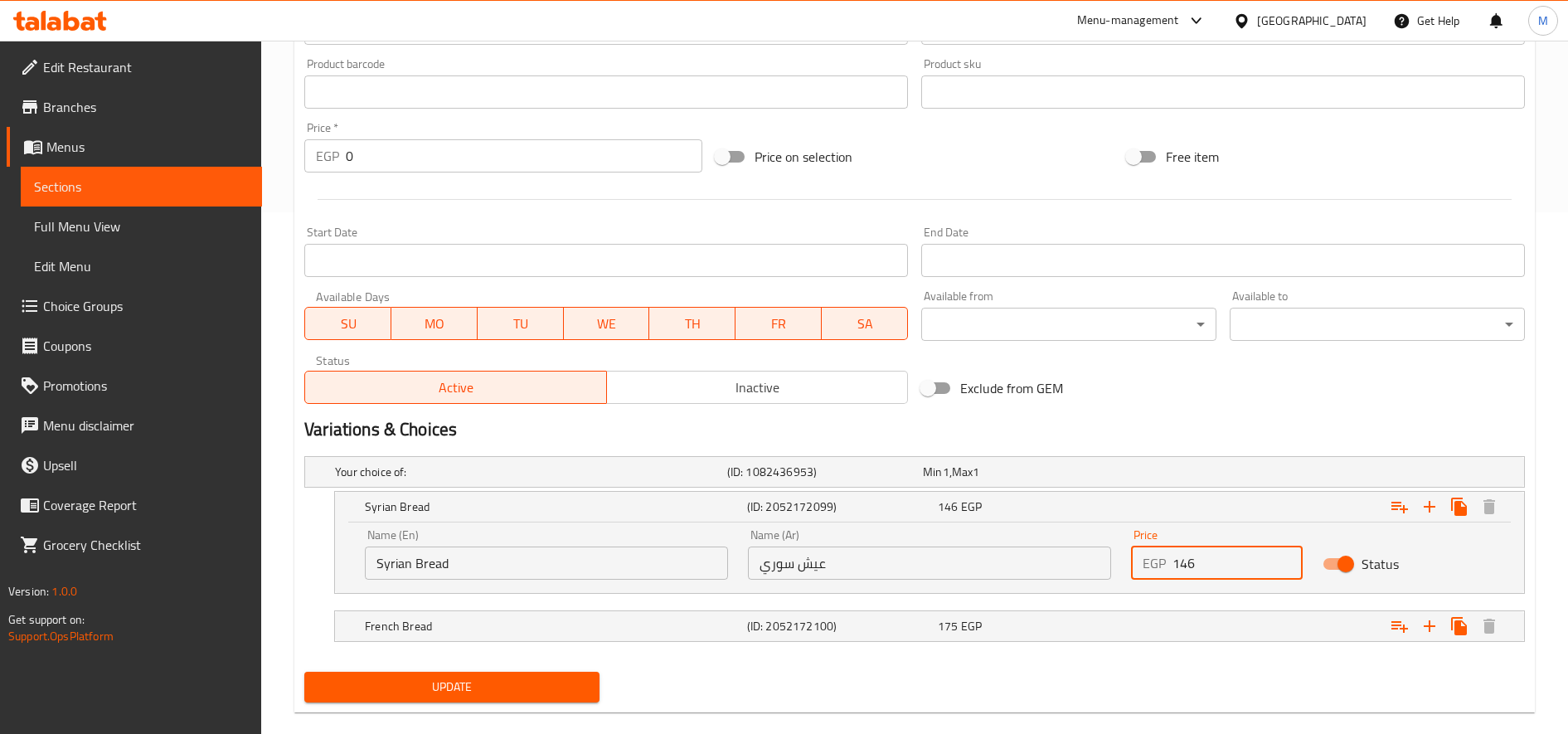
scroll to position [547, 0]
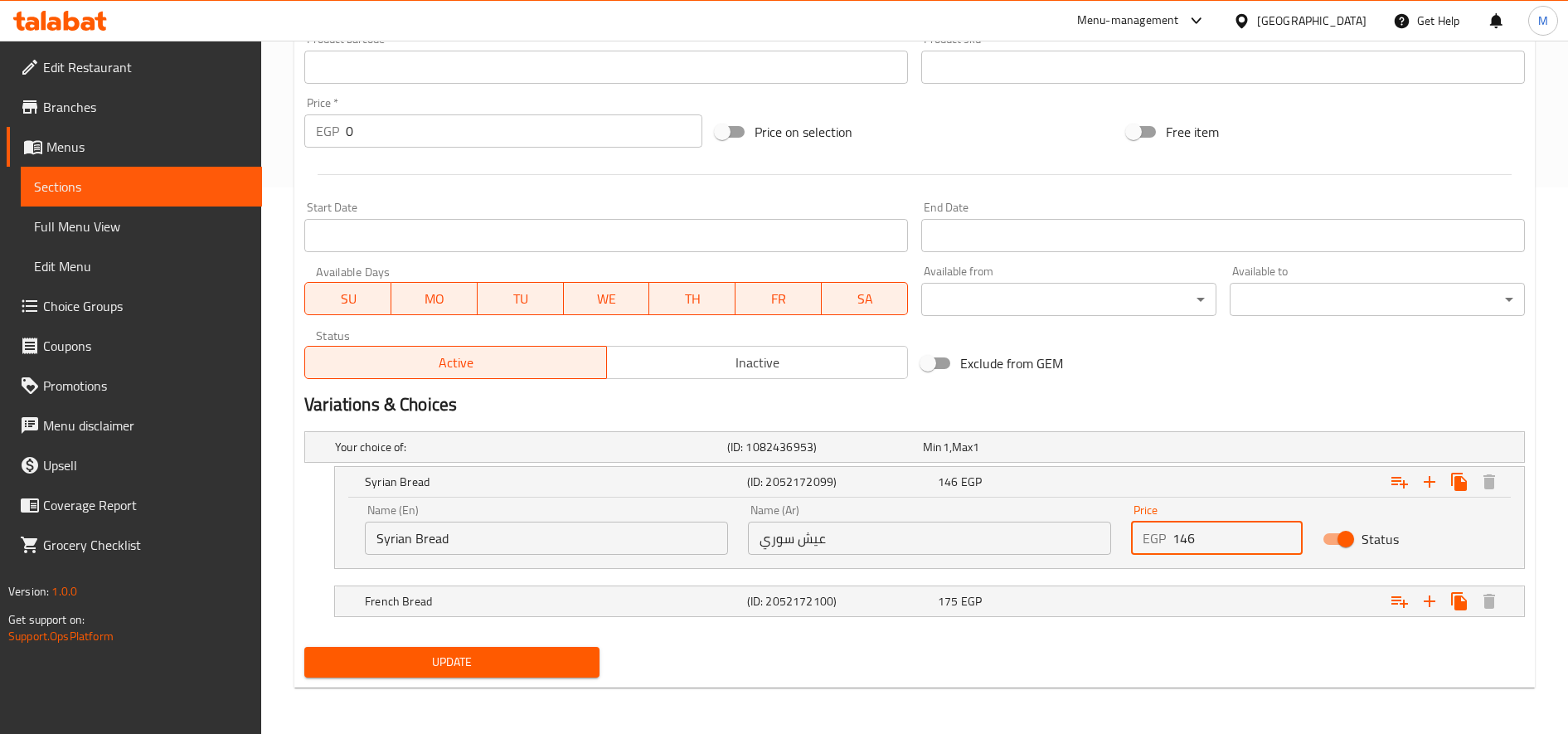
click at [1168, 533] on input "146" at bounding box center [1237, 539] width 131 height 33
click at [1168, 530] on input "140" at bounding box center [1237, 539] width 131 height 33
click at [1168, 535] on input "140" at bounding box center [1237, 539] width 131 height 33
type input "160"
drag, startPoint x: 1230, startPoint y: 580, endPoint x: 1228, endPoint y: 588, distance: 8.2
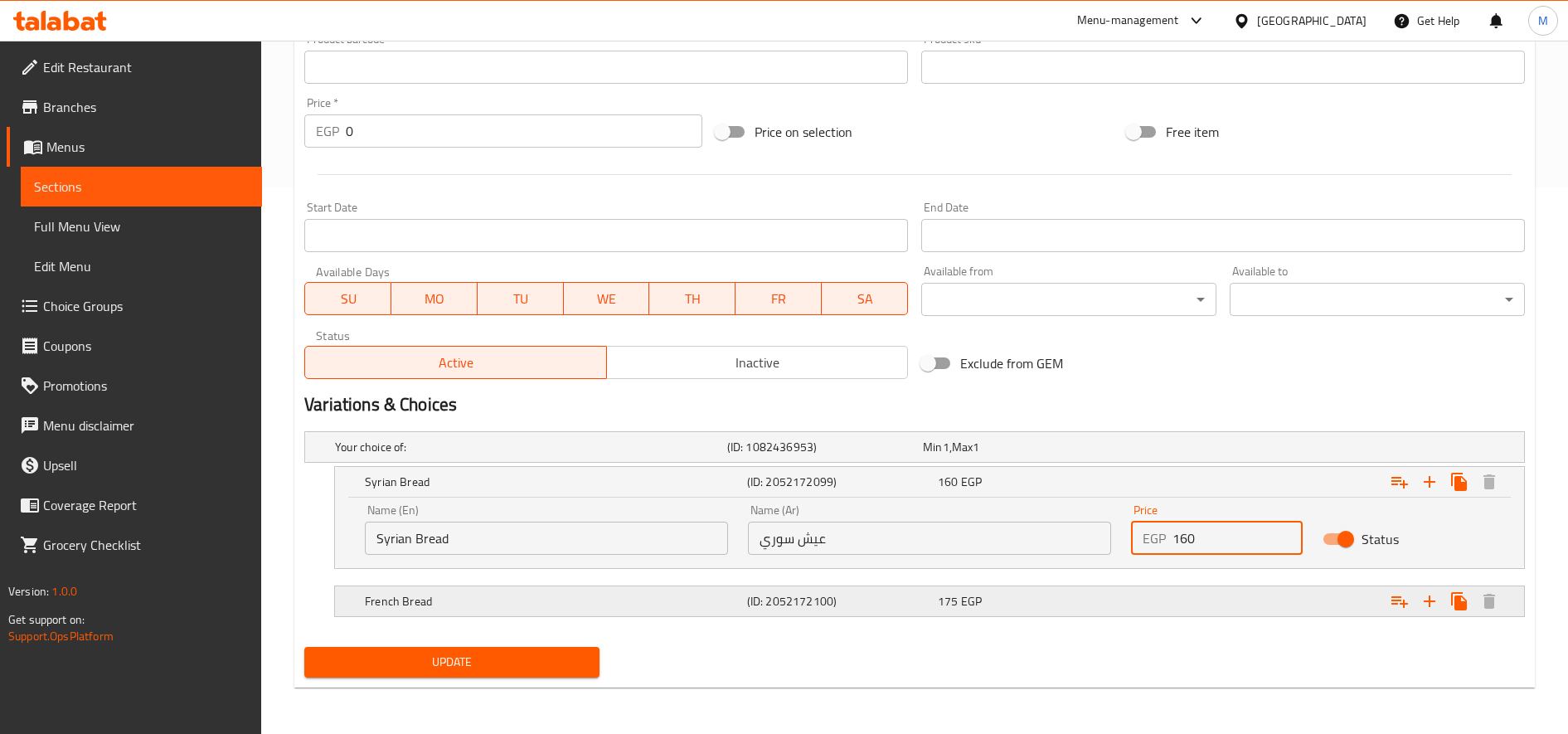
click at [1168, 581] on nav at bounding box center [915, 579] width 1221 height 14
click at [1168, 450] on div "Expand" at bounding box center [1312, 446] width 392 height 7
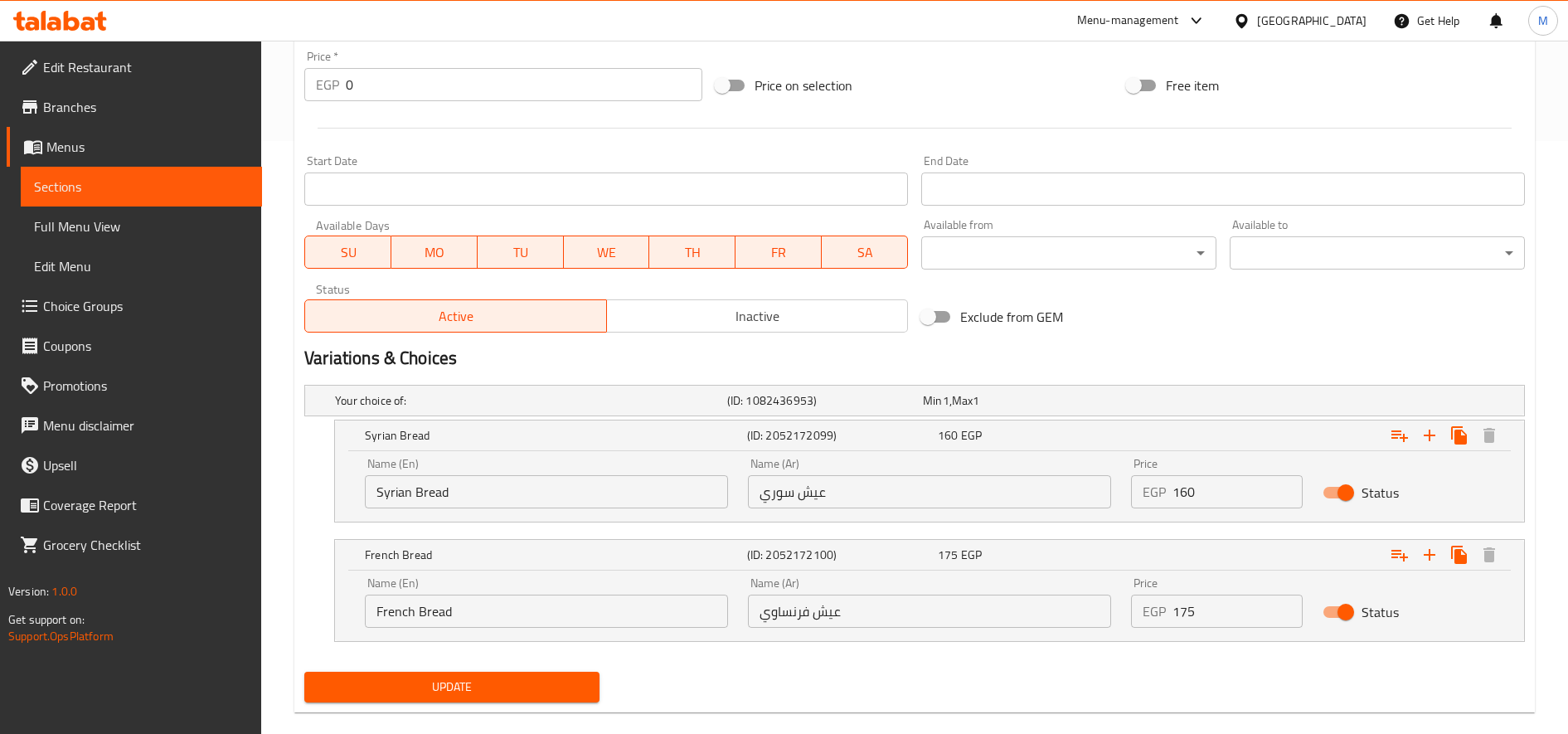
scroll to position [618, 0]
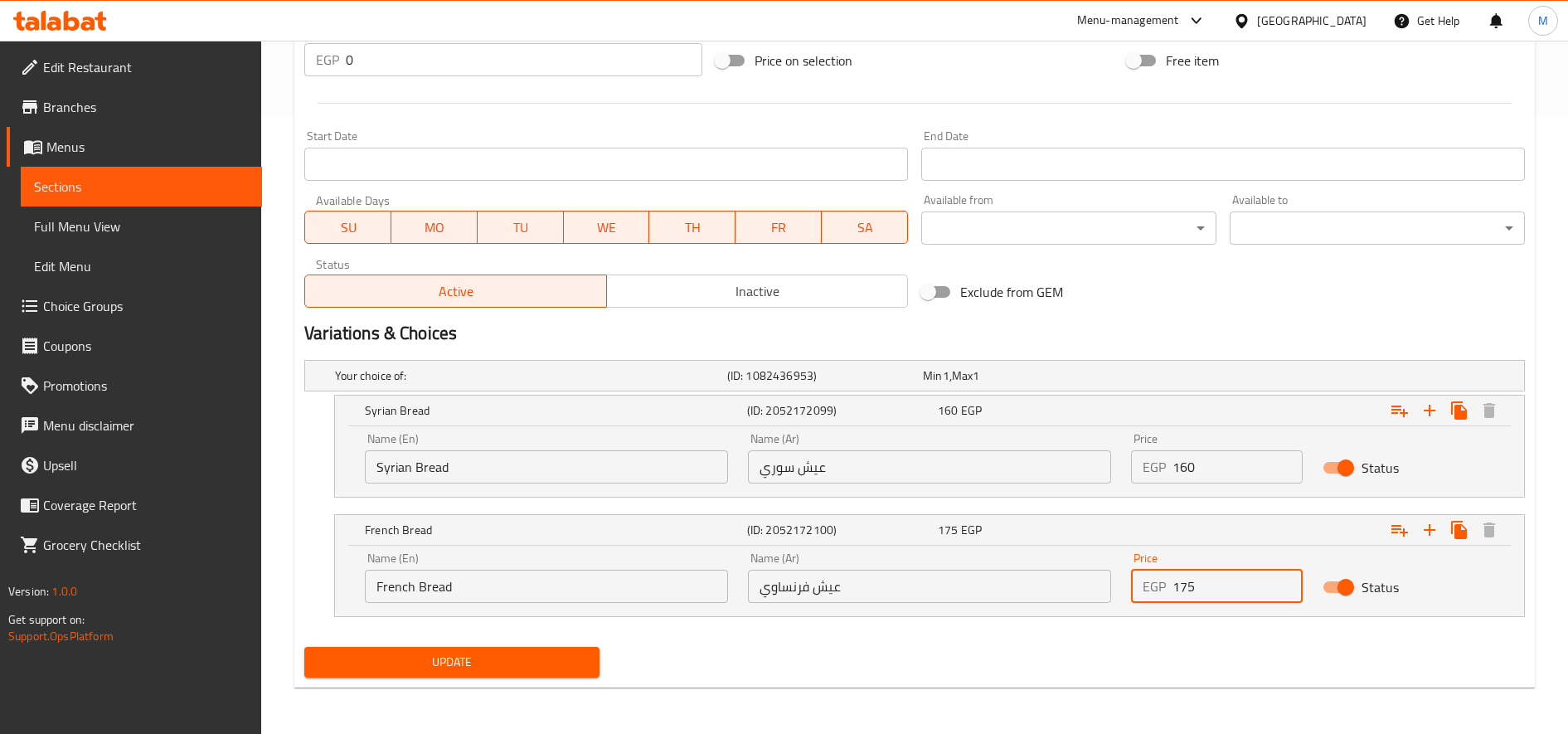
click at [1168, 586] on input "175" at bounding box center [1237, 587] width 131 height 33
type input "195"
click at [304, 647] on button "Update" at bounding box center [451, 661] width 295 height 30
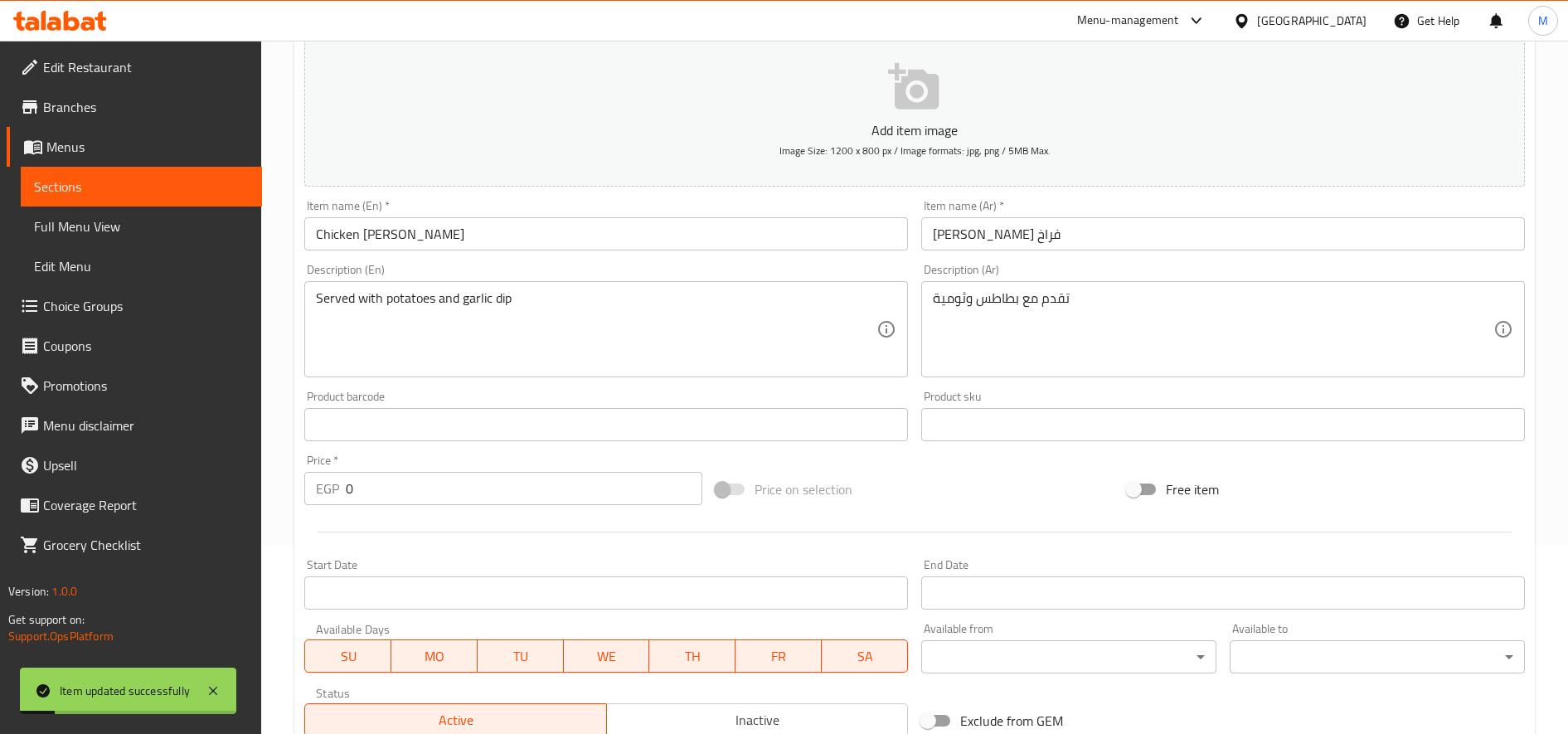
scroll to position [0, 0]
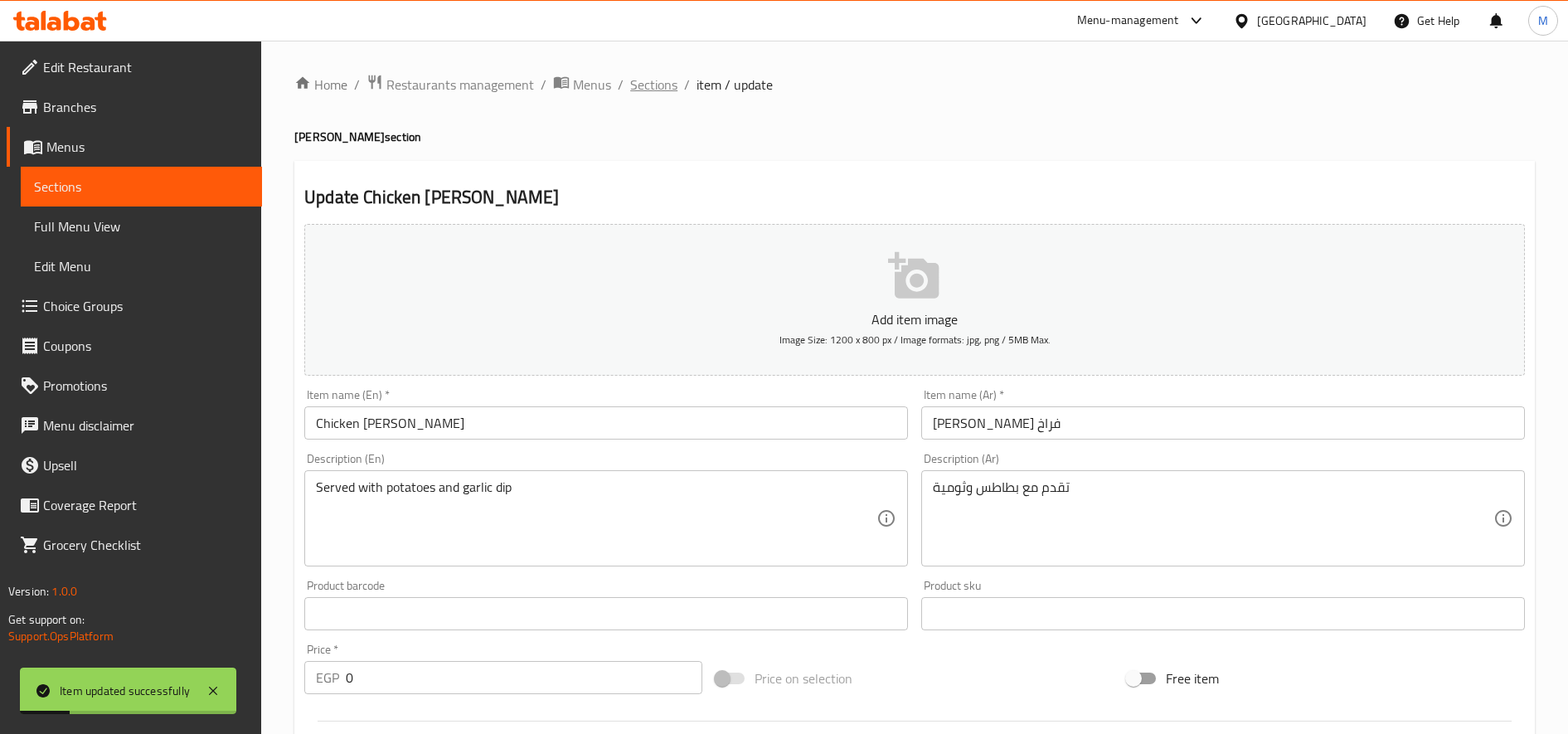
click at [663, 83] on span "Sections" at bounding box center [653, 84] width 47 height 20
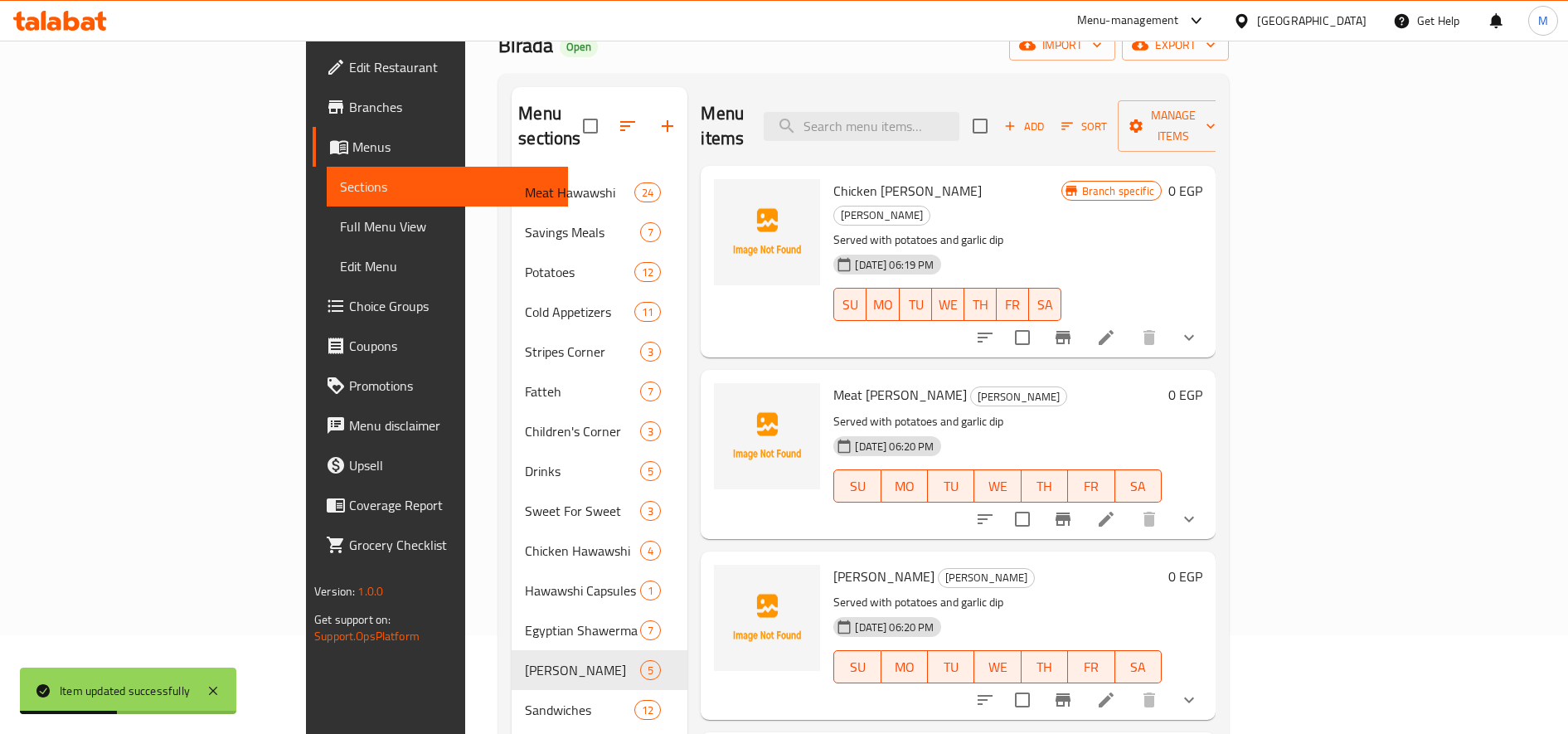
scroll to position [138, 0]
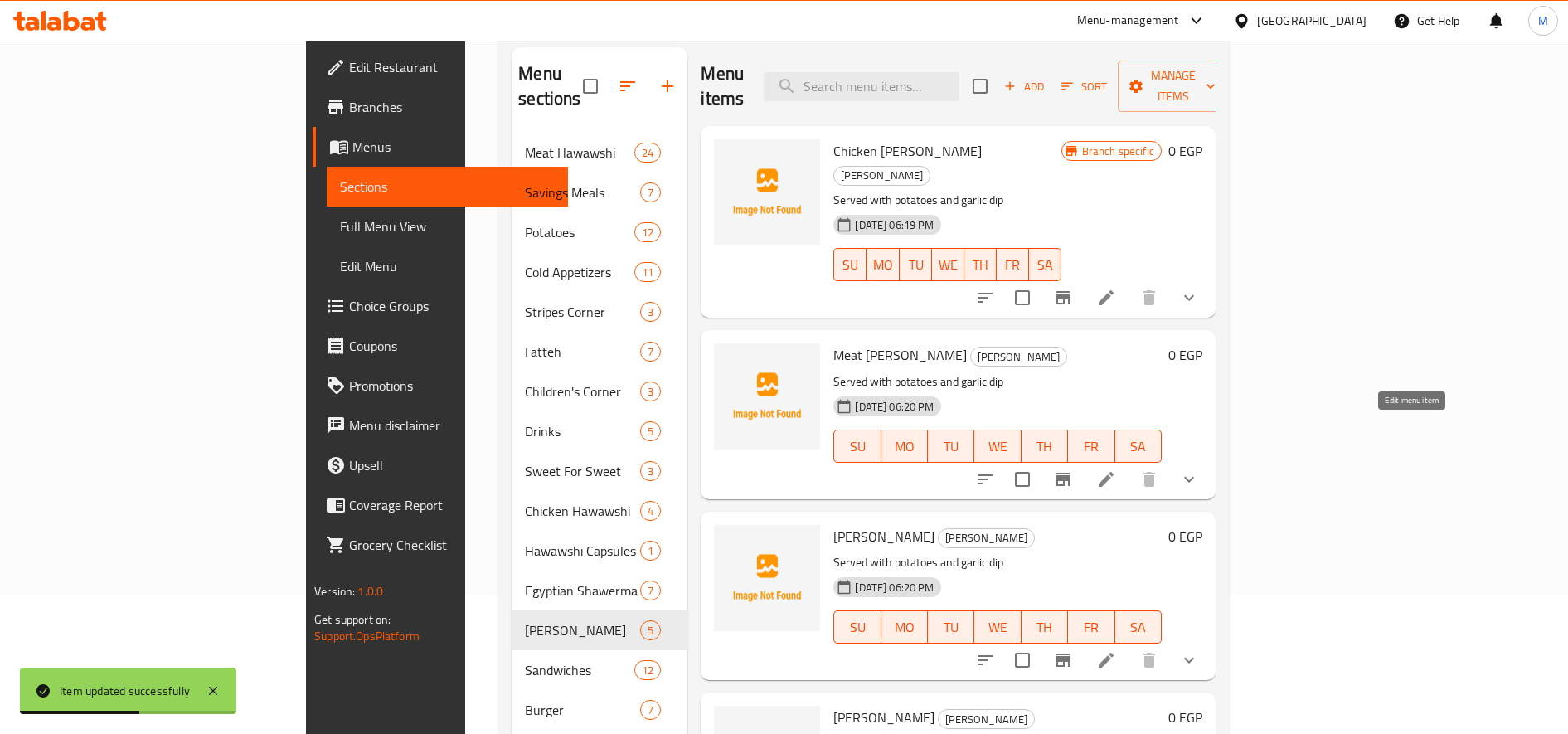
click at [1116, 469] on icon at bounding box center [1106, 479] width 20 height 20
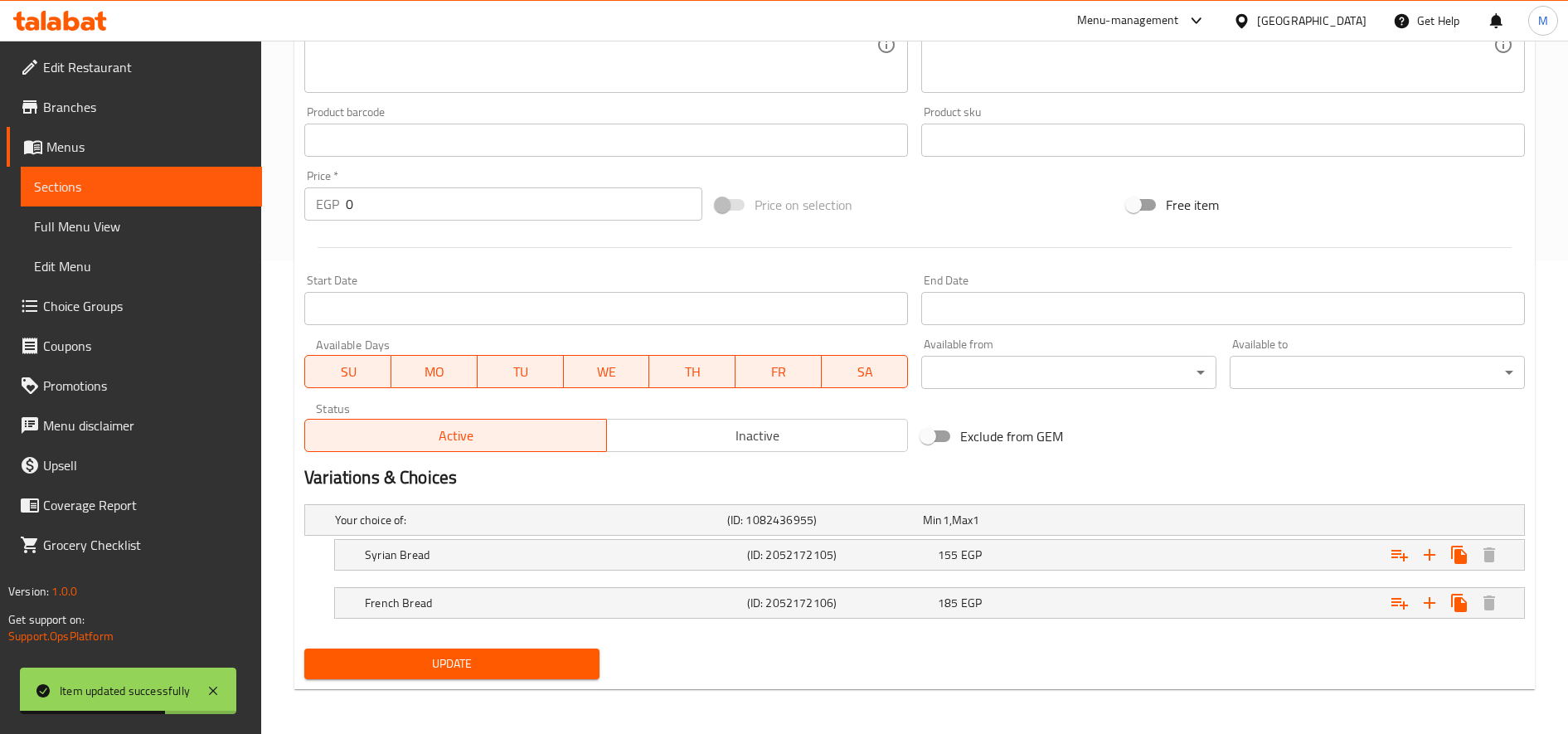
scroll to position [475, 0]
click at [1068, 527] on div "155 EGP" at bounding box center [1018, 518] width 189 height 17
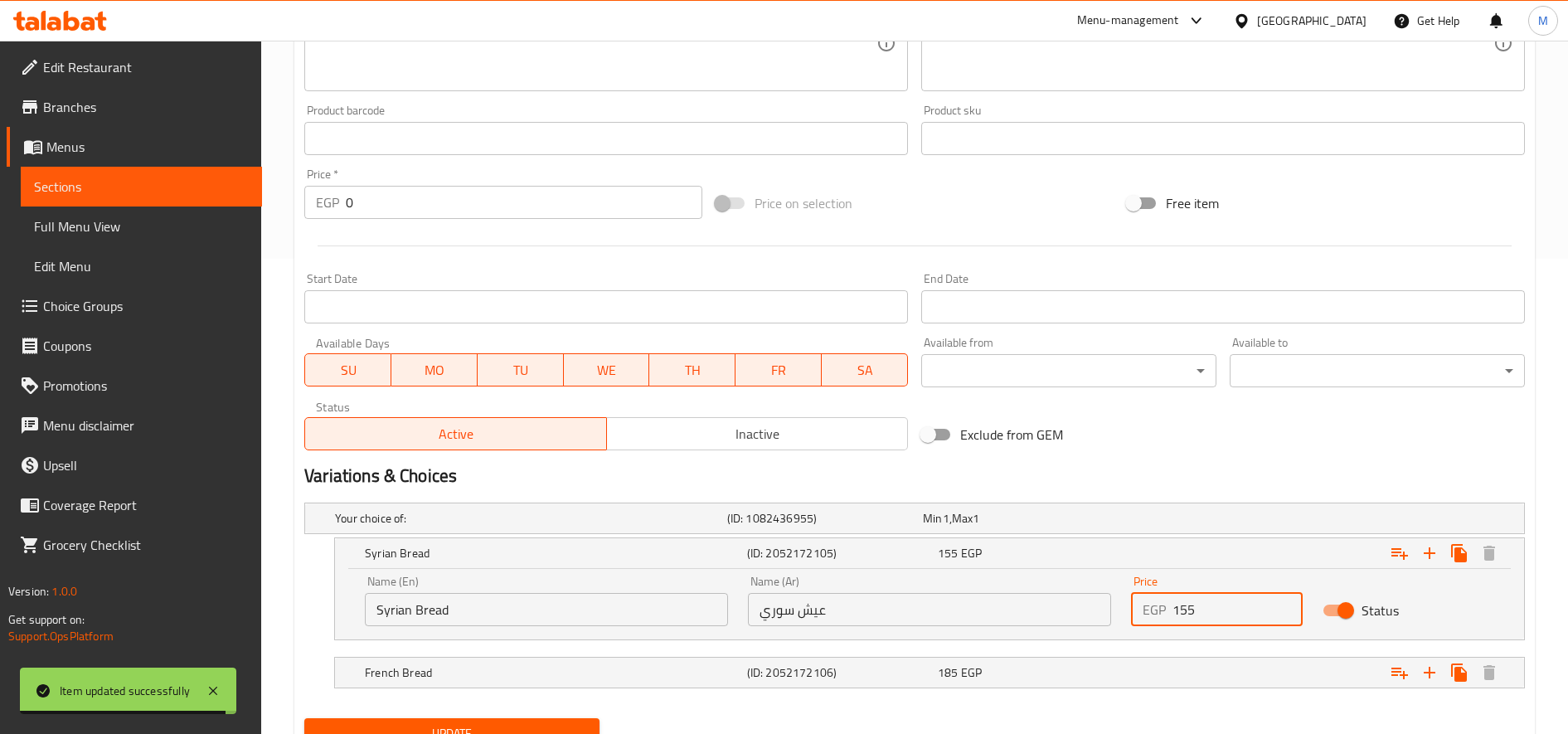
click at [1168, 613] on input "155" at bounding box center [1237, 609] width 131 height 33
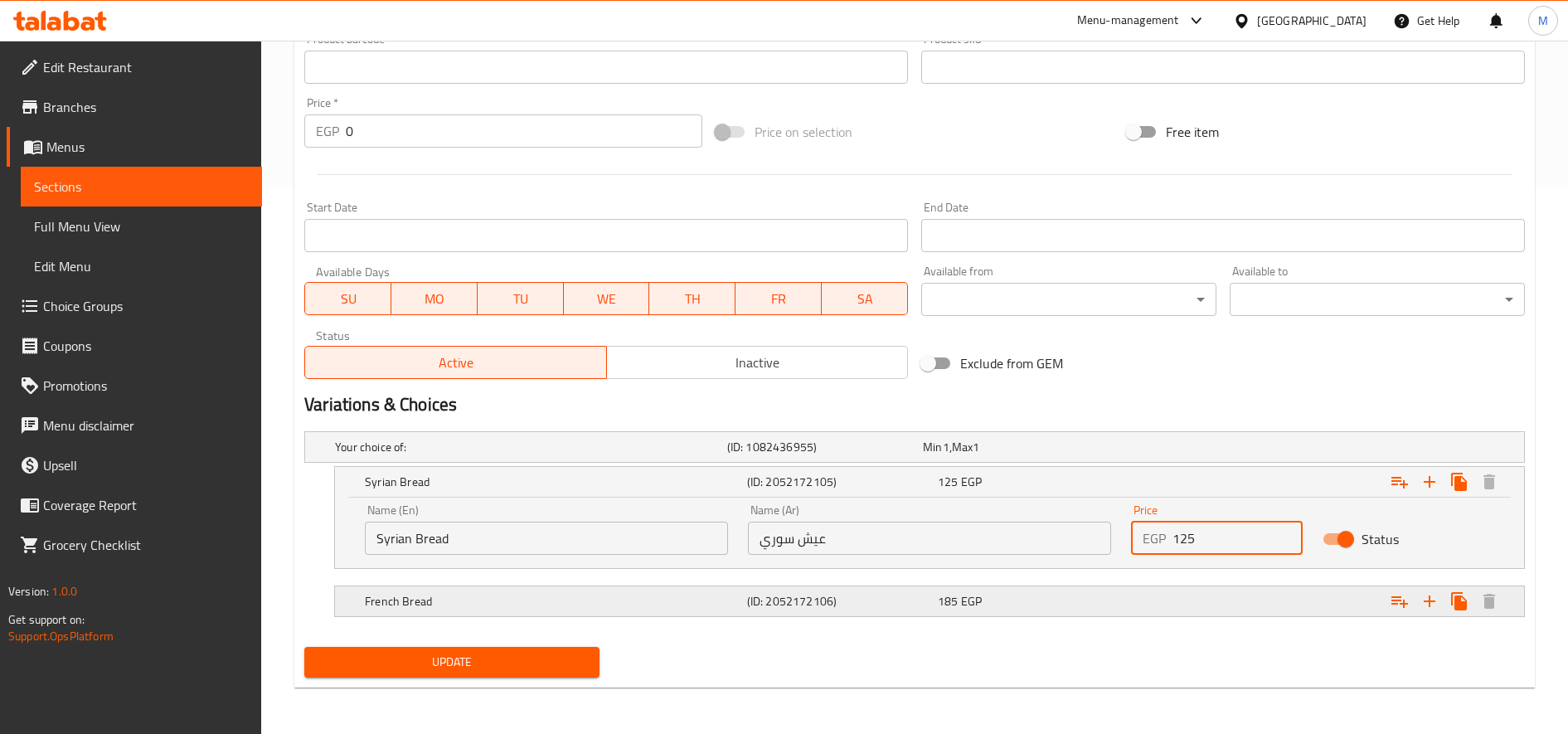
type input "125"
click at [1047, 455] on div "185 EGP" at bounding box center [1018, 446] width 189 height 17
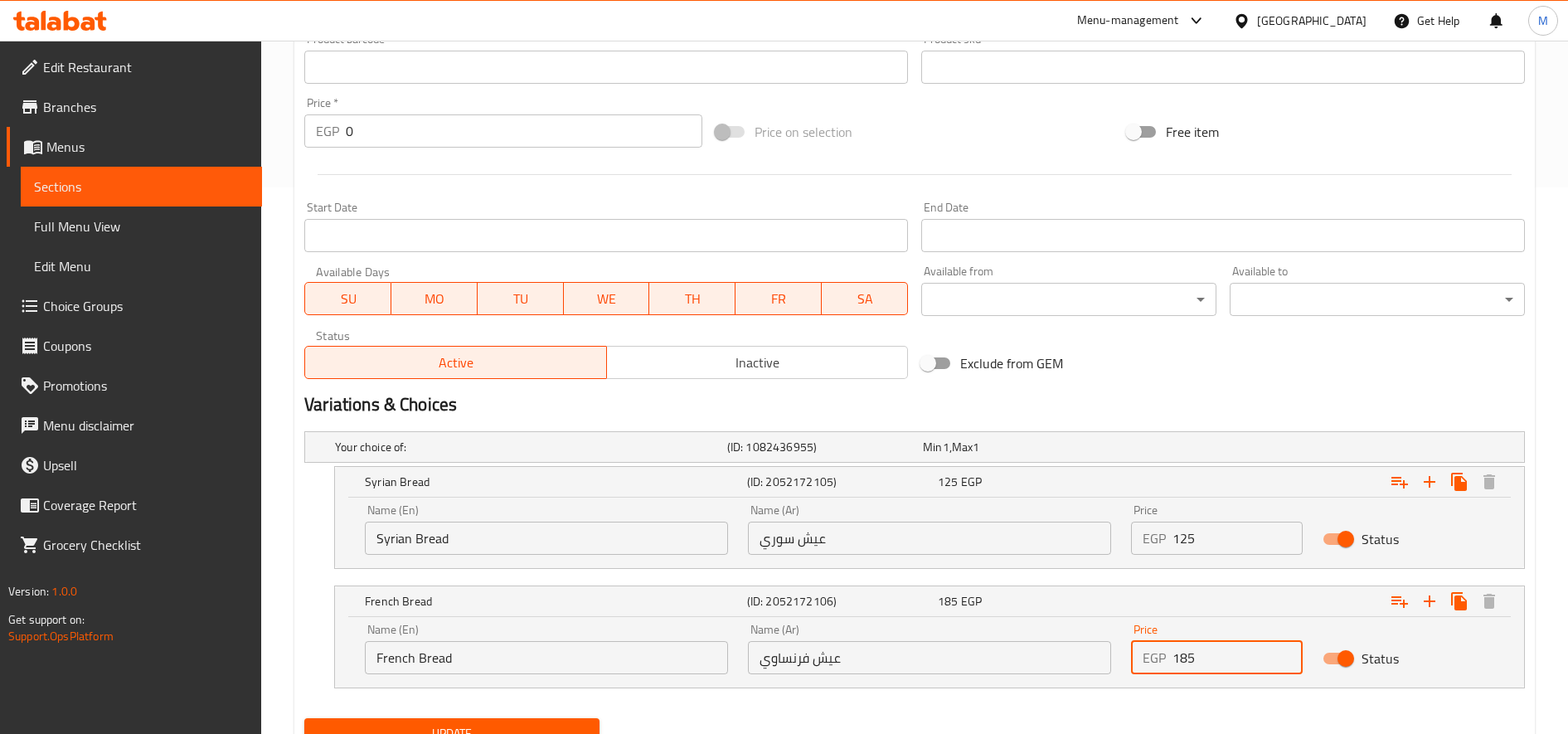
click at [1168, 659] on input "185" at bounding box center [1237, 657] width 131 height 33
type input "205"
click at [304, 718] on button "Update" at bounding box center [451, 733] width 295 height 30
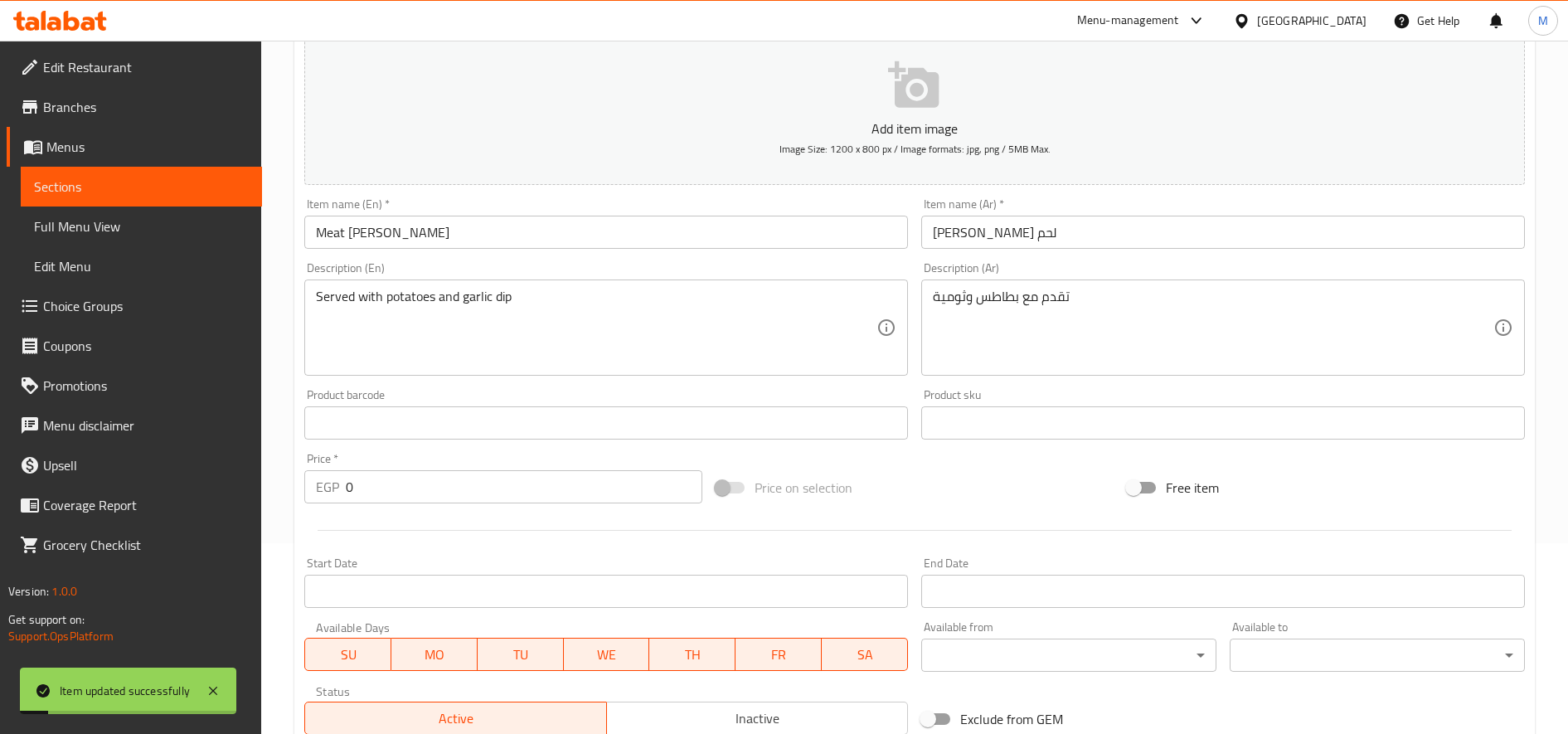
scroll to position [0, 0]
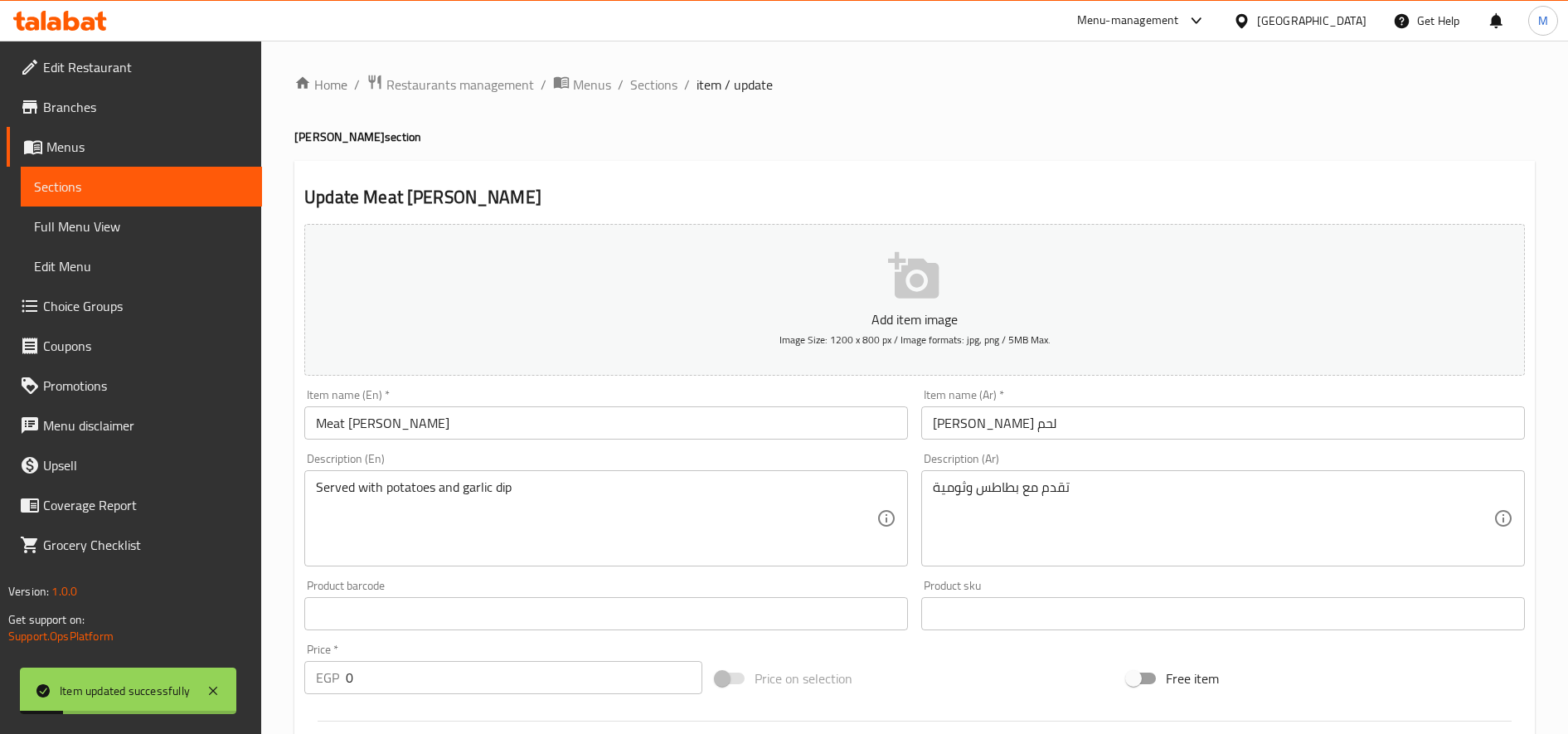
click at [655, 99] on div "Home / Restaurants management / Menus / Sections / item / update Maria Corner s…" at bounding box center [915, 696] width 1240 height 1244
click at [660, 88] on span "Sections" at bounding box center [653, 84] width 47 height 20
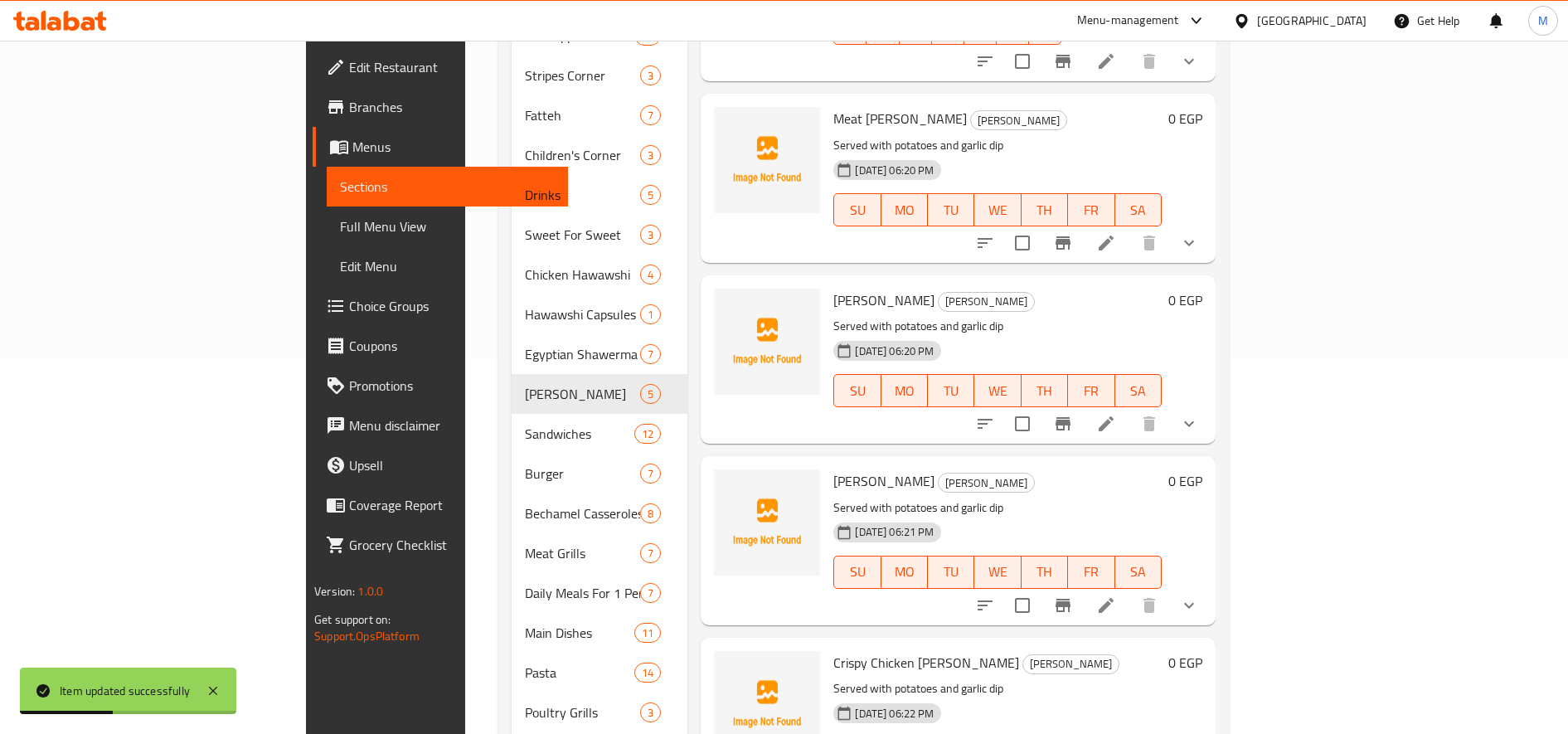
scroll to position [415, 0]
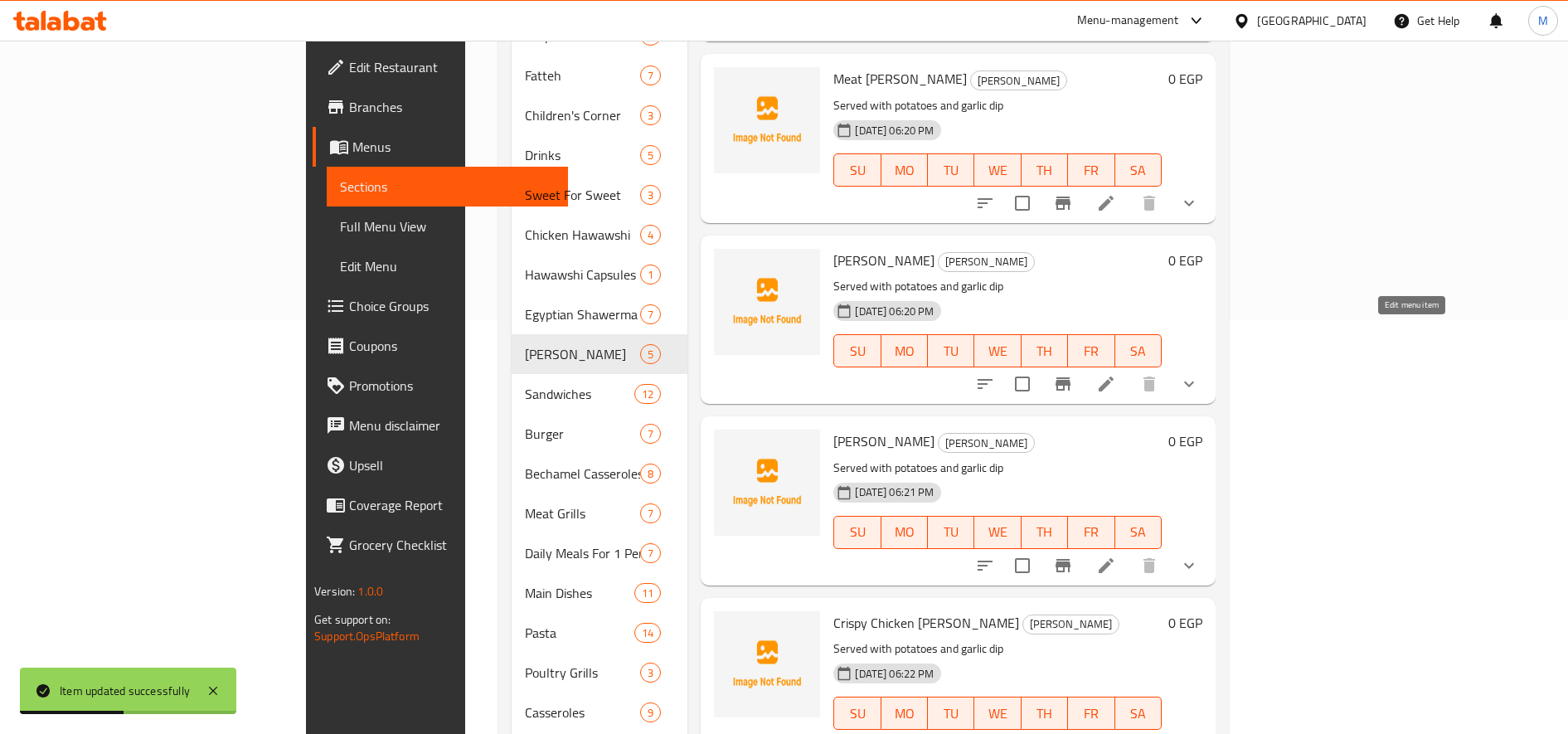
click at [1116, 374] on icon at bounding box center [1106, 384] width 20 height 20
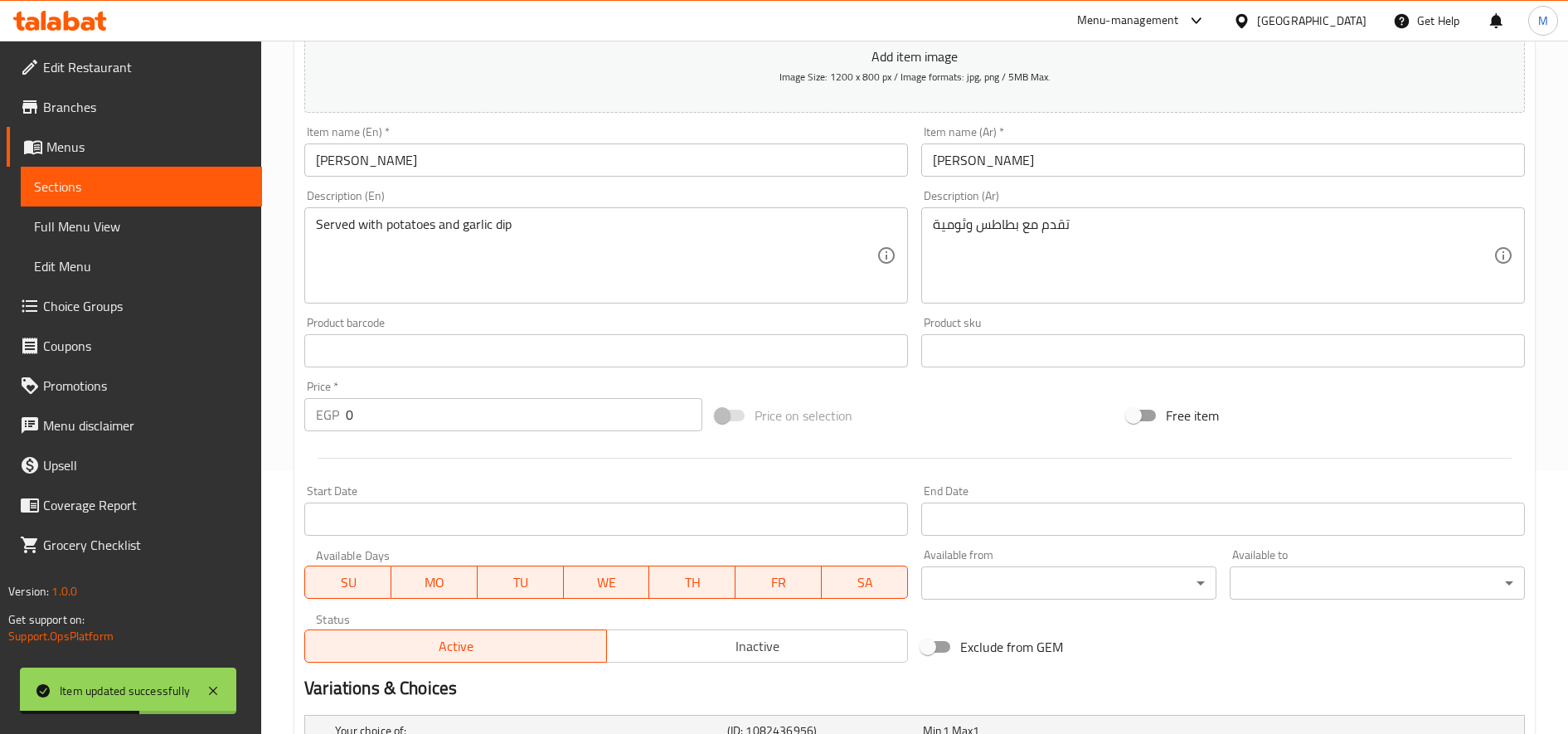
scroll to position [475, 0]
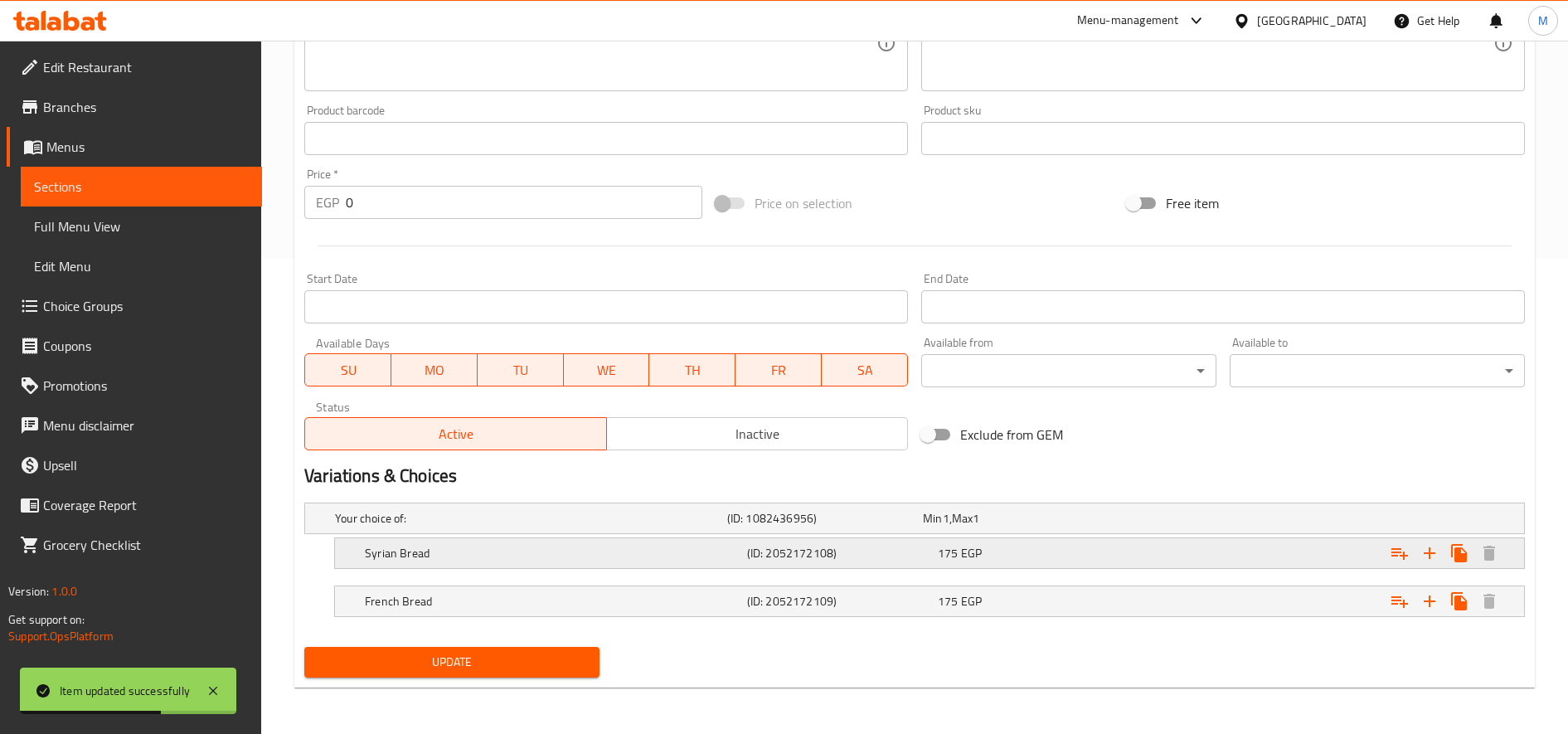
click at [1110, 527] on div "175 EGP" at bounding box center [1018, 518] width 189 height 17
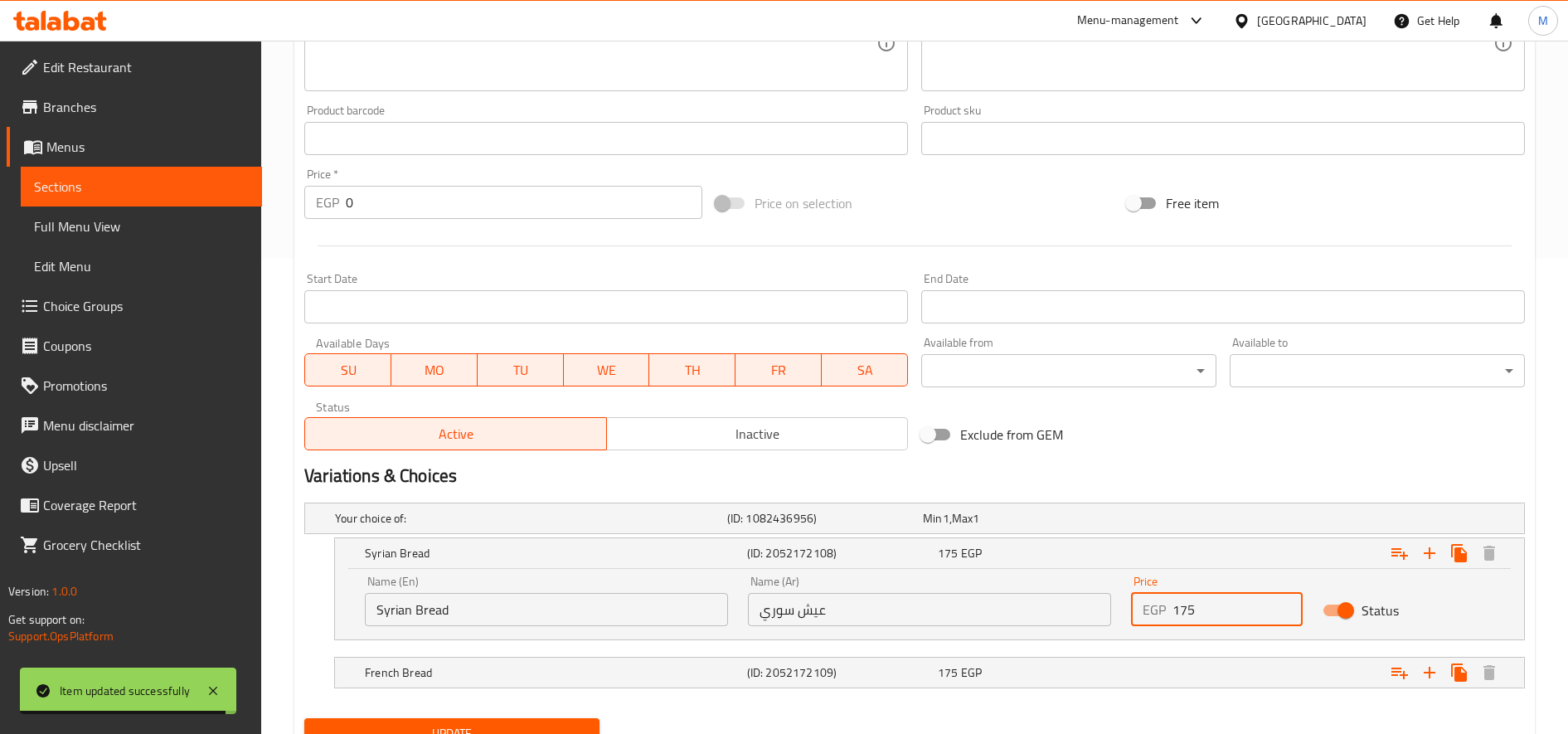
click at [1168, 613] on input "175" at bounding box center [1237, 609] width 131 height 33
type input "195"
click at [1103, 527] on div "175 EGP" at bounding box center [1018, 518] width 189 height 17
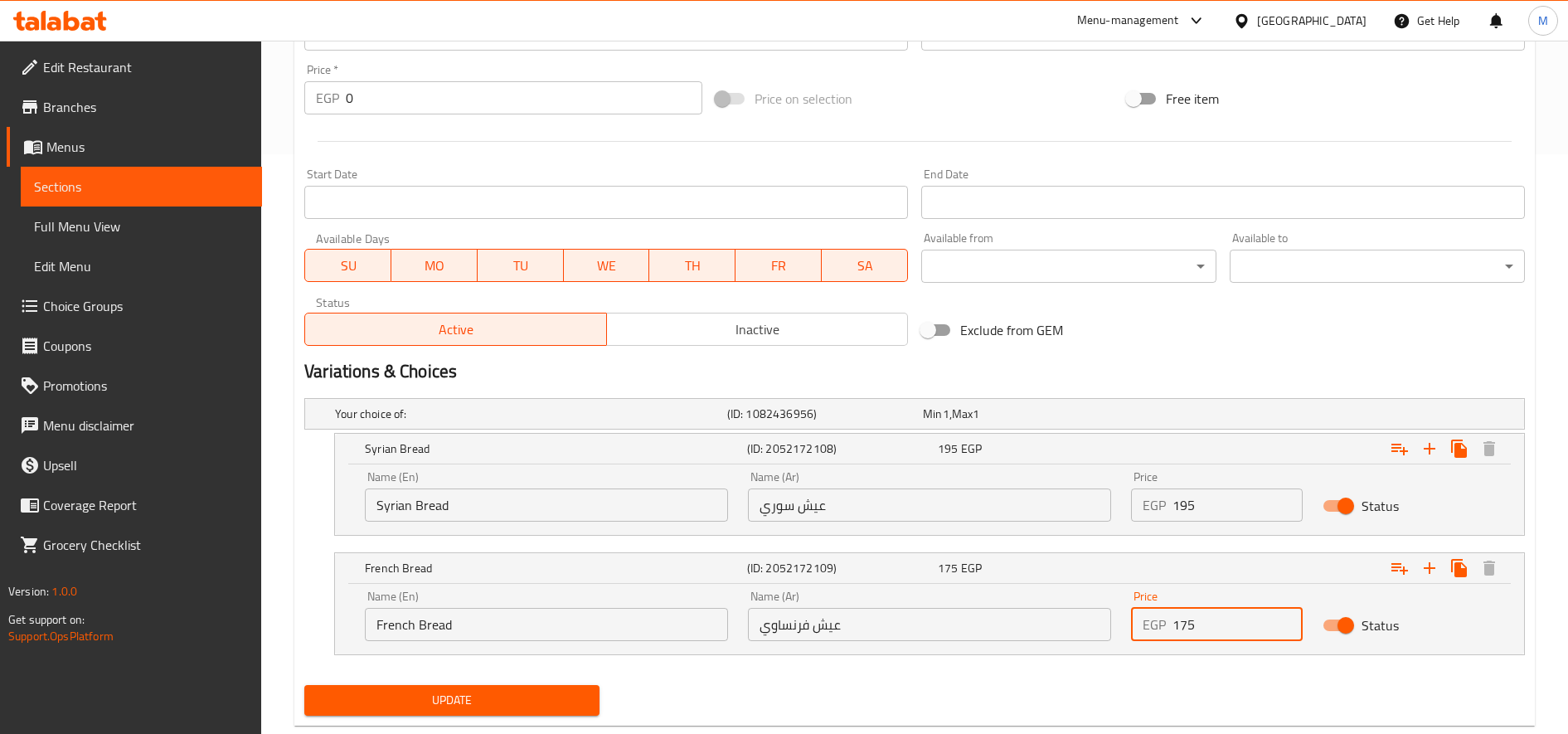
drag, startPoint x: 1181, startPoint y: 724, endPoint x: 1185, endPoint y: 678, distance: 46.2
click at [1168, 723] on div "Home / Restaurants management / Menus / Sections / item / update Maria Corner s…" at bounding box center [915, 117] width 1307 height 1311
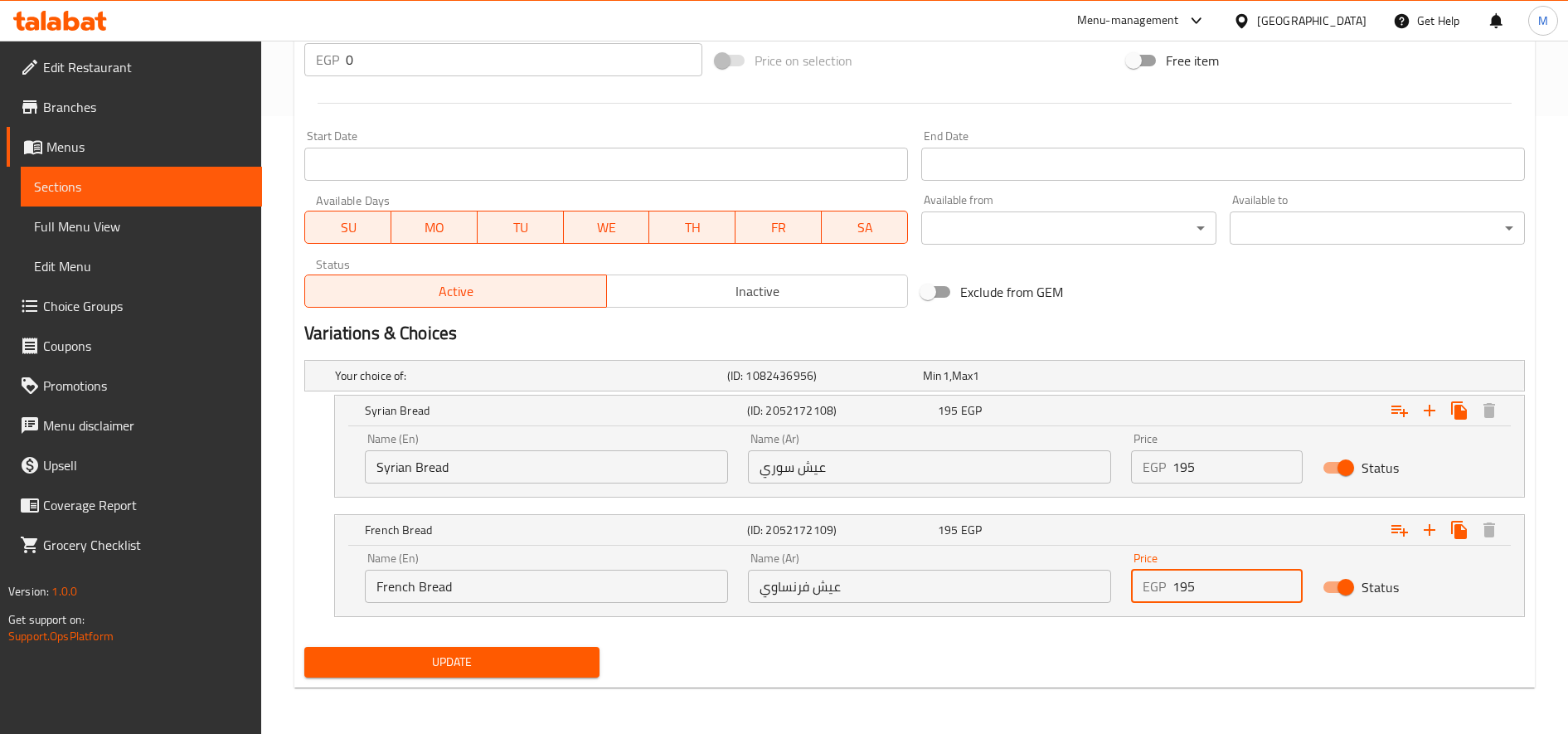
type input "195"
click at [304, 647] on button "Update" at bounding box center [451, 661] width 295 height 30
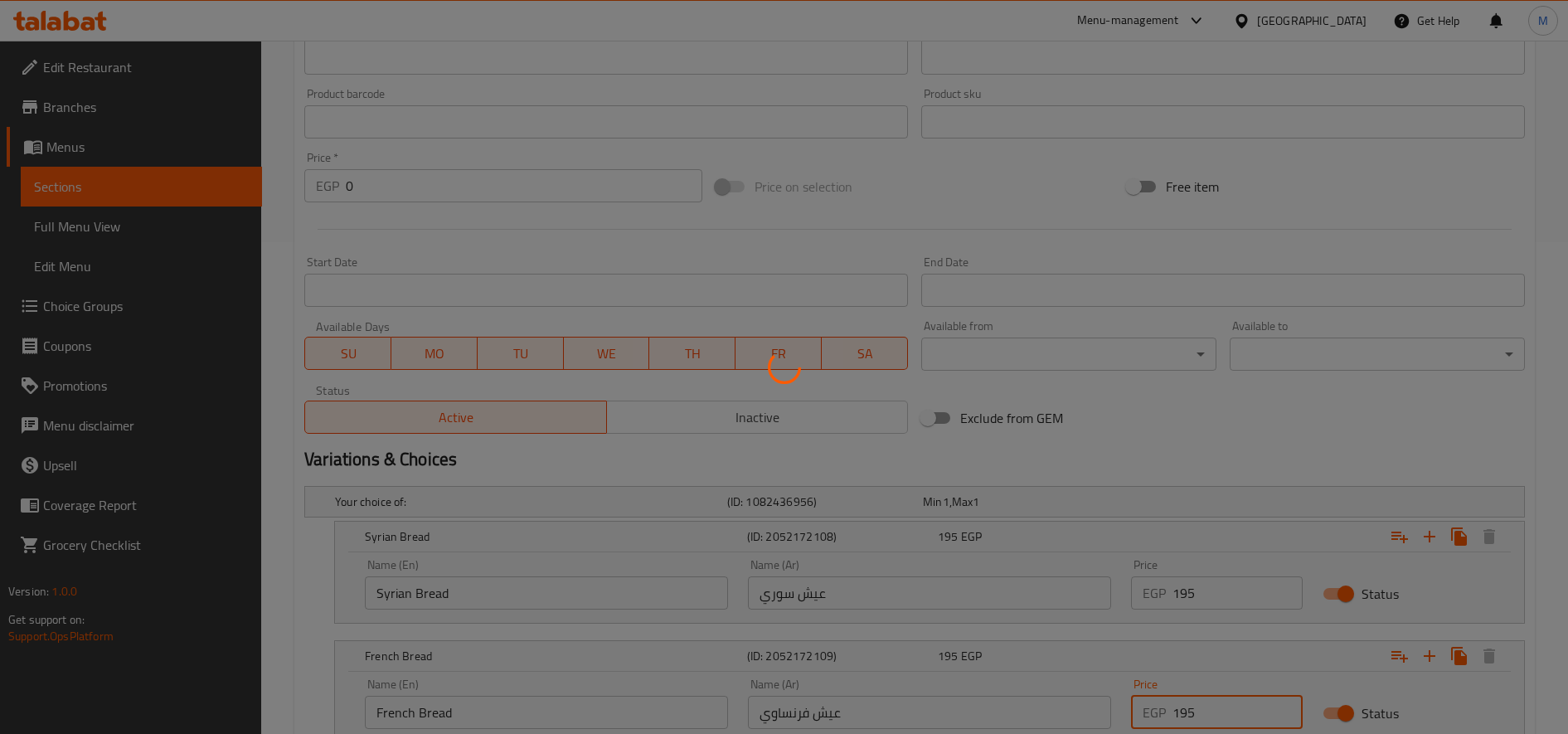
scroll to position [0, 0]
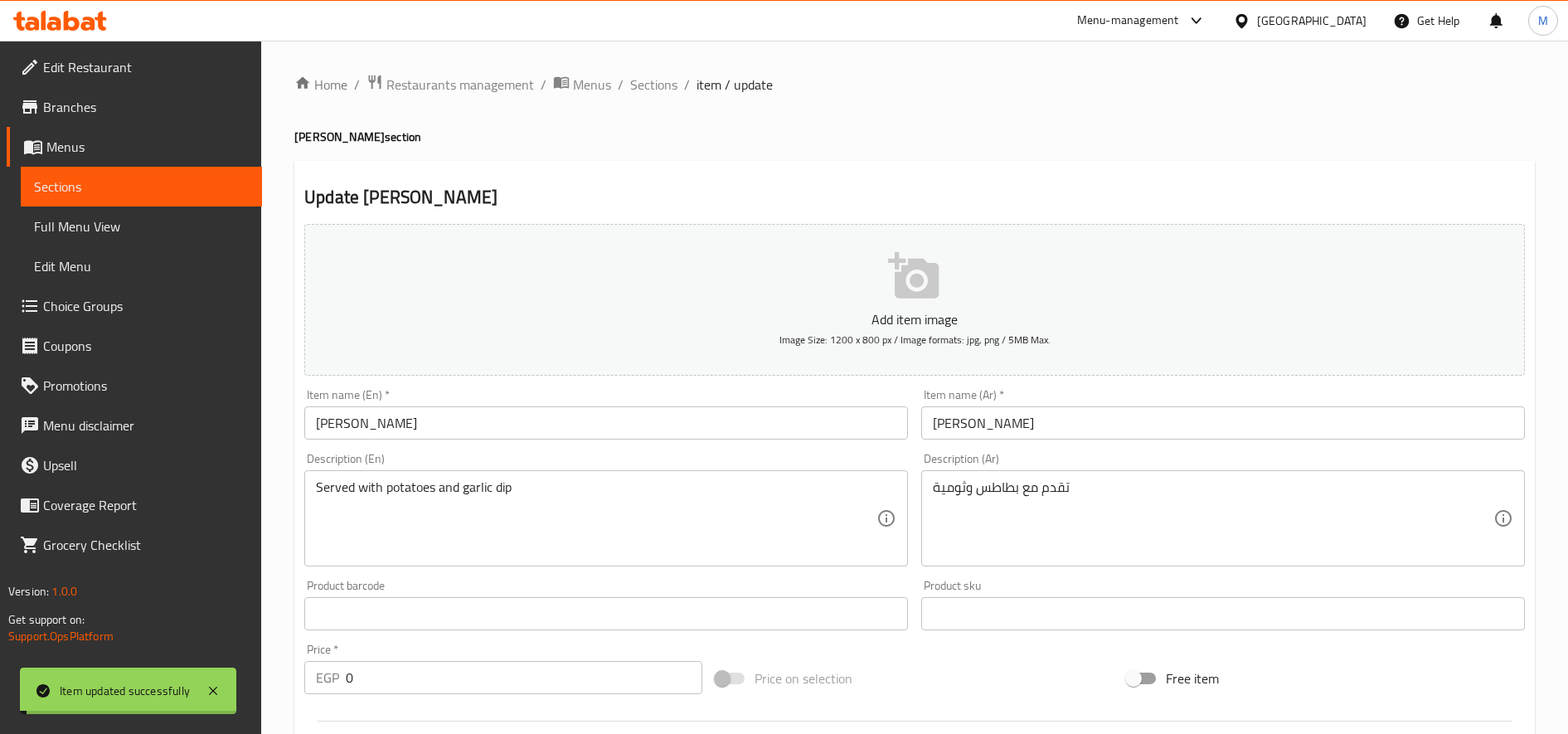
drag, startPoint x: 651, startPoint y: 93, endPoint x: 697, endPoint y: 102, distance: 46.9
click at [651, 93] on span "Sections" at bounding box center [653, 84] width 47 height 20
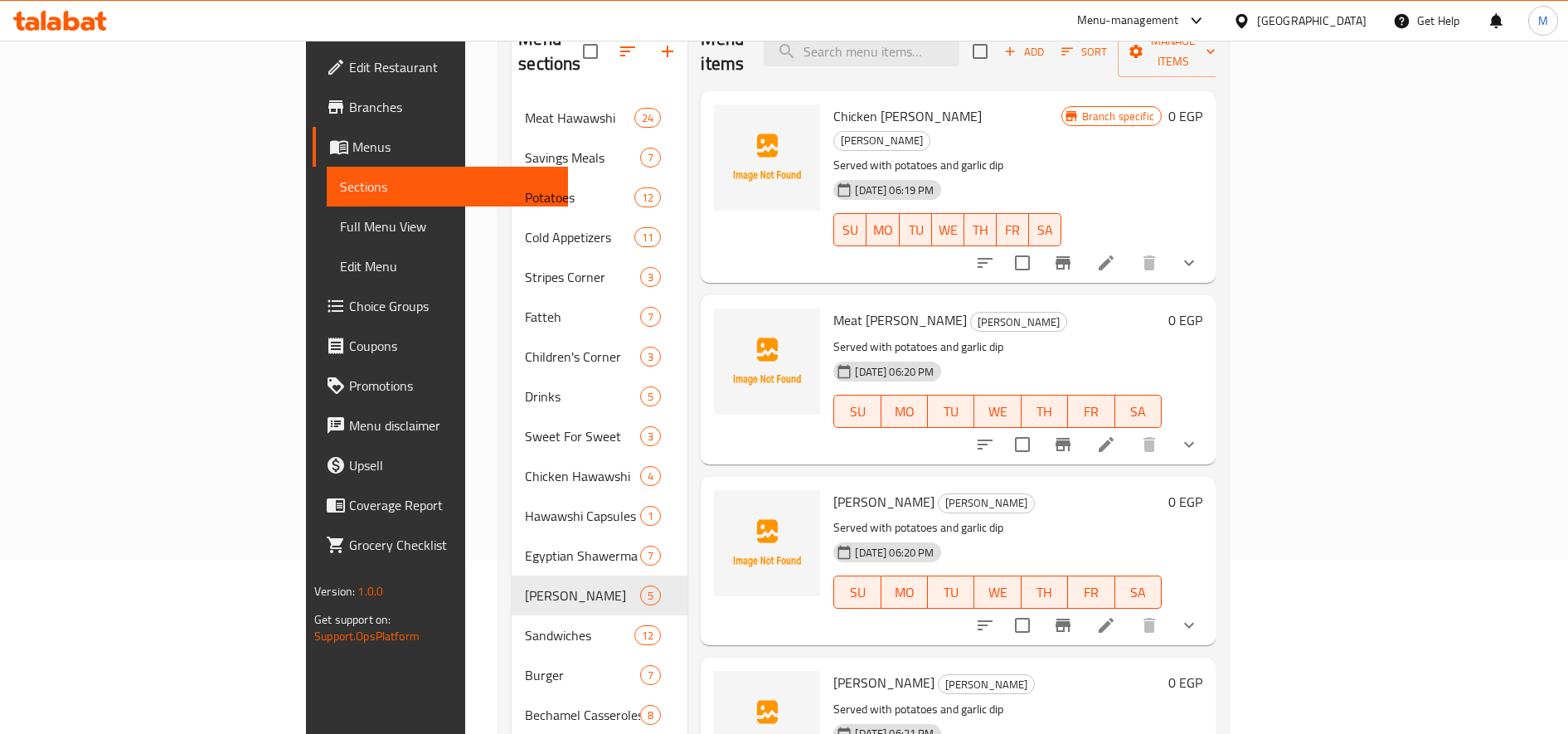
scroll to position [276, 0]
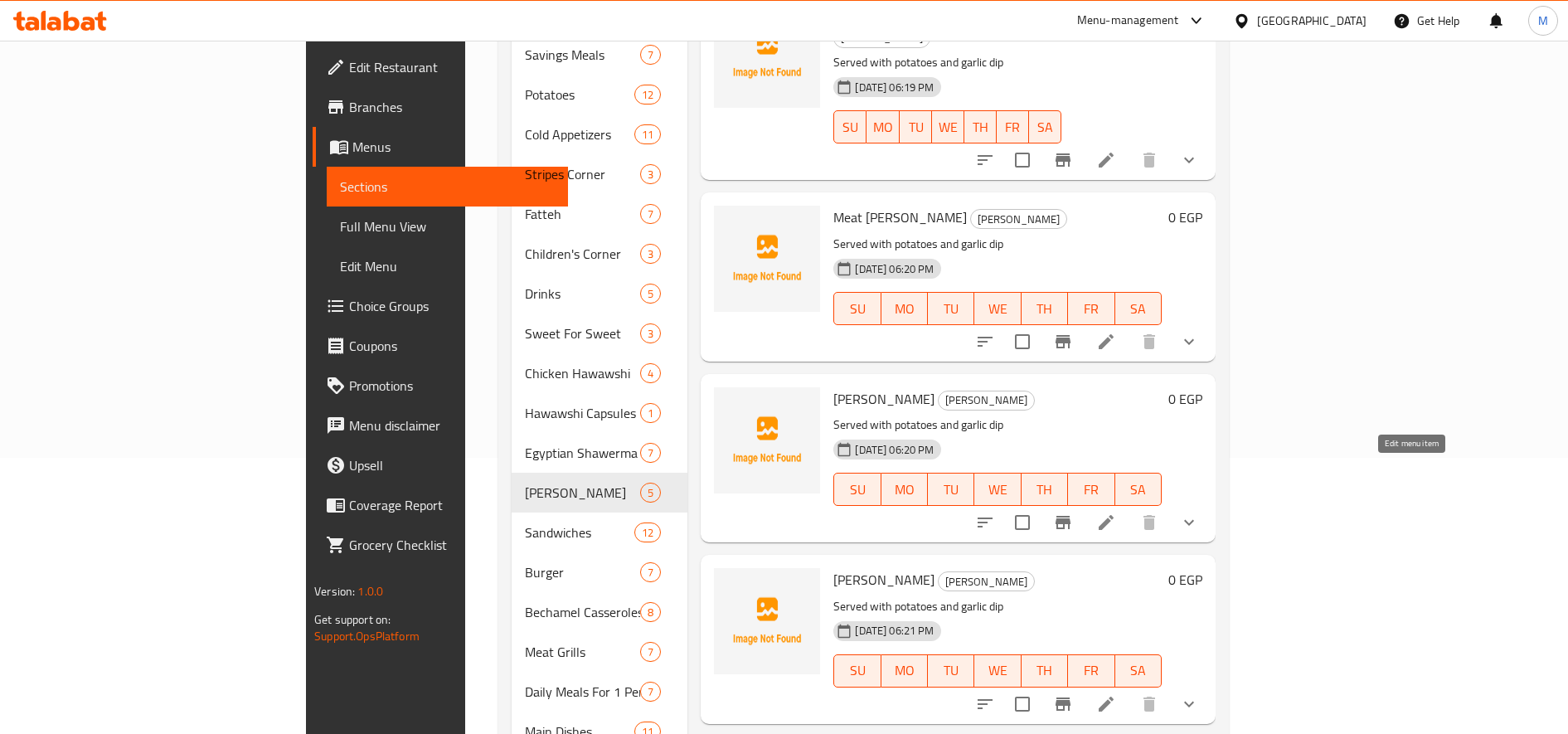
click at [1116, 512] on icon at bounding box center [1106, 522] width 20 height 20
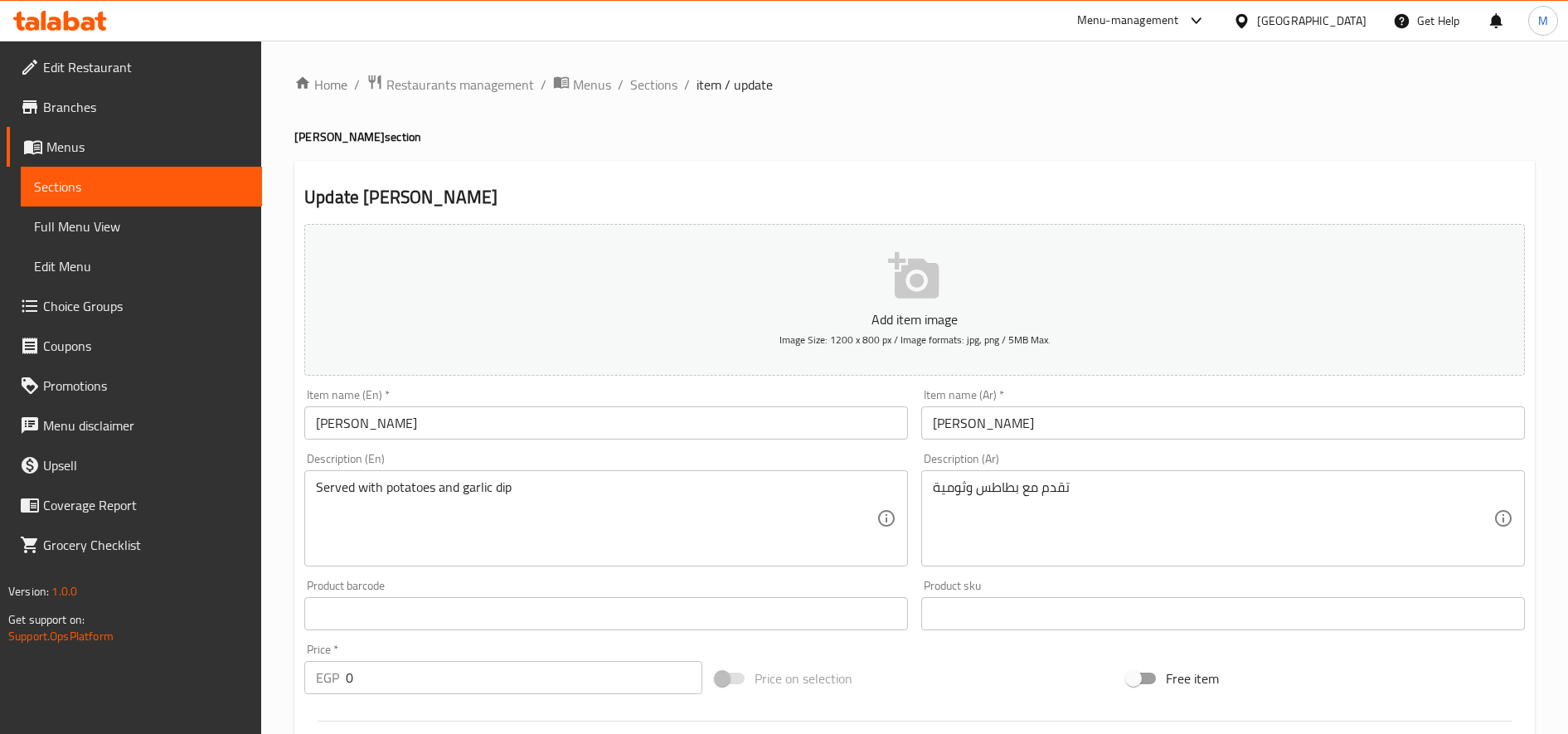
click at [628, 67] on div "Home / Restaurants management / Menus / Sections / item / update Maria Corner s…" at bounding box center [915, 624] width 1307 height 1169
click at [634, 77] on span "Sections" at bounding box center [653, 84] width 47 height 20
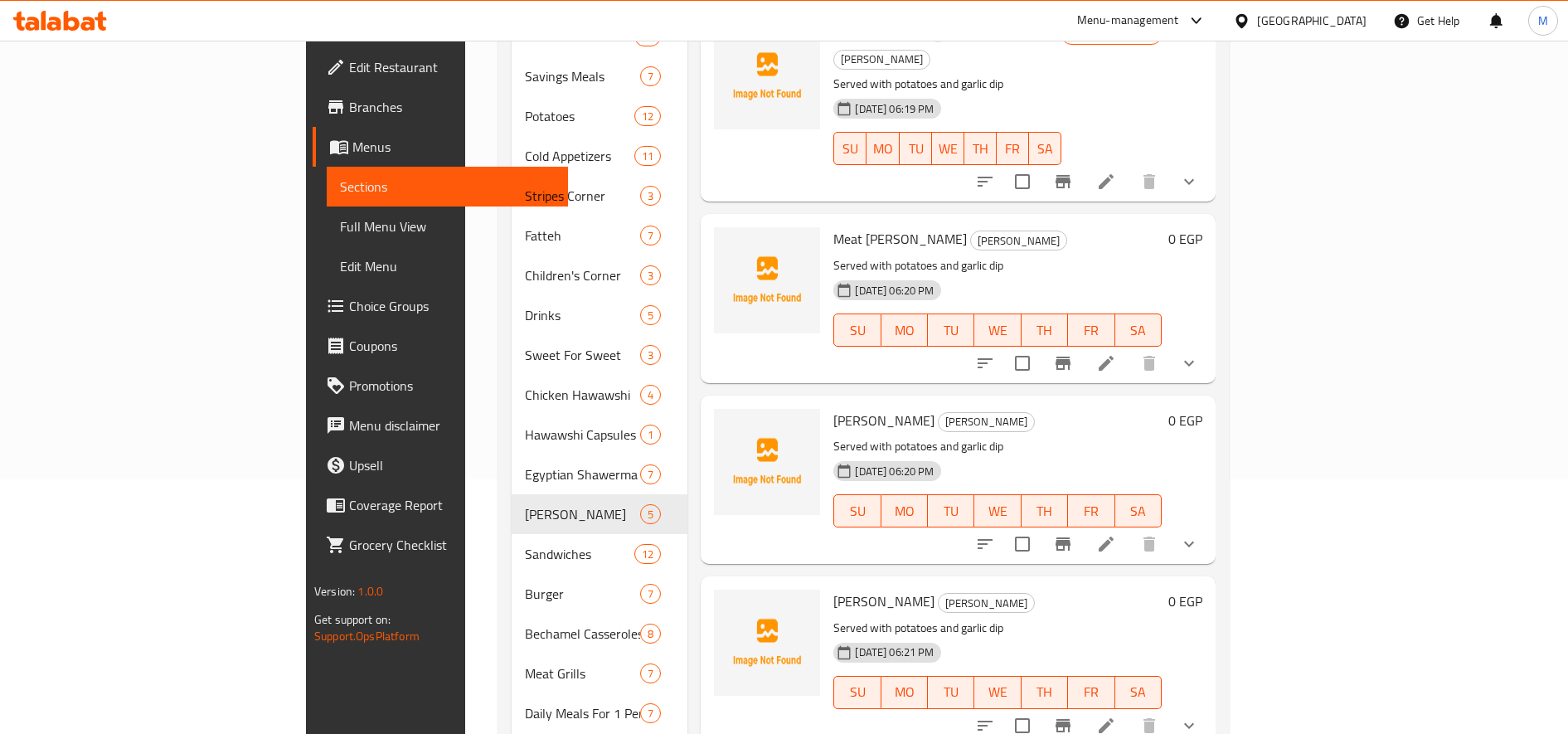
scroll to position [553, 0]
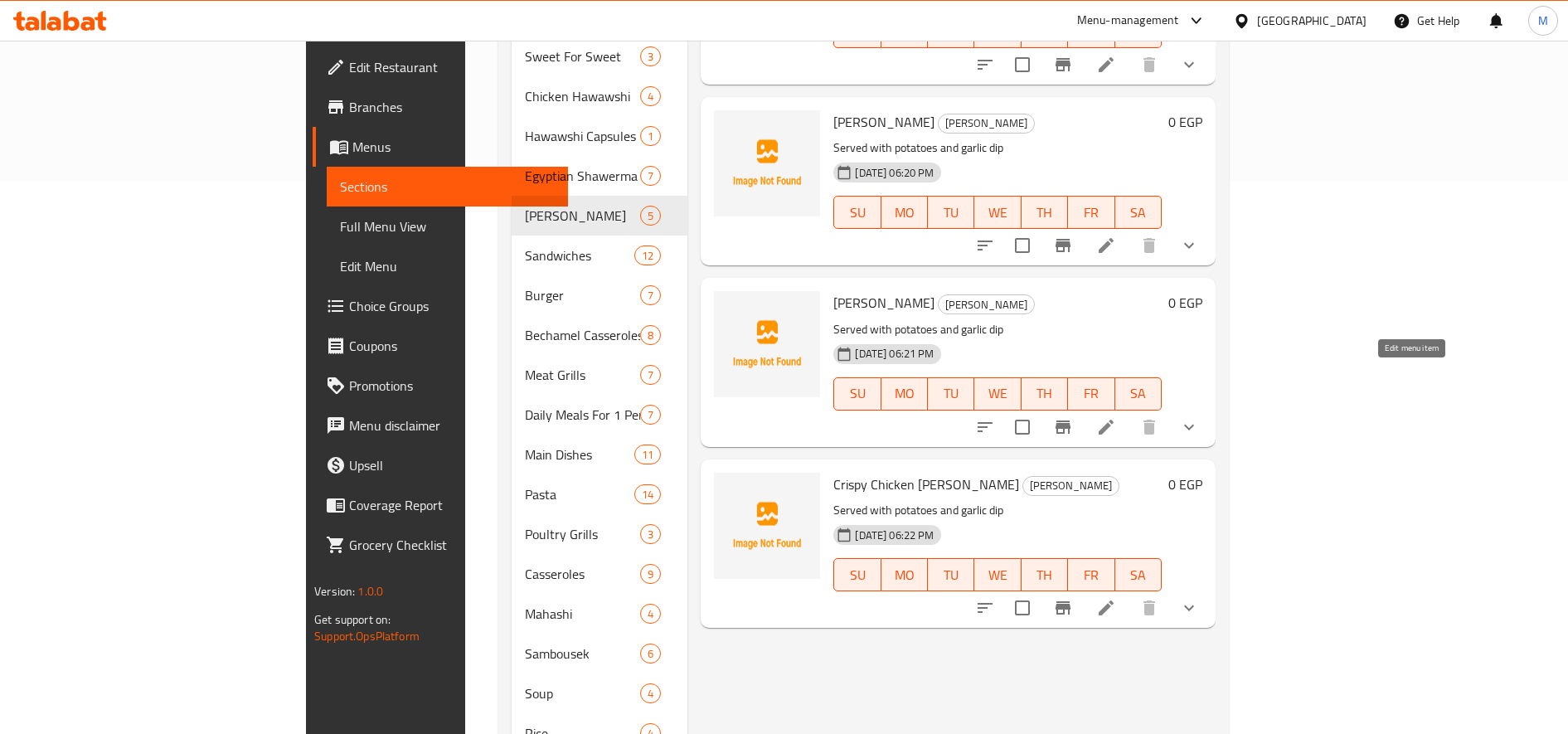
click at [1116, 417] on icon at bounding box center [1106, 427] width 20 height 20
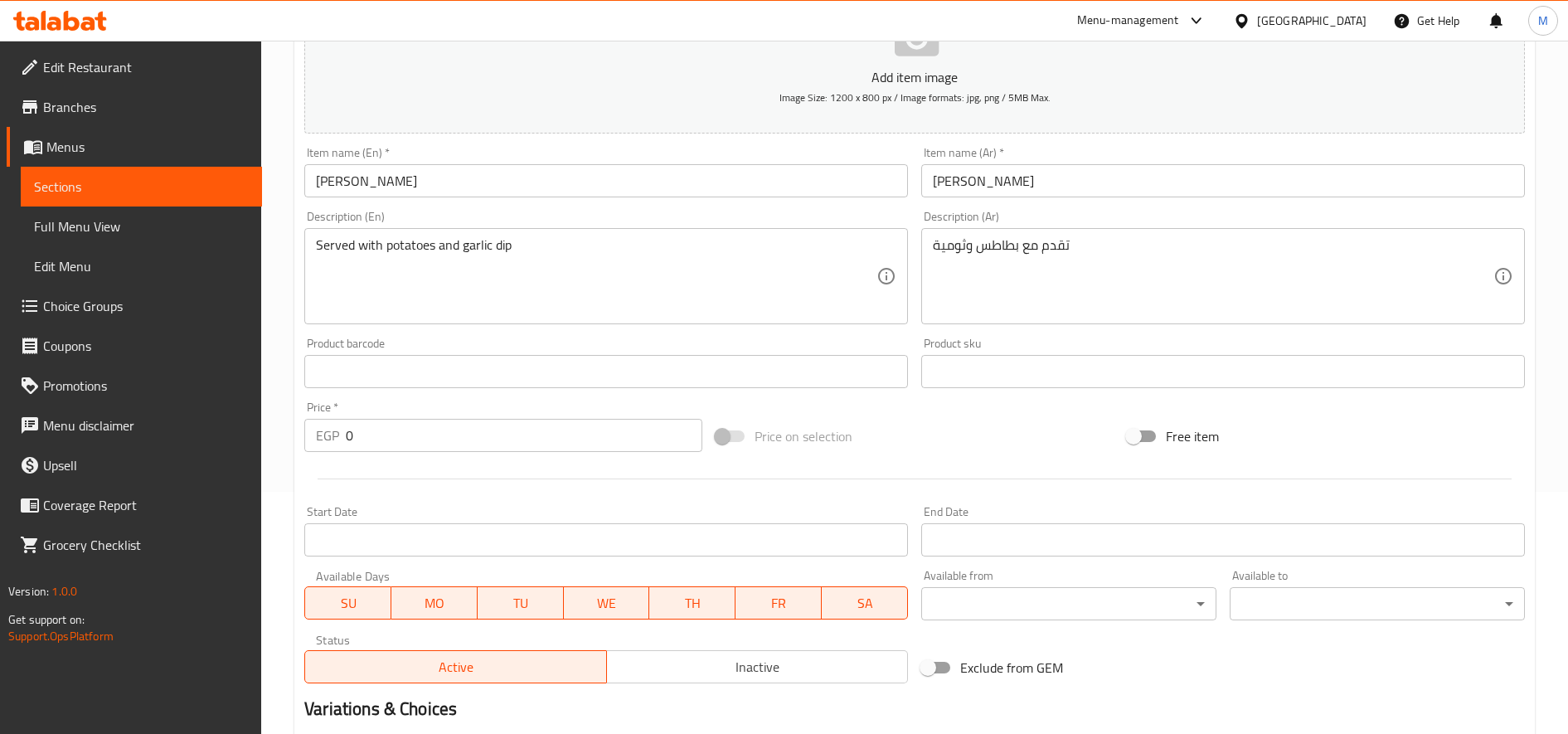
scroll to position [415, 0]
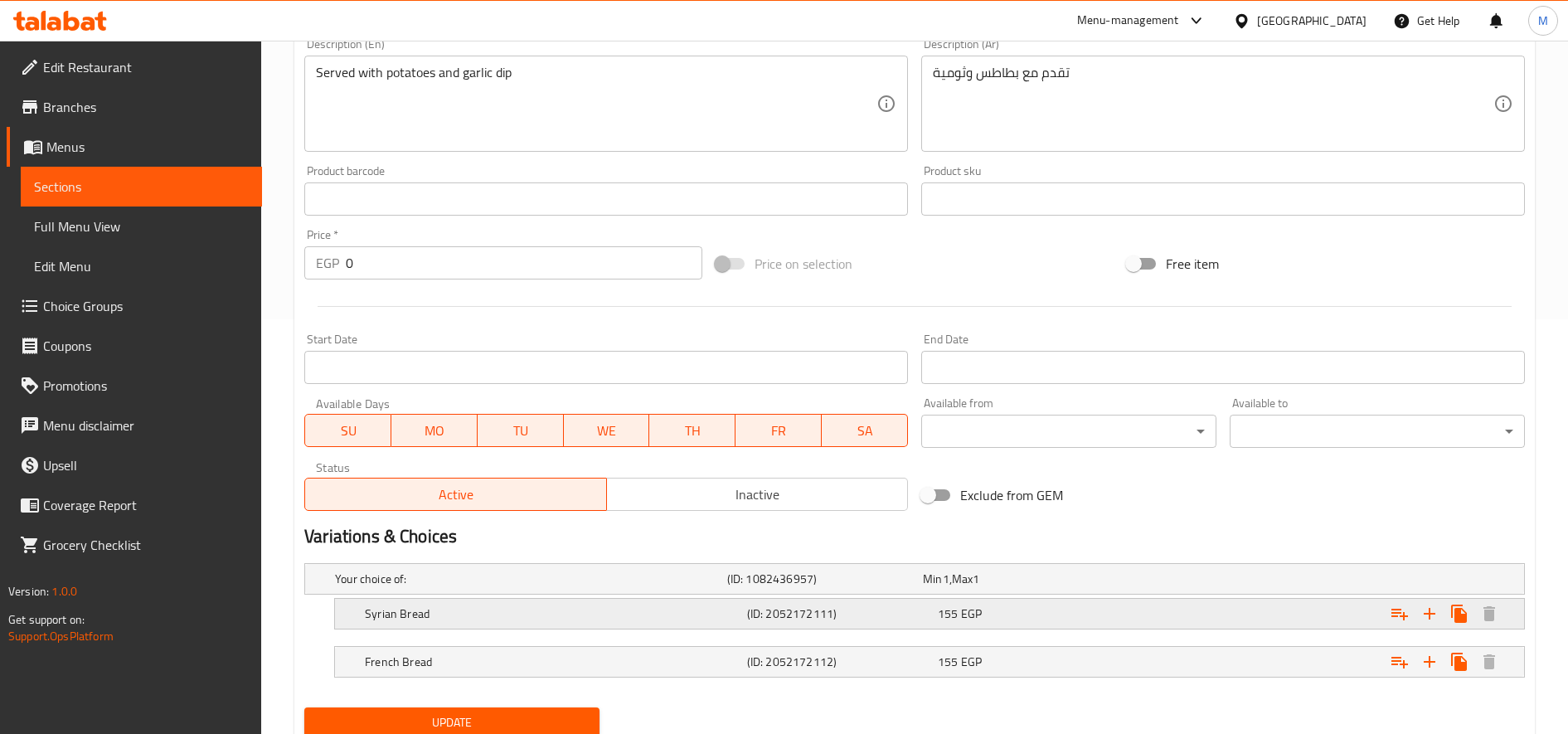
drag, startPoint x: 1092, startPoint y: 617, endPoint x: 1116, endPoint y: 614, distance: 24.2
click at [1092, 587] on div "155 EGP" at bounding box center [1018, 578] width 189 height 17
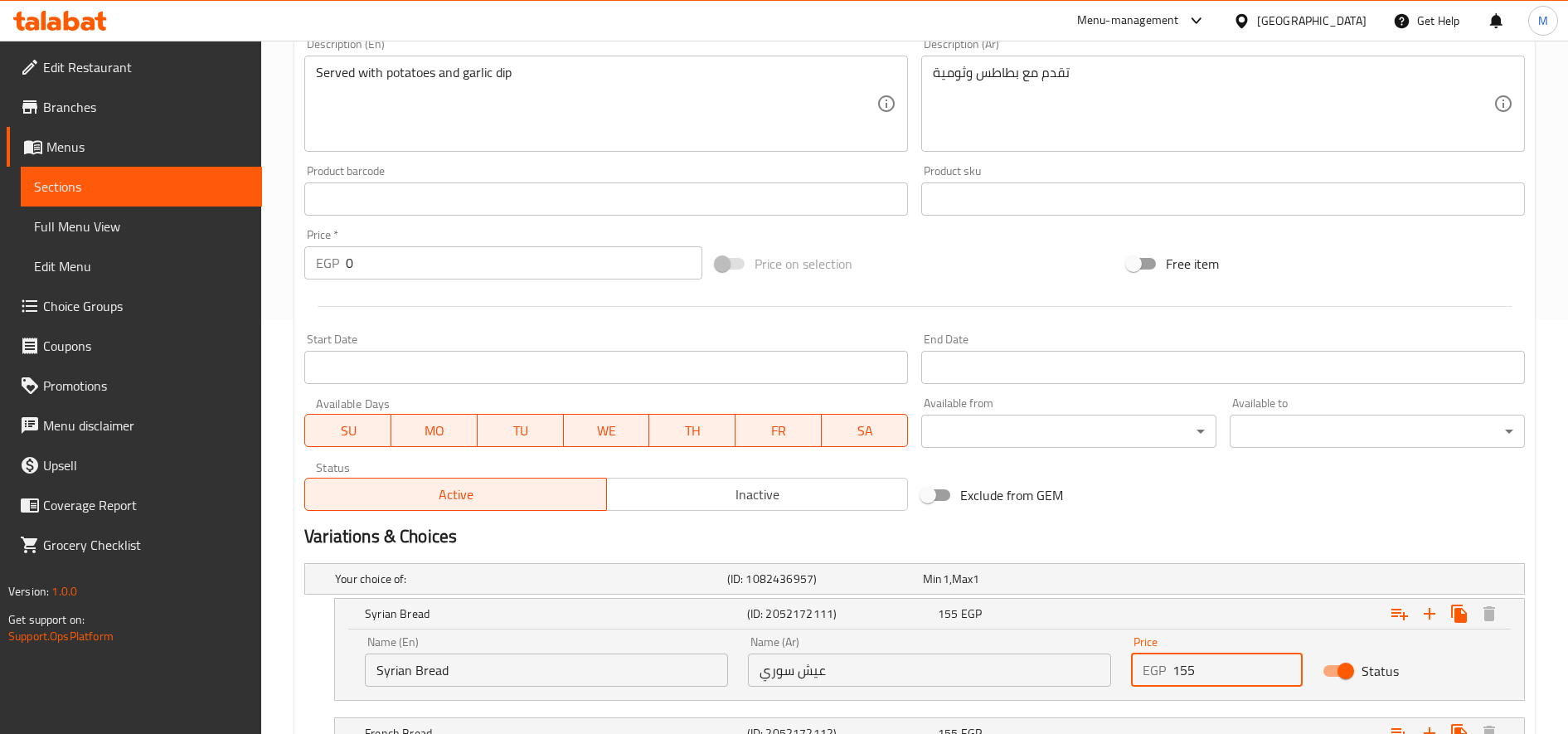
click at [1168, 671] on input "155" at bounding box center [1237, 670] width 131 height 33
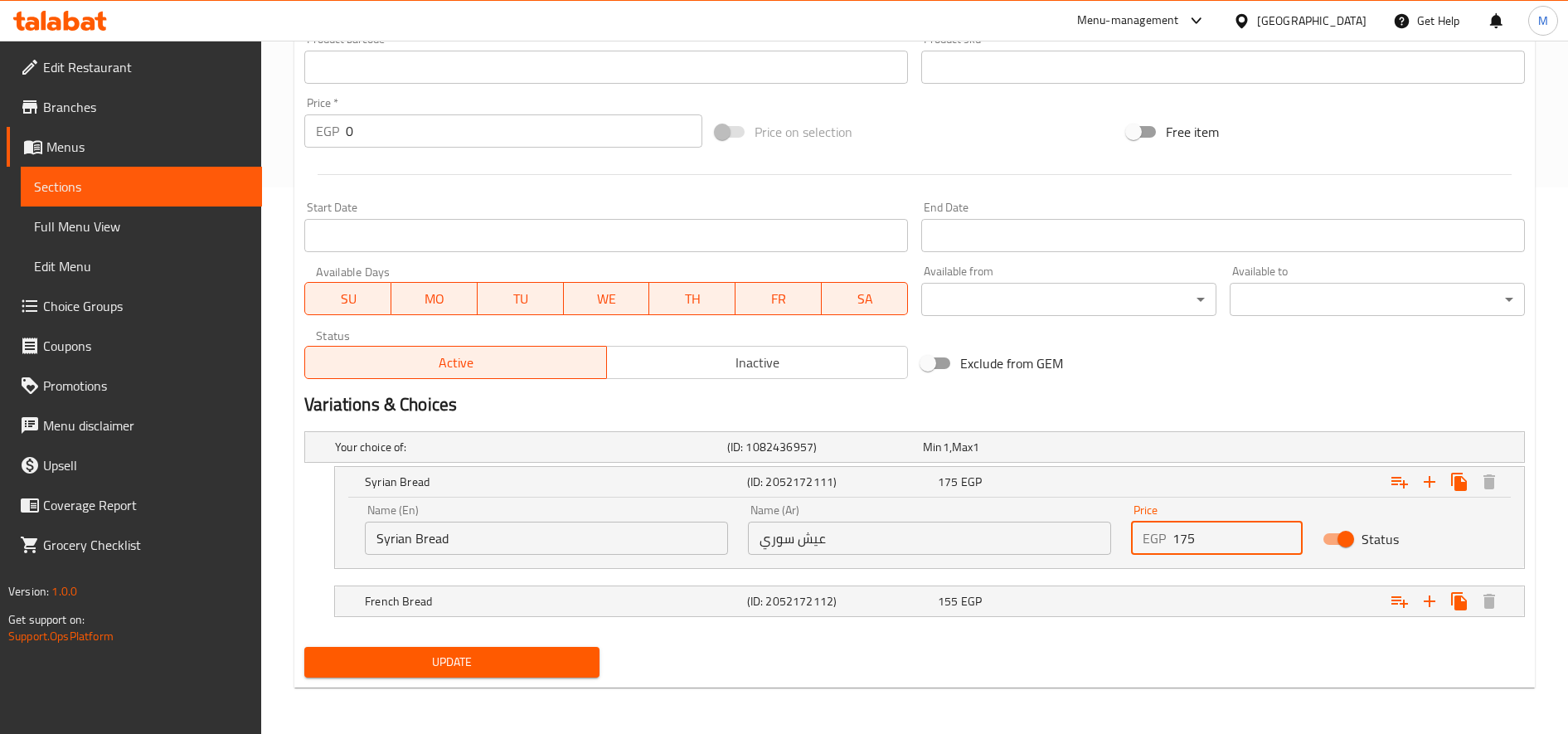
type input "175"
click at [1136, 581] on nav at bounding box center [915, 579] width 1221 height 14
drag, startPoint x: 1143, startPoint y: 603, endPoint x: 1180, endPoint y: 613, distance: 38.3
click at [1145, 450] on div "Expand" at bounding box center [1312, 446] width 392 height 7
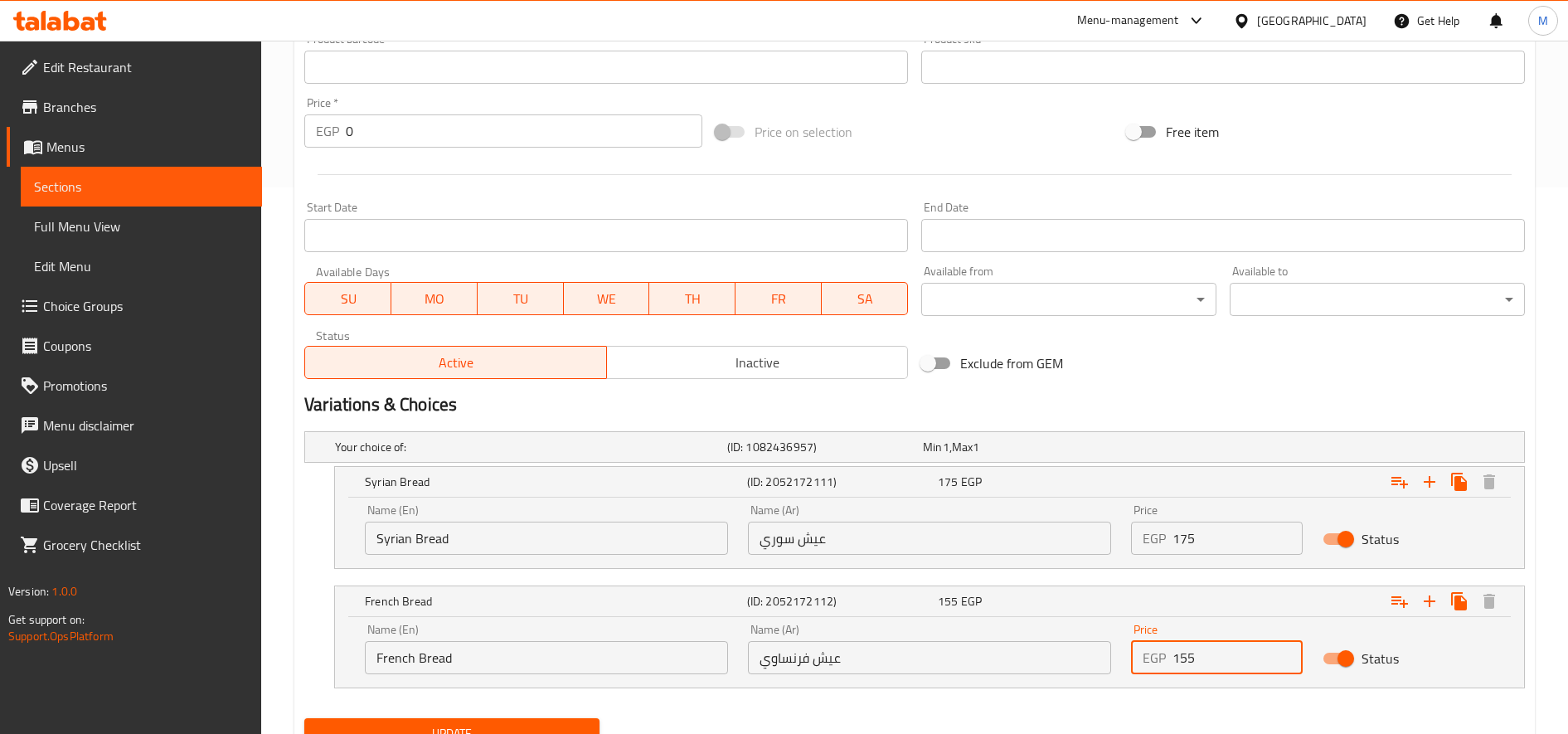
click at [1168, 667] on input "155" at bounding box center [1237, 657] width 131 height 33
type input "175"
click at [304, 718] on button "Update" at bounding box center [451, 733] width 295 height 30
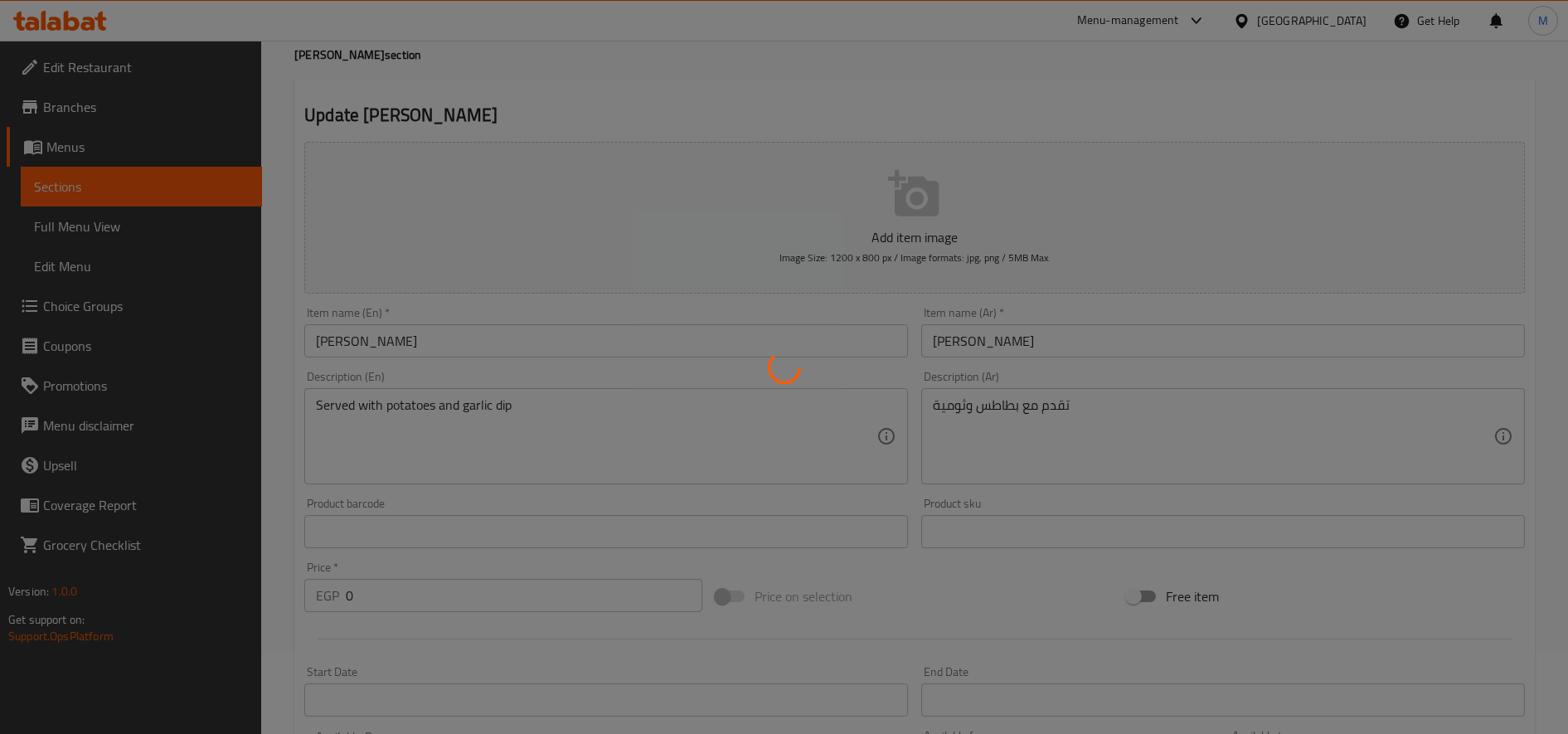
scroll to position [0, 0]
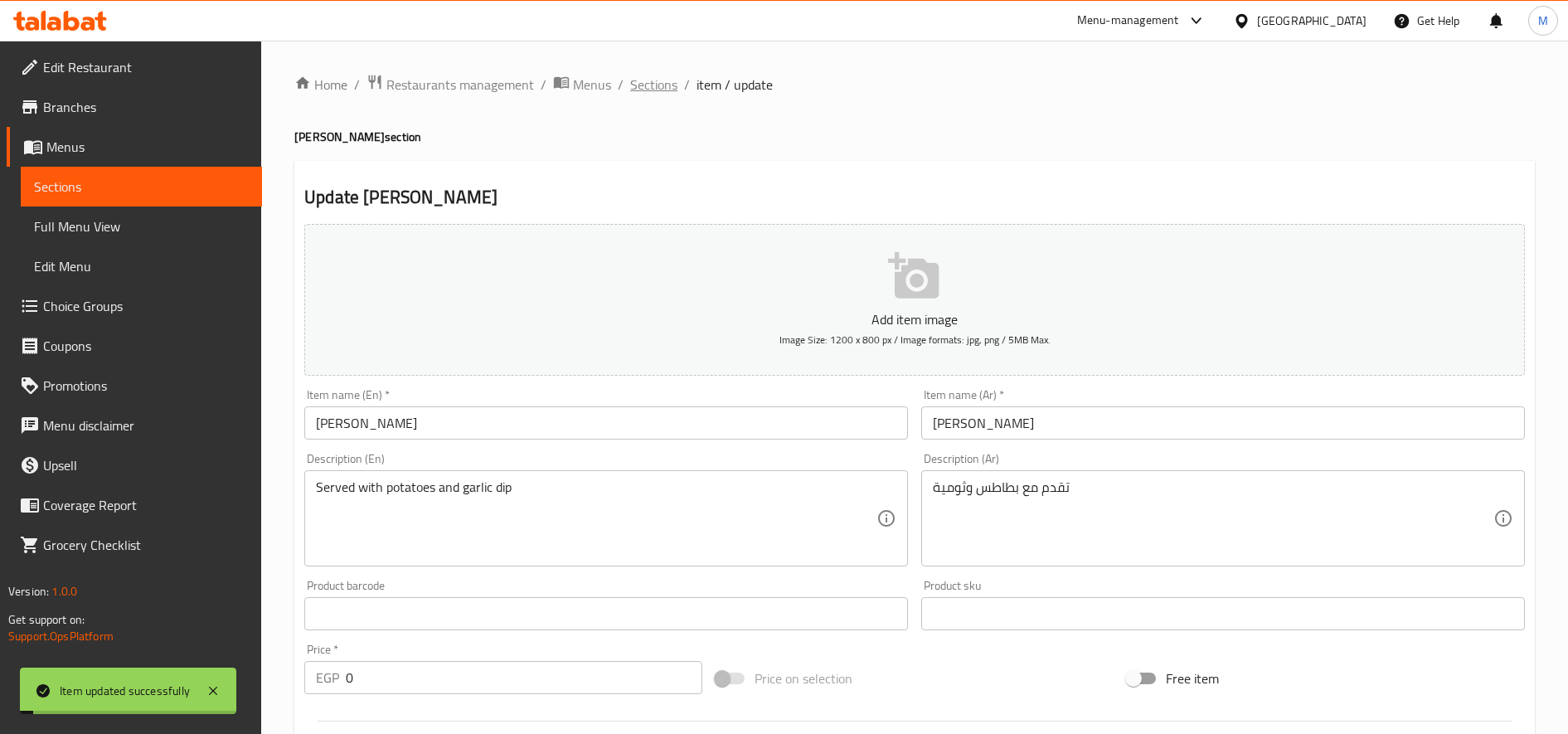
click at [651, 90] on span "Sections" at bounding box center [653, 84] width 47 height 20
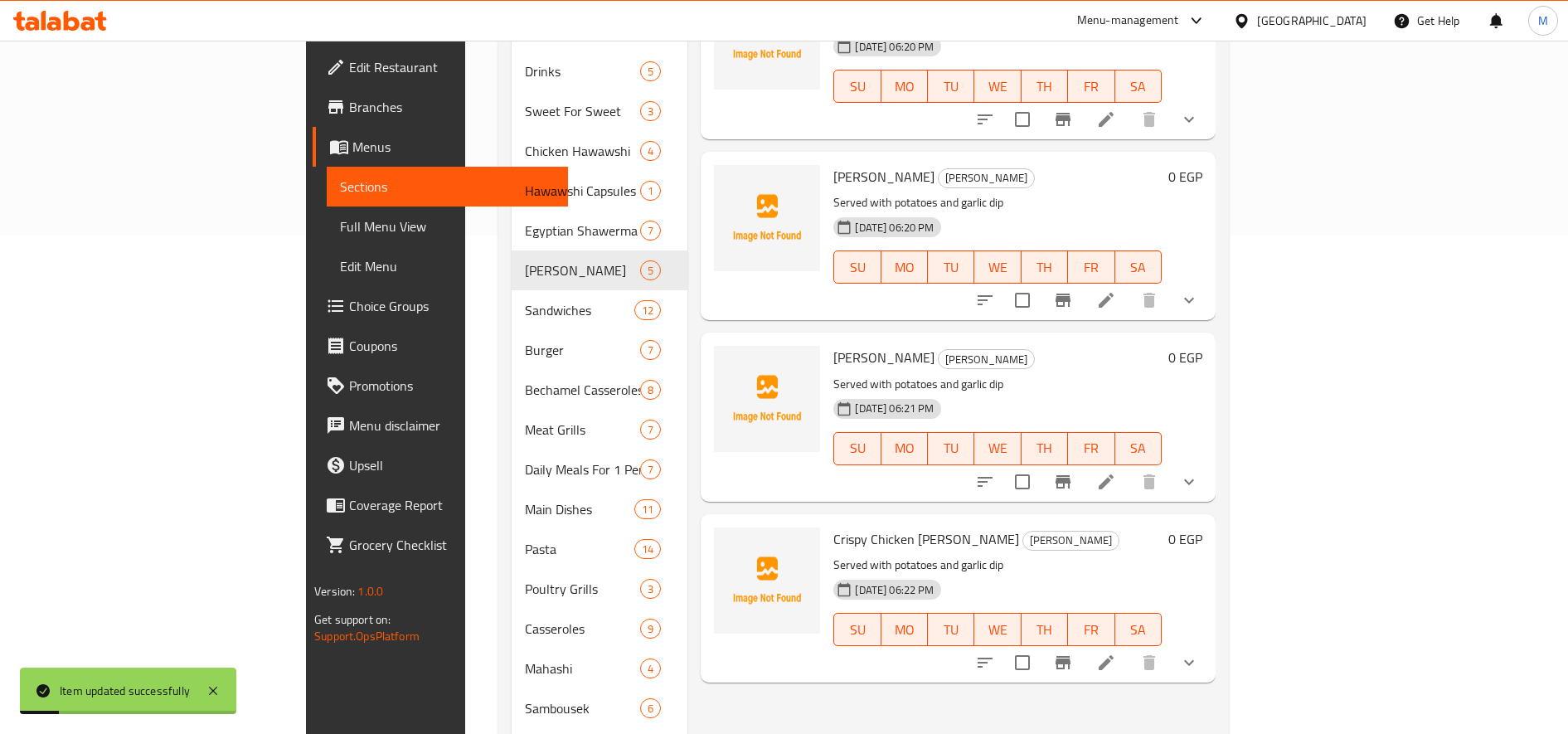
scroll to position [553, 0]
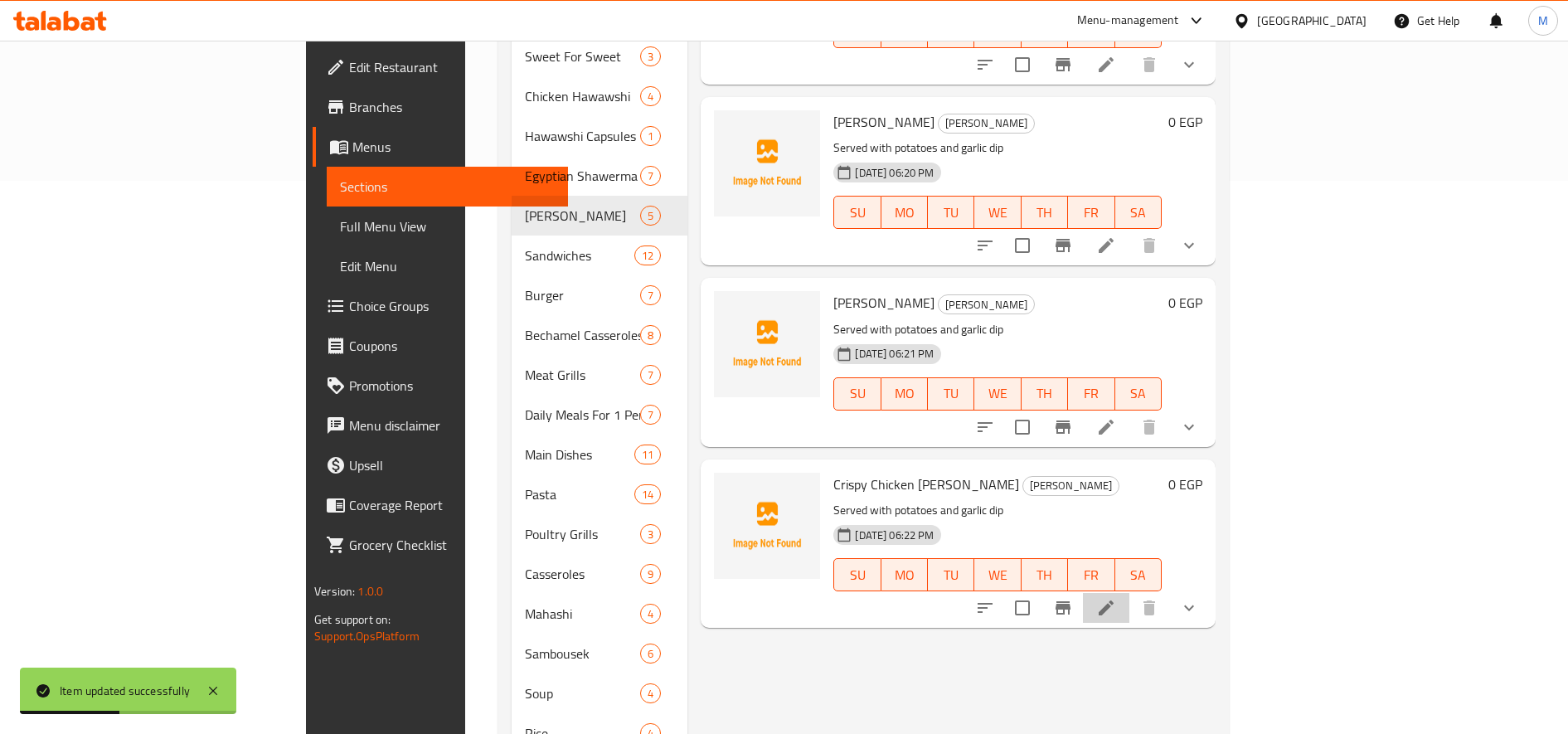
click at [1129, 593] on li at bounding box center [1106, 607] width 46 height 29
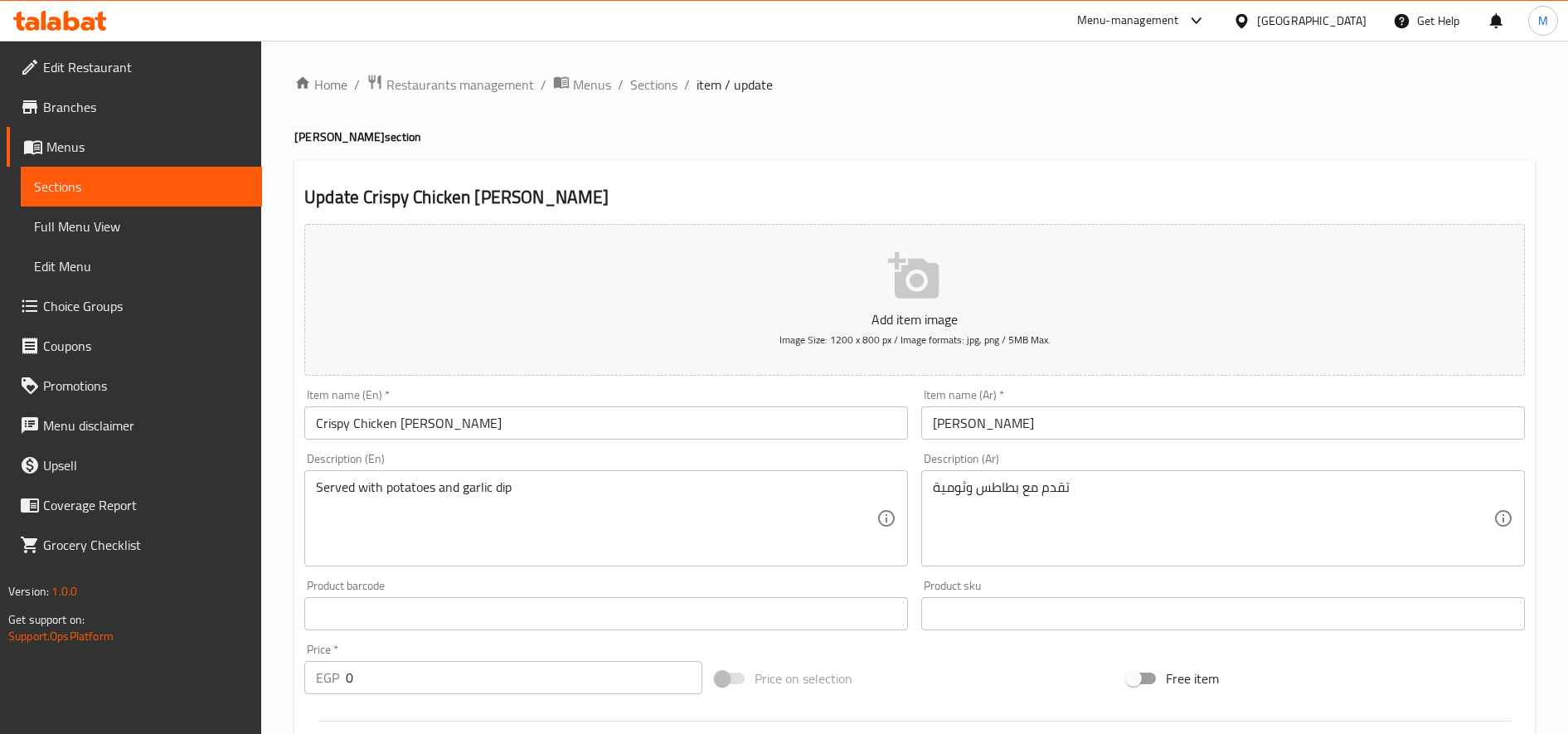
scroll to position [475, 0]
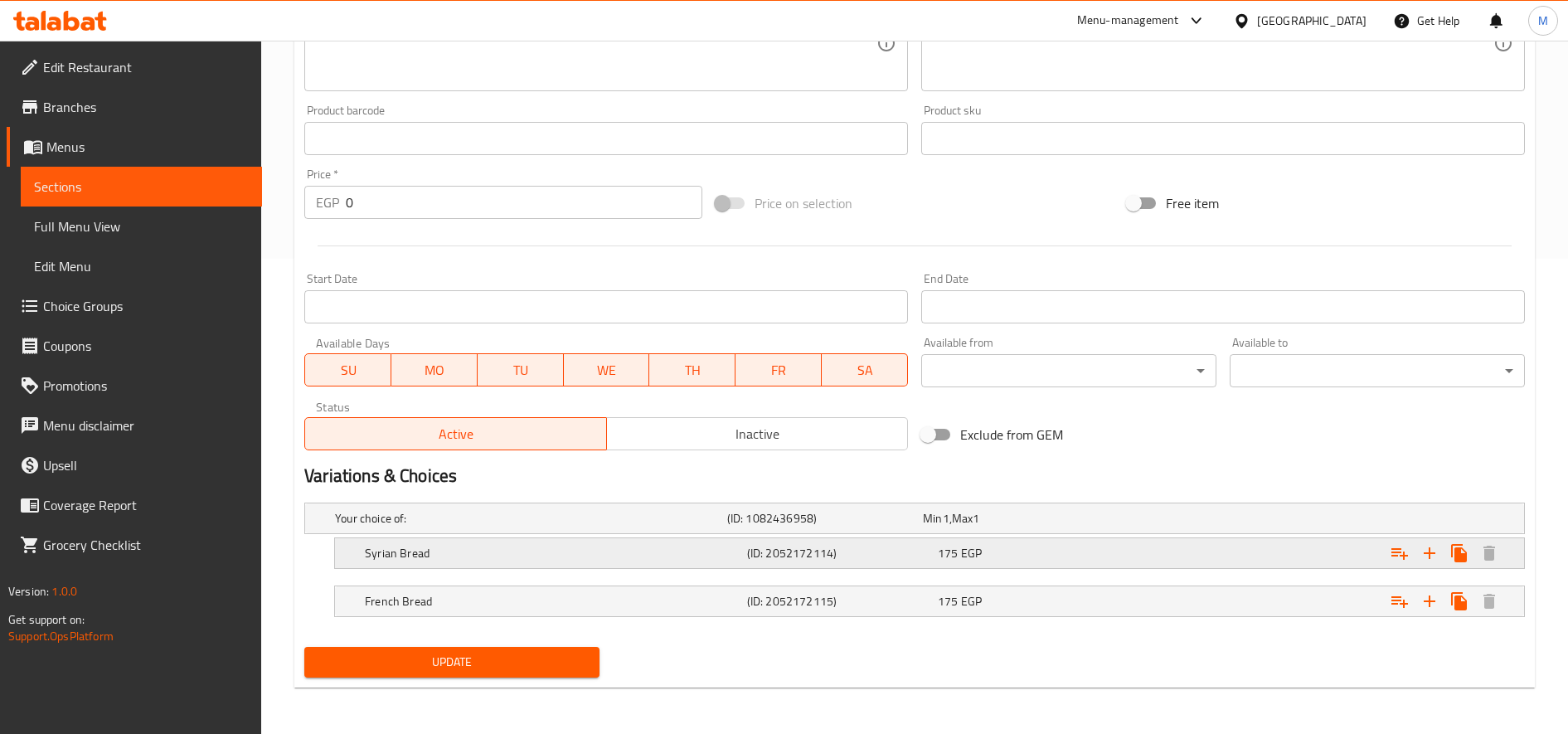
click at [1095, 527] on div "175 EGP" at bounding box center [1018, 518] width 189 height 17
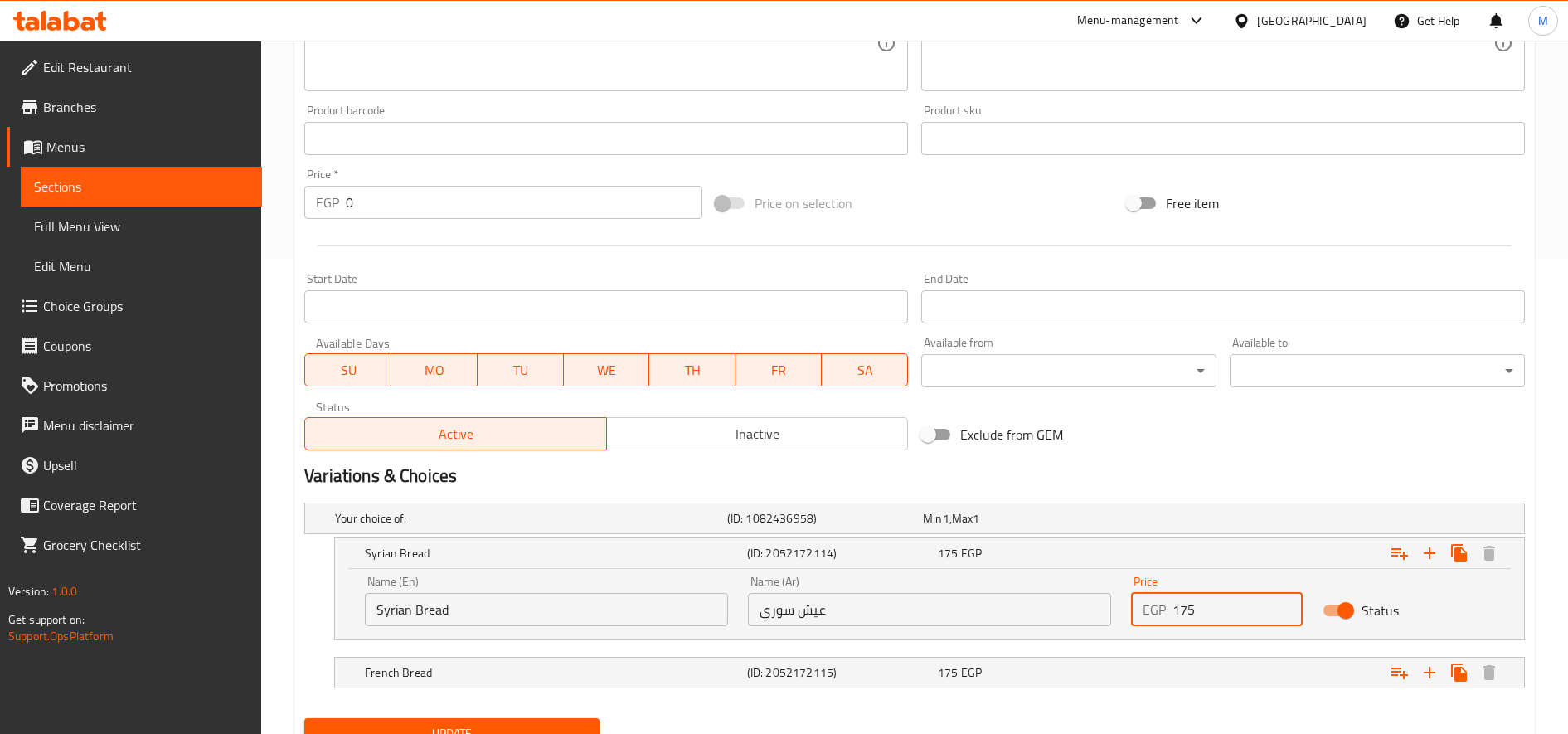
click at [1168, 618] on input "175" at bounding box center [1237, 609] width 131 height 33
type input "195"
click at [1168, 522] on div "Expand" at bounding box center [1312, 518] width 392 height 7
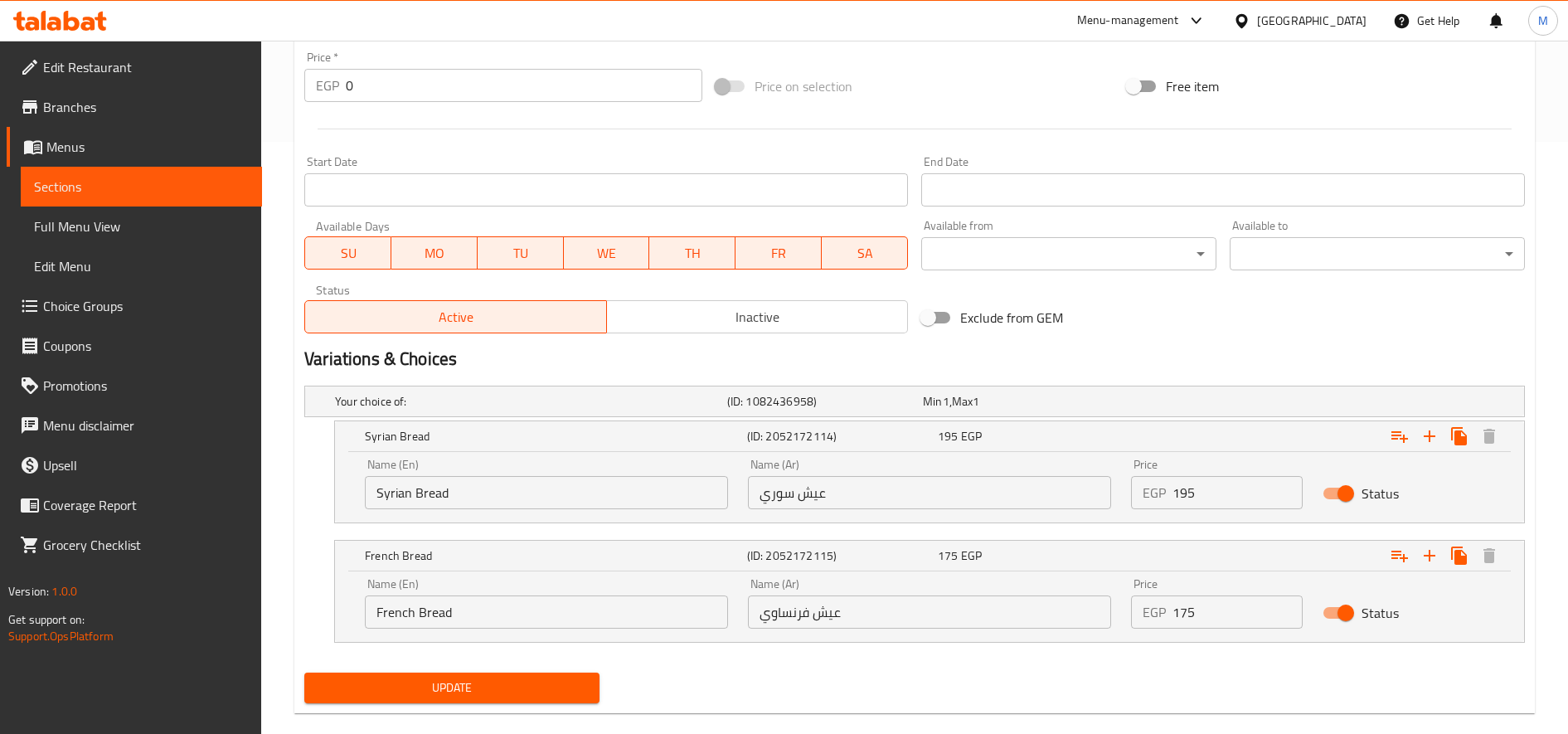
scroll to position [618, 0]
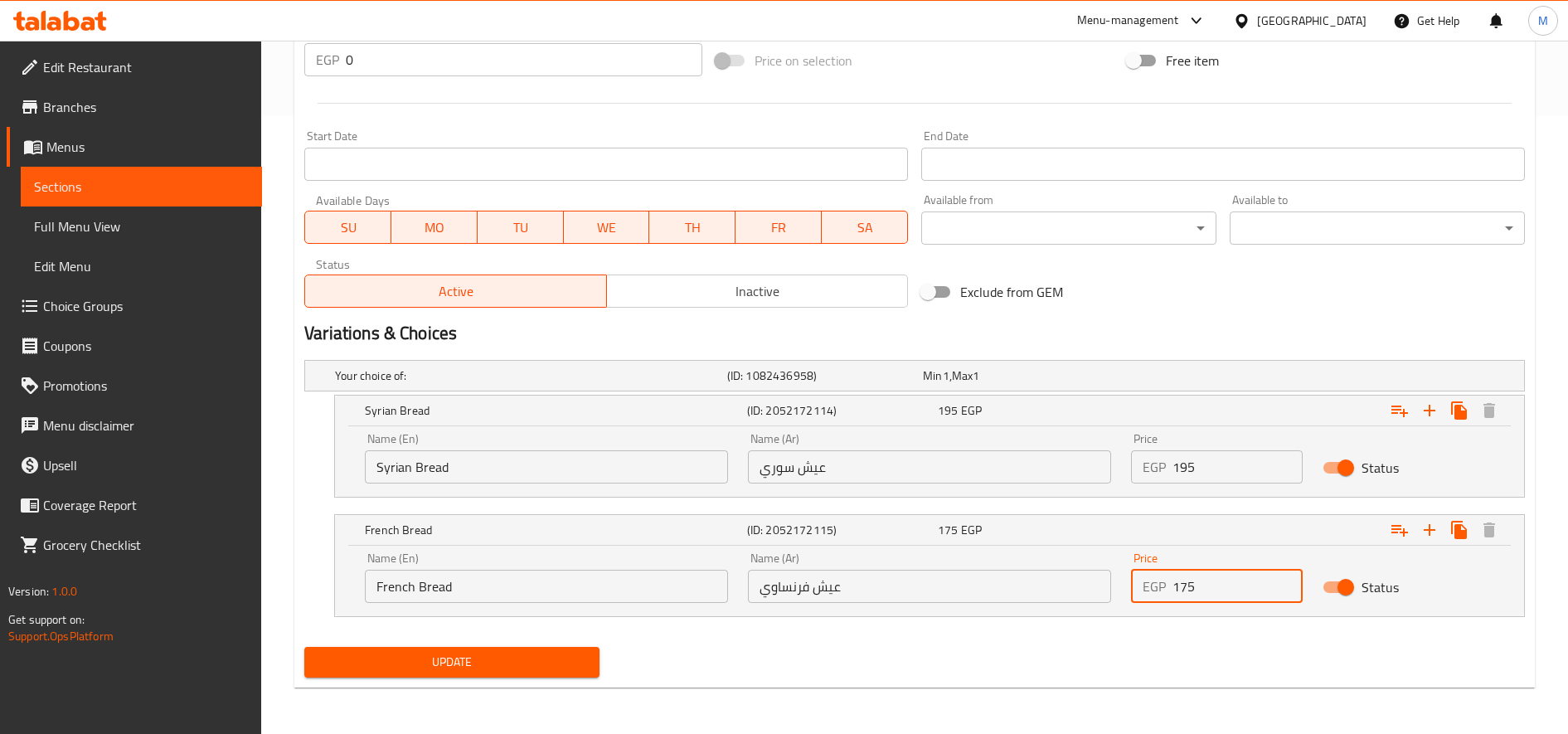
click at [1168, 591] on input "175" at bounding box center [1237, 587] width 131 height 33
type input "195"
click at [304, 647] on button "Update" at bounding box center [451, 661] width 295 height 30
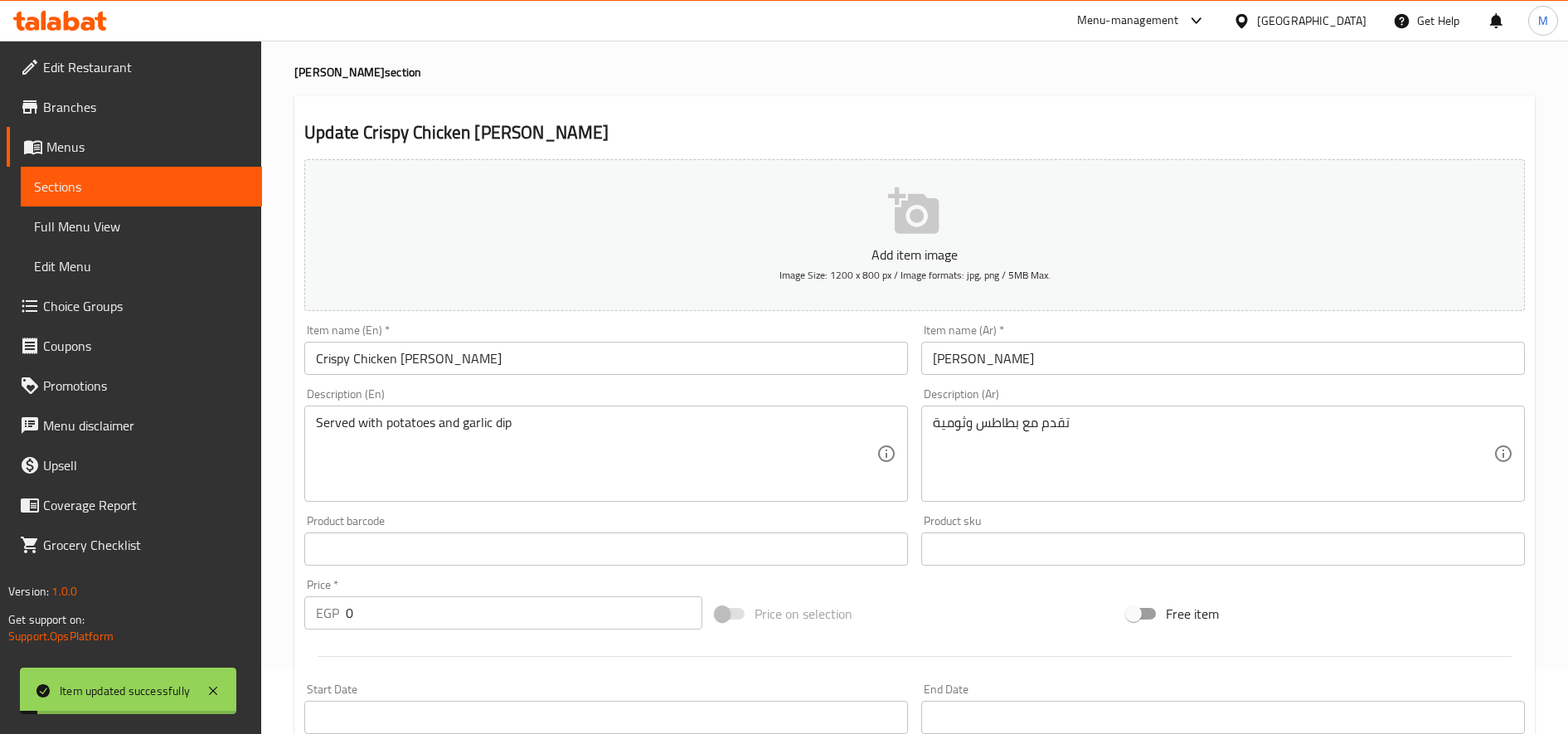
scroll to position [0, 0]
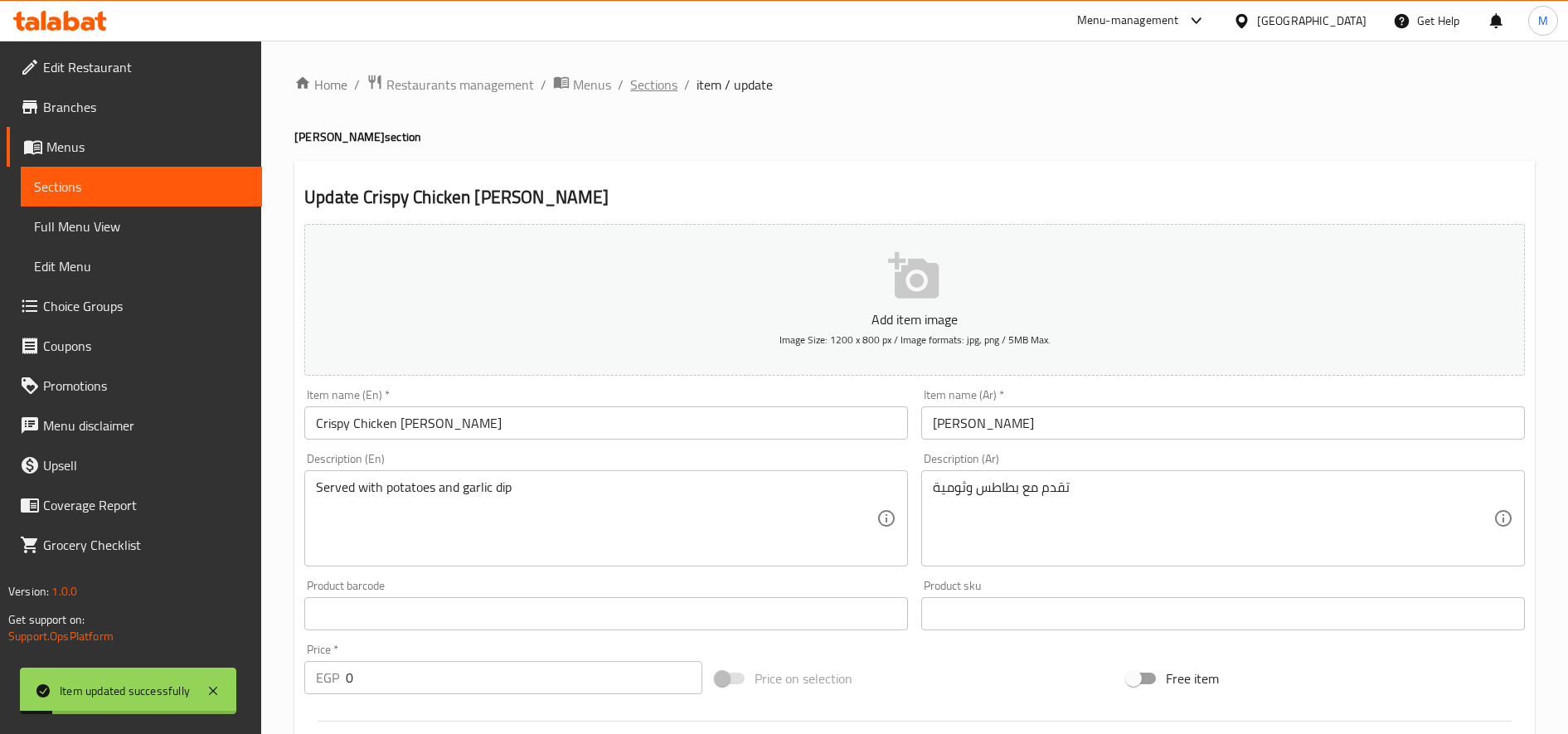
click at [652, 88] on span "Sections" at bounding box center [653, 84] width 47 height 20
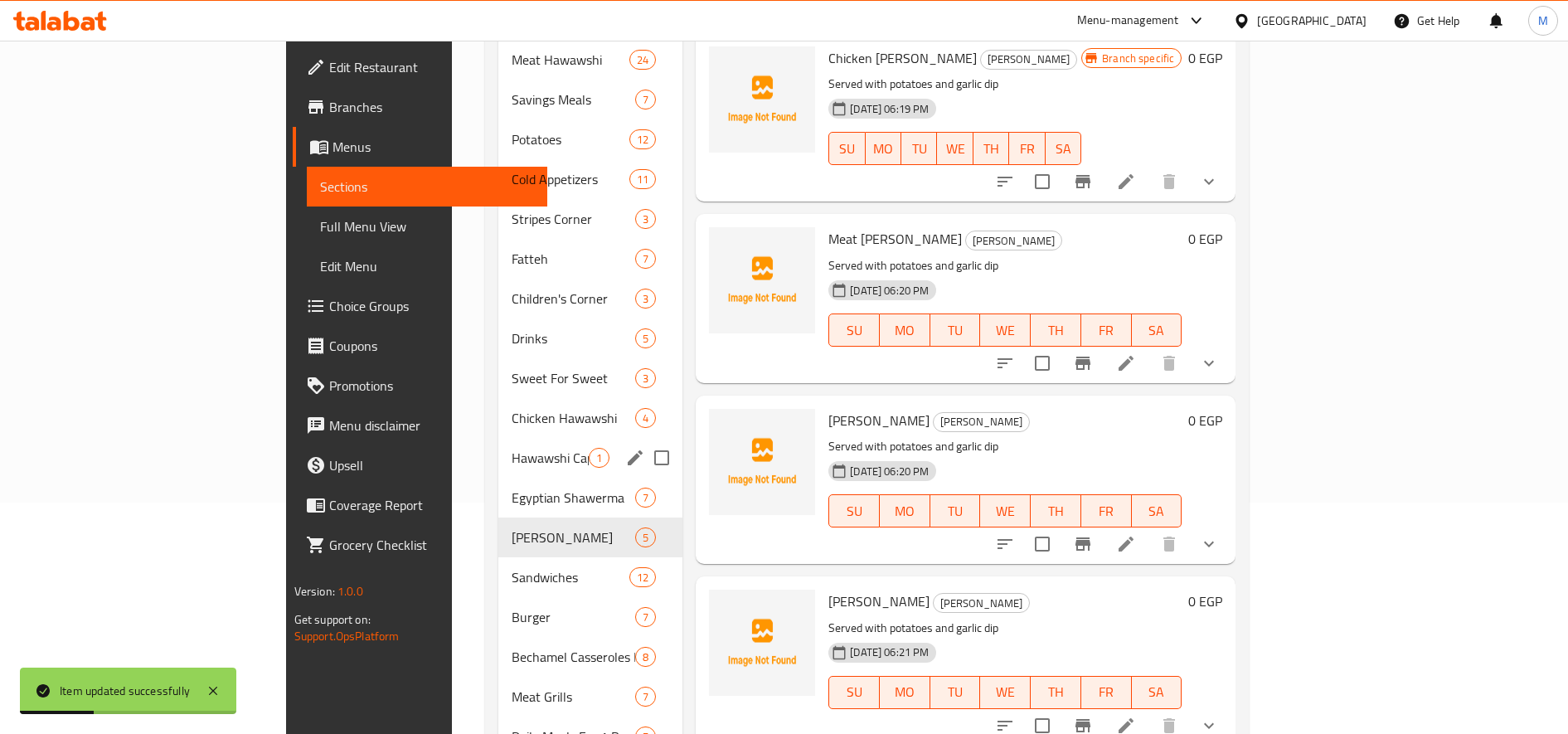
scroll to position [276, 0]
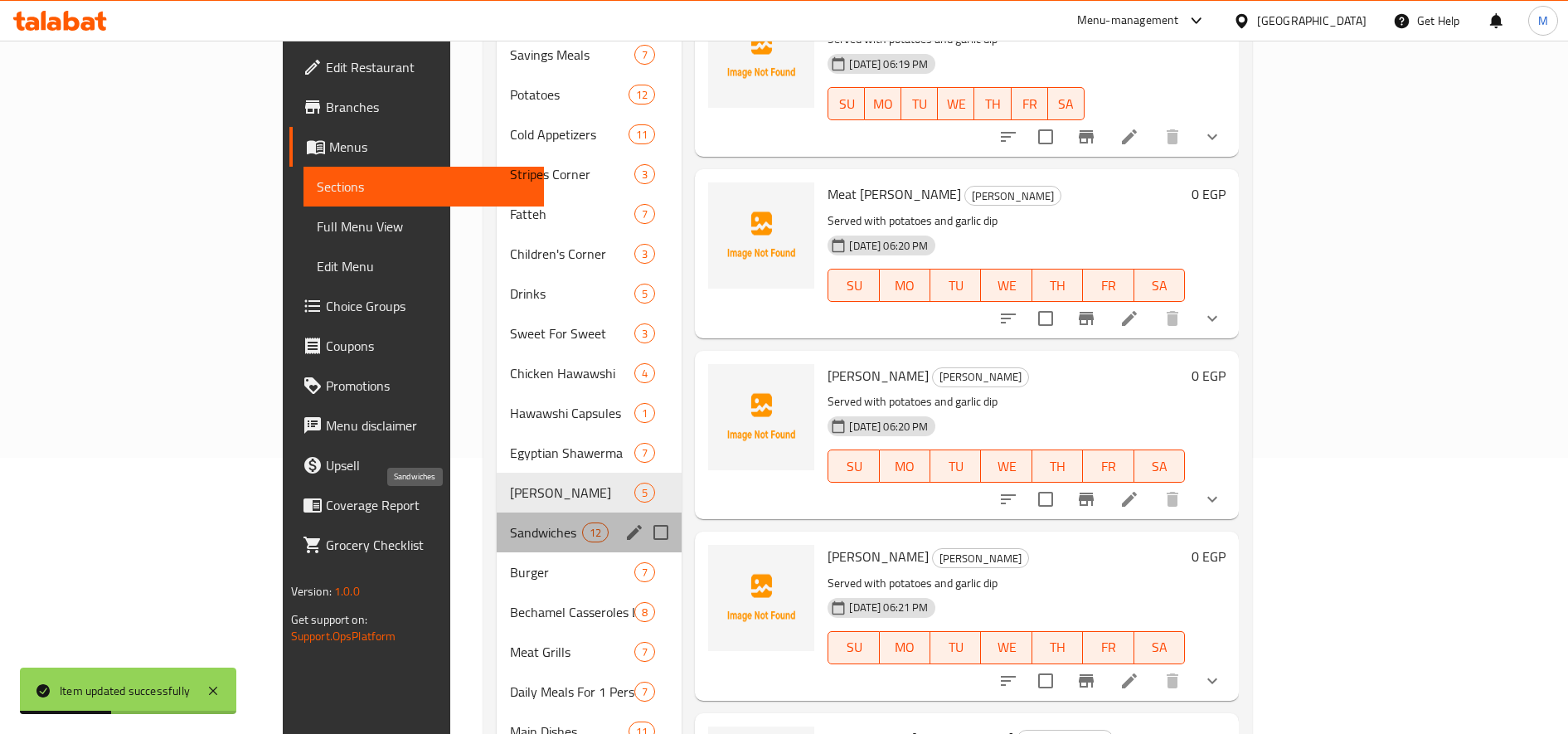
click at [510, 522] on span "Sandwiches" at bounding box center [547, 532] width 73 height 20
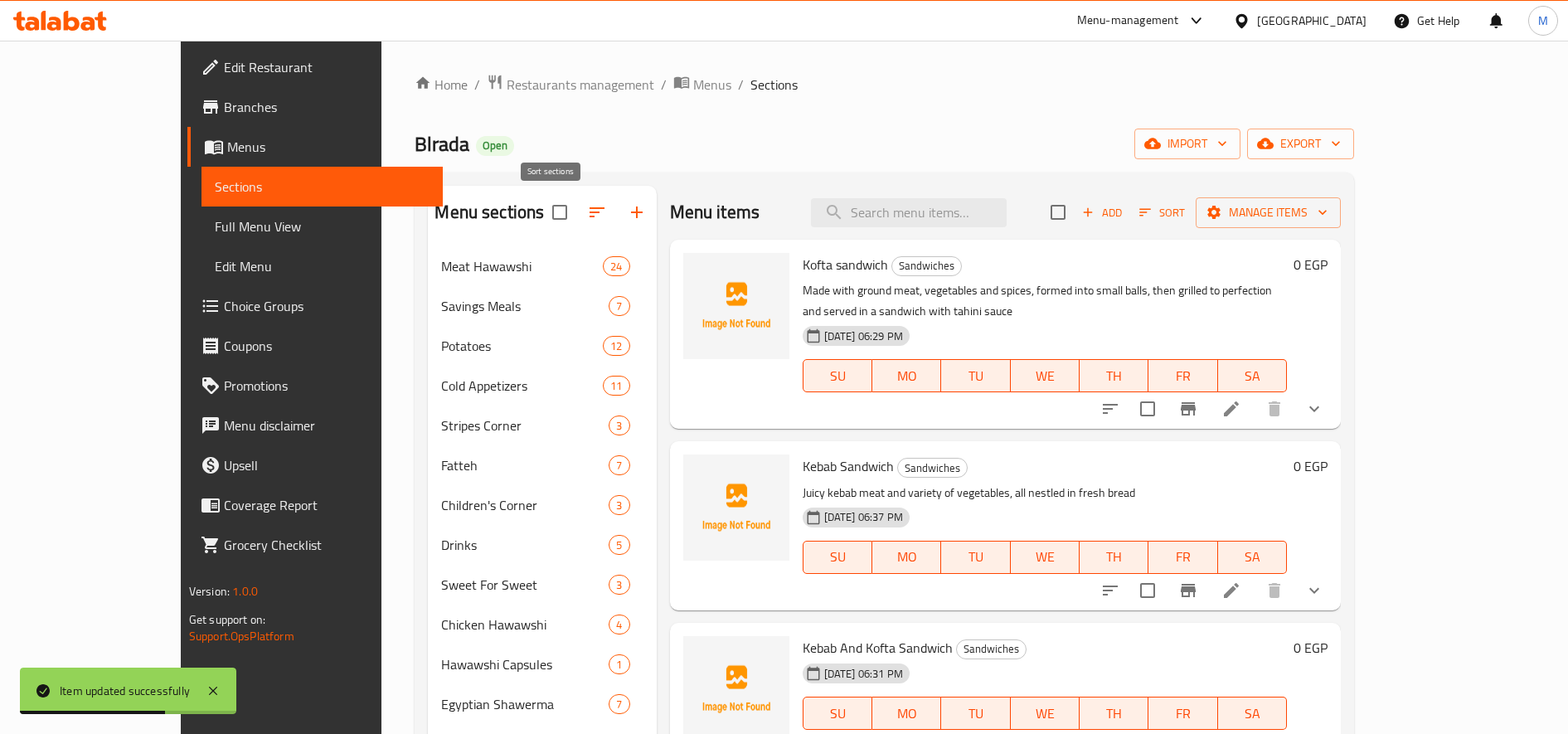
click at [577, 210] on button "button" at bounding box center [597, 212] width 40 height 40
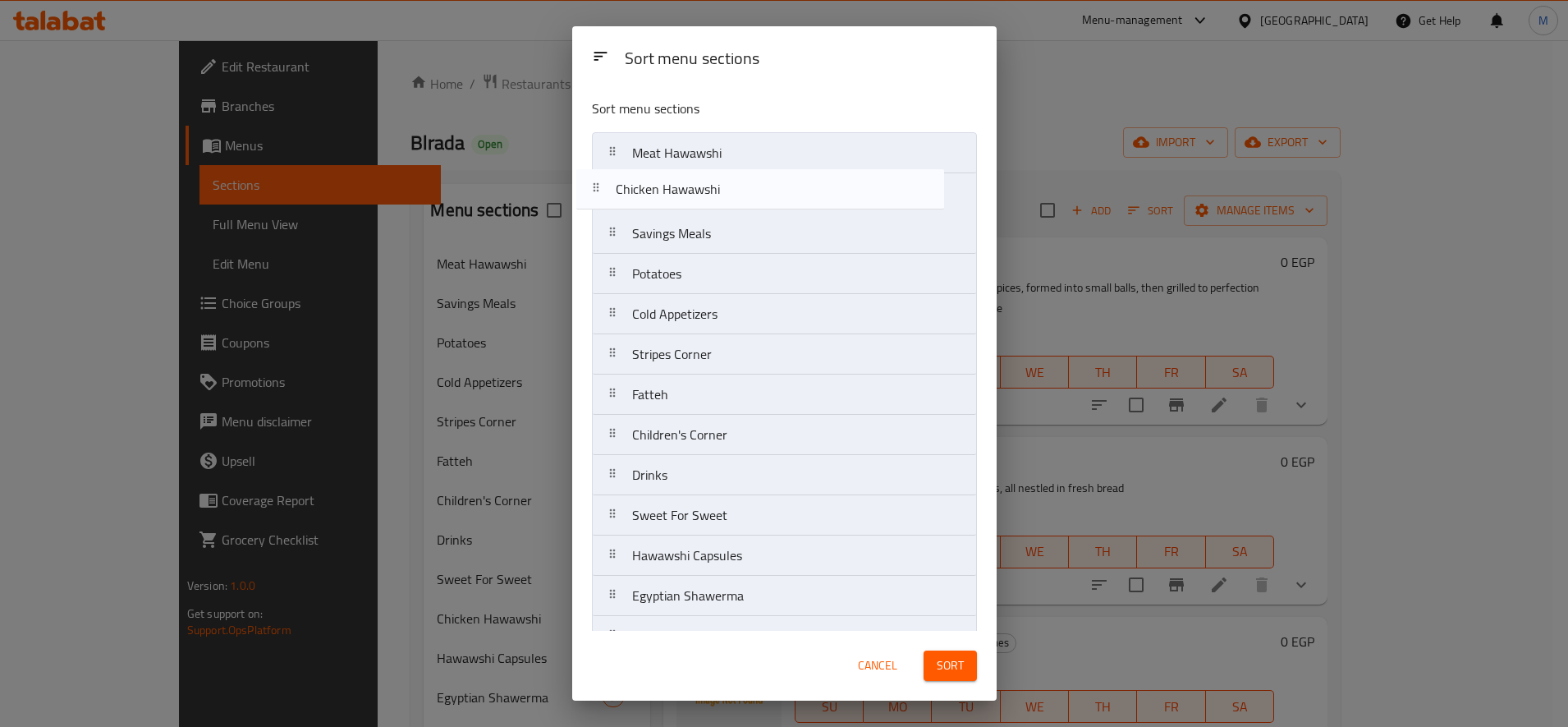
drag, startPoint x: 613, startPoint y: 521, endPoint x: 598, endPoint y: 186, distance: 335.3
click at [598, 186] on nav "Meat Hawawshi Savings Meals Potatoes Cold Appetizers Stripes Corner Fatteh Chil…" at bounding box center [784, 696] width 385 height 1128
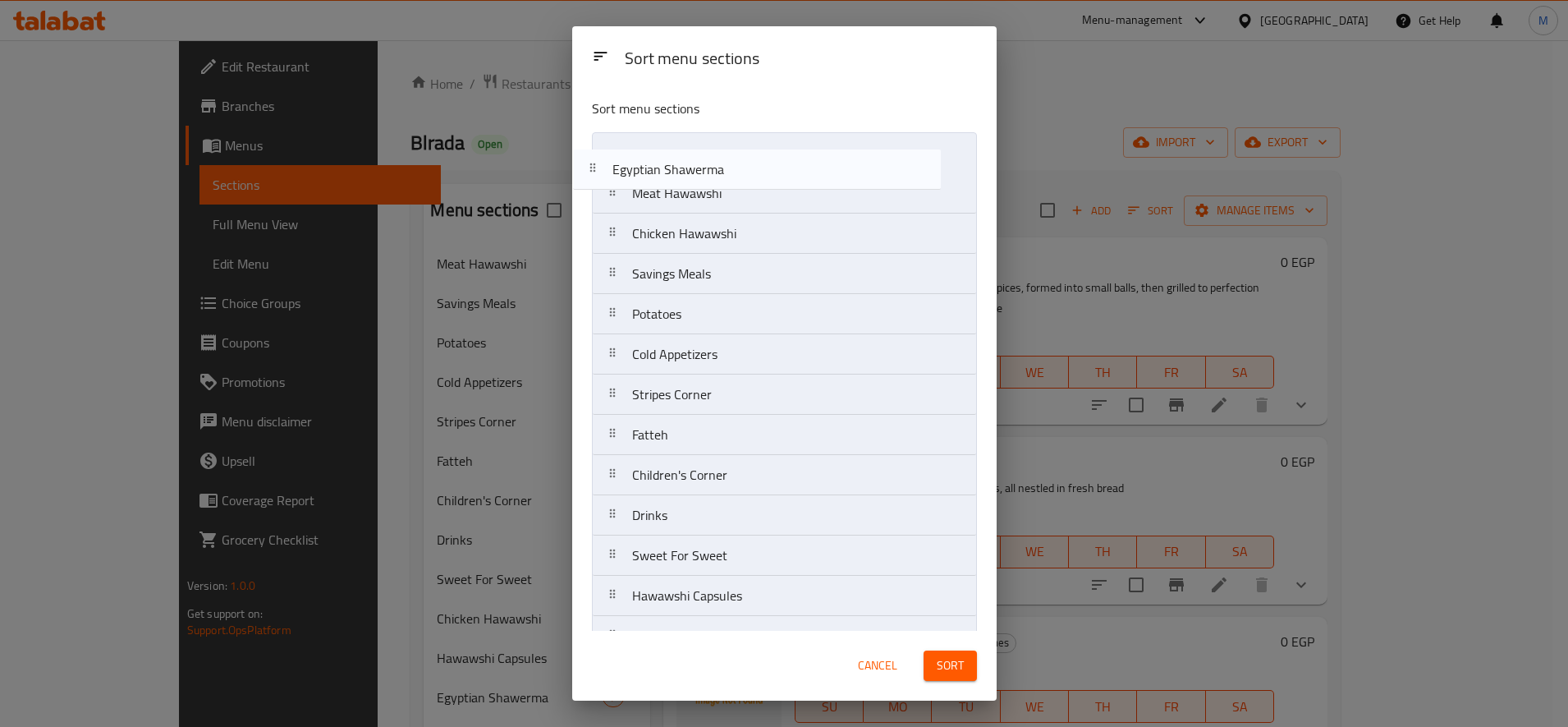
drag, startPoint x: 621, startPoint y: 602, endPoint x: 599, endPoint y: 169, distance: 433.6
click at [599, 169] on nav "Meat Hawawshi Chicken Hawawshi Savings Meals Potatoes Cold Appetizers Stripes C…" at bounding box center [784, 696] width 385 height 1128
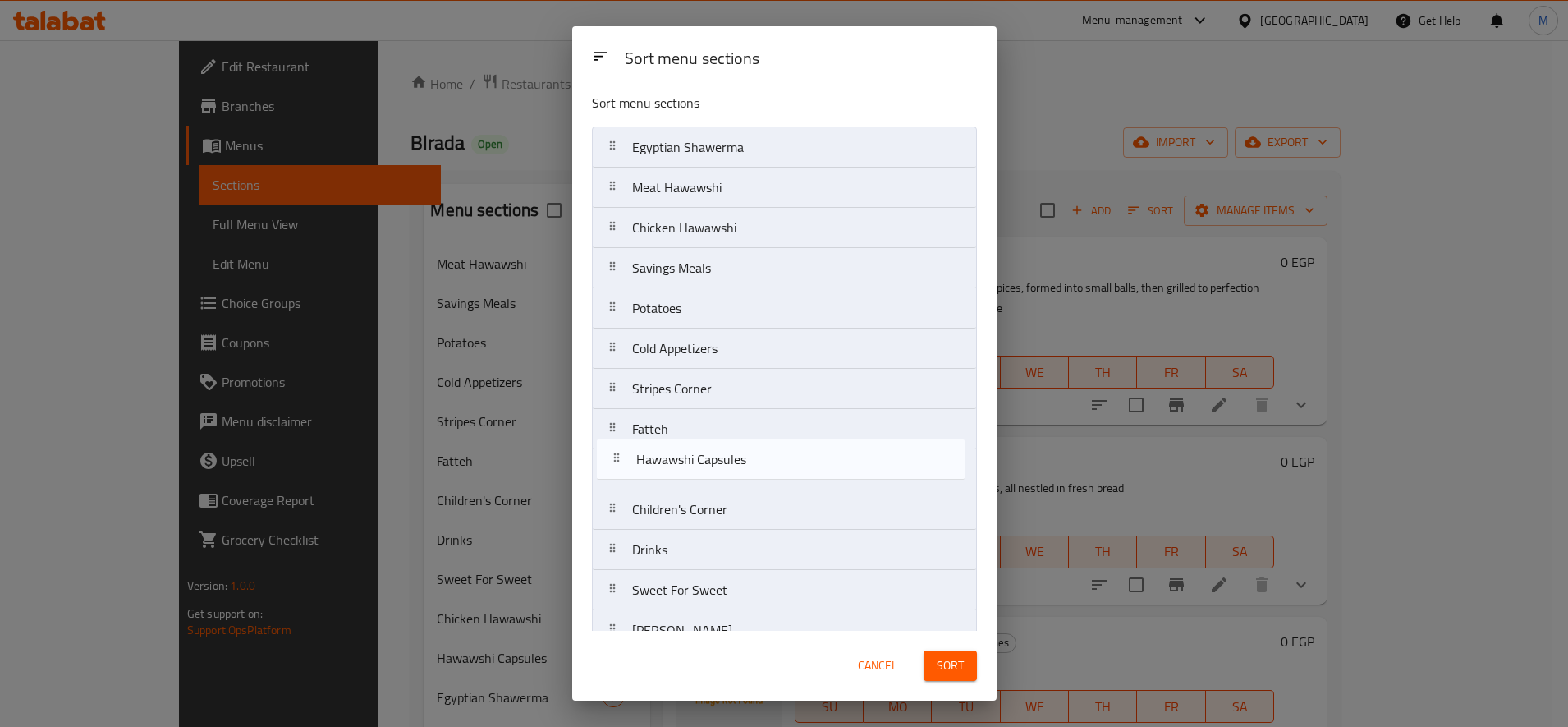
scroll to position [7, 0]
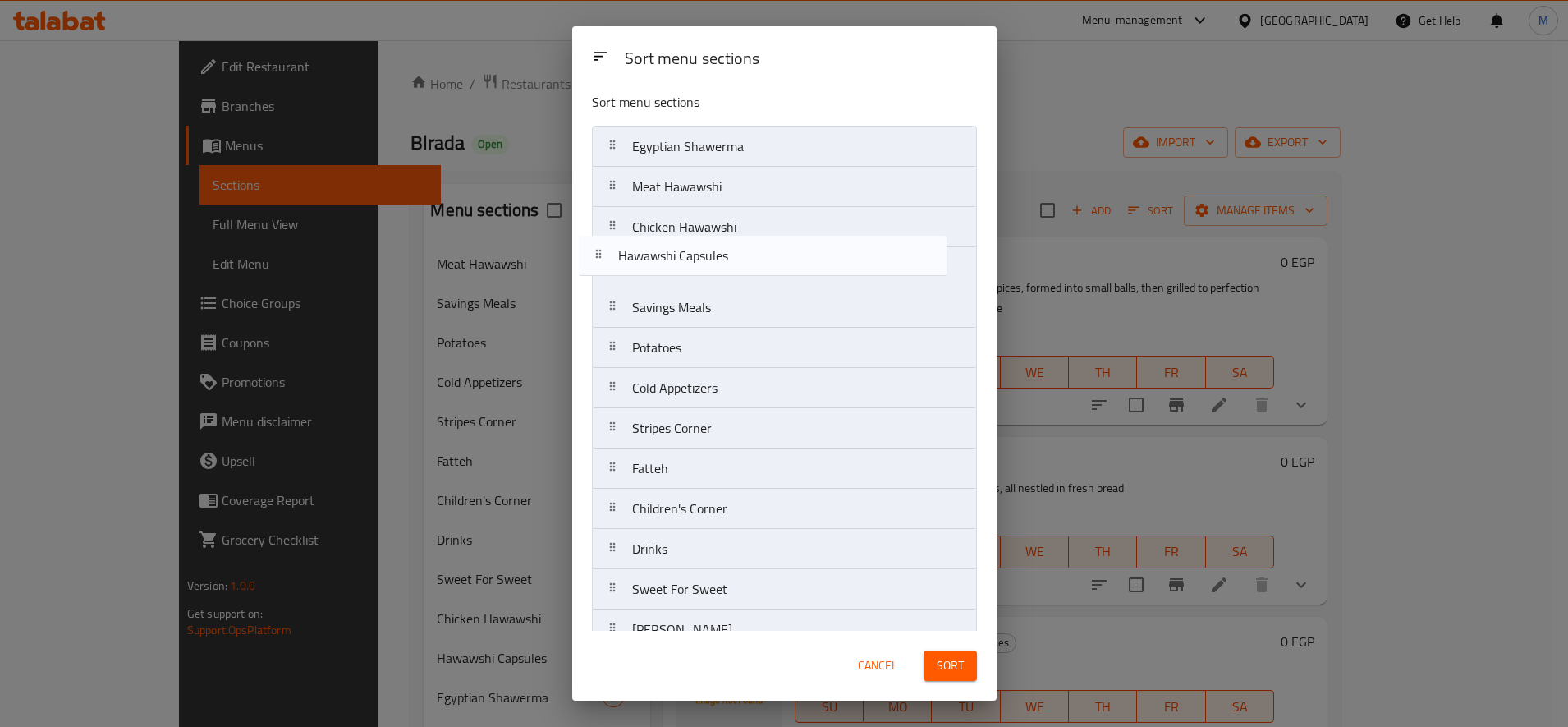
drag, startPoint x: 621, startPoint y: 605, endPoint x: 607, endPoint y: 260, distance: 345.3
click at [607, 260] on nav "Egyptian Shawerma Meat Hawawshi Chicken Hawawshi Savings Meals Potatoes Cold Ap…" at bounding box center [784, 689] width 385 height 1128
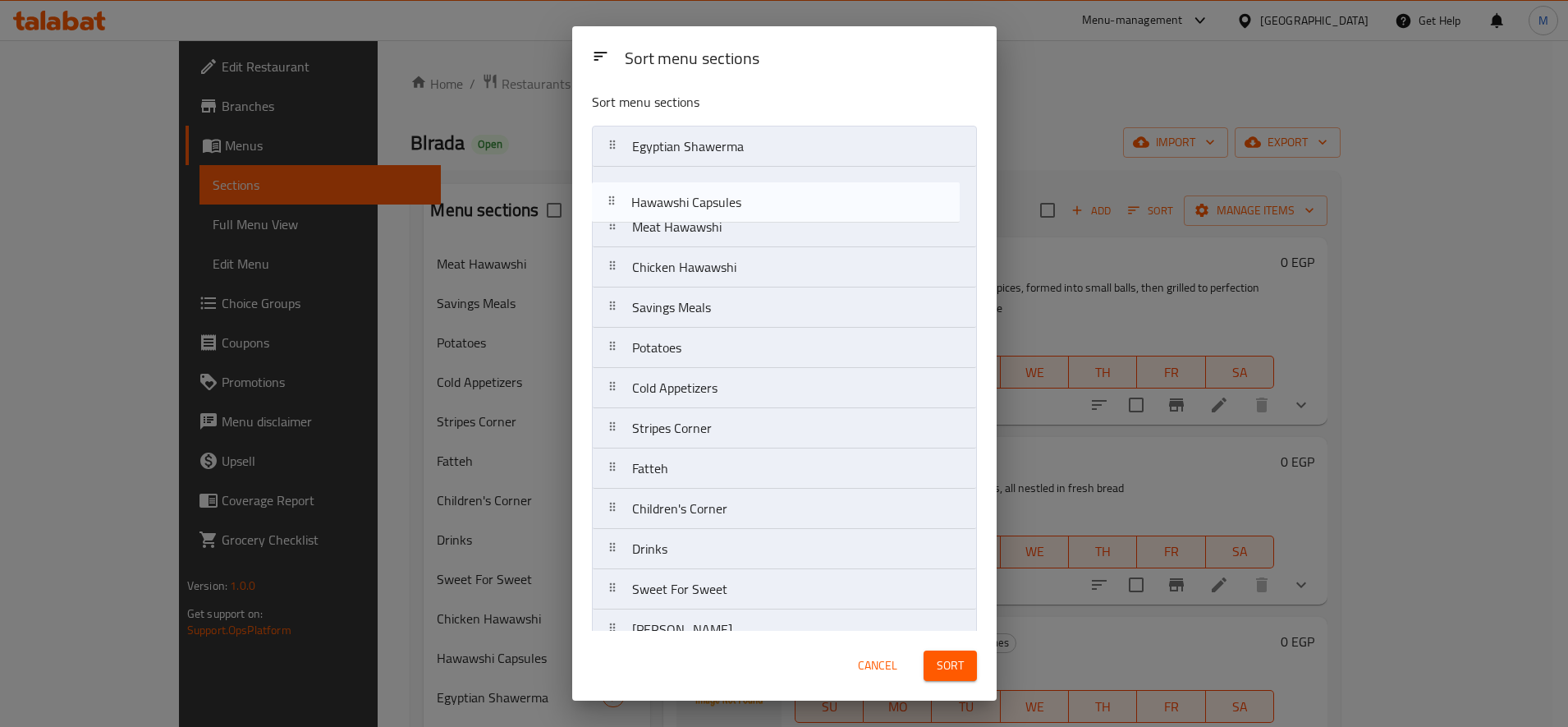
scroll to position [0, 0]
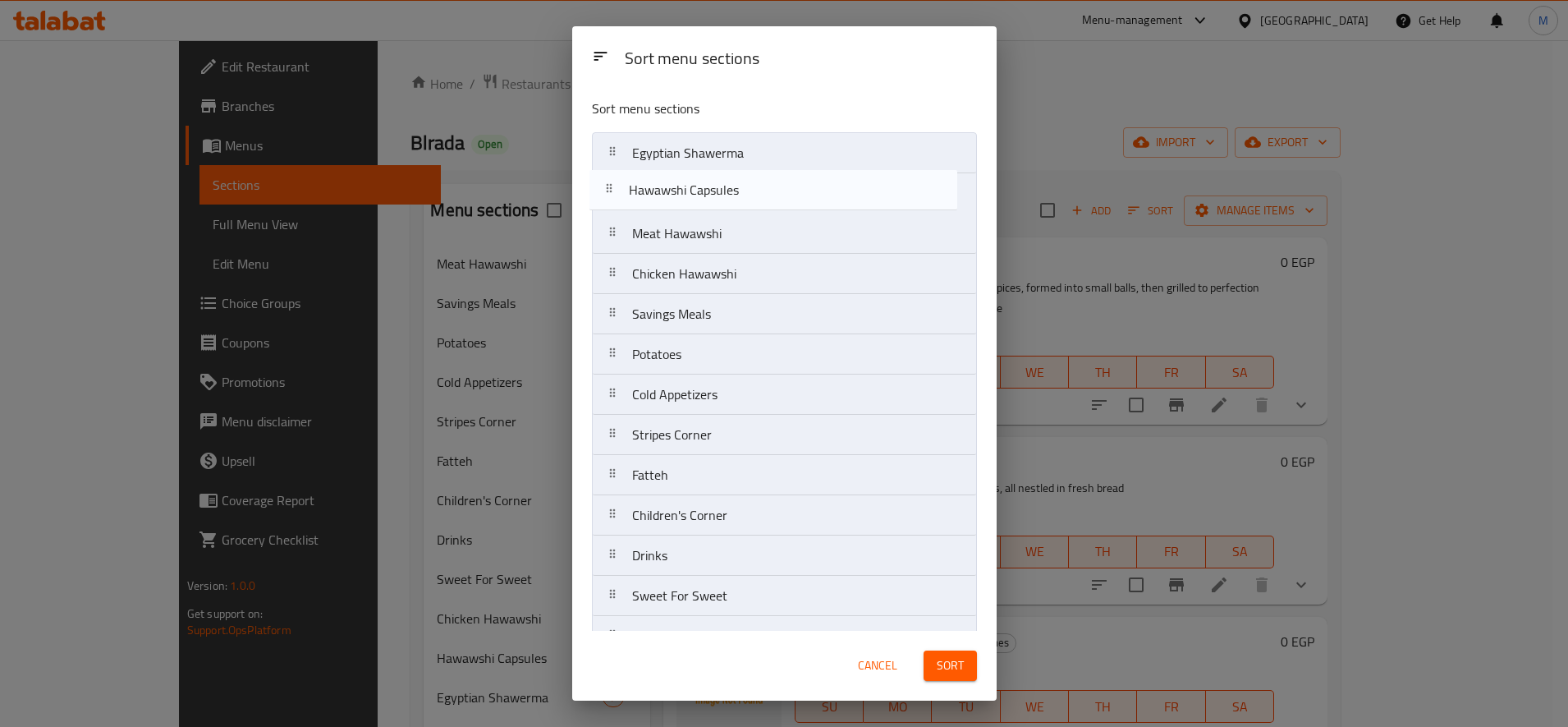
drag, startPoint x: 613, startPoint y: 266, endPoint x: 613, endPoint y: 183, distance: 83.0
click at [613, 183] on nav "Egyptian Shawerma Meat Hawawshi Chicken Hawawshi Hawawshi Capsules Savings Meal…" at bounding box center [784, 696] width 385 height 1128
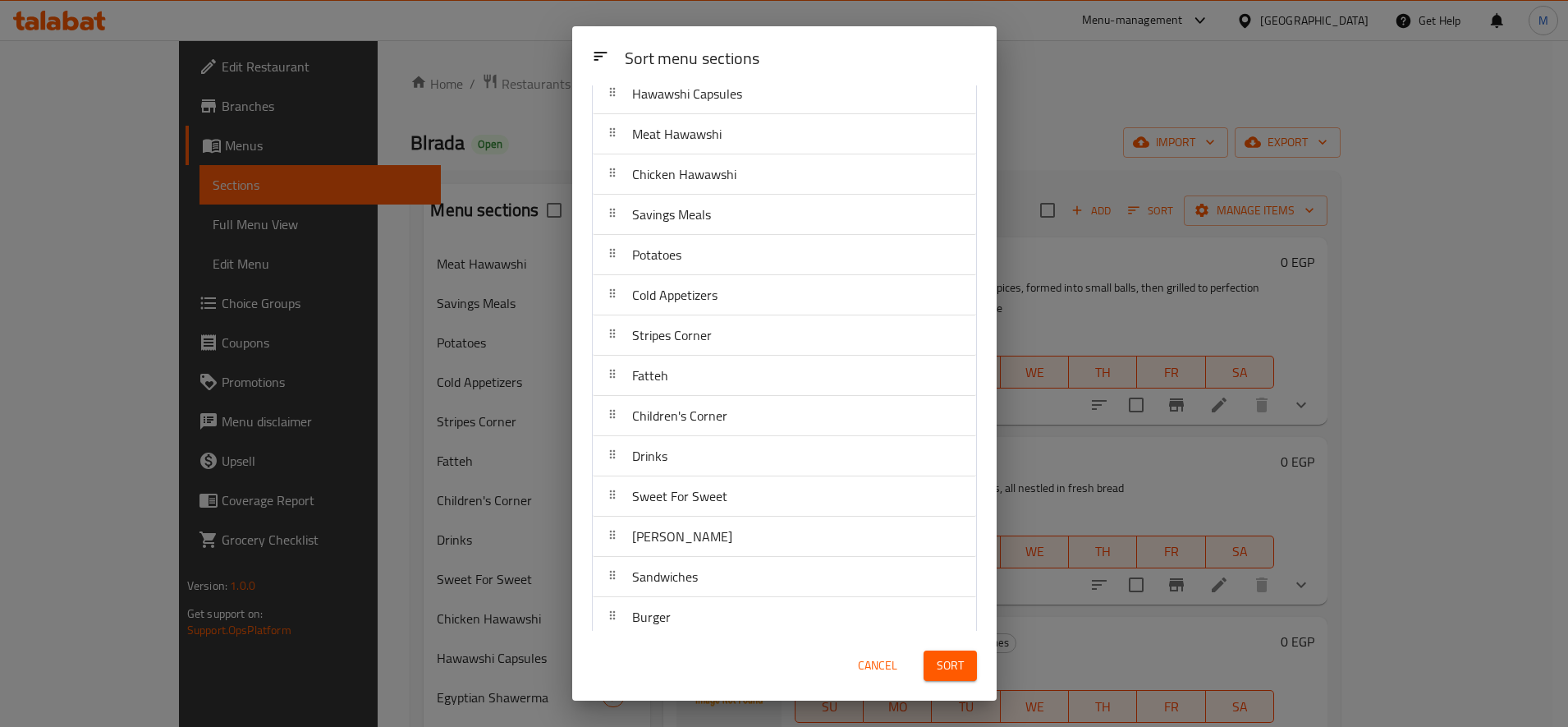
scroll to position [137, 0]
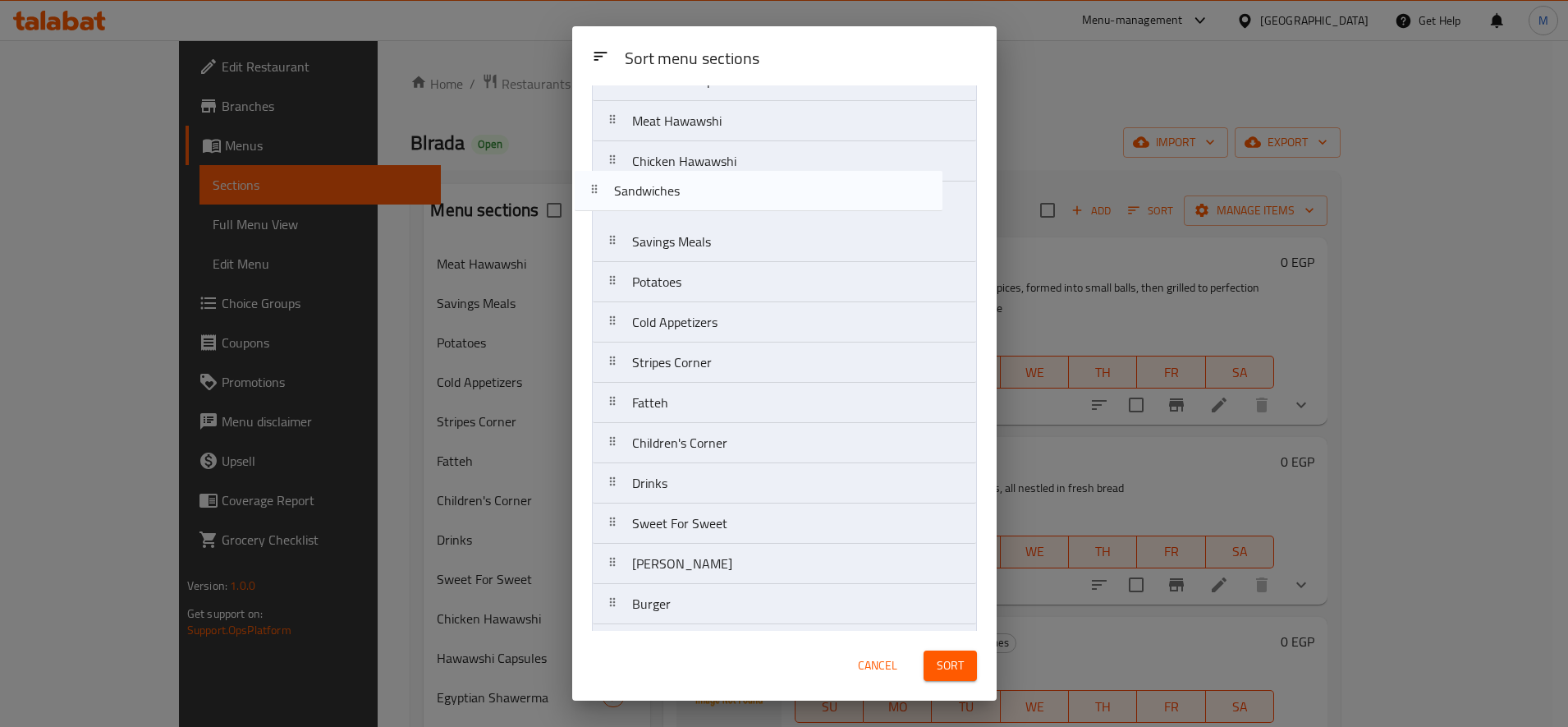
drag, startPoint x: 613, startPoint y: 538, endPoint x: 597, endPoint y: 180, distance: 358.4
click at [597, 180] on nav "Egyptian Shawerma Hawawshi Capsules Meat Hawawshi Chicken Hawawshi Savings Meal…" at bounding box center [784, 583] width 385 height 1128
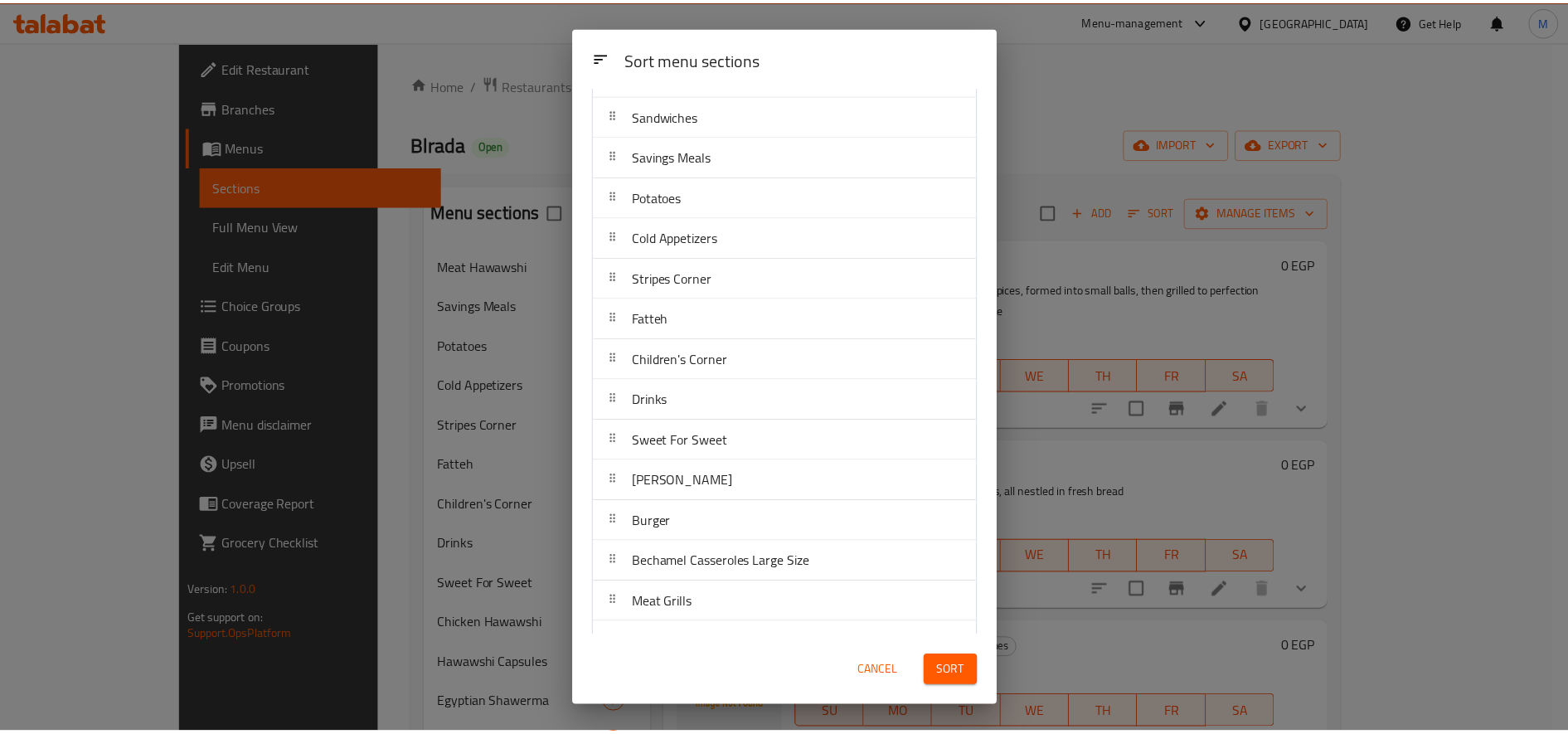
scroll to position [249, 0]
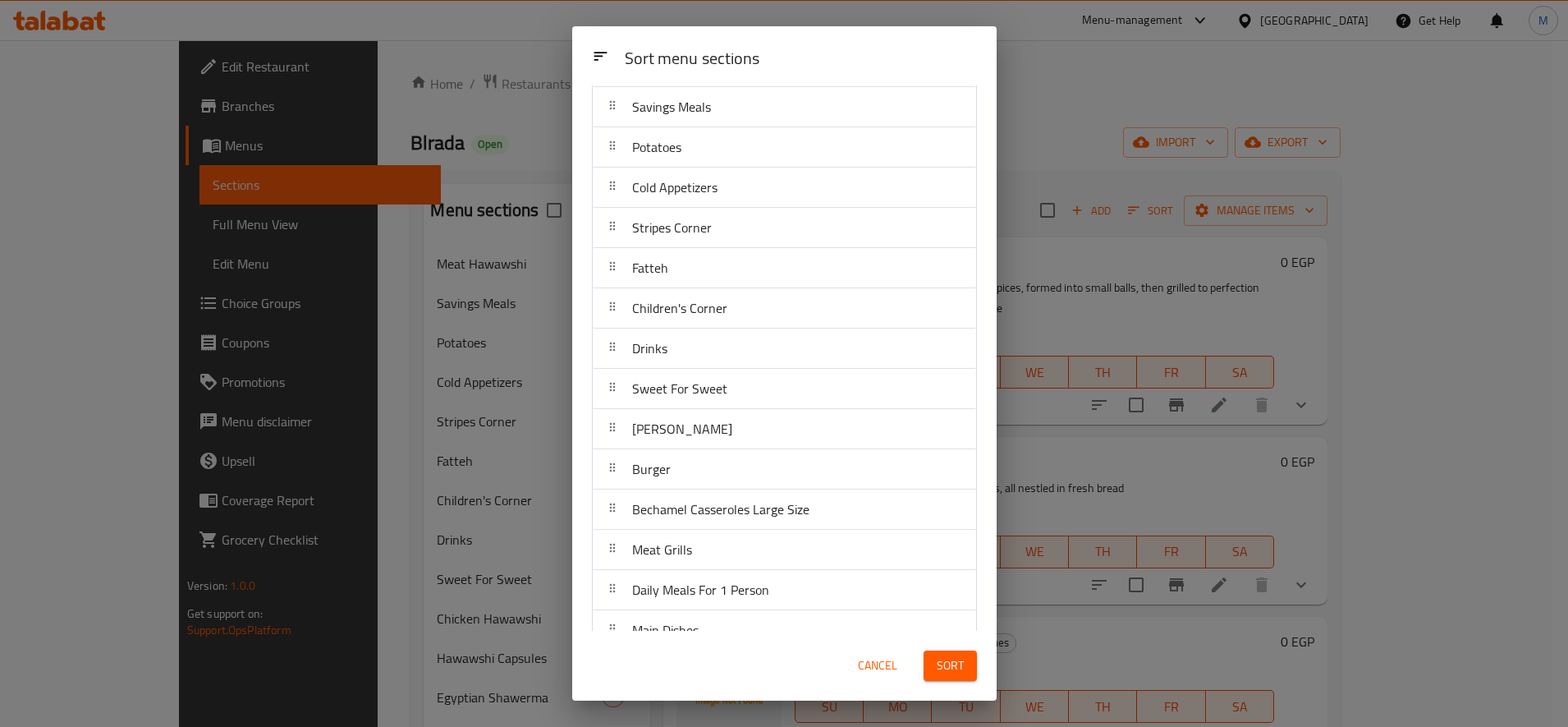
click at [880, 669] on span "Cancel" at bounding box center [877, 665] width 40 height 20
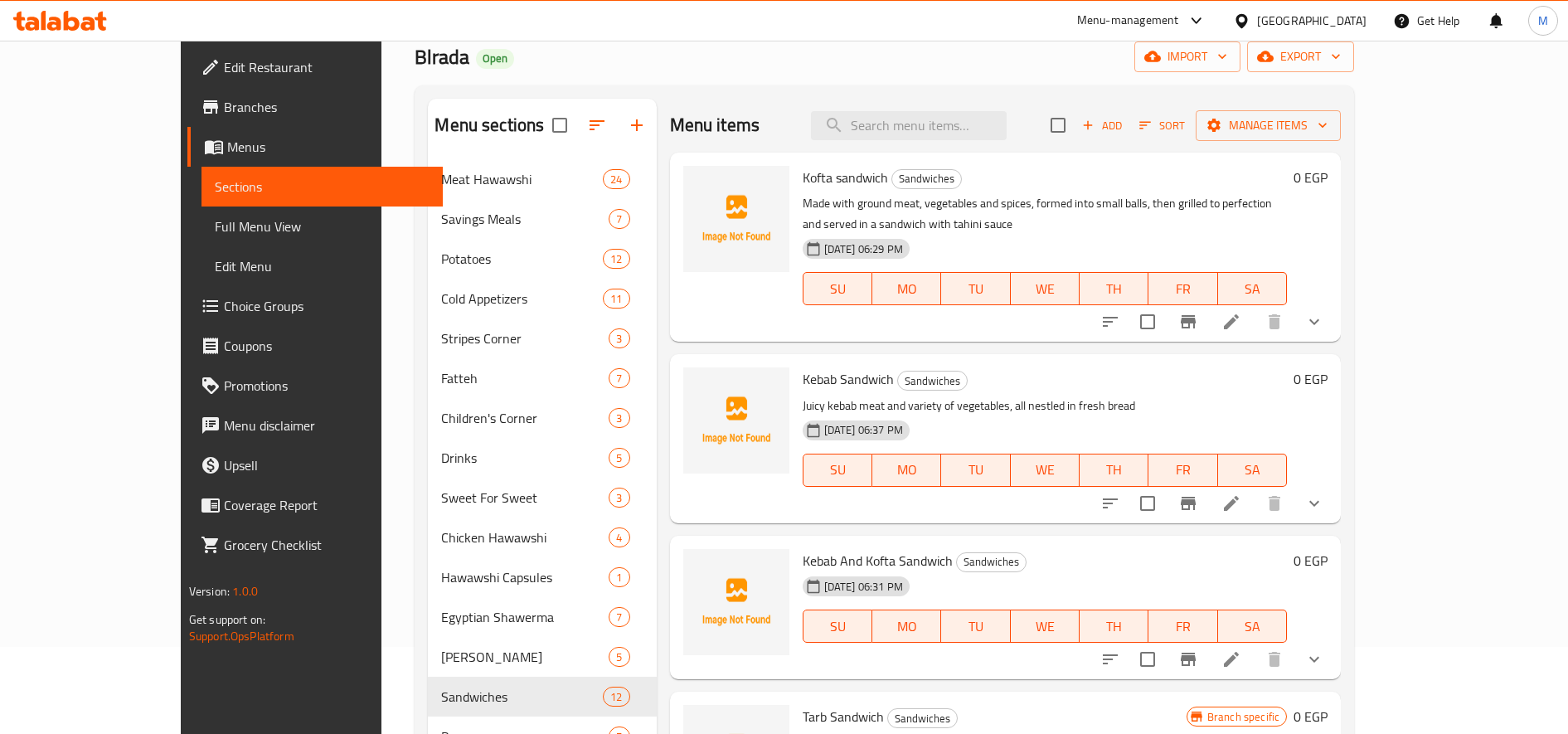
scroll to position [0, 0]
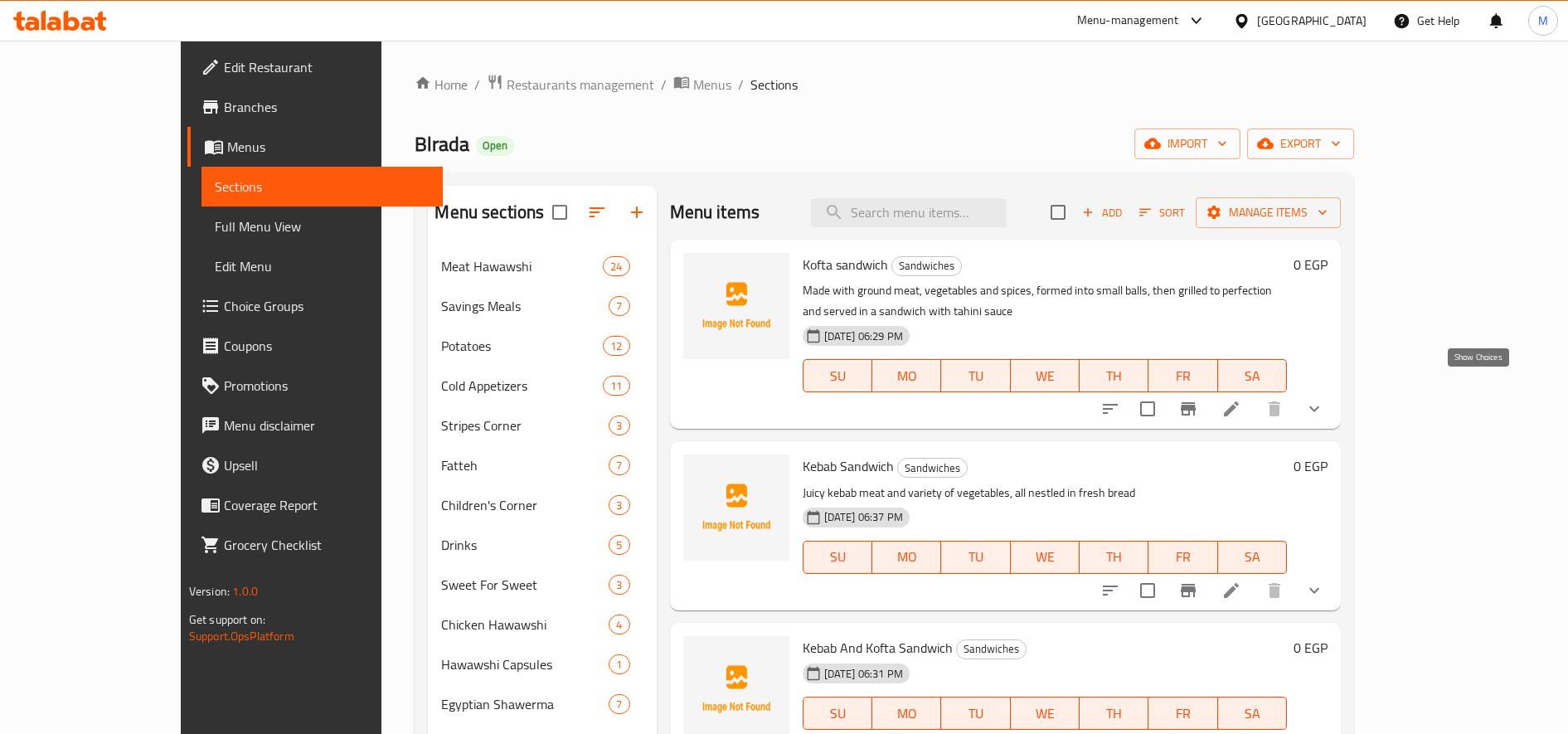
click at [1168, 398] on icon "show more" at bounding box center [1314, 408] width 20 height 20
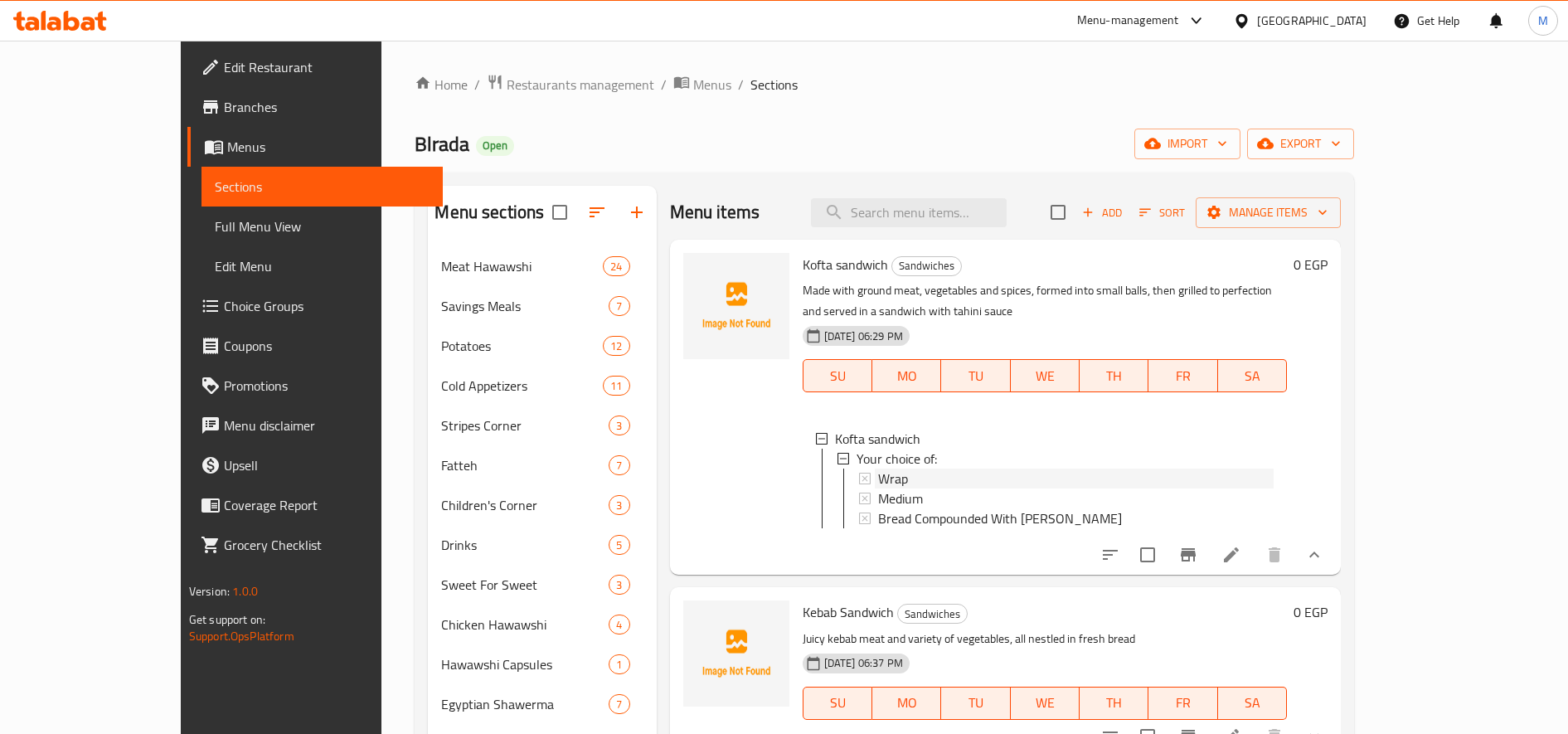
click at [909, 468] on div "Wrap" at bounding box center [1076, 478] width 396 height 20
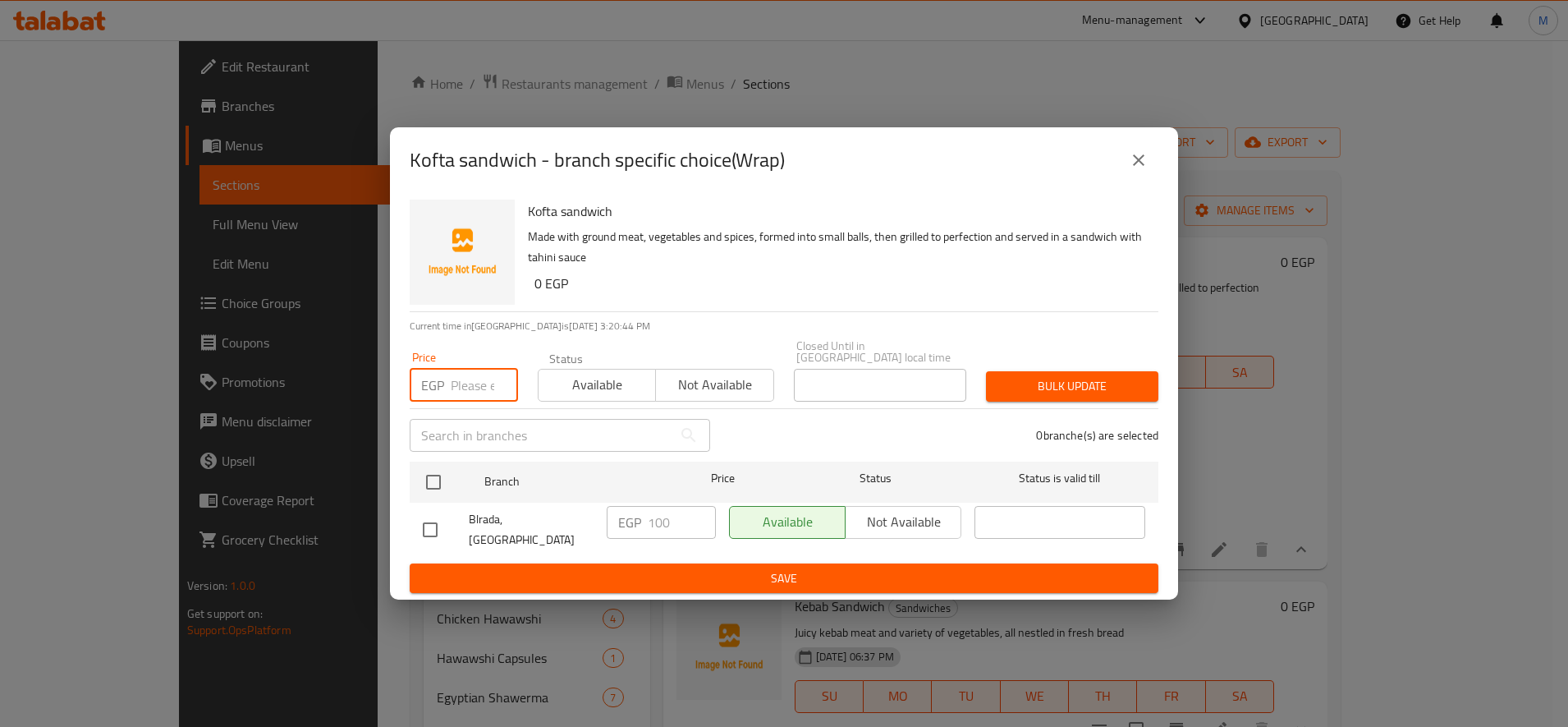
click at [474, 389] on input "number" at bounding box center [484, 385] width 67 height 33
type input "115"
click at [466, 392] on input "115" at bounding box center [484, 385] width 67 height 33
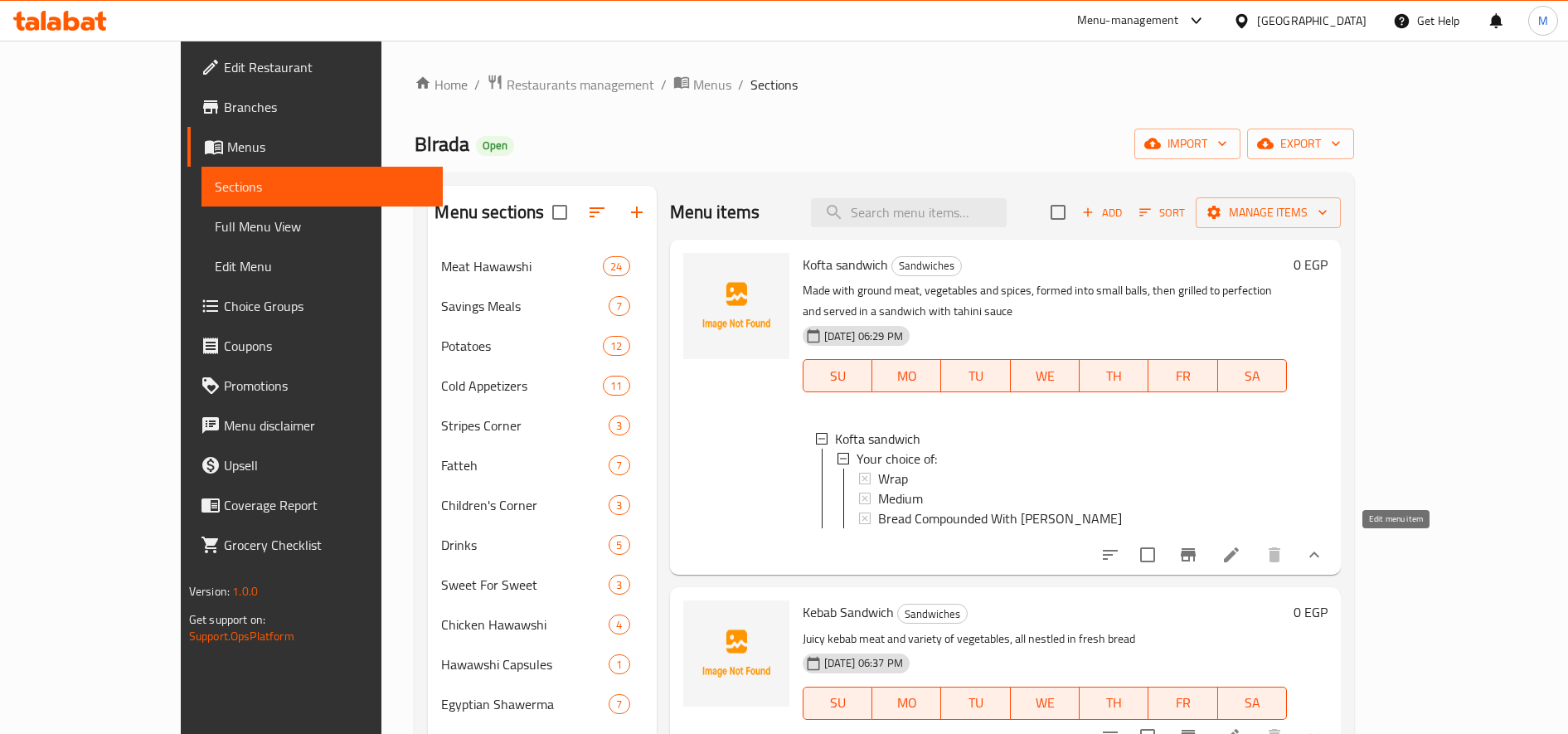
click at [1168, 550] on icon at bounding box center [1231, 554] width 20 height 20
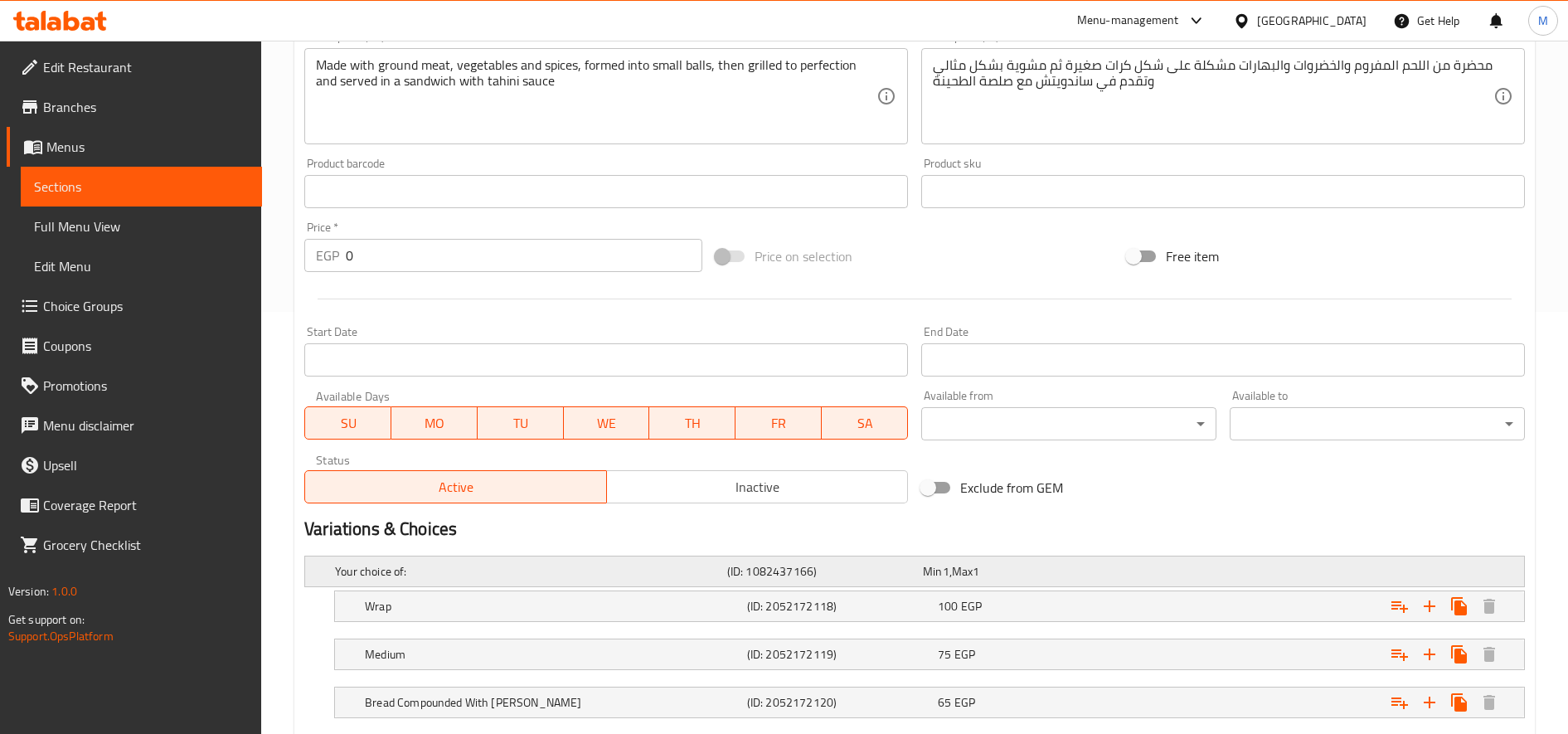
scroll to position [523, 0]
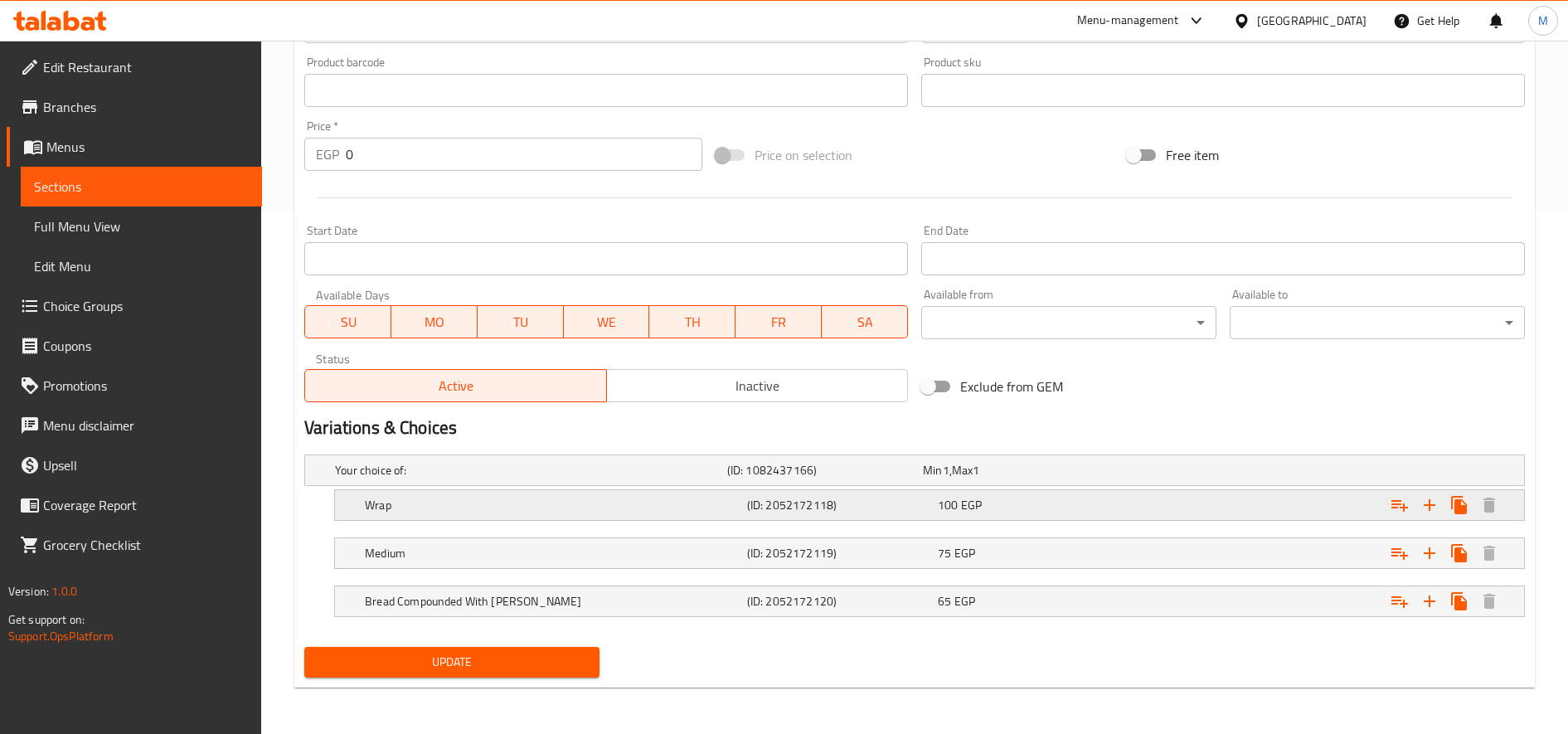
click at [883, 482] on div "(ID: 2052172118)" at bounding box center [821, 470] width 195 height 24
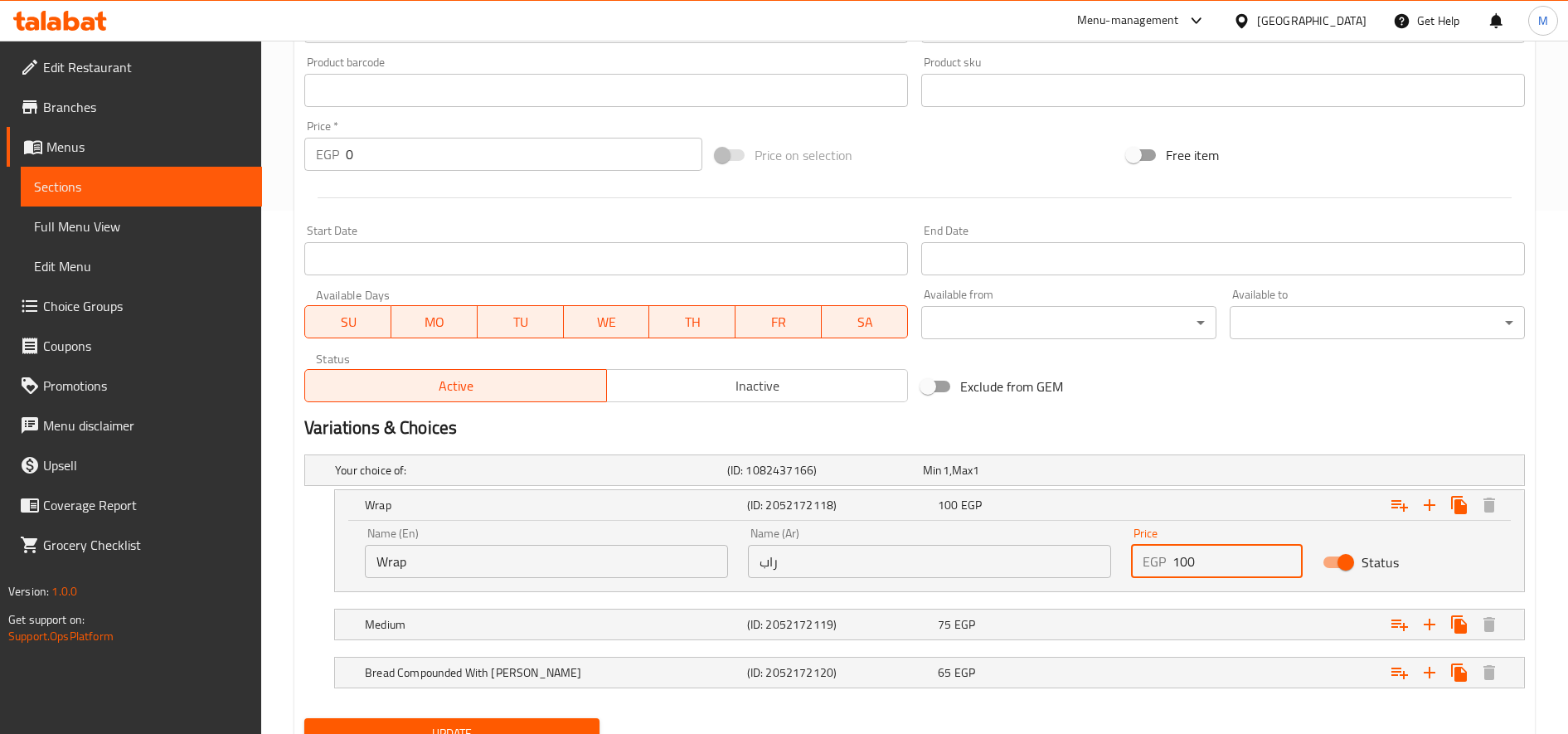
click at [1168, 554] on input "100" at bounding box center [1237, 561] width 131 height 33
paste input "15"
type input "115"
click at [1028, 479] on div "75 EGP" at bounding box center [1018, 470] width 189 height 17
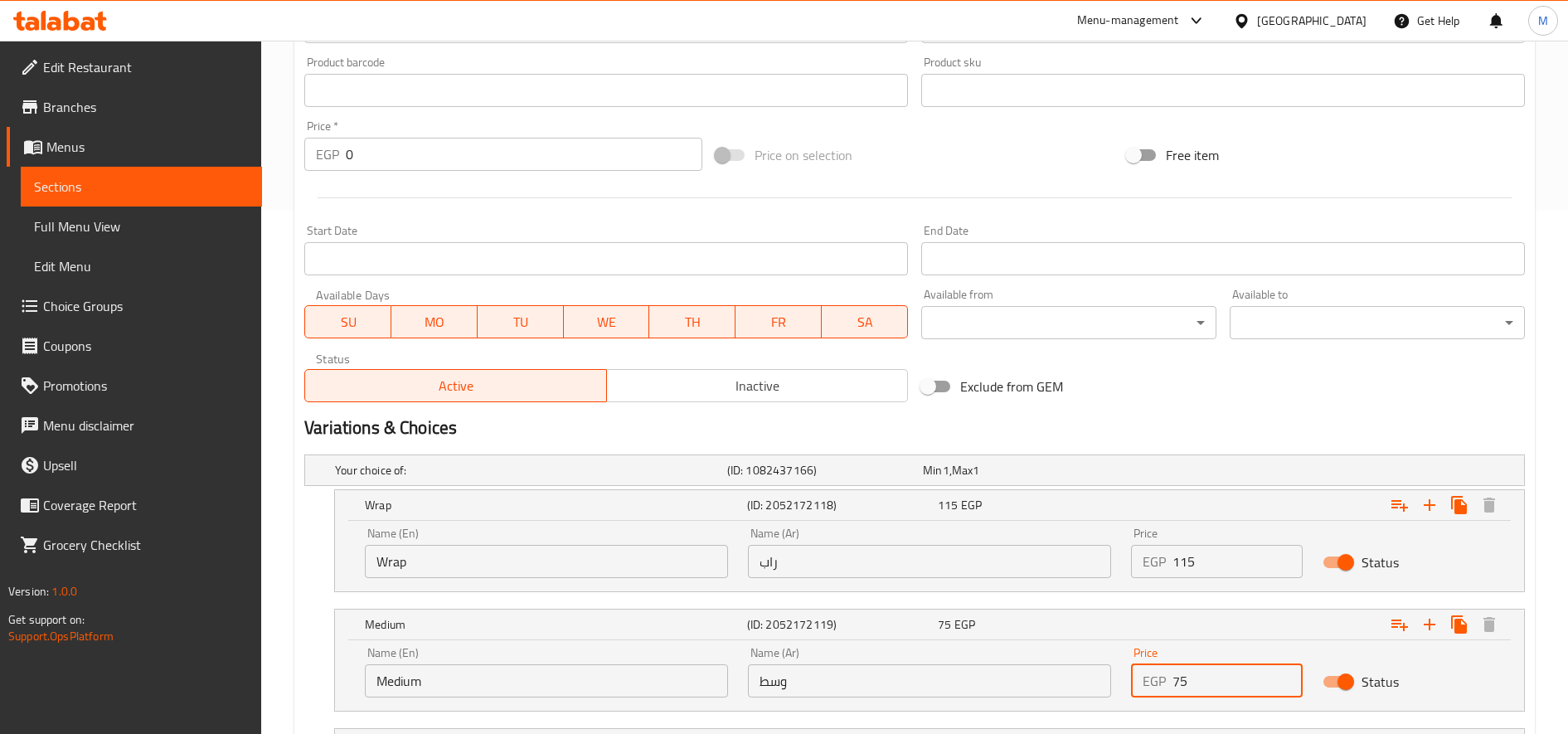
drag, startPoint x: 1182, startPoint y: 679, endPoint x: 1172, endPoint y: 683, distance: 10.8
click at [1168, 683] on div "EGP 75 Price" at bounding box center [1217, 681] width 172 height 33
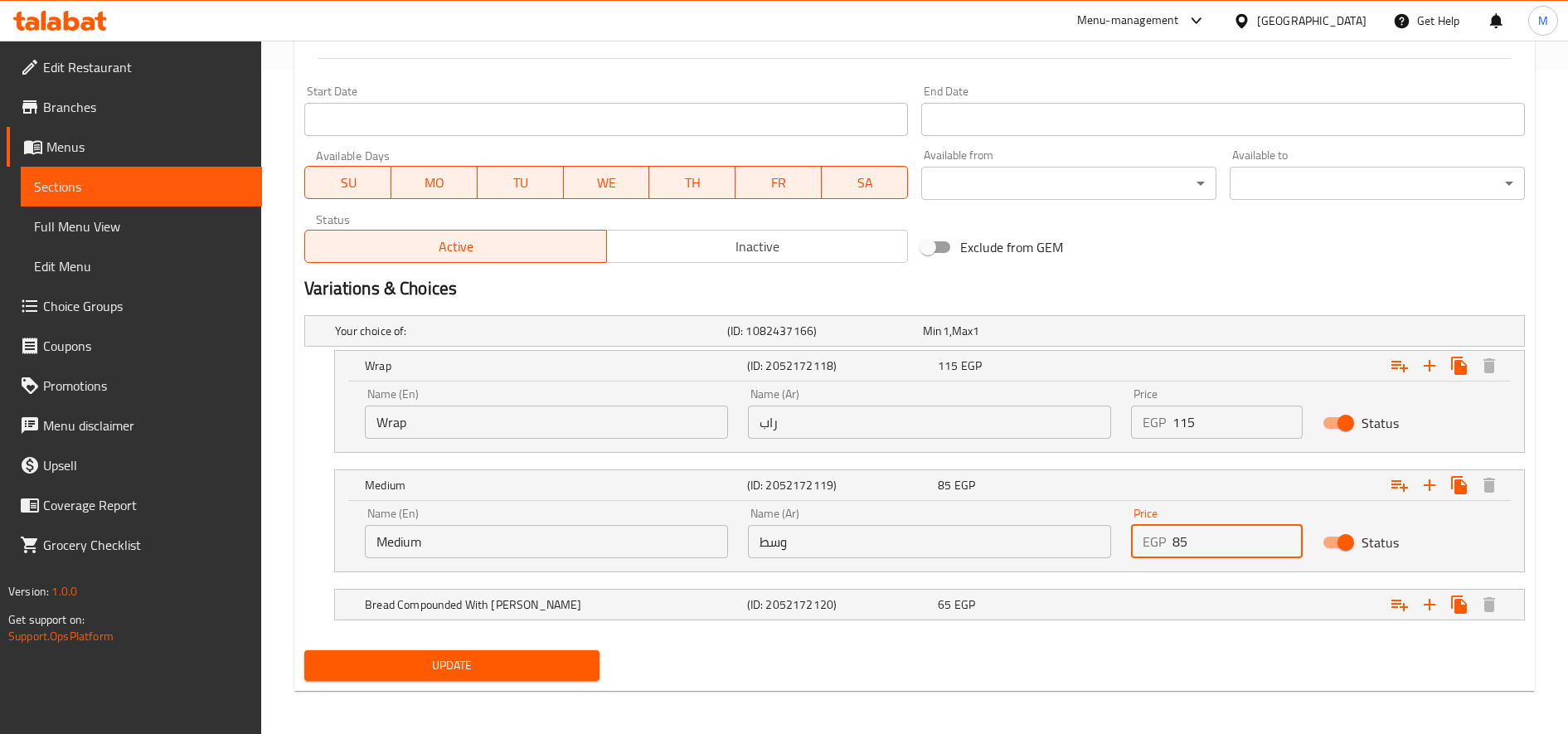
scroll to position [666, 0]
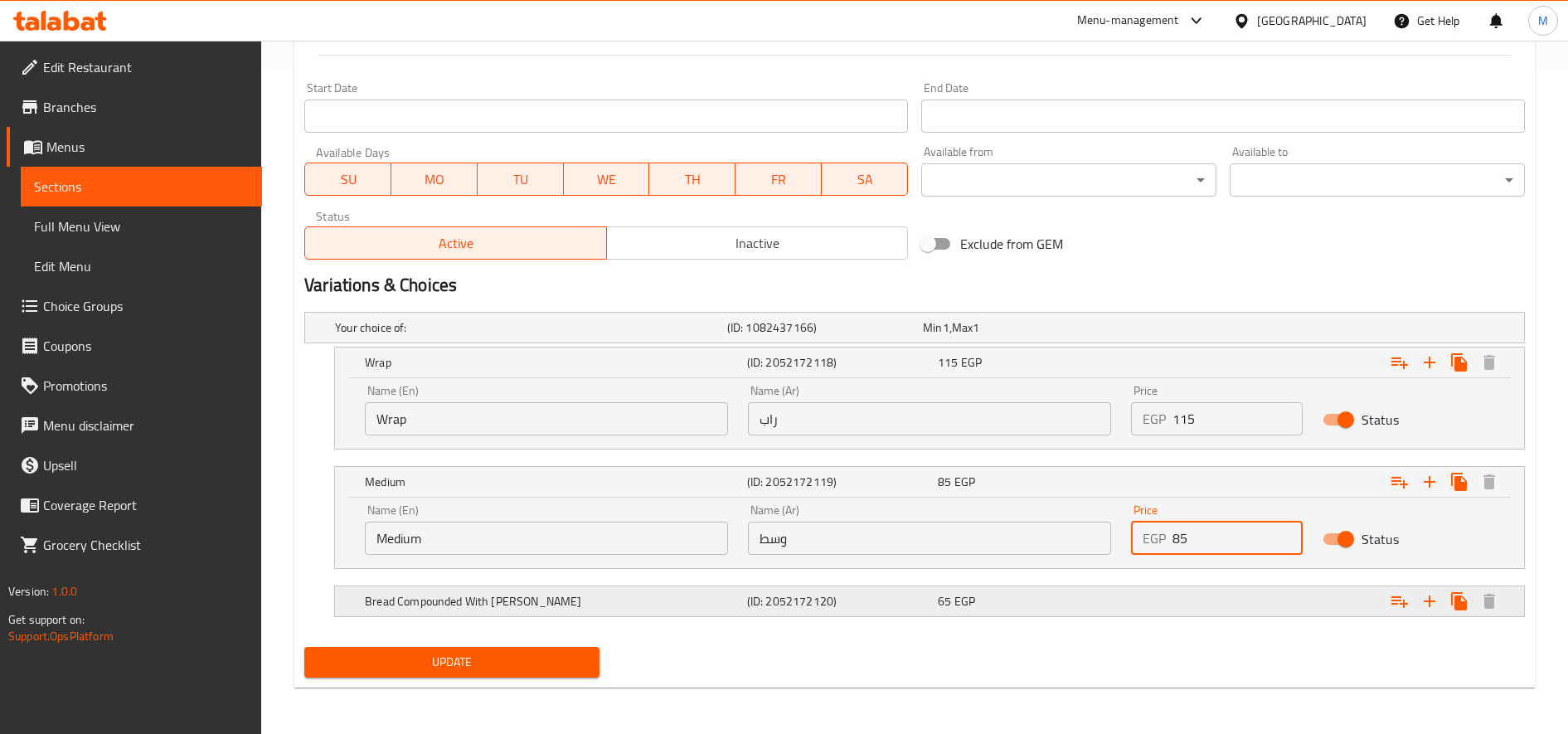
type input "85"
click at [942, 339] on span "65" at bounding box center [932, 328] width 19 height 22
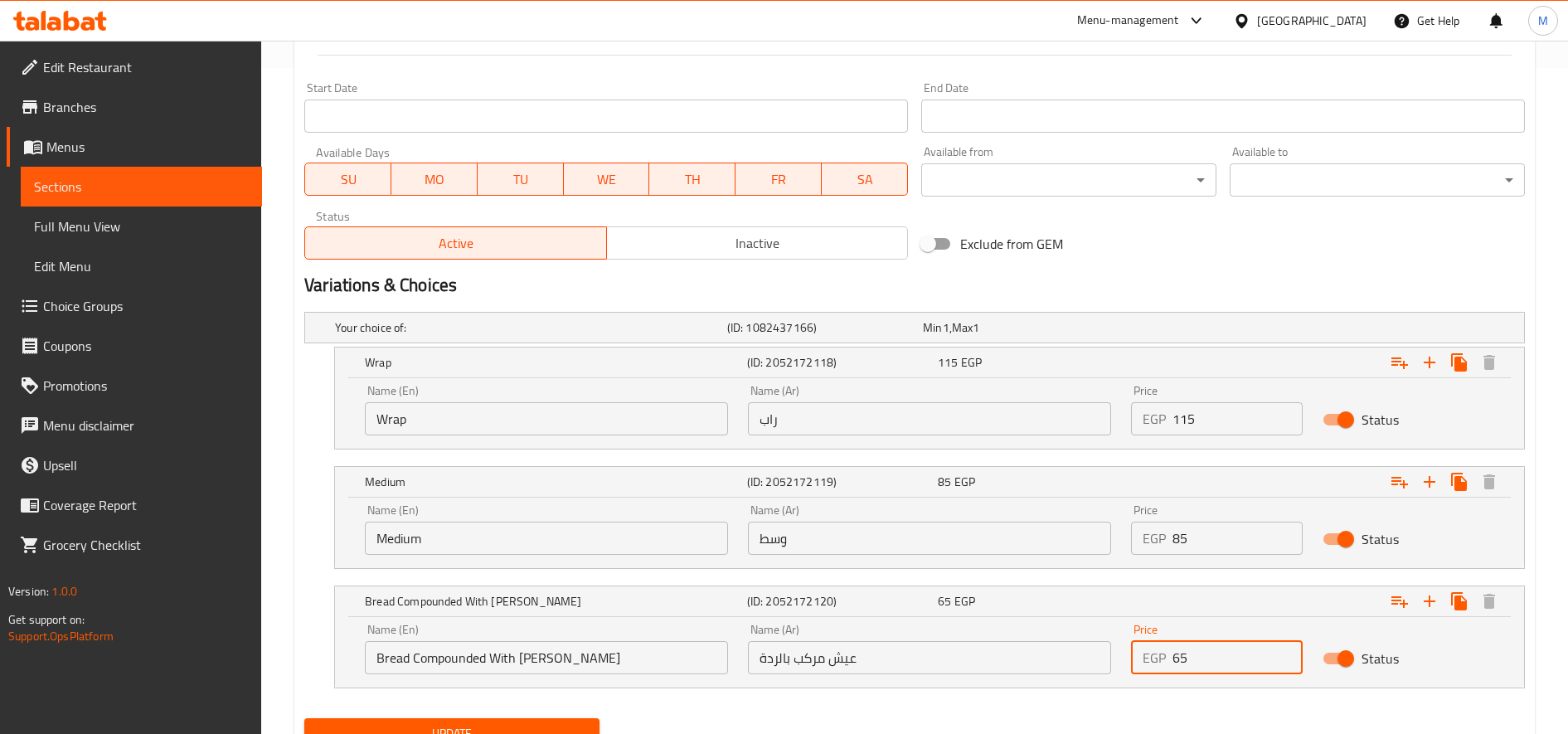
click at [1168, 658] on input "65" at bounding box center [1237, 657] width 131 height 33
type input "75"
click at [304, 718] on button "Update" at bounding box center [451, 733] width 295 height 30
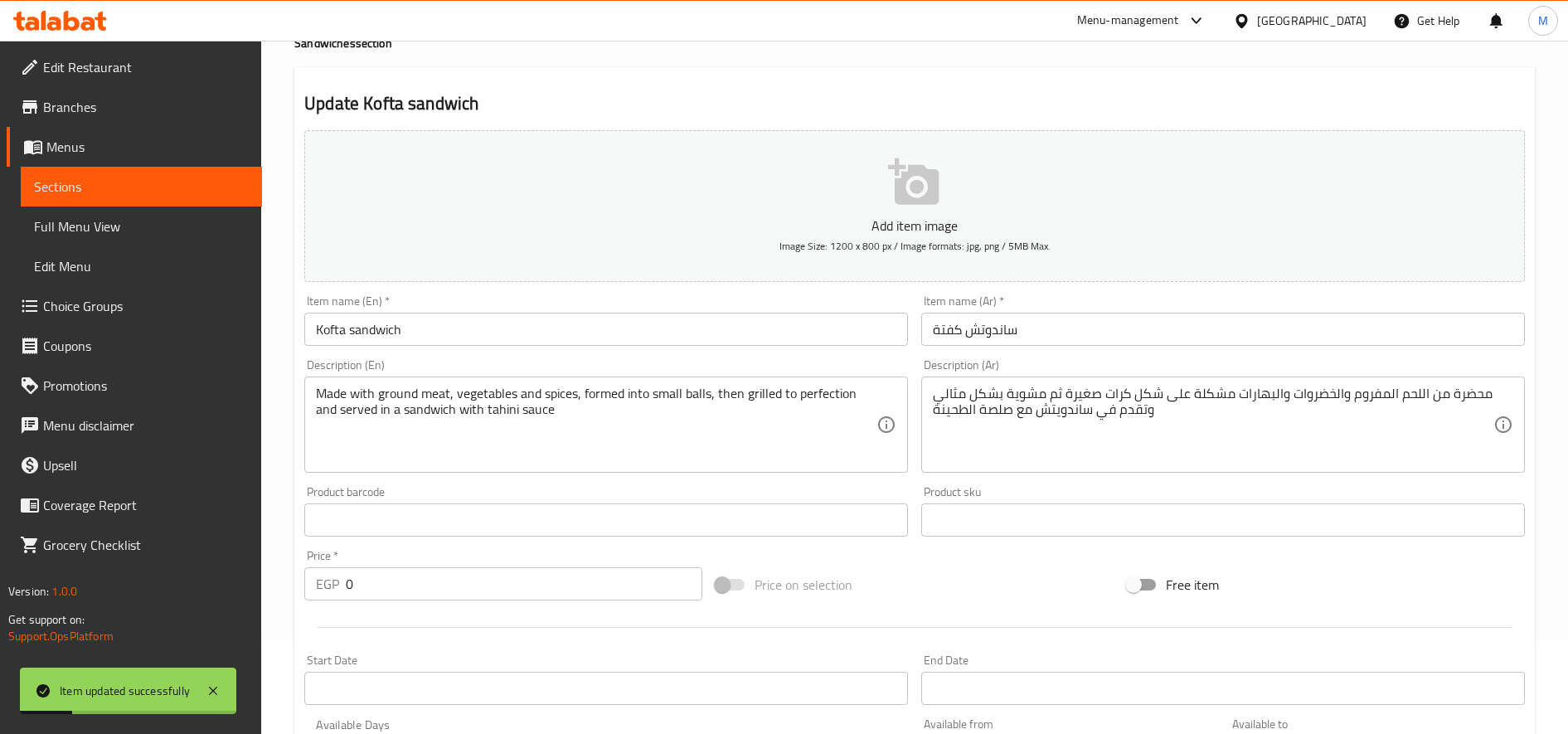
scroll to position [0, 0]
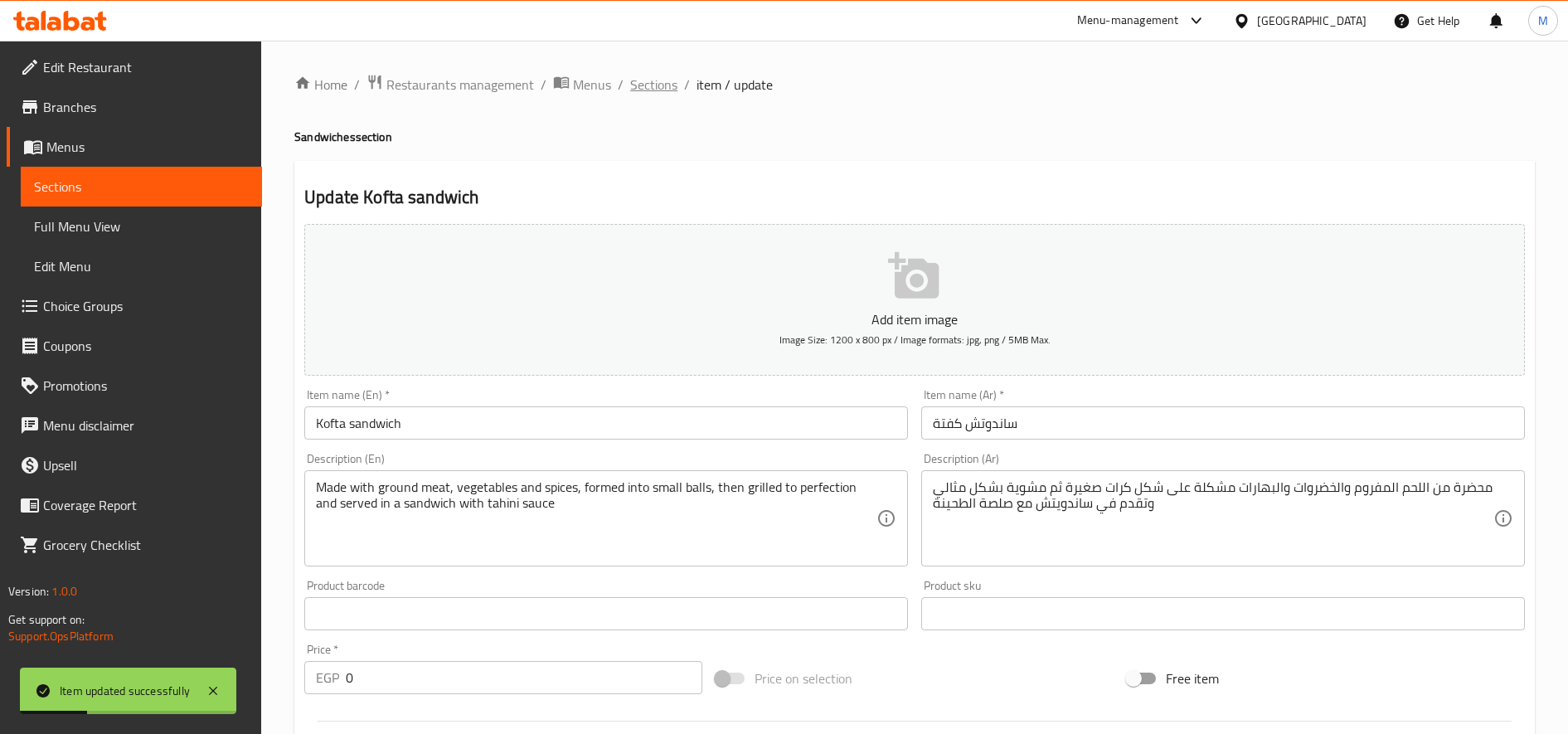
click at [637, 81] on span "Sections" at bounding box center [653, 84] width 47 height 20
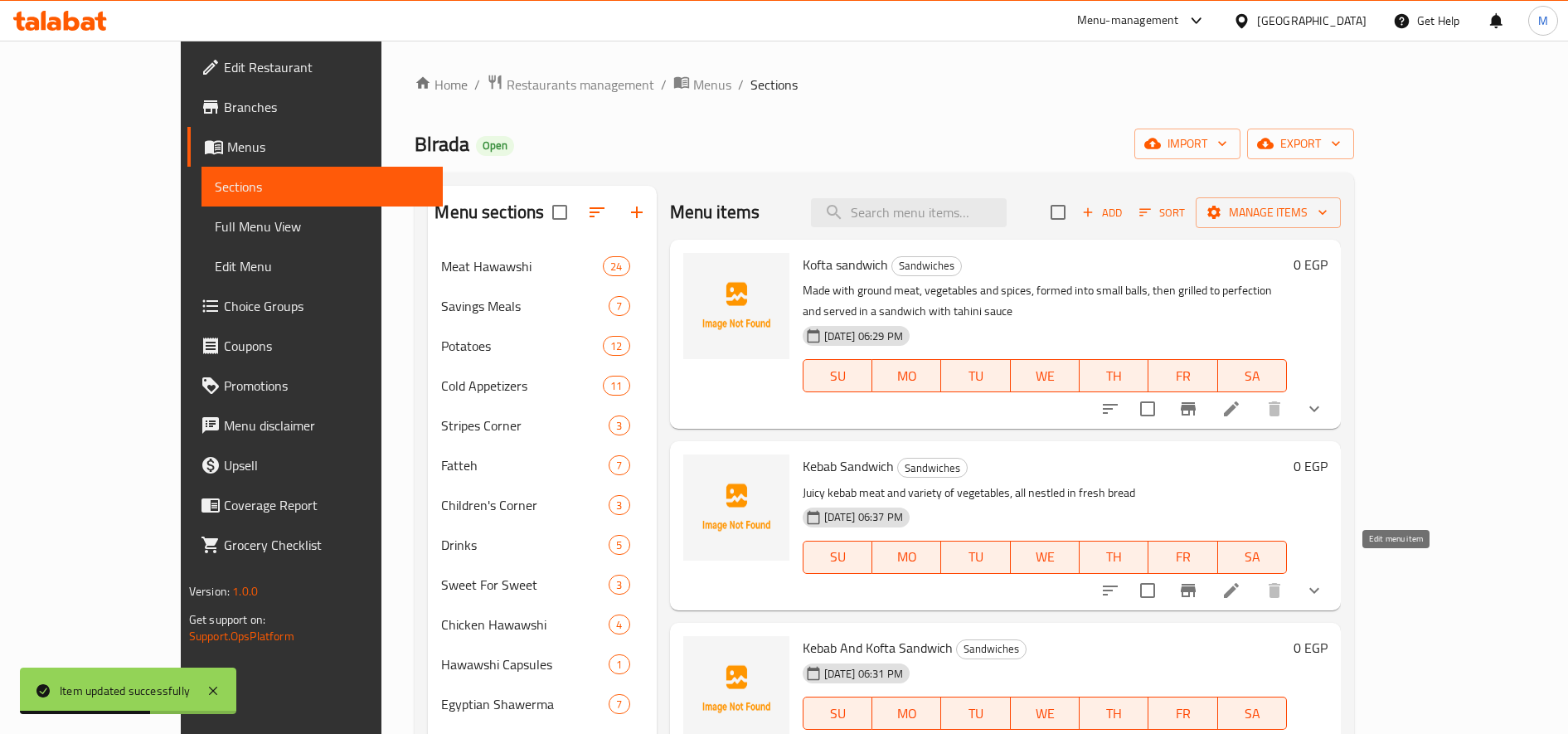
click at [1168, 581] on icon at bounding box center [1231, 591] width 20 height 20
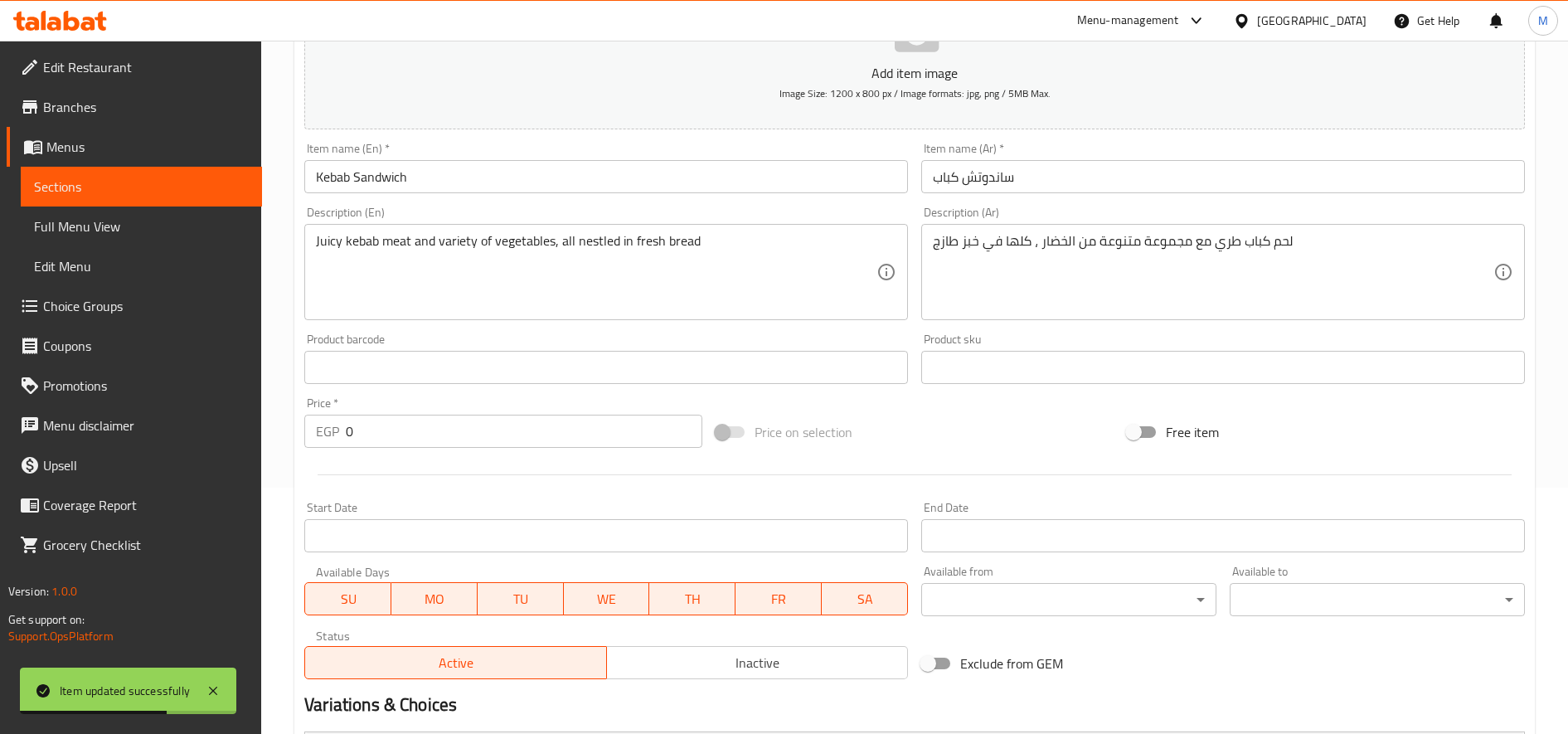
scroll to position [475, 0]
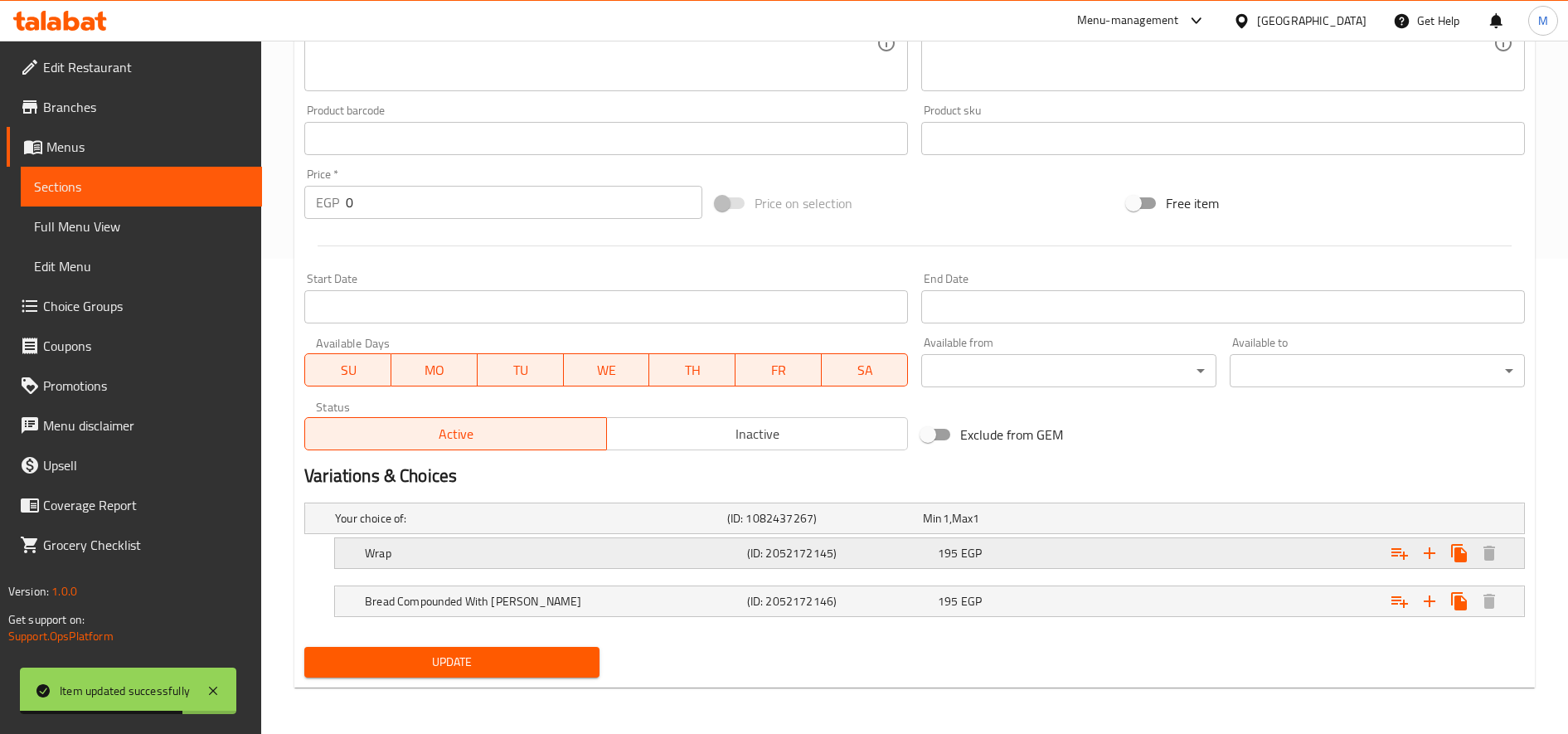
click at [1043, 527] on div "195 EGP" at bounding box center [1018, 518] width 189 height 17
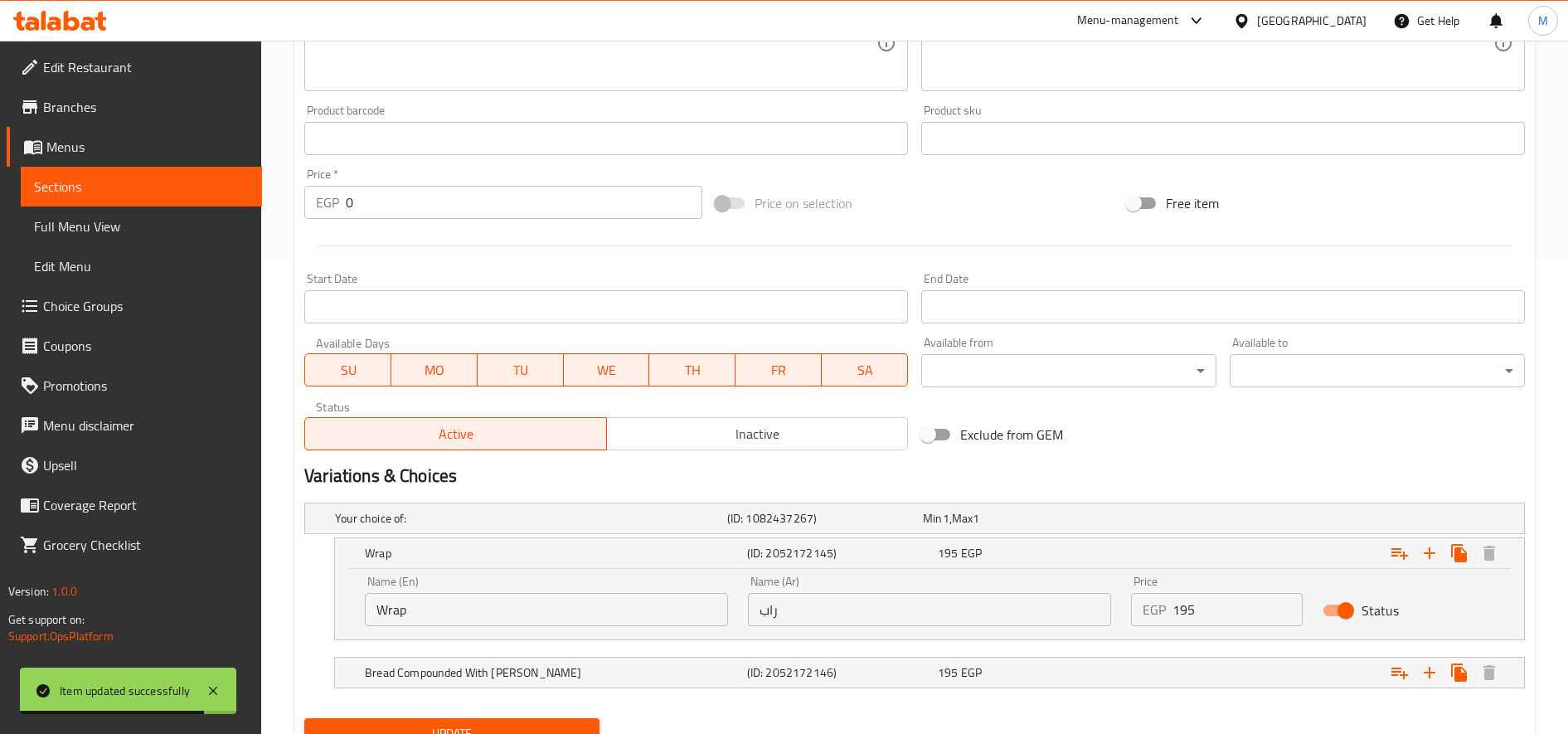
drag, startPoint x: 1144, startPoint y: 676, endPoint x: 1219, endPoint y: 651, distance: 79.1
click at [1144, 522] on div "Expand" at bounding box center [1312, 518] width 392 height 7
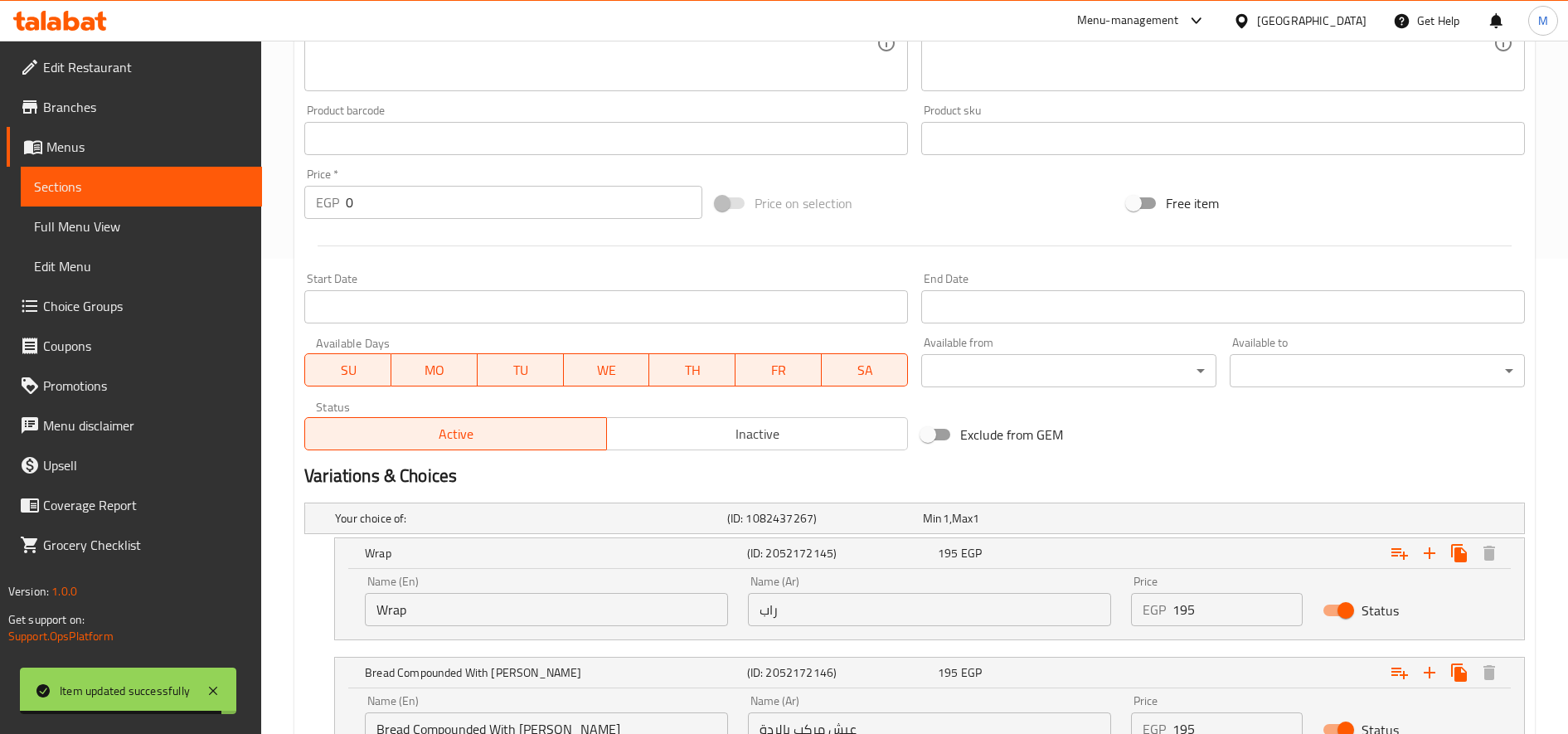
scroll to position [618, 0]
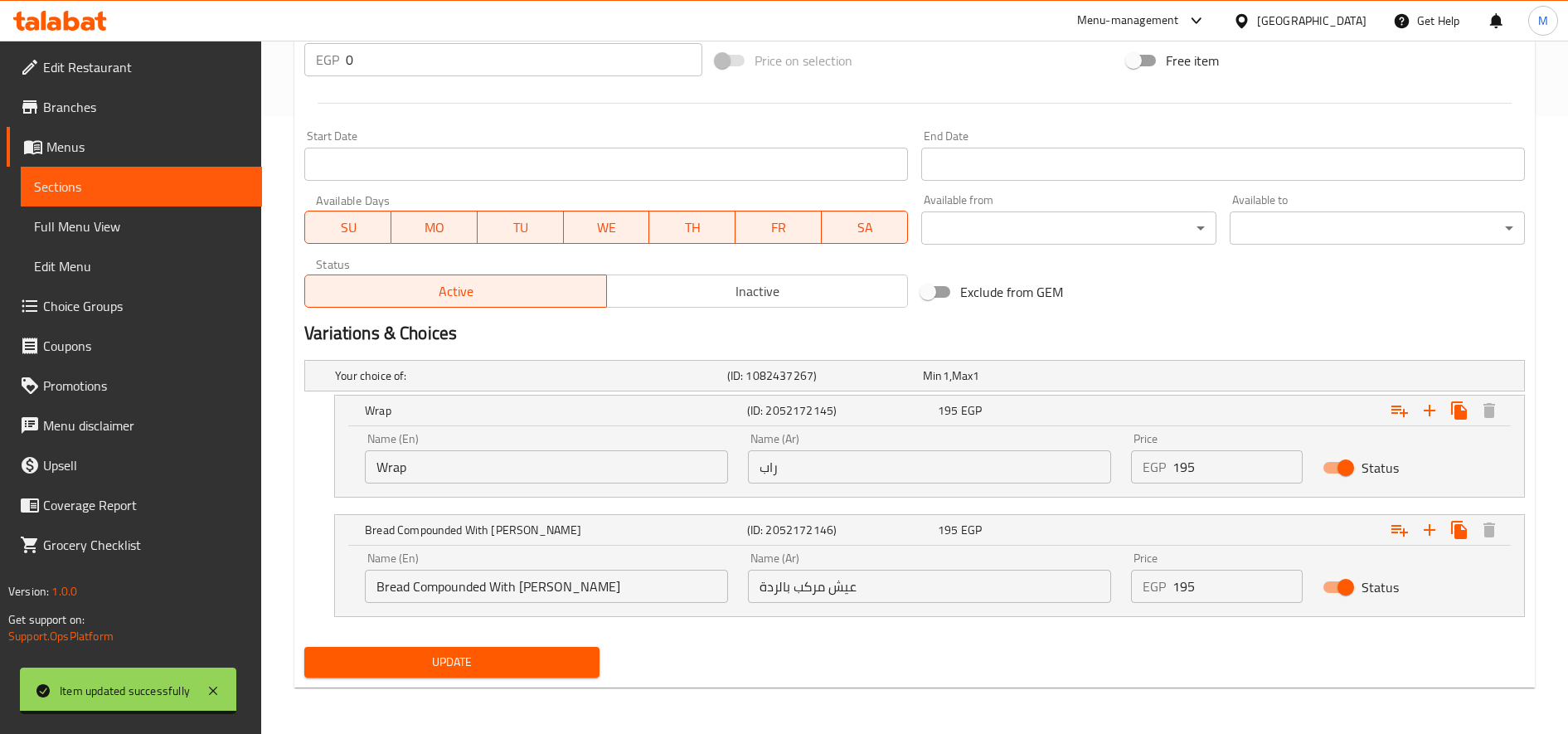
click at [1168, 474] on input "195" at bounding box center [1237, 467] width 131 height 33
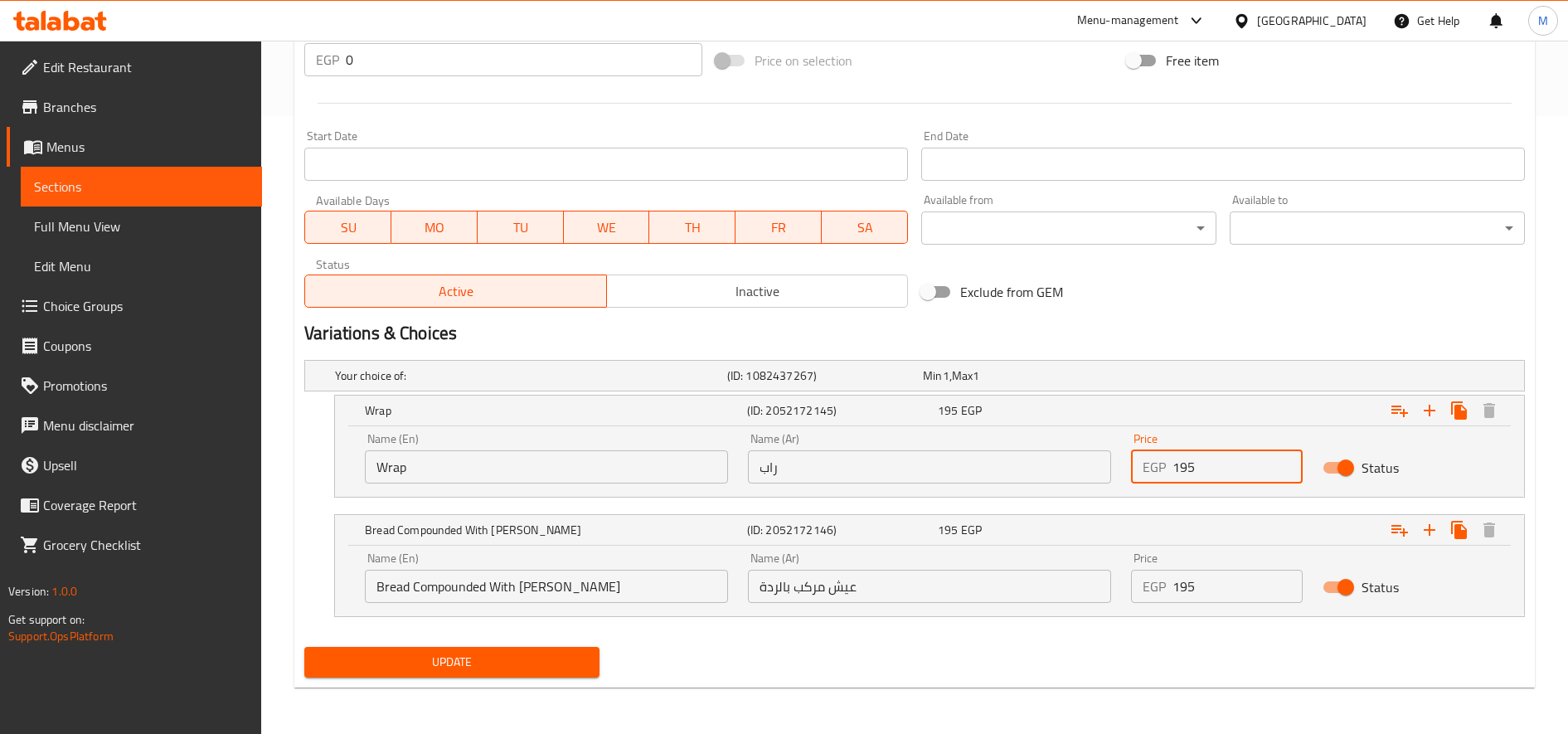
click at [1168, 474] on input "195" at bounding box center [1237, 467] width 131 height 33
click at [1168, 473] on input "210" at bounding box center [1237, 467] width 131 height 33
click at [1168, 473] on input "225" at bounding box center [1237, 467] width 131 height 33
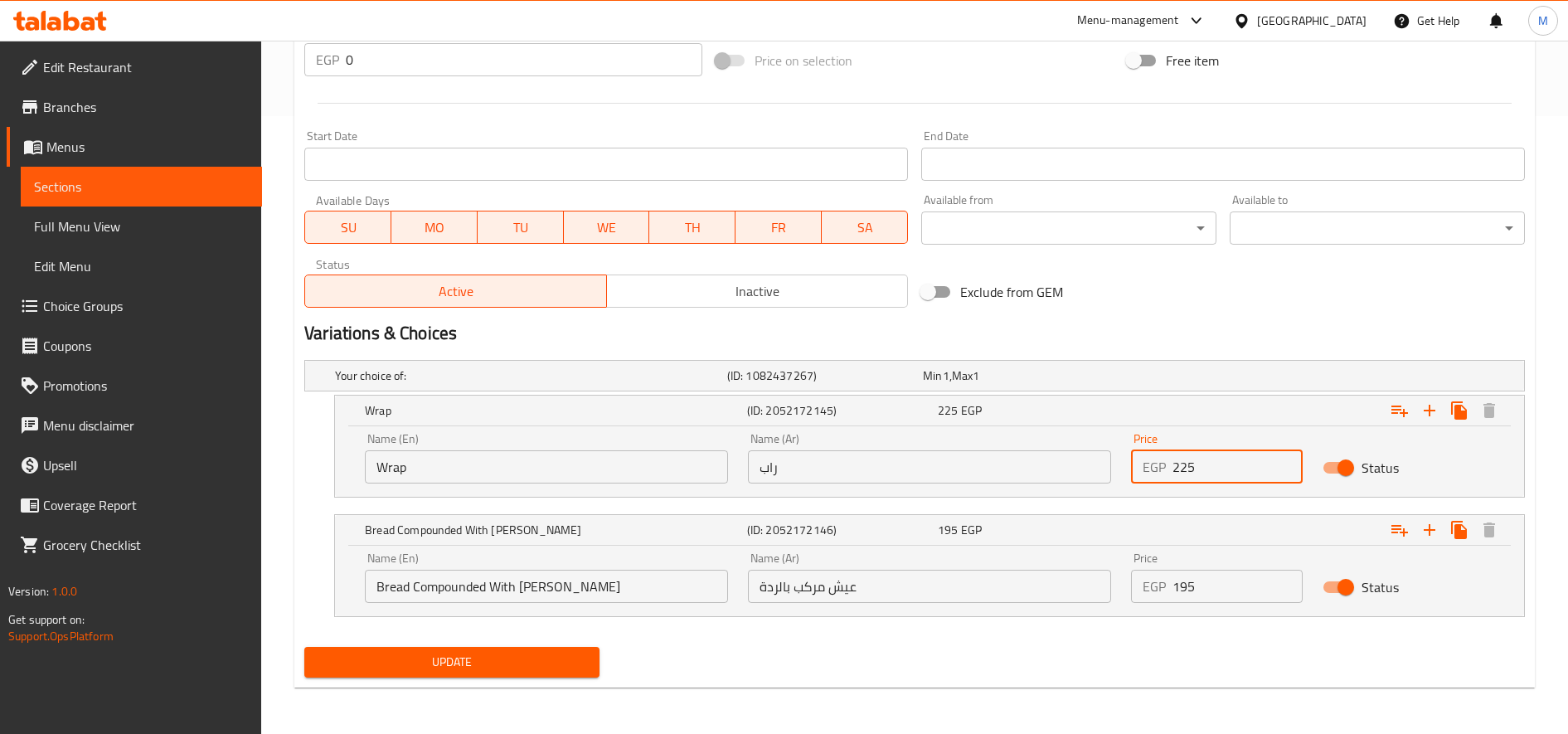
type input "225"
click at [1168, 586] on input "195" at bounding box center [1237, 587] width 131 height 33
paste input "22"
type input "225"
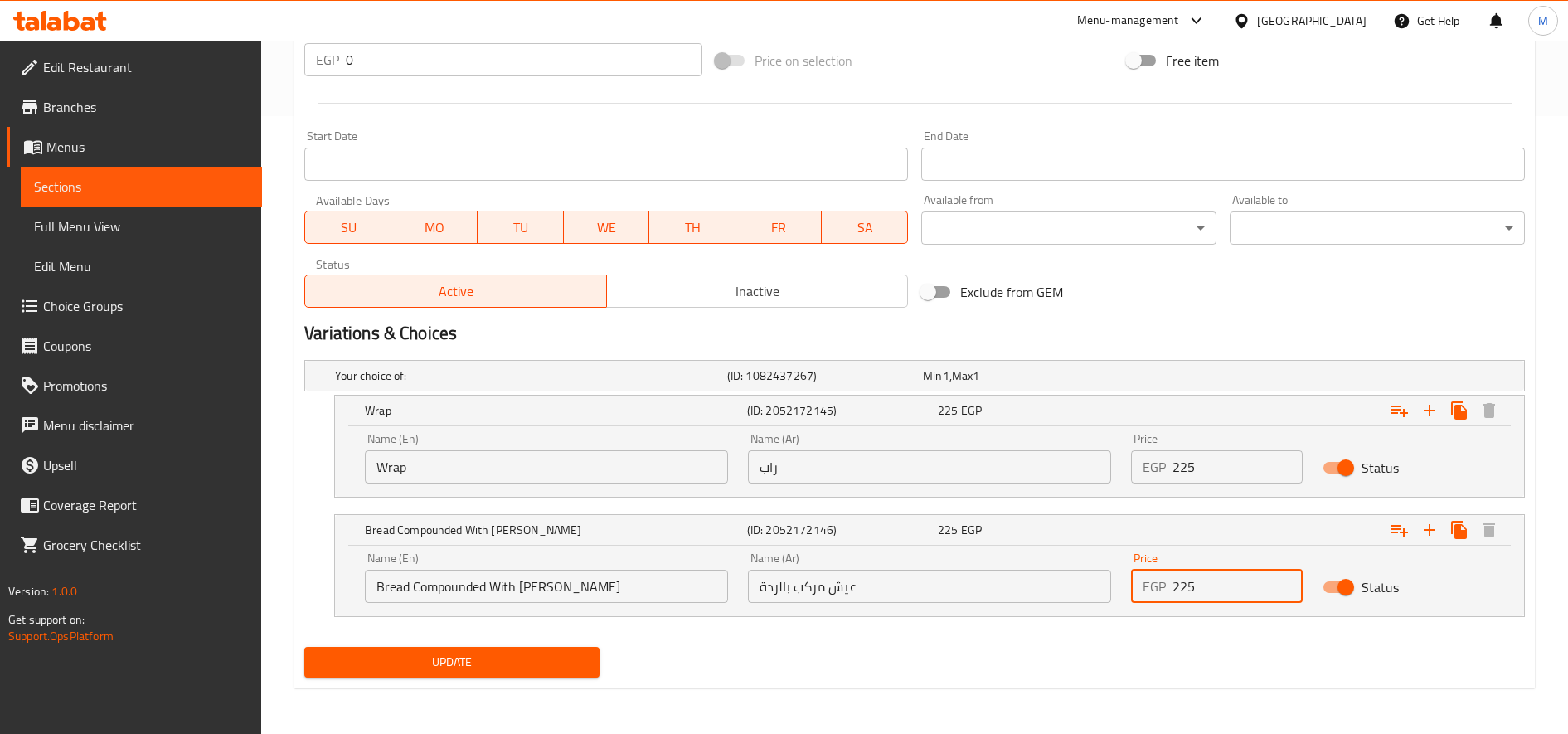
click at [304, 647] on button "Update" at bounding box center [451, 661] width 295 height 30
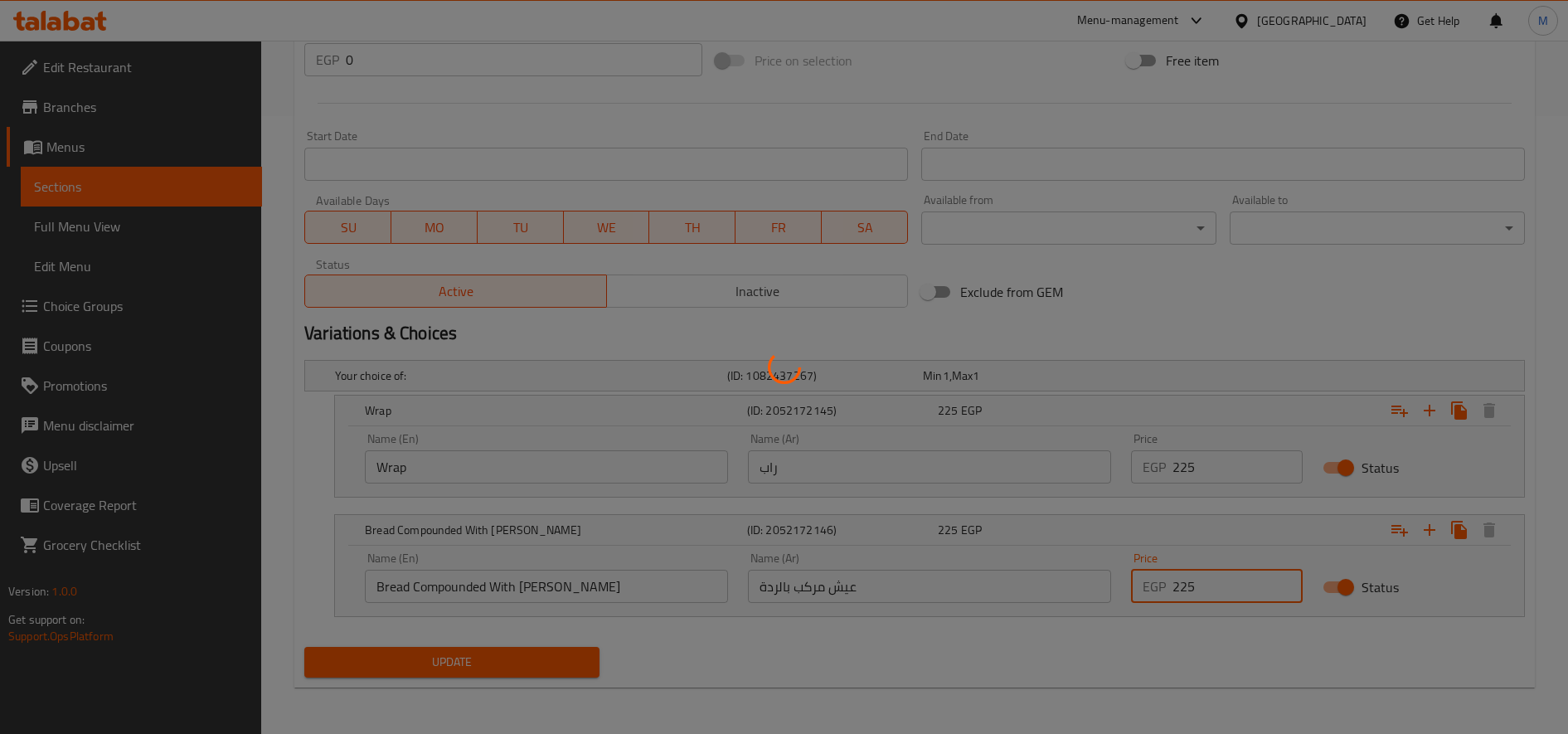
scroll to position [0, 0]
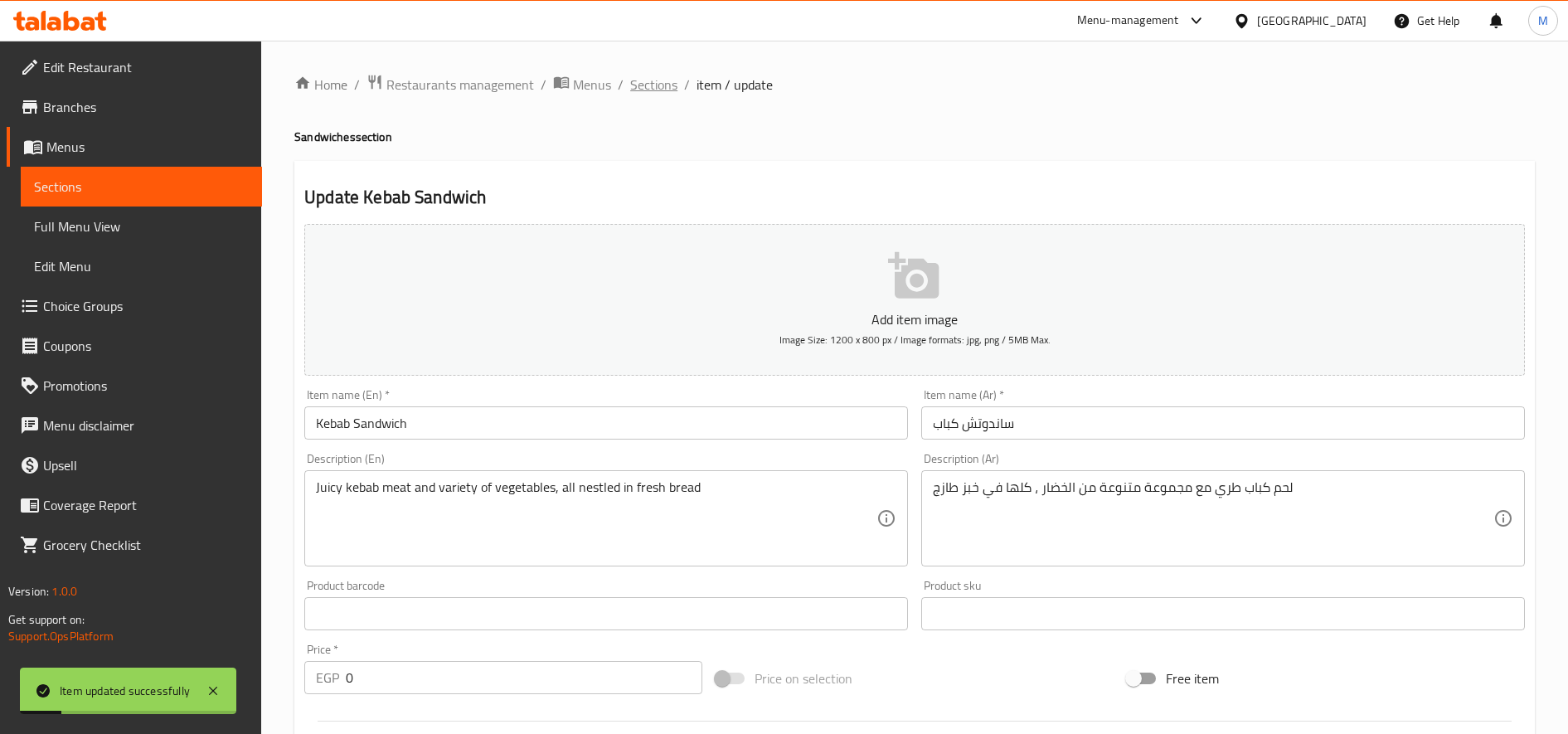
click at [658, 81] on span "Sections" at bounding box center [653, 84] width 47 height 20
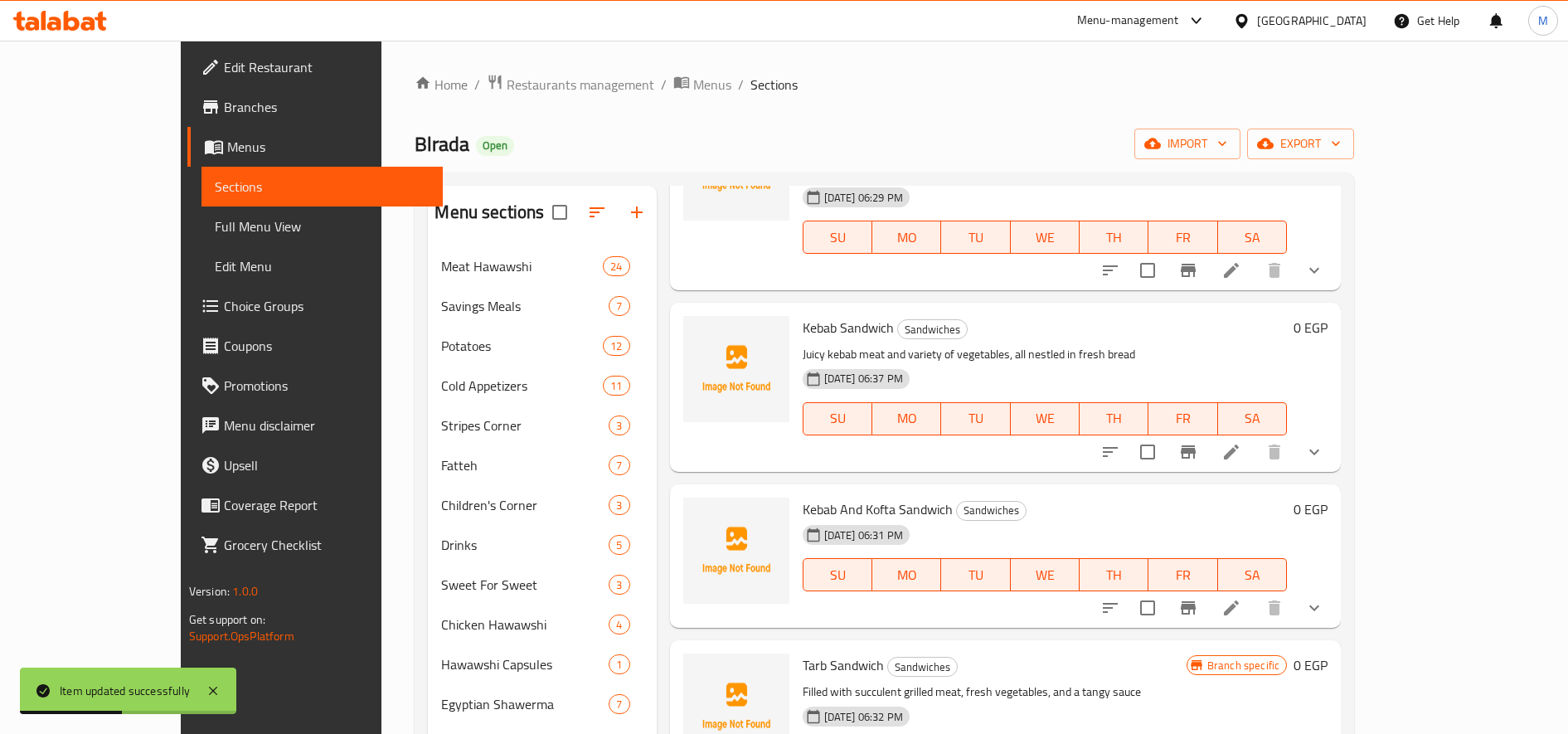
scroll to position [276, 0]
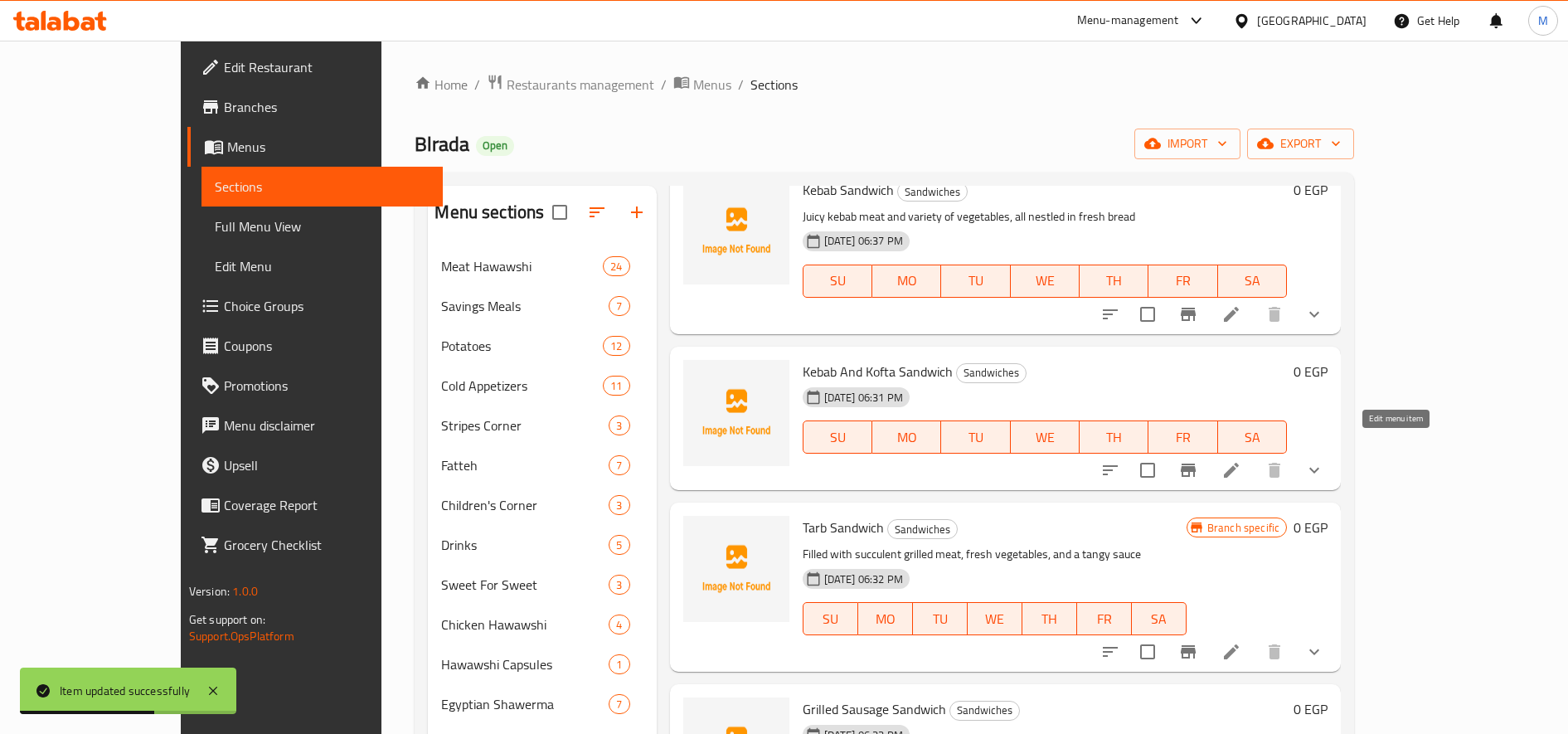
click at [1168, 460] on icon at bounding box center [1231, 470] width 20 height 20
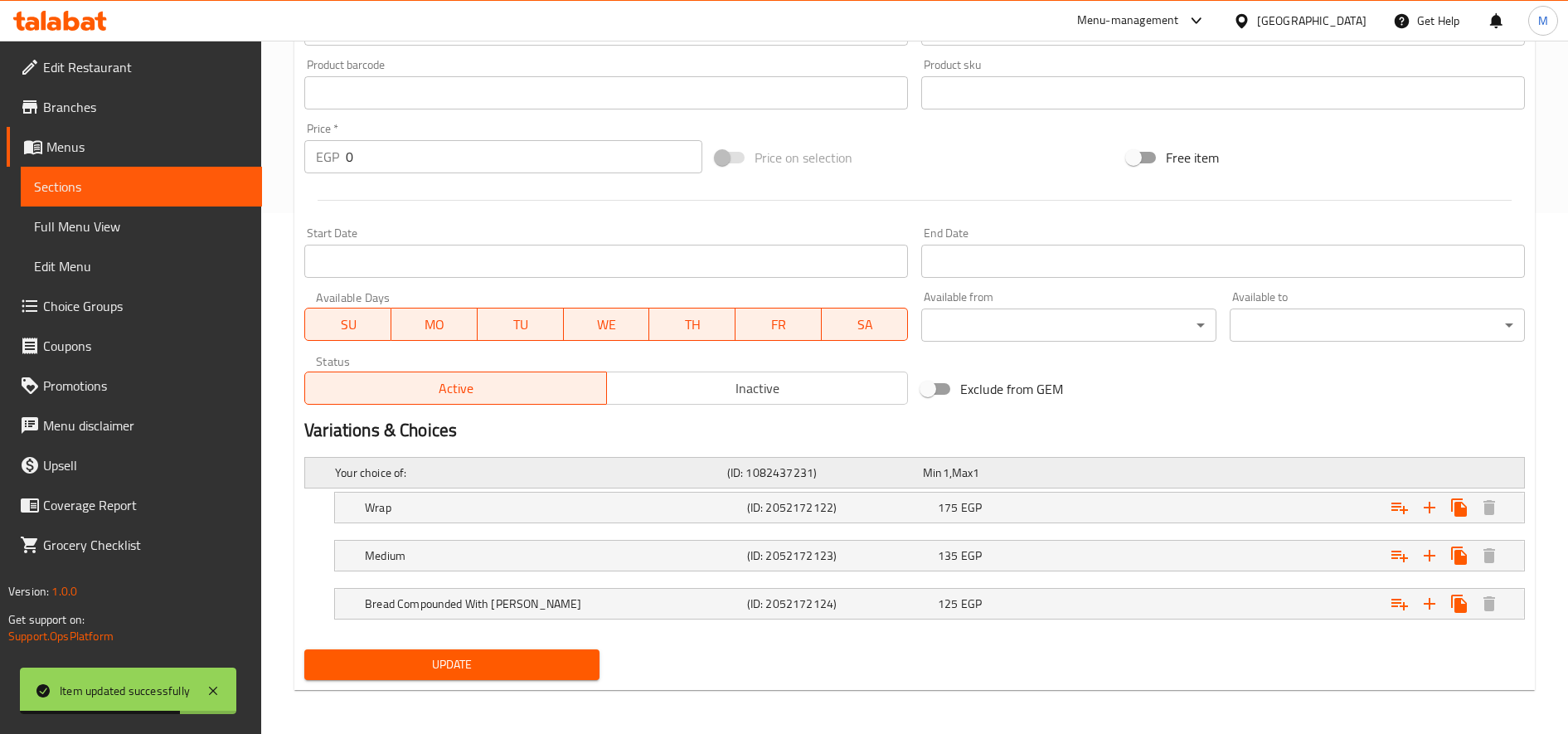
scroll to position [523, 0]
click at [1168, 474] on div "Expand" at bounding box center [1312, 470] width 392 height 7
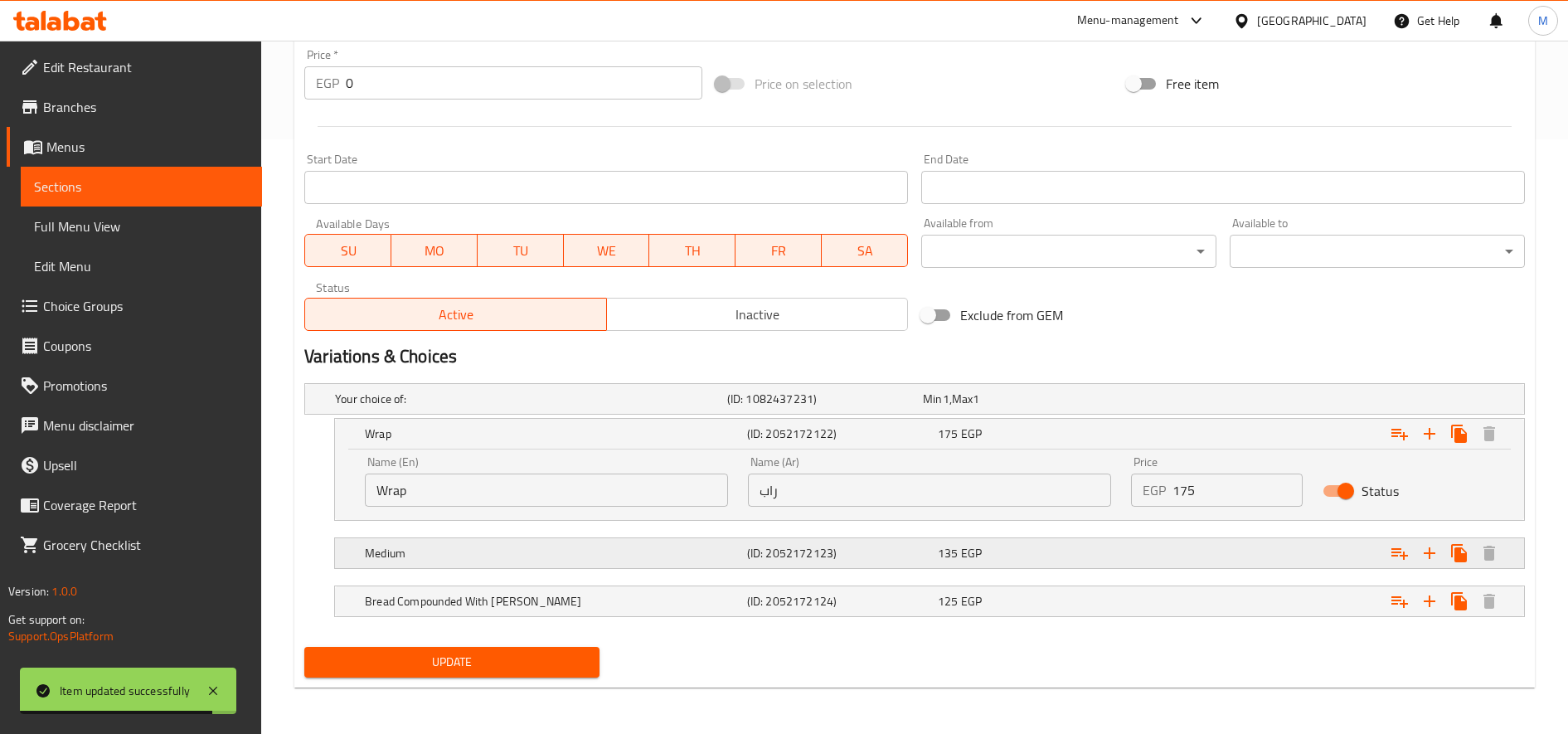
click at [1168, 402] on div "Expand" at bounding box center [1312, 398] width 392 height 7
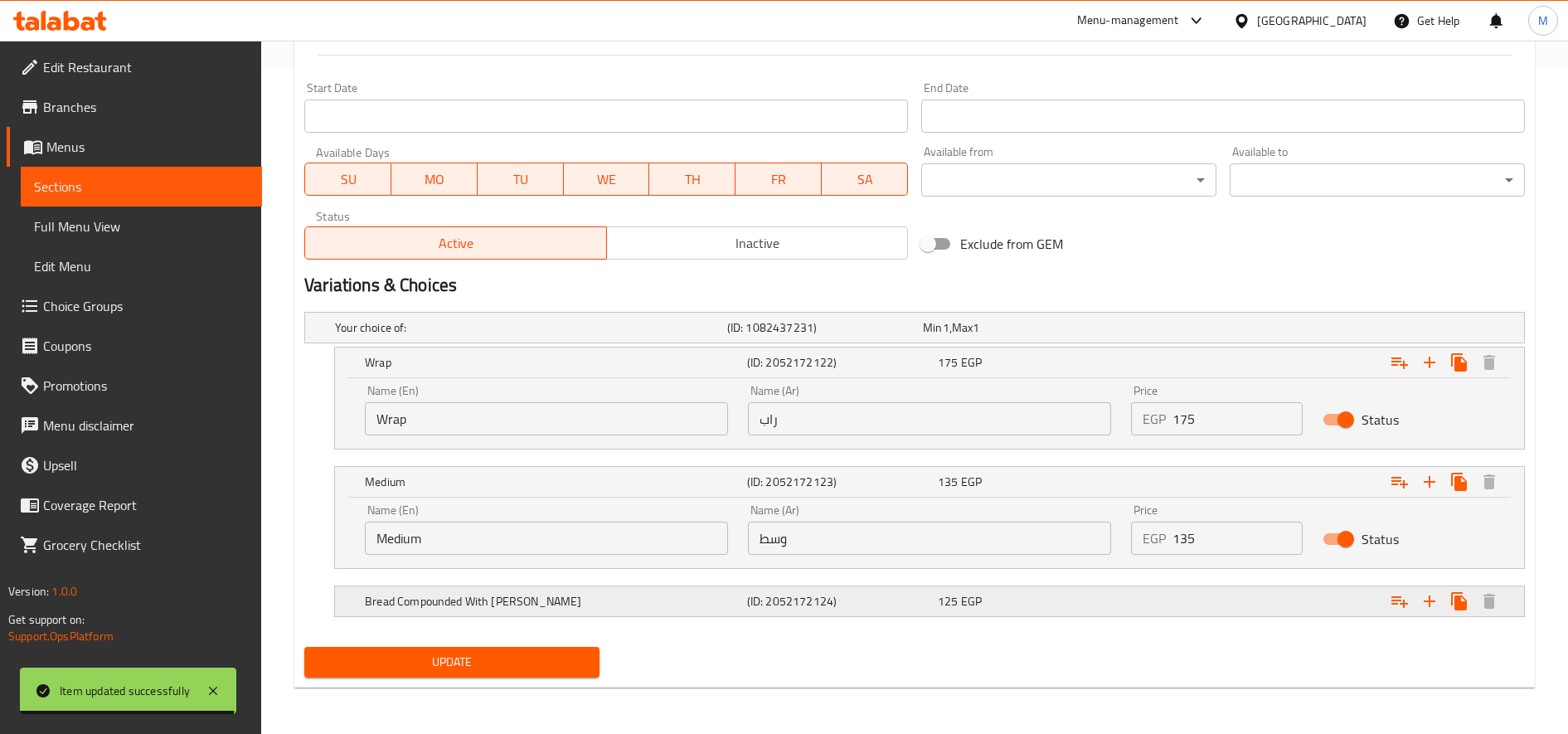
click at [1168, 331] on div "Expand" at bounding box center [1312, 327] width 392 height 7
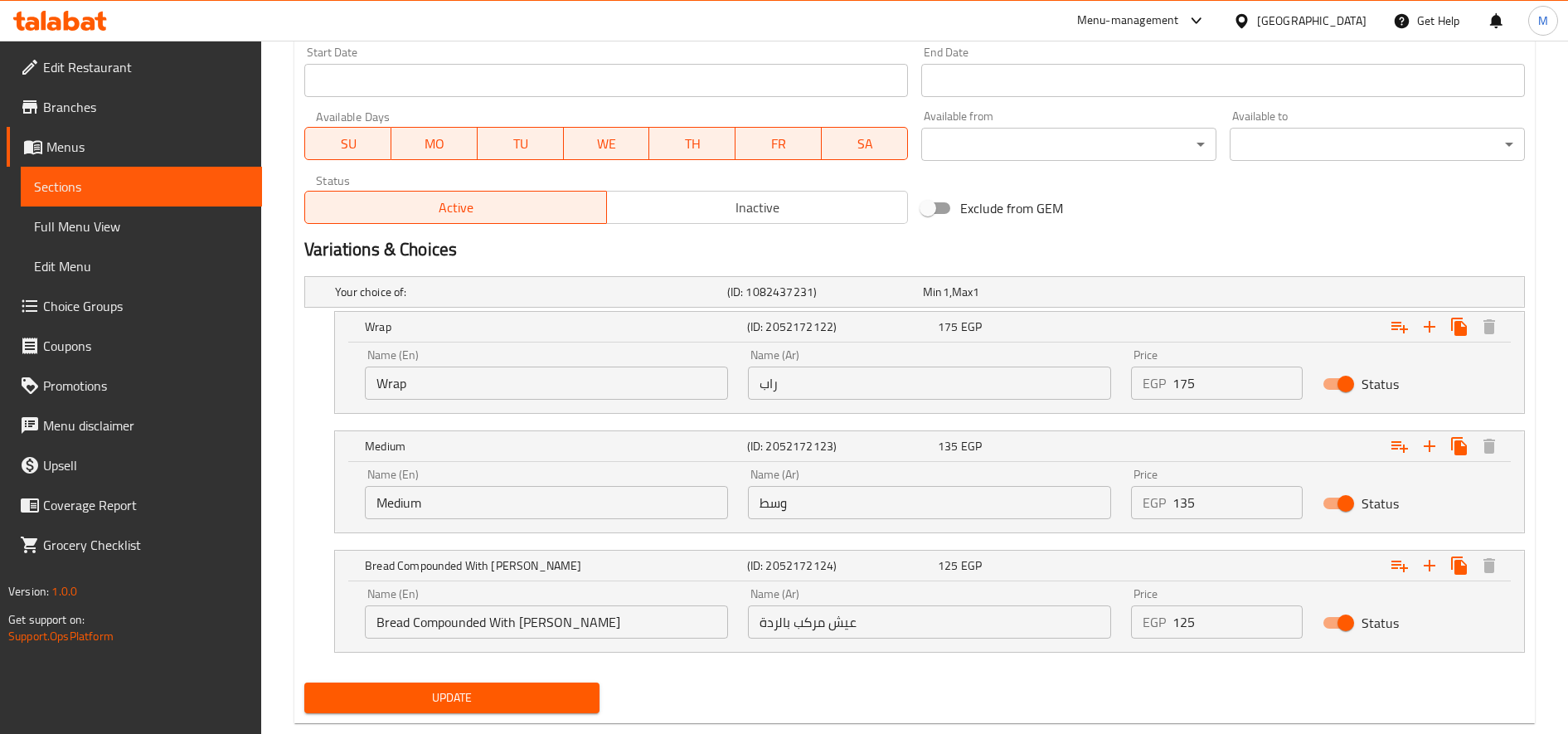
scroll to position [737, 0]
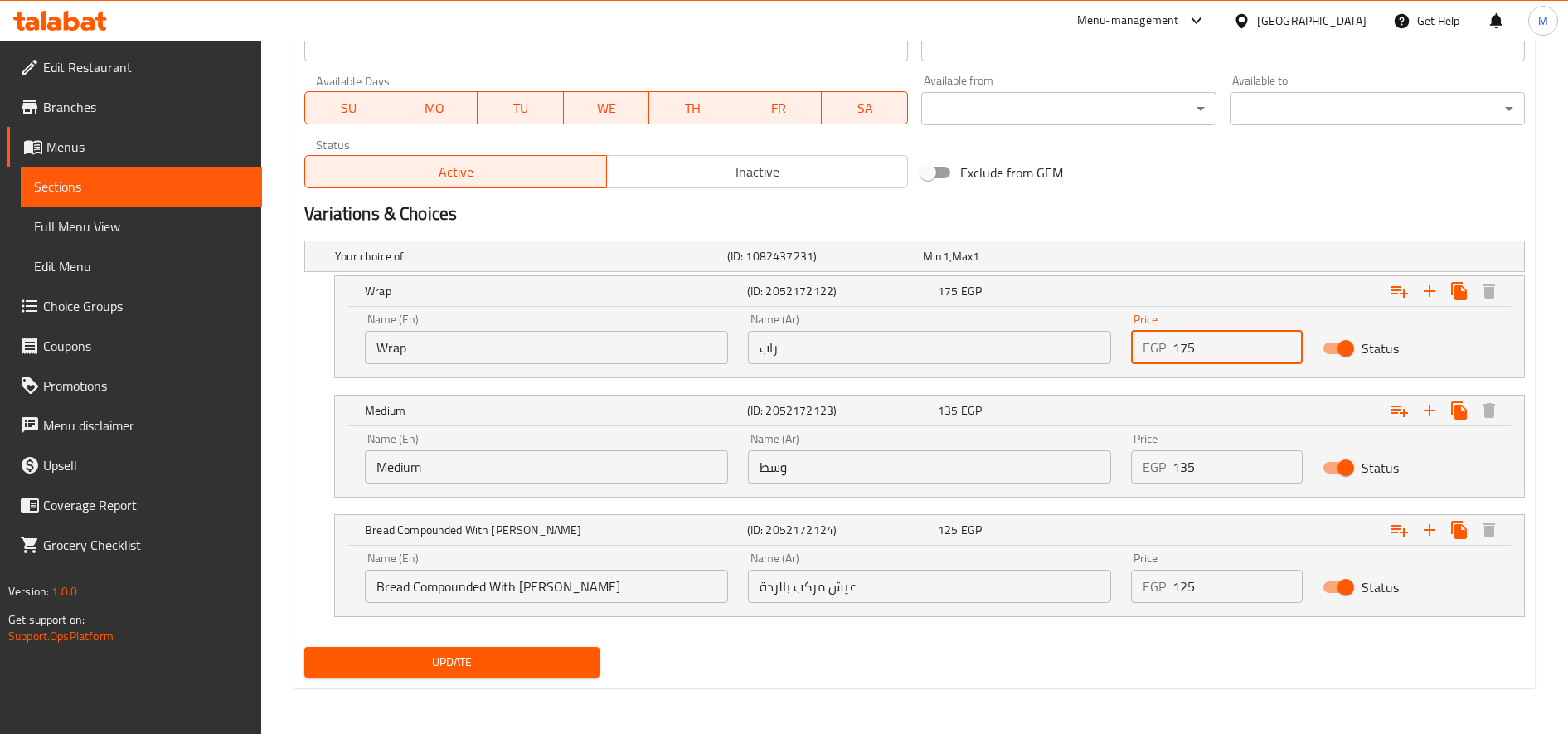
drag, startPoint x: 1190, startPoint y: 347, endPoint x: 1182, endPoint y: 348, distance: 8.1
click at [1168, 348] on input "175" at bounding box center [1237, 347] width 131 height 33
type input "195"
click at [1168, 469] on input "135" at bounding box center [1237, 467] width 131 height 33
type input "155"
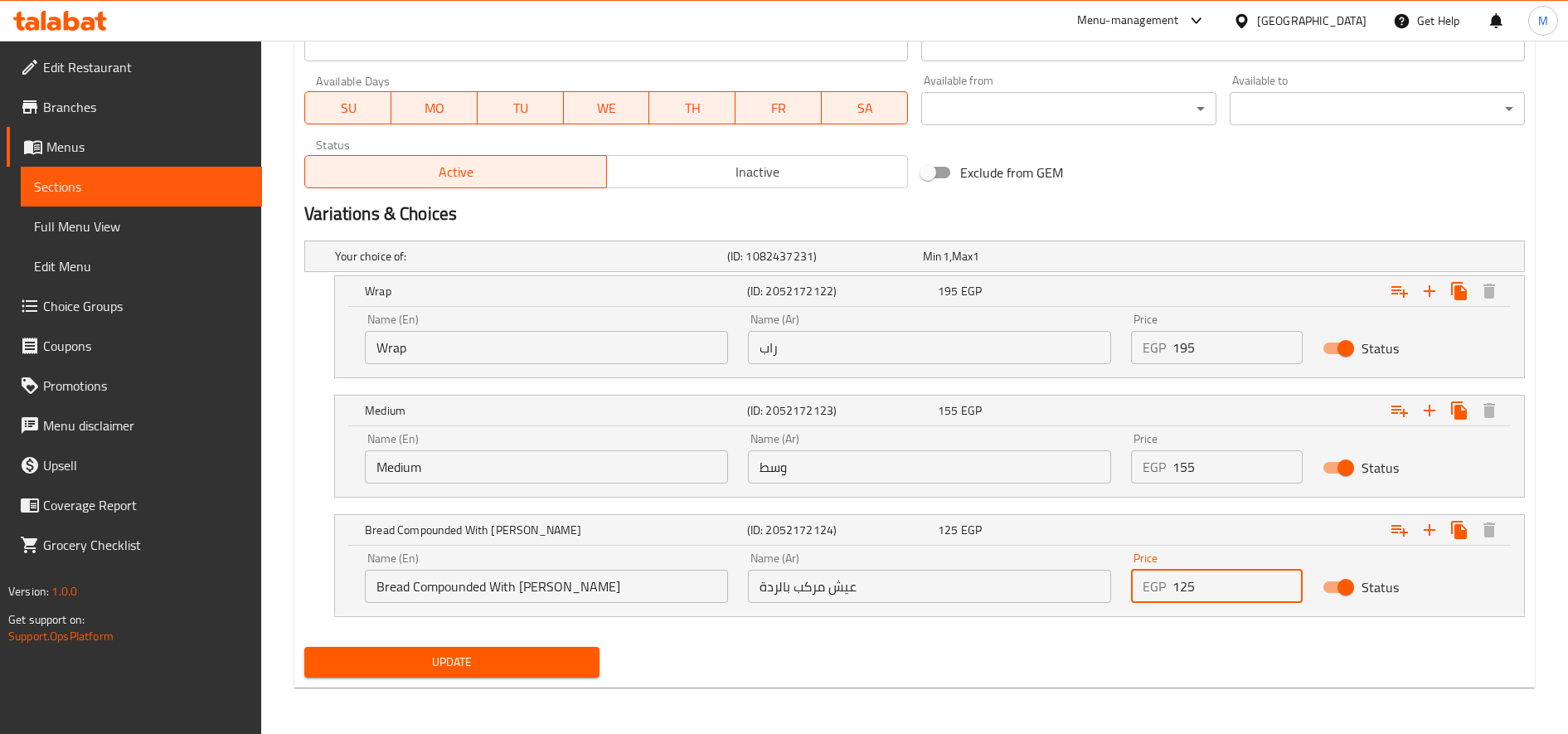
drag, startPoint x: 1190, startPoint y: 596, endPoint x: 1181, endPoint y: 593, distance: 9.5
click at [1168, 593] on input "125" at bounding box center [1237, 587] width 131 height 33
type input "145"
click at [304, 647] on button "Update" at bounding box center [451, 661] width 295 height 30
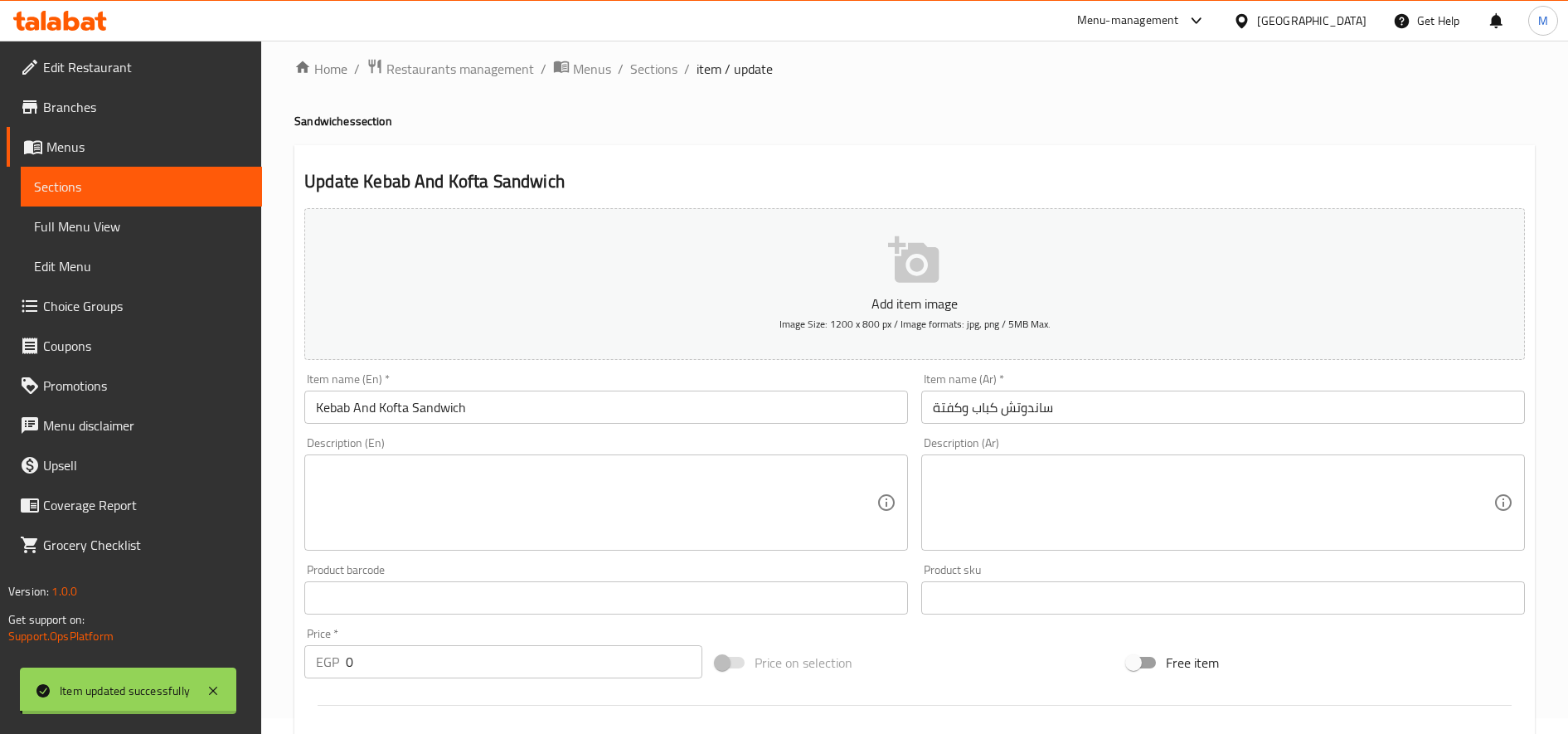
scroll to position [0, 0]
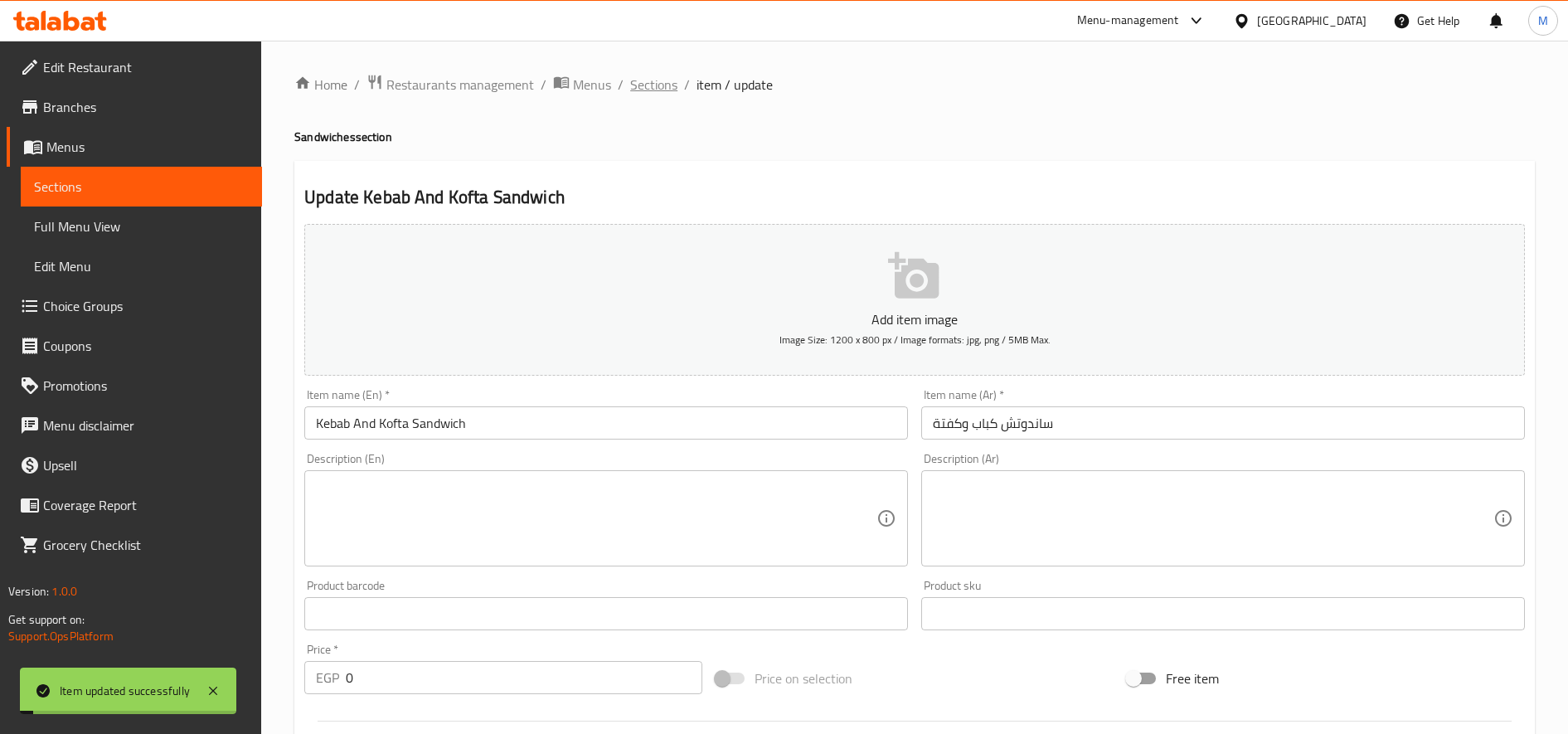
click at [666, 77] on span "Sections" at bounding box center [653, 84] width 47 height 20
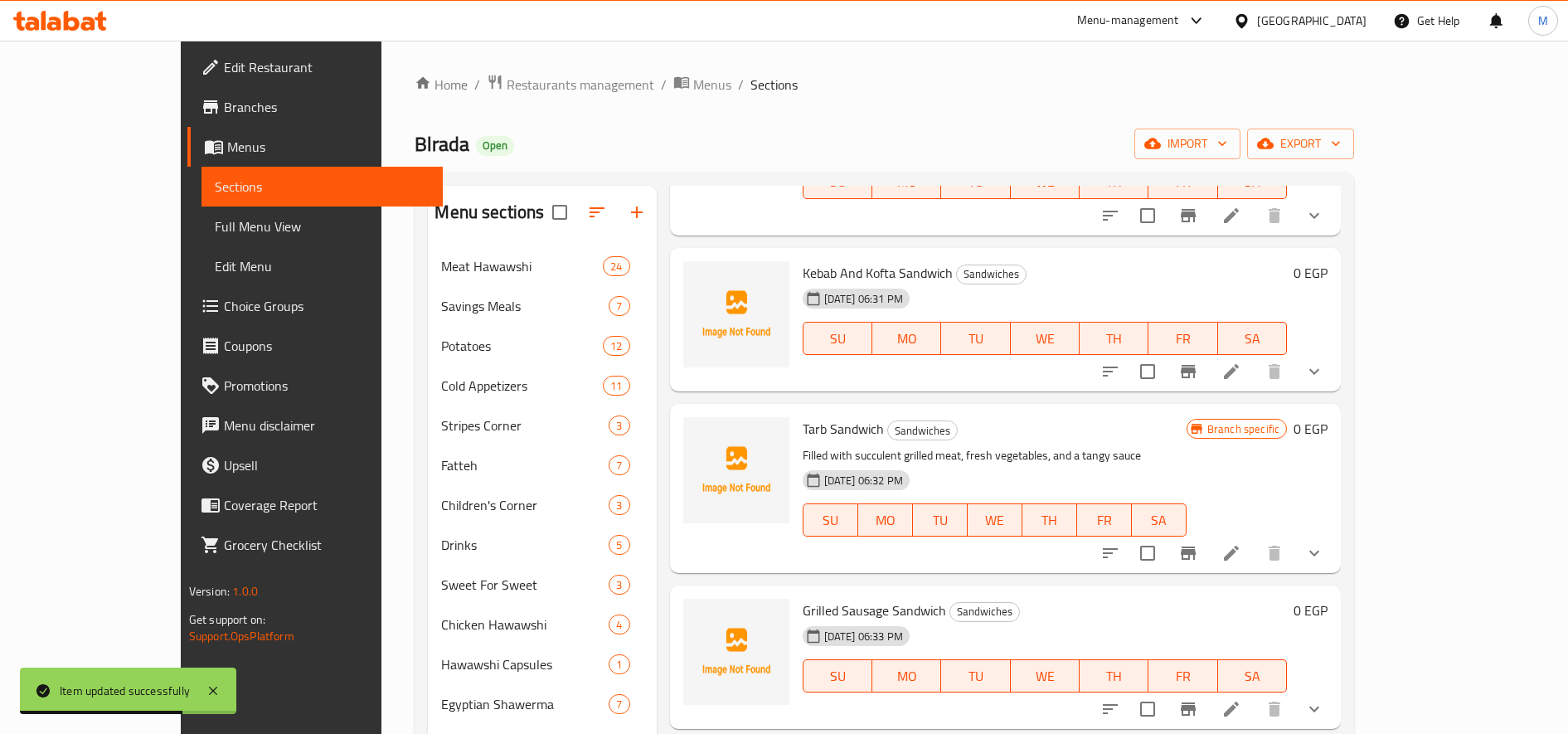
scroll to position [415, 0]
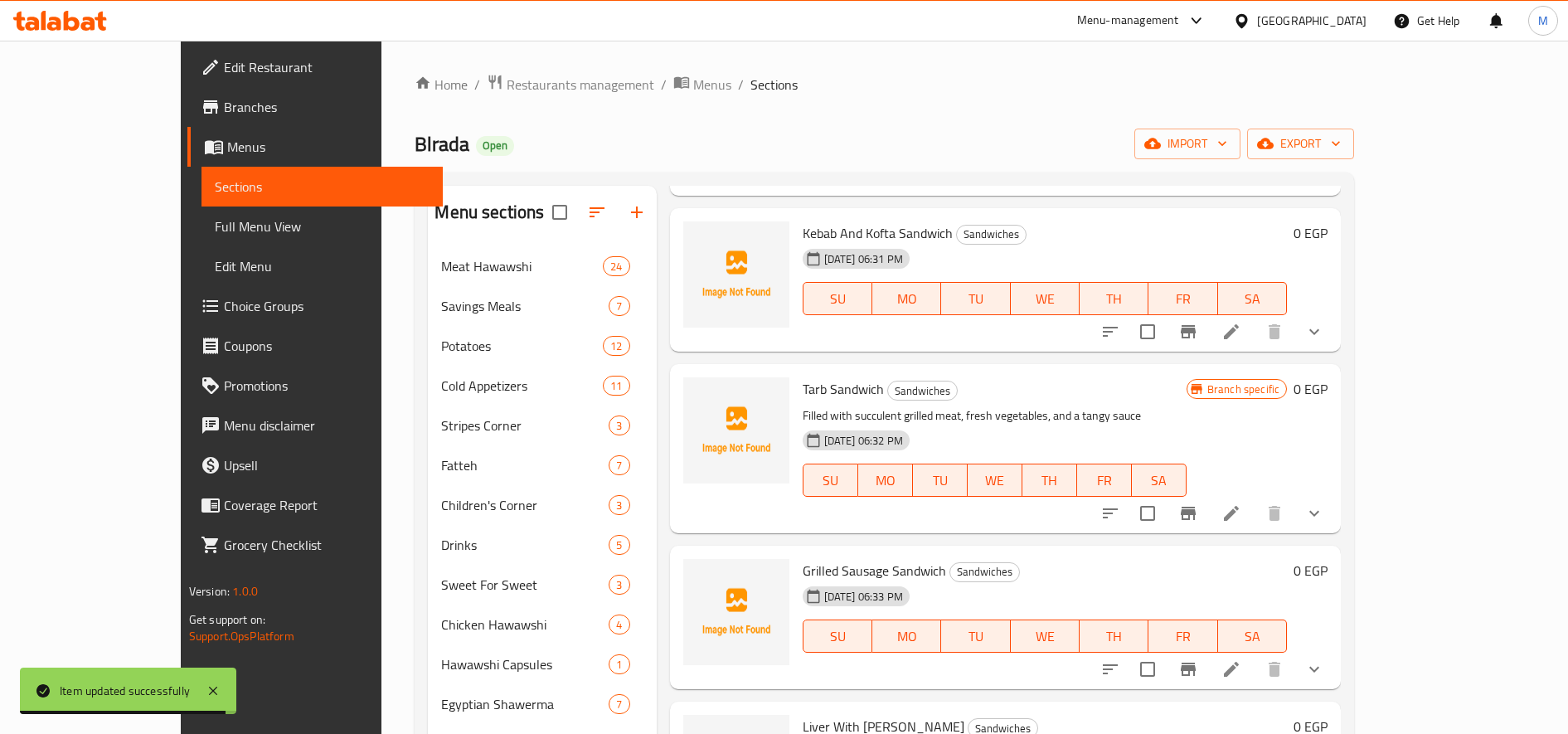
click at [1168, 501] on li at bounding box center [1230, 513] width 46 height 29
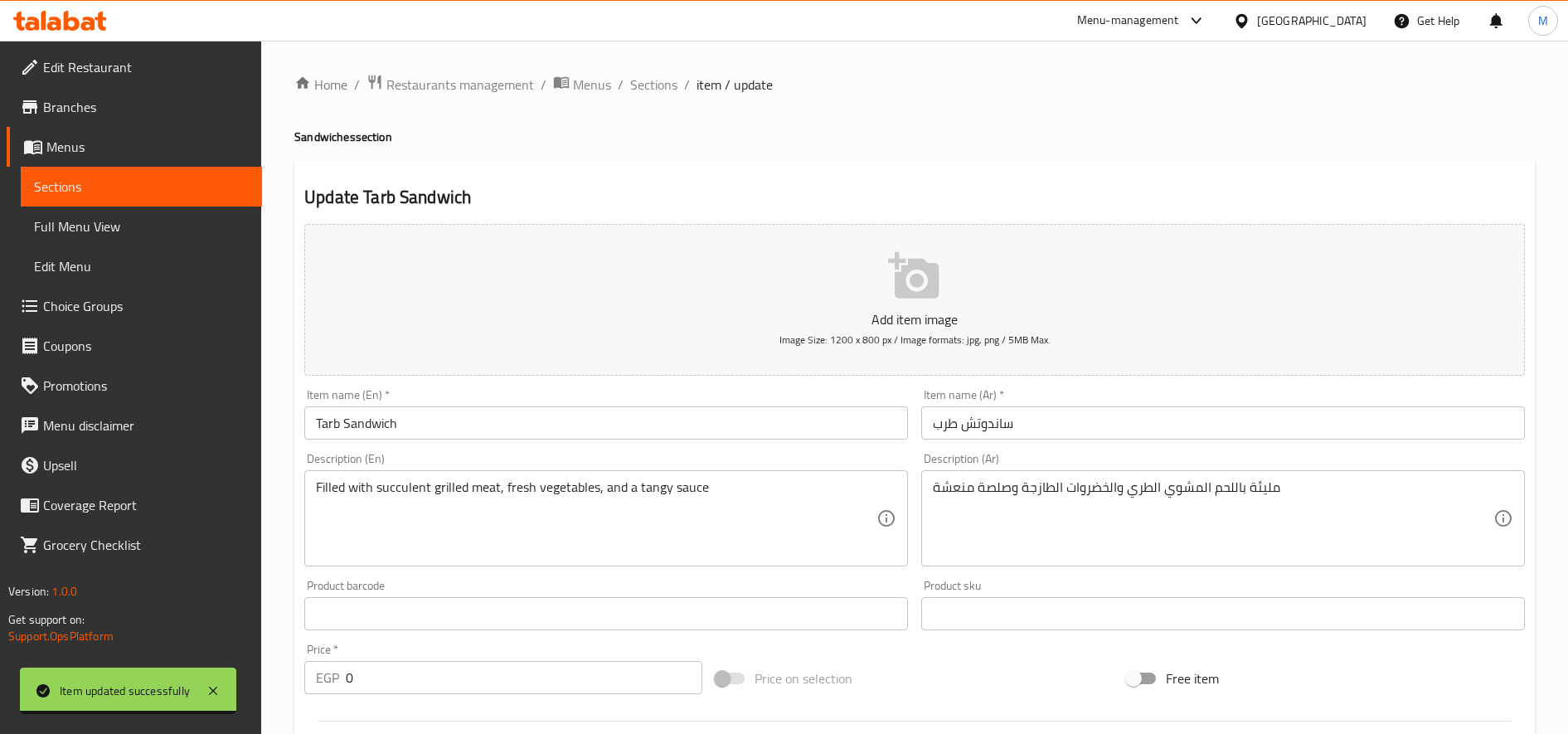
scroll to position [523, 0]
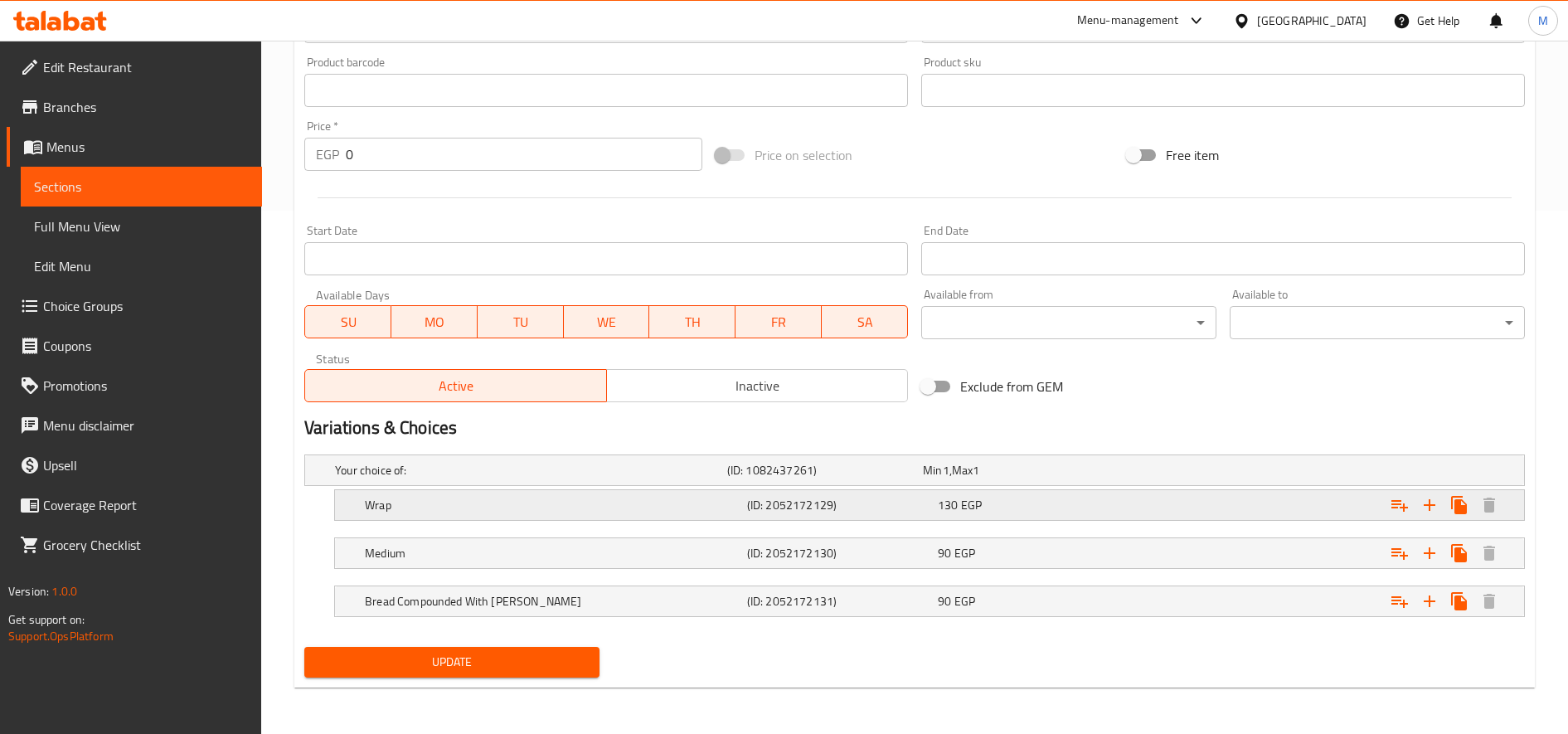
click at [1076, 479] on div "130 EGP" at bounding box center [1018, 470] width 189 height 17
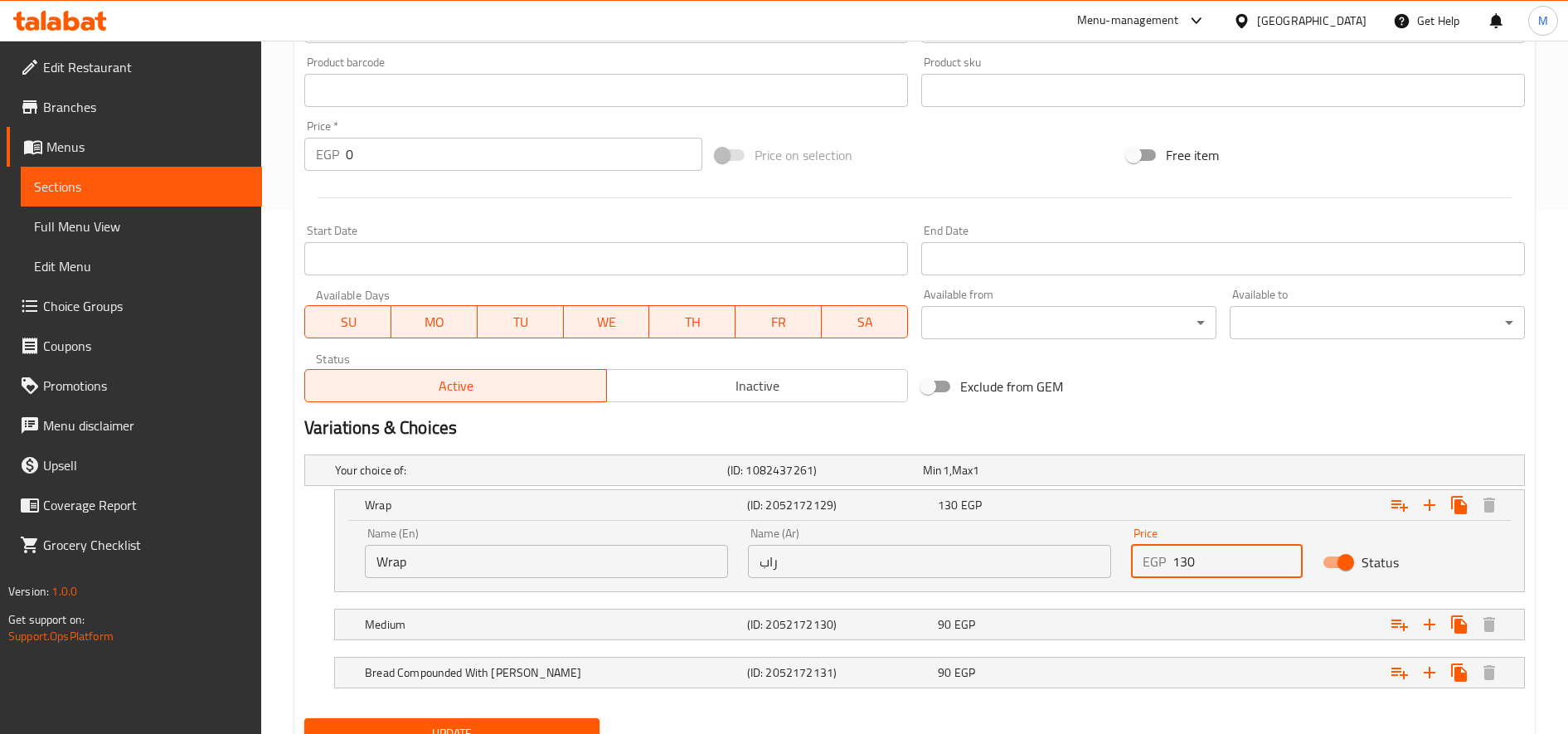
drag, startPoint x: 1186, startPoint y: 559, endPoint x: 1183, endPoint y: 567, distance: 8.5
click at [1168, 567] on input "130" at bounding box center [1237, 561] width 131 height 33
type input "150"
click at [1168, 474] on div "Expand" at bounding box center [1312, 470] width 392 height 7
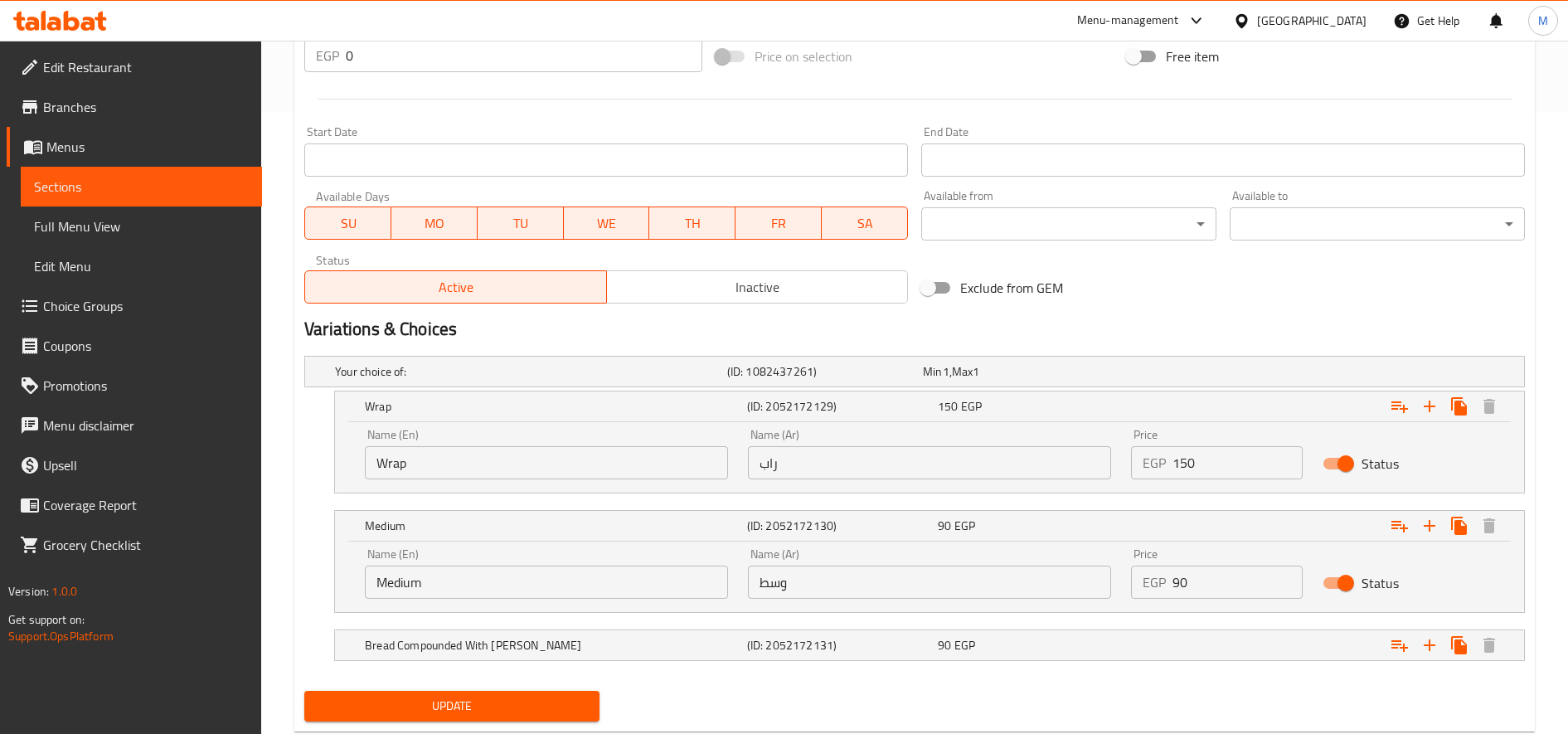
scroll to position [661, 0]
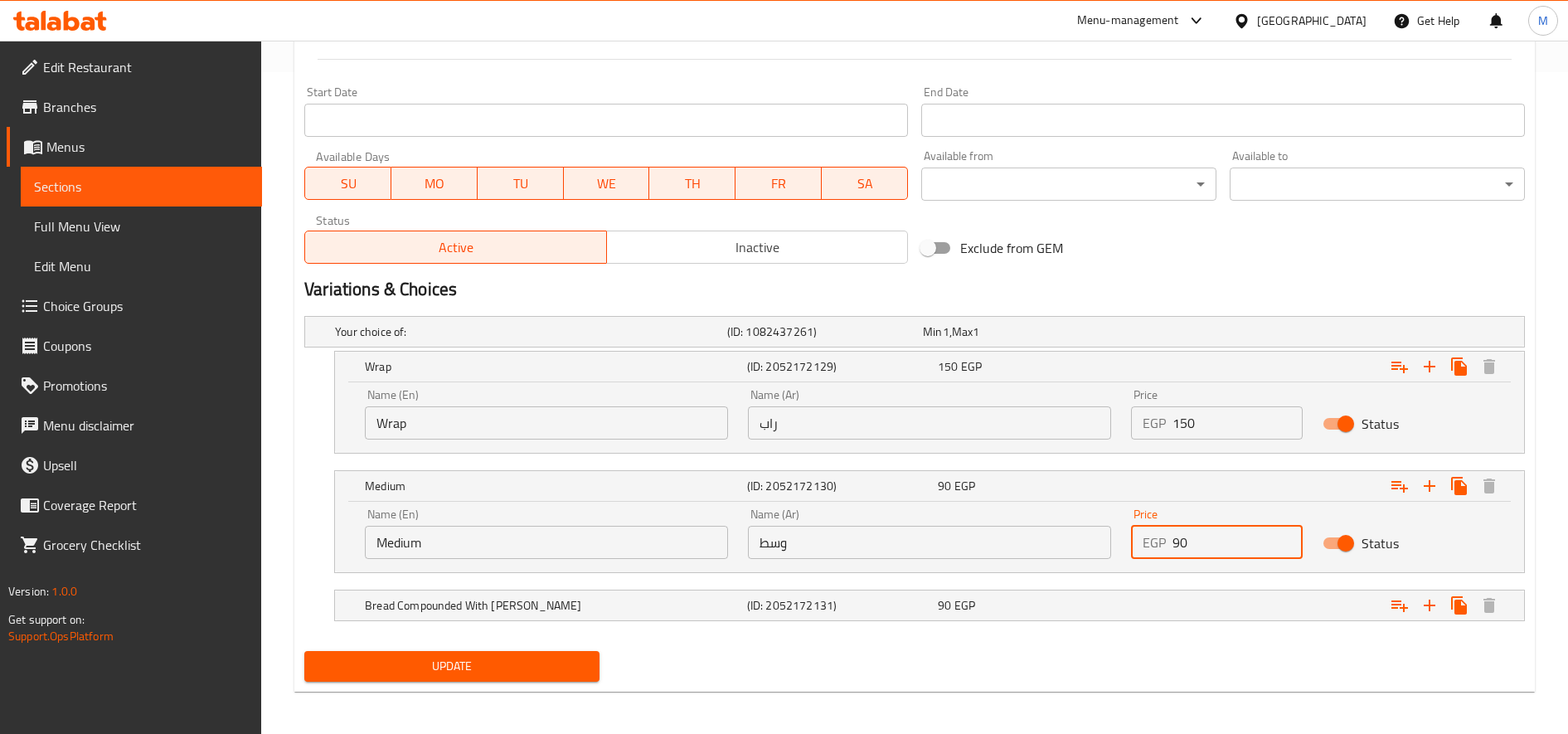
click at [1168, 549] on input "90" at bounding box center [1237, 543] width 131 height 33
type input "110"
click at [1134, 335] on div "Expand" at bounding box center [1312, 332] width 392 height 7
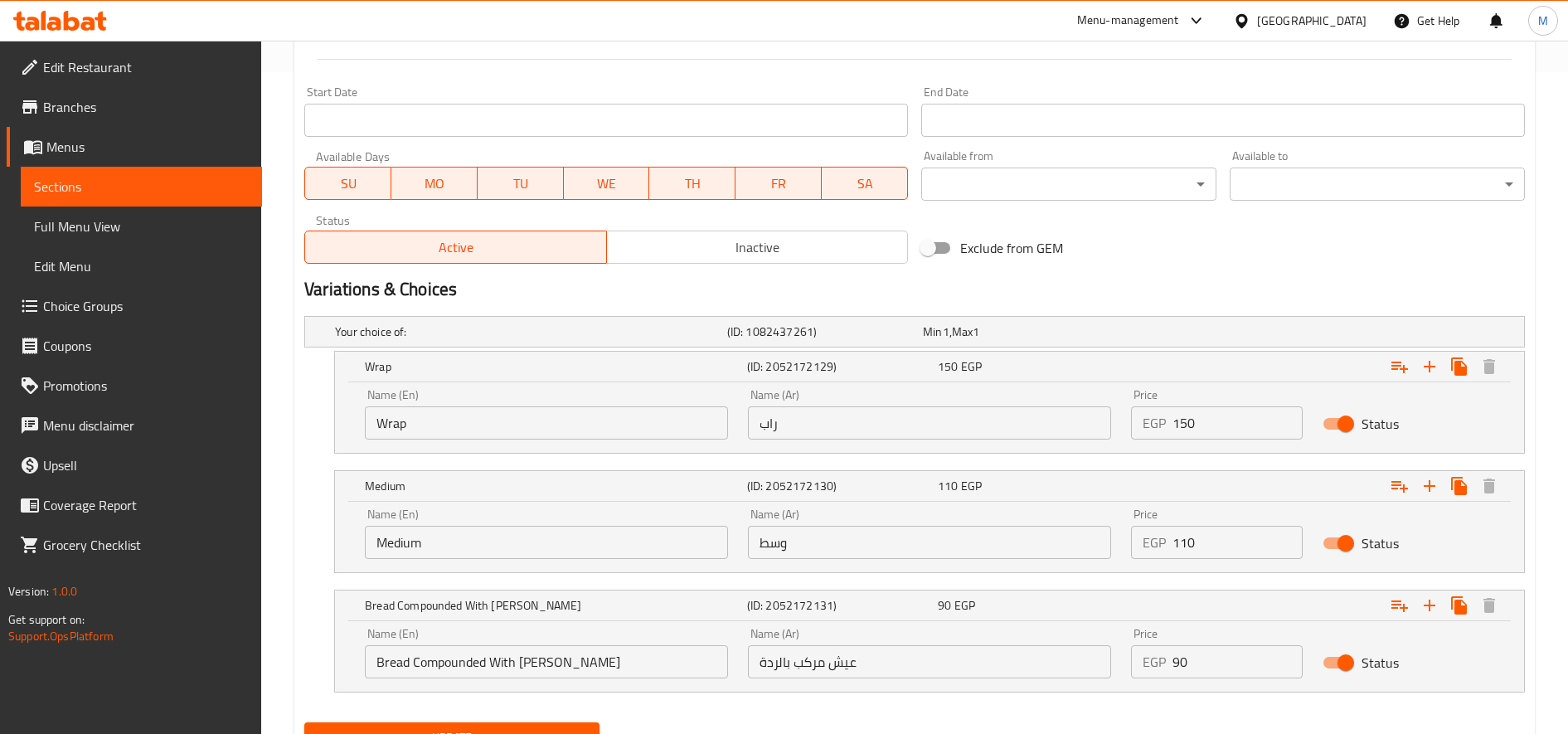
click at [1168, 666] on input "90" at bounding box center [1237, 661] width 131 height 33
type input "105"
click at [304, 722] on button "Update" at bounding box center [451, 737] width 295 height 30
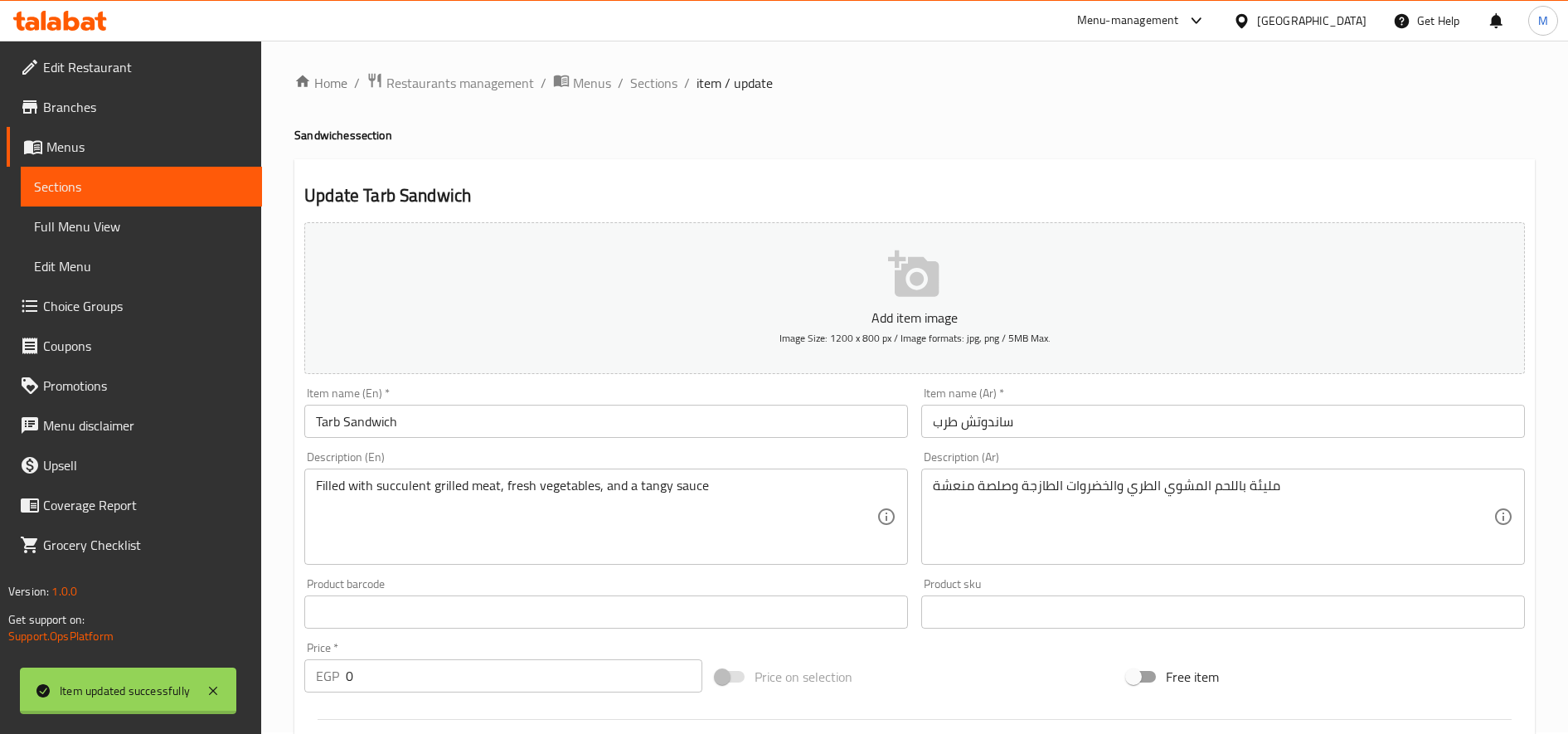
scroll to position [0, 0]
drag, startPoint x: 659, startPoint y: 91, endPoint x: 741, endPoint y: 118, distance: 86.3
click at [659, 91] on span "Sections" at bounding box center [653, 84] width 47 height 20
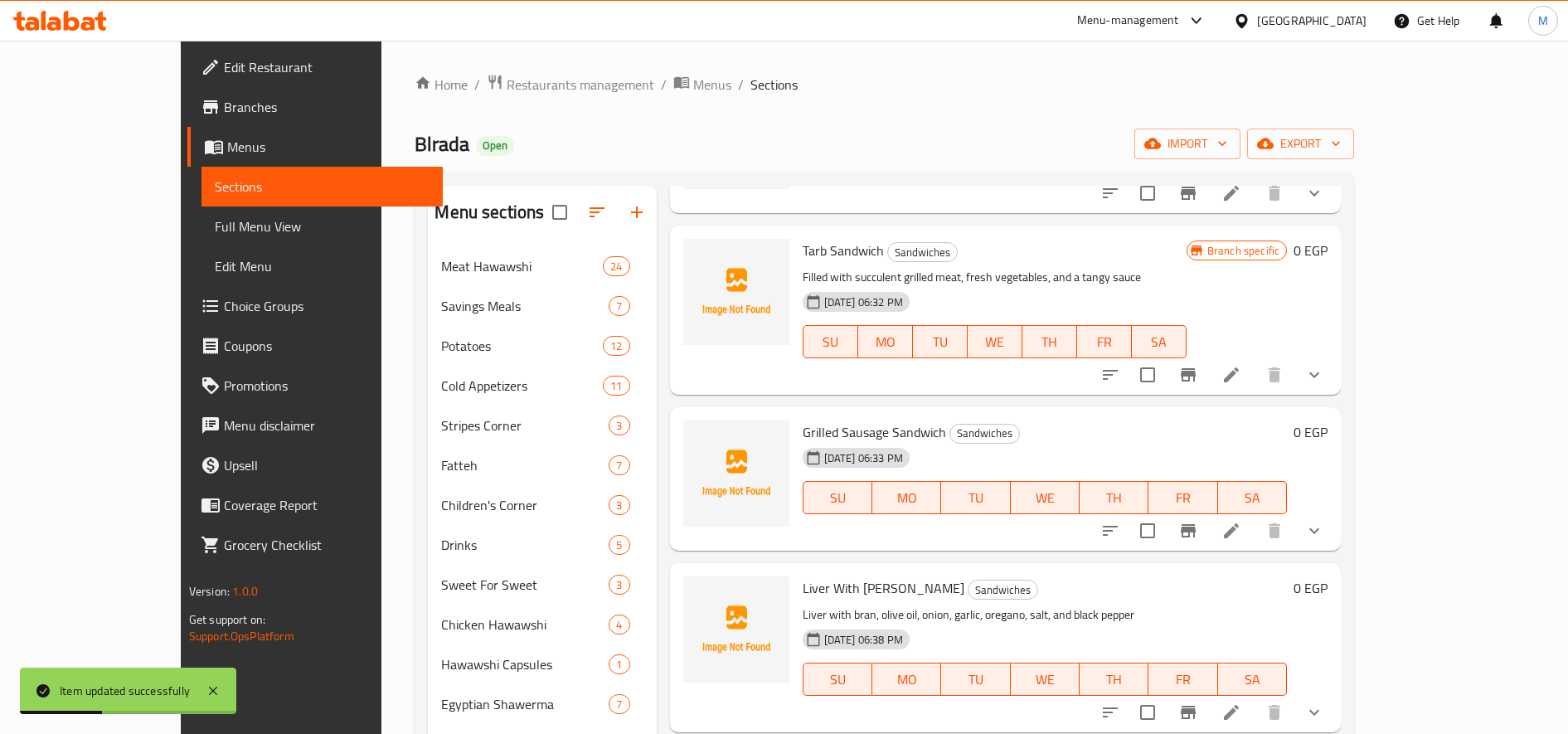
scroll to position [691, 0]
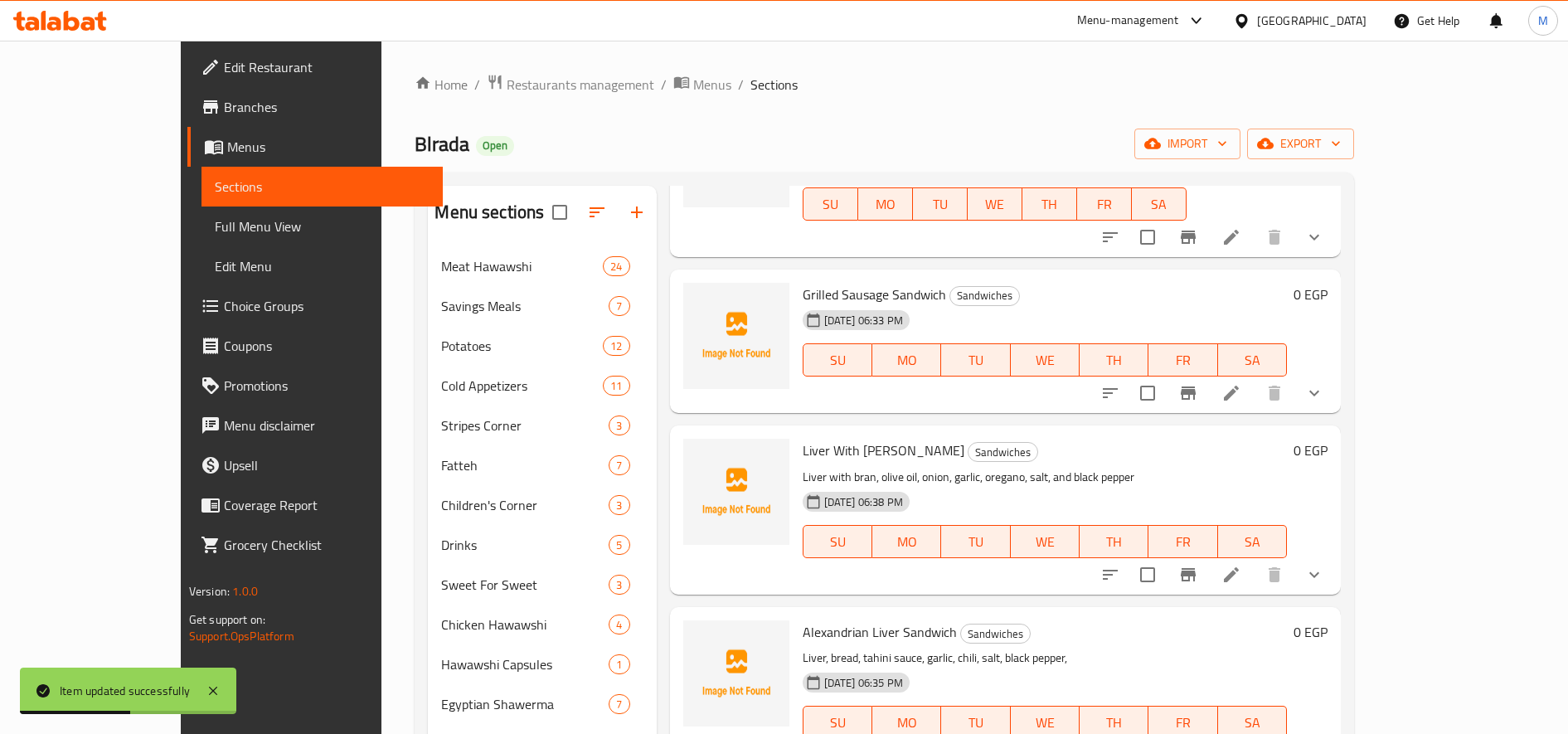
click at [1168, 383] on icon at bounding box center [1231, 393] width 20 height 20
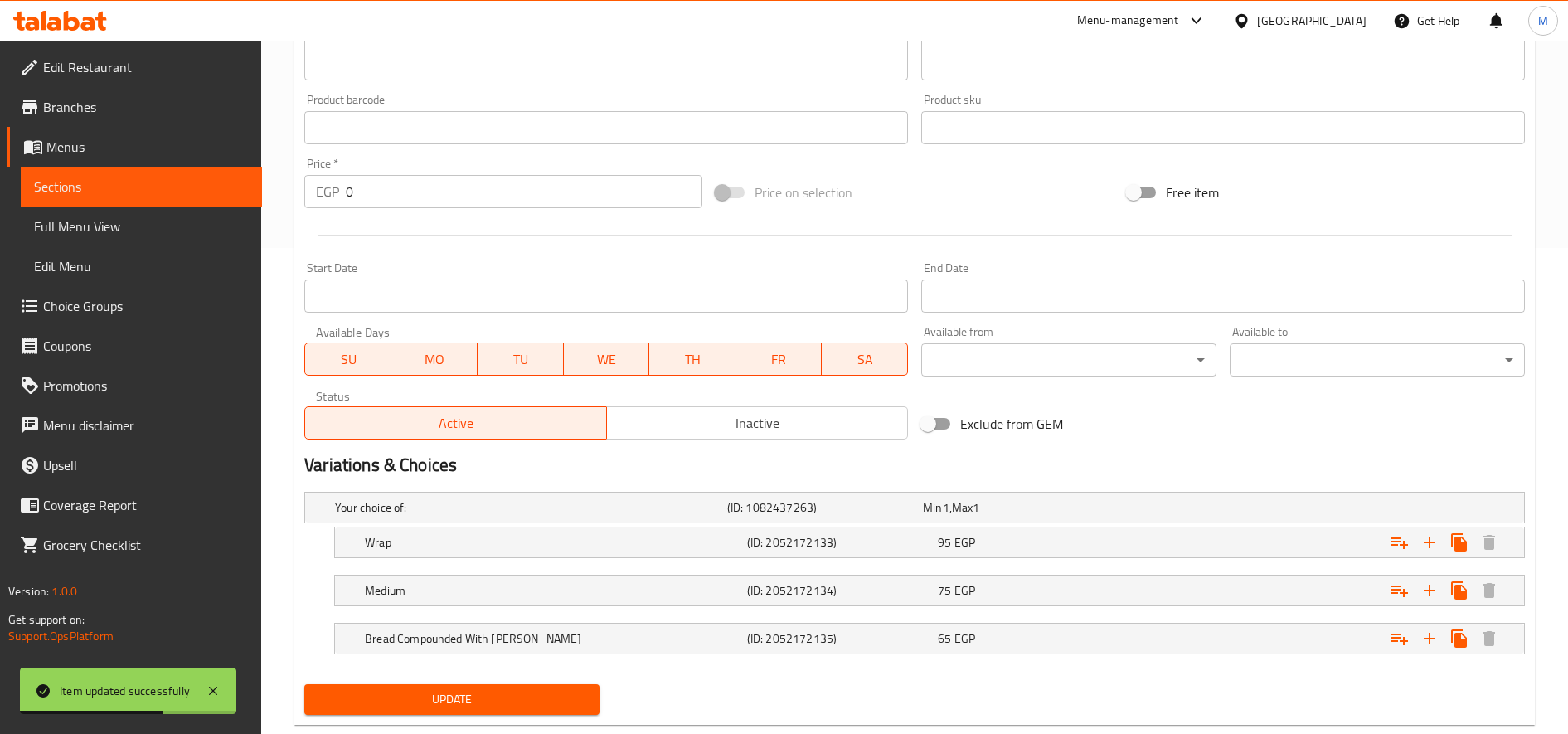
scroll to position [523, 0]
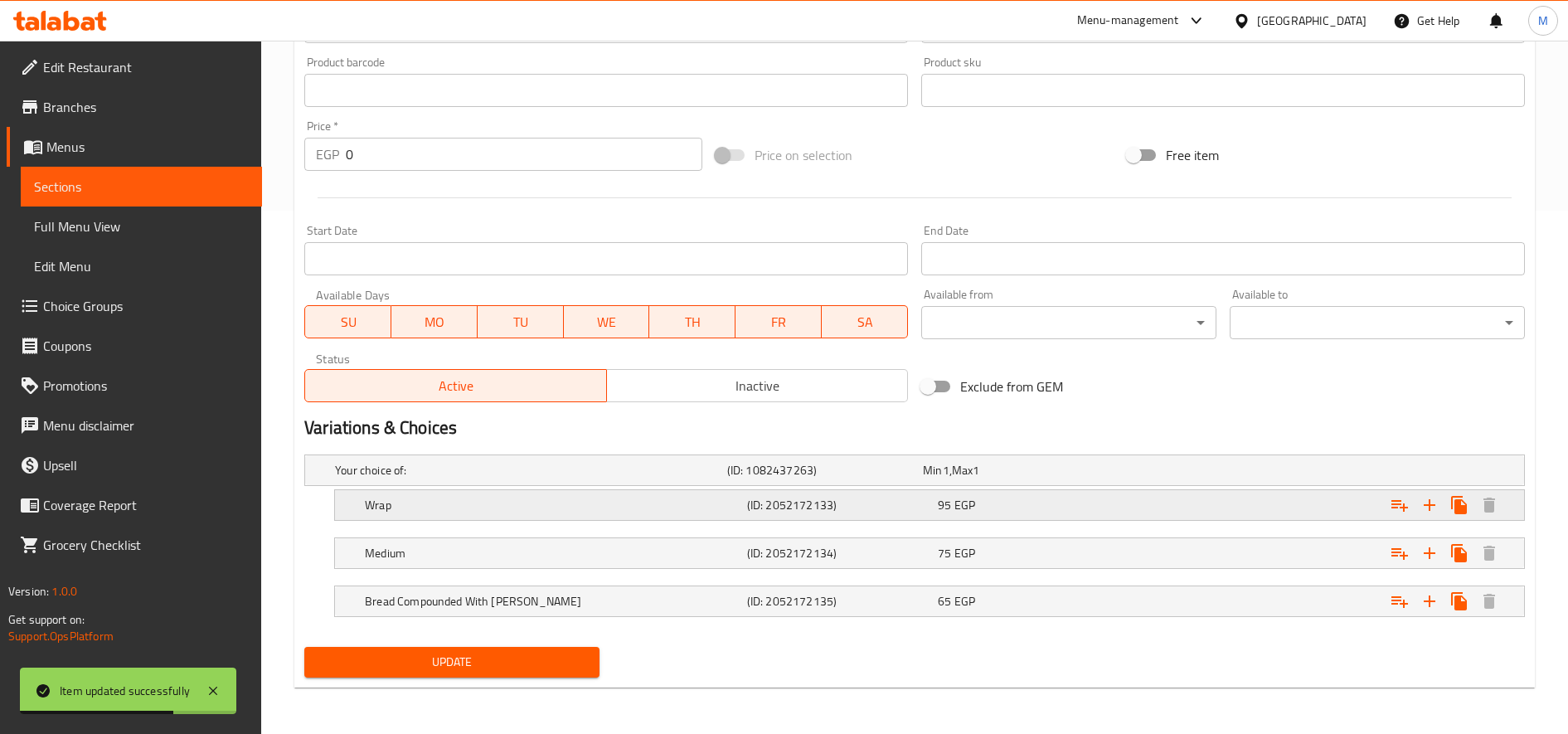
click at [1112, 479] on div "95 EGP" at bounding box center [1018, 470] width 189 height 17
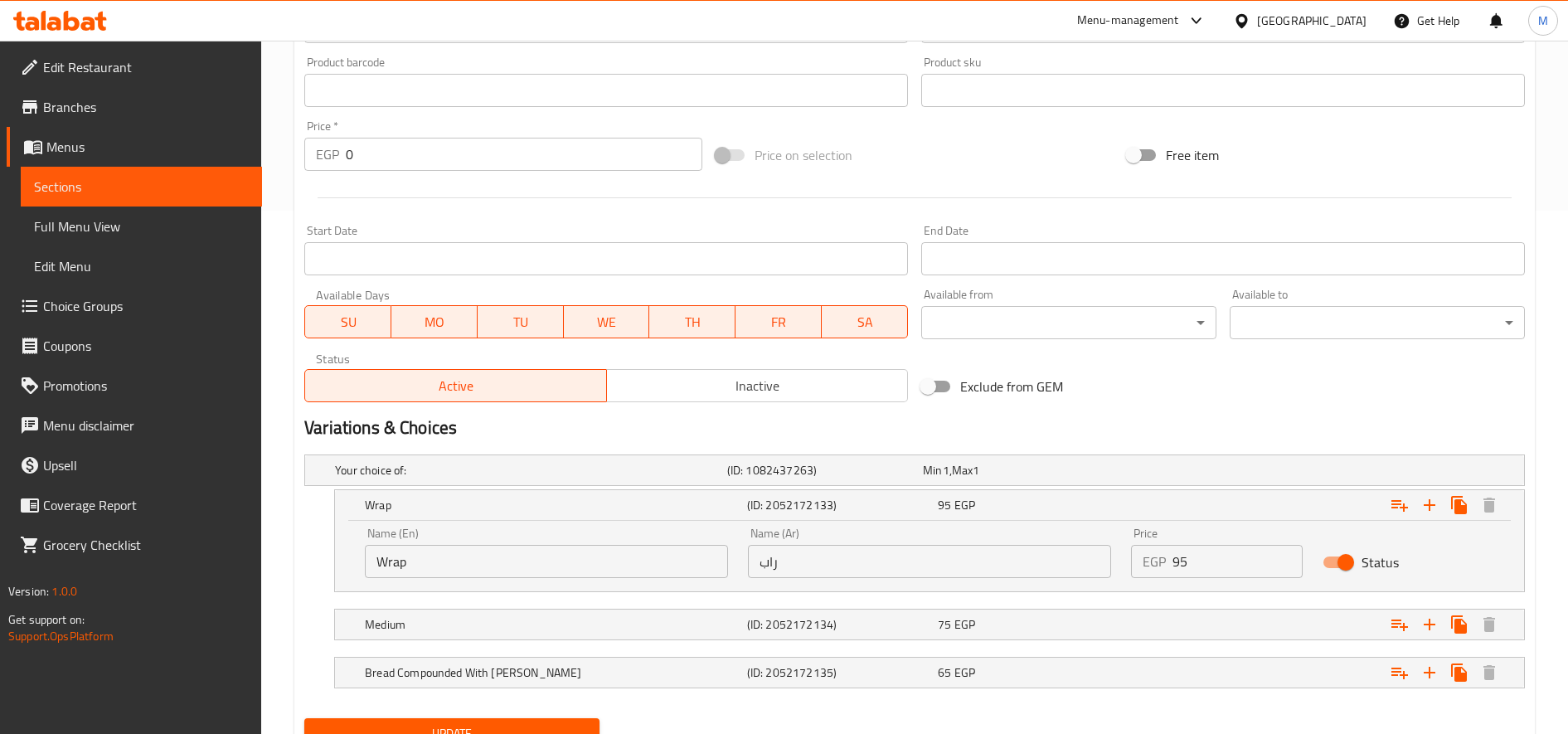
click at [1168, 559] on input "95" at bounding box center [1237, 561] width 131 height 33
type input "110"
click at [1142, 474] on div "Expand" at bounding box center [1312, 470] width 392 height 7
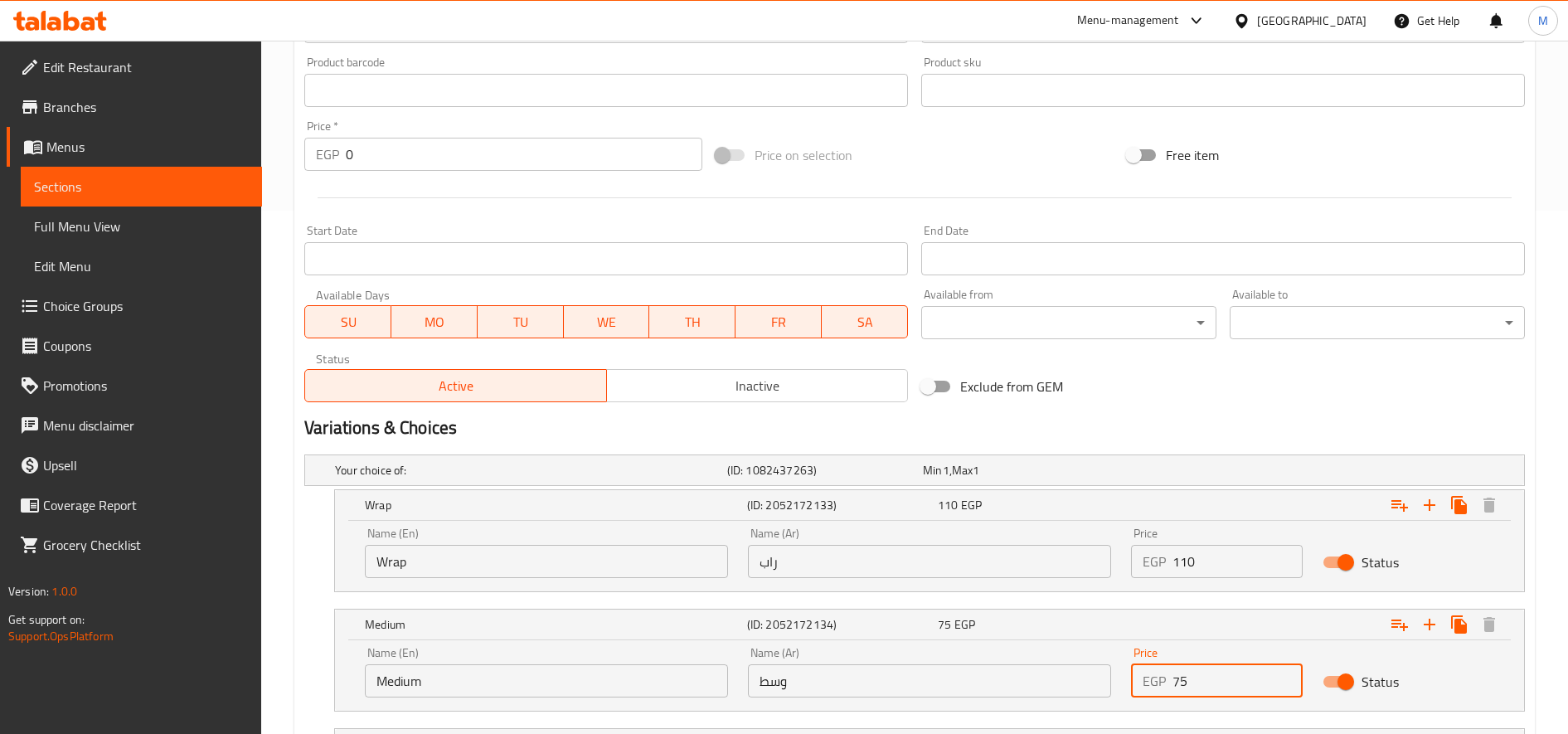
click at [1168, 682] on input "75" at bounding box center [1237, 681] width 131 height 33
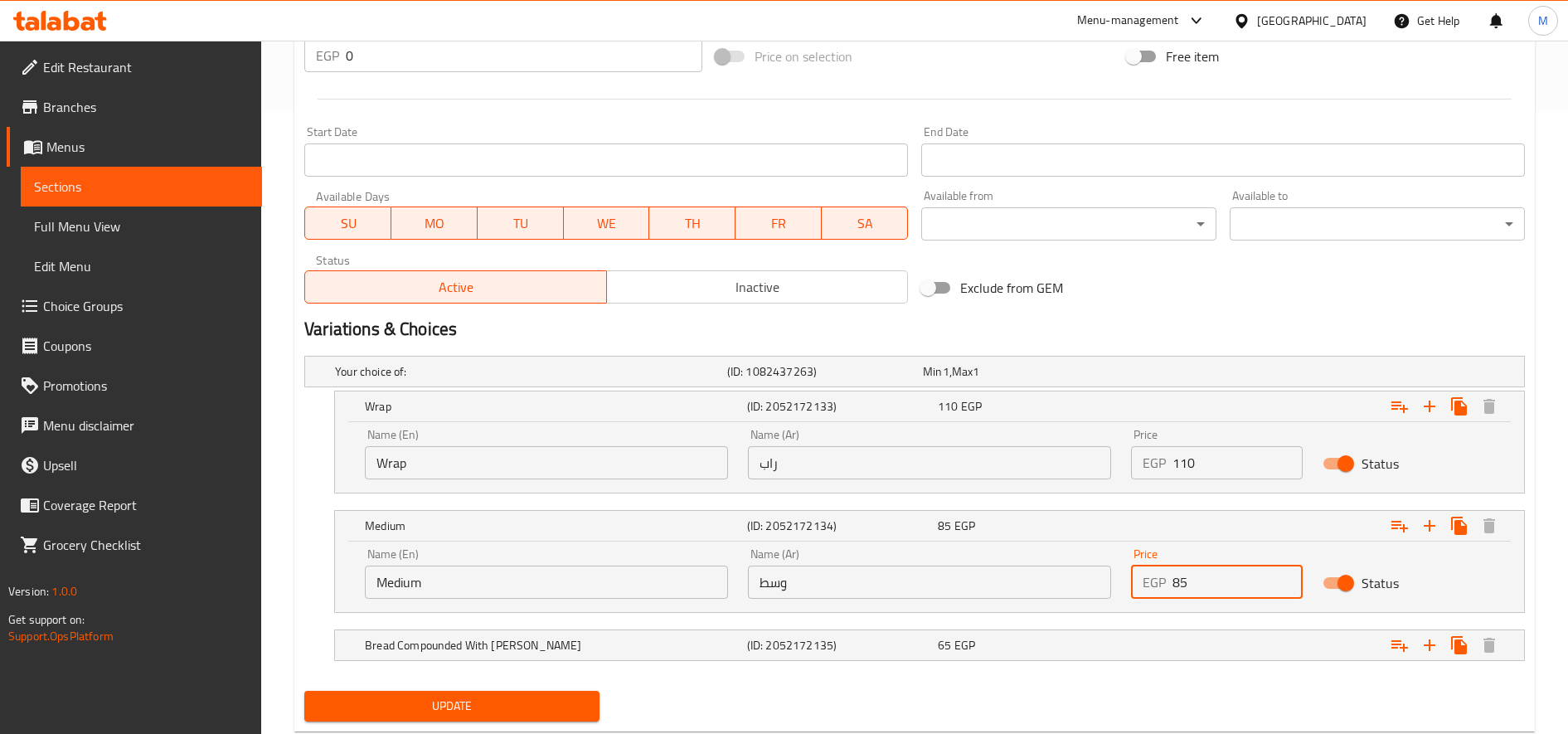
scroll to position [661, 0]
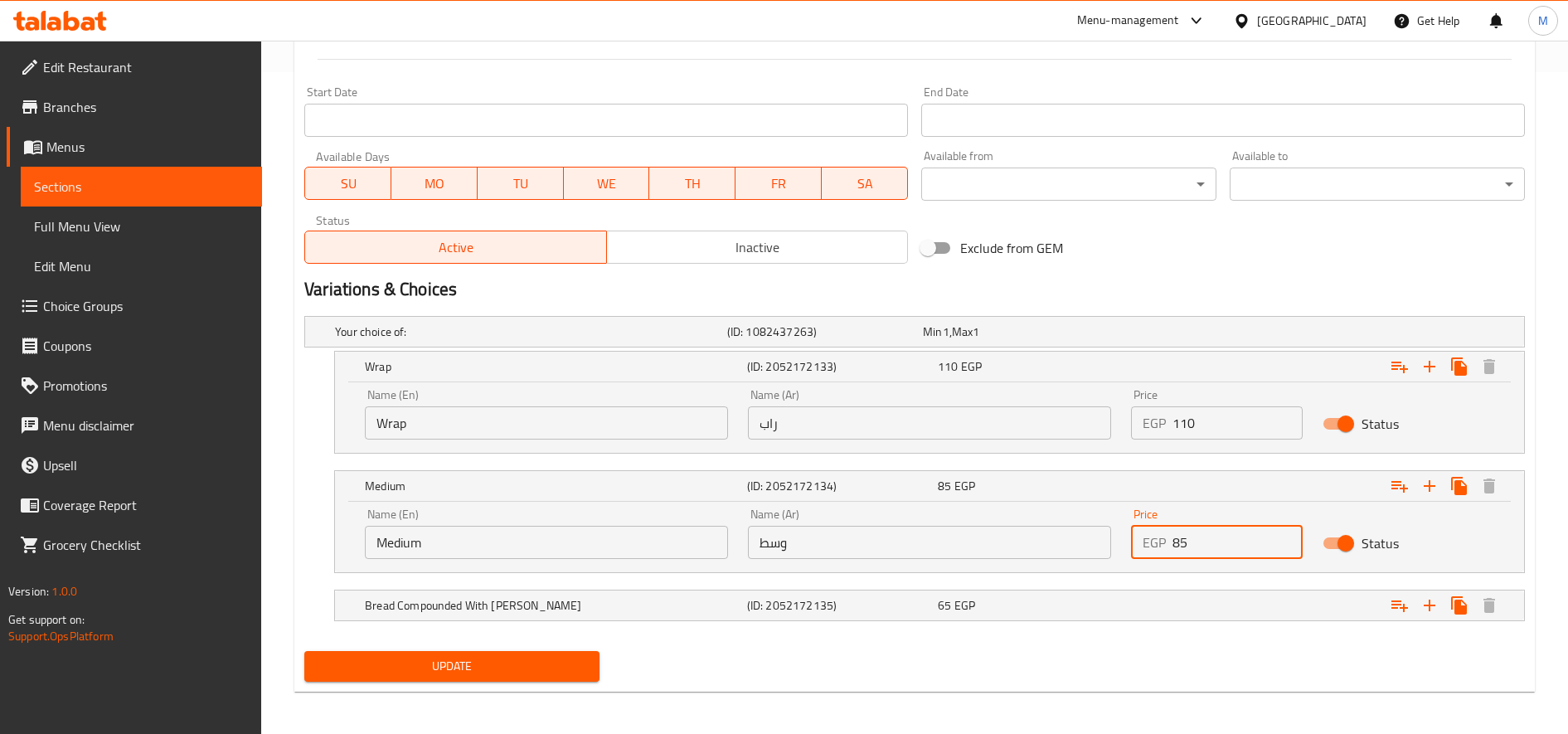
type input "85"
click at [1153, 564] on div "Price EGP 85 Price" at bounding box center [1216, 534] width 191 height 71
click at [1142, 335] on div "Expand" at bounding box center [1312, 332] width 392 height 7
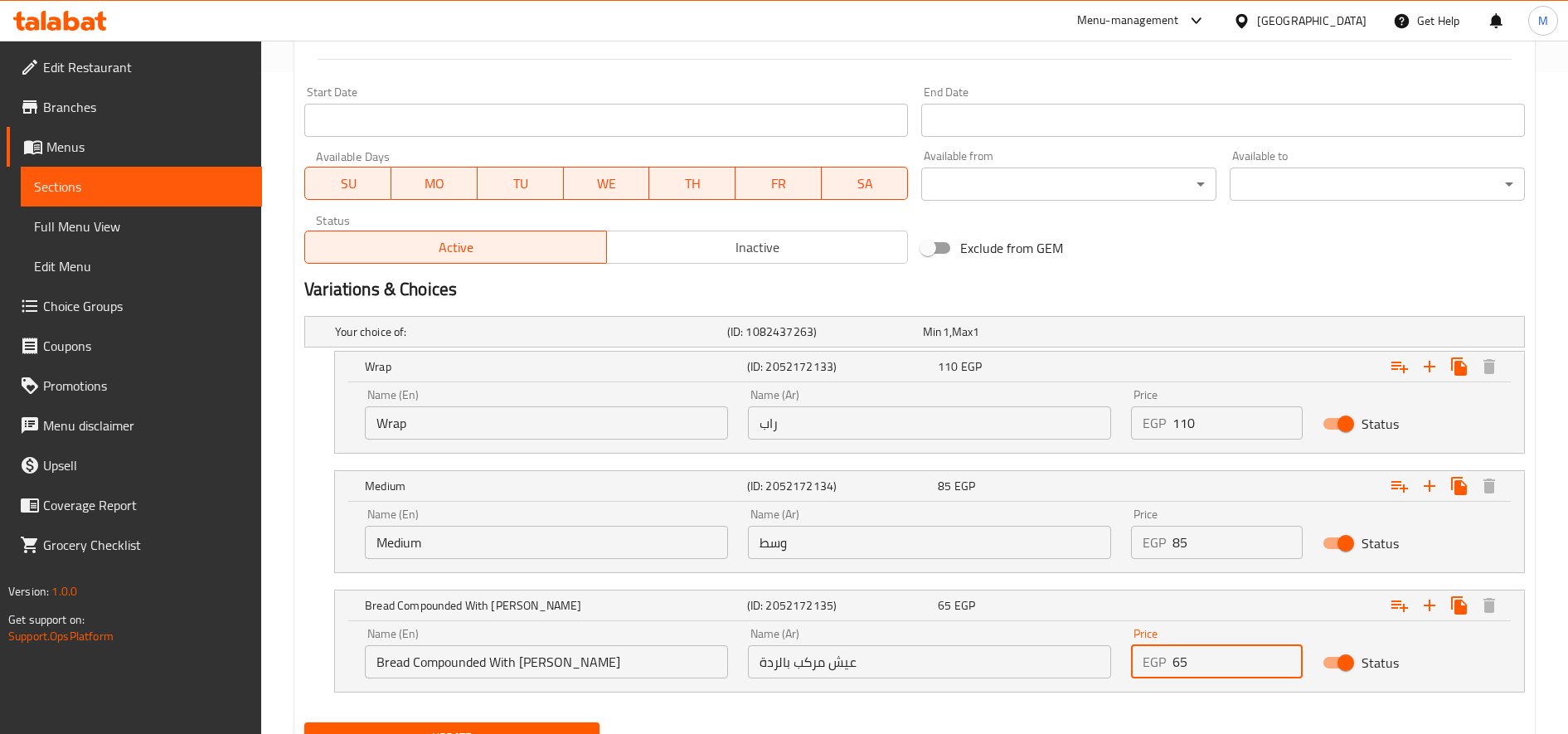
click at [1168, 655] on input "65" at bounding box center [1237, 661] width 131 height 33
type input "75"
click at [304, 722] on button "Update" at bounding box center [451, 737] width 295 height 30
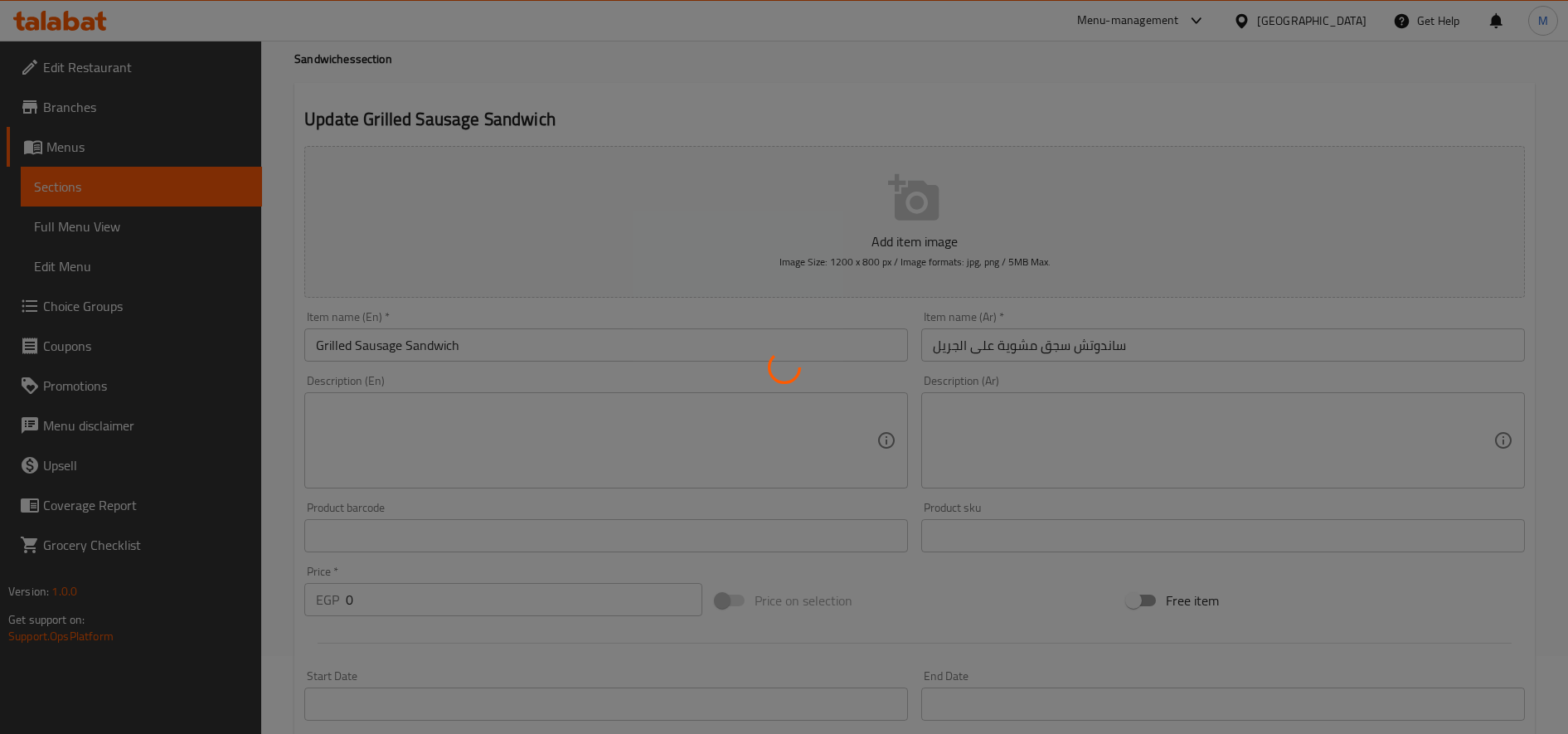
scroll to position [0, 0]
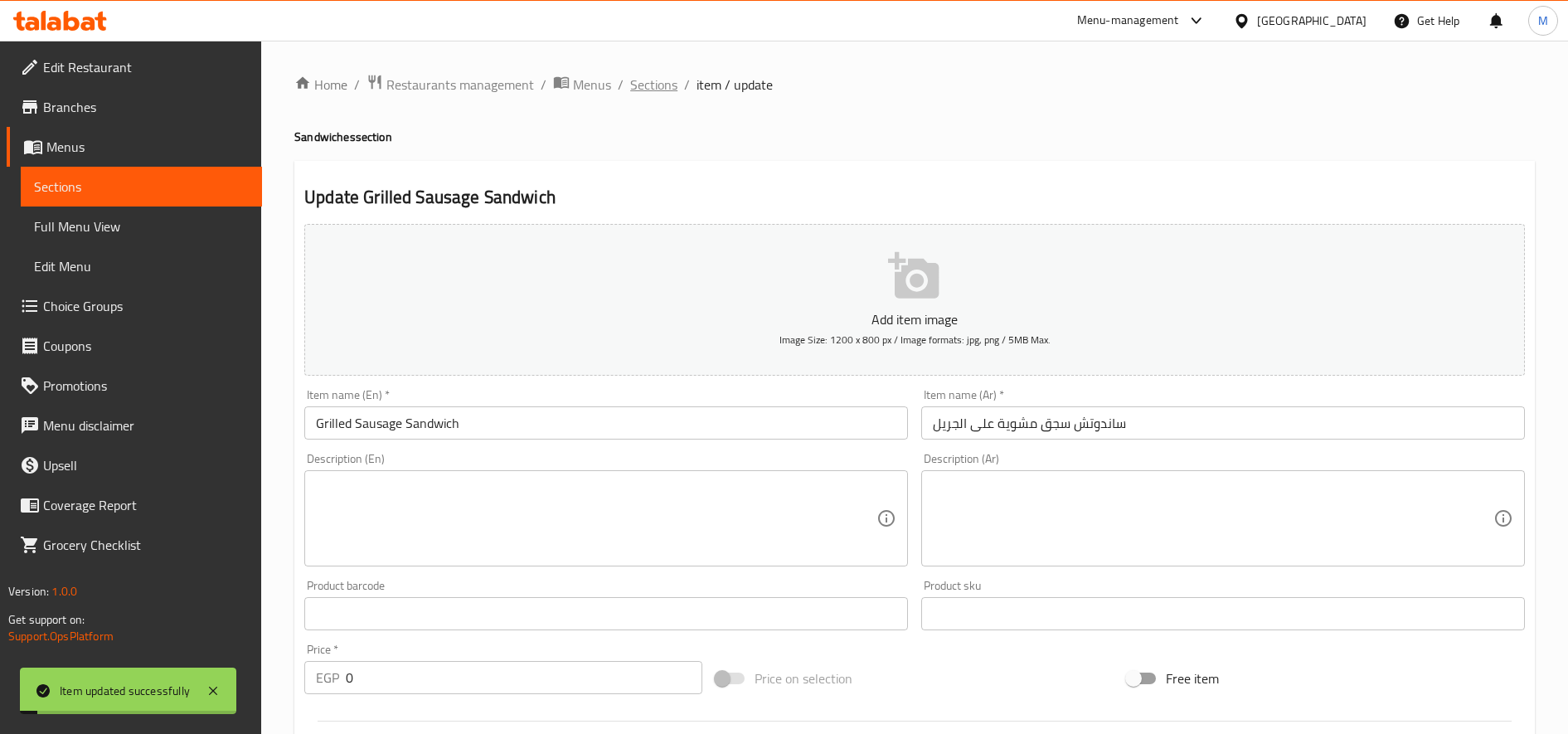
click at [653, 83] on span "Sections" at bounding box center [653, 84] width 47 height 20
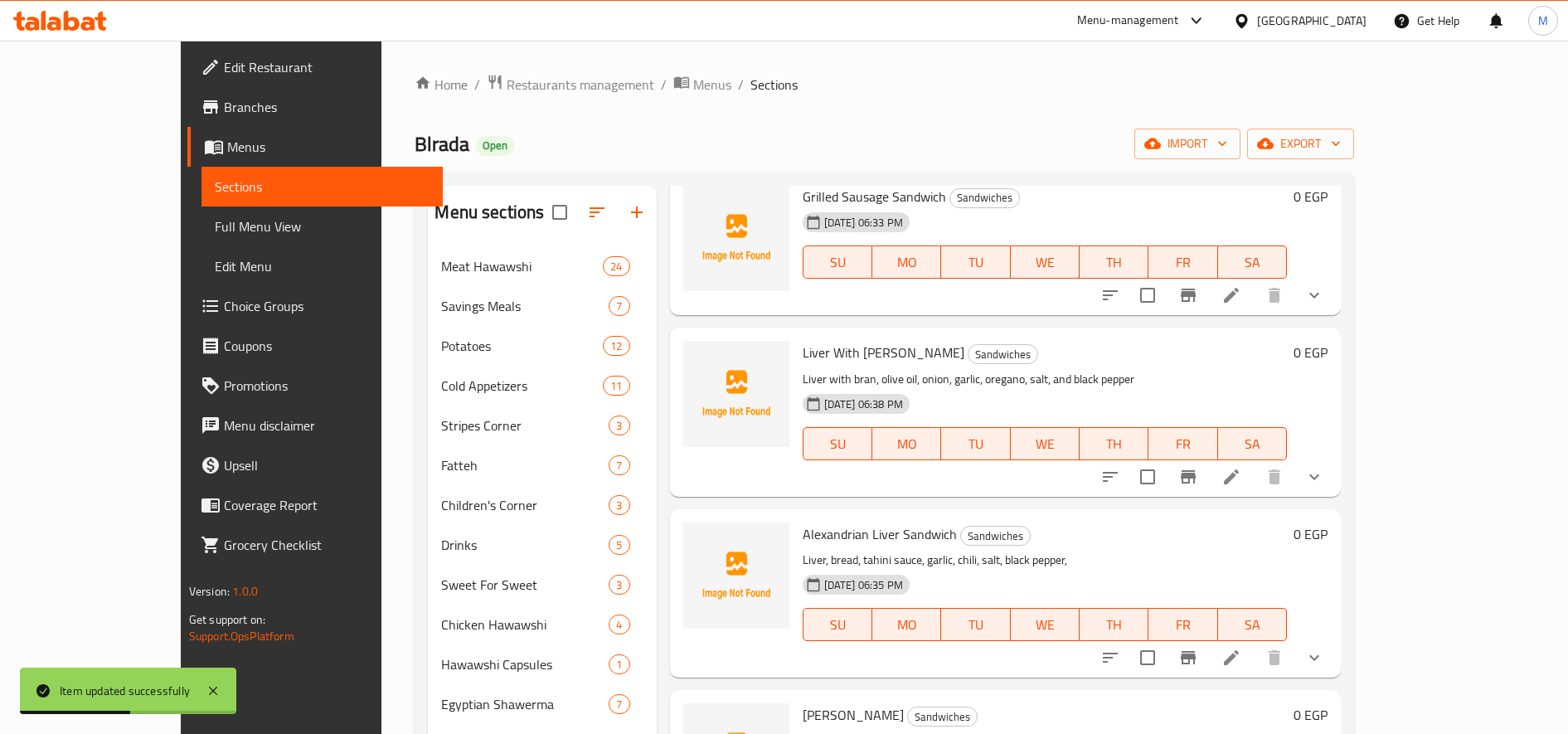
scroll to position [829, 0]
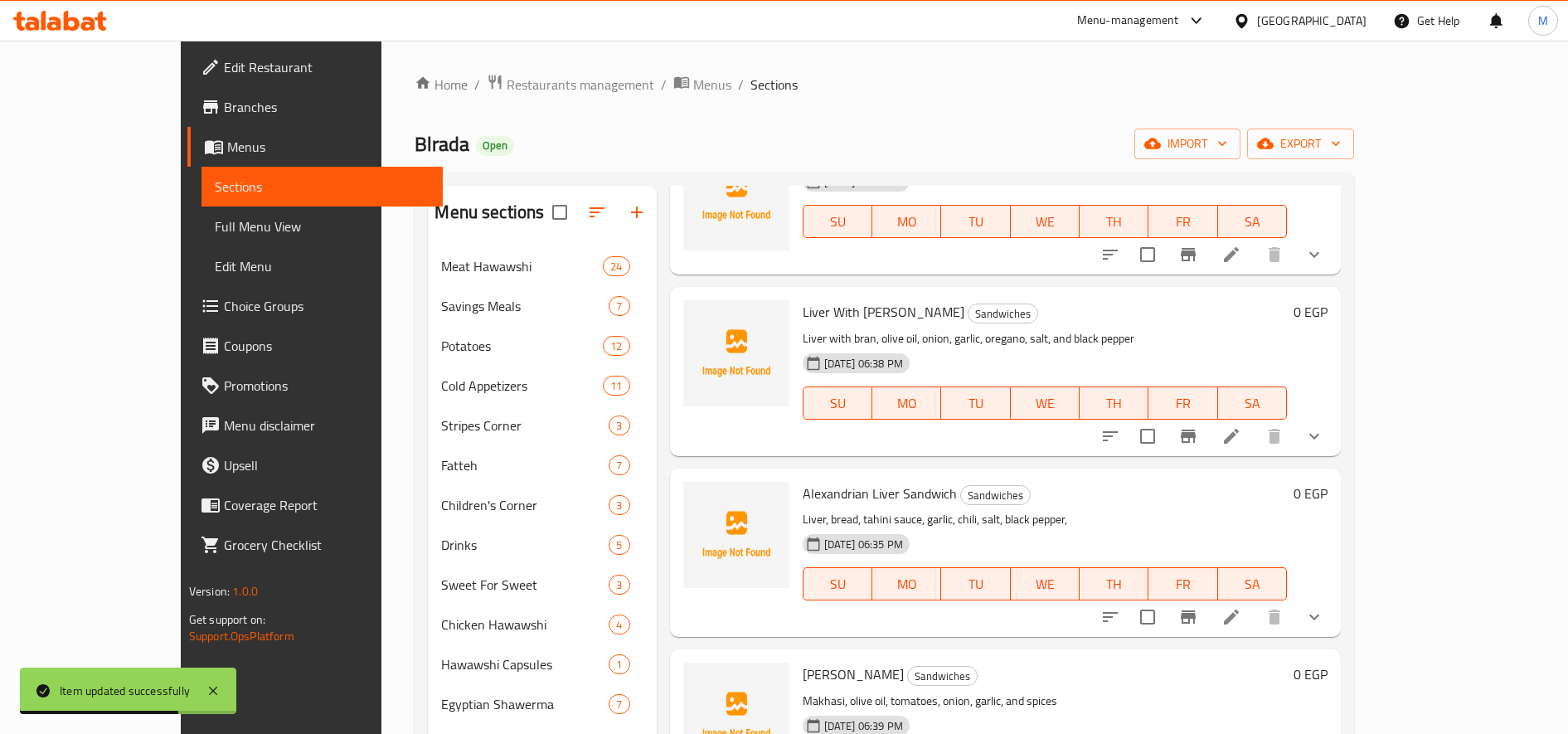
click at [1168, 421] on li at bounding box center [1230, 436] width 46 height 29
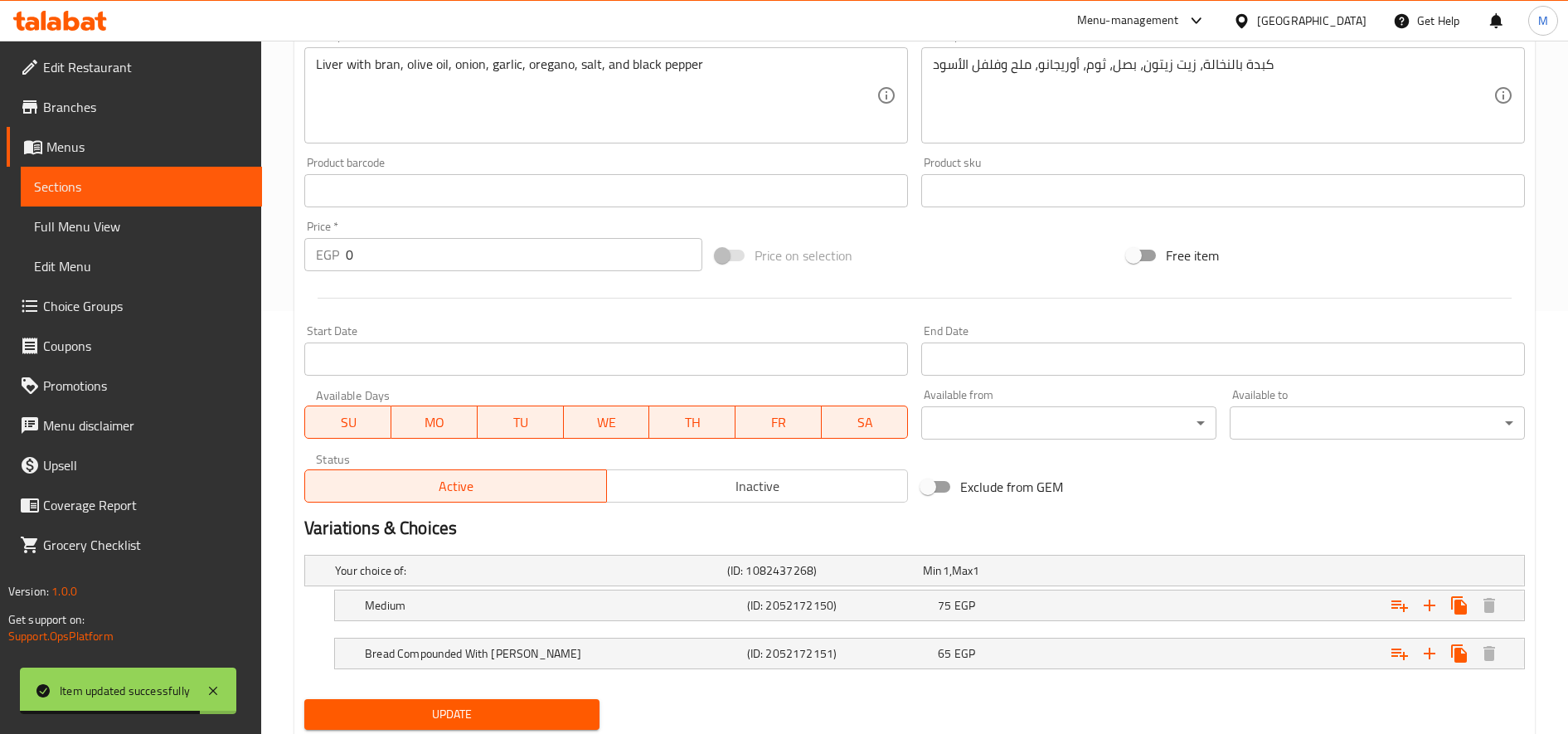
scroll to position [475, 0]
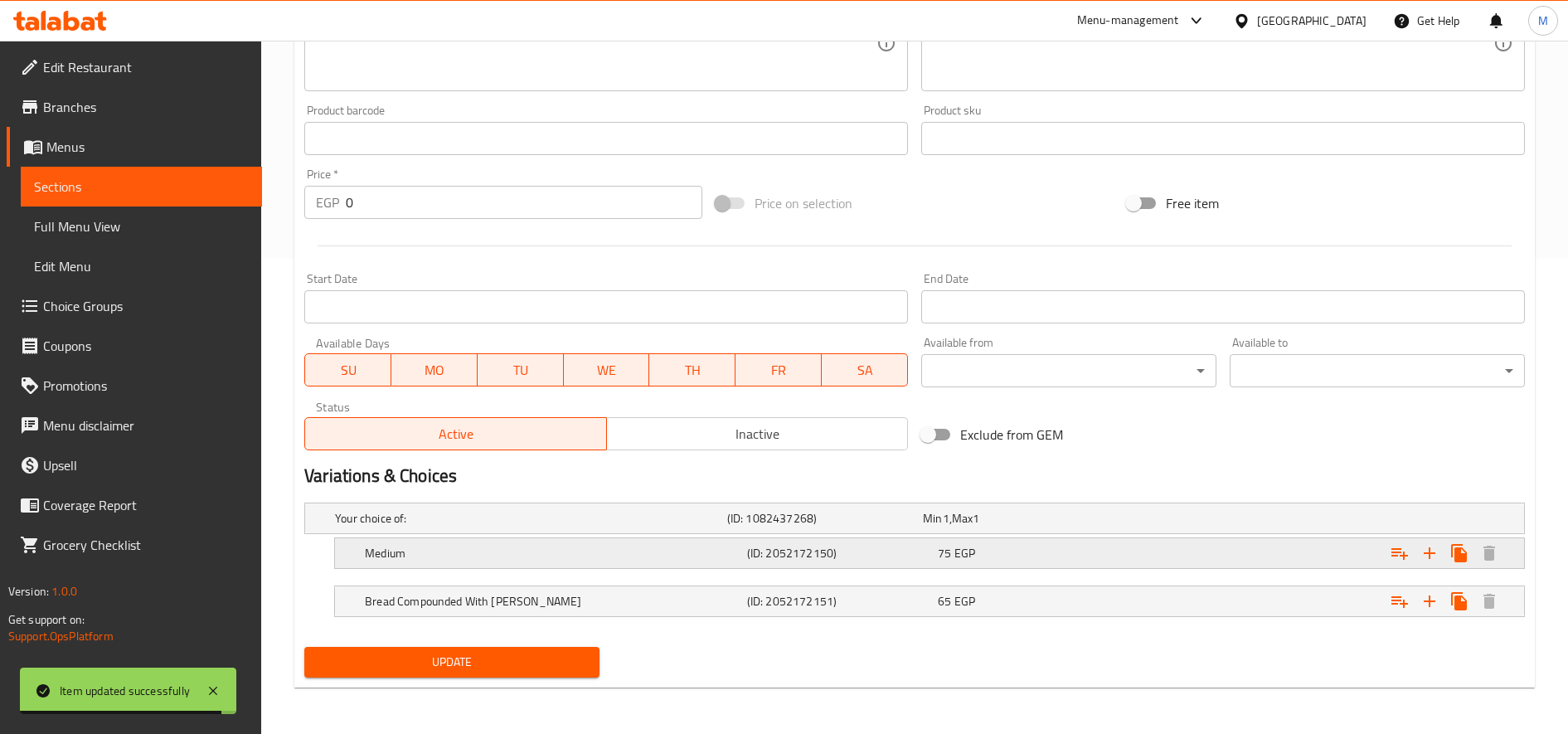
click at [1100, 527] on div "75 EGP" at bounding box center [1018, 518] width 189 height 17
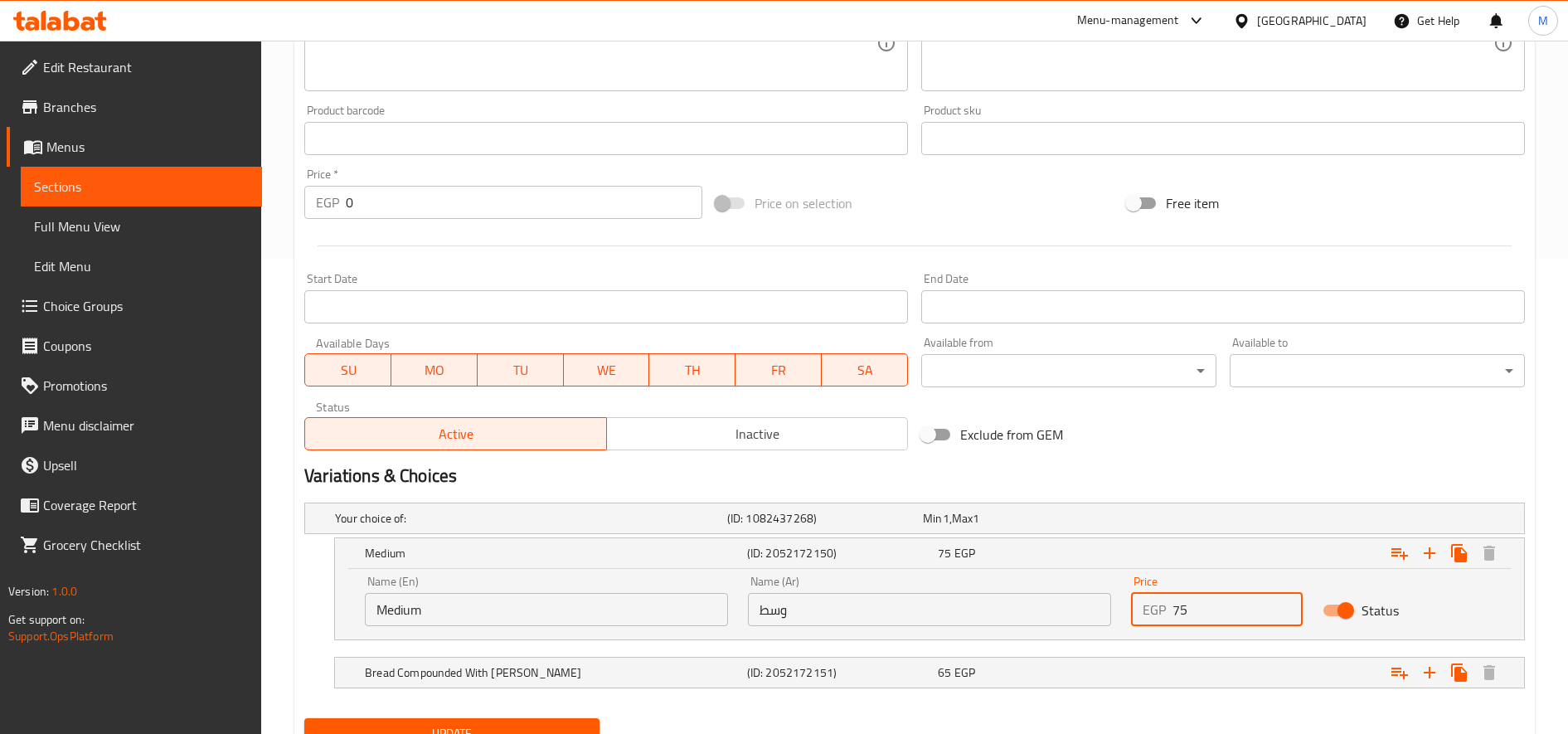
drag, startPoint x: 1182, startPoint y: 614, endPoint x: 1173, endPoint y: 616, distance: 9.2
click at [1168, 616] on input "75" at bounding box center [1237, 609] width 131 height 33
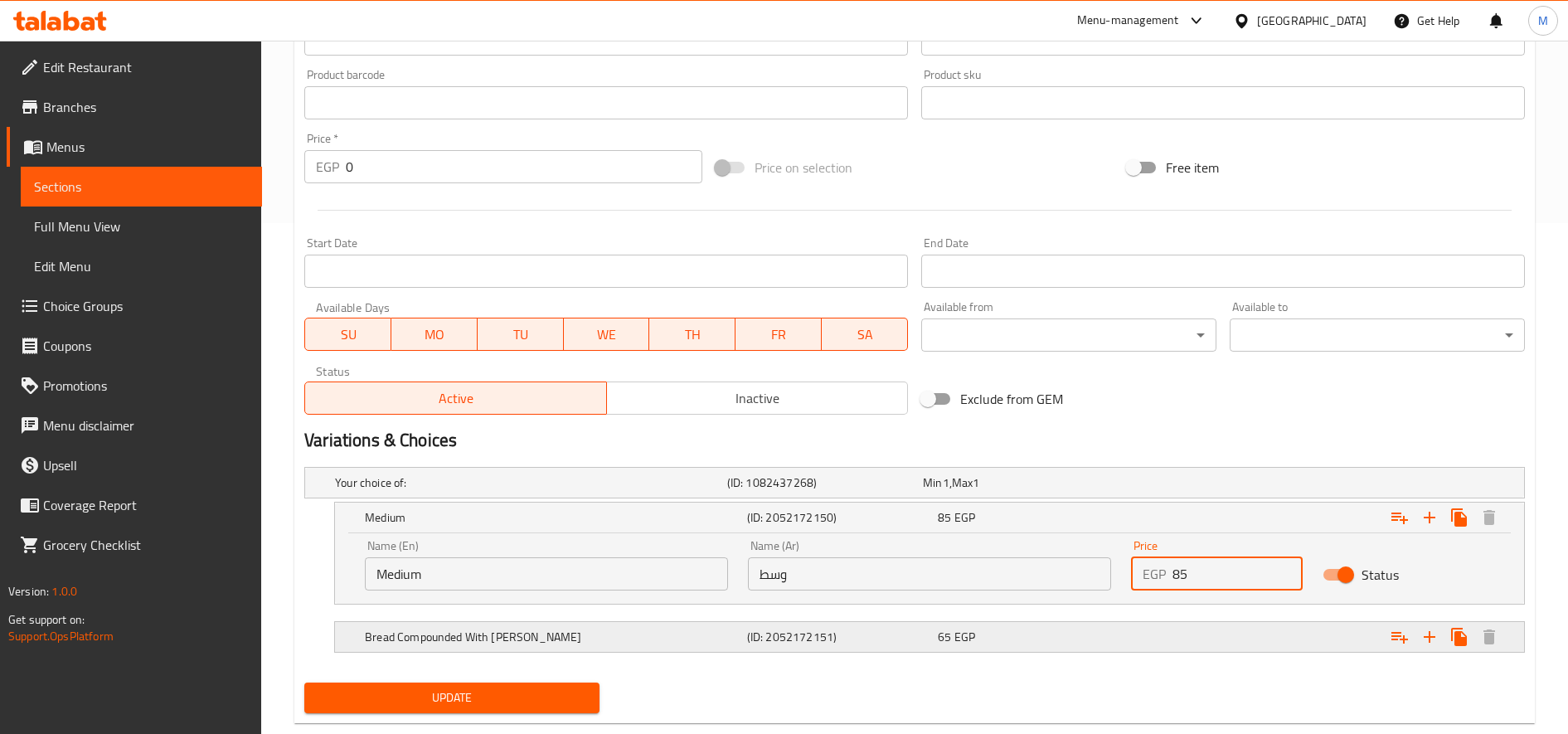
scroll to position [547, 0]
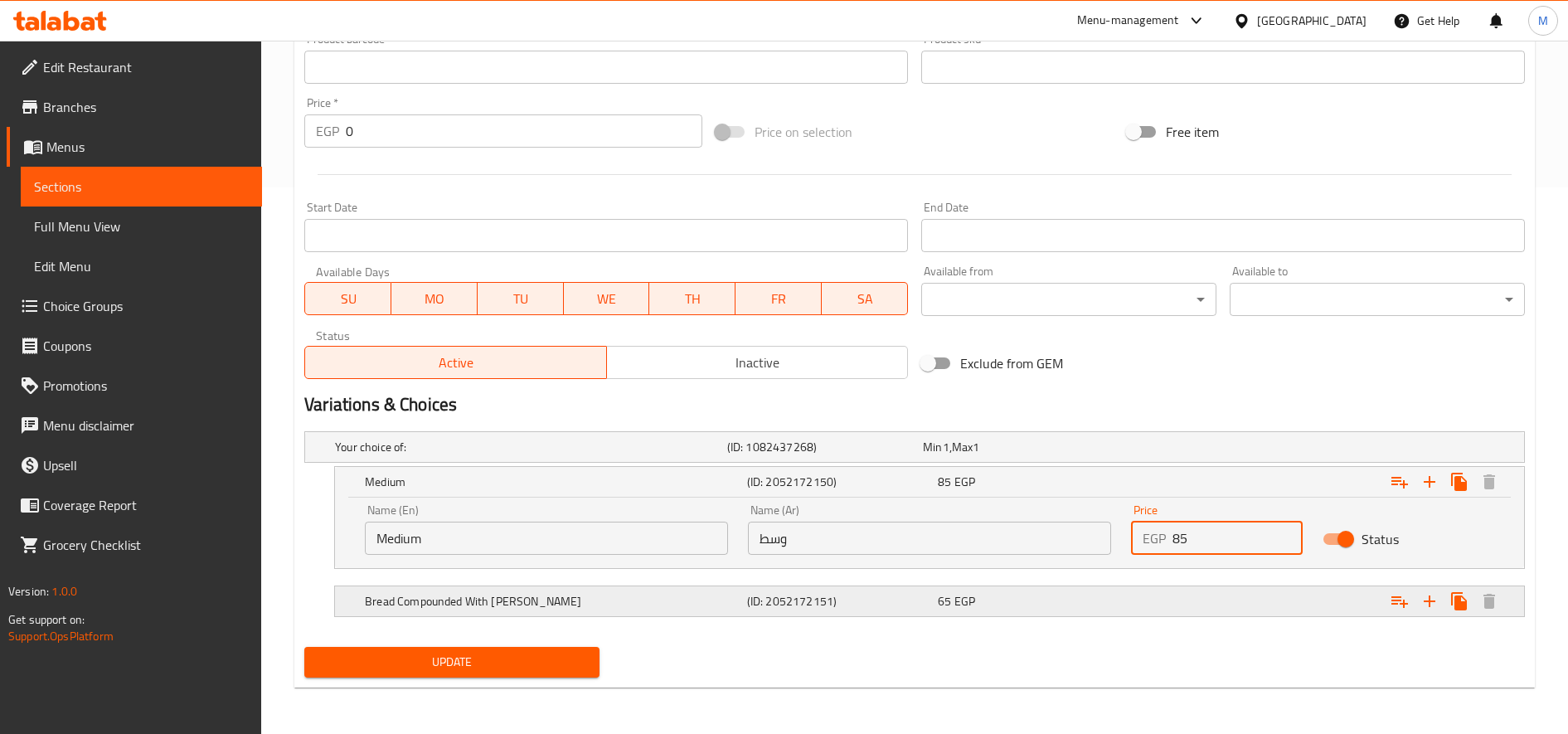
type input "85"
click at [1156, 450] on div "Expand" at bounding box center [1312, 446] width 392 height 7
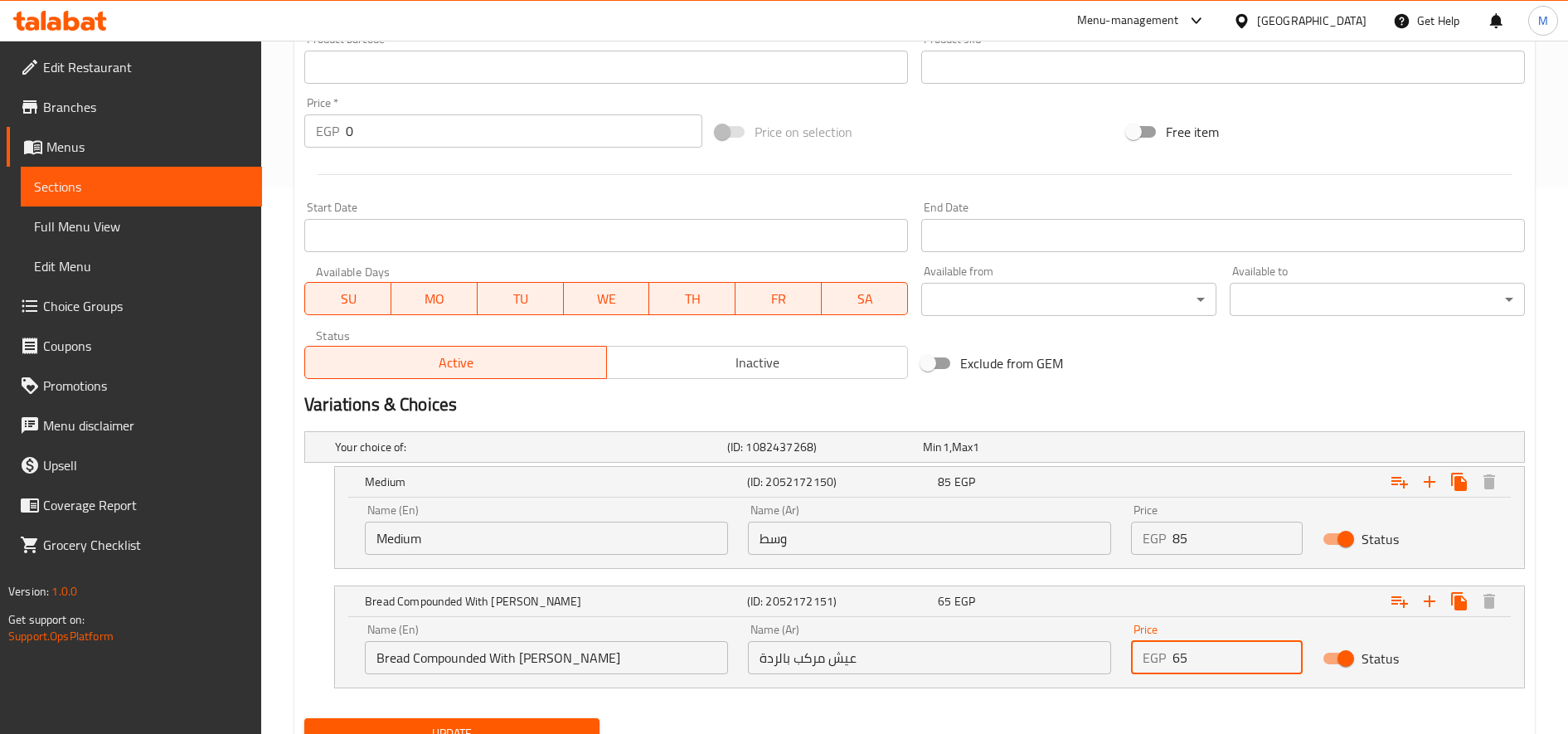
click at [1168, 661] on input "65" at bounding box center [1237, 657] width 131 height 33
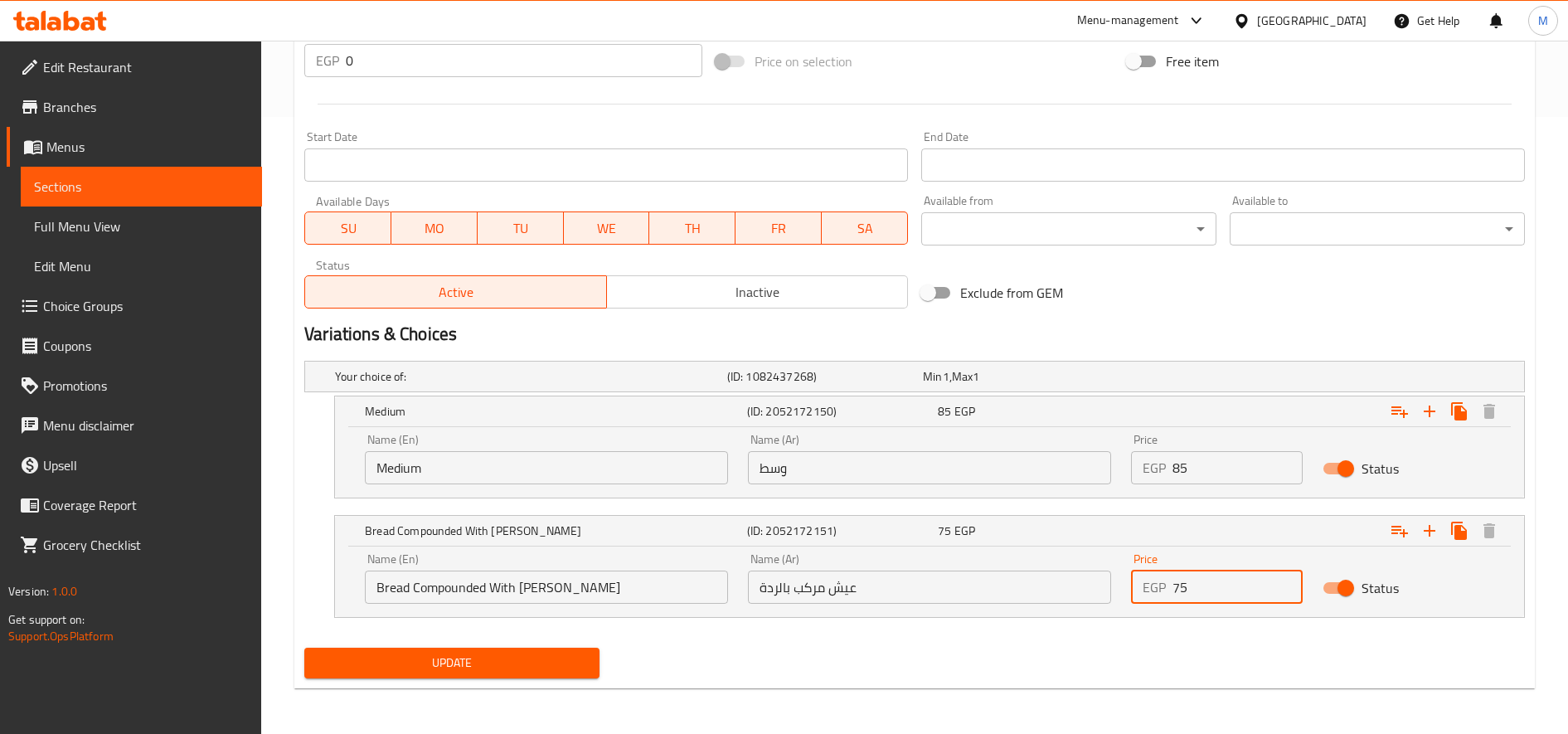
scroll to position [618, 0]
type input "75"
click at [495, 676] on button "Update" at bounding box center [451, 661] width 295 height 30
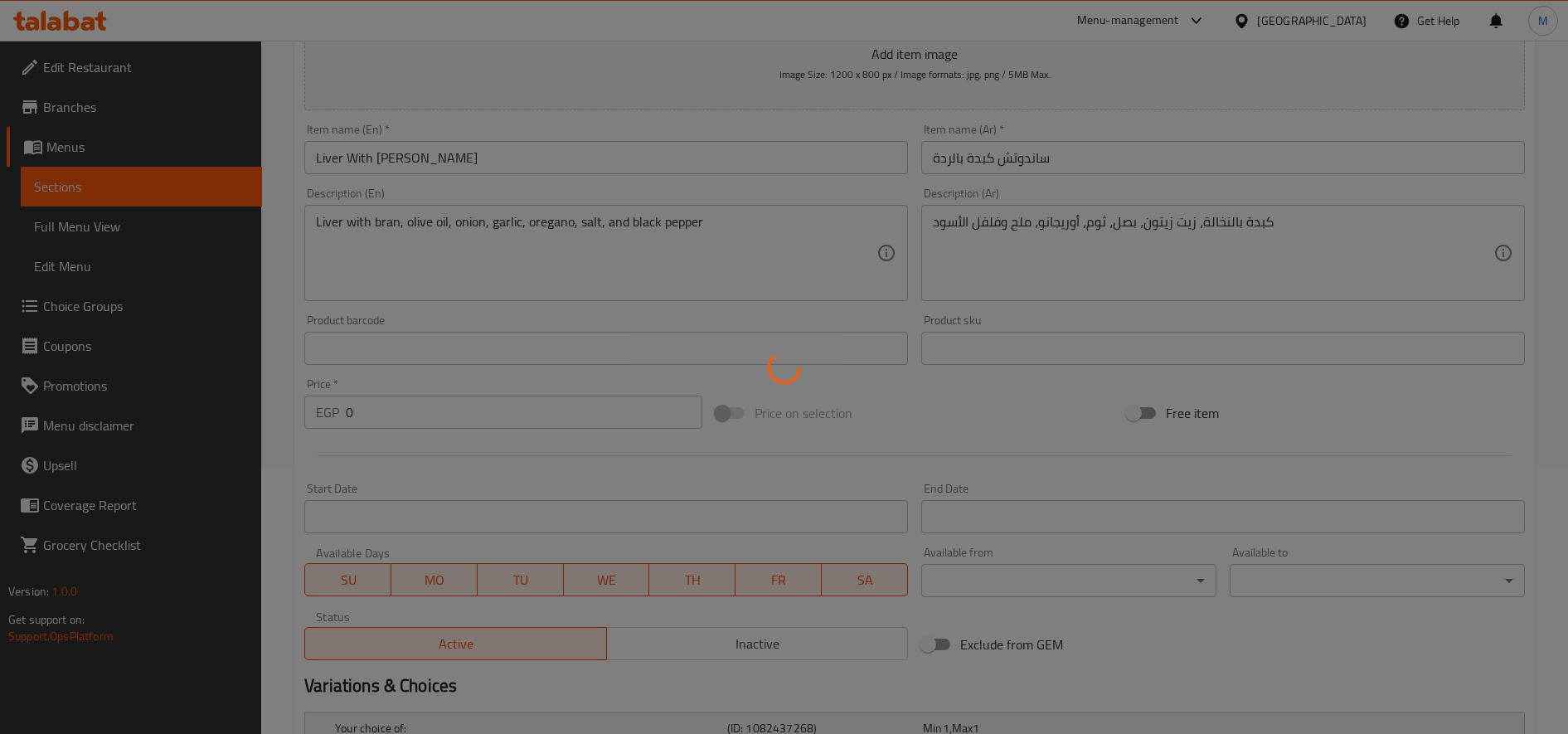
scroll to position [0, 0]
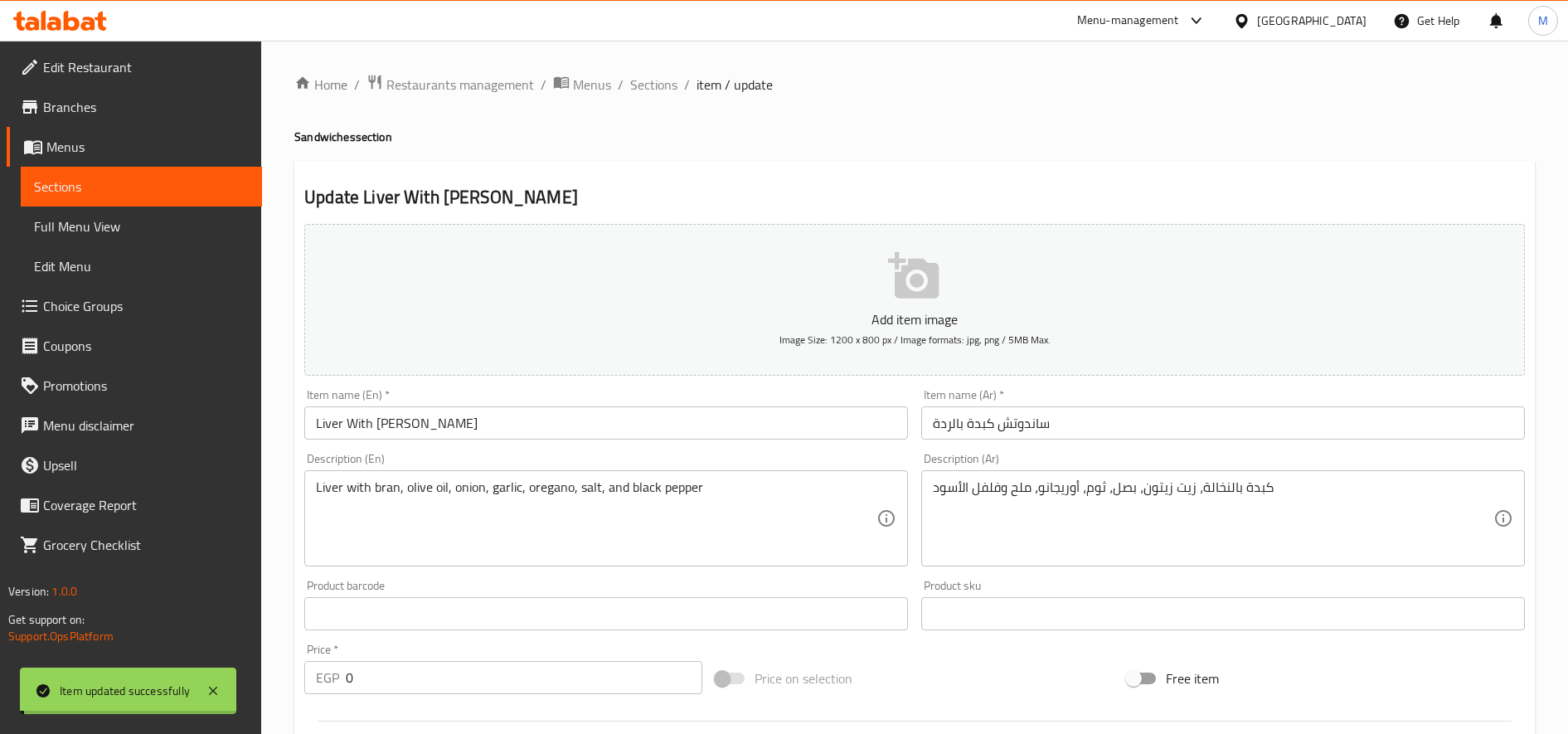
drag, startPoint x: 640, startPoint y: 83, endPoint x: 701, endPoint y: 107, distance: 65.6
click at [640, 83] on span "Sections" at bounding box center [653, 84] width 47 height 20
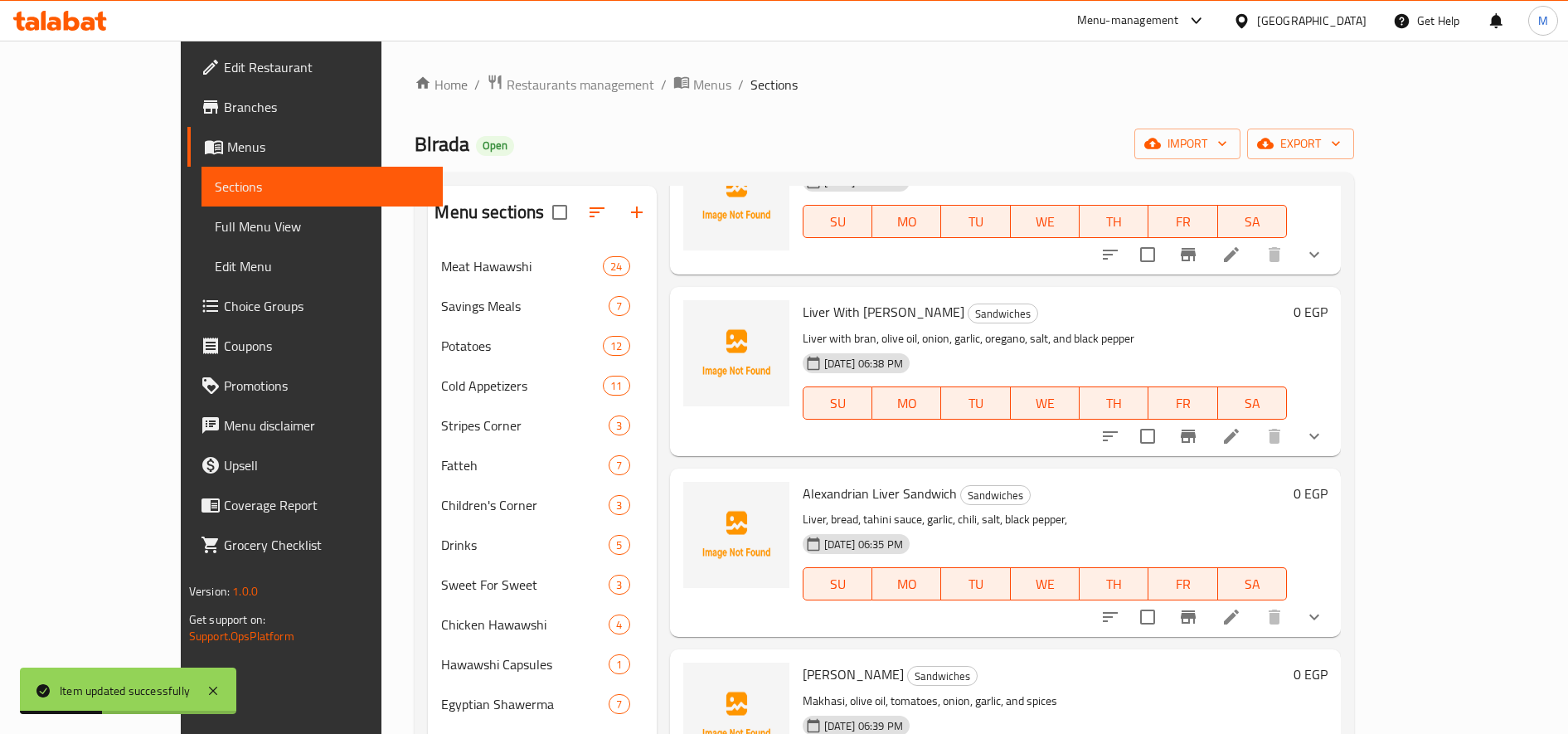
scroll to position [960, 0]
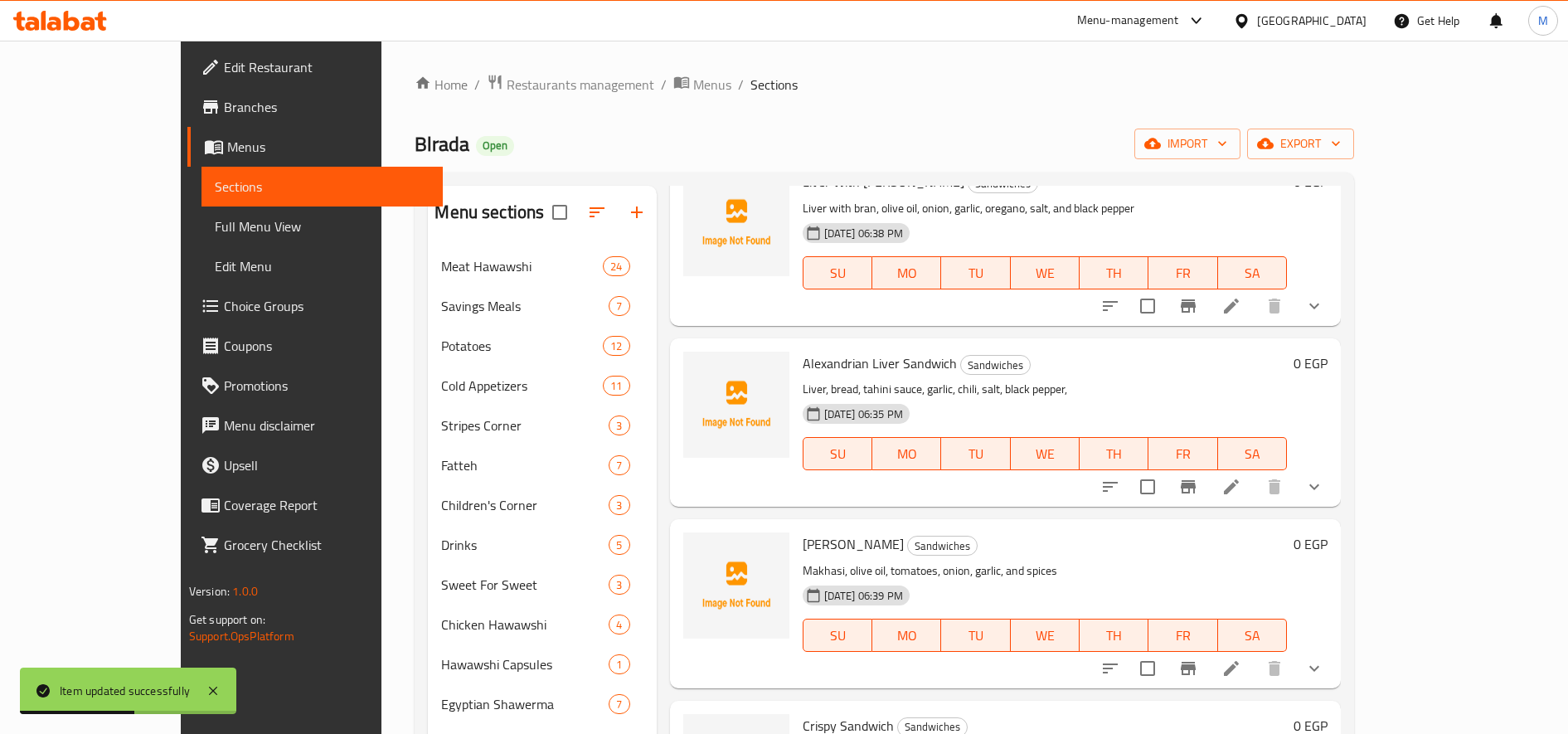
click at [1168, 481] on li at bounding box center [1230, 487] width 46 height 29
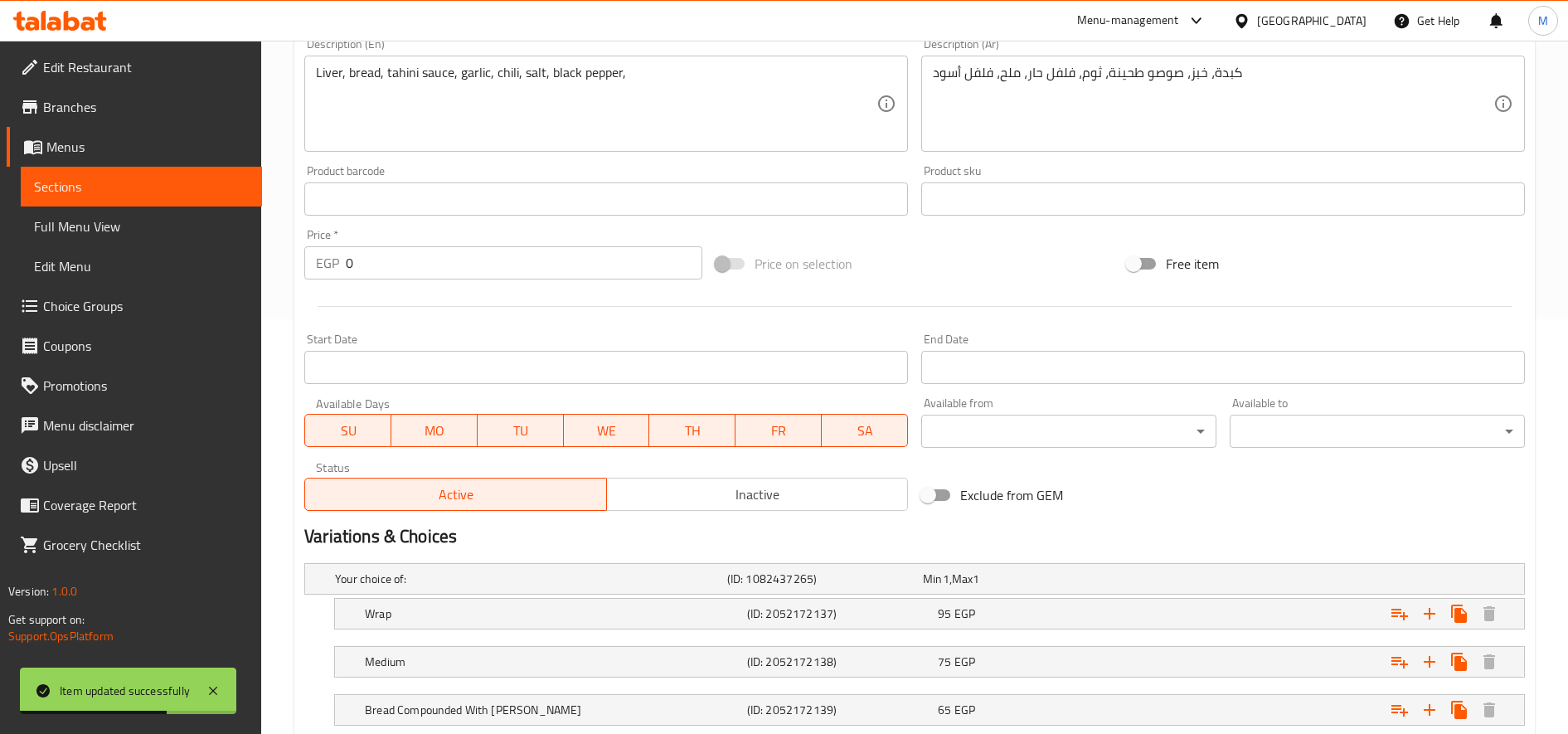
scroll to position [523, 0]
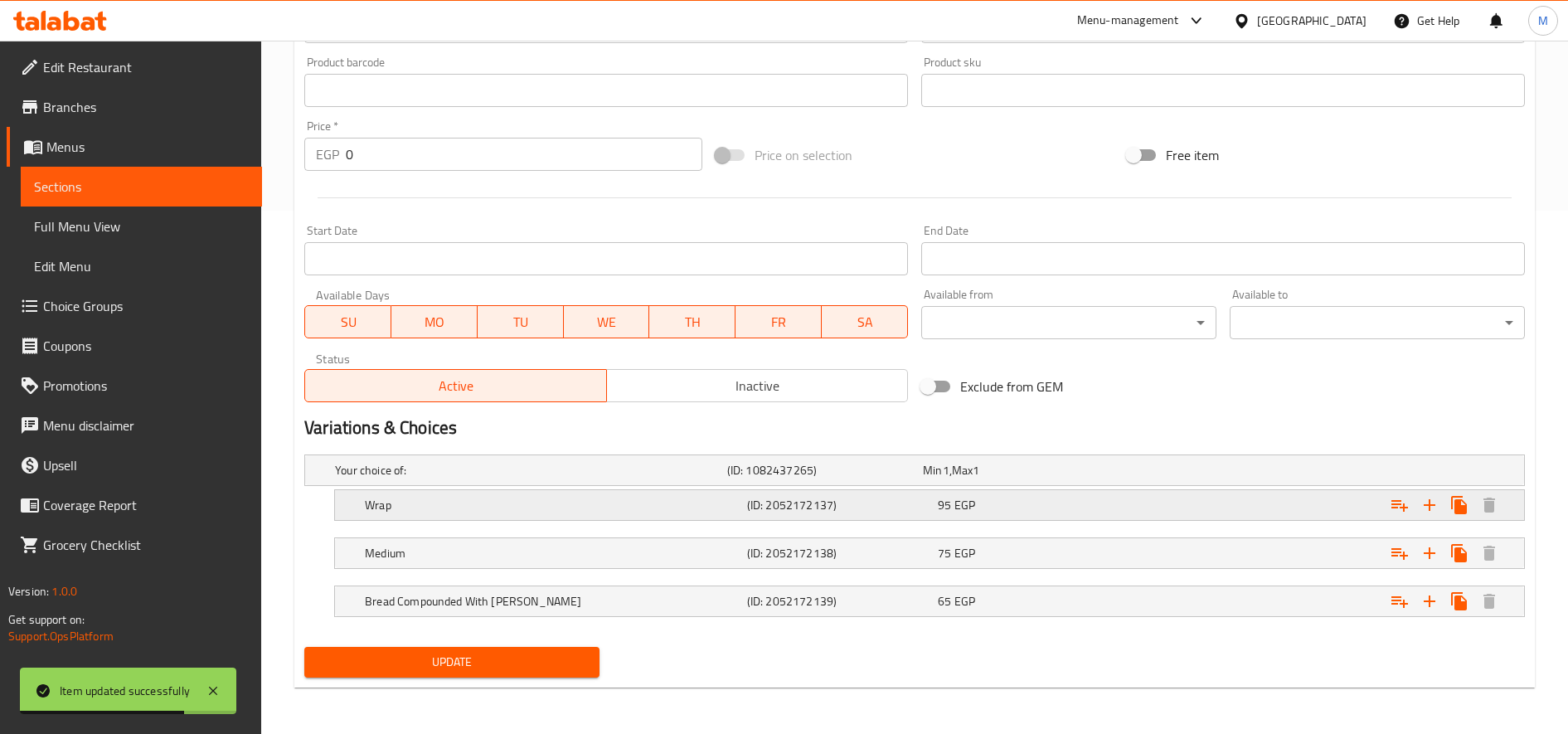
click at [1105, 479] on div "95 EGP" at bounding box center [1018, 470] width 189 height 17
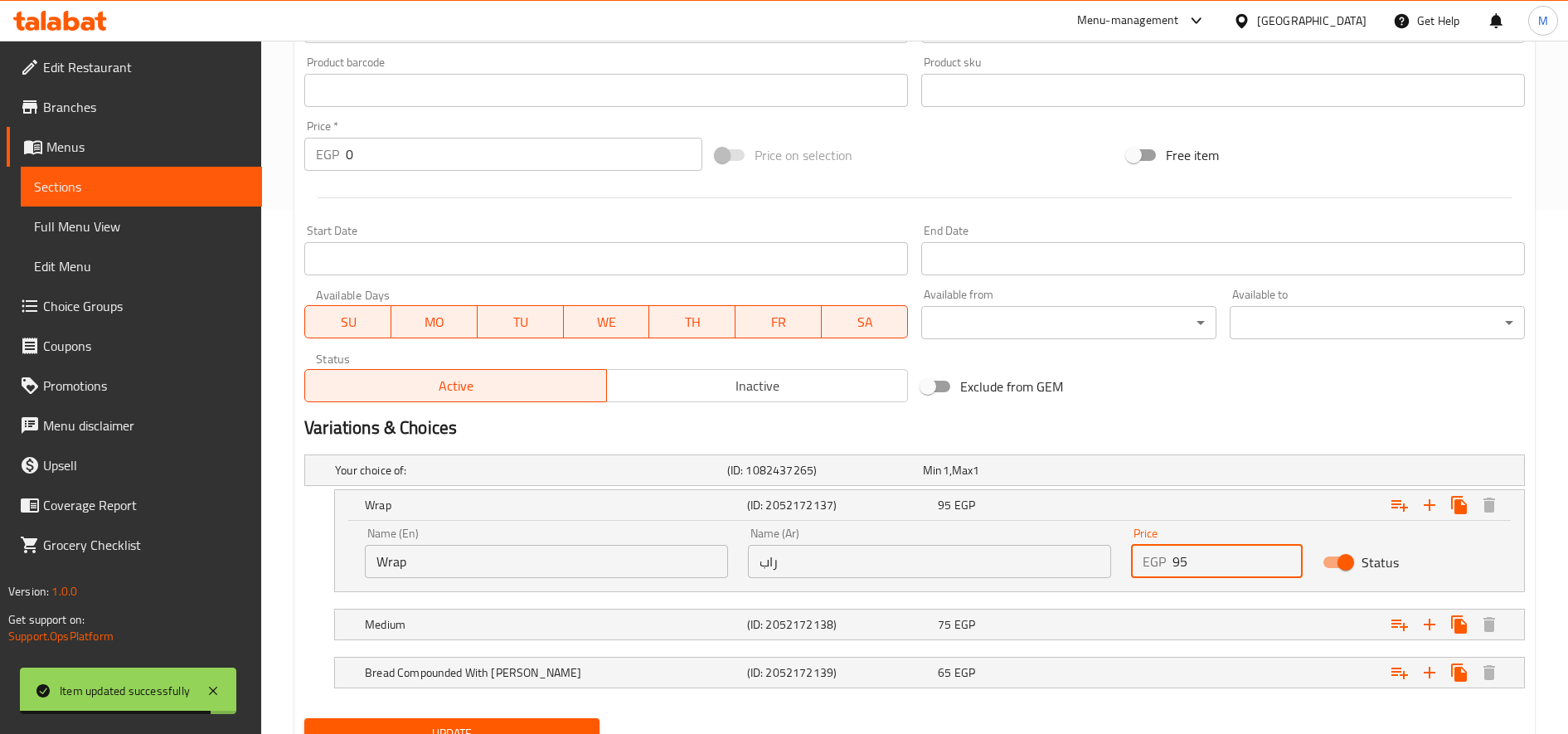
click at [1168, 562] on input "95" at bounding box center [1237, 561] width 131 height 33
click at [1168, 561] on input "95" at bounding box center [1237, 561] width 131 height 33
type input "110"
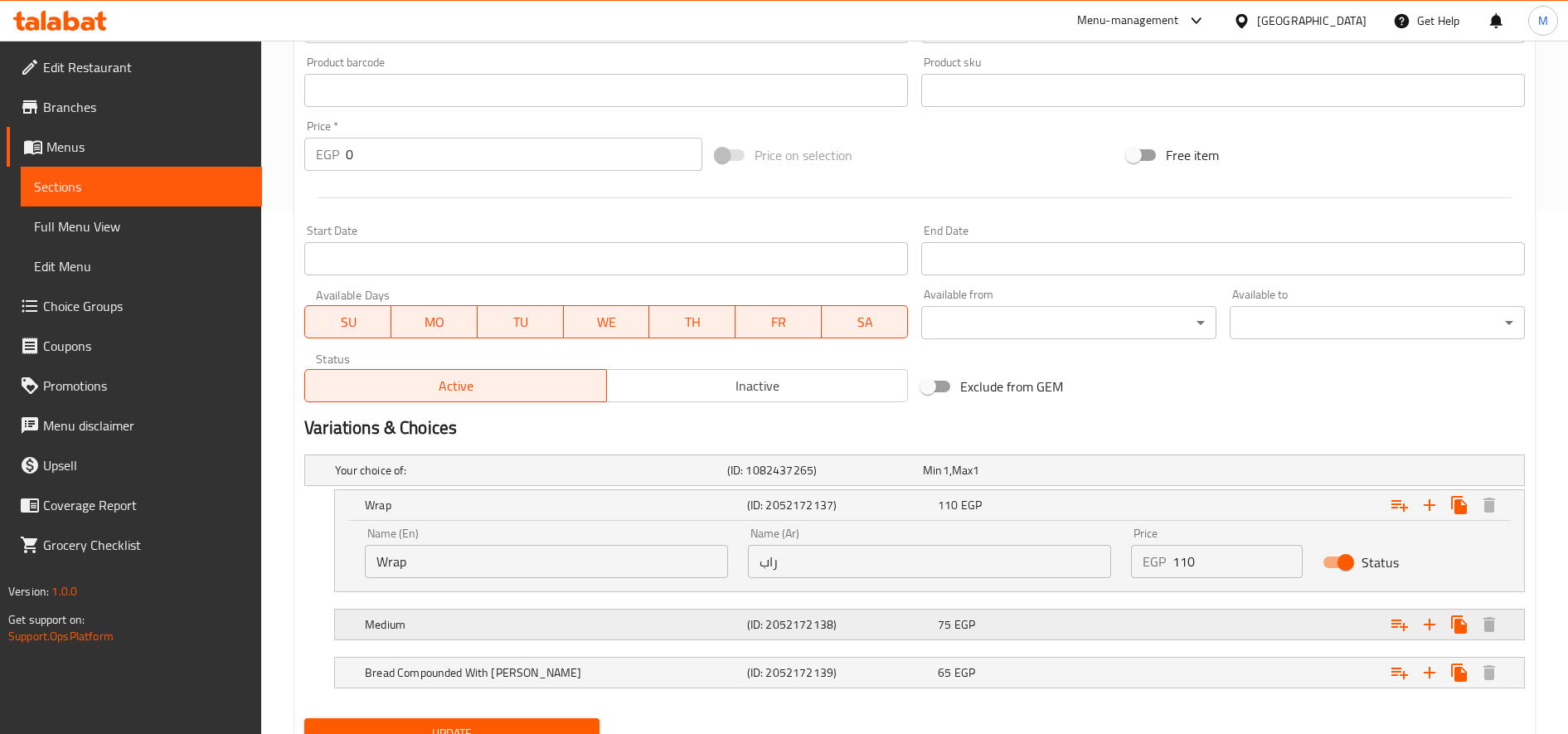
click at [1120, 489] on div "Medium (ID: 2052172138) 75 EGP" at bounding box center [919, 470] width 1176 height 36
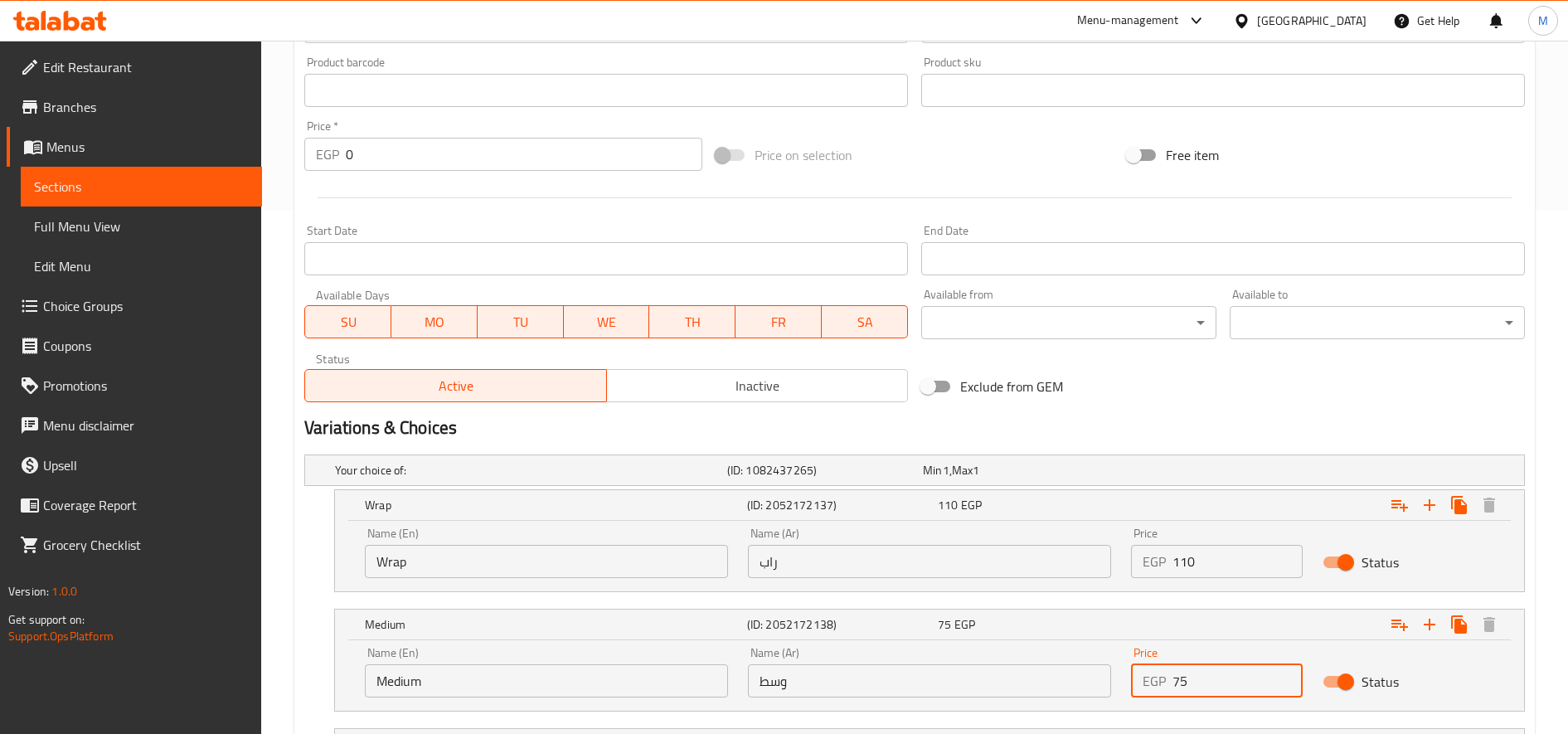
click at [1168, 682] on div "EGP 75 Price" at bounding box center [1217, 681] width 172 height 33
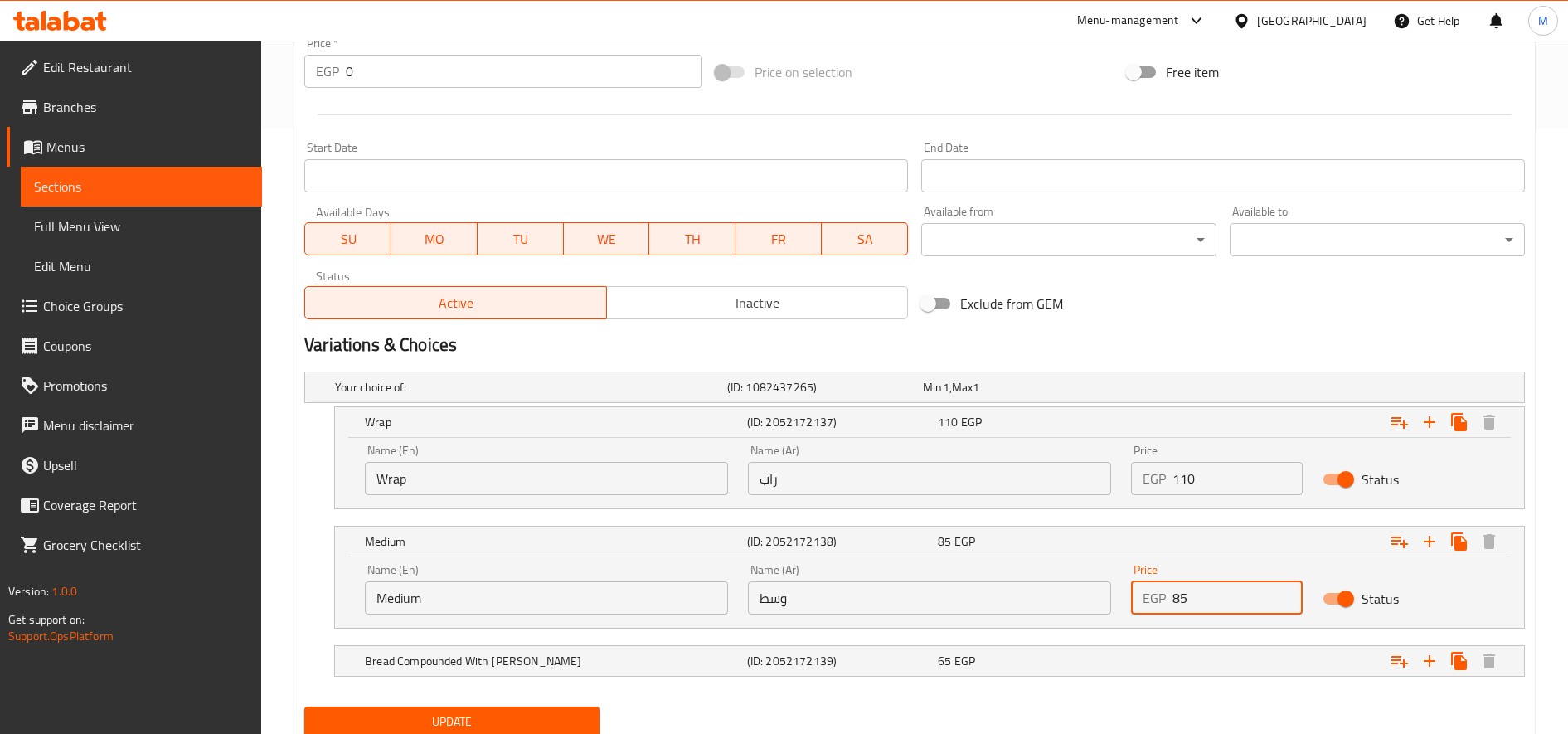
scroll to position [666, 0]
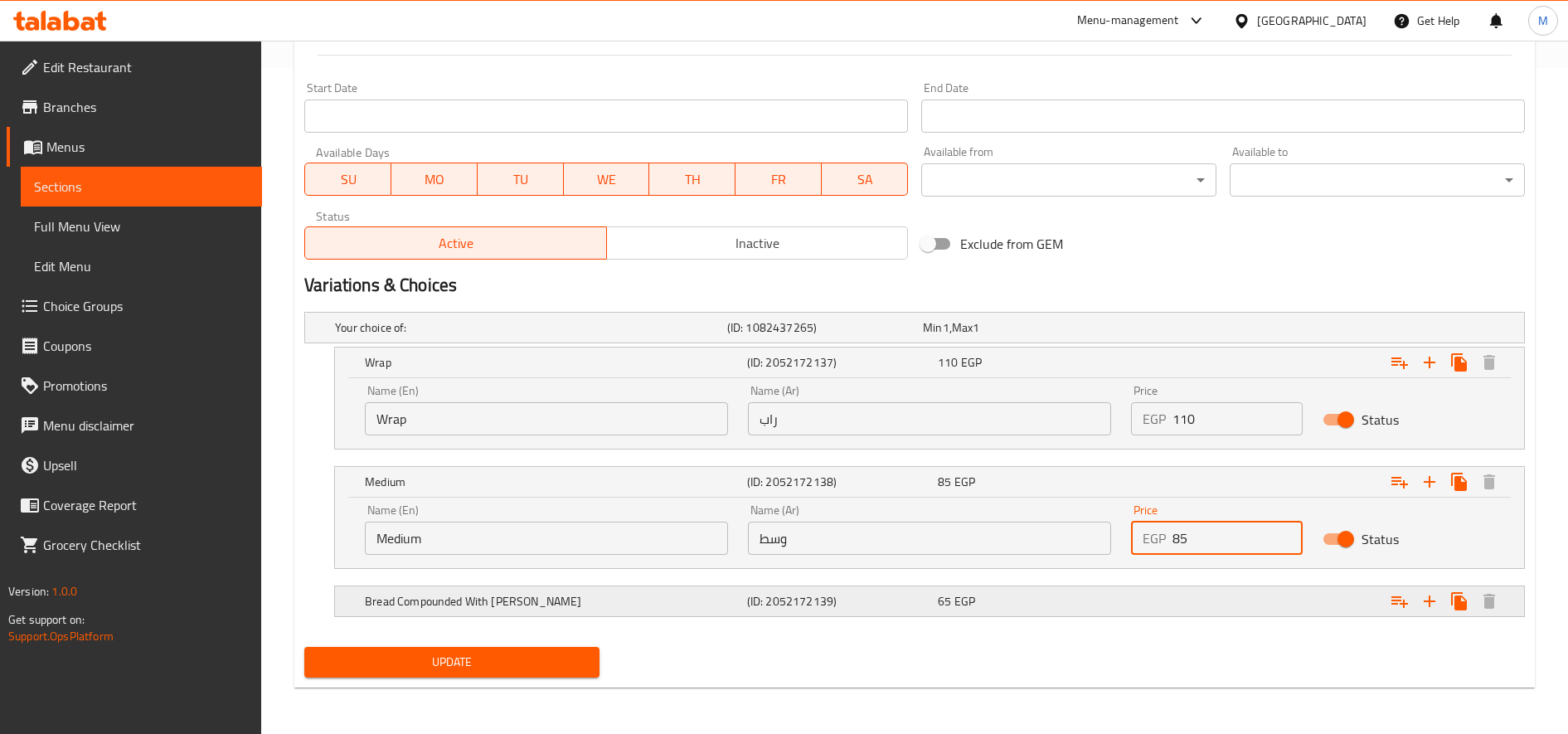
type input "85"
click at [1160, 331] on div "Expand" at bounding box center [1312, 327] width 392 height 7
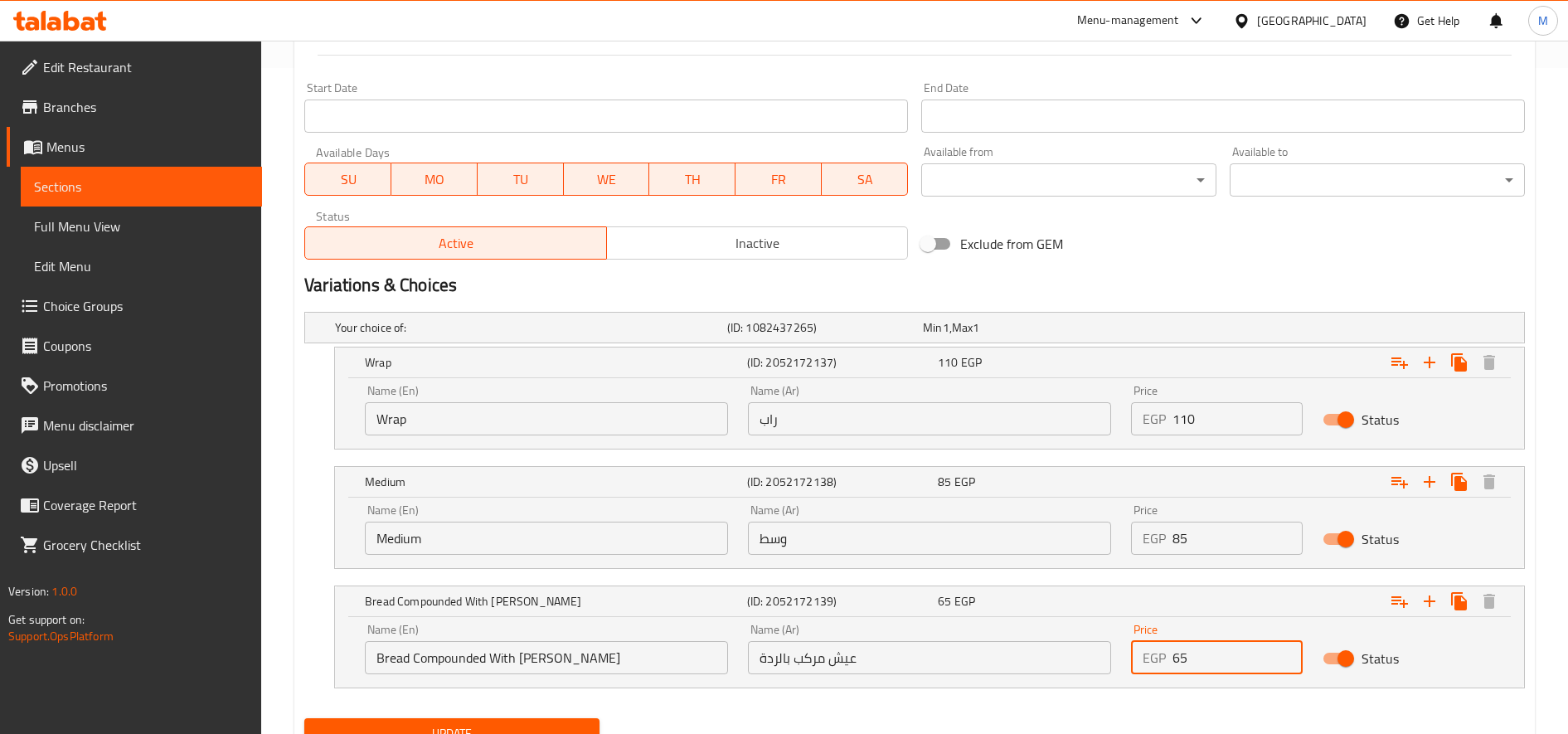
drag, startPoint x: 1171, startPoint y: 667, endPoint x: 1179, endPoint y: 665, distance: 8.2
click at [1168, 665] on div "EGP 65 Price" at bounding box center [1217, 657] width 172 height 33
type input "75"
click at [304, 718] on button "Update" at bounding box center [451, 733] width 295 height 30
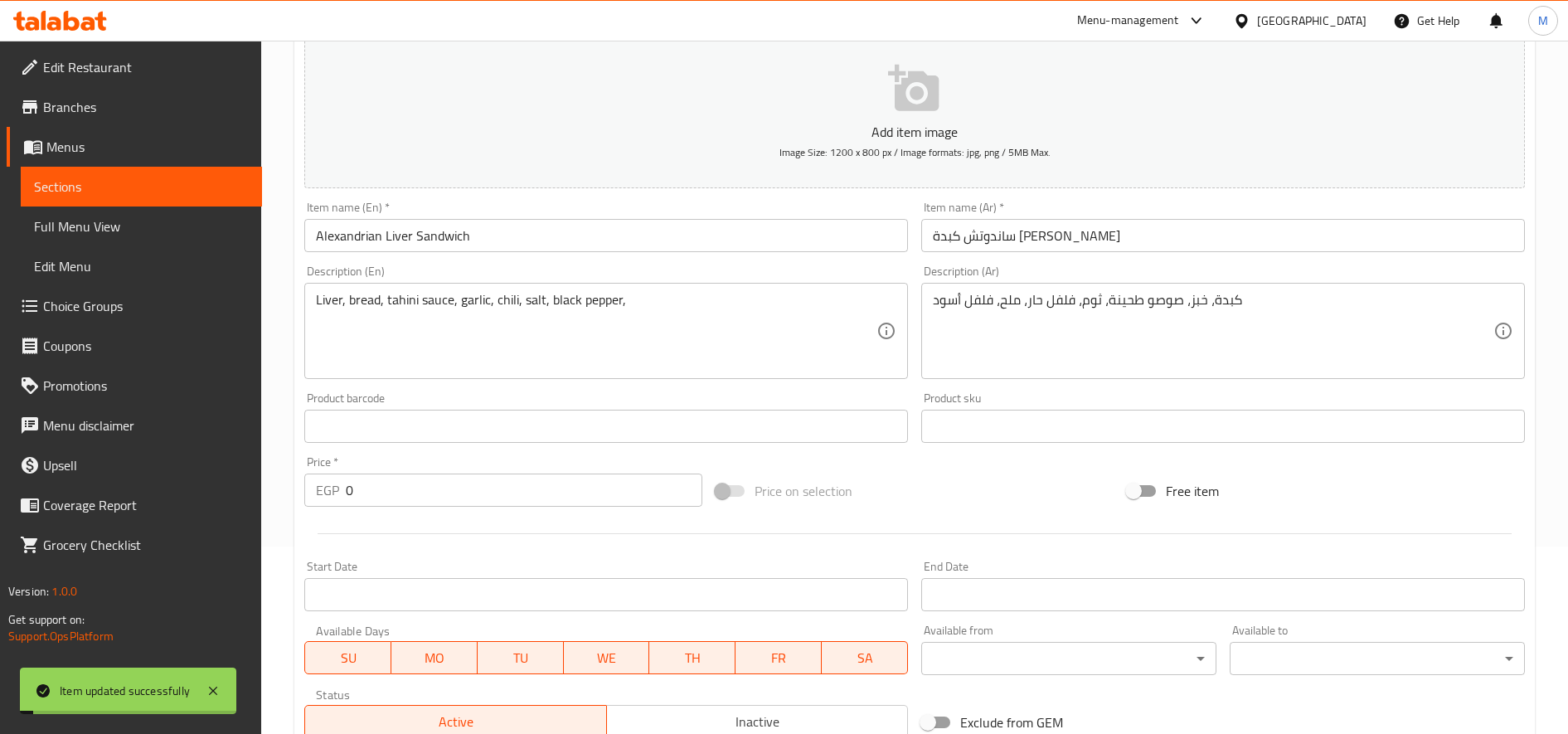
scroll to position [0, 0]
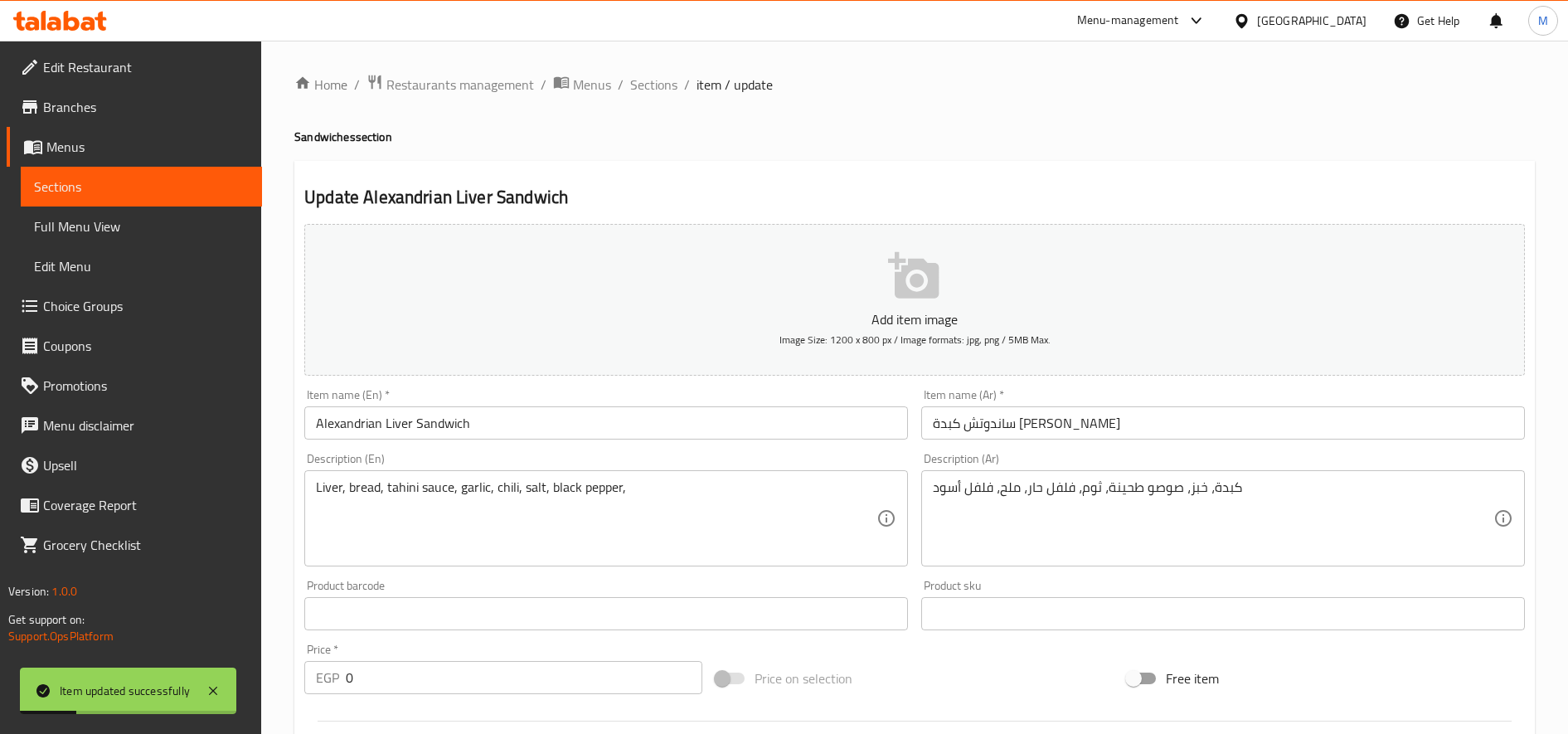
drag, startPoint x: 651, startPoint y: 79, endPoint x: 680, endPoint y: 111, distance: 43.2
click at [651, 79] on span "Sections" at bounding box center [653, 84] width 47 height 20
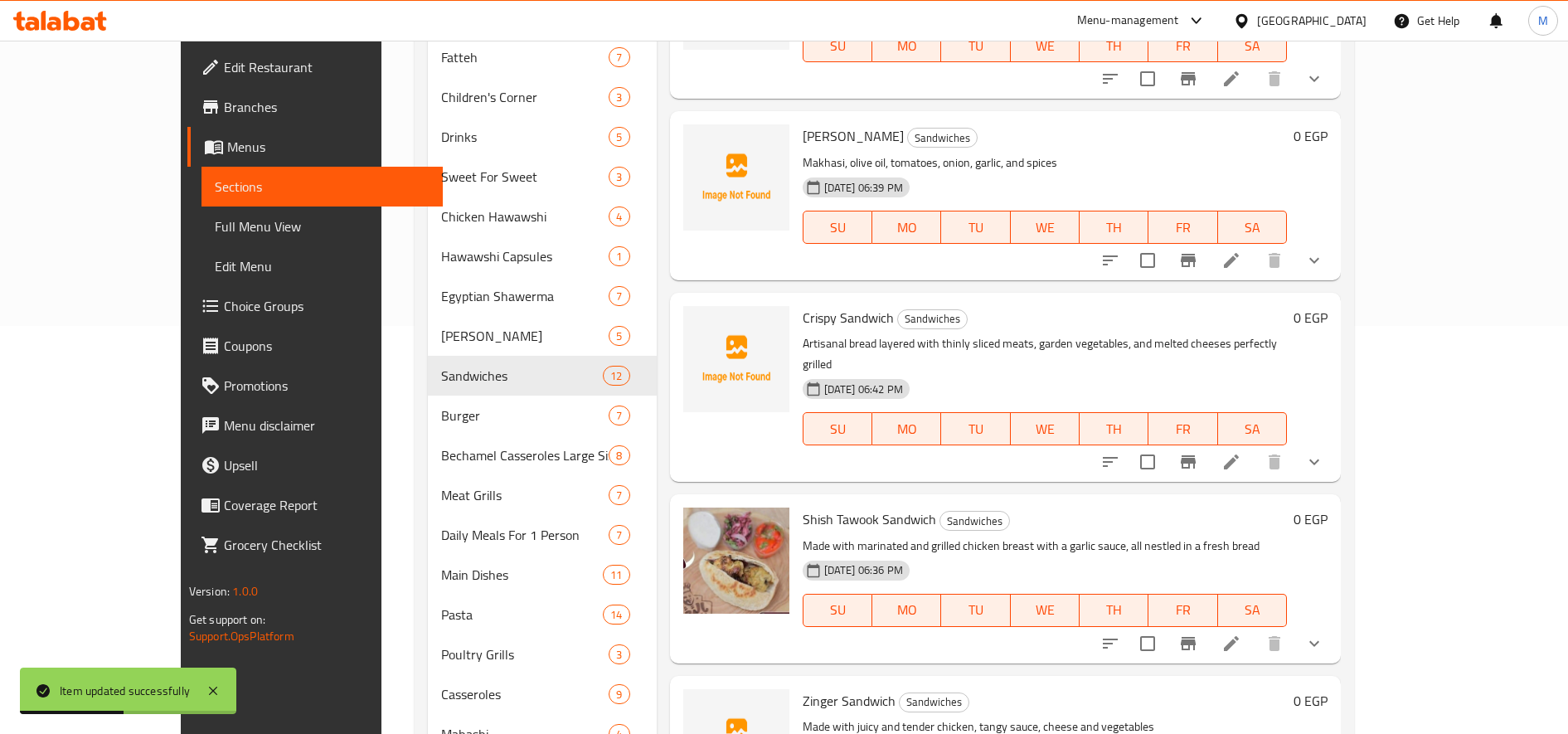
scroll to position [415, 0]
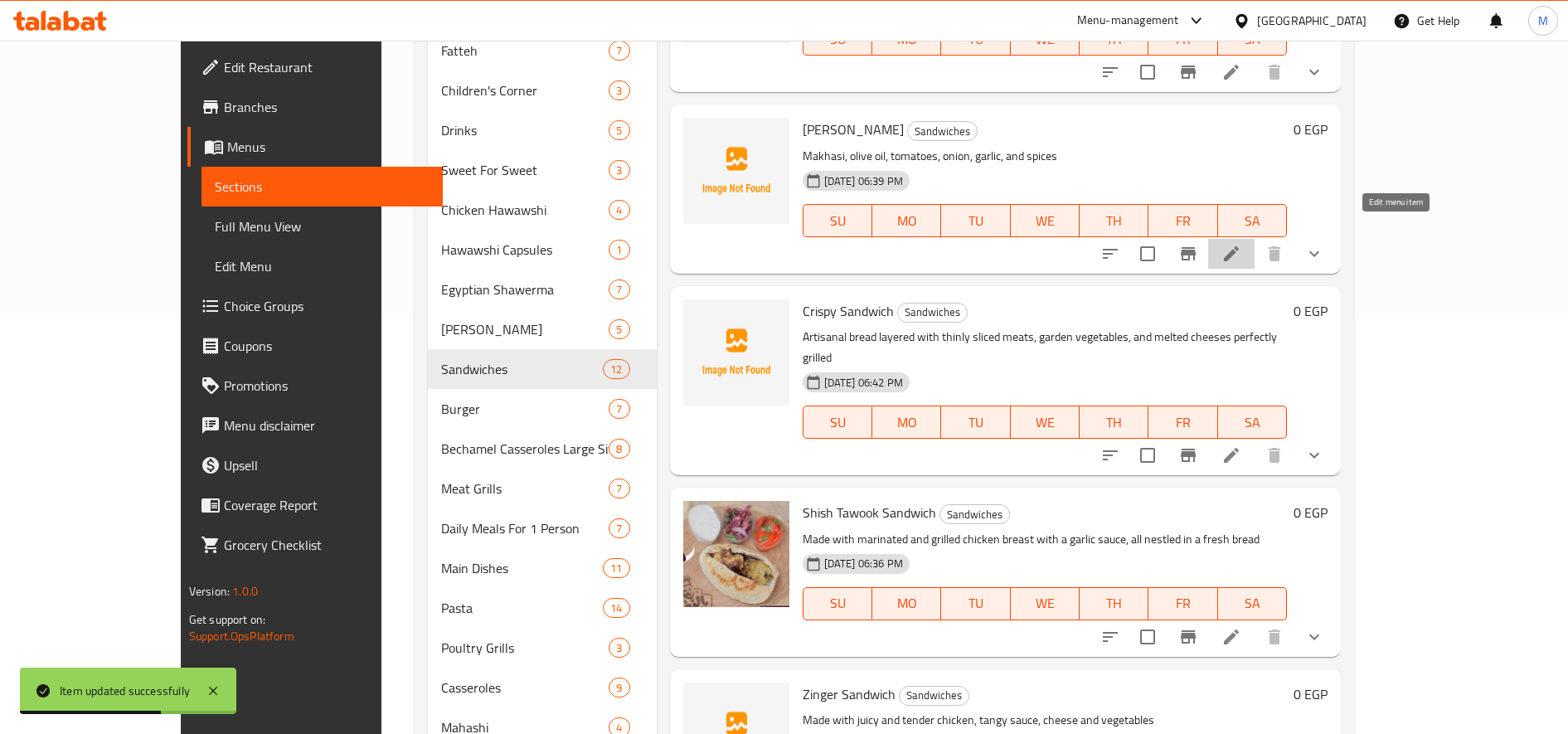
click at [1168, 243] on icon at bounding box center [1231, 253] width 20 height 20
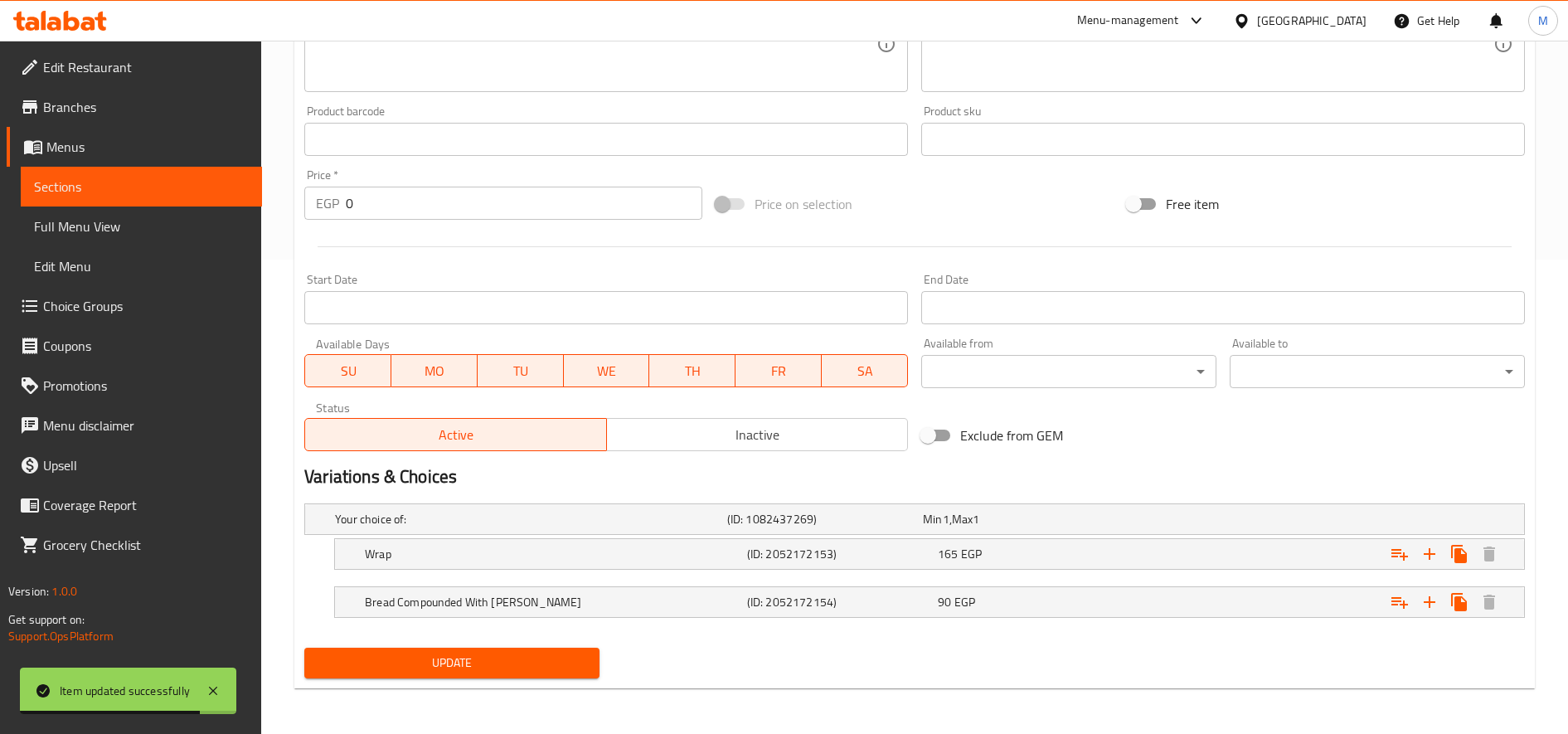
scroll to position [475, 0]
click at [1010, 537] on div "Wrap (ID: 2052172153) 165 EGP" at bounding box center [919, 518] width 1176 height 36
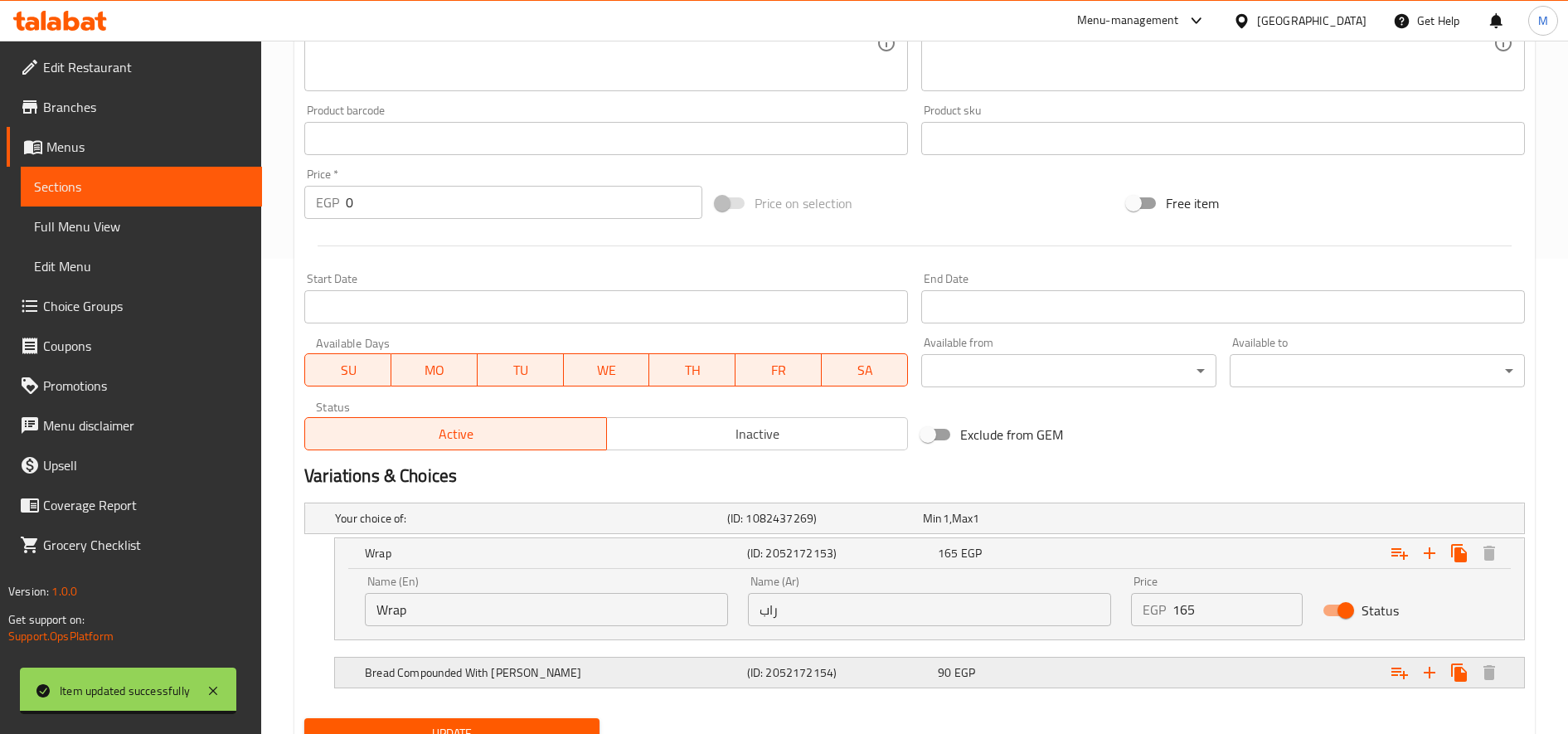
click at [1043, 537] on div "Bread Compounded With Bran (ID: 2052172154) 90 EGP" at bounding box center [919, 518] width 1176 height 36
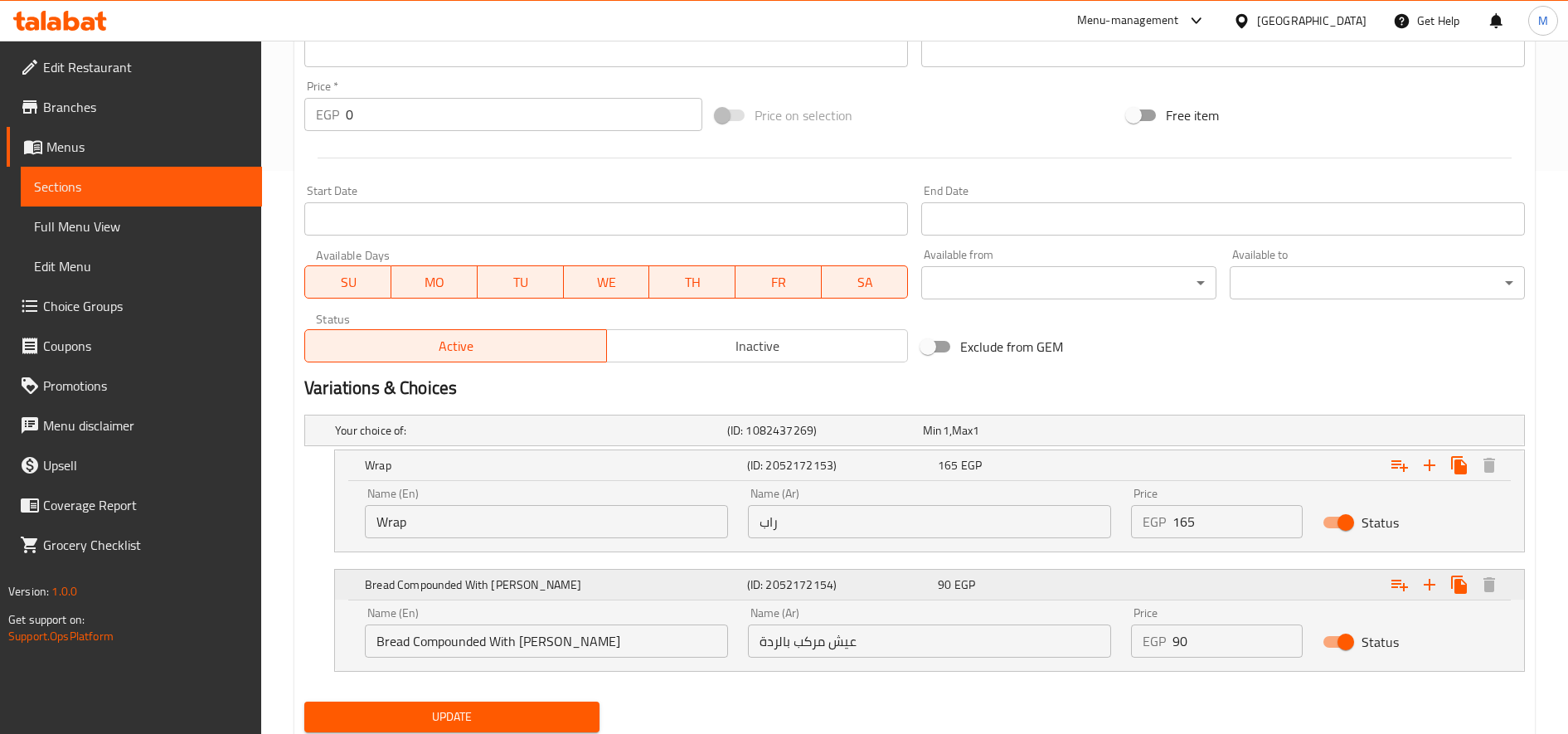
scroll to position [618, 0]
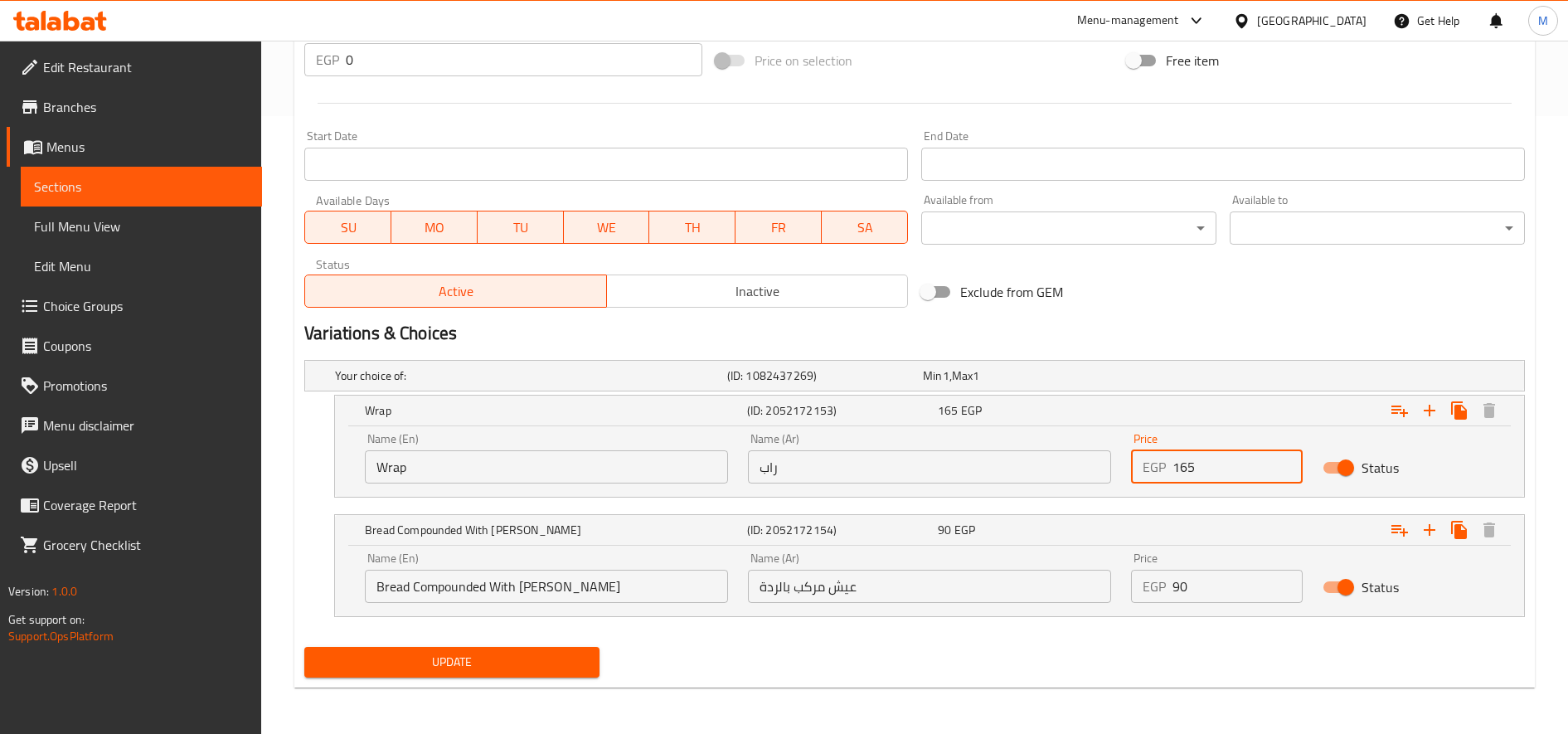
drag, startPoint x: 1184, startPoint y: 462, endPoint x: 1180, endPoint y: 472, distance: 10.8
click at [1168, 472] on input "165" at bounding box center [1237, 467] width 131 height 33
type input "185"
click at [1168, 578] on input "90" at bounding box center [1237, 587] width 131 height 33
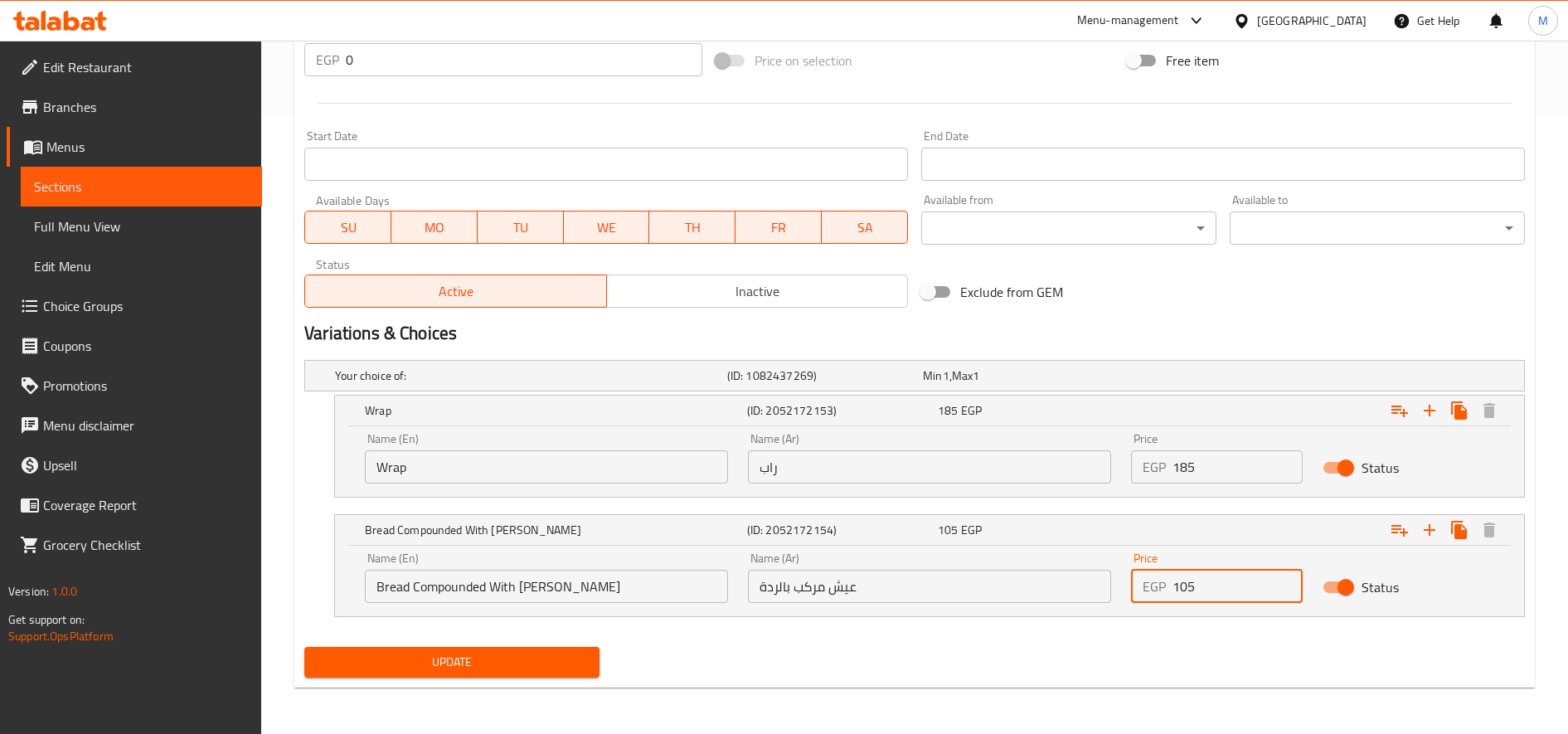
type input "105"
click at [304, 647] on button "Update" at bounding box center [451, 661] width 295 height 30
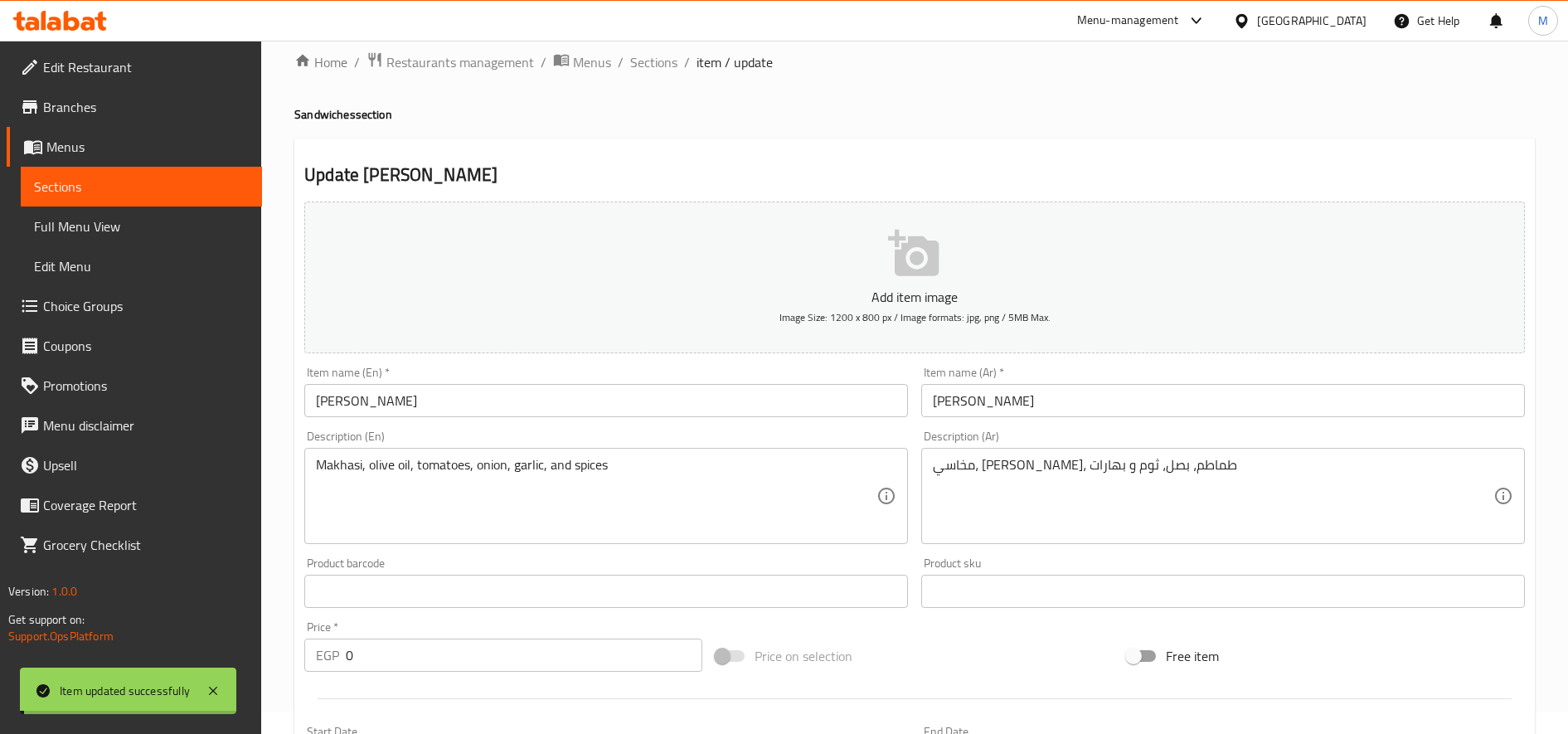
scroll to position [0, 0]
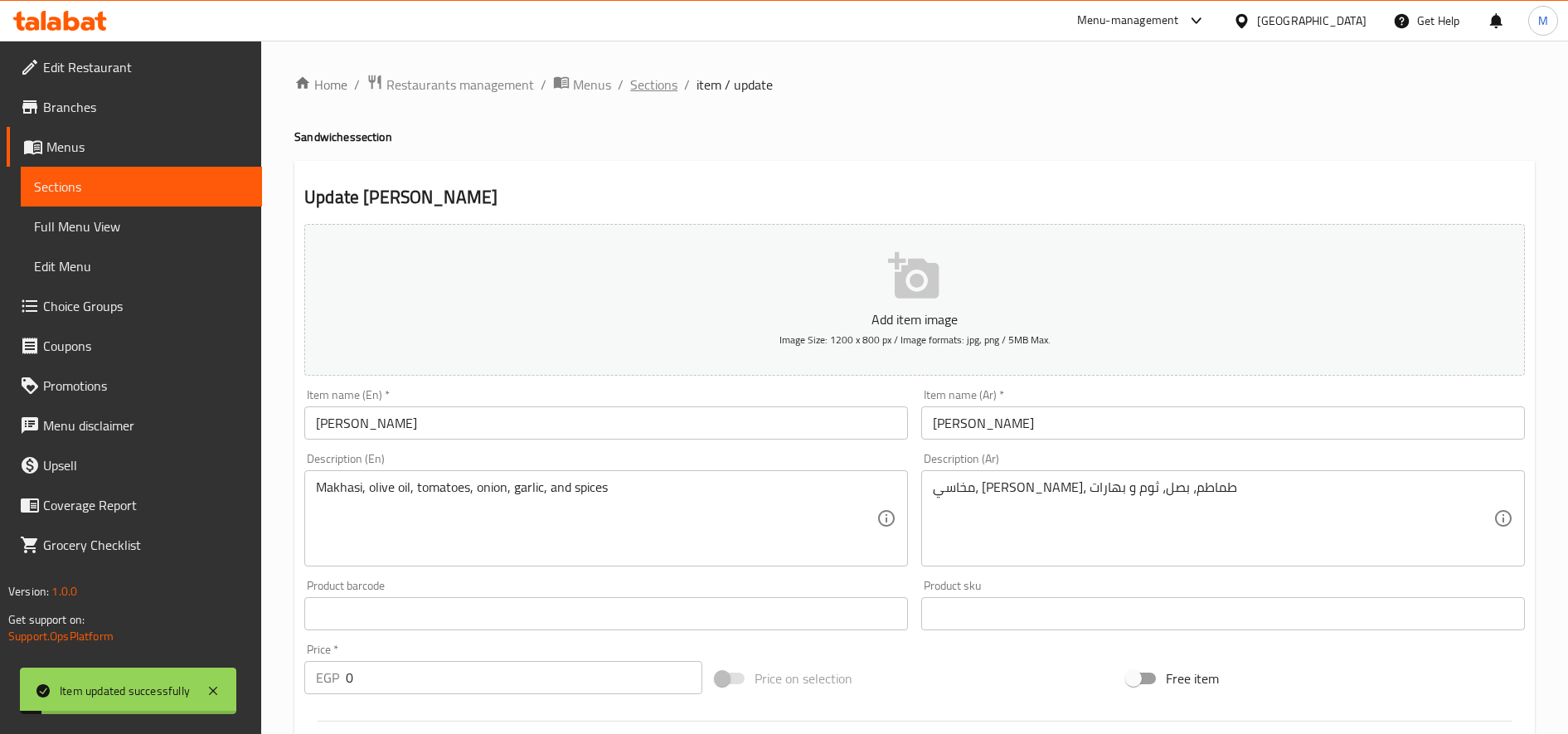
click at [654, 90] on span "Sections" at bounding box center [653, 84] width 47 height 20
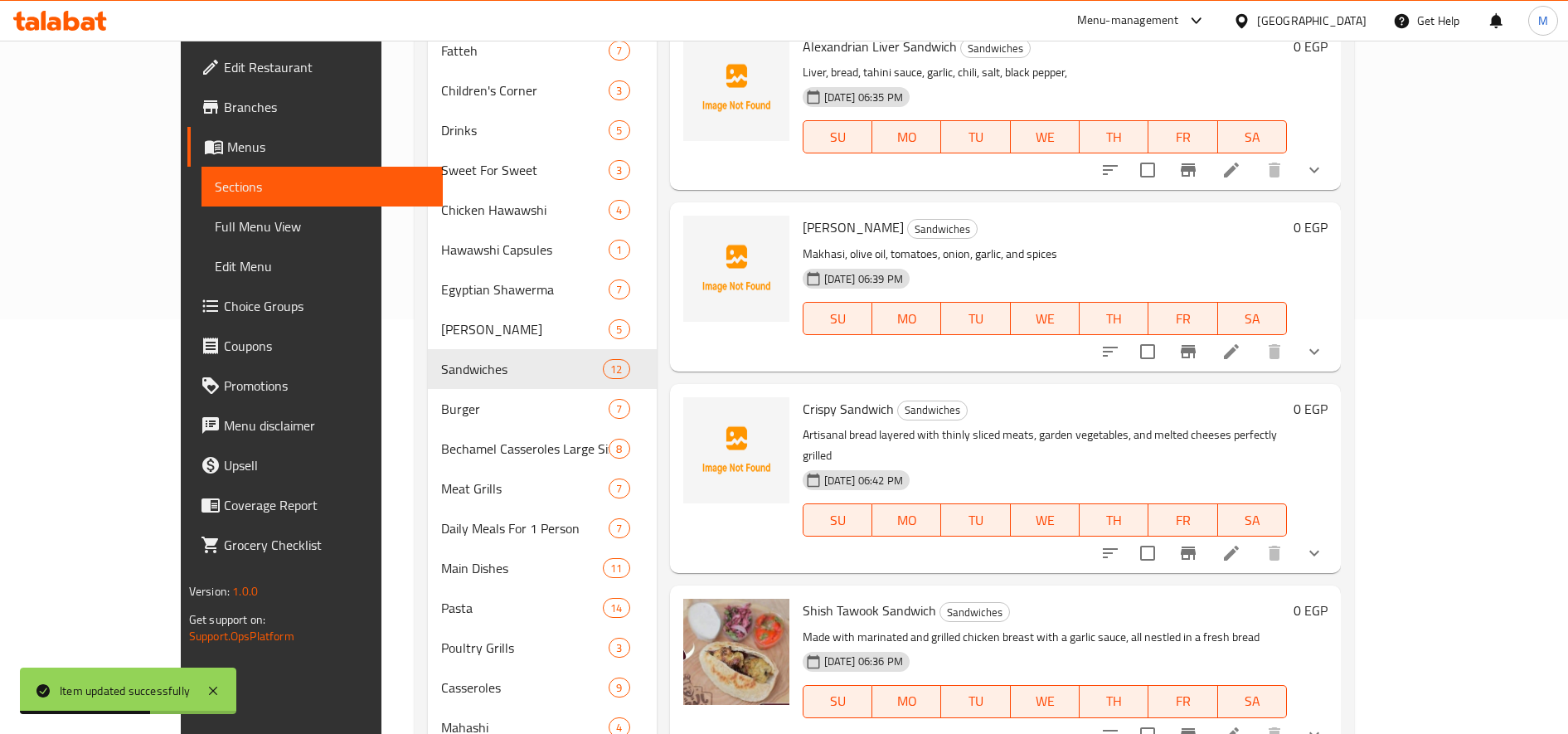
scroll to position [821, 0]
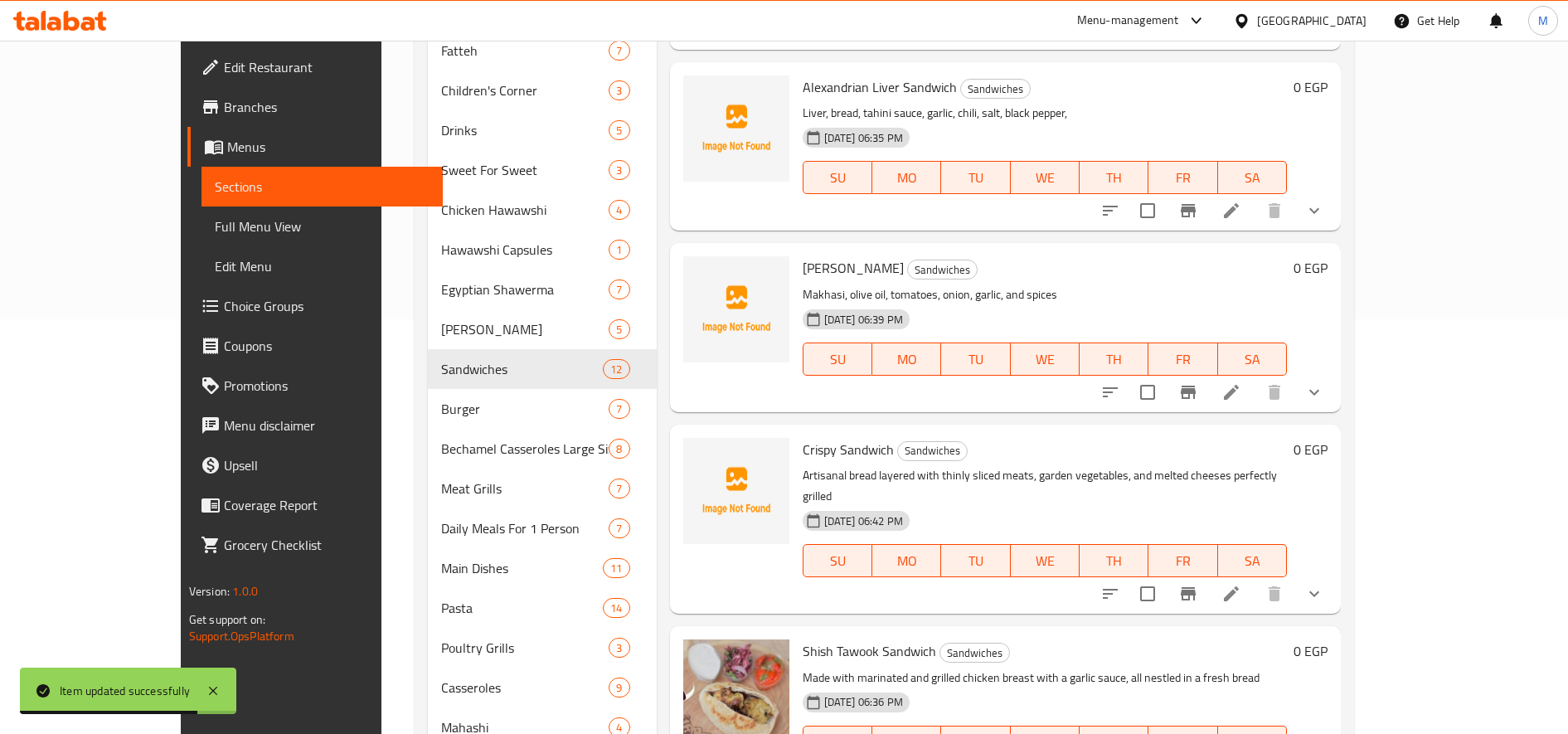
click at [1168, 584] on icon at bounding box center [1231, 594] width 20 height 20
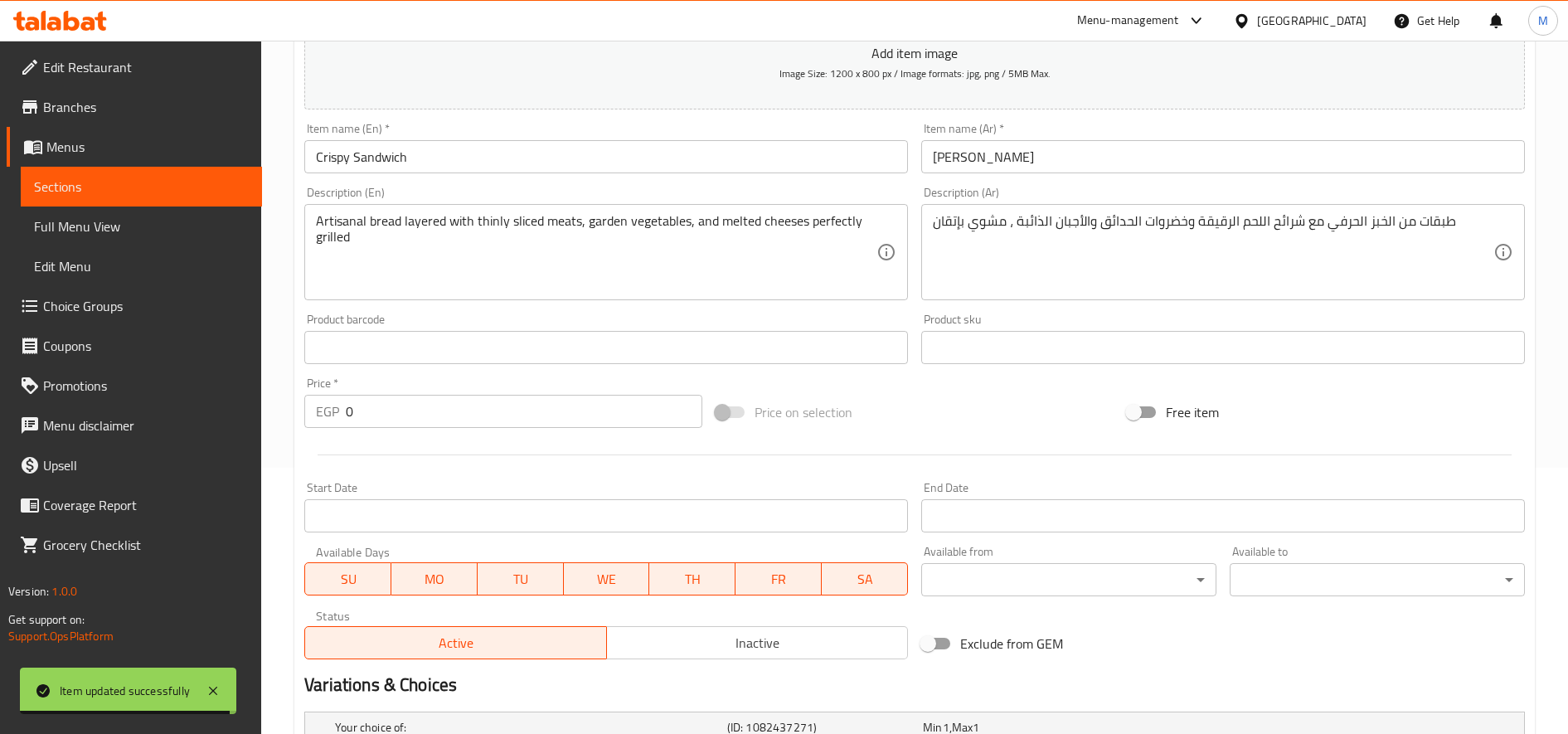
scroll to position [475, 0]
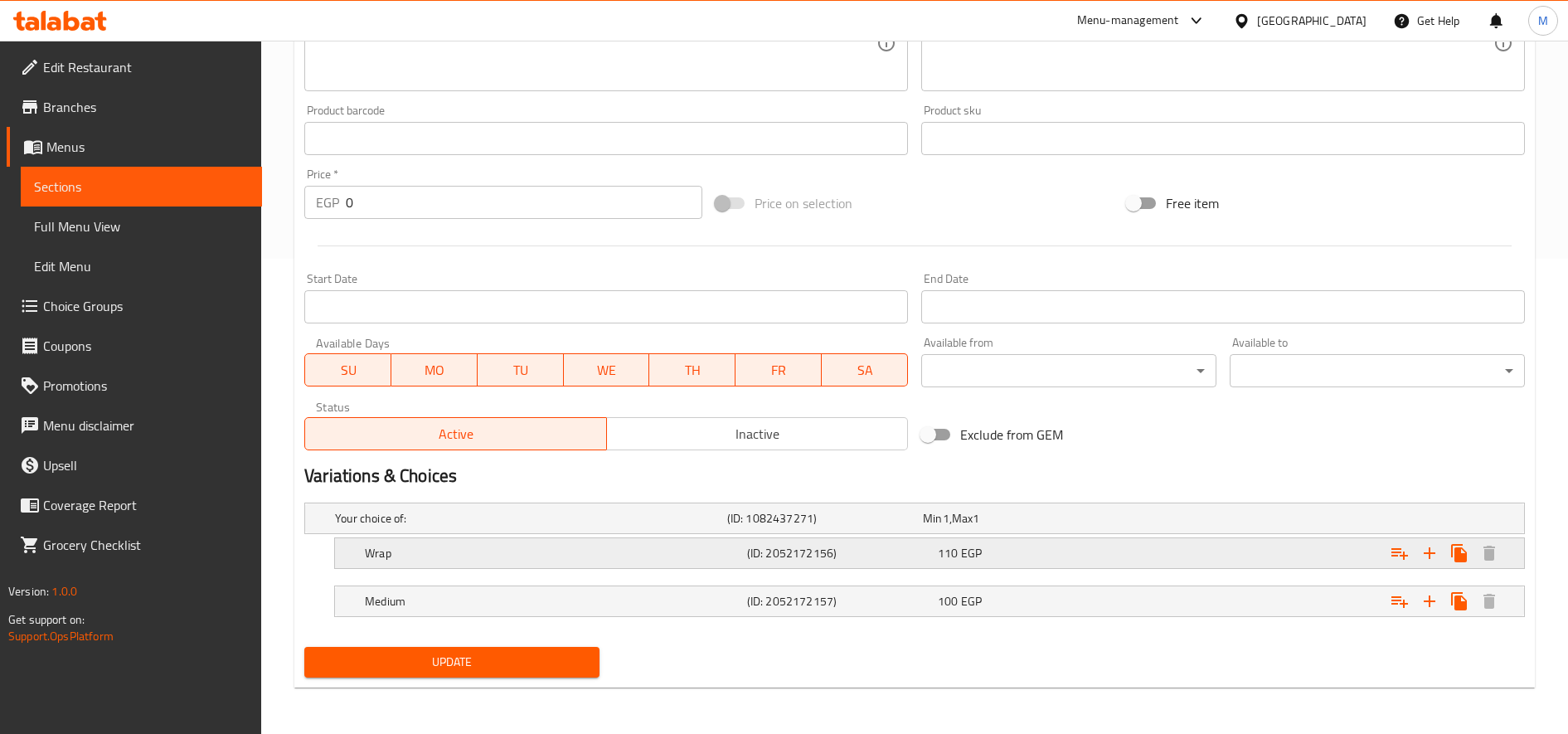
click at [1016, 527] on div "110 EGP" at bounding box center [1018, 518] width 189 height 17
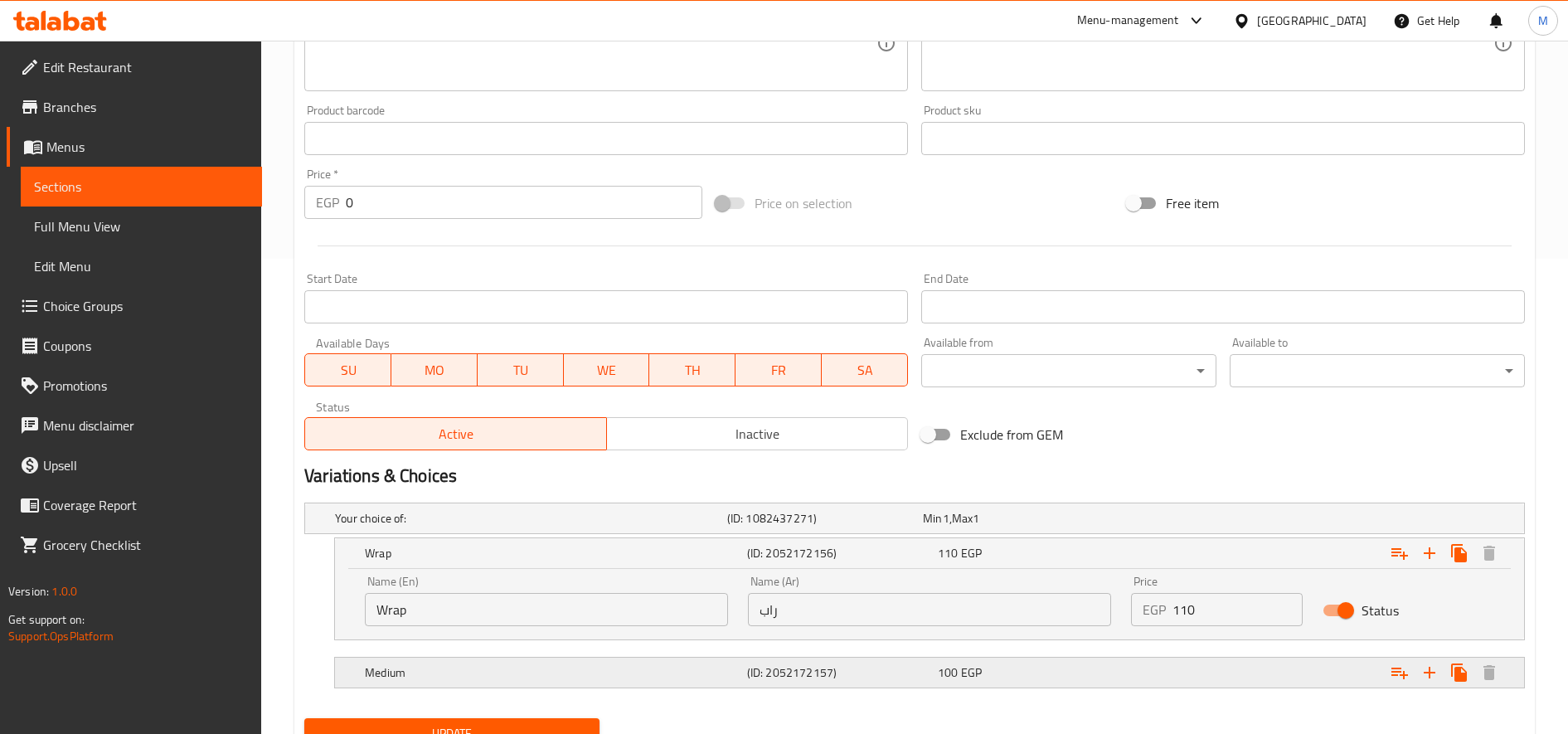
click at [1074, 527] on div "100 EGP" at bounding box center [1018, 518] width 189 height 17
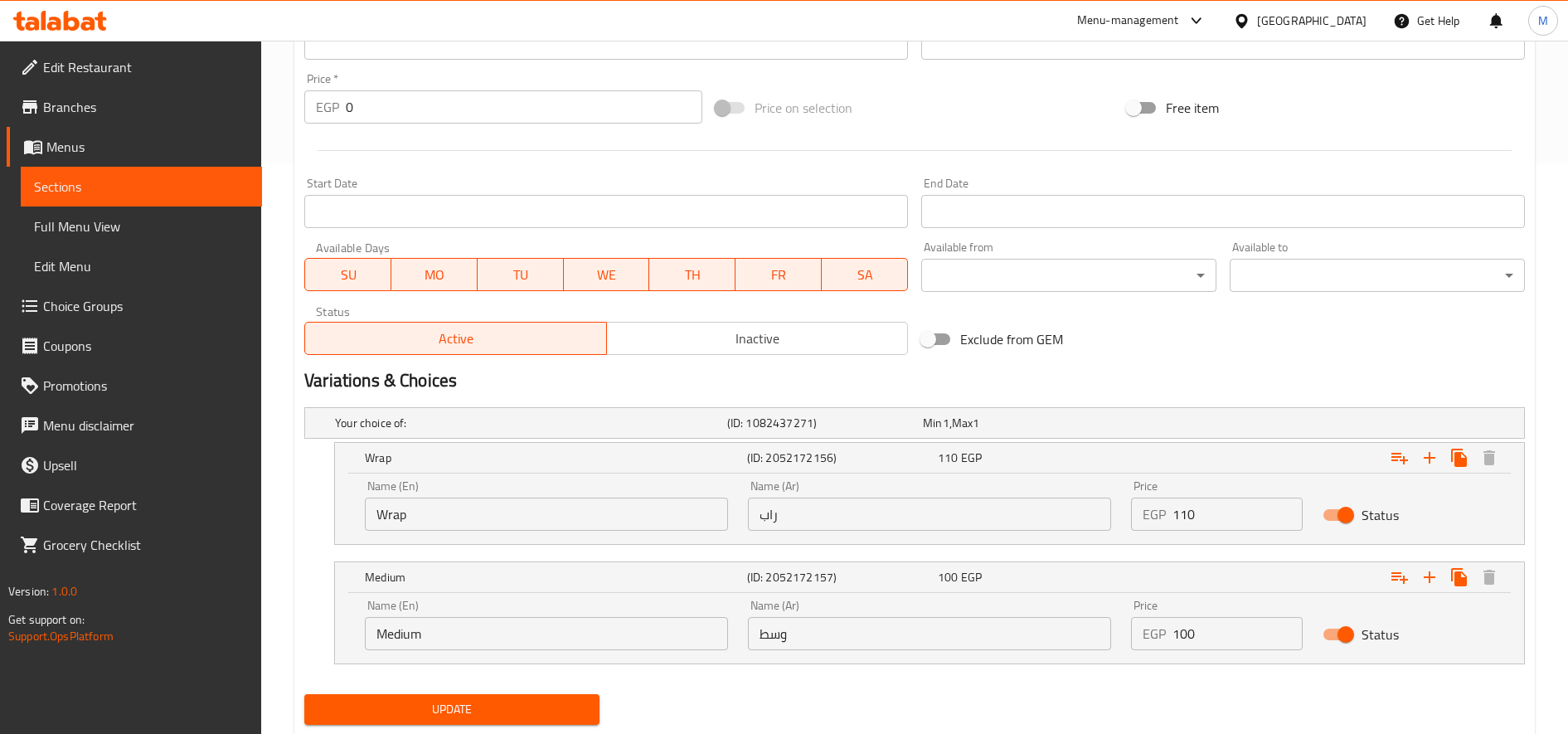
scroll to position [618, 0]
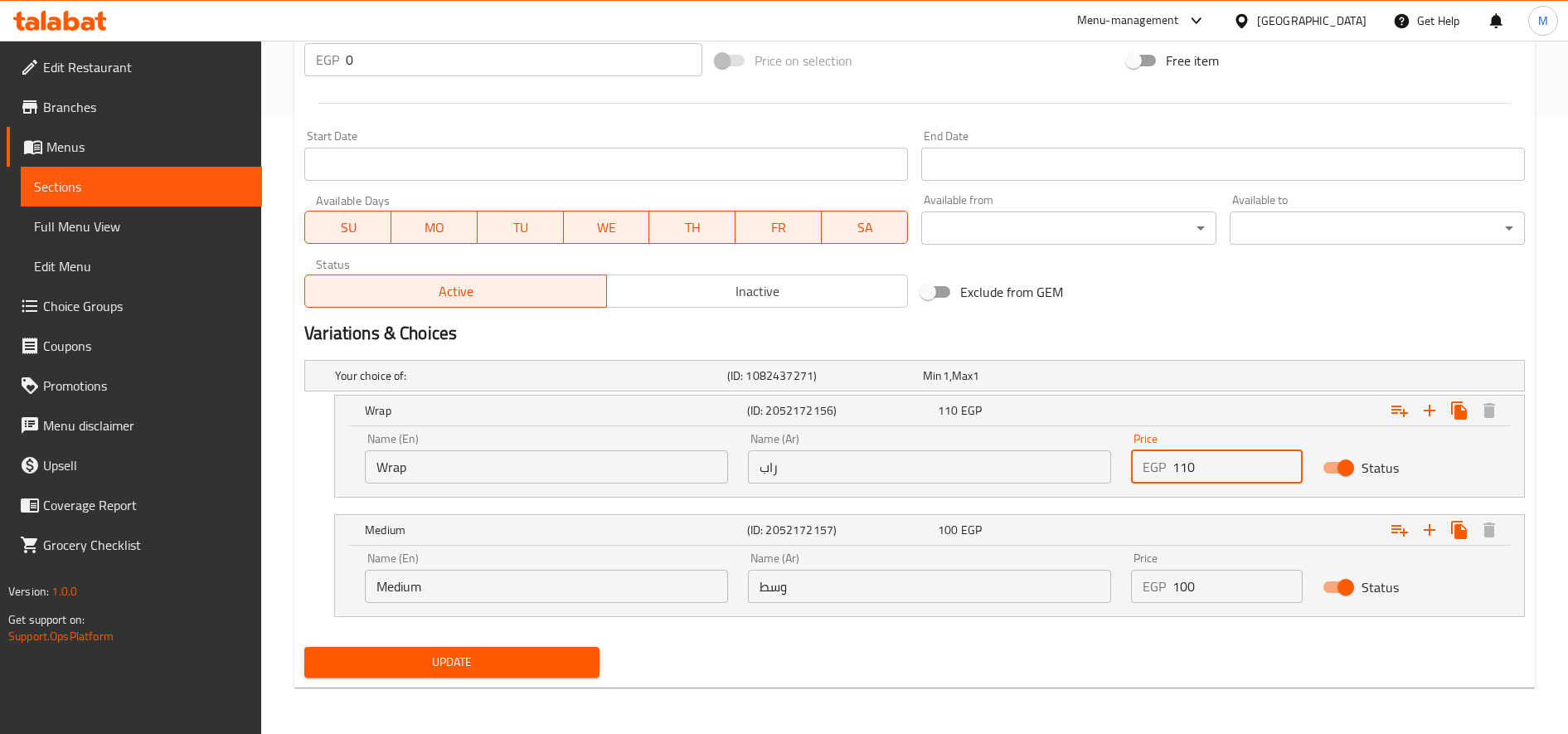
click at [1168, 466] on input "110" at bounding box center [1237, 467] width 131 height 33
type input "120"
drag, startPoint x: 1180, startPoint y: 582, endPoint x: 1193, endPoint y: 581, distance: 13.0
click at [1168, 581] on input "100" at bounding box center [1237, 587] width 131 height 33
type input "115"
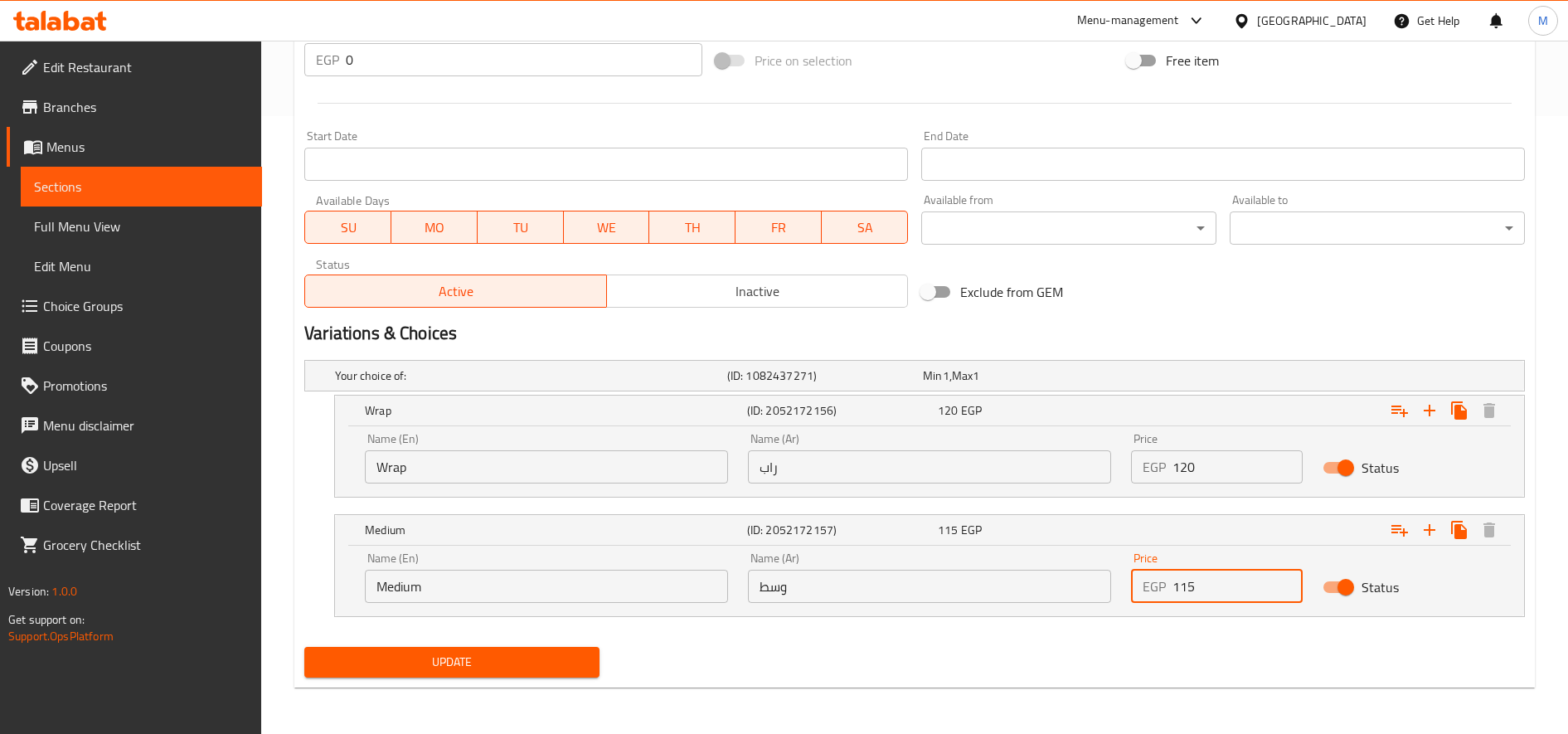
click at [304, 647] on button "Update" at bounding box center [451, 661] width 295 height 30
click at [503, 654] on span "Update" at bounding box center [452, 661] width 269 height 21
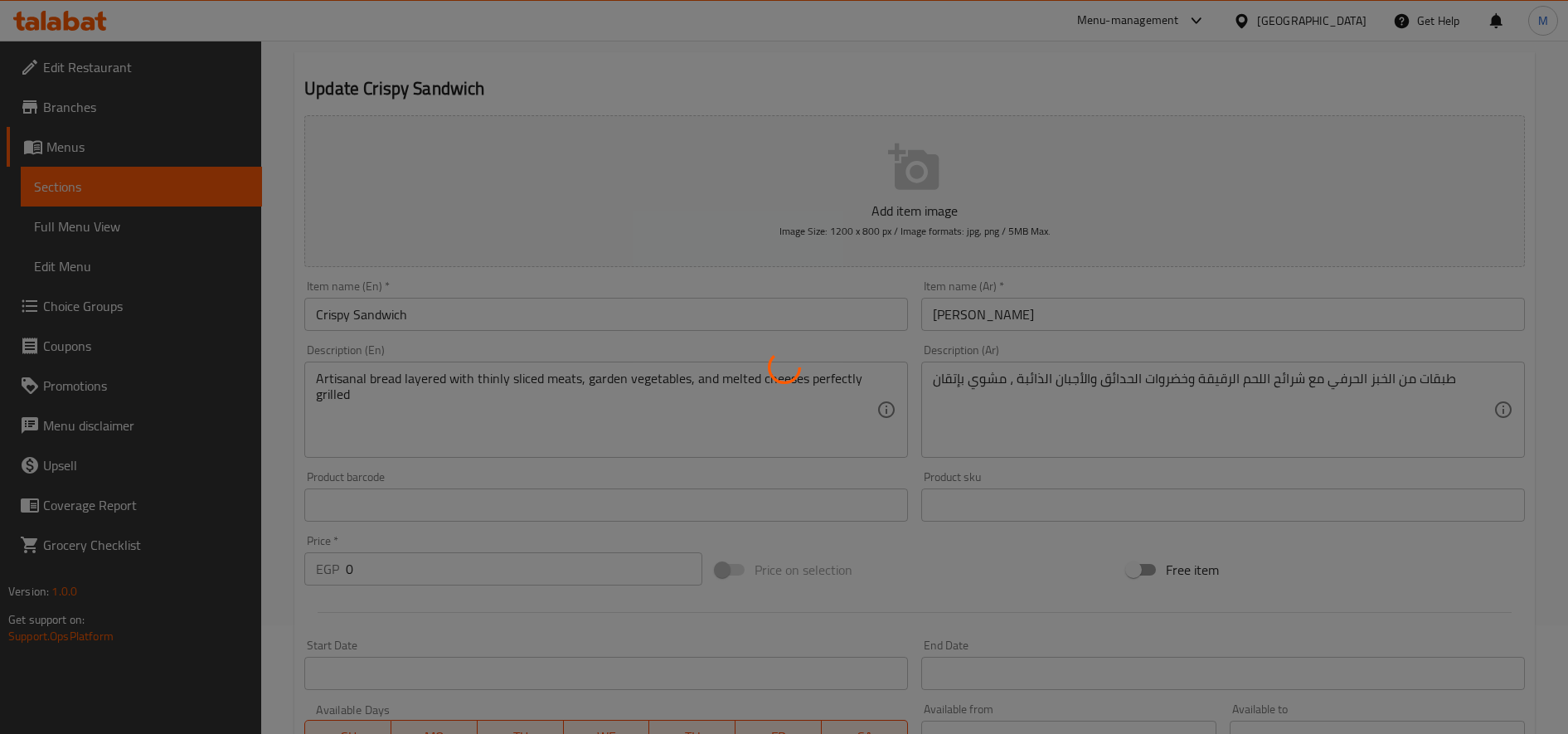
scroll to position [0, 0]
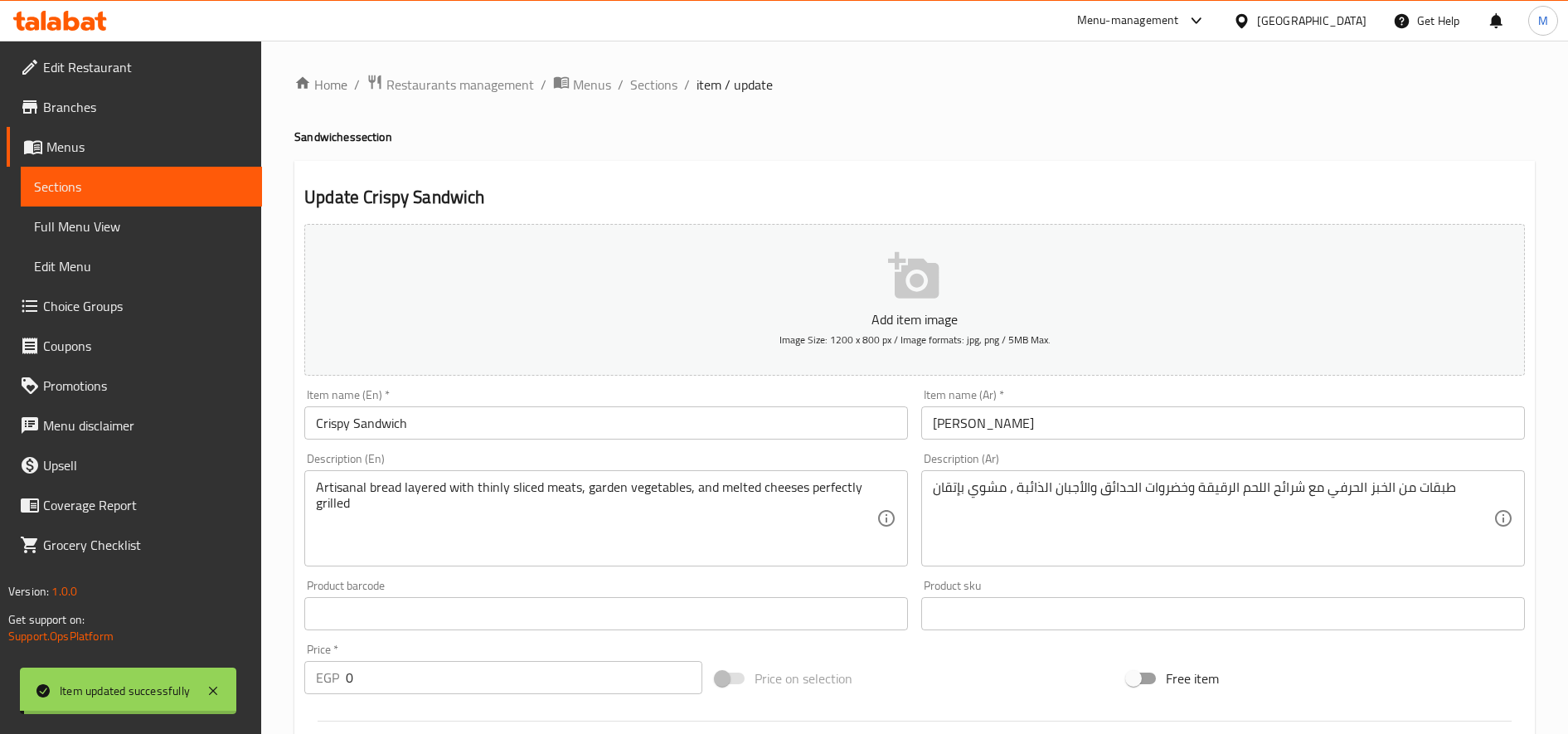
click at [646, 98] on div "Home / Restaurants management / Menus / Sections / item / update Sandwiches sec…" at bounding box center [915, 696] width 1240 height 1244
drag, startPoint x: 657, startPoint y: 92, endPoint x: 660, endPoint y: 113, distance: 21.2
click at [657, 92] on span "Sections" at bounding box center [653, 84] width 47 height 20
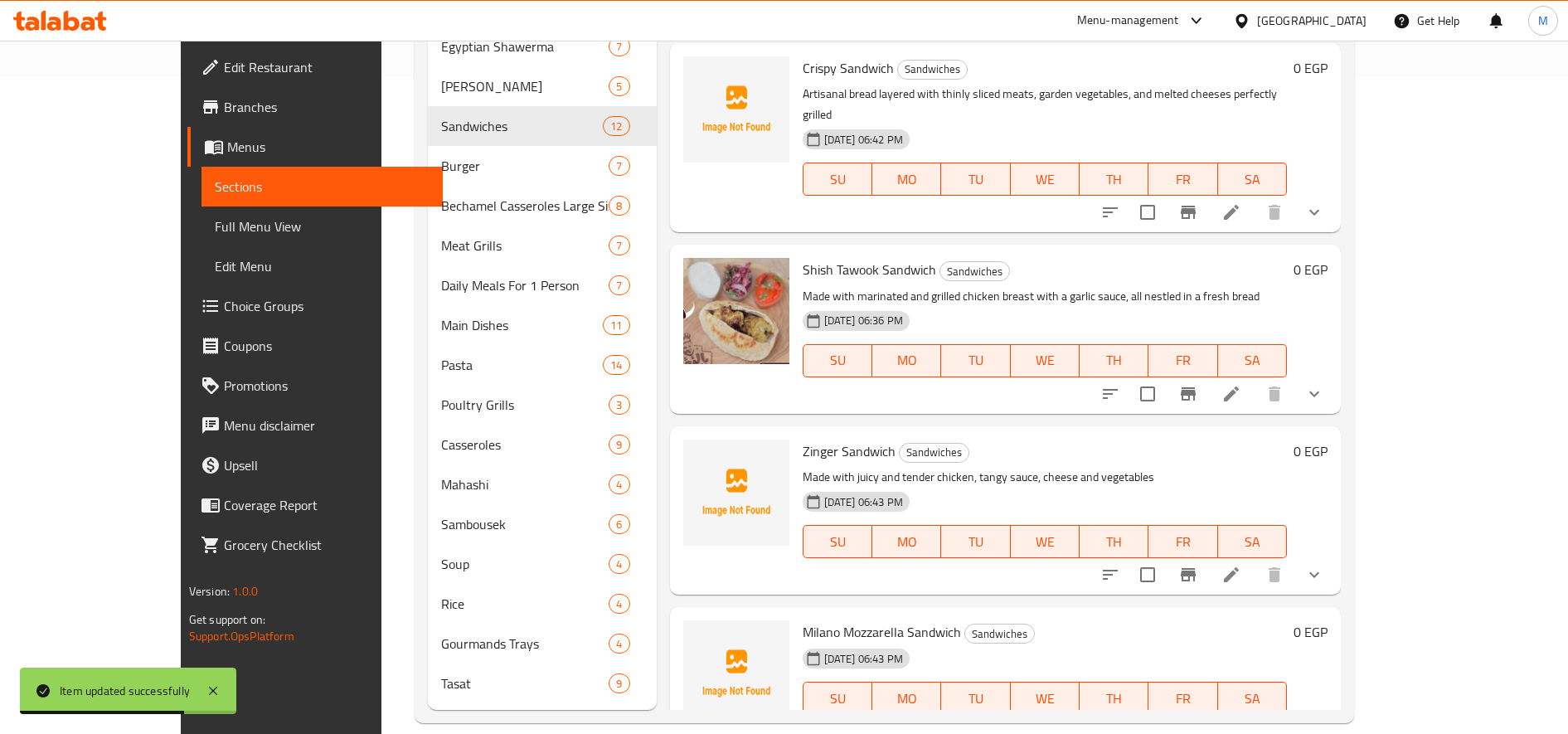
scroll to position [680, 0]
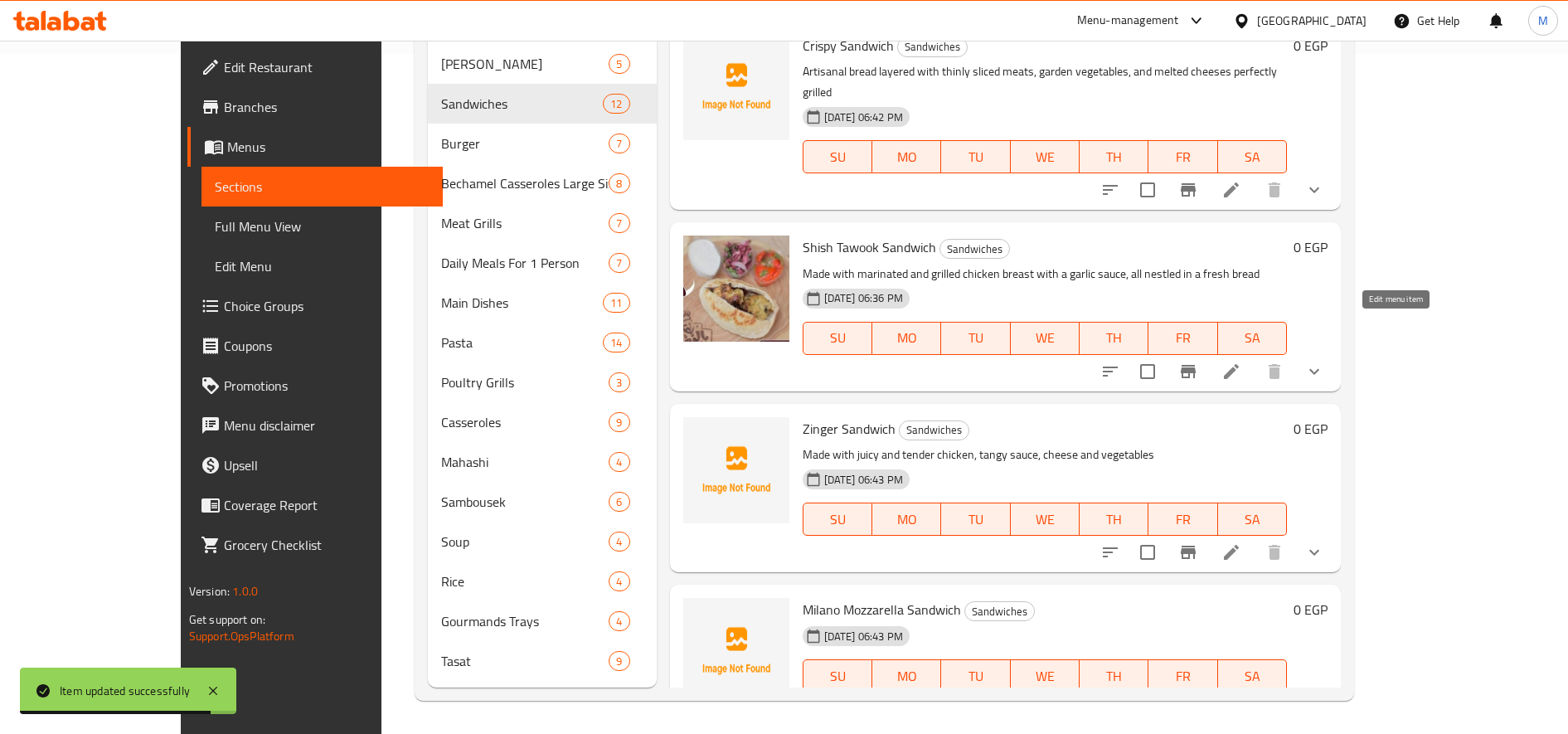
click at [1168, 364] on icon at bounding box center [1230, 371] width 15 height 15
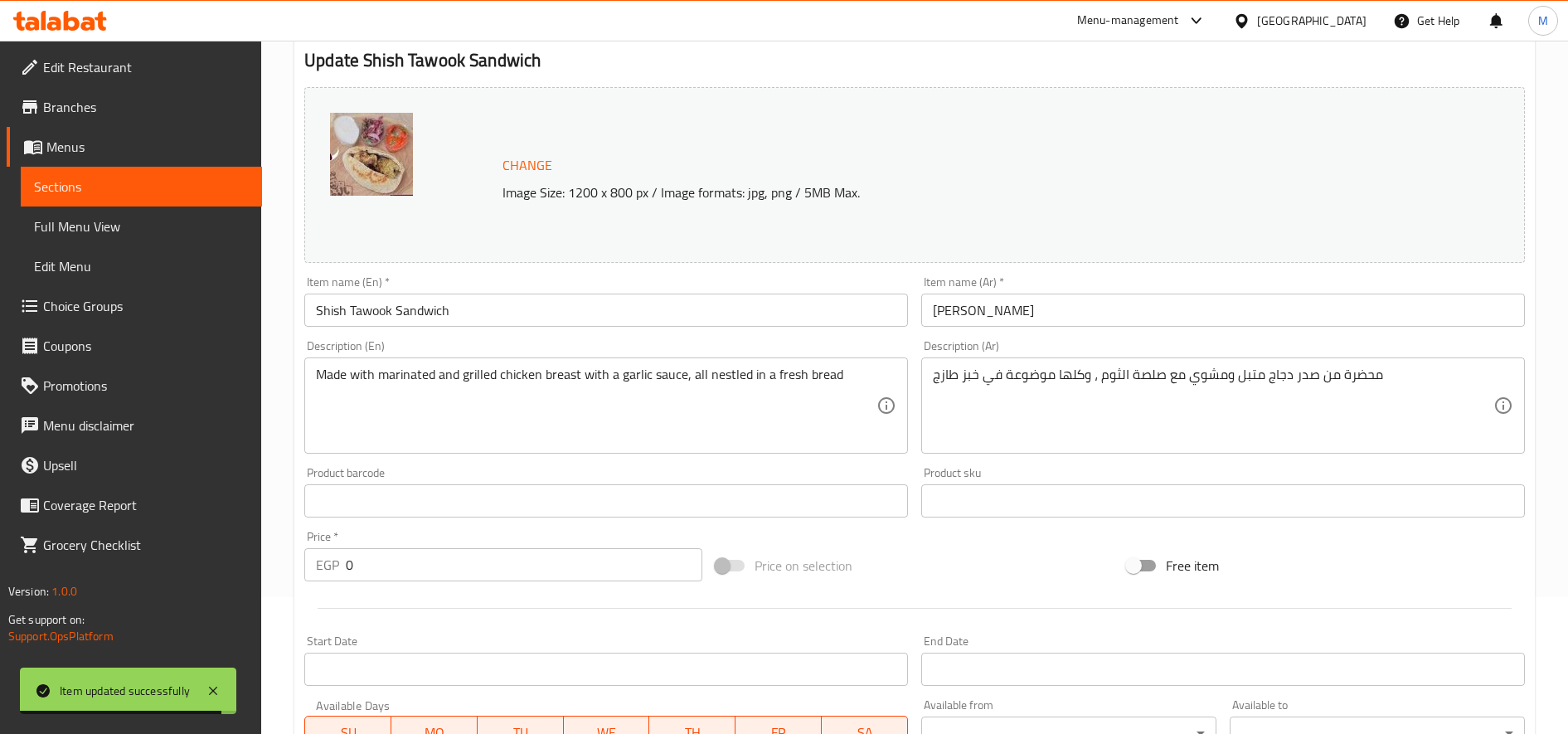
scroll to position [548, 0]
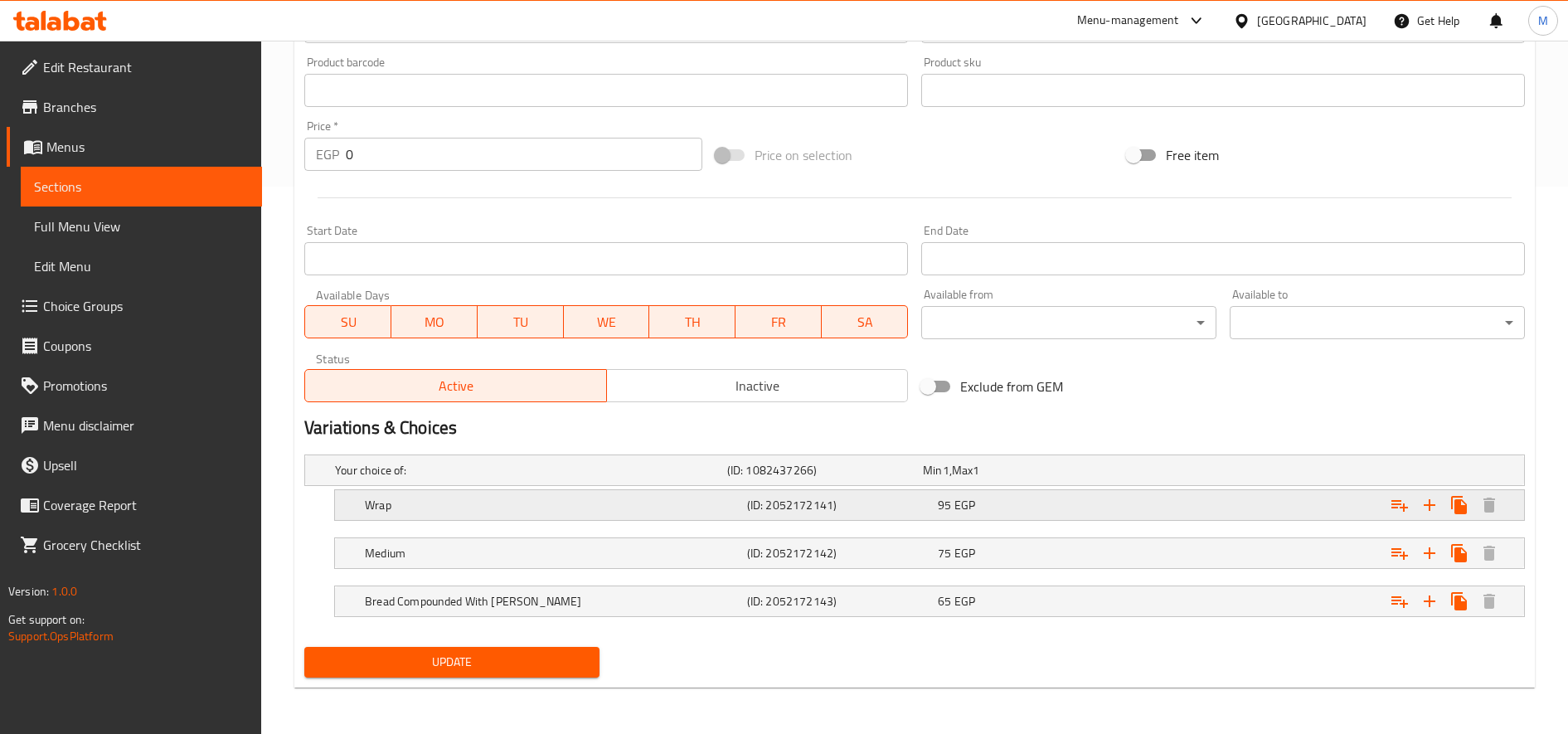
click at [998, 479] on div "95 EGP" at bounding box center [1018, 470] width 189 height 17
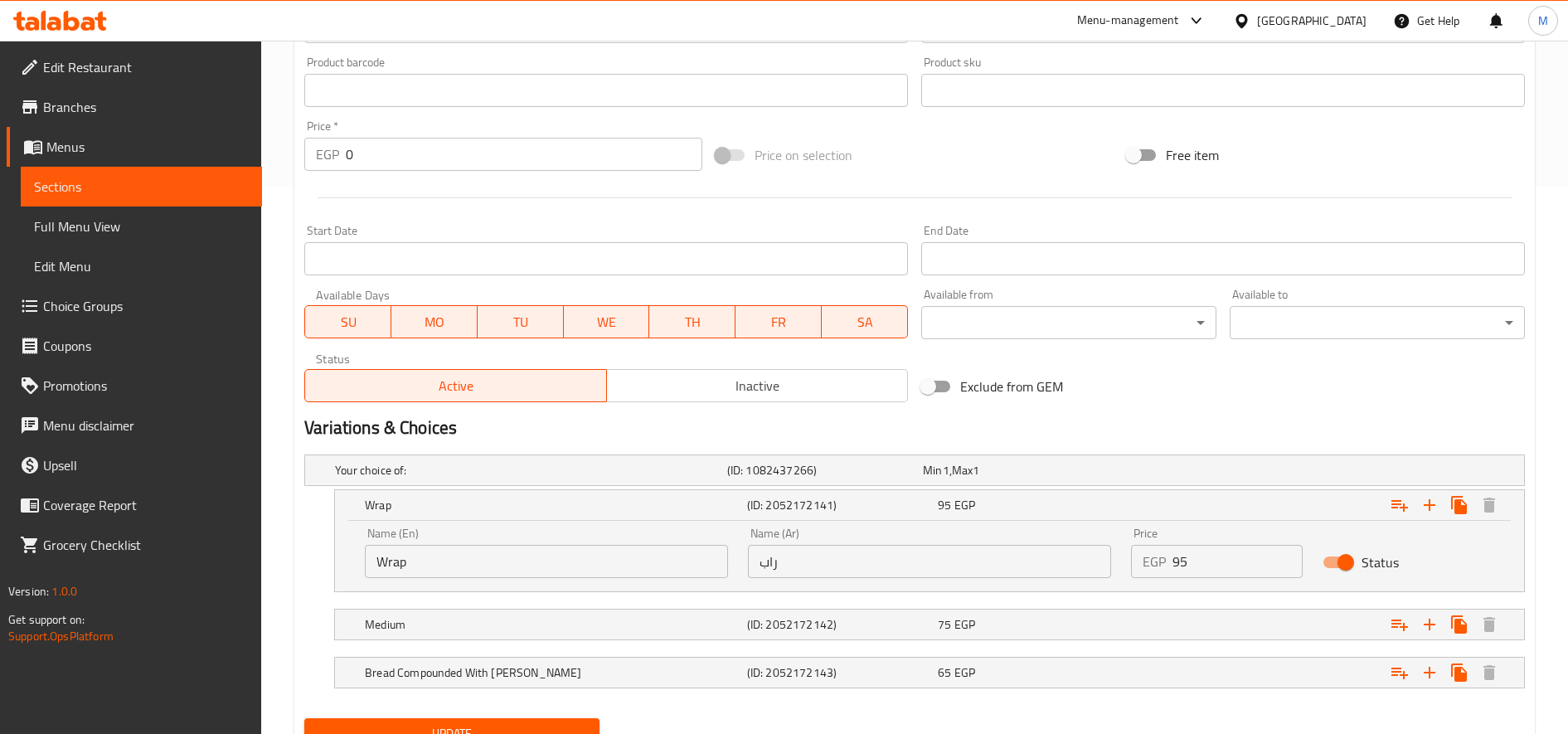
click at [1168, 555] on input "95" at bounding box center [1237, 561] width 131 height 33
click at [1142, 474] on div "Expand" at bounding box center [1312, 470] width 392 height 7
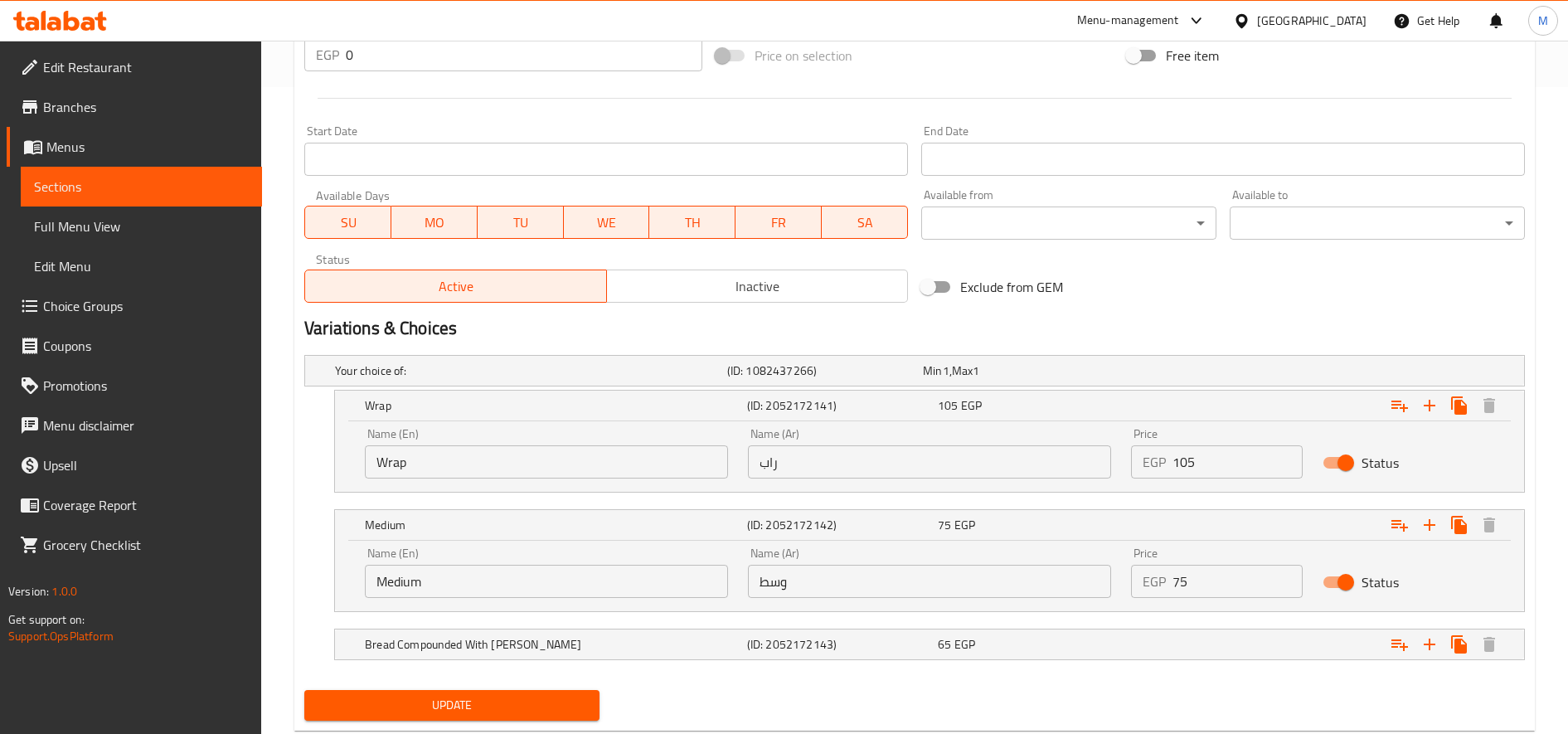
scroll to position [690, 0]
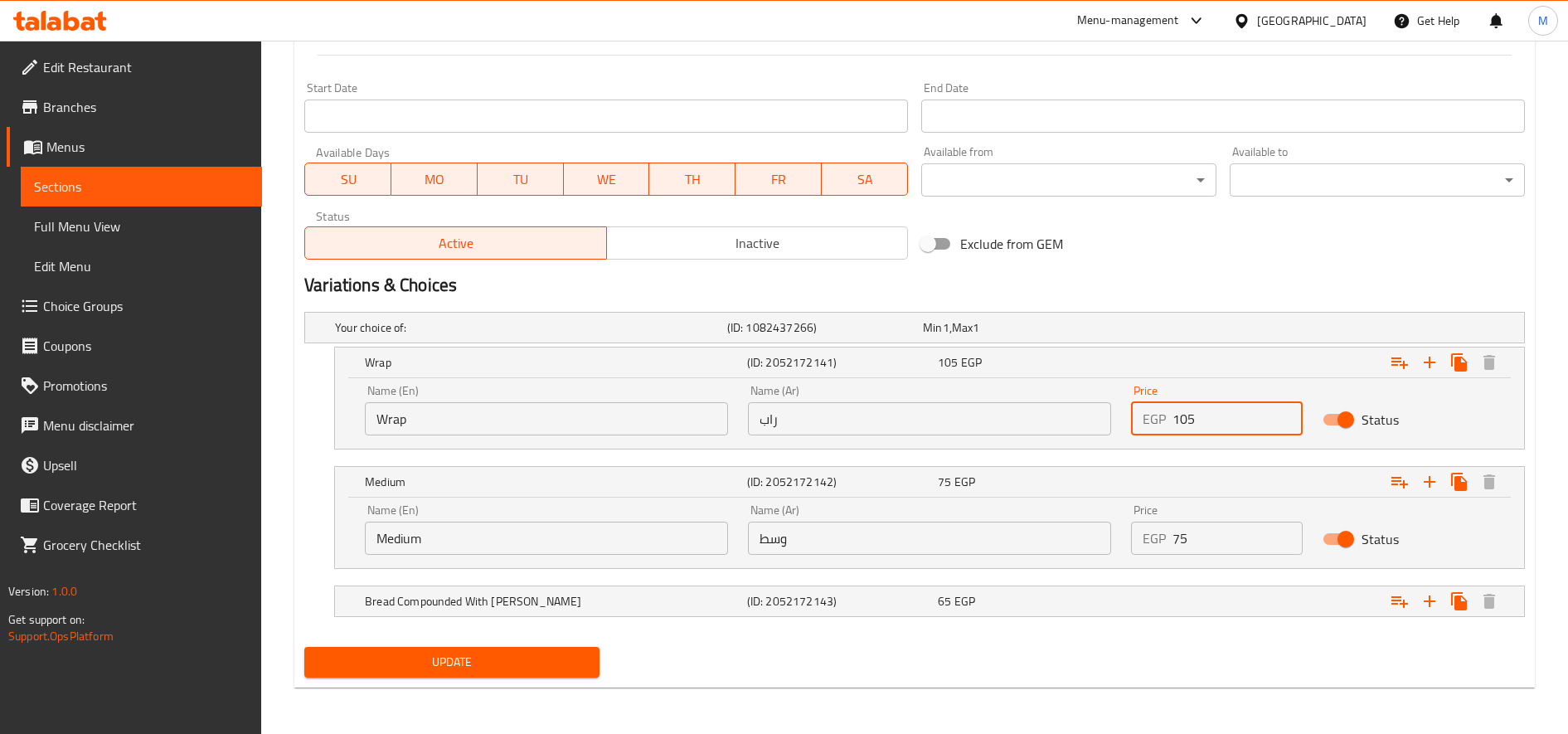
drag, startPoint x: 1180, startPoint y: 407, endPoint x: 1192, endPoint y: 407, distance: 12.0
click at [1168, 407] on input "105" at bounding box center [1237, 419] width 131 height 33
type input "110"
drag, startPoint x: 1182, startPoint y: 543, endPoint x: 1175, endPoint y: 548, distance: 8.6
click at [1168, 548] on input "75" at bounding box center [1237, 539] width 131 height 33
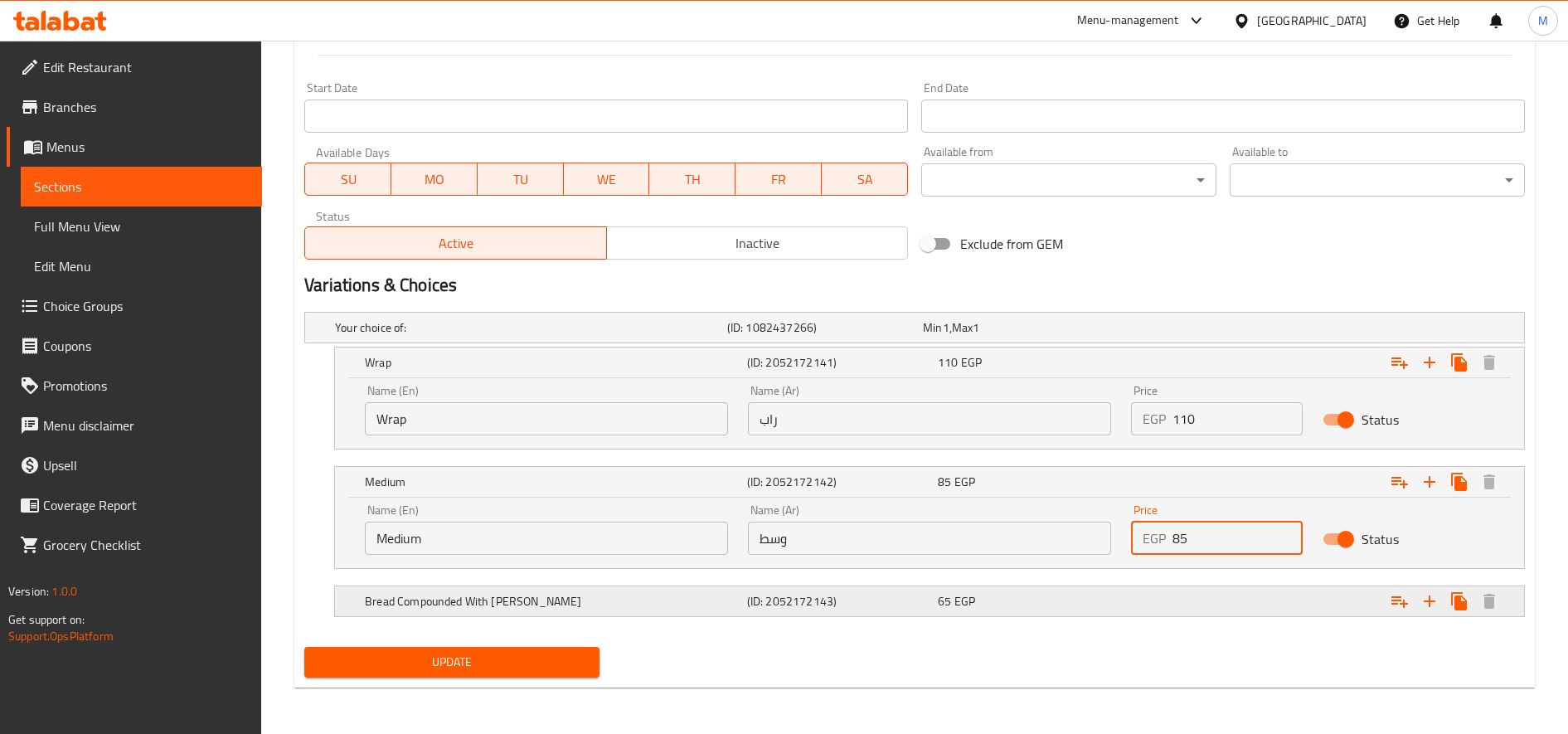
type input "85"
click at [1091, 345] on div "Bread Compounded With Bran (ID: 2052172143) 65 EGP" at bounding box center [919, 327] width 1176 height 36
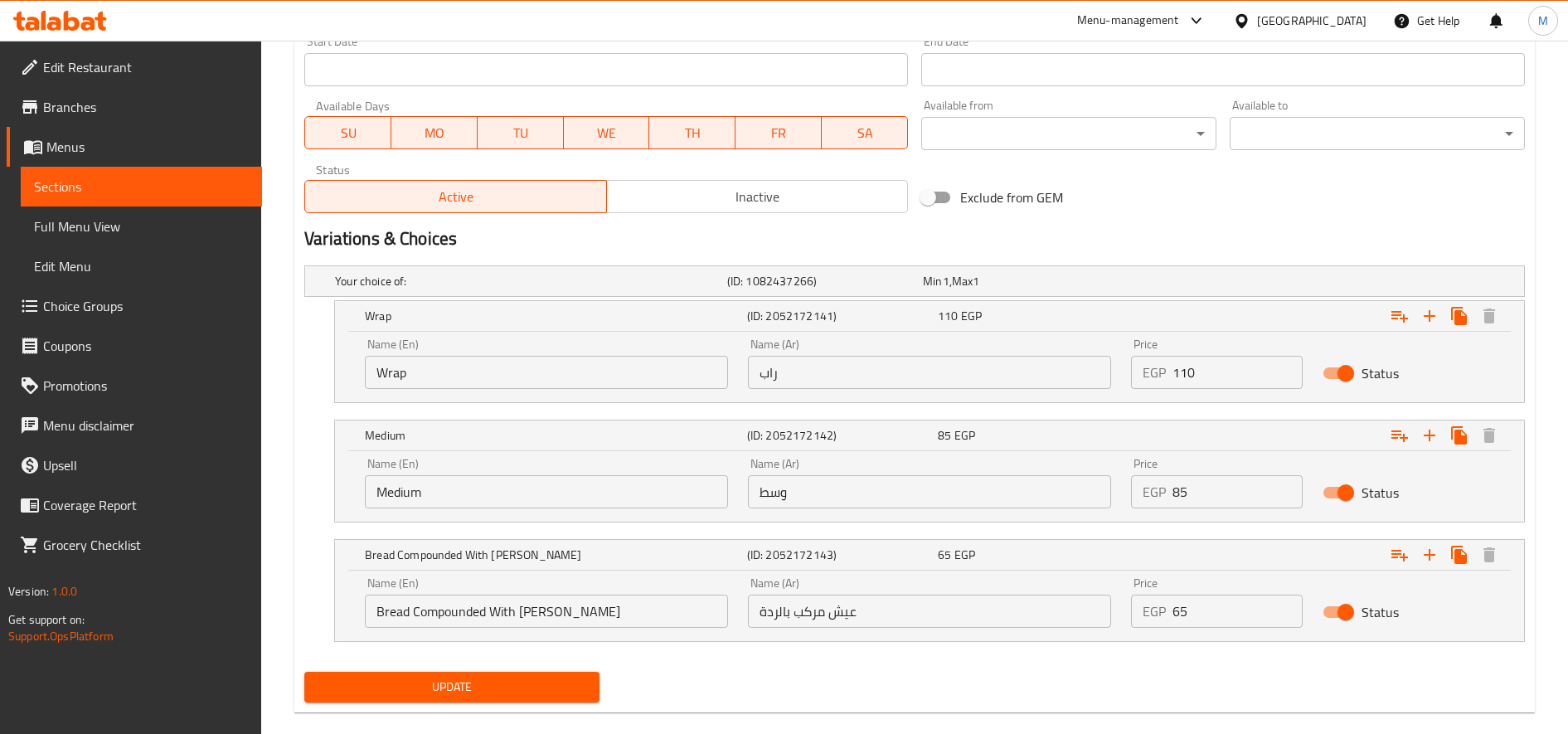
scroll to position [761, 0]
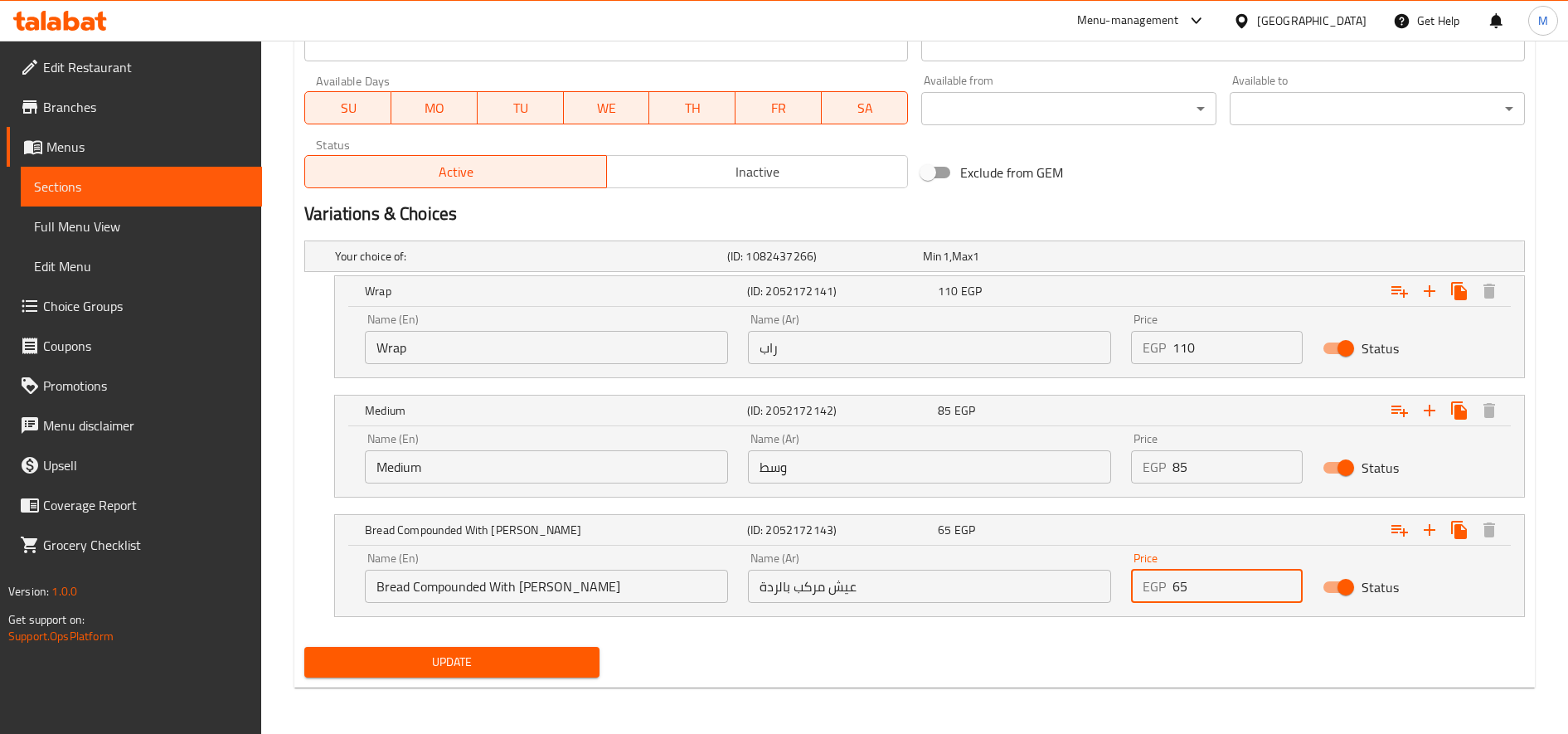
drag, startPoint x: 1181, startPoint y: 593, endPoint x: 1173, endPoint y: 594, distance: 8.1
click at [1168, 594] on input "65" at bounding box center [1237, 587] width 131 height 33
type input "75"
click at [304, 647] on button "Update" at bounding box center [451, 661] width 295 height 30
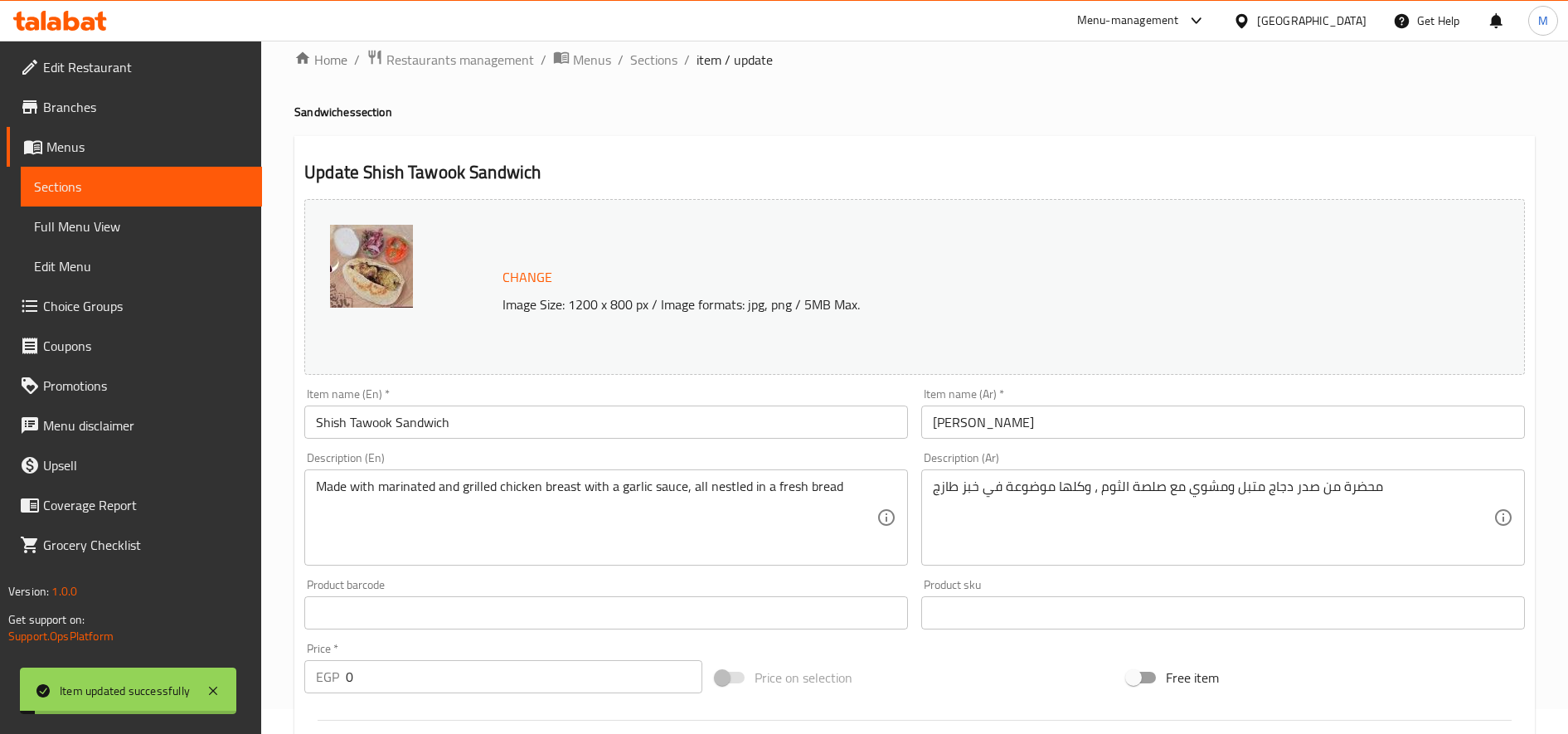
scroll to position [0, 0]
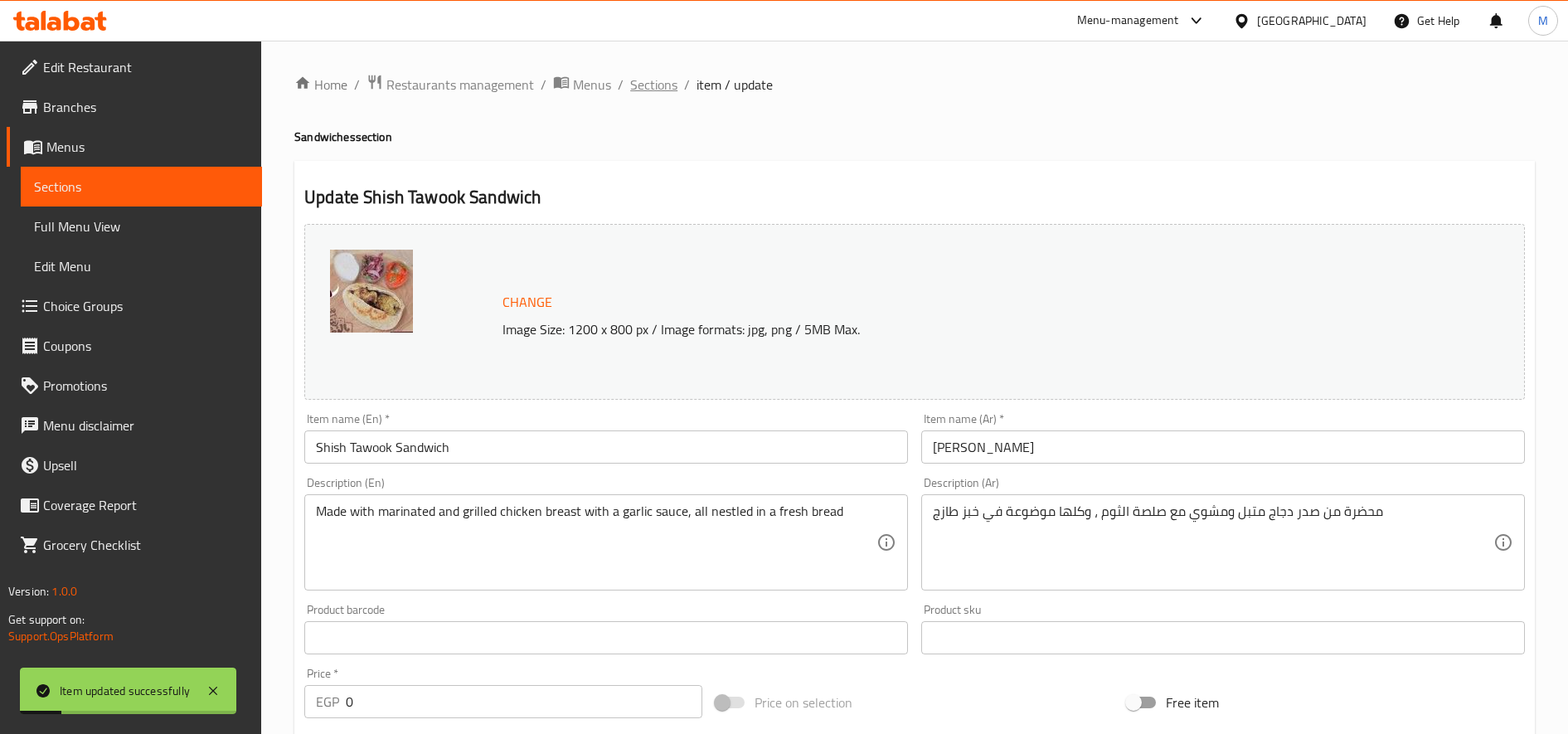
click at [672, 93] on span "Sections" at bounding box center [653, 84] width 47 height 20
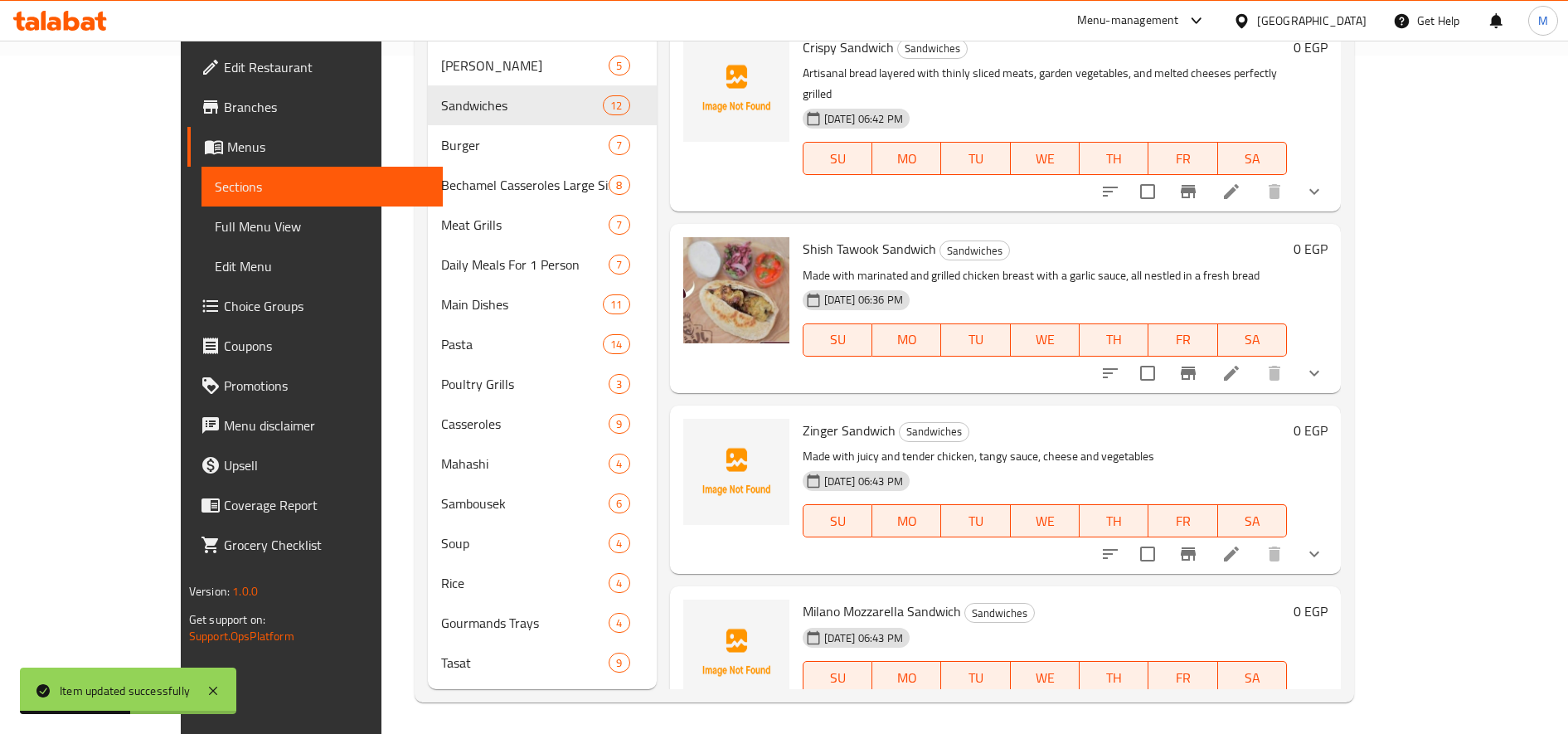
scroll to position [680, 0]
click at [1168, 543] on icon at bounding box center [1231, 552] width 20 height 20
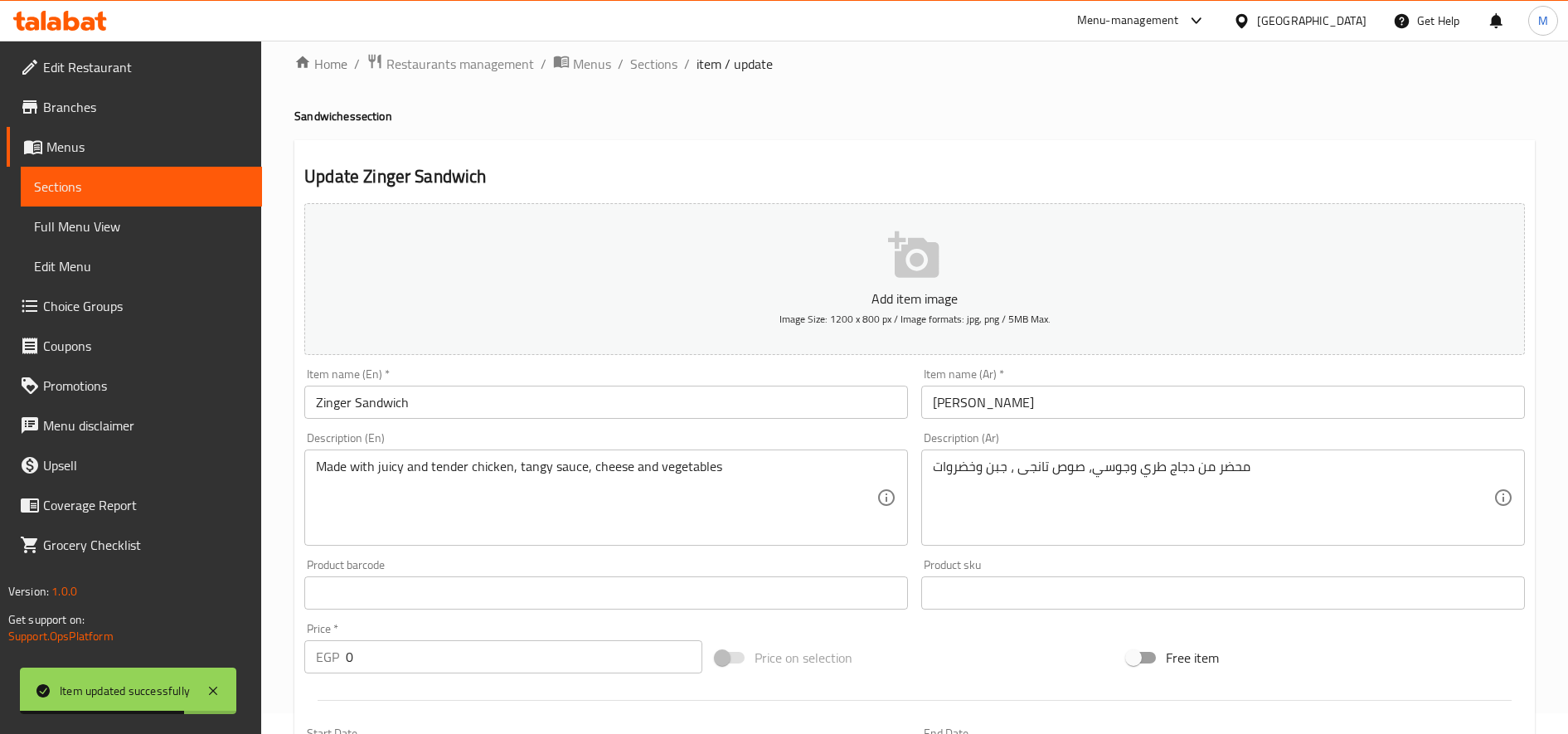
scroll to position [475, 0]
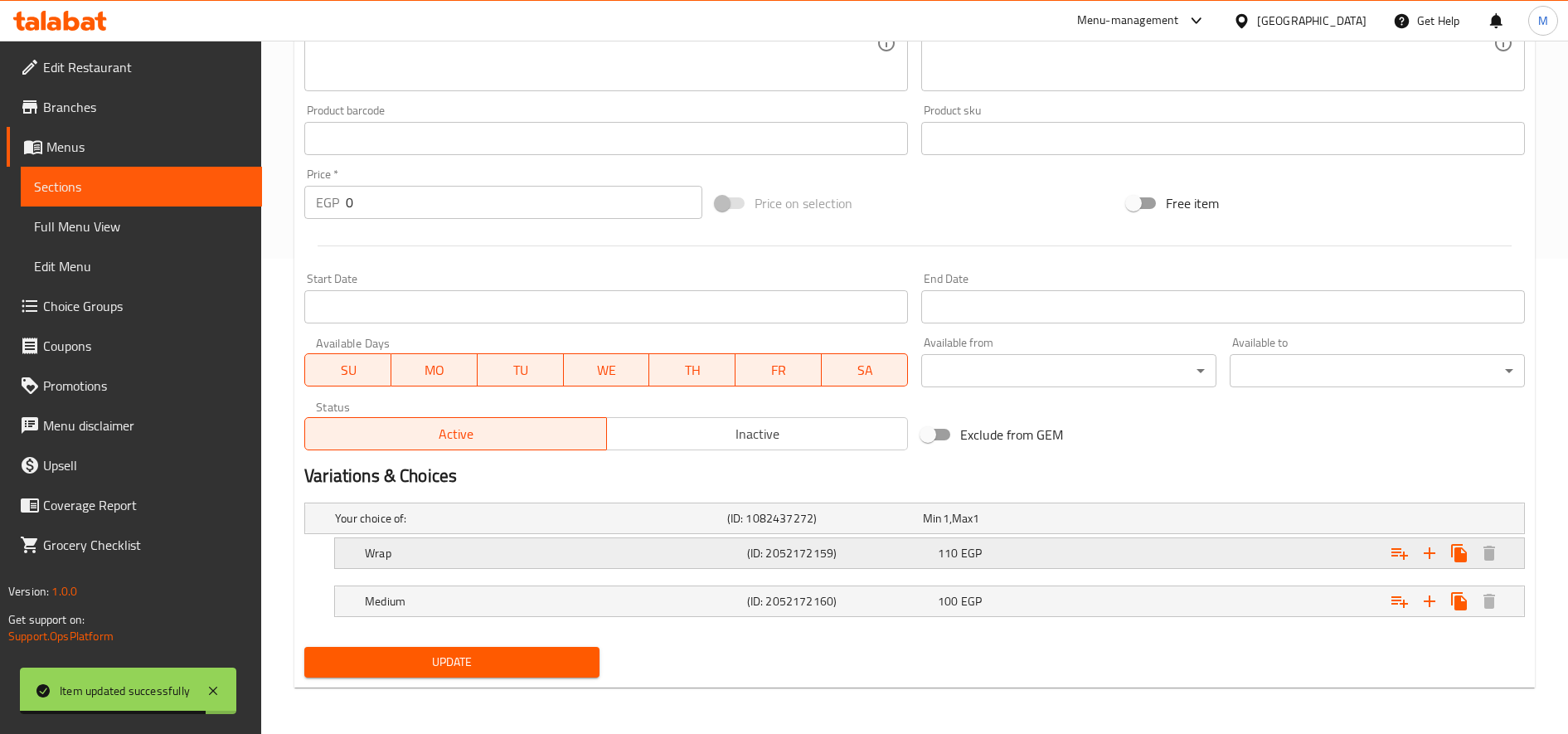
click at [1091, 527] on div "110 EGP" at bounding box center [1018, 518] width 189 height 17
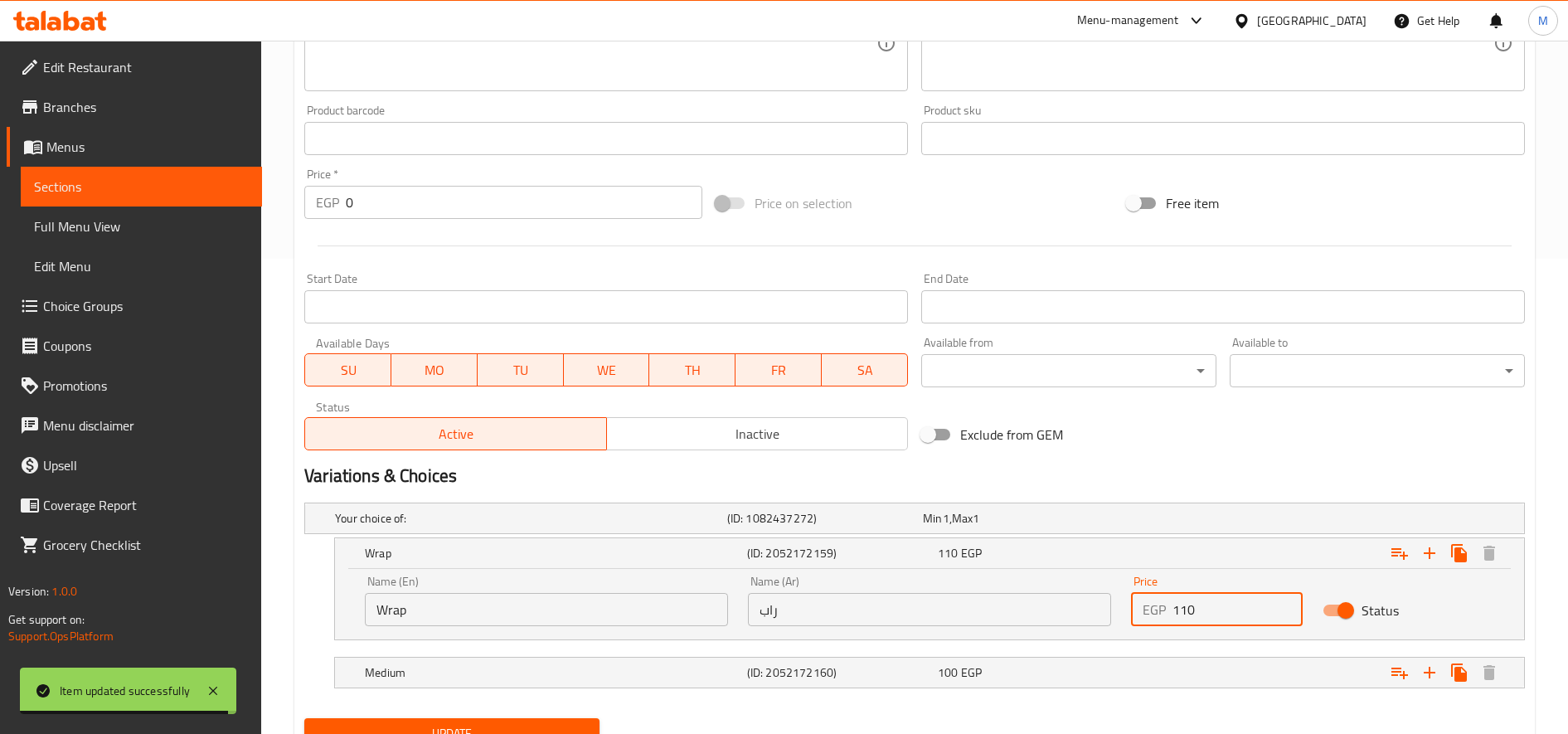
click at [1168, 617] on input "110" at bounding box center [1237, 609] width 131 height 33
click at [1168, 613] on input "110" at bounding box center [1237, 609] width 131 height 33
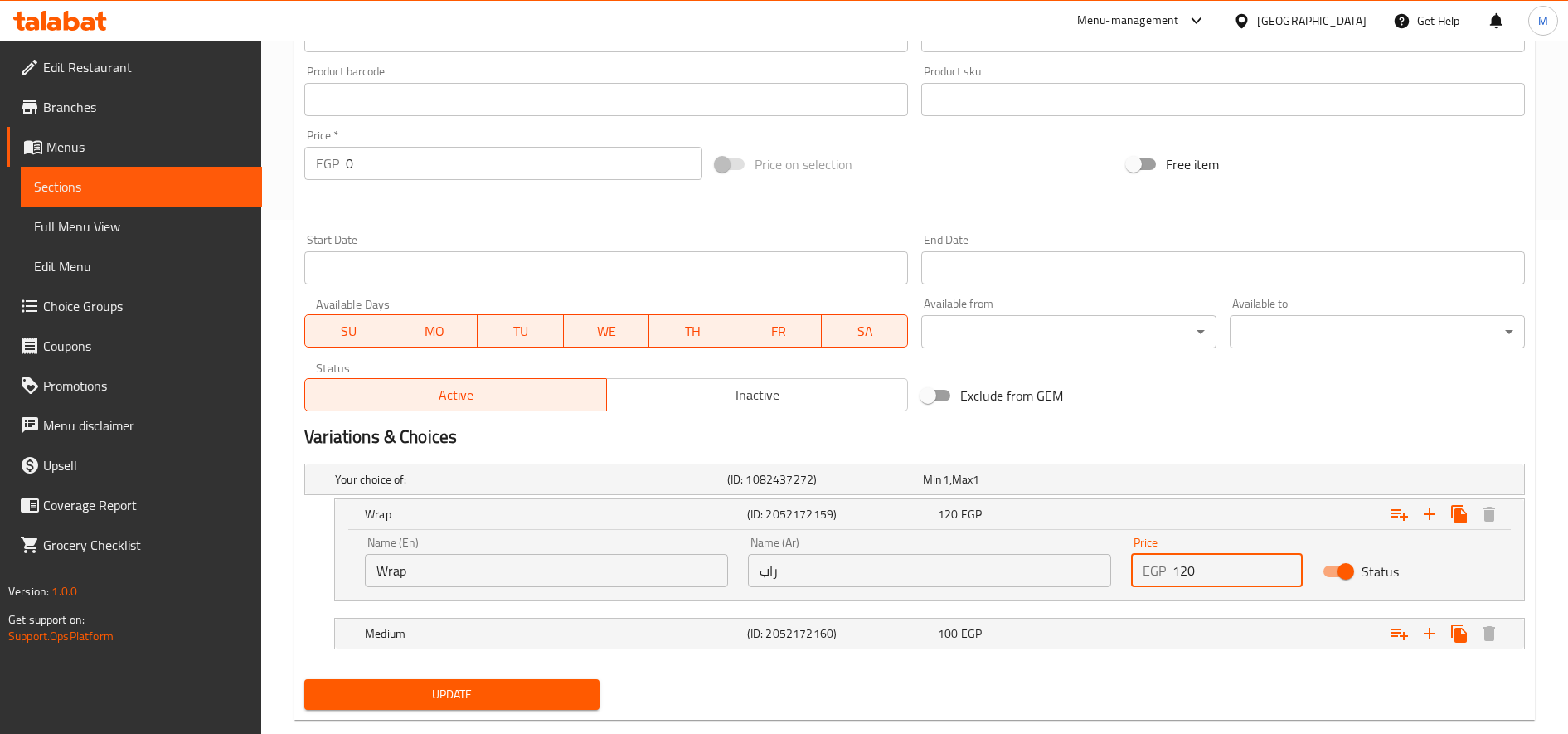
scroll to position [547, 0]
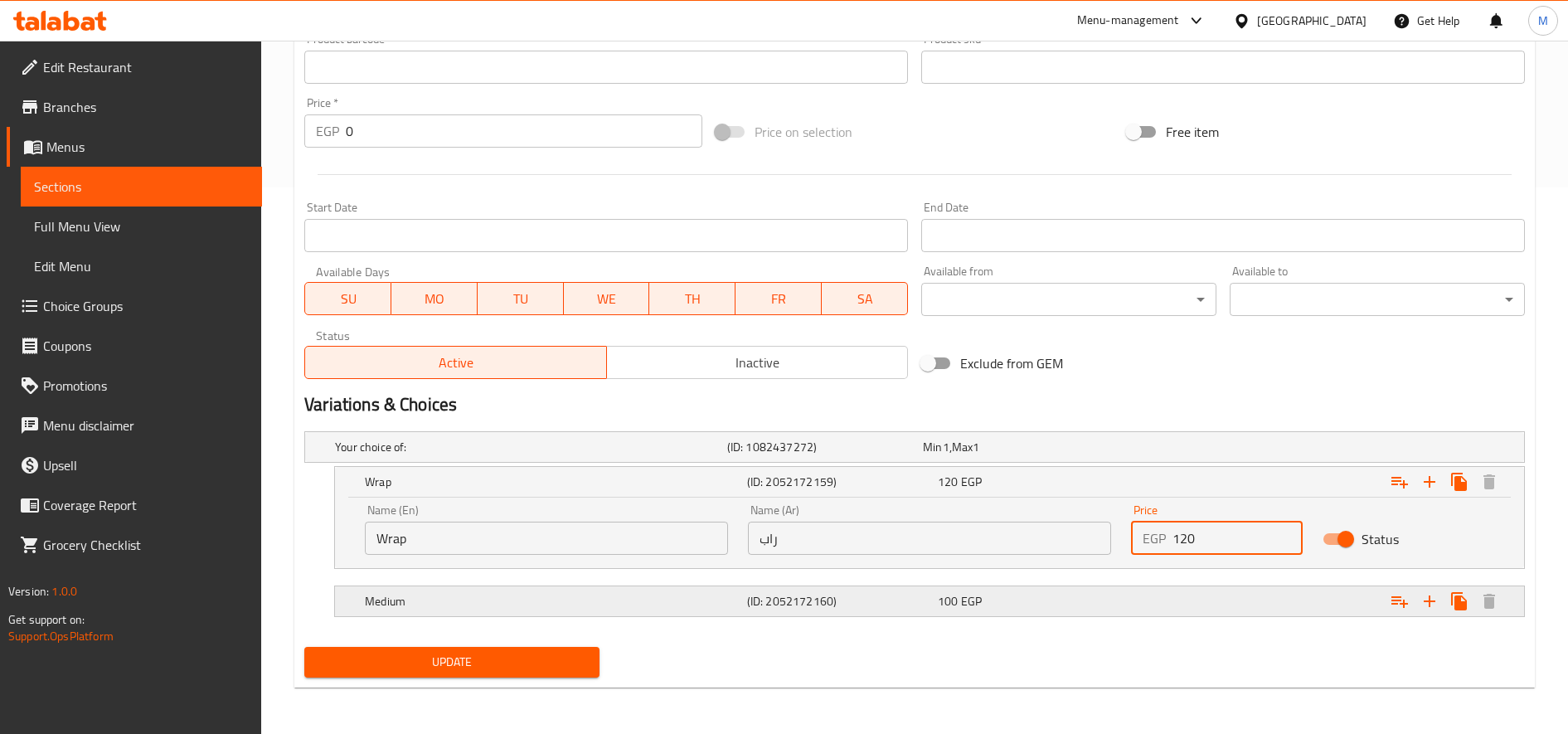
type input "120"
click at [1164, 450] on div "Expand" at bounding box center [1312, 446] width 392 height 7
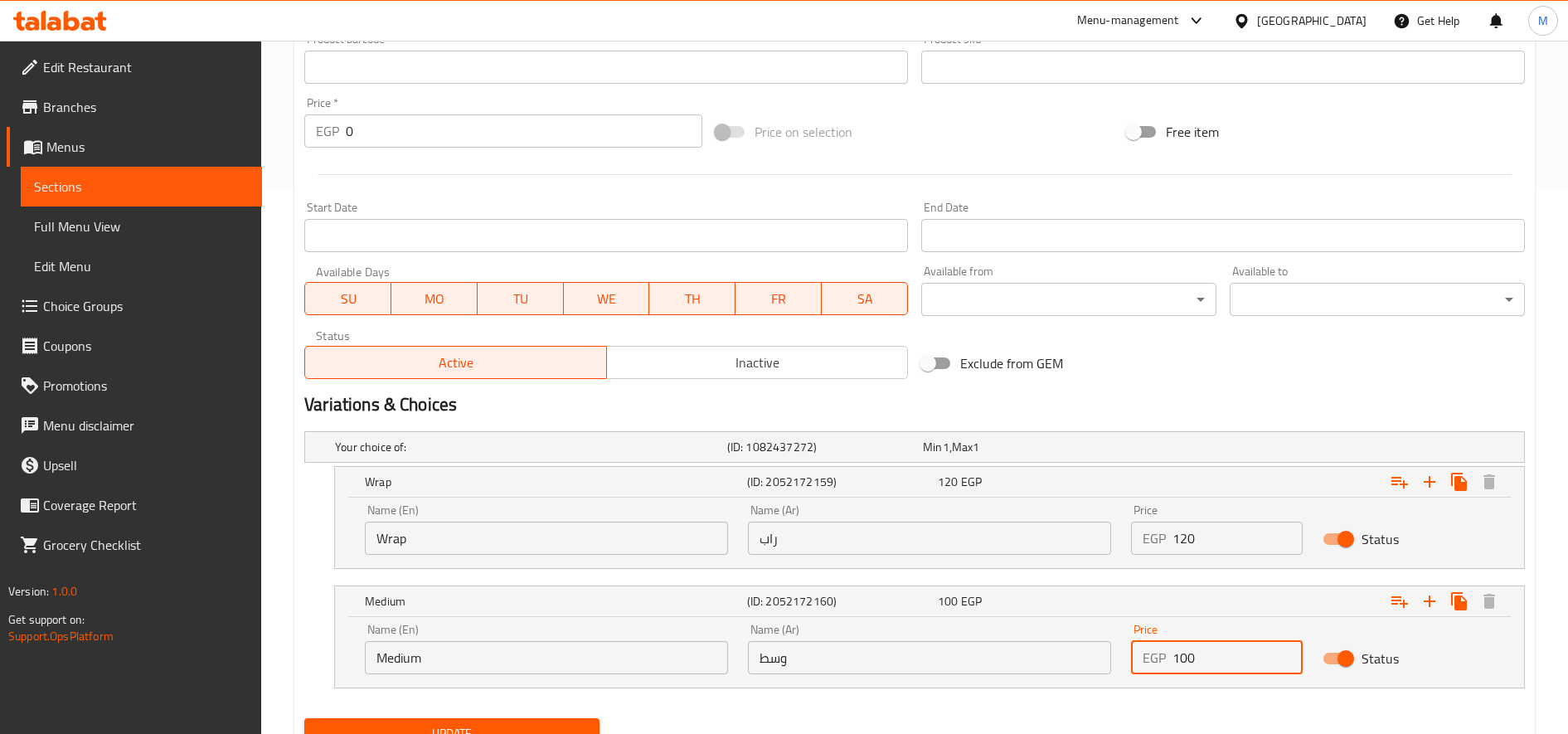
click at [1168, 664] on input "100" at bounding box center [1237, 657] width 131 height 33
type input "115"
click at [304, 718] on button "Update" at bounding box center [451, 733] width 295 height 30
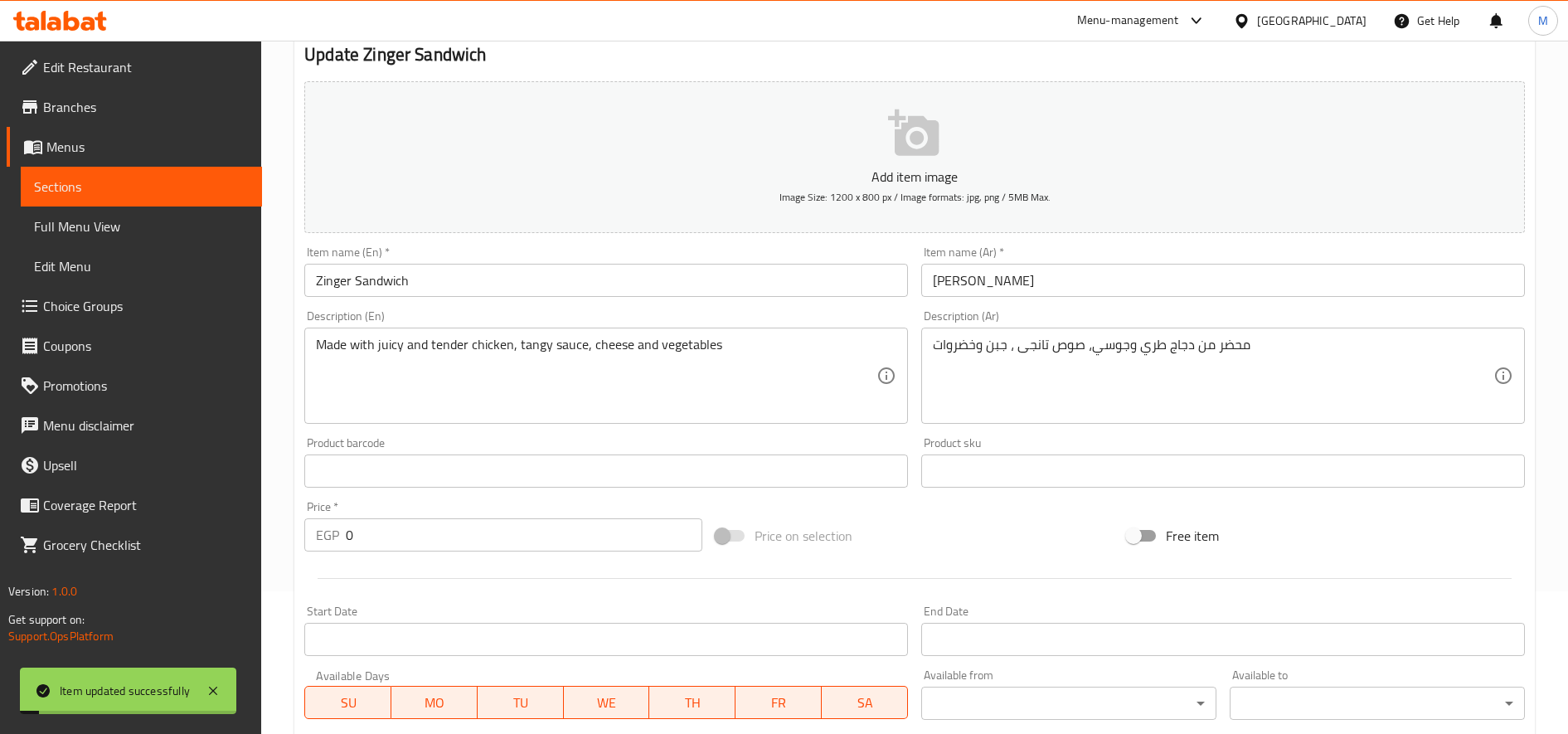
scroll to position [0, 0]
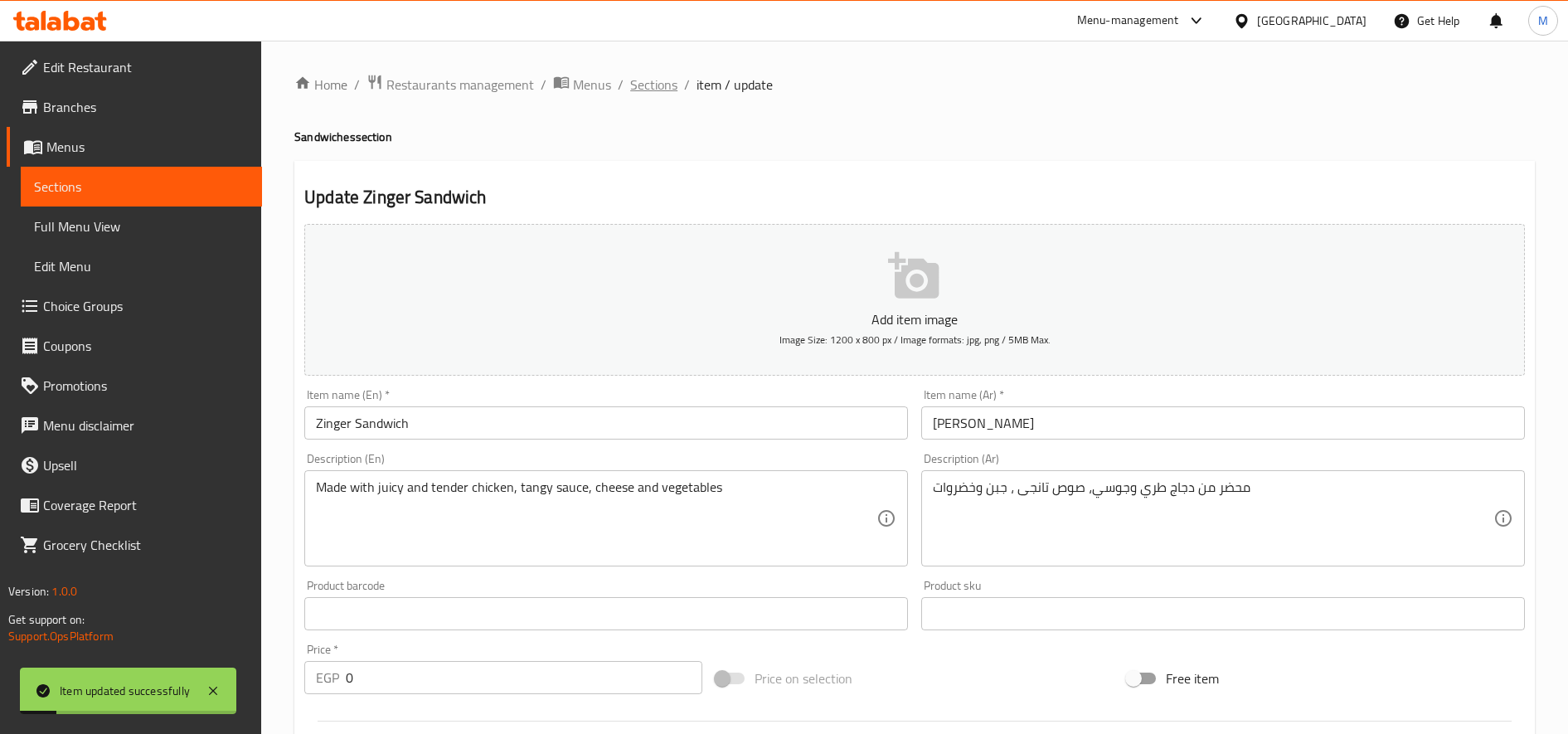
click at [651, 82] on span "Sections" at bounding box center [653, 84] width 47 height 20
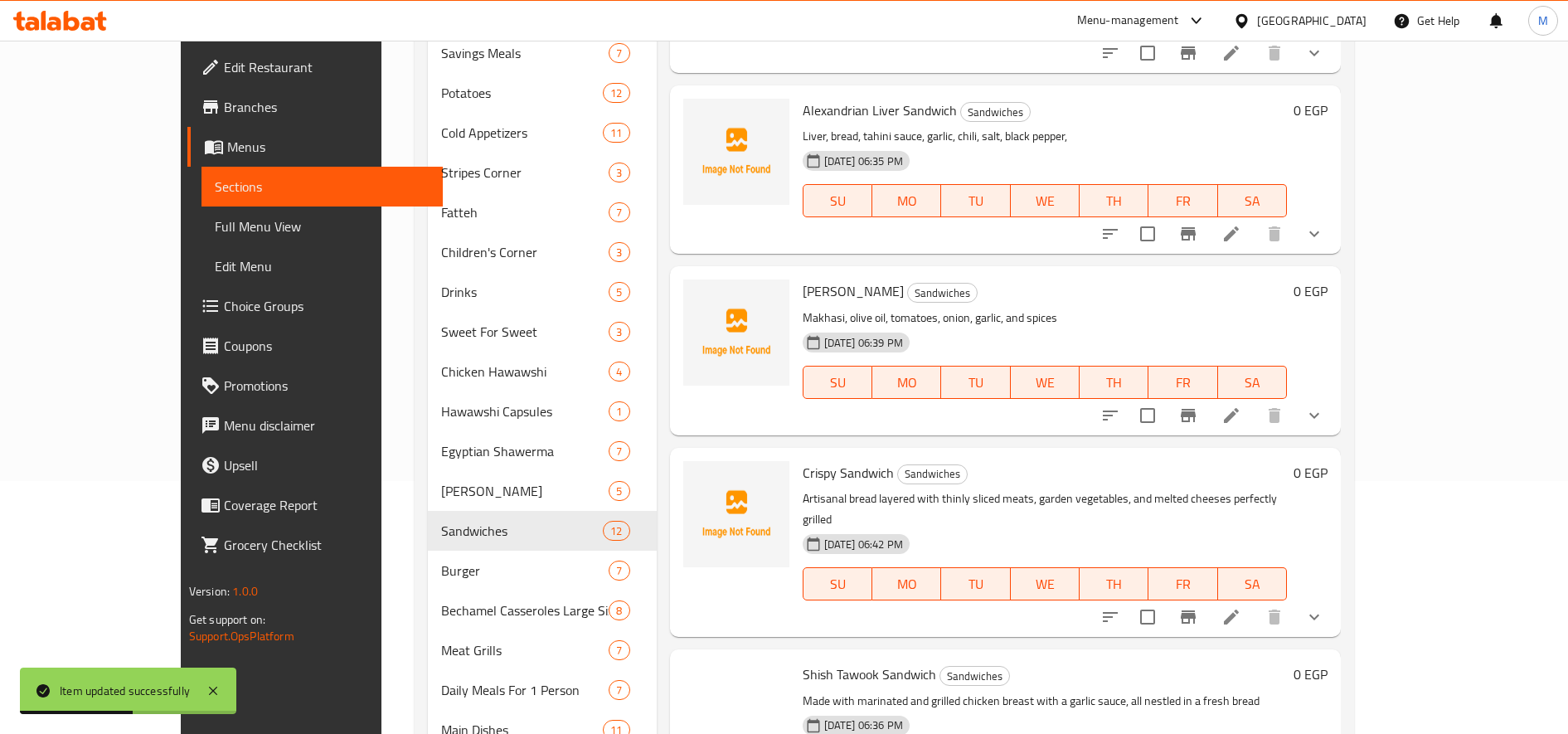
scroll to position [680, 0]
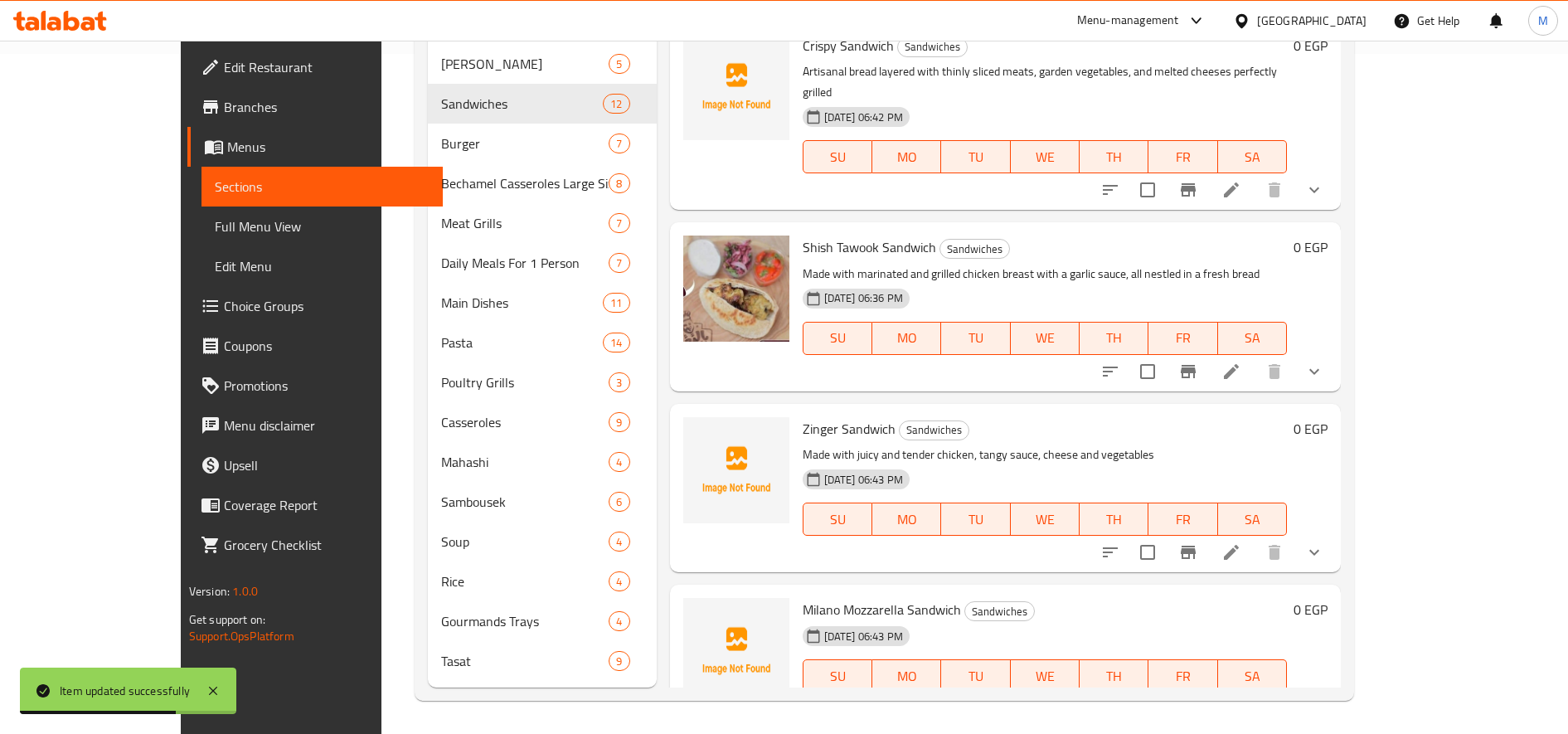
click at [1168, 699] on icon at bounding box center [1231, 708] width 20 height 20
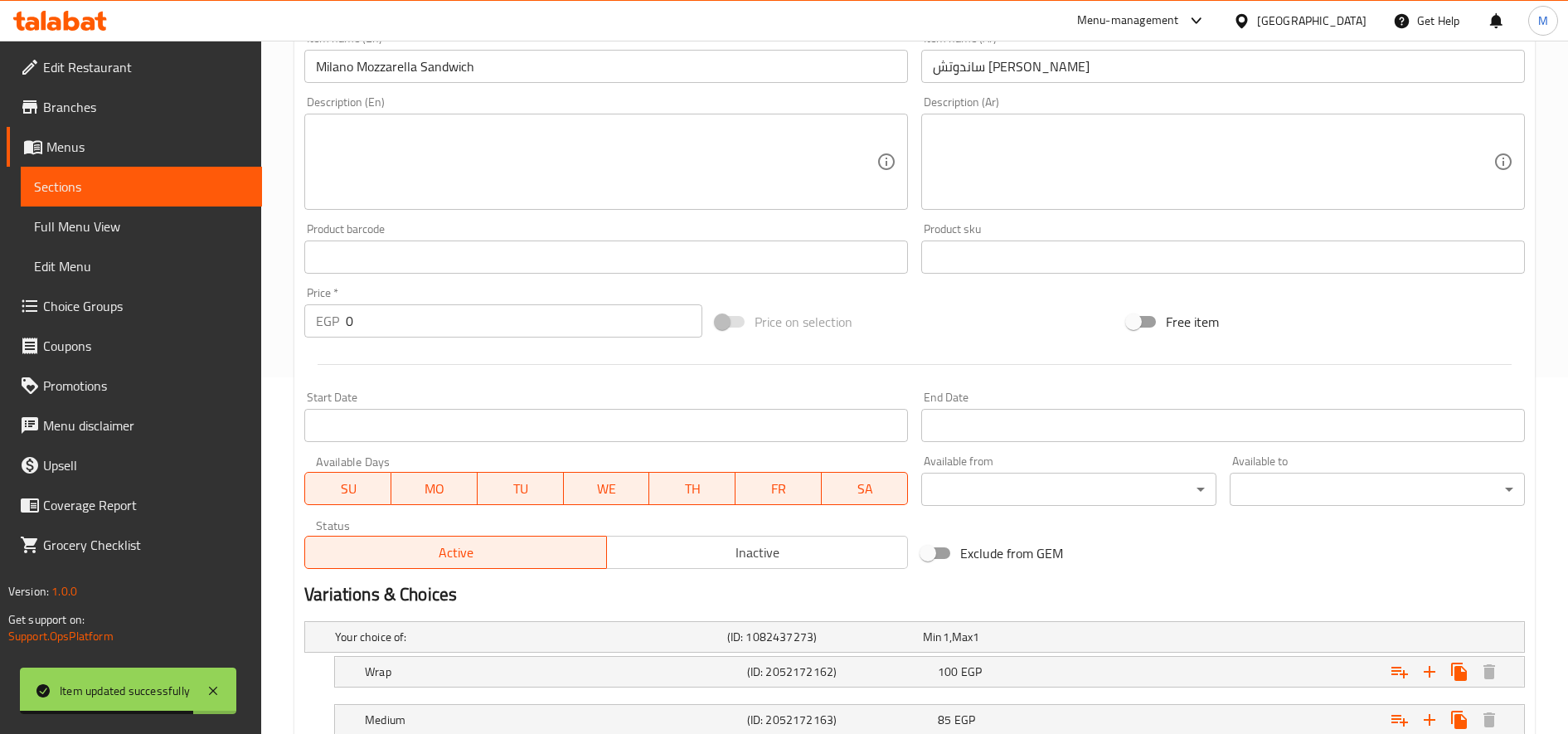
scroll to position [475, 0]
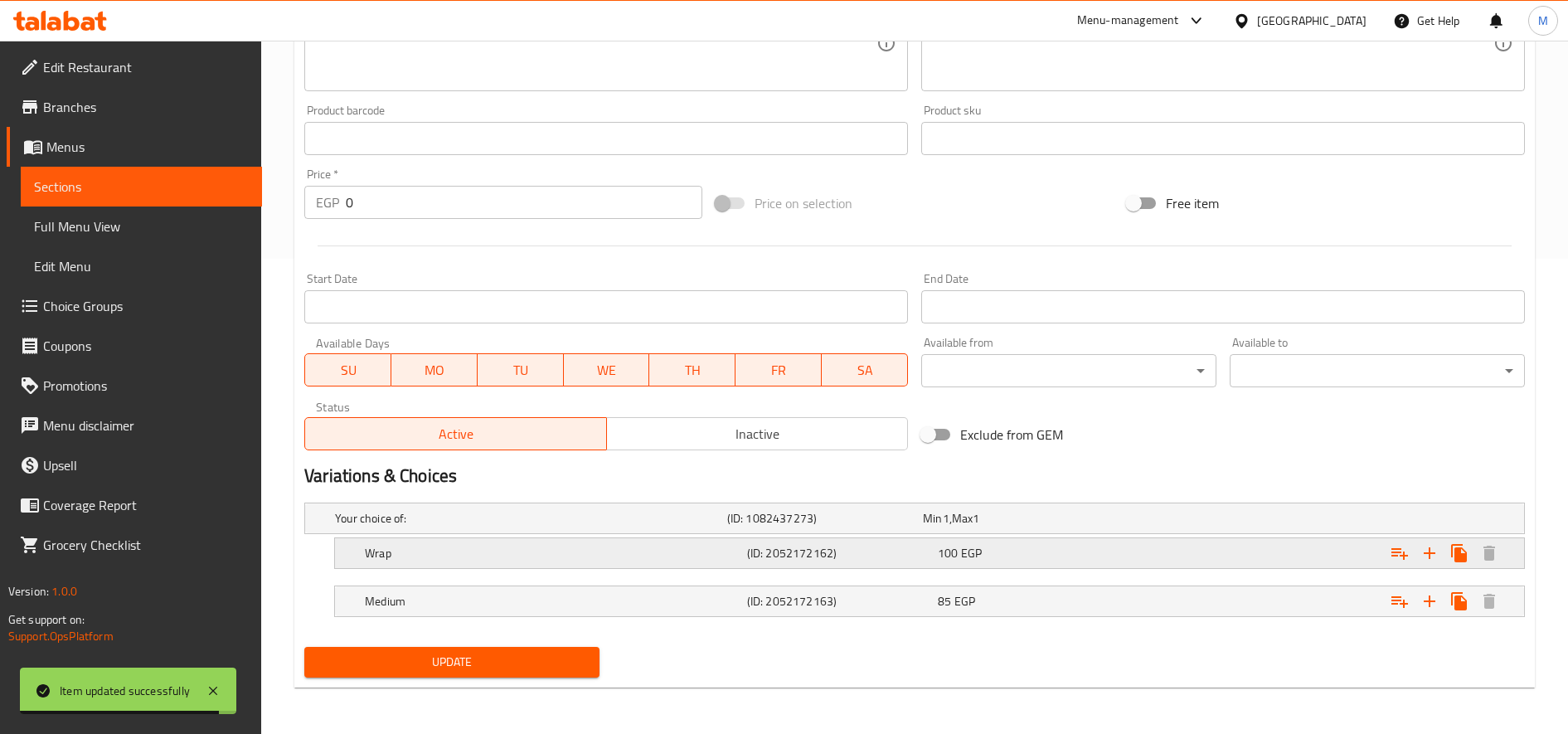
click at [1116, 530] on div "100 EGP" at bounding box center [1017, 518] width 195 height 24
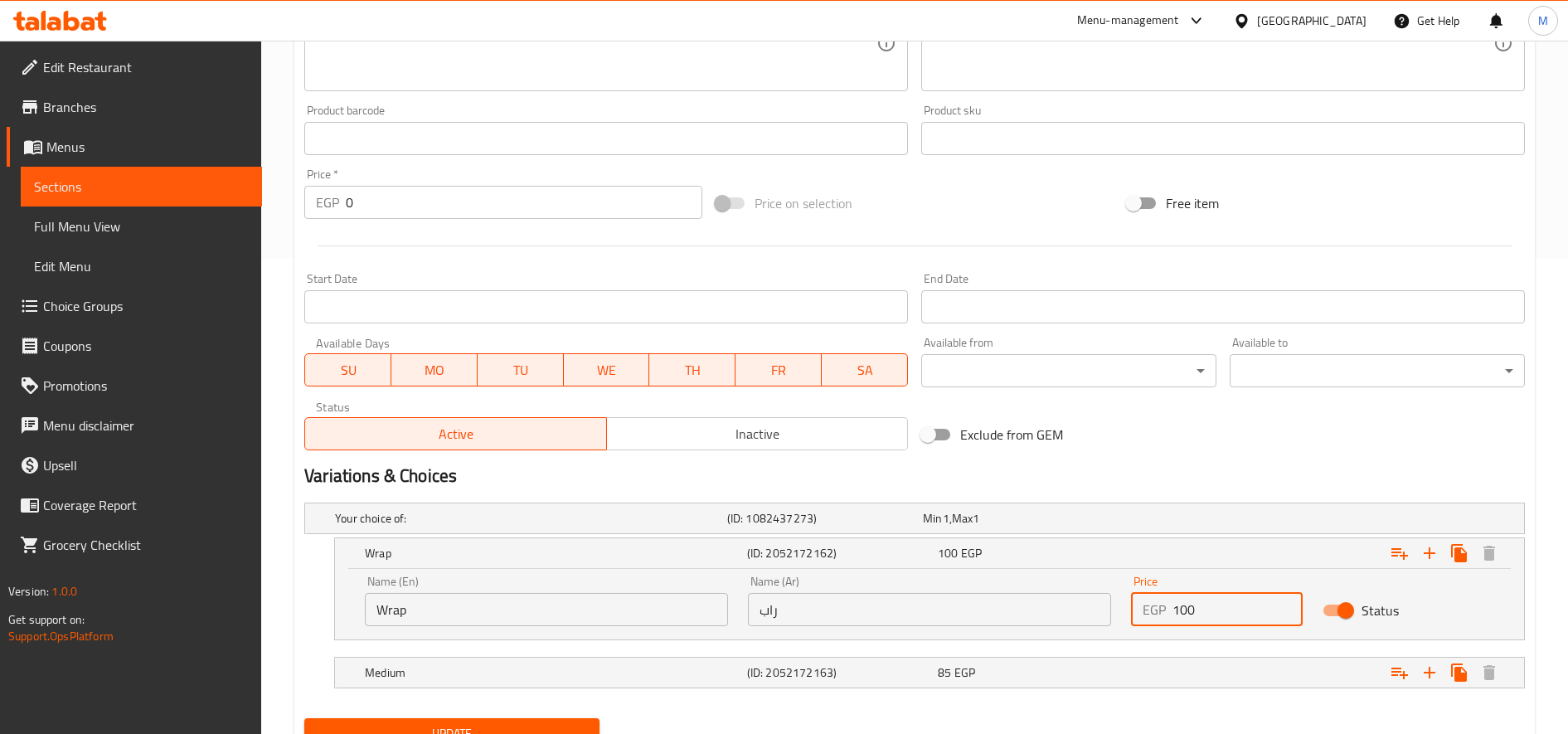
drag, startPoint x: 1183, startPoint y: 614, endPoint x: 1197, endPoint y: 610, distance: 14.6
click at [1168, 610] on input "100" at bounding box center [1237, 609] width 131 height 33
type input "115"
click at [1148, 692] on nav at bounding box center [915, 699] width 1221 height 14
click at [1161, 522] on div "Expand" at bounding box center [1312, 518] width 392 height 7
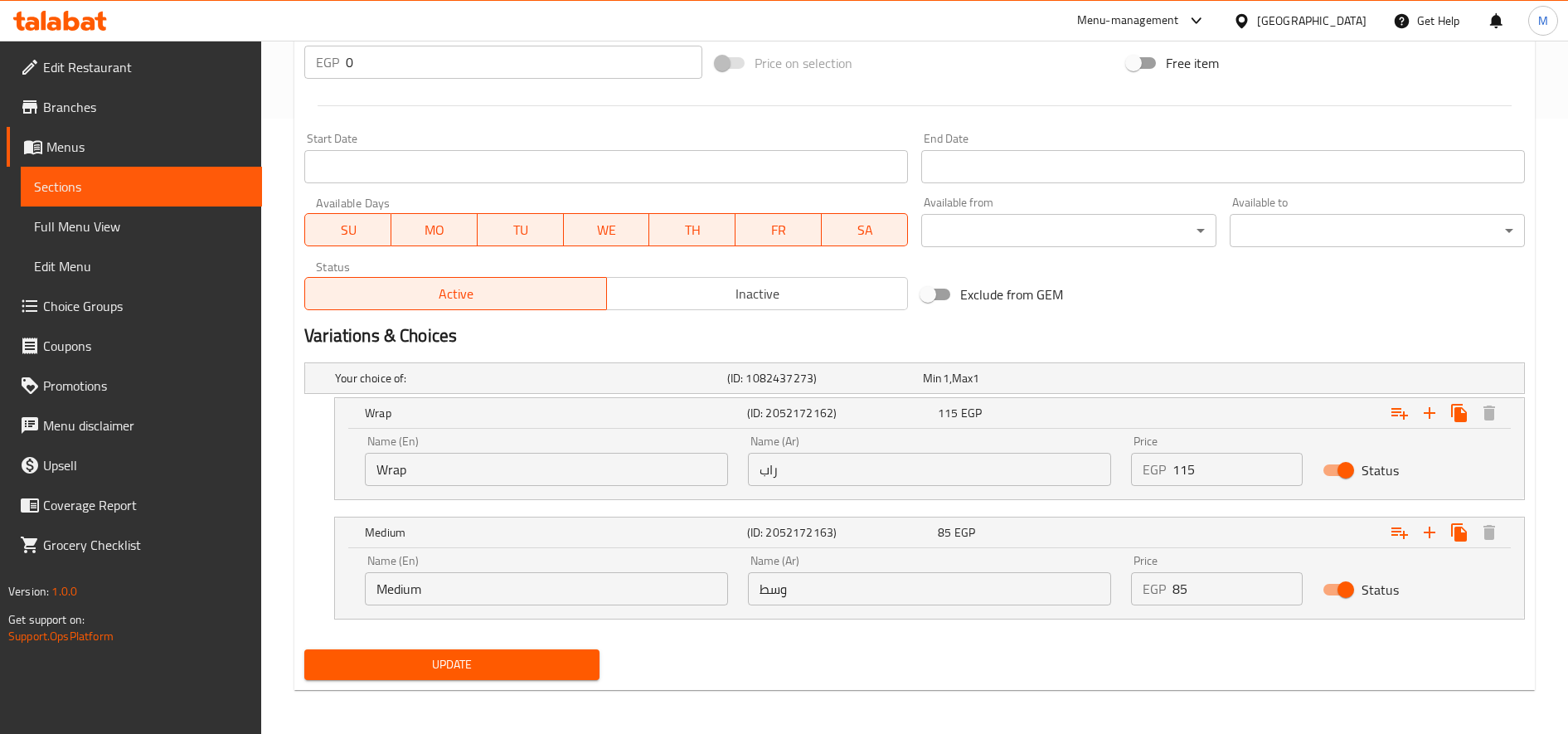
scroll to position [618, 0]
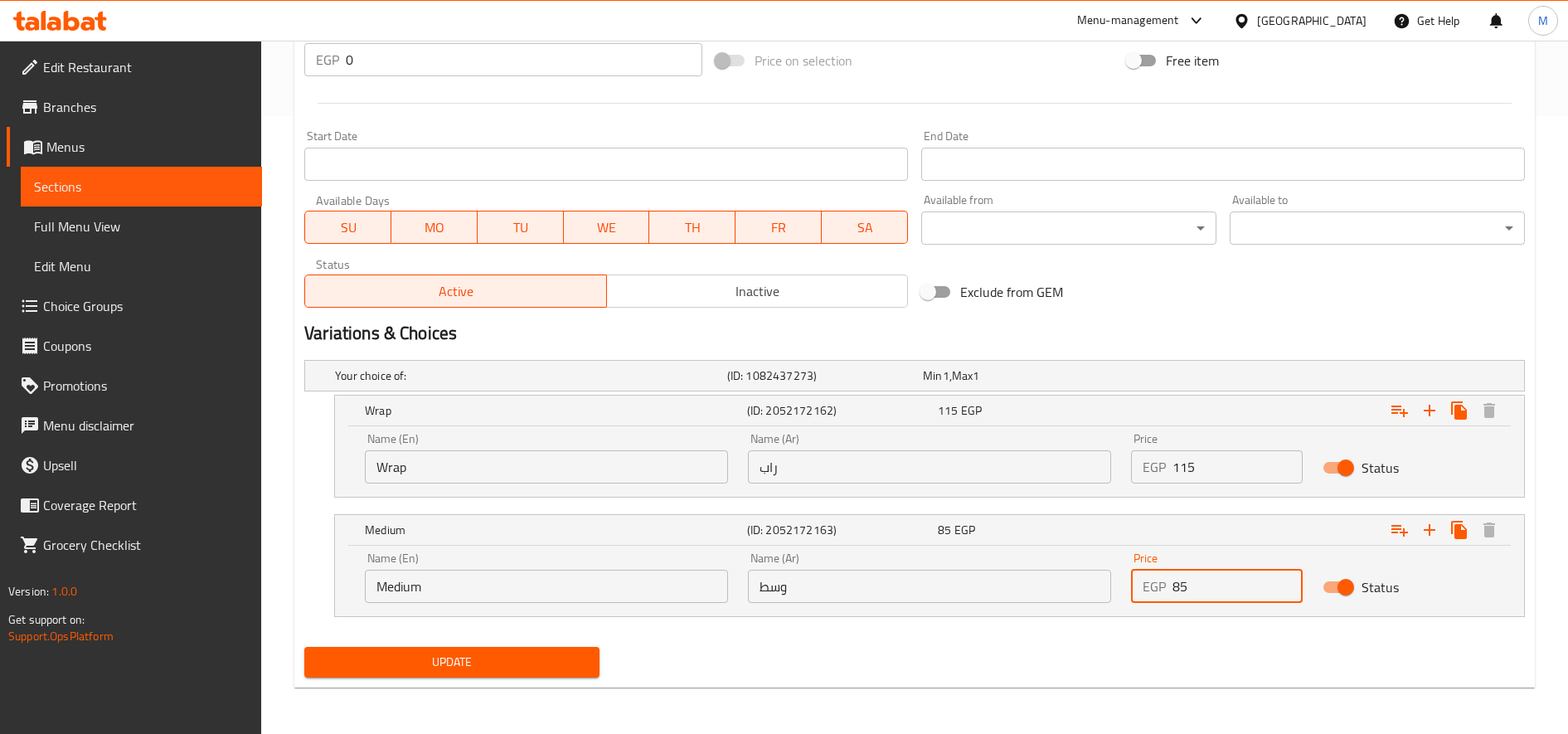
click at [1168, 590] on input "85" at bounding box center [1237, 587] width 131 height 33
type input "95"
click at [304, 647] on button "Update" at bounding box center [451, 661] width 295 height 30
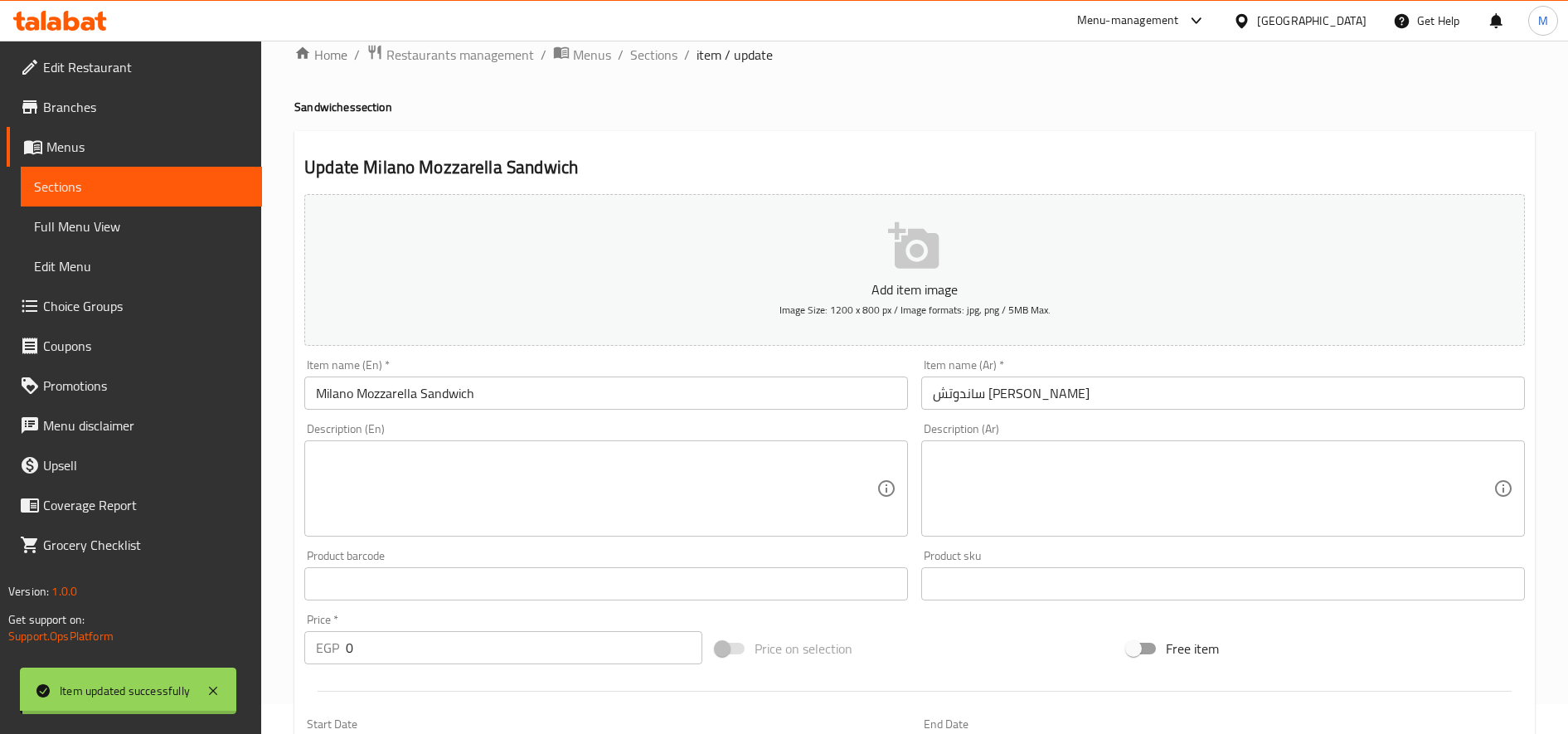
scroll to position [0, 0]
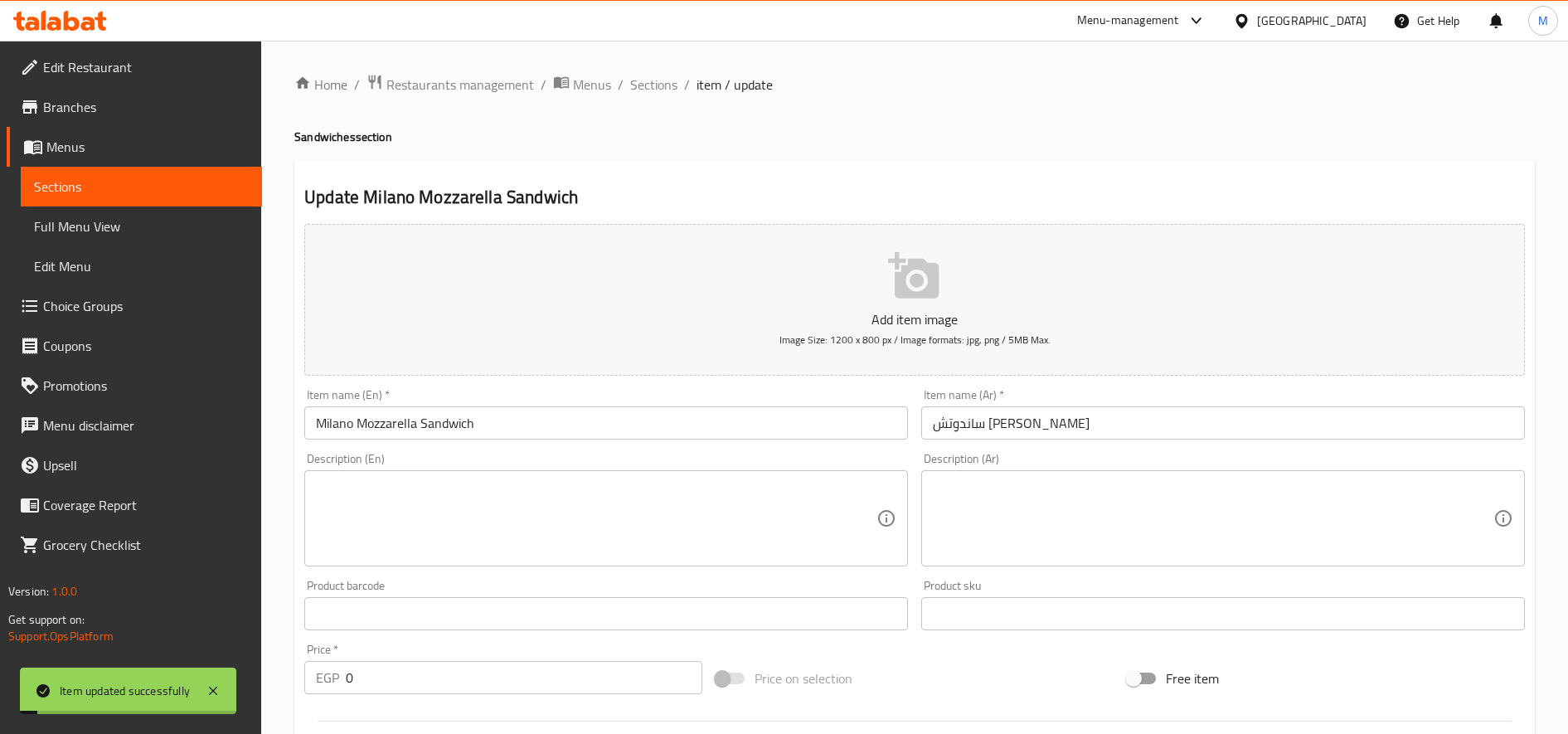
drag, startPoint x: 647, startPoint y: 88, endPoint x: 630, endPoint y: 99, distance: 20.2
click at [648, 88] on span "Sections" at bounding box center [653, 84] width 47 height 20
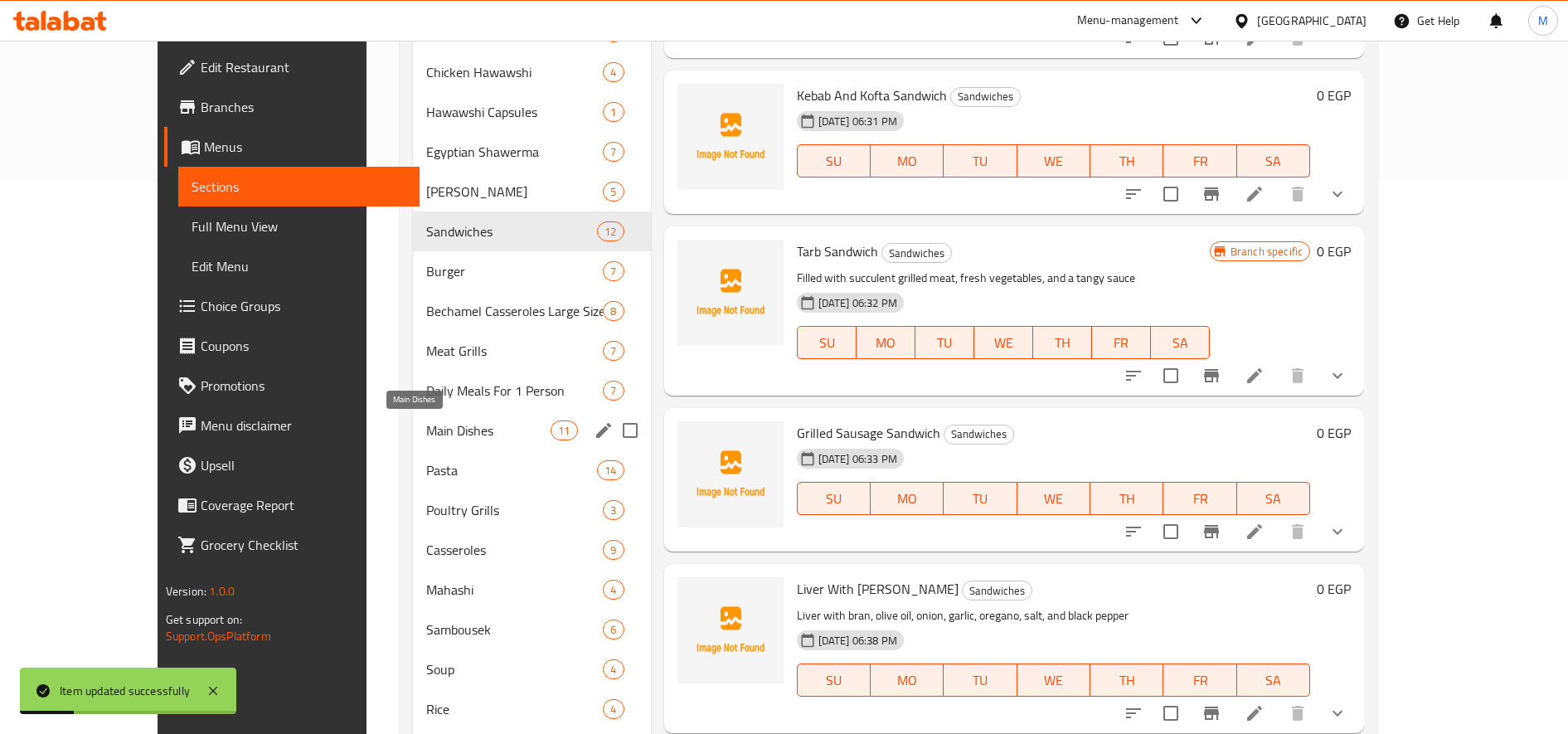
scroll to position [553, 0]
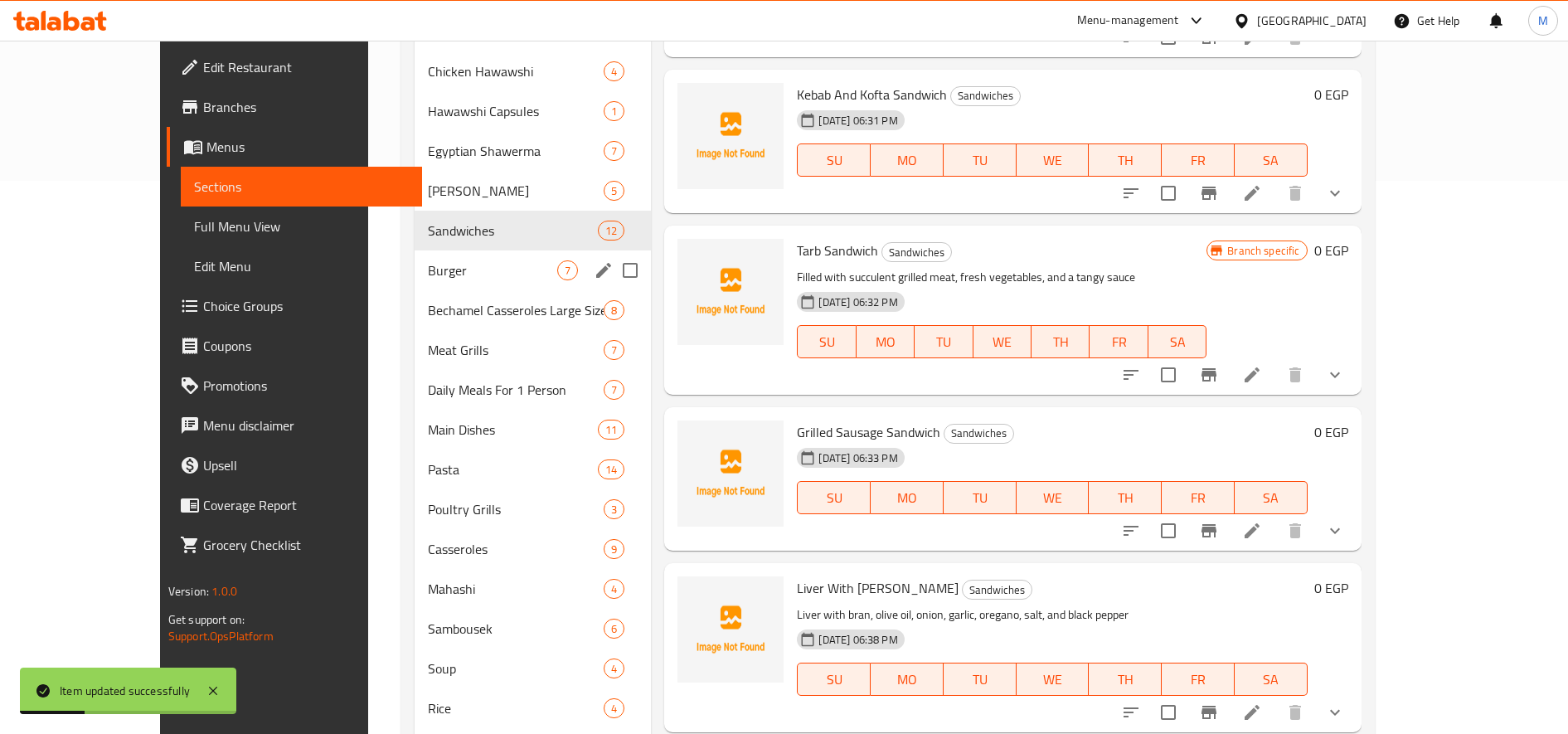
click at [415, 281] on div "Burger 7" at bounding box center [533, 270] width 236 height 40
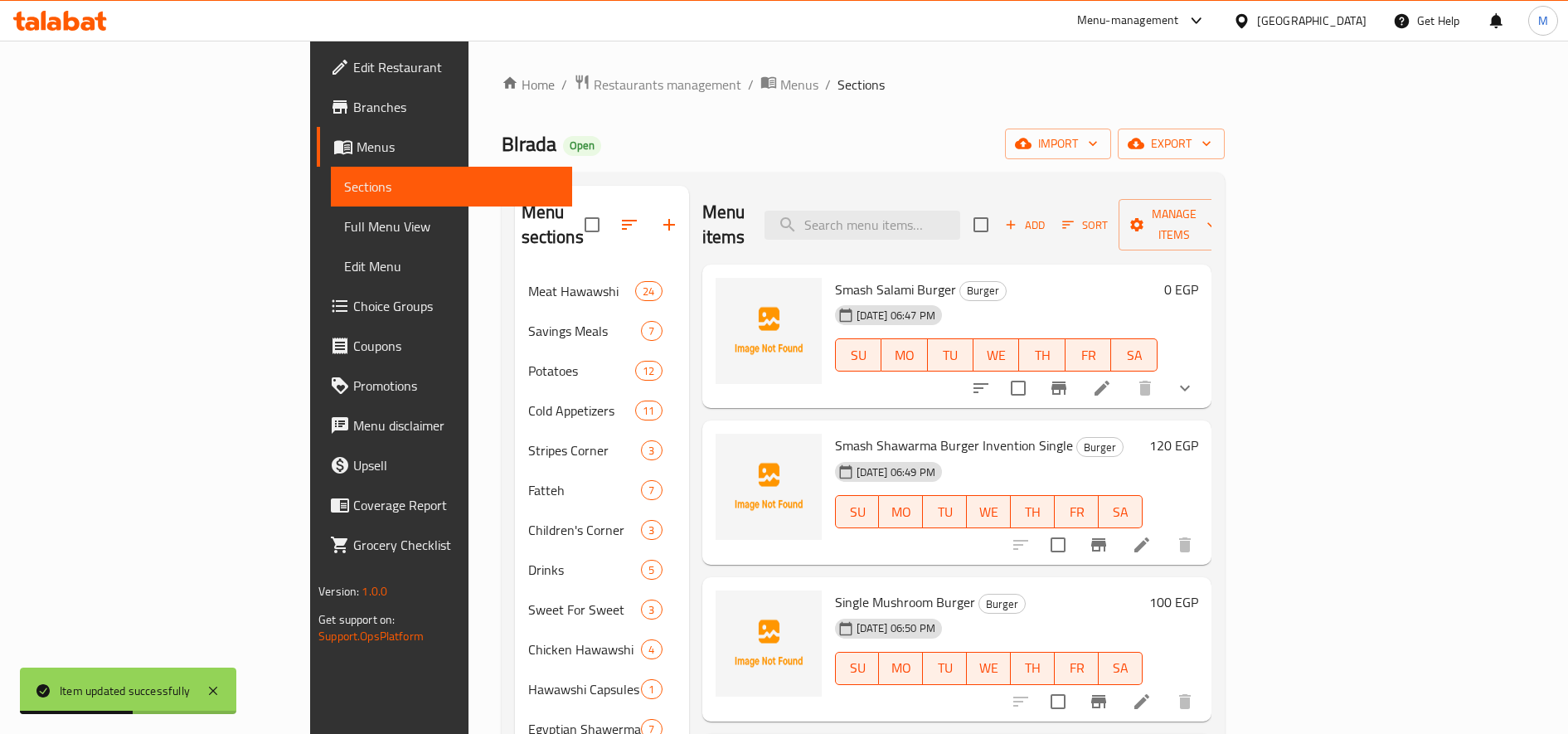
scroll to position [29, 0]
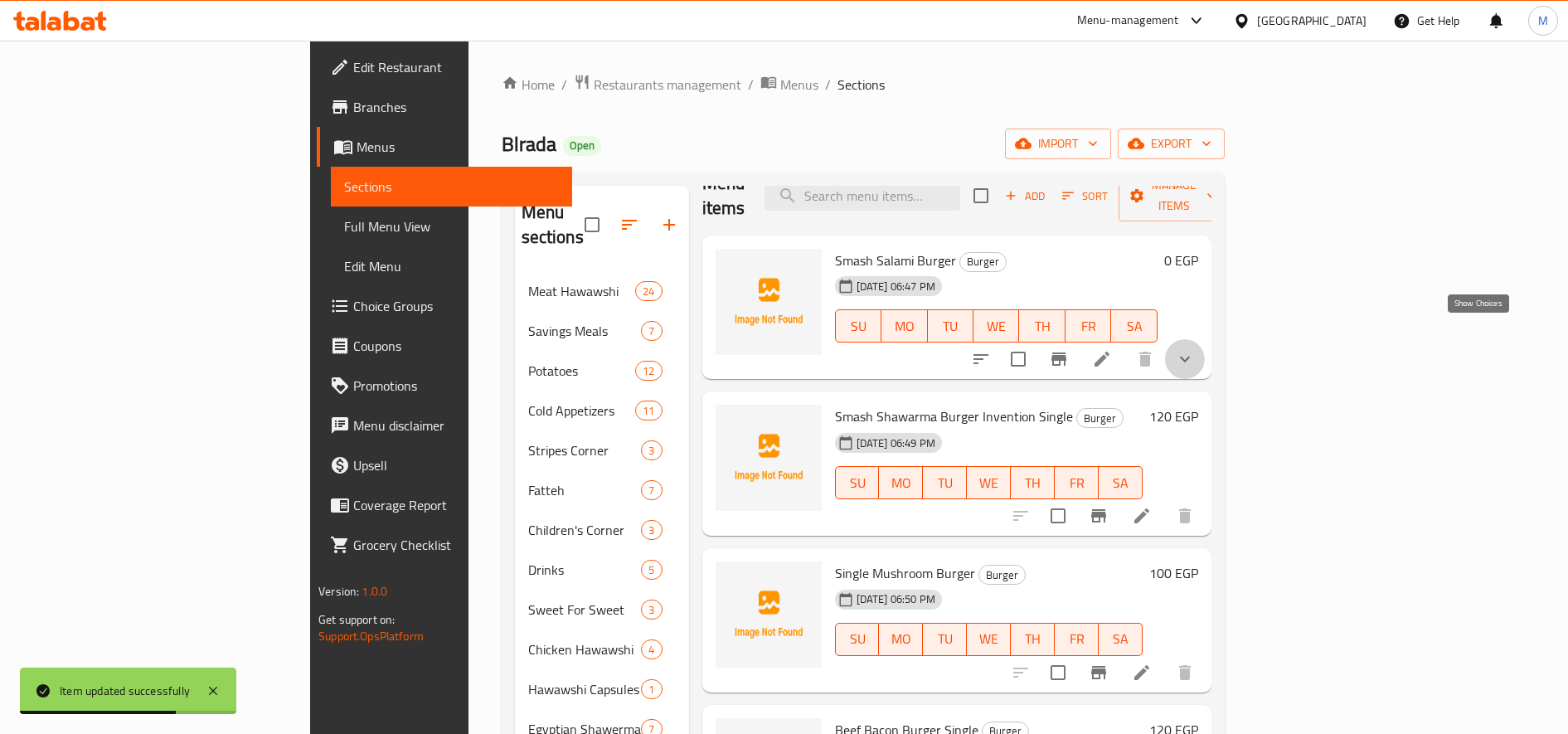
click at [1168, 349] on icon "show more" at bounding box center [1184, 359] width 20 height 20
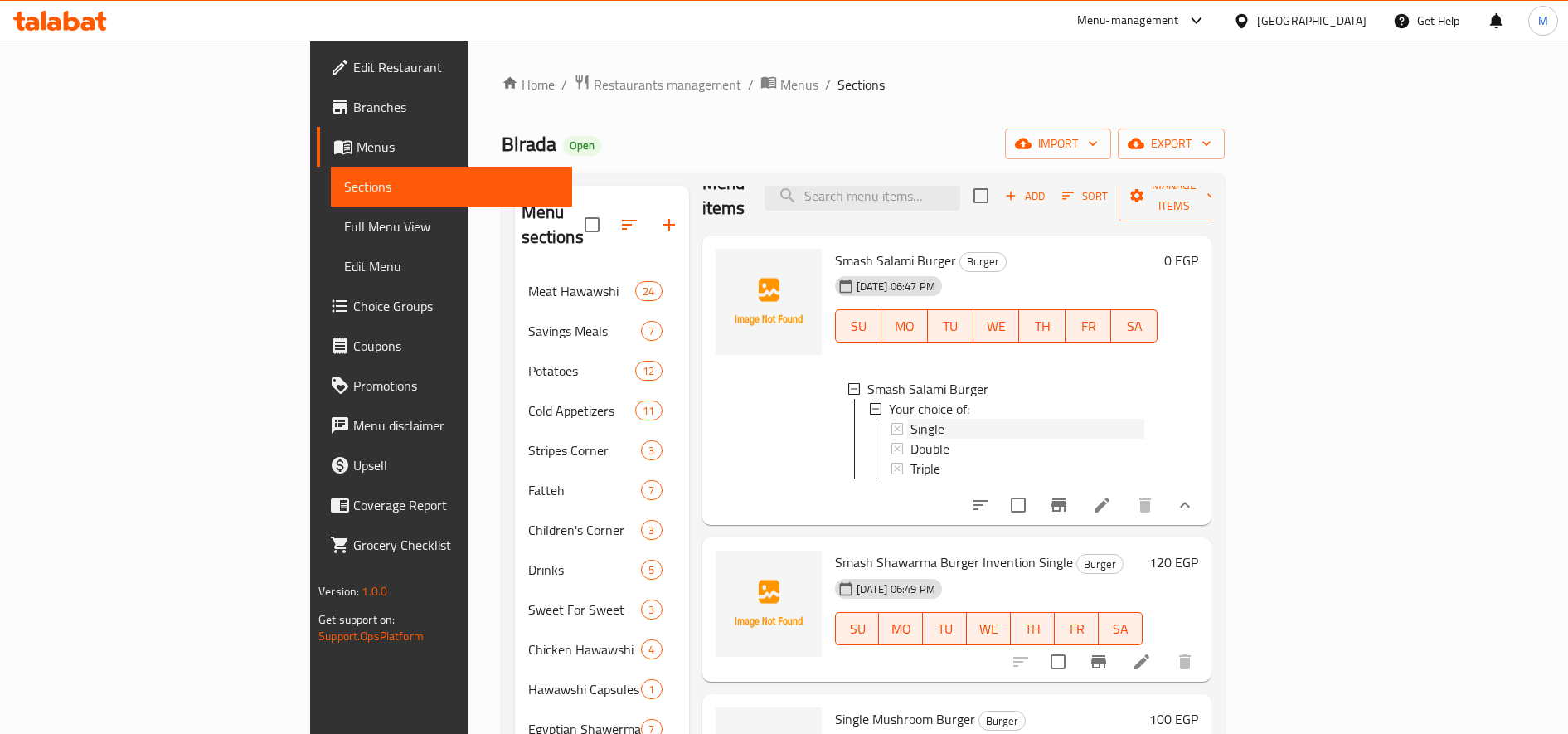
click at [1041, 419] on div "Single" at bounding box center [1027, 429] width 234 height 20
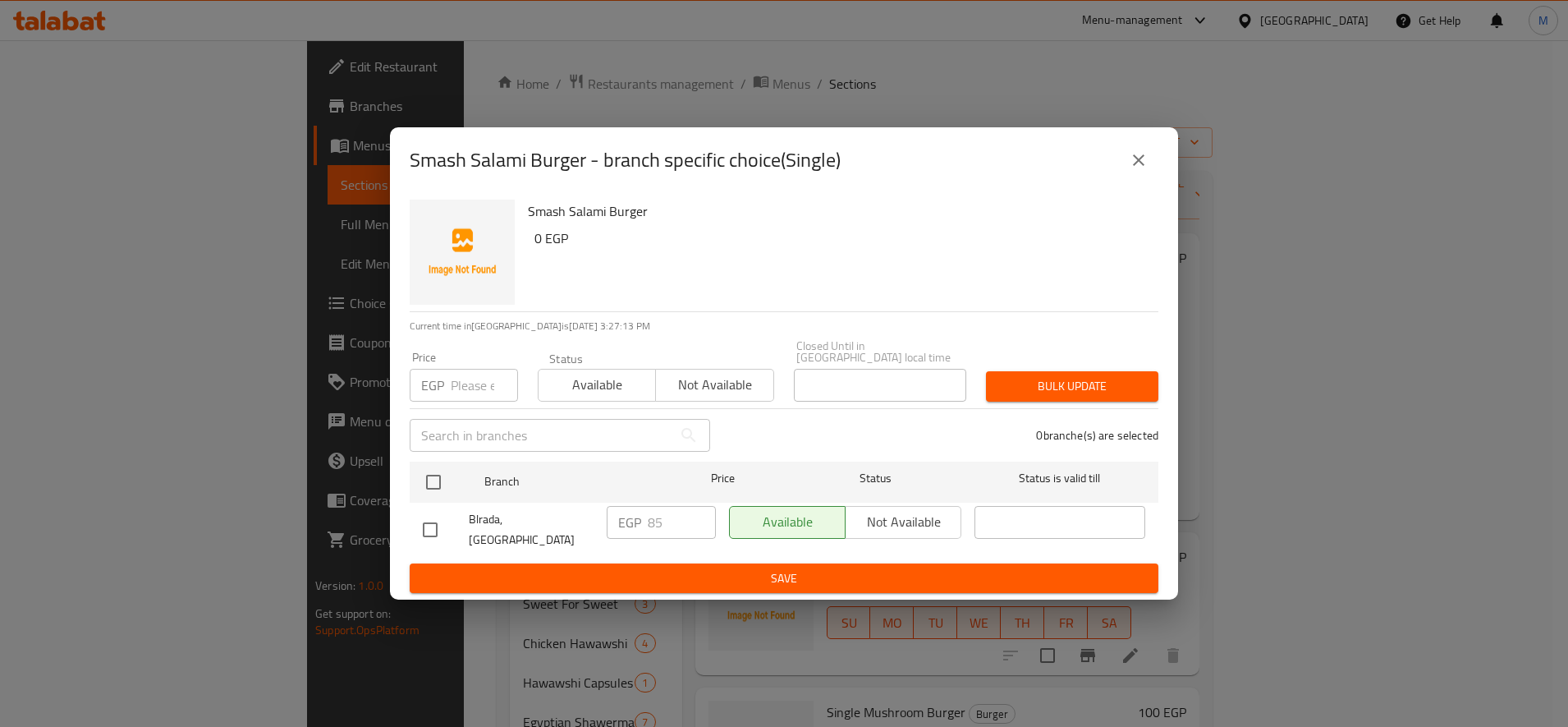
click at [474, 379] on input "number" at bounding box center [484, 385] width 67 height 33
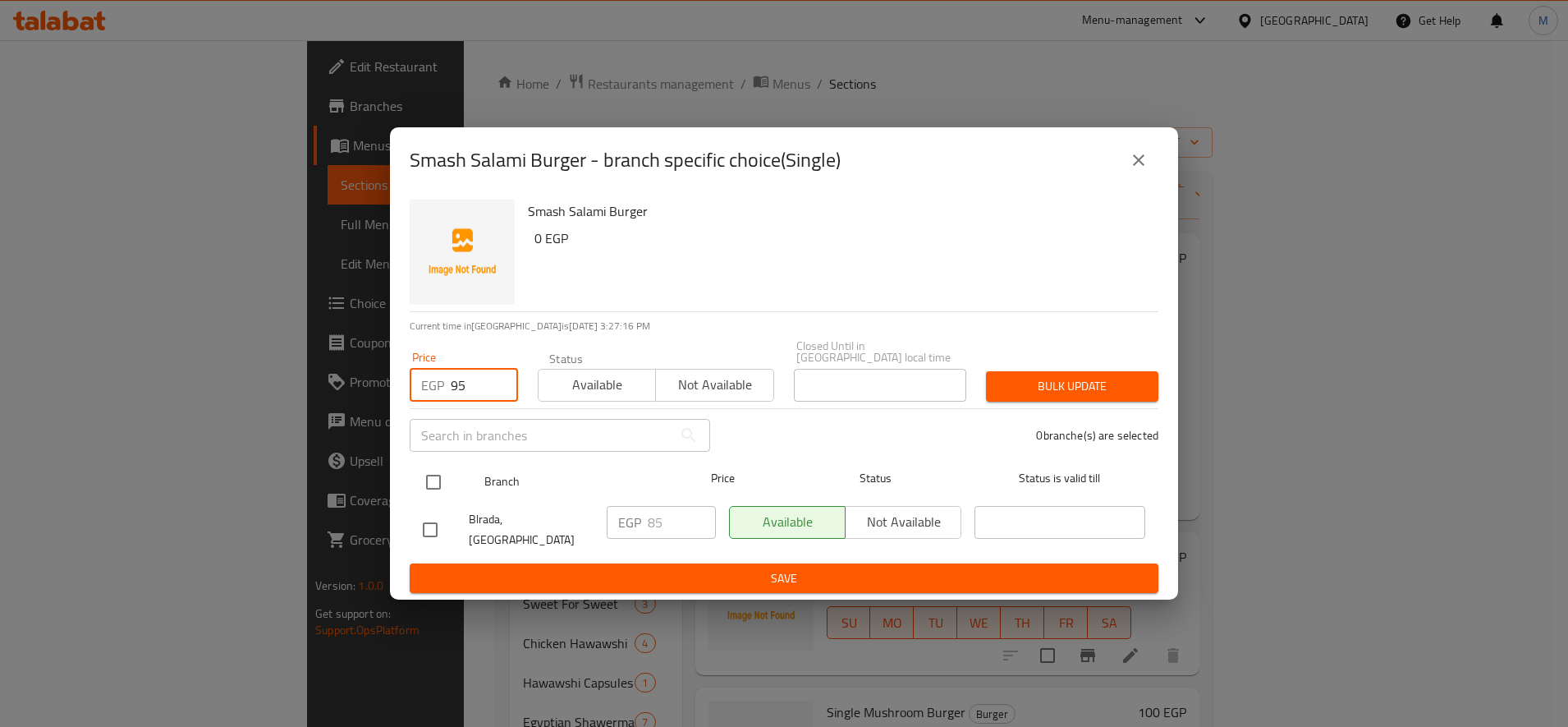
type input "95"
click at [434, 480] on input "checkbox" at bounding box center [432, 481] width 34 height 34
checkbox input "true"
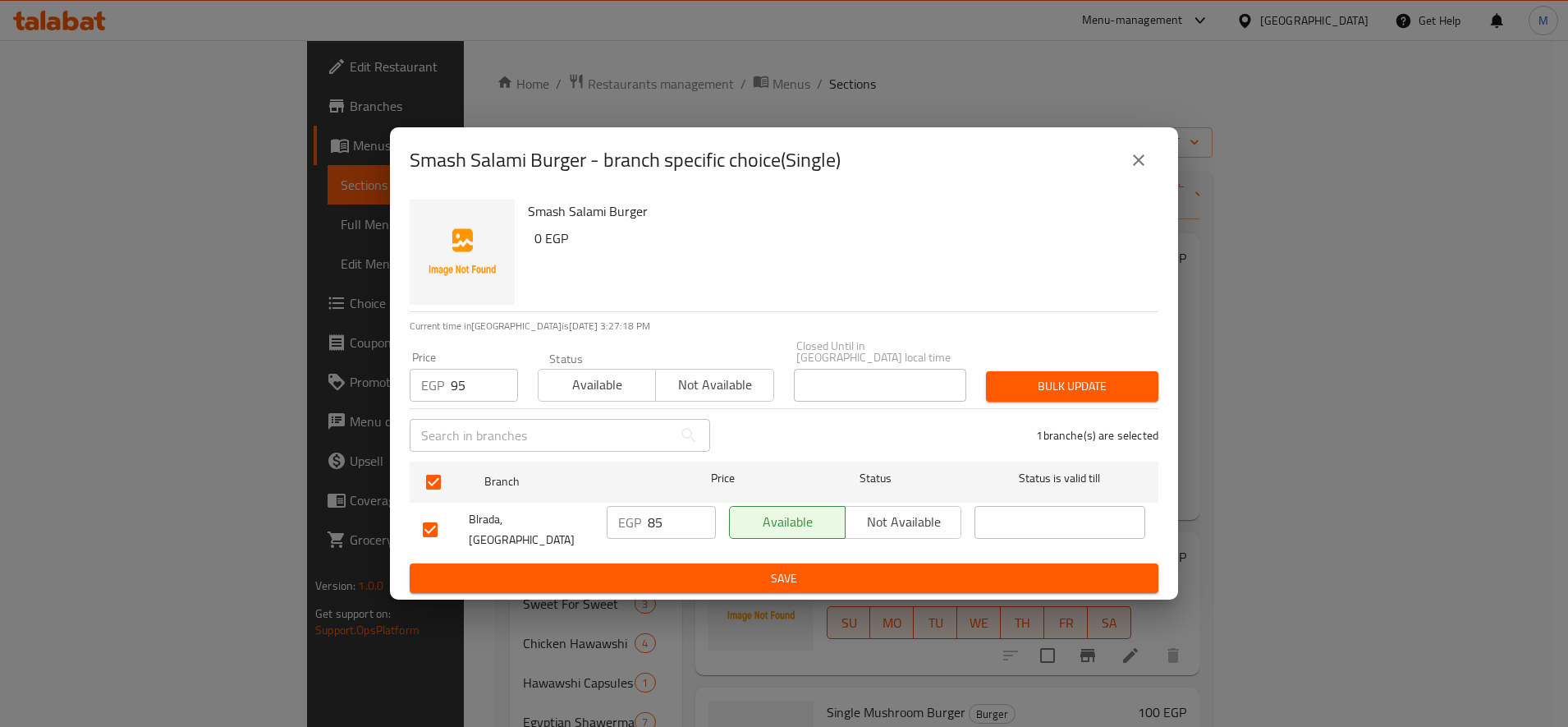
click at [1030, 397] on span "Bulk update" at bounding box center [1072, 386] width 146 height 20
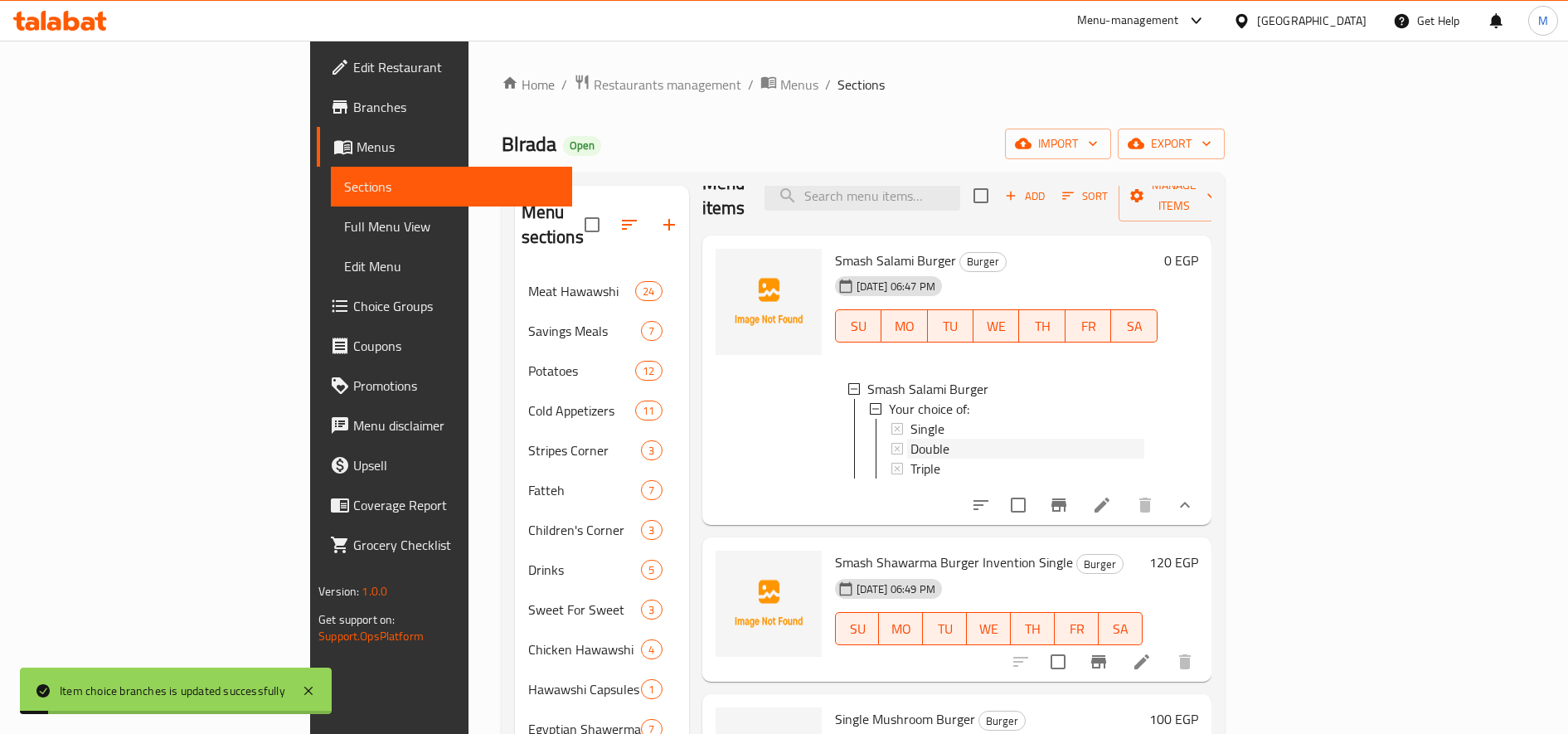
click at [911, 439] on span "Double" at bounding box center [930, 448] width 39 height 20
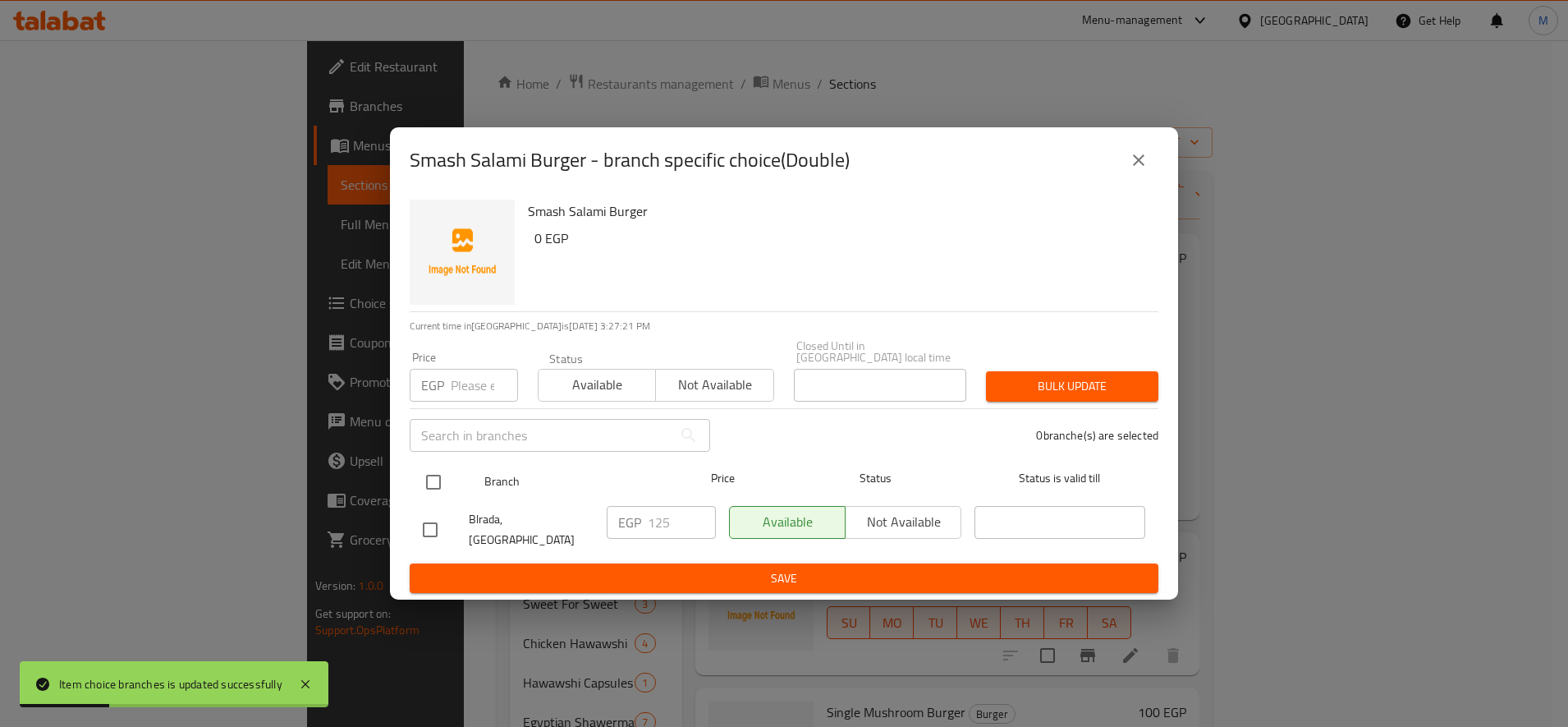
click at [435, 490] on input "checkbox" at bounding box center [432, 481] width 34 height 34
checkbox input "true"
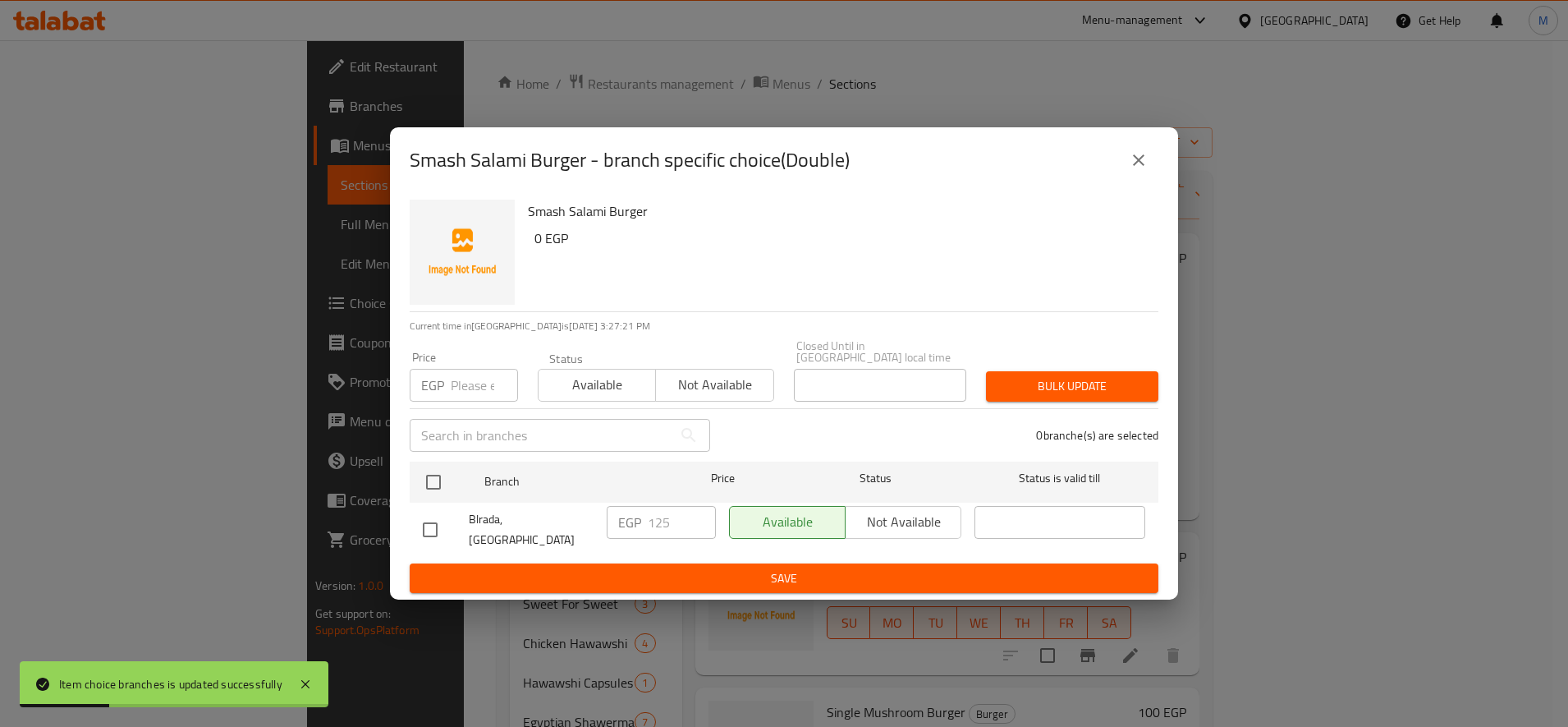
checkbox input "true"
click at [483, 393] on input "number" at bounding box center [484, 385] width 67 height 33
type input "145"
click at [1038, 384] on span "Bulk update" at bounding box center [1072, 386] width 146 height 20
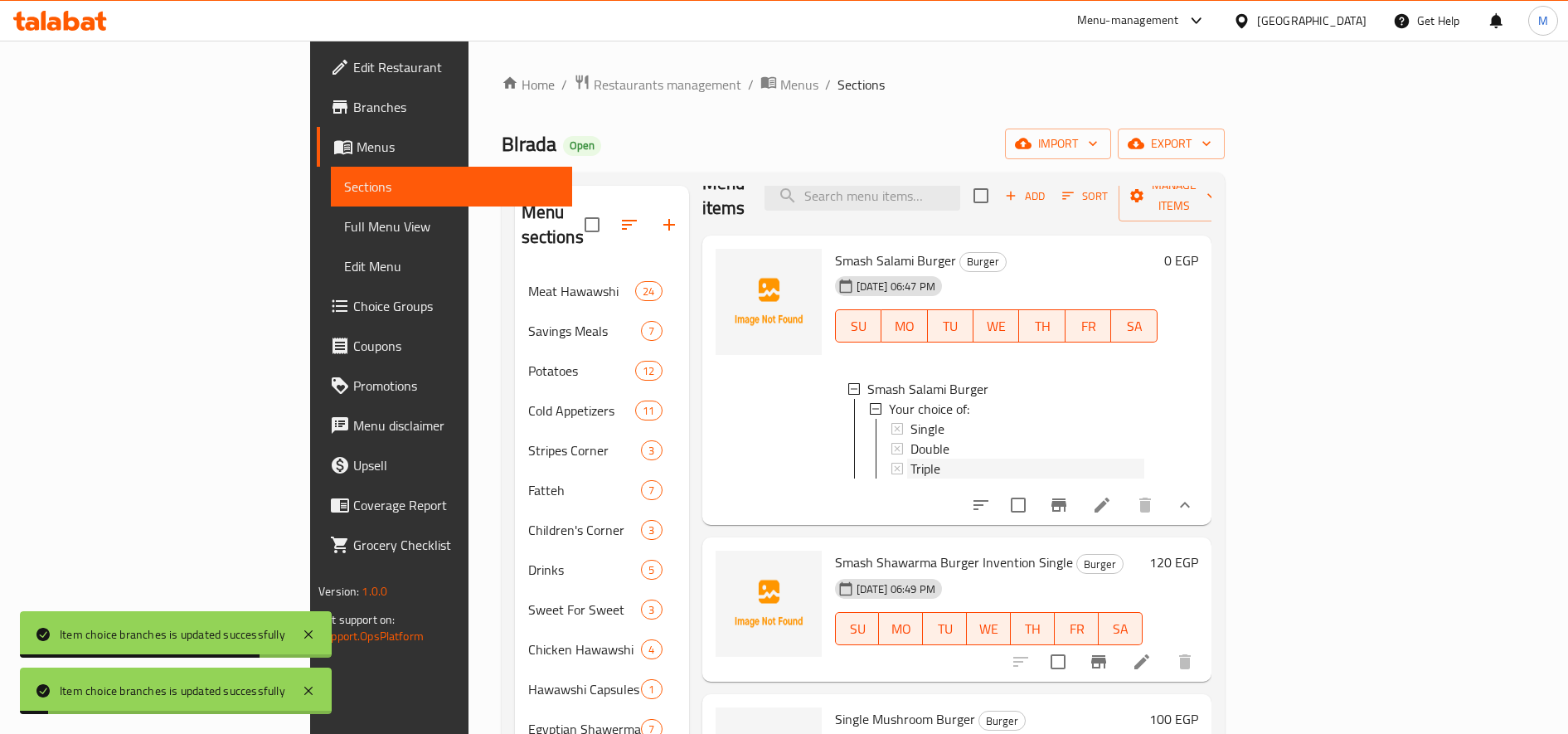
click at [911, 458] on span "Triple" at bounding box center [925, 468] width 29 height 20
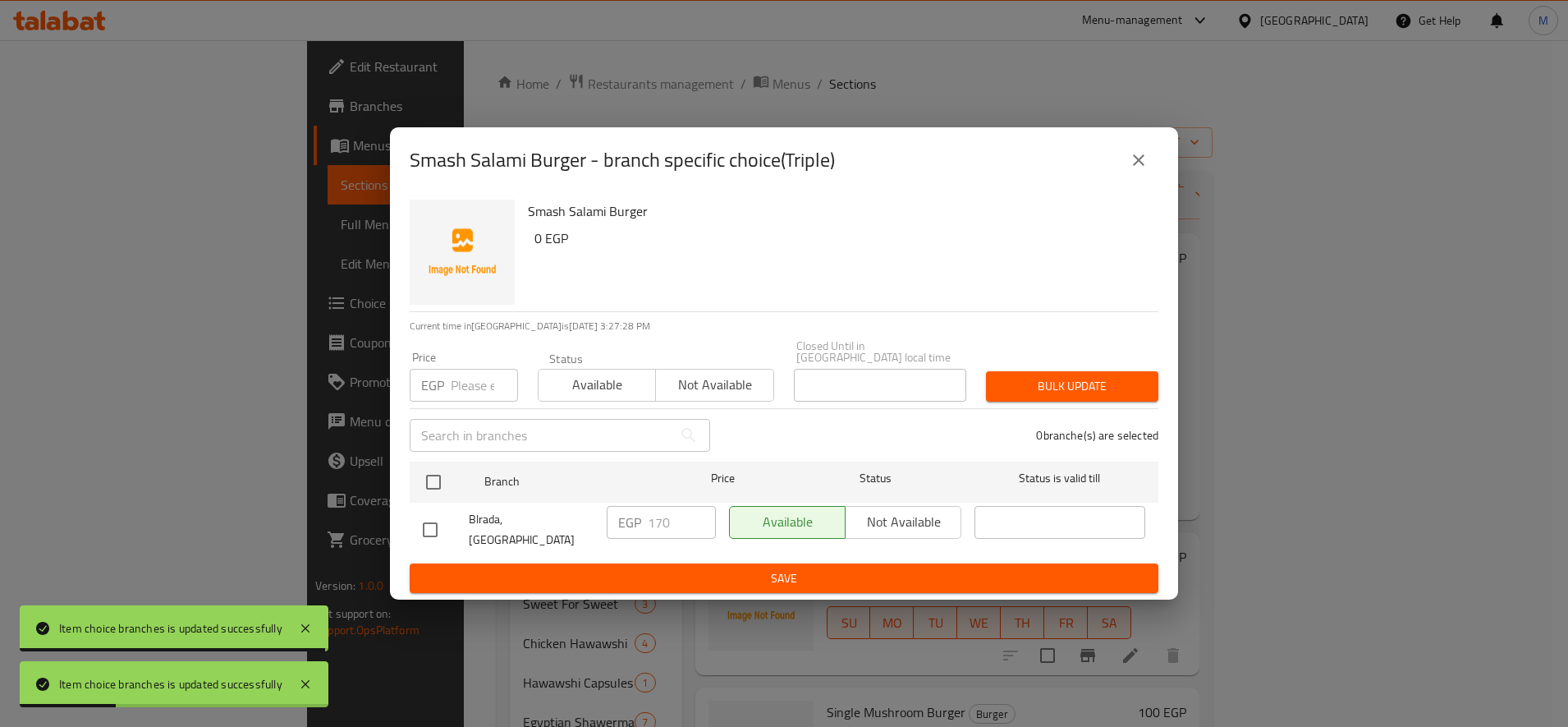
click at [449, 390] on div "EGP Price" at bounding box center [464, 385] width 109 height 33
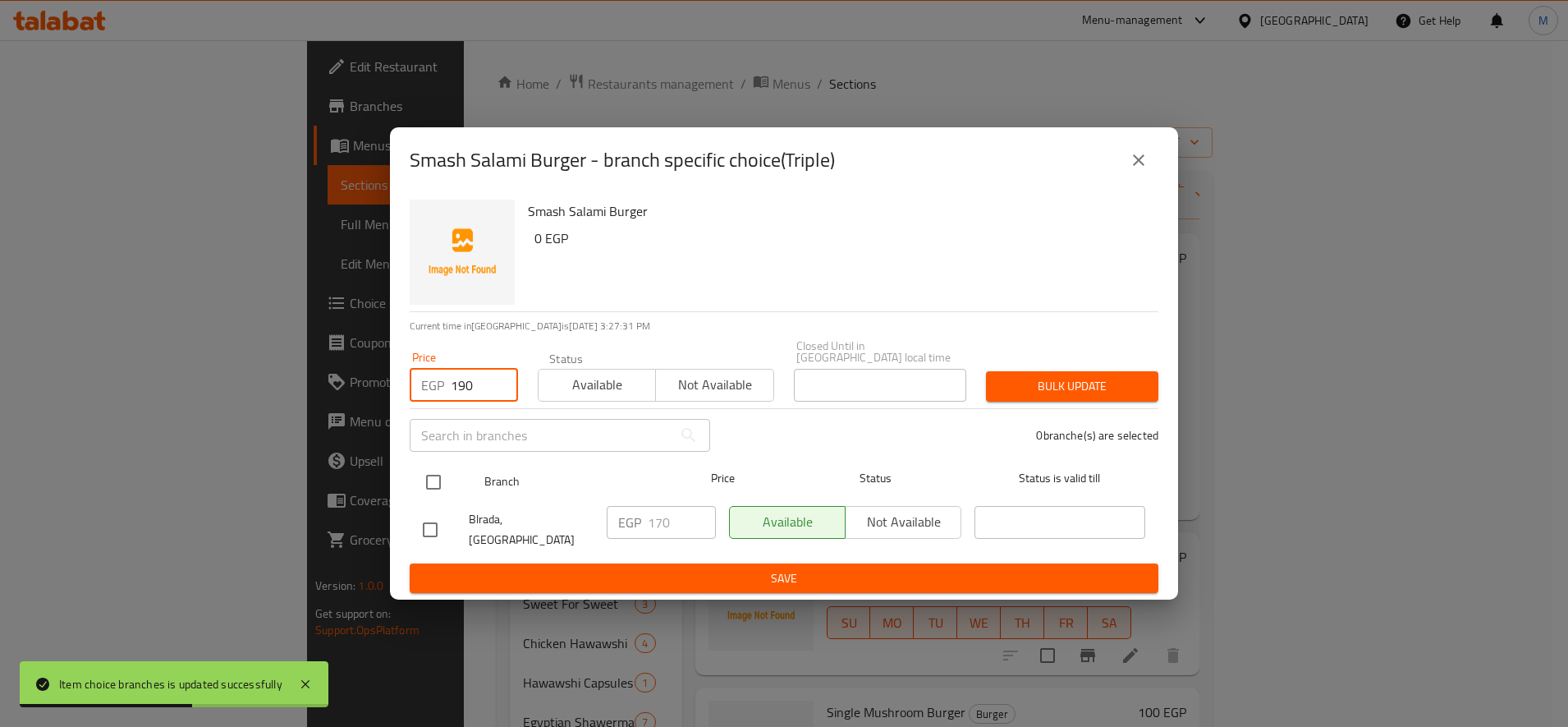
type input "190"
click at [435, 480] on input "checkbox" at bounding box center [432, 481] width 34 height 34
checkbox input "true"
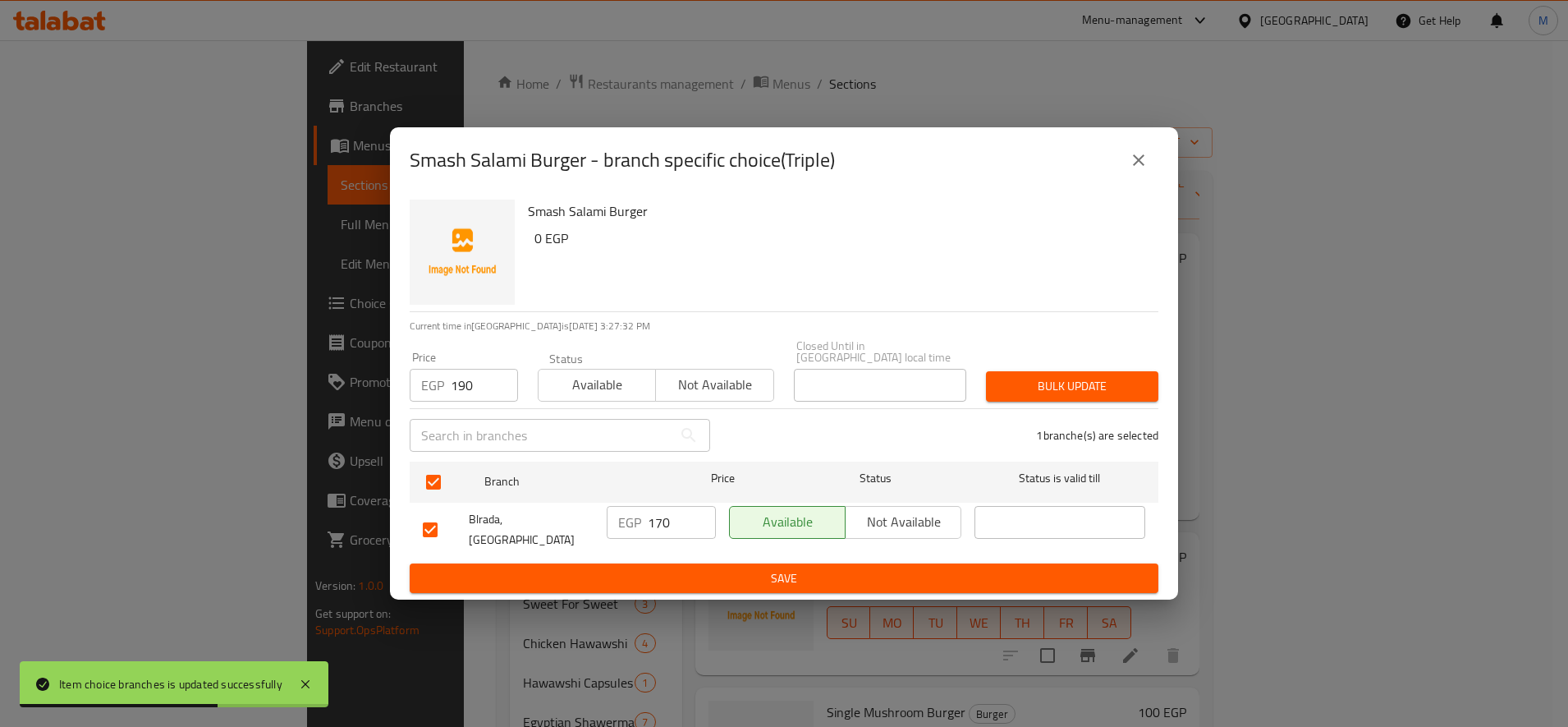
click at [1040, 379] on span "Bulk update" at bounding box center [1072, 386] width 146 height 20
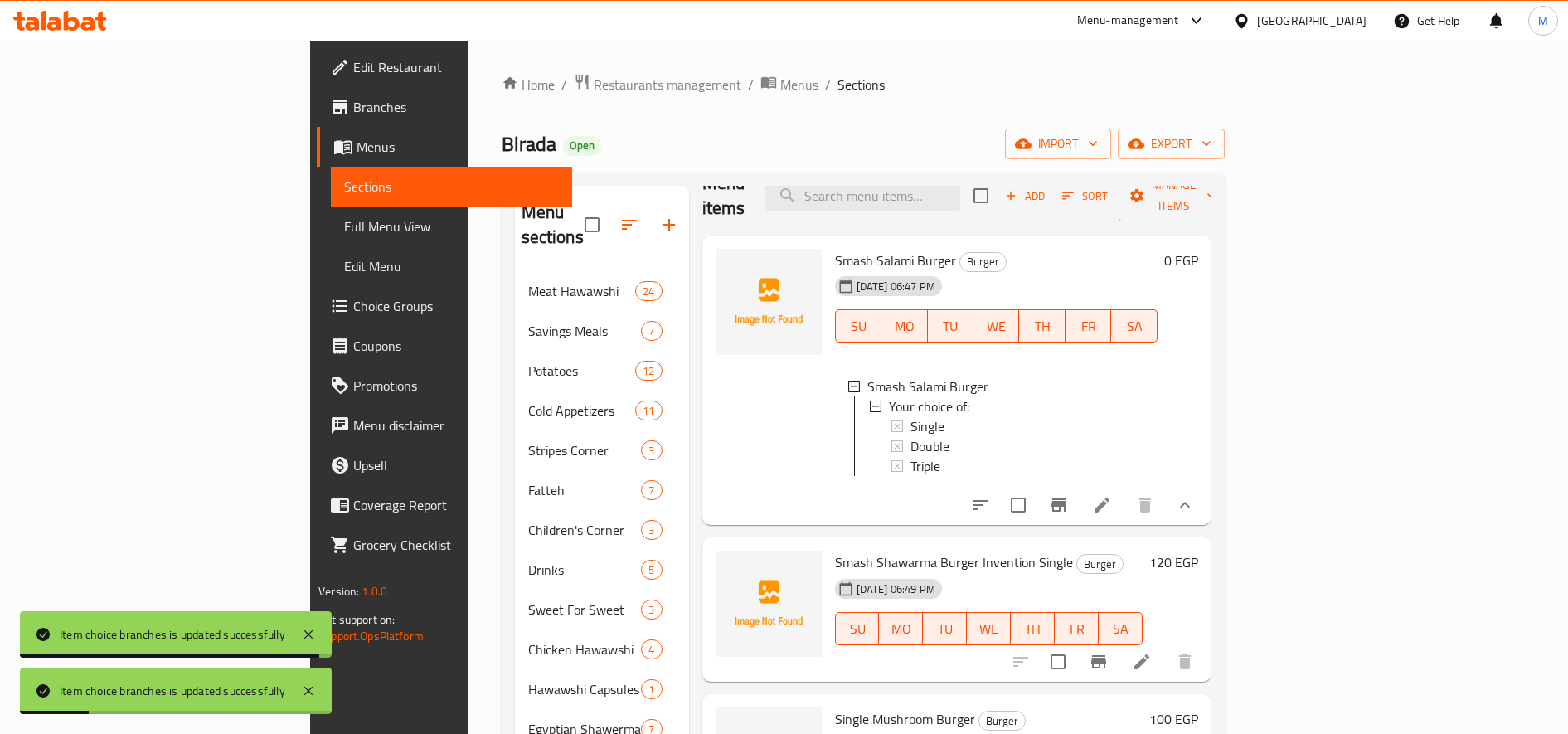
scroll to position [190, 0]
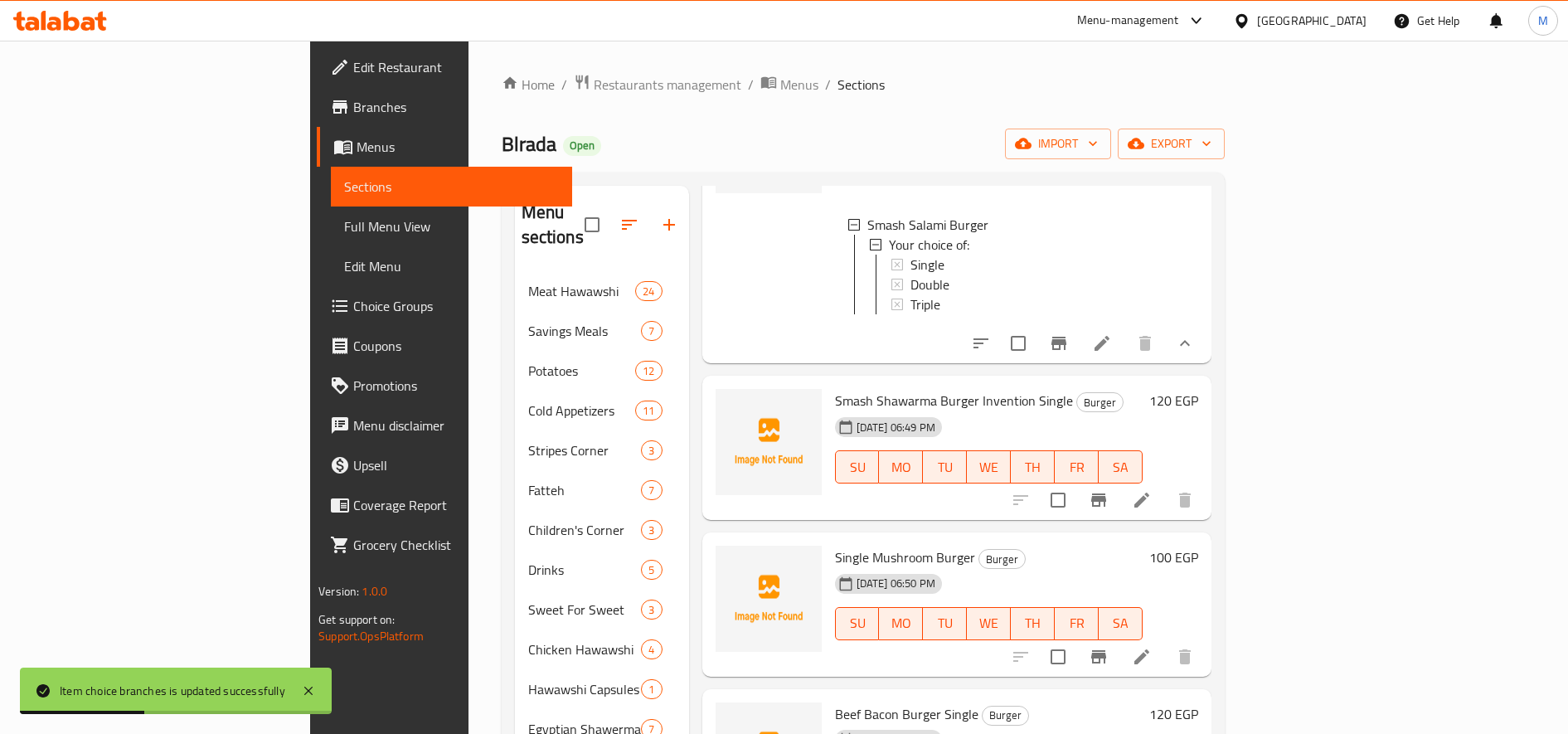
click at [1168, 389] on h6 "120 EGP" at bounding box center [1174, 400] width 49 height 24
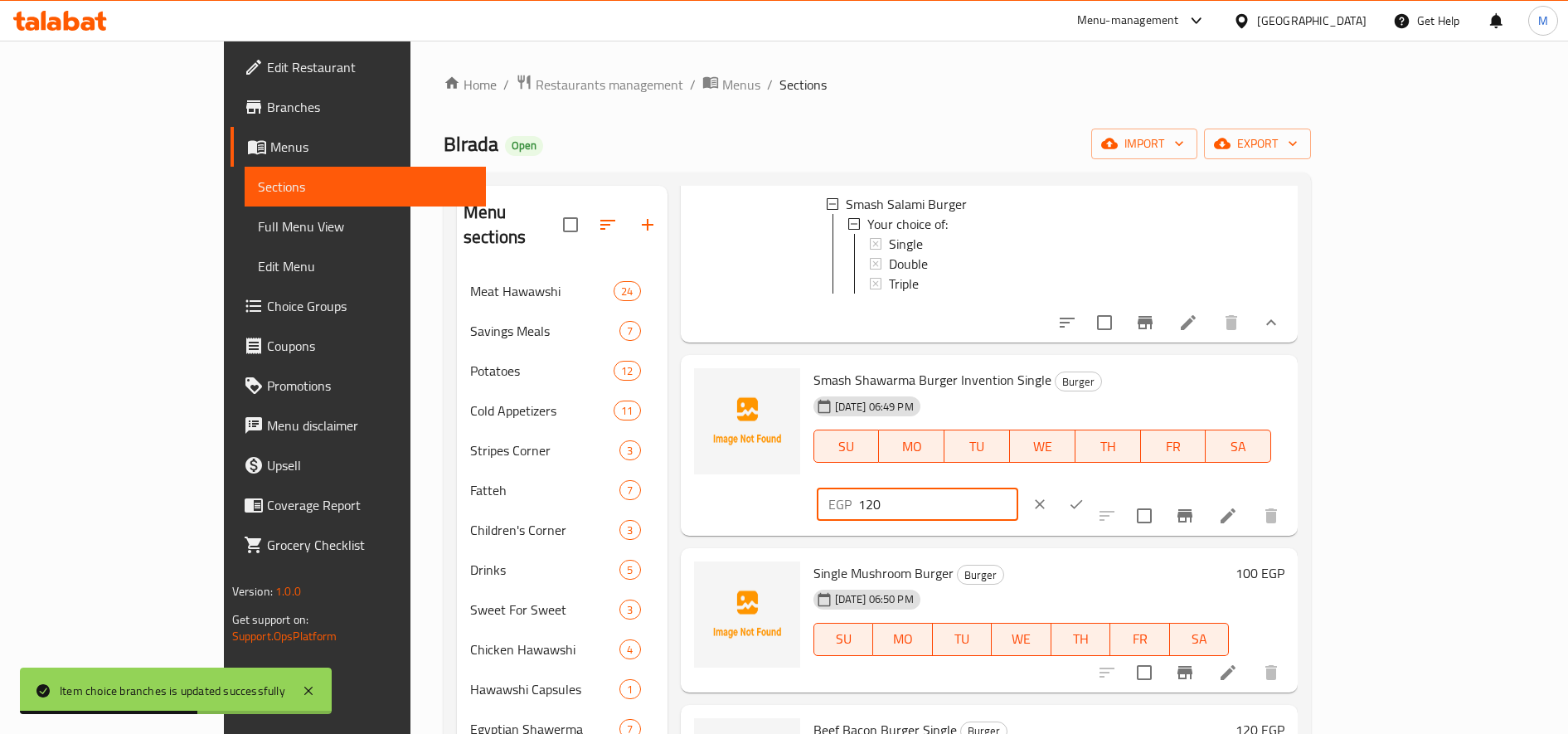
click at [1019, 488] on input "120" at bounding box center [938, 504] width 160 height 33
type input "140"
click at [1094, 486] on button "ok" at bounding box center [1075, 503] width 36 height 36
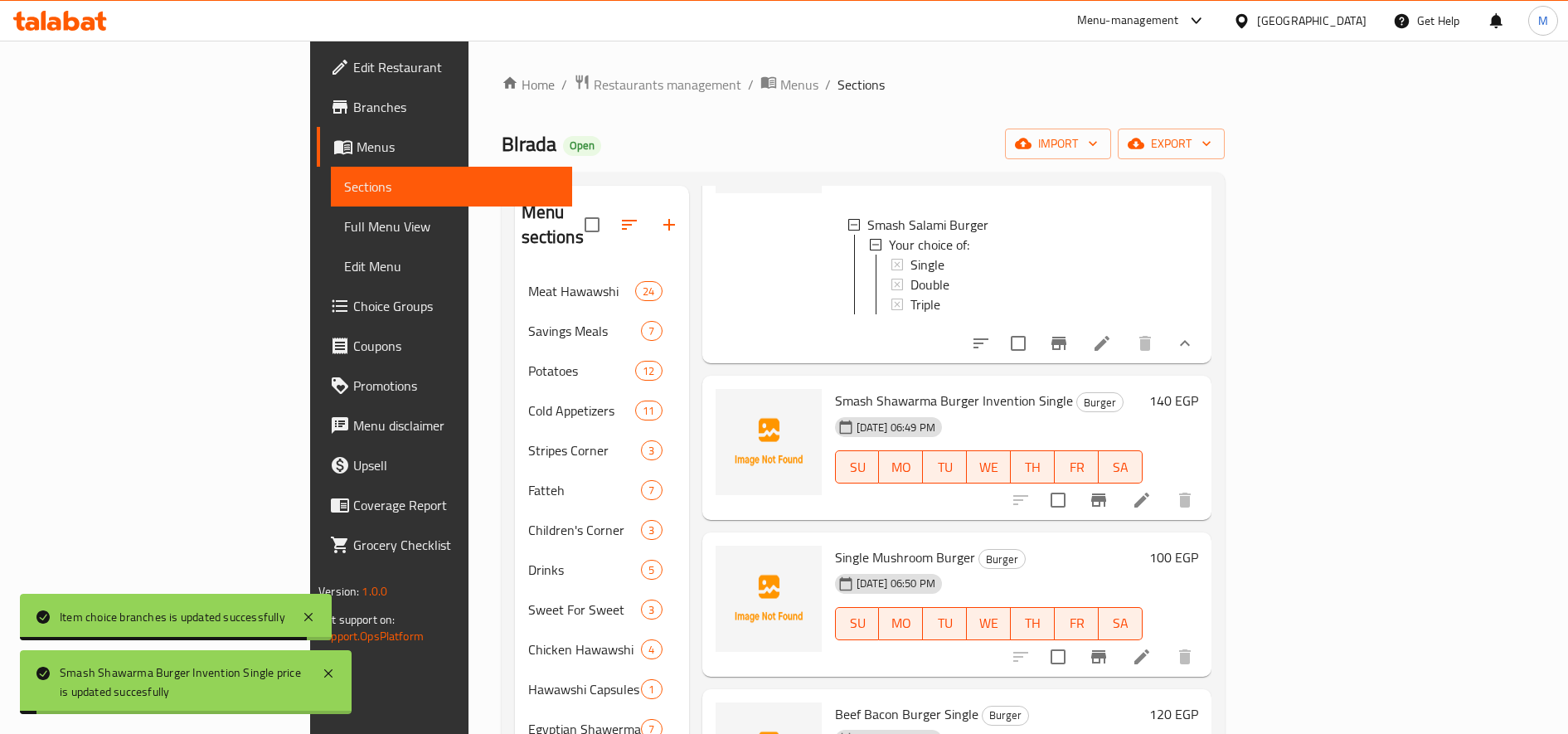
click at [1168, 549] on h6 "100 EGP" at bounding box center [1174, 557] width 49 height 24
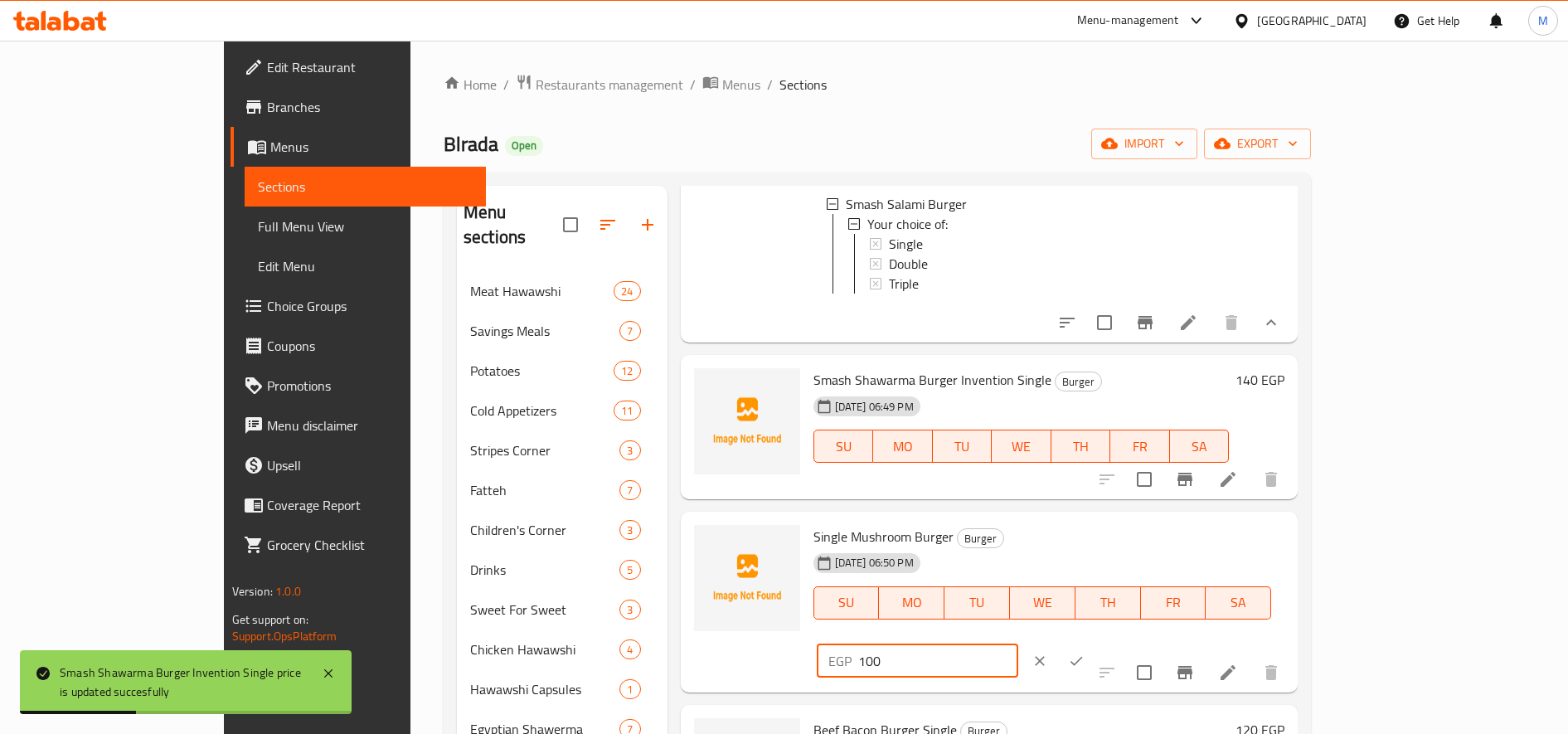
drag, startPoint x: 1292, startPoint y: 560, endPoint x: 1270, endPoint y: 560, distance: 22.0
click at [1019, 645] on input "100" at bounding box center [938, 661] width 160 height 33
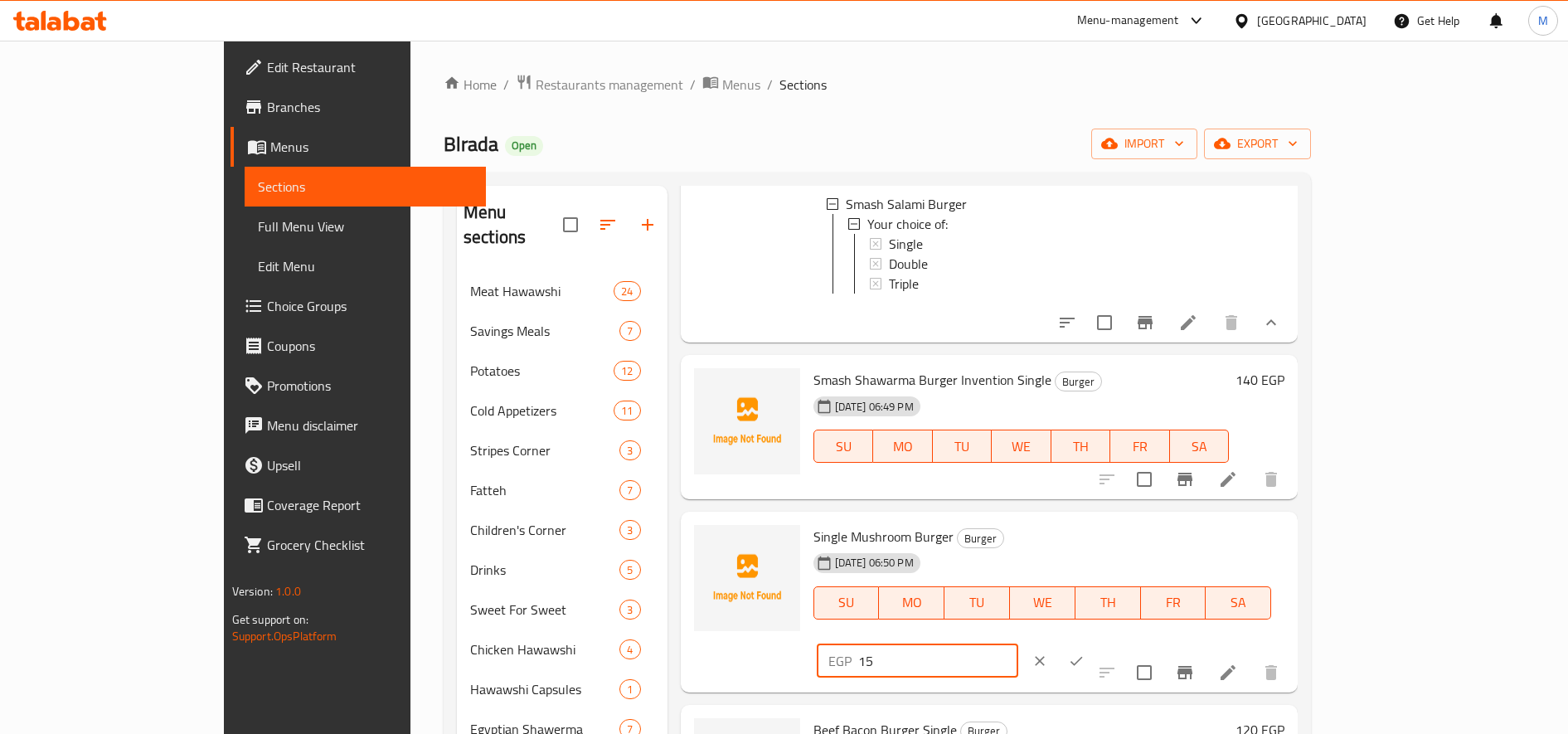
click at [1019, 645] on input "15" at bounding box center [938, 661] width 160 height 33
type input "115"
click at [1083, 655] on icon "ok" at bounding box center [1076, 659] width 13 height 9
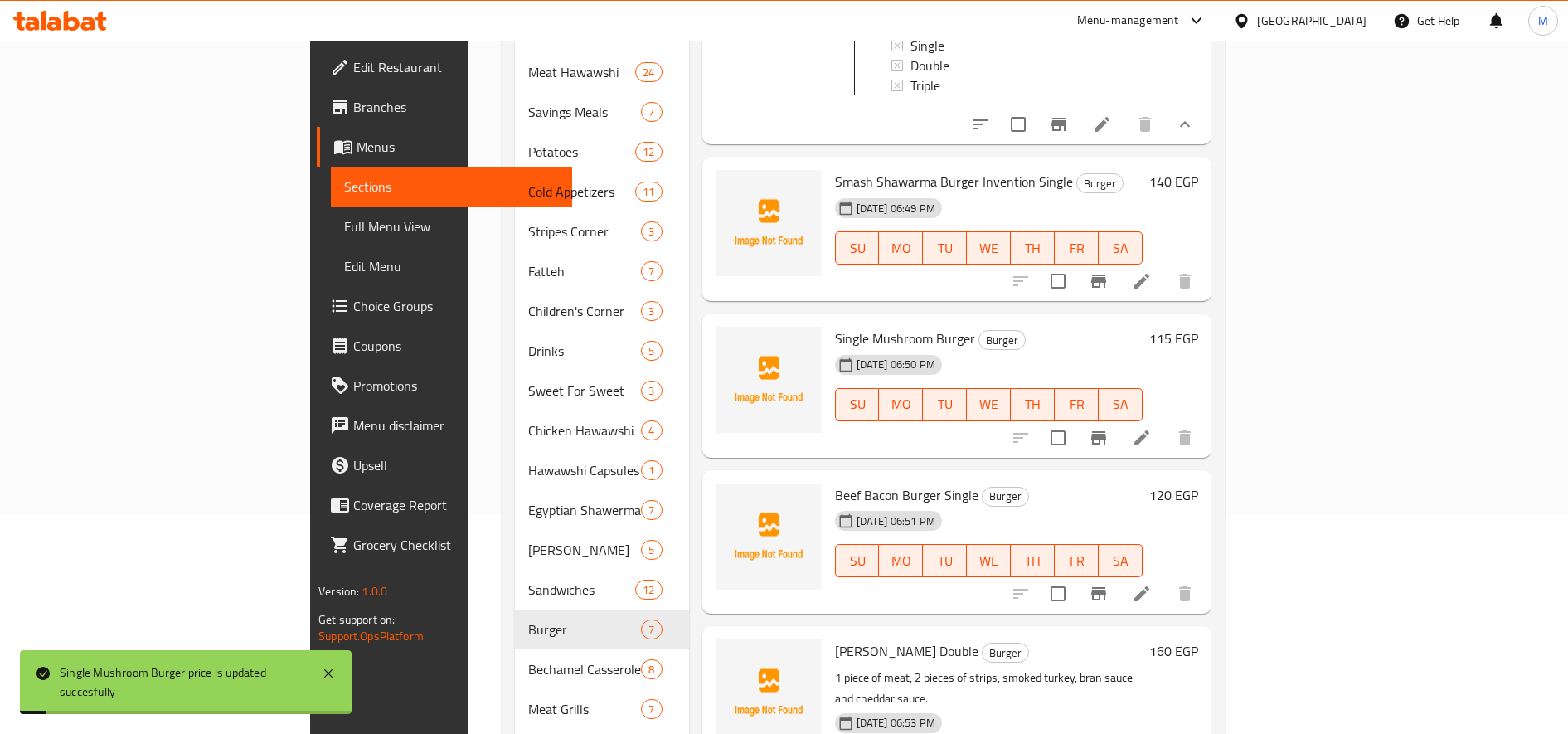
scroll to position [276, 0]
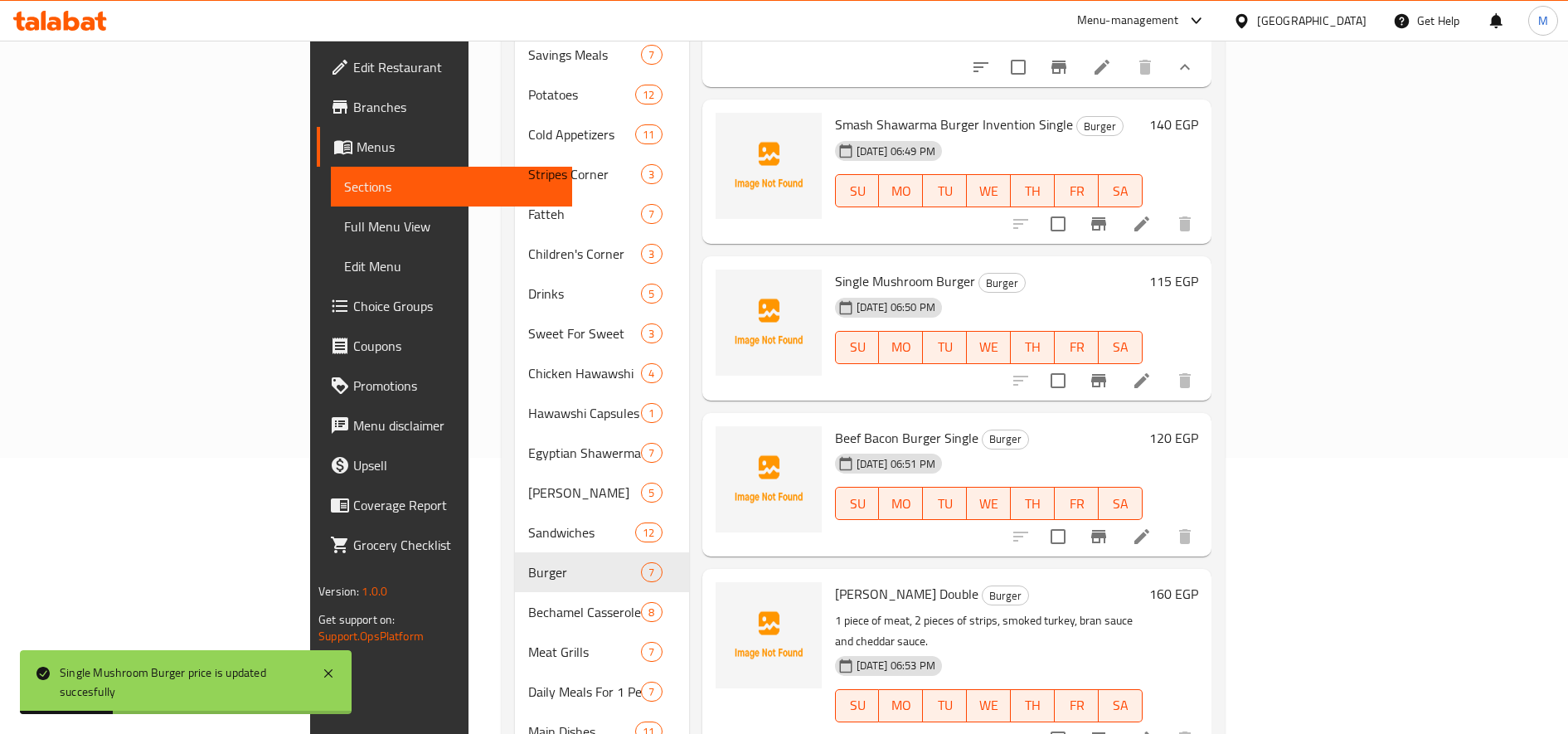
click at [1168, 426] on h6 "120 EGP" at bounding box center [1174, 438] width 49 height 24
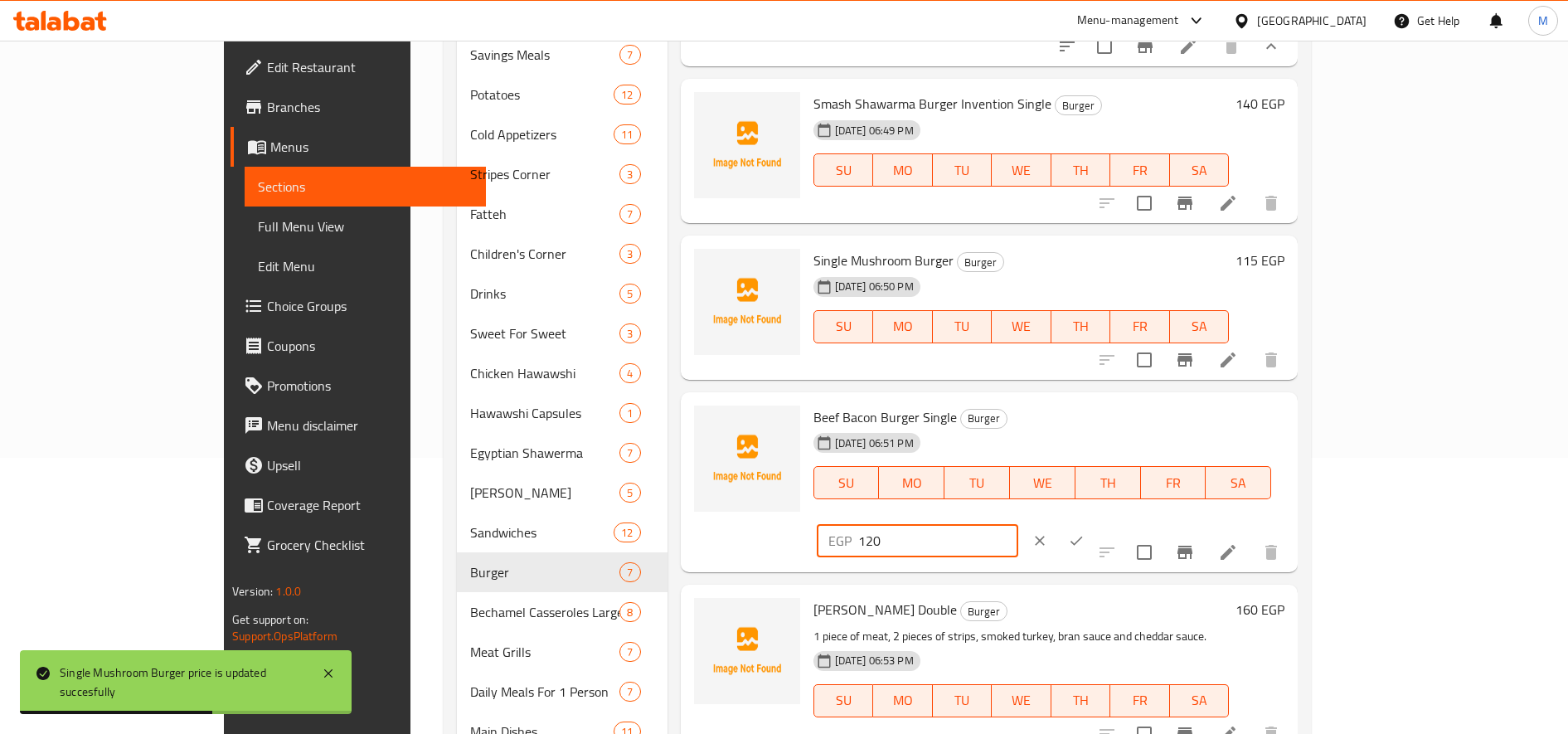
drag, startPoint x: 1271, startPoint y: 433, endPoint x: 1281, endPoint y: 433, distance: 10.0
click at [1019, 524] on input "120" at bounding box center [938, 541] width 160 height 33
type input "140"
click at [1084, 533] on icon "ok" at bounding box center [1075, 541] width 17 height 17
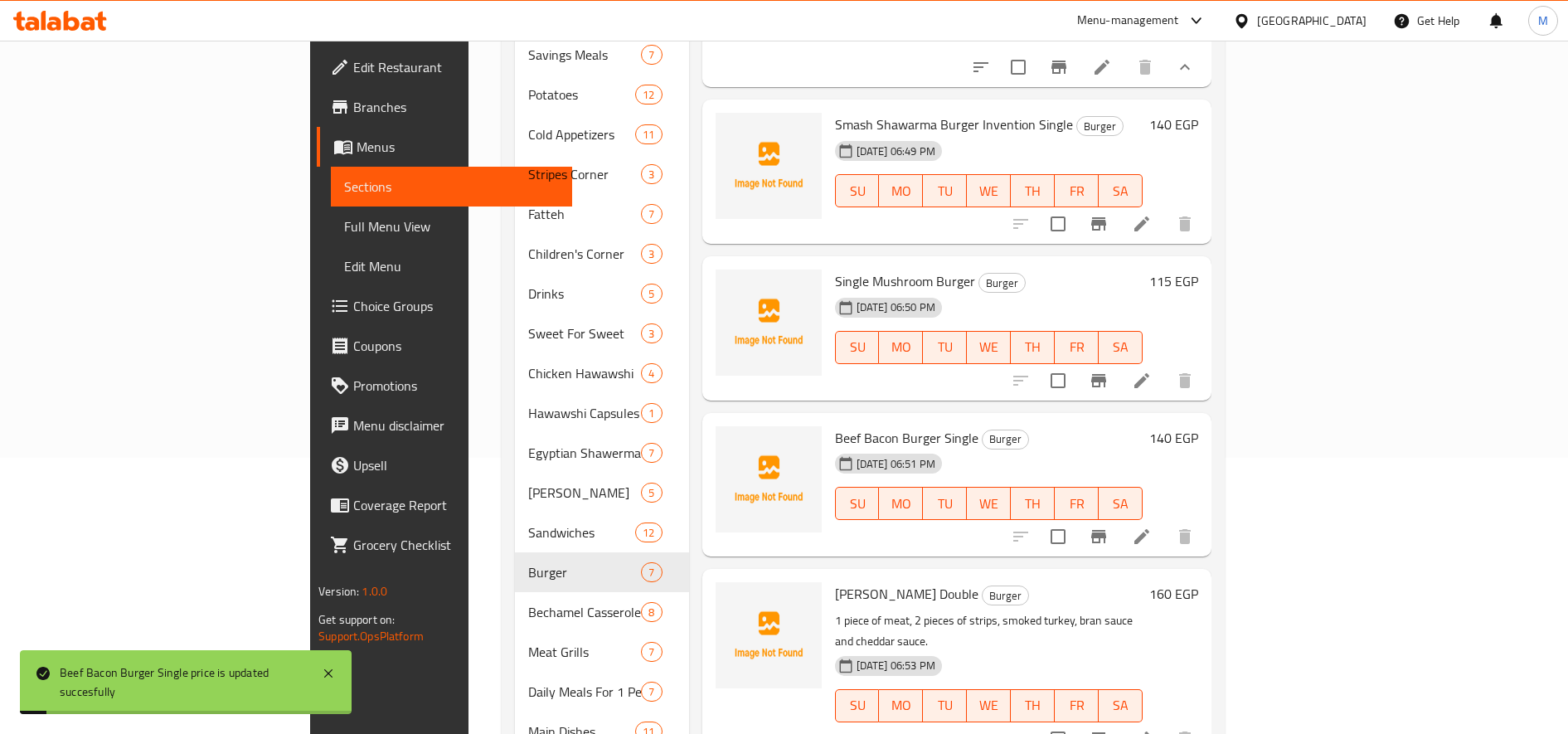
click at [1168, 589] on h6 "160 EGP" at bounding box center [1174, 594] width 49 height 24
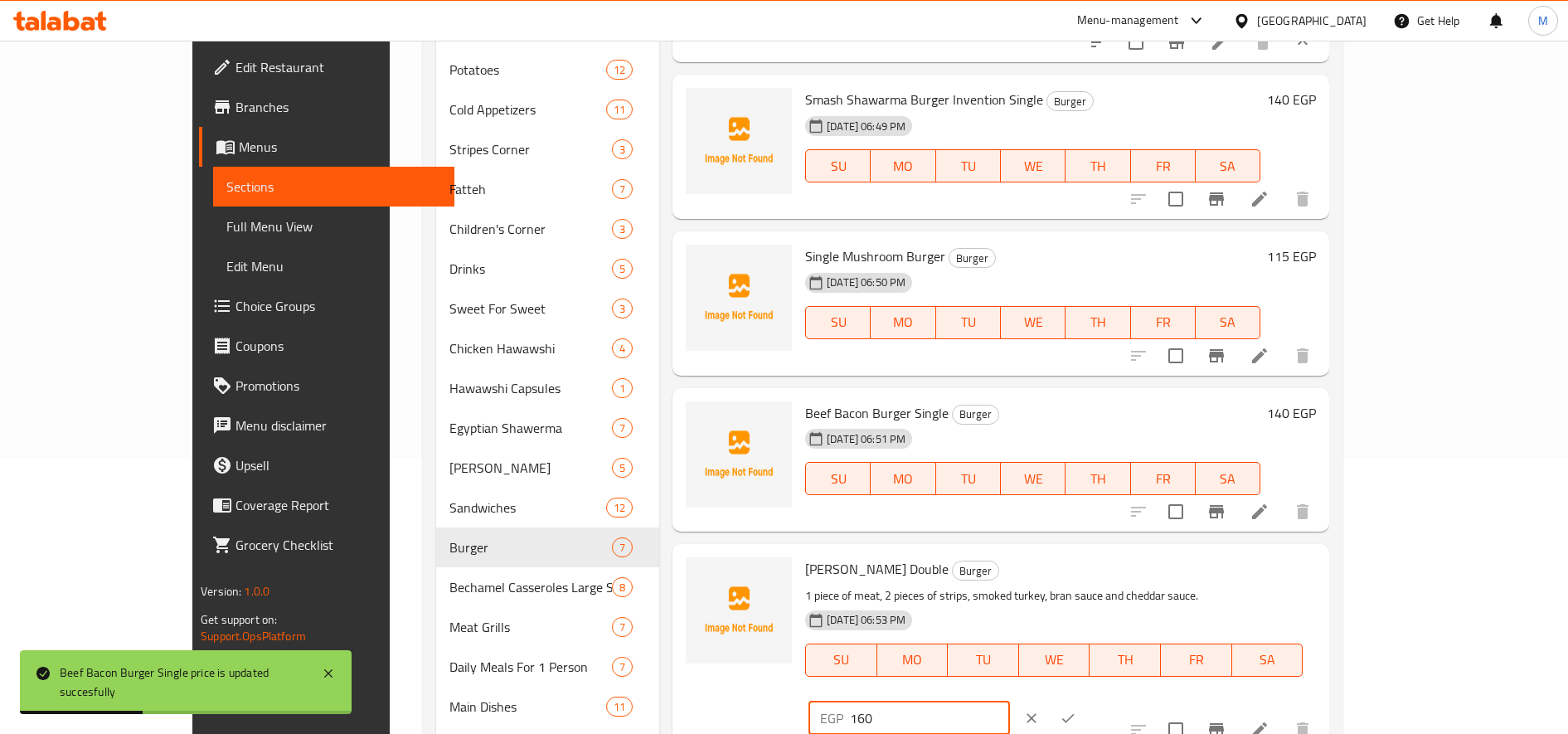
click at [1010, 702] on input "160" at bounding box center [929, 718] width 160 height 33
type input "180"
click at [1086, 700] on button "ok" at bounding box center [1068, 717] width 36 height 36
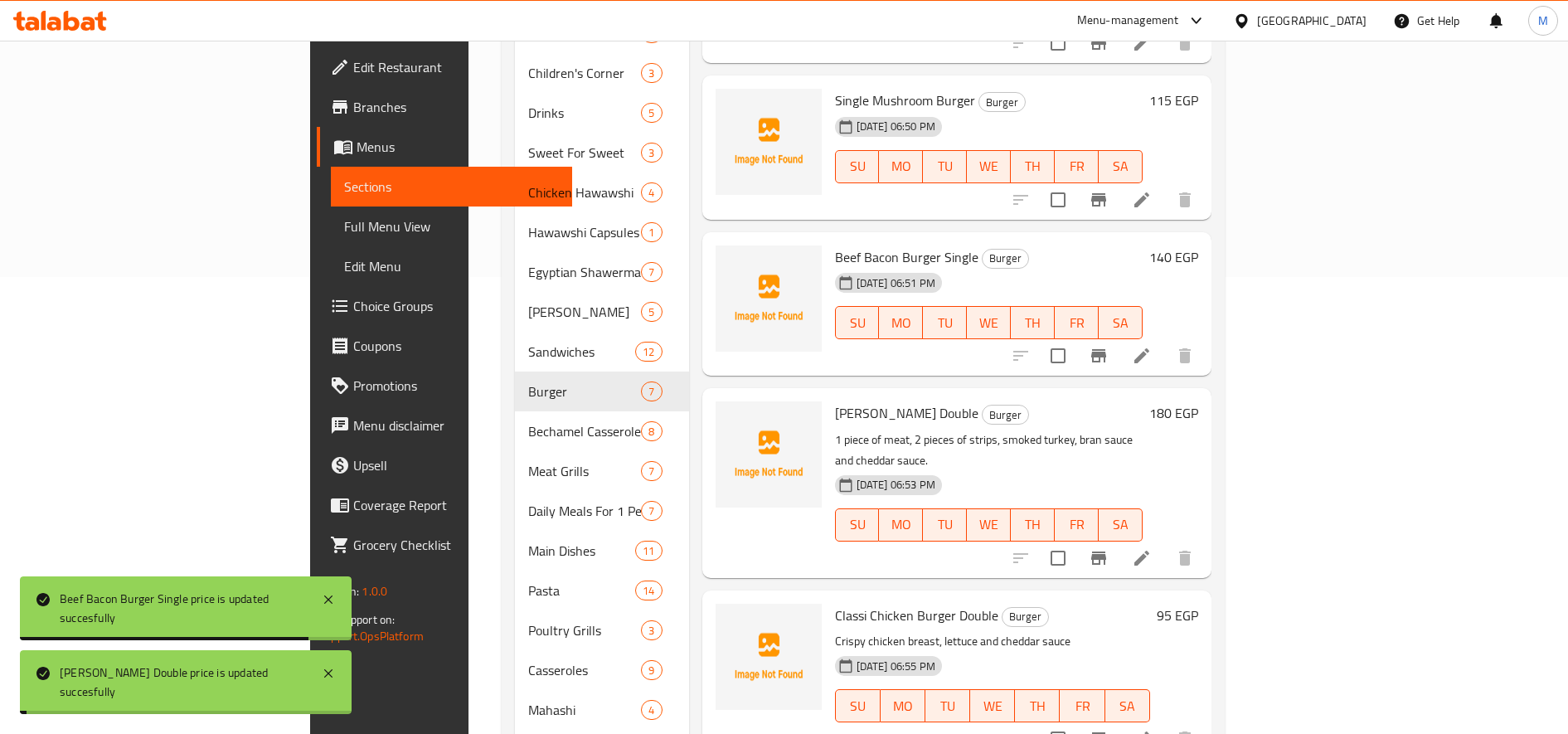
scroll to position [553, 0]
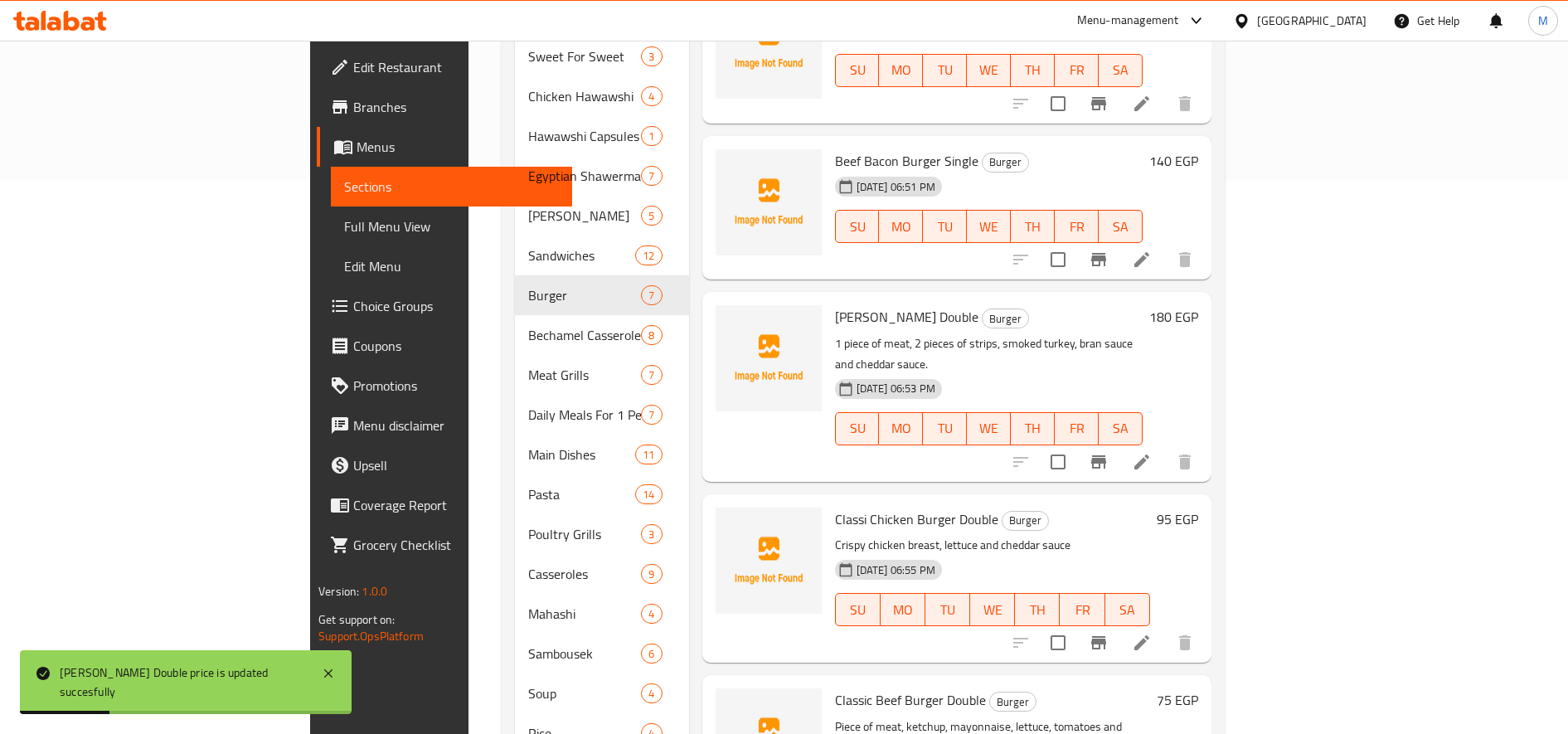
click at [1168, 507] on h6 "95 EGP" at bounding box center [1177, 519] width 41 height 24
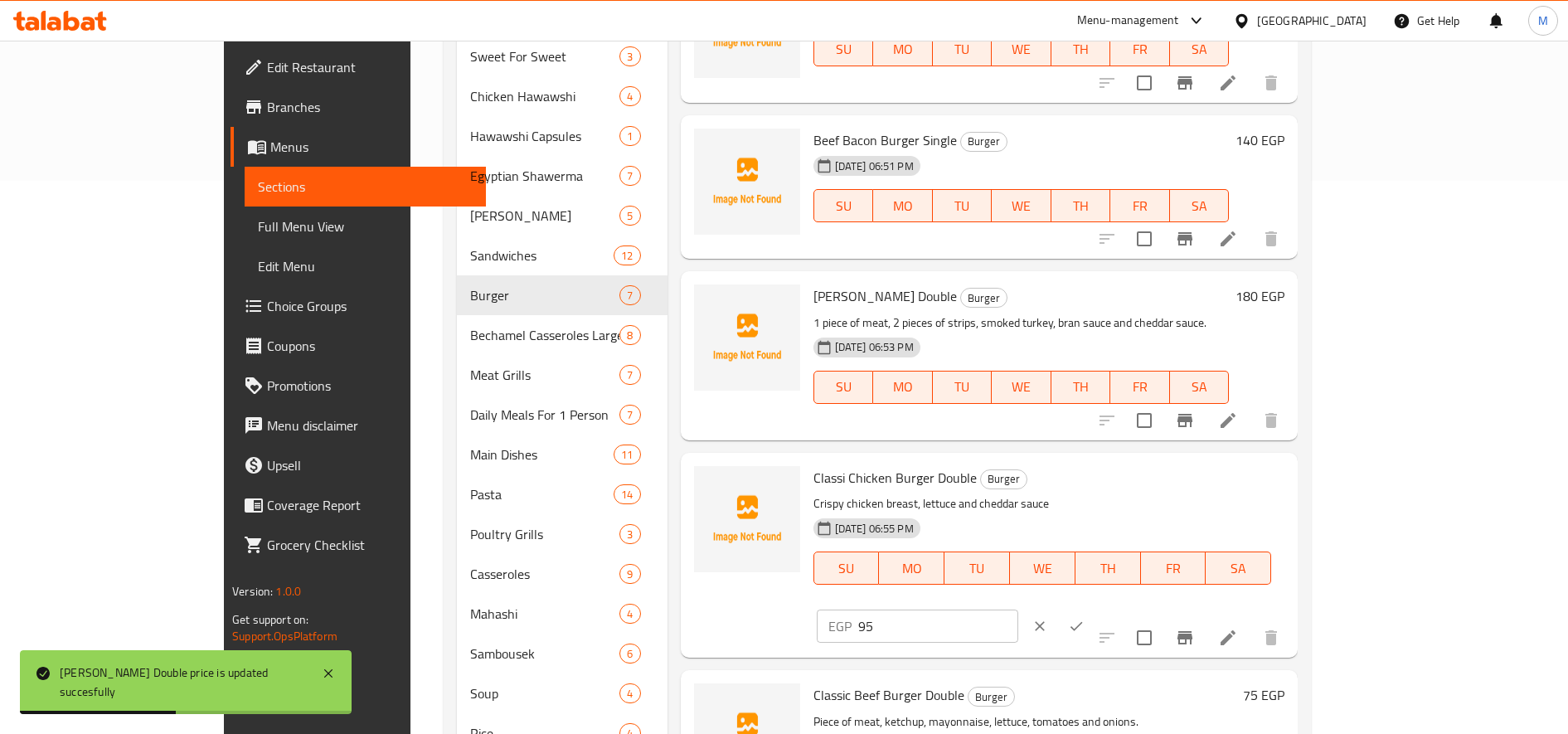
click at [1019, 609] on input "95" at bounding box center [938, 626] width 160 height 33
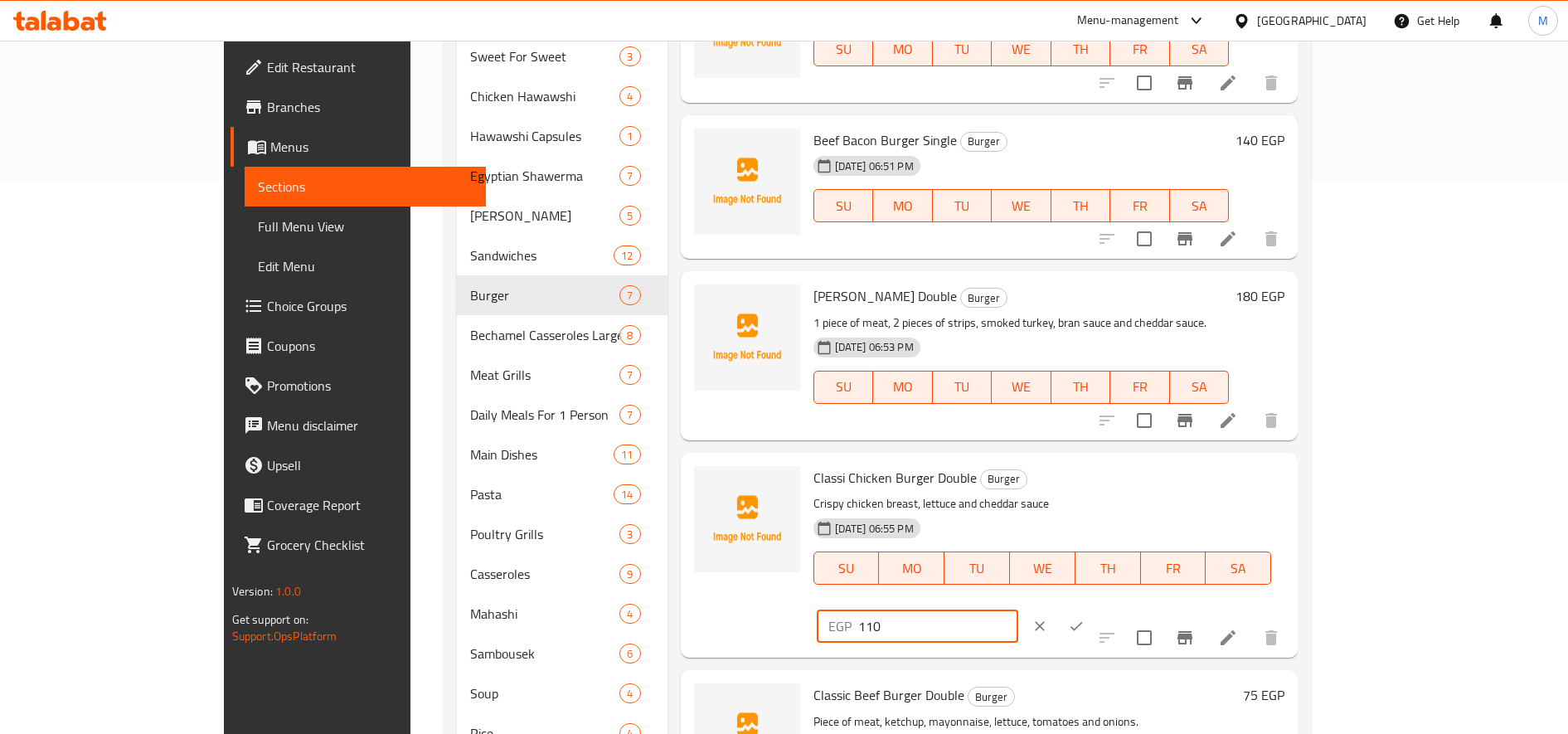
type input "110"
click at [1084, 618] on icon "ok" at bounding box center [1075, 626] width 17 height 17
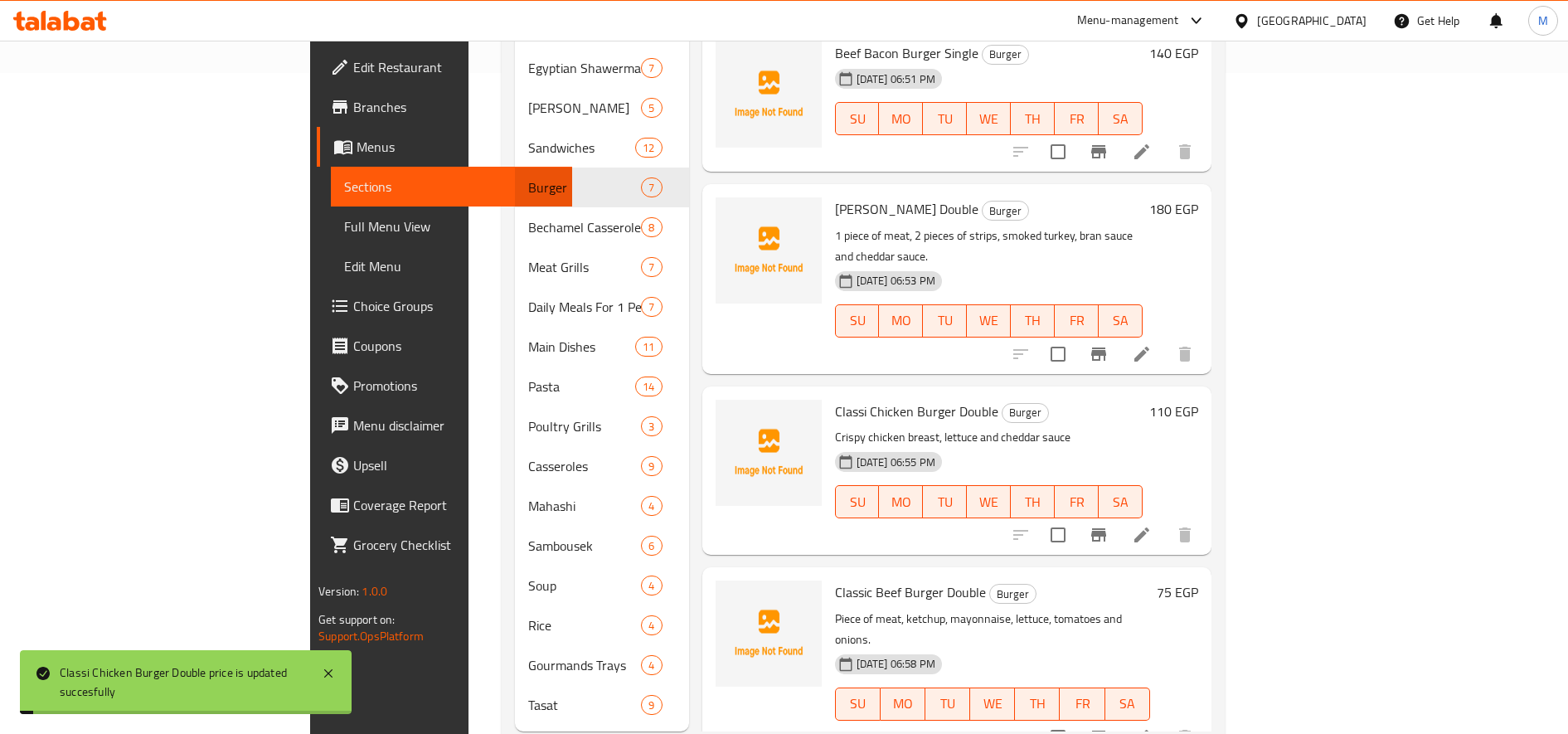
scroll to position [680, 0]
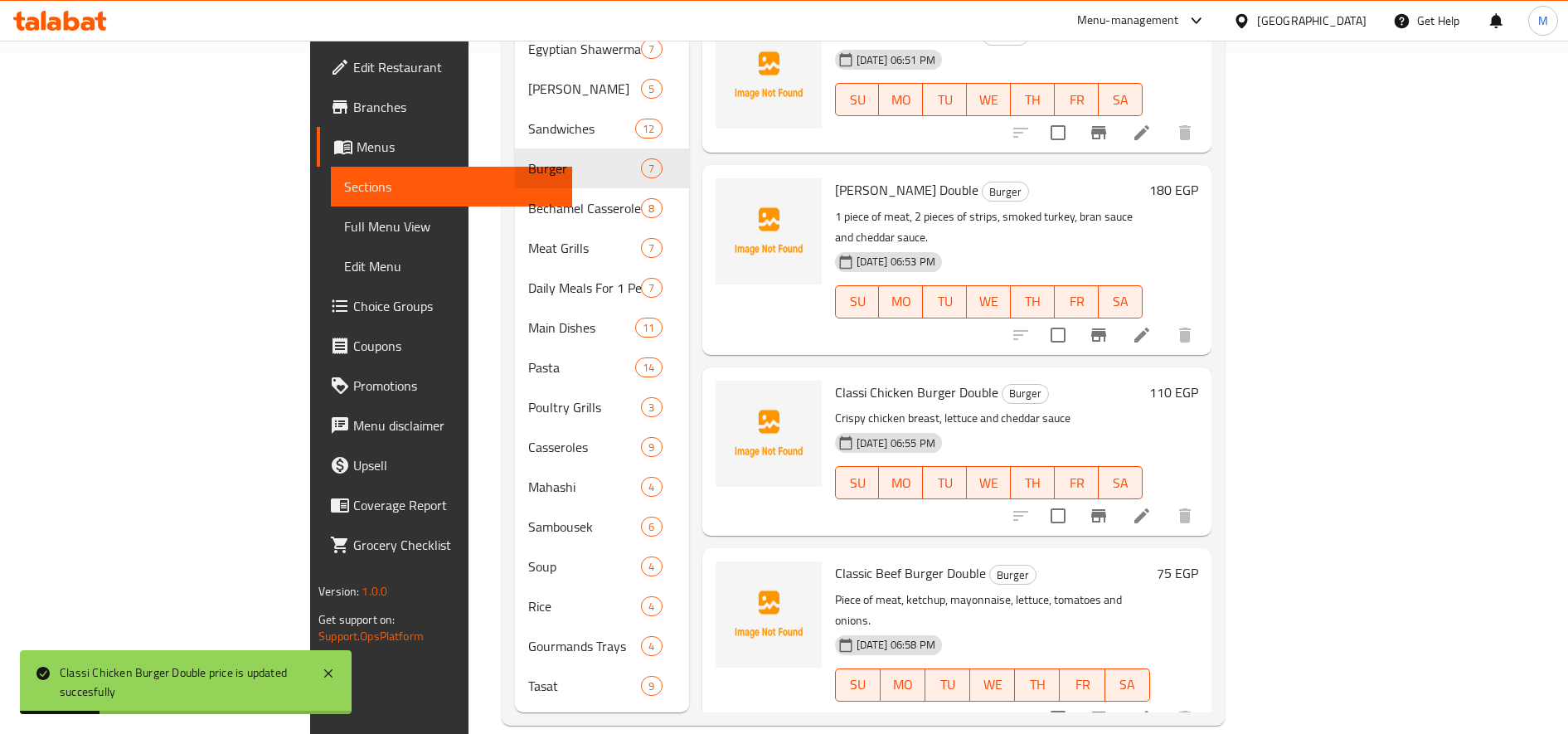
click at [1168, 561] on h6 "75 EGP" at bounding box center [1177, 573] width 41 height 24
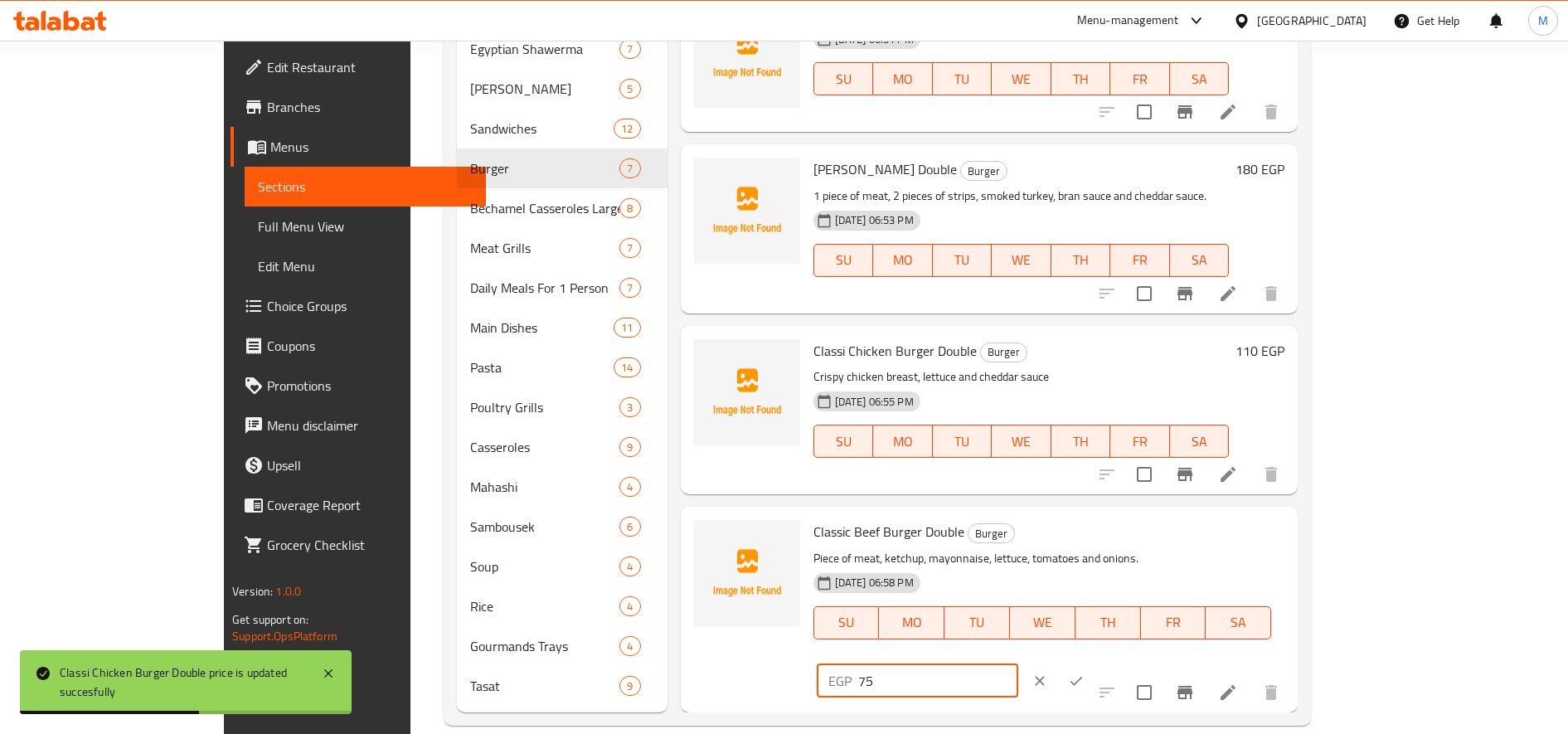
click at [1019, 664] on input "75" at bounding box center [938, 681] width 160 height 33
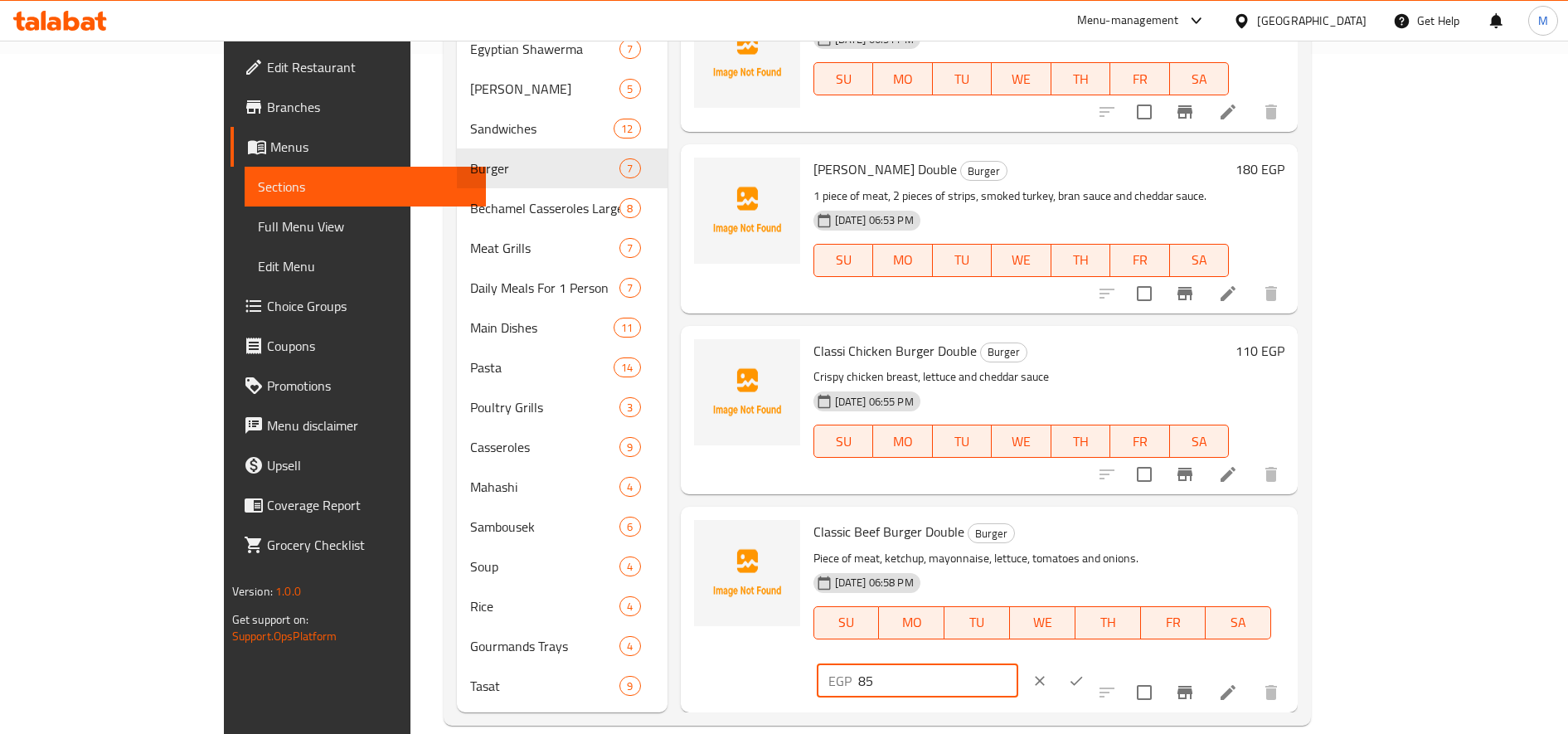
type input "85"
click at [1084, 672] on icon "ok" at bounding box center [1075, 680] width 17 height 17
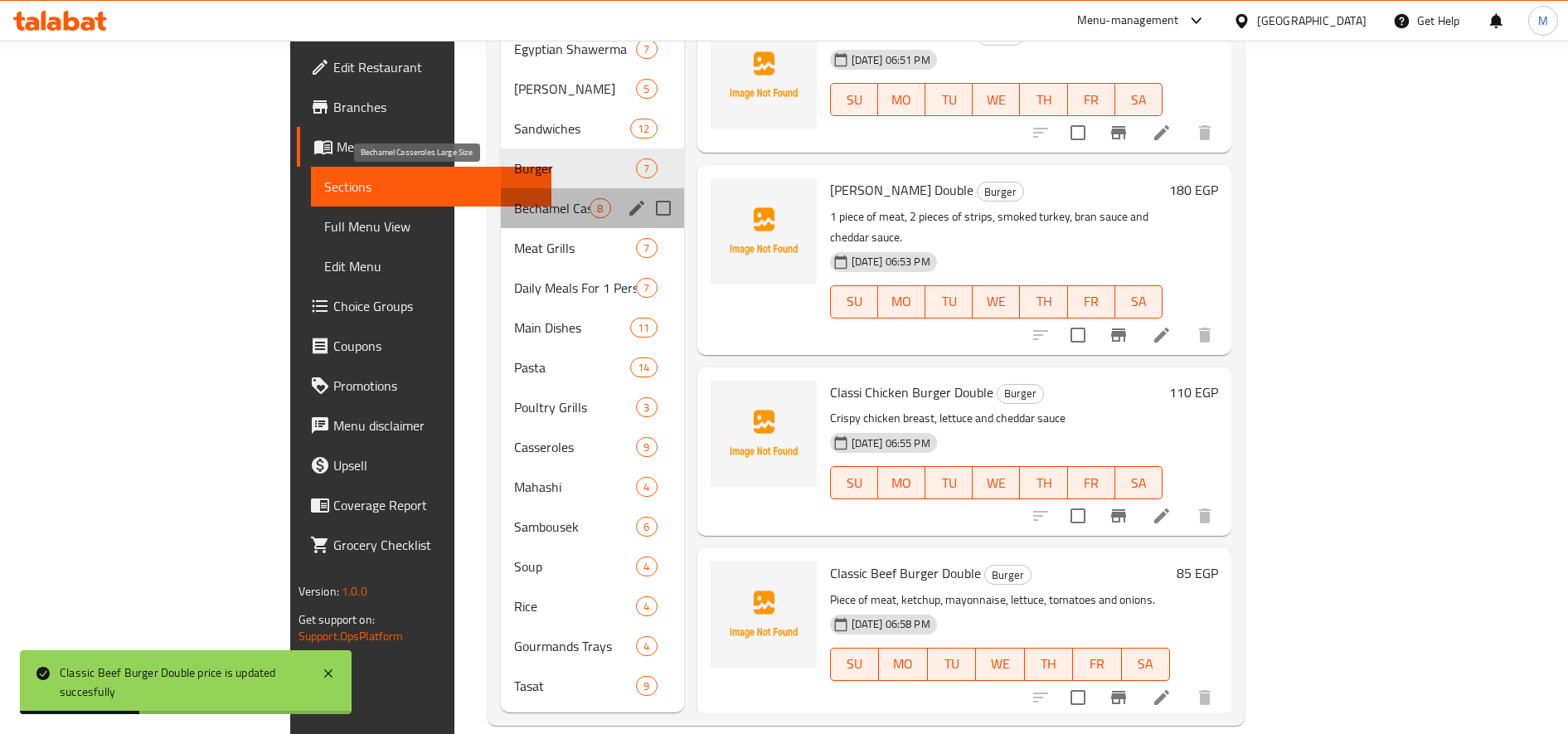
click at [514, 198] on span "Bechamel Casseroles Large Size" at bounding box center [551, 208] width 76 height 20
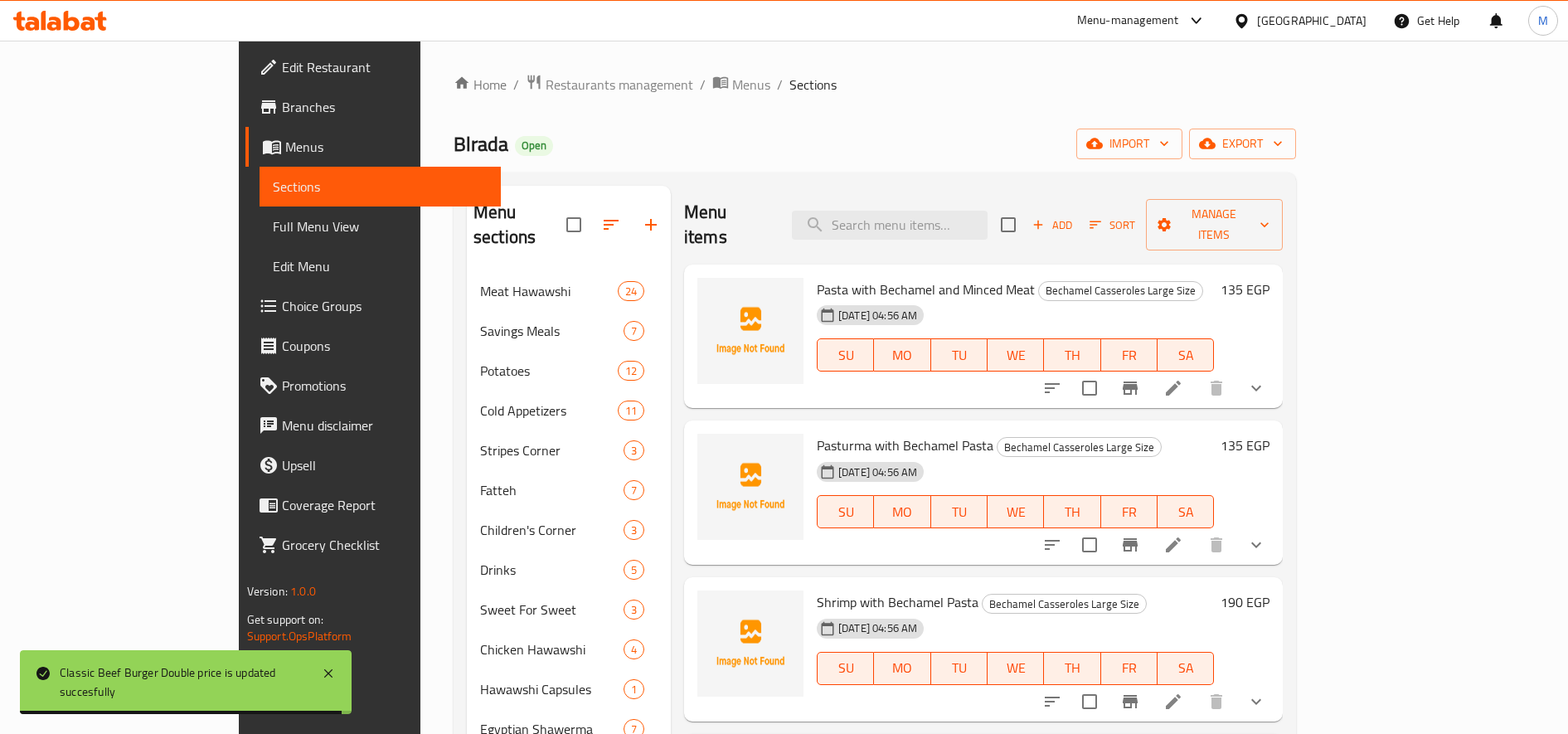
click at [1168, 278] on h6 "135 EGP" at bounding box center [1245, 289] width 49 height 24
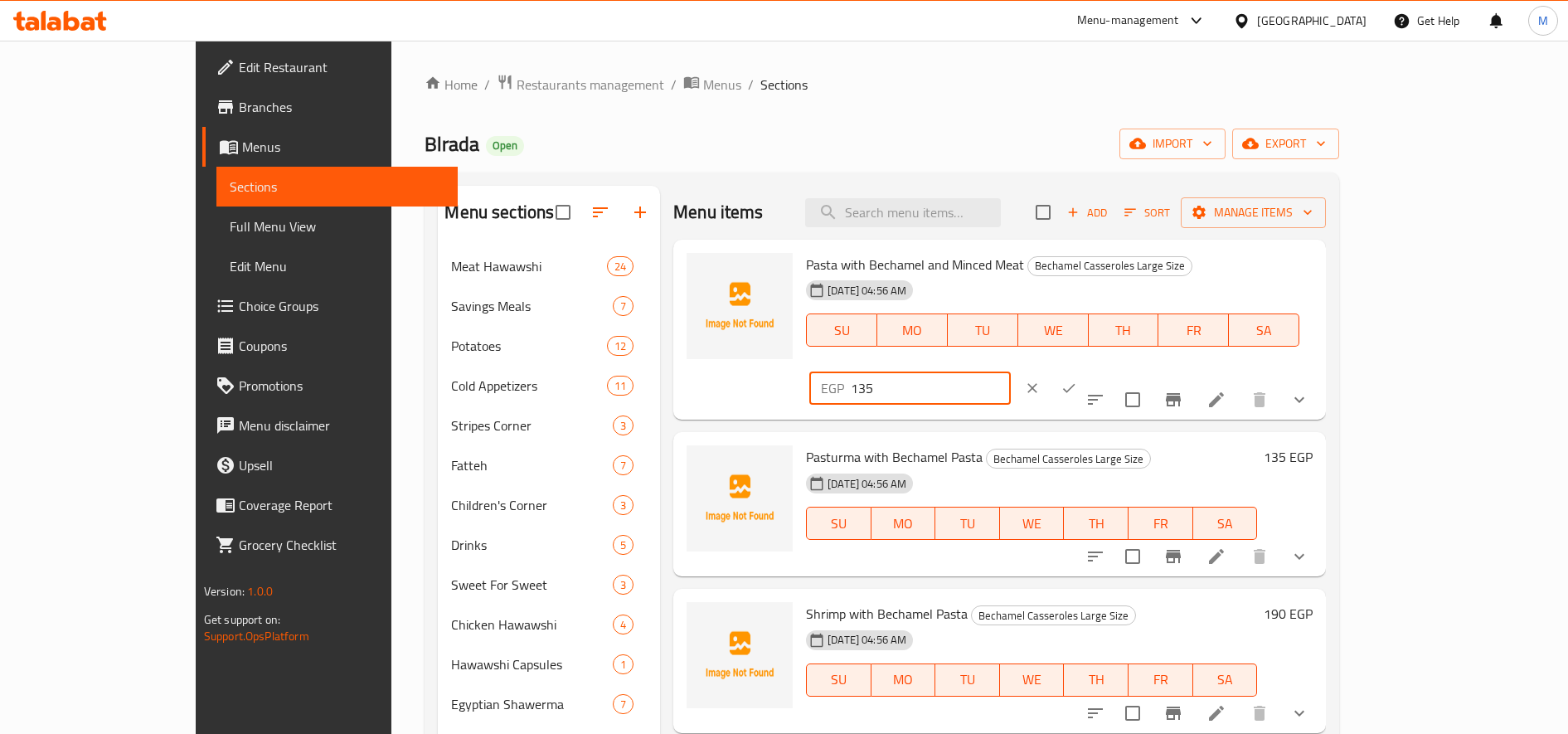
click at [1011, 372] on input "135" at bounding box center [930, 389] width 160 height 33
type input "155"
click at [1087, 370] on button "ok" at bounding box center [1069, 388] width 36 height 36
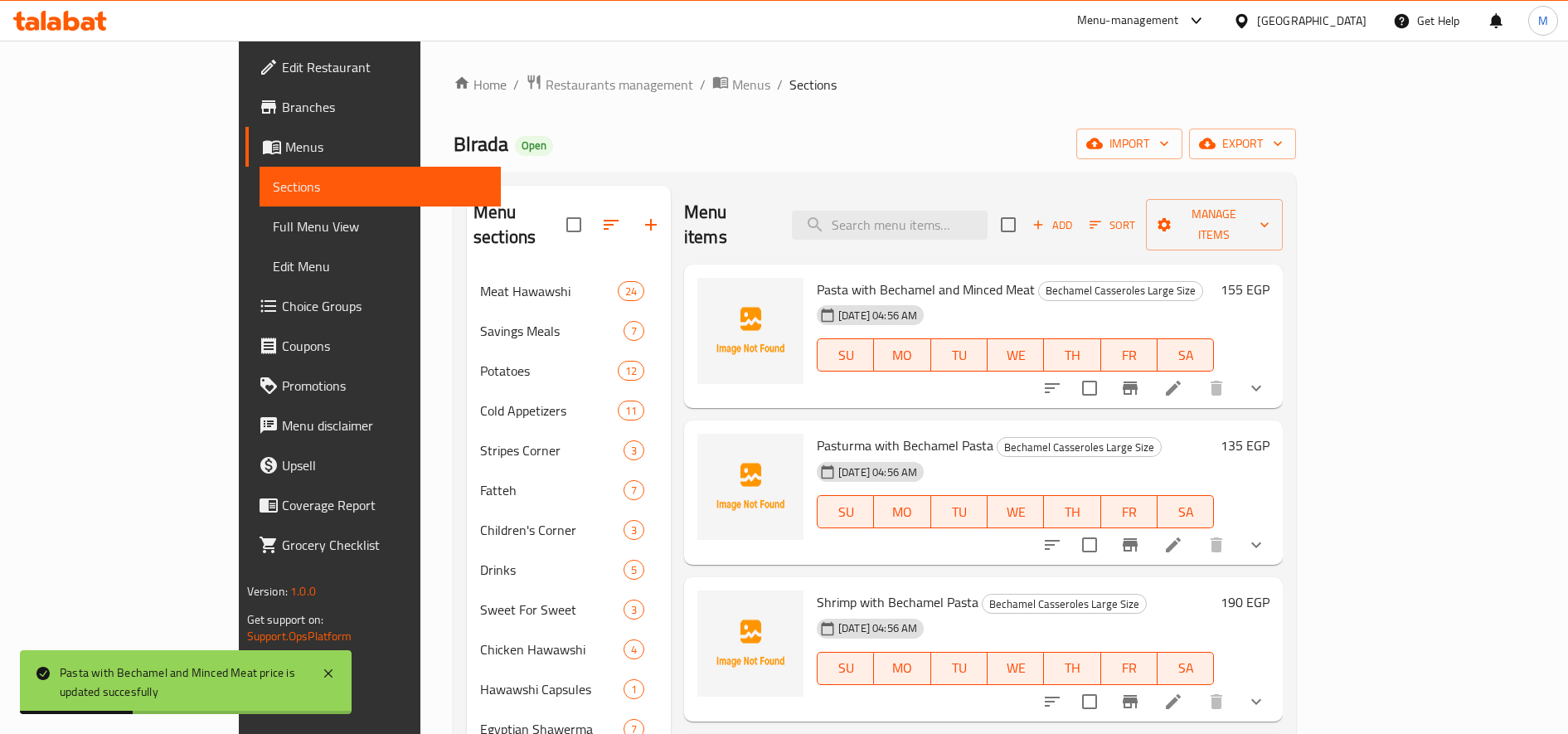
click at [1168, 434] on h6 "135 EGP" at bounding box center [1245, 446] width 49 height 24
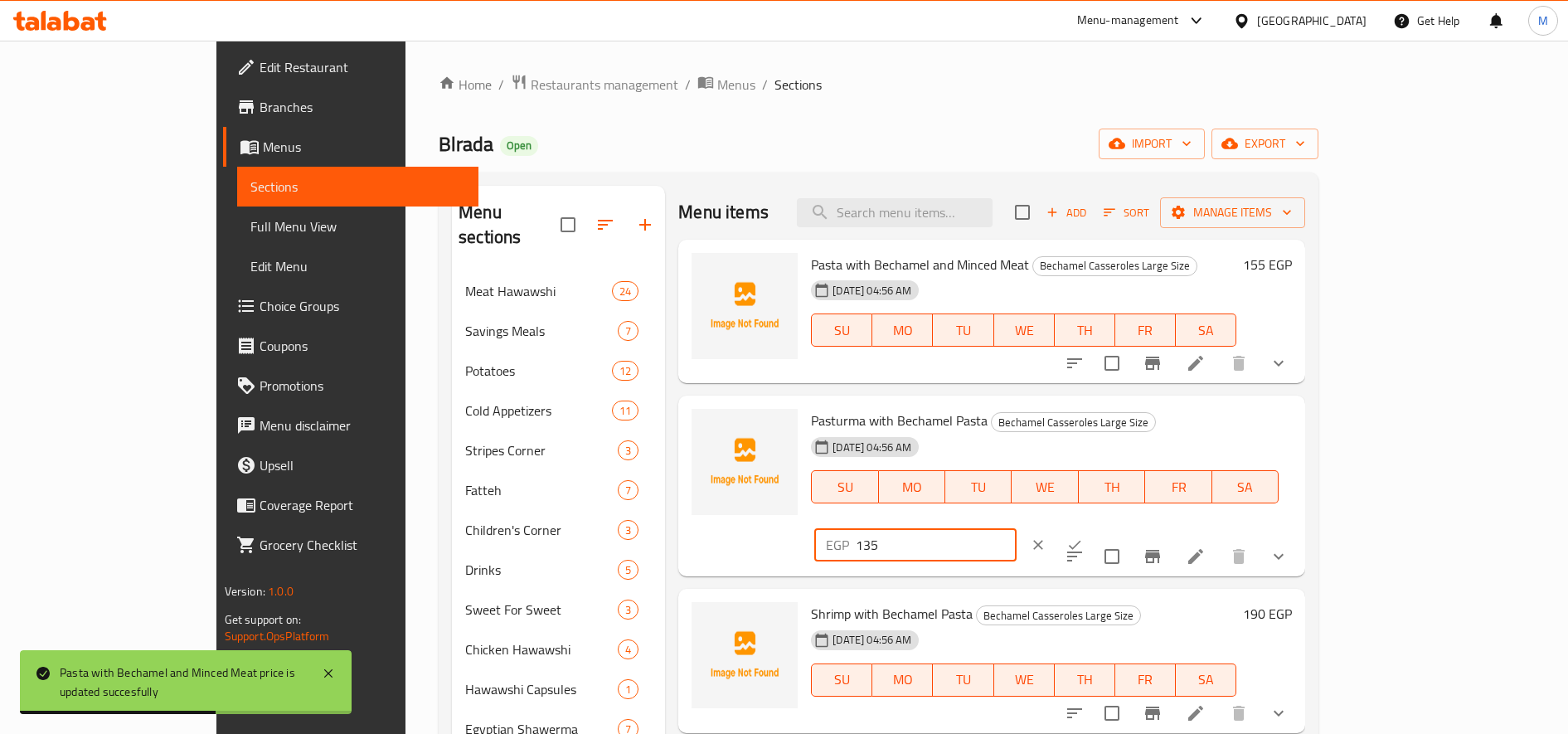
drag, startPoint x: 1281, startPoint y: 421, endPoint x: 1274, endPoint y: 425, distance: 8.1
click at [1016, 528] on input "135" at bounding box center [935, 545] width 160 height 33
type input "155"
click at [1093, 527] on button "ok" at bounding box center [1074, 545] width 36 height 36
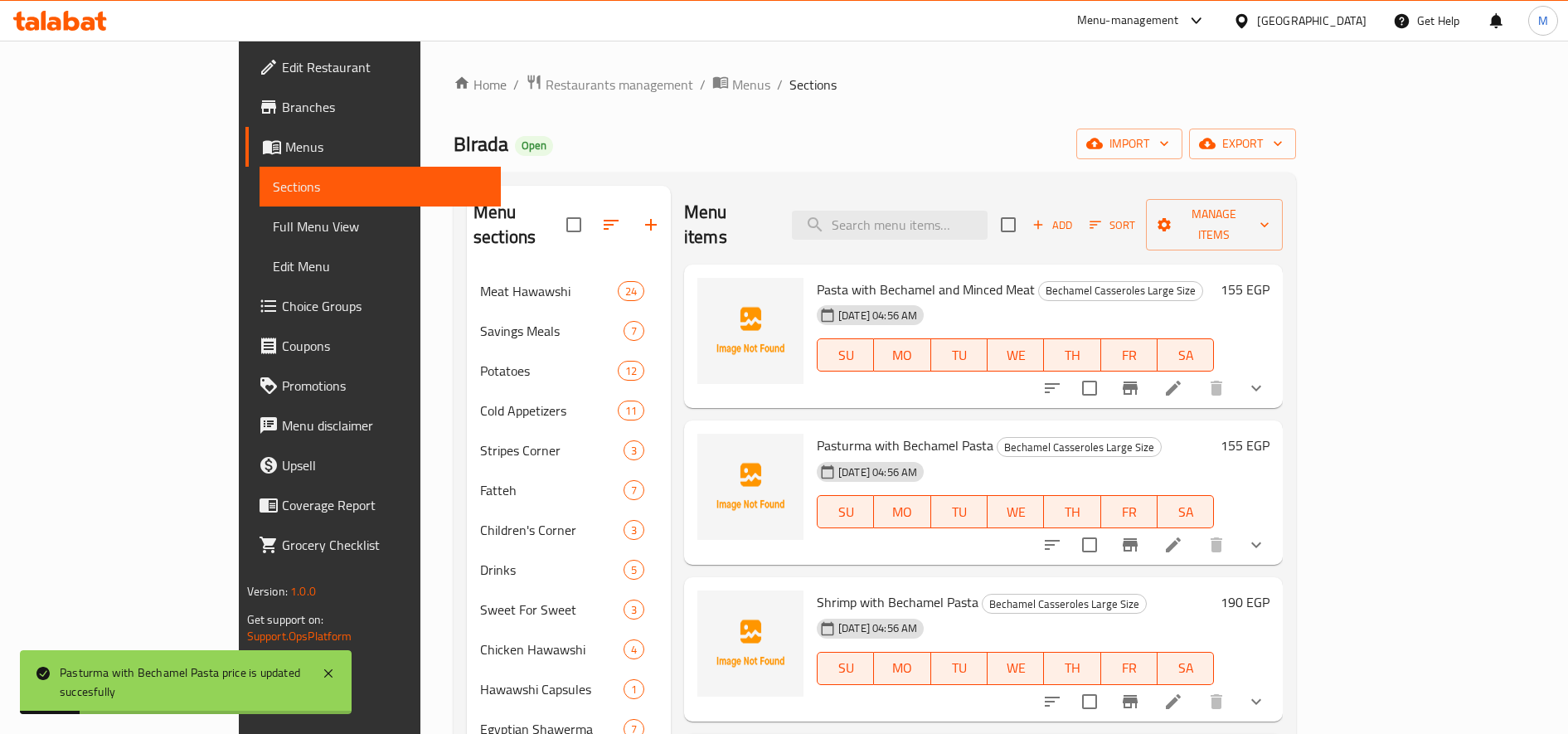
click at [1168, 591] on h6 "190 EGP" at bounding box center [1245, 603] width 49 height 24
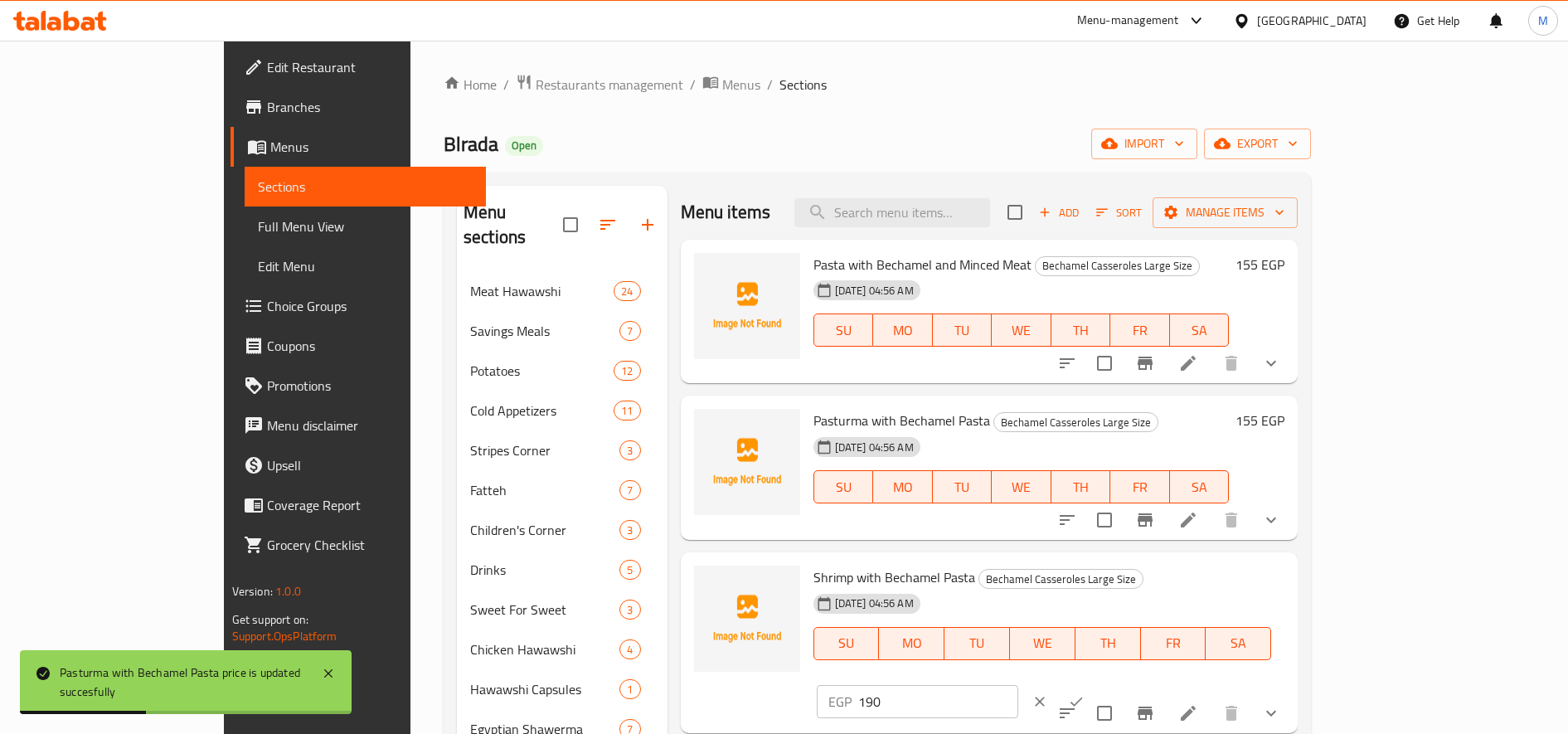
click at [1019, 685] on input "190" at bounding box center [938, 702] width 160 height 33
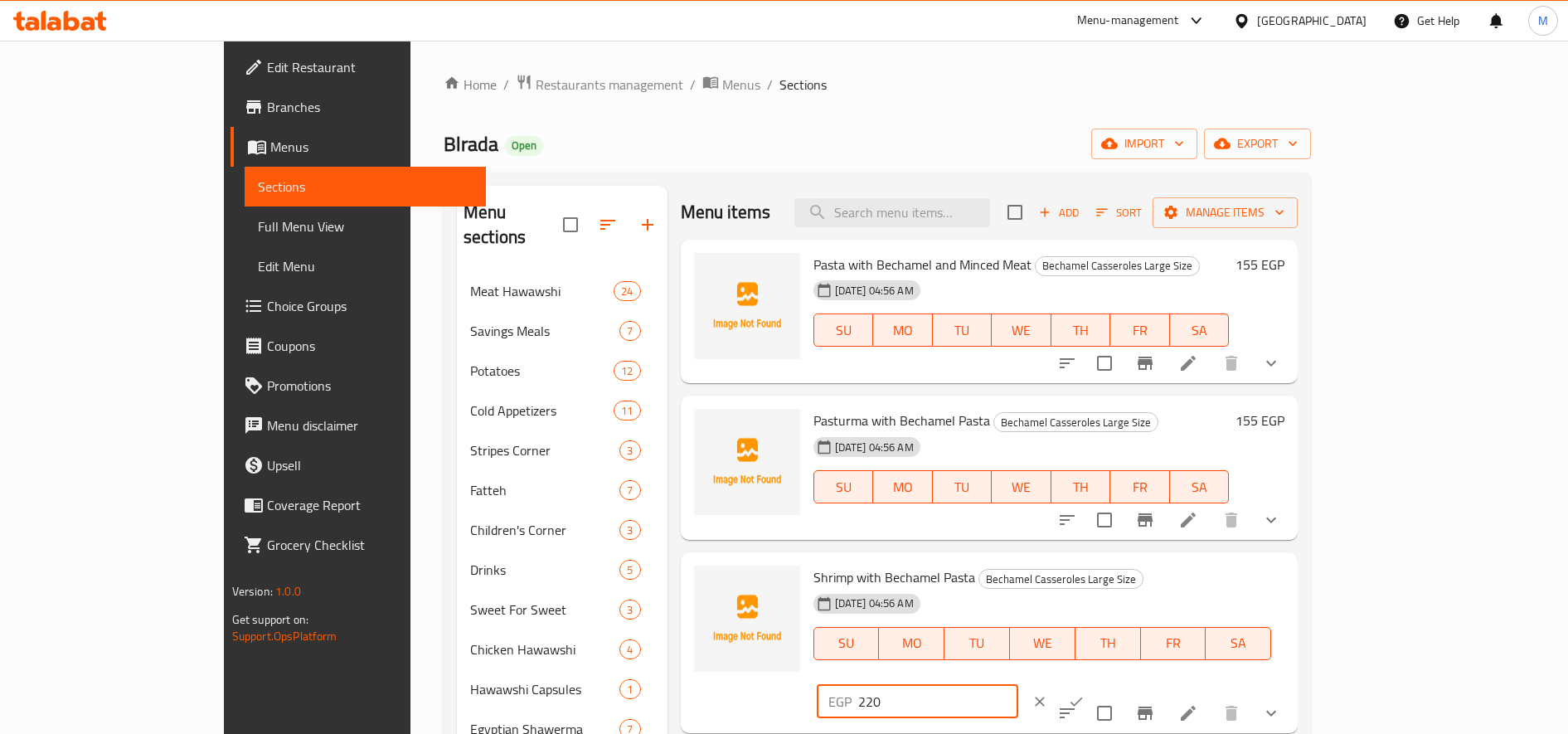
type input "220"
click at [1084, 693] on icon "ok" at bounding box center [1075, 701] width 17 height 17
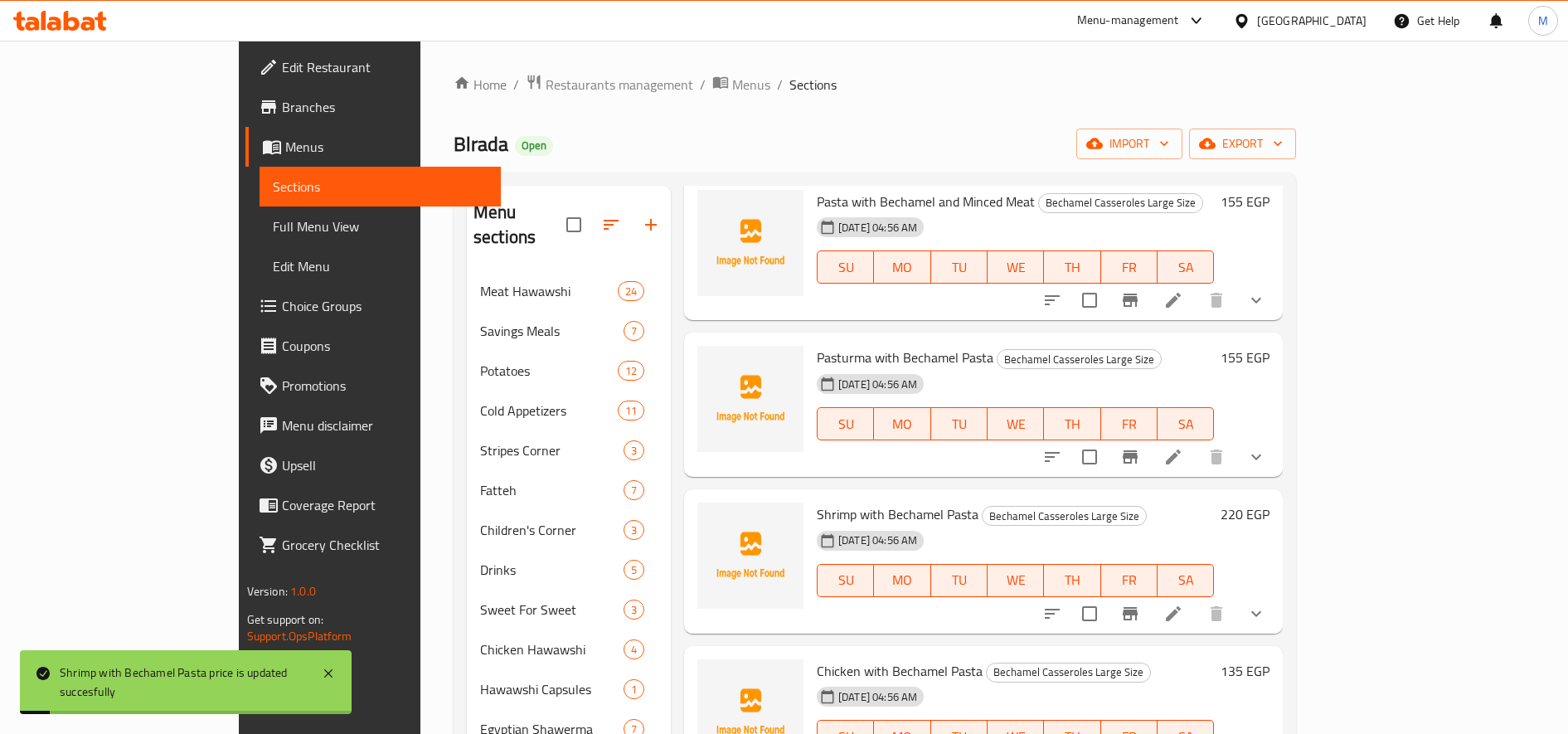
scroll to position [111, 0]
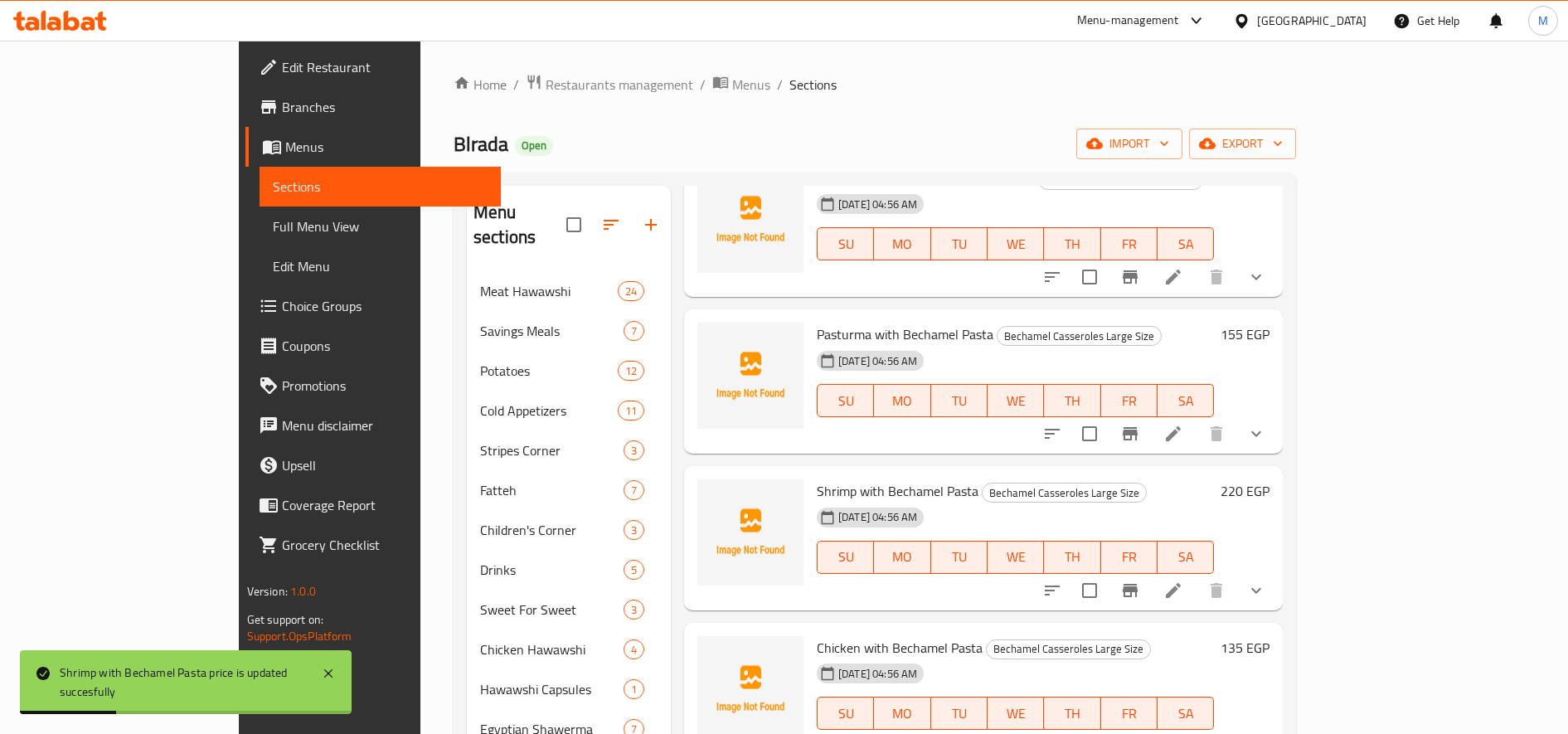
click at [1168, 636] on h6 "135 EGP" at bounding box center [1245, 648] width 49 height 24
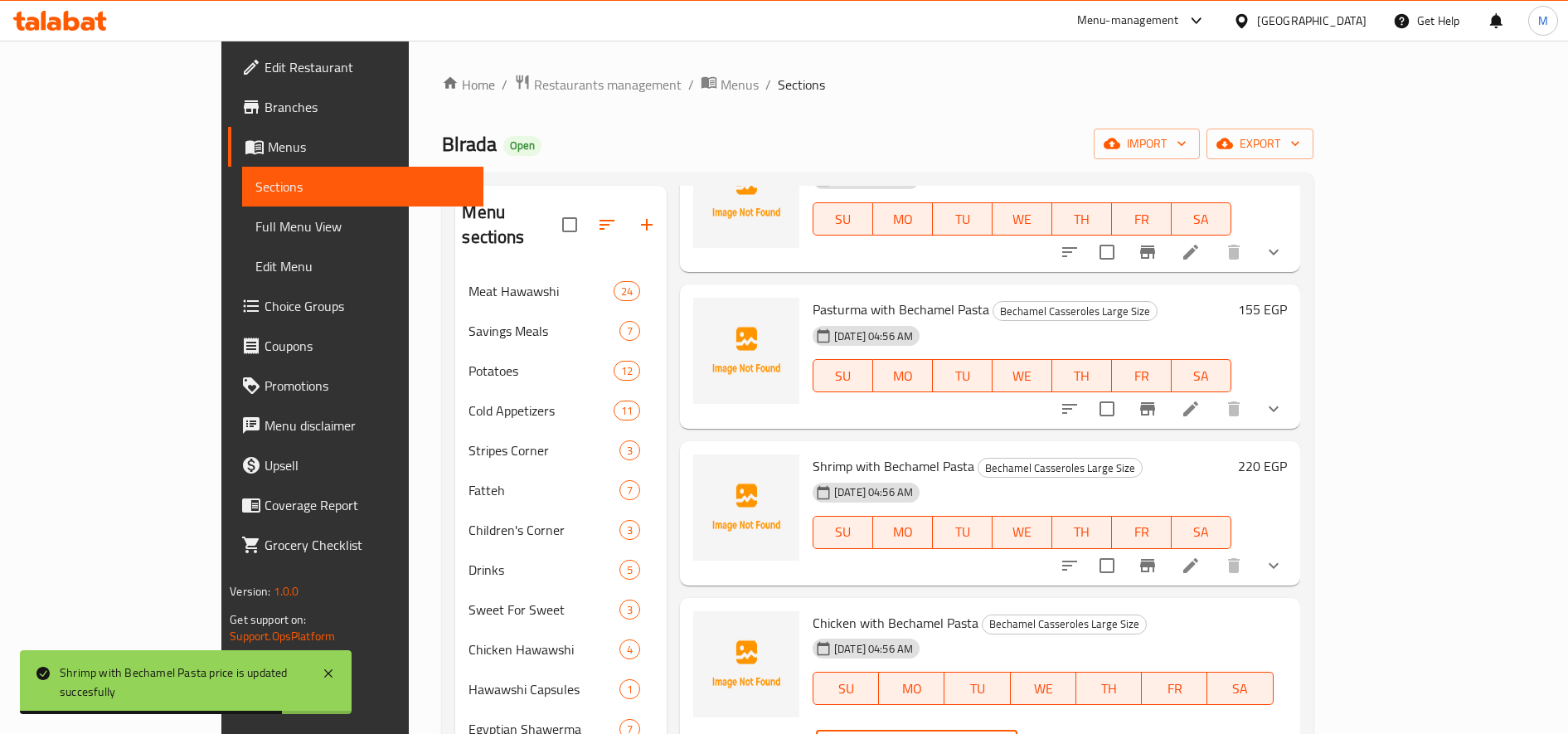
drag, startPoint x: 1284, startPoint y: 635, endPoint x: 1276, endPoint y: 635, distance: 8.0
click at [1018, 730] on input "135" at bounding box center [937, 747] width 160 height 33
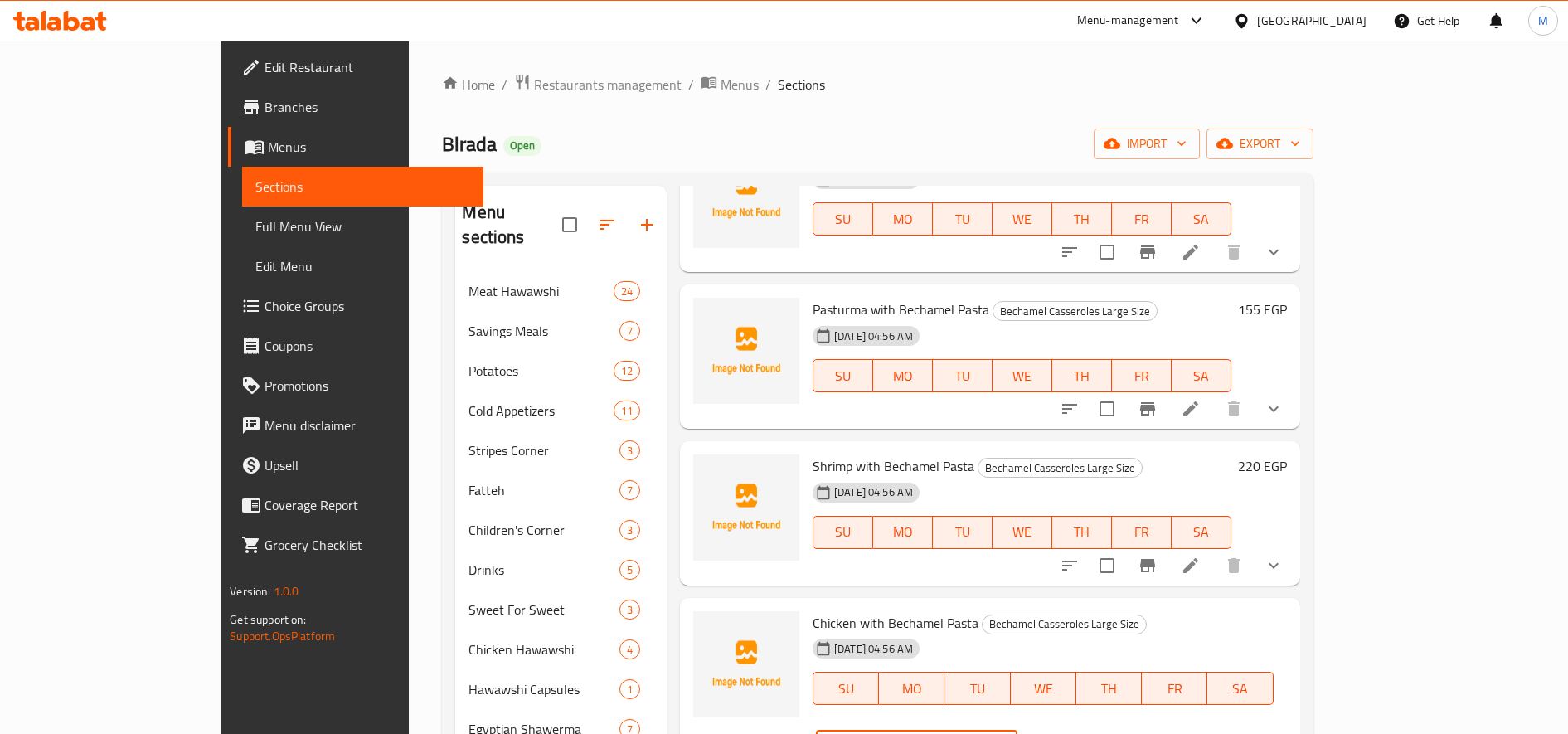
type input "155"
click at [1083, 733] on icon "ok" at bounding box center [1075, 746] width 17 height 17
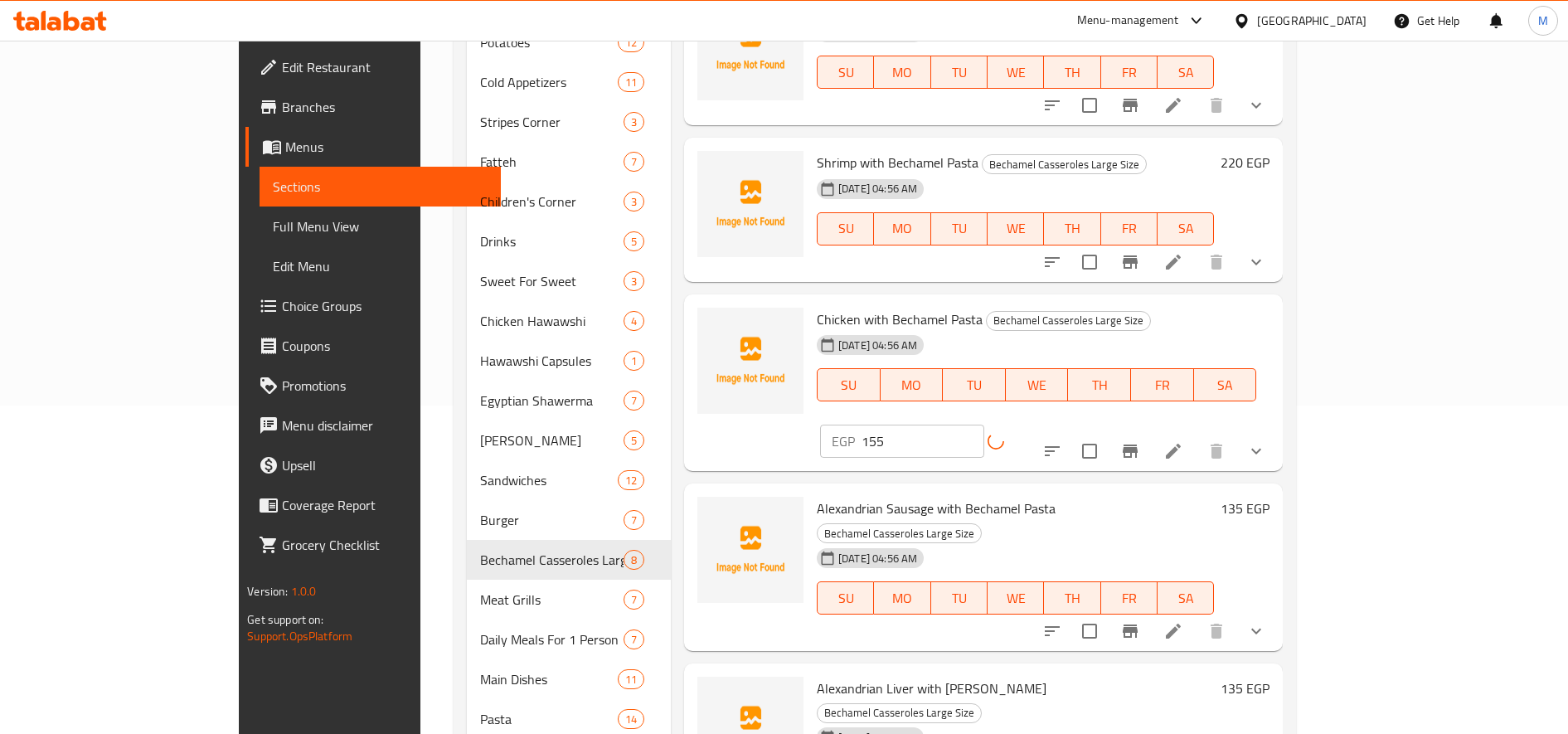
scroll to position [415, 0]
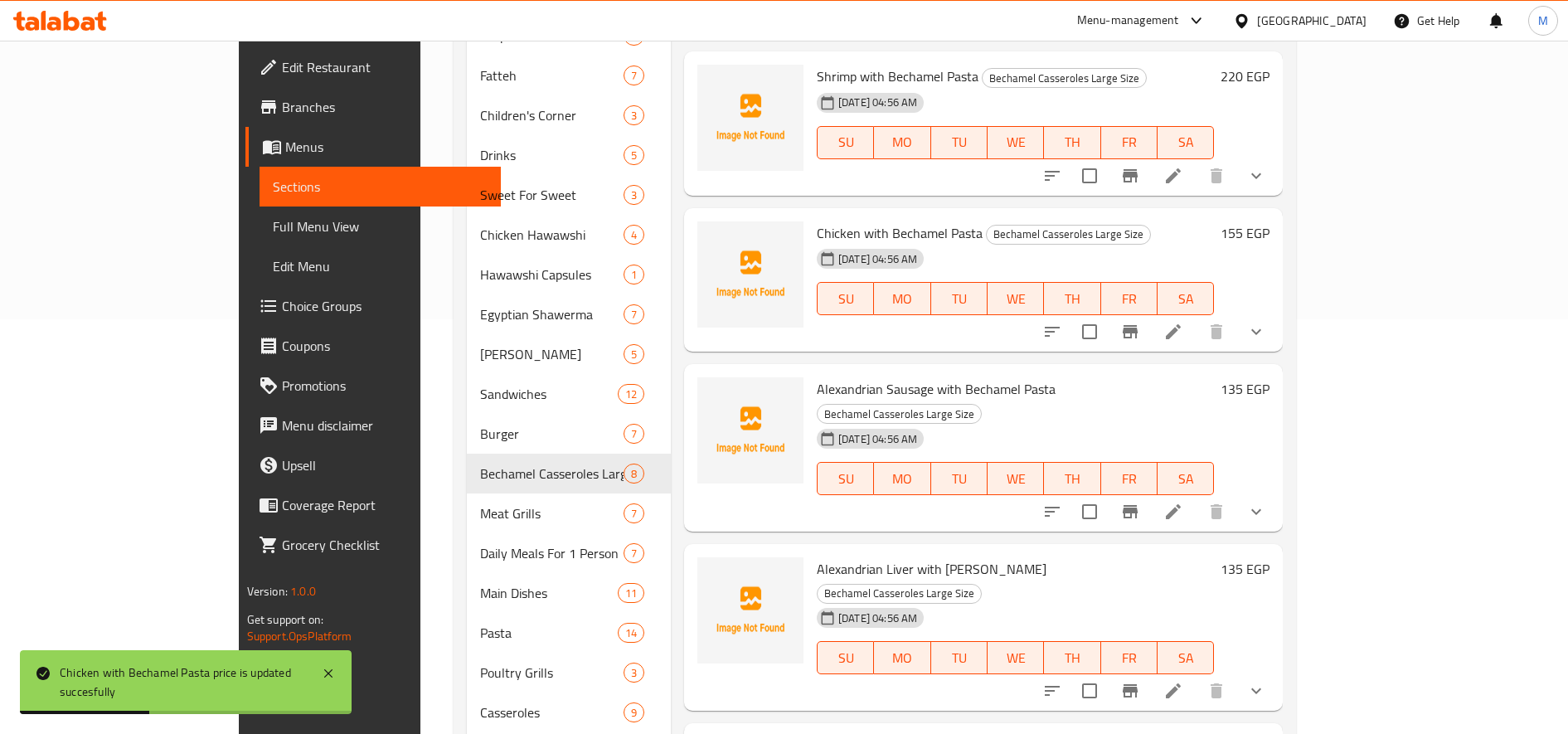
click at [1168, 222] on div "155 EGP" at bounding box center [1241, 234] width 56 height 24
click at [1168, 222] on h6 "155 EGP" at bounding box center [1245, 234] width 49 height 24
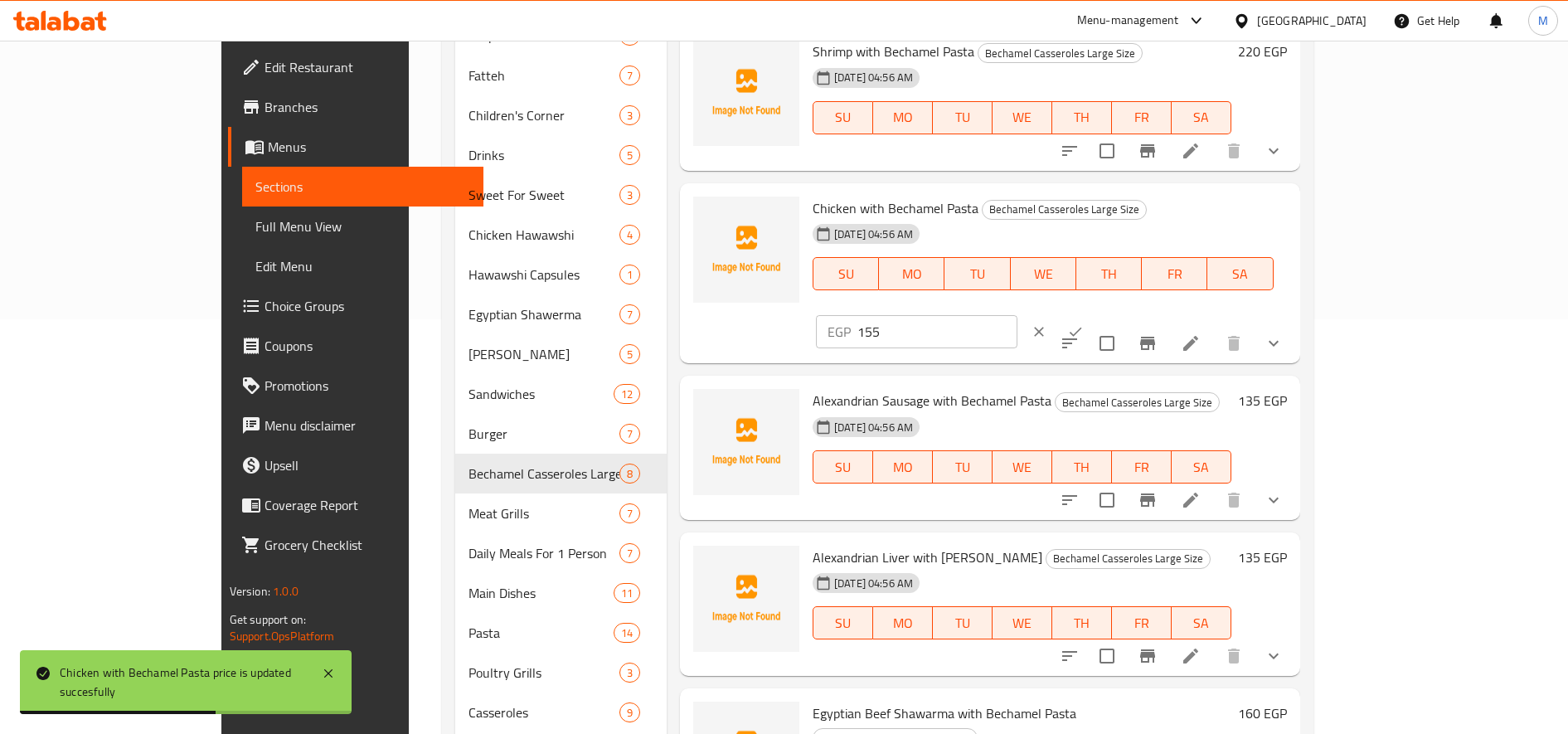
click at [1018, 315] on input "155" at bounding box center [937, 332] width 160 height 33
click at [1057, 313] on button "clear" at bounding box center [1038, 331] width 36 height 36
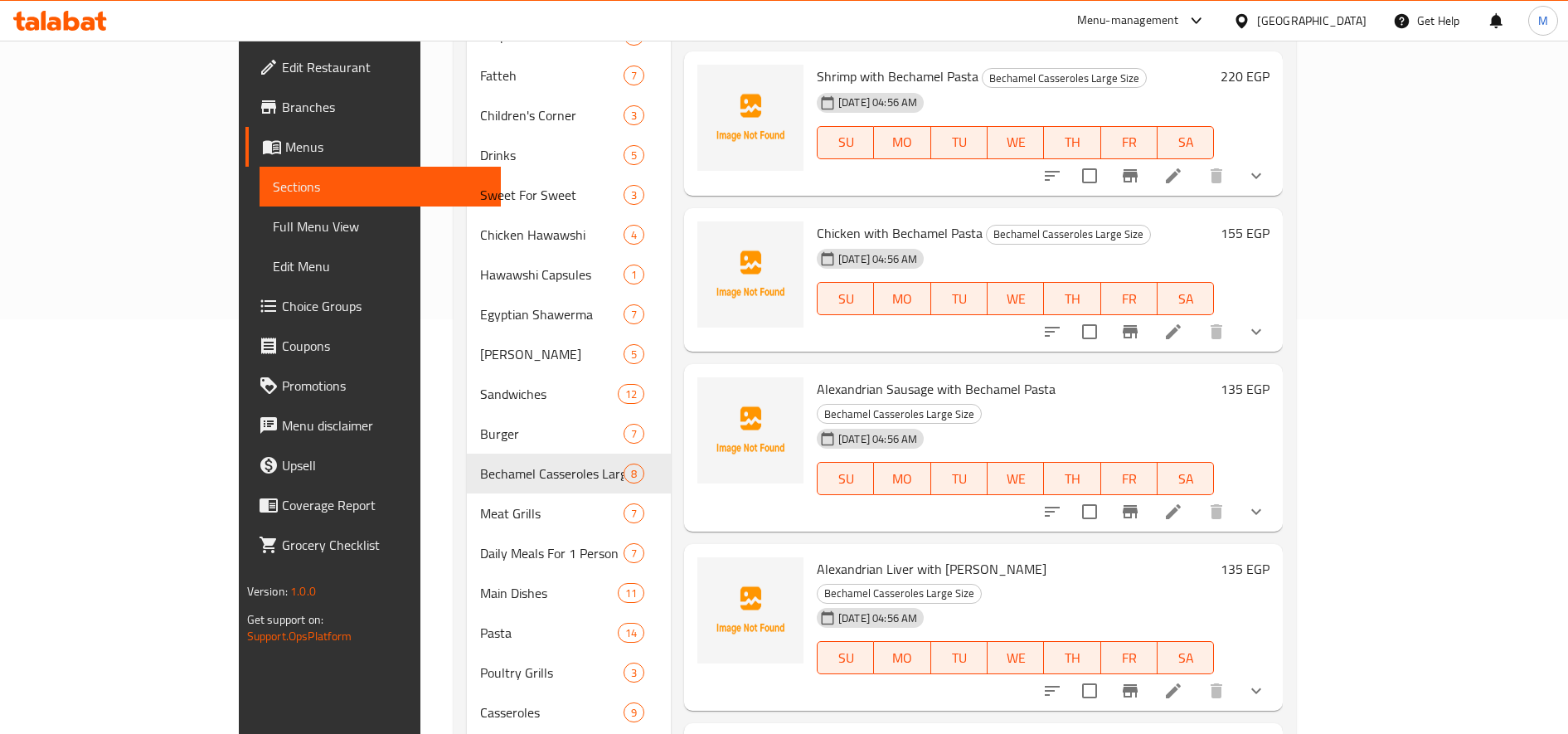
click at [1168, 377] on h6 "135 EGP" at bounding box center [1245, 389] width 49 height 24
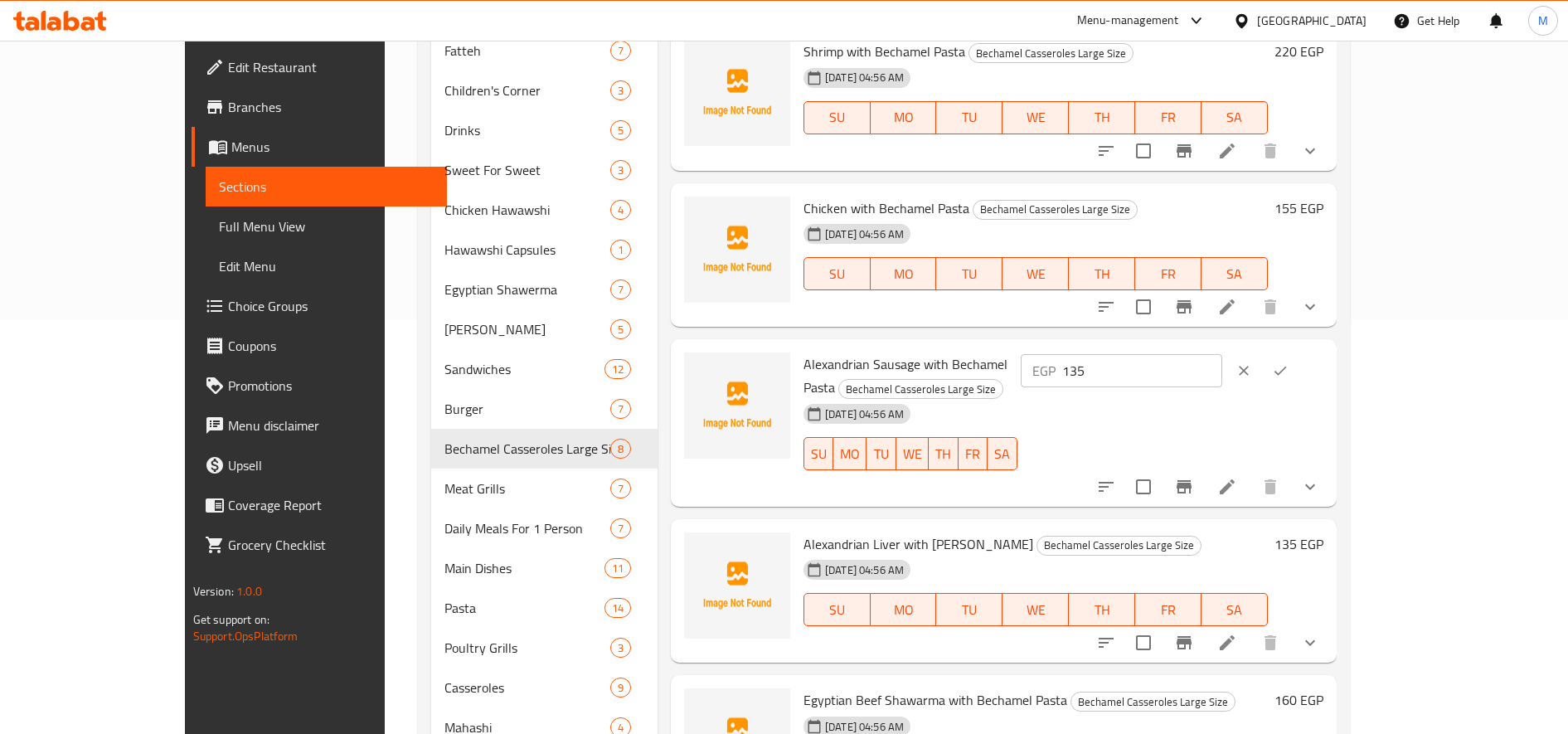
click at [1168, 388] on input "135" at bounding box center [1141, 371] width 160 height 33
paste input "5"
type input "155"
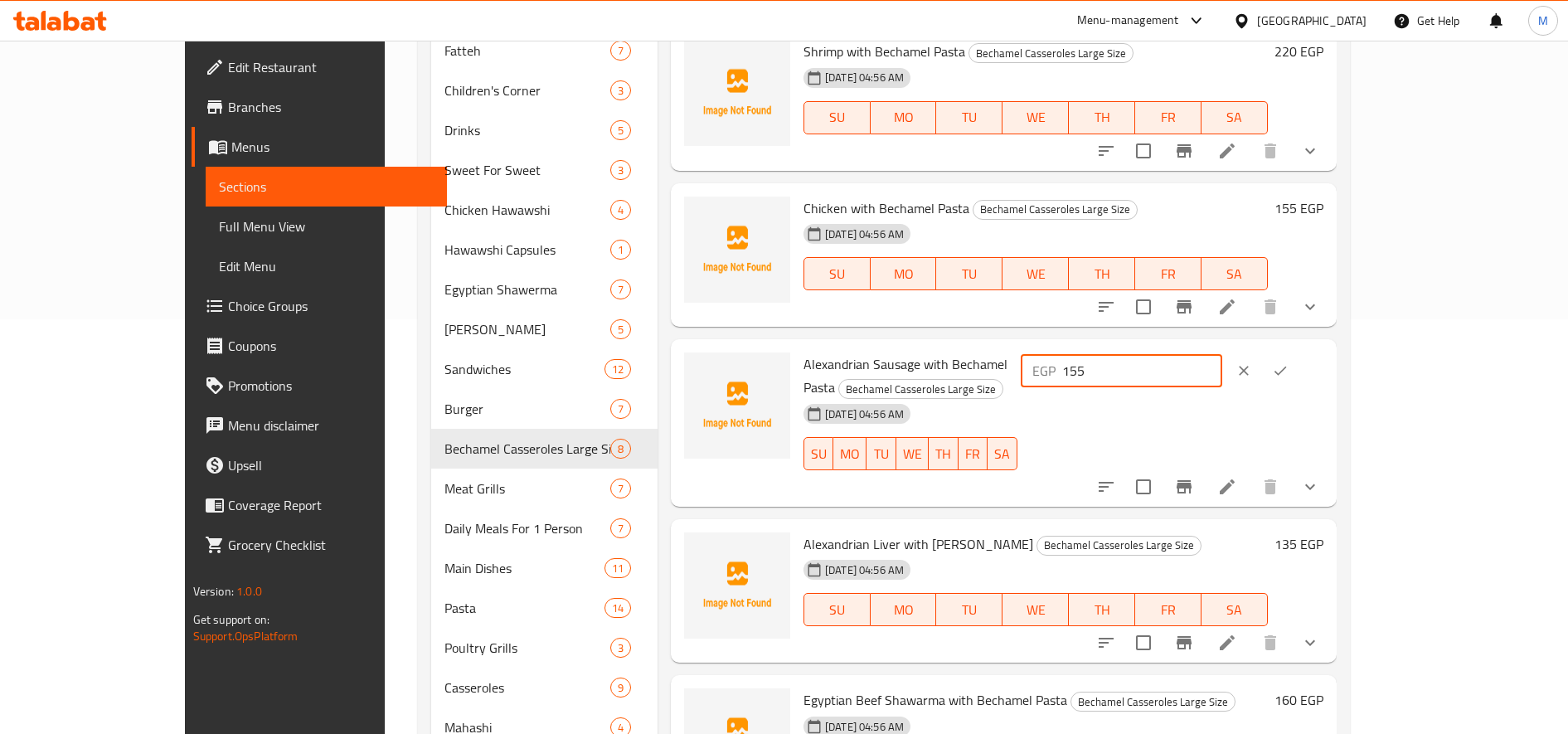
click at [1168, 362] on icon "ok" at bounding box center [1280, 370] width 17 height 17
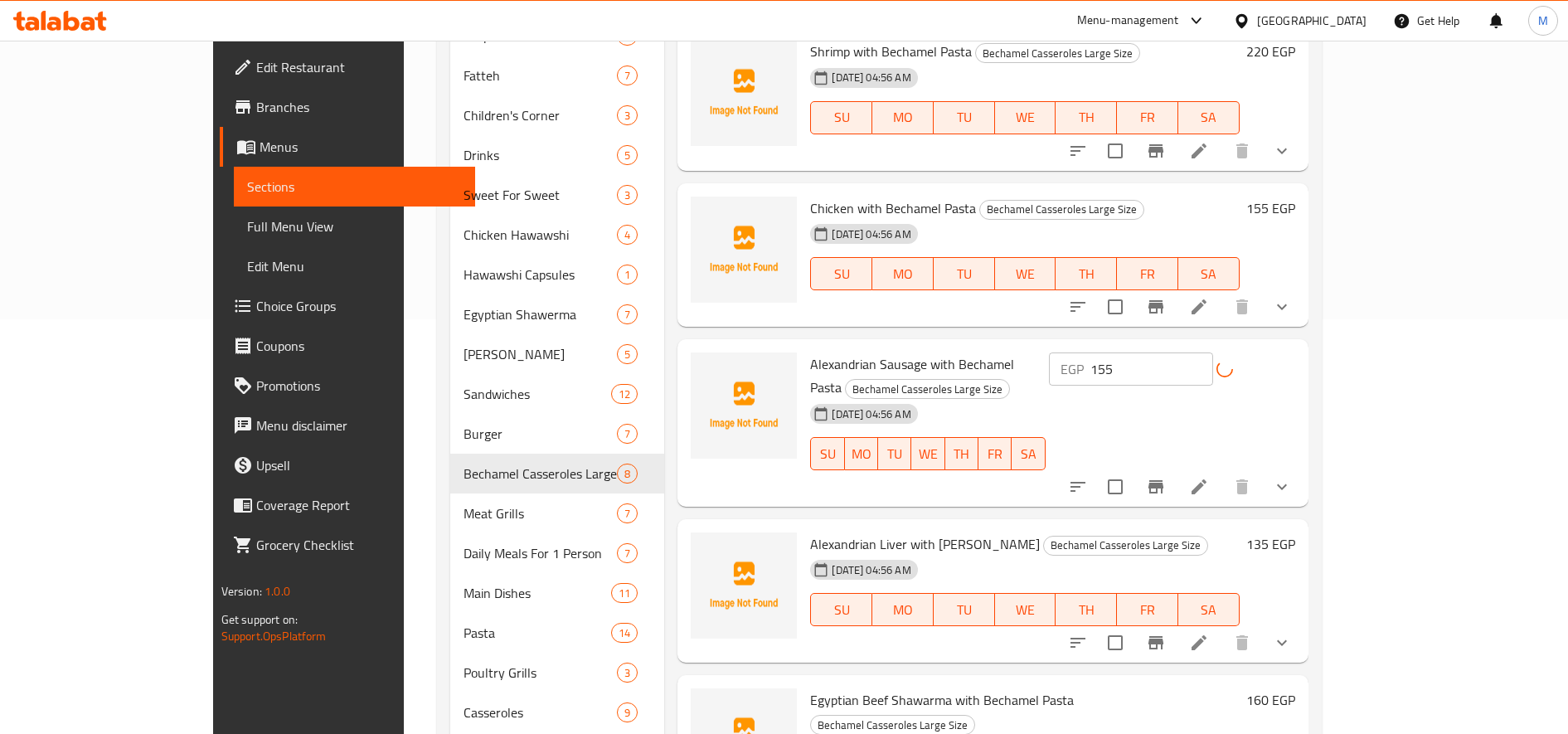
click at [1168, 533] on h6 "135 EGP" at bounding box center [1271, 545] width 49 height 24
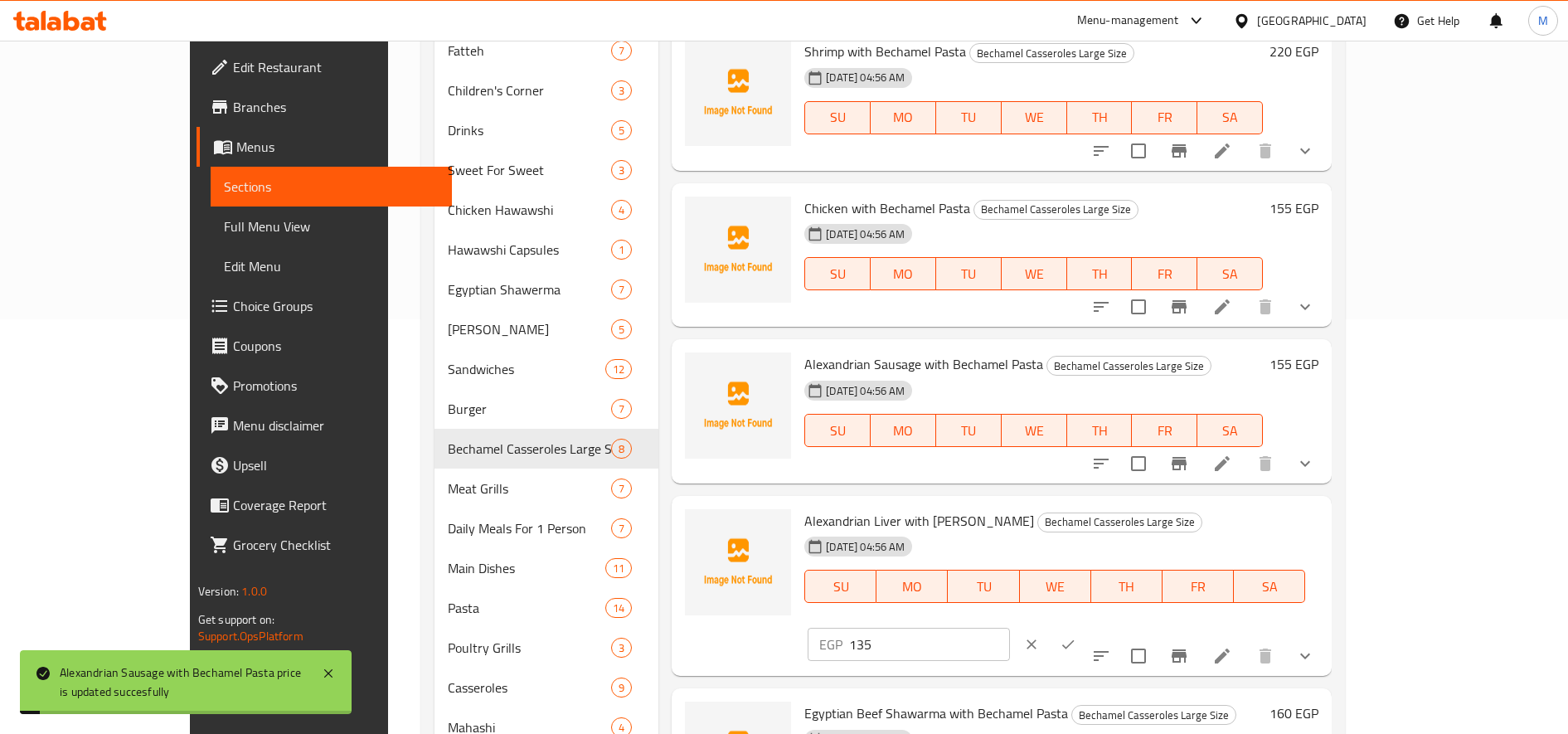
click at [1009, 628] on input "135" at bounding box center [928, 645] width 160 height 33
paste input "5"
type input "155"
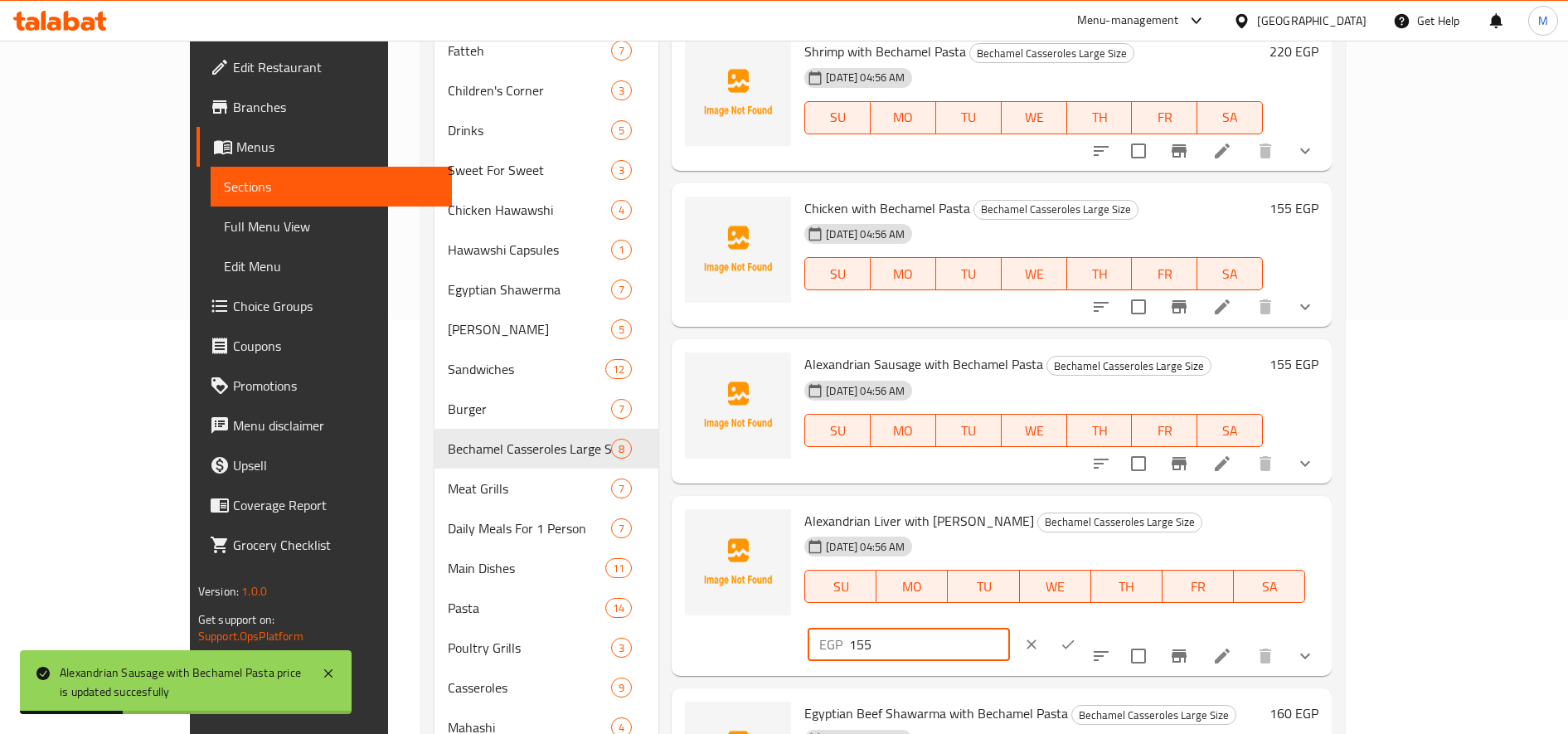
click at [1086, 626] on button "ok" at bounding box center [1068, 644] width 36 height 36
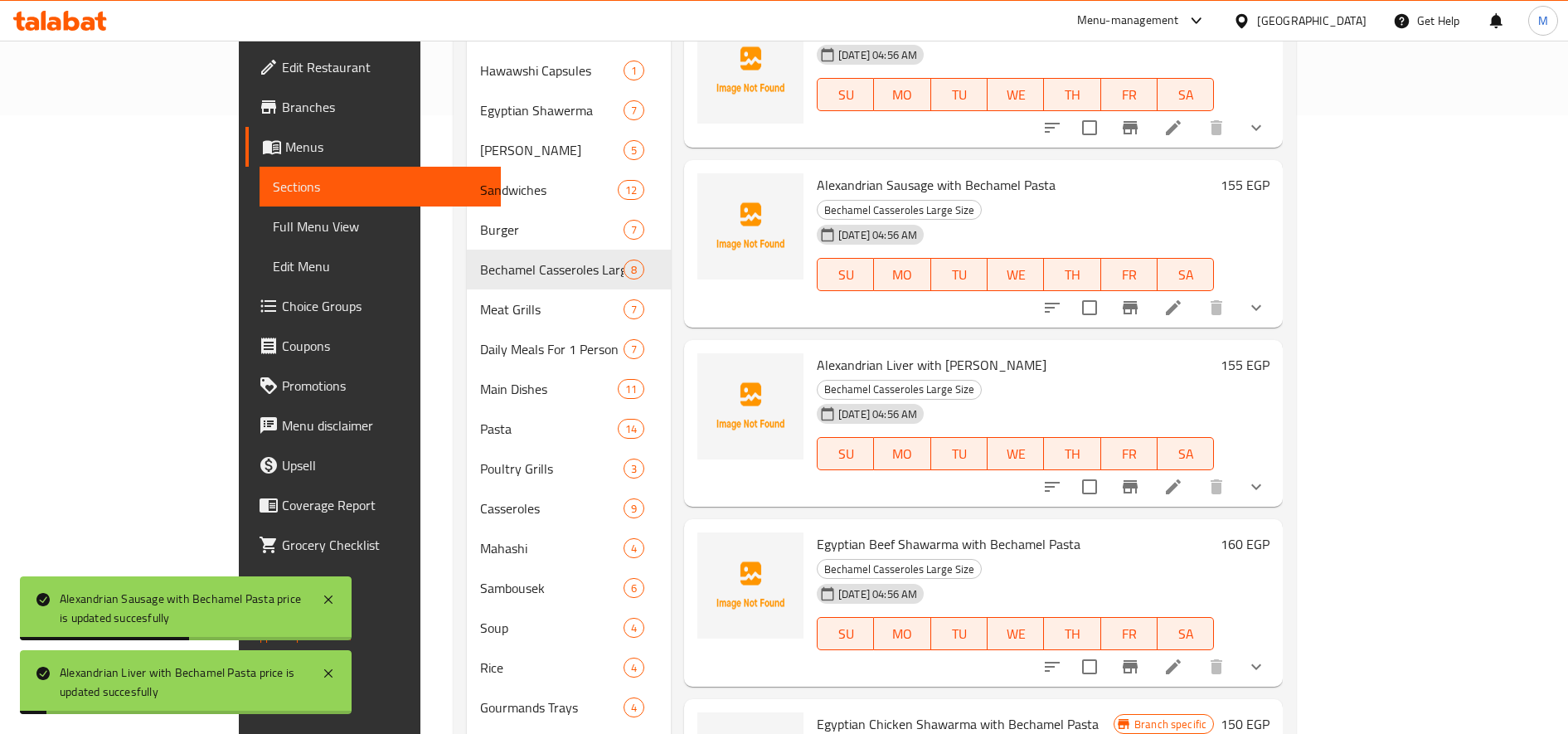
scroll to position [680, 0]
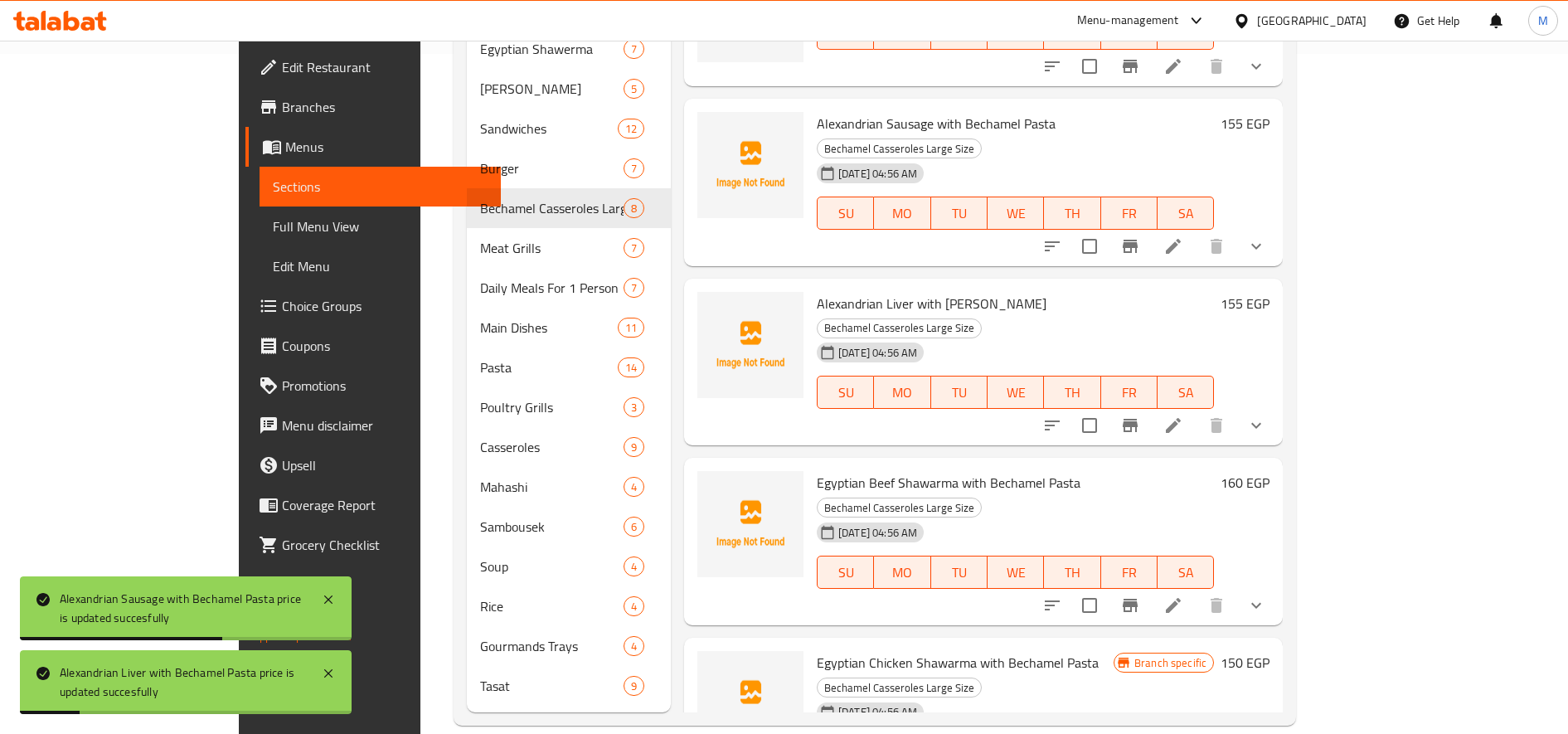
click at [1168, 471] on h6 "160 EGP" at bounding box center [1245, 483] width 49 height 24
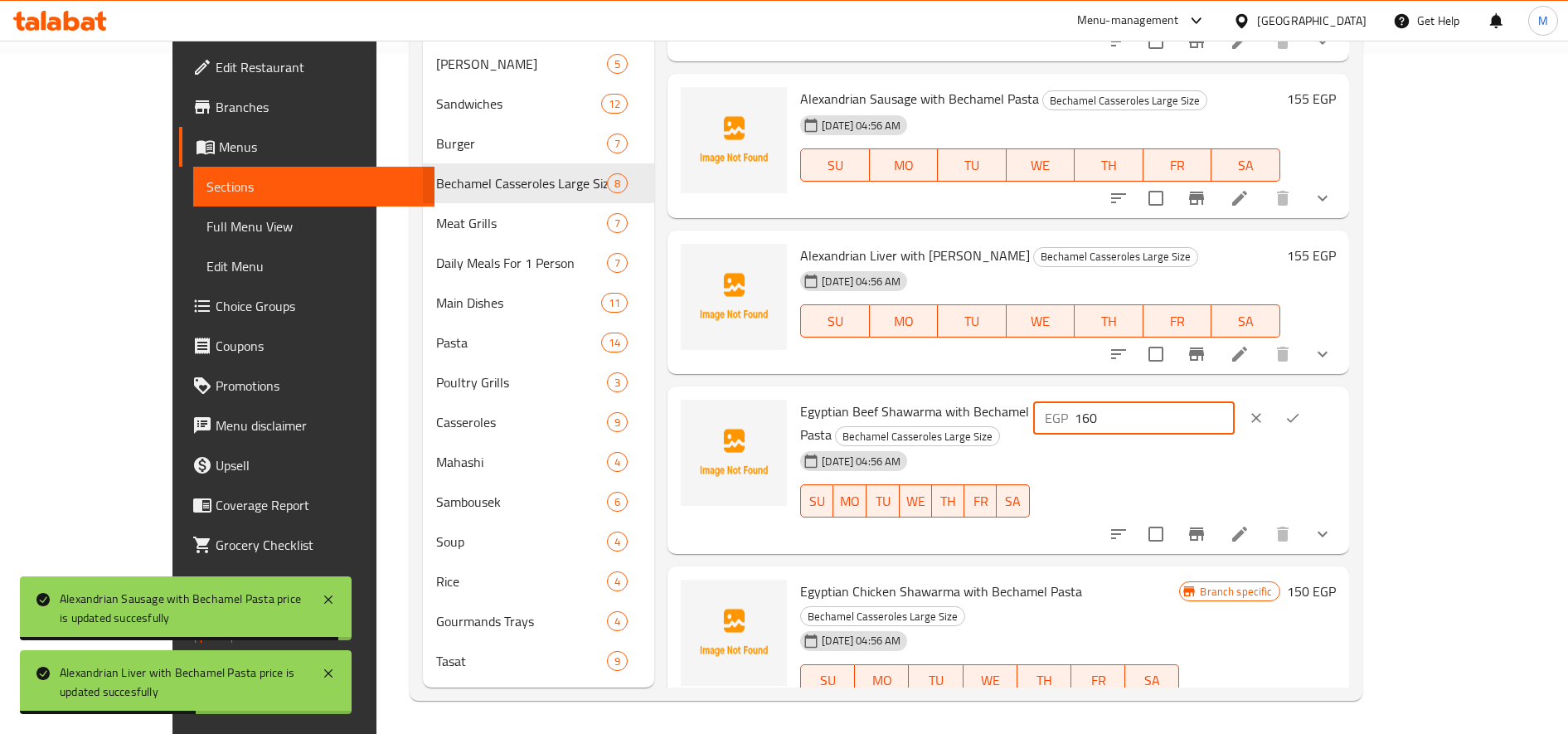
click at [1168, 423] on input "160" at bounding box center [1154, 418] width 160 height 33
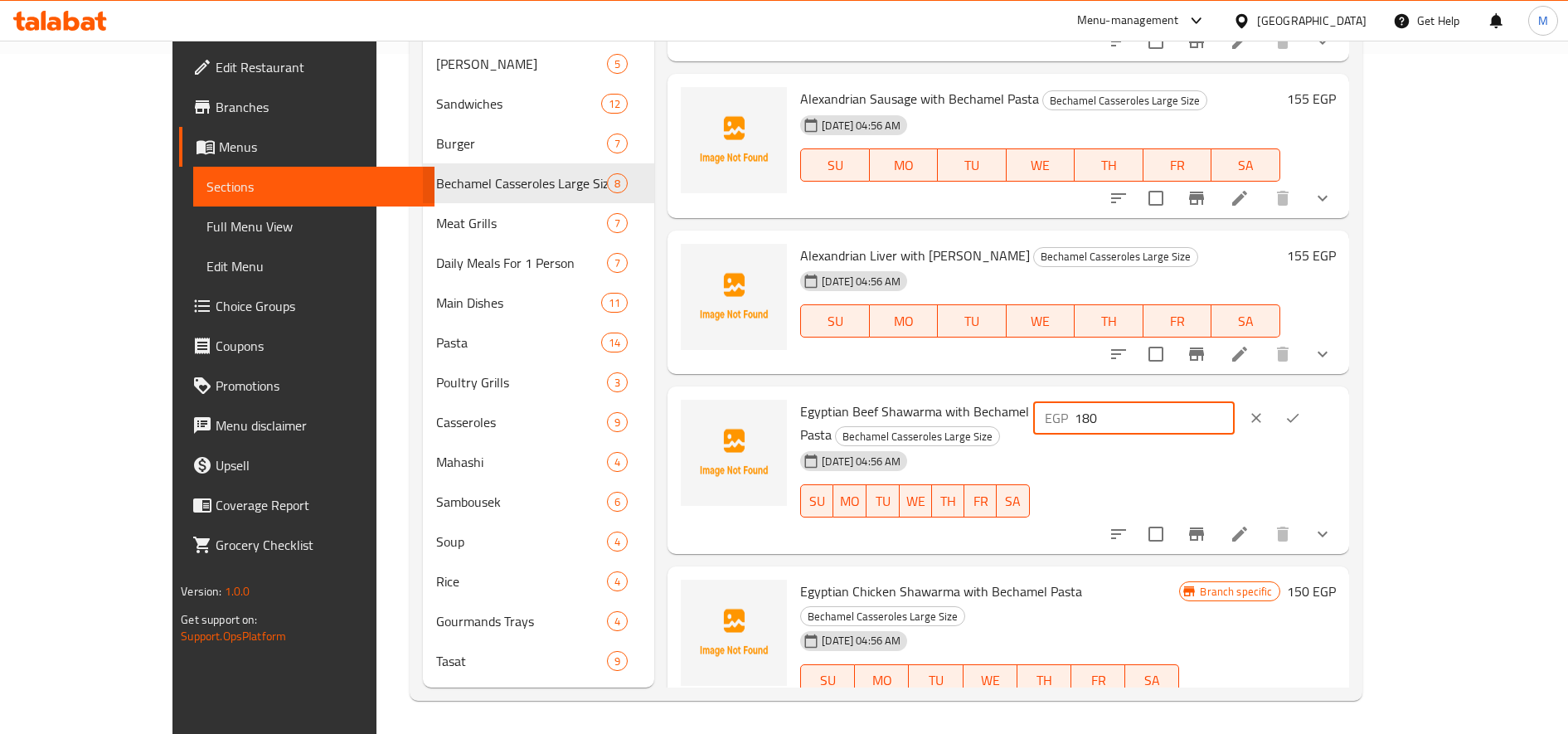
type input "180"
click at [1168, 420] on icon "ok" at bounding box center [1292, 417] width 17 height 17
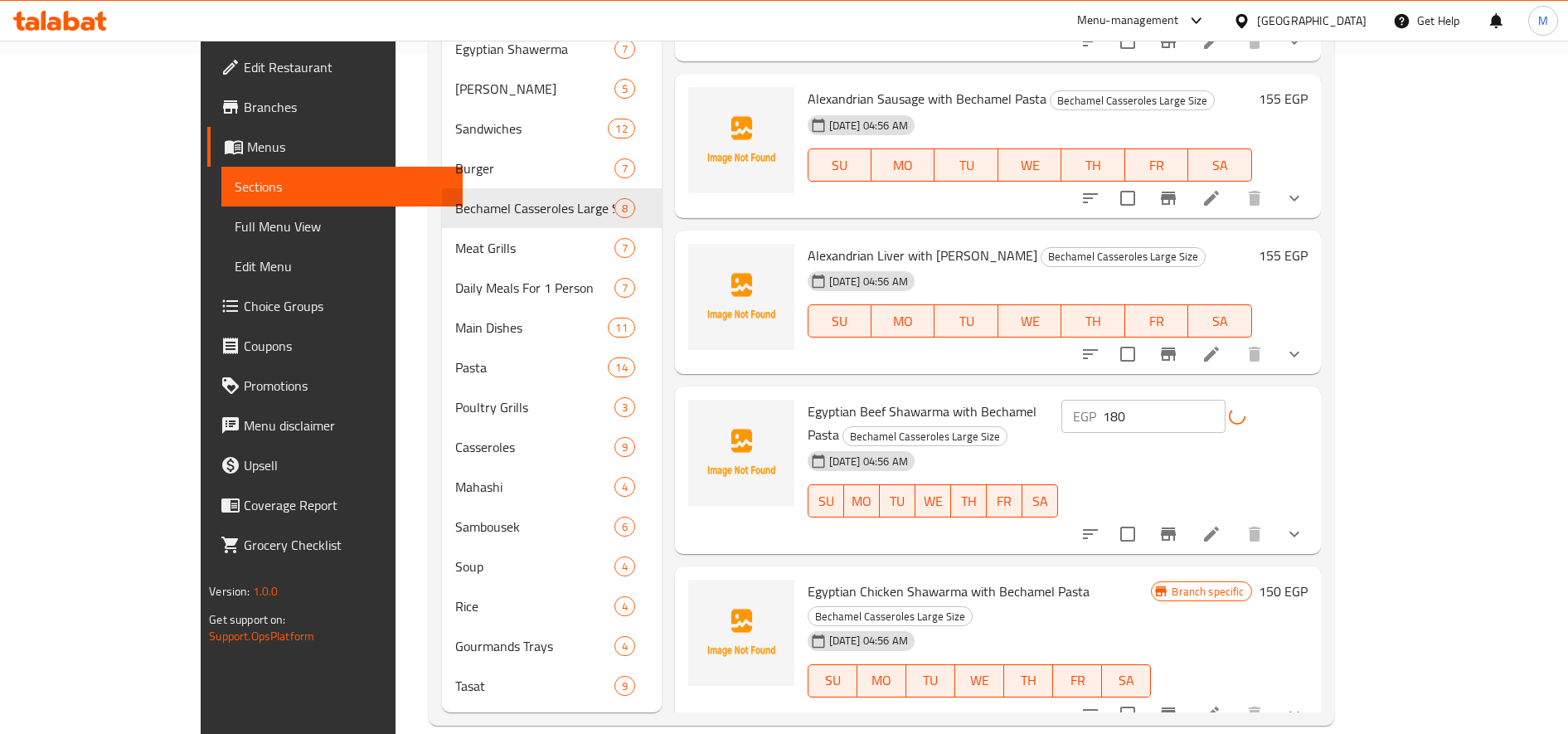
click at [1168, 580] on h6 "150 EGP" at bounding box center [1283, 592] width 49 height 24
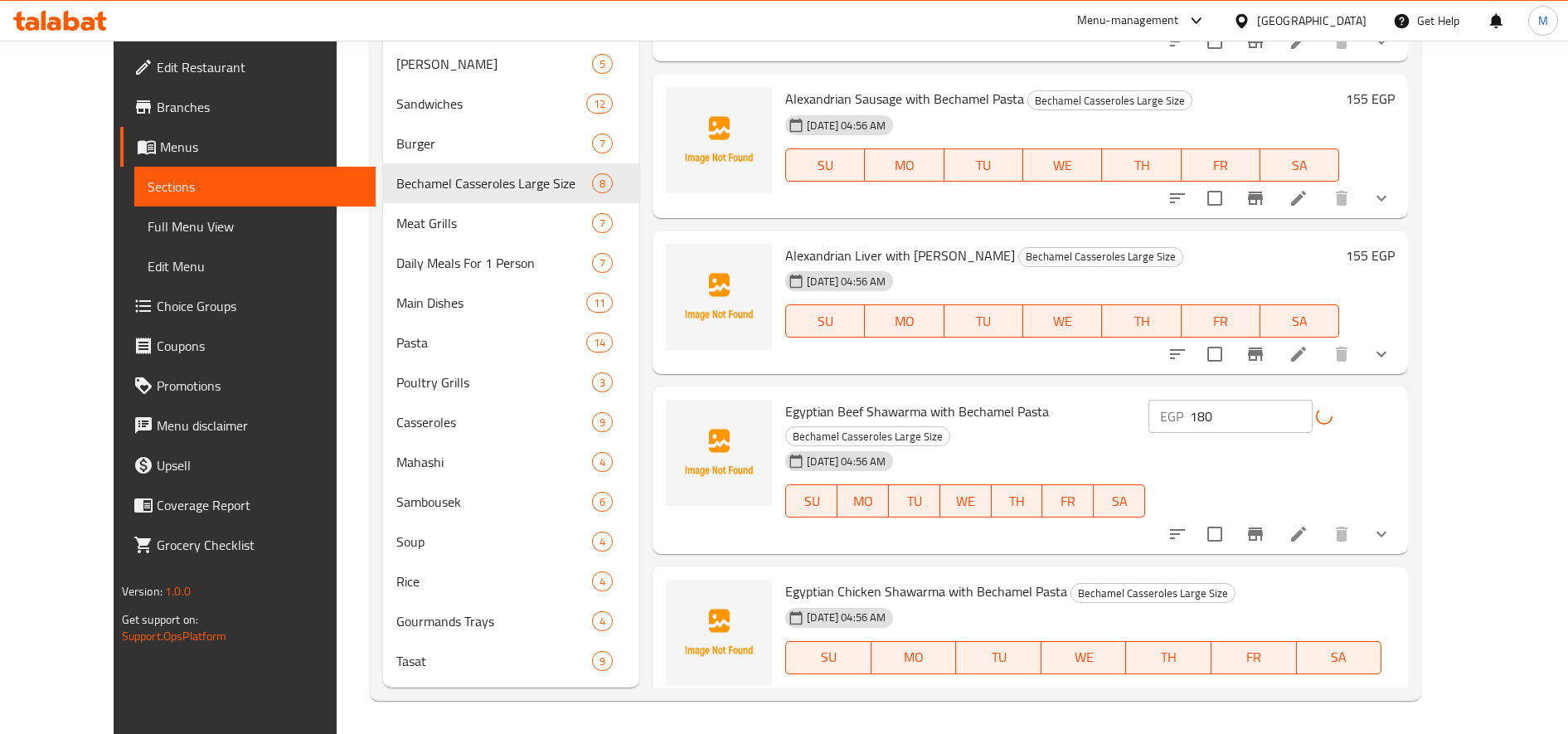
click at [1091, 699] on input "150" at bounding box center [1011, 715] width 160 height 33
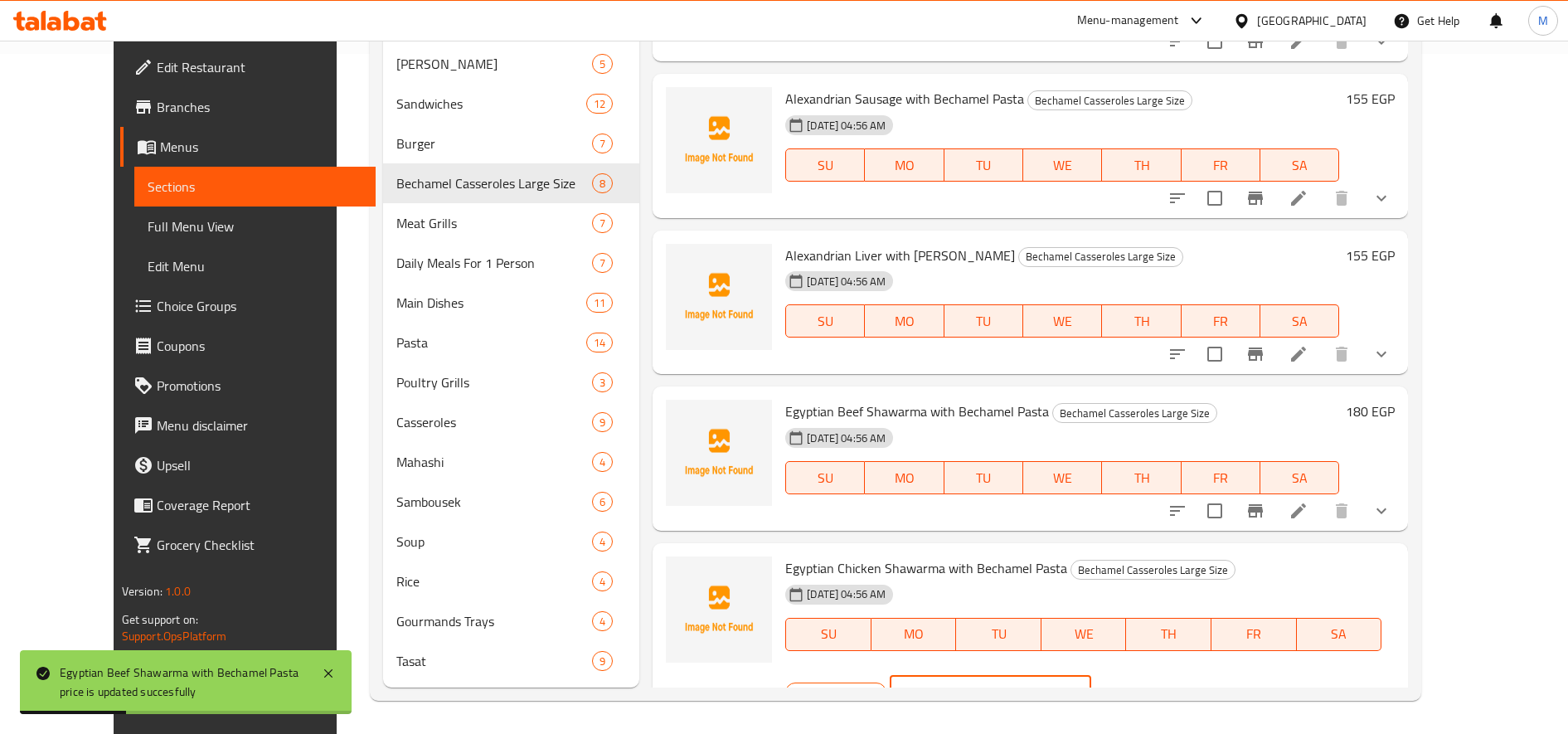
type input "170"
click at [1158, 684] on icon "ok" at bounding box center [1149, 692] width 17 height 17
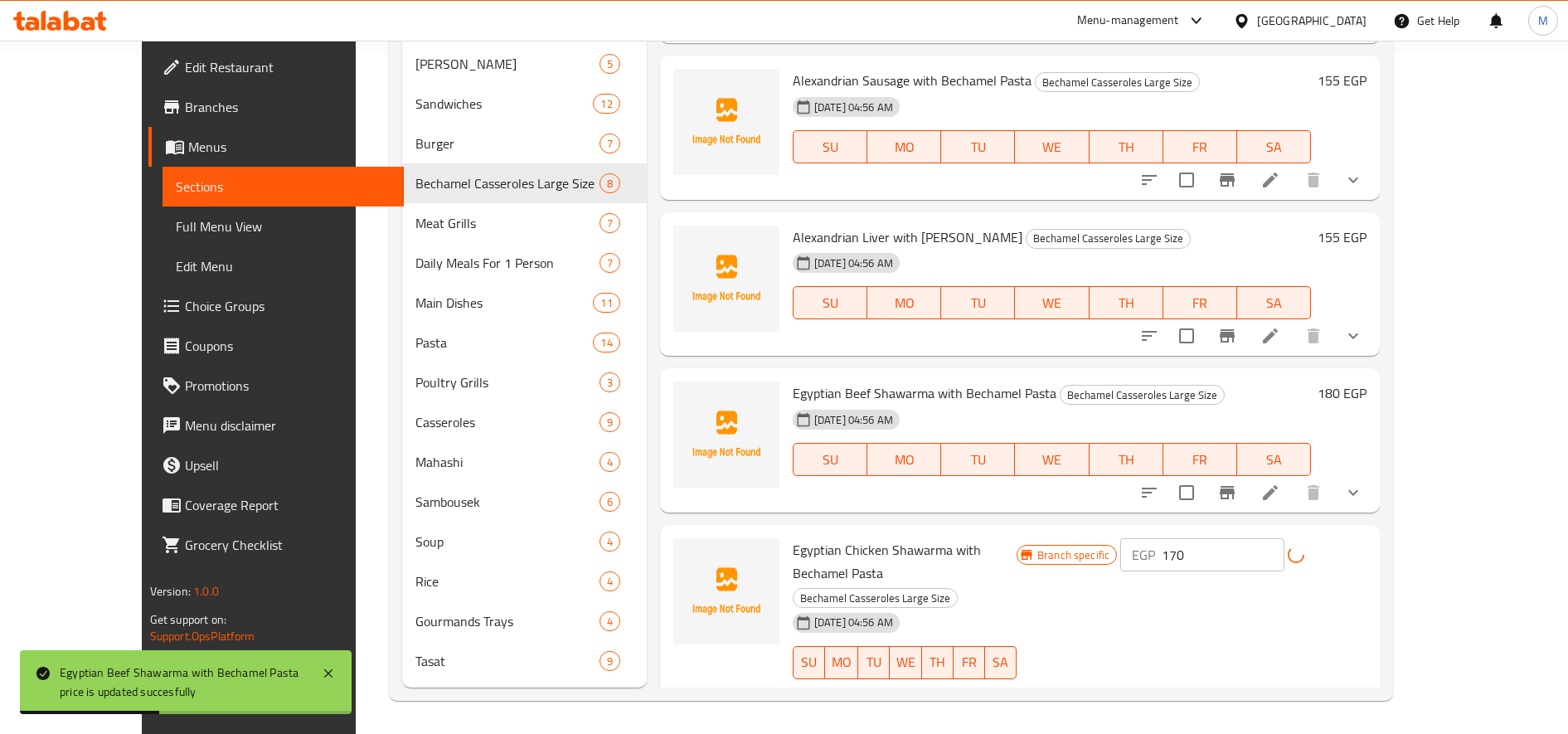
scroll to position [134, 0]
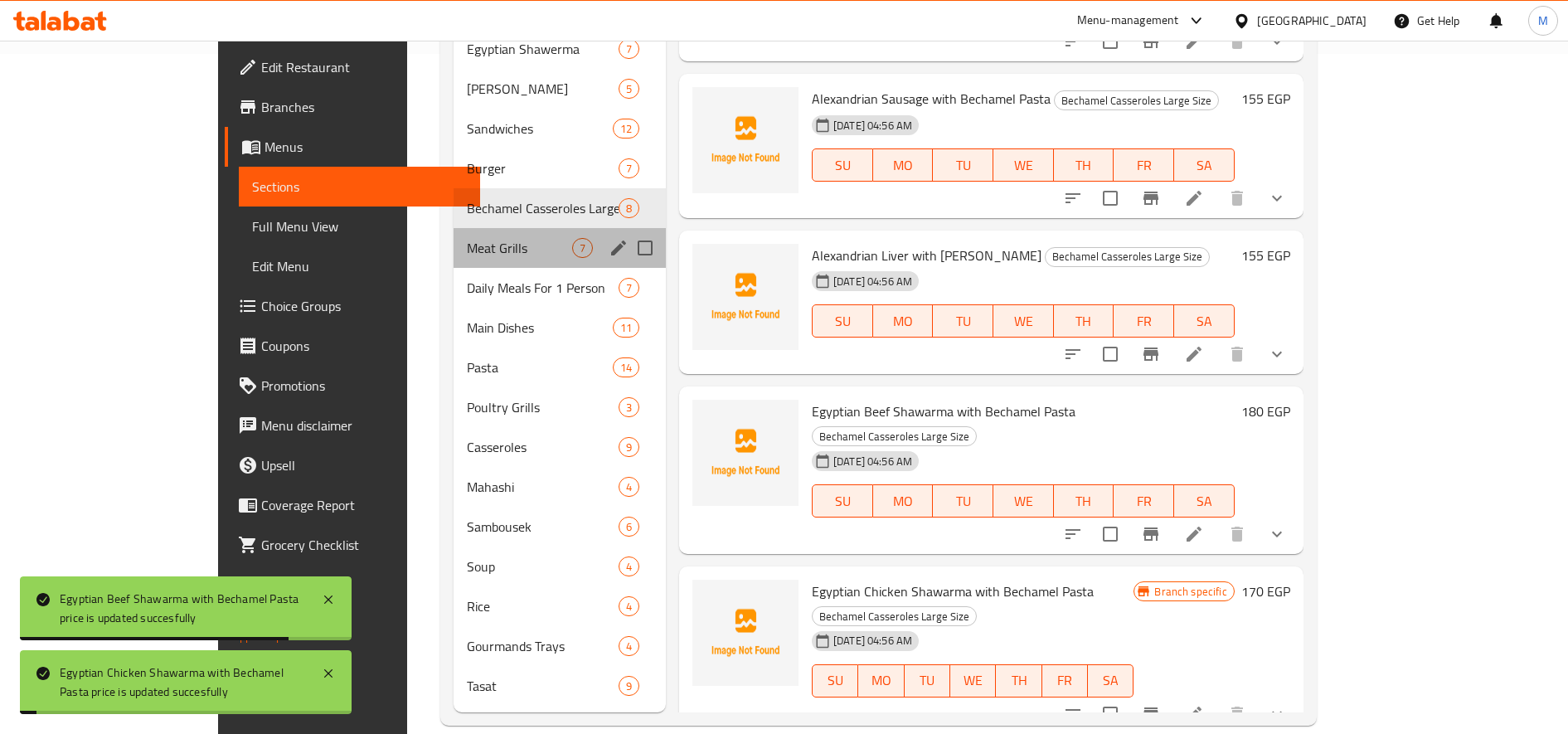
click at [453, 228] on div "Meat Grills 7" at bounding box center [559, 247] width 212 height 40
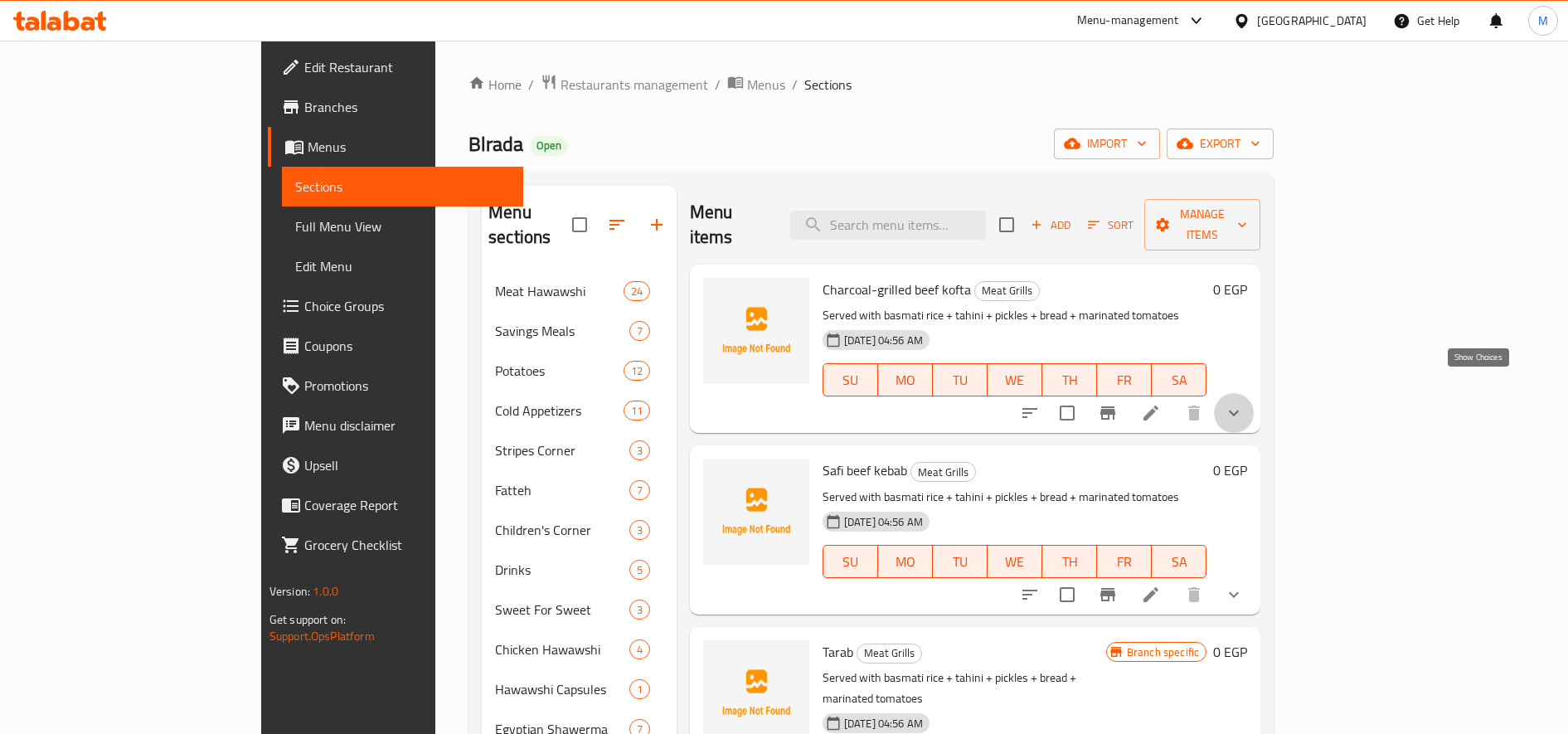
click at [1168, 403] on icon "show more" at bounding box center [1233, 413] width 20 height 20
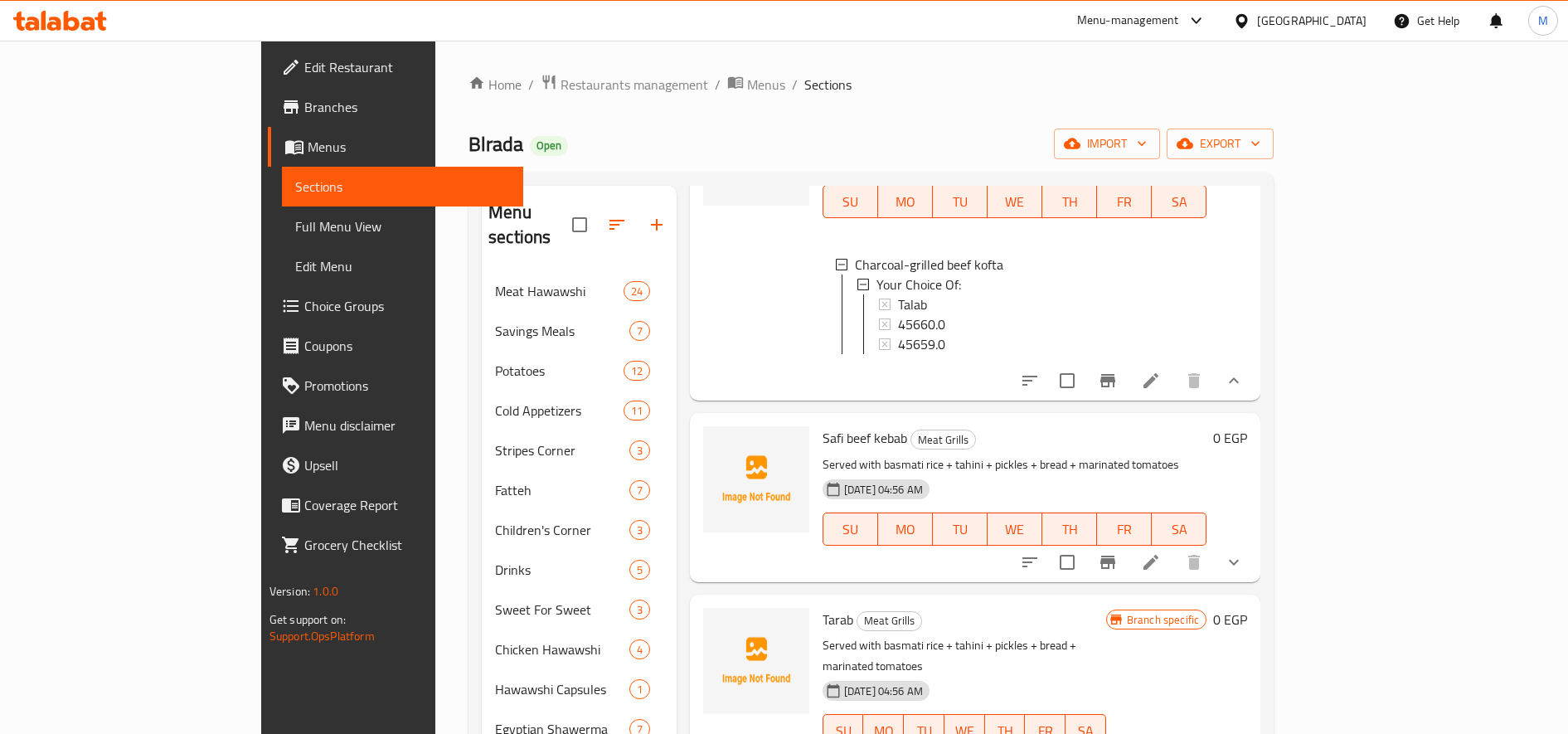
scroll to position [14, 0]
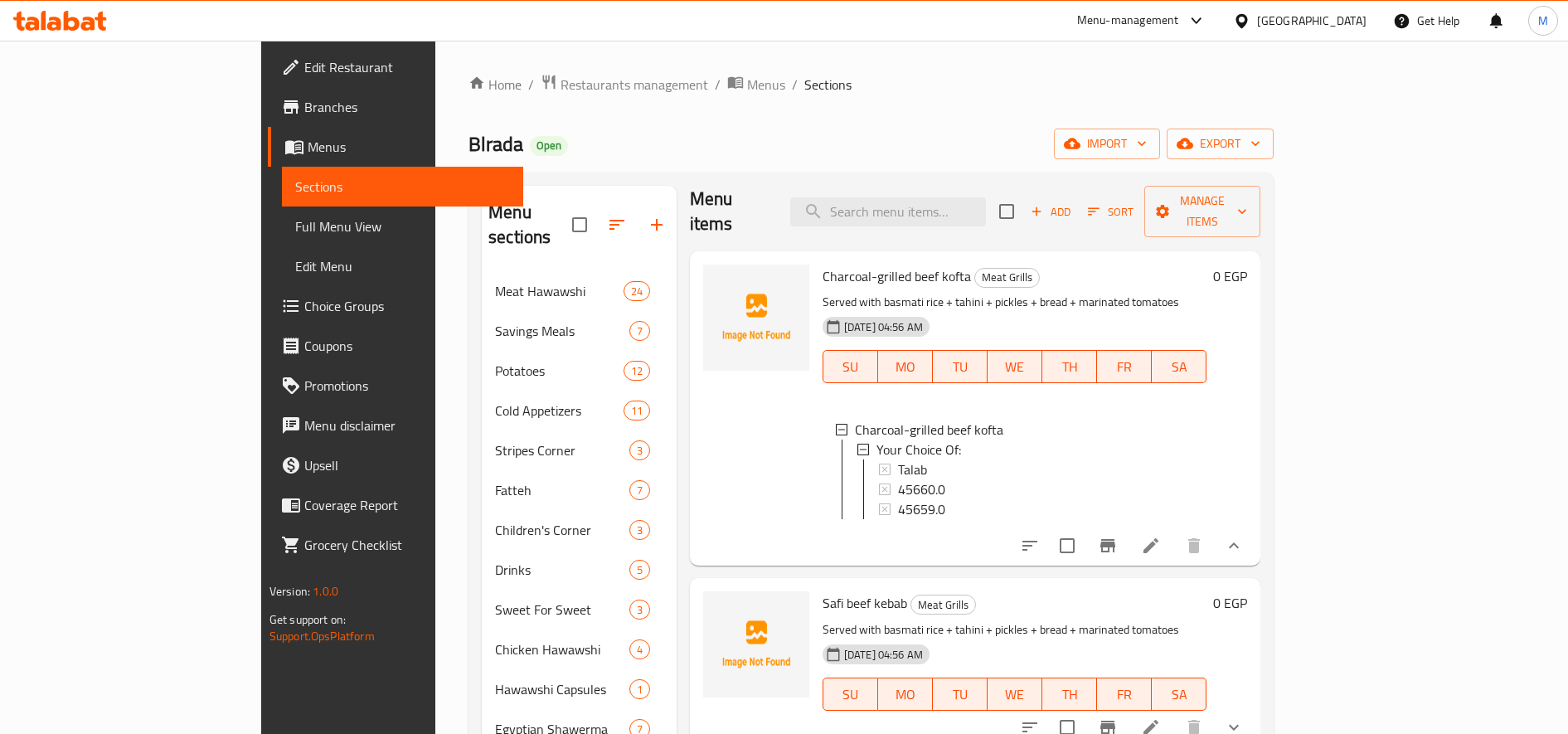
click at [1161, 538] on icon at bounding box center [1151, 546] width 20 height 20
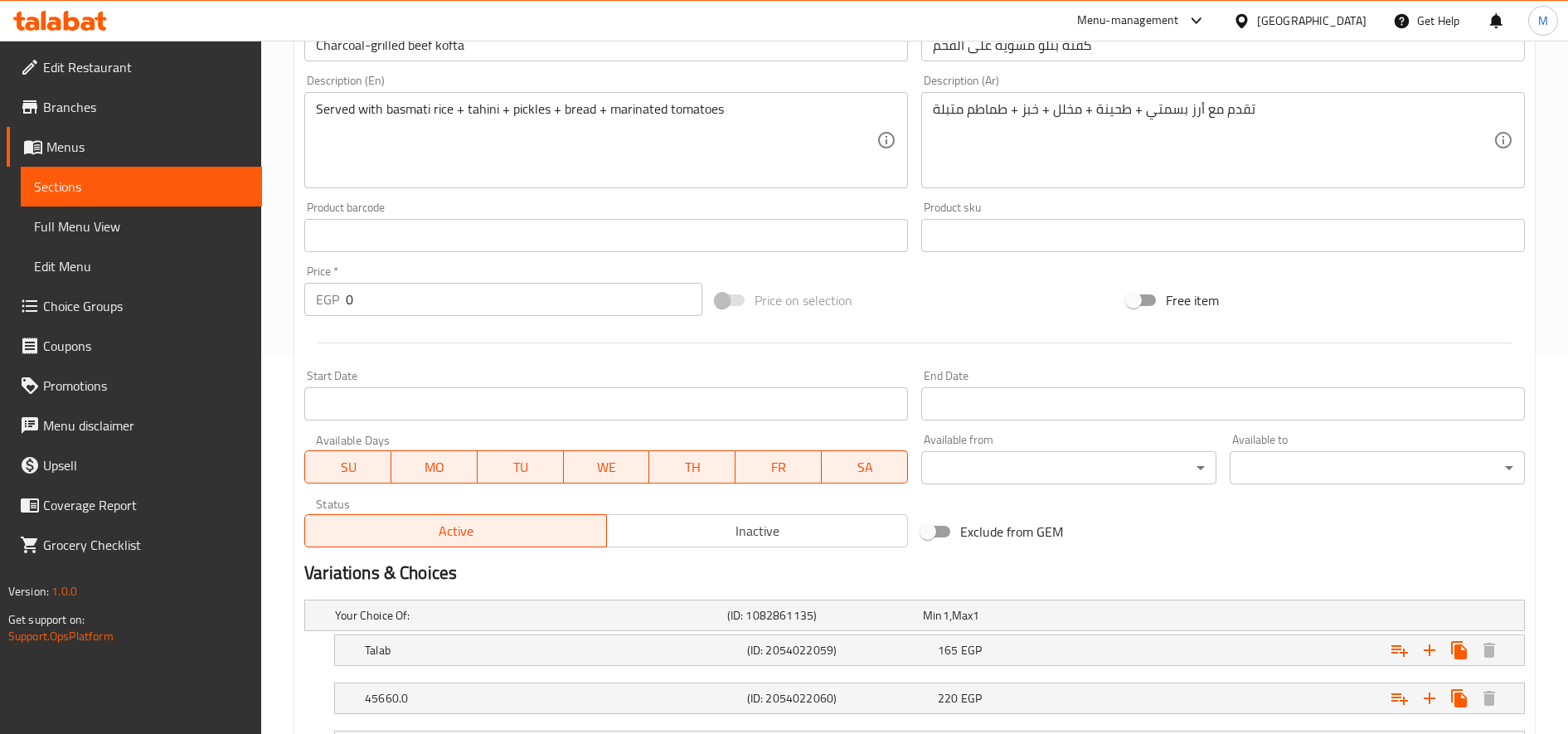
scroll to position [523, 0]
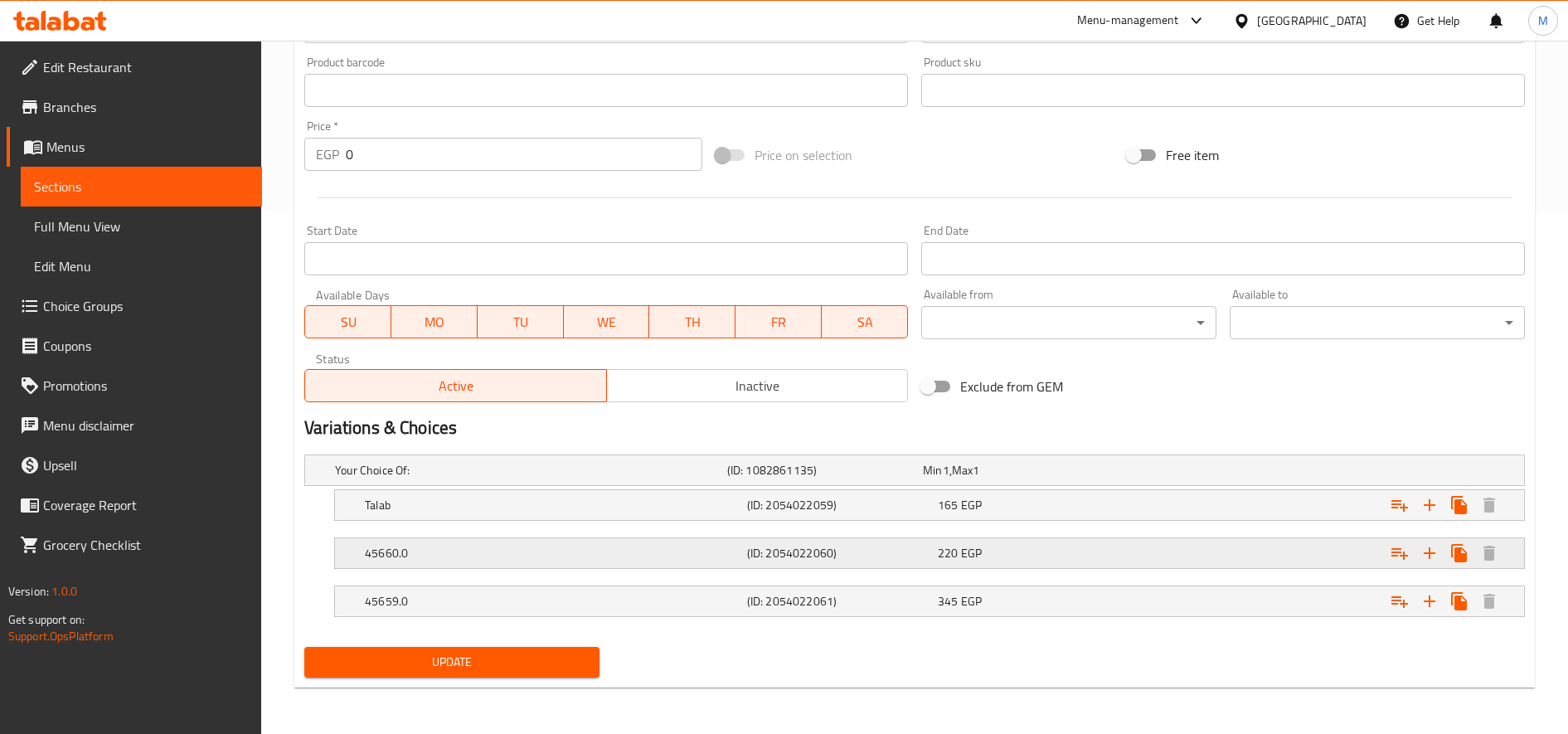
drag, startPoint x: 810, startPoint y: 559, endPoint x: 833, endPoint y: 556, distance: 23.2
click at [812, 479] on h5 "(ID: 2054022060)" at bounding box center [821, 470] width 189 height 17
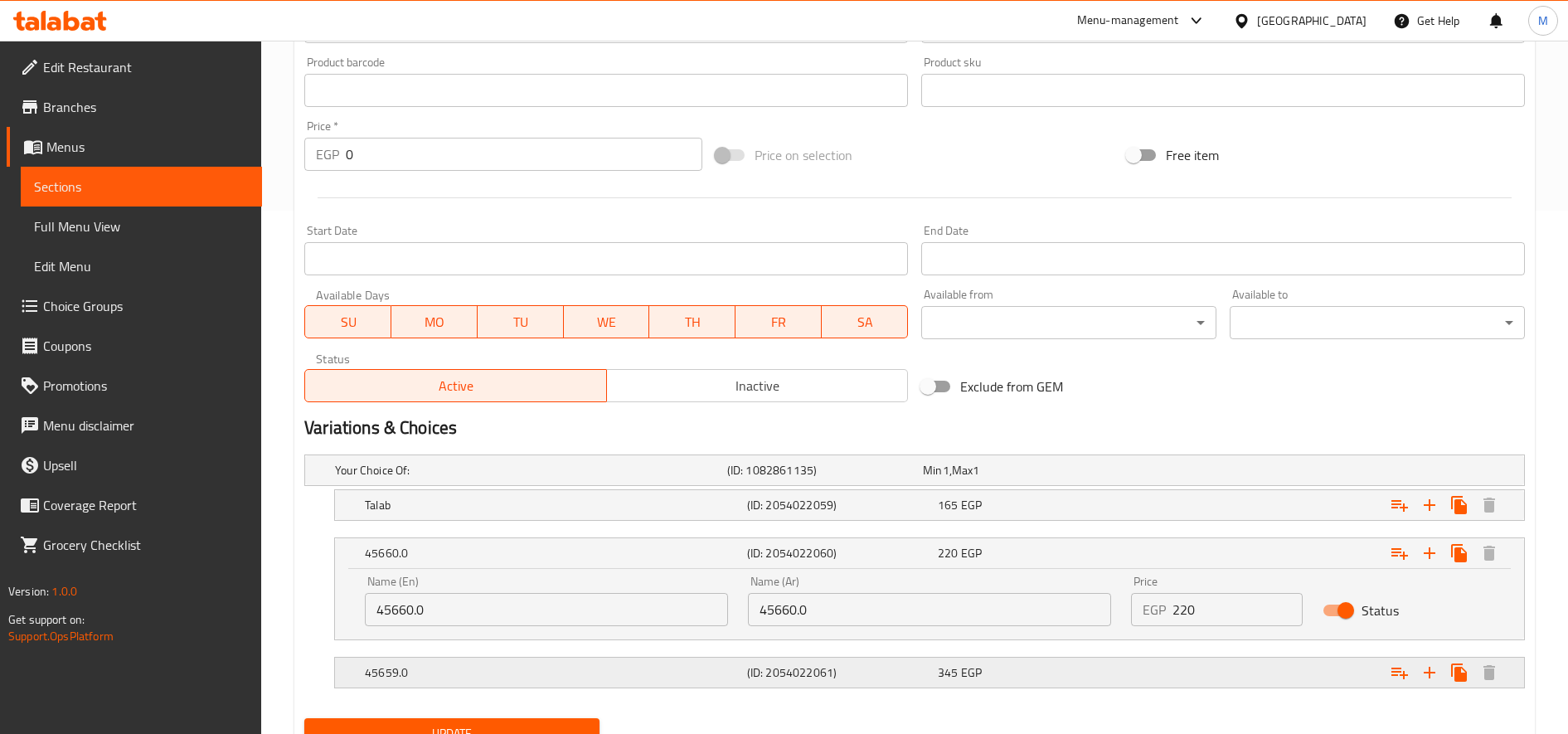
click at [989, 479] on div "345 EGP" at bounding box center [1018, 470] width 189 height 17
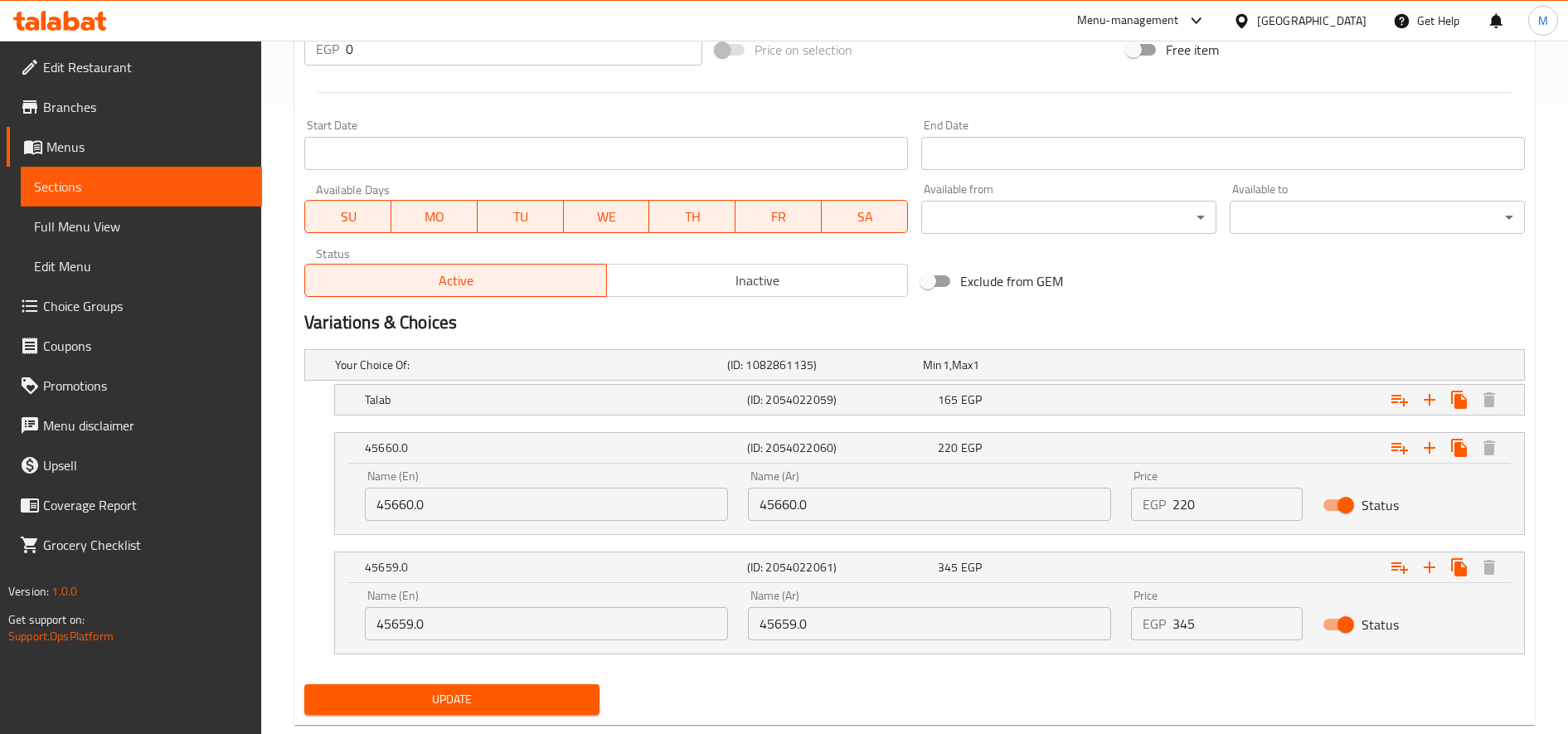
scroll to position [666, 0]
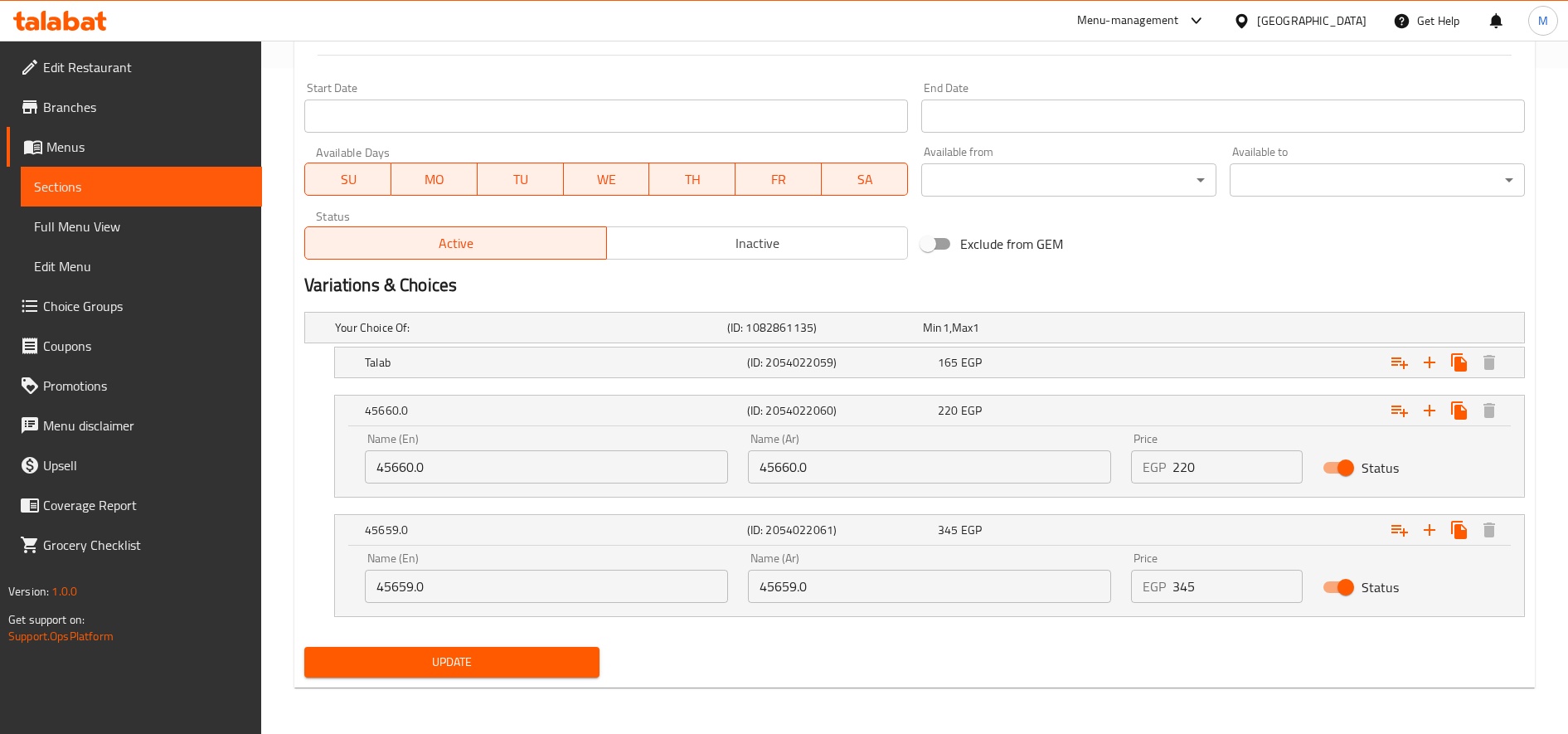
click at [799, 471] on input "45660.0" at bounding box center [929, 467] width 363 height 33
type input "ثلث"
click at [796, 590] on input "45659.0" at bounding box center [929, 587] width 363 height 33
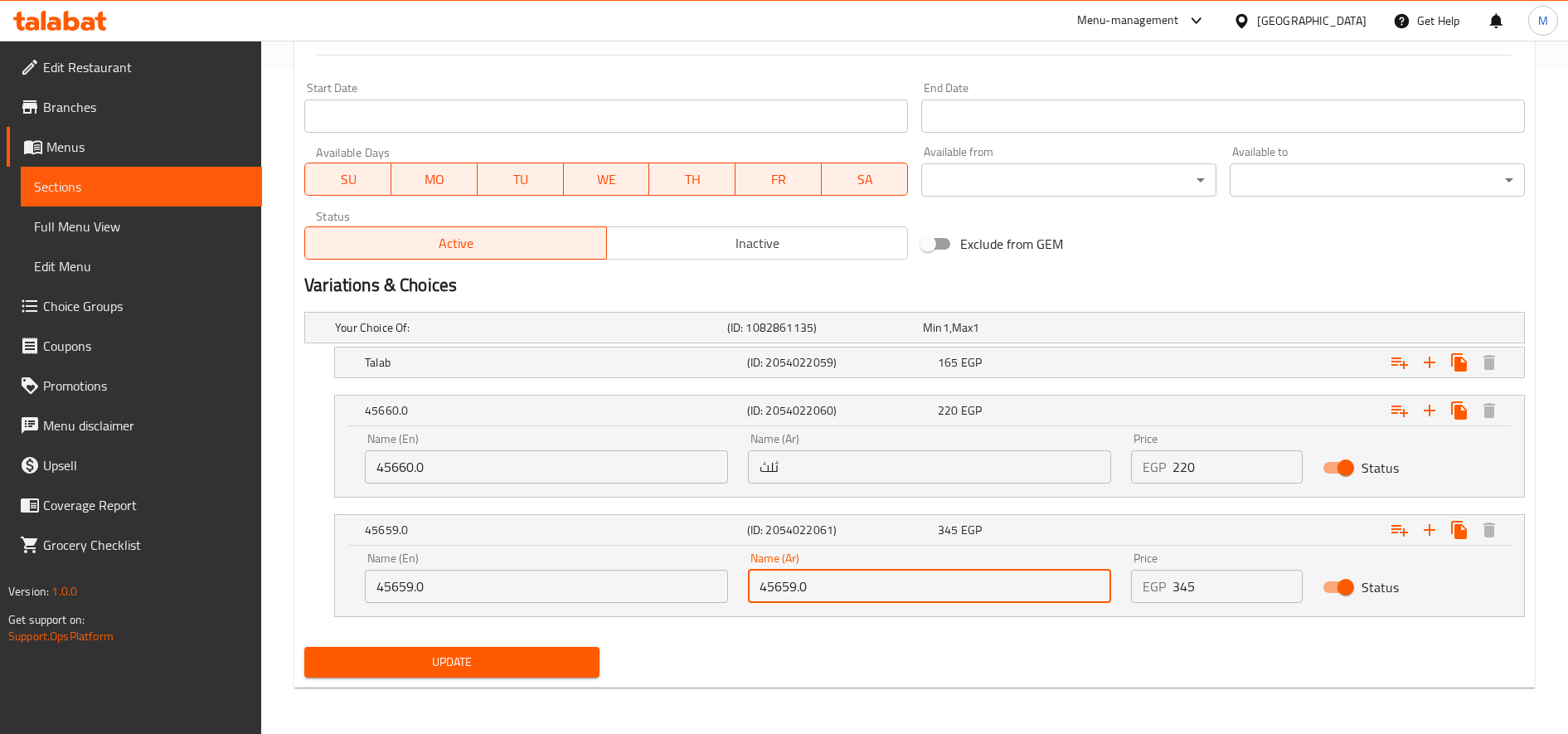
click at [796, 590] on input "45659.0" at bounding box center [929, 587] width 363 height 33
type input "نصف"
click at [493, 476] on input "45660.0" at bounding box center [547, 467] width 363 height 33
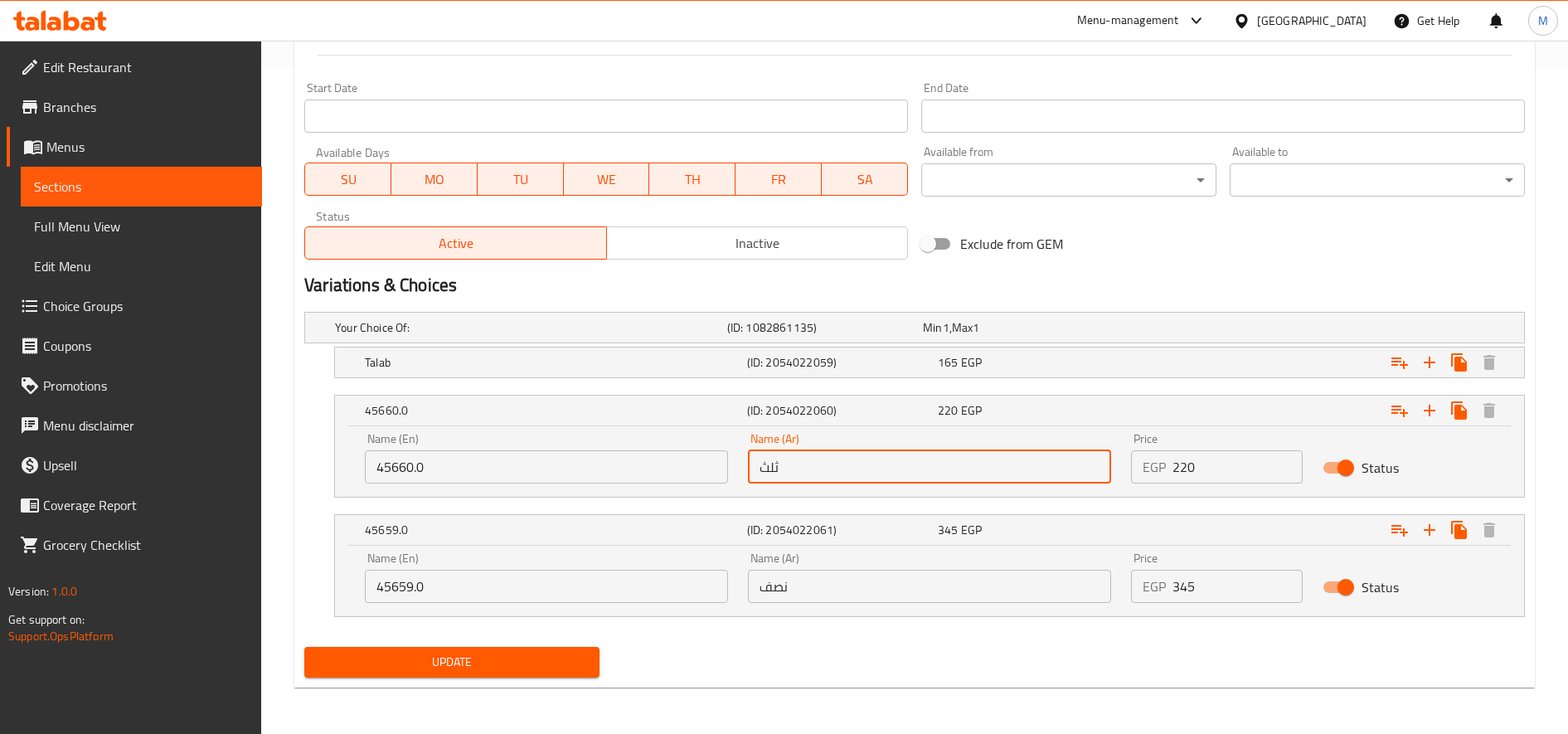
click at [775, 469] on input "ثلث" at bounding box center [929, 467] width 363 height 33
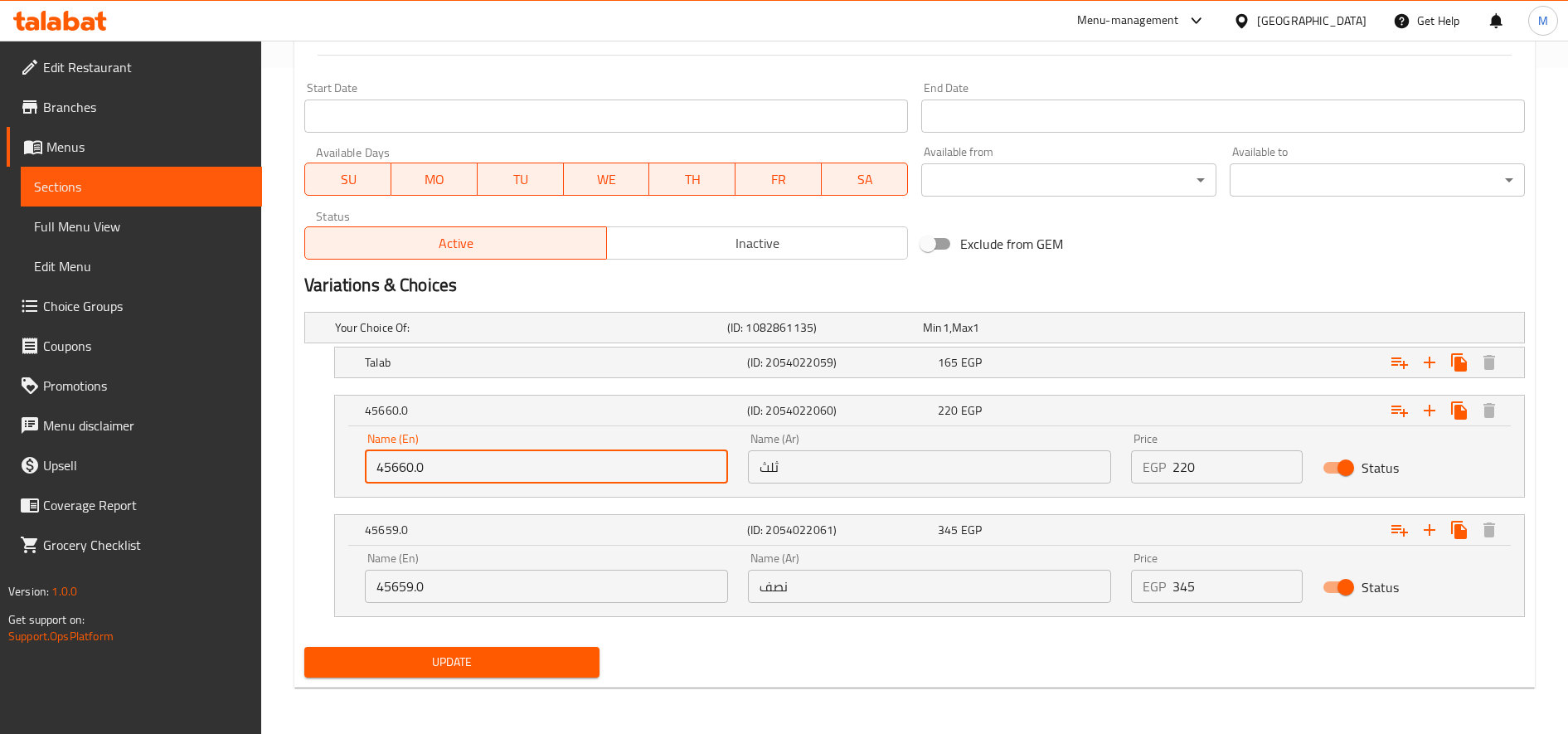
click at [405, 468] on input "45660.0" at bounding box center [547, 467] width 363 height 33
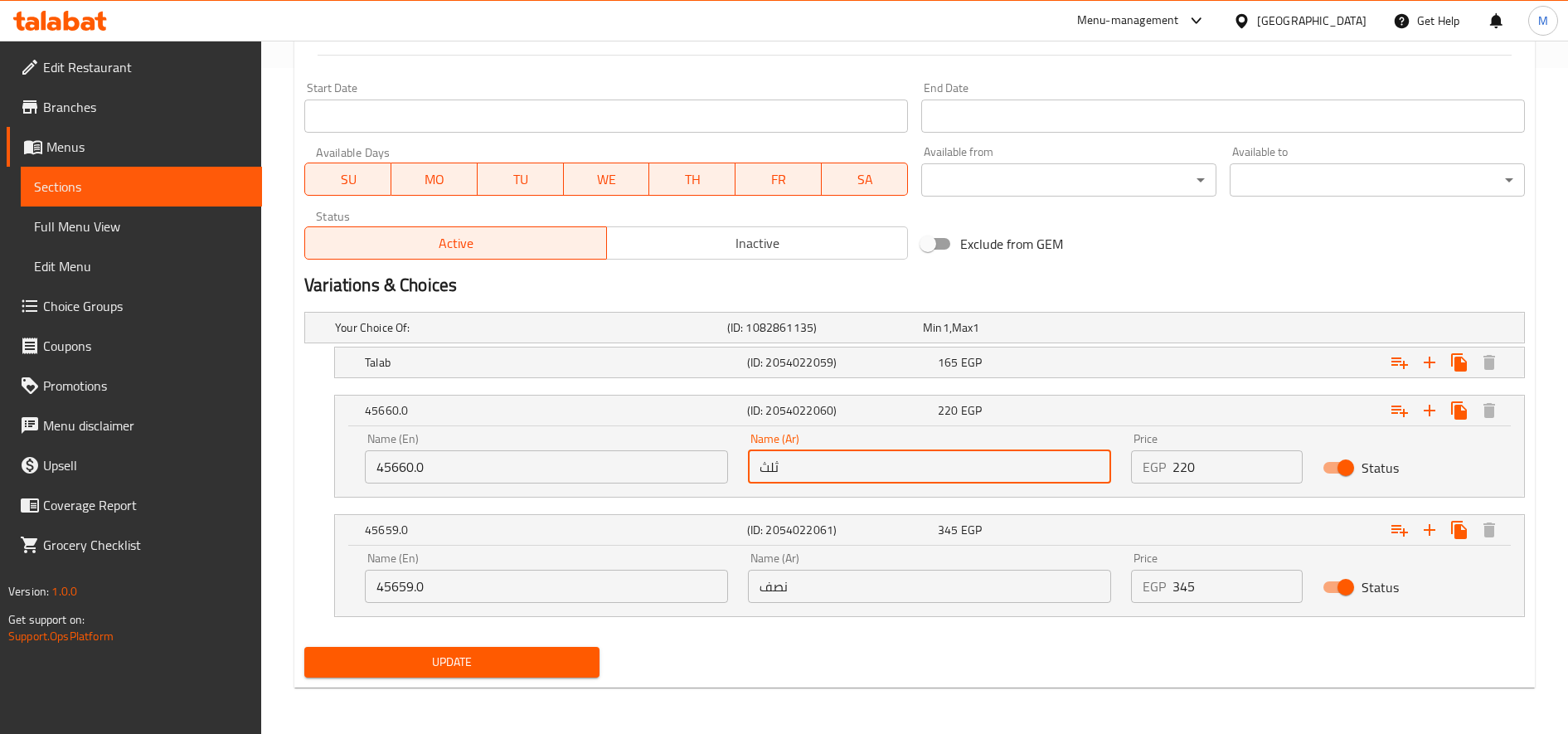
click at [778, 473] on input "ثلث" at bounding box center [929, 467] width 363 height 33
click at [431, 472] on input "45660.0" at bounding box center [547, 467] width 363 height 33
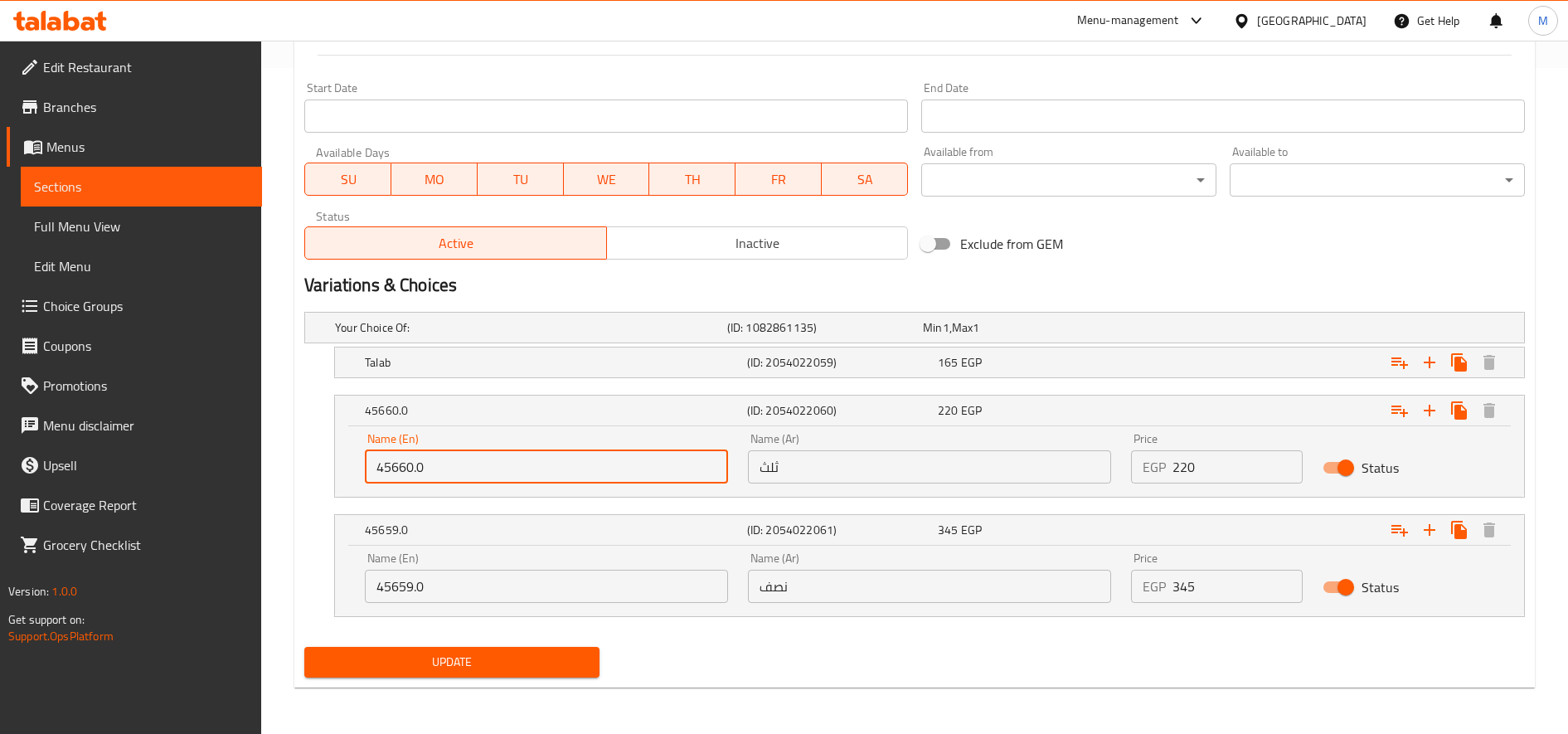
click at [431, 472] on input "45660.0" at bounding box center [547, 467] width 363 height 33
paste input "One-third"
type input "One-third"
click at [674, 592] on input "45659.0" at bounding box center [547, 587] width 363 height 33
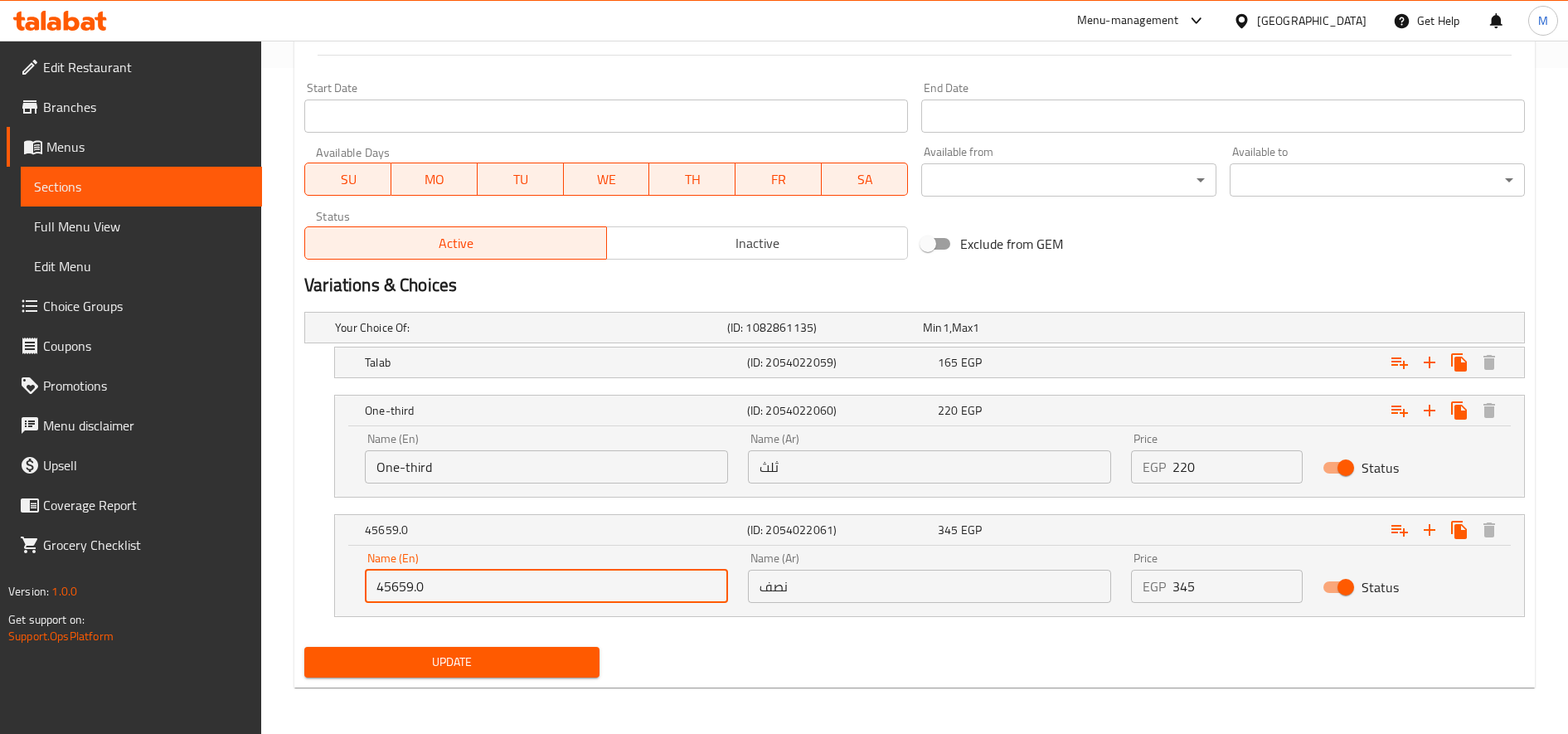
click at [674, 592] on input "45659.0" at bounding box center [547, 587] width 363 height 33
type input "ا"
type input "Half"
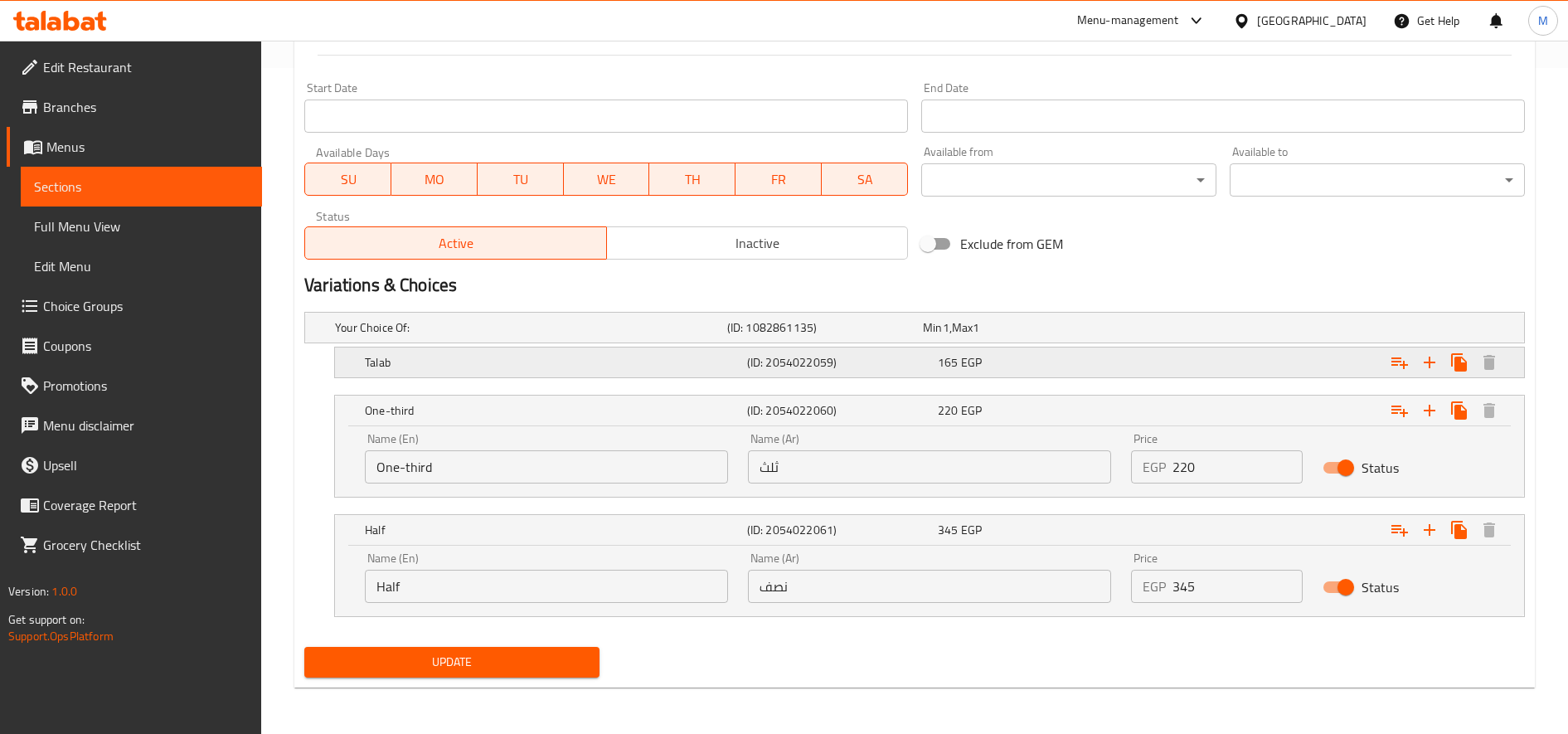
click at [884, 336] on h5 "(ID: 2054022059)" at bounding box center [821, 327] width 189 height 17
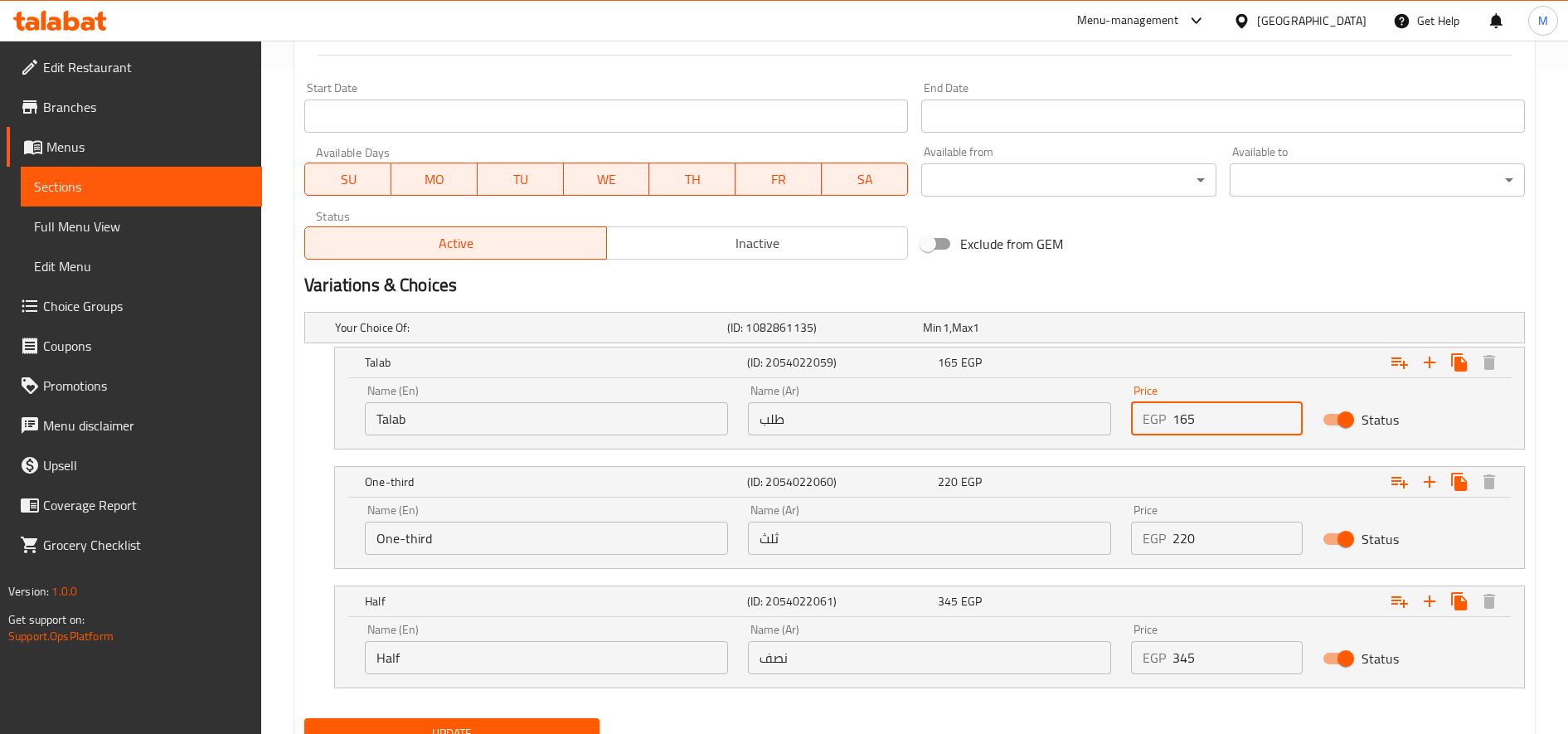
click at [1168, 420] on input "165" at bounding box center [1237, 419] width 131 height 33
type input "185"
click at [1168, 543] on input "220" at bounding box center [1237, 539] width 131 height 33
type input "250"
click at [1168, 666] on input "345" at bounding box center [1237, 657] width 131 height 33
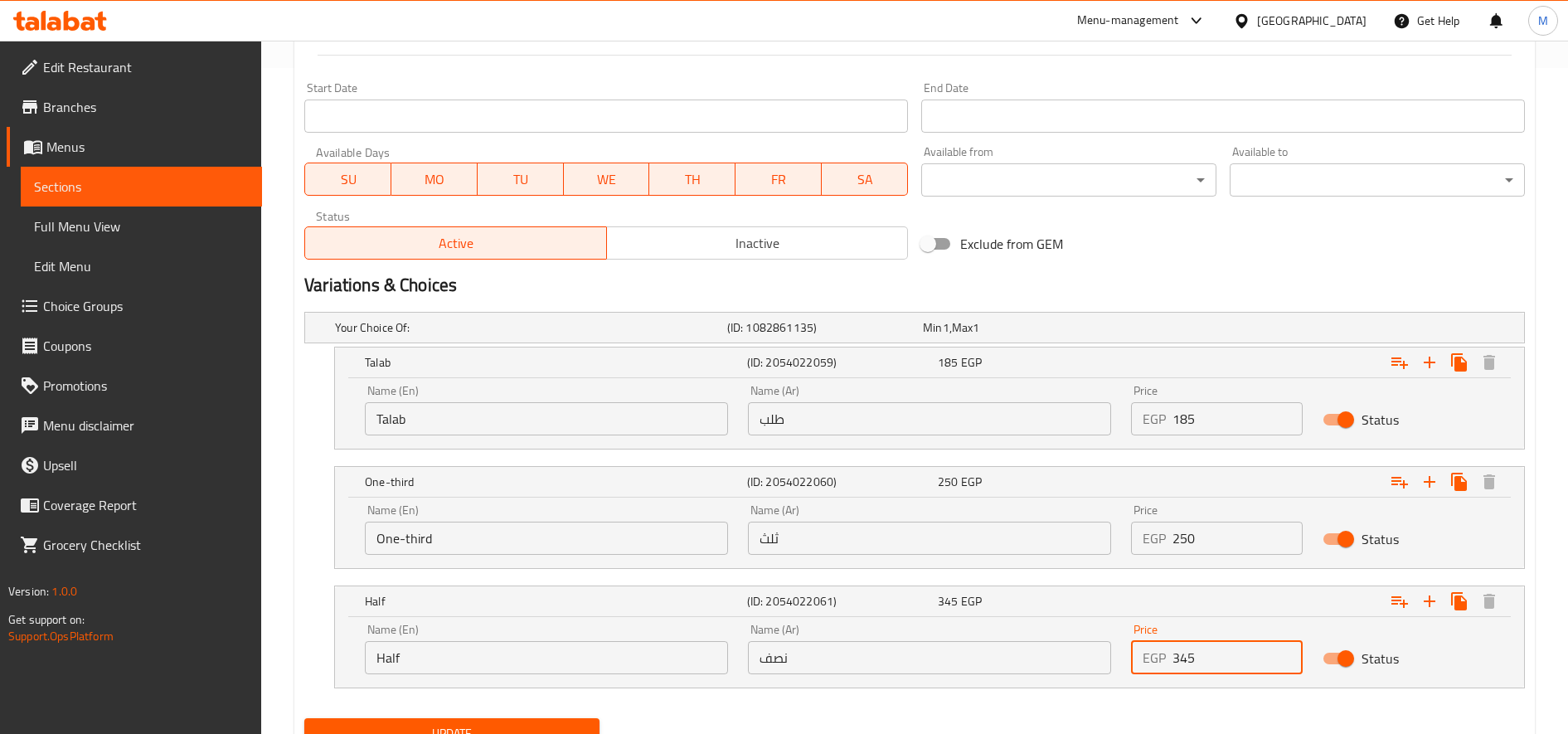
click at [1168, 666] on input "345" at bounding box center [1237, 657] width 131 height 33
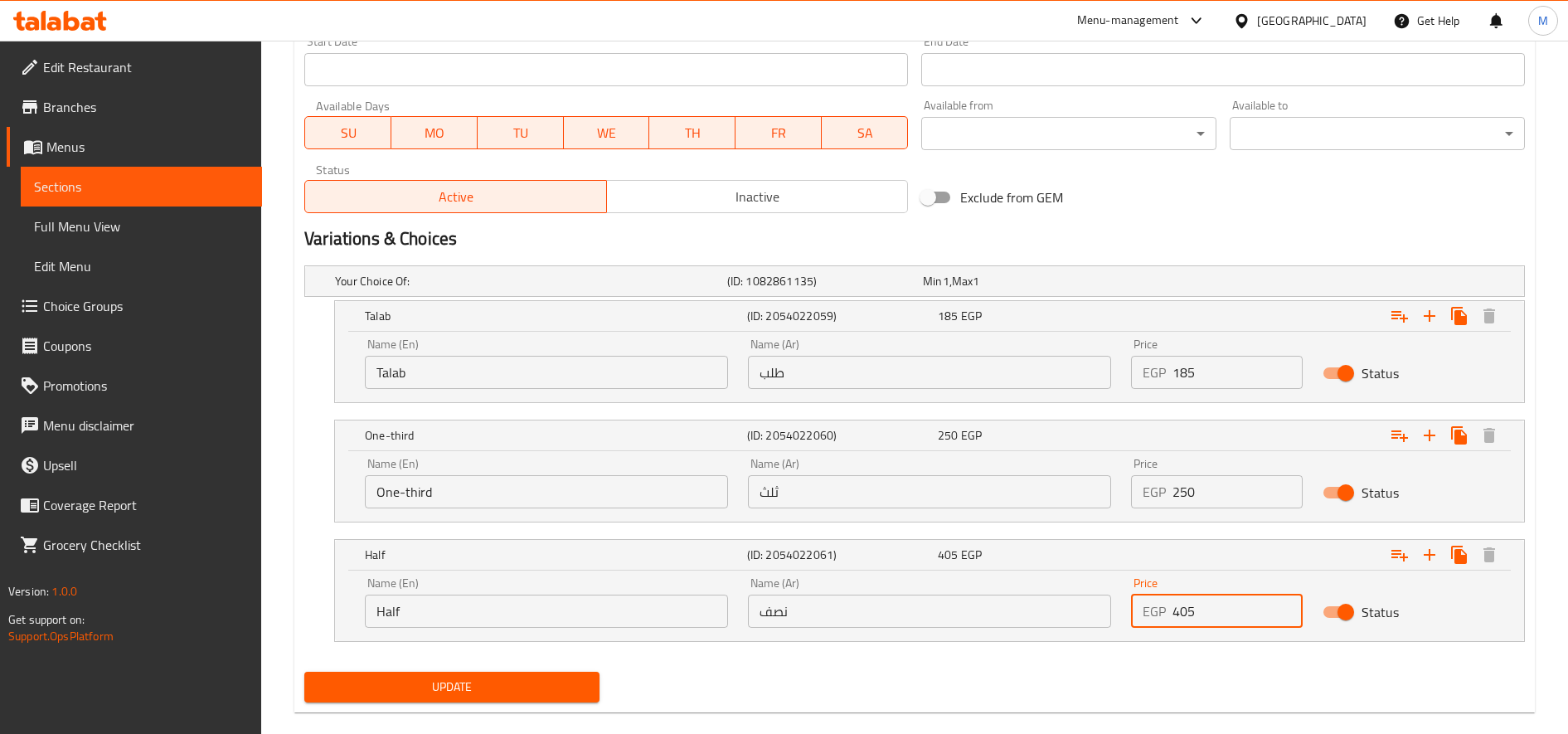
scroll to position [737, 0]
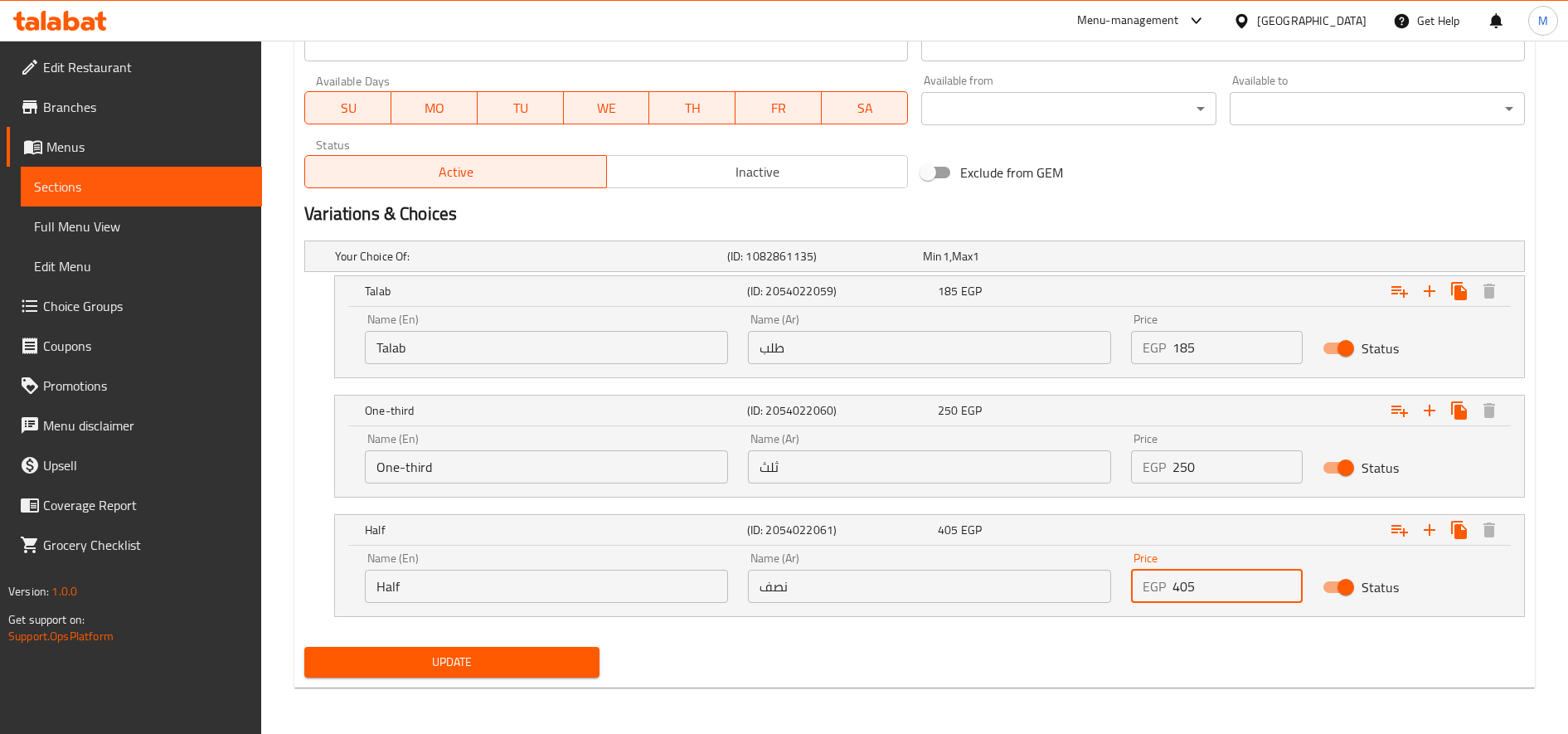
type input "405"
click at [304, 647] on button "Update" at bounding box center [451, 661] width 295 height 30
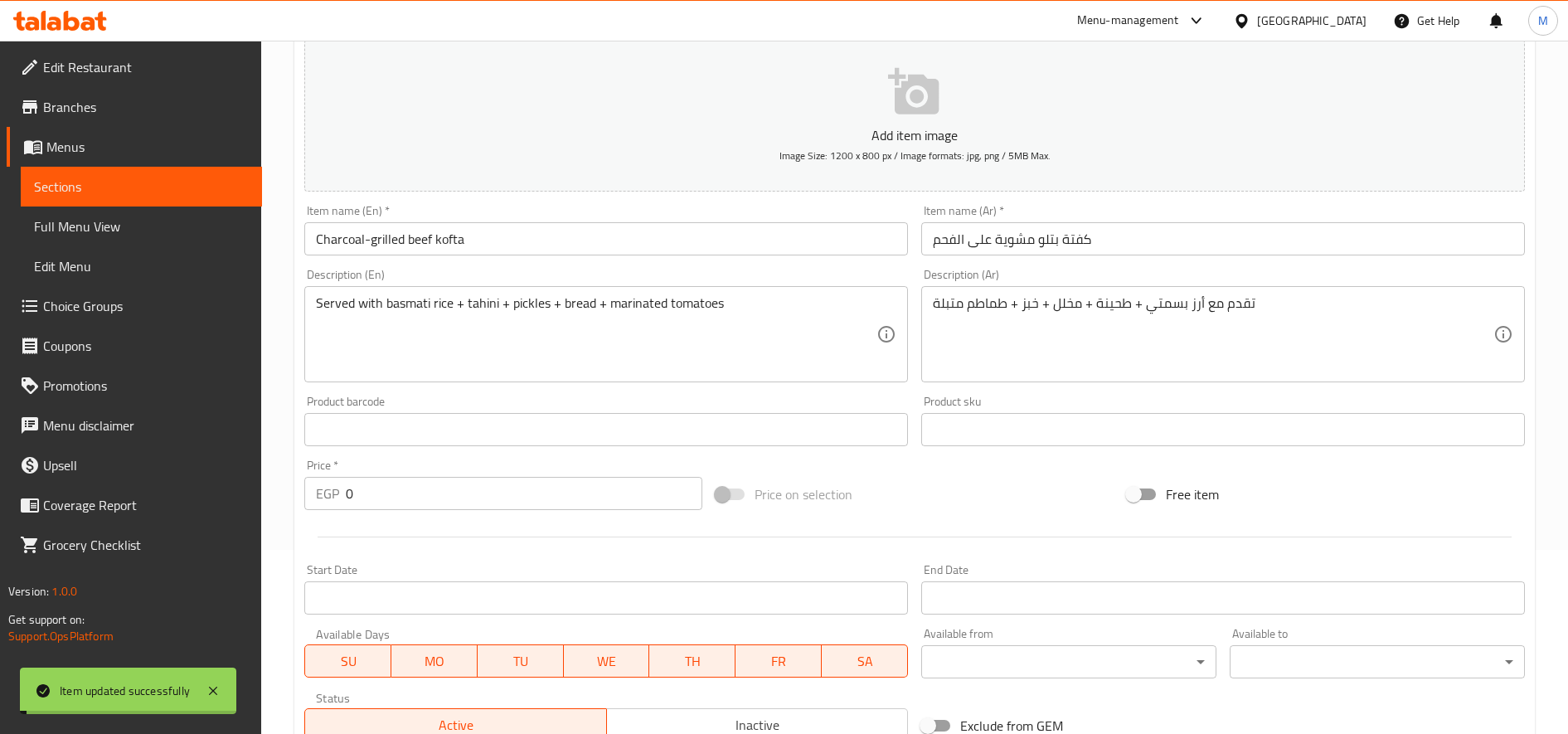
scroll to position [0, 0]
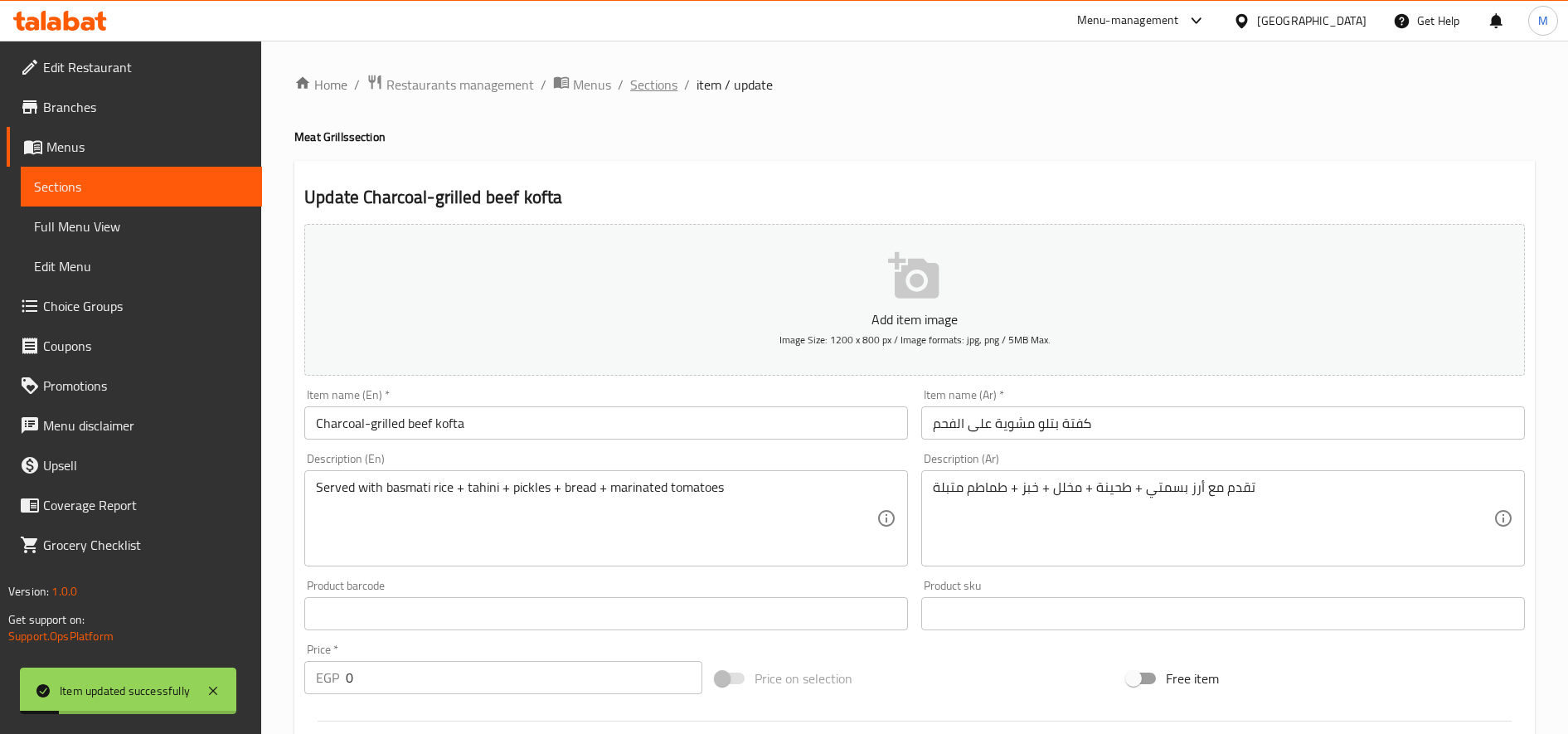
click at [654, 88] on span "Sections" at bounding box center [653, 84] width 47 height 20
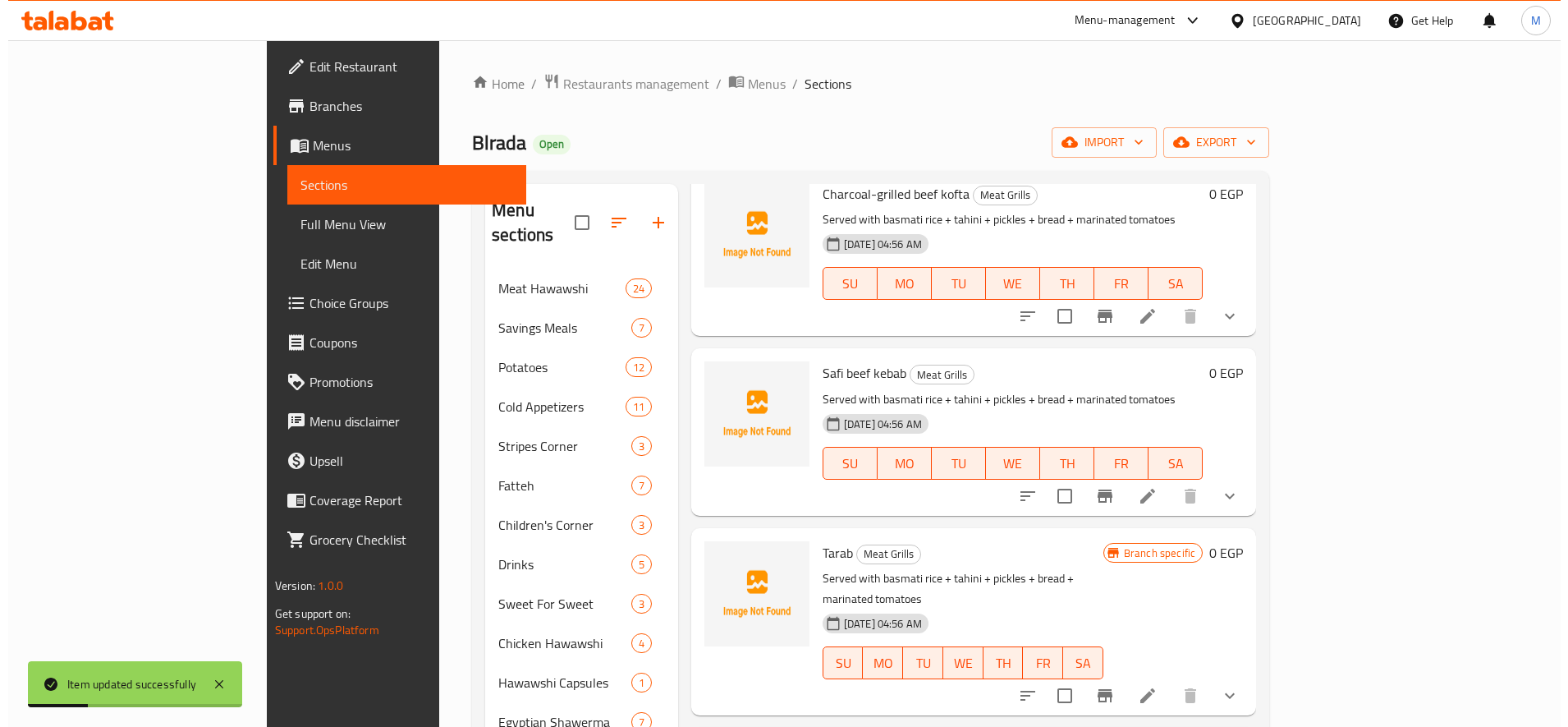
scroll to position [126, 0]
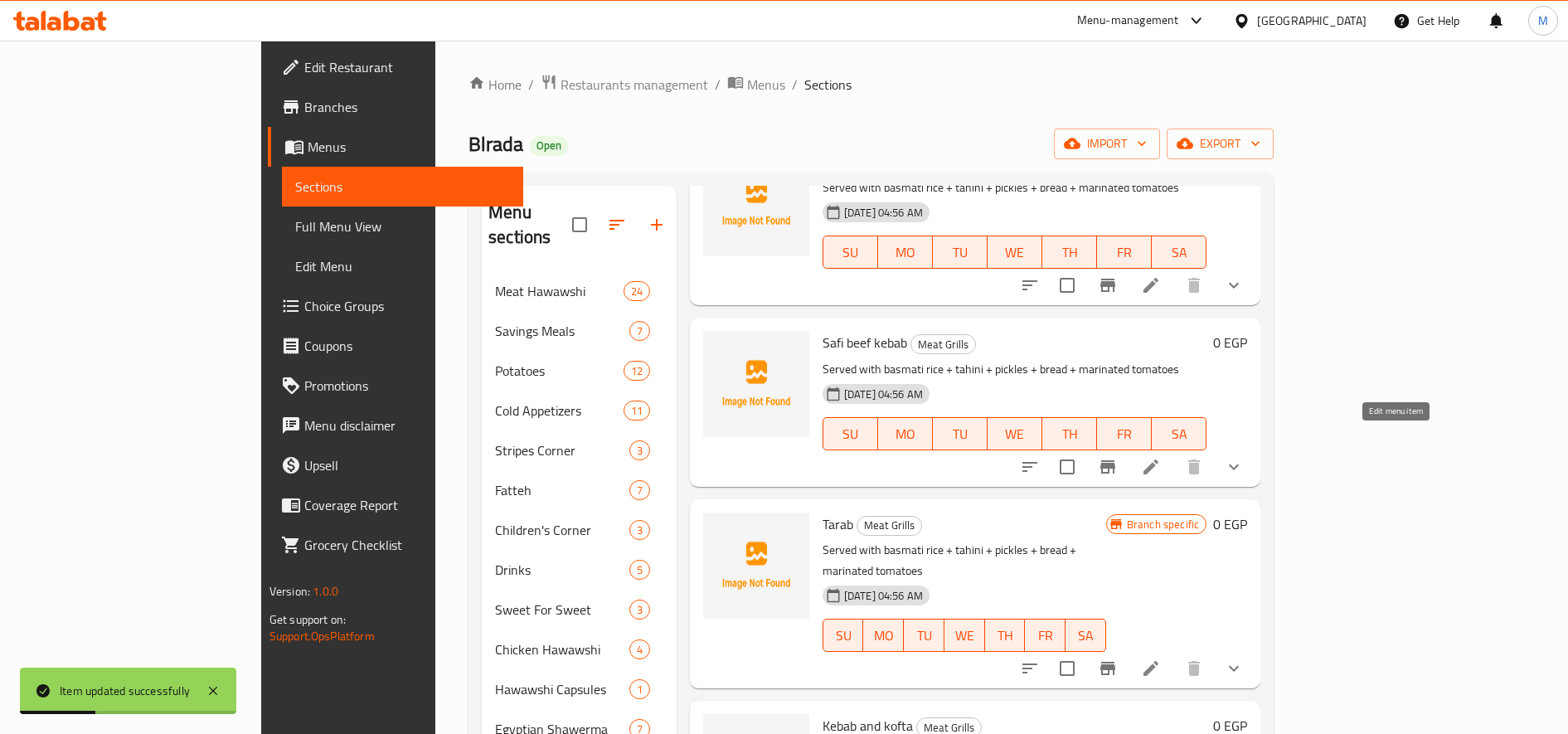
click at [1161, 457] on icon at bounding box center [1151, 467] width 20 height 20
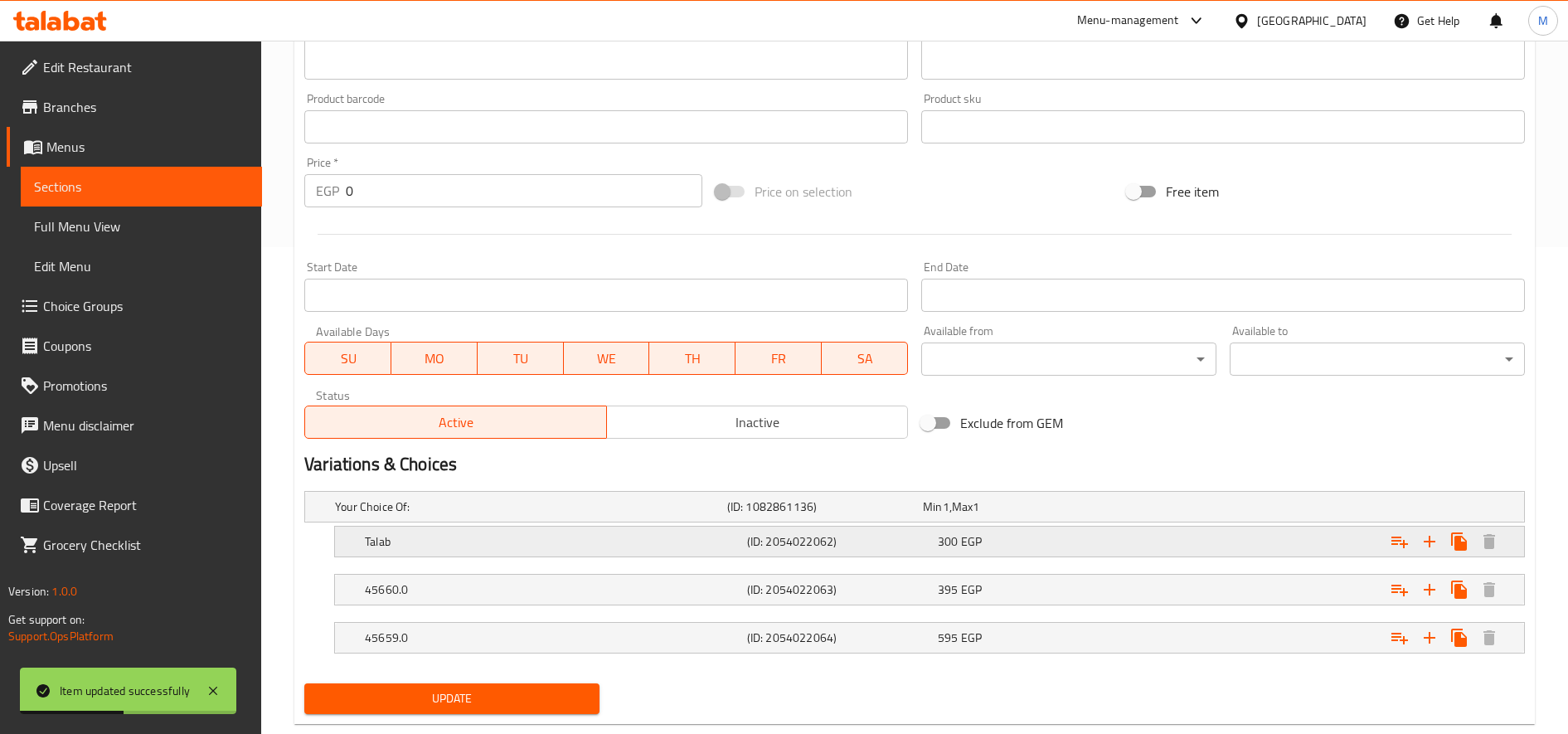
scroll to position [523, 0]
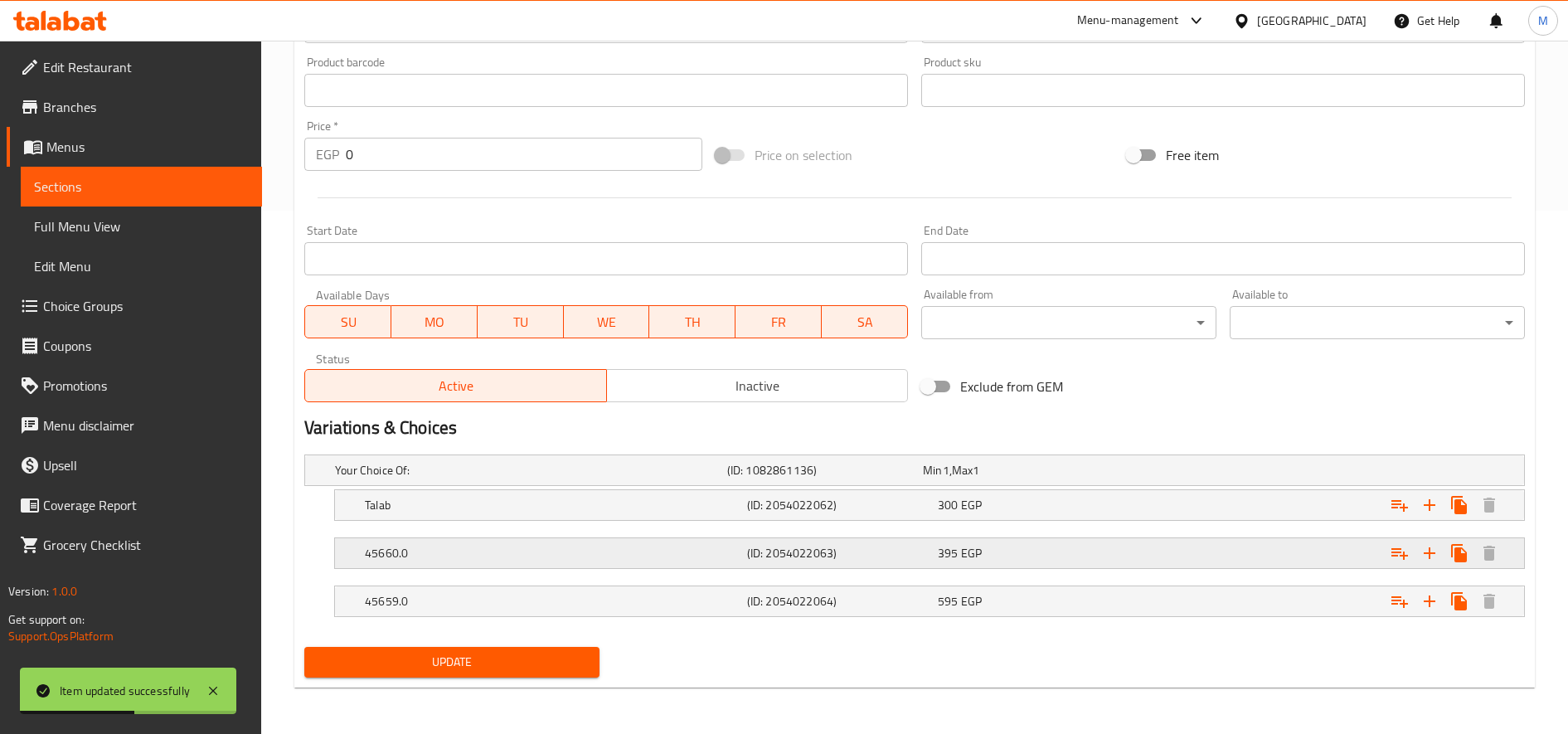
click at [623, 479] on h5 "45660.0" at bounding box center [527, 470] width 386 height 17
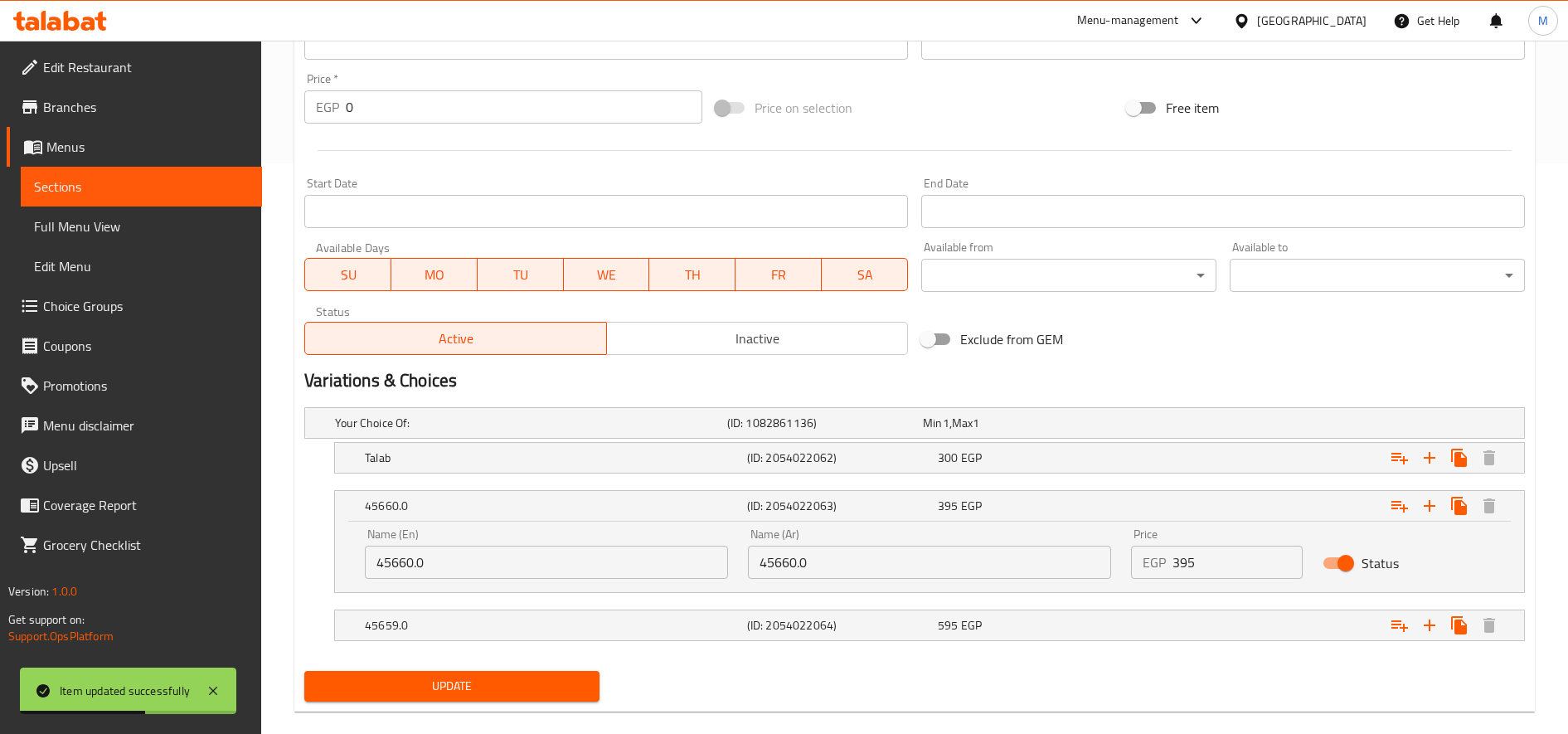
scroll to position [595, 0]
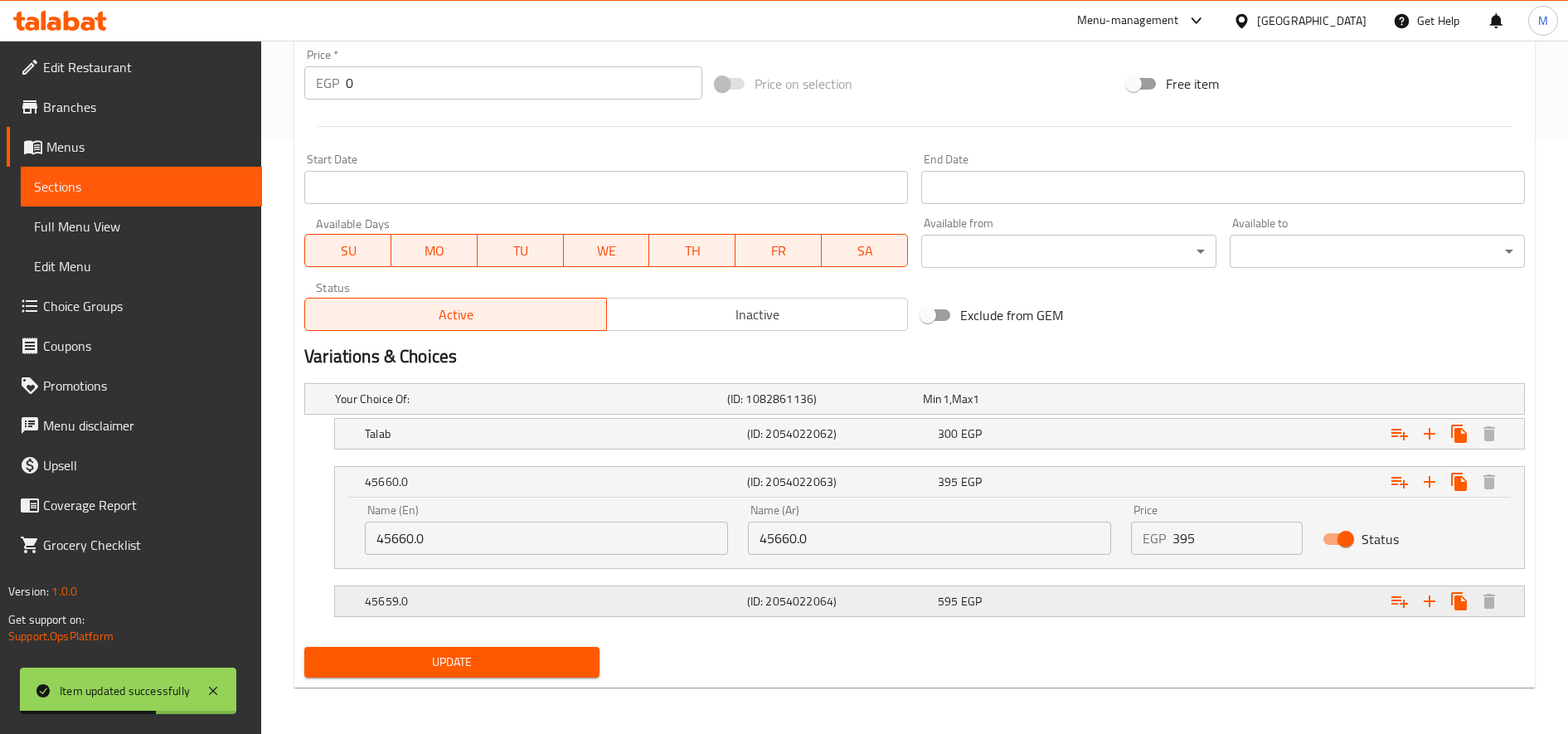
click at [637, 407] on h5 "45659.0" at bounding box center [527, 398] width 386 height 17
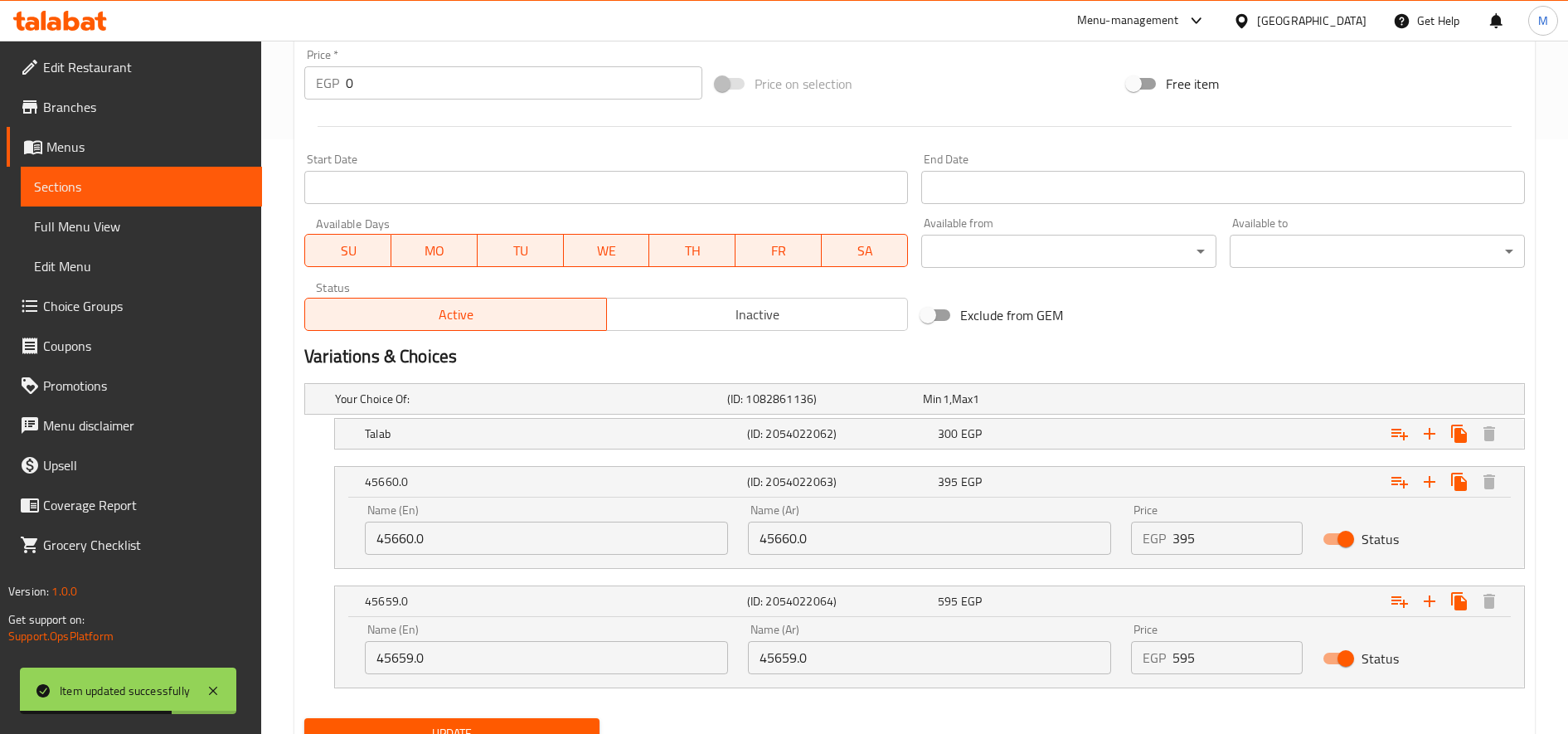
click at [548, 552] on input "45660.0" at bounding box center [547, 539] width 363 height 33
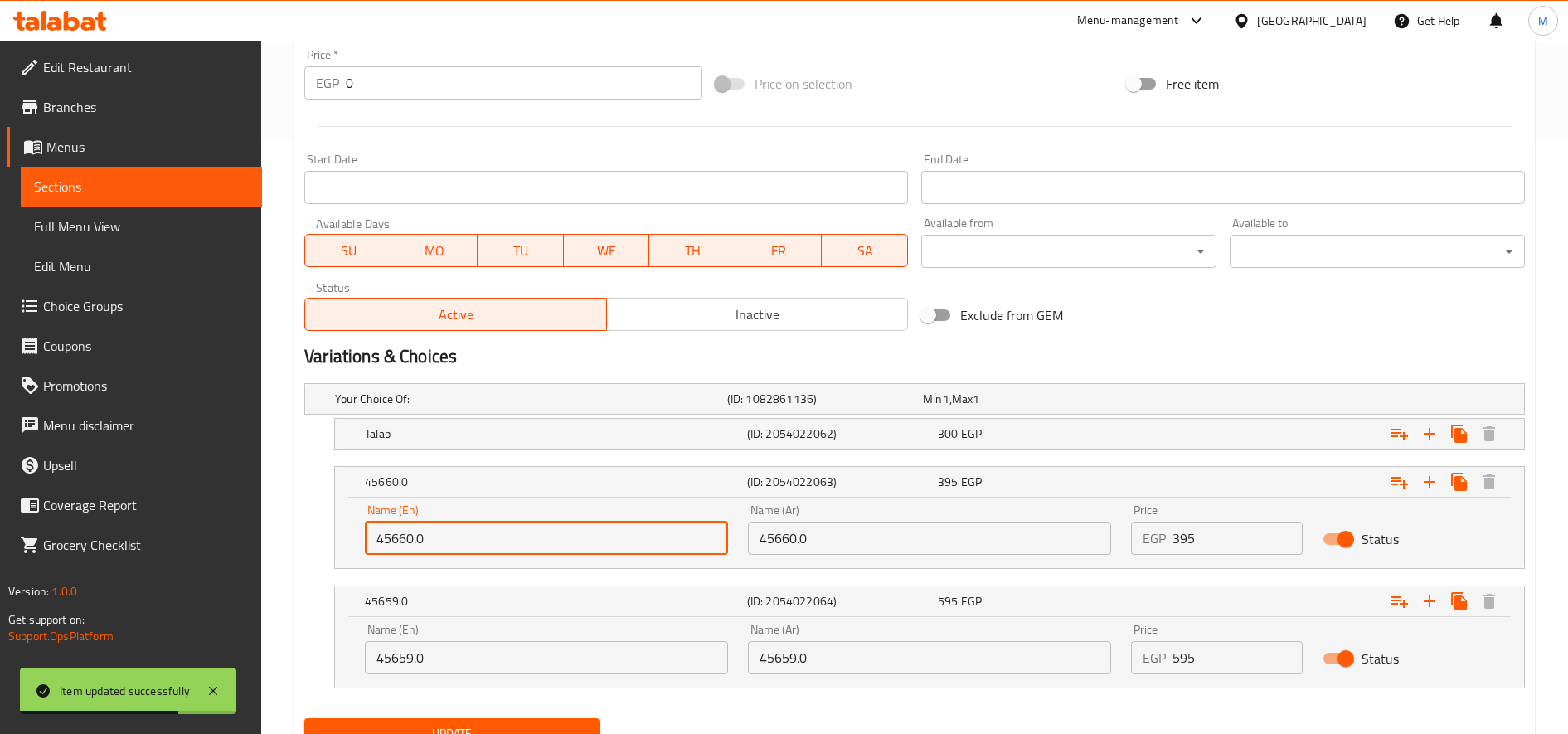
click at [548, 551] on input "45660.0" at bounding box center [547, 539] width 363 height 33
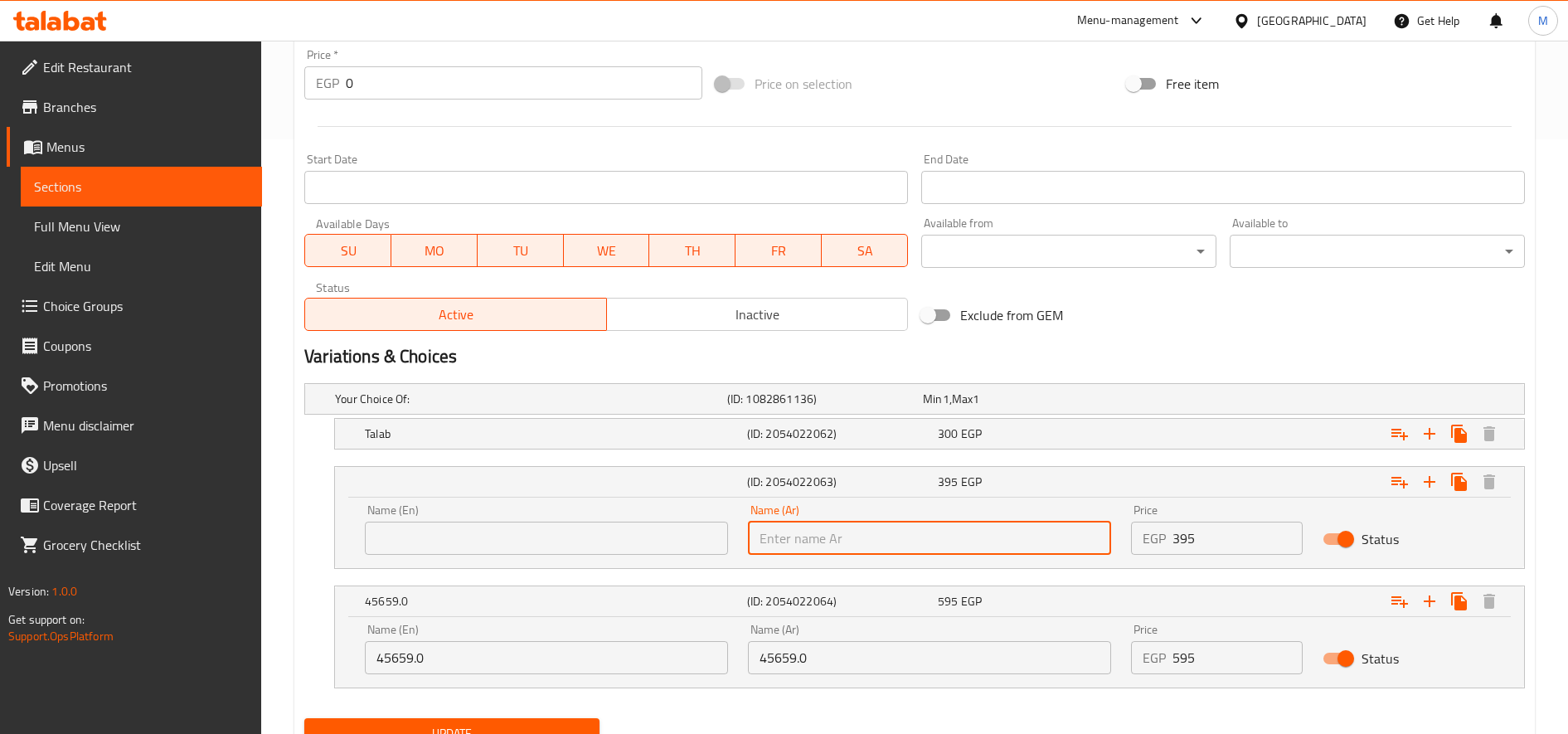
click at [512, 656] on input "45659.0" at bounding box center [547, 657] width 363 height 33
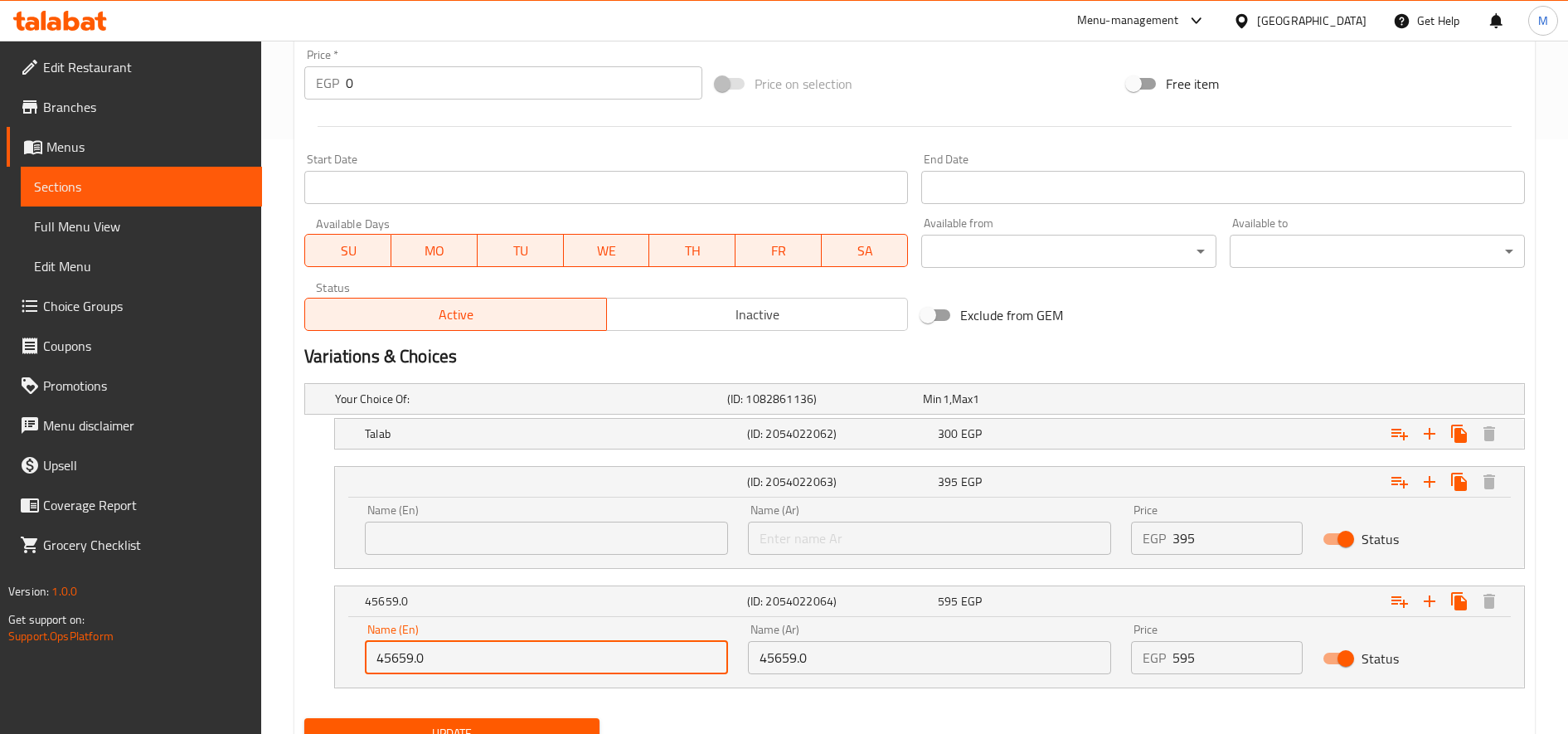
click at [512, 655] on input "45659.0" at bounding box center [547, 657] width 363 height 33
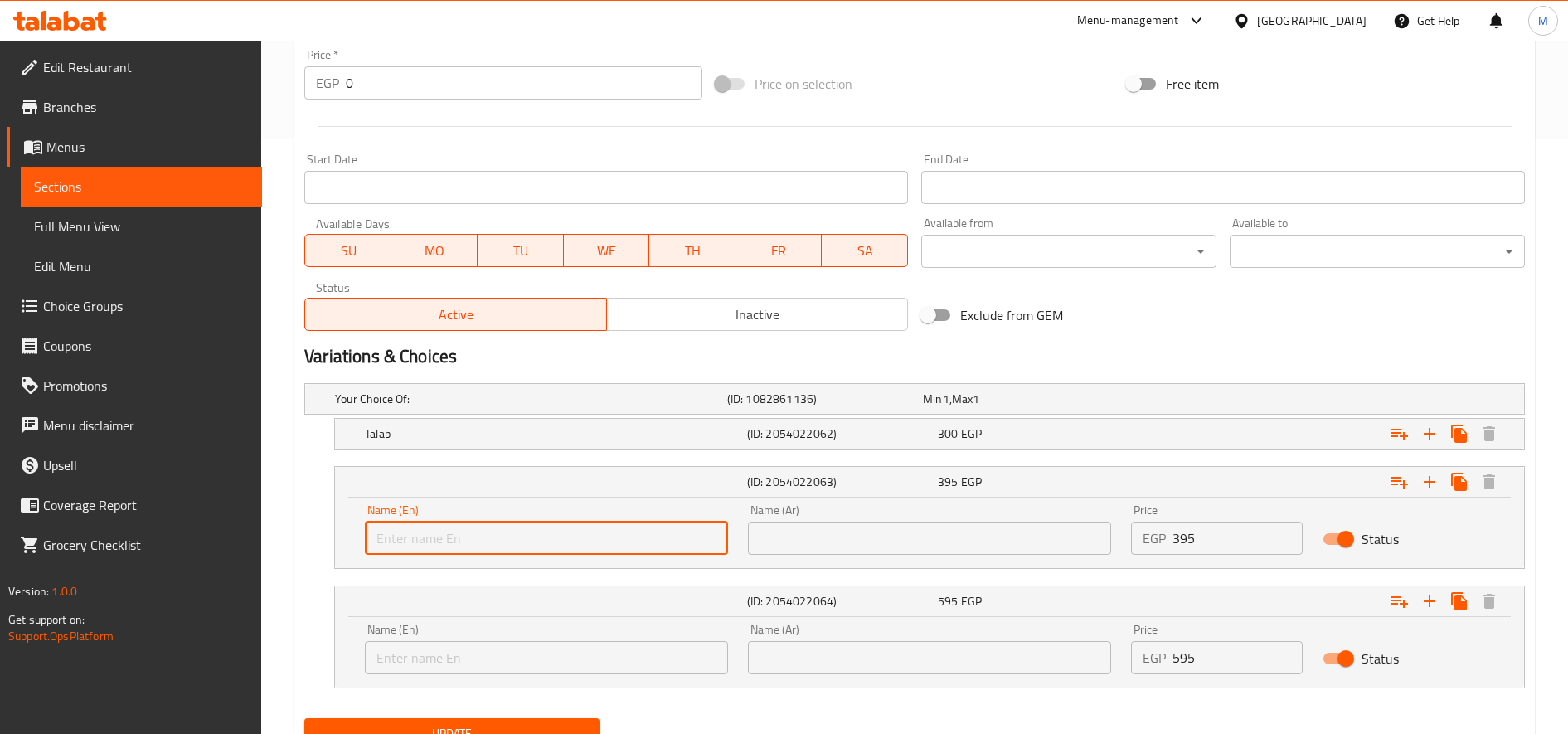
click at [548, 529] on input "text" at bounding box center [547, 539] width 363 height 33
type input "One-third"
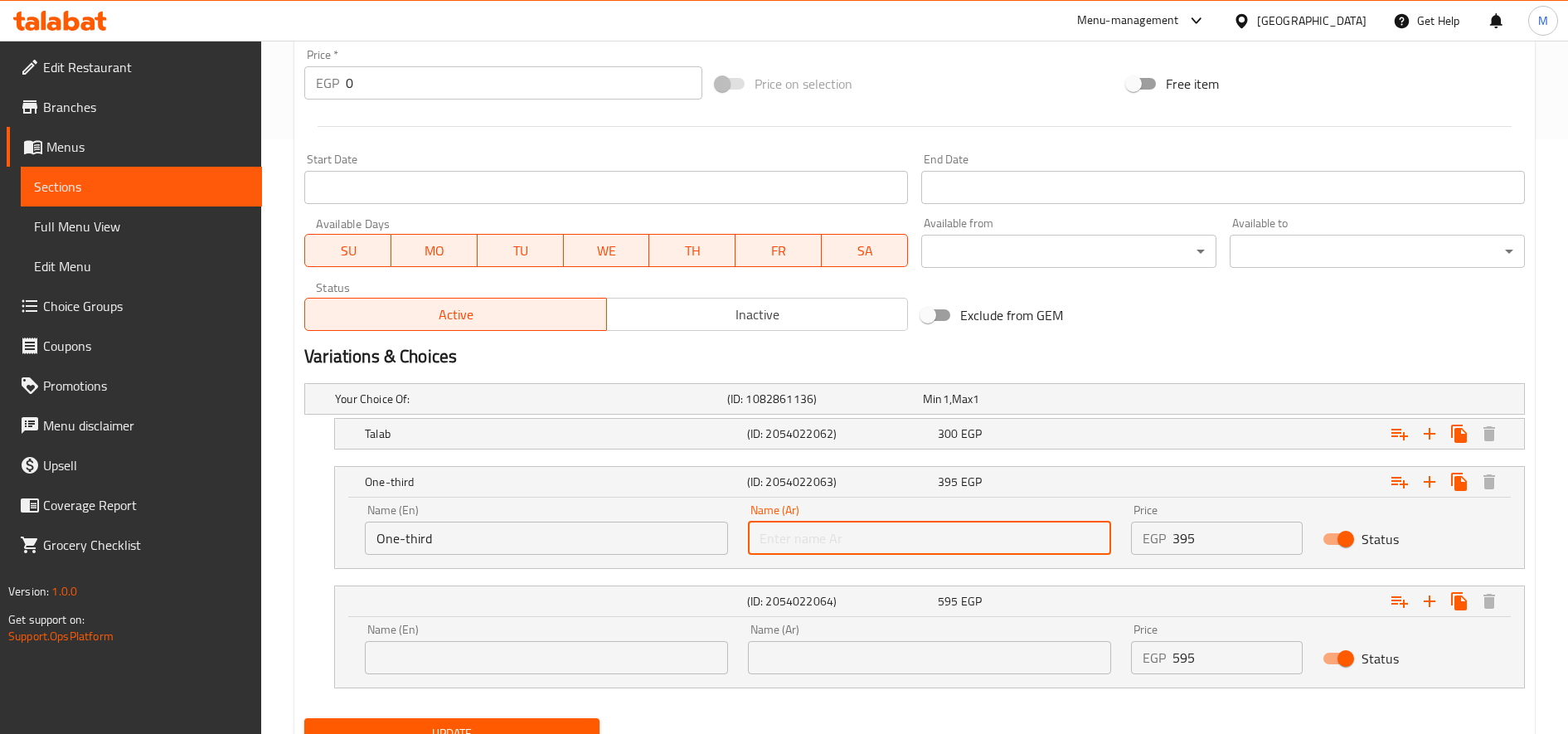
drag, startPoint x: 812, startPoint y: 536, endPoint x: 797, endPoint y: 548, distance: 19.2
click at [813, 536] on input "text" at bounding box center [929, 539] width 363 height 33
type input "ثلث"
click at [564, 663] on input "text" at bounding box center [547, 657] width 363 height 33
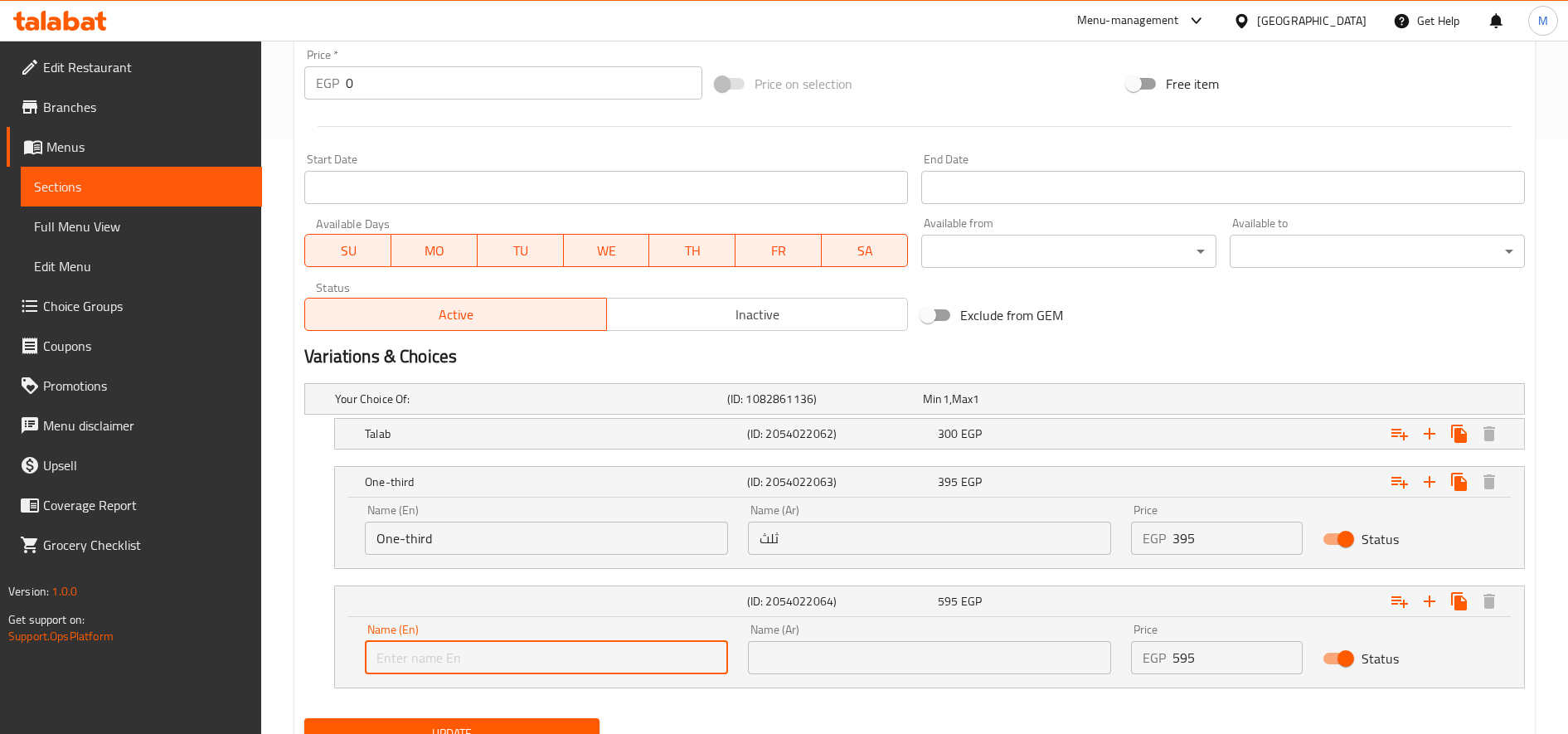
type input "Half"
click at [789, 672] on input "text" at bounding box center [929, 657] width 363 height 33
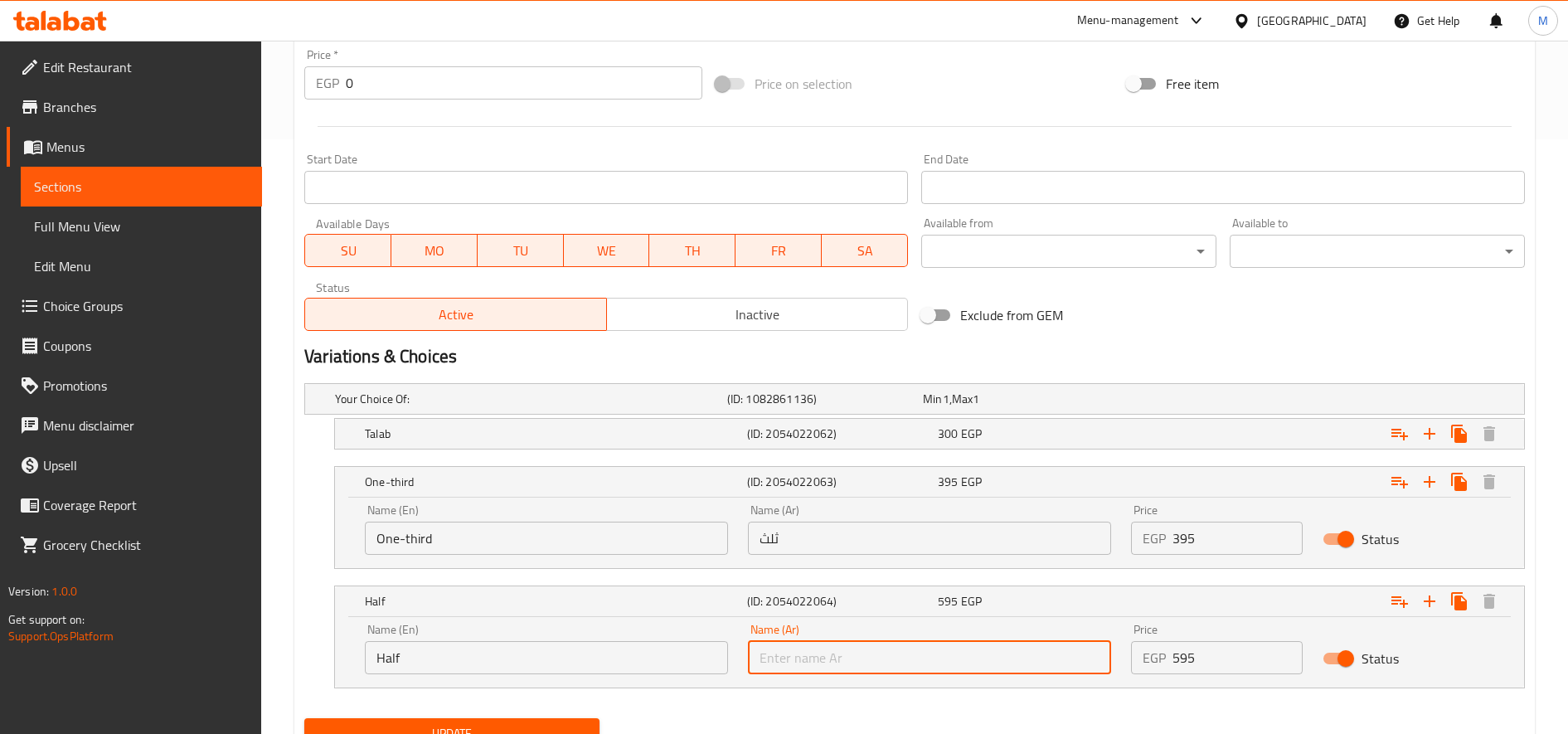
type input "صغير"
click at [824, 674] on div "Name (Ar) صغير Name (Ar)" at bounding box center [929, 649] width 383 height 71
click at [834, 655] on input "صغير" at bounding box center [929, 657] width 363 height 33
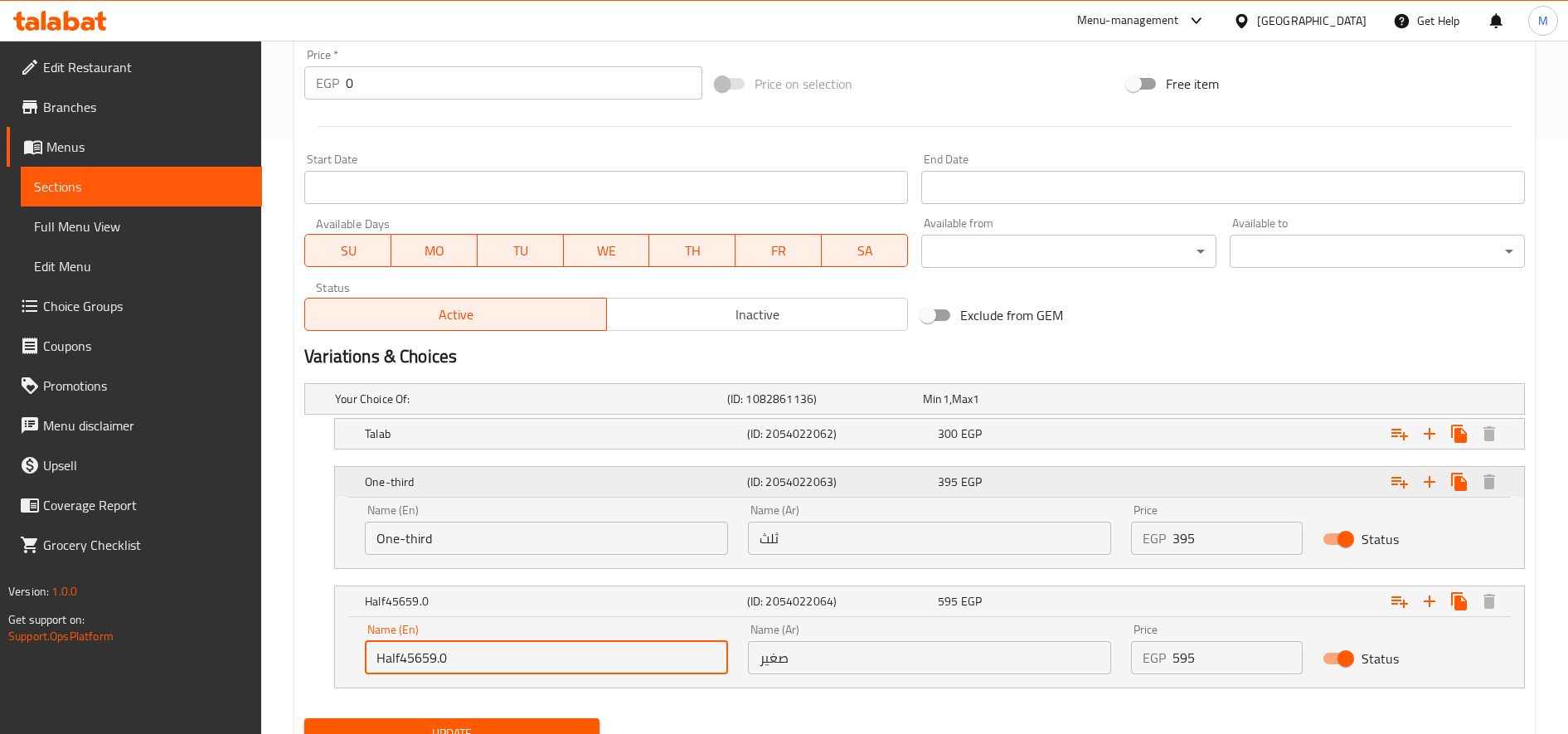
type input "Half"
click at [791, 662] on input "صغير" at bounding box center [929, 657] width 363 height 33
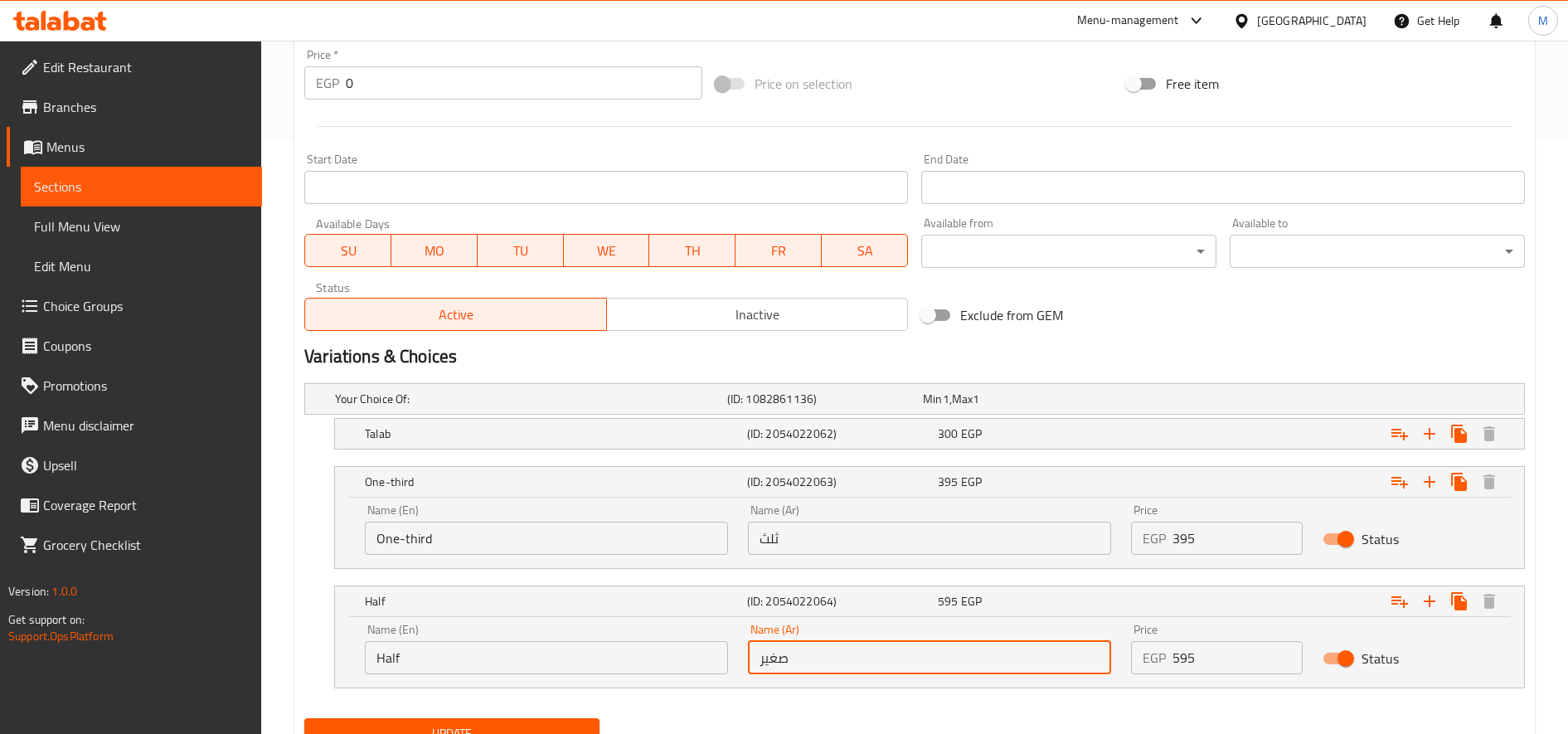
click at [791, 662] on input "صغير" at bounding box center [929, 657] width 363 height 33
click at [791, 662] on input "text" at bounding box center [929, 657] width 363 height 33
type input "نصف"
click at [304, 718] on button "Update" at bounding box center [451, 733] width 295 height 30
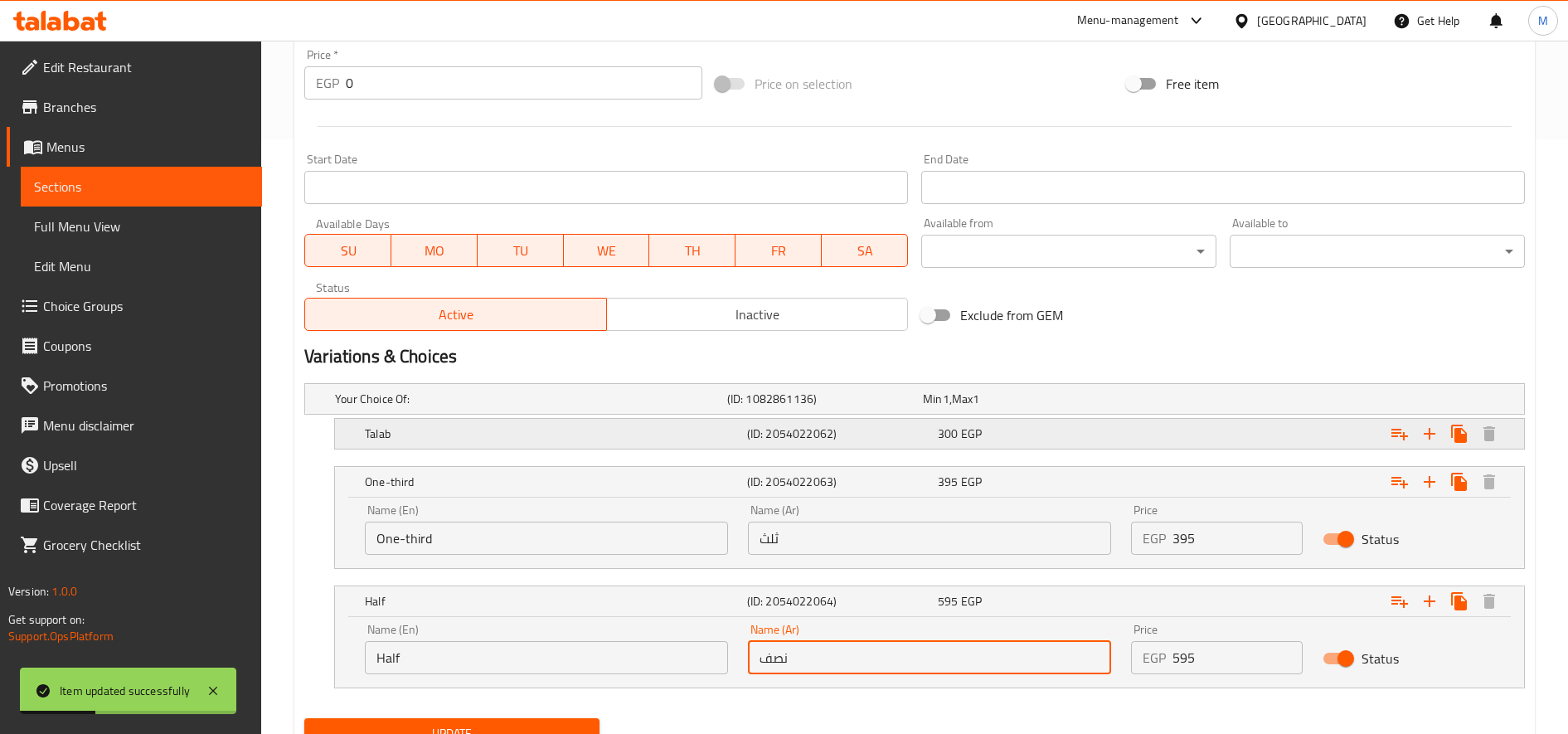
click at [1085, 407] on div "300 EGP" at bounding box center [1018, 398] width 189 height 17
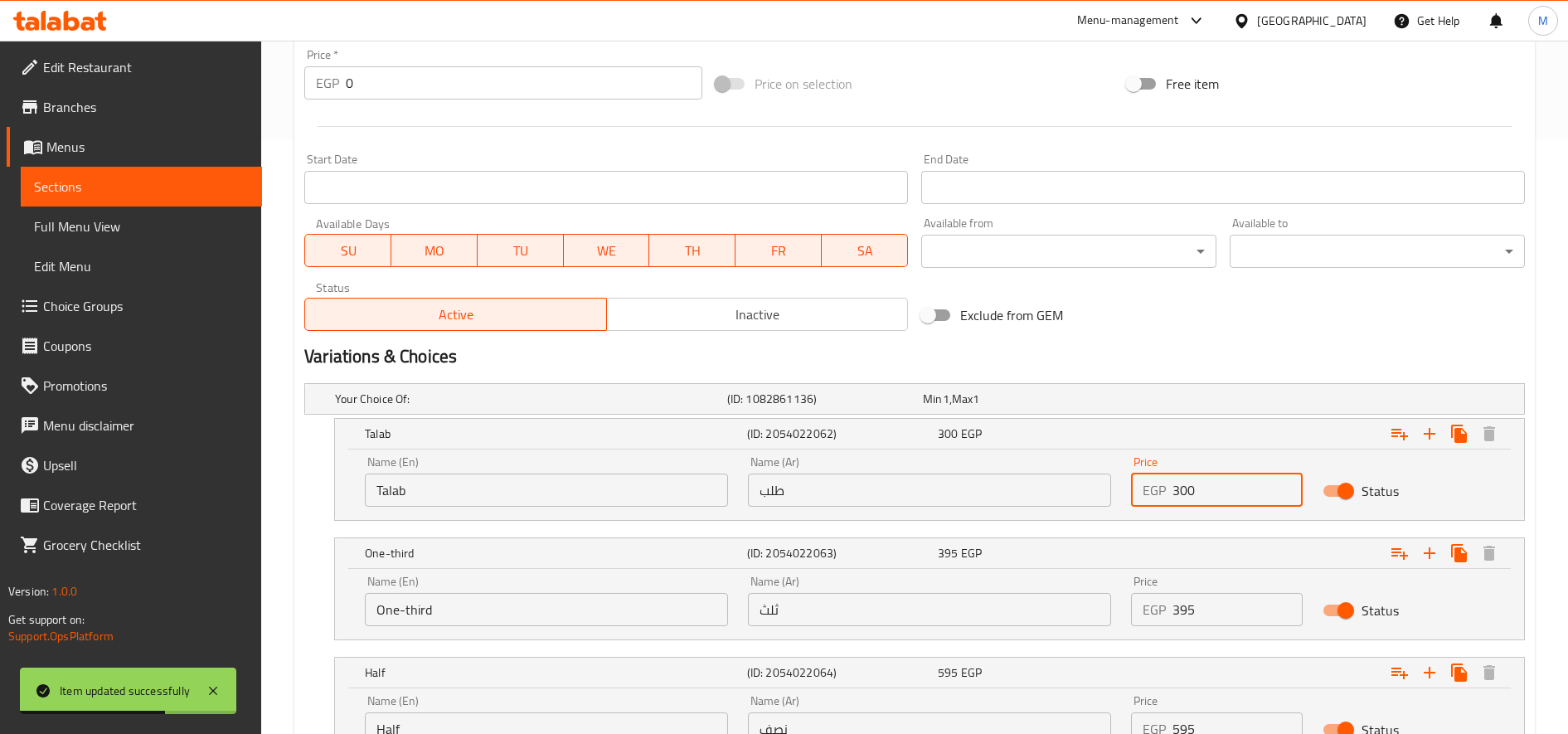
click at [1168, 492] on input "300" at bounding box center [1237, 491] width 131 height 33
type input "350"
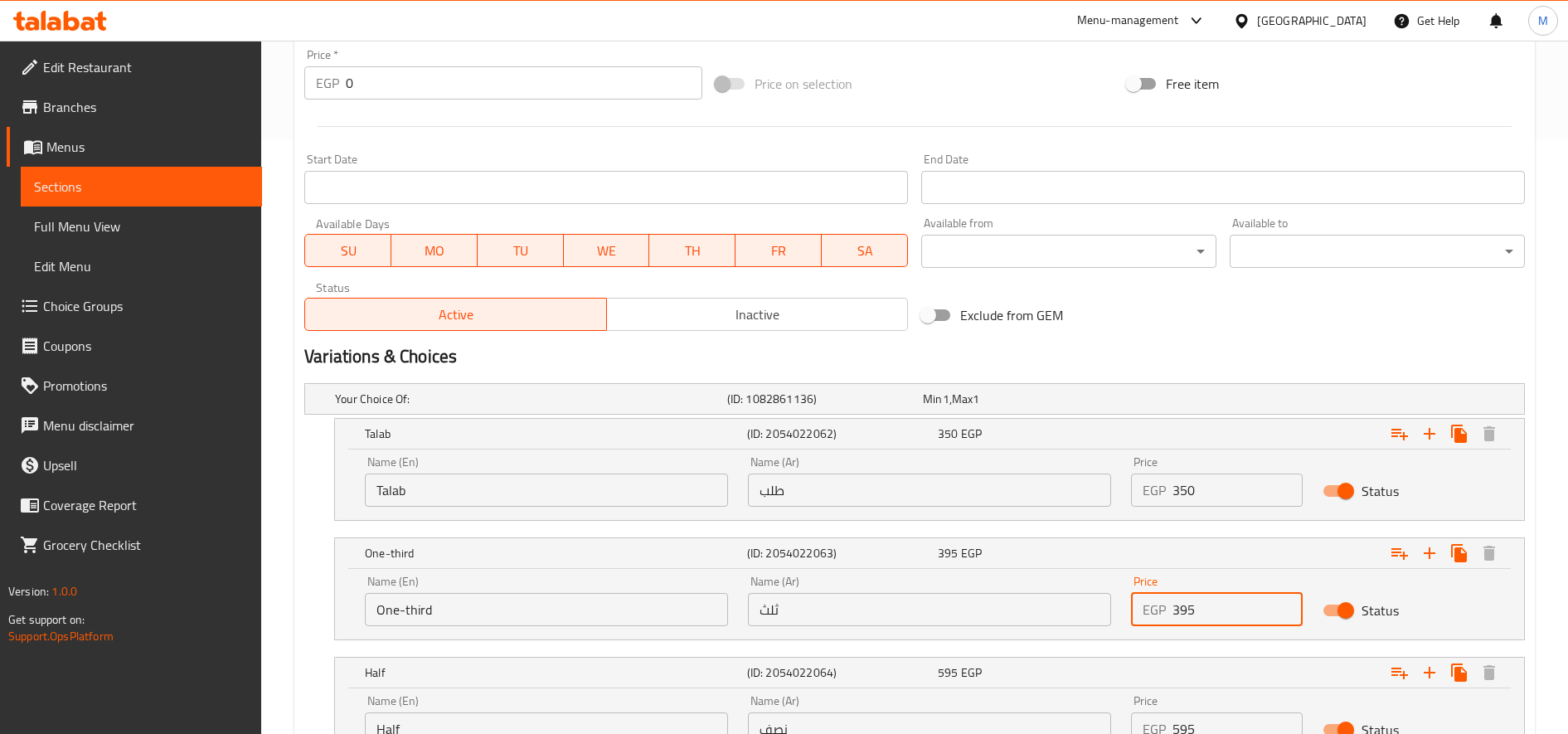
click at [1168, 609] on input "395" at bounding box center [1237, 609] width 131 height 33
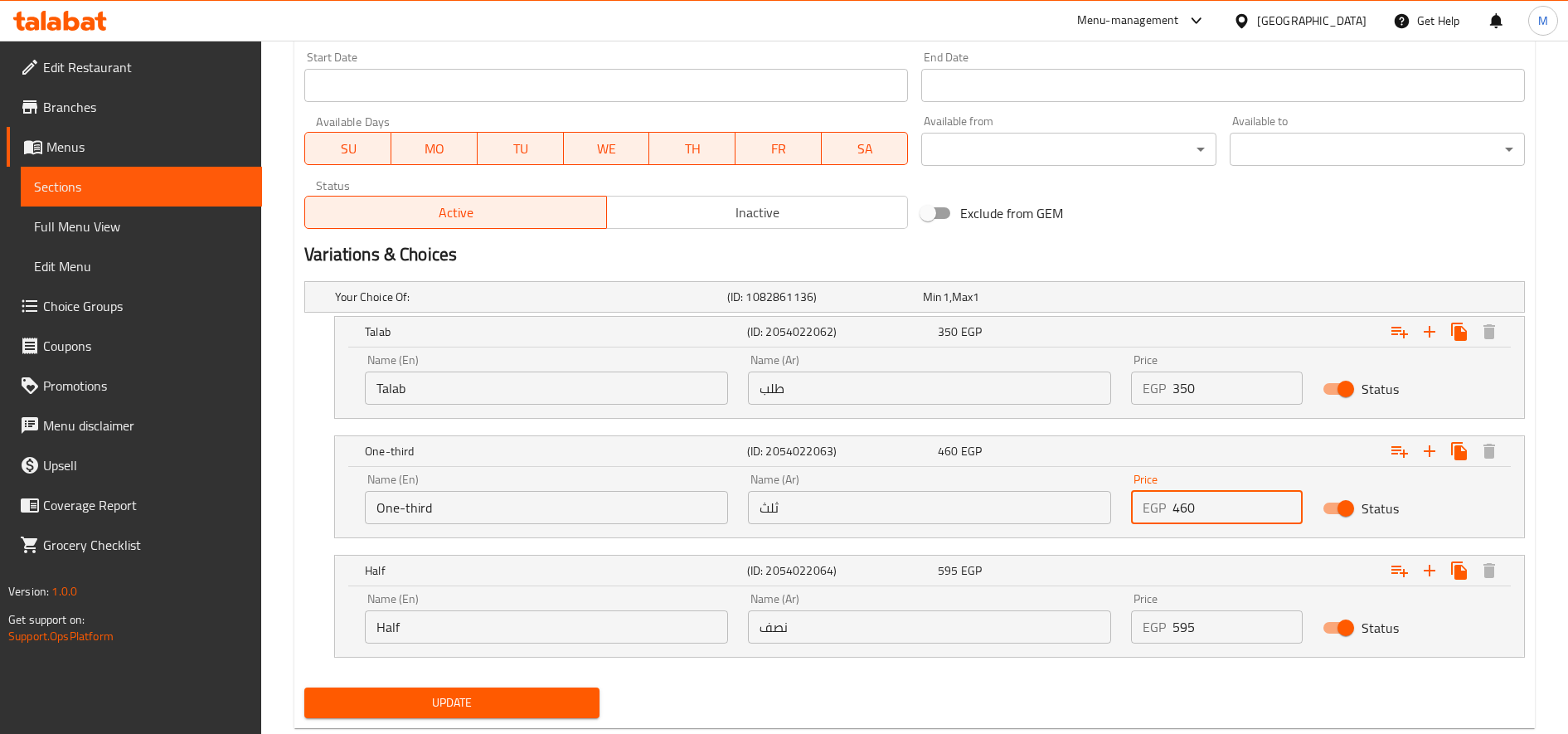
scroll to position [733, 0]
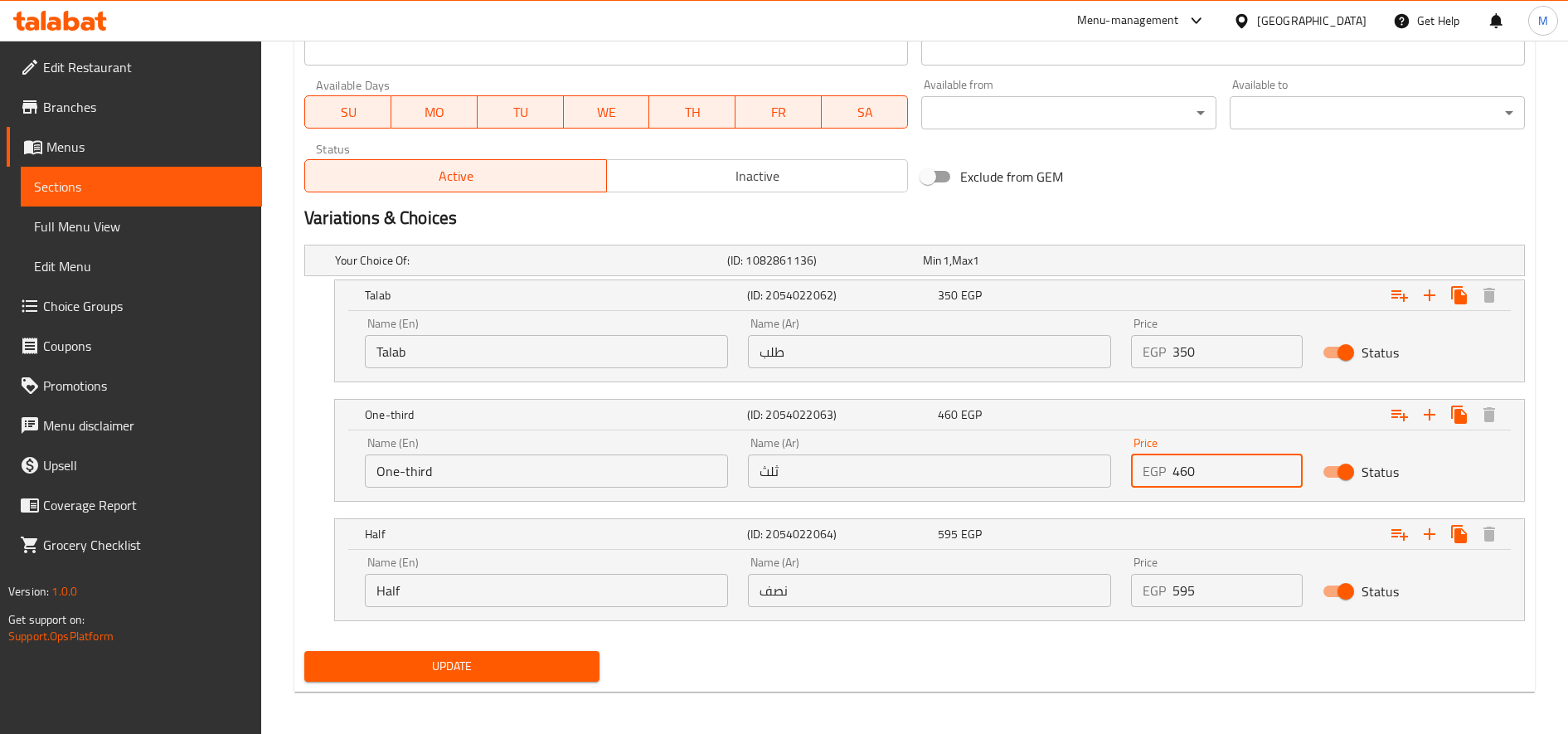
type input "460"
click at [1168, 594] on input "595" at bounding box center [1237, 591] width 131 height 33
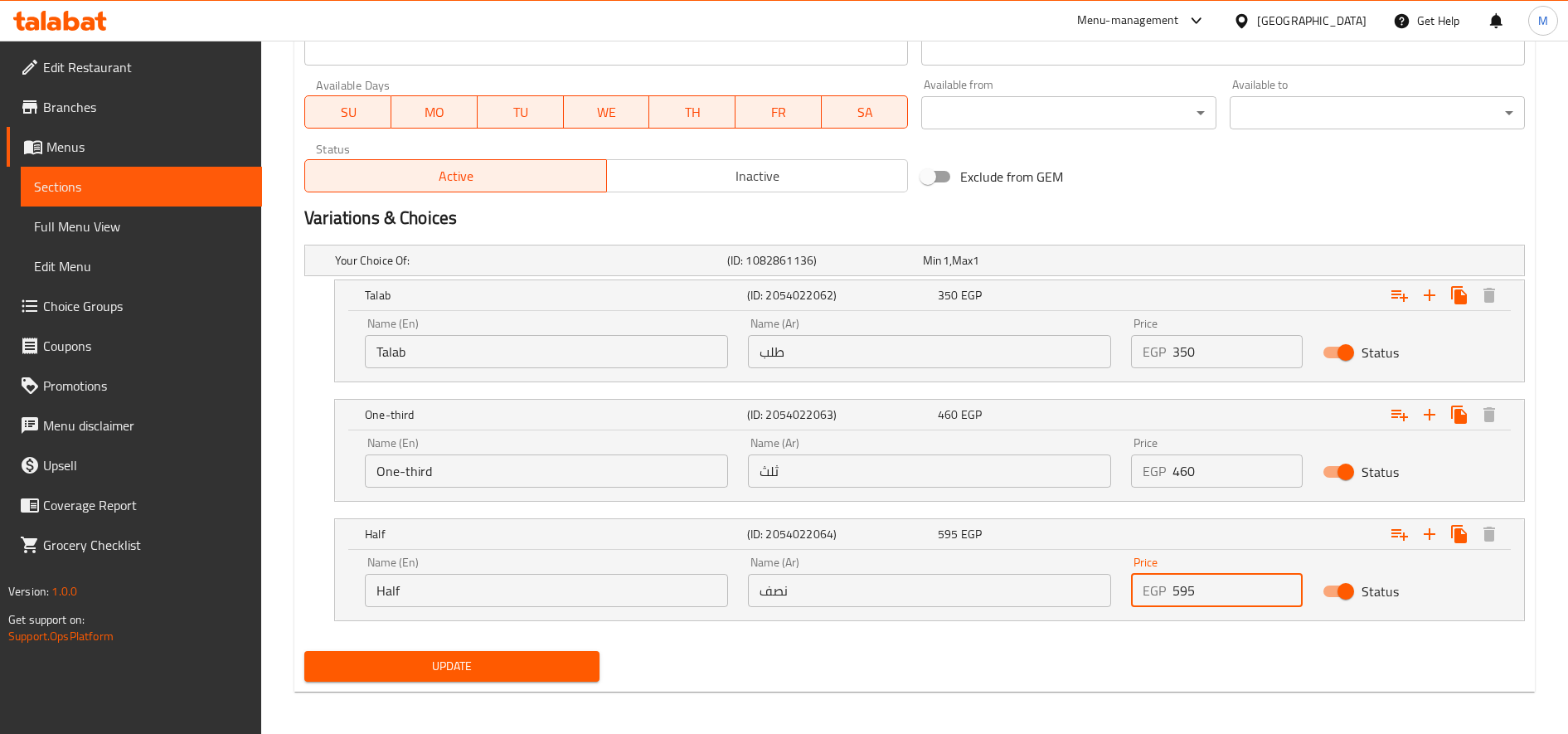
click at [1168, 594] on input "595" at bounding box center [1237, 591] width 131 height 33
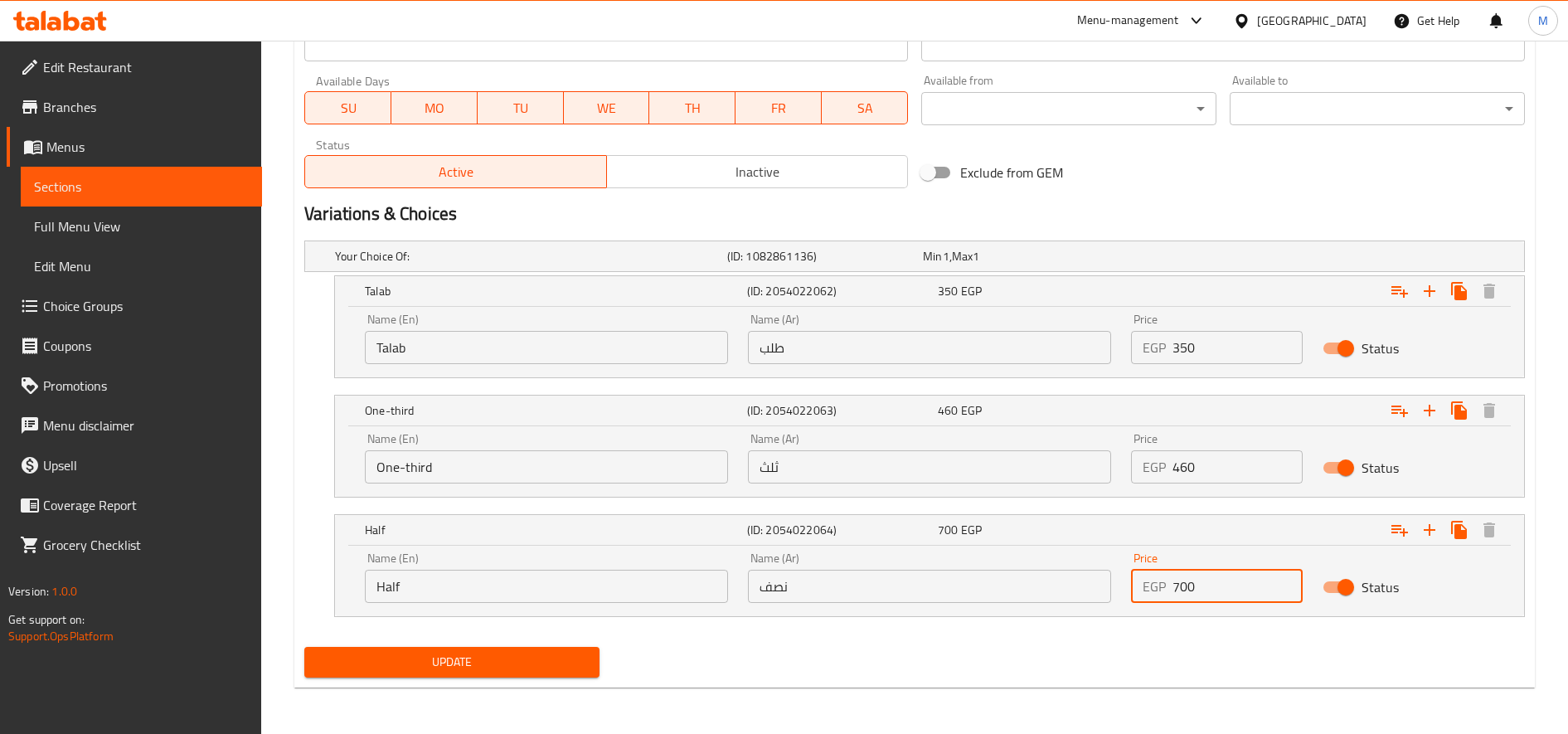
type input "700"
click at [304, 647] on button "Update" at bounding box center [451, 661] width 295 height 30
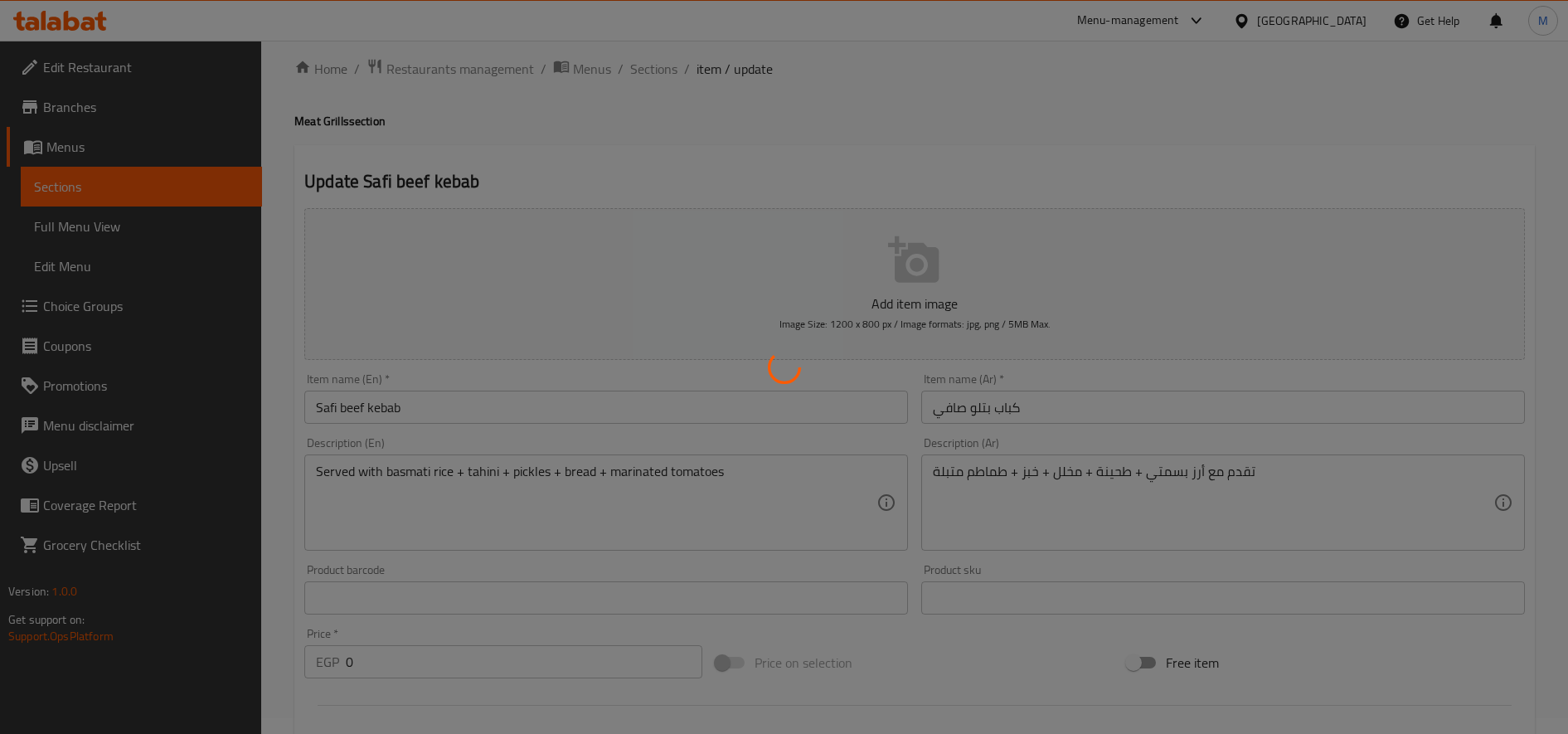
scroll to position [0, 0]
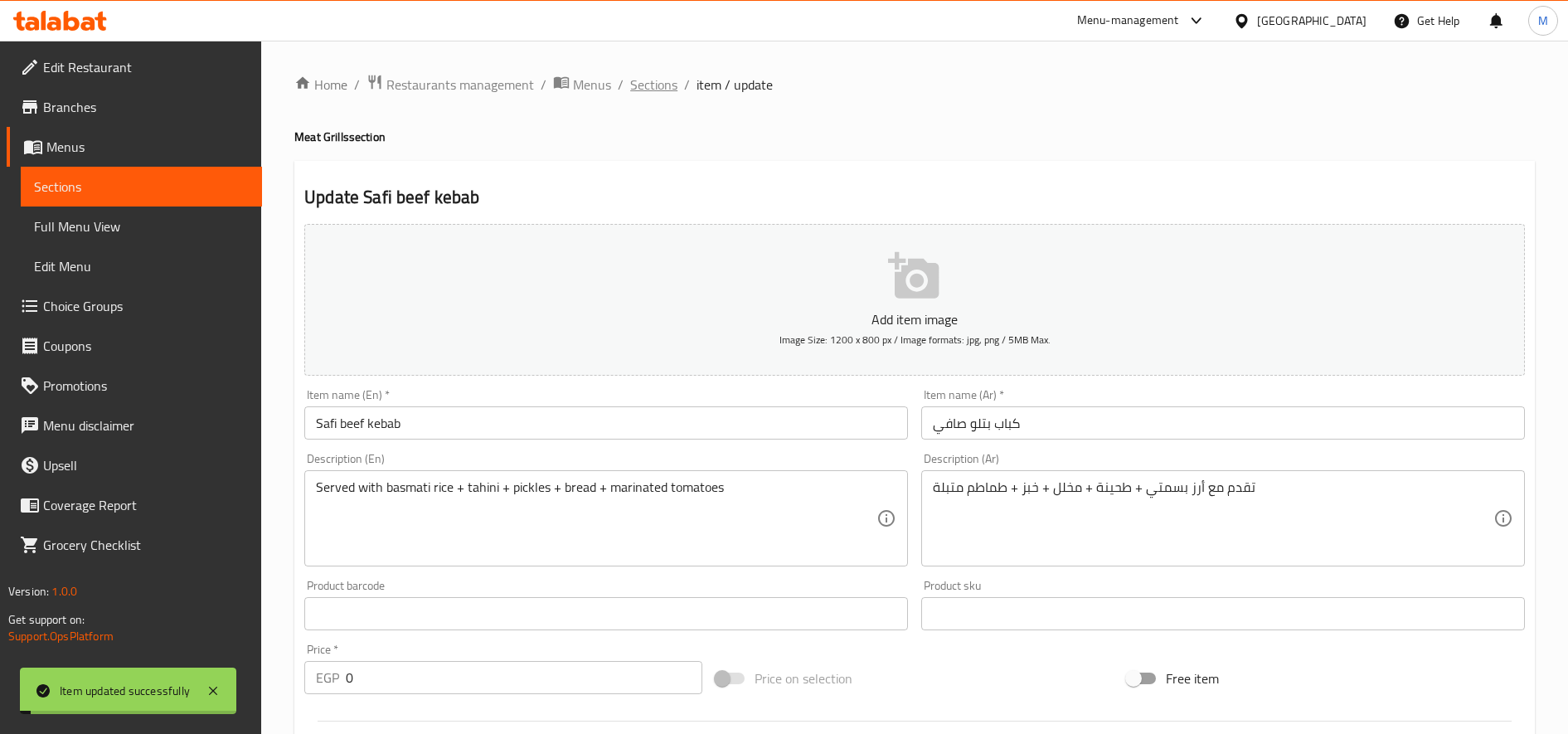
click at [653, 85] on span "Sections" at bounding box center [653, 84] width 47 height 20
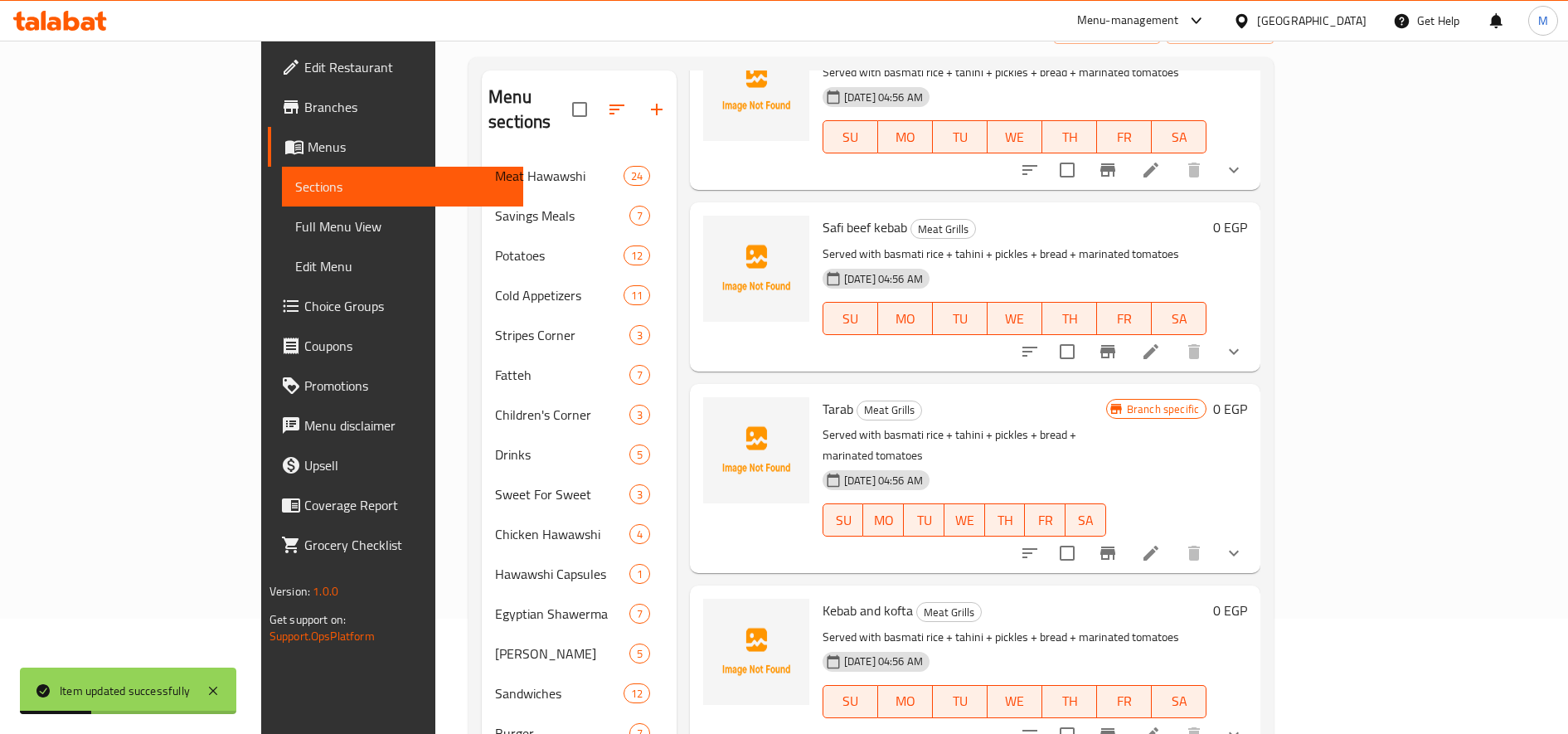
scroll to position [138, 0]
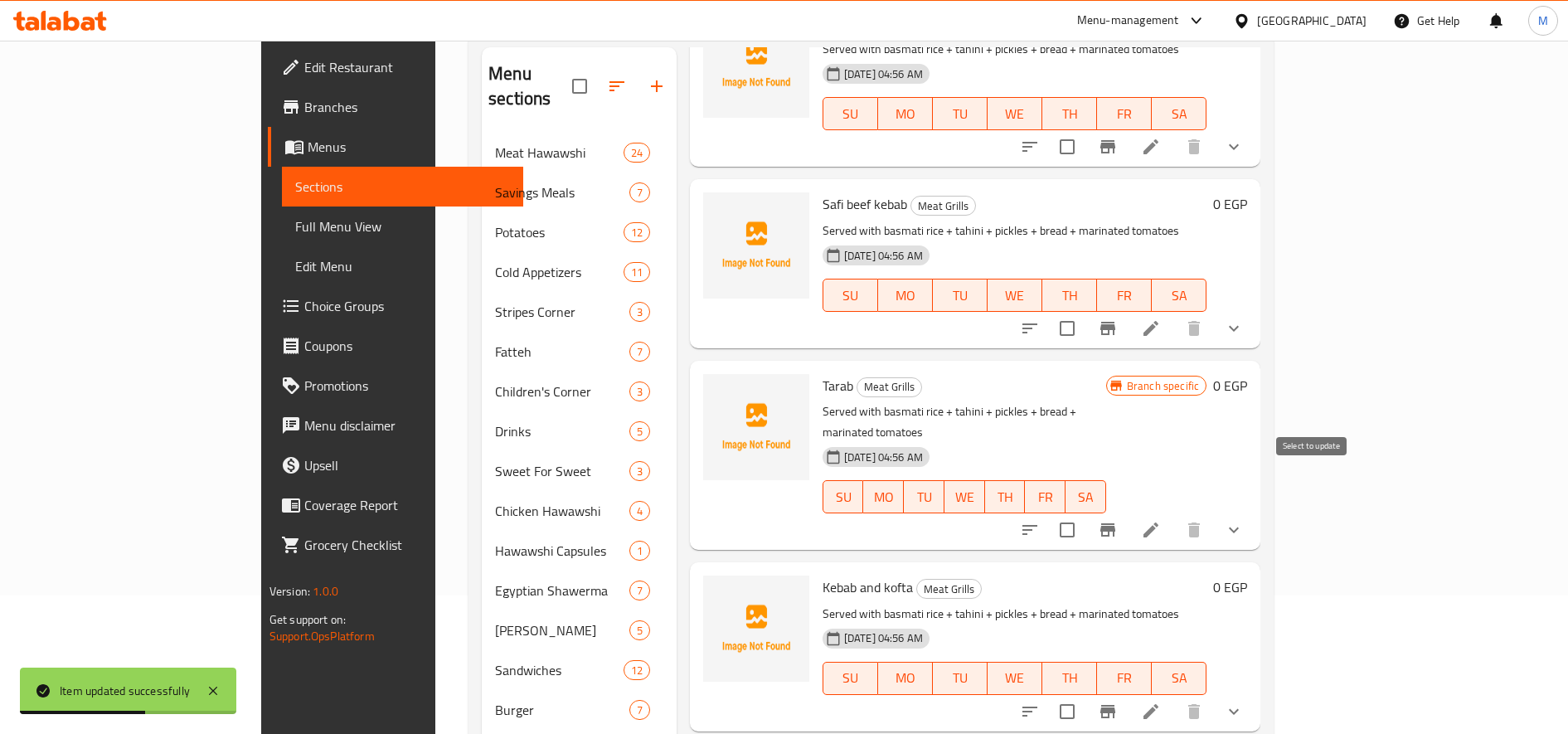
click at [1050, 510] on button "sort-choices" at bounding box center [1029, 530] width 40 height 40
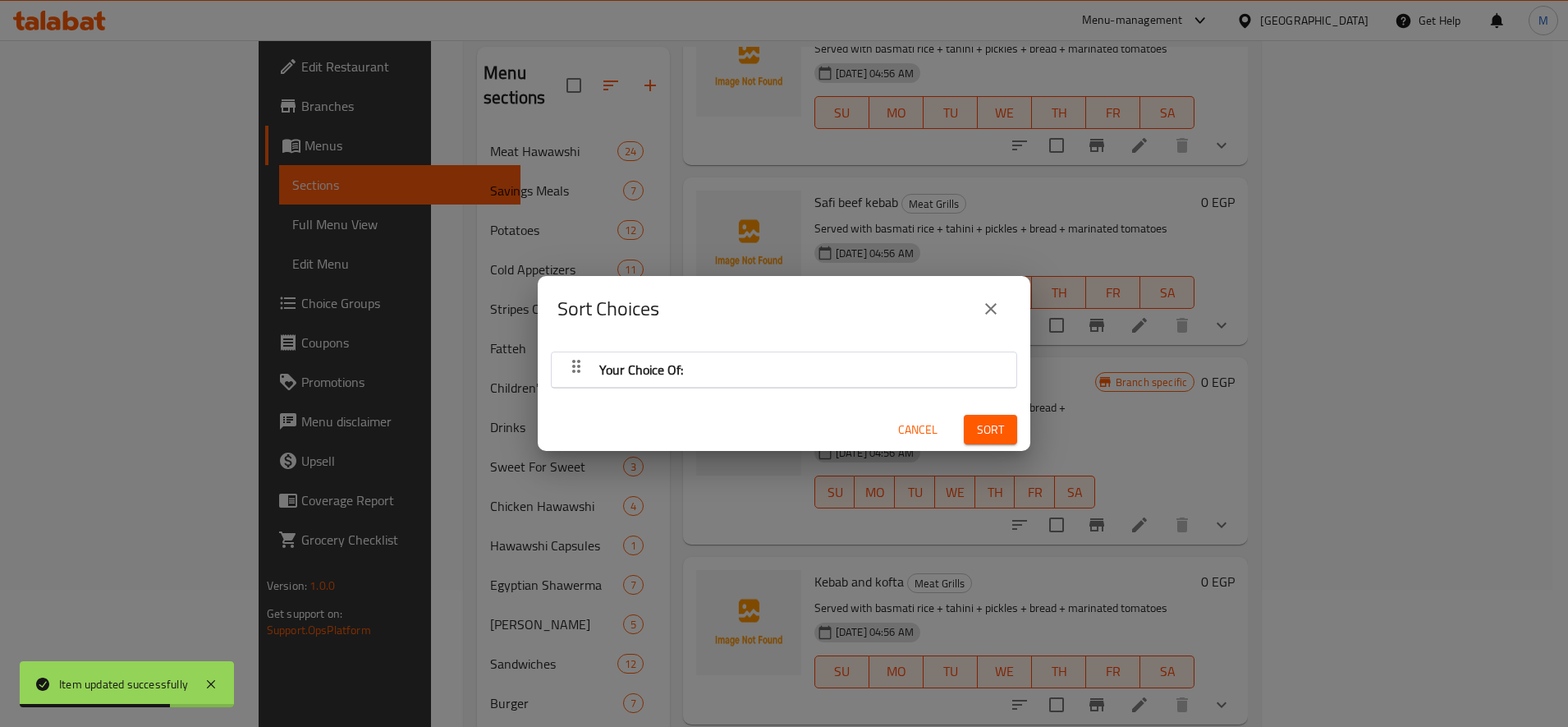
click at [819, 390] on div "Your Choice Of: Cancel Sort" at bounding box center [783, 397] width 493 height 110
click at [831, 359] on div "Your Choice Of:" at bounding box center [783, 369] width 448 height 40
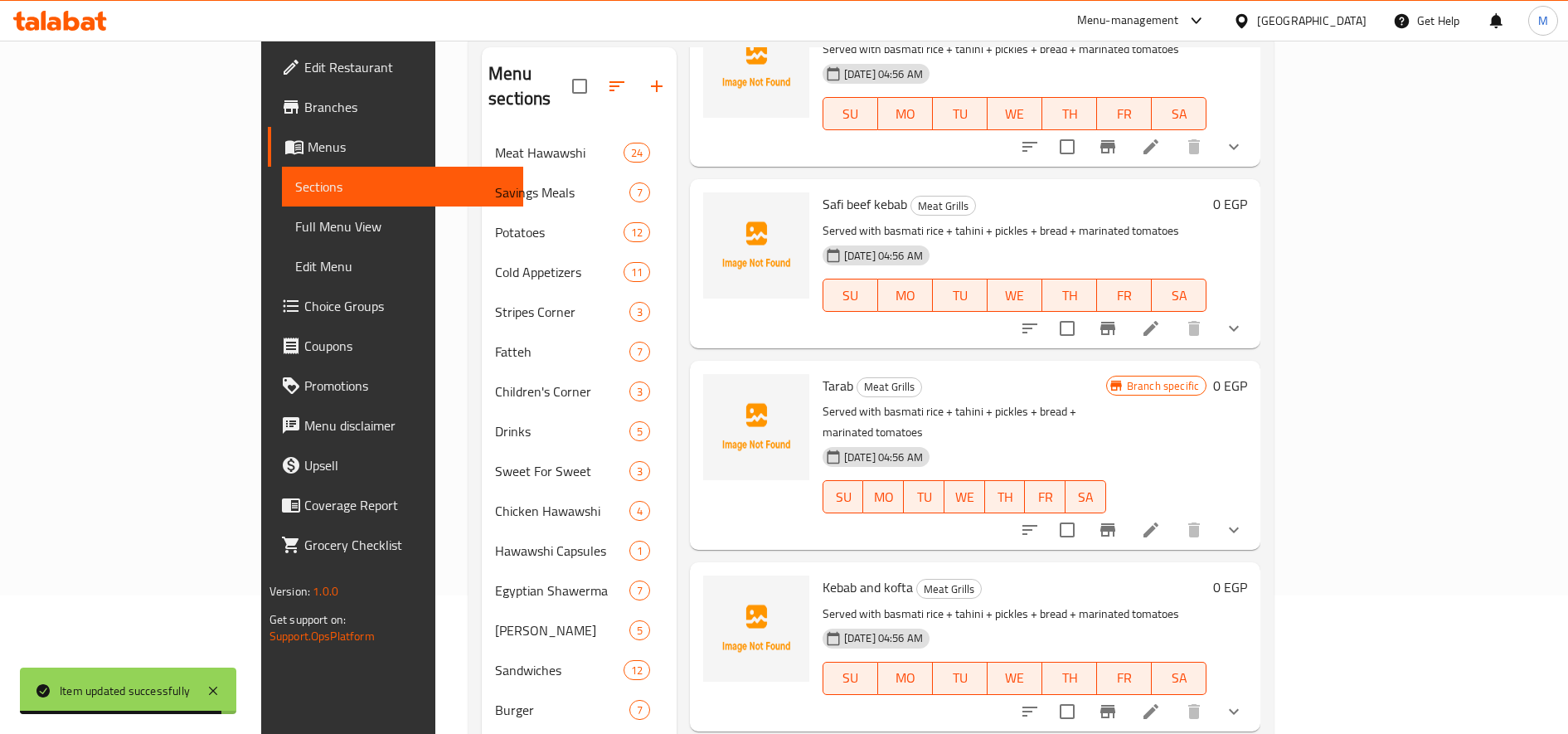
click at [1168, 515] on li at bounding box center [1150, 530] width 46 height 29
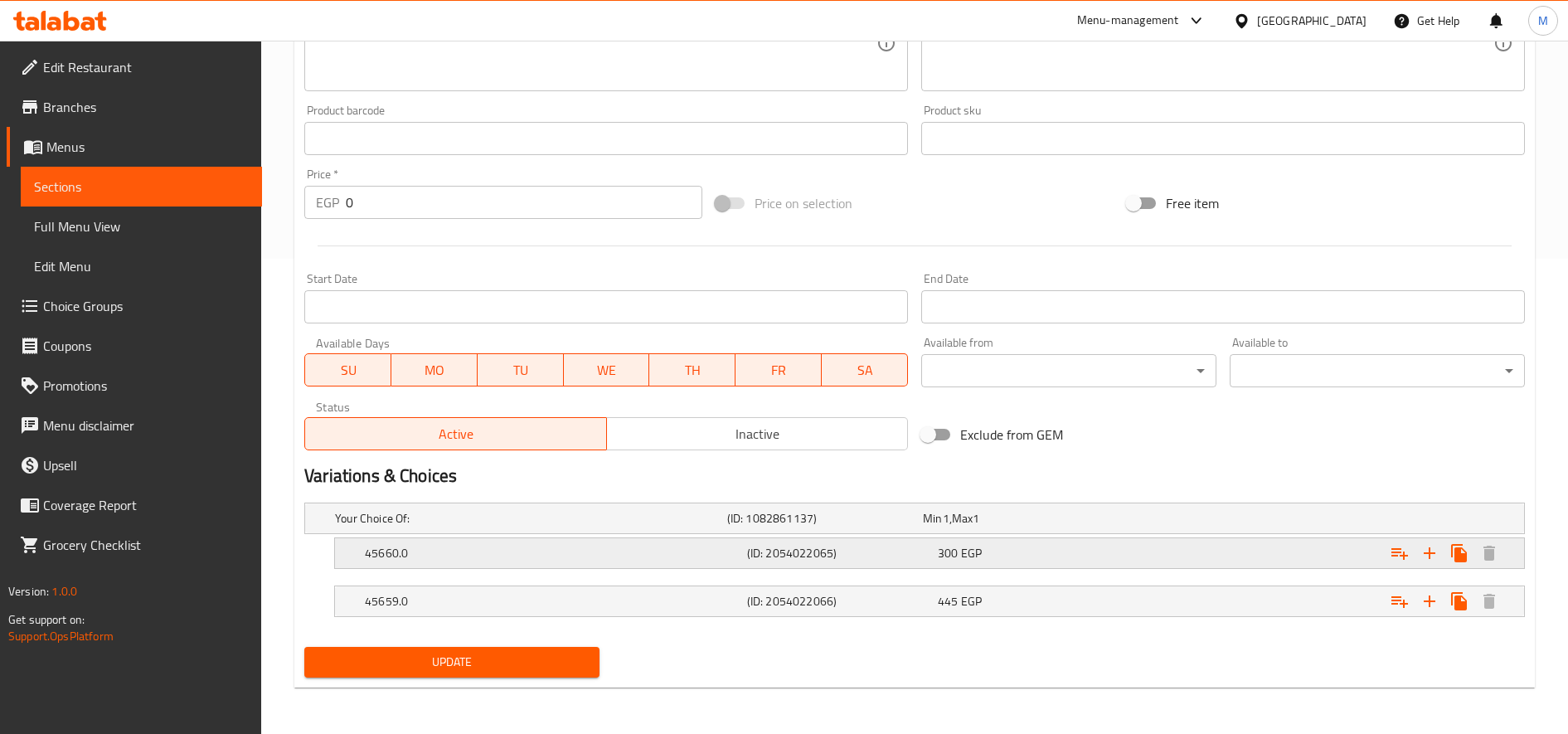
click at [495, 527] on h5 "45660.0" at bounding box center [527, 518] width 386 height 17
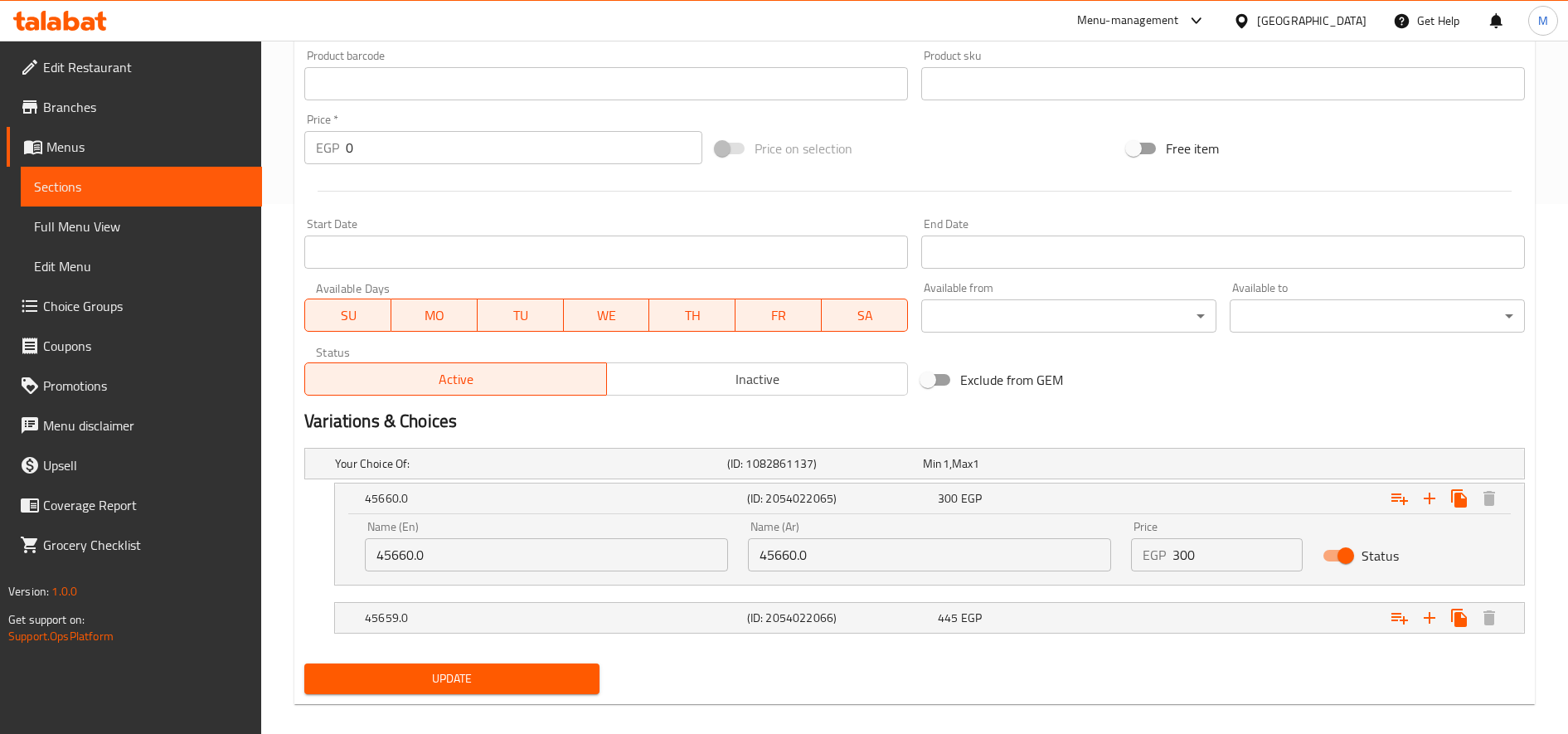
scroll to position [547, 0]
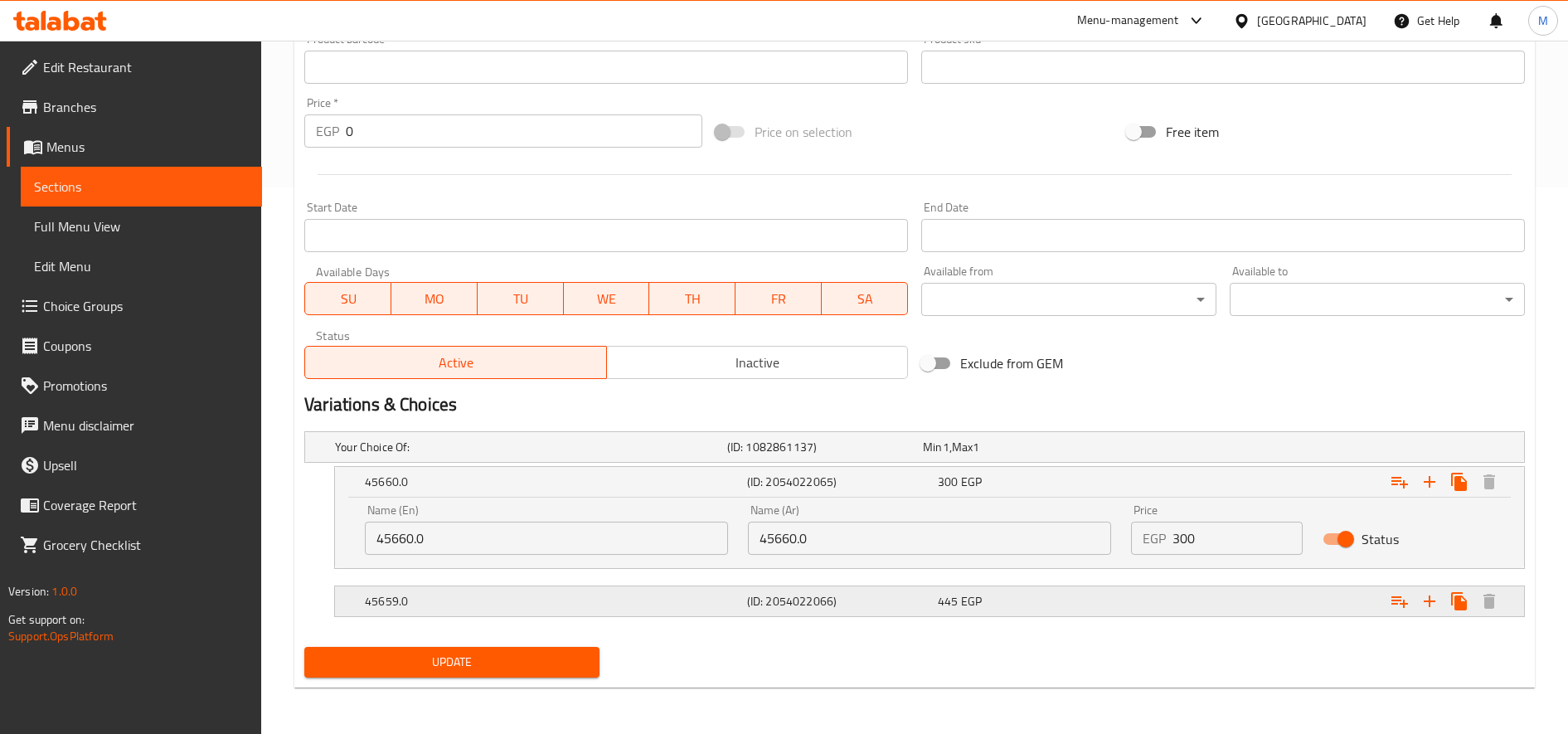
click at [622, 455] on h5 "45659.0" at bounding box center [527, 446] width 386 height 17
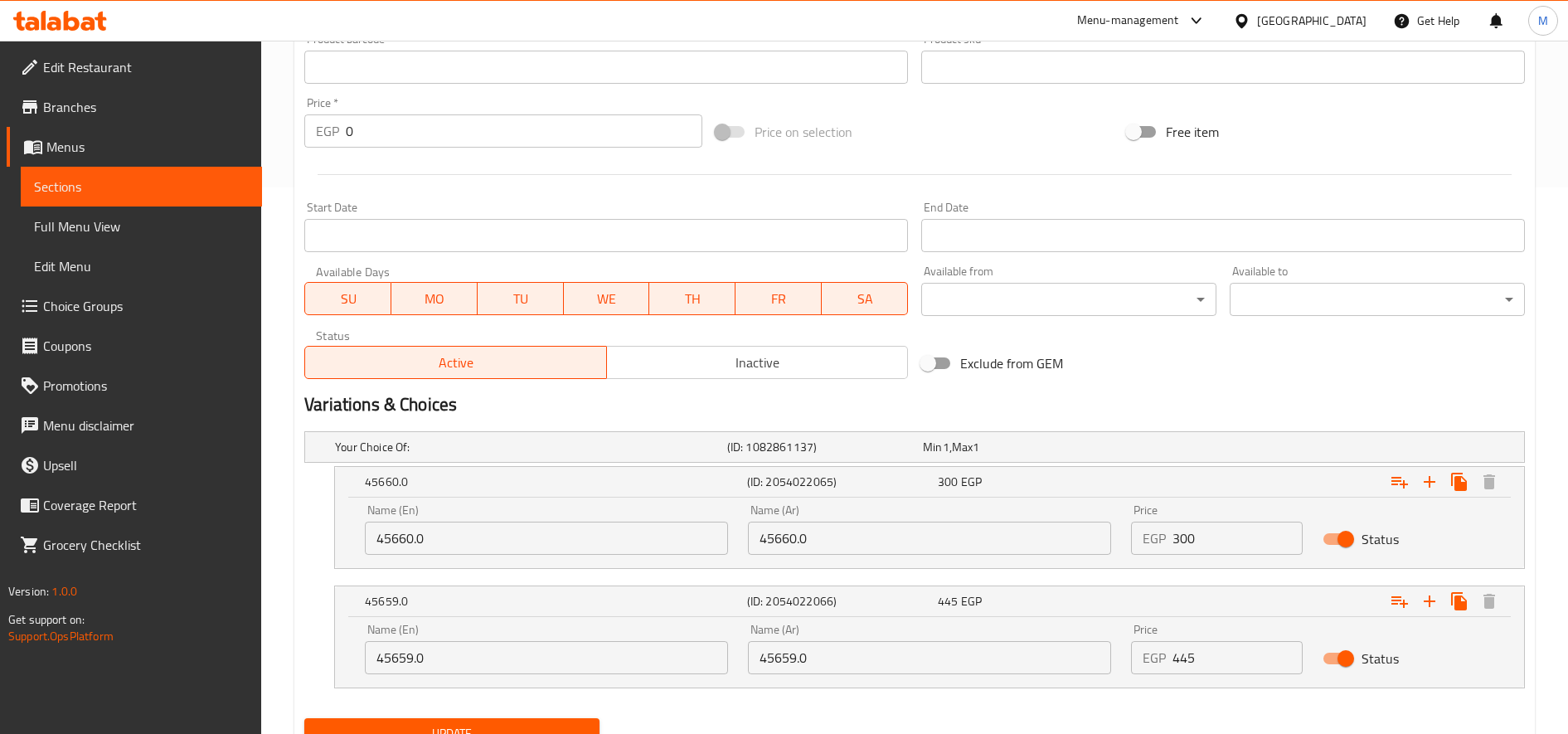
click at [524, 519] on div "Name (En) 45660.0 Name (En)" at bounding box center [547, 530] width 363 height 51
click at [521, 525] on input "45660.0" at bounding box center [547, 539] width 363 height 33
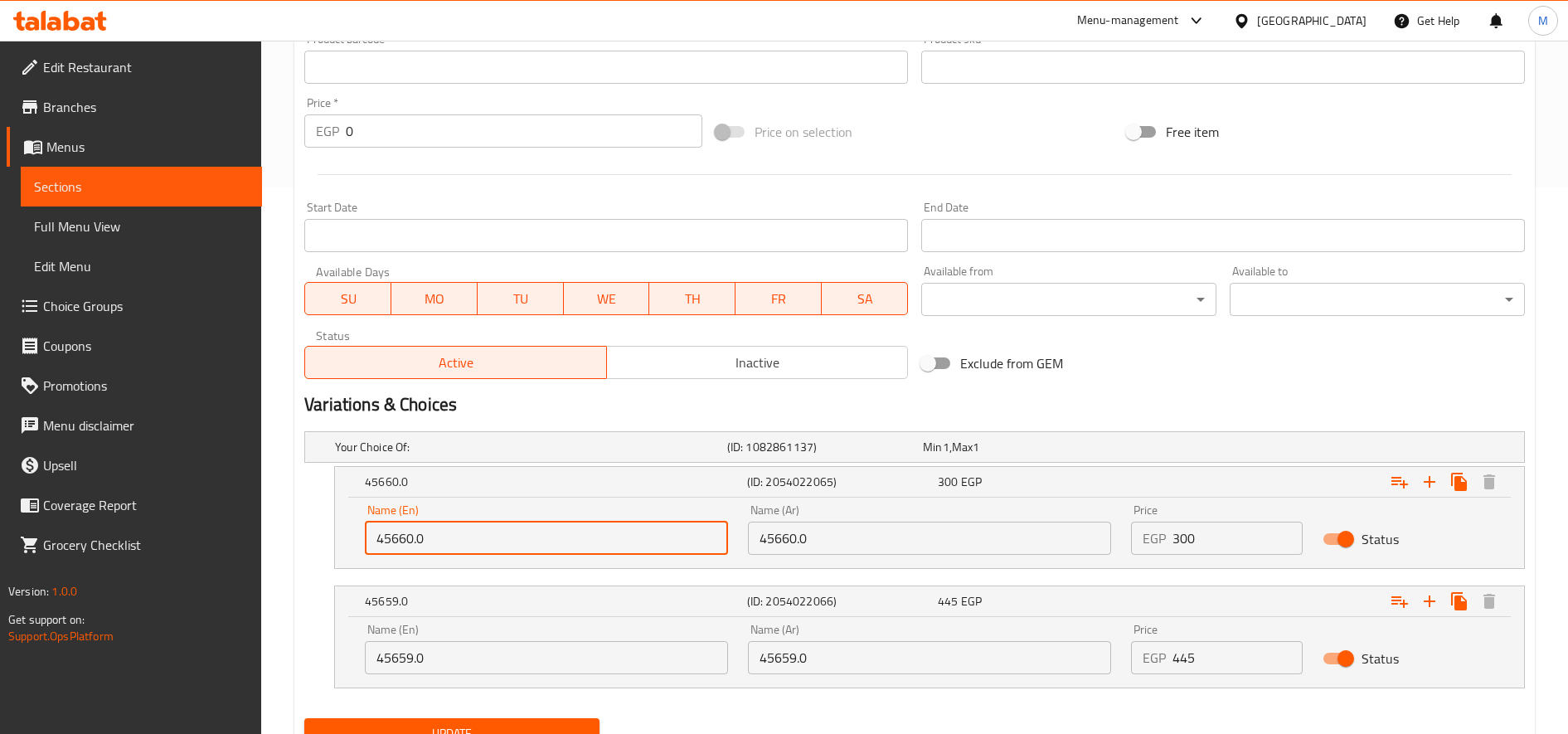
click at [521, 525] on input "45660.0" at bounding box center [547, 539] width 363 height 33
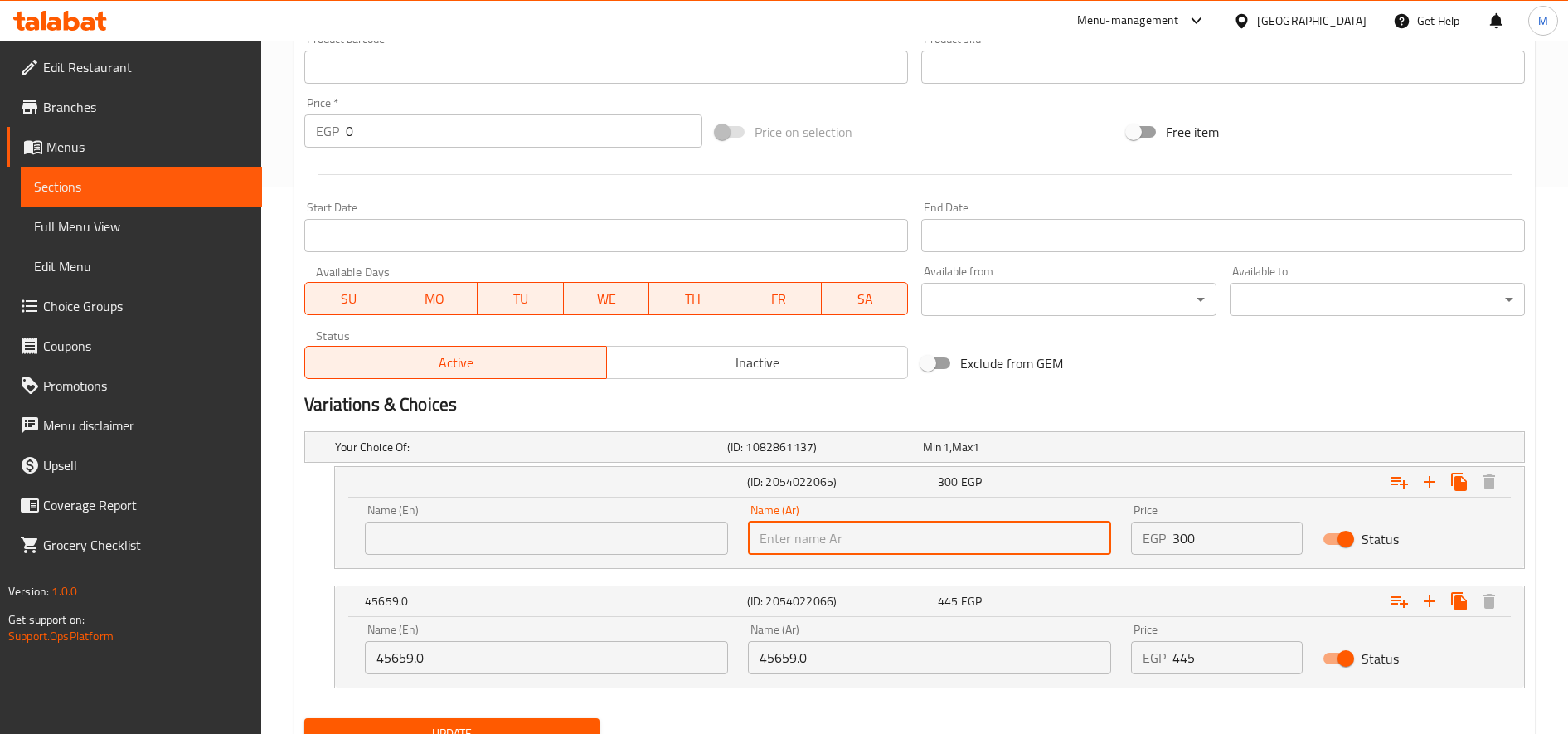
click at [481, 638] on div "Name (En) 45659.0 Name (En)" at bounding box center [547, 649] width 363 height 51
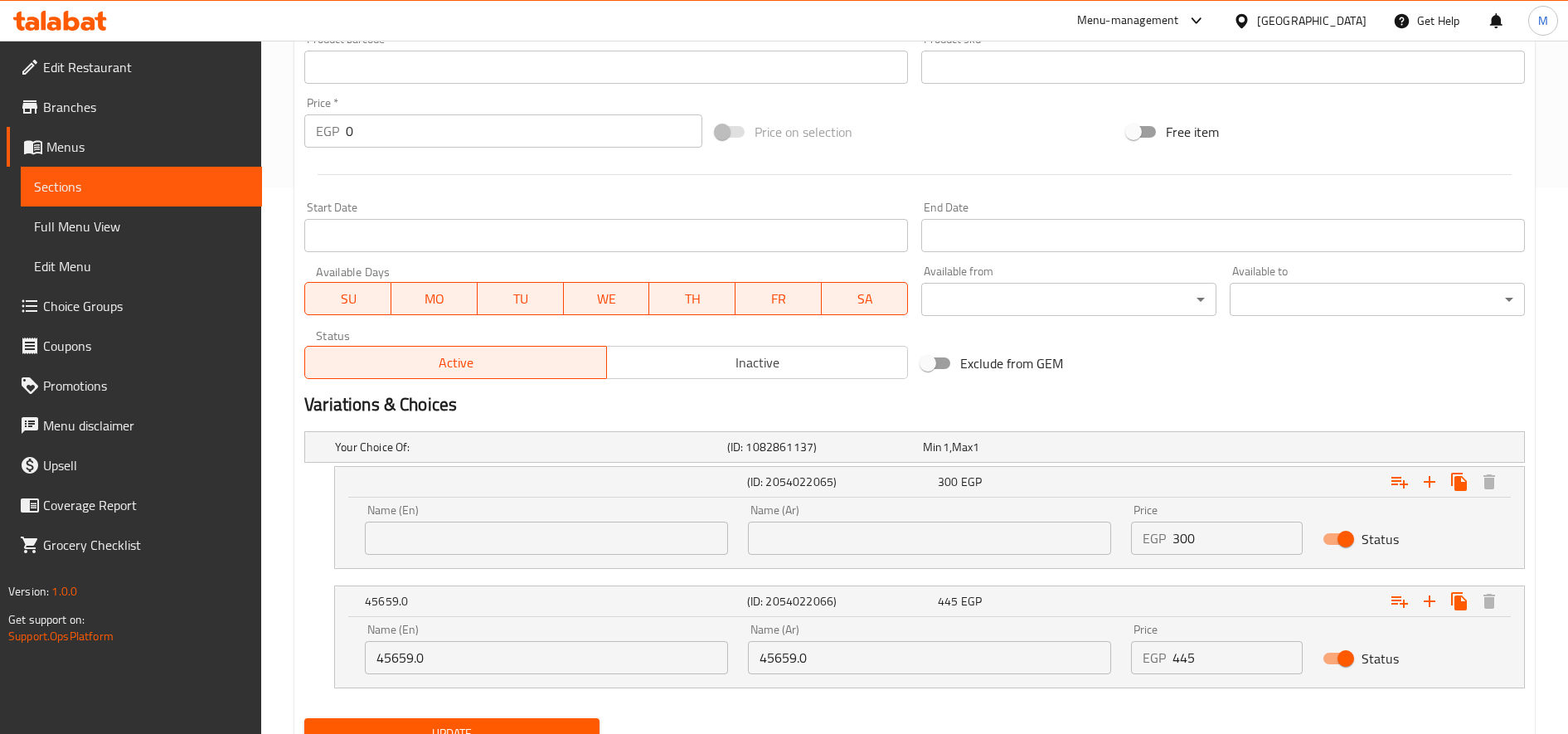
click at [481, 655] on input "45659.0" at bounding box center [547, 657] width 363 height 33
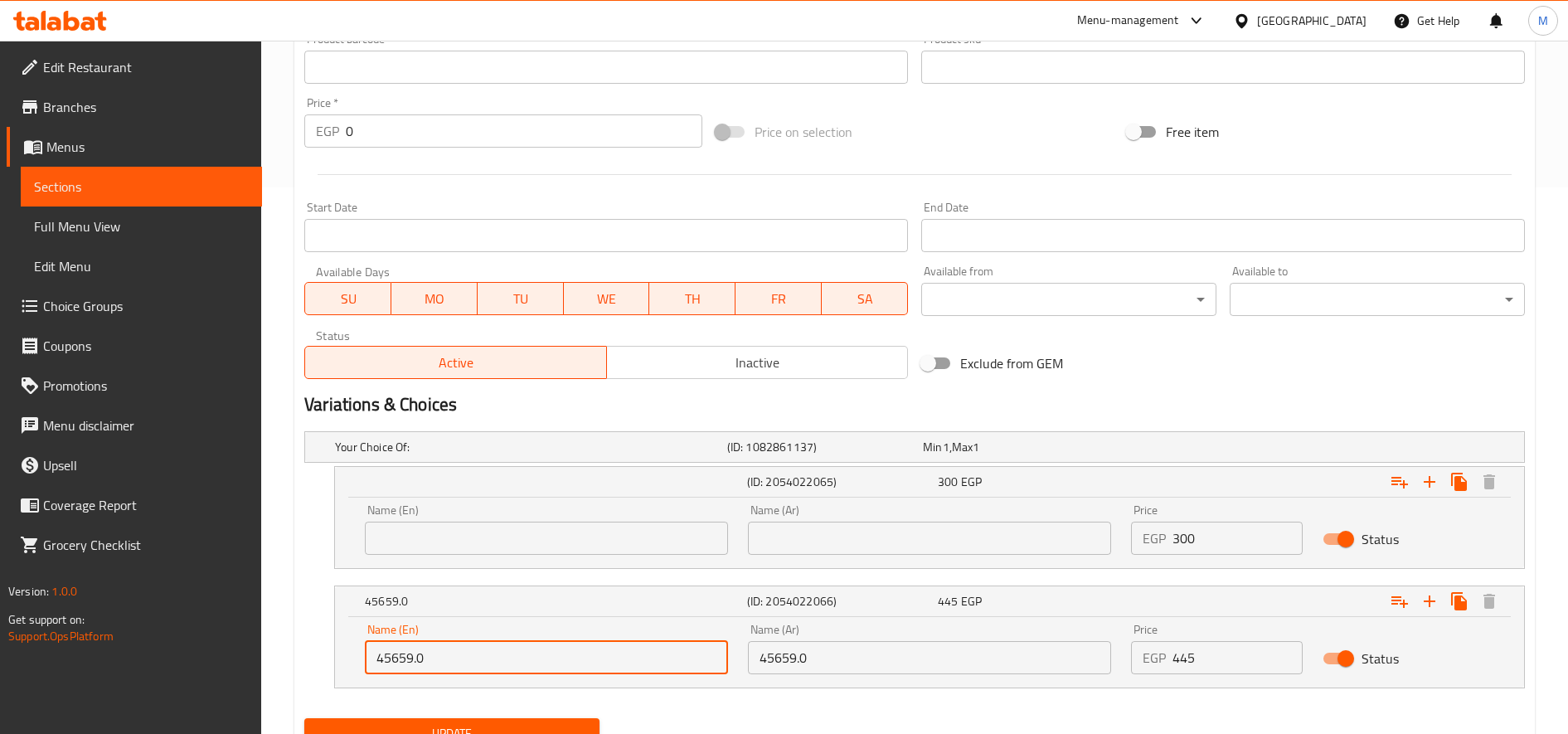
click at [481, 655] on input "45659.0" at bounding box center [547, 657] width 363 height 33
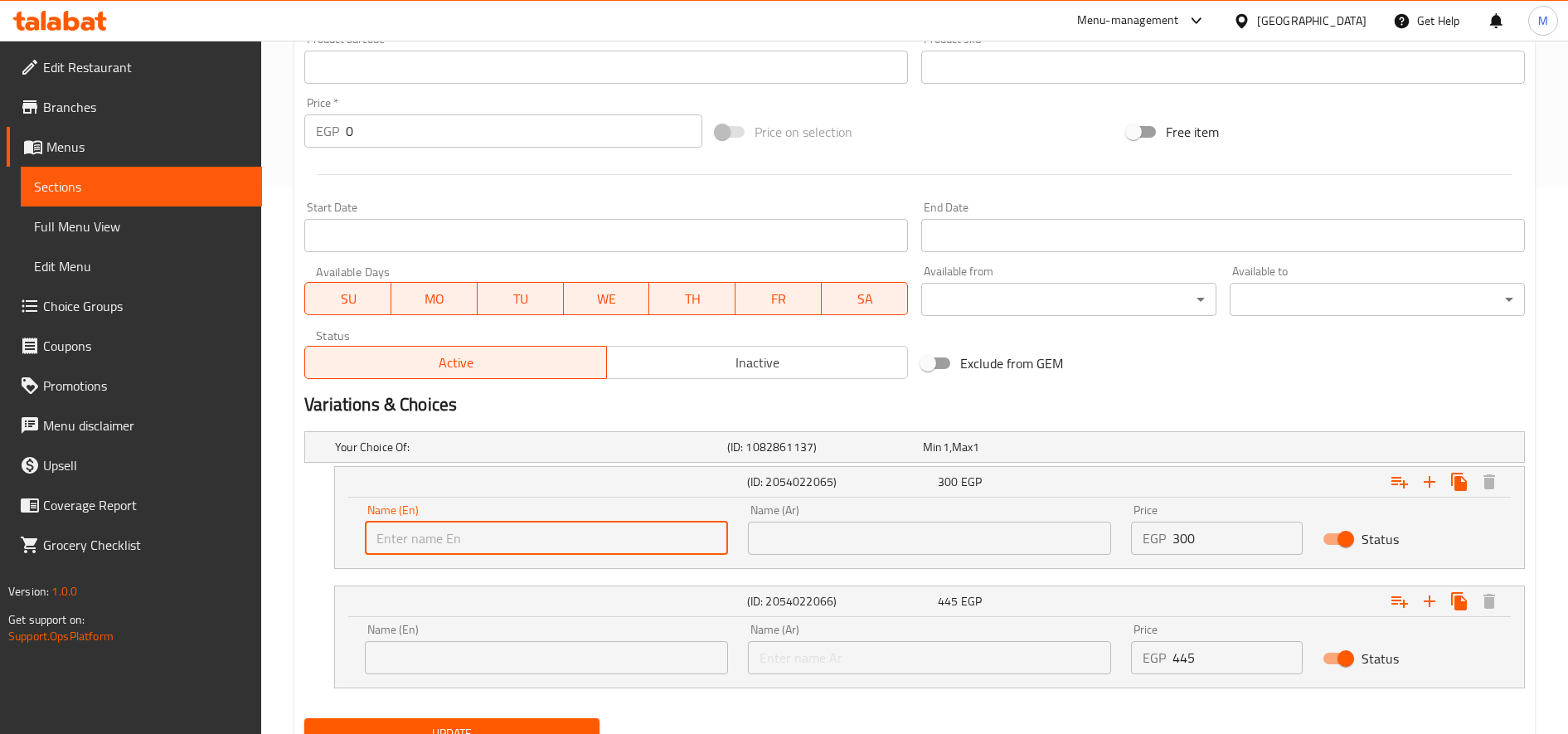
click at [492, 549] on input "text" at bounding box center [547, 539] width 363 height 33
type input "One-third"
click at [848, 525] on input "text" at bounding box center [929, 539] width 363 height 33
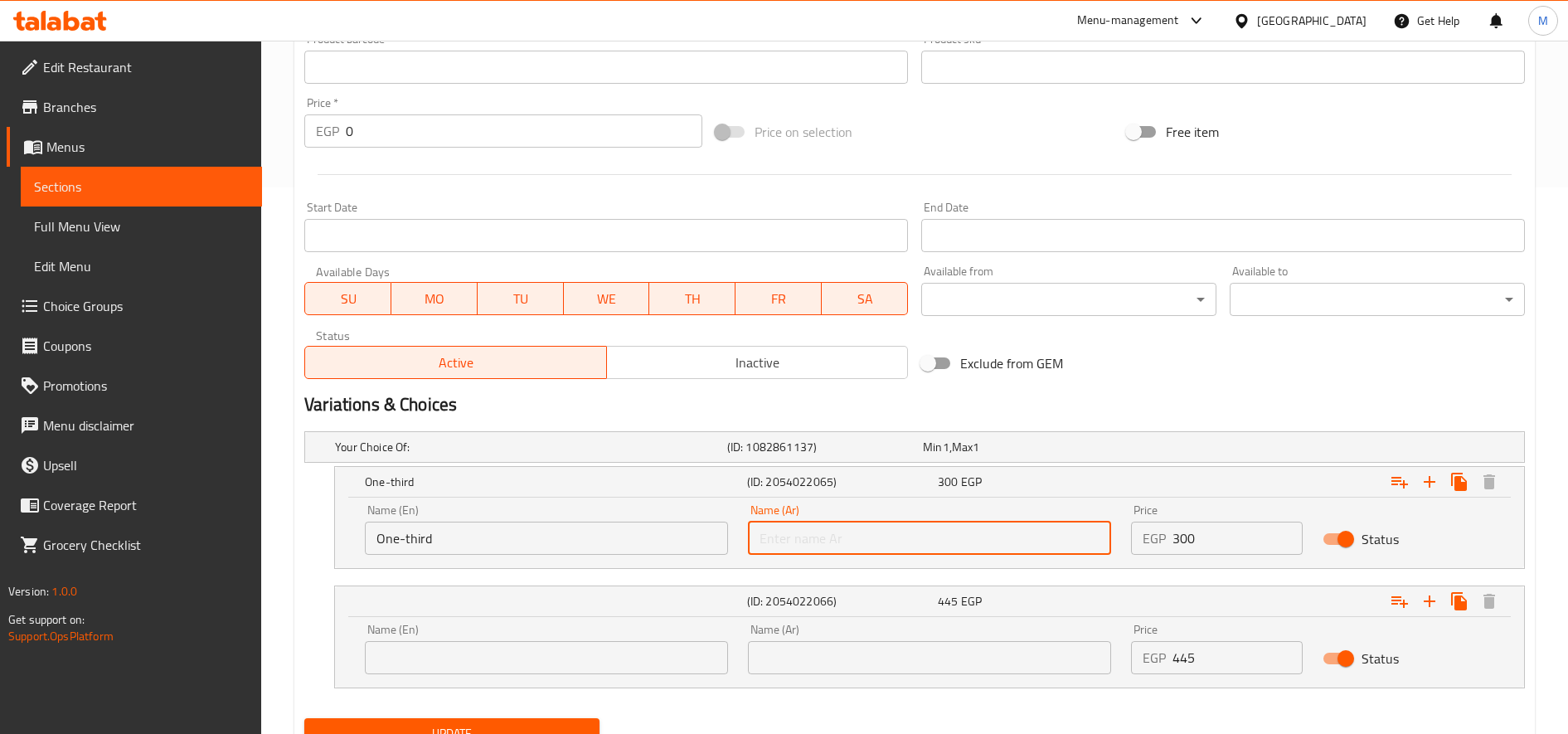
type input "ثلث"
click at [590, 641] on input "text" at bounding box center [547, 657] width 363 height 33
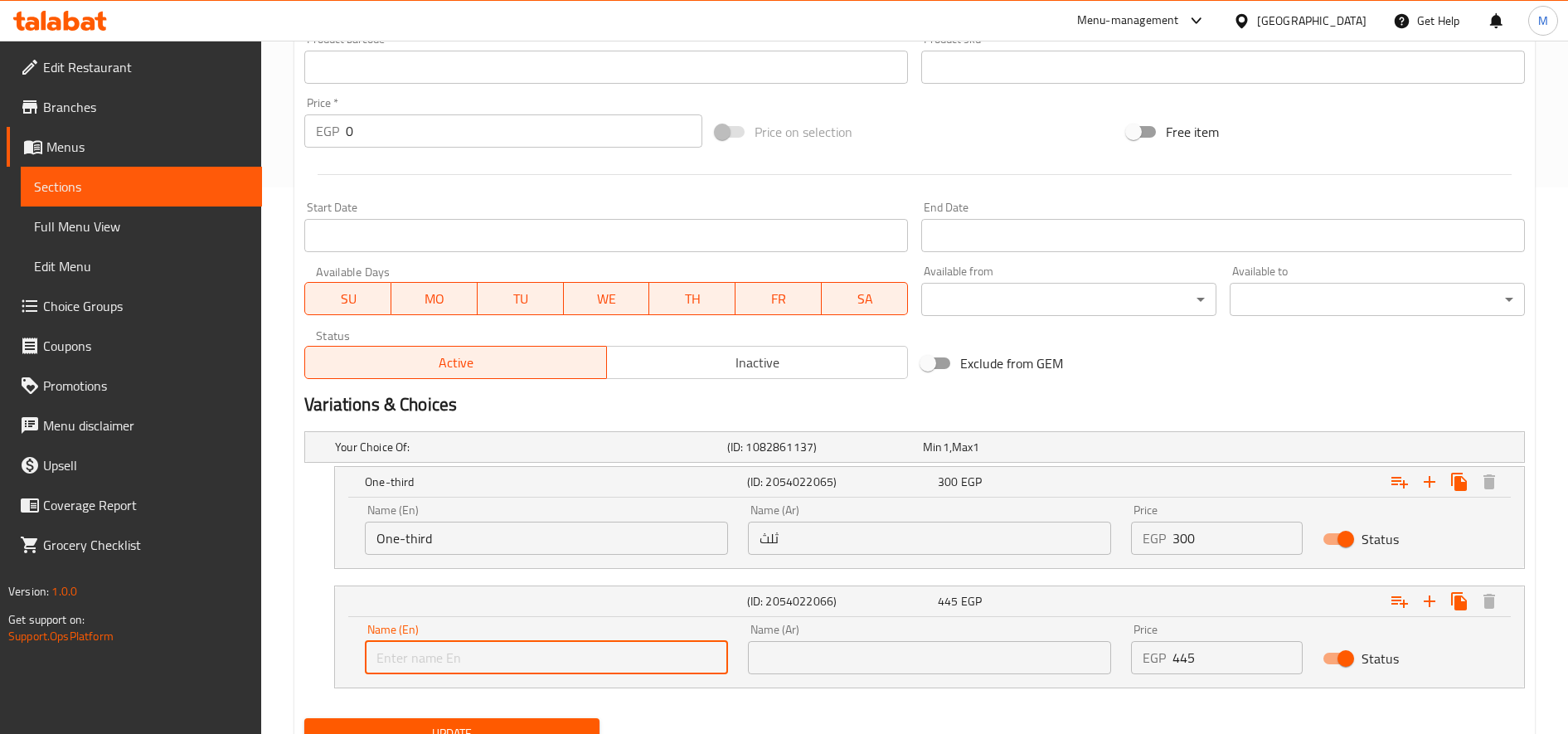
type input "Half"
click at [840, 642] on input "text" at bounding box center [929, 657] width 363 height 33
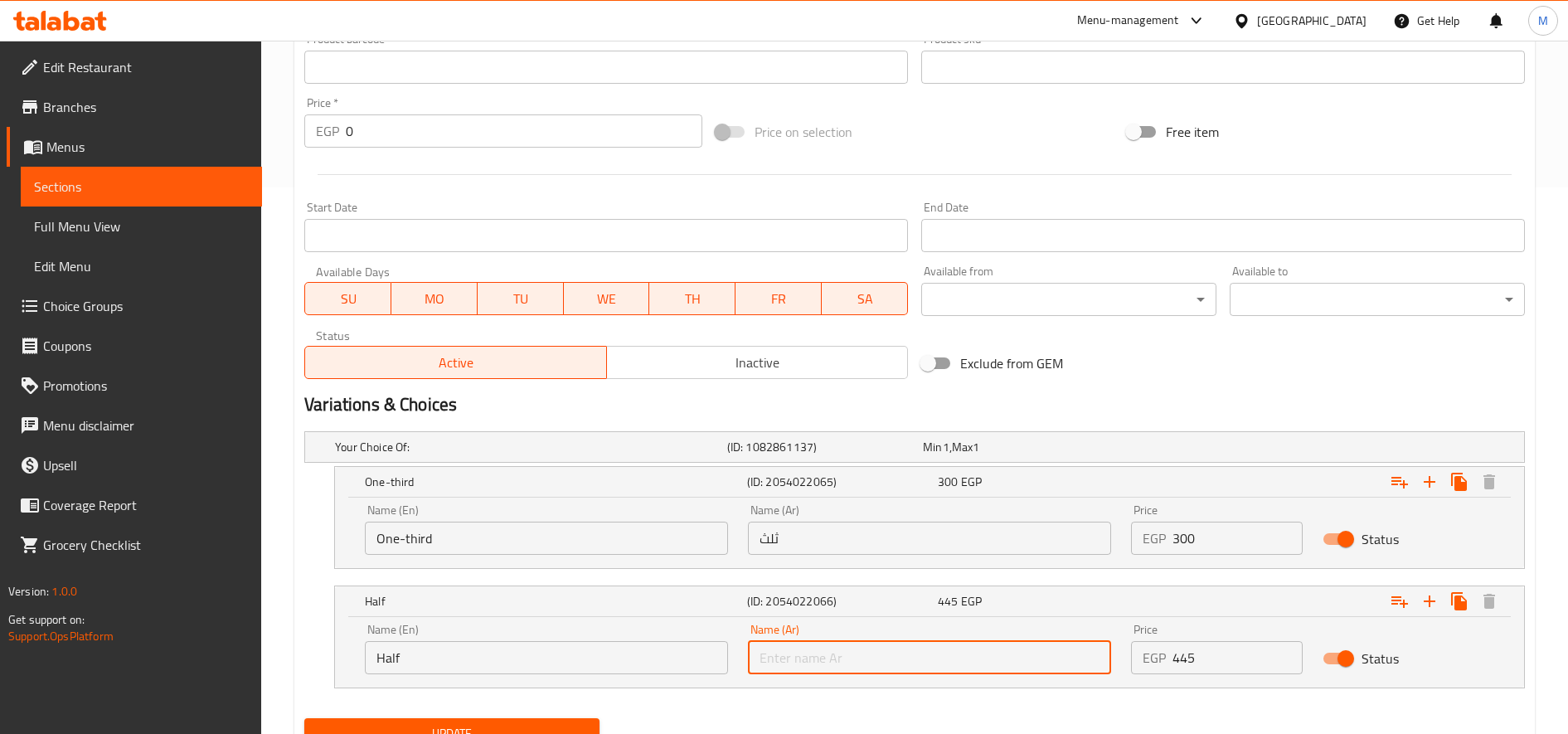
type input "نصف"
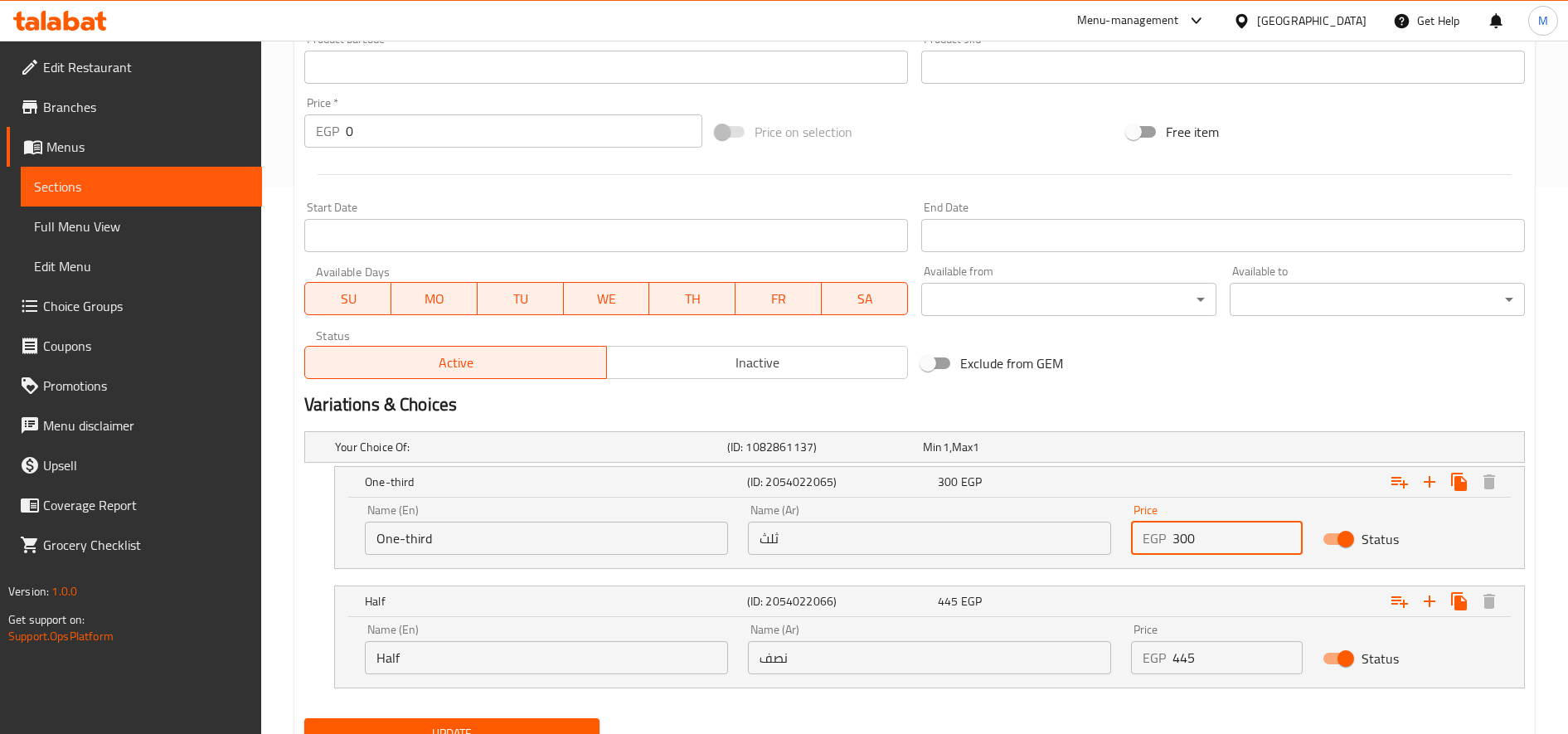
click at [1168, 538] on input "300" at bounding box center [1237, 539] width 131 height 33
type input "350"
click at [1168, 659] on input "445" at bounding box center [1237, 657] width 131 height 33
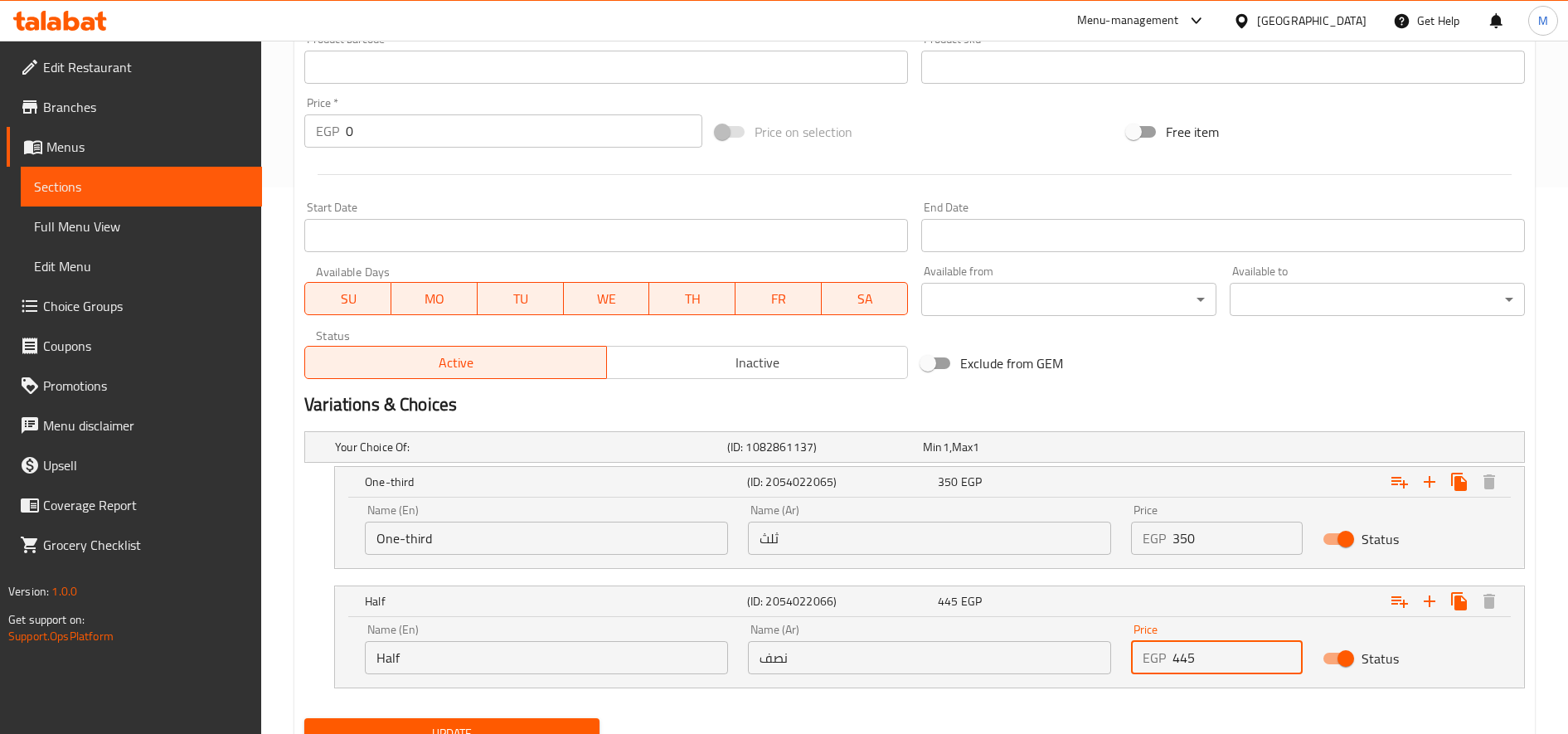
click at [1168, 659] on input "445" at bounding box center [1237, 657] width 131 height 33
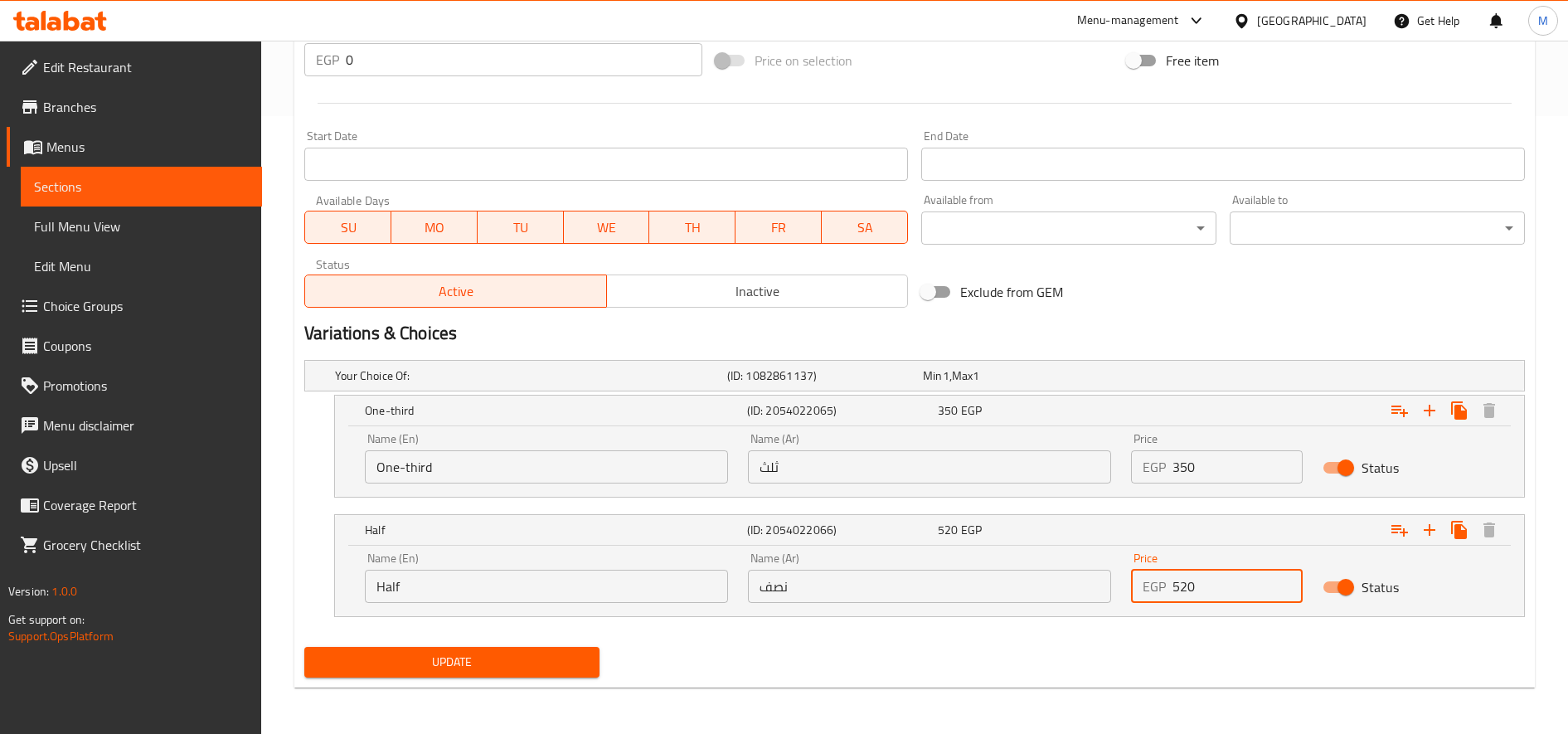
type input "520"
click at [564, 659] on span "Update" at bounding box center [452, 661] width 269 height 21
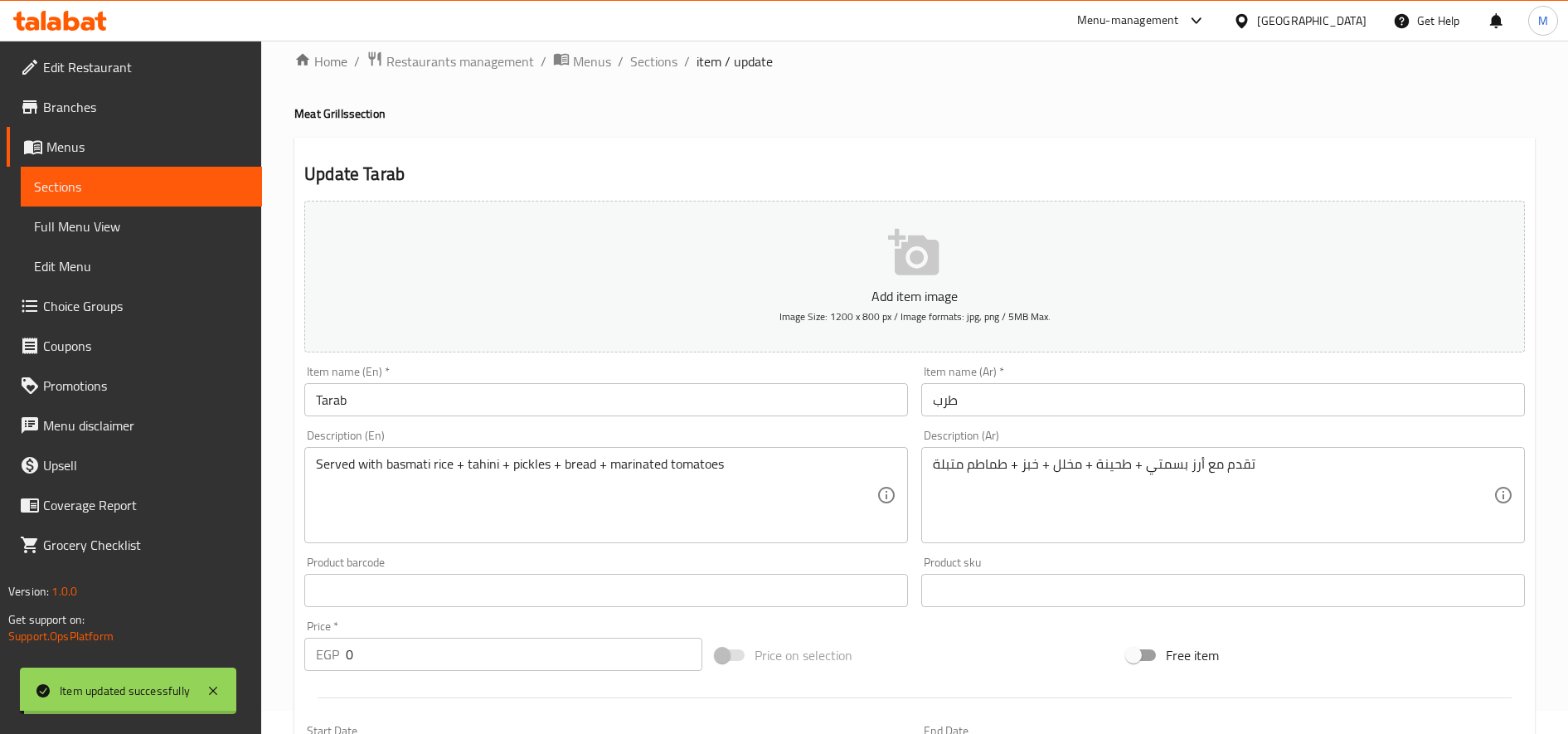
scroll to position [0, 0]
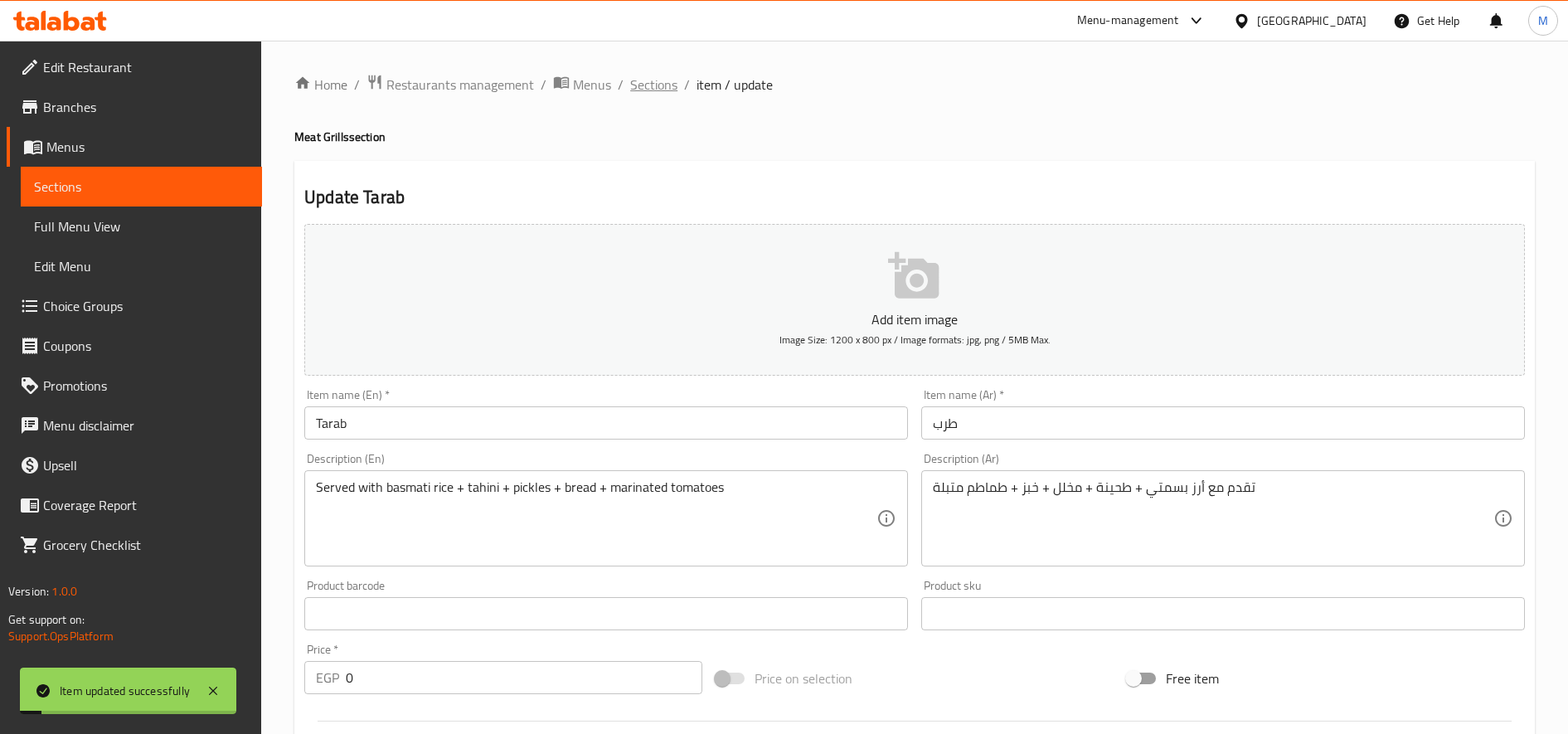
click at [650, 79] on span "Sections" at bounding box center [653, 84] width 47 height 20
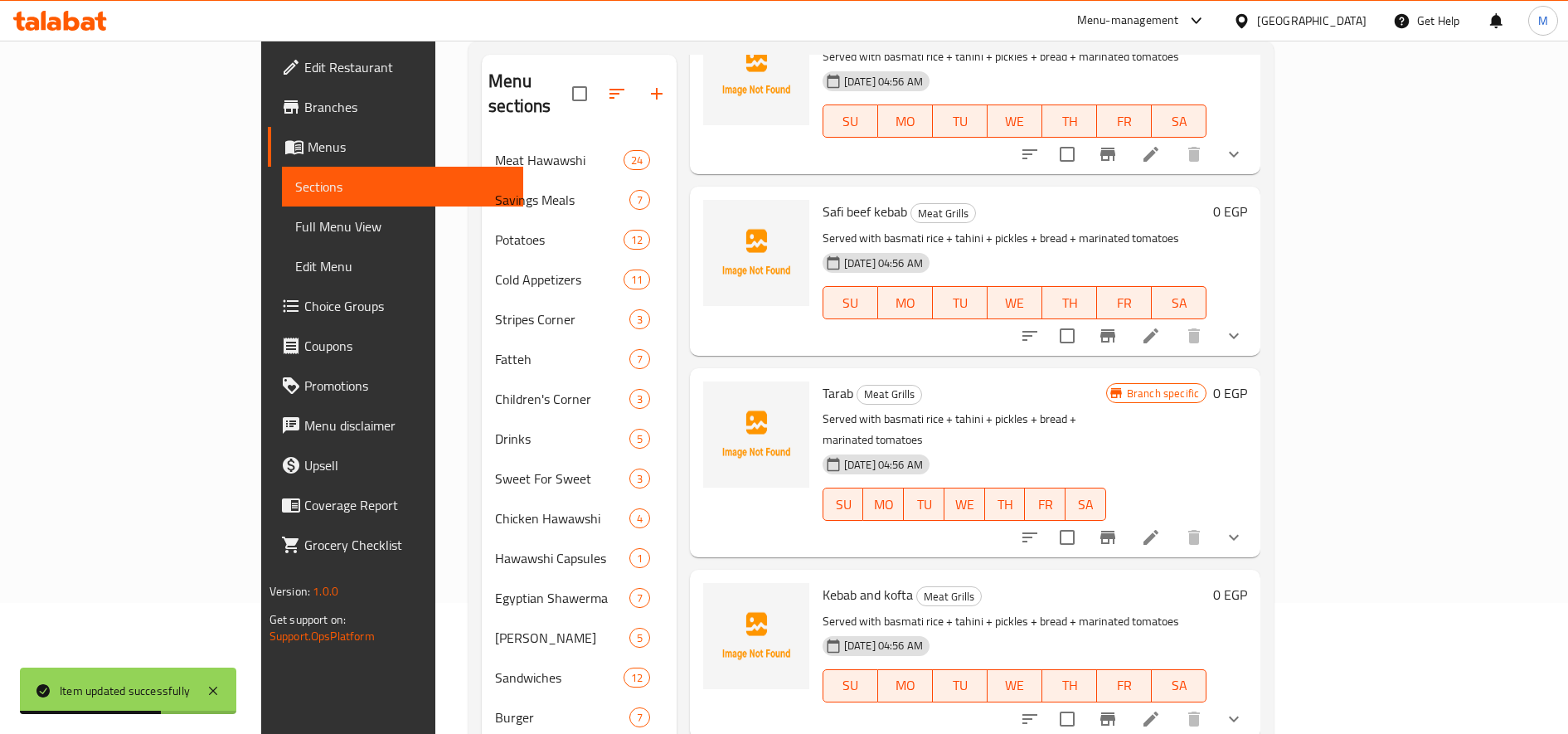
scroll to position [276, 0]
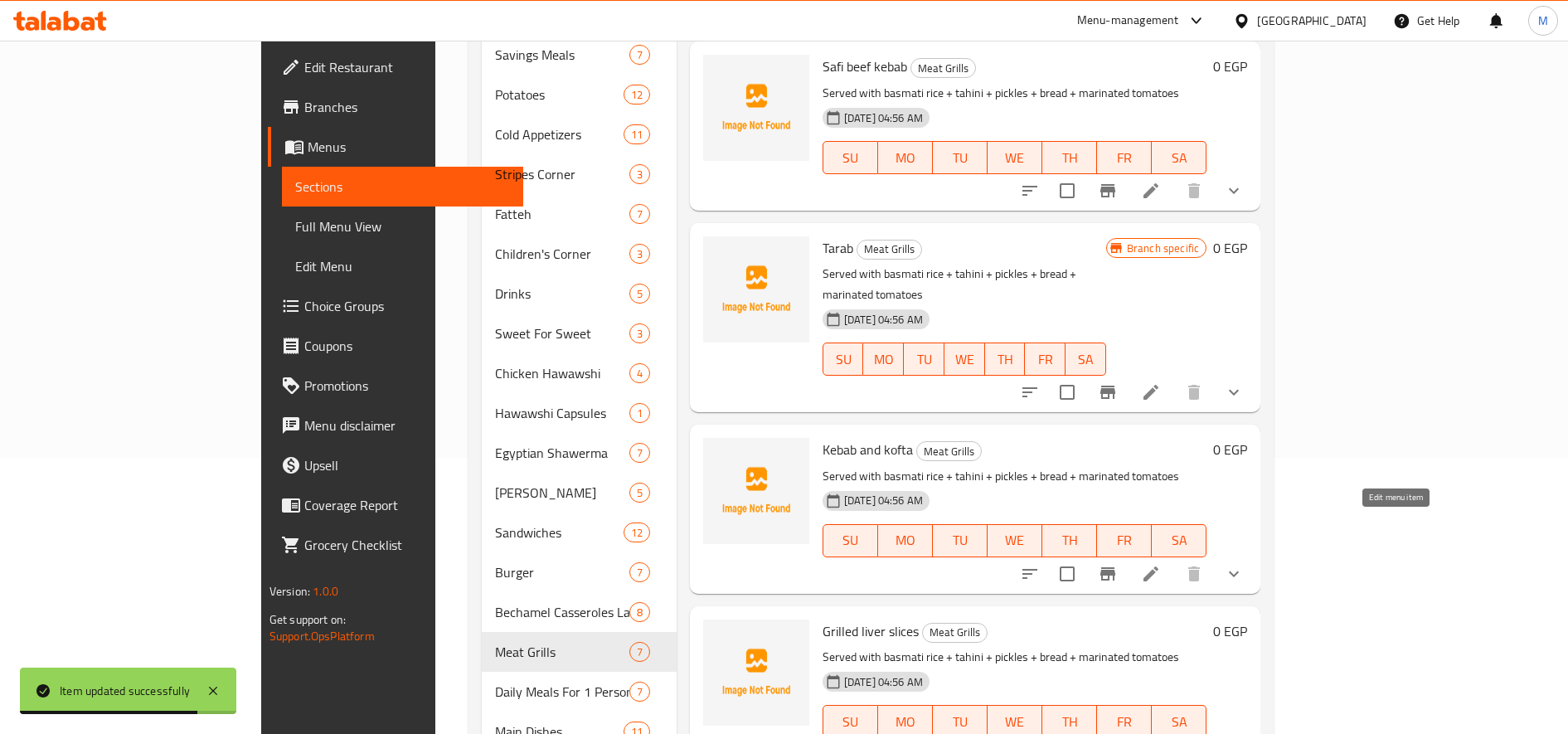
click at [1161, 564] on icon at bounding box center [1151, 574] width 20 height 20
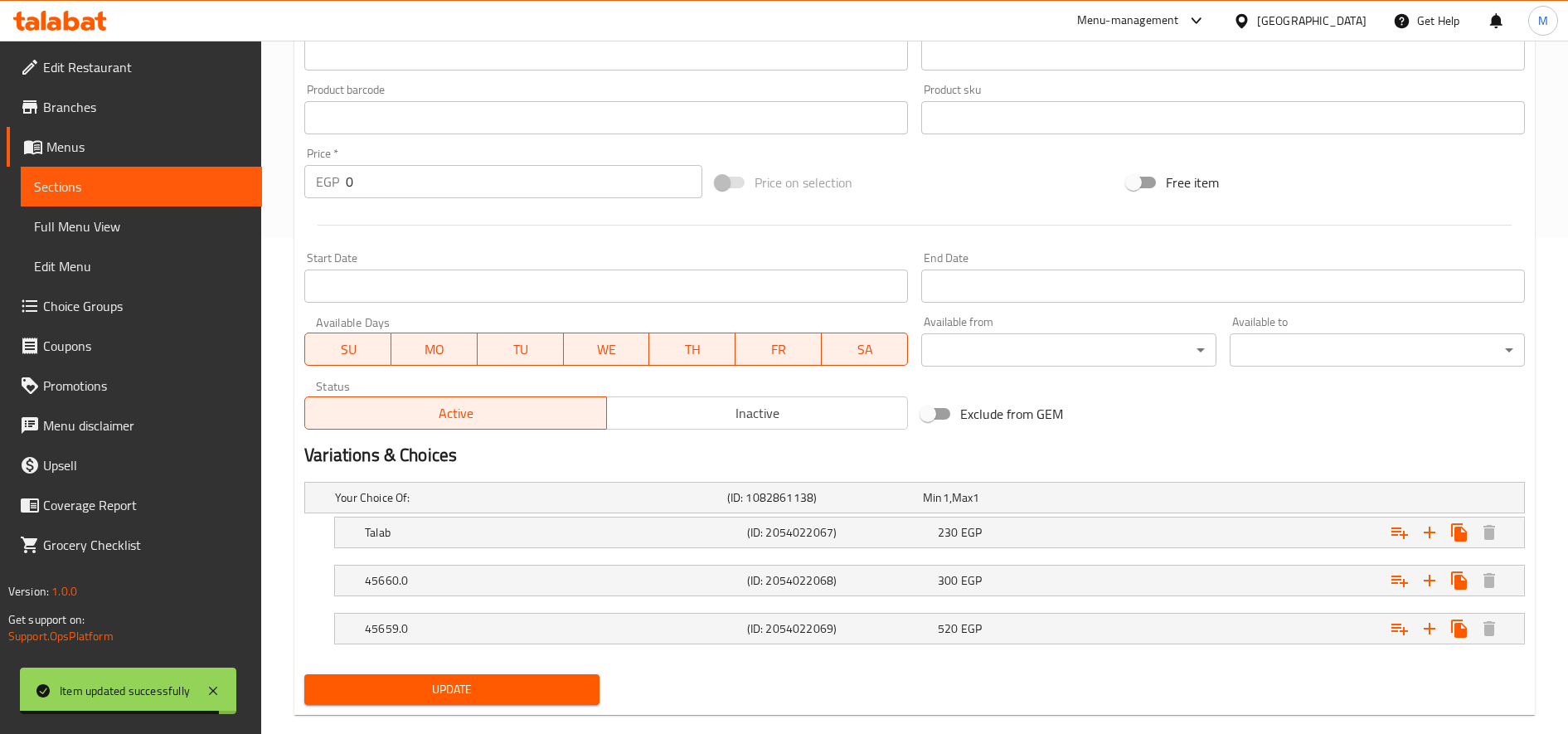
scroll to position [523, 0]
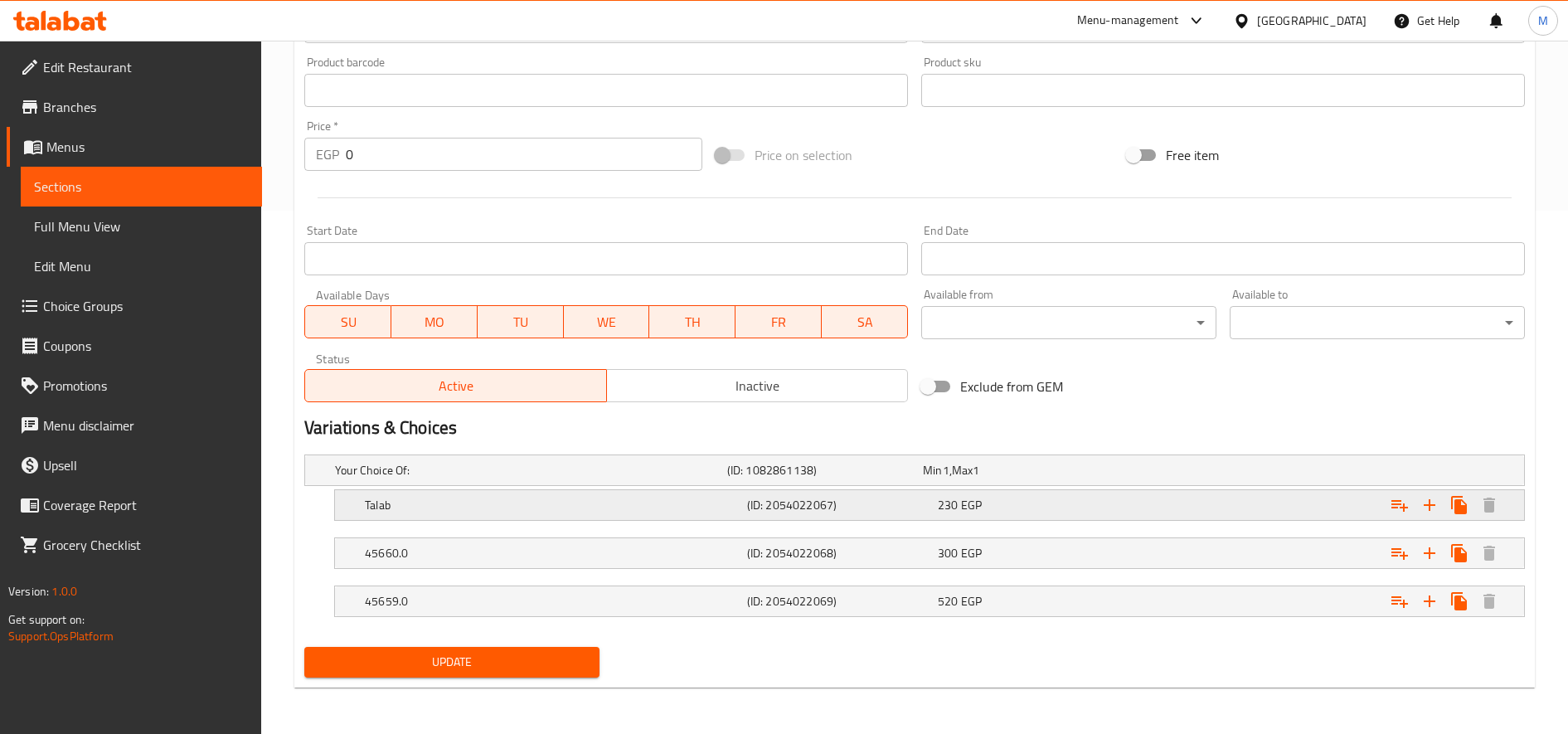
click at [993, 479] on div "230 EGP" at bounding box center [1018, 470] width 189 height 17
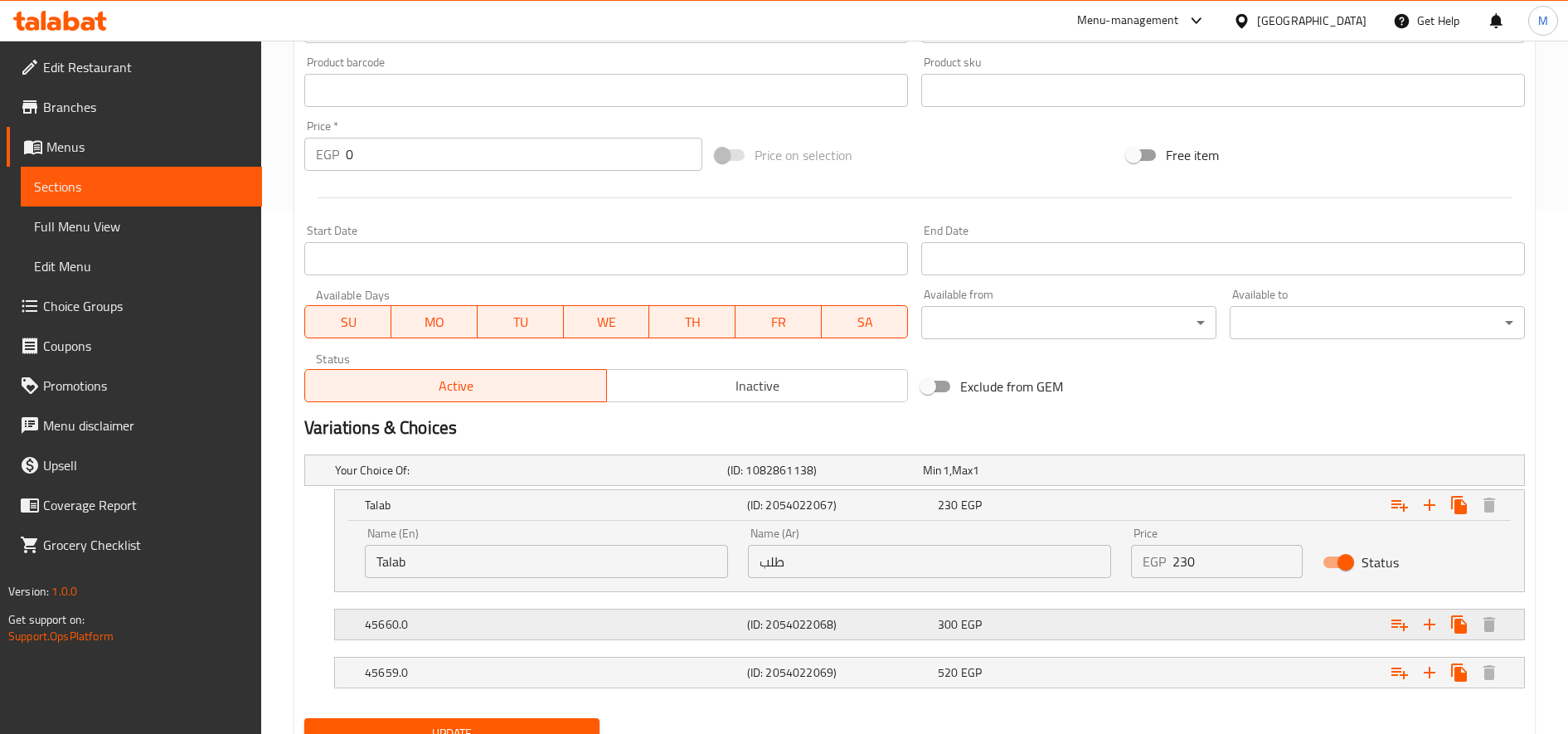
click at [847, 479] on h5 "(ID: 2054022068)" at bounding box center [821, 470] width 189 height 17
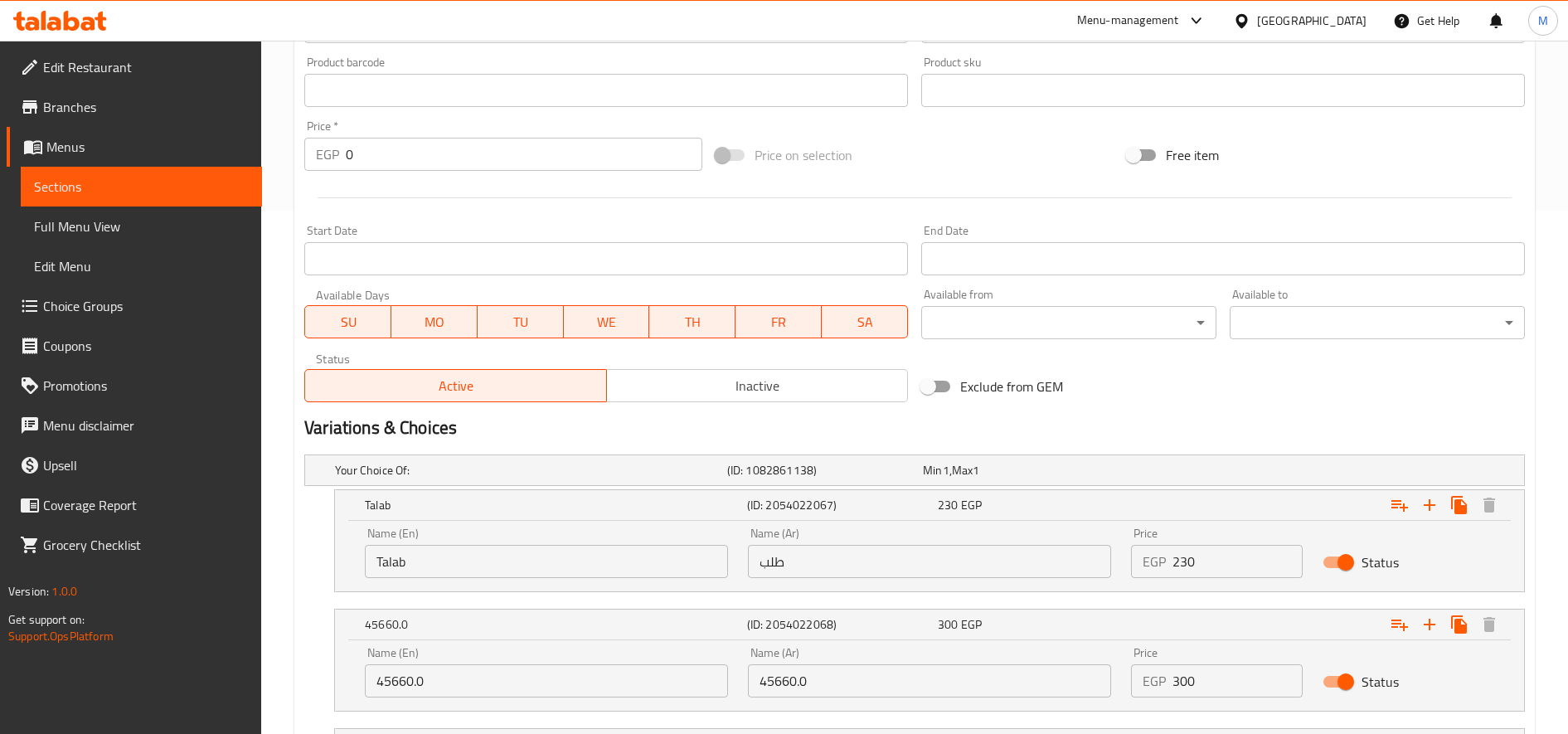
scroll to position [666, 0]
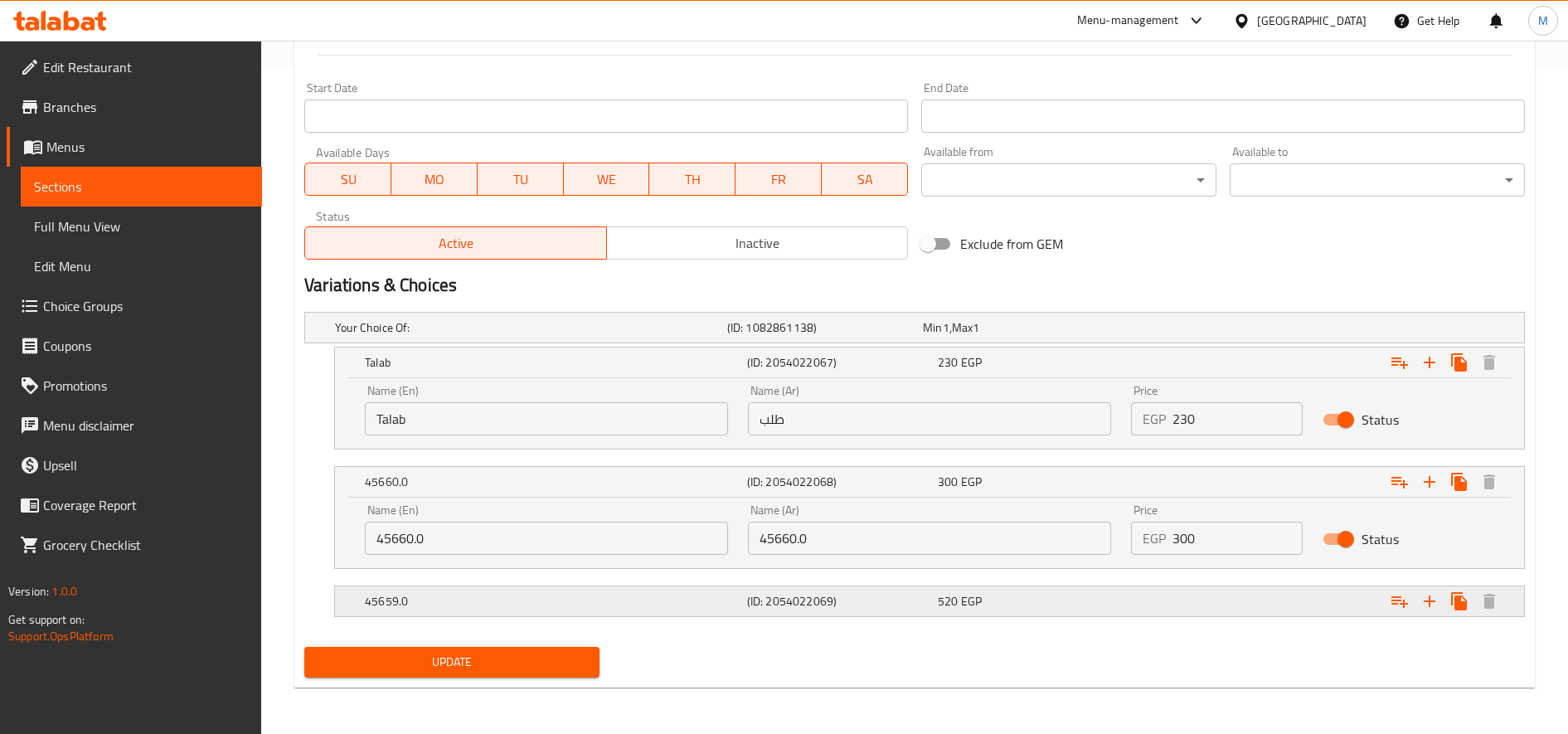
click at [859, 336] on h5 "(ID: 2054022069)" at bounding box center [821, 327] width 189 height 17
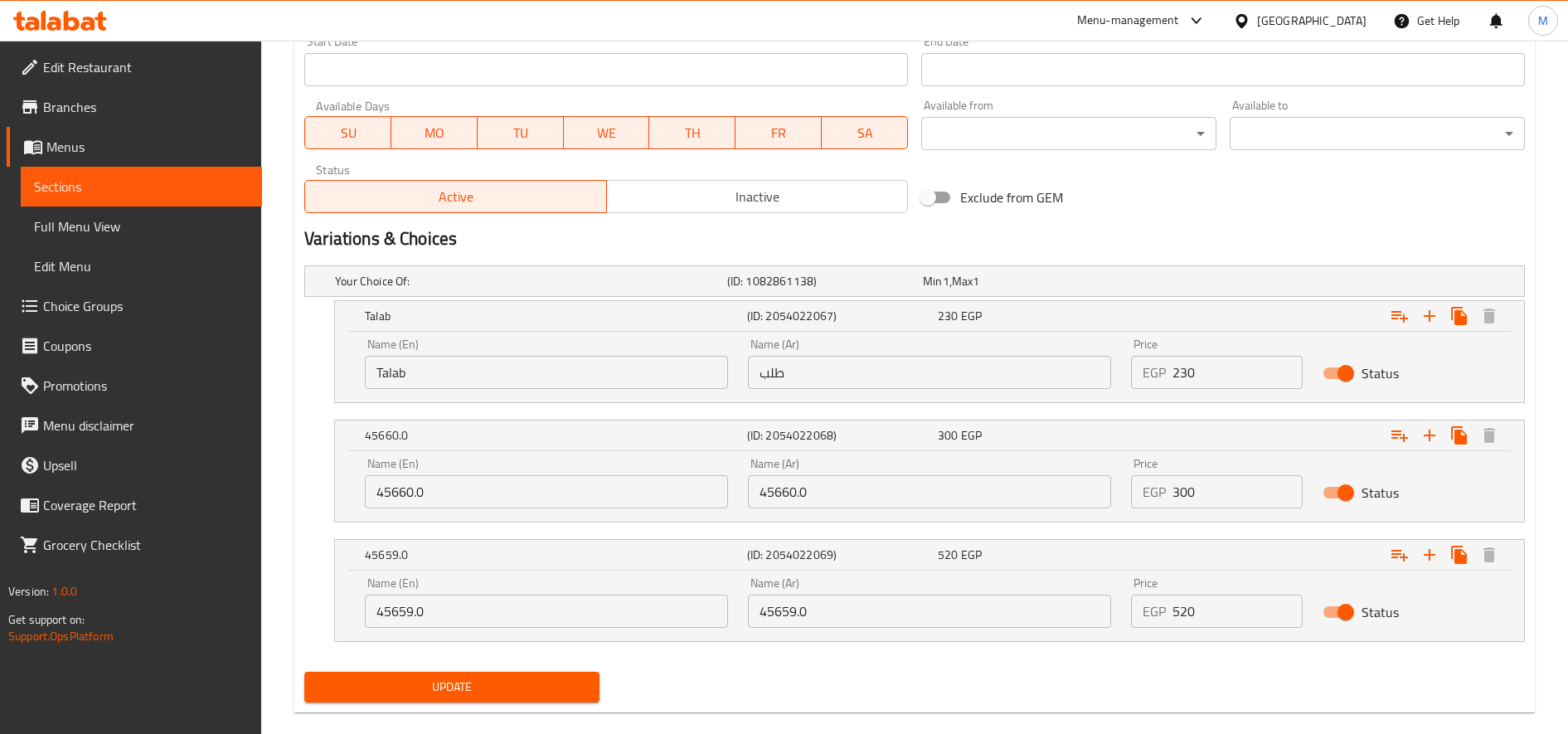
scroll to position [737, 0]
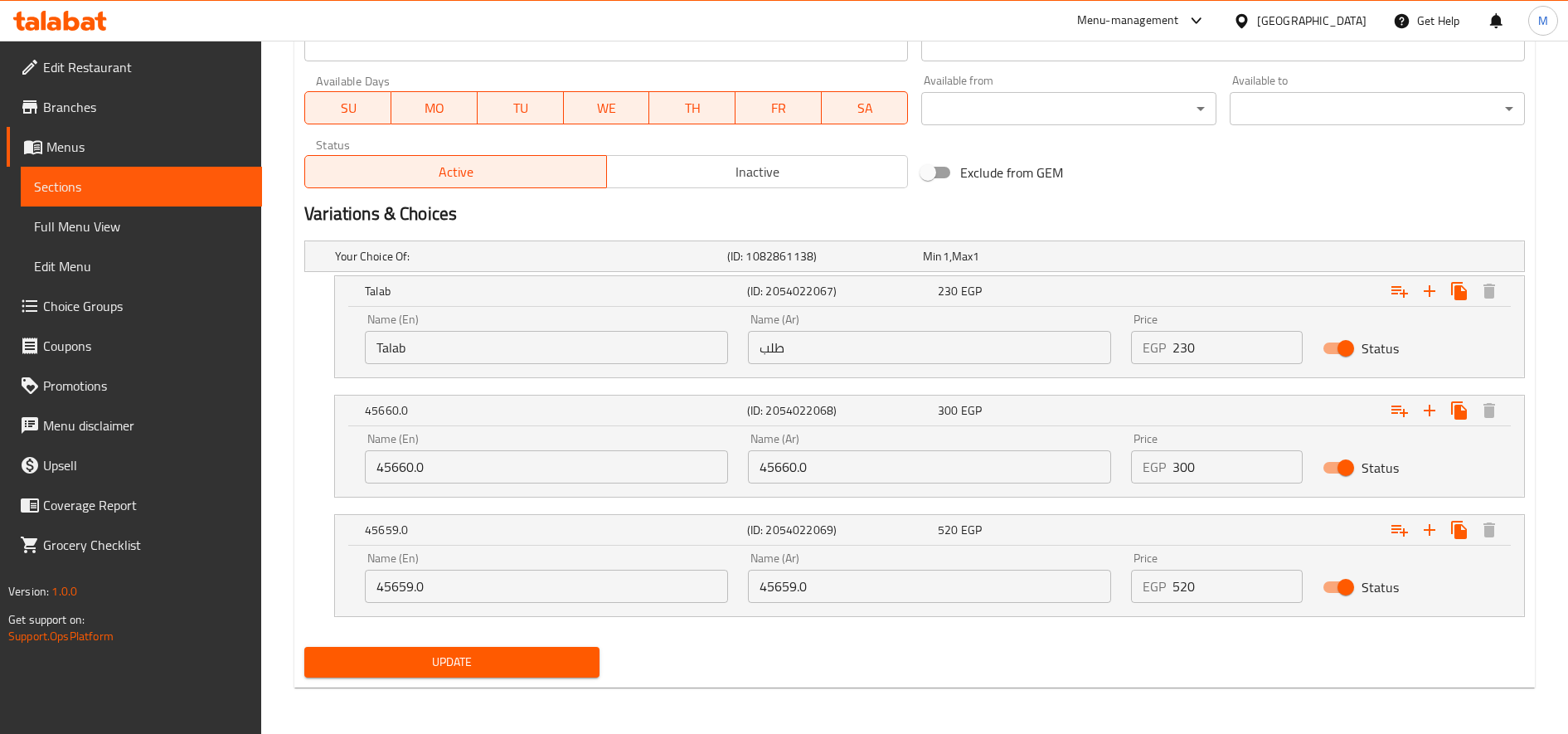
click at [420, 460] on input "45660.0" at bounding box center [547, 467] width 363 height 33
click at [423, 587] on input "45659.0" at bounding box center [547, 587] width 363 height 33
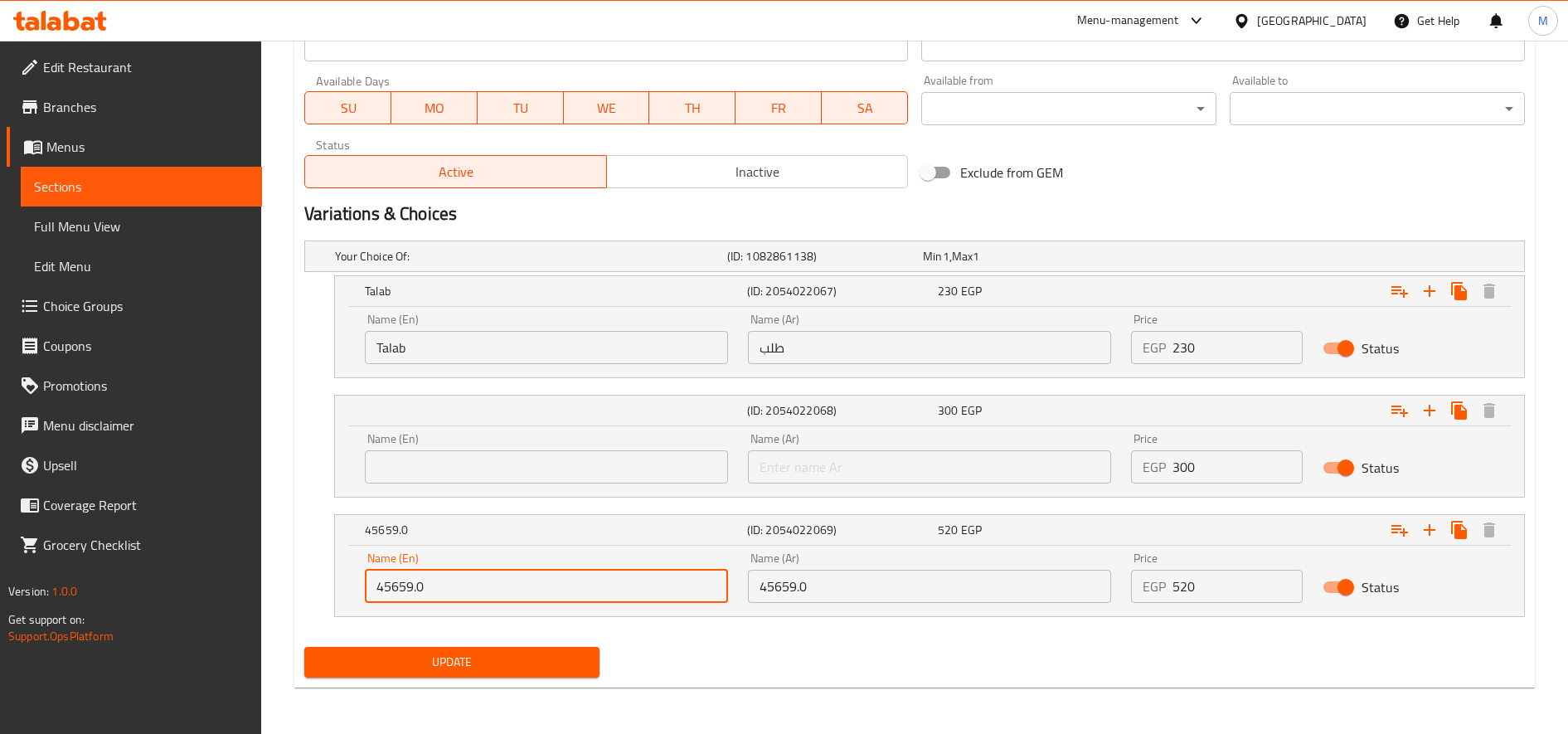
click at [423, 587] on input "45659.0" at bounding box center [547, 587] width 363 height 33
click at [466, 452] on input "text" at bounding box center [547, 467] width 363 height 33
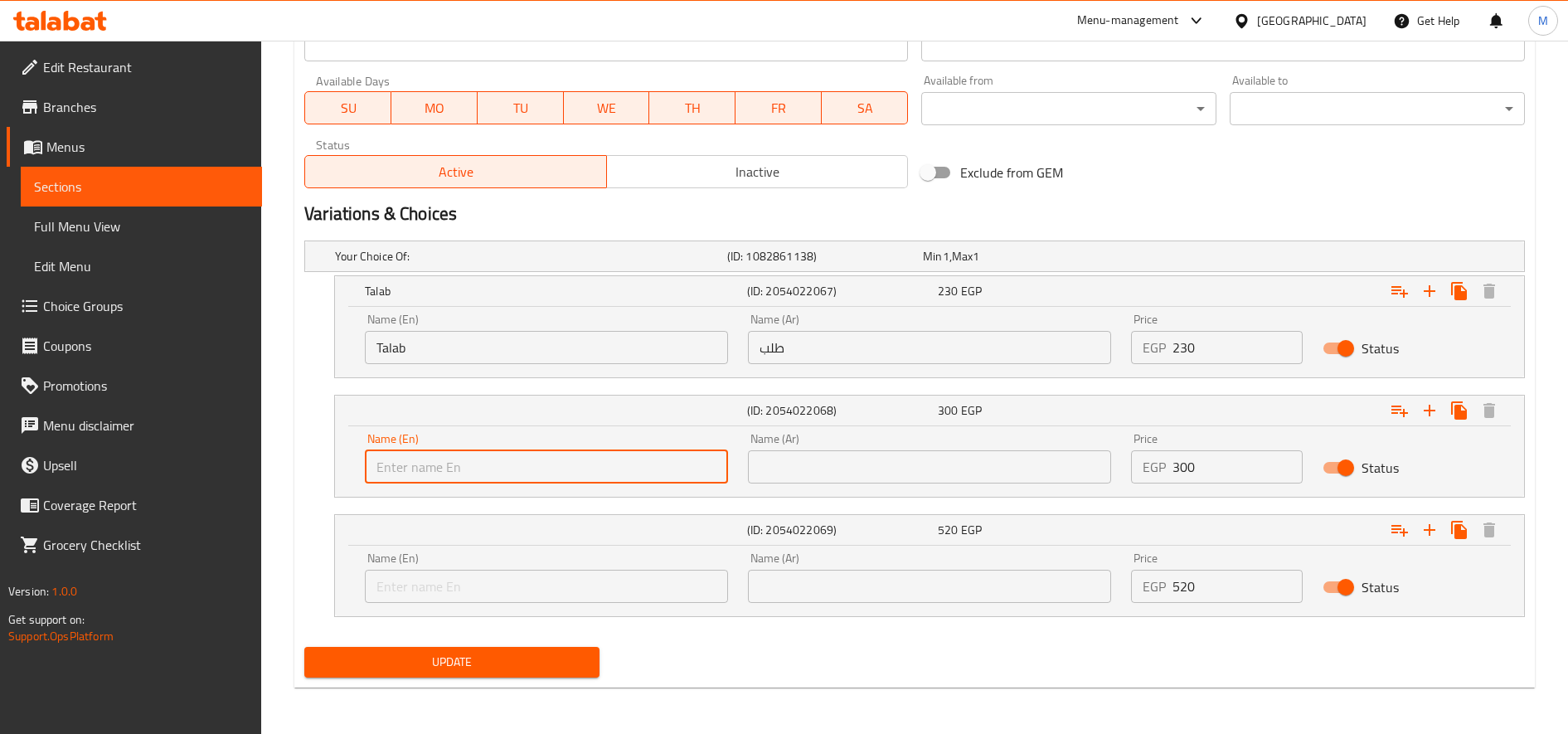
type input "One-third"
click at [824, 468] on input "text" at bounding box center [929, 467] width 363 height 33
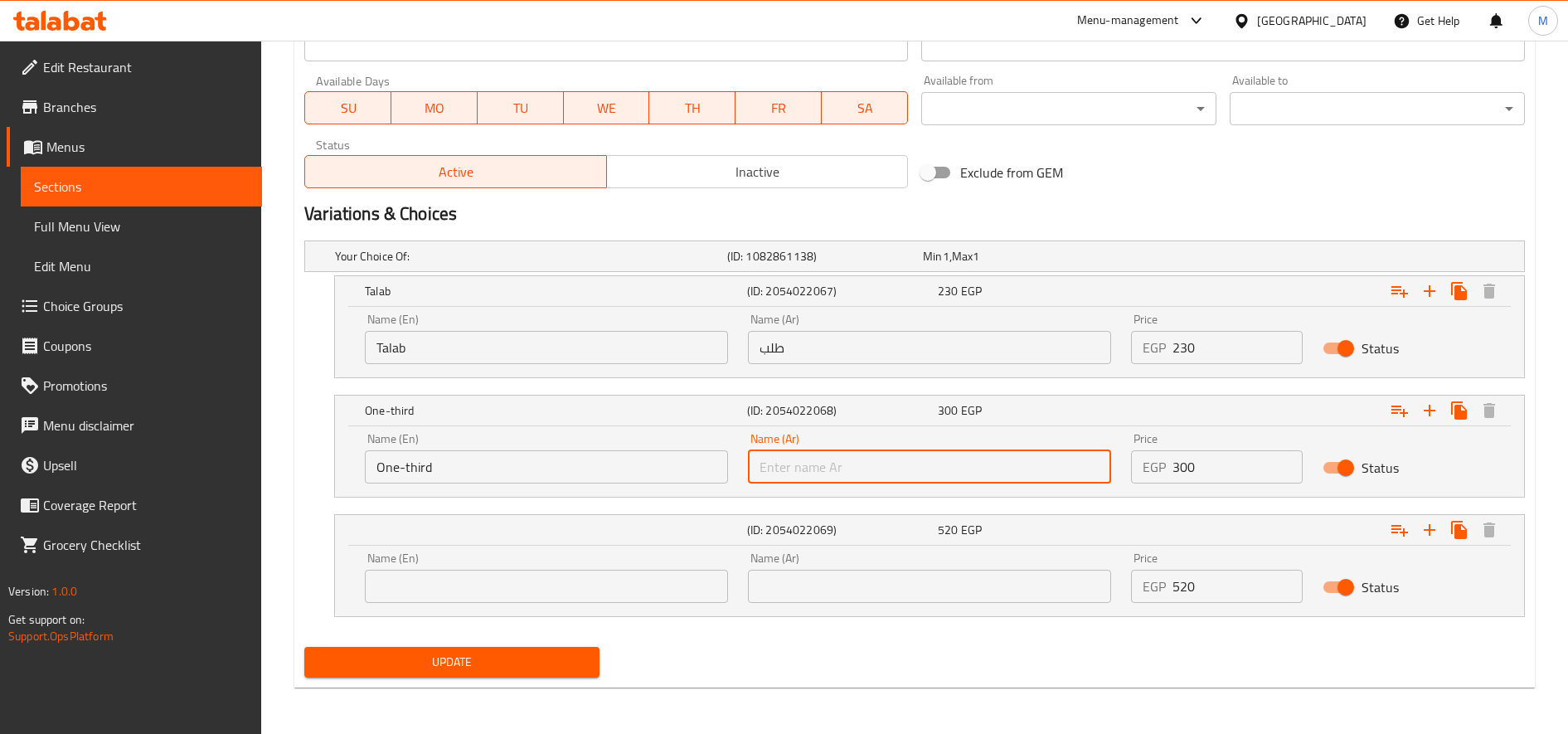
type input "ثلث"
click at [580, 591] on input "text" at bounding box center [547, 587] width 363 height 33
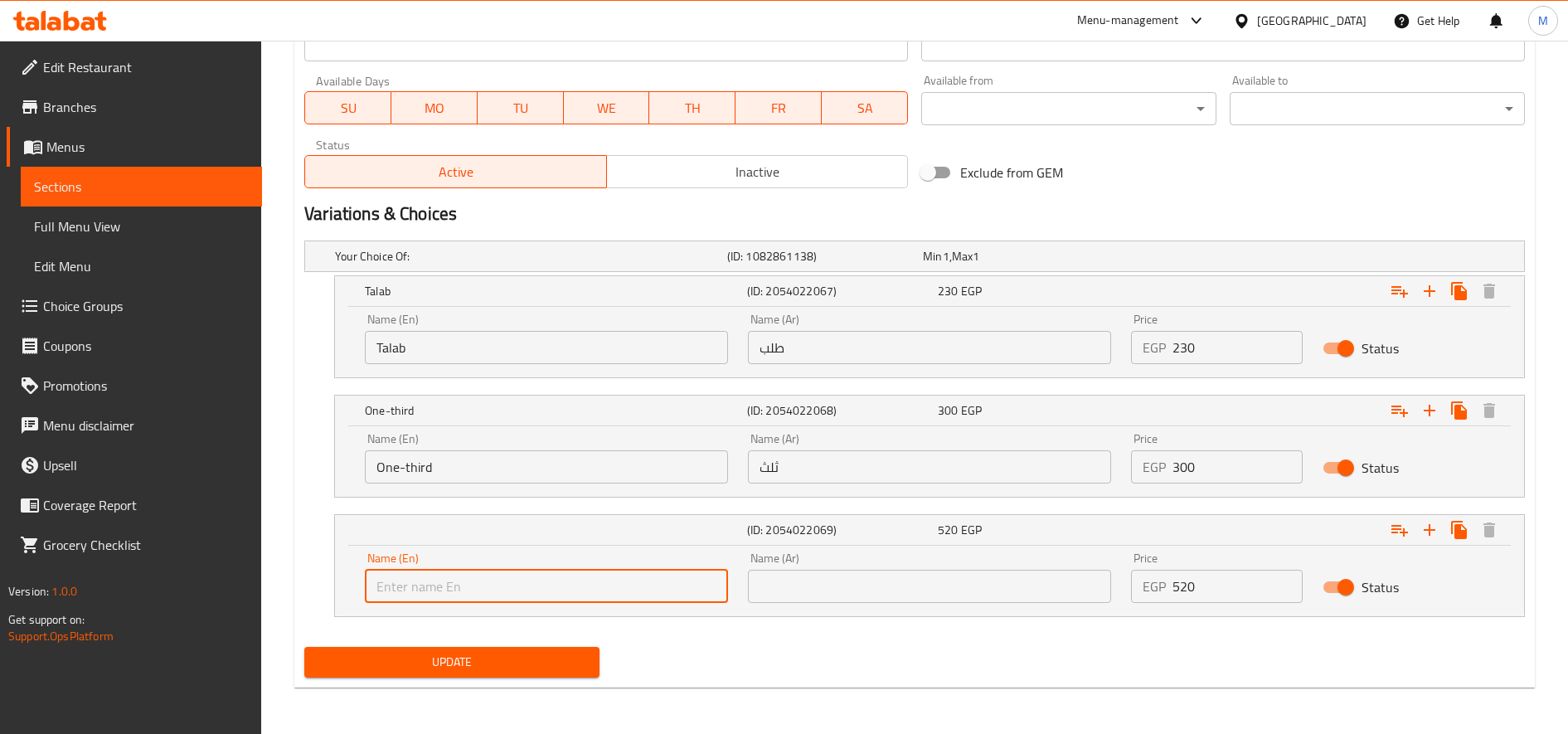
type input "Half"
click at [800, 567] on div "Name (Ar) Name (Ar)" at bounding box center [929, 578] width 363 height 51
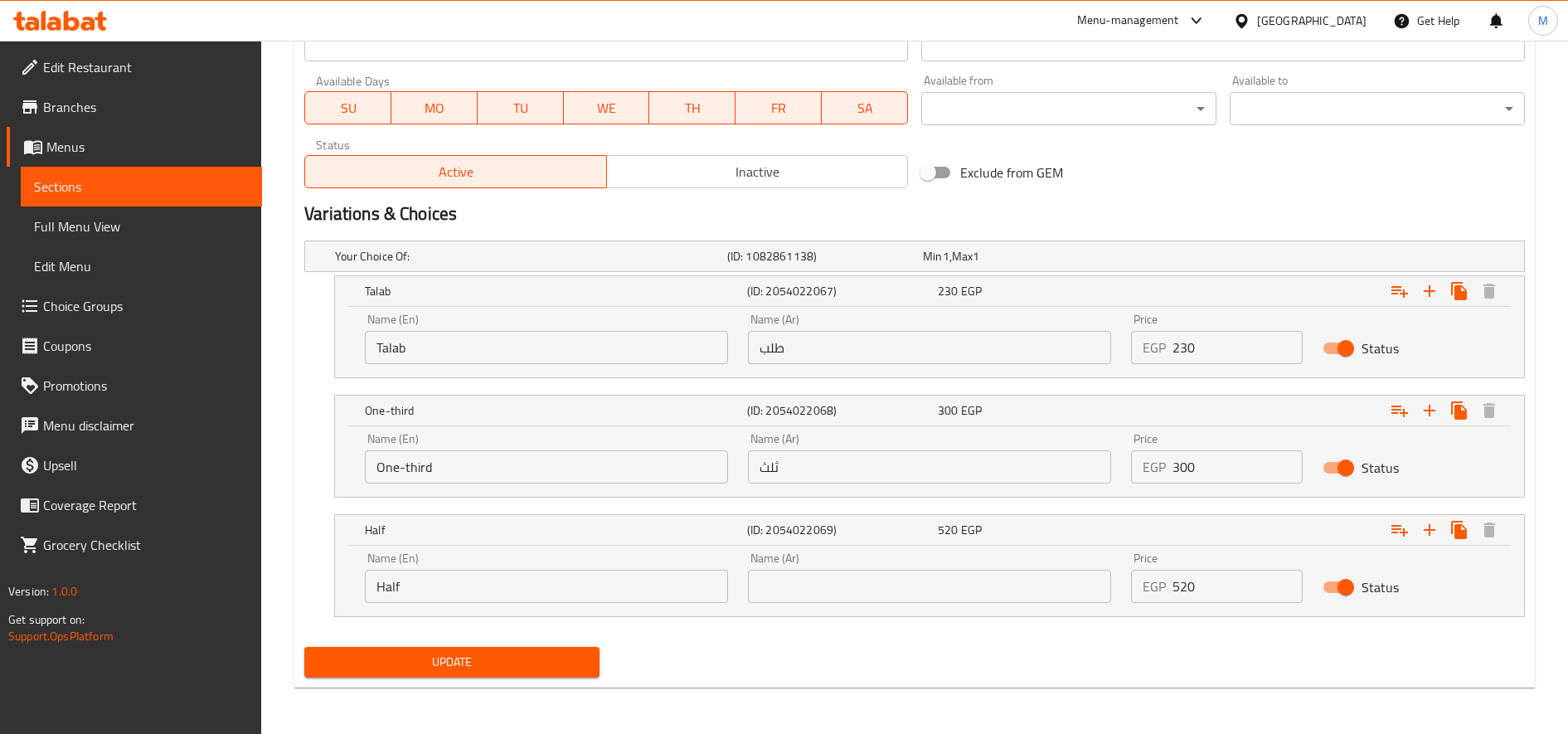
click at [808, 587] on input "text" at bounding box center [929, 587] width 363 height 33
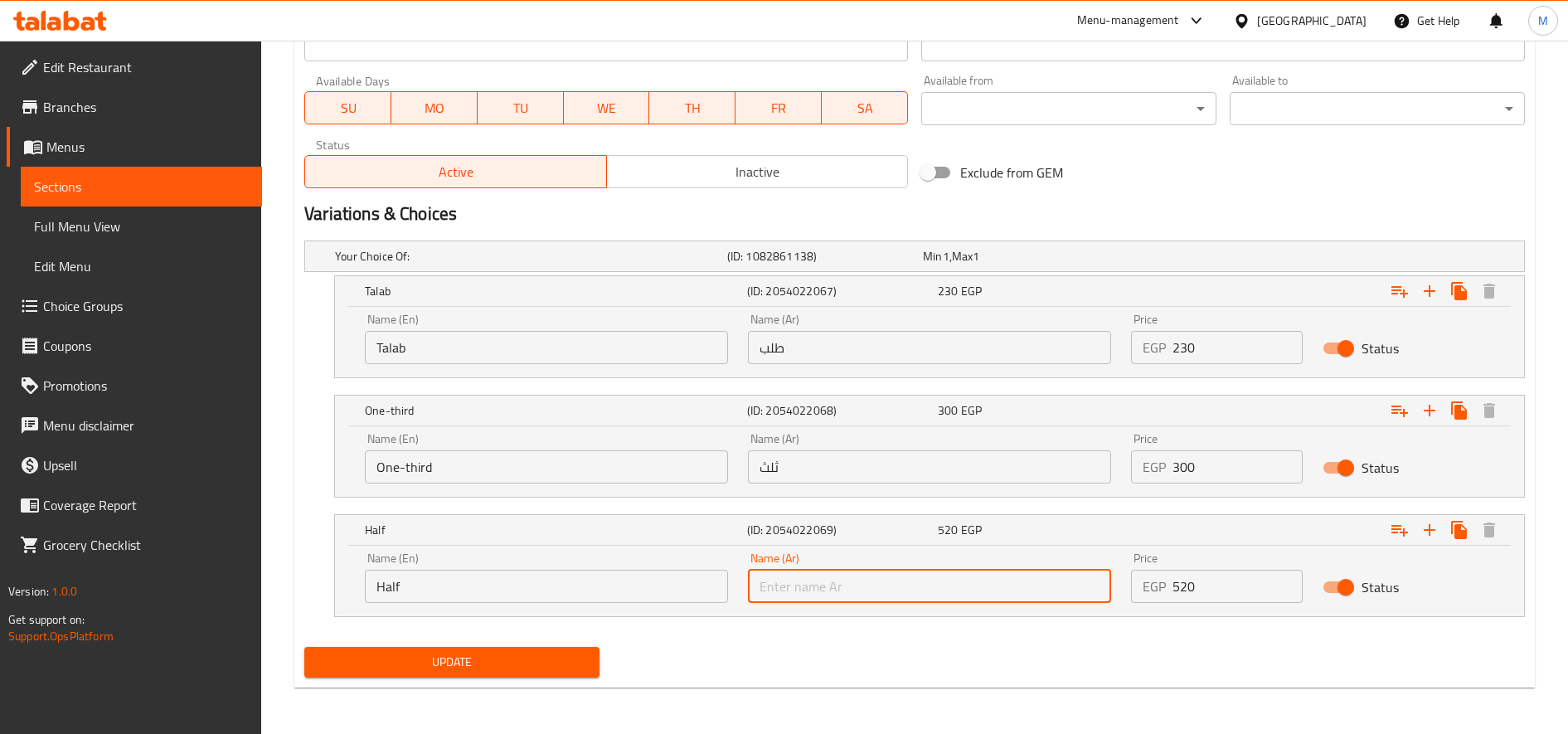
type input "نصف"
click at [1168, 351] on input "230" at bounding box center [1237, 347] width 131 height 33
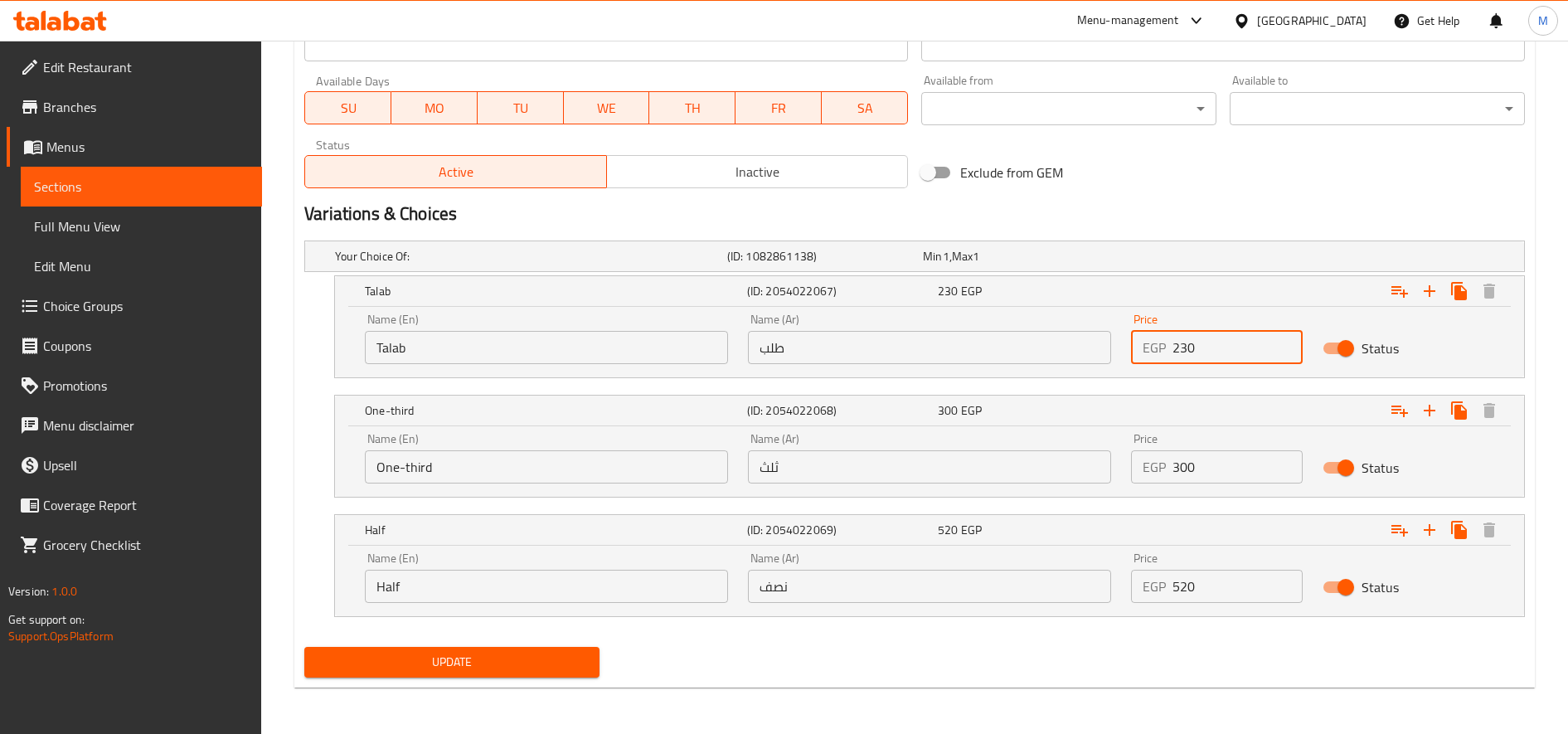
click at [1168, 351] on input "230" at bounding box center [1237, 347] width 131 height 33
click at [1168, 350] on input "230" at bounding box center [1237, 347] width 131 height 33
type input "250"
click at [1168, 466] on input "300" at bounding box center [1237, 467] width 131 height 33
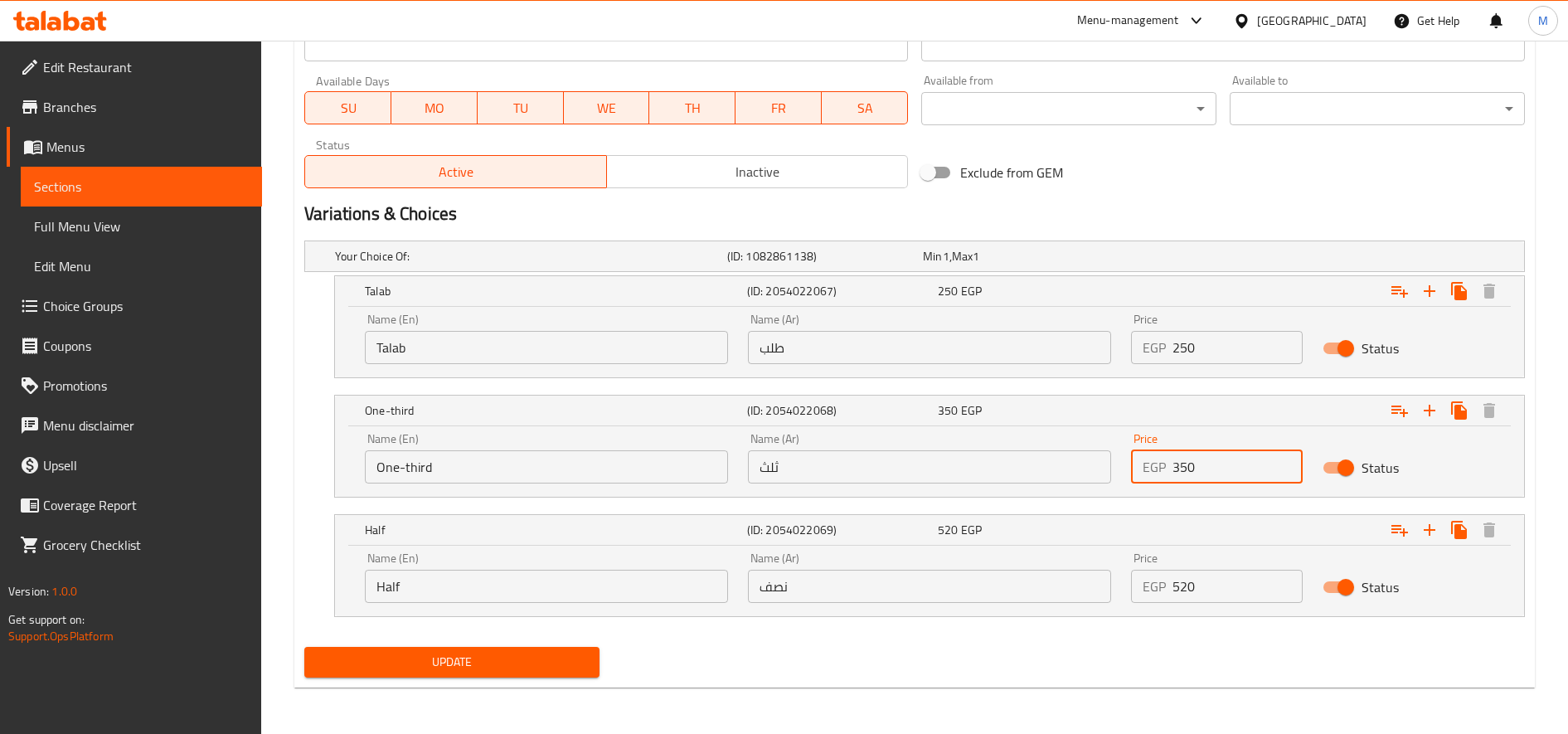
type input "350"
click at [1168, 591] on input "520" at bounding box center [1237, 587] width 131 height 33
type input "610"
click at [304, 647] on button "Update" at bounding box center [451, 661] width 295 height 30
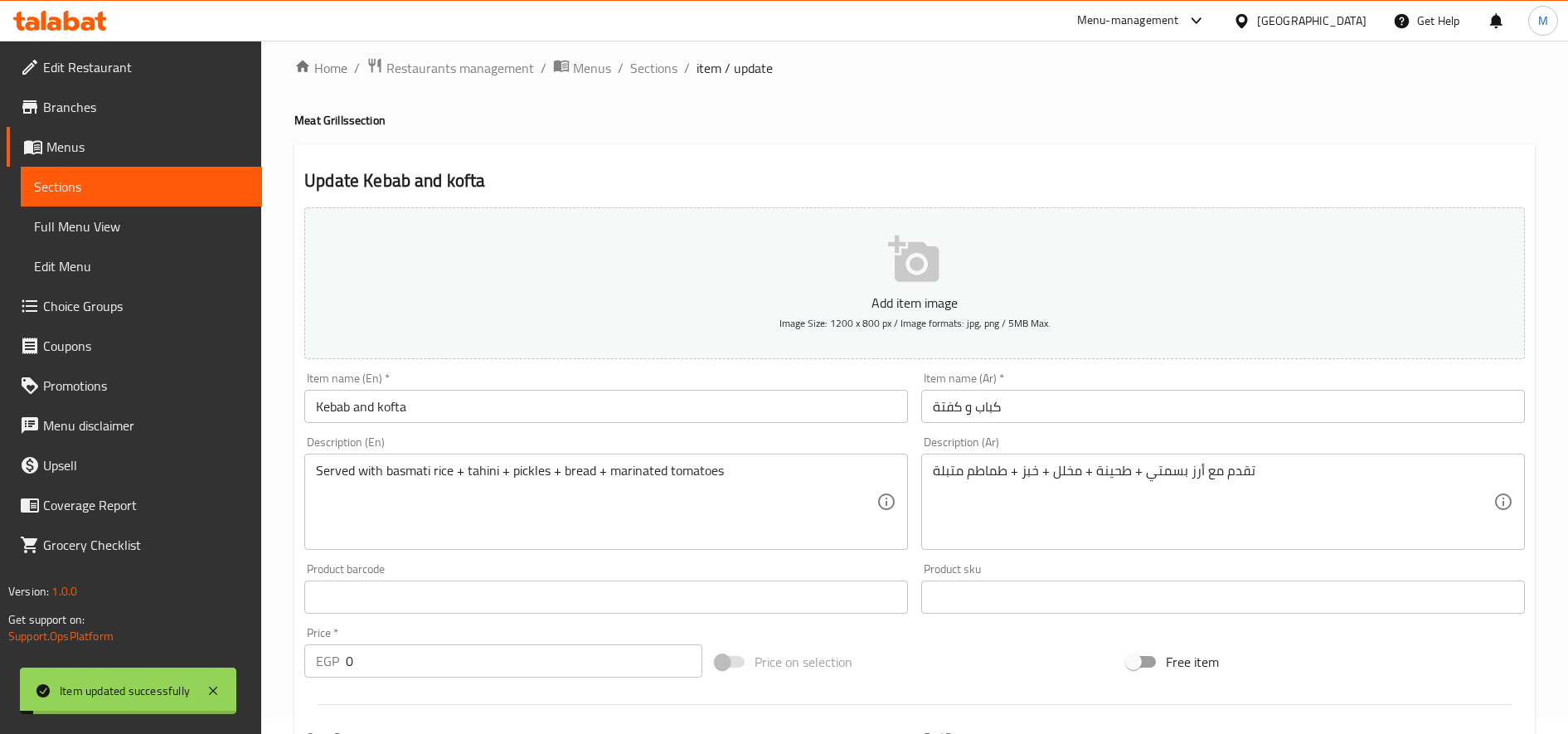
scroll to position [0, 0]
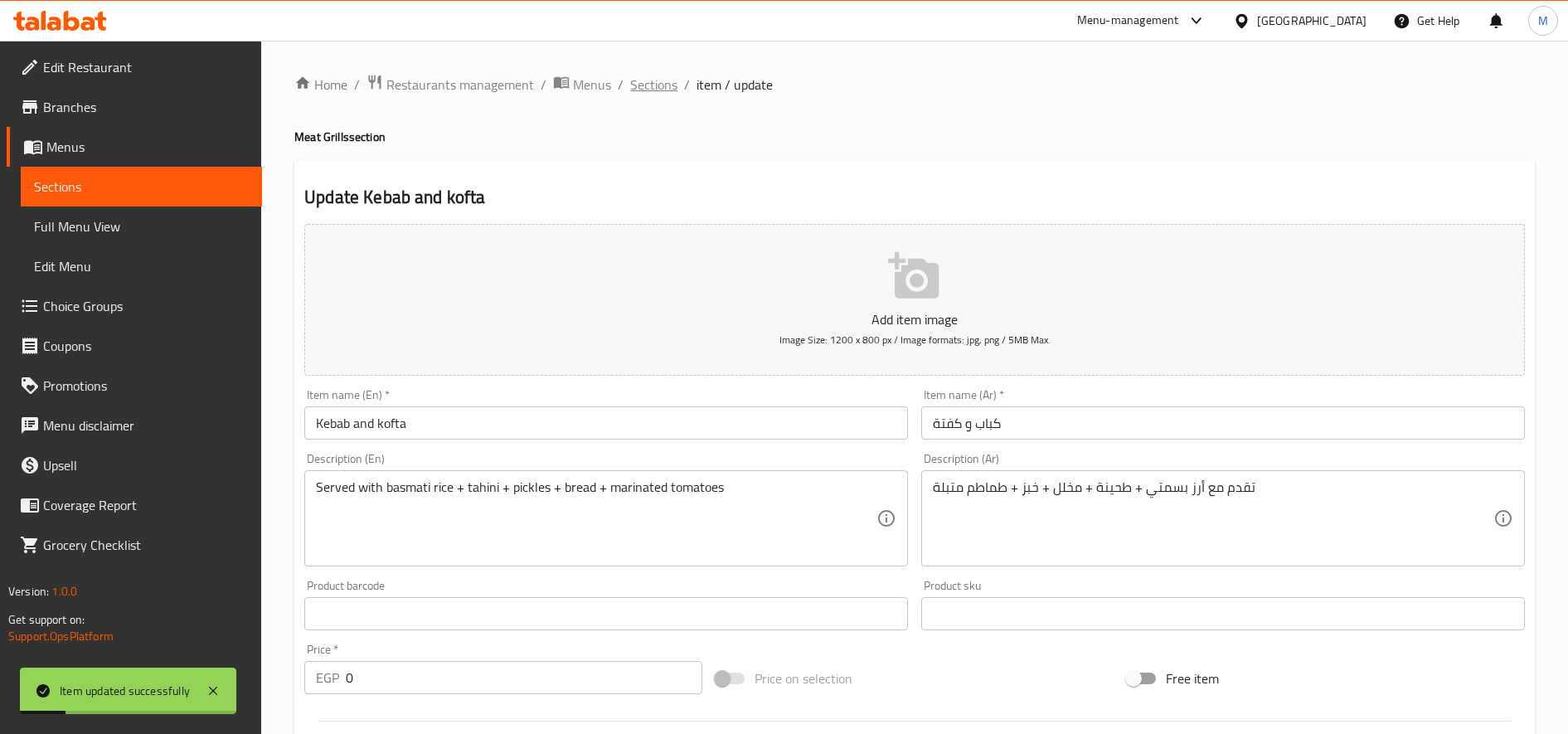
click at [640, 81] on span "Sections" at bounding box center [653, 84] width 47 height 20
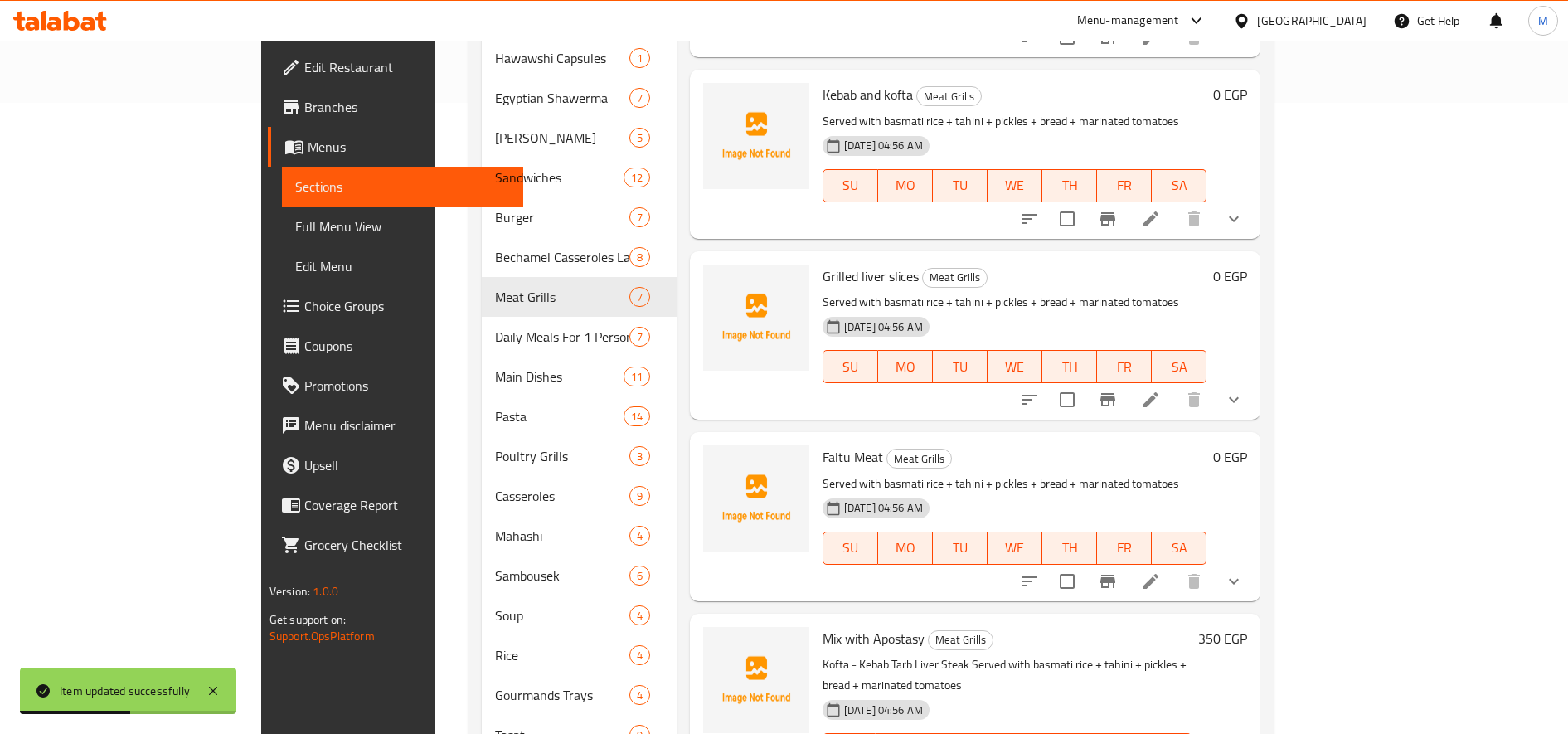
scroll to position [680, 0]
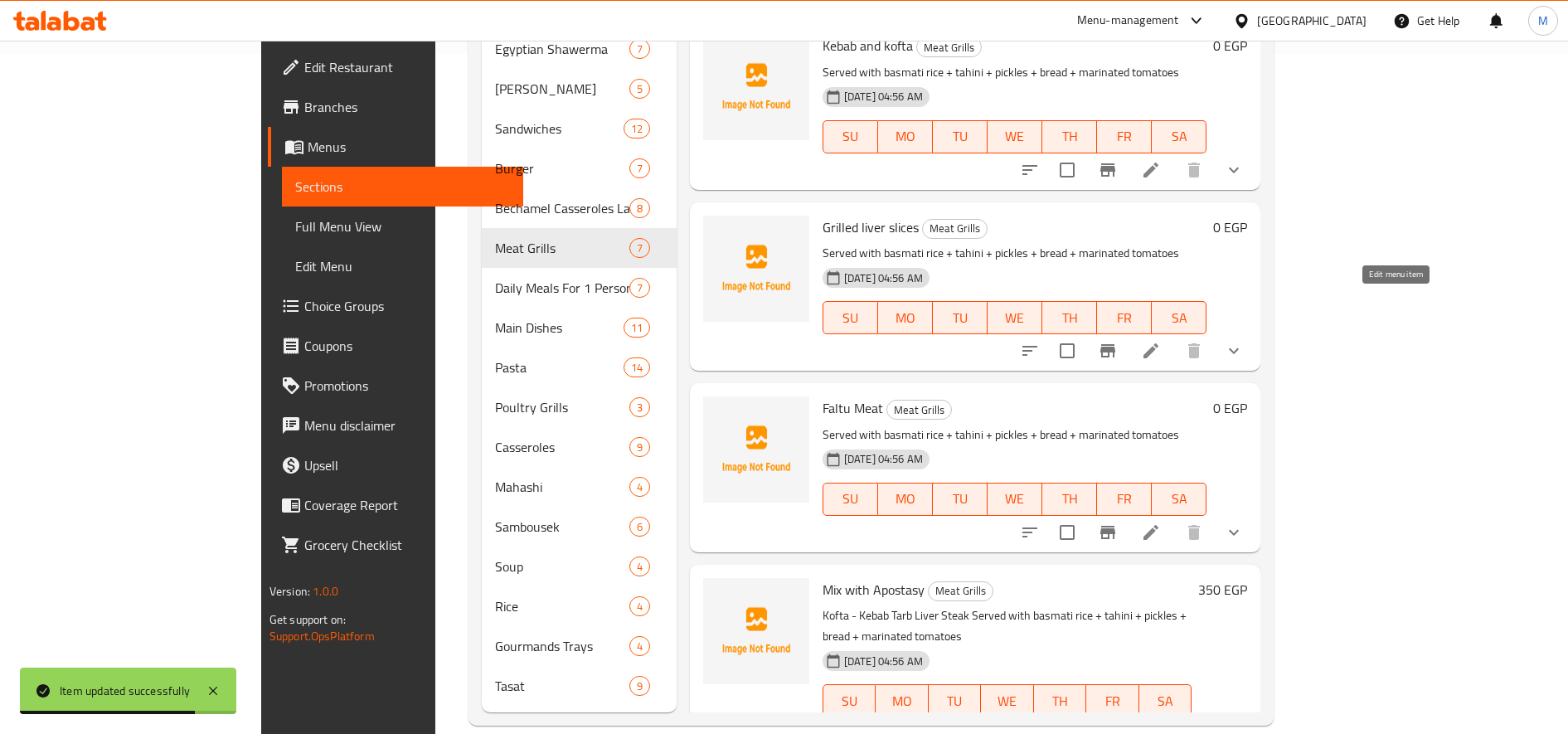
click at [1161, 341] on icon at bounding box center [1151, 350] width 20 height 20
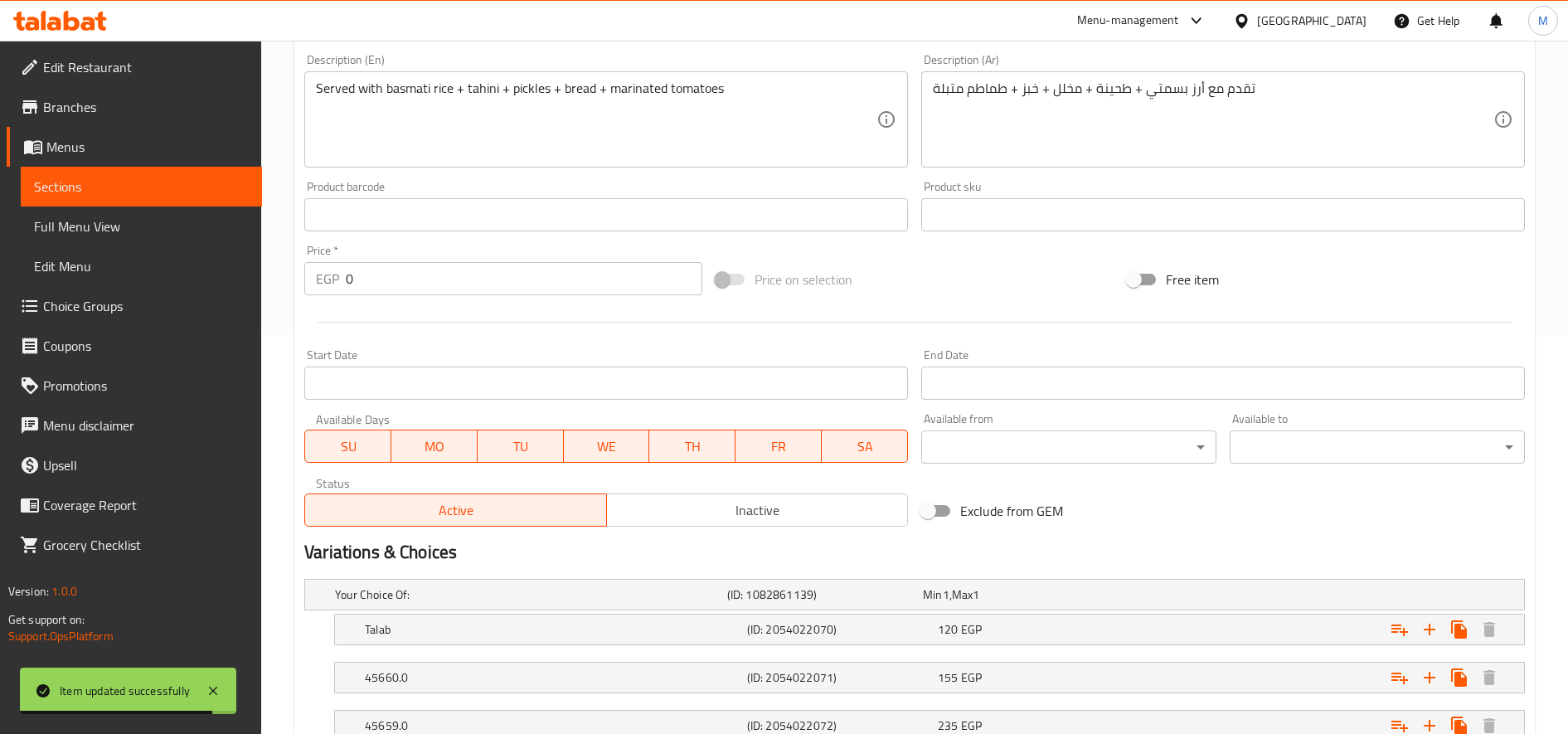
scroll to position [523, 0]
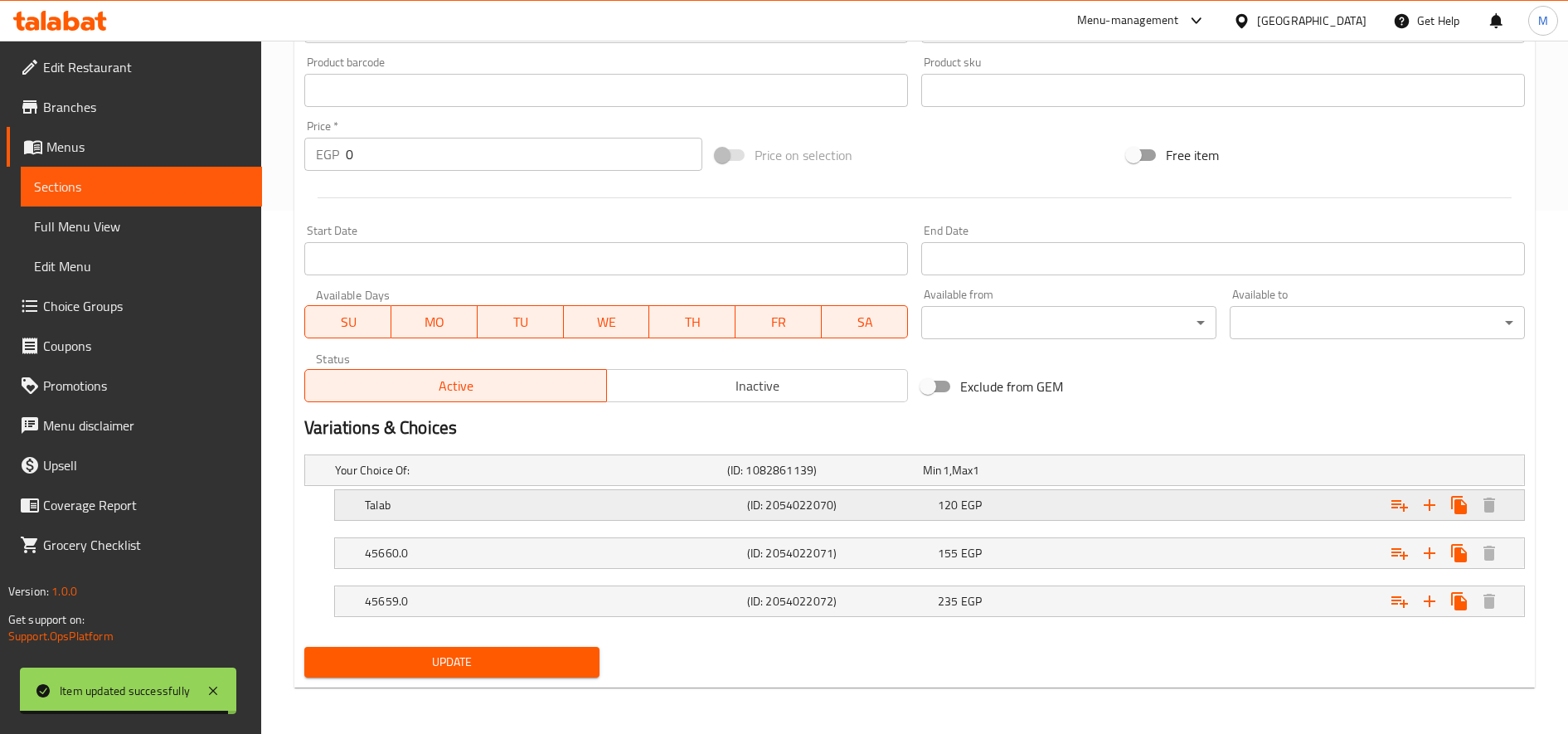
click at [914, 482] on div "(ID: 2054022070)" at bounding box center [821, 470] width 195 height 24
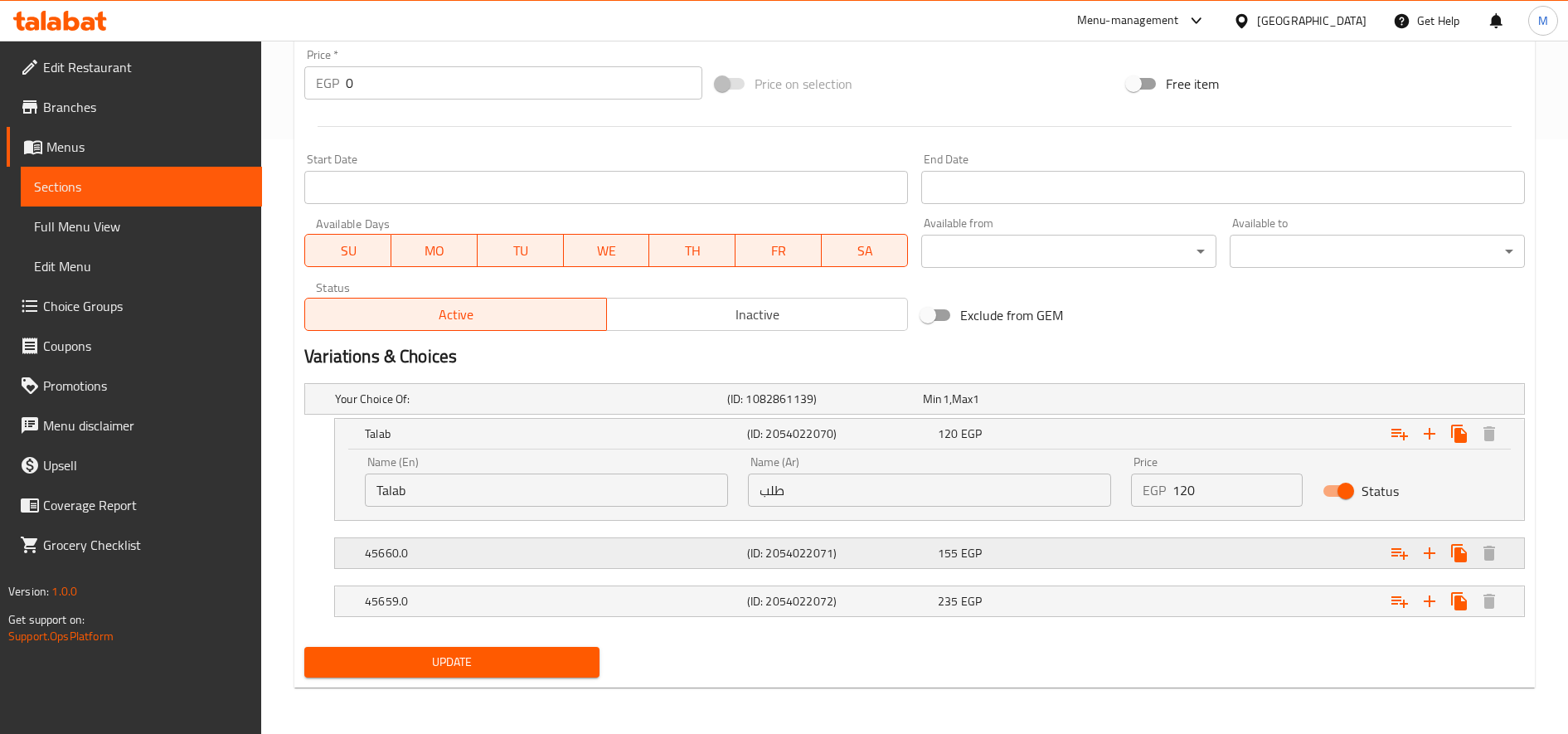
click at [950, 409] on span "EGP" at bounding box center [946, 398] width 7 height 22
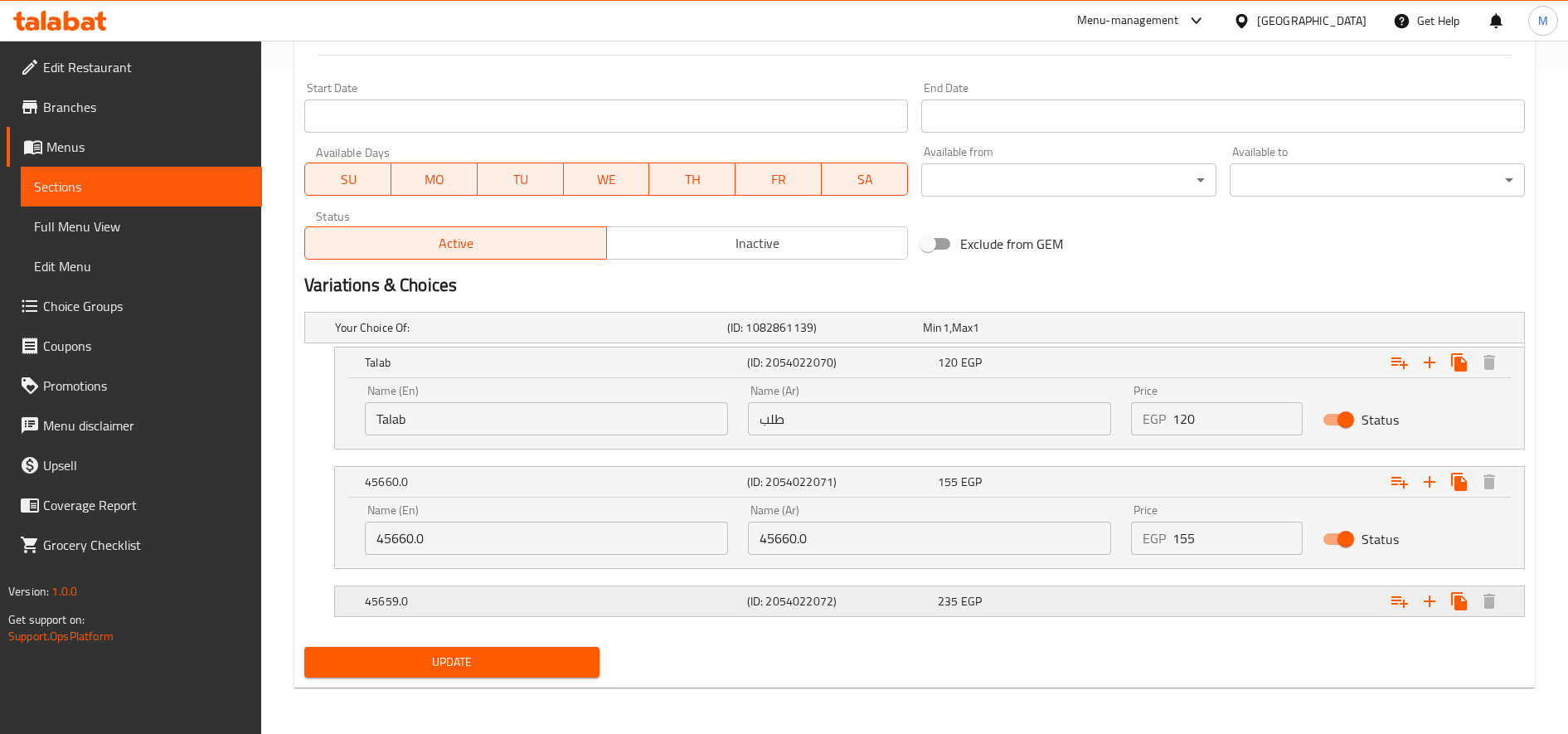
click at [986, 336] on div "235 EGP" at bounding box center [1018, 327] width 189 height 17
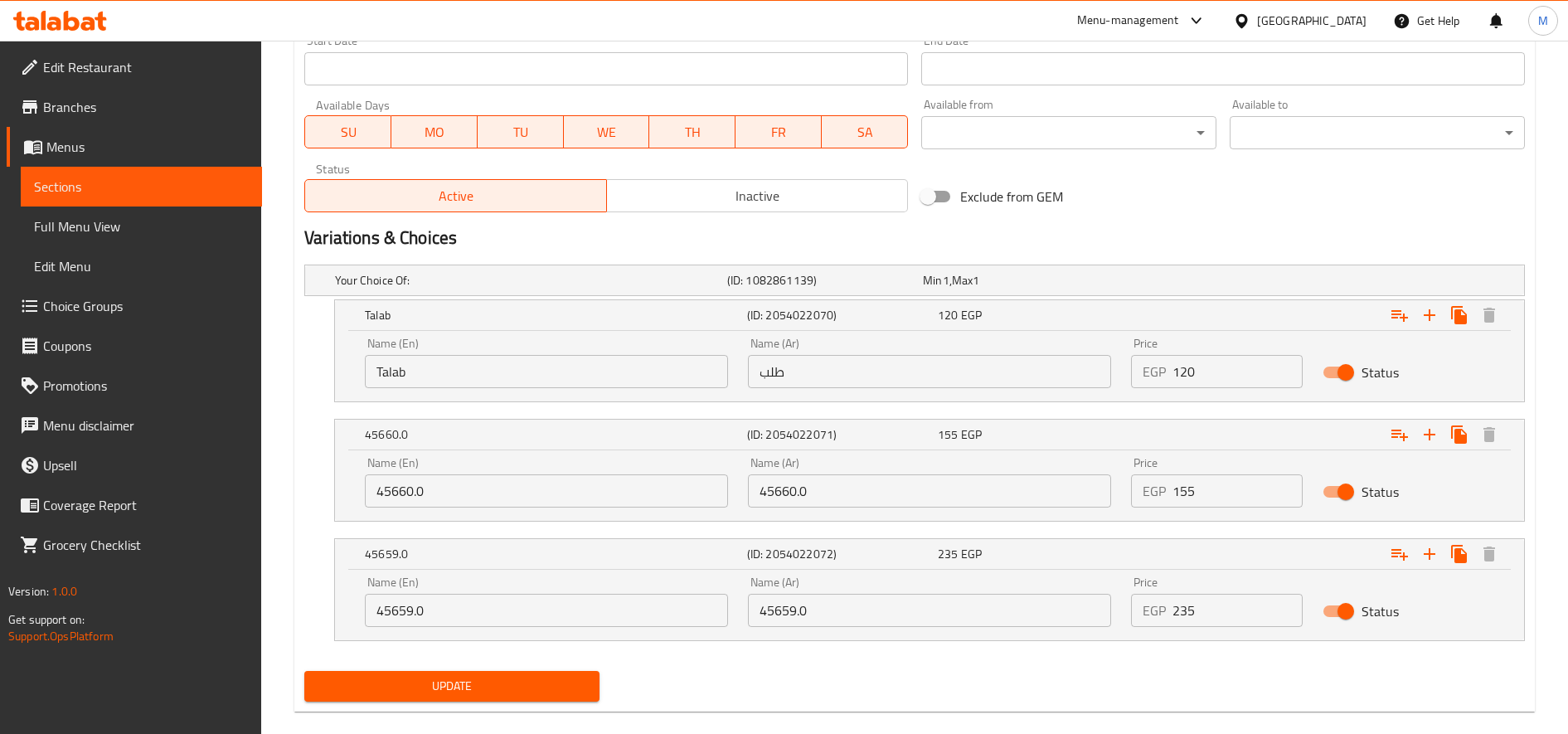
scroll to position [737, 0]
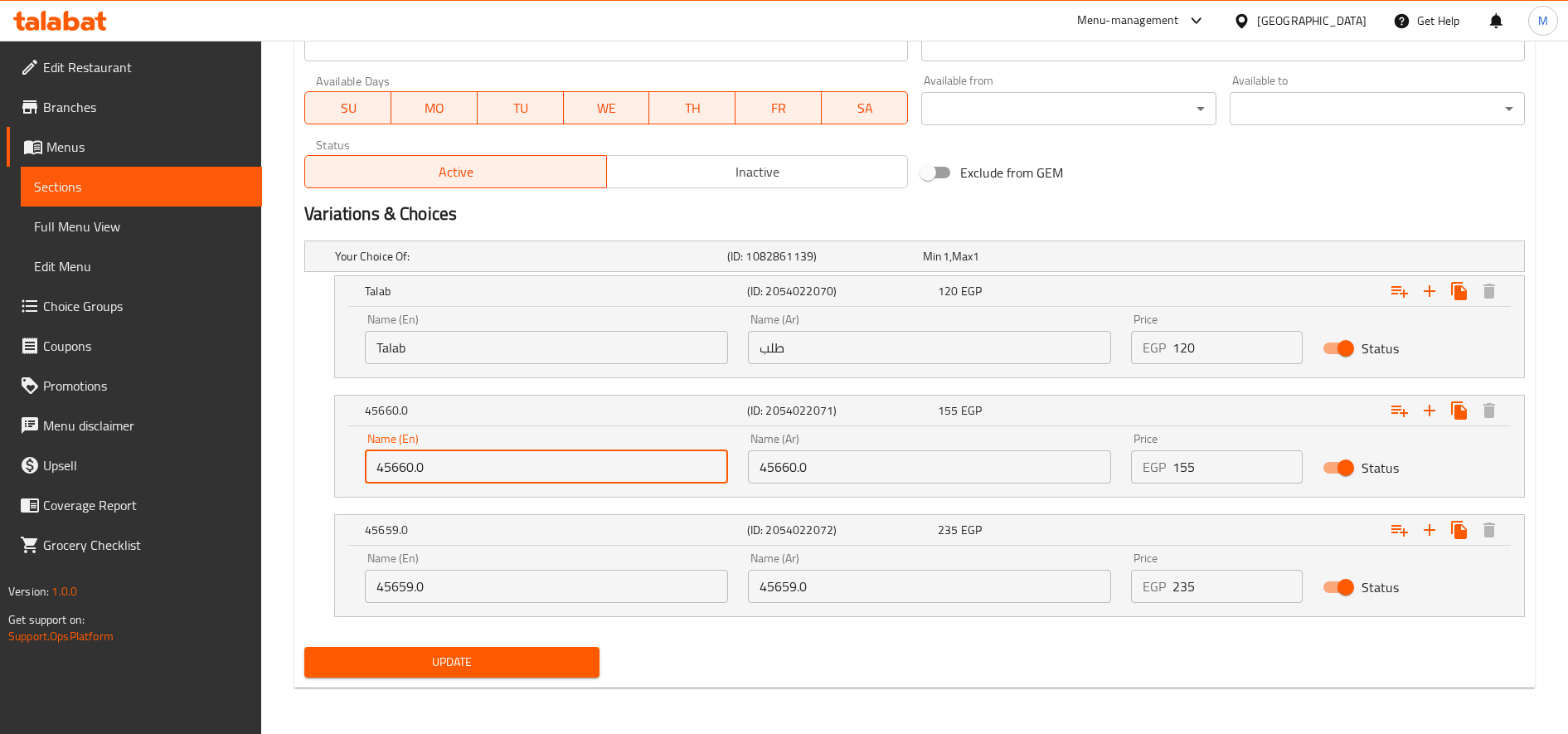
click at [474, 475] on input "45660.0" at bounding box center [547, 467] width 363 height 33
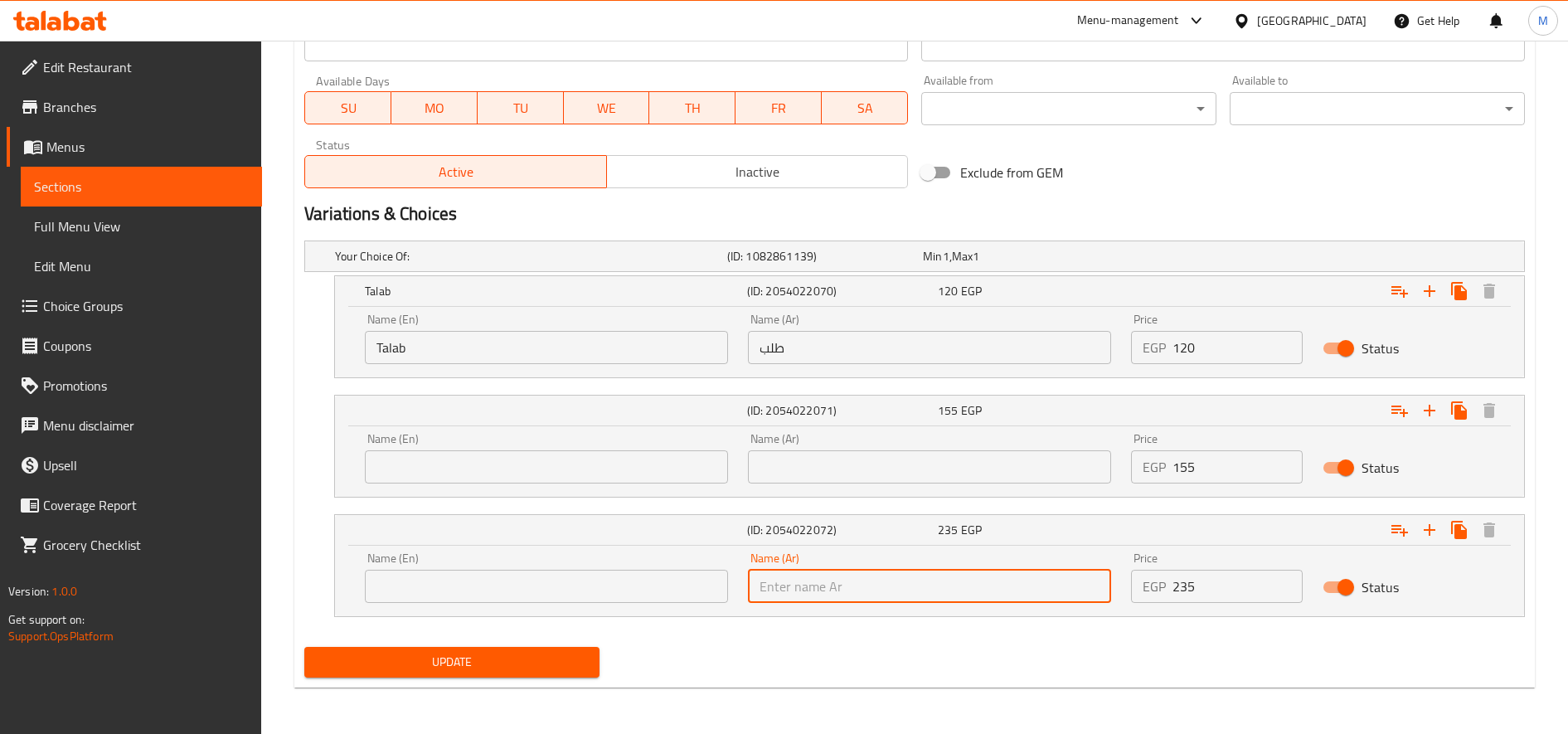
click at [474, 475] on input "text" at bounding box center [547, 467] width 363 height 33
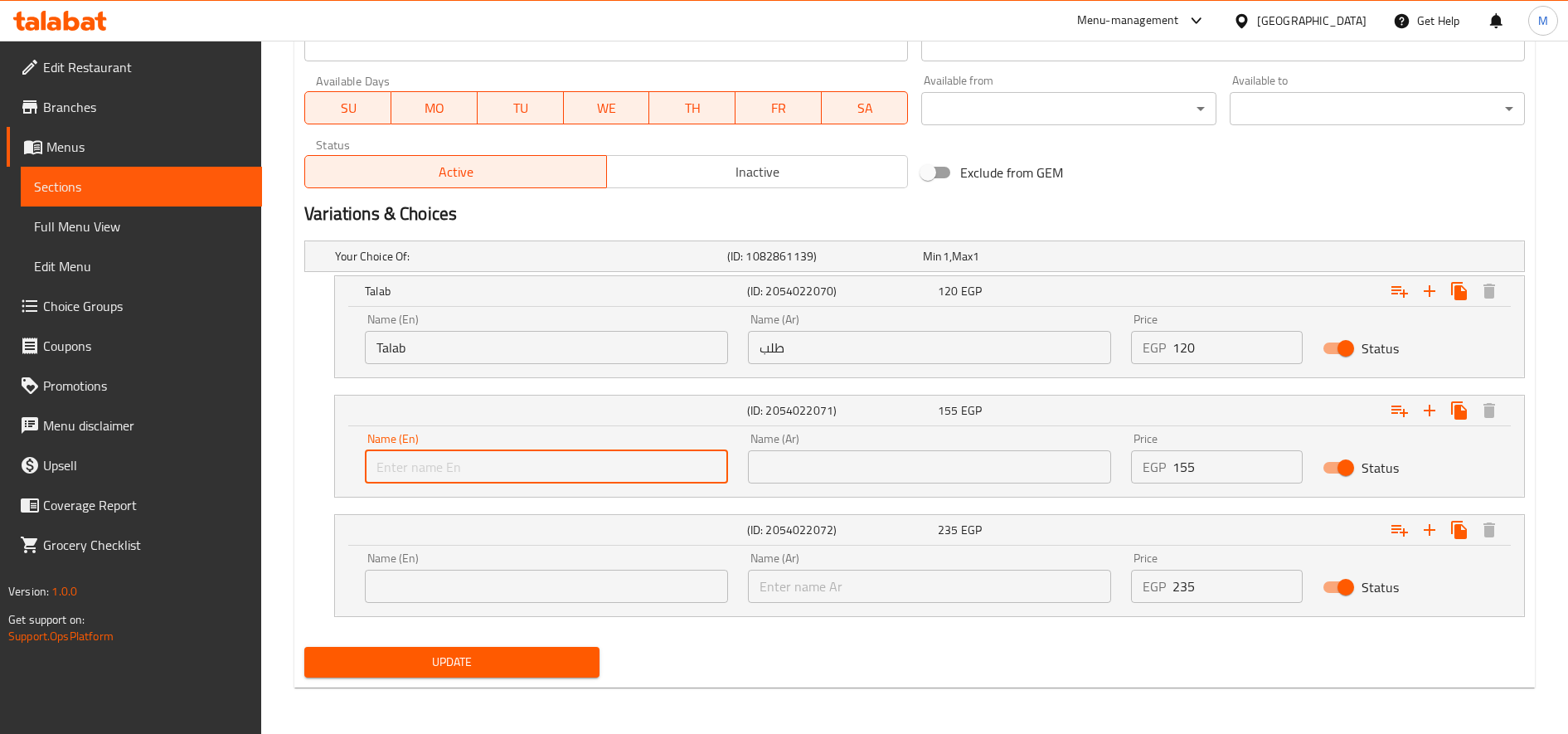
type input "One-third"
click at [781, 452] on input "text" at bounding box center [929, 467] width 363 height 33
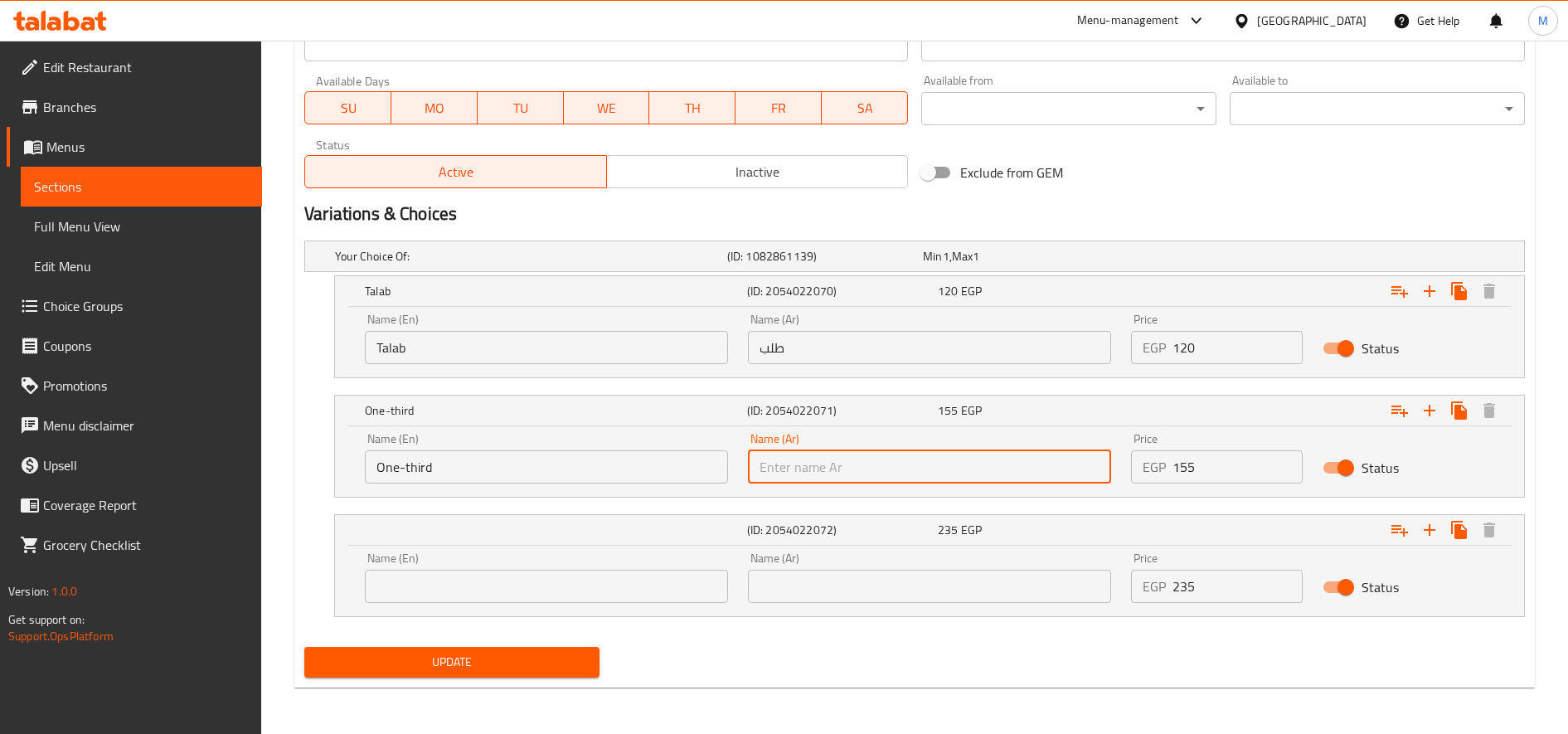
type input "ثلث"
click at [549, 602] on input "text" at bounding box center [547, 587] width 363 height 33
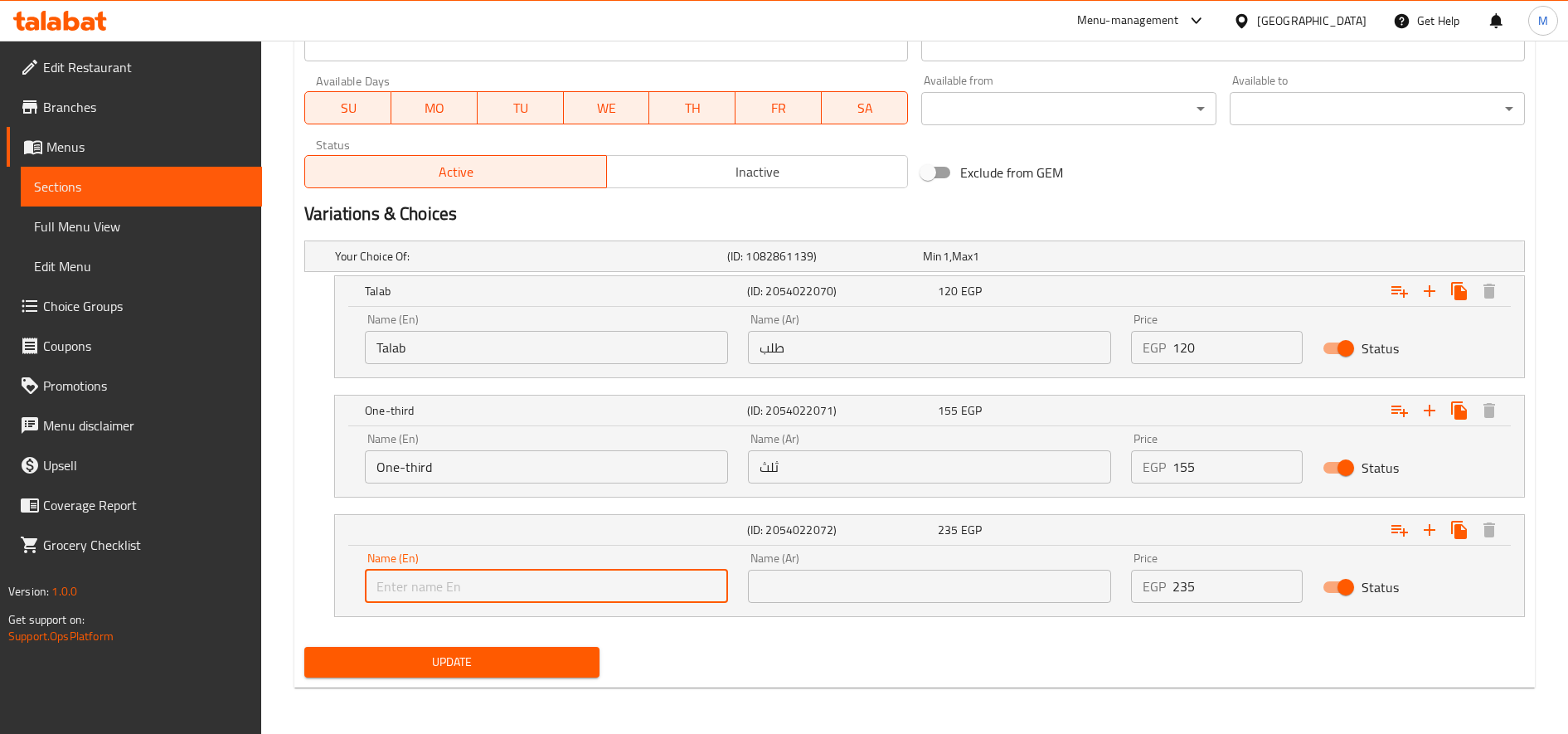
type input "Half"
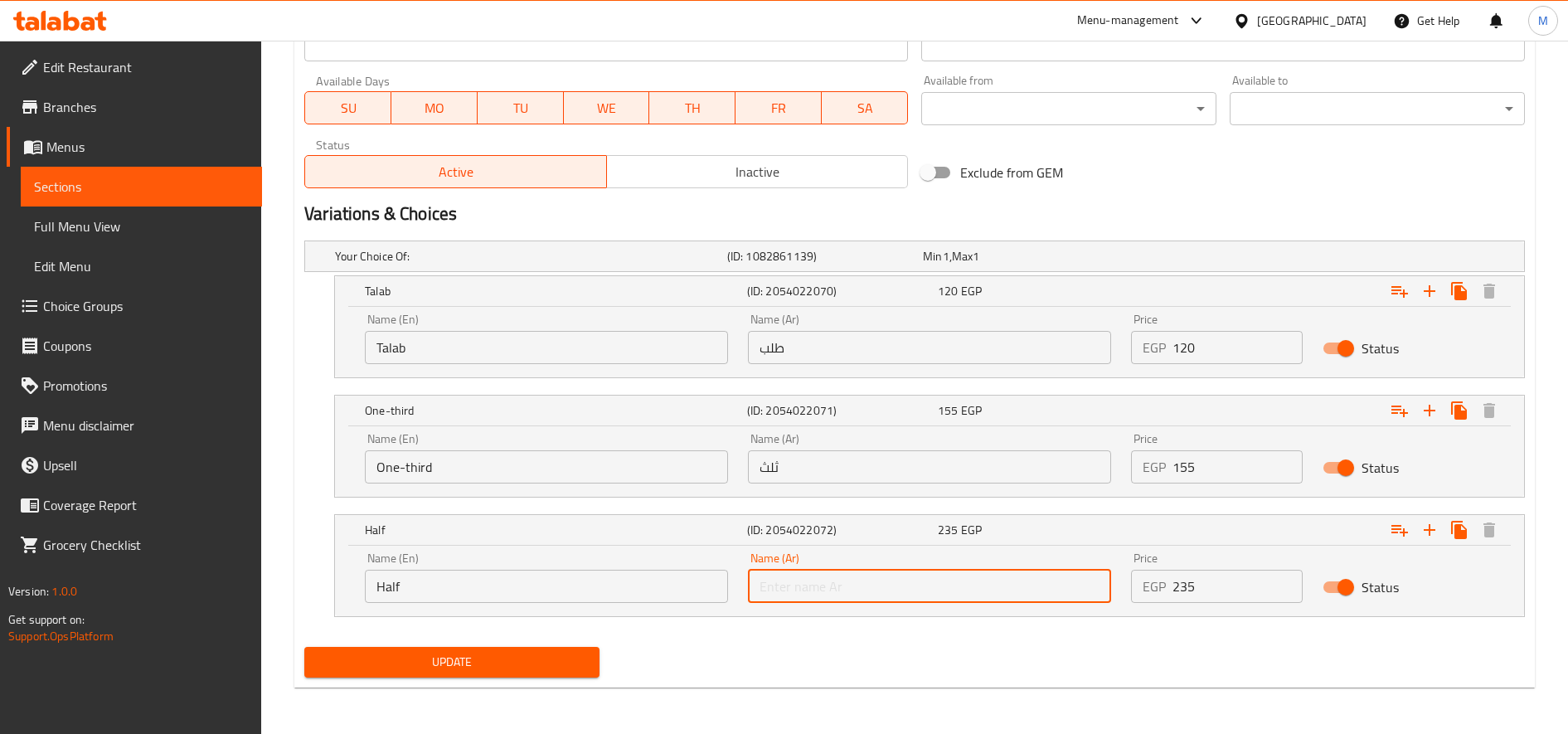
click at [794, 584] on input "text" at bounding box center [929, 587] width 363 height 33
type input "نصف"
click at [1168, 345] on input "120" at bounding box center [1237, 347] width 131 height 33
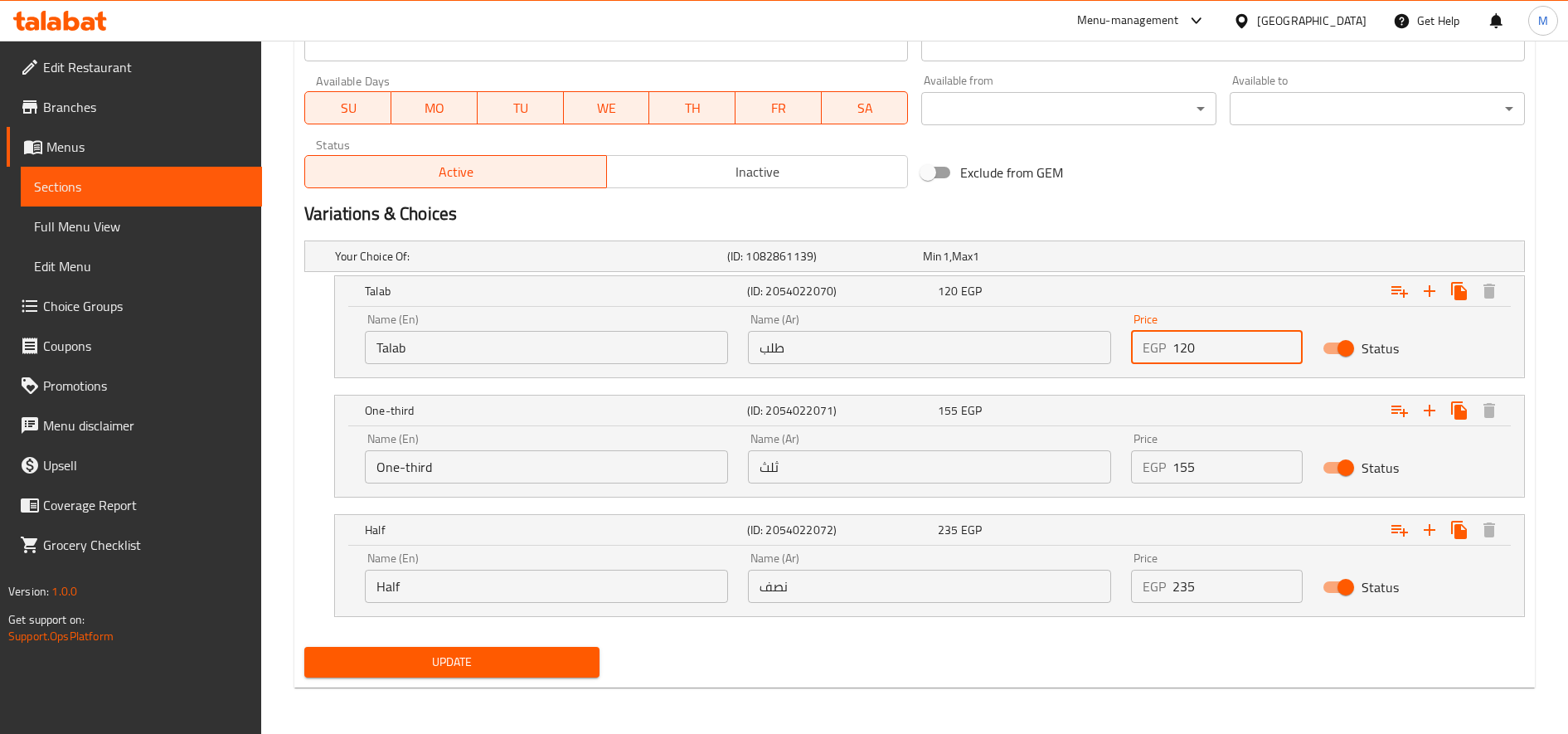
click at [1168, 349] on input "120" at bounding box center [1237, 347] width 131 height 33
type input "140"
click at [1168, 472] on input "155" at bounding box center [1237, 467] width 131 height 33
type input "175"
click at [1168, 589] on input "235" at bounding box center [1237, 587] width 131 height 33
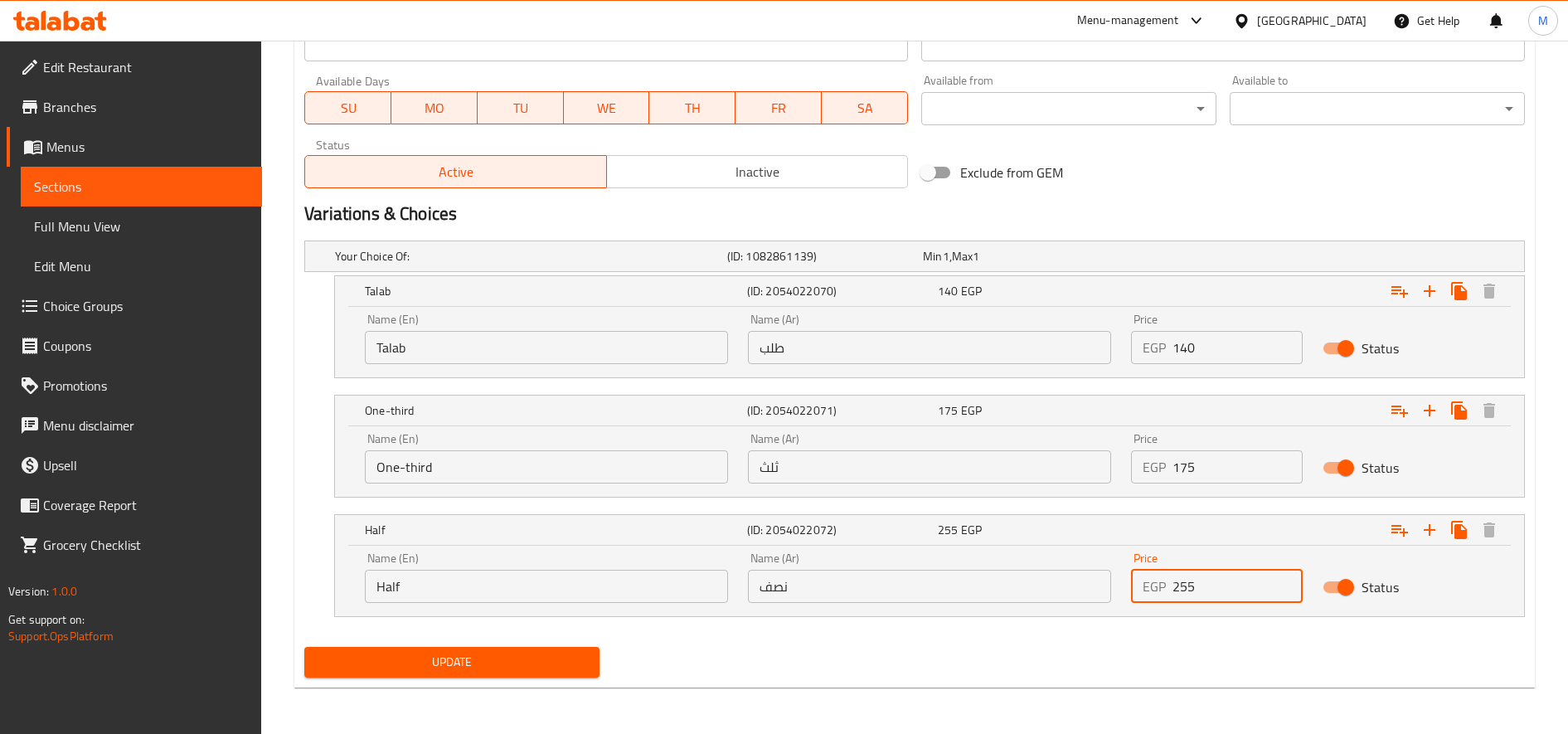
type input "255"
click at [304, 647] on button "Update" at bounding box center [451, 661] width 295 height 30
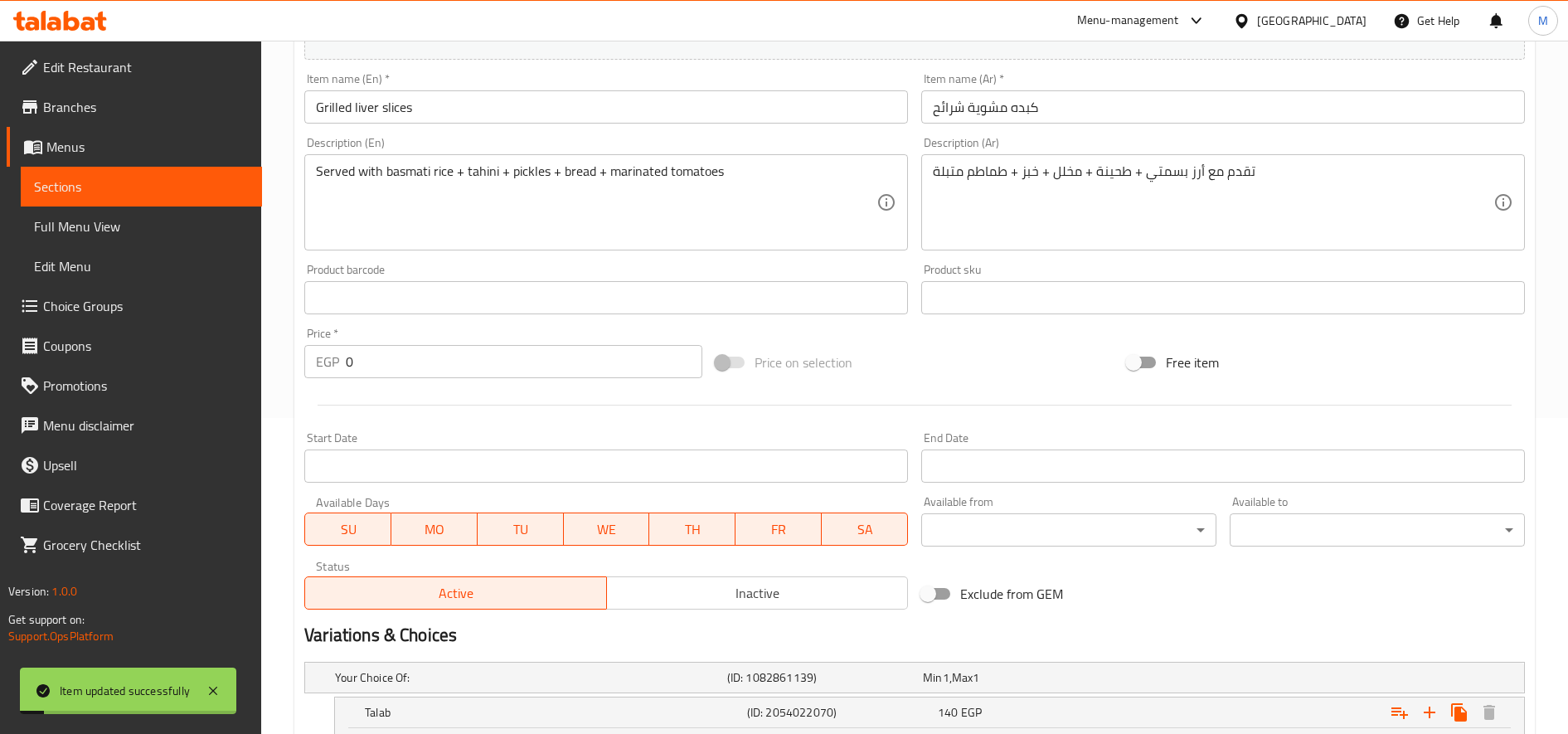
scroll to position [0, 0]
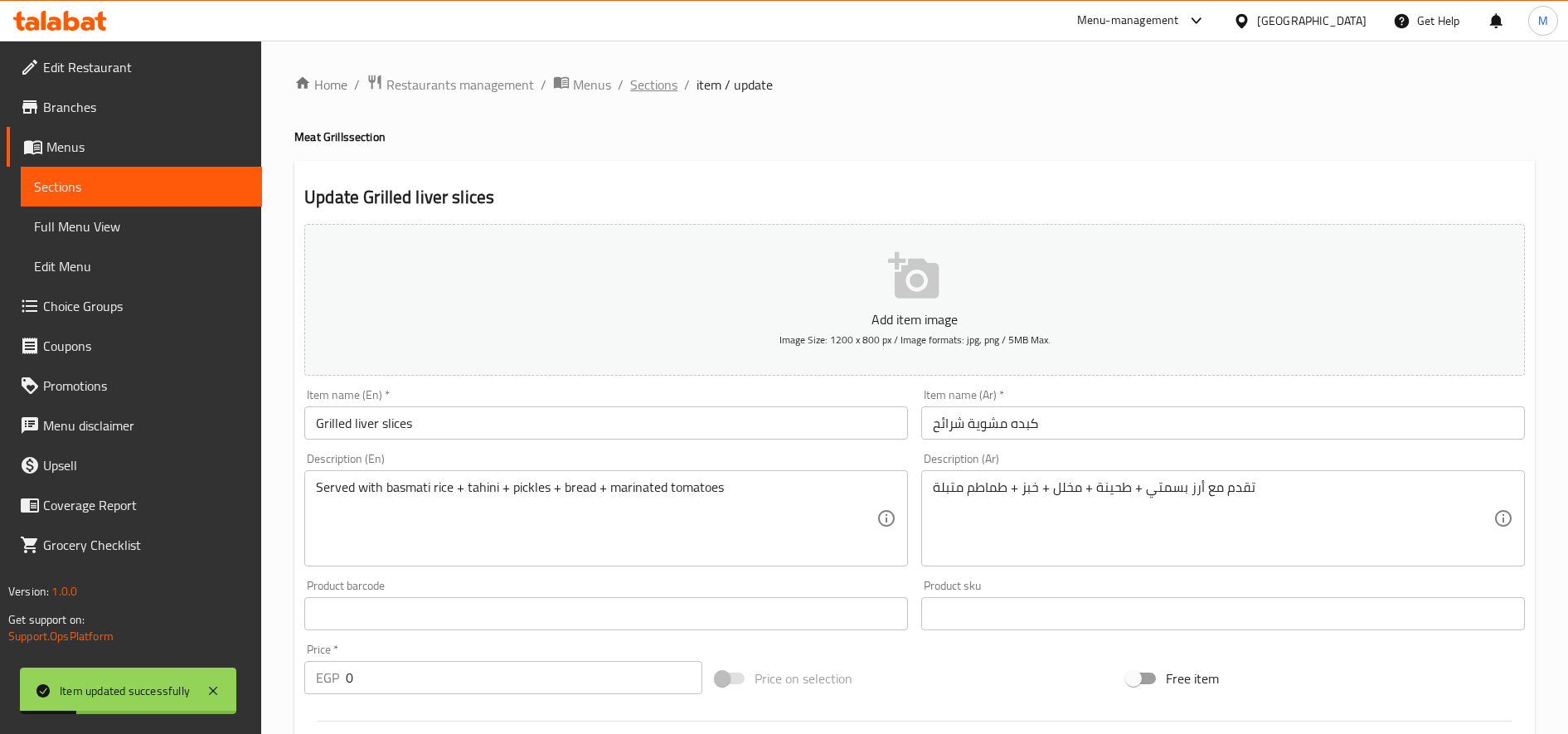
click at [647, 84] on span "Sections" at bounding box center [653, 84] width 47 height 20
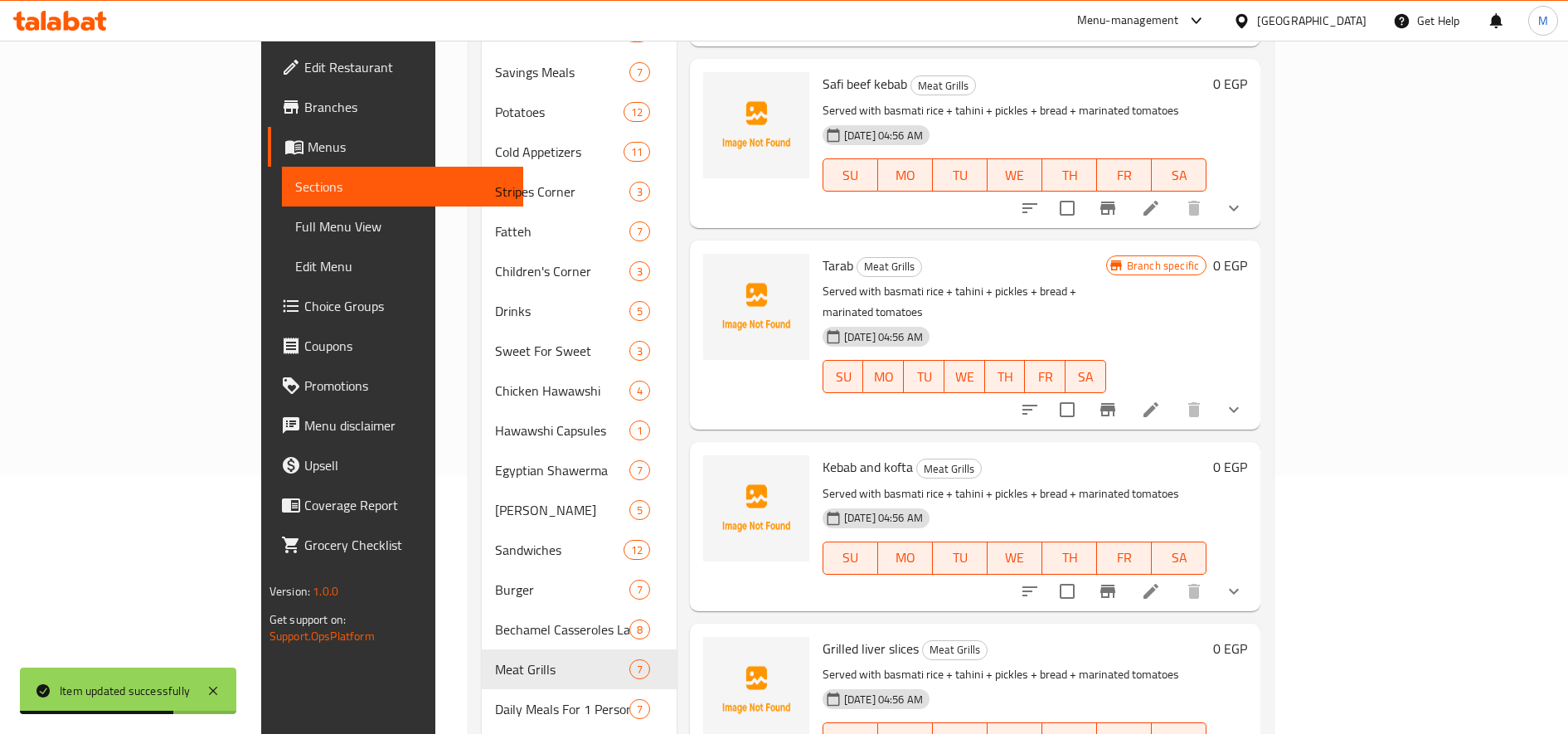
scroll to position [553, 0]
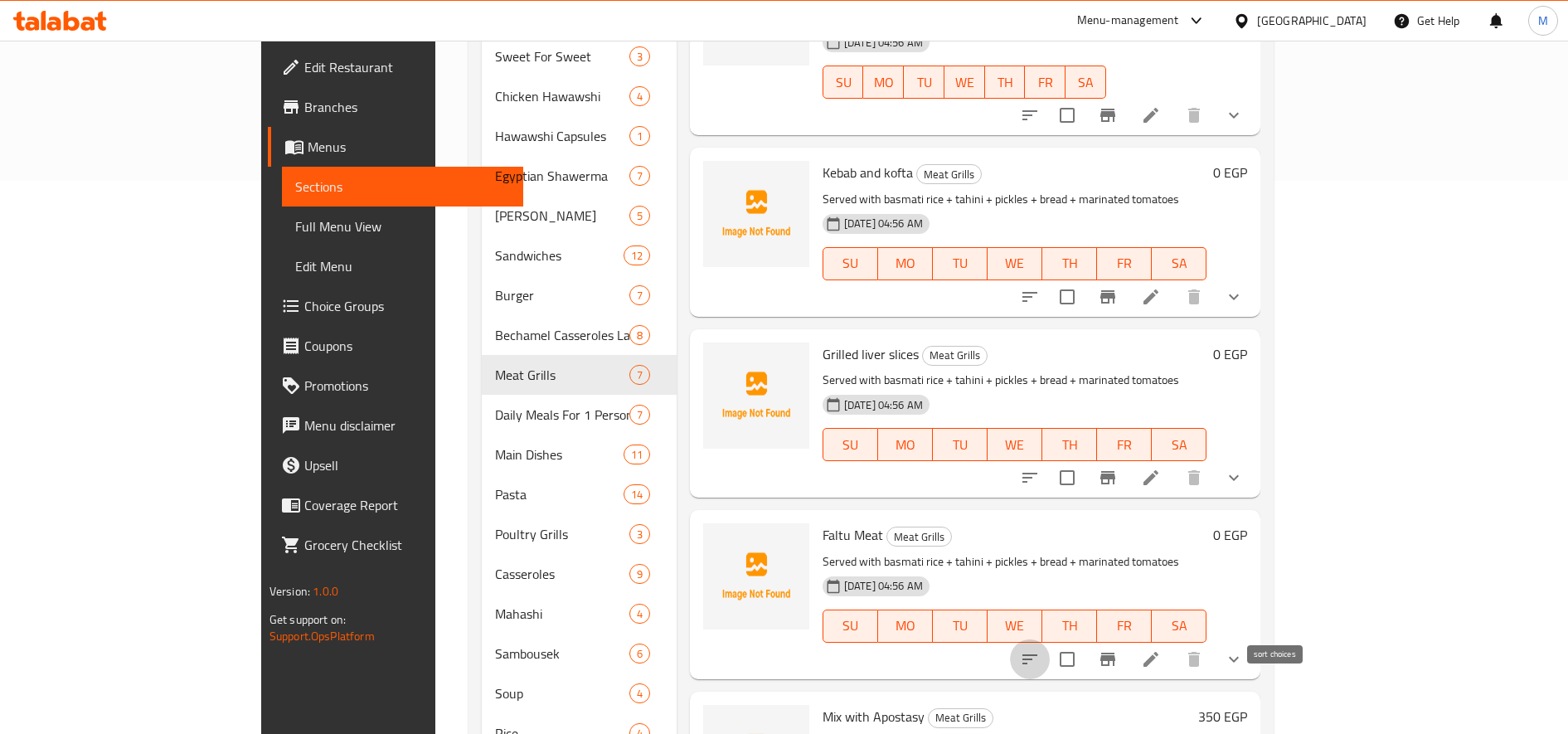
click at [1050, 640] on button "sort-choices" at bounding box center [1029, 659] width 40 height 40
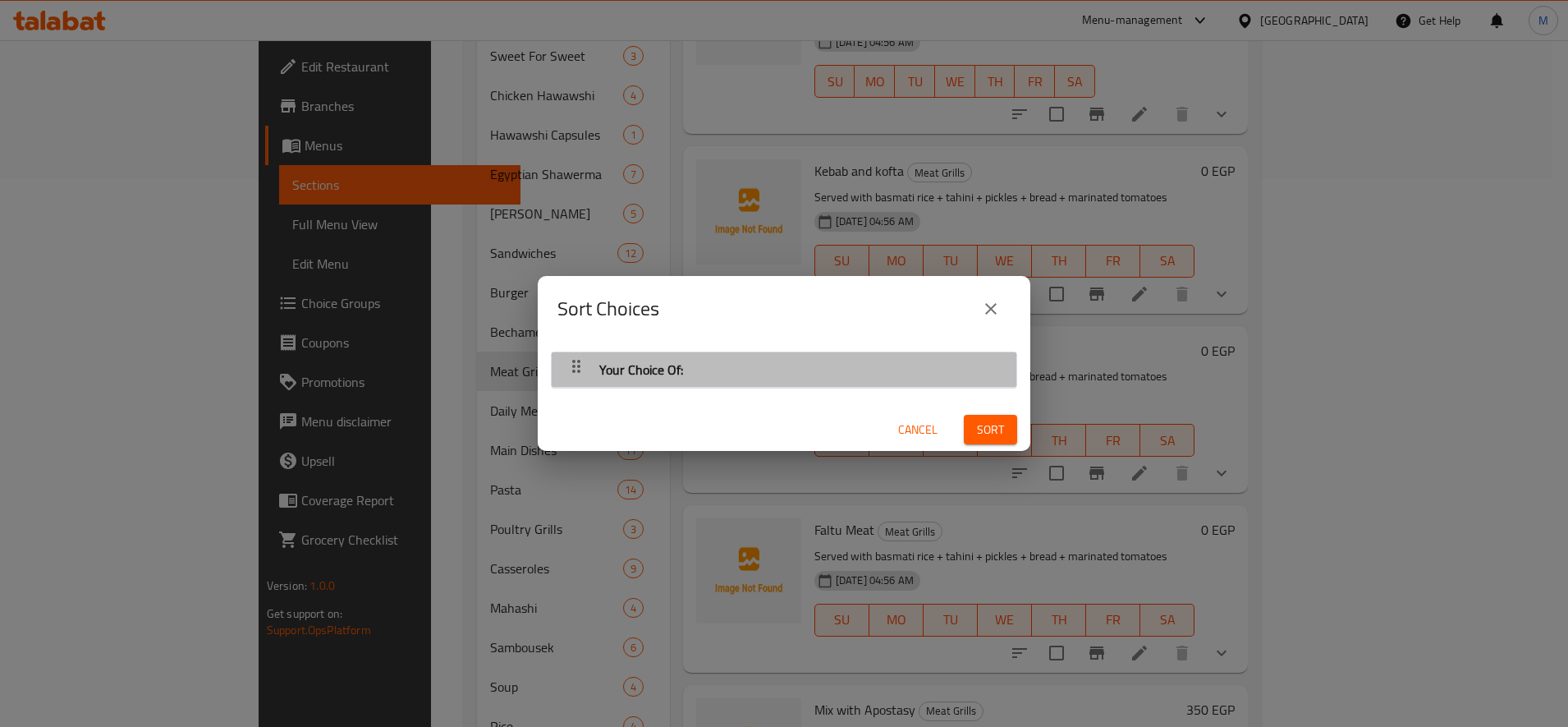
click at [828, 383] on div "Your Choice Of:" at bounding box center [783, 369] width 448 height 40
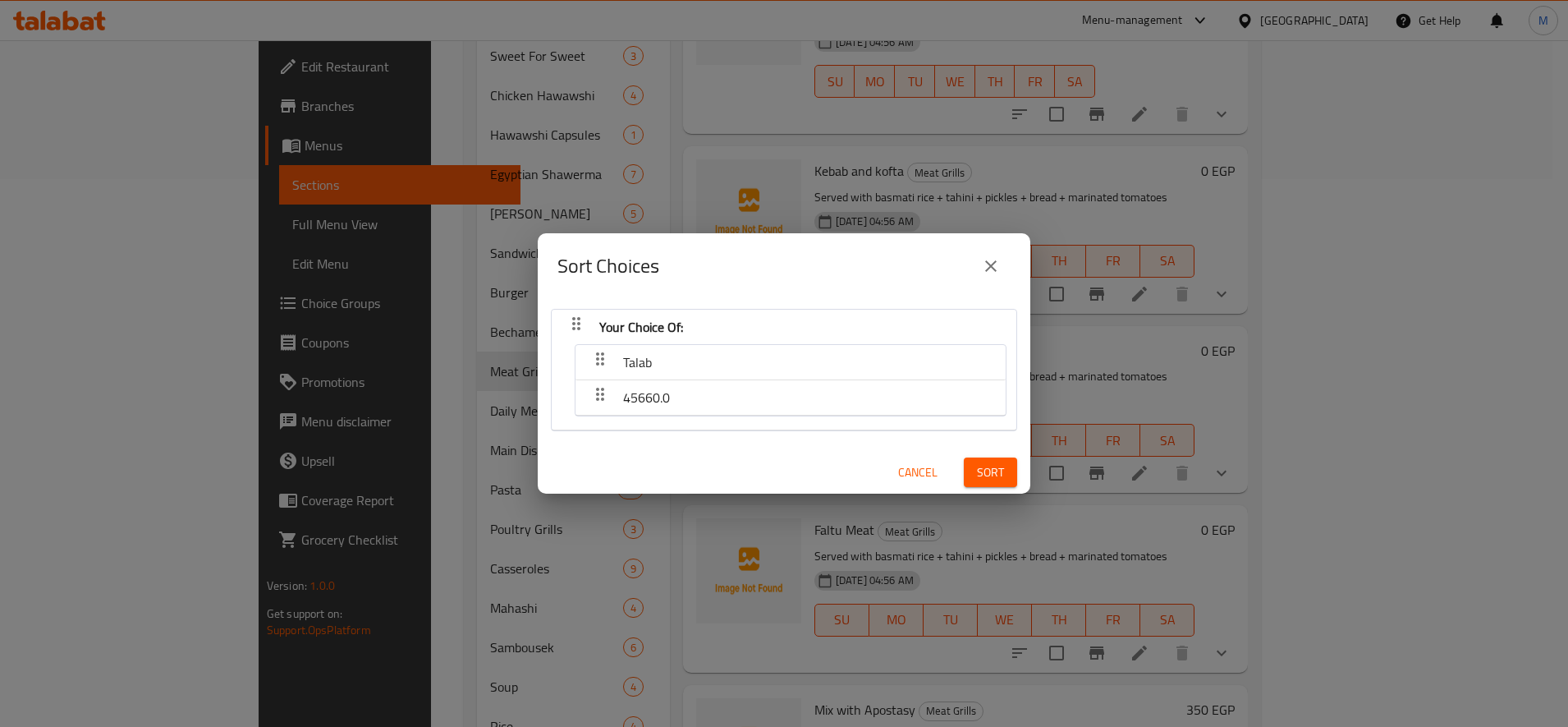
click at [986, 258] on icon "close" at bounding box center [991, 266] width 19 height 19
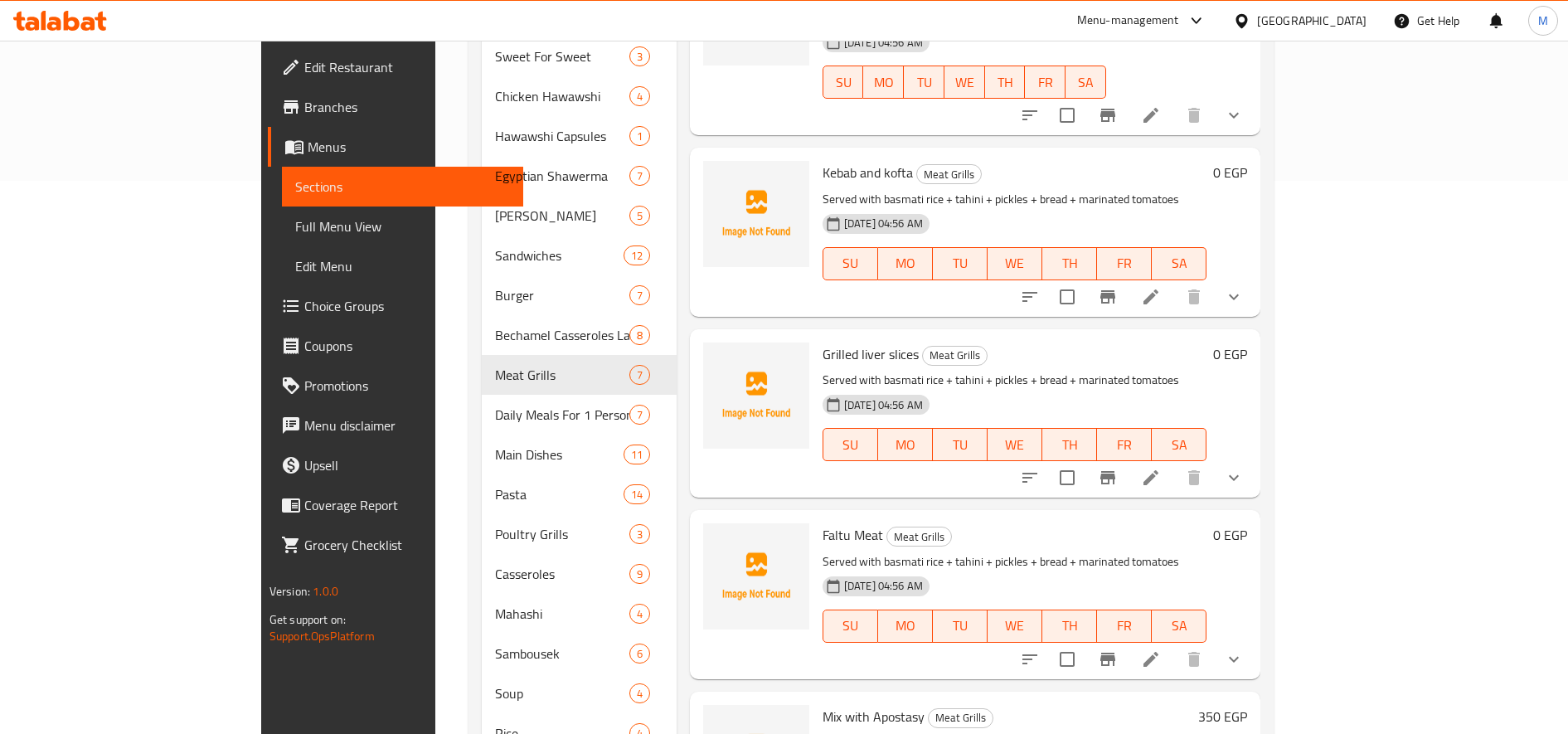
click at [1168, 645] on li at bounding box center [1150, 659] width 46 height 29
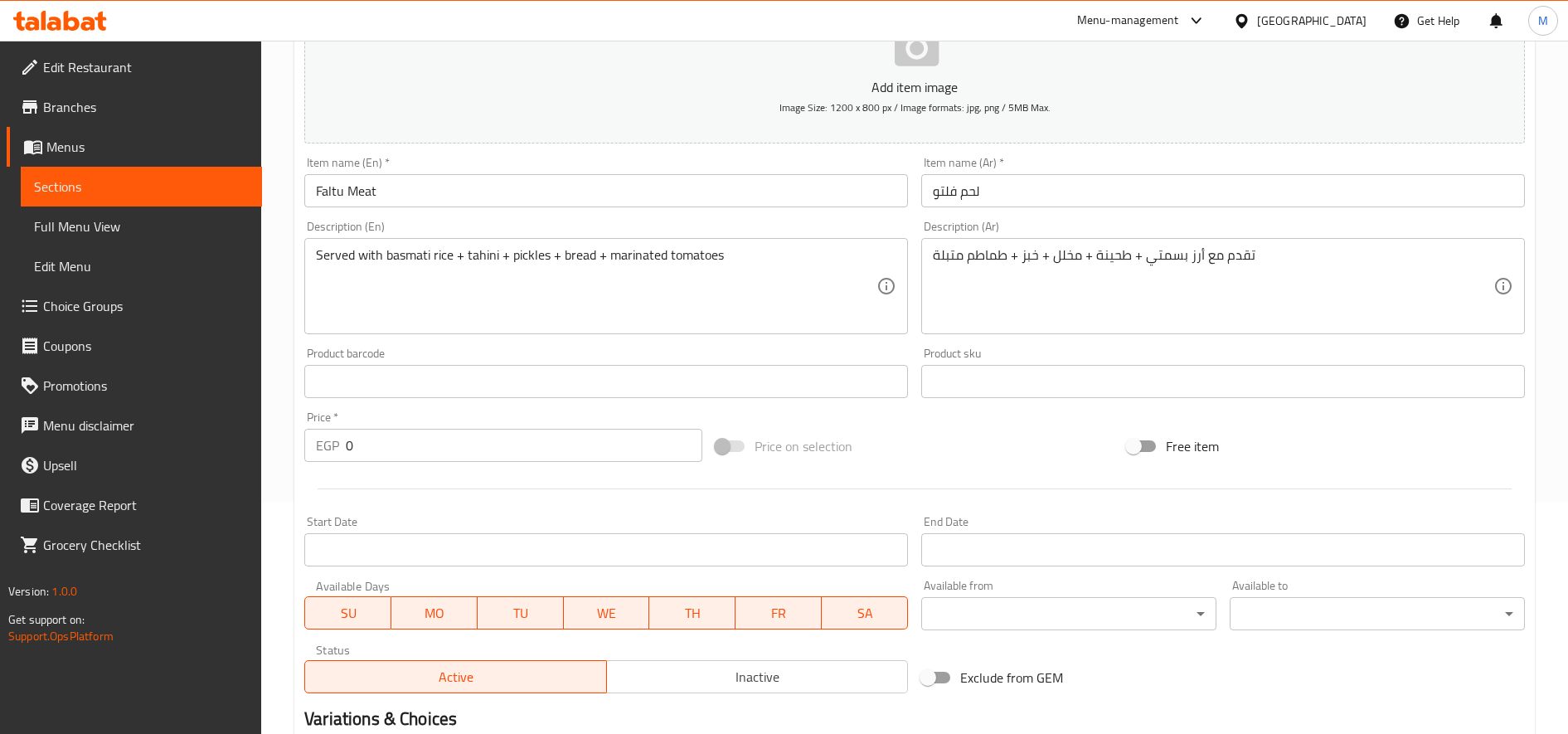
scroll to position [475, 0]
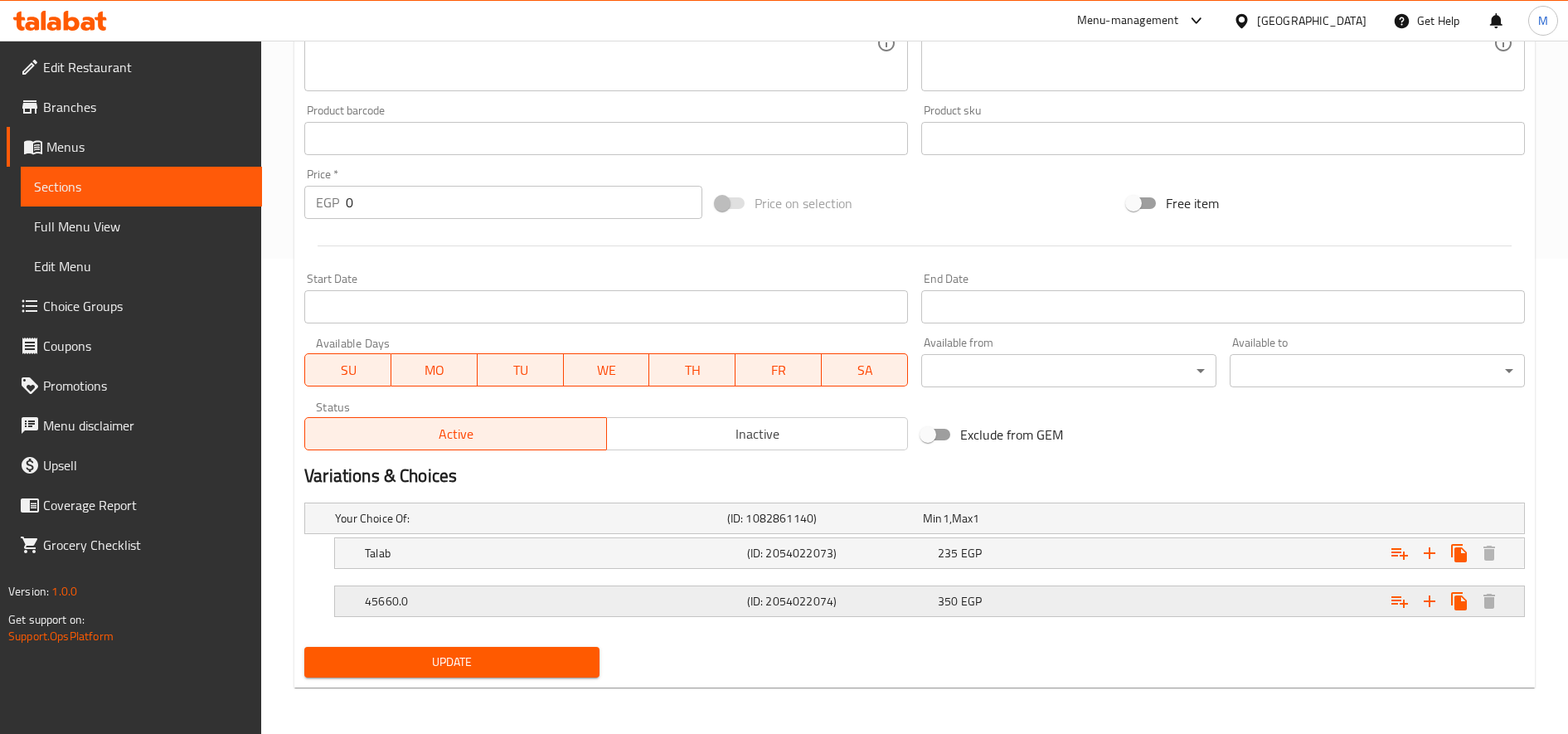
click at [585, 527] on h5 "45660.0" at bounding box center [527, 518] width 386 height 17
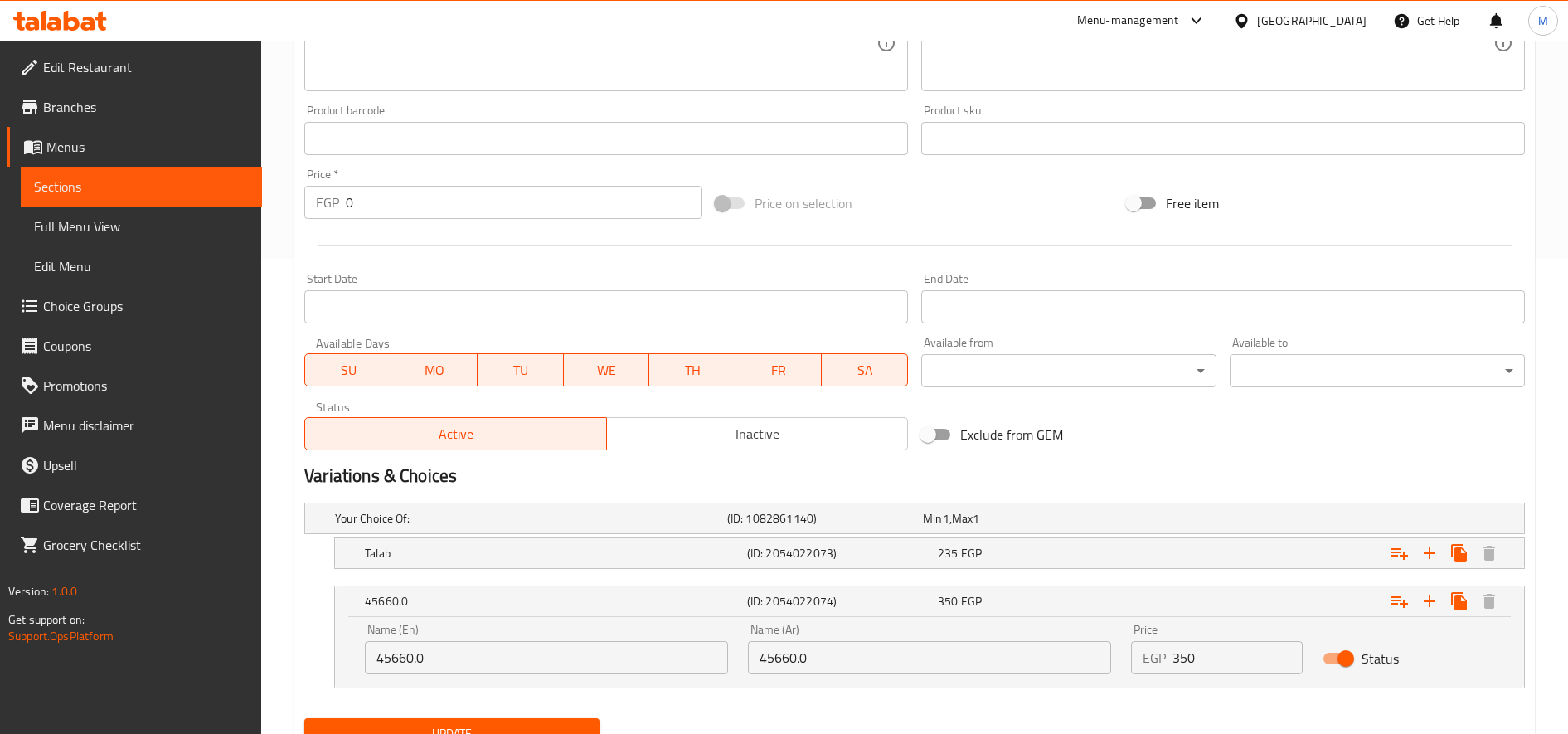
click at [485, 659] on input "45660.0" at bounding box center [547, 657] width 363 height 33
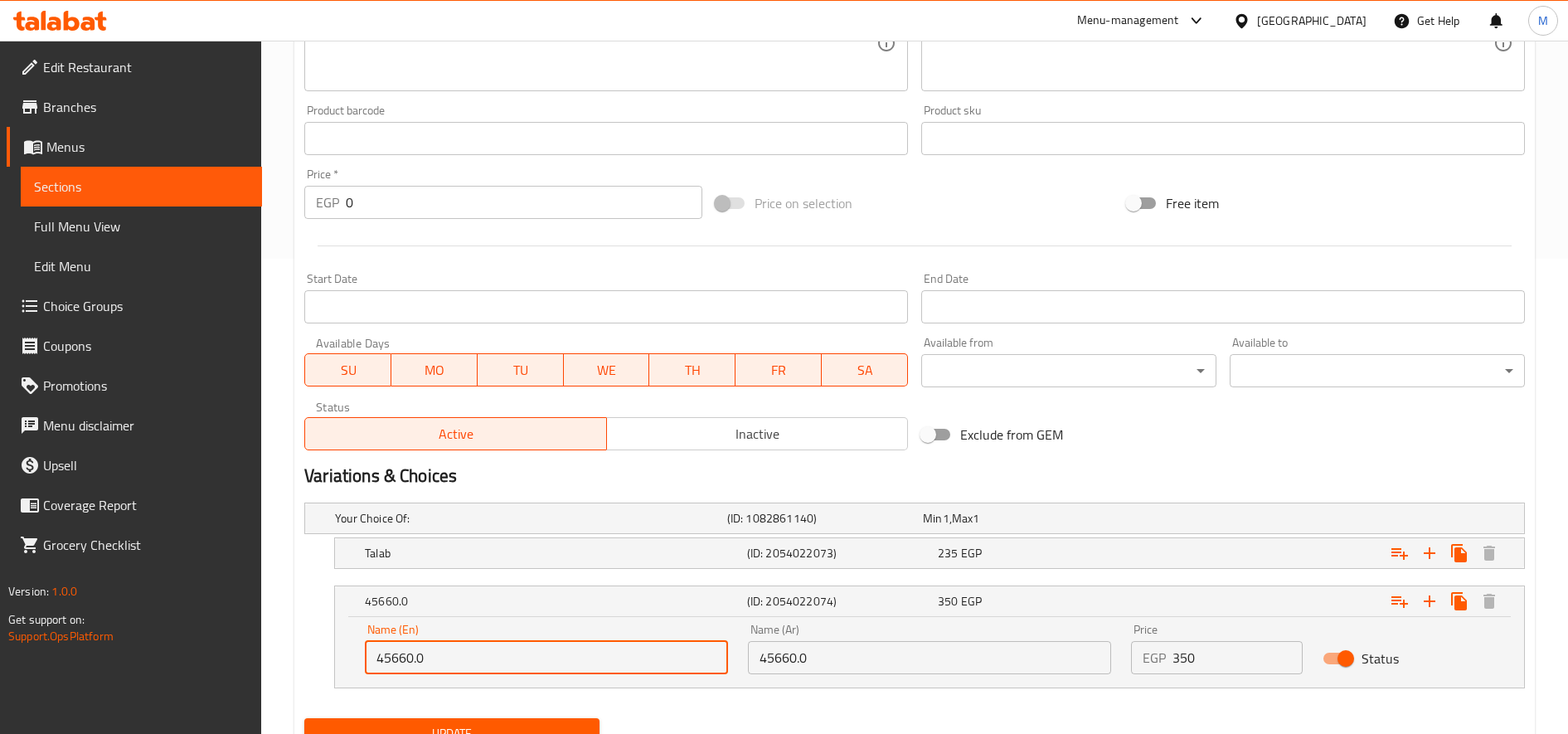
click at [485, 659] on input "45660.0" at bounding box center [547, 657] width 363 height 33
drag, startPoint x: 490, startPoint y: 659, endPoint x: 498, endPoint y: 656, distance: 8.5
click at [490, 659] on input "text" at bounding box center [547, 657] width 363 height 33
click at [896, 660] on input "45660.0" at bounding box center [929, 657] width 363 height 33
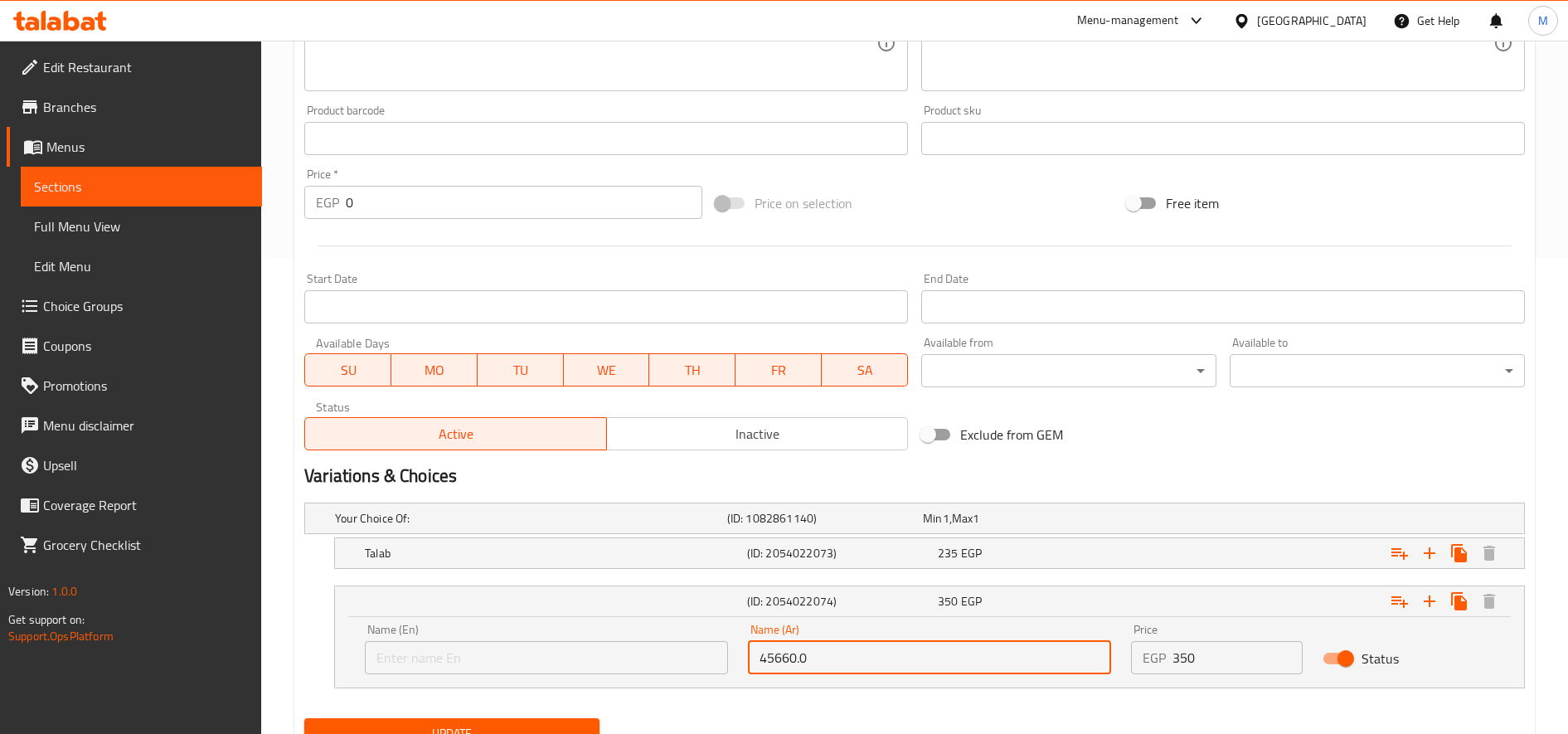
click at [896, 660] on input "45660.0" at bounding box center [929, 657] width 363 height 33
click at [639, 669] on input "text" at bounding box center [547, 657] width 363 height 33
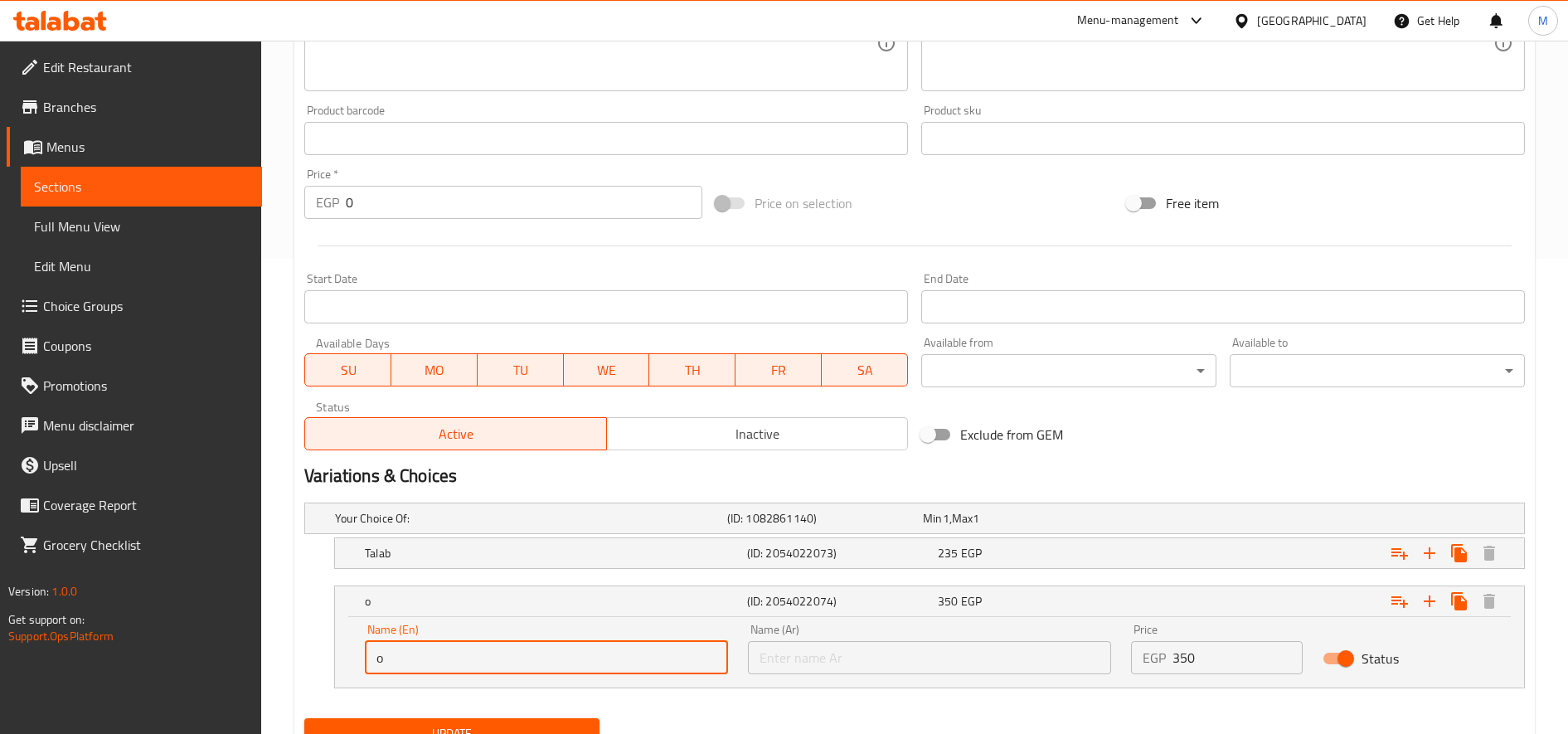
type input "One-third"
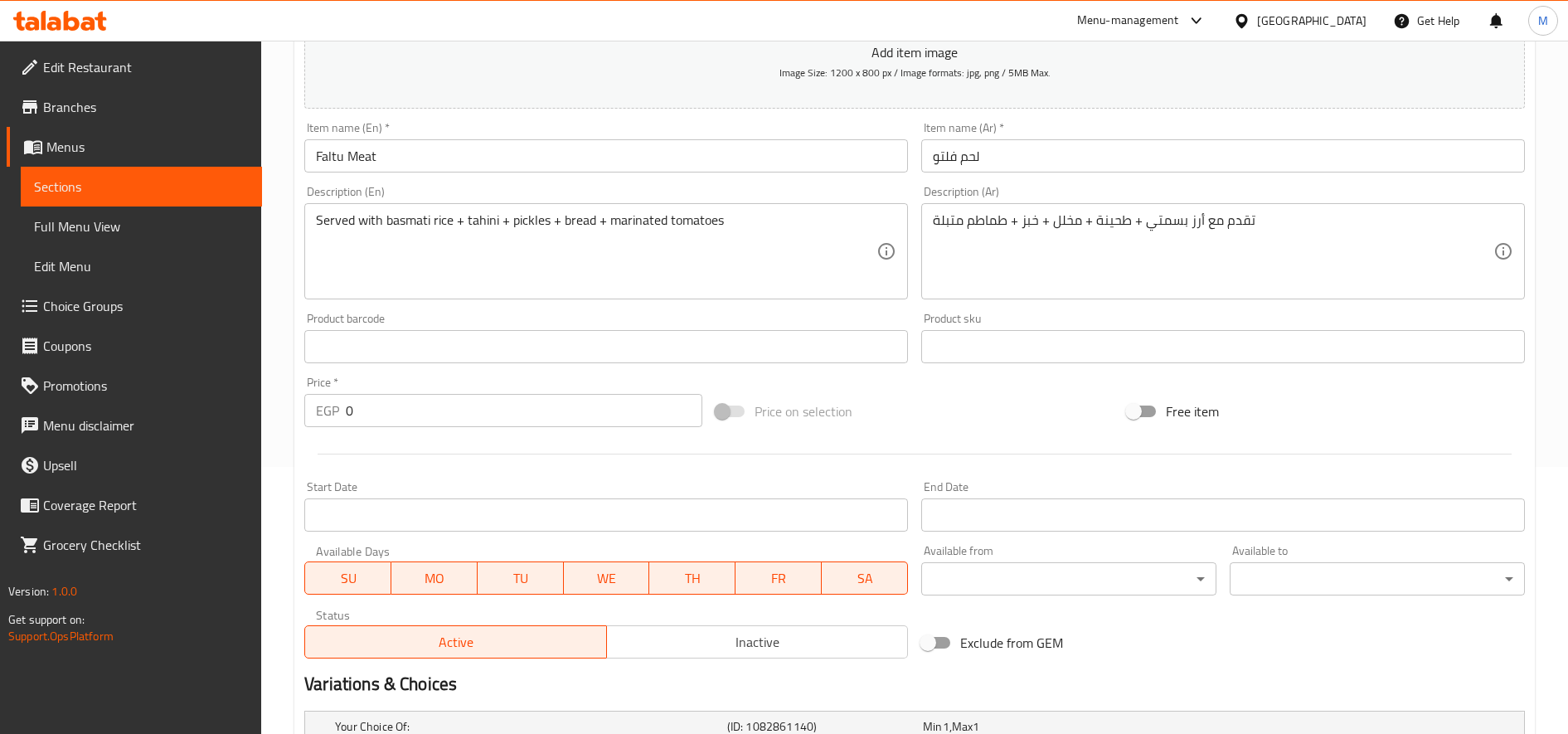
scroll to position [547, 0]
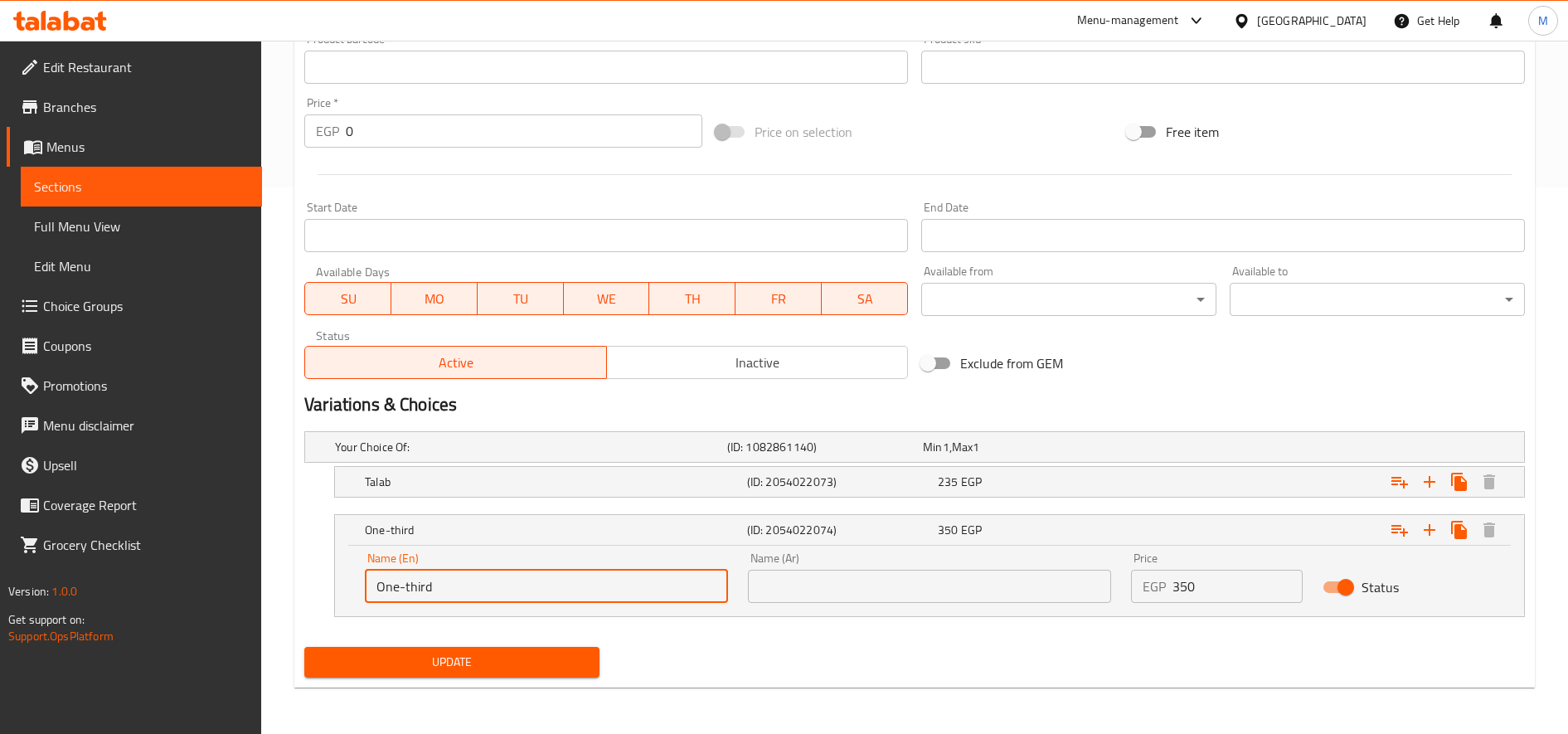
click at [866, 581] on input "text" at bounding box center [929, 587] width 363 height 33
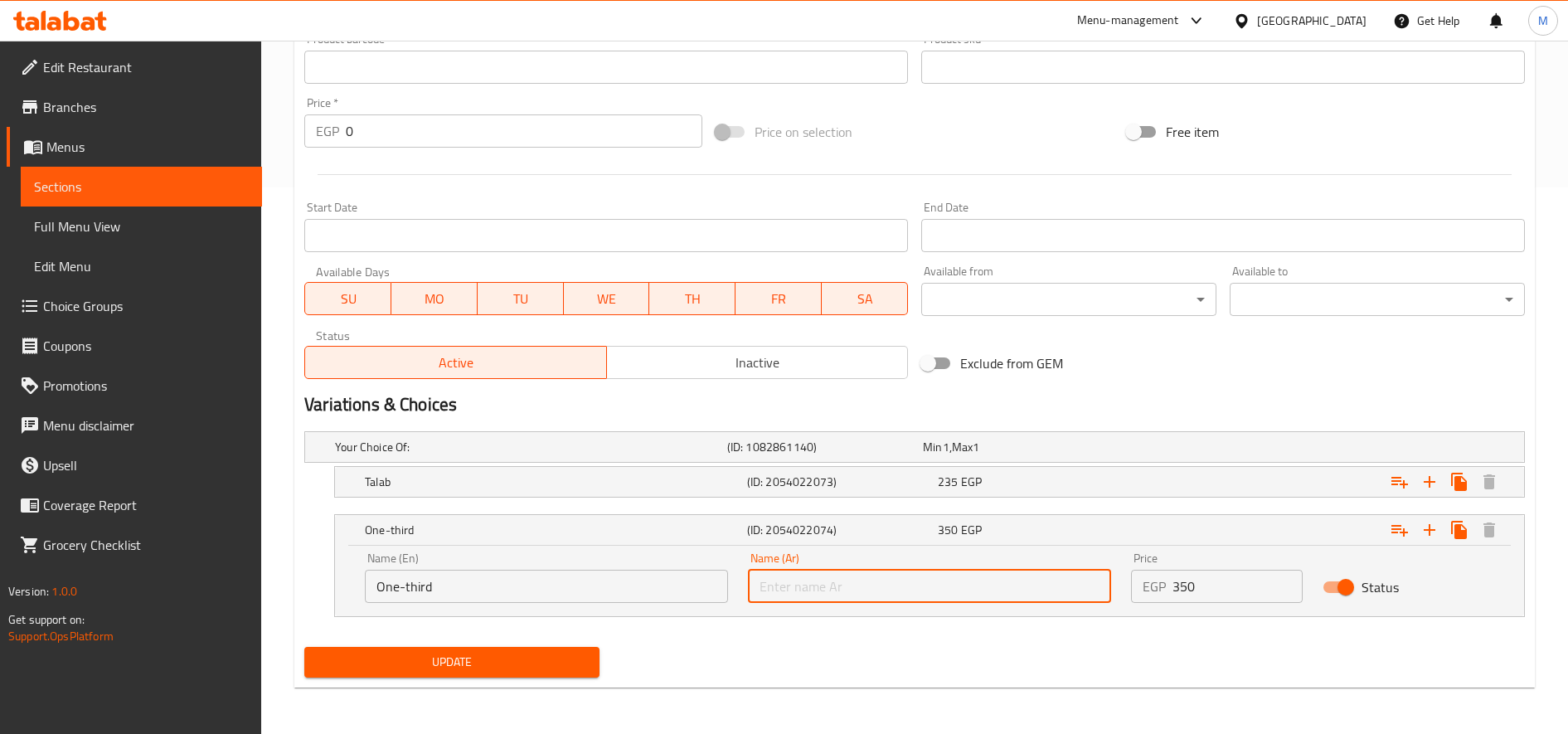
type input "e"
type input "ثلث"
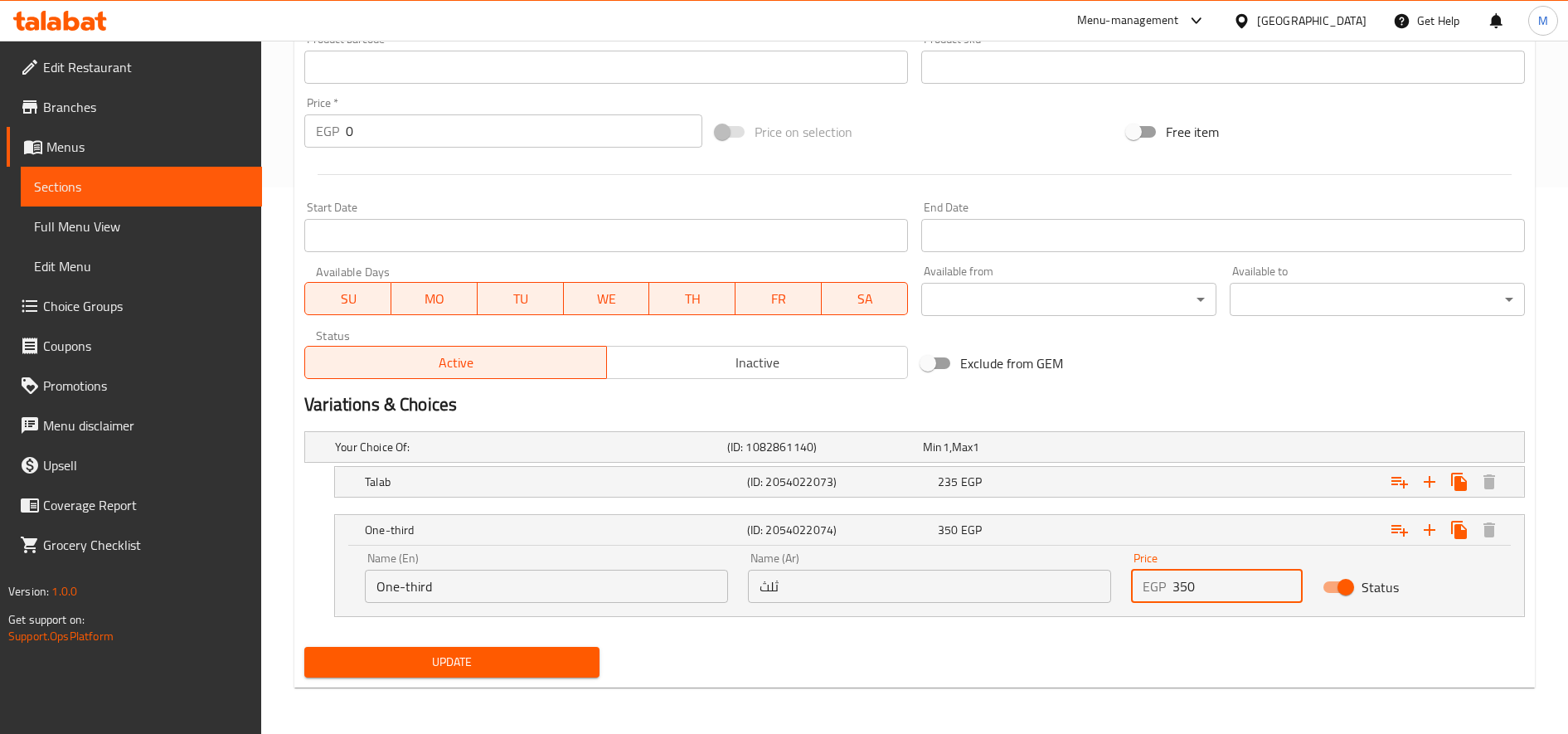
click at [1168, 581] on input "350" at bounding box center [1237, 587] width 131 height 33
type input "410"
click at [304, 647] on button "Update" at bounding box center [451, 661] width 295 height 30
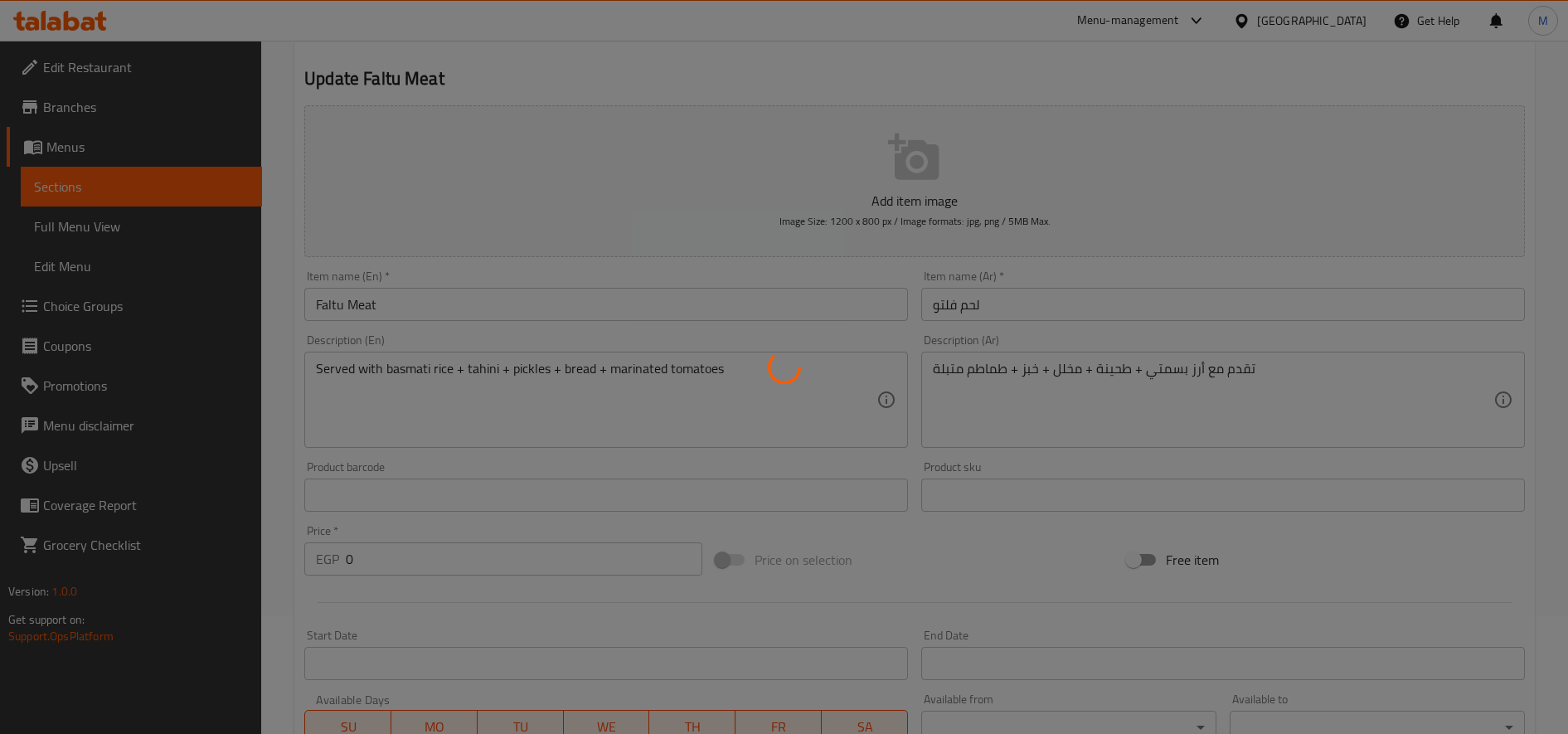
scroll to position [0, 0]
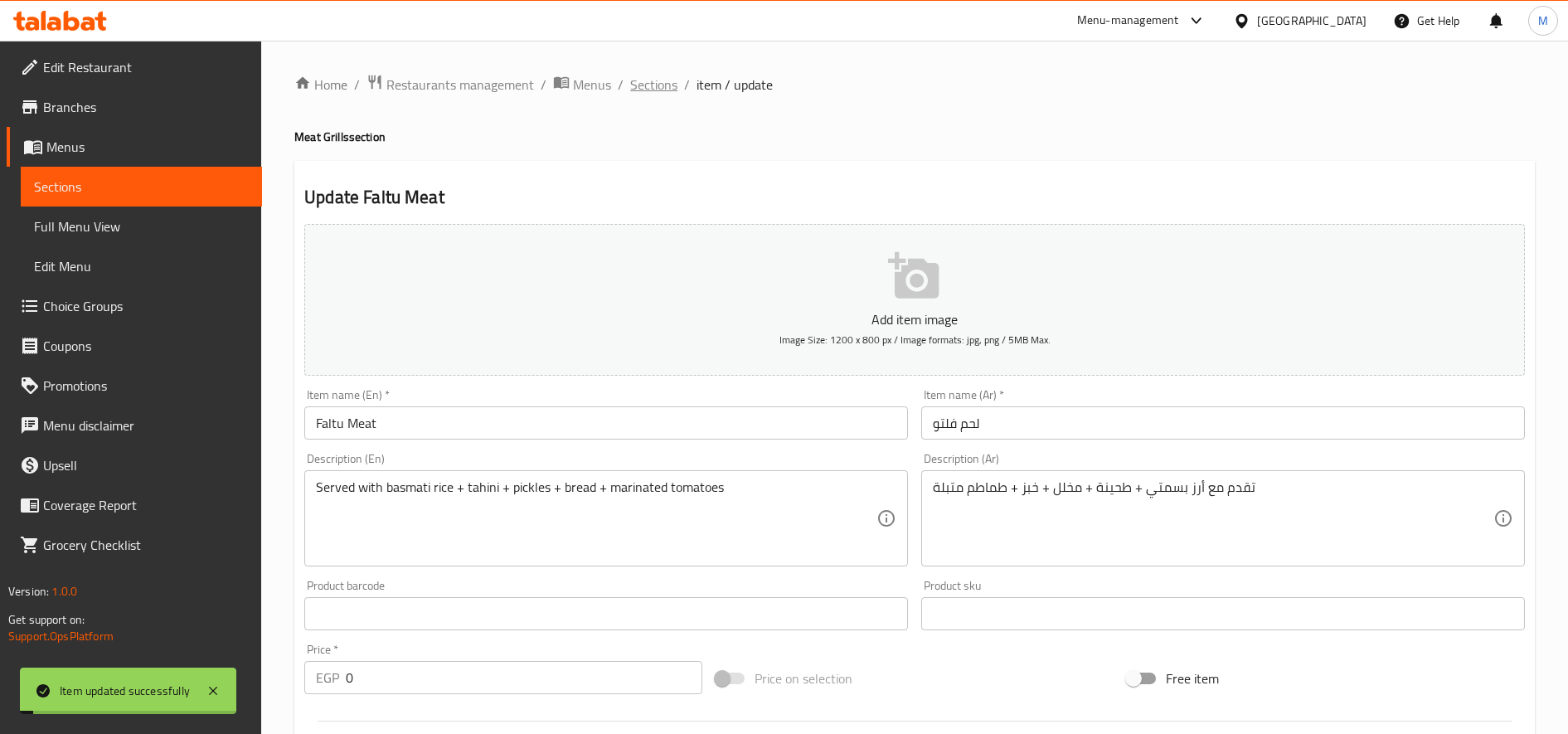
click at [654, 86] on span "Sections" at bounding box center [653, 84] width 47 height 20
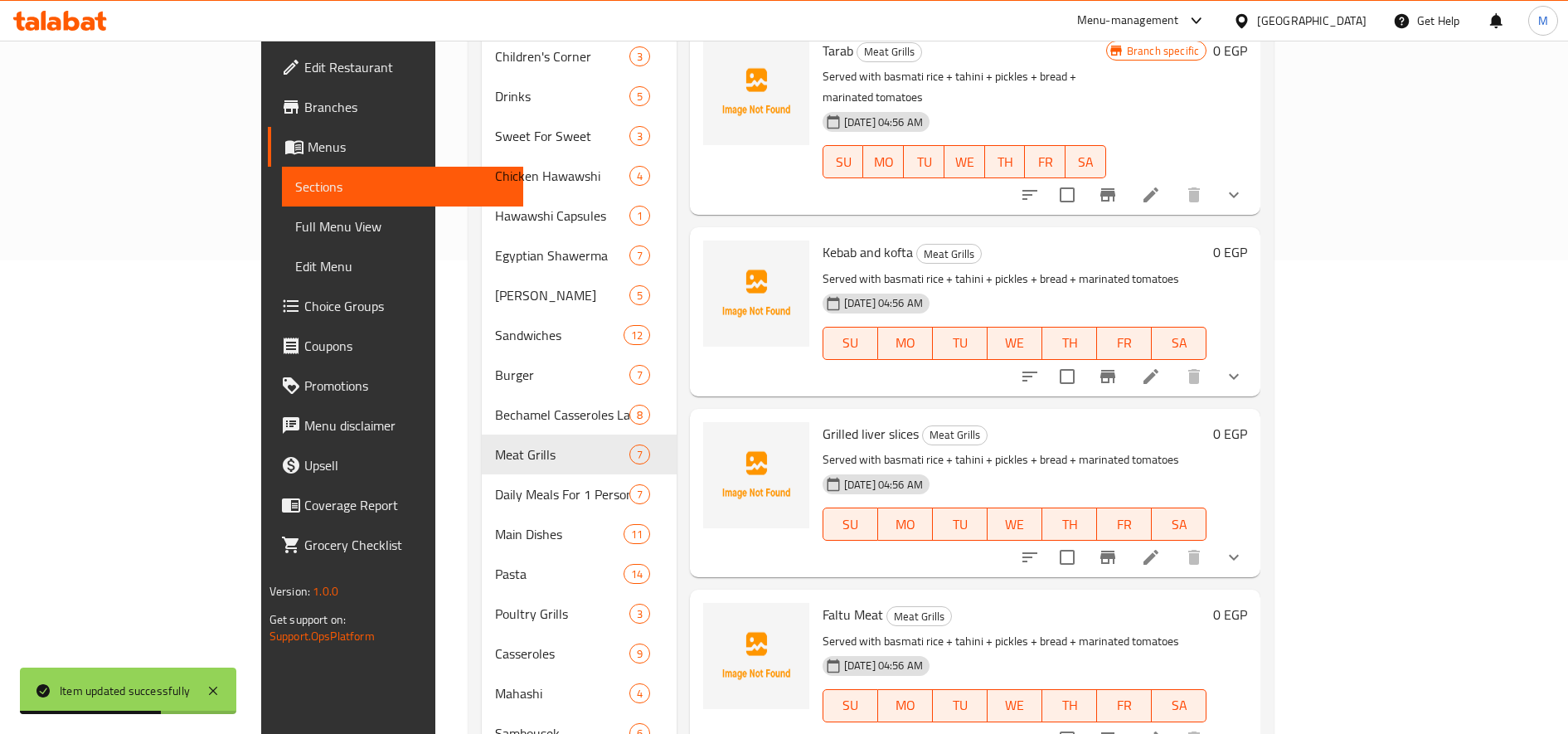
scroll to position [680, 0]
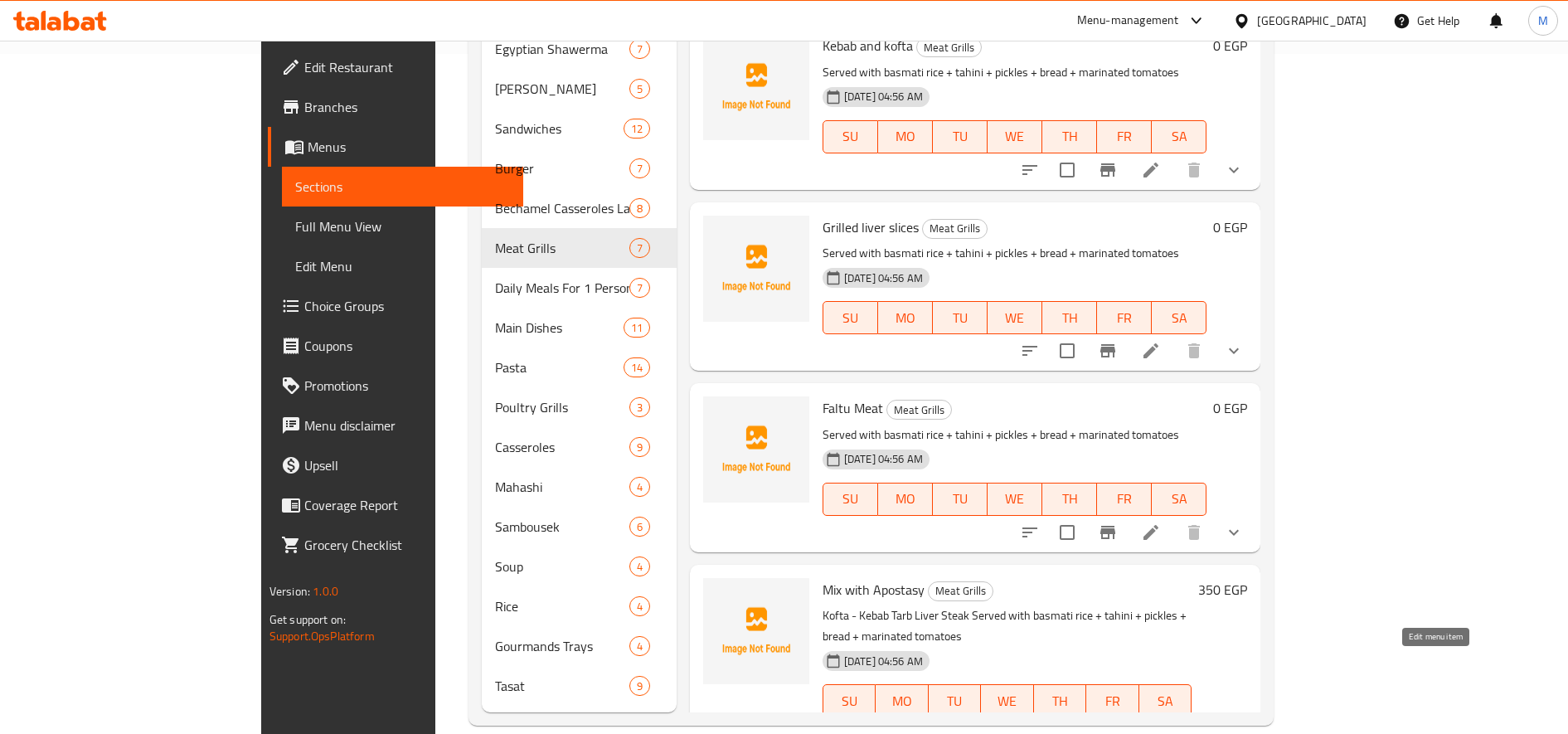
click at [1168, 724] on icon at bounding box center [1190, 734] width 20 height 20
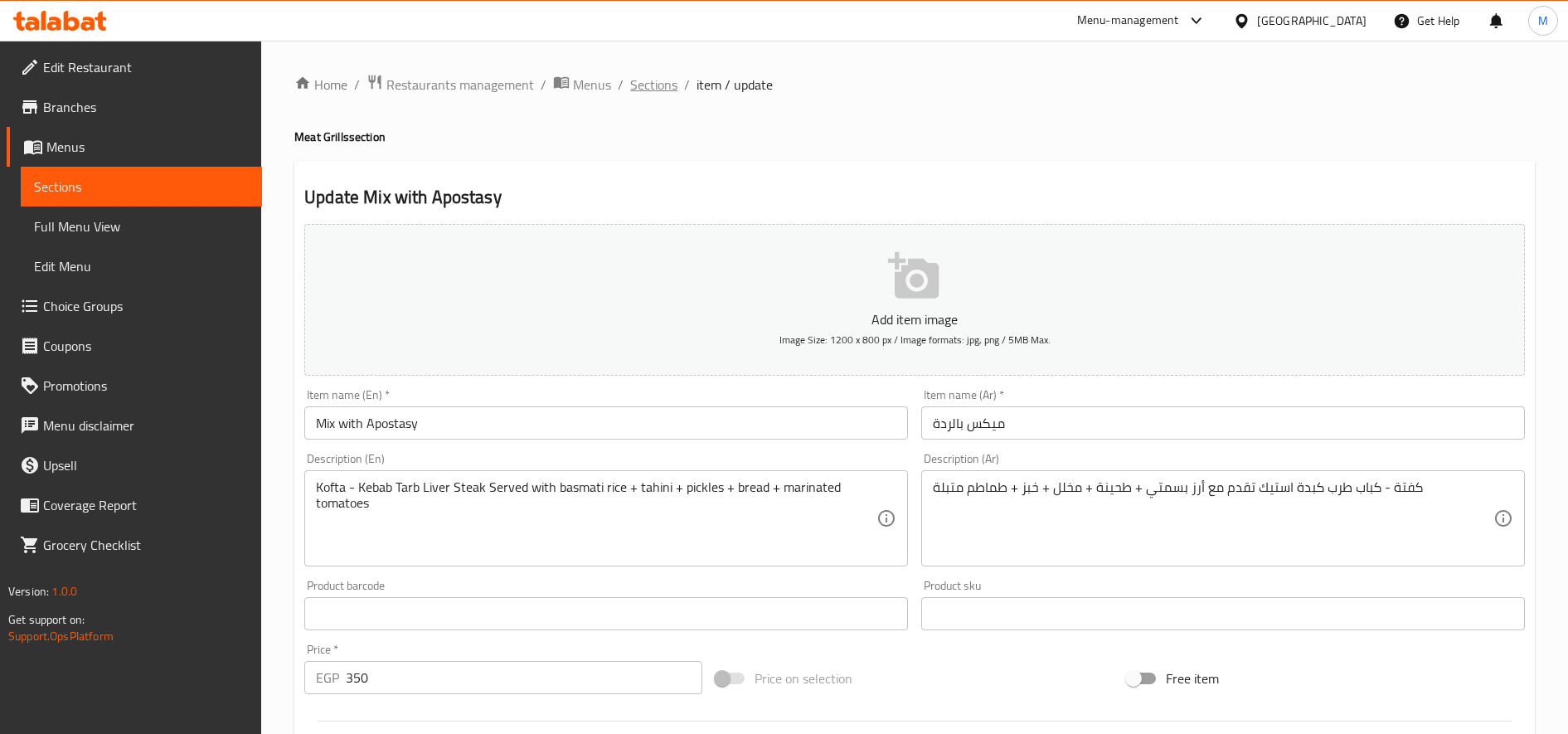
click at [653, 83] on span "Sections" at bounding box center [653, 84] width 47 height 20
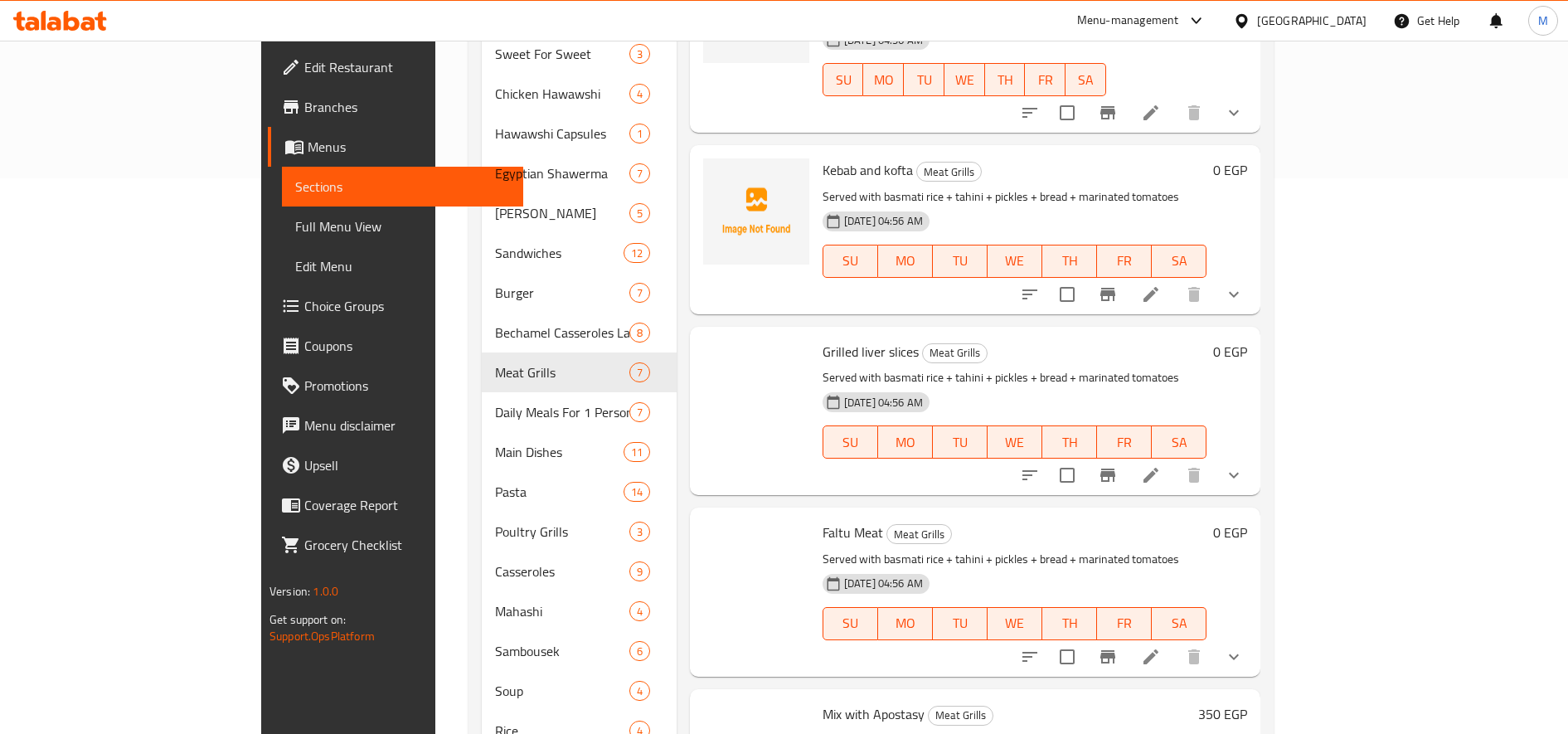
scroll to position [680, 0]
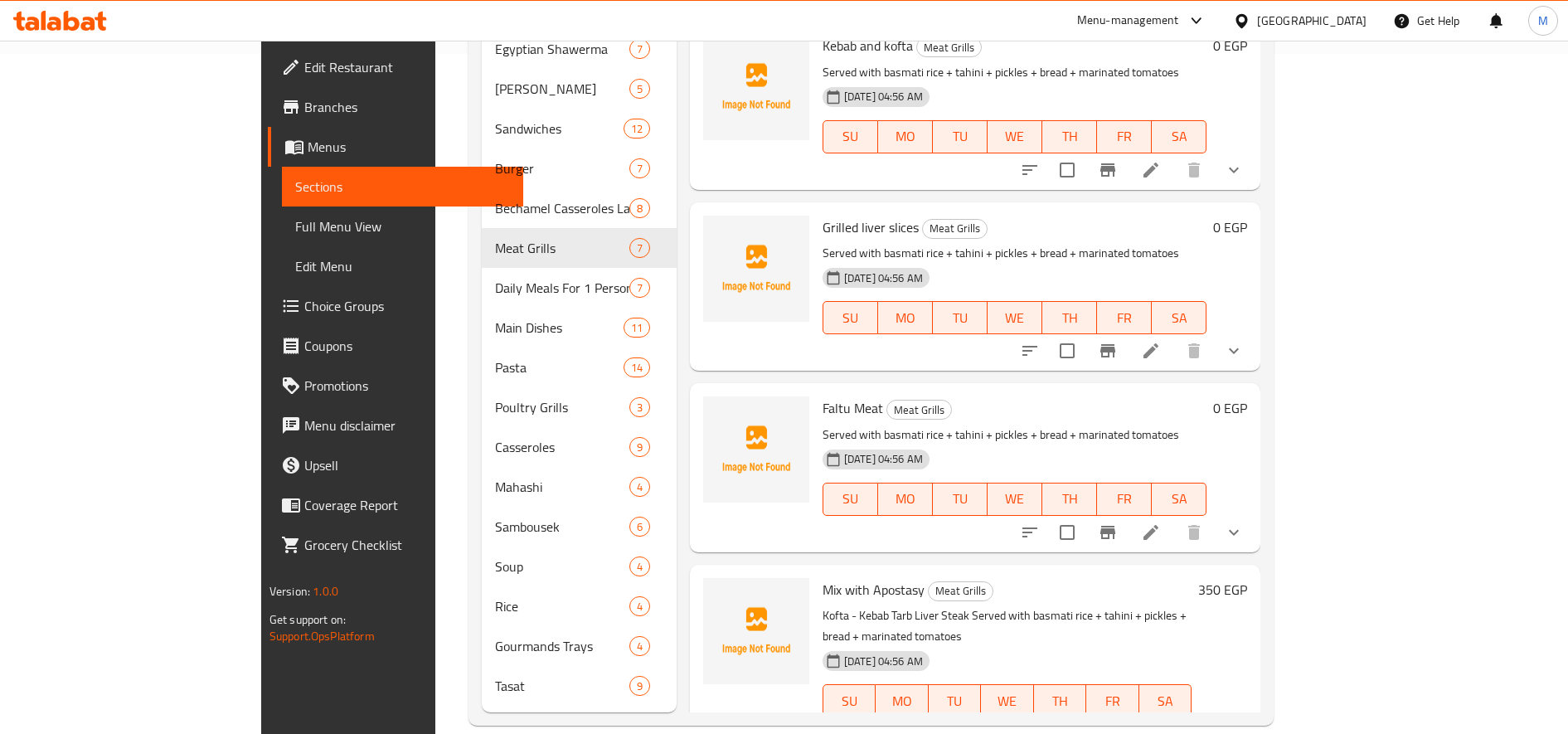
click at [1168, 578] on h6 "350 EGP" at bounding box center [1223, 590] width 49 height 24
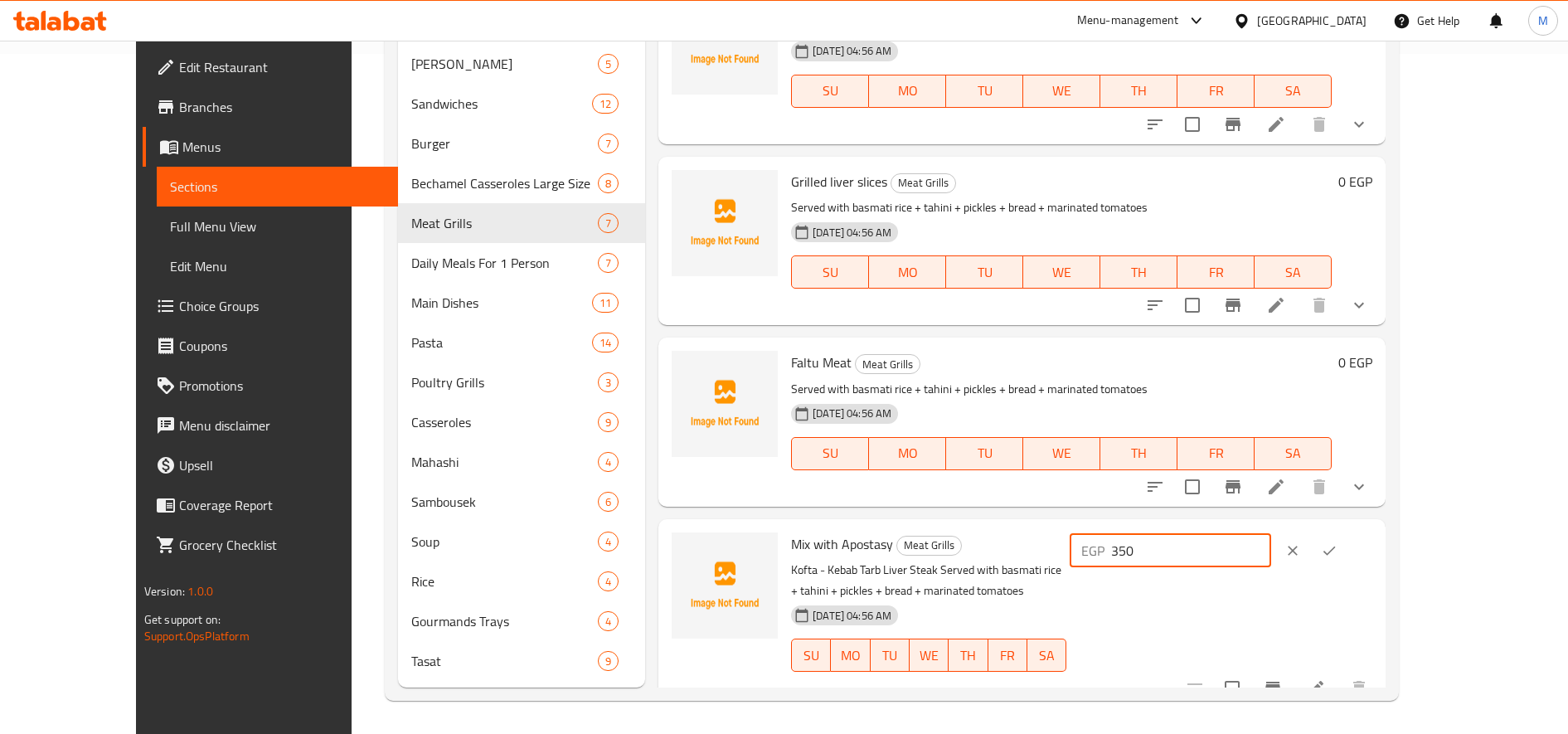
click at [1168, 546] on input "350" at bounding box center [1190, 550] width 160 height 33
type input "410"
click at [1168, 563] on button "ok" at bounding box center [1329, 550] width 36 height 36
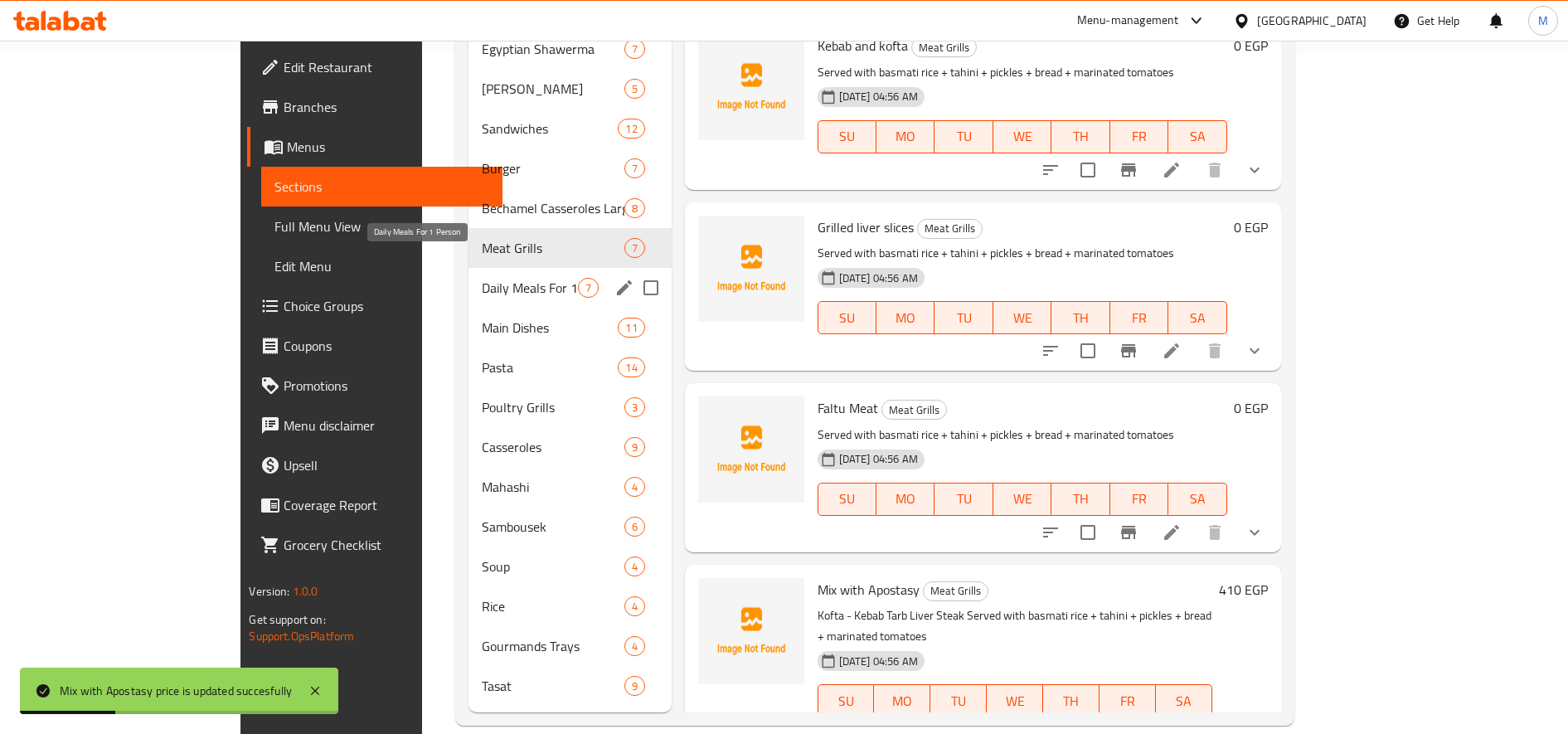
click at [482, 278] on span "Daily Meals For 1 Person" at bounding box center [530, 288] width 96 height 20
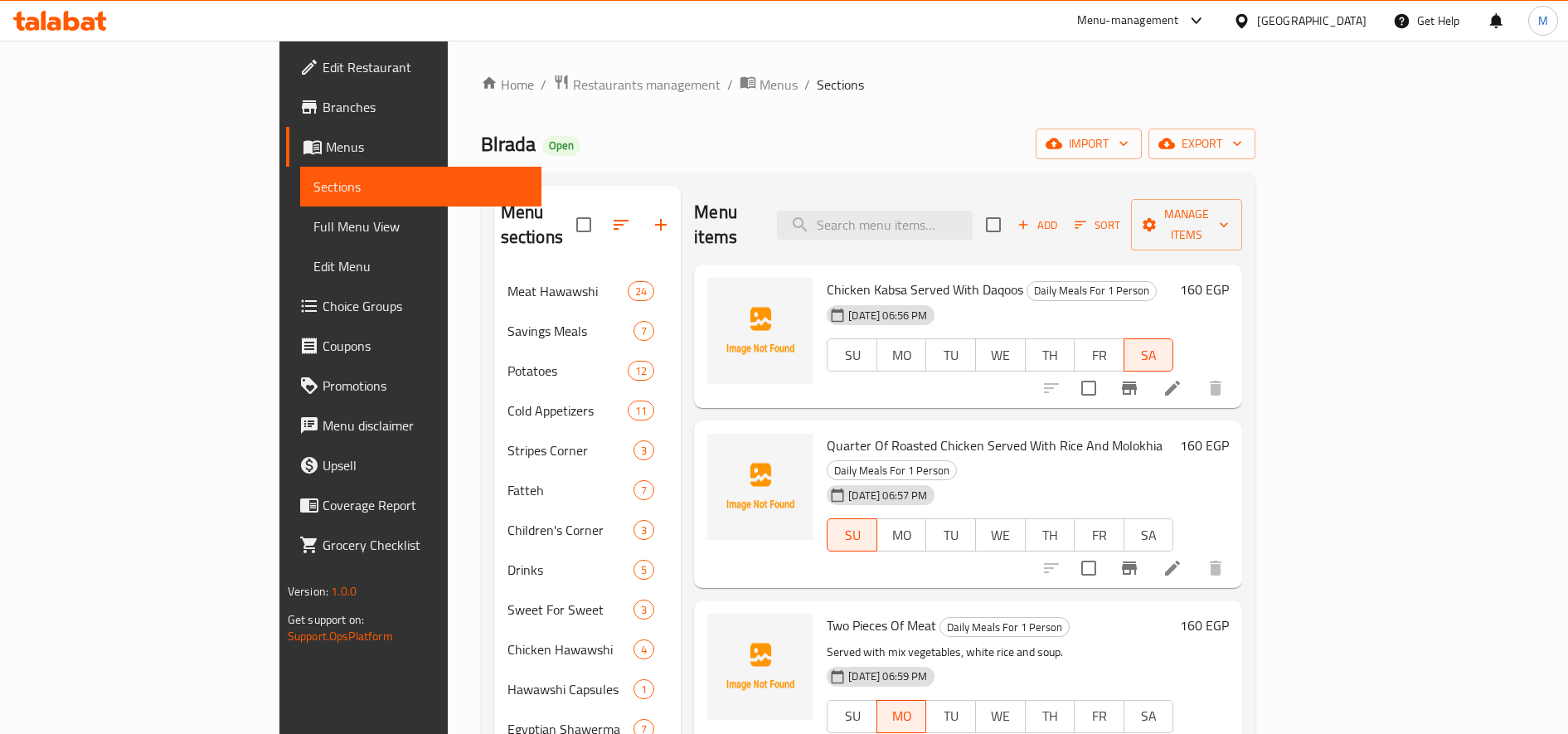
click at [1168, 278] on h6 "160 EGP" at bounding box center [1204, 289] width 49 height 24
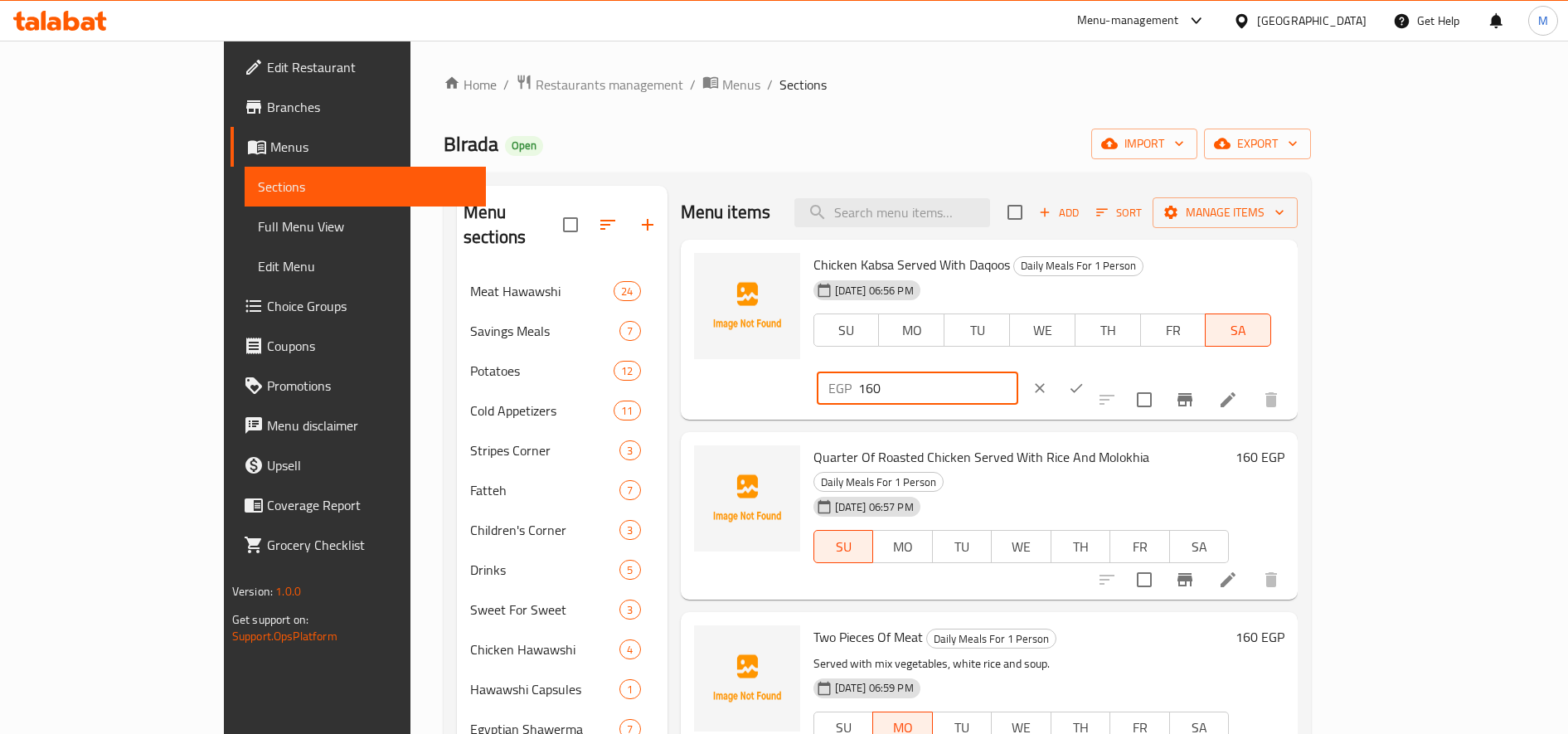
click at [1019, 372] on input "160" at bounding box center [938, 389] width 160 height 33
drag, startPoint x: 1273, startPoint y: 266, endPoint x: 1281, endPoint y: 270, distance: 8.9
click at [1019, 372] on input "160" at bounding box center [938, 389] width 160 height 33
type input "180"
click at [1094, 370] on button "ok" at bounding box center [1075, 388] width 36 height 36
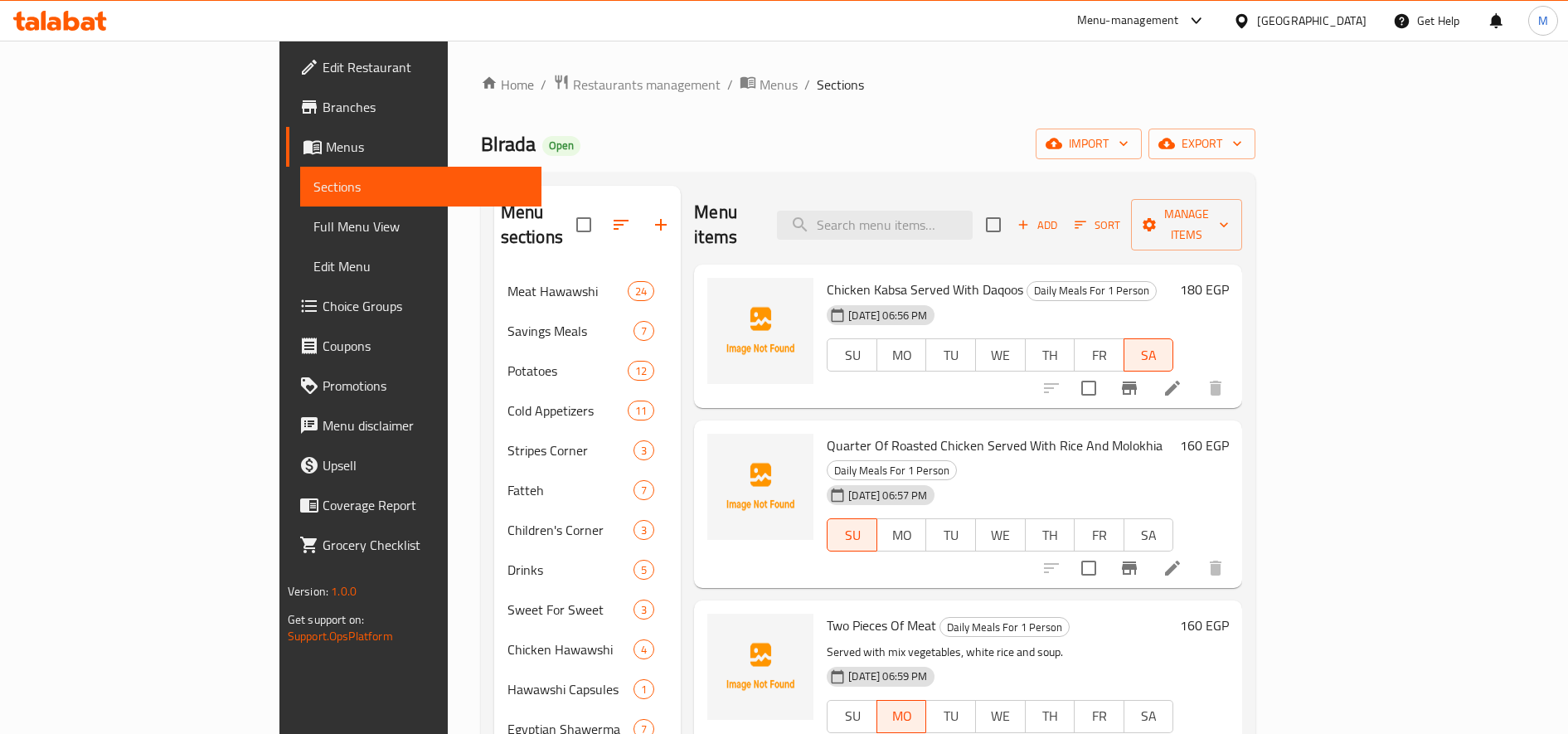
click at [1168, 434] on h6 "160 EGP" at bounding box center [1204, 446] width 49 height 24
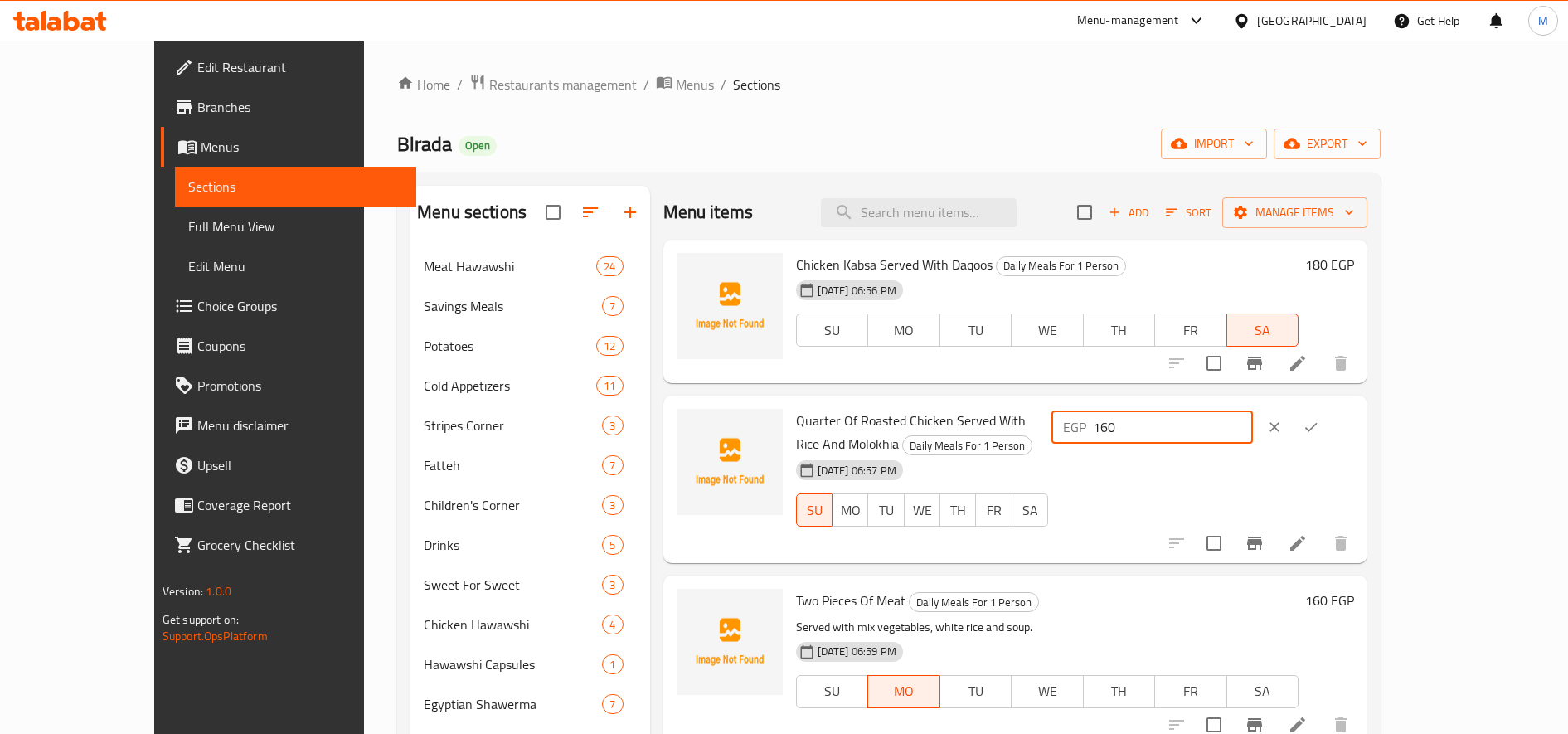
click at [1168, 428] on input "160" at bounding box center [1173, 427] width 160 height 33
type input "180"
click at [1168, 427] on icon "ok" at bounding box center [1311, 427] width 17 height 17
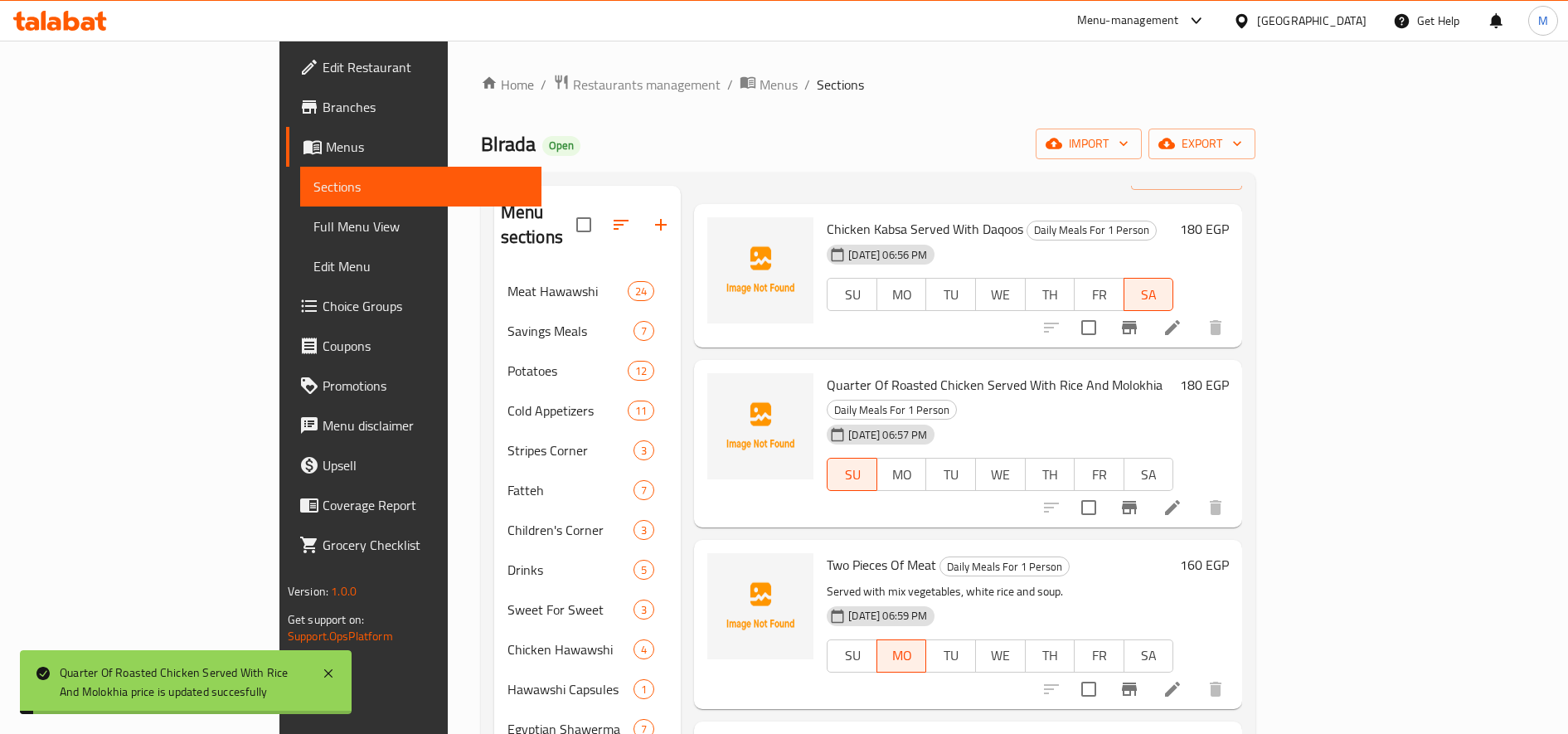
scroll to position [78, 0]
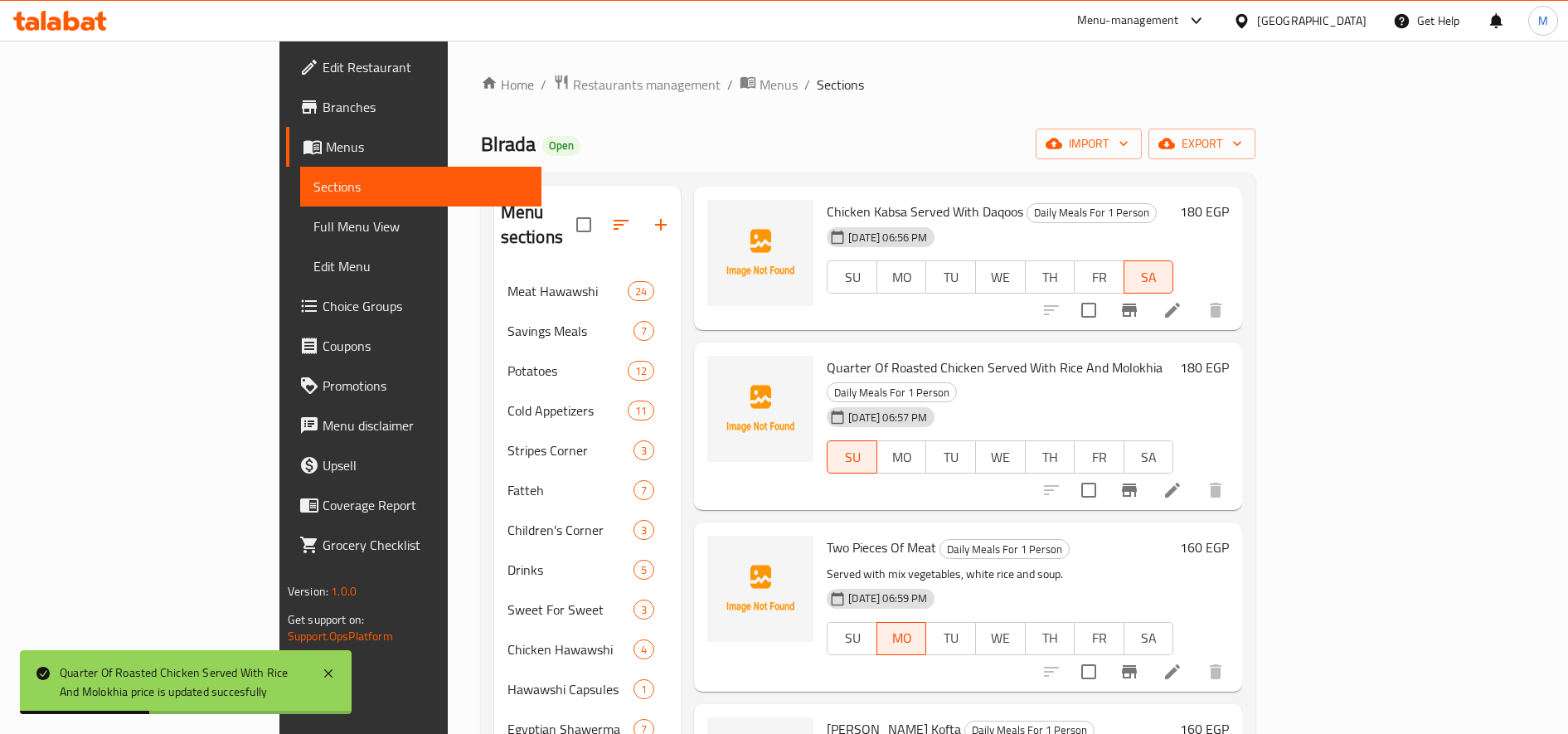
click at [1168, 356] on h6 "180 EGP" at bounding box center [1204, 368] width 49 height 24
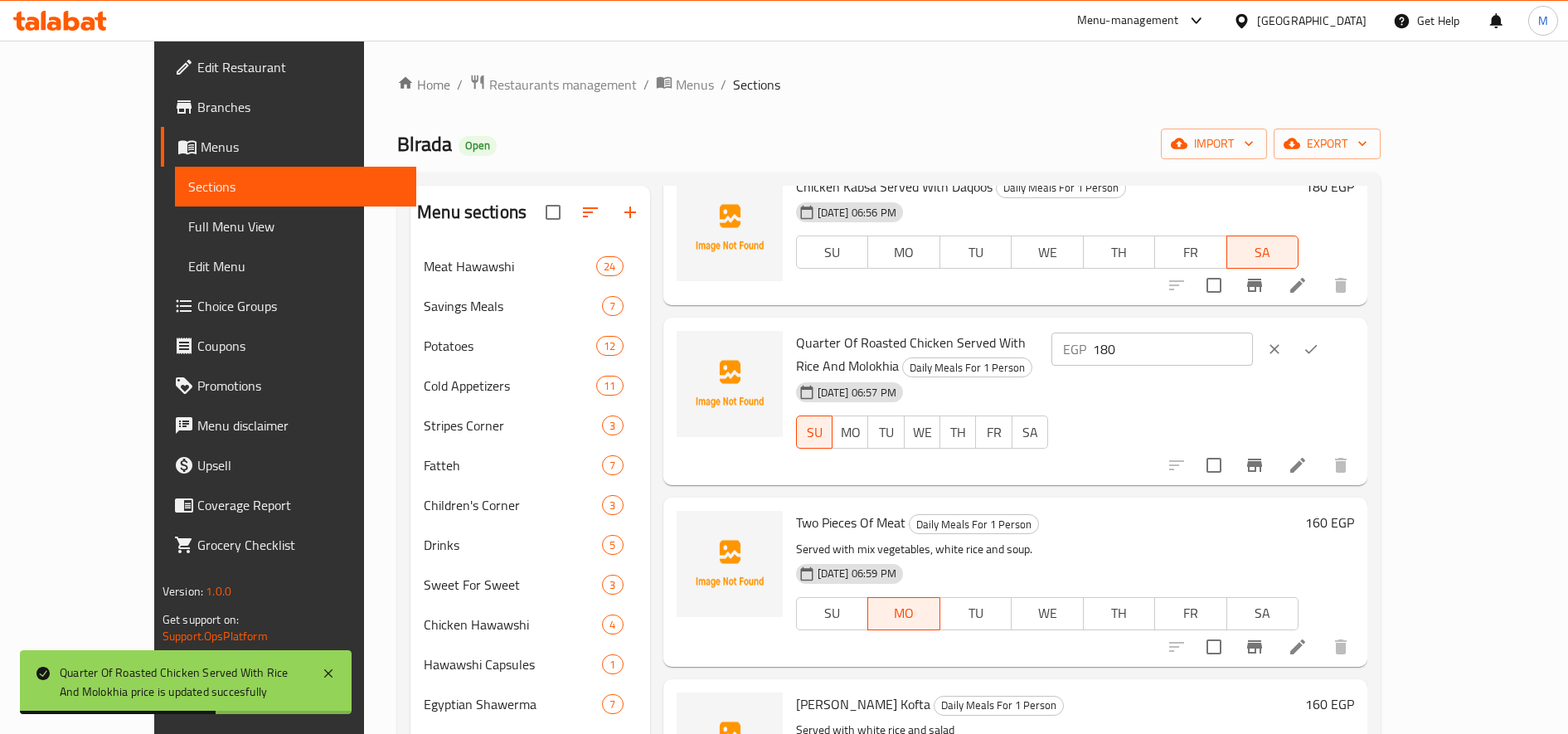
click at [1168, 342] on input "180" at bounding box center [1173, 349] width 160 height 33
click at [1168, 343] on icon "ok" at bounding box center [1311, 348] width 17 height 17
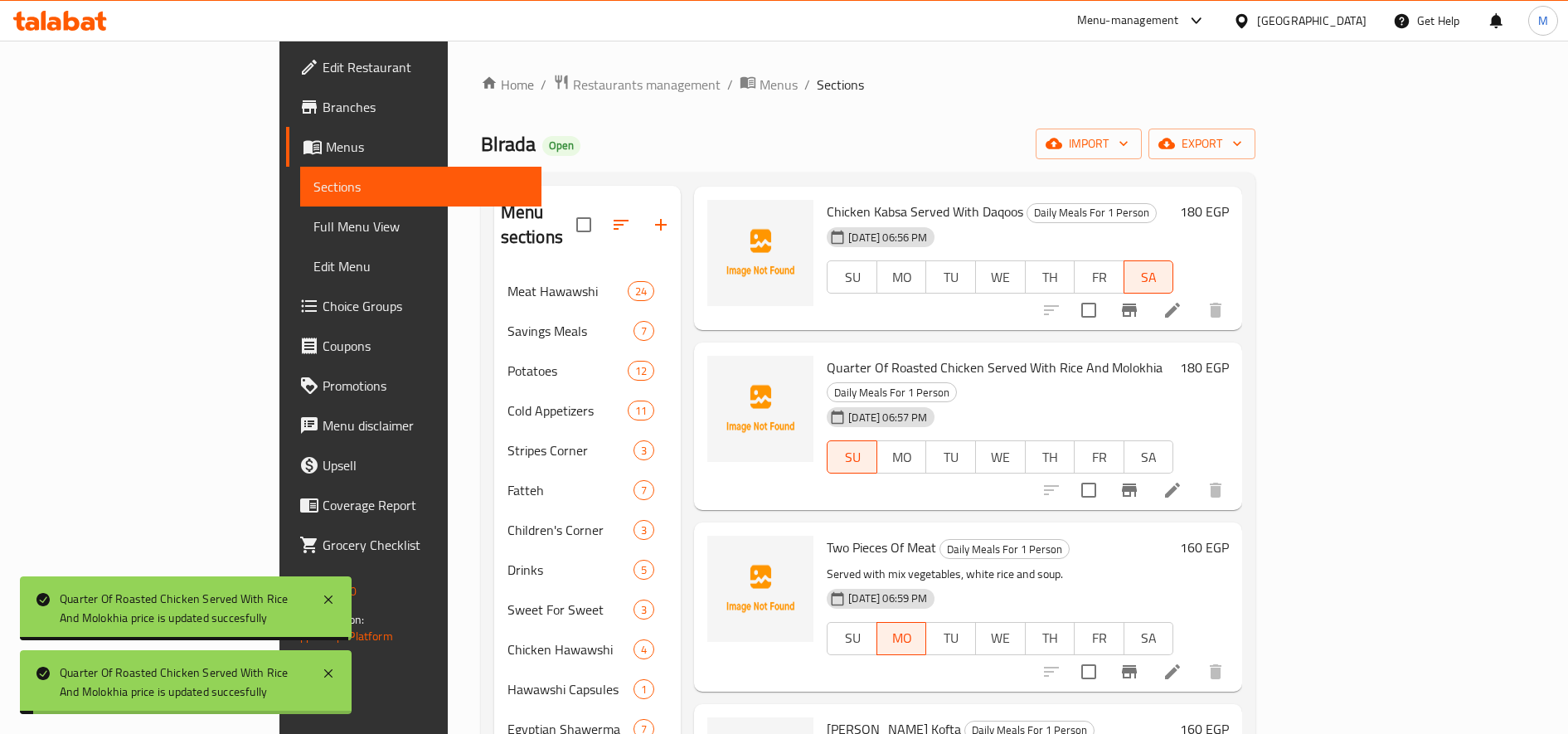
click at [1168, 536] on h6 "160 EGP" at bounding box center [1204, 548] width 49 height 24
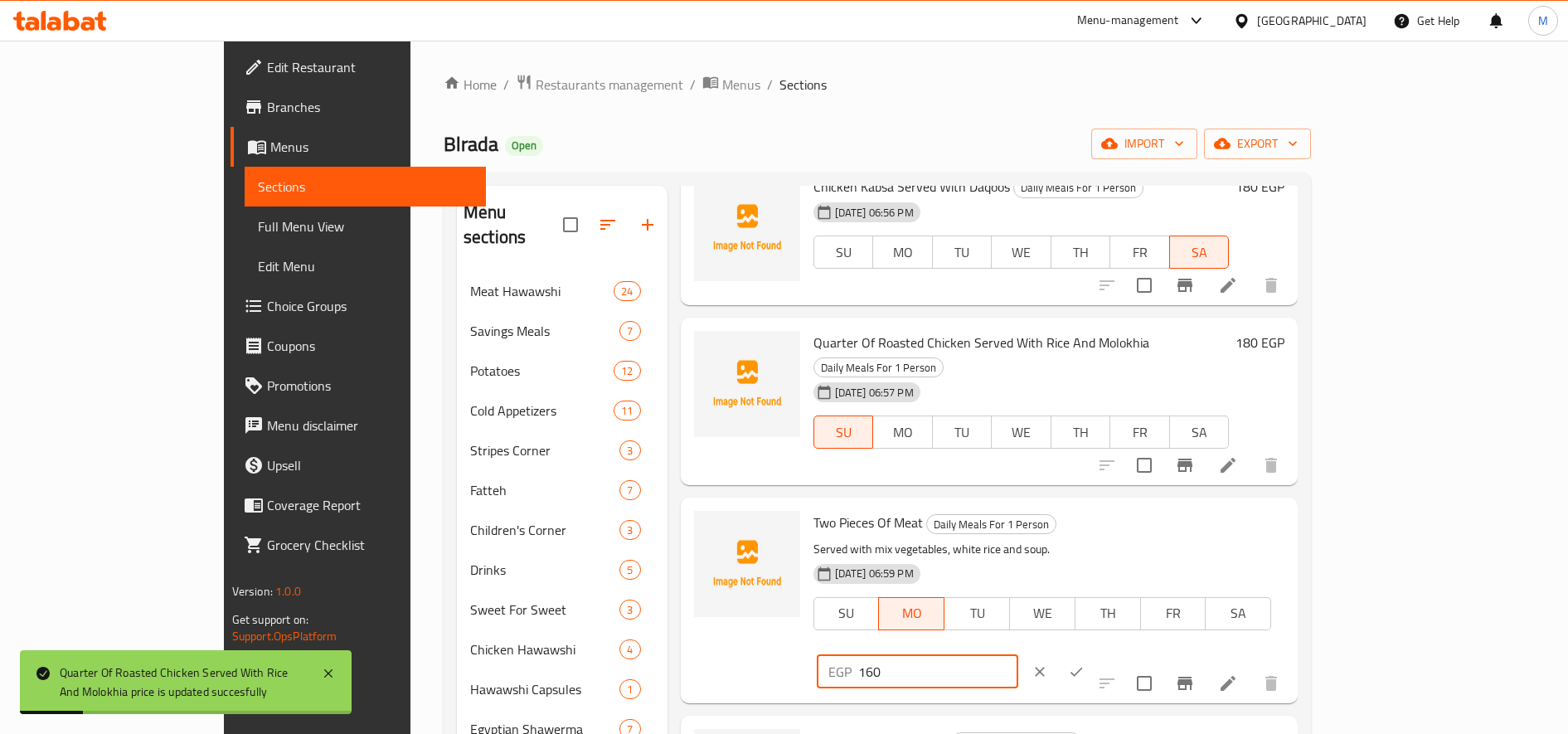
click at [1019, 655] on input "160" at bounding box center [938, 672] width 160 height 33
paste input "180"
paste input "number"
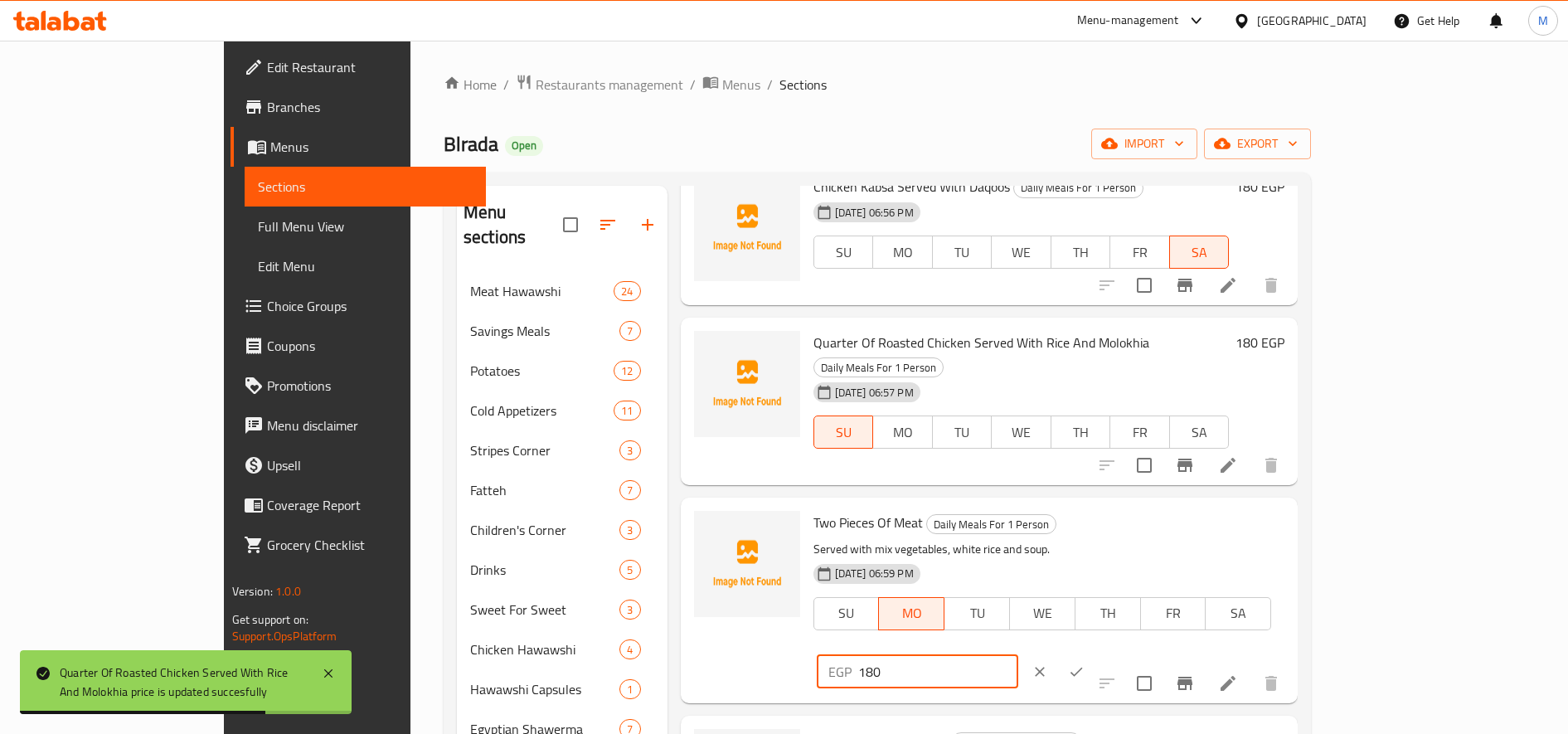
type input "180"
click at [1094, 654] on button "ok" at bounding box center [1075, 671] width 36 height 36
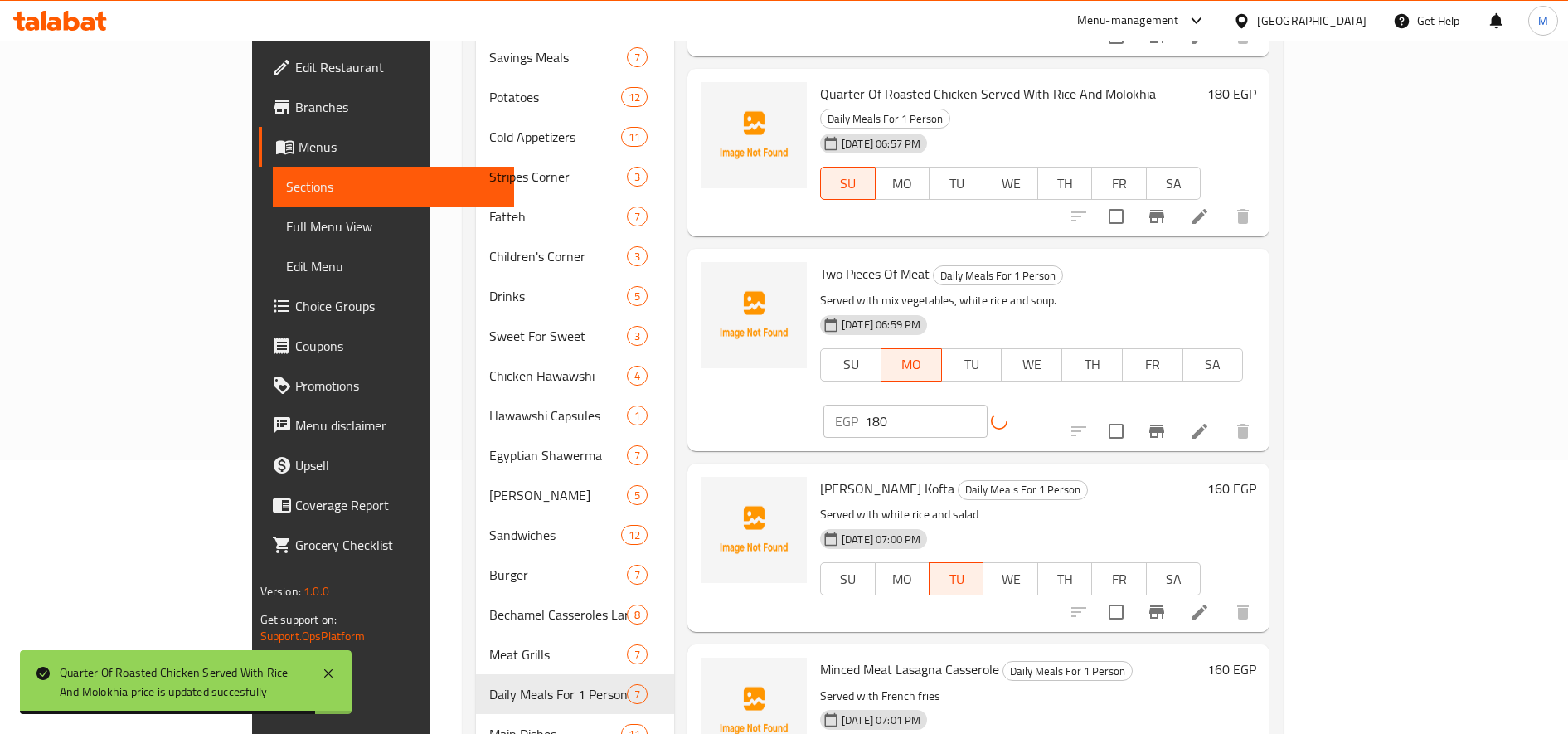
scroll to position [276, 0]
click at [1168, 474] on h6 "160 EGP" at bounding box center [1231, 486] width 49 height 24
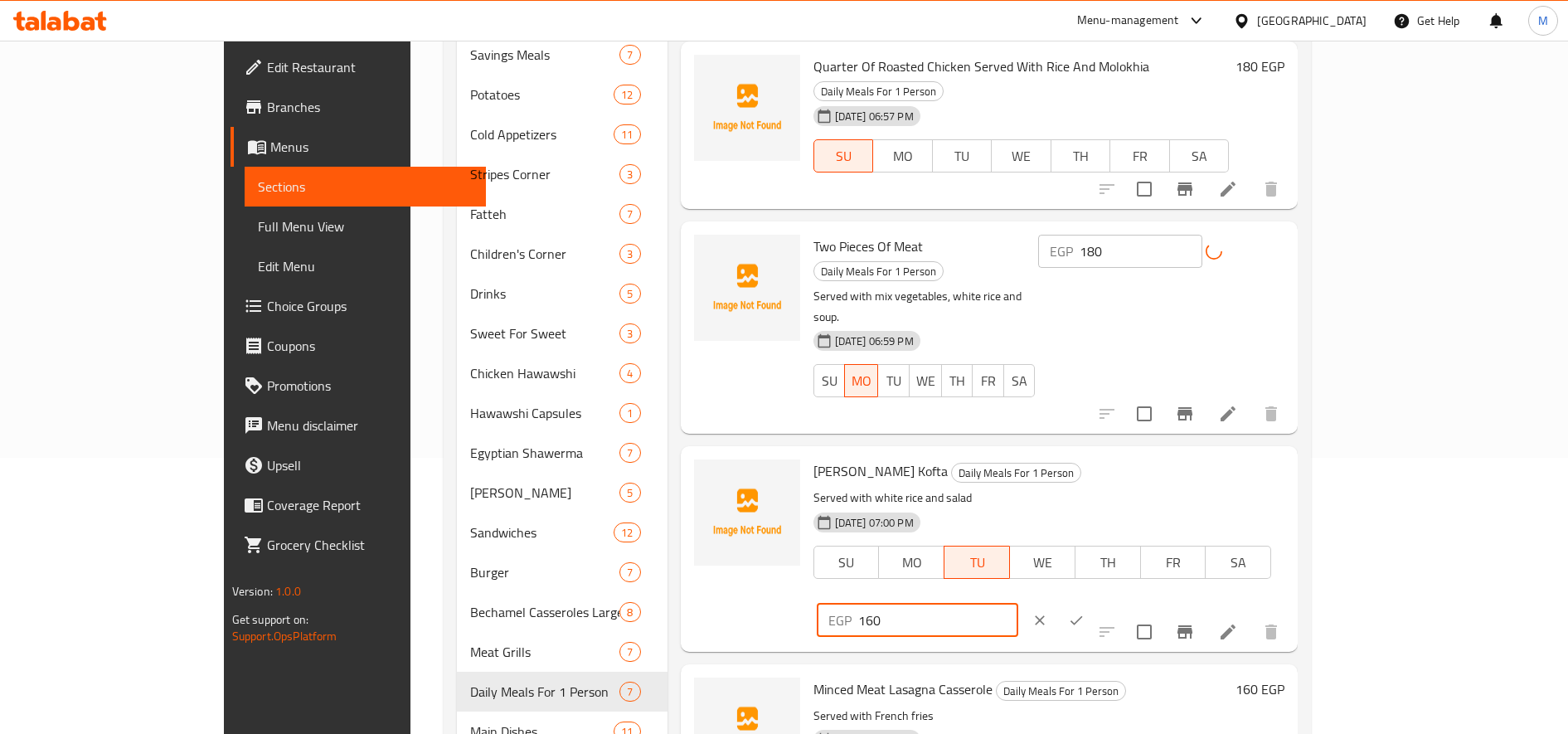
click at [1019, 603] on input "160" at bounding box center [938, 620] width 160 height 33
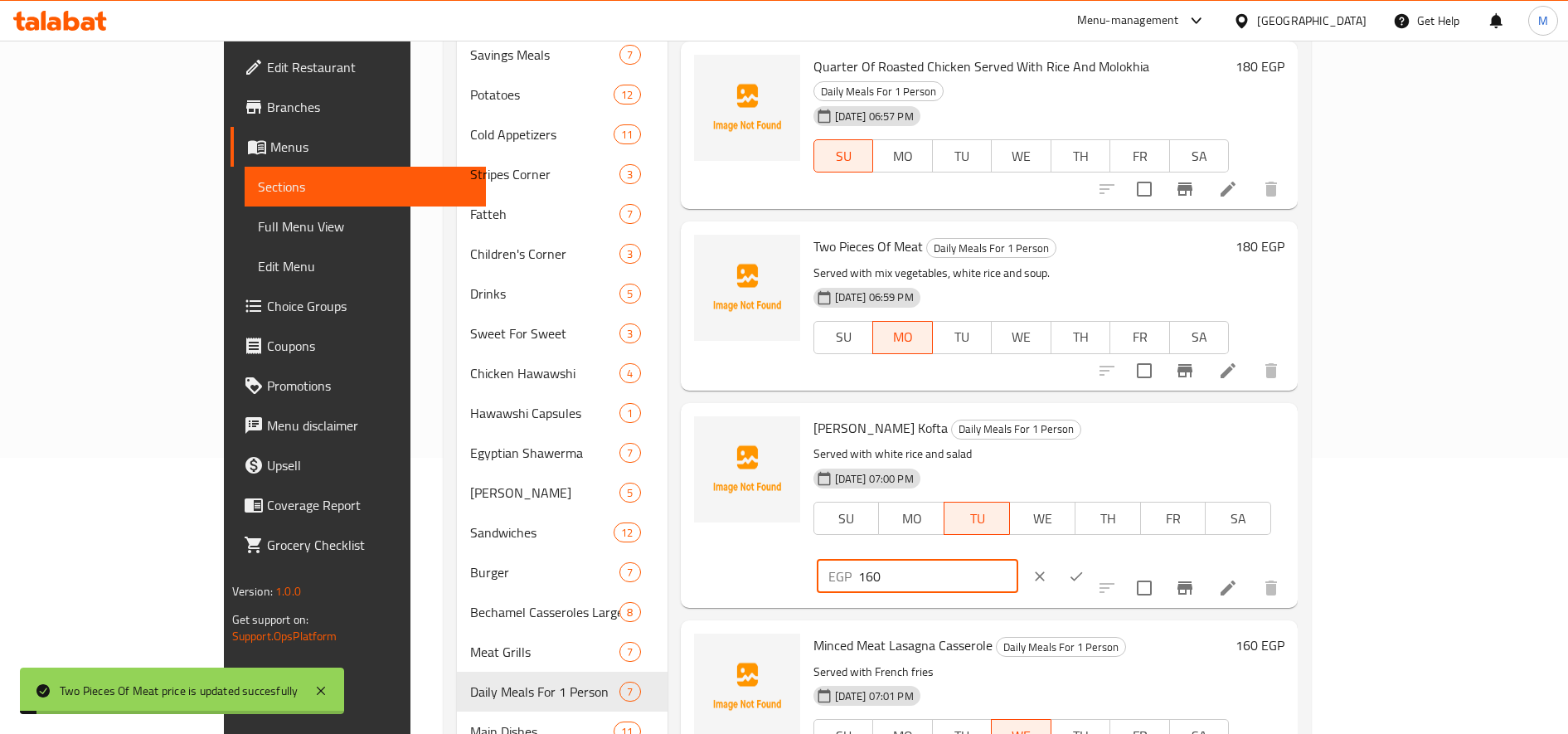
click at [1019, 559] on input "160" at bounding box center [938, 576] width 160 height 33
paste input "8"
type input "180"
click at [1083, 572] on icon "ok" at bounding box center [1076, 576] width 13 height 9
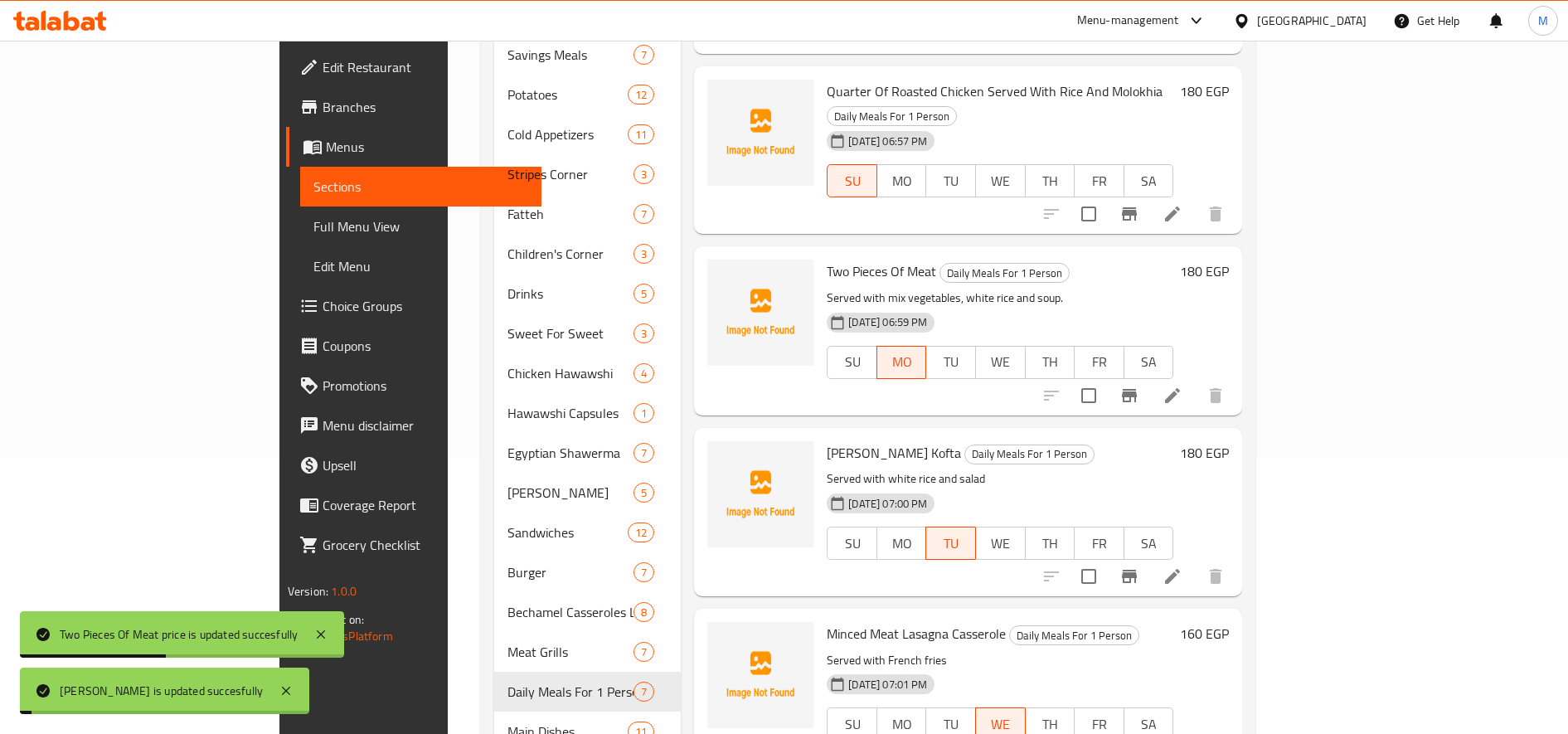
click at [1168, 622] on h6 "160 EGP" at bounding box center [1204, 634] width 49 height 24
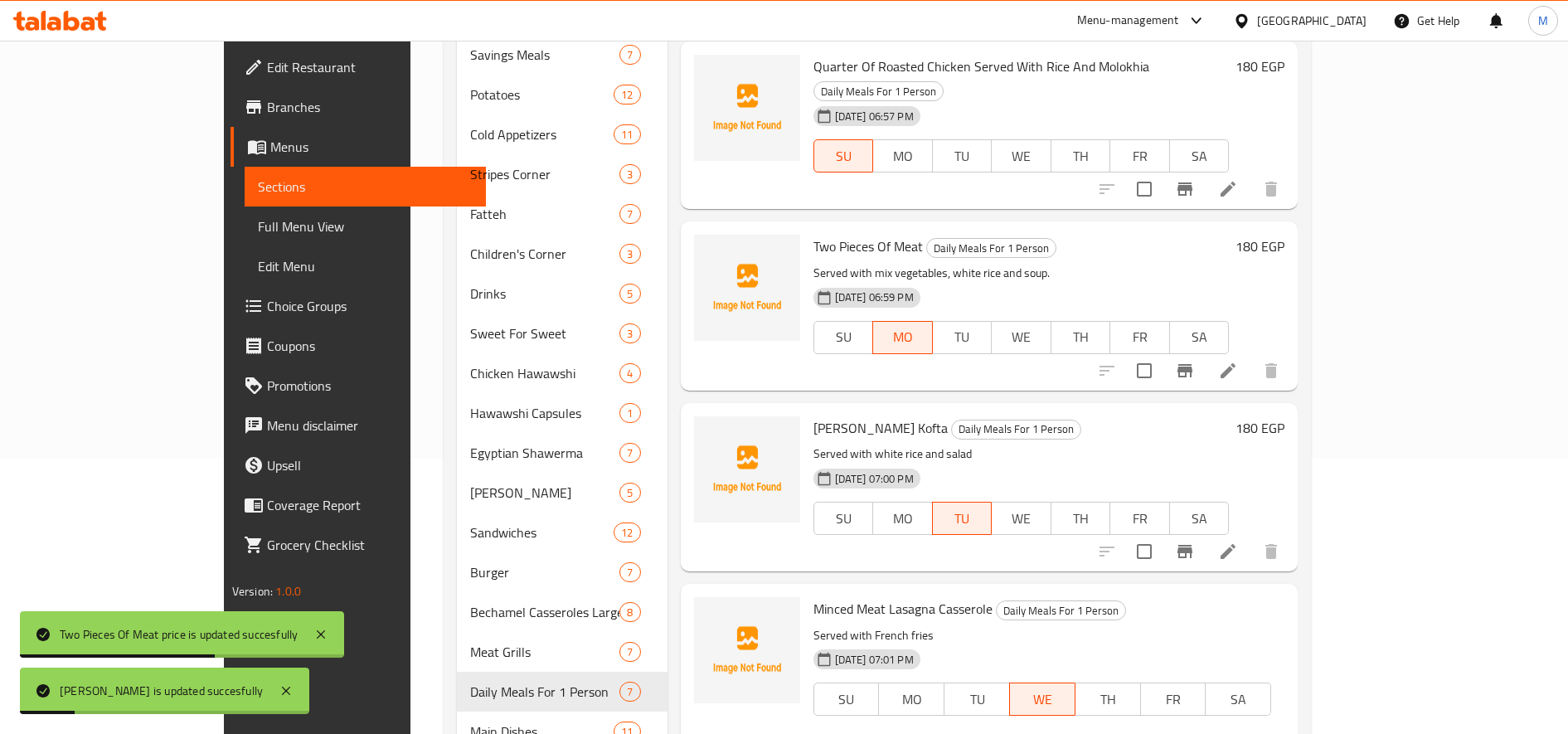
paste input "8"
type input "180"
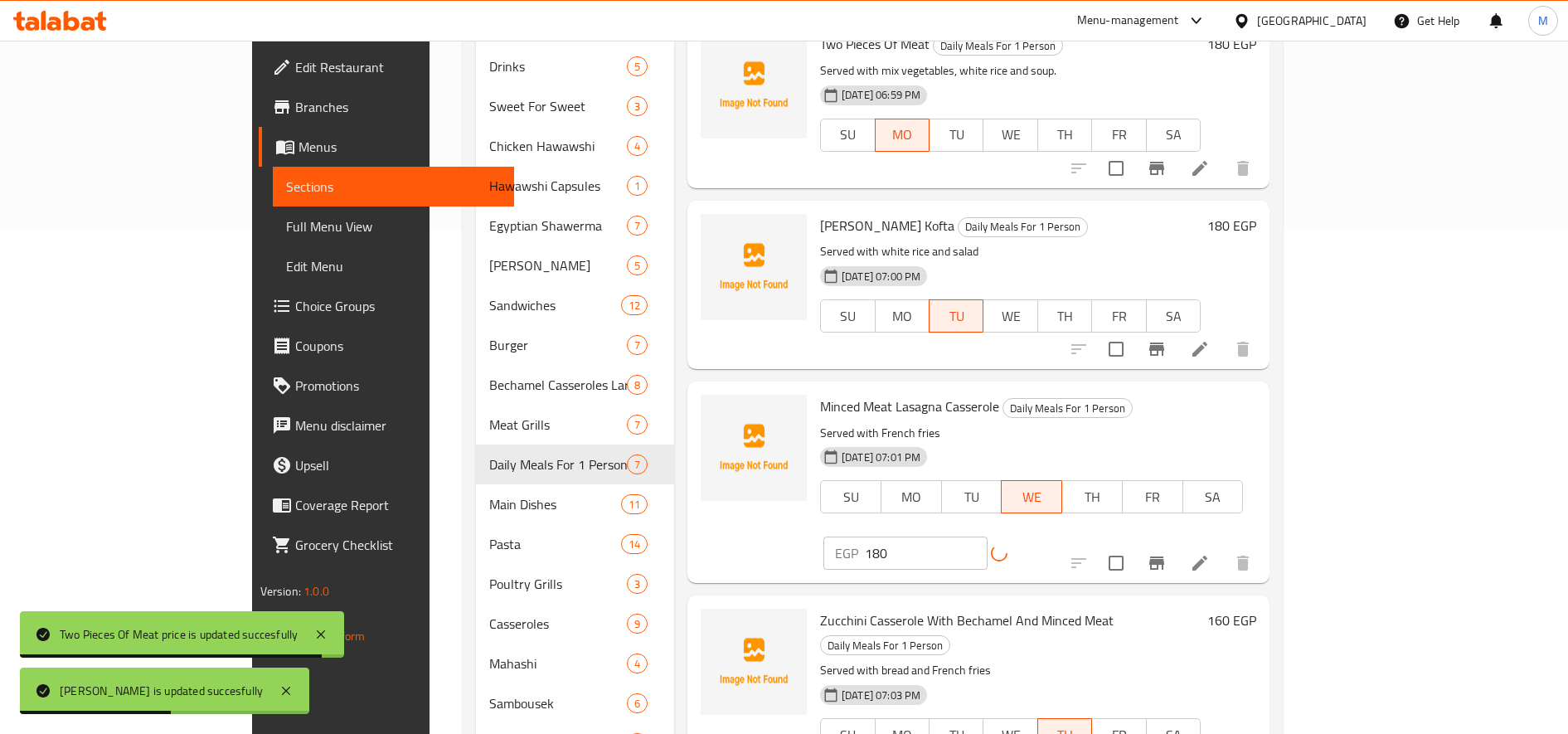
scroll to position [680, 0]
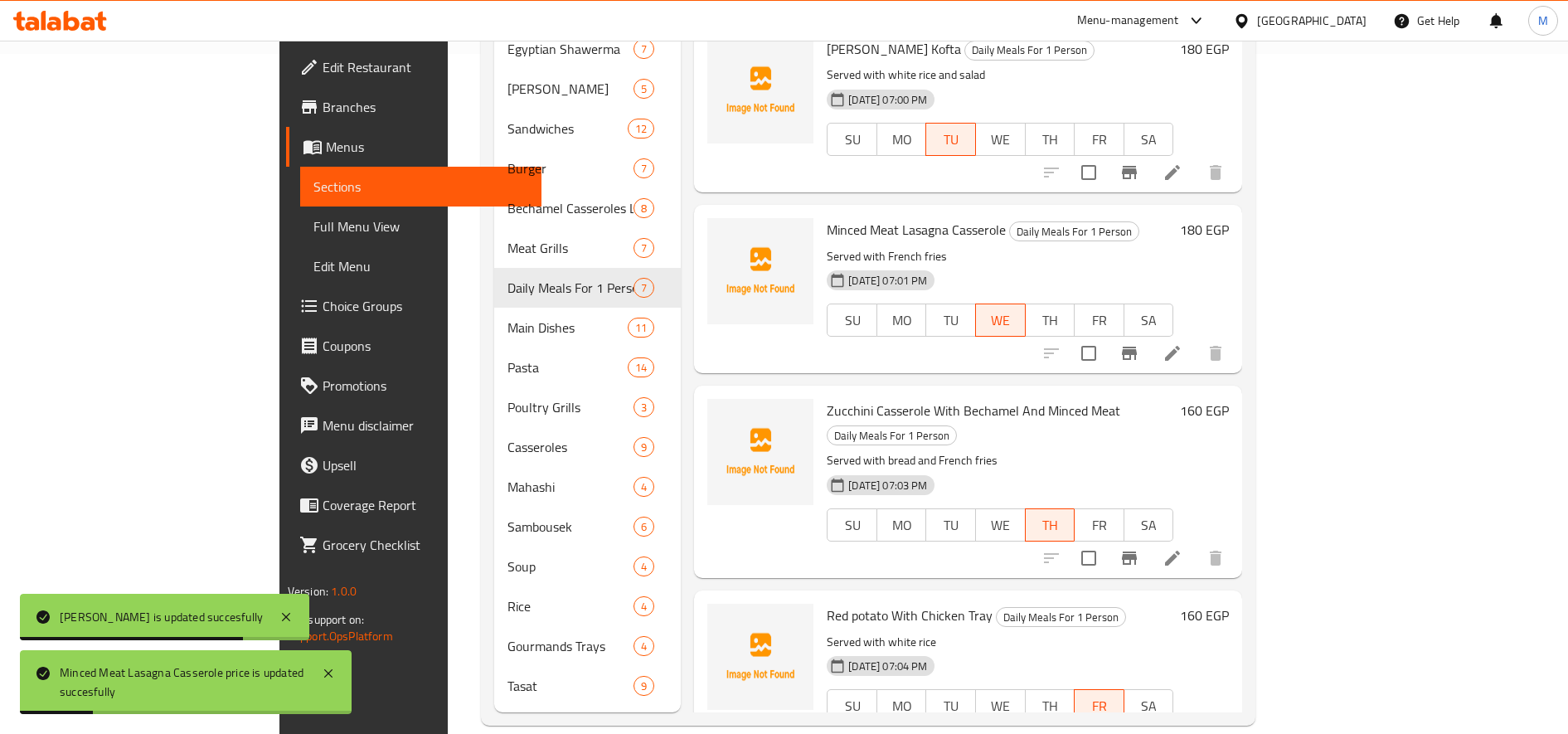
click at [1168, 398] on h6 "160 EGP" at bounding box center [1204, 410] width 49 height 24
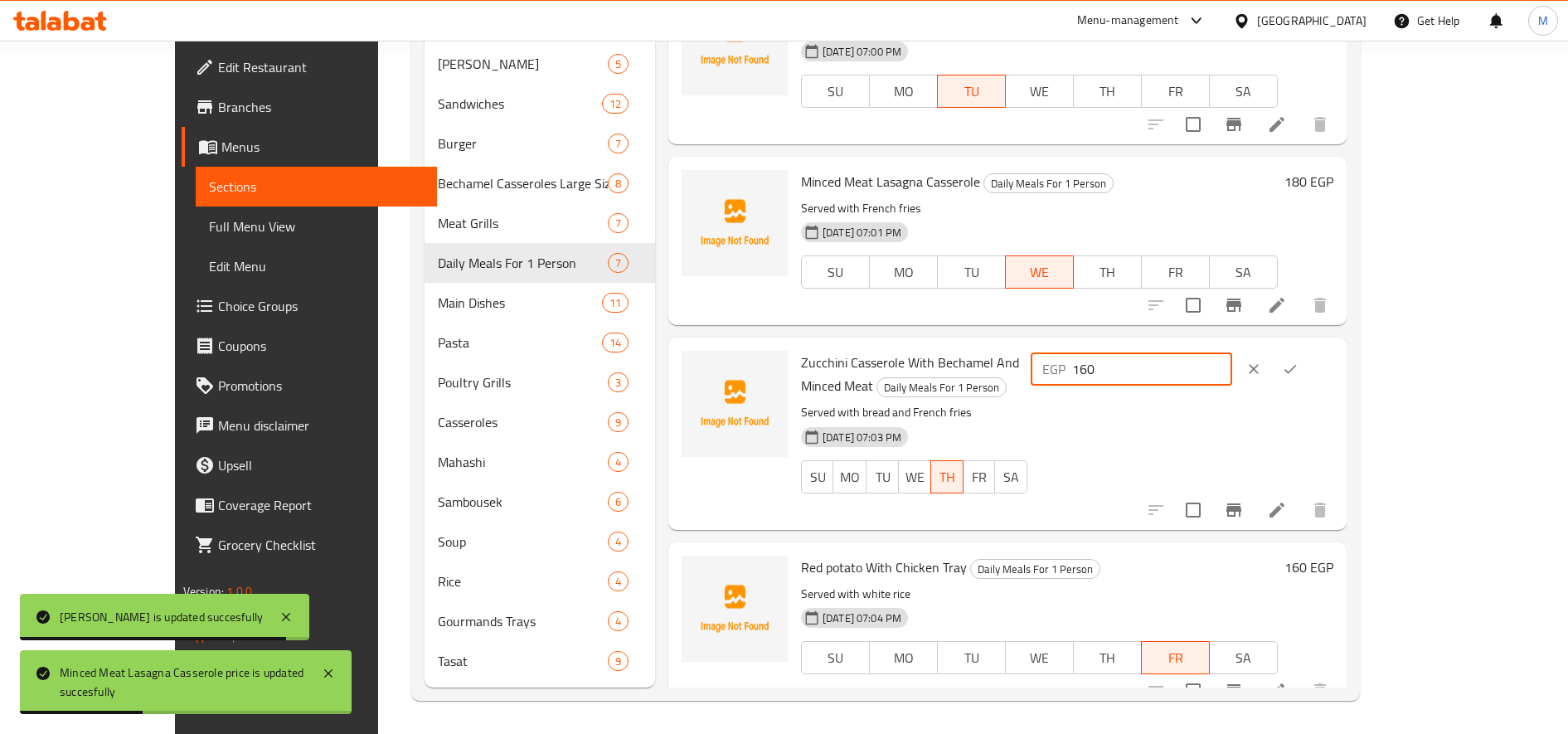
click at [1168, 381] on input "160" at bounding box center [1152, 369] width 160 height 33
paste input "8"
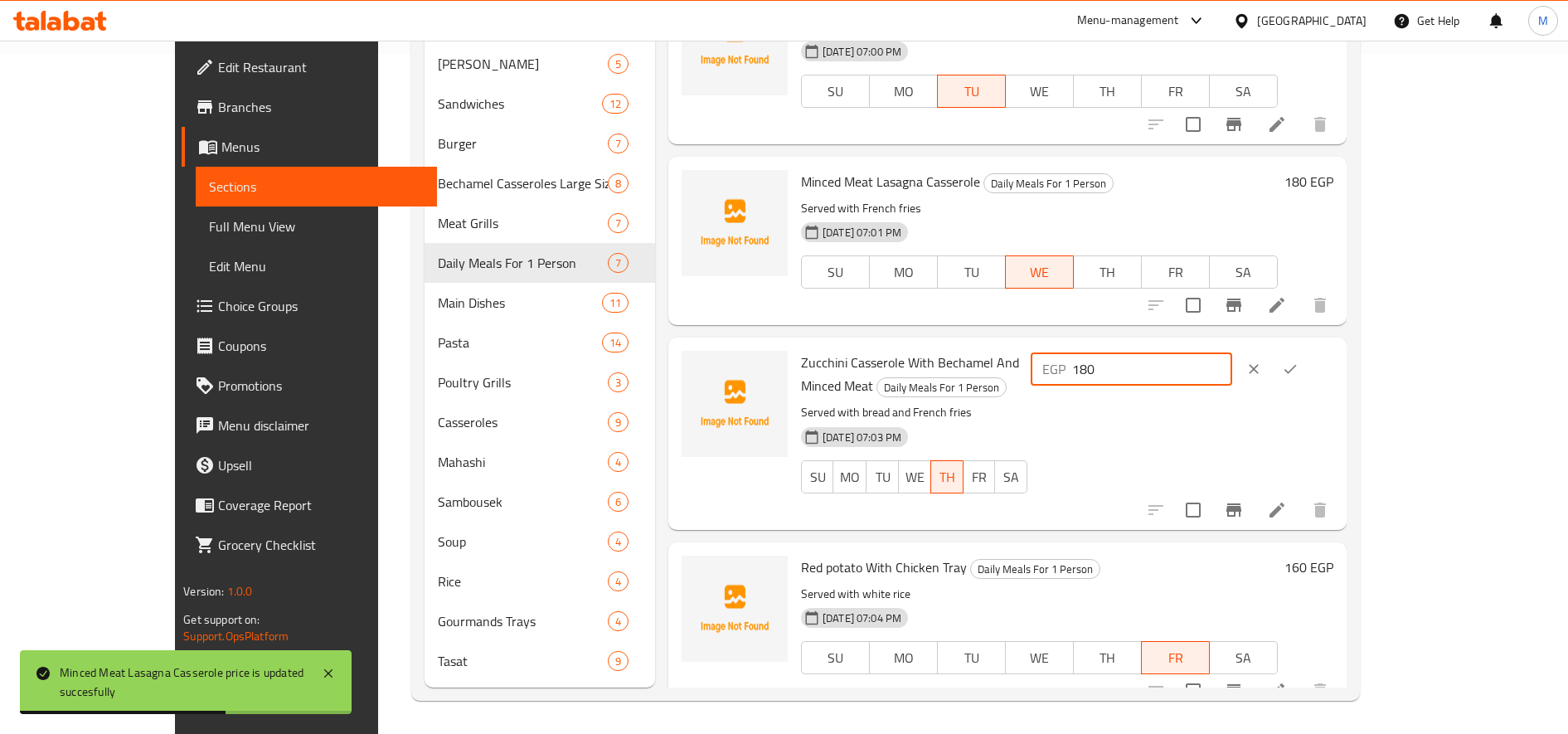
type input "180"
click at [1168, 368] on button "ok" at bounding box center [1289, 368] width 36 height 36
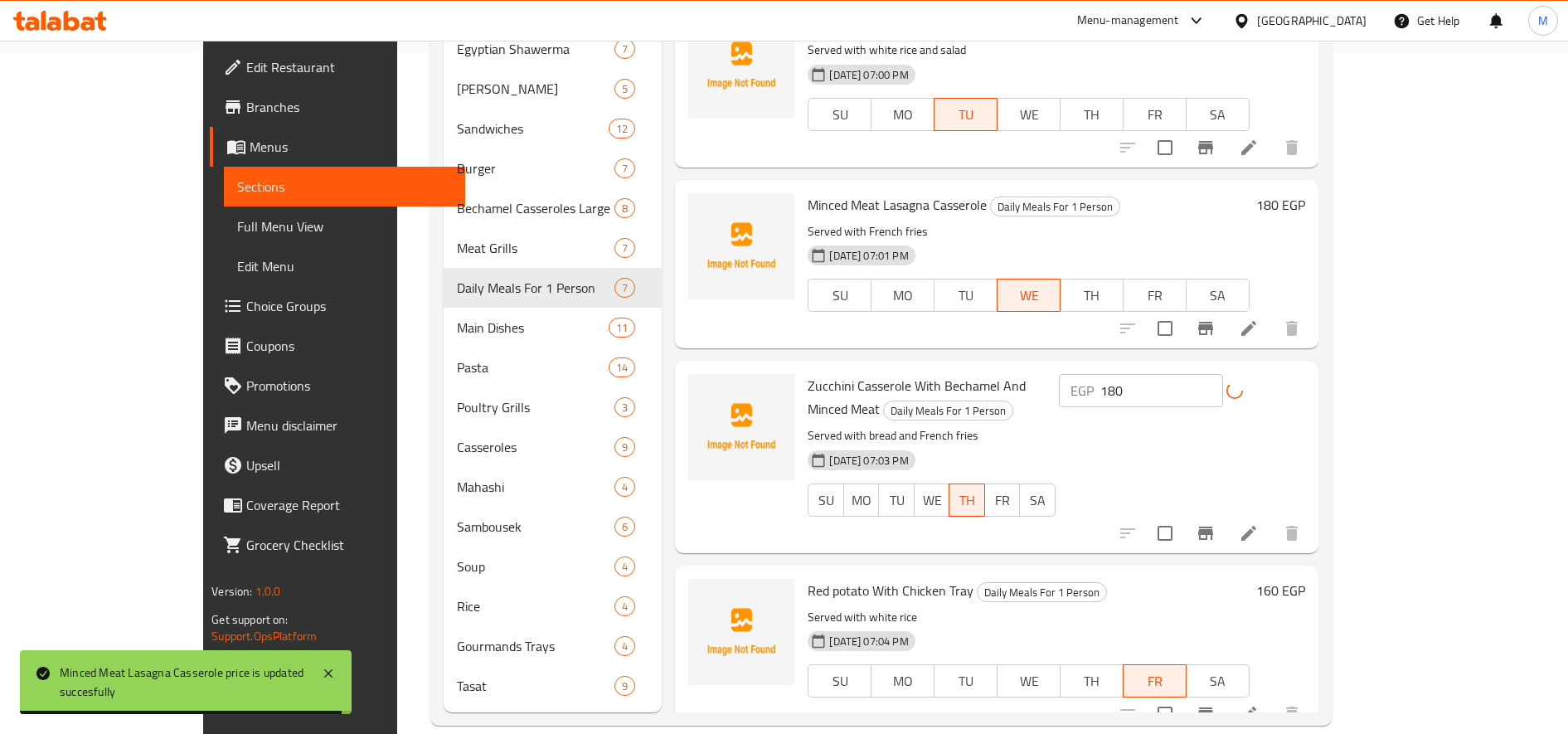
click at [1168, 579] on h6 "160 EGP" at bounding box center [1281, 591] width 49 height 24
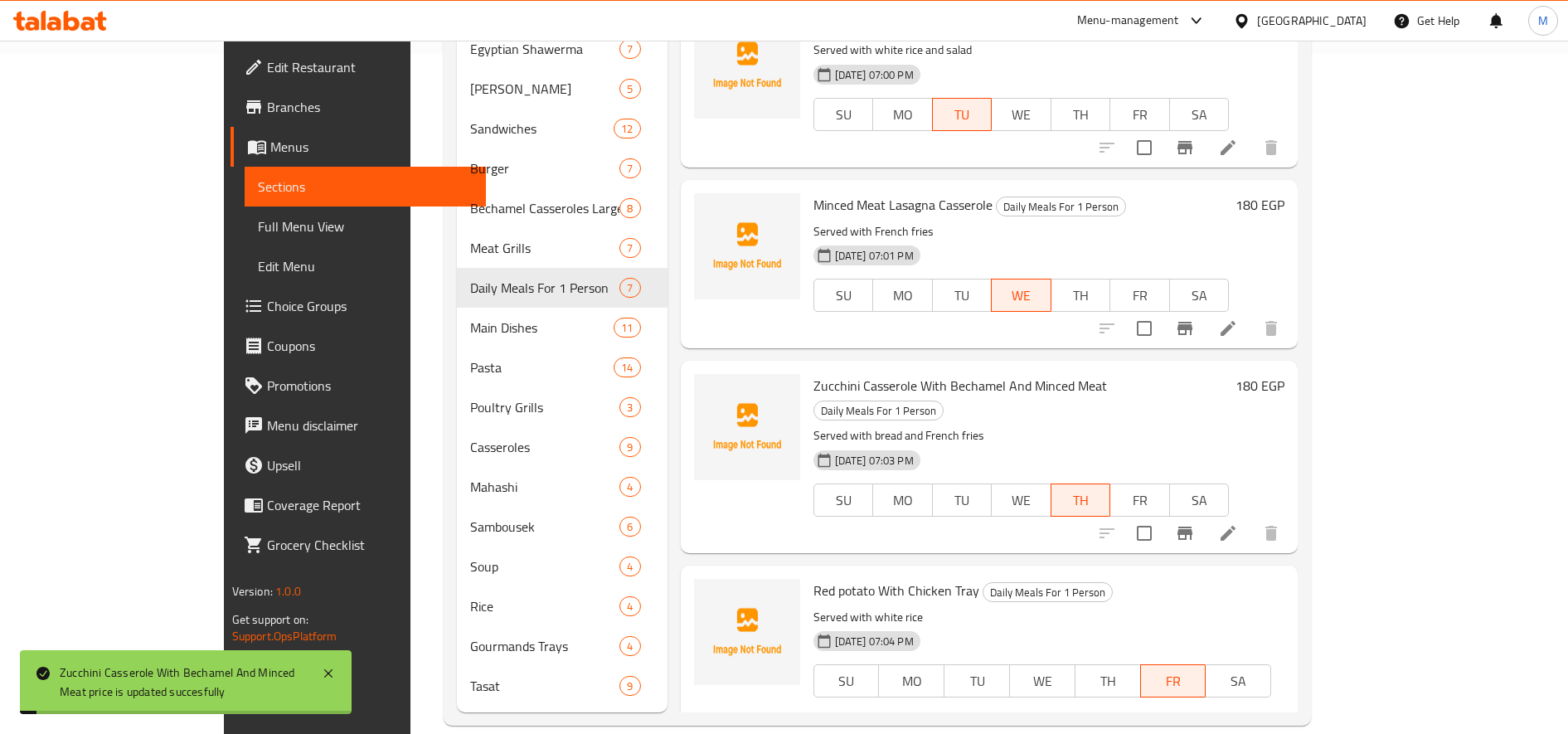
click at [1019, 722] on input "160" at bounding box center [938, 739] width 160 height 33
paste input "8"
type input "180"
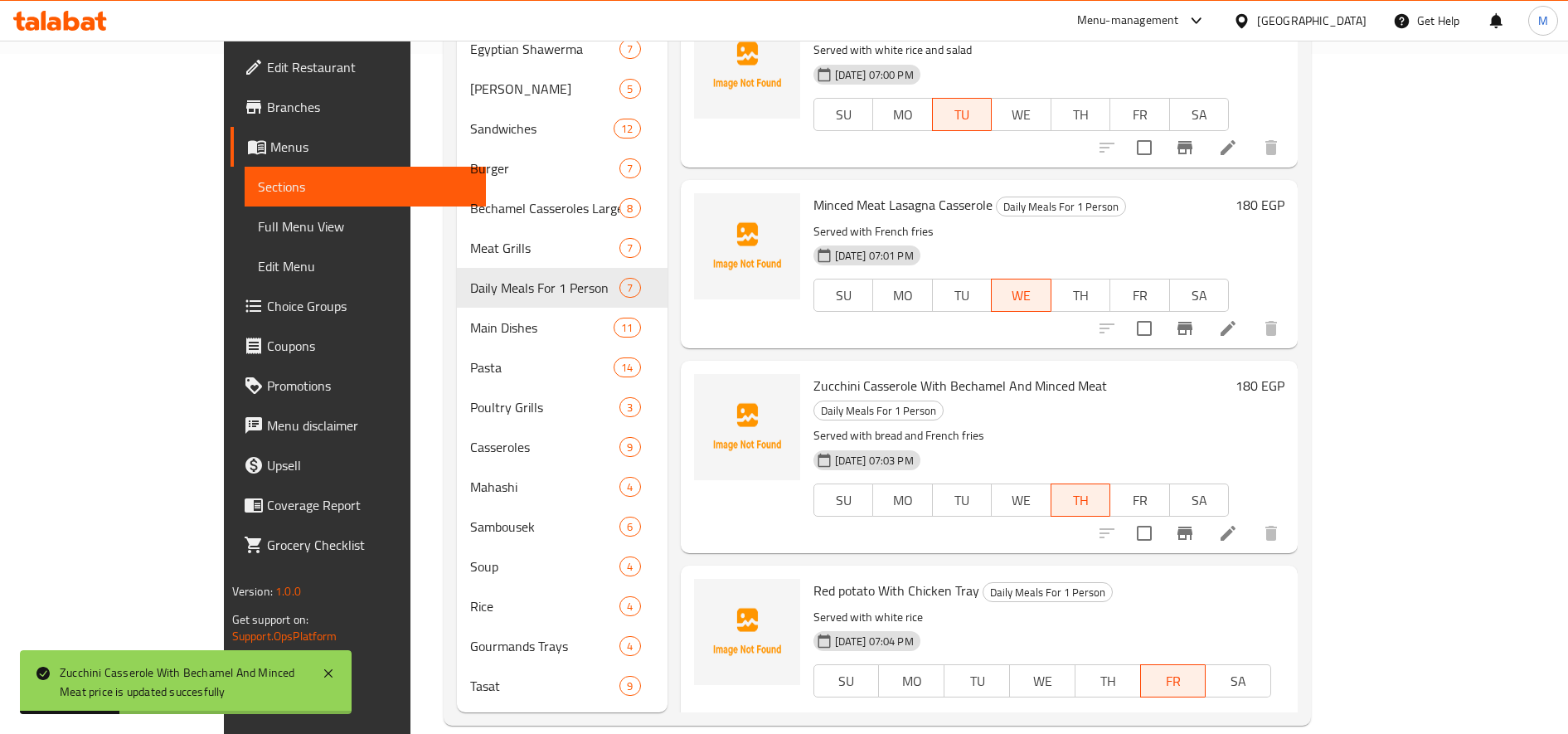
drag, startPoint x: 1452, startPoint y: 543, endPoint x: 1463, endPoint y: 549, distance: 12.5
click at [1084, 730] on icon "ok" at bounding box center [1075, 738] width 17 height 17
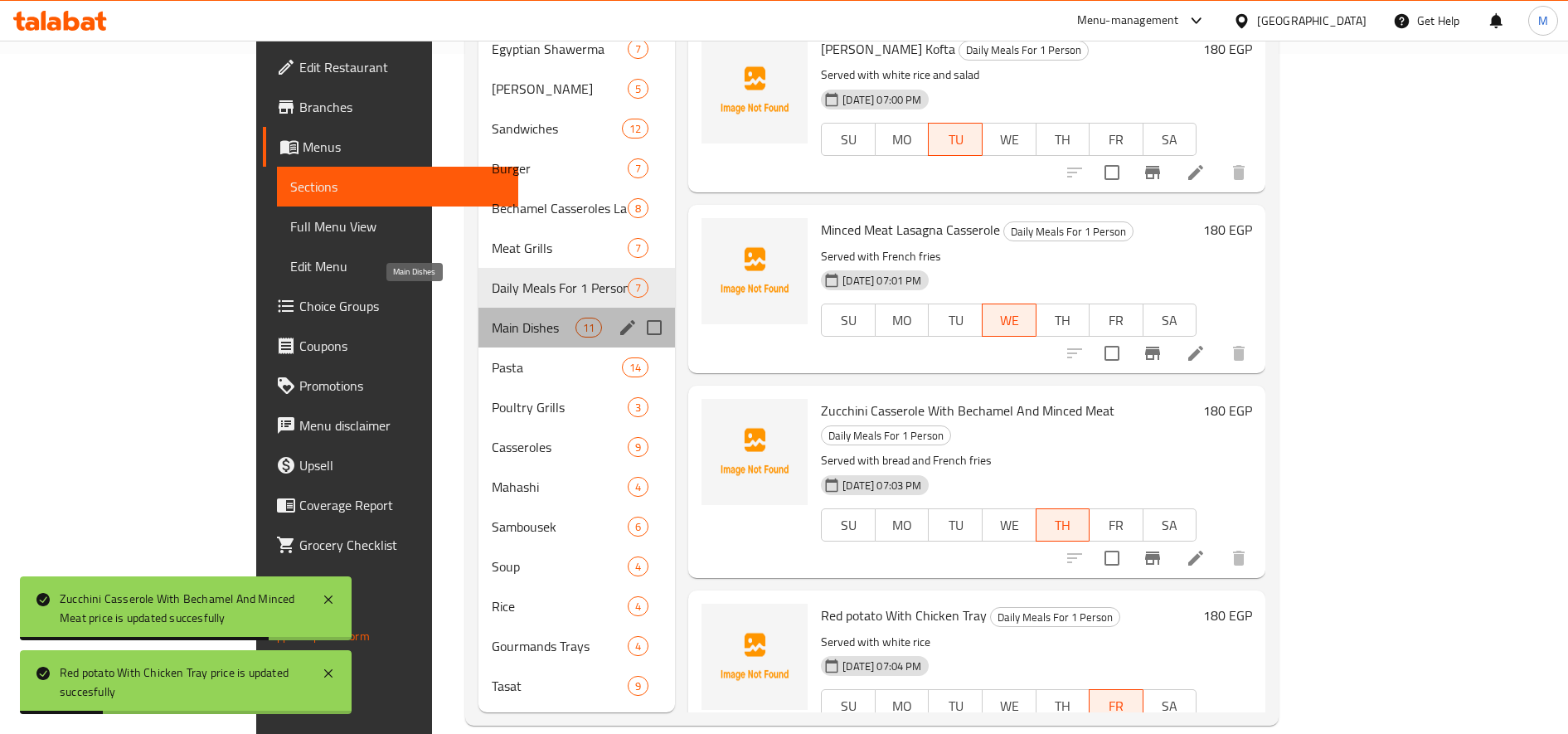
click at [492, 318] on span "Main Dishes" at bounding box center [533, 328] width 83 height 20
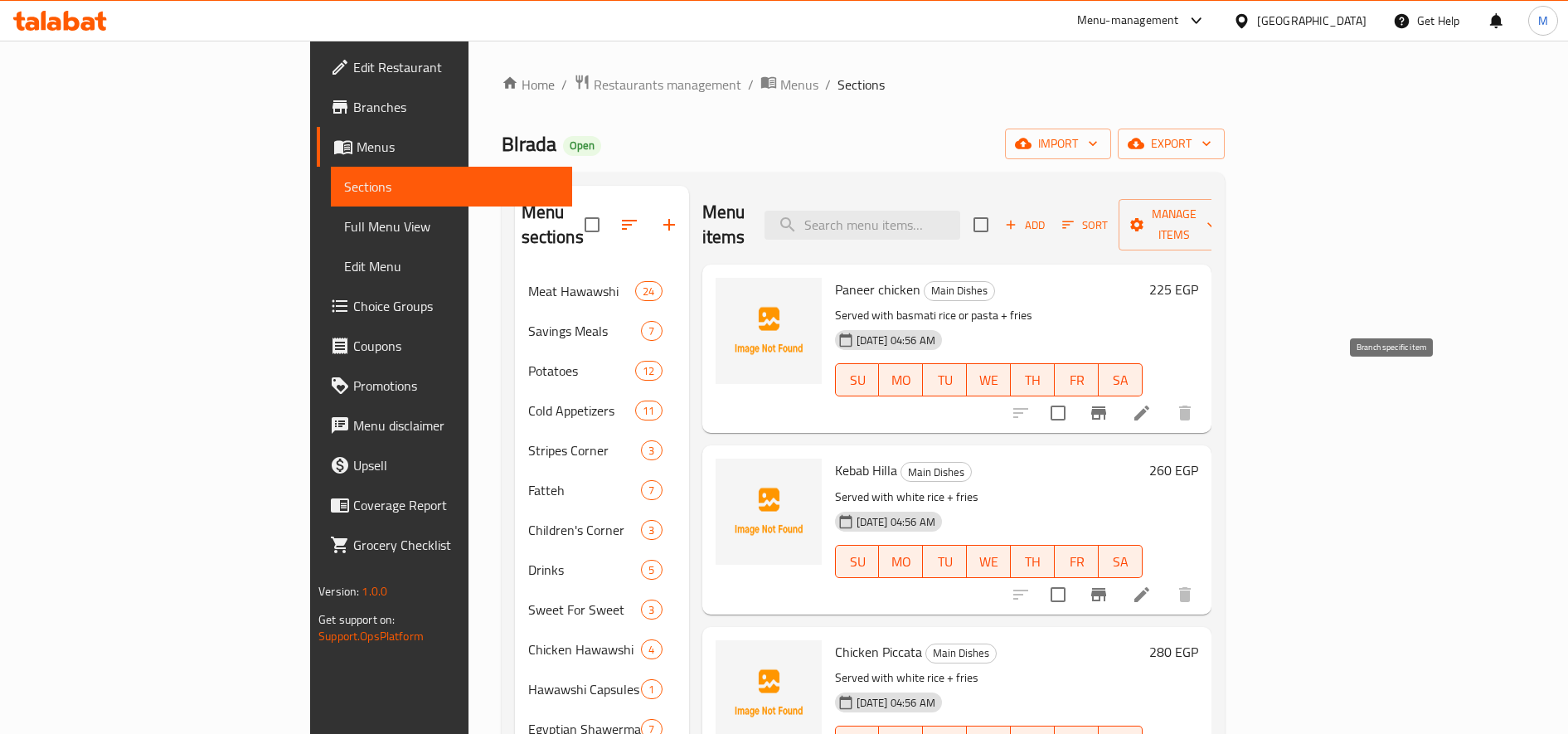
click at [1165, 398] on li at bounding box center [1141, 413] width 46 height 29
